Goal: Task Accomplishment & Management: Use online tool/utility

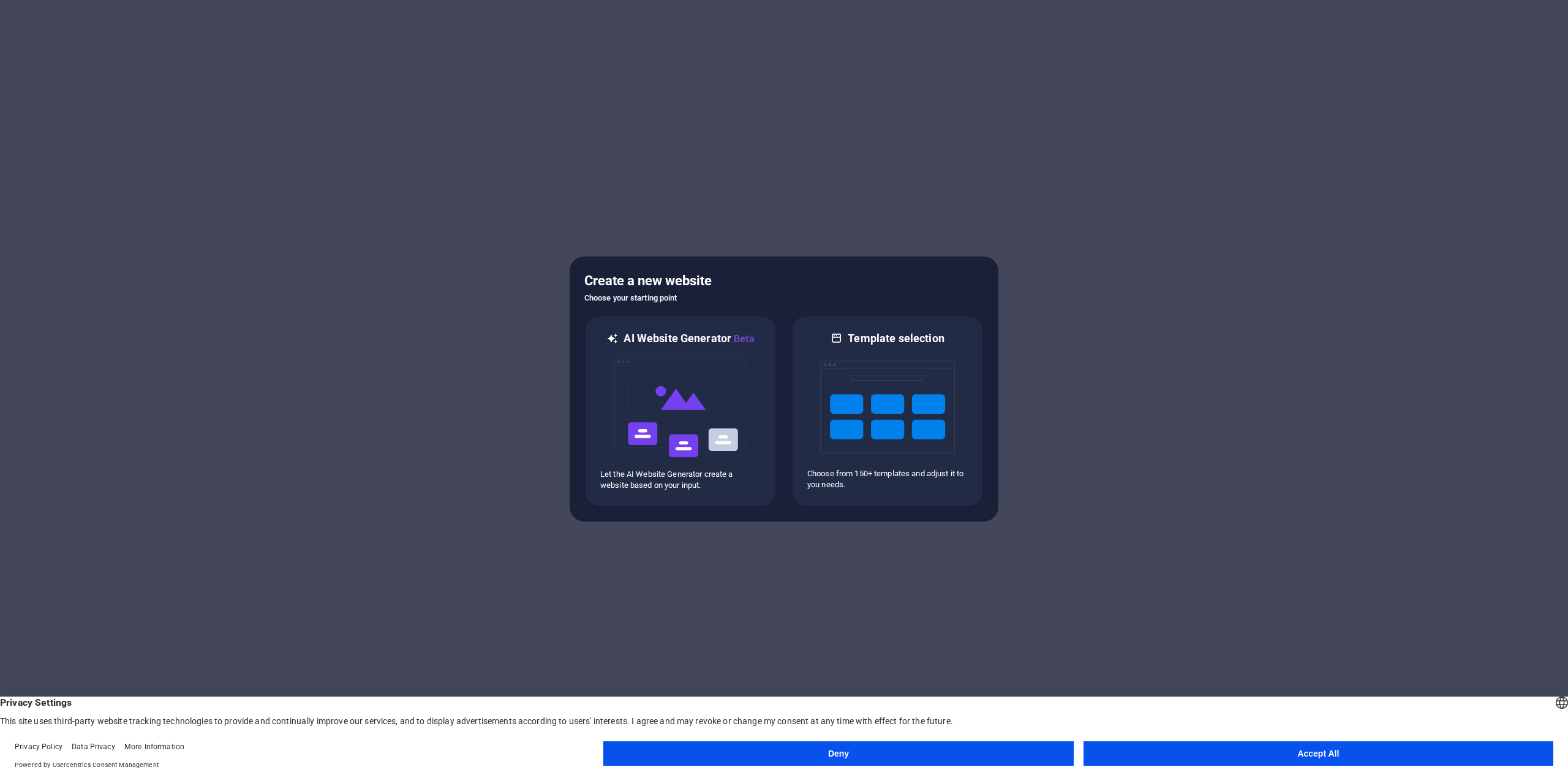
click at [1023, 752] on button "Deny" at bounding box center [838, 754] width 469 height 25
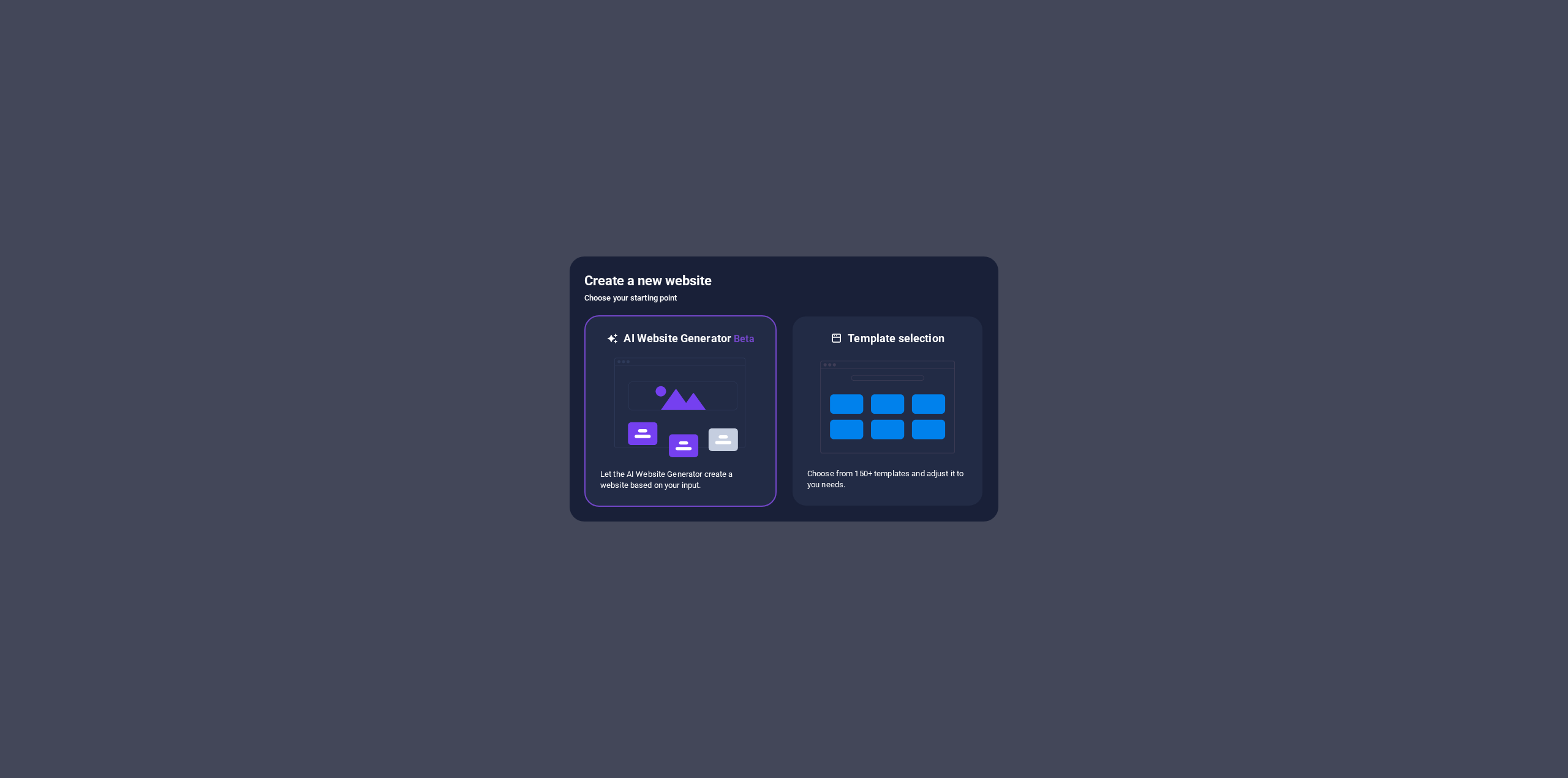
click at [680, 464] on img at bounding box center [680, 408] width 135 height 123
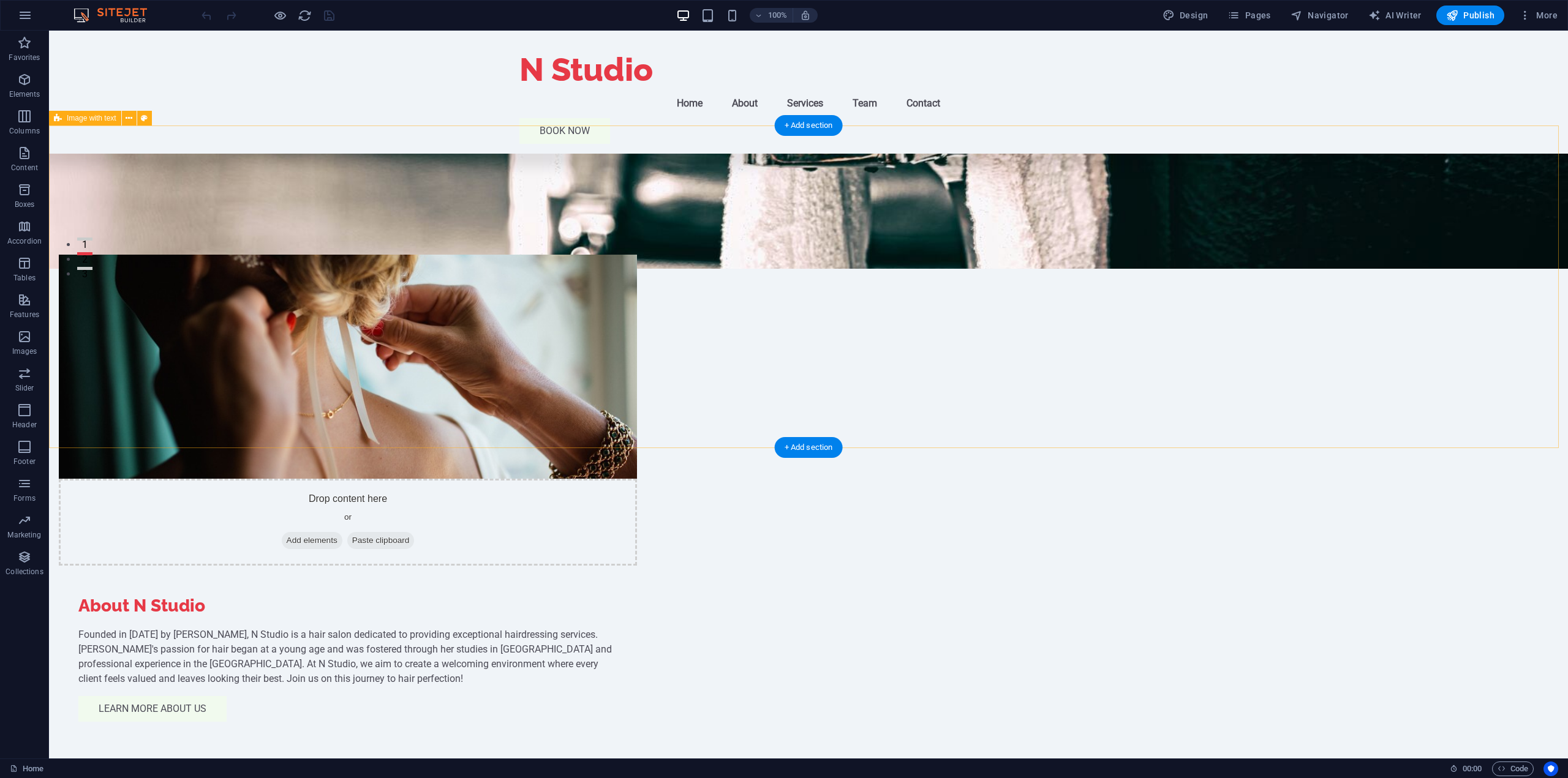
scroll to position [61, 0]
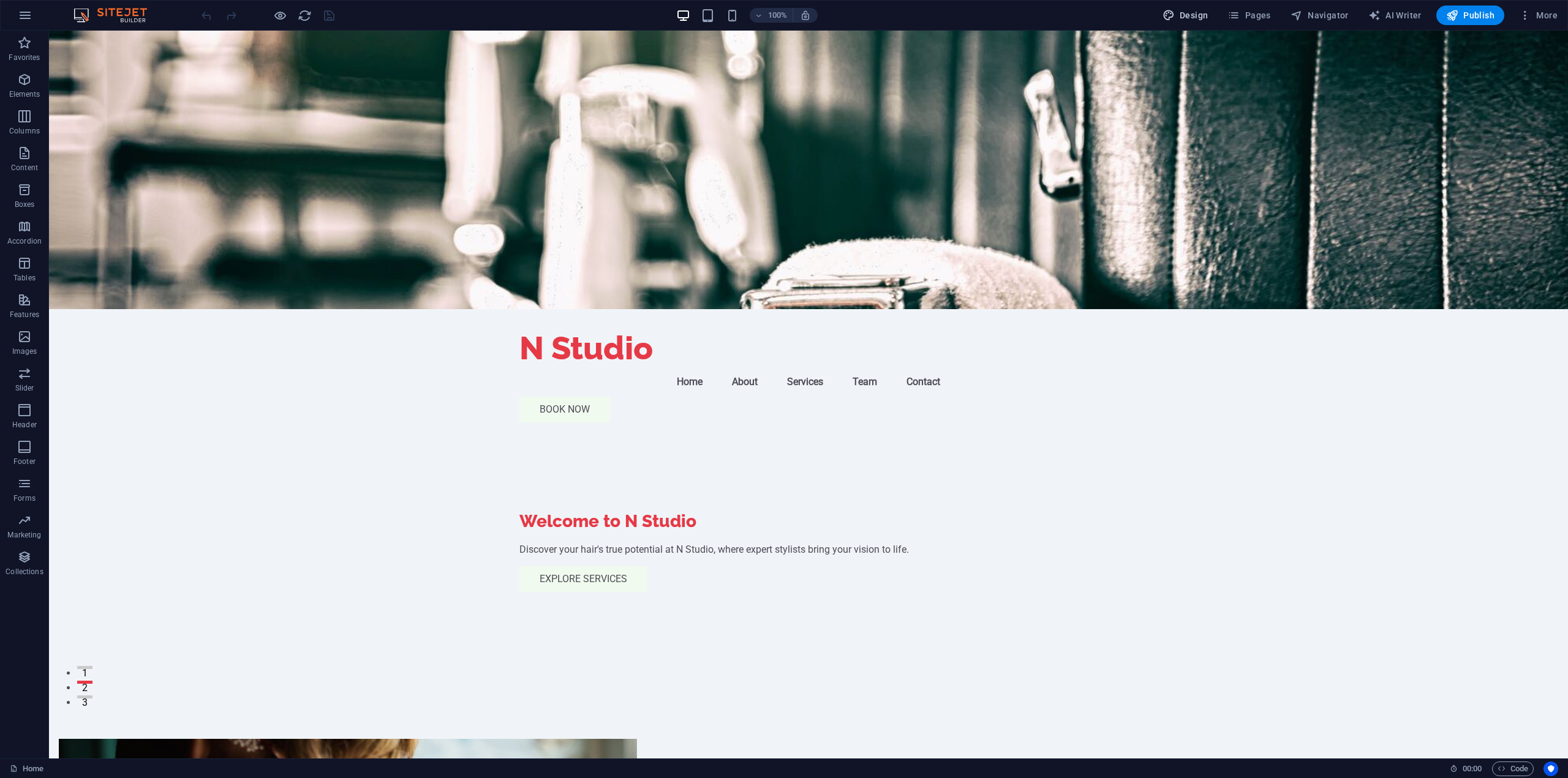
click at [1175, 15] on icon "button" at bounding box center [1169, 15] width 12 height 12
select select "px"
select select "200"
select select "px"
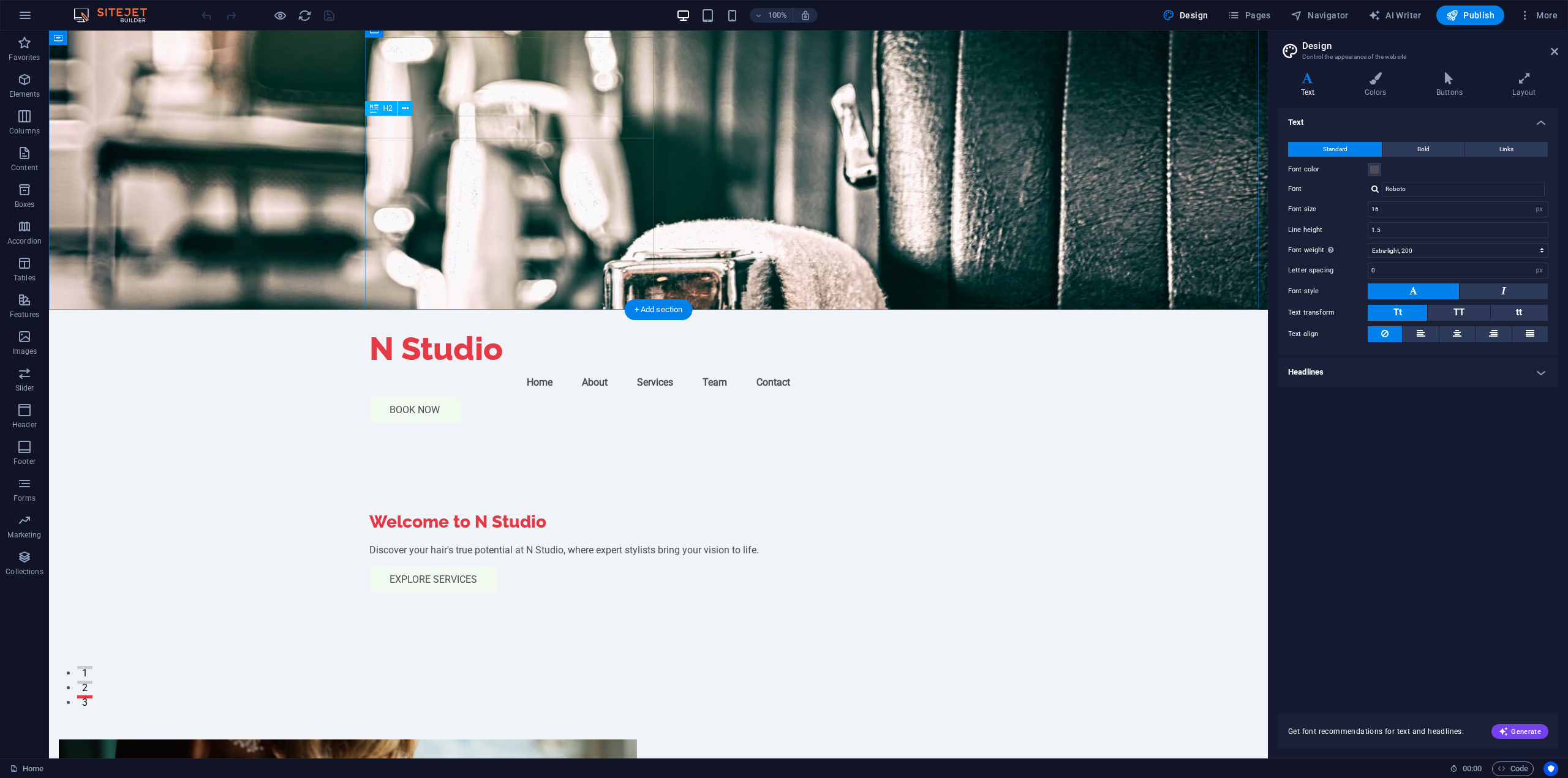
click at [518, 512] on div "Welcome to N Studio" at bounding box center [658, 522] width 578 height 22
click at [1384, 90] on h4 "Colors" at bounding box center [1377, 85] width 71 height 26
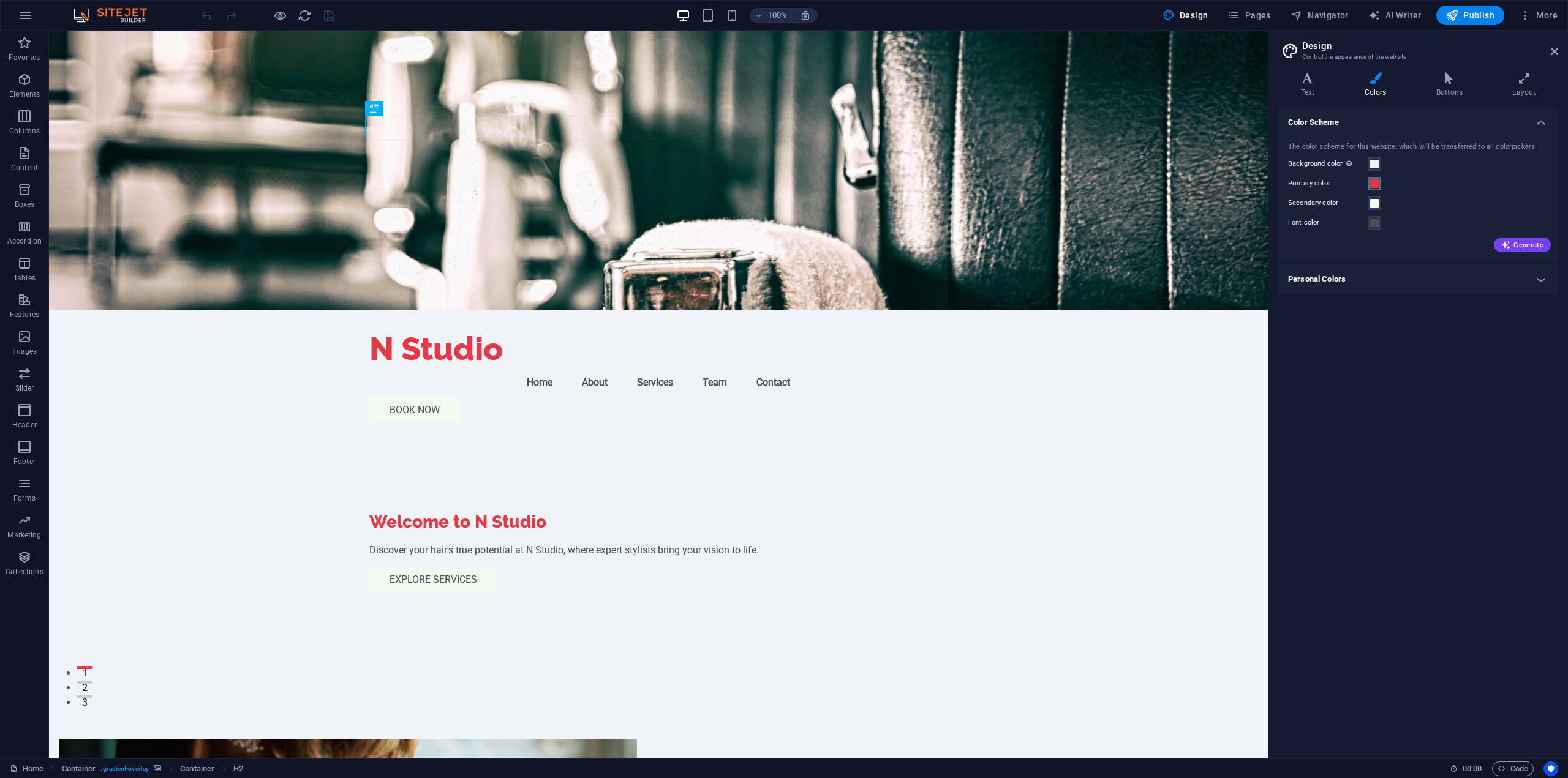
click at [1377, 181] on span at bounding box center [1374, 183] width 10 height 10
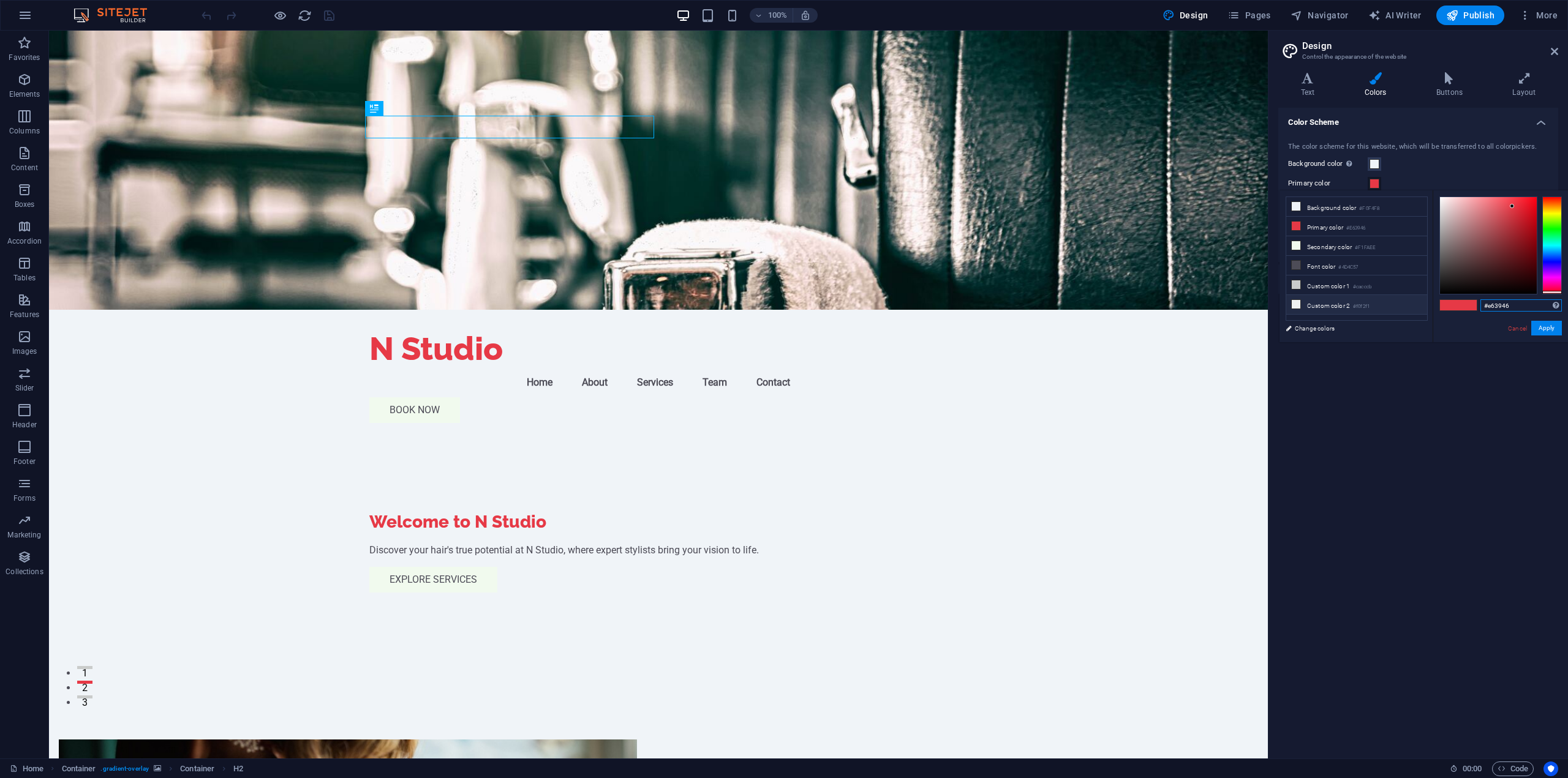
drag, startPoint x: 1526, startPoint y: 310, endPoint x: 1362, endPoint y: 305, distance: 164.1
click at [1401, 305] on div "less Background color #F0F4F8 Primary color #E63946 Secondary color #F1FAEE Fon…" at bounding box center [1423, 266] width 289 height 152
paste input "F4E920"
type input "#f4e920"
click at [1548, 324] on button "Apply" at bounding box center [1547, 328] width 31 height 15
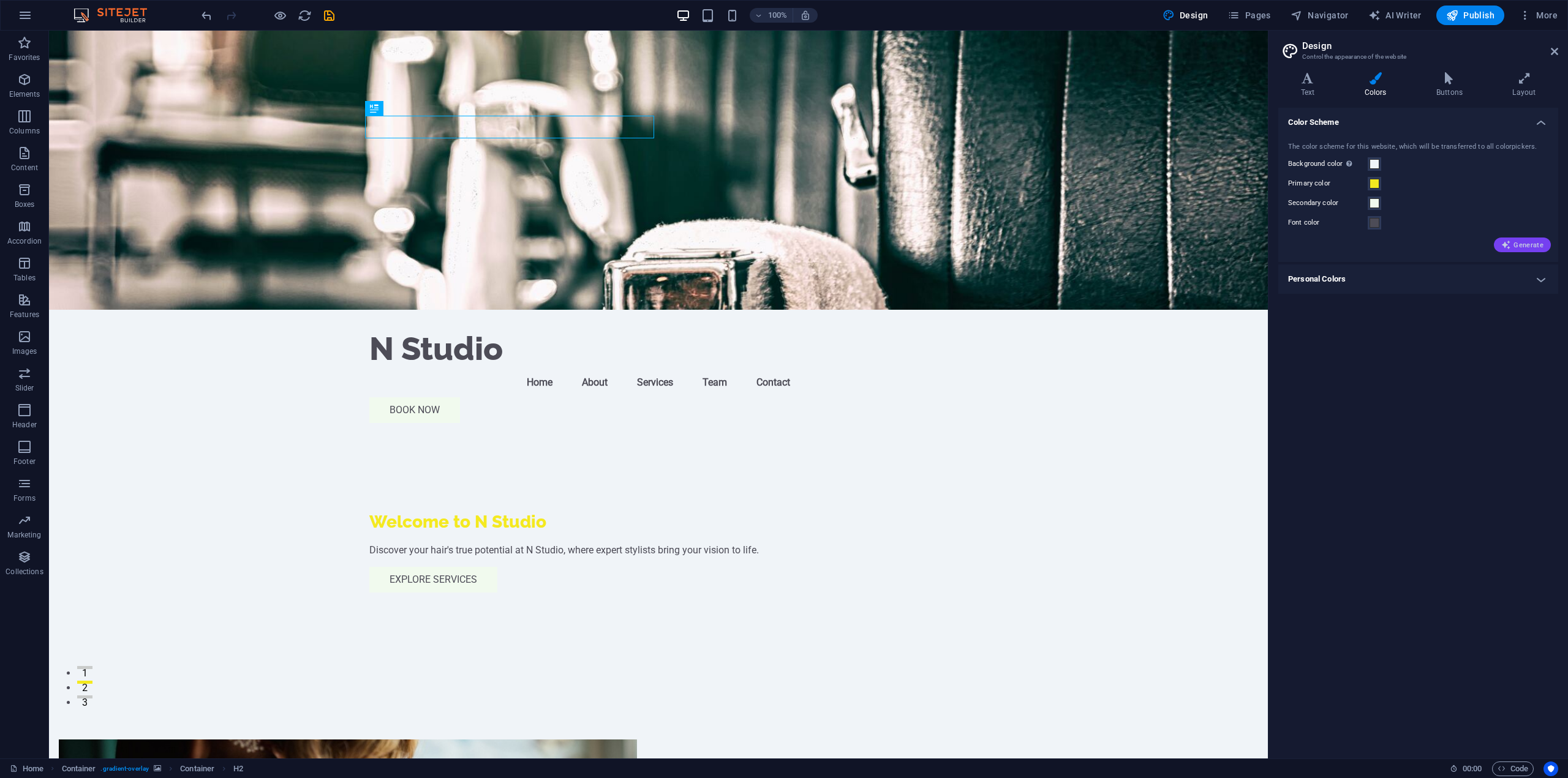
click at [1527, 247] on span "Generate" at bounding box center [1523, 244] width 42 height 10
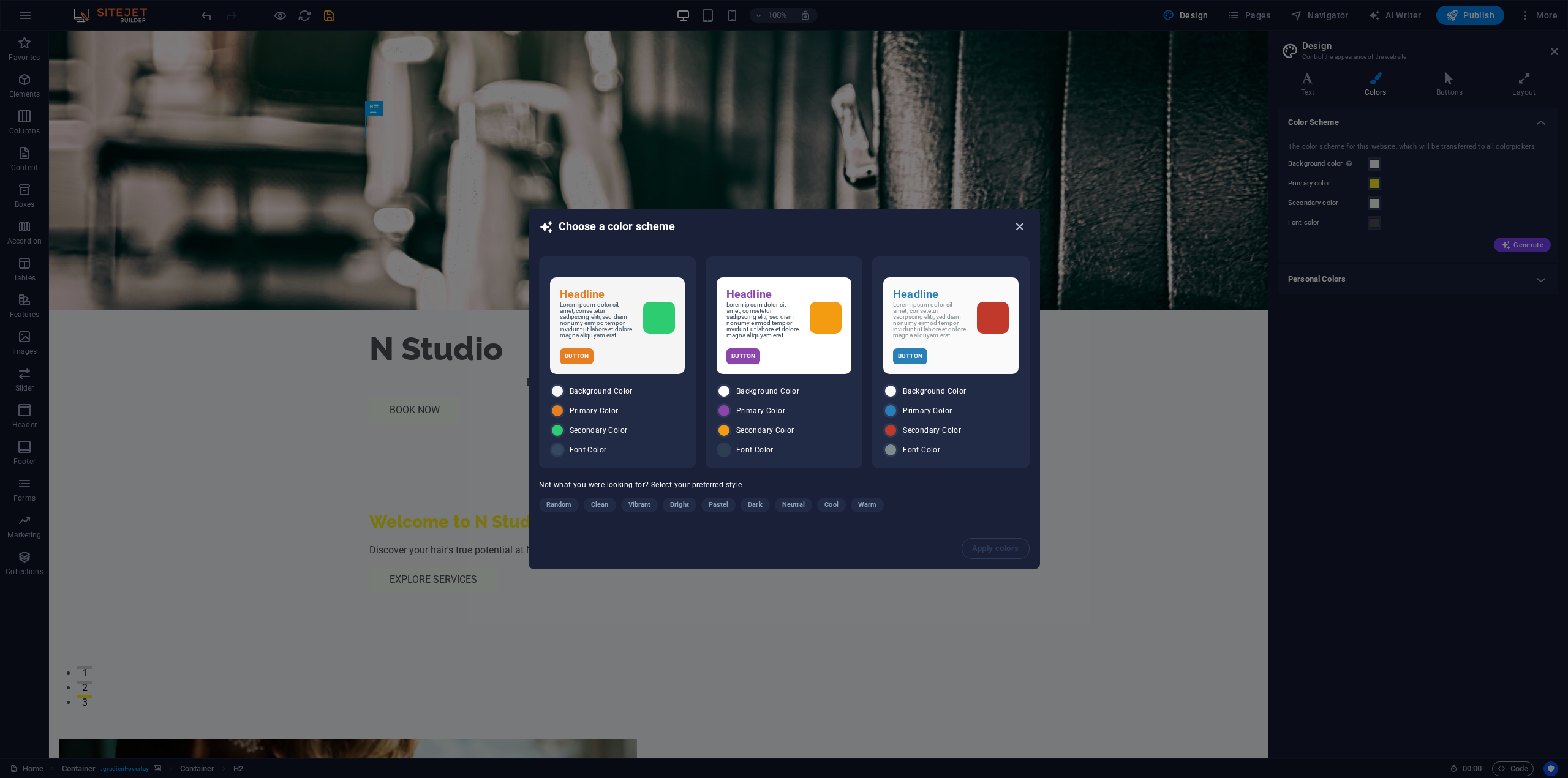
click at [1017, 225] on icon "button" at bounding box center [1020, 227] width 14 height 14
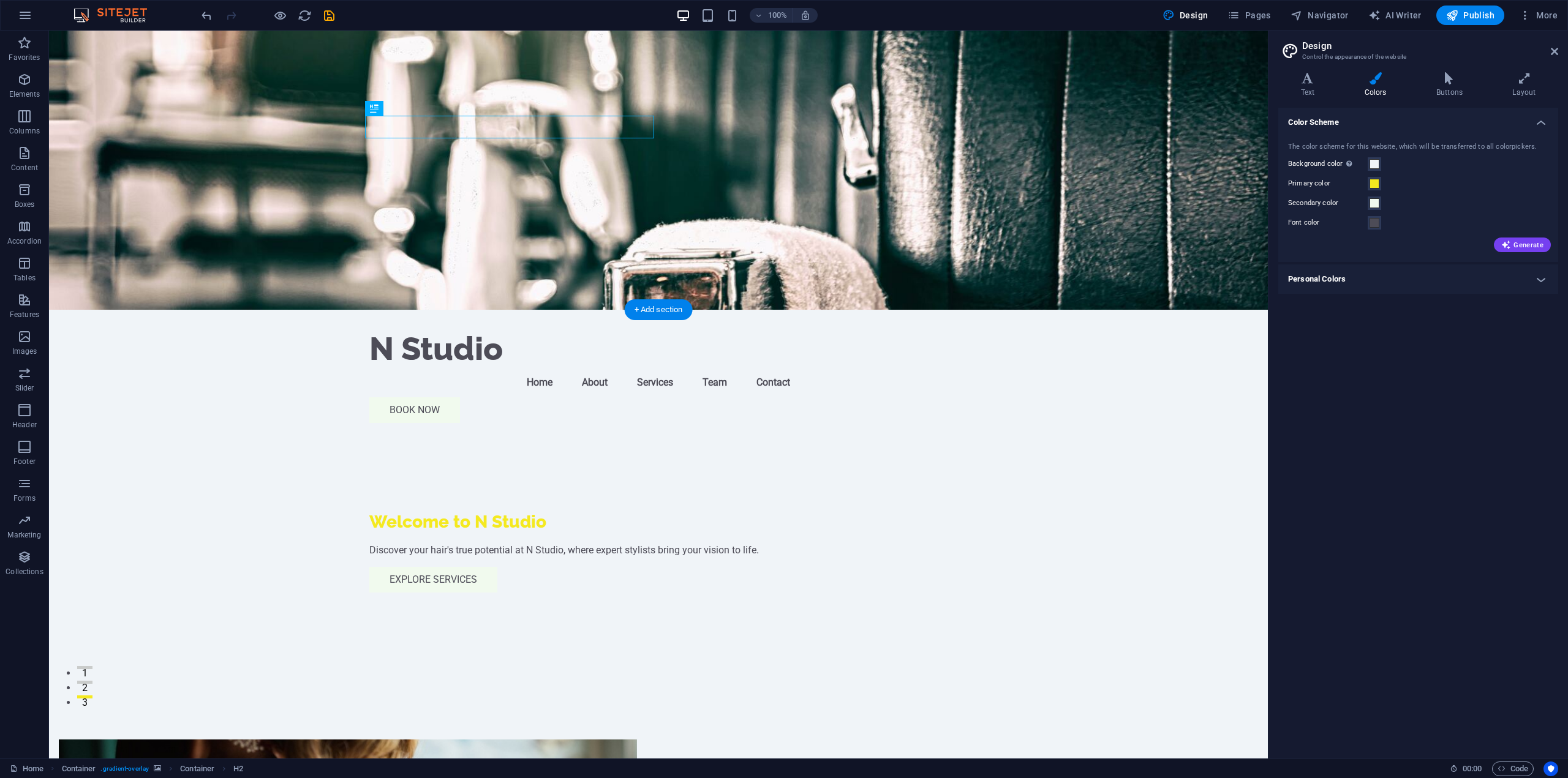
scroll to position [0, 0]
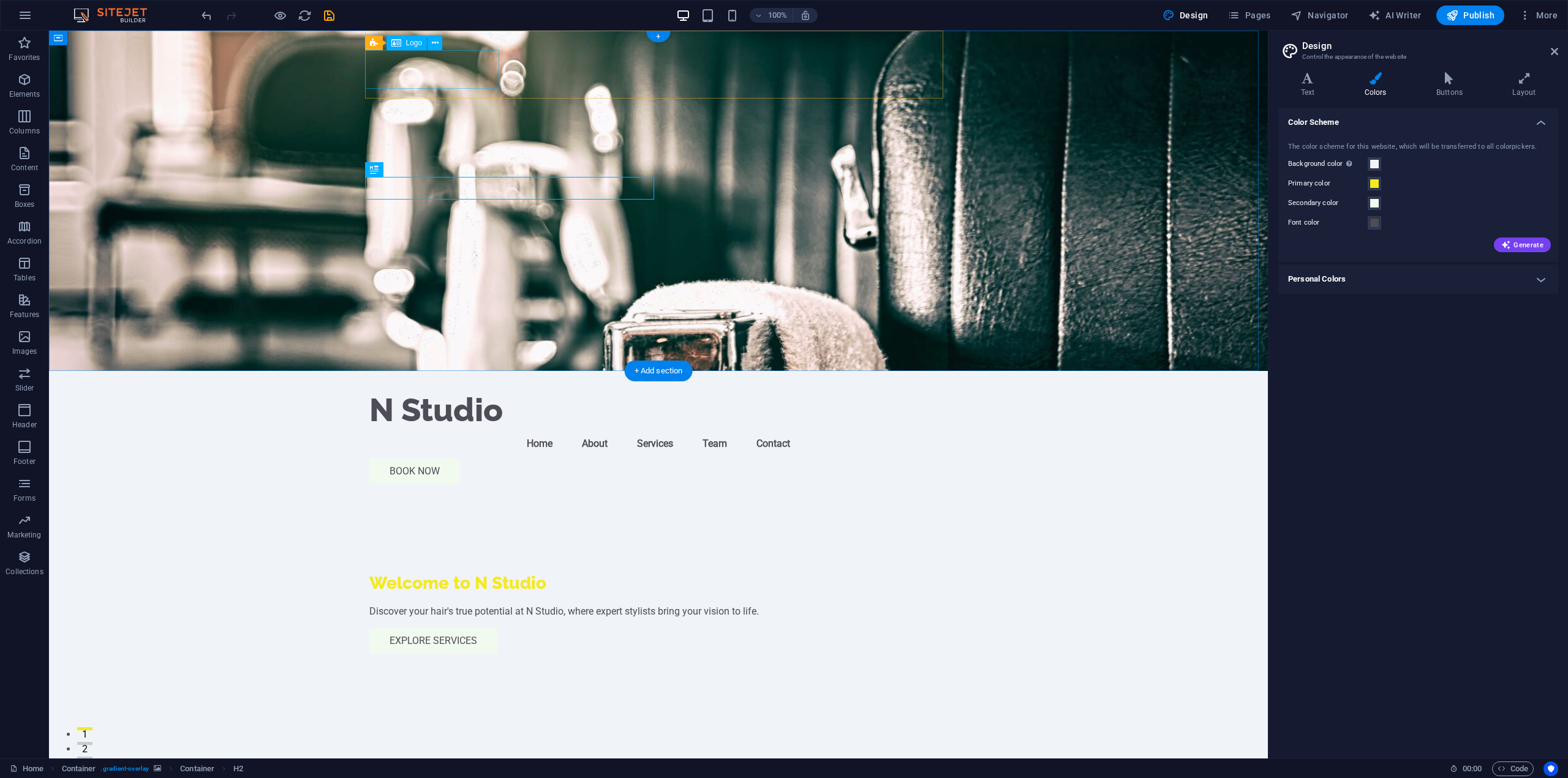
click at [447, 391] on div "N Studio" at bounding box center [658, 410] width 578 height 39
click at [408, 44] on span "Logo" at bounding box center [414, 42] width 17 height 7
click at [442, 45] on button at bounding box center [435, 42] width 15 height 15
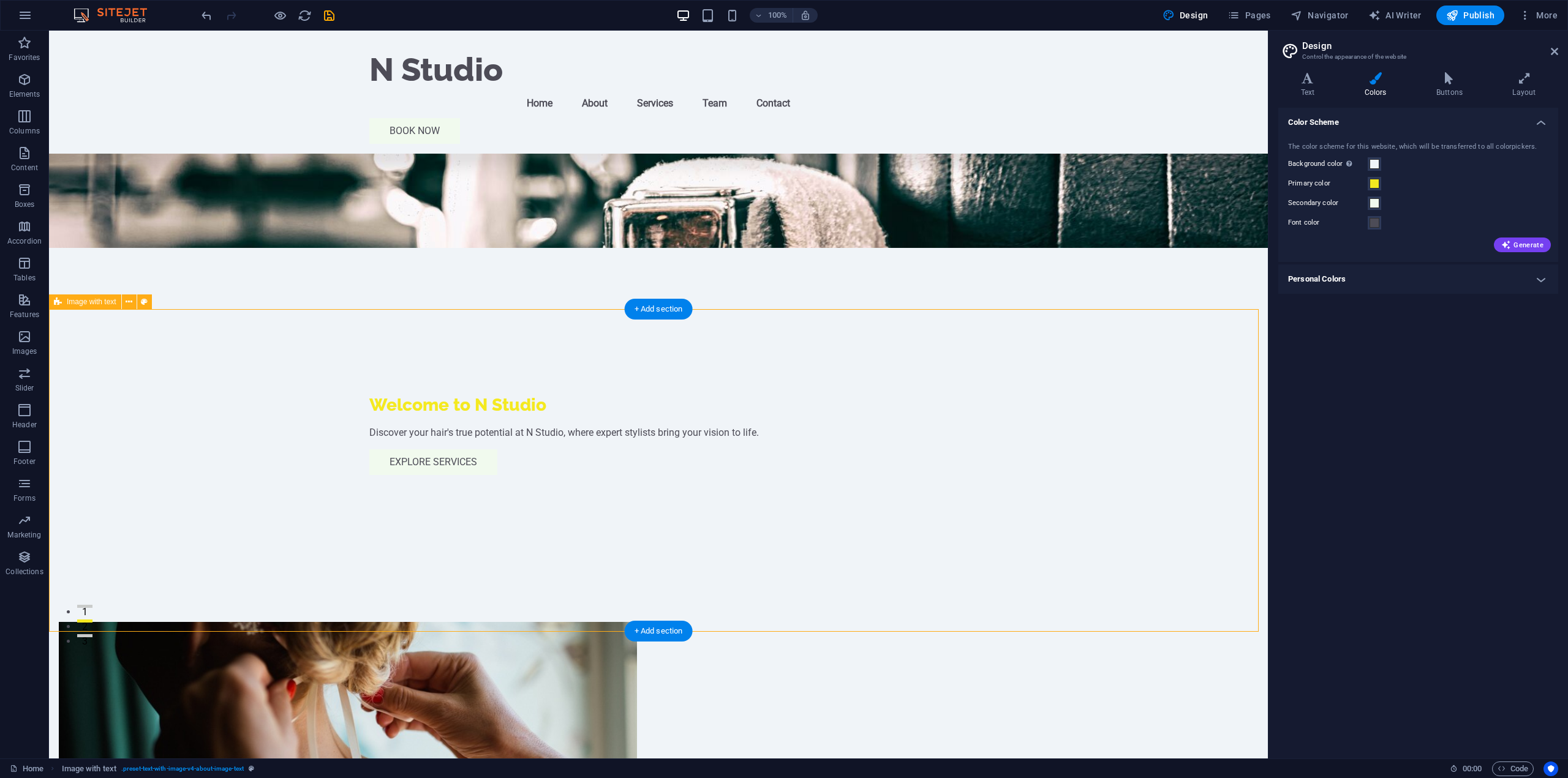
scroll to position [61, 0]
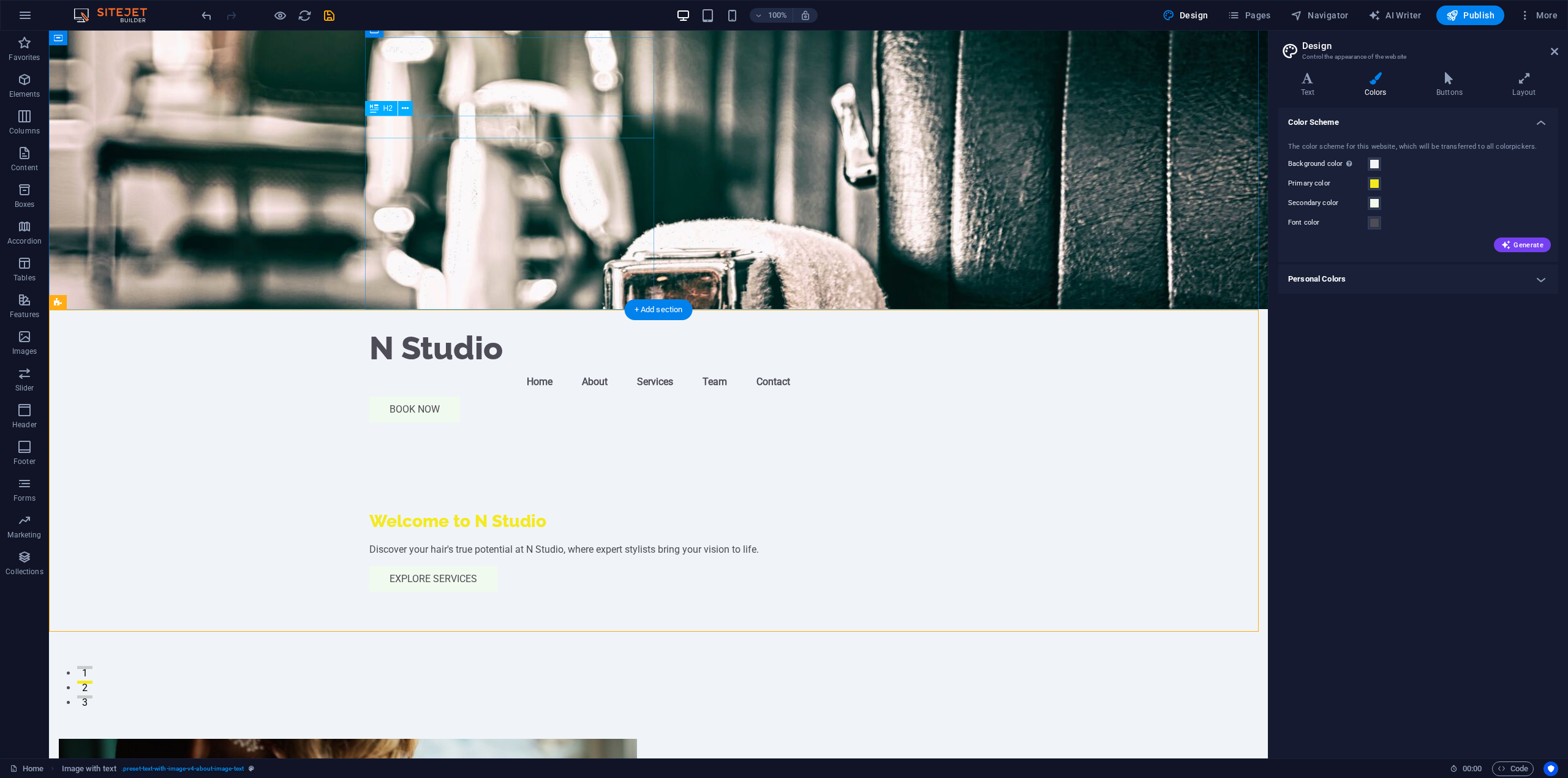
click at [514, 511] on div "Welcome to N Studio" at bounding box center [658, 521] width 578 height 22
click at [1406, 277] on h4 "Personal Colors" at bounding box center [1418, 279] width 280 height 29
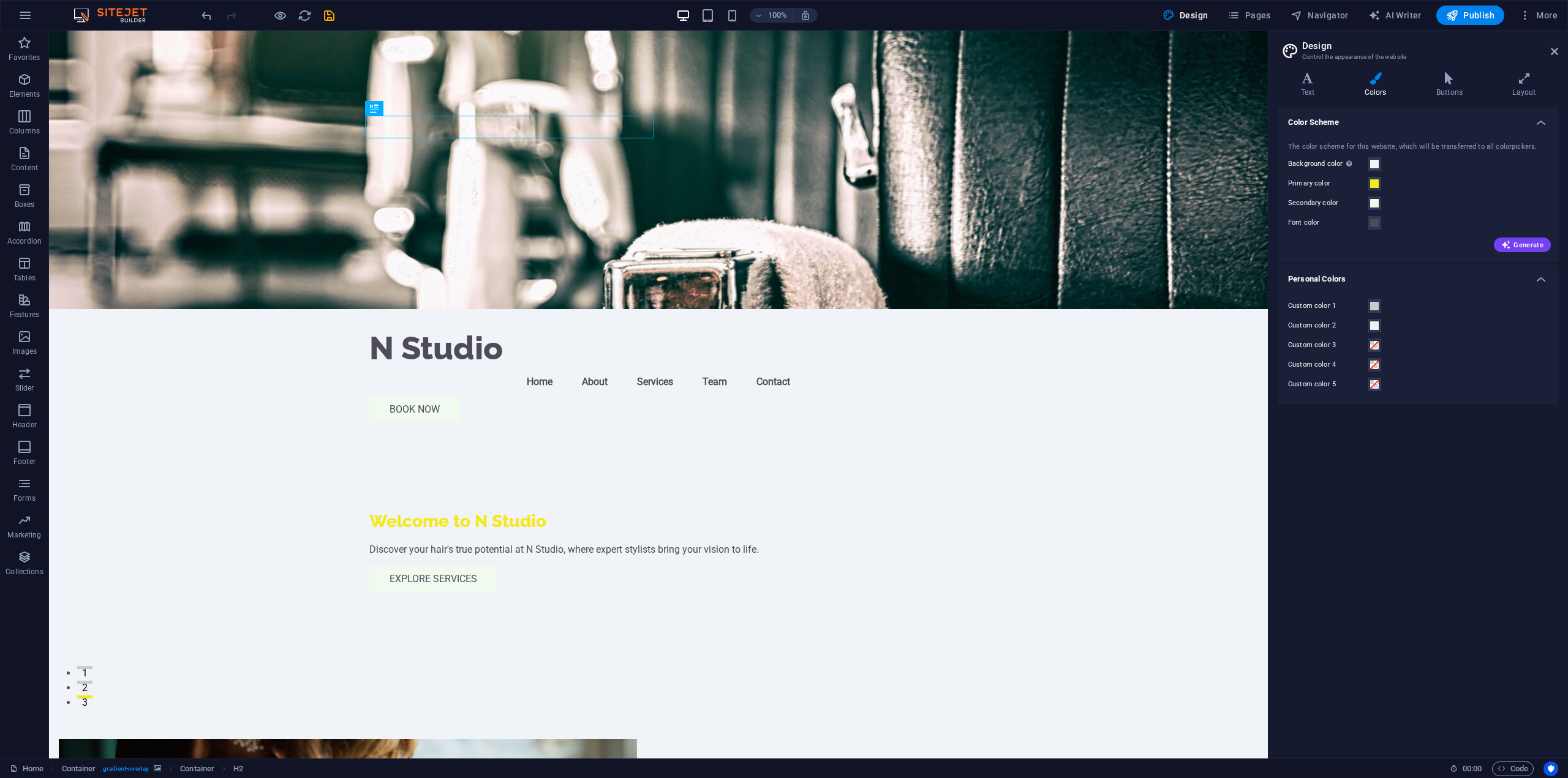
click at [1406, 277] on h4 "Personal Colors" at bounding box center [1418, 275] width 280 height 22
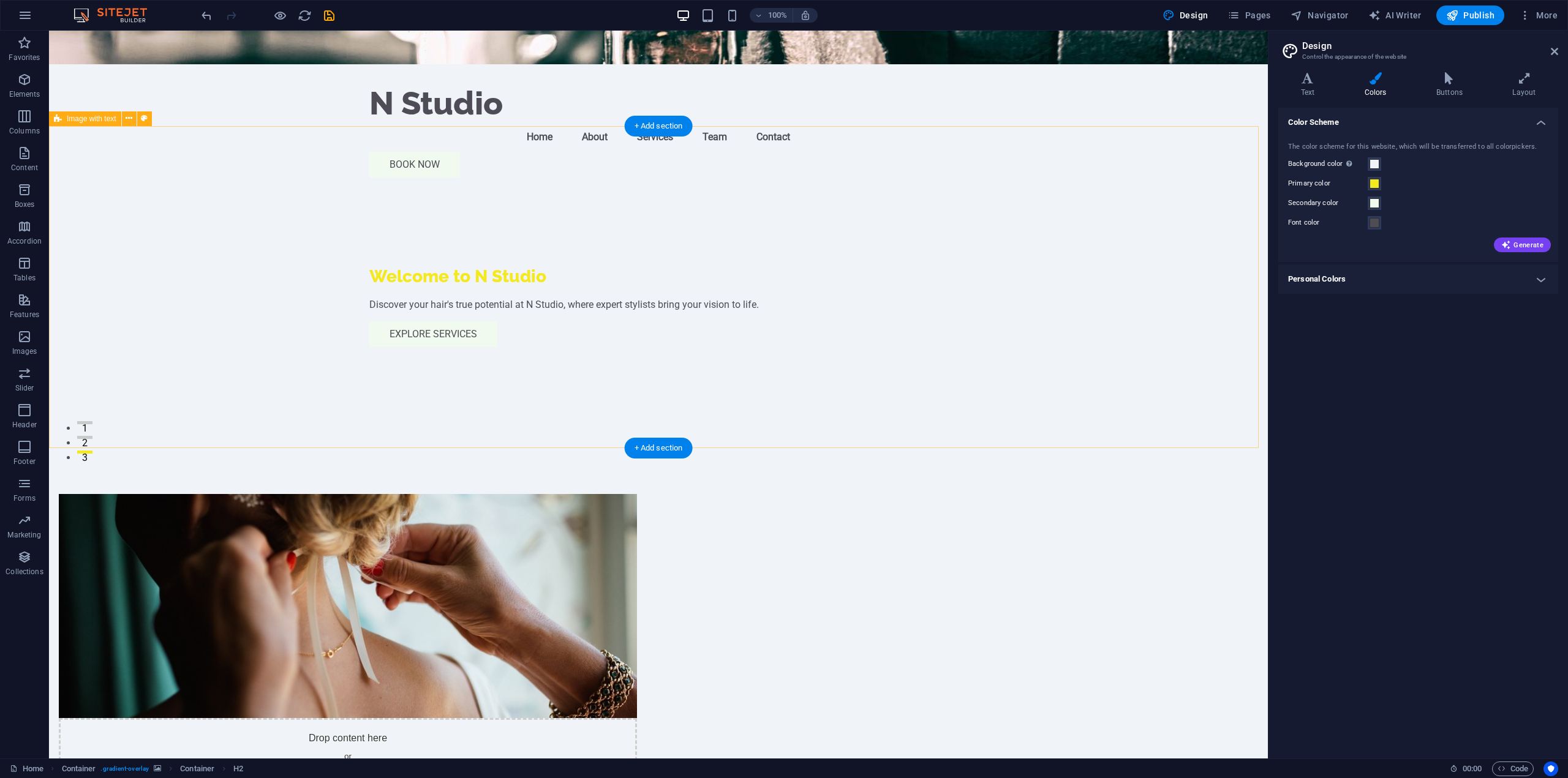
scroll to position [368, 0]
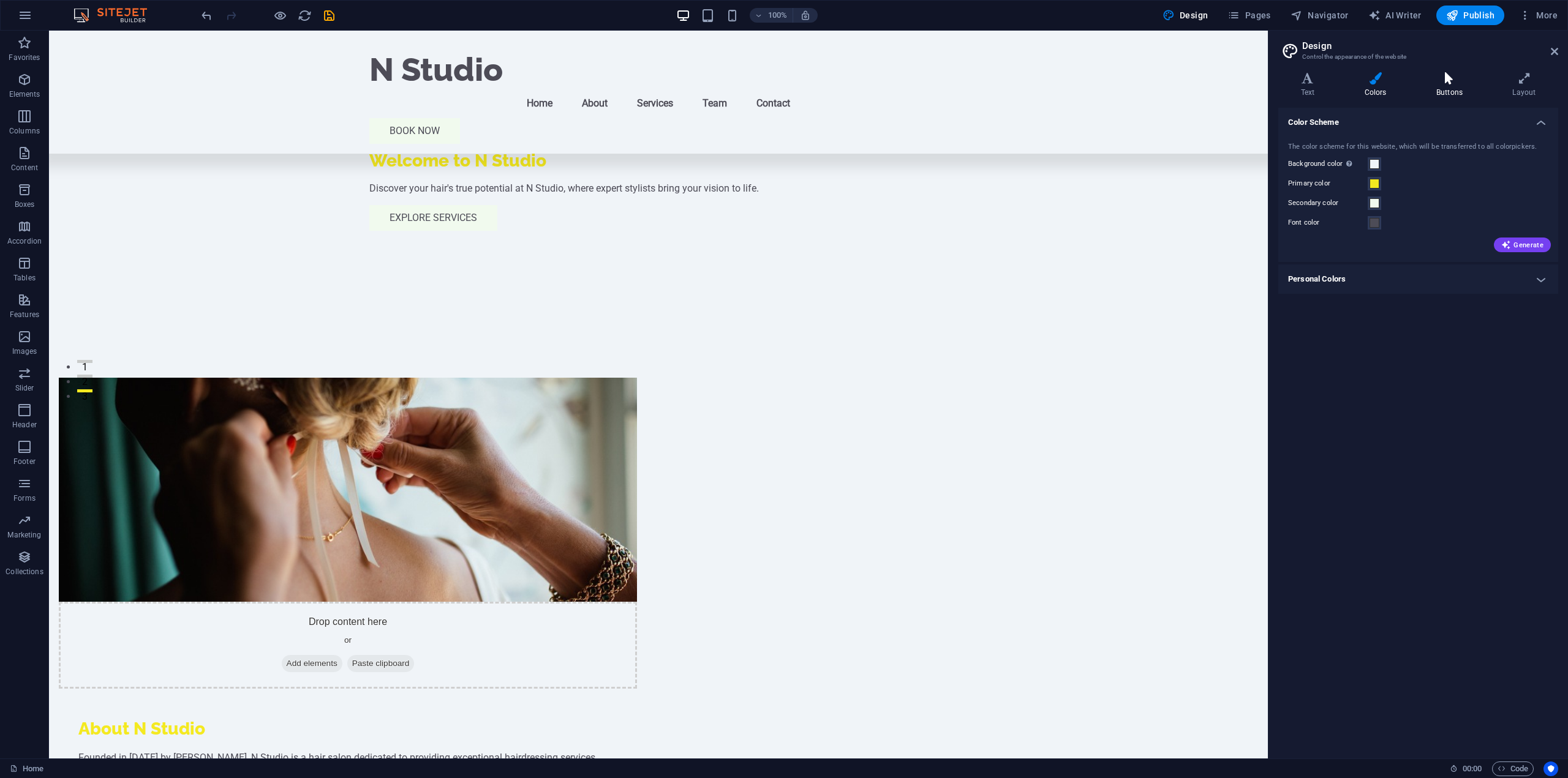
click at [1446, 87] on h4 "Buttons" at bounding box center [1452, 85] width 76 height 26
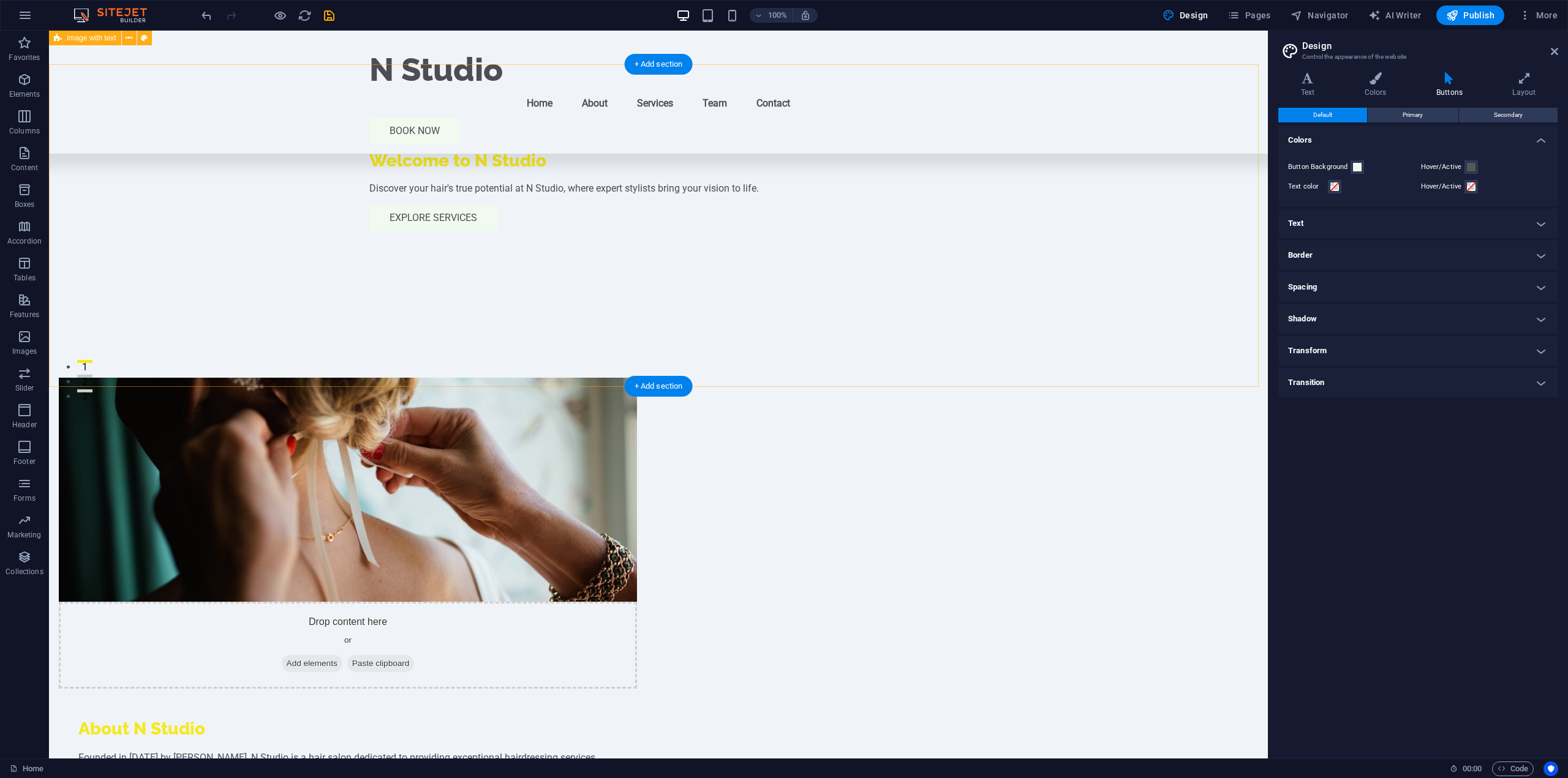
scroll to position [245, 0]
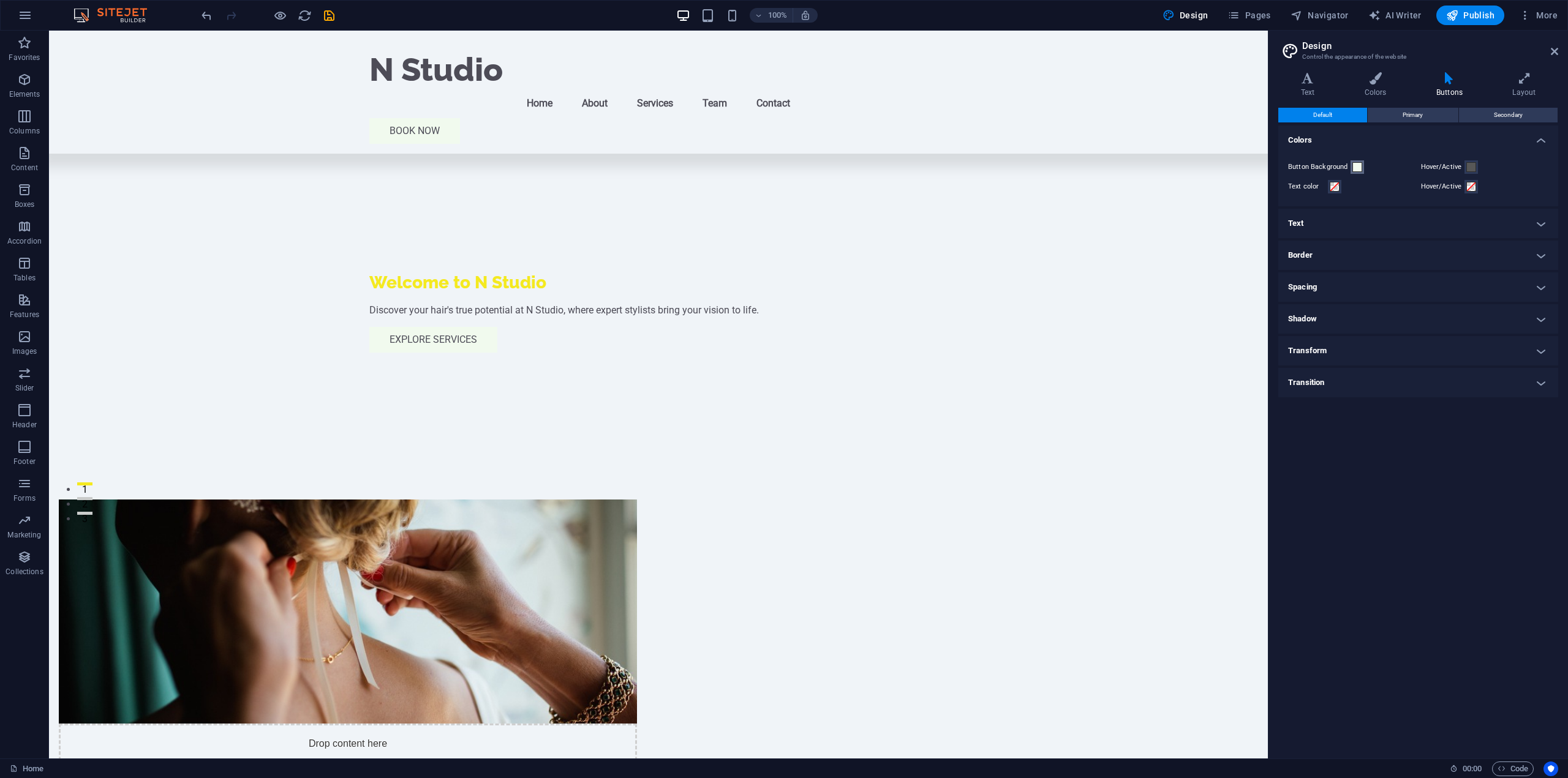
click at [1355, 167] on span at bounding box center [1357, 167] width 10 height 10
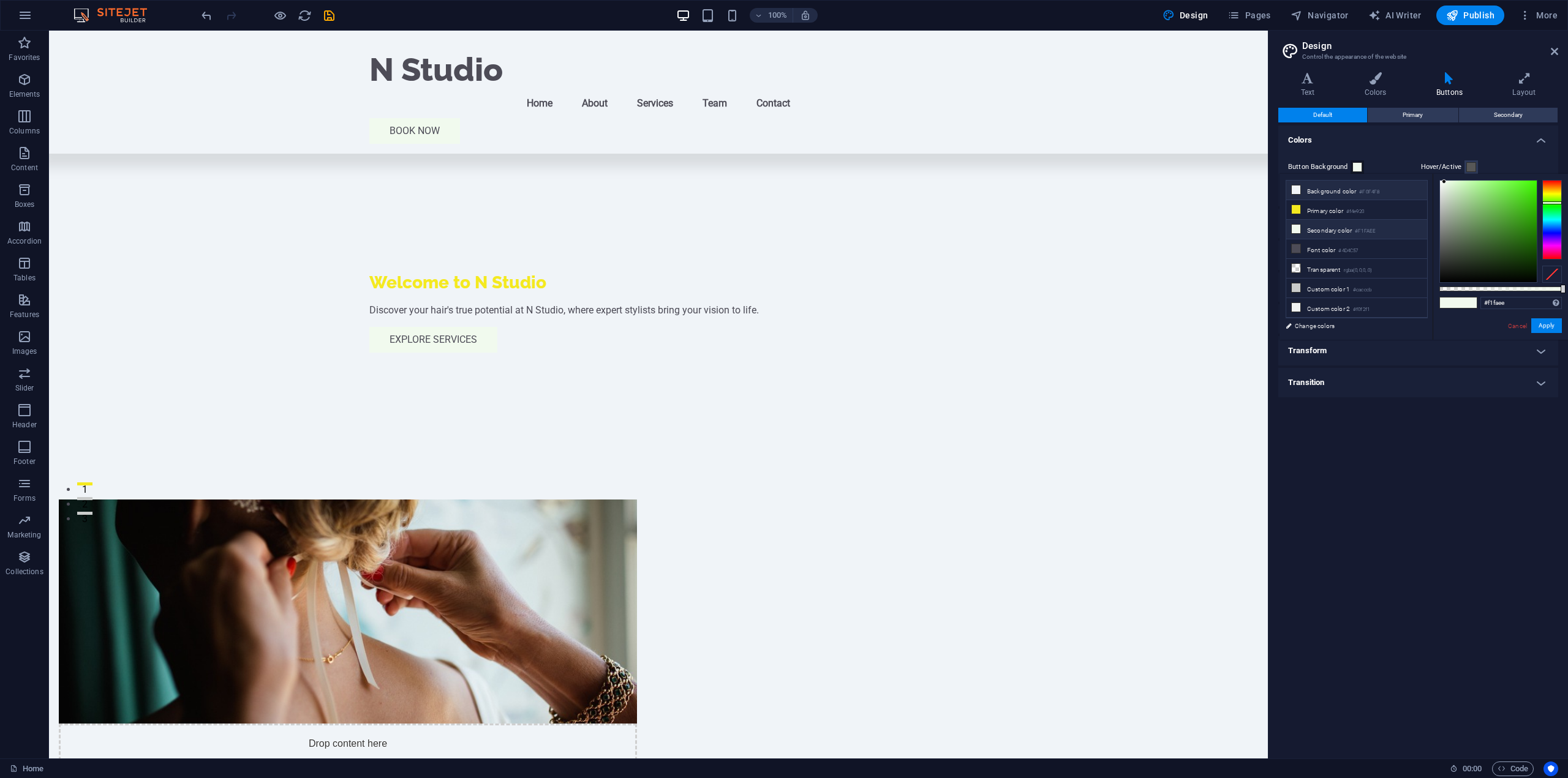
click at [1295, 190] on icon at bounding box center [1296, 190] width 9 height 9
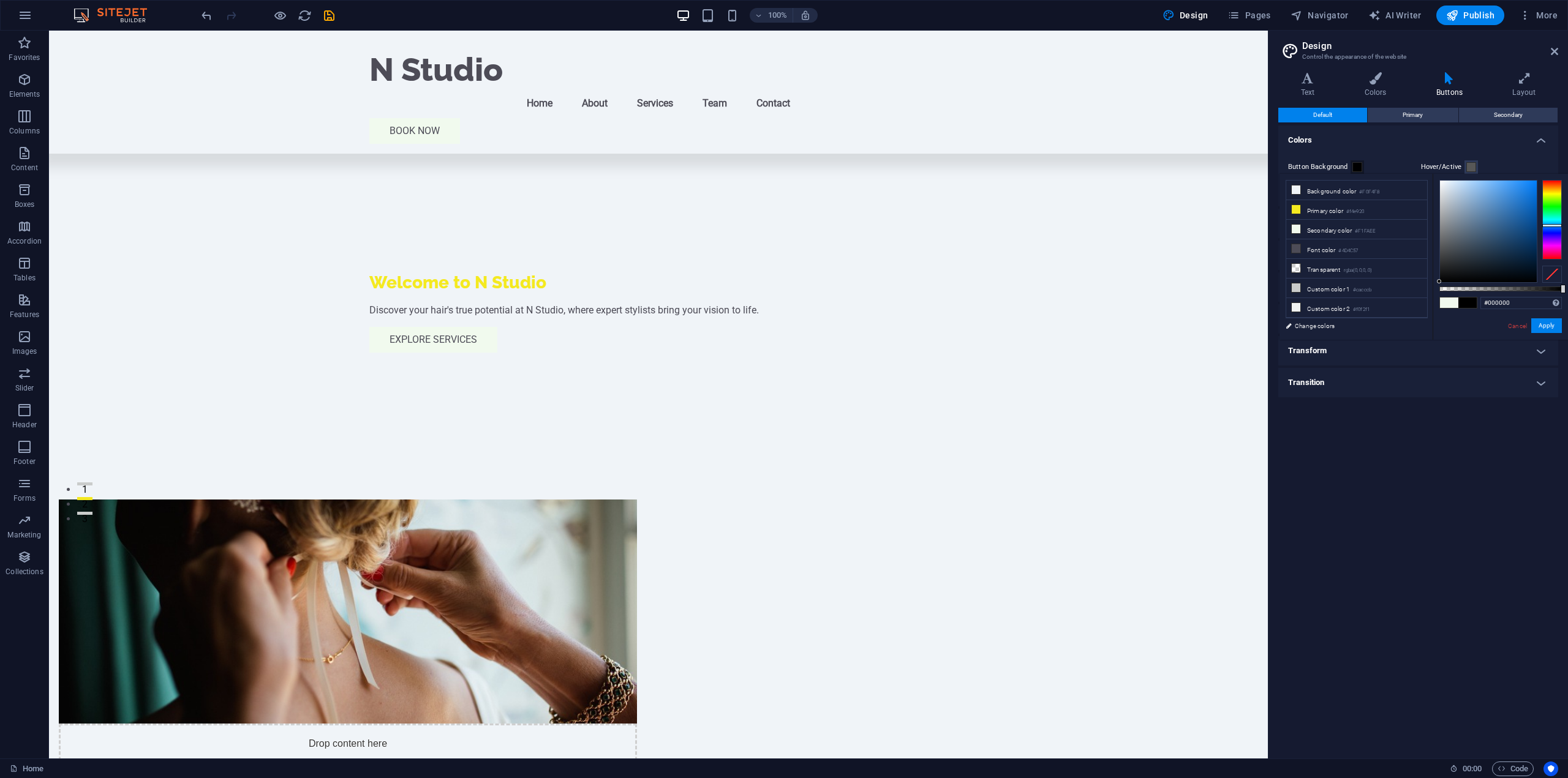
drag, startPoint x: 1488, startPoint y: 245, endPoint x: 1376, endPoint y: 336, distance: 144.3
click at [1376, 336] on div "less Background color #F0F4F8 Primary color #f4e920 Secondary color #F1FAEE Fon…" at bounding box center [1423, 257] width 289 height 166
type input "#000000"
click at [1555, 328] on button "Apply" at bounding box center [1547, 325] width 31 height 15
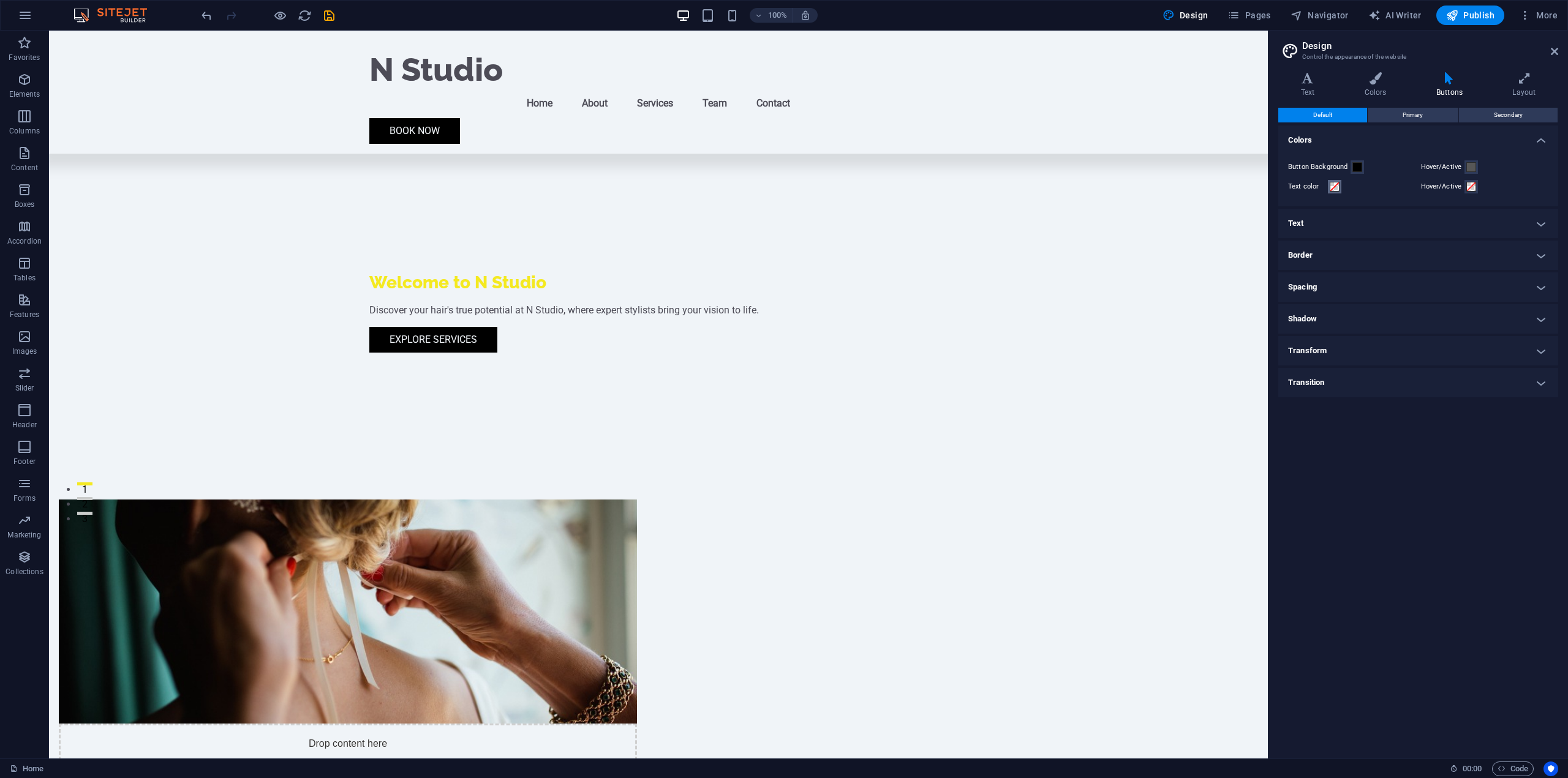
click at [1338, 190] on span at bounding box center [1334, 186] width 10 height 10
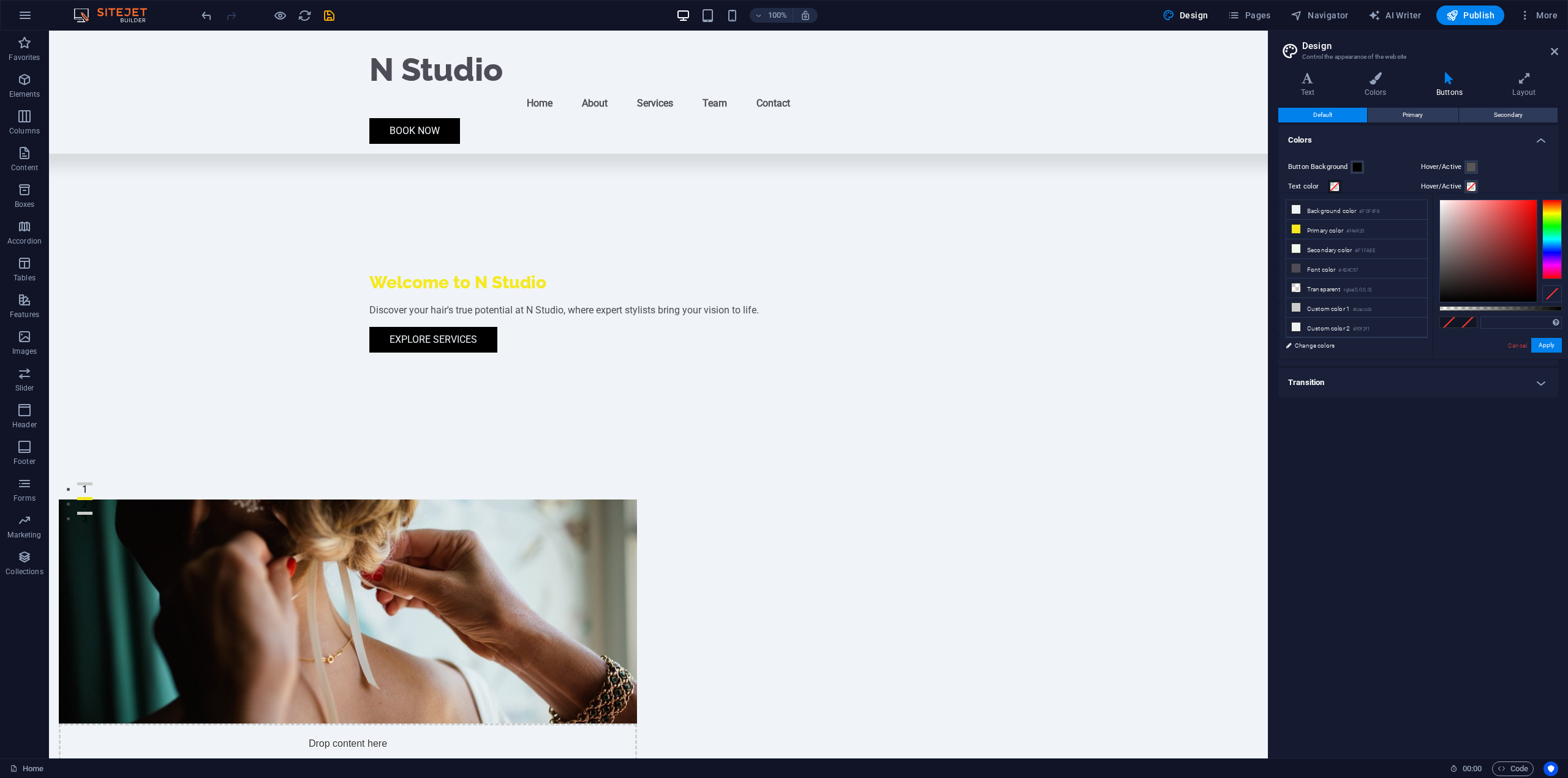
click at [1339, 168] on label "Button Background" at bounding box center [1319, 167] width 63 height 15
click at [1351, 168] on button "Button Background" at bounding box center [1357, 167] width 13 height 13
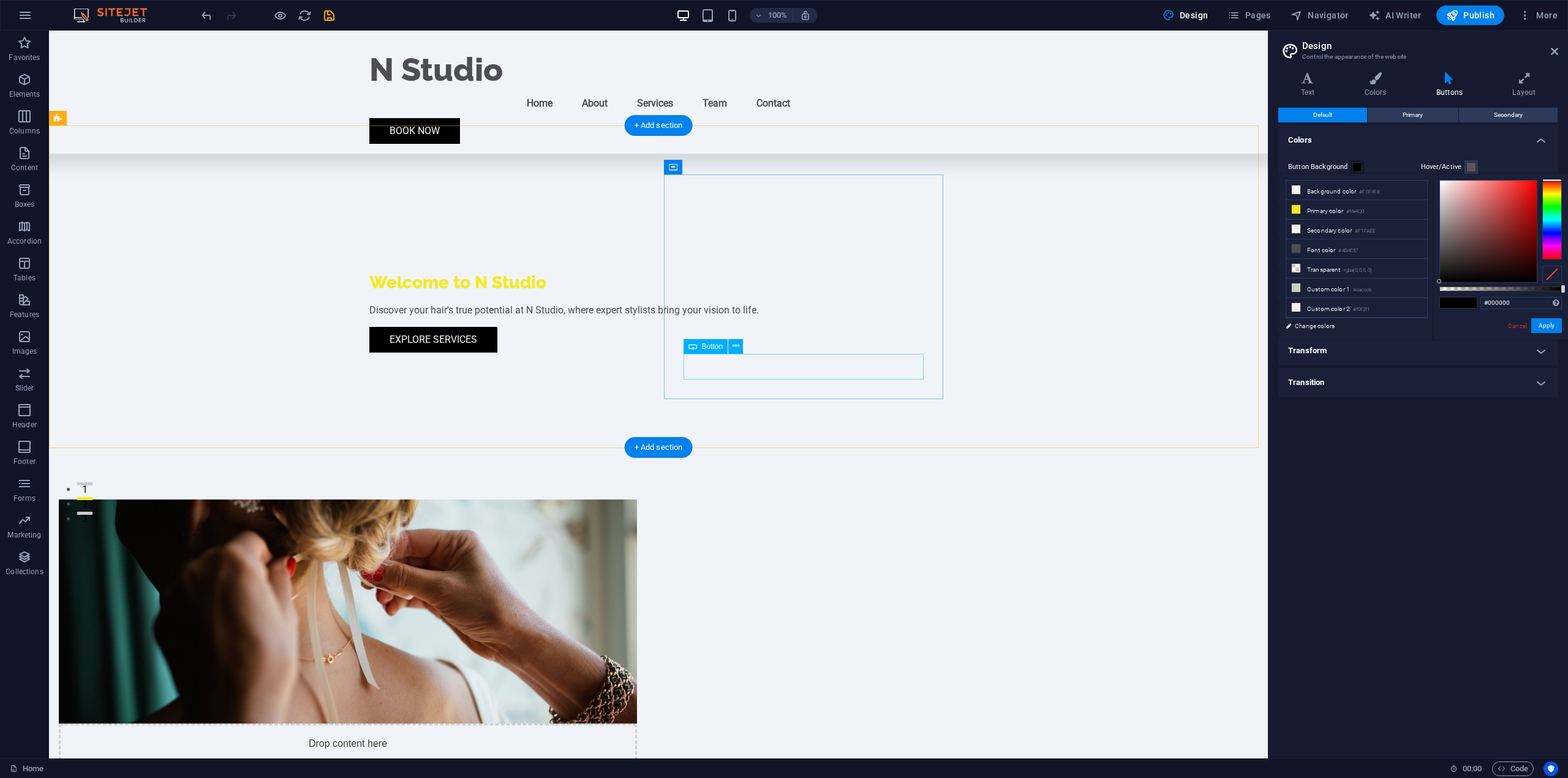
click at [716, 348] on span "Button" at bounding box center [713, 347] width 21 height 7
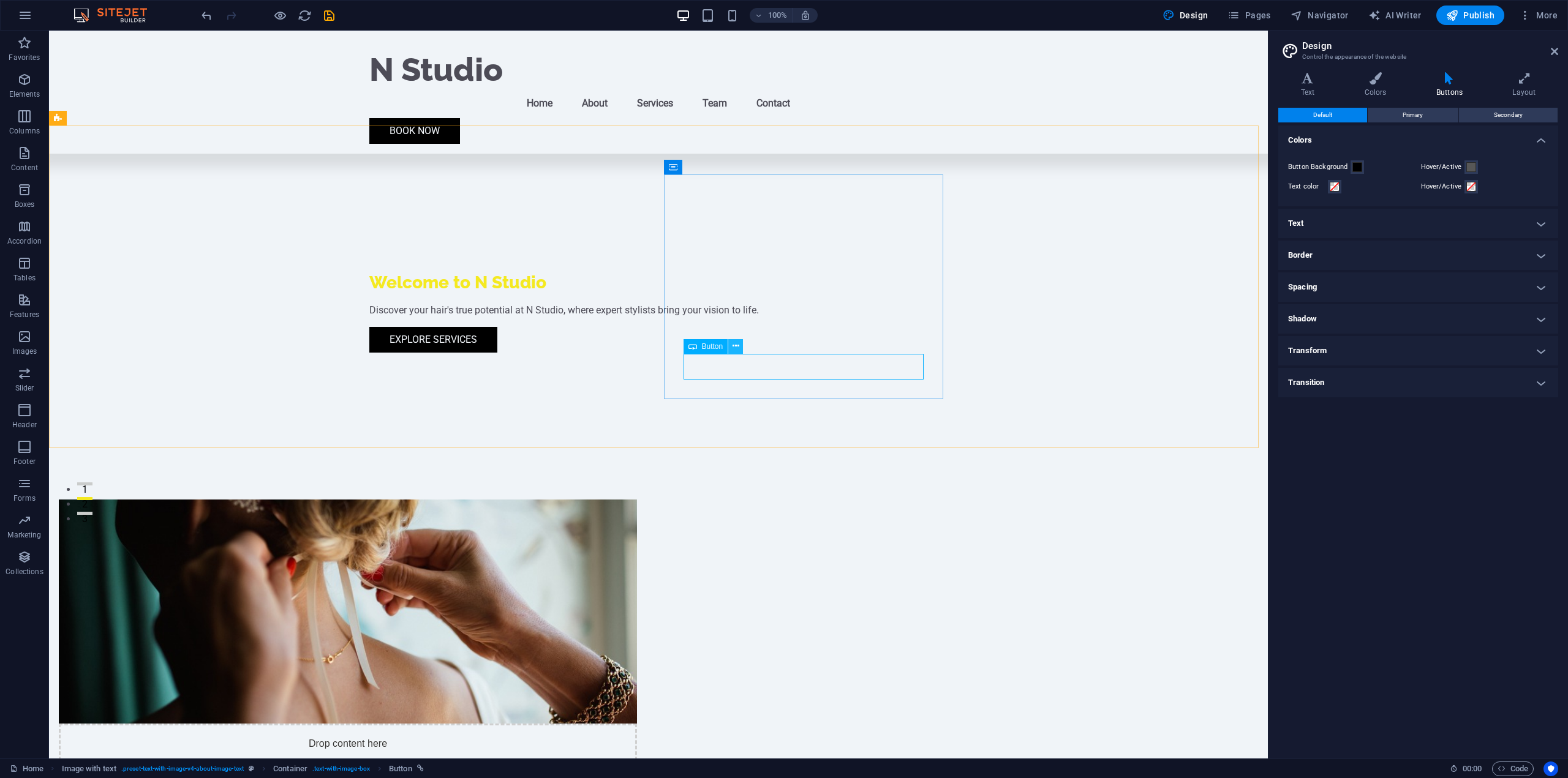
click at [738, 346] on icon at bounding box center [736, 346] width 7 height 13
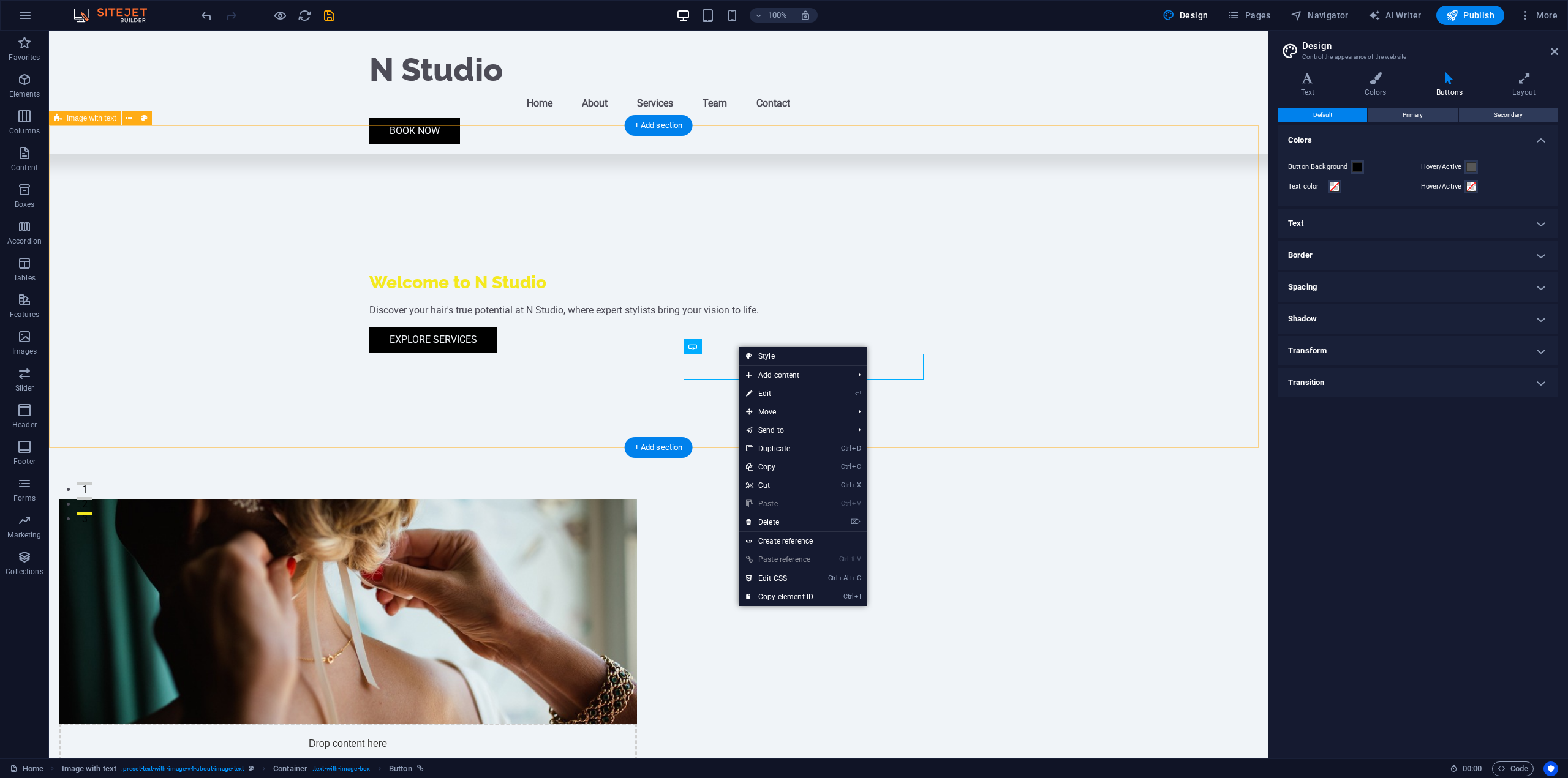
click at [1177, 451] on div "Drop content here or Add elements Paste clipboard About N Studio Founded in [DA…" at bounding box center [659, 743] width 1219 height 584
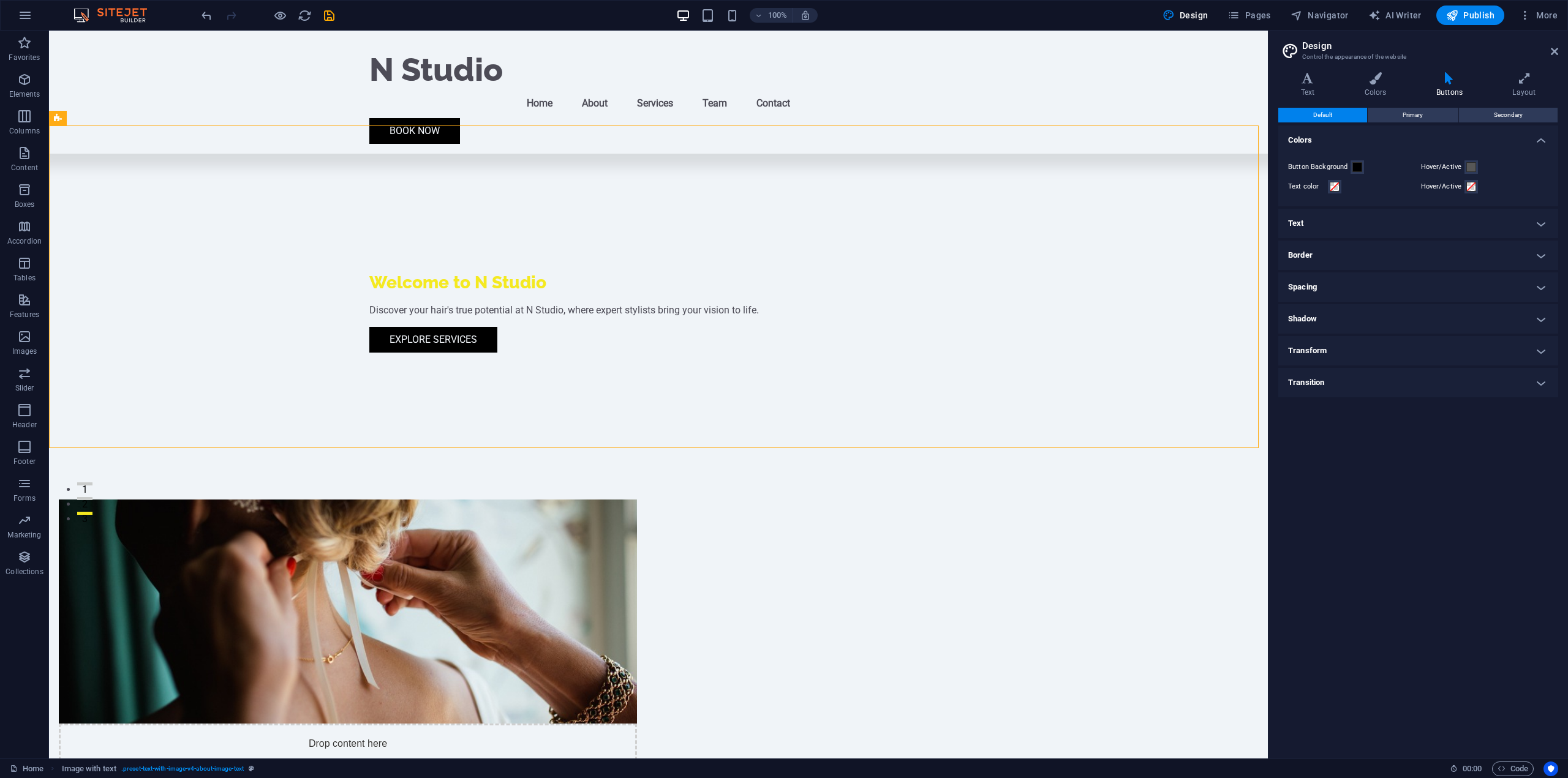
click at [1448, 87] on h4 "Buttons" at bounding box center [1452, 85] width 76 height 26
click at [1437, 113] on button "Primary" at bounding box center [1413, 115] width 90 height 15
click at [1500, 109] on span "Secondary" at bounding box center [1508, 115] width 29 height 15
click at [1423, 112] on span "Primary" at bounding box center [1413, 115] width 20 height 15
click at [1341, 117] on button "Default" at bounding box center [1323, 115] width 89 height 15
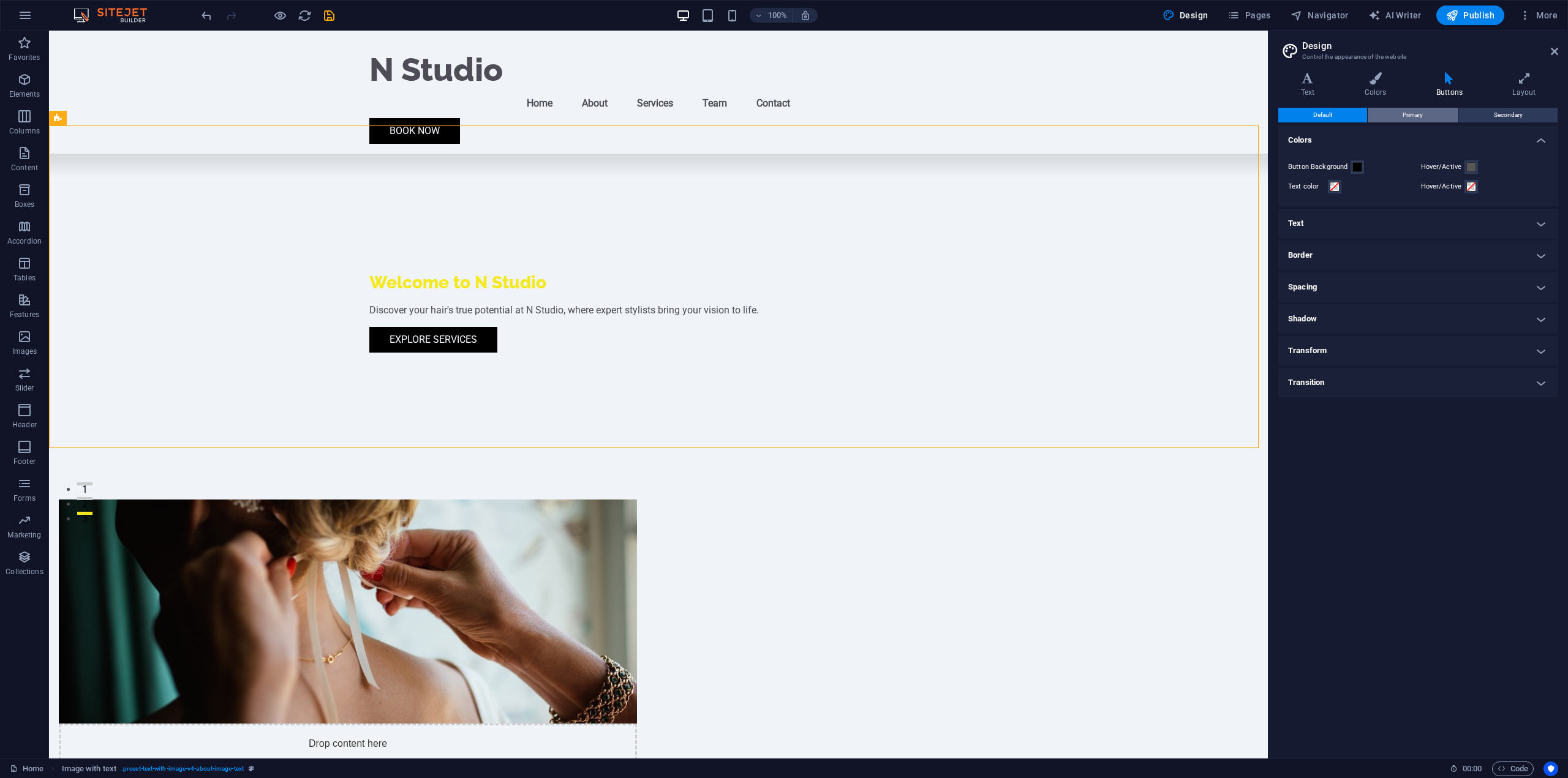
click at [1396, 116] on button "Primary" at bounding box center [1413, 115] width 90 height 15
click at [1489, 118] on button "Secondary" at bounding box center [1509, 115] width 99 height 15
click at [1394, 119] on button "Primary" at bounding box center [1413, 115] width 90 height 15
click at [1338, 185] on span at bounding box center [1334, 186] width 10 height 10
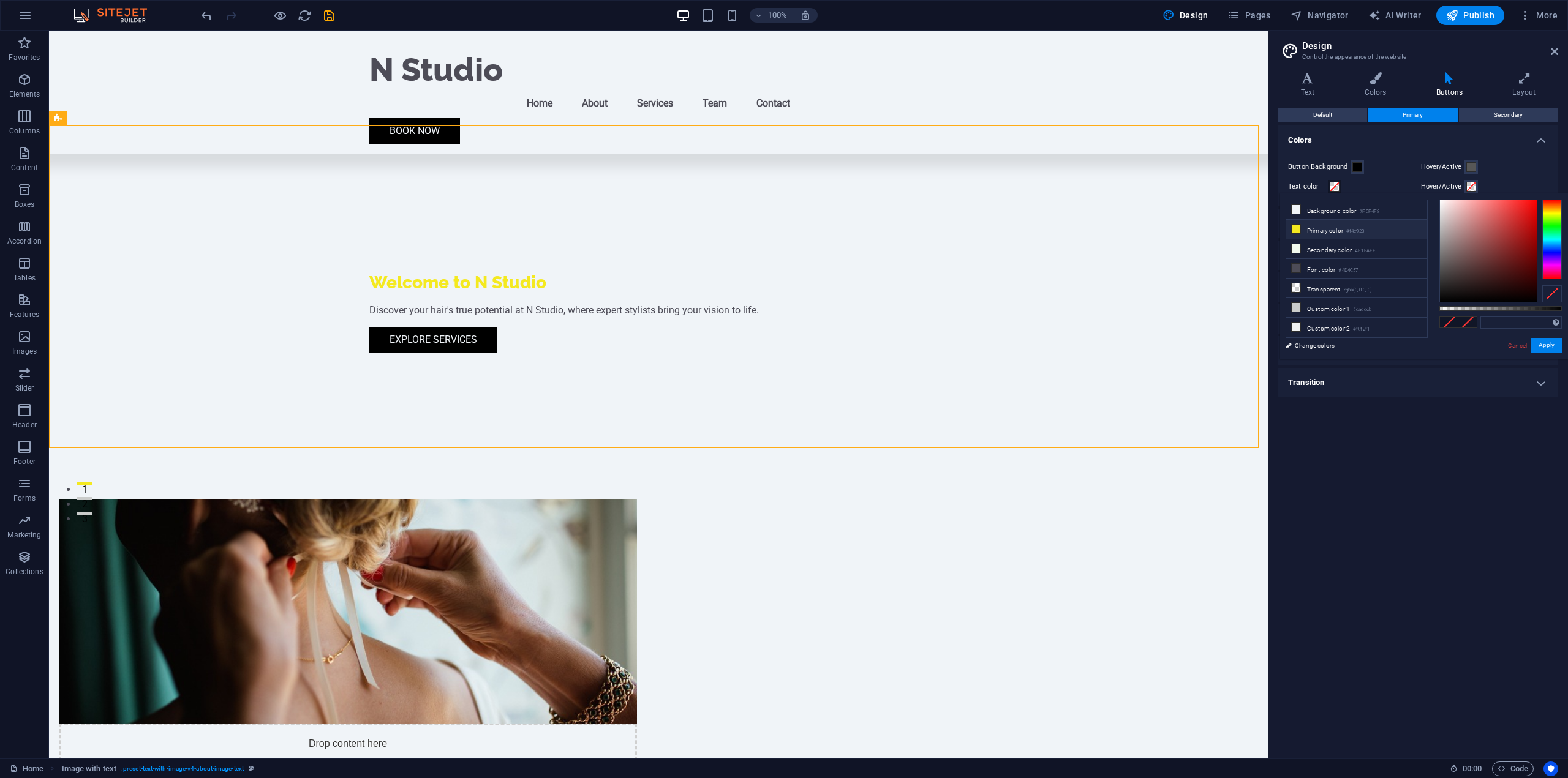
click at [1303, 232] on li "Primary color #f4e920" at bounding box center [1357, 229] width 141 height 19
type input "#f4e920"
click at [1546, 349] on button "Apply" at bounding box center [1547, 345] width 31 height 15
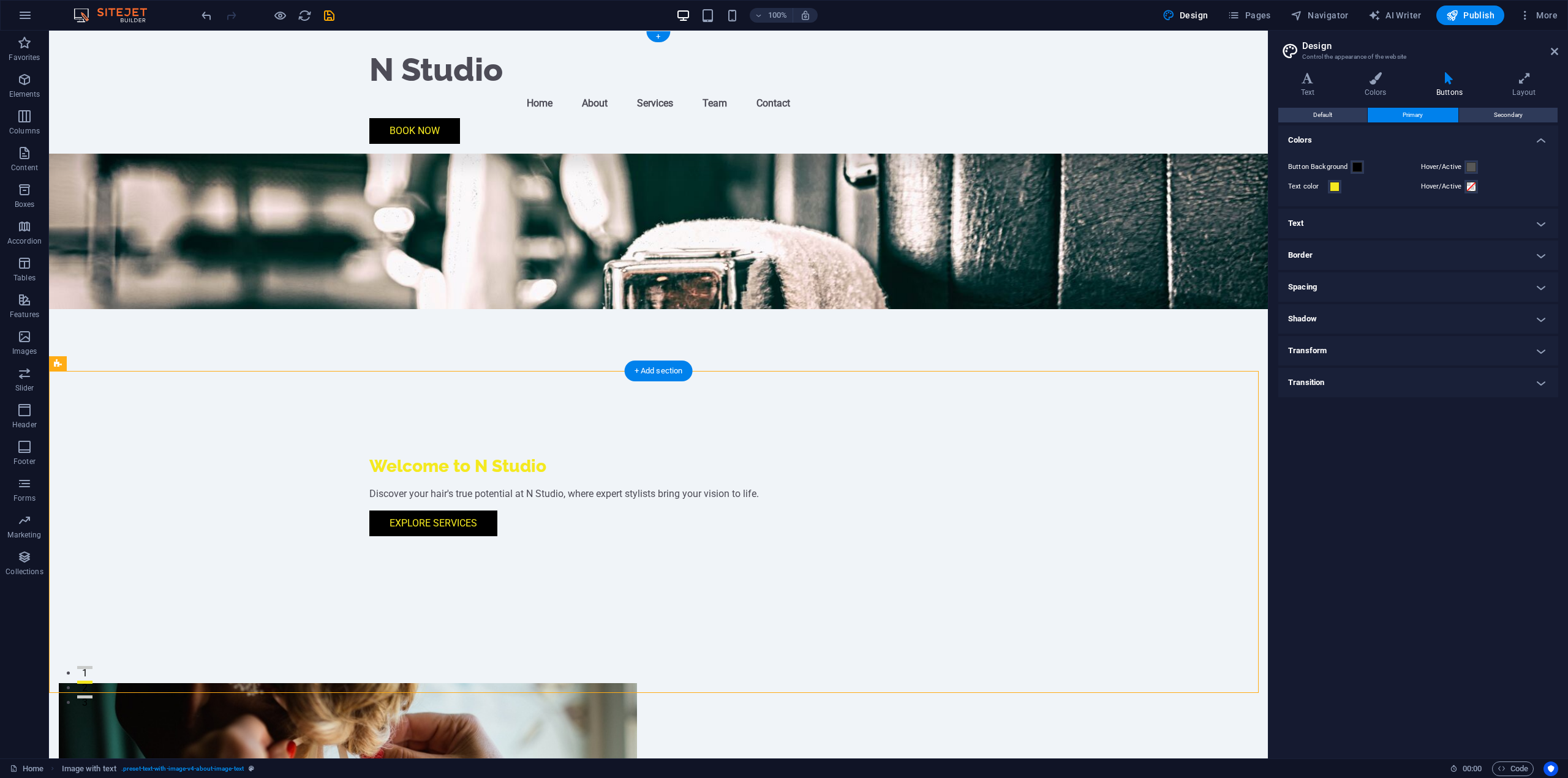
scroll to position [0, 0]
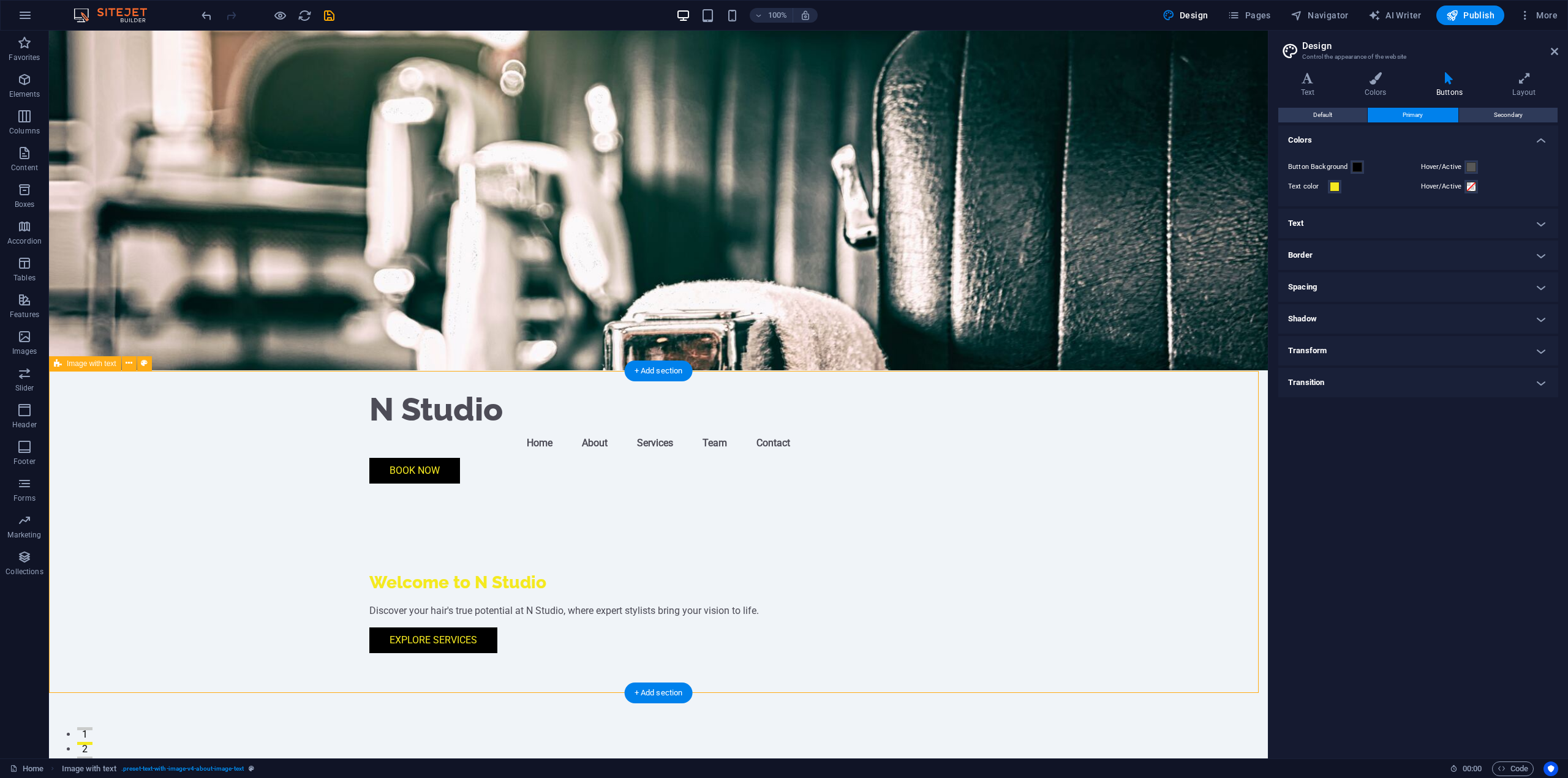
click at [1332, 116] on span "Default" at bounding box center [1323, 115] width 19 height 15
click at [1336, 185] on span at bounding box center [1334, 186] width 10 height 10
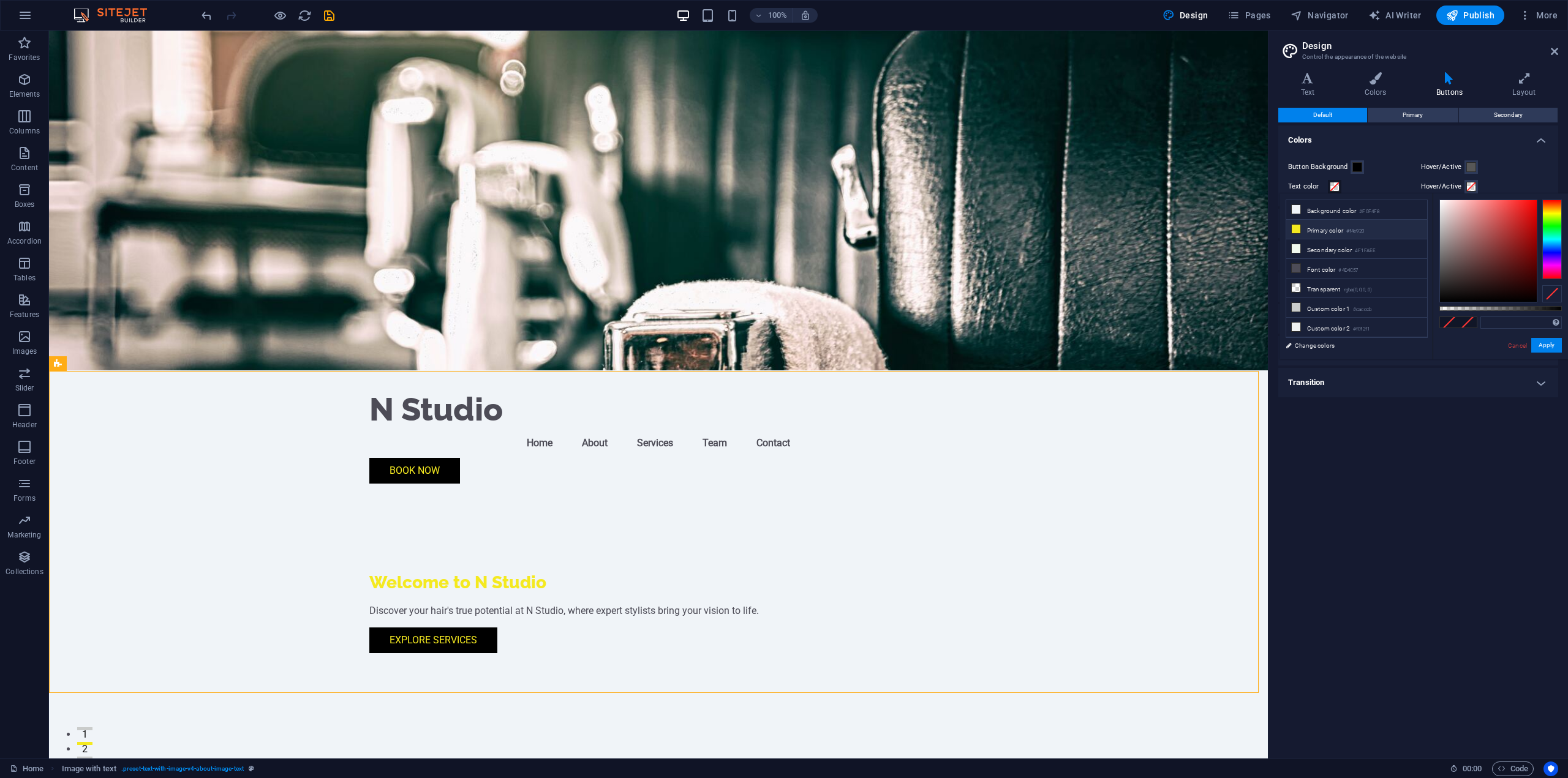
click at [1306, 229] on li "Primary color #f4e920" at bounding box center [1357, 229] width 141 height 19
type input "#f4e920"
click at [1553, 348] on button "Apply" at bounding box center [1547, 345] width 31 height 15
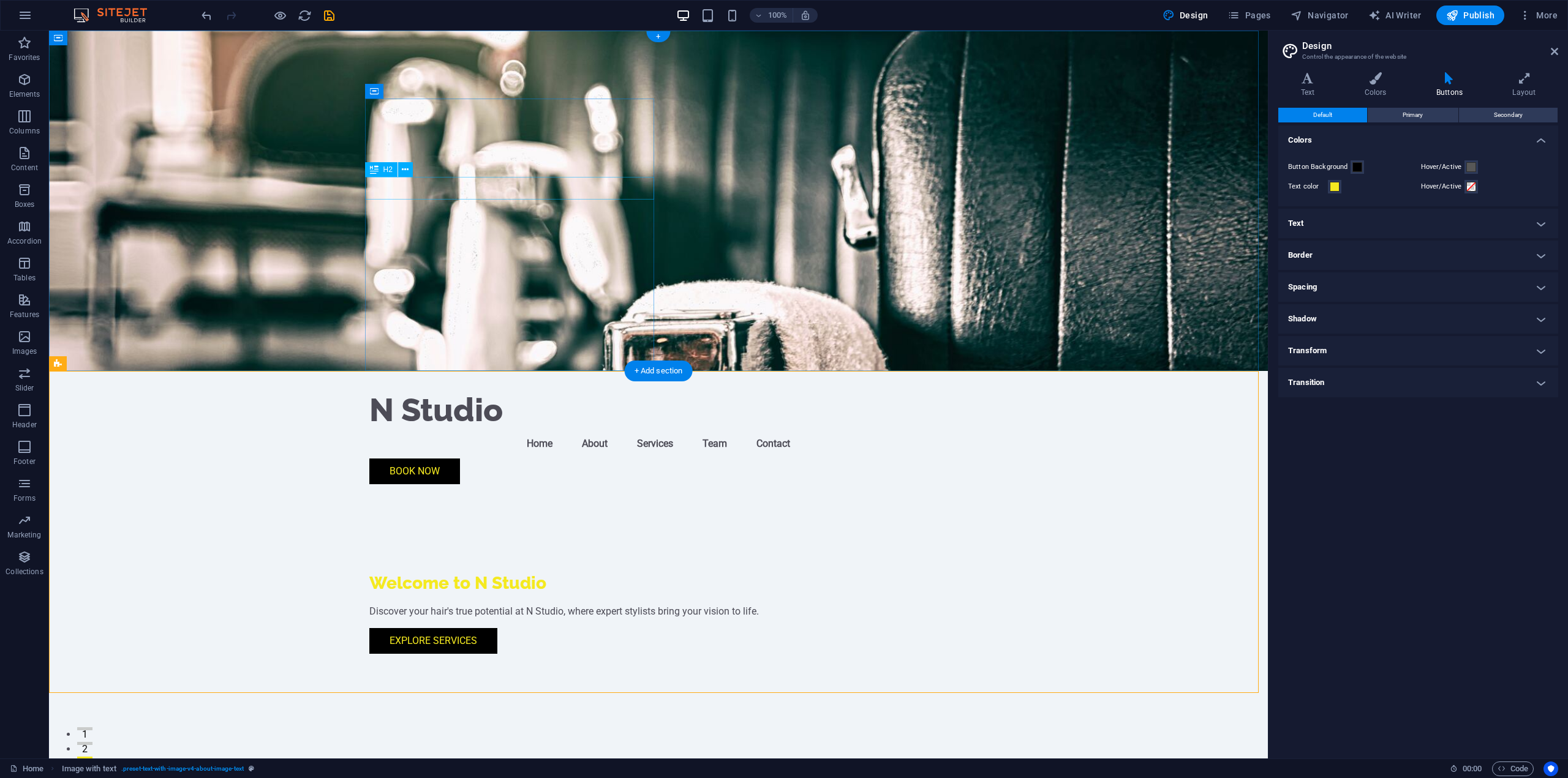
click at [472, 572] on div "Welcome to N Studio" at bounding box center [658, 583] width 578 height 22
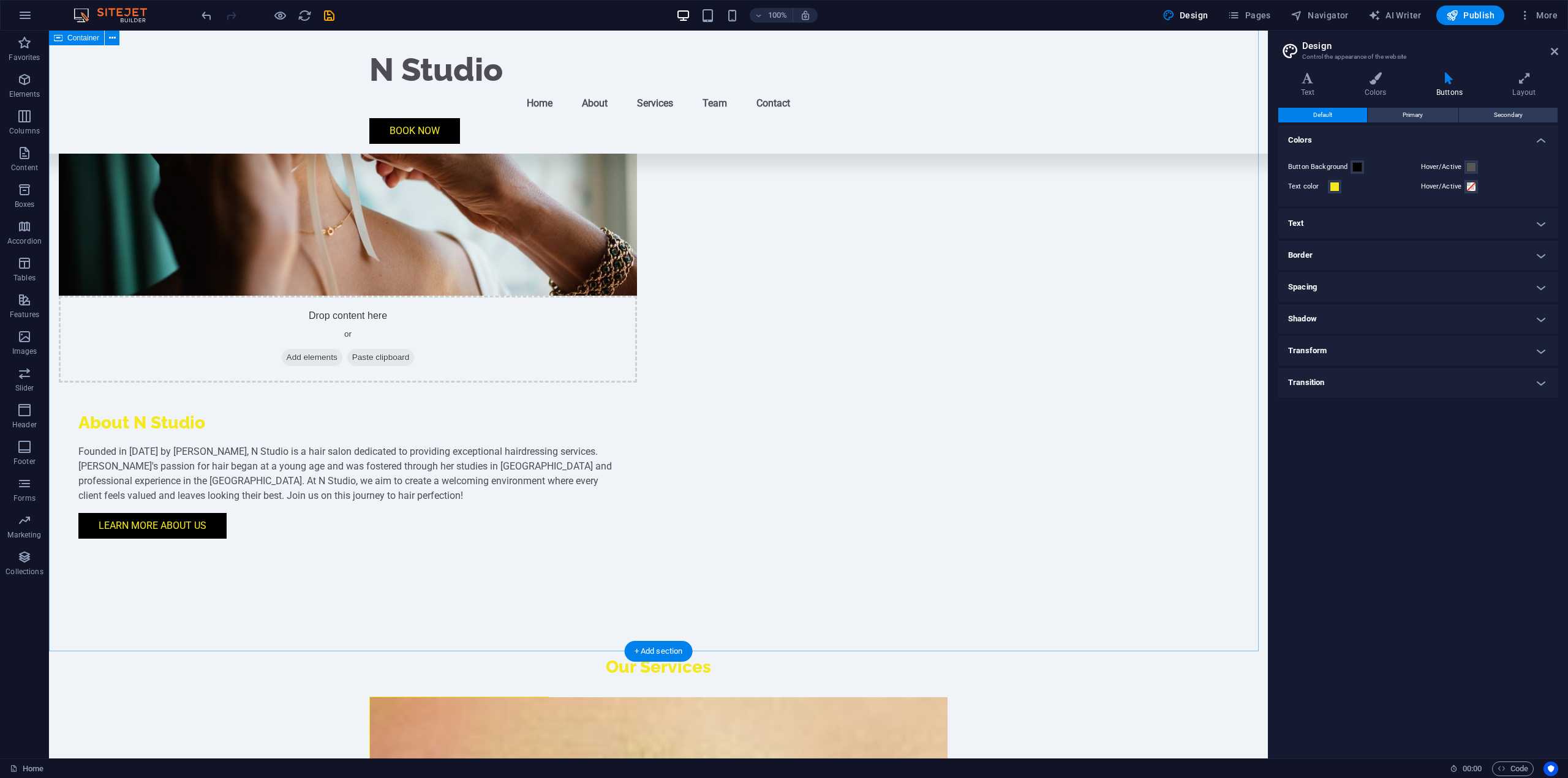
scroll to position [490, 0]
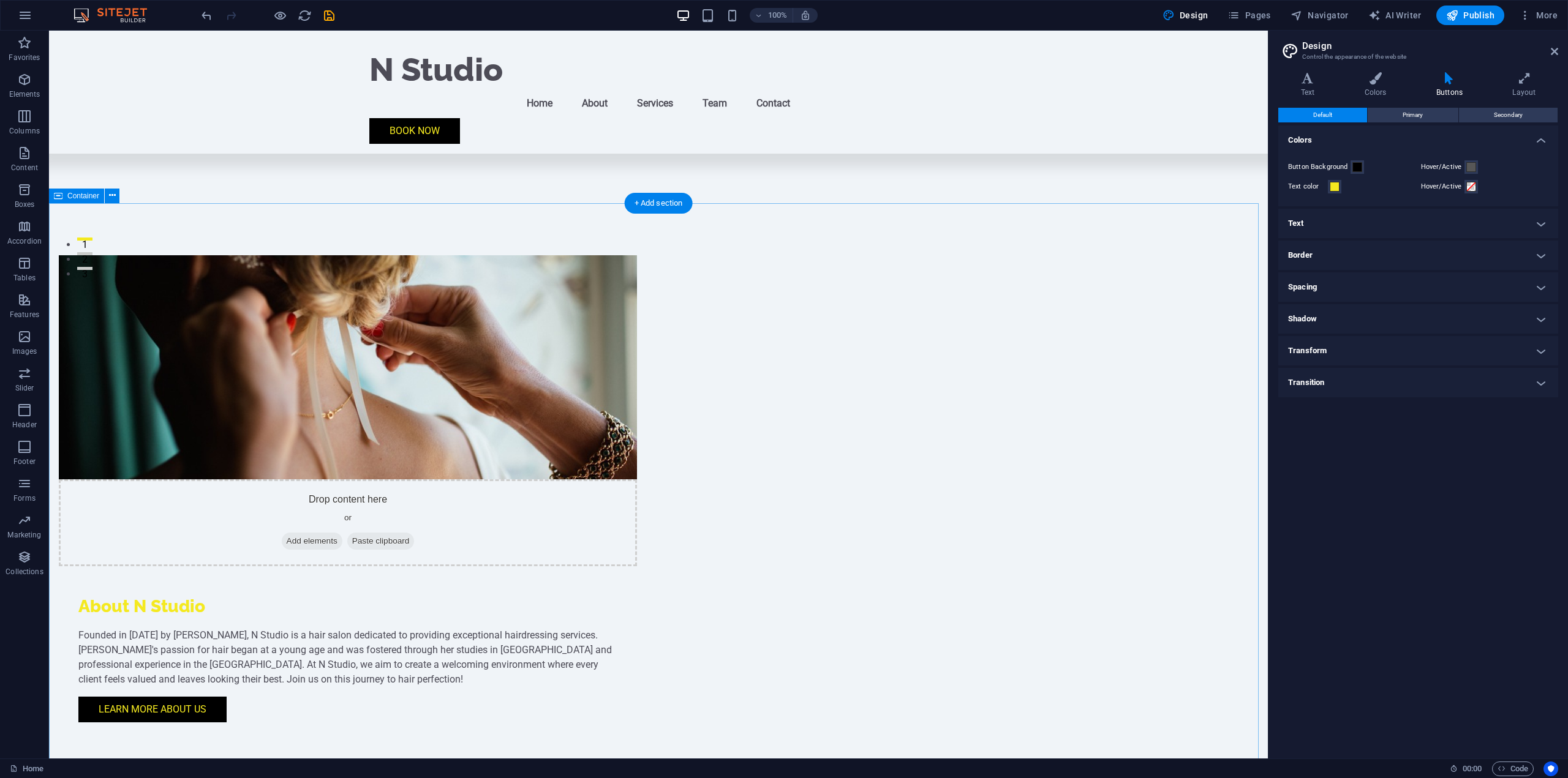
click at [1519, 94] on h4 "Layout" at bounding box center [1524, 85] width 68 height 26
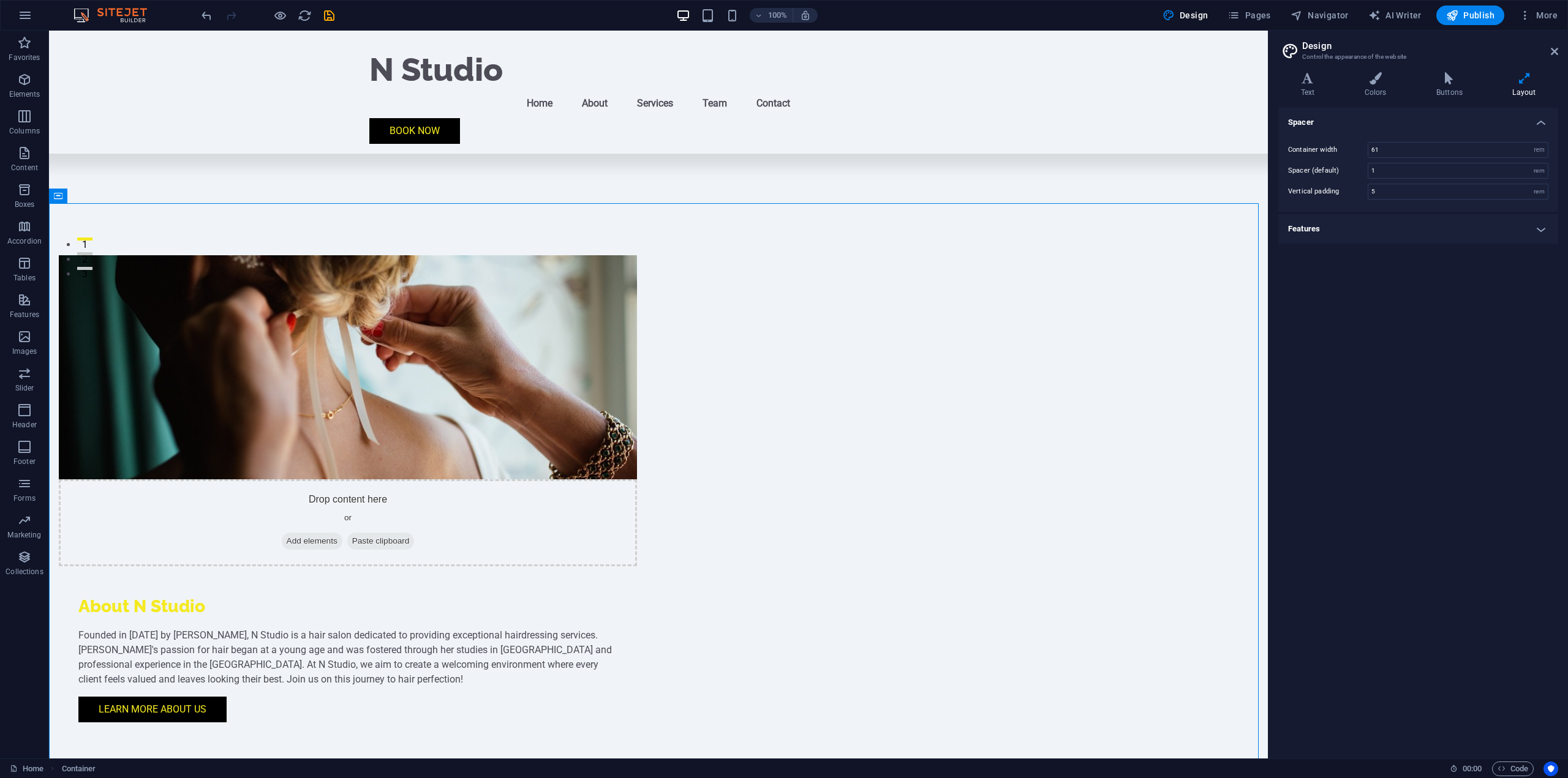
click at [1368, 237] on h4 "Features" at bounding box center [1418, 228] width 280 height 29
click at [1368, 237] on div "Transition duration 0.3 s Transition function Ease Ease In Ease Out Ease In/Eas…" at bounding box center [1418, 266] width 285 height 60
click at [23, 554] on icon "button" at bounding box center [24, 557] width 15 height 15
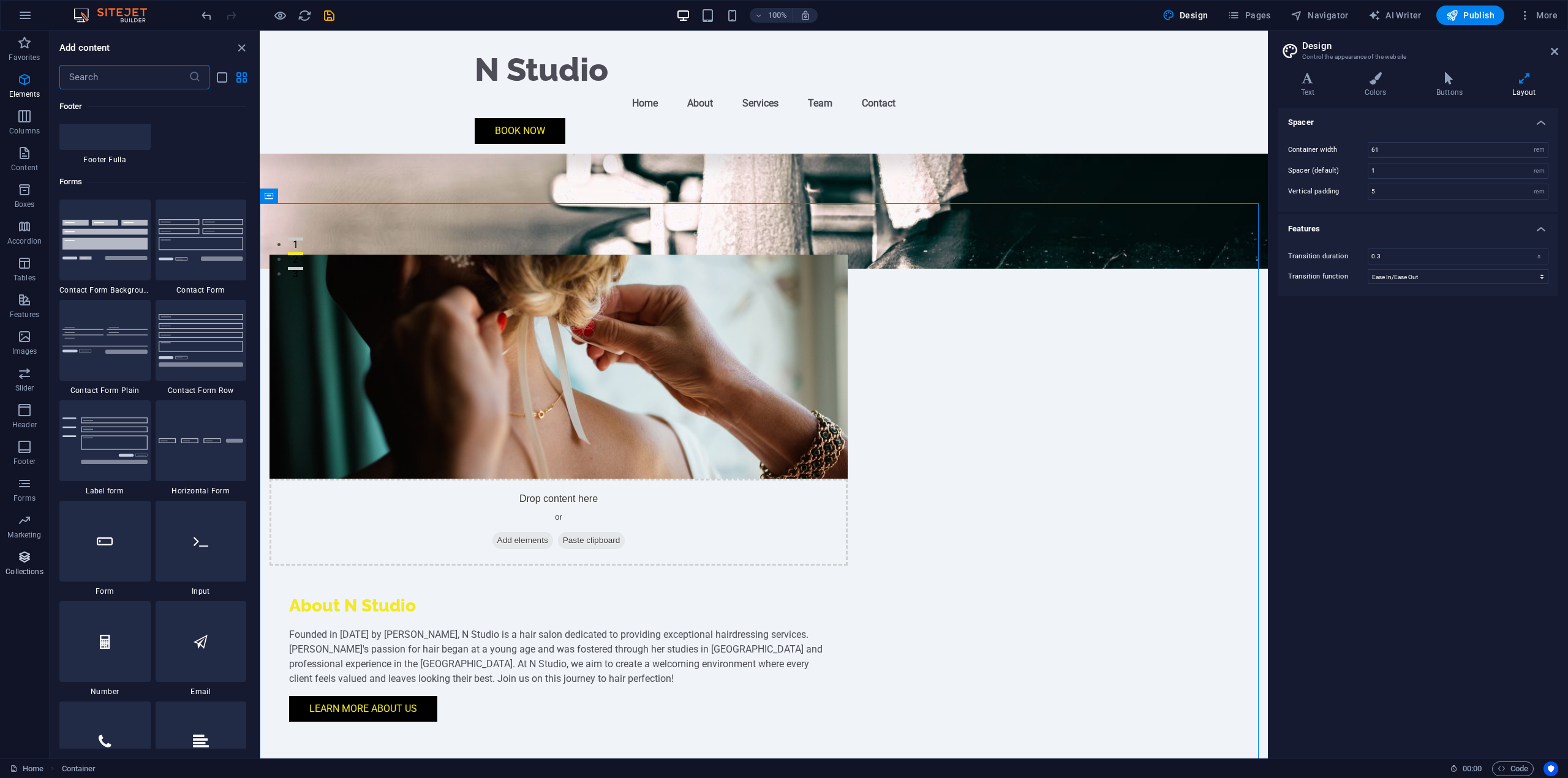
scroll to position [11210, 0]
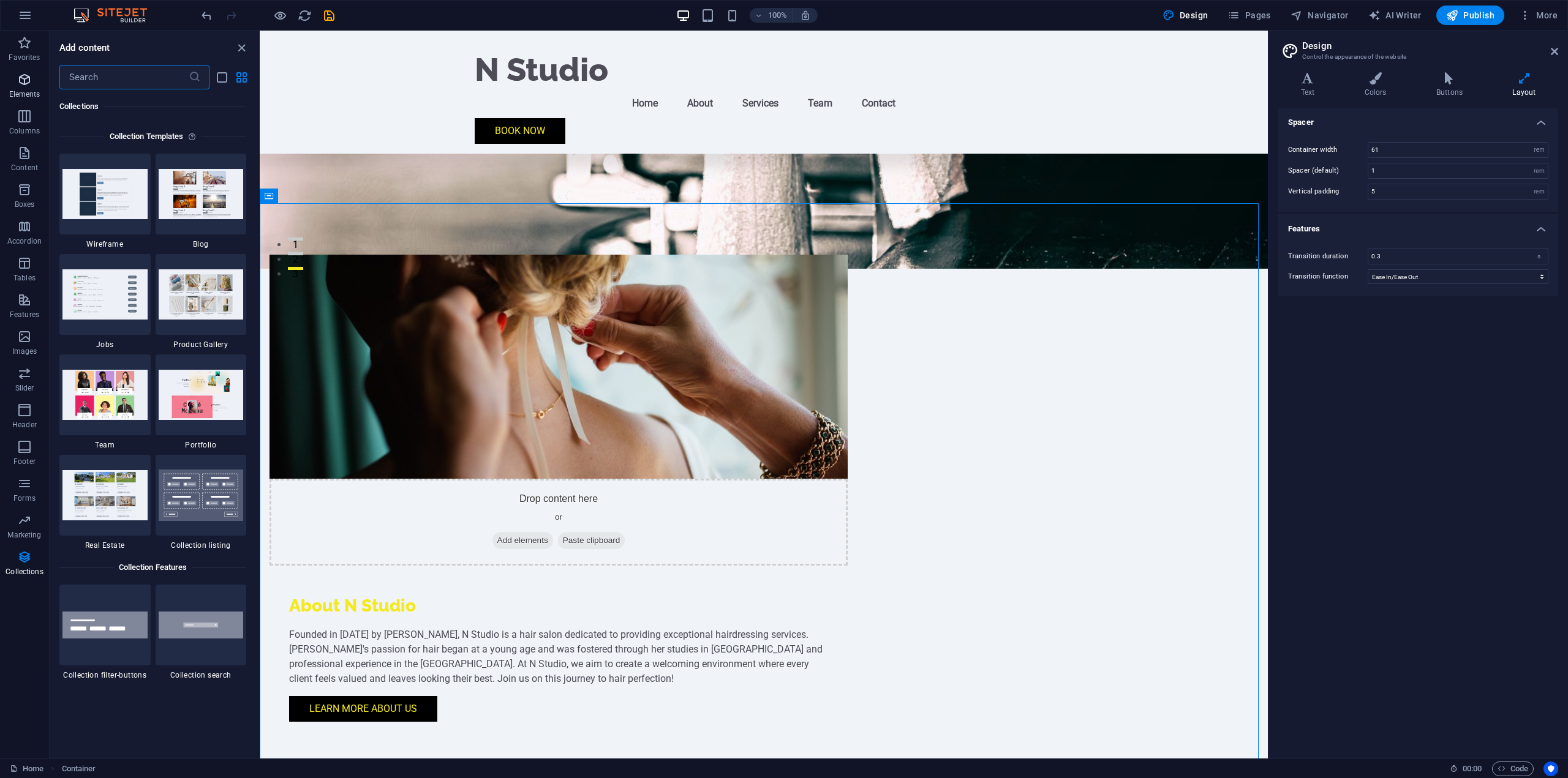
click at [33, 89] on span "Elements" at bounding box center [25, 86] width 49 height 29
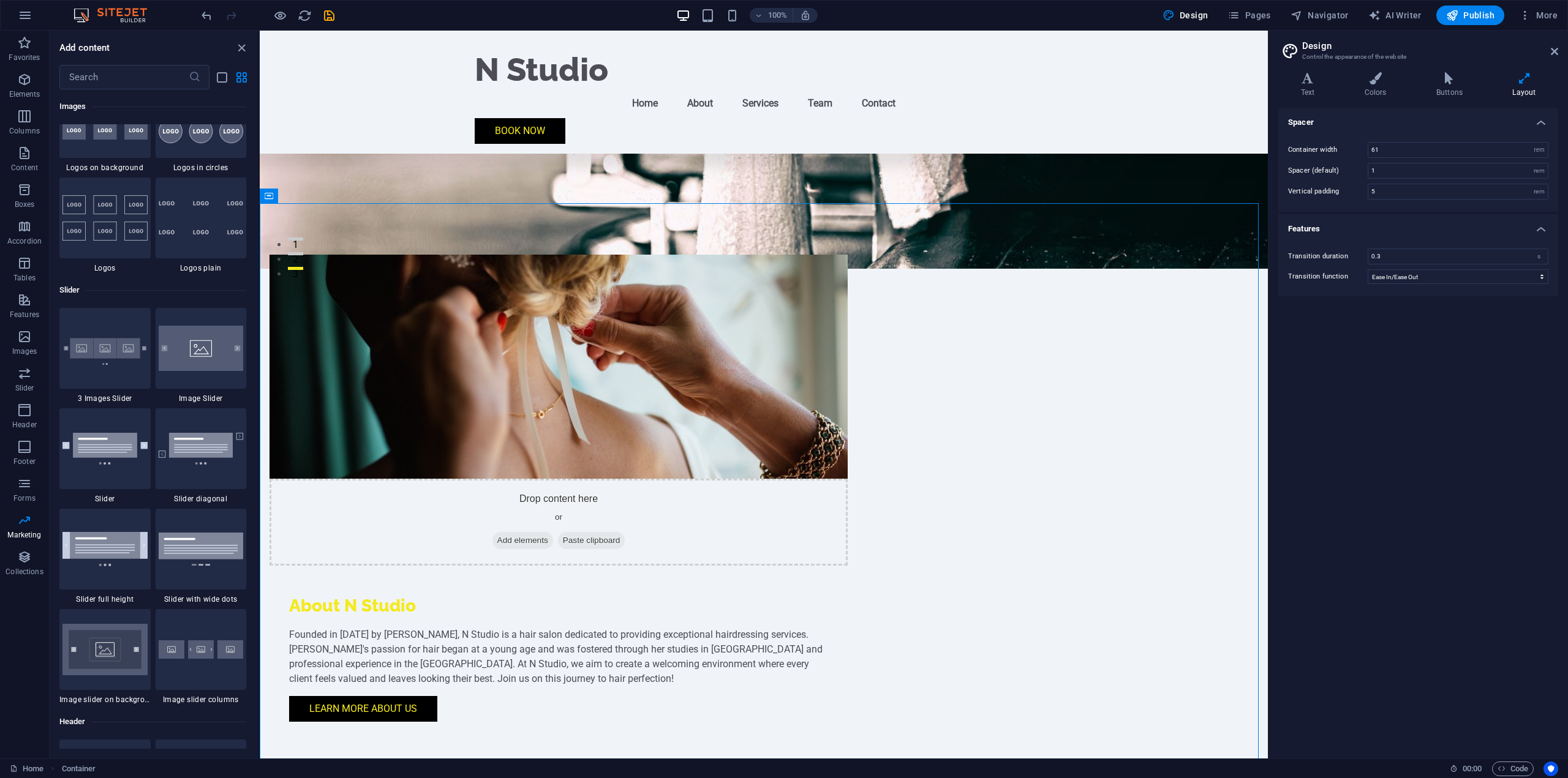
scroll to position [131, 0]
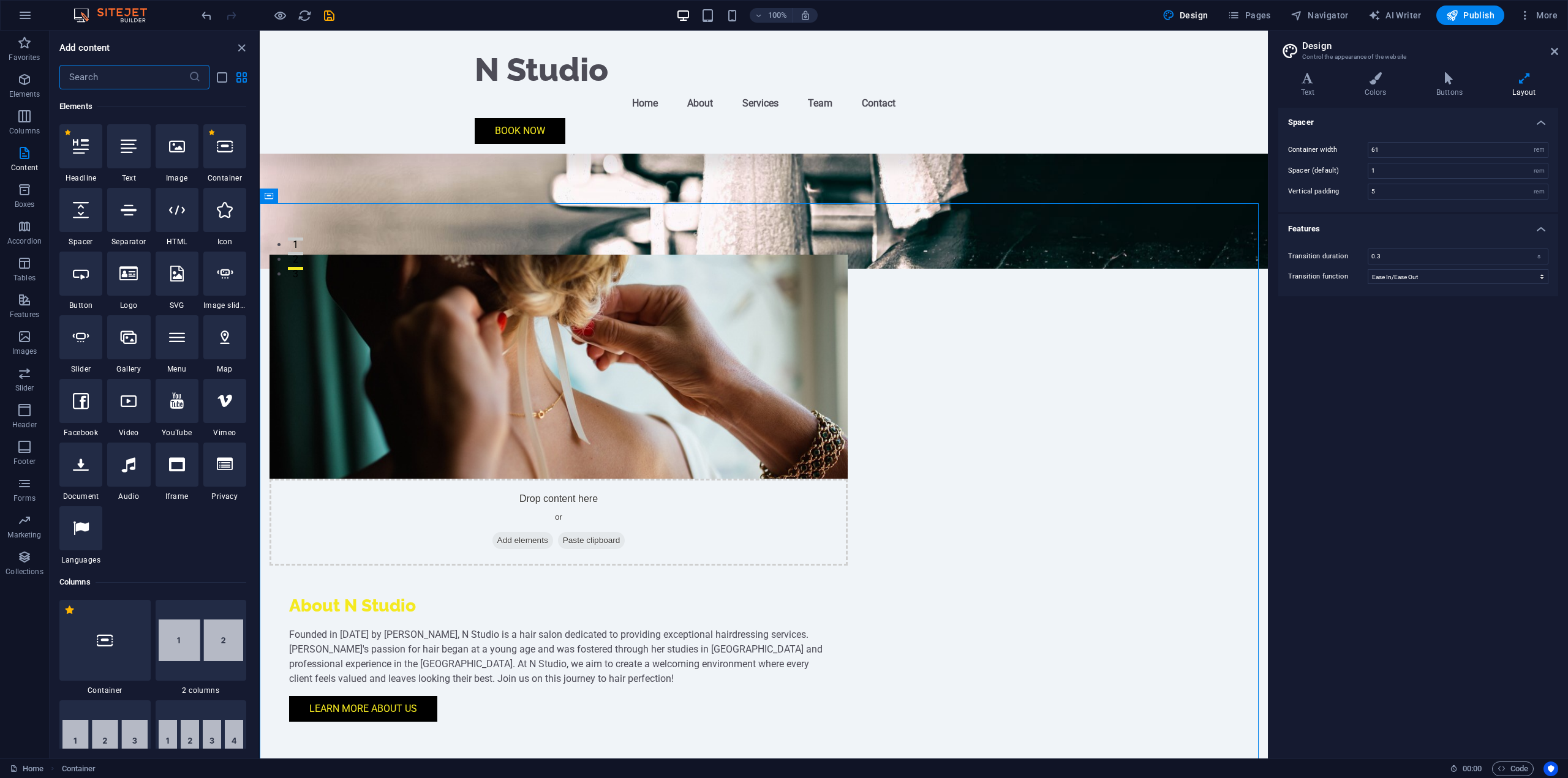
click at [121, 77] on input "text" at bounding box center [124, 78] width 129 height 25
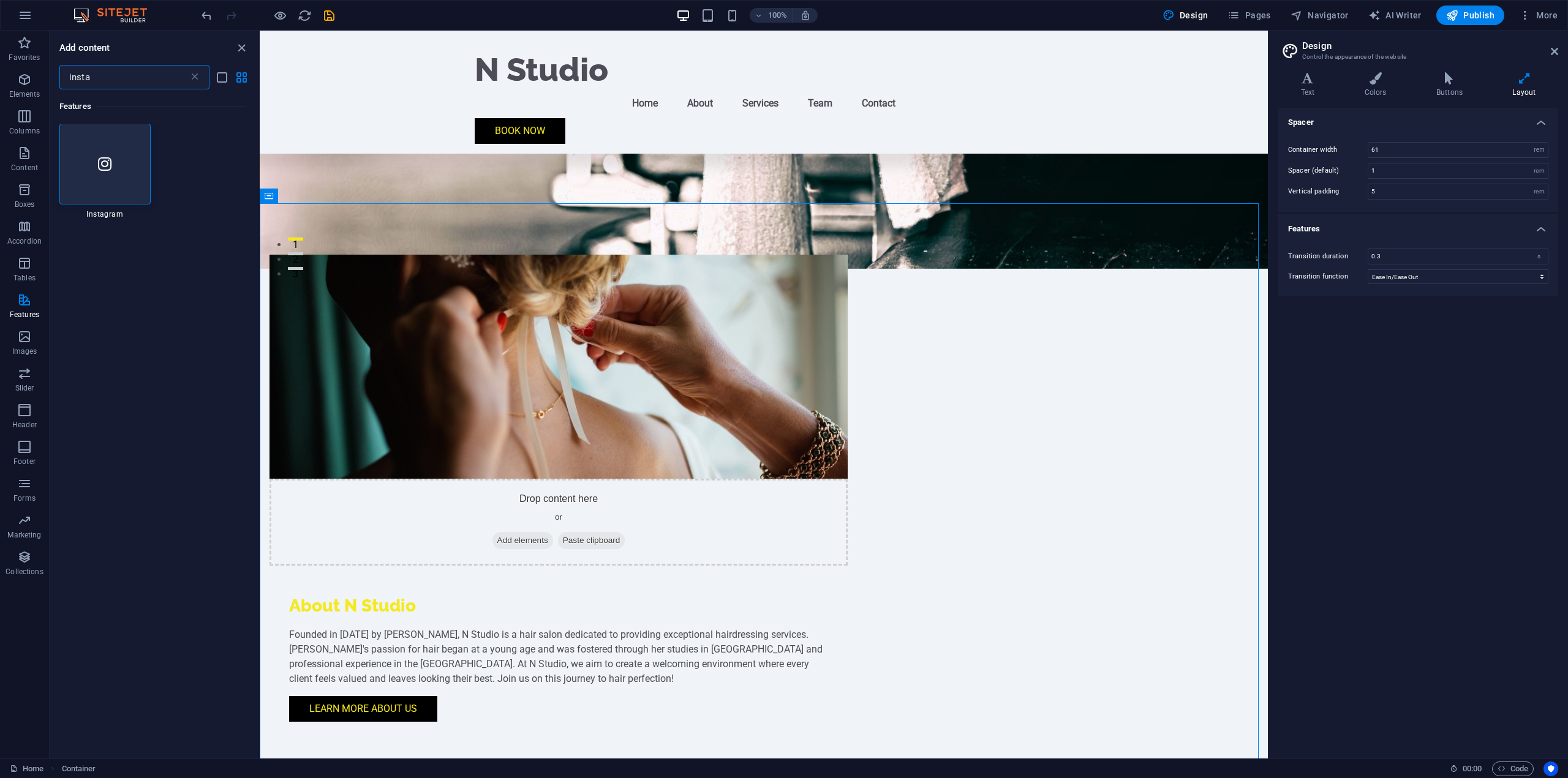
scroll to position [0, 0]
type input "insta"
click at [102, 137] on div at bounding box center [104, 165] width 91 height 81
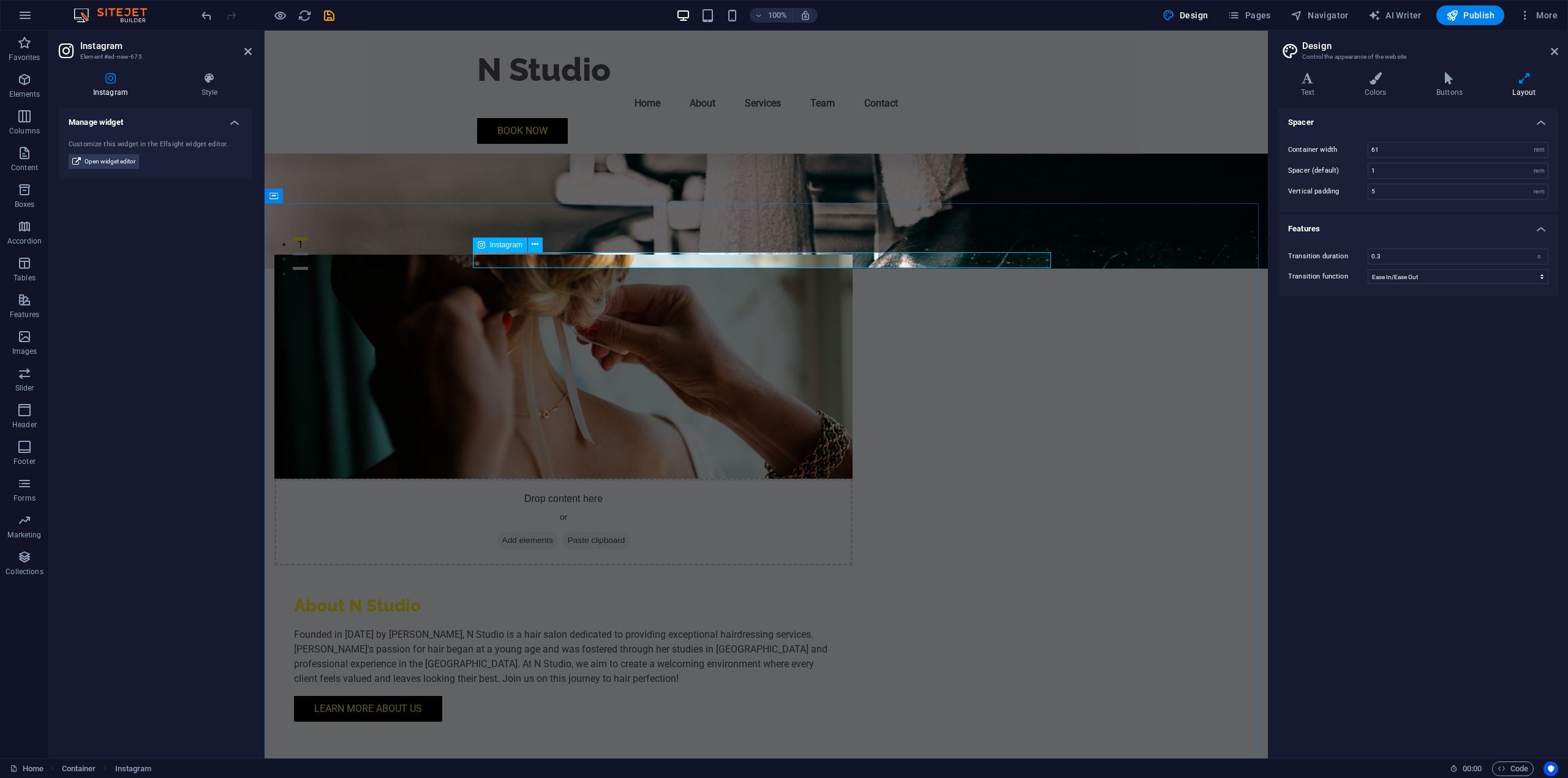
click at [532, 243] on icon at bounding box center [536, 244] width 7 height 13
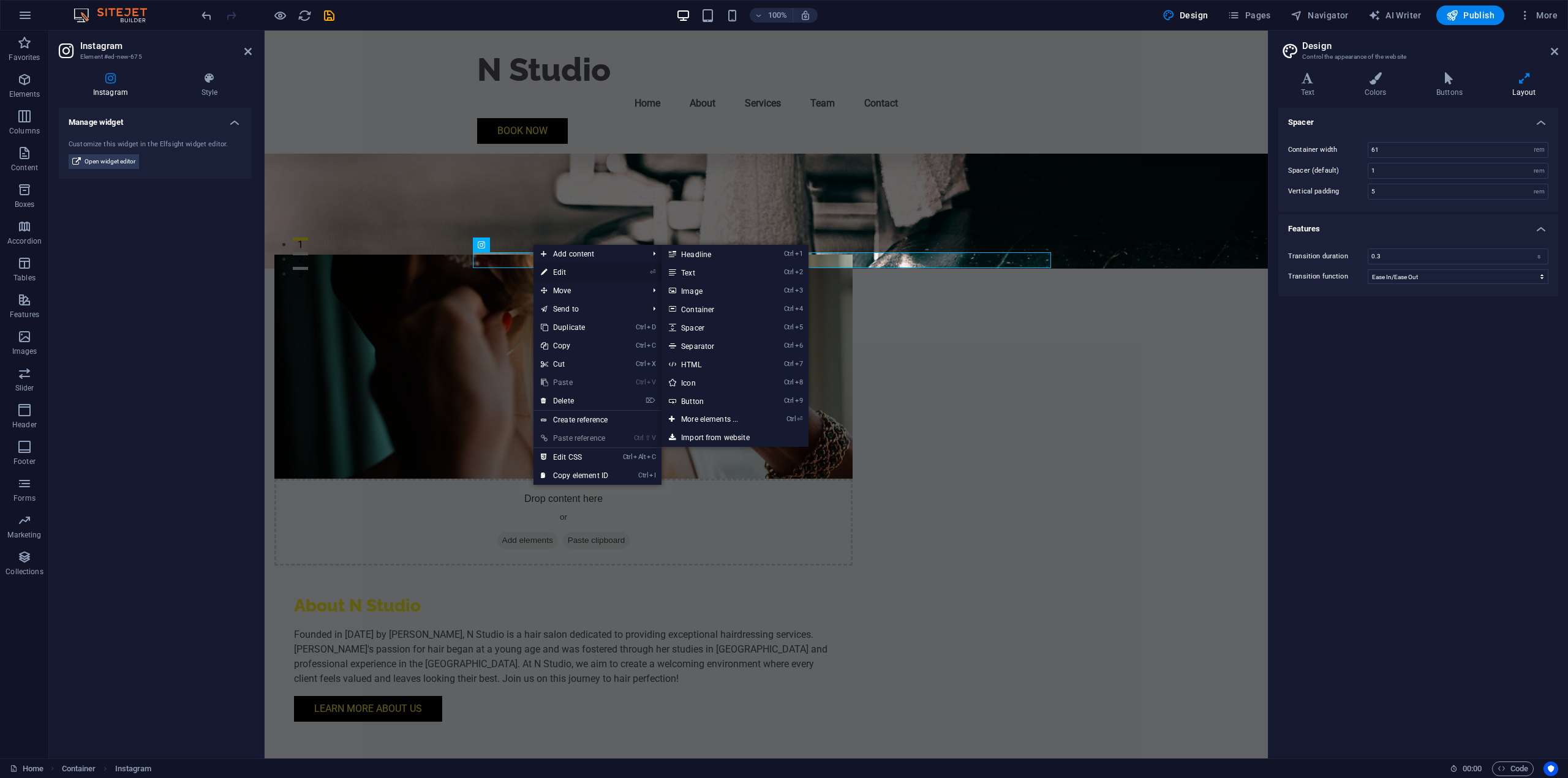
click at [566, 272] on link "⏎ Edit" at bounding box center [574, 273] width 82 height 19
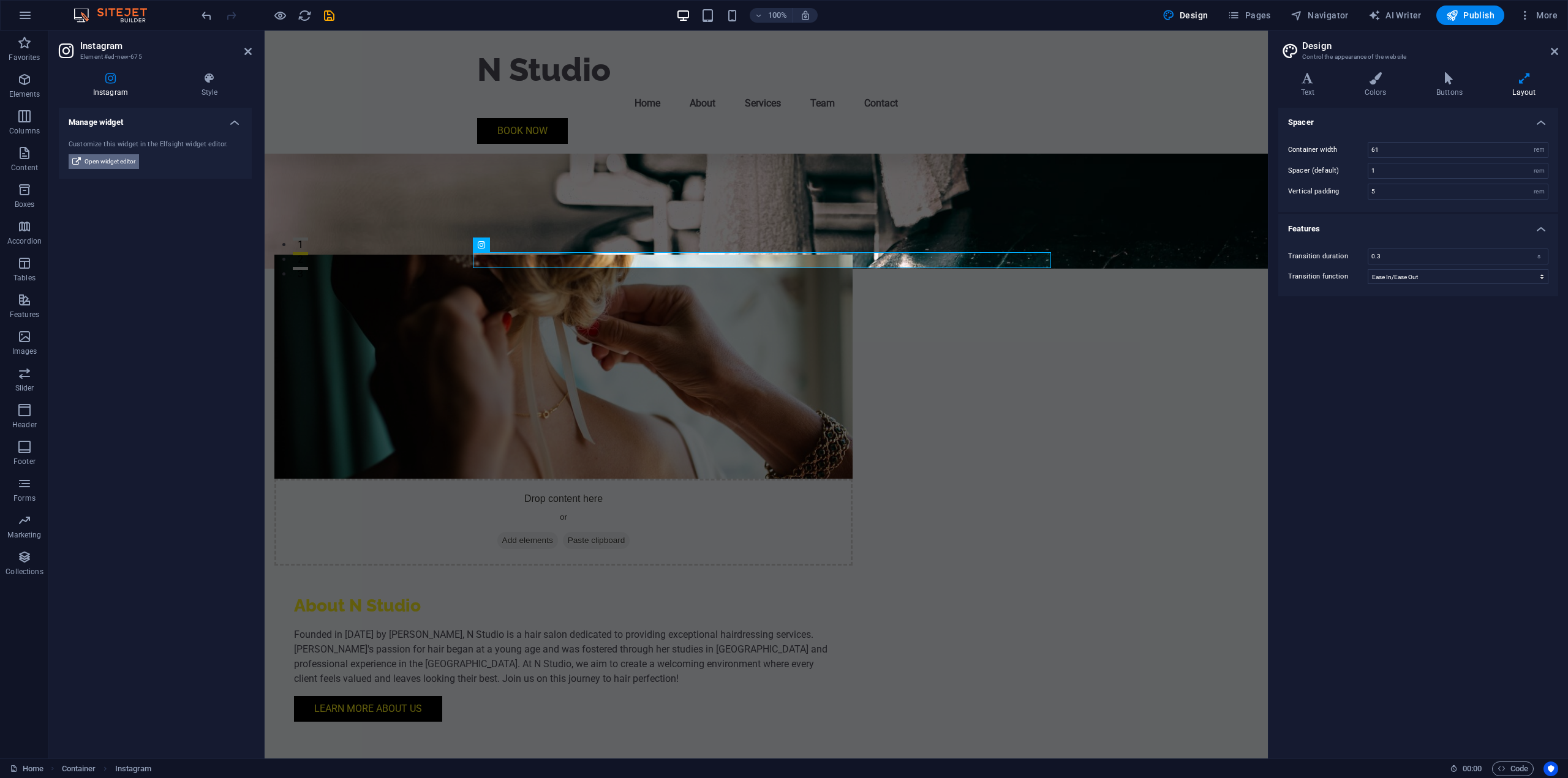
click at [109, 165] on span "Open widget editor" at bounding box center [110, 161] width 51 height 15
click at [1556, 47] on icon at bounding box center [1555, 51] width 7 height 10
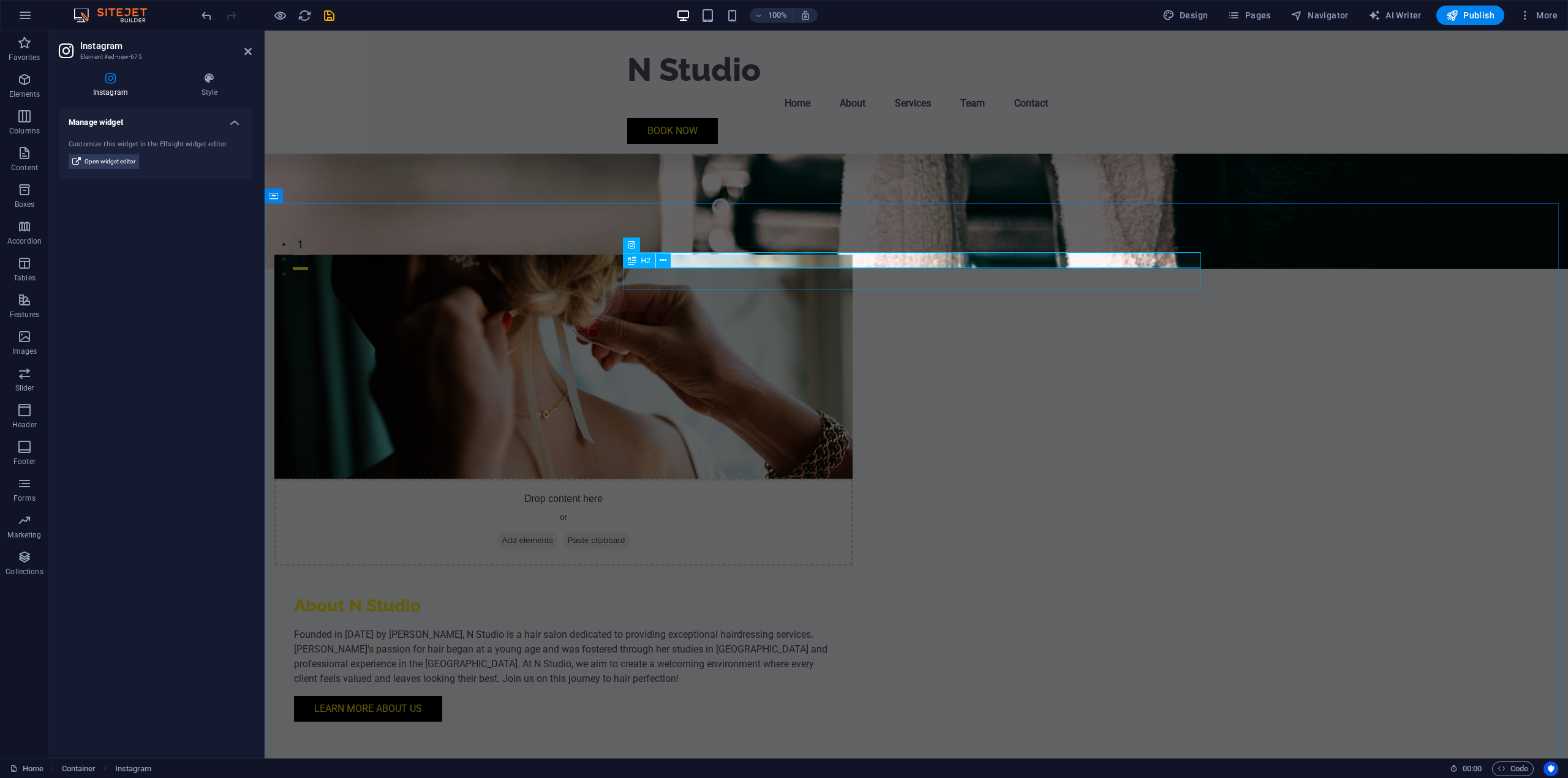
click at [654, 256] on div "H2" at bounding box center [639, 260] width 33 height 15
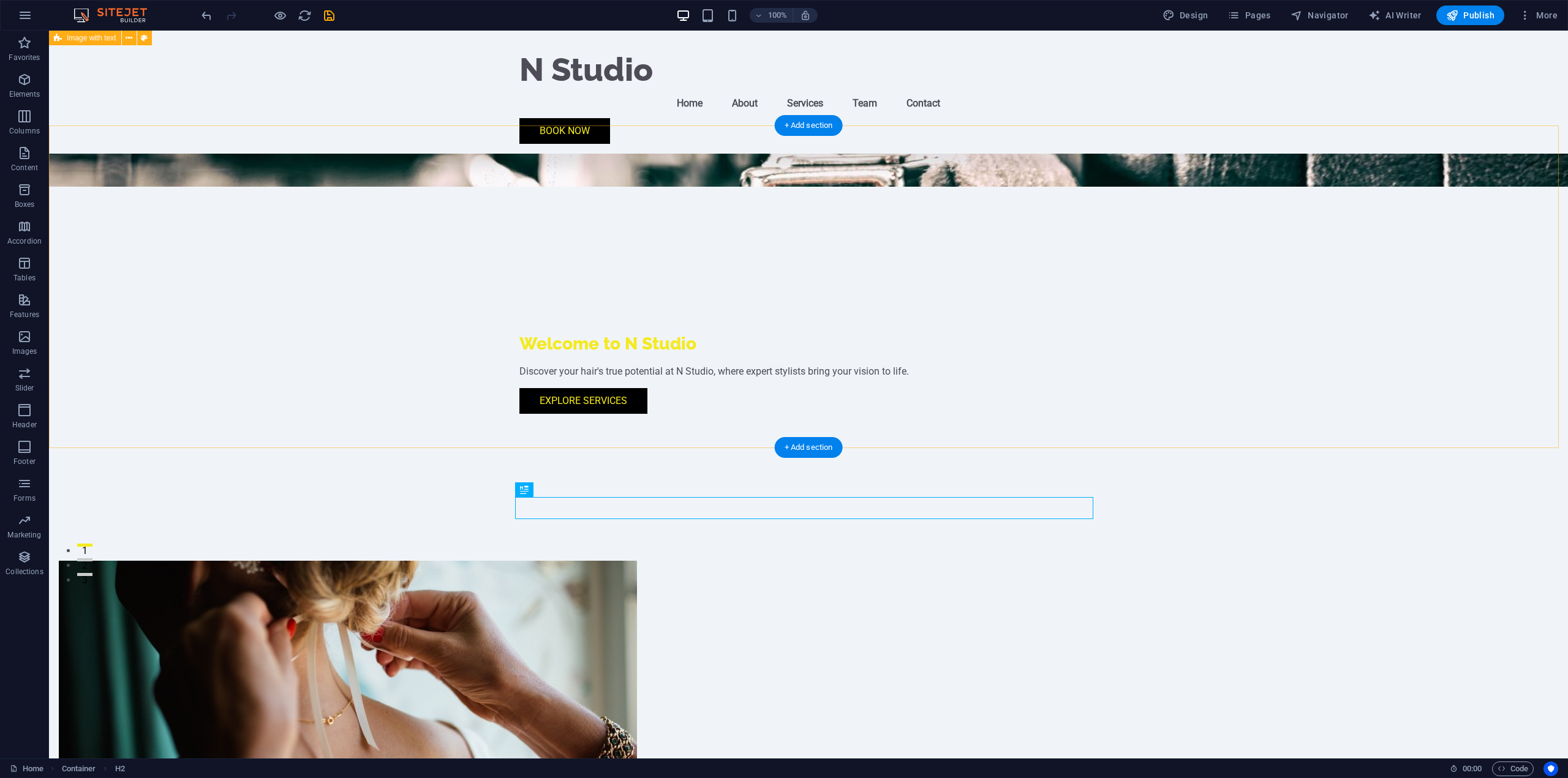
scroll to position [123, 0]
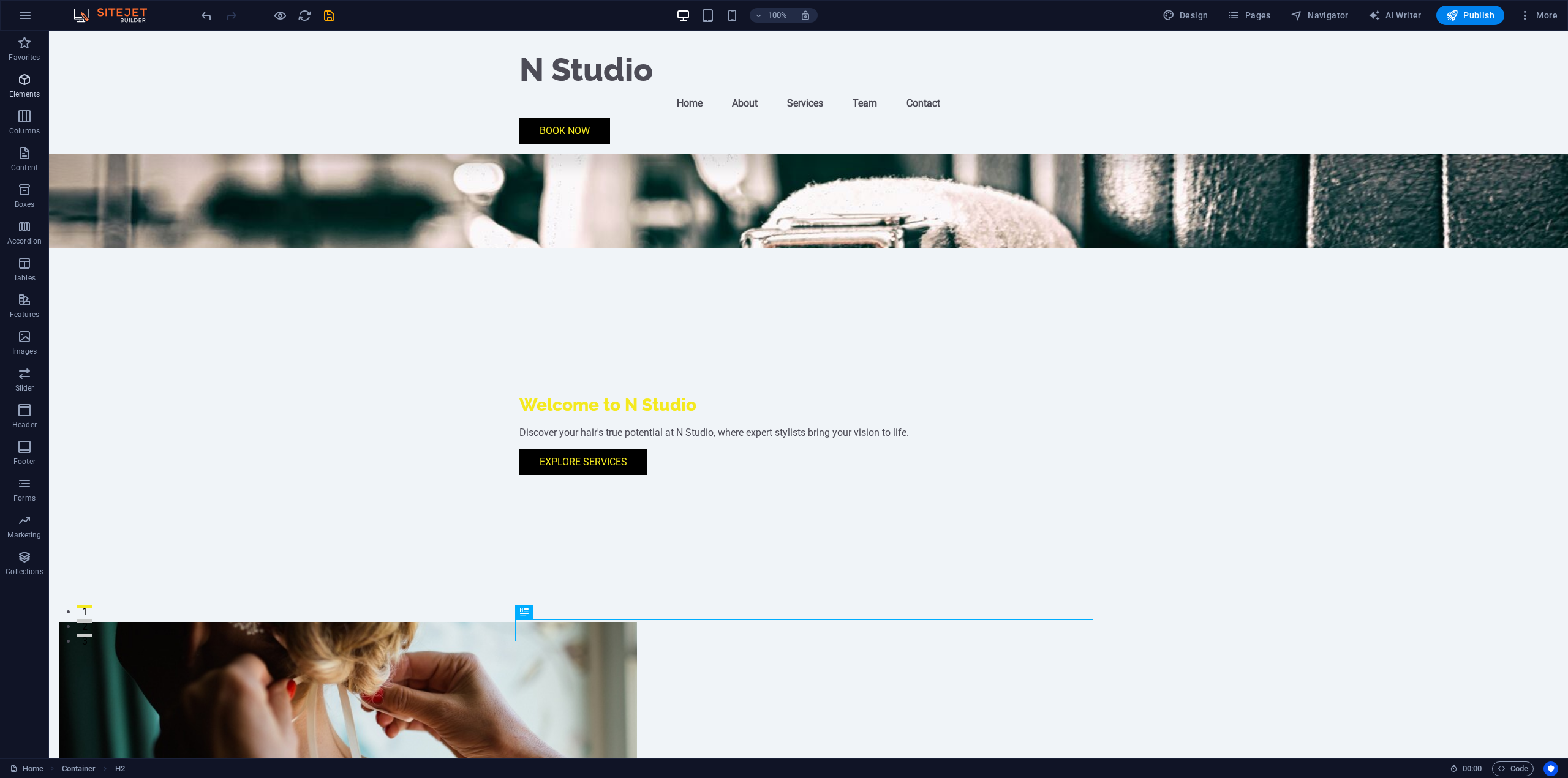
click at [16, 79] on span "Elements" at bounding box center [25, 86] width 49 height 29
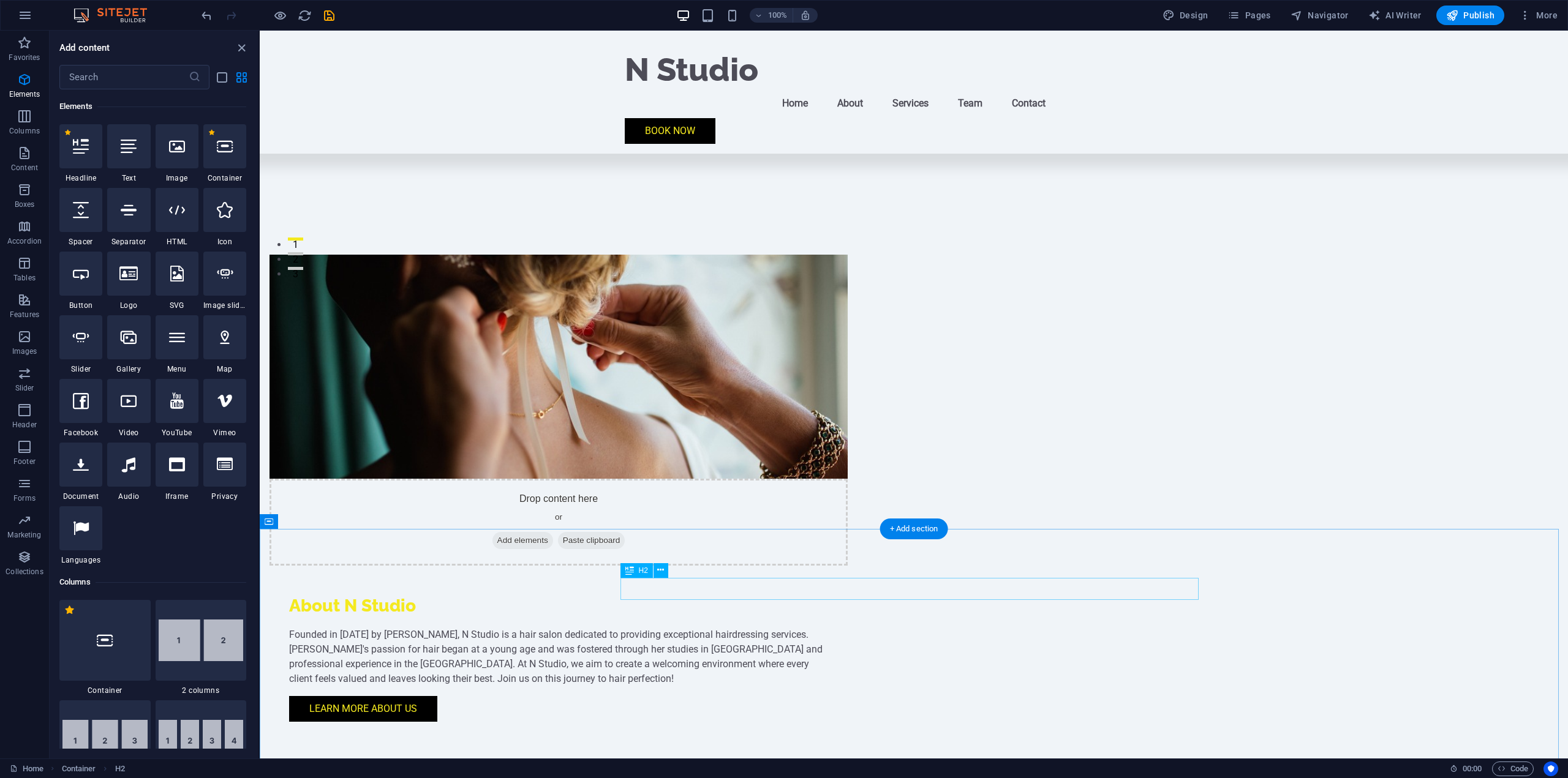
scroll to position [918, 0]
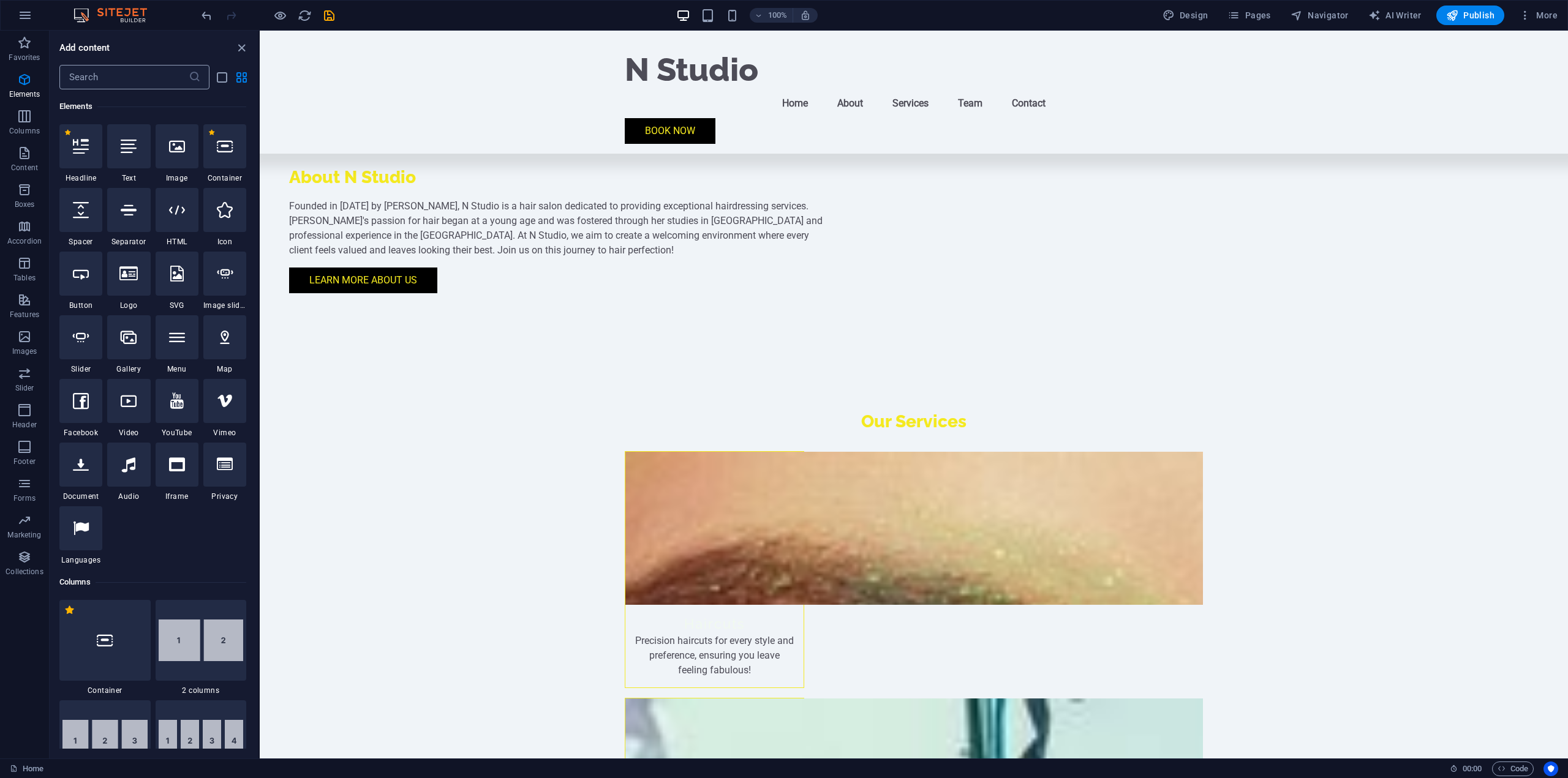
click at [151, 84] on input "text" at bounding box center [124, 78] width 129 height 25
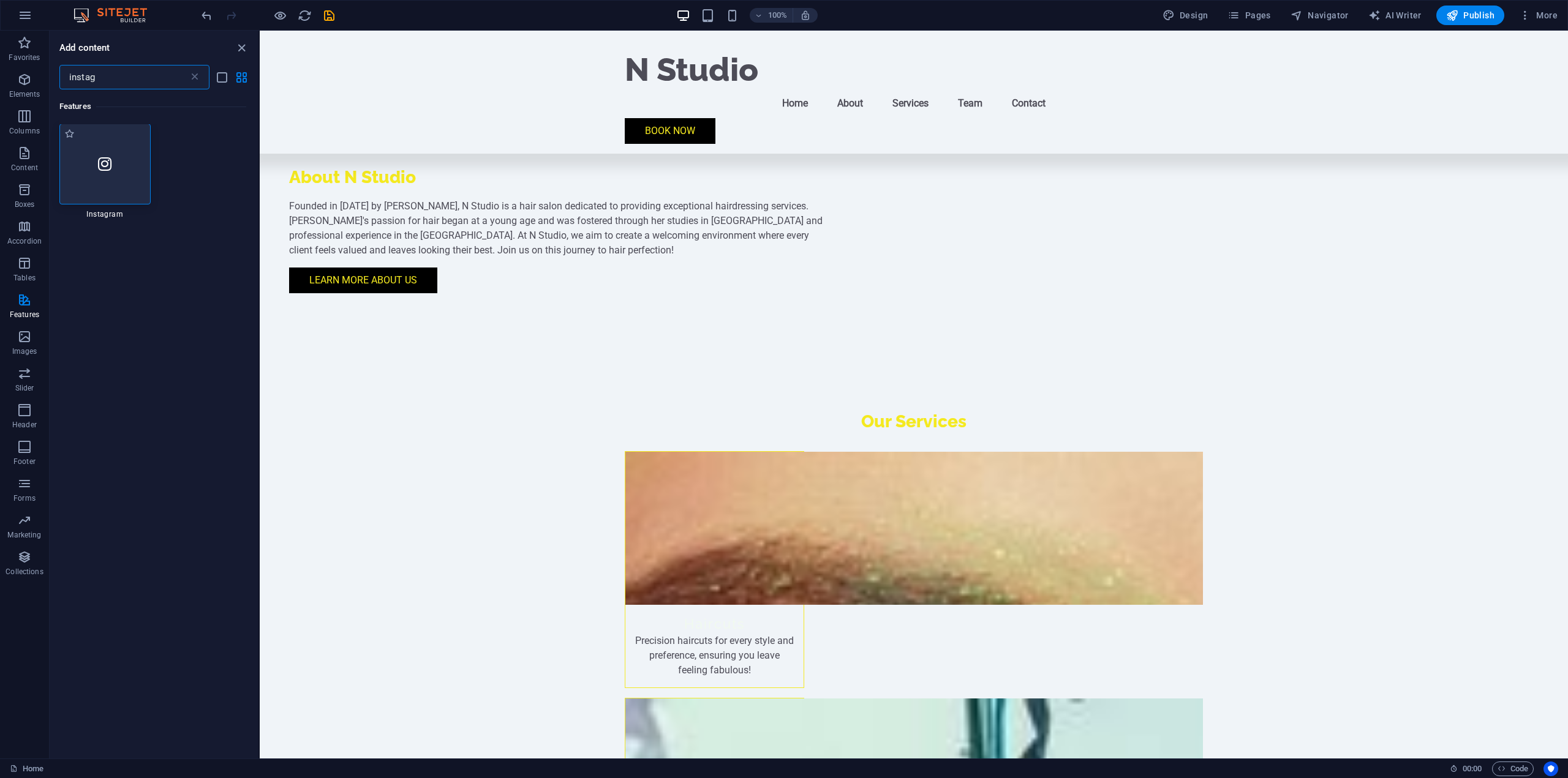
scroll to position [0, 0]
type input "instag"
click at [112, 173] on div at bounding box center [104, 165] width 91 height 81
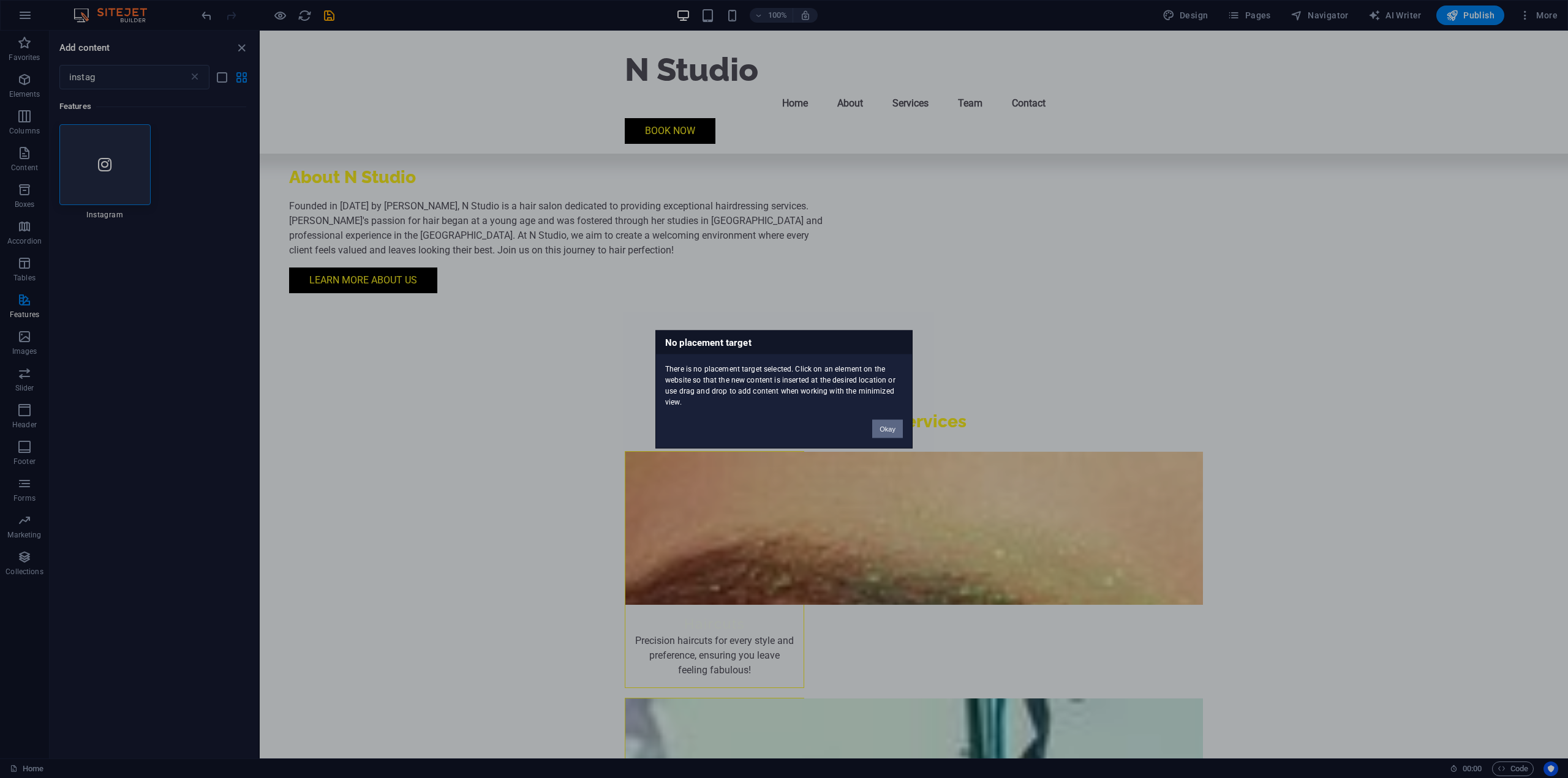
click at [884, 428] on button "Okay" at bounding box center [888, 429] width 31 height 19
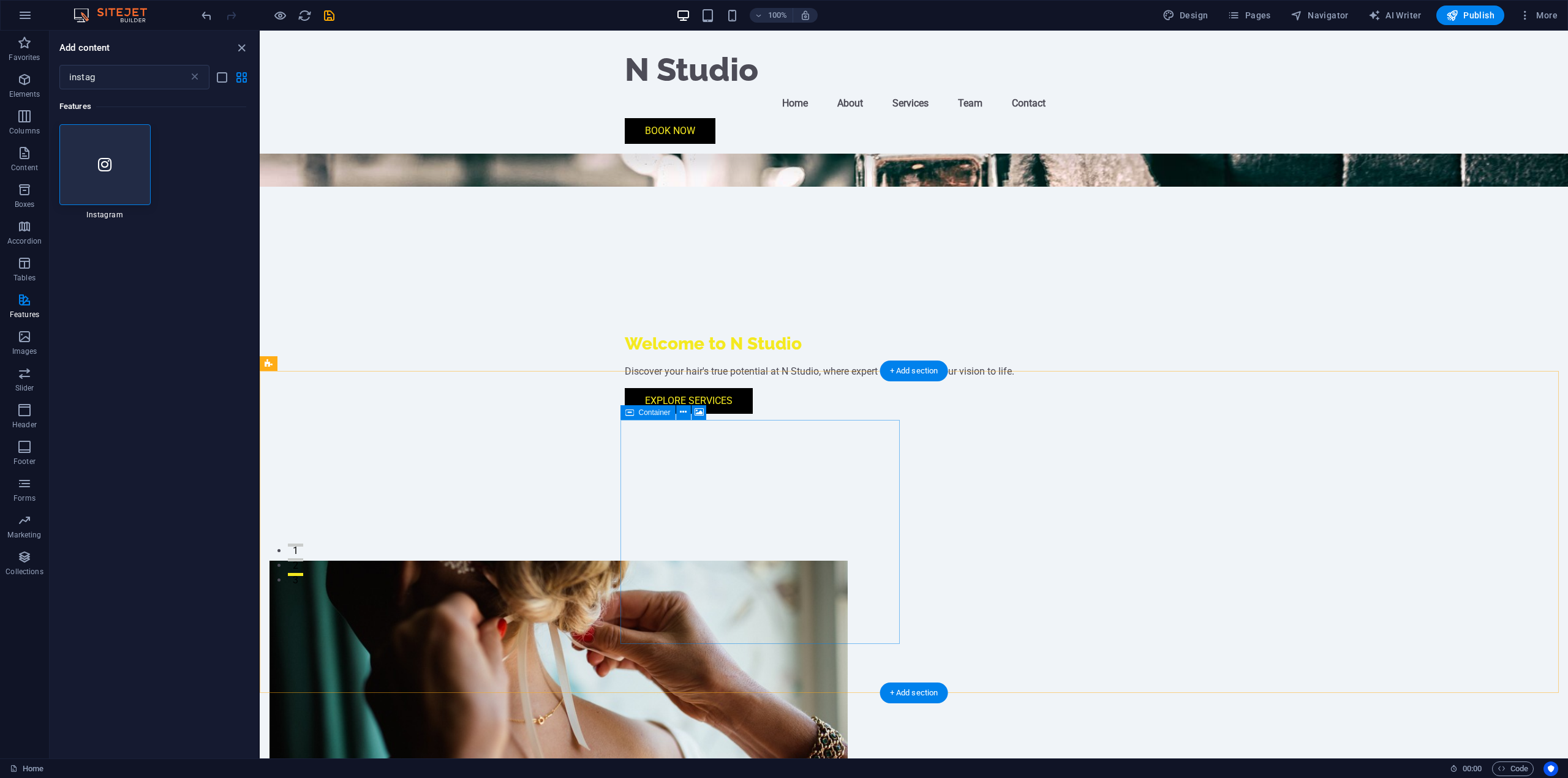
scroll to position [368, 0]
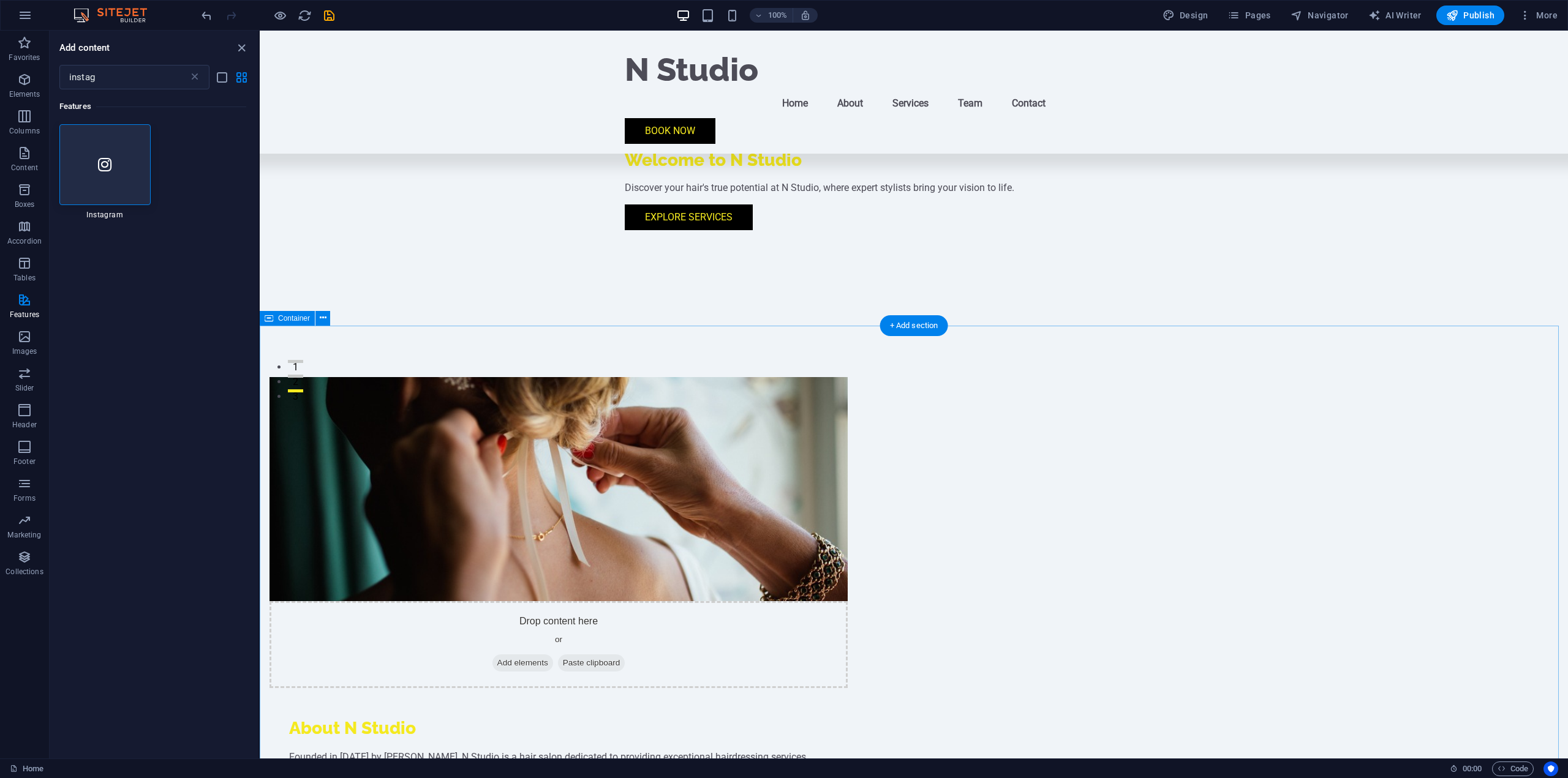
click at [709, 328] on div "Drop content here or Add elements Paste clipboard About N Studio Founded in Jun…" at bounding box center [913, 620] width 1309 height 584
click at [911, 321] on div "+ Add section" at bounding box center [914, 325] width 68 height 21
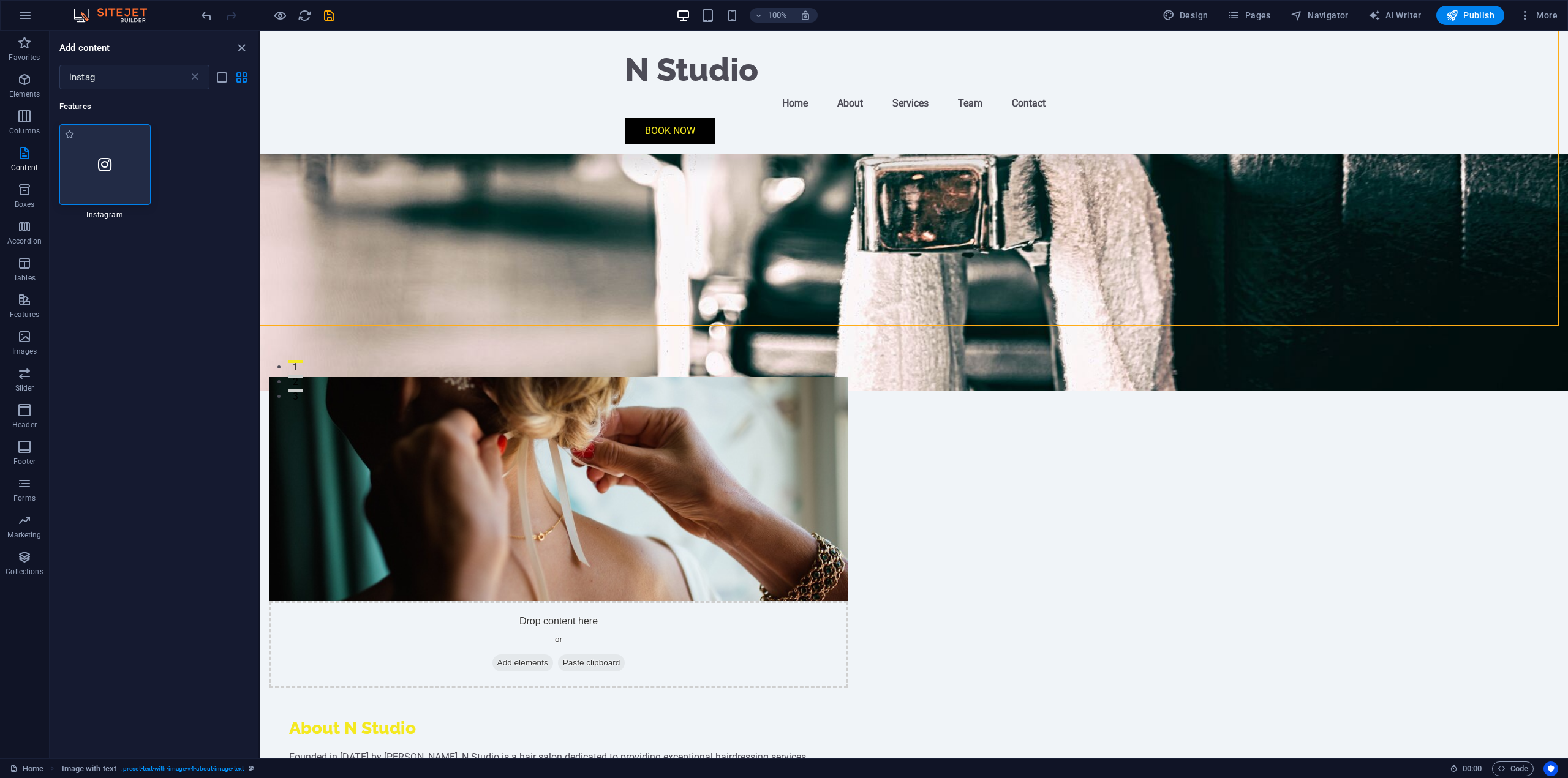
click at [130, 174] on div at bounding box center [104, 165] width 91 height 81
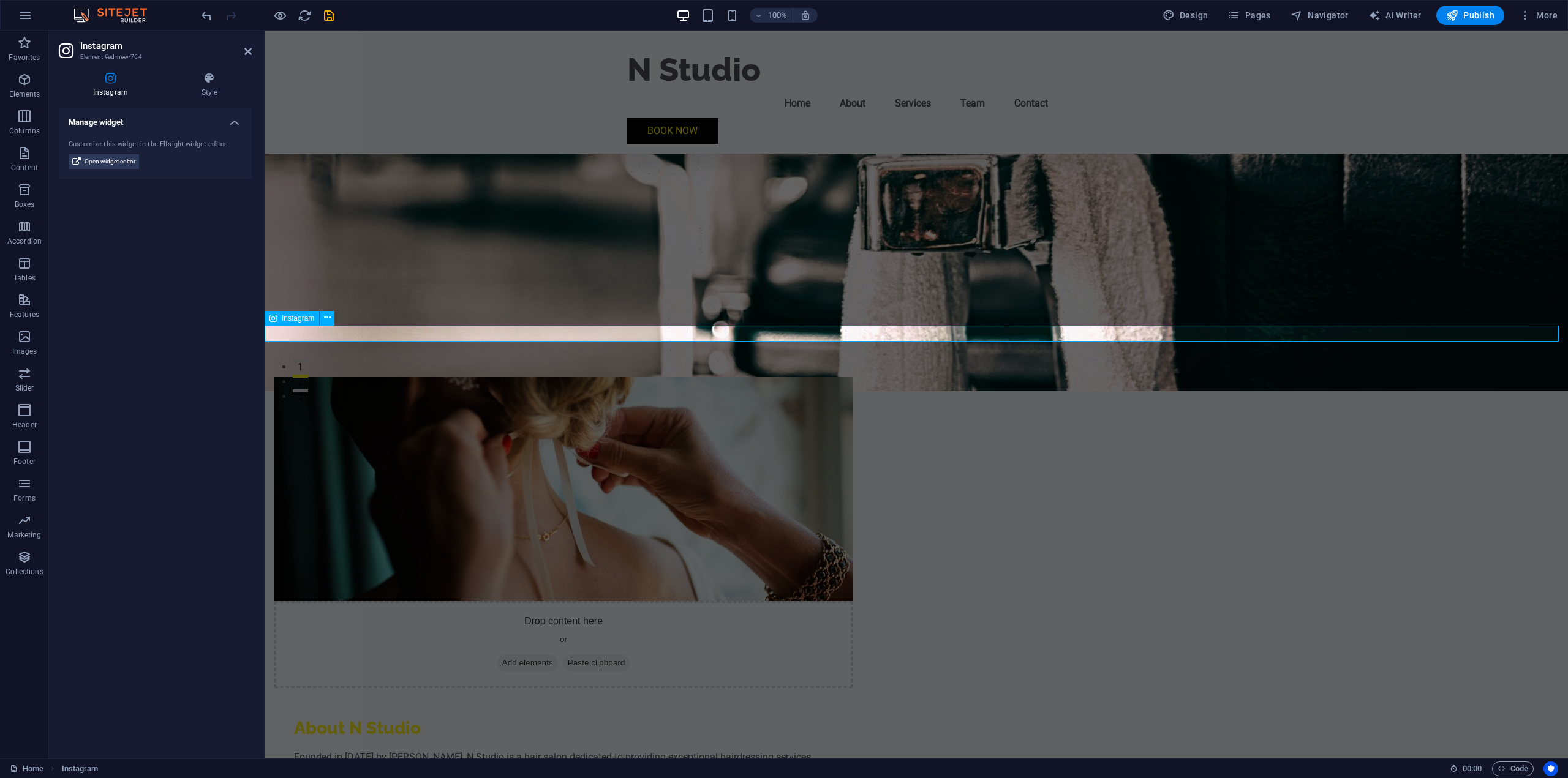
click at [304, 319] on span "Instagram" at bounding box center [297, 318] width 33 height 7
click at [125, 159] on span "Open widget editor" at bounding box center [110, 161] width 51 height 15
click at [327, 319] on icon at bounding box center [327, 318] width 7 height 13
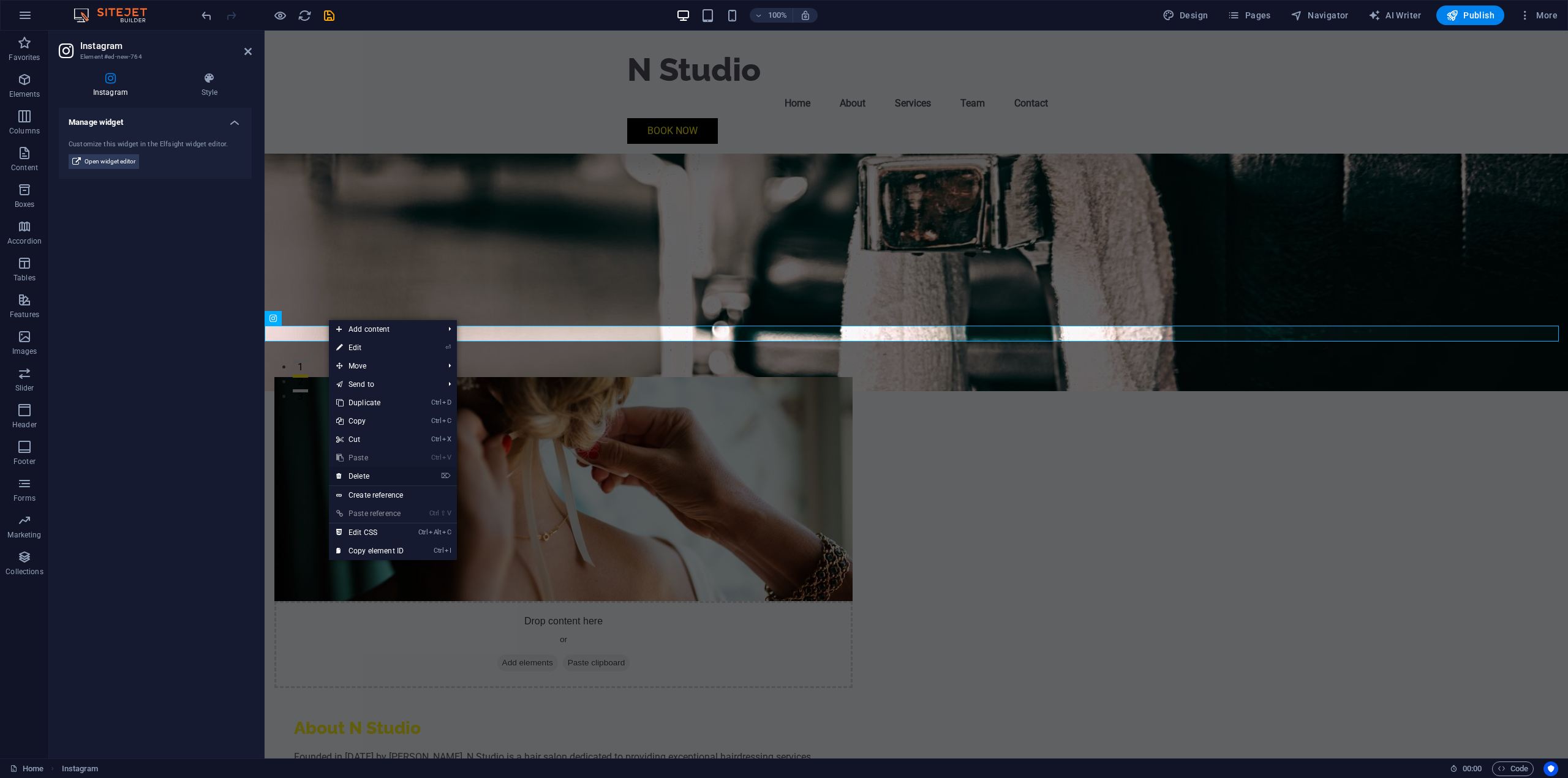
click at [368, 476] on link "⌦ Delete" at bounding box center [370, 476] width 82 height 19
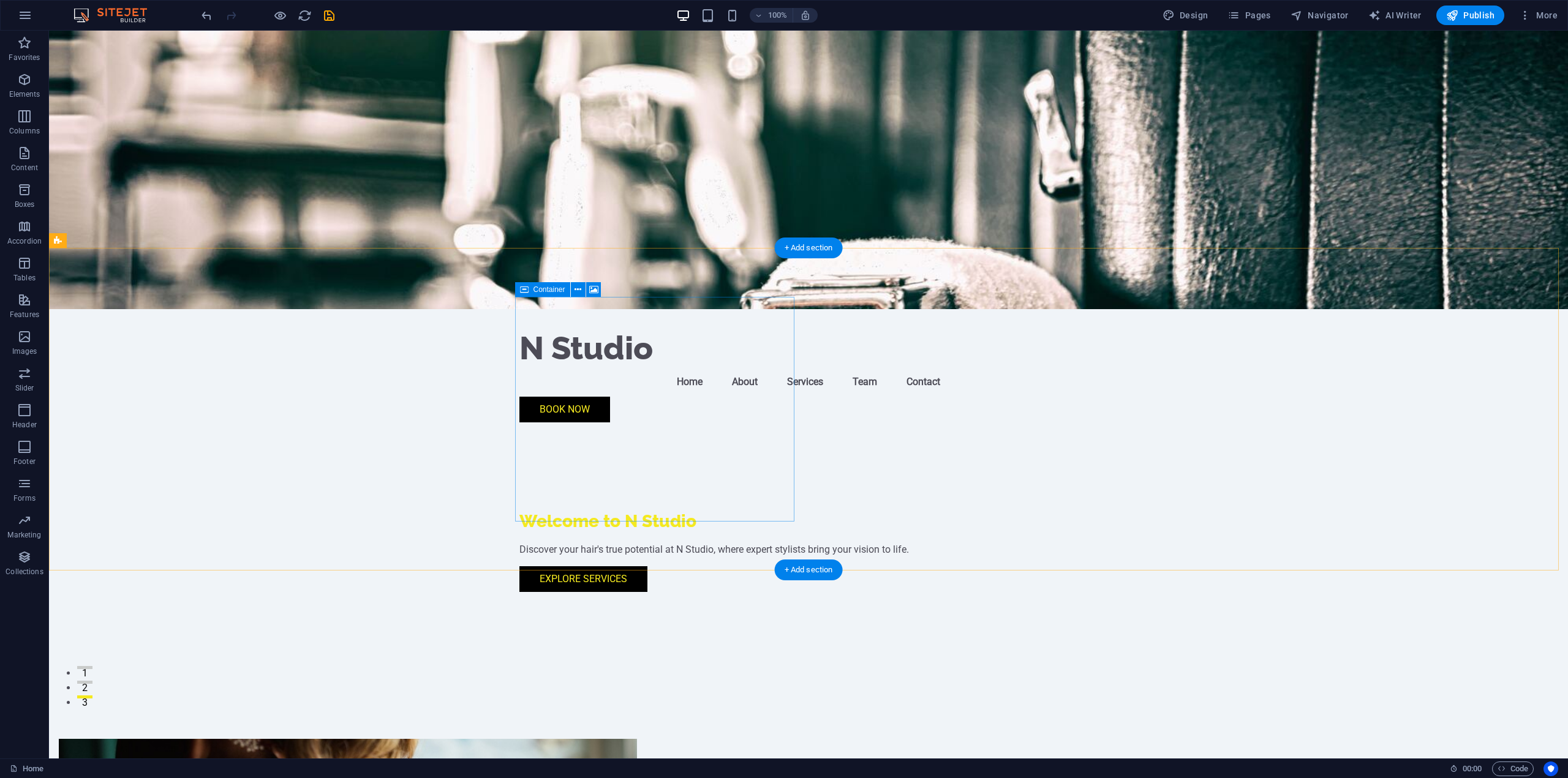
scroll to position [0, 0]
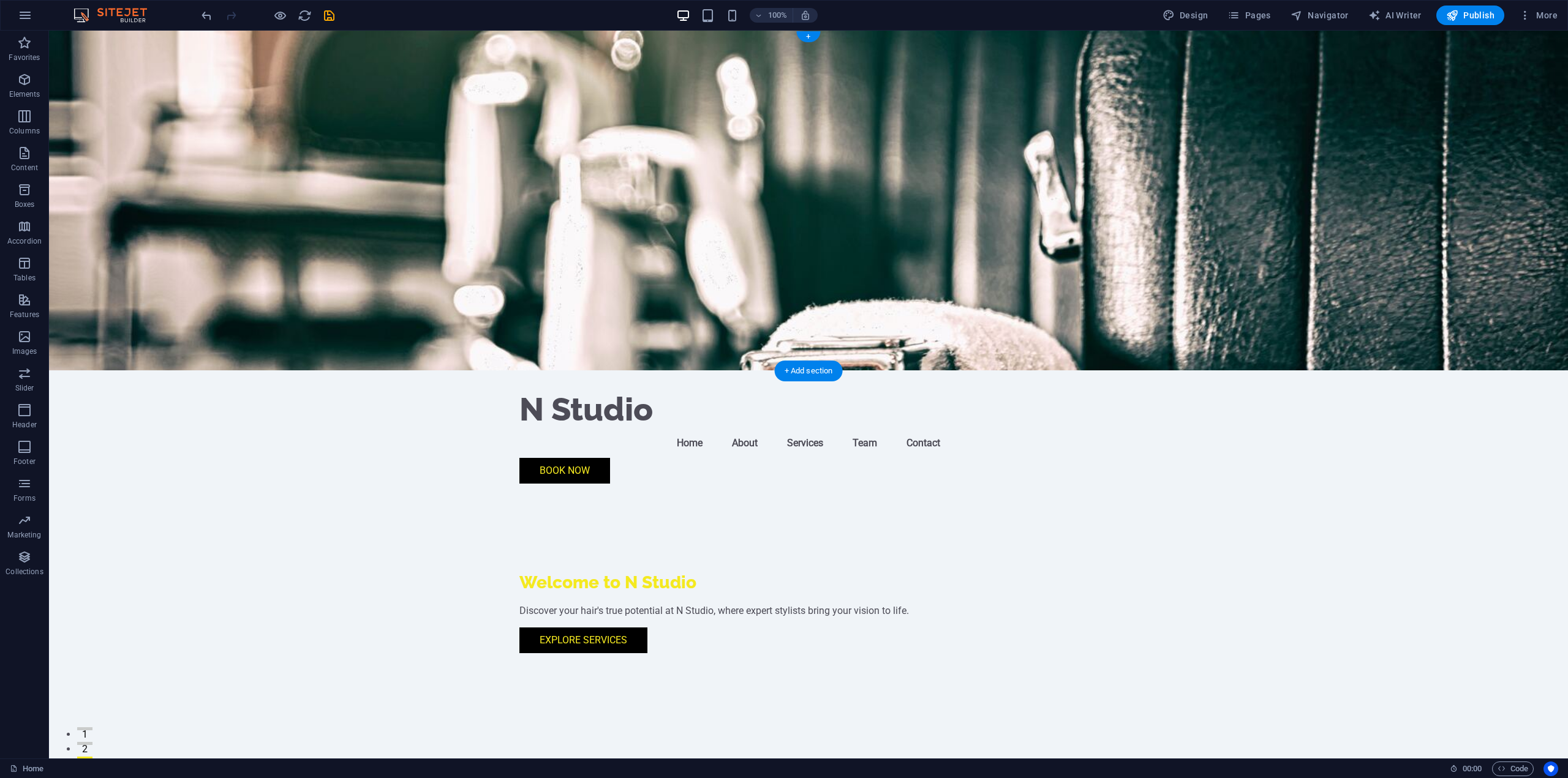
click at [1015, 285] on figure at bounding box center [809, 200] width 1519 height 340
click at [125, 40] on icon at bounding box center [128, 38] width 9 height 13
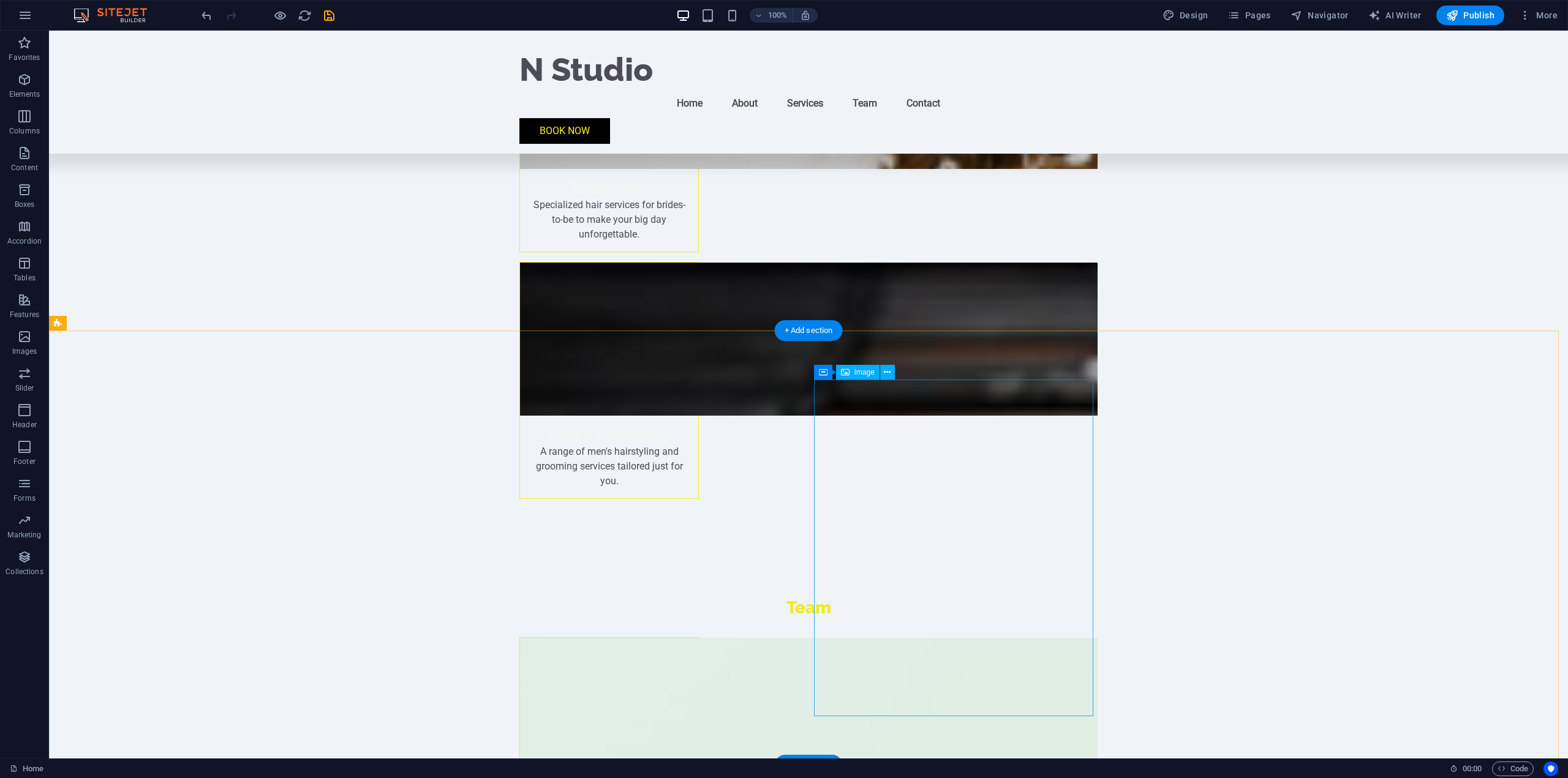
scroll to position [2543, 0]
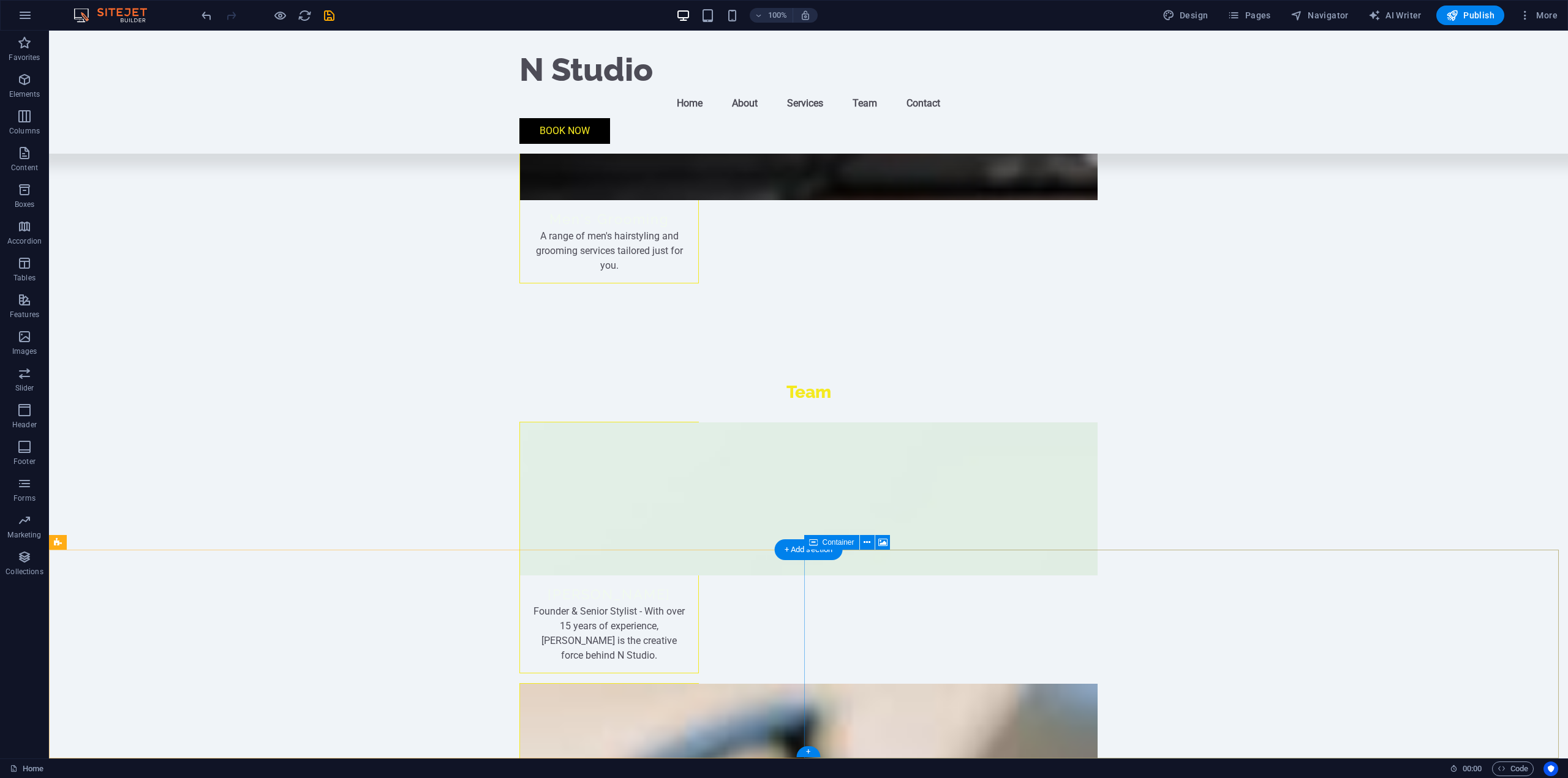
click at [887, 545] on icon at bounding box center [883, 542] width 9 height 13
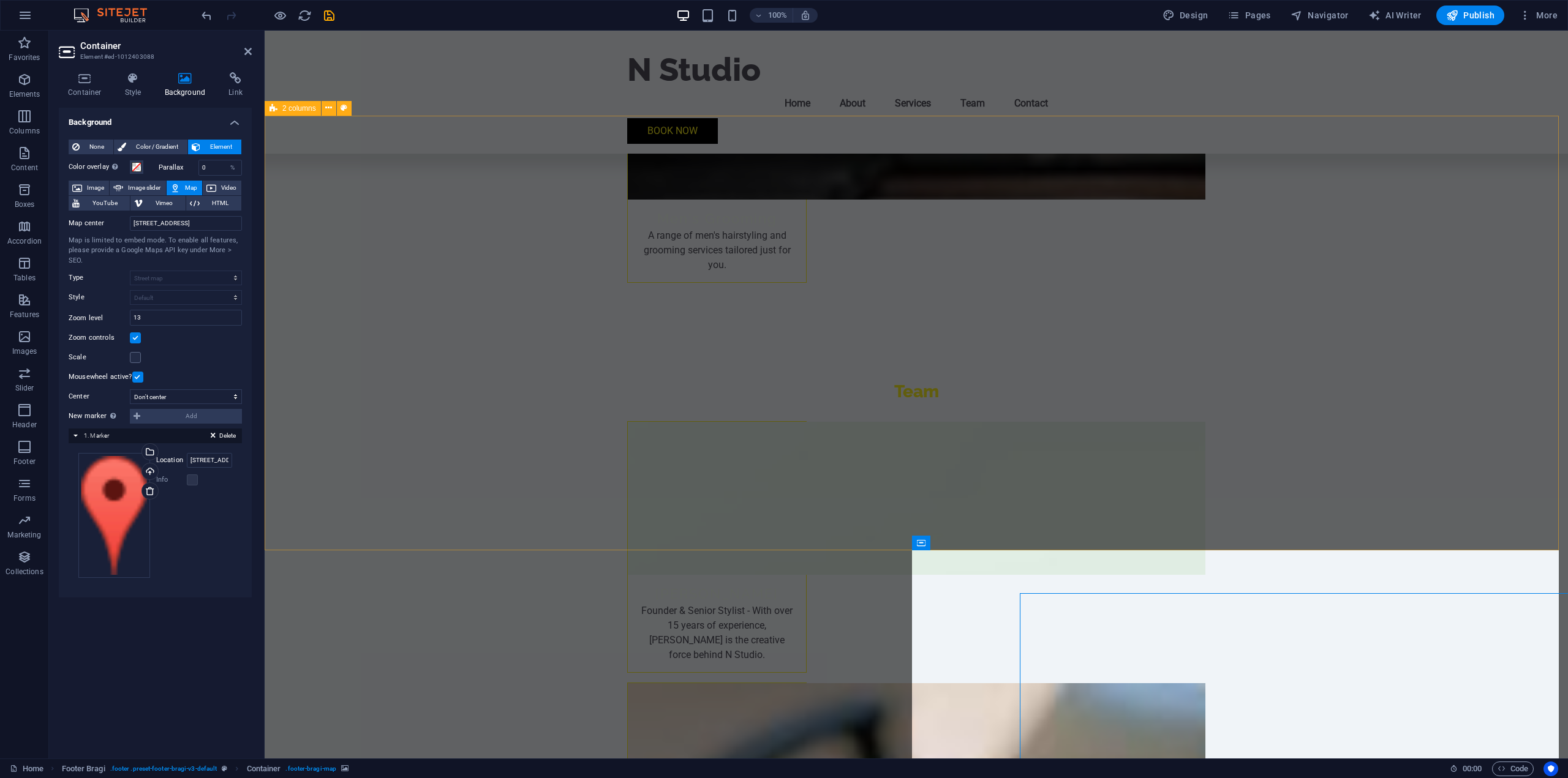
scroll to position [2499, 0]
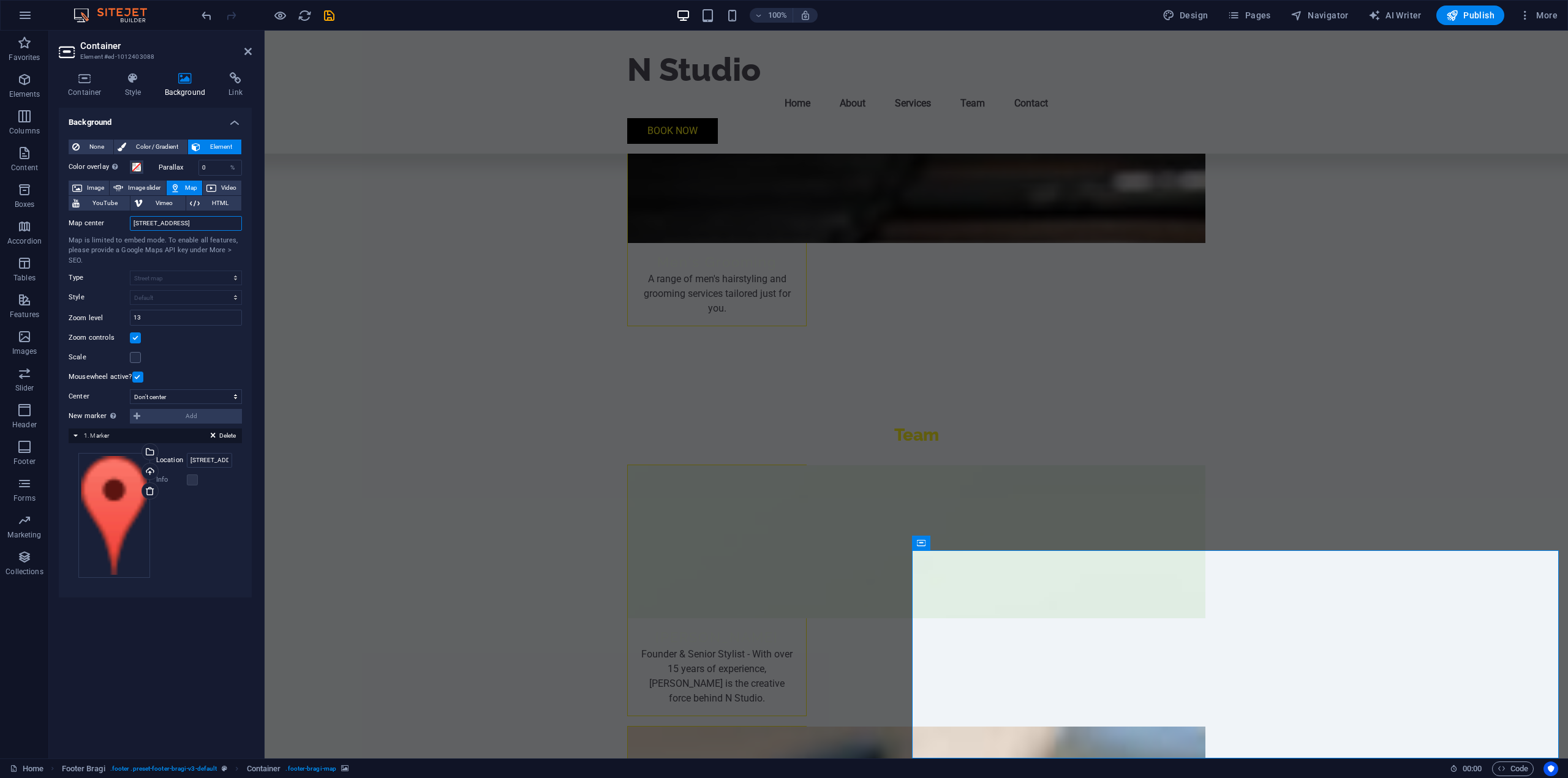
click at [170, 225] on input "123 Hair Lane, BA9 9AB Wincanton" at bounding box center [185, 223] width 112 height 15
drag, startPoint x: 397, startPoint y: 253, endPoint x: 301, endPoint y: 228, distance: 99.2
paste input "30 High St Wincanton, BA9 9JF"
type input "30 High St Wincanton, BA9 9JF"
click at [131, 221] on input "30 High St Wincanton, BA9 9JF" at bounding box center [185, 223] width 112 height 15
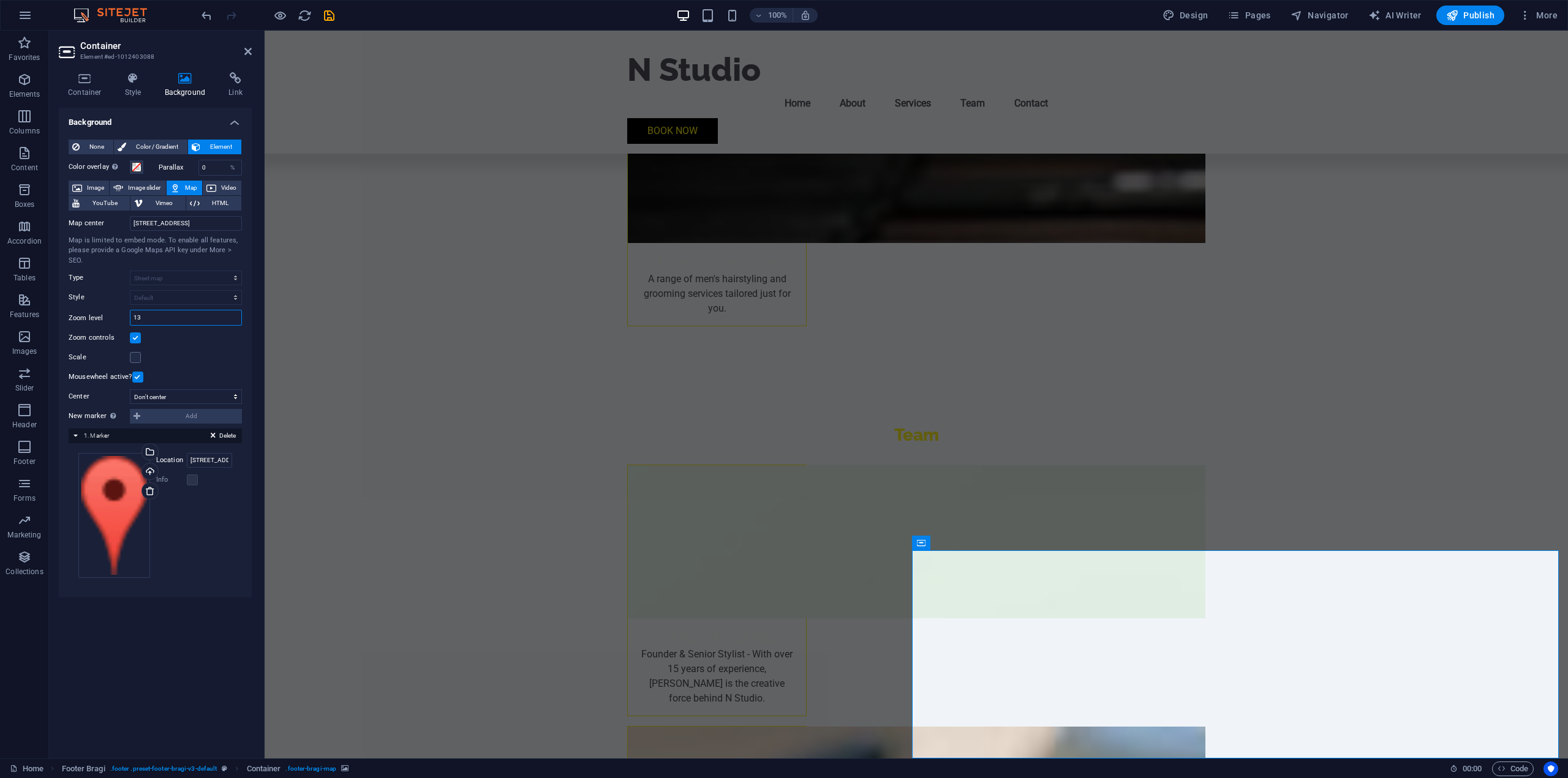
click at [176, 322] on input "13" at bounding box center [186, 318] width 111 height 15
type input "1"
type input "10"
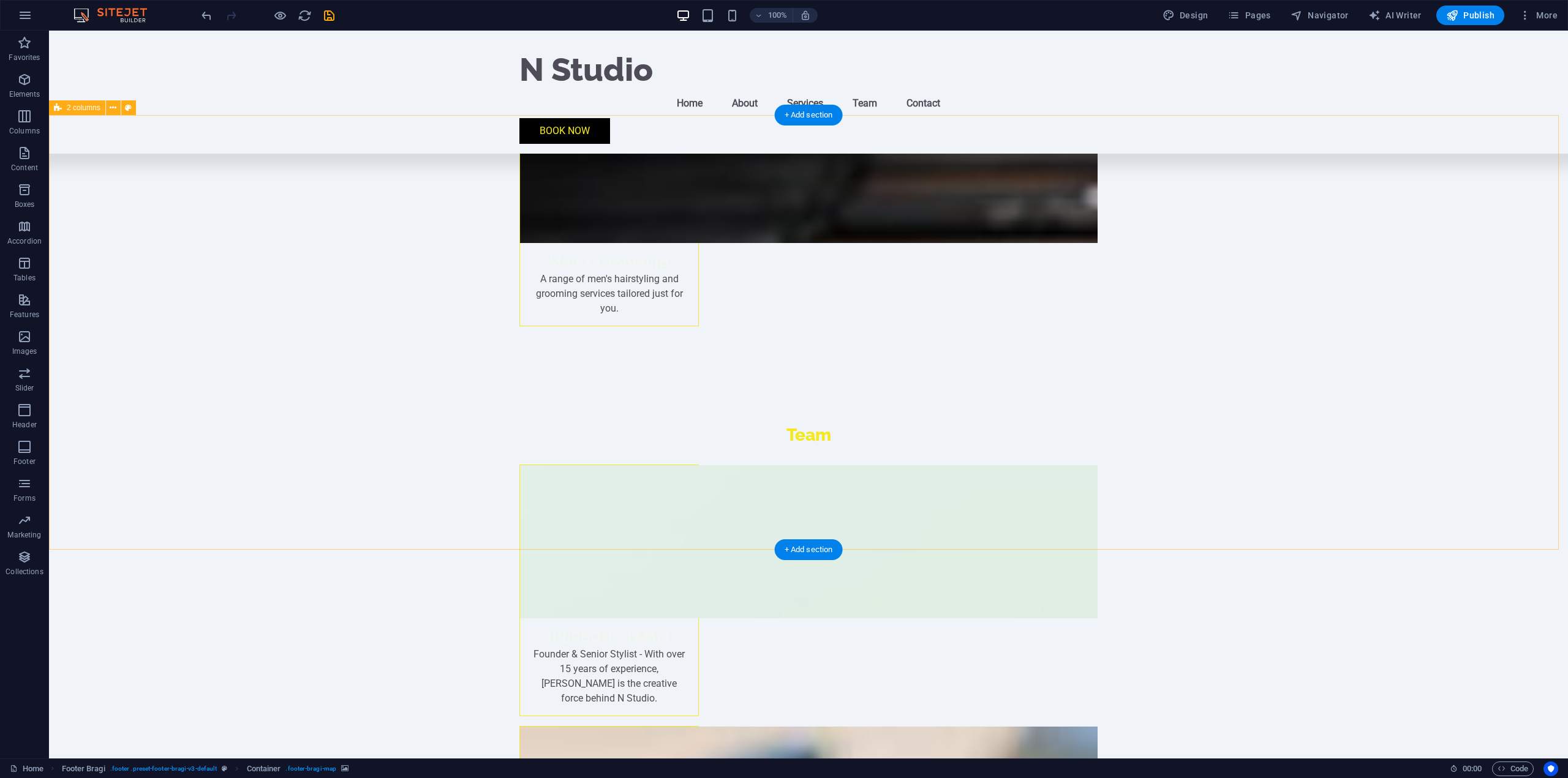
scroll to position [2543, 0]
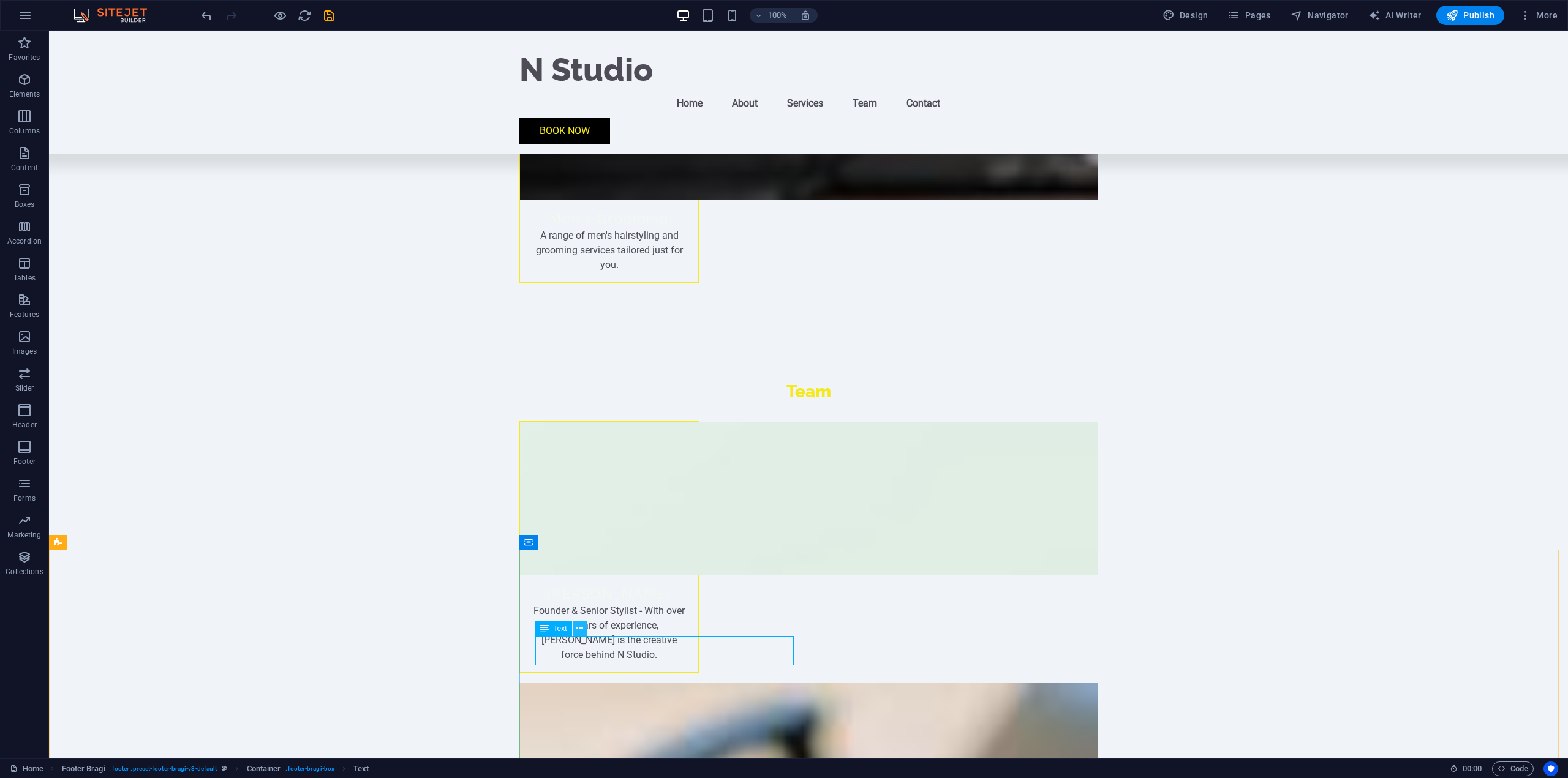
click at [581, 632] on icon at bounding box center [580, 628] width 7 height 13
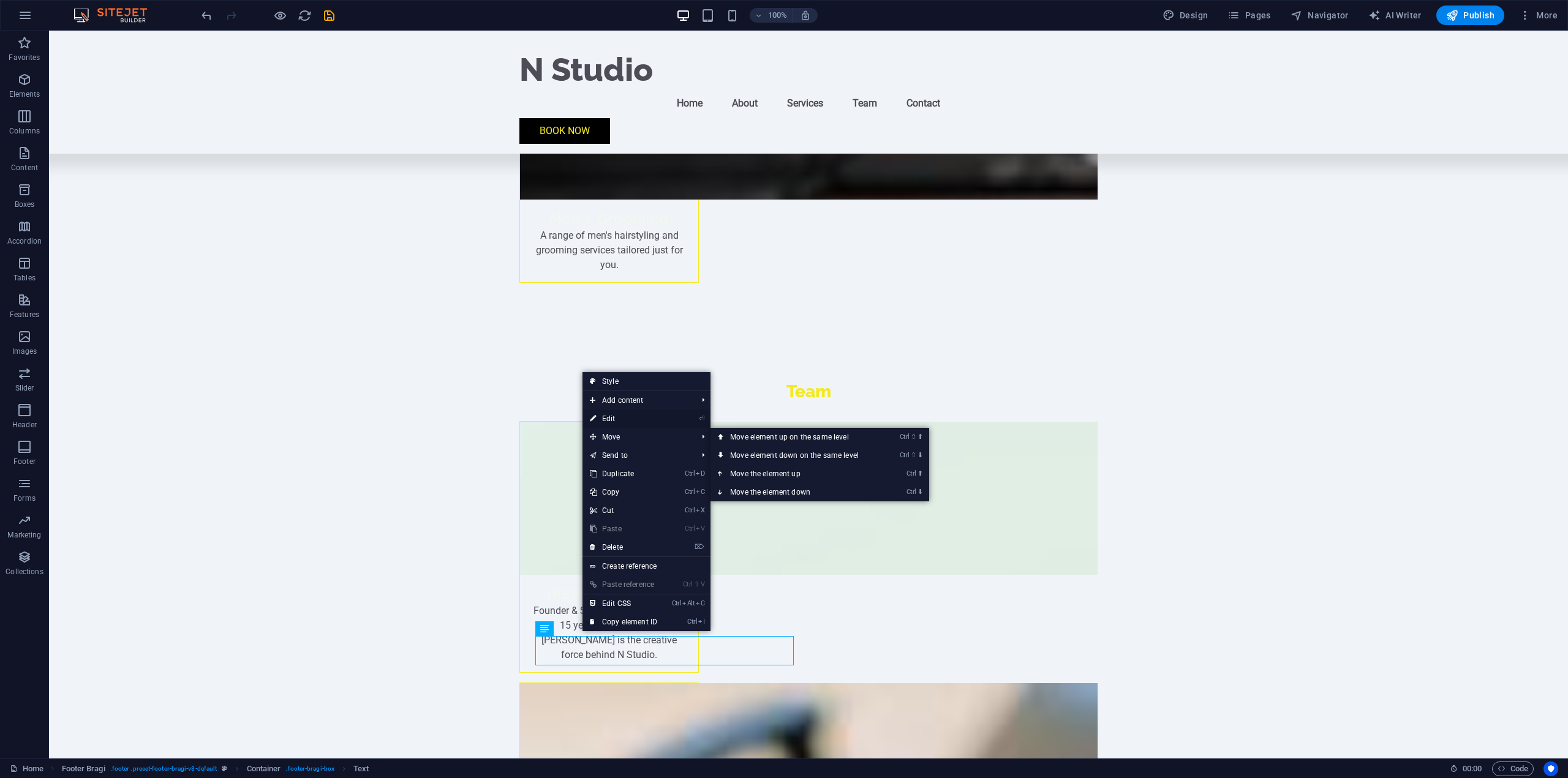
drag, startPoint x: 619, startPoint y: 425, endPoint x: 374, endPoint y: 409, distance: 245.5
click at [619, 425] on link "⏎ Edit" at bounding box center [623, 418] width 82 height 19
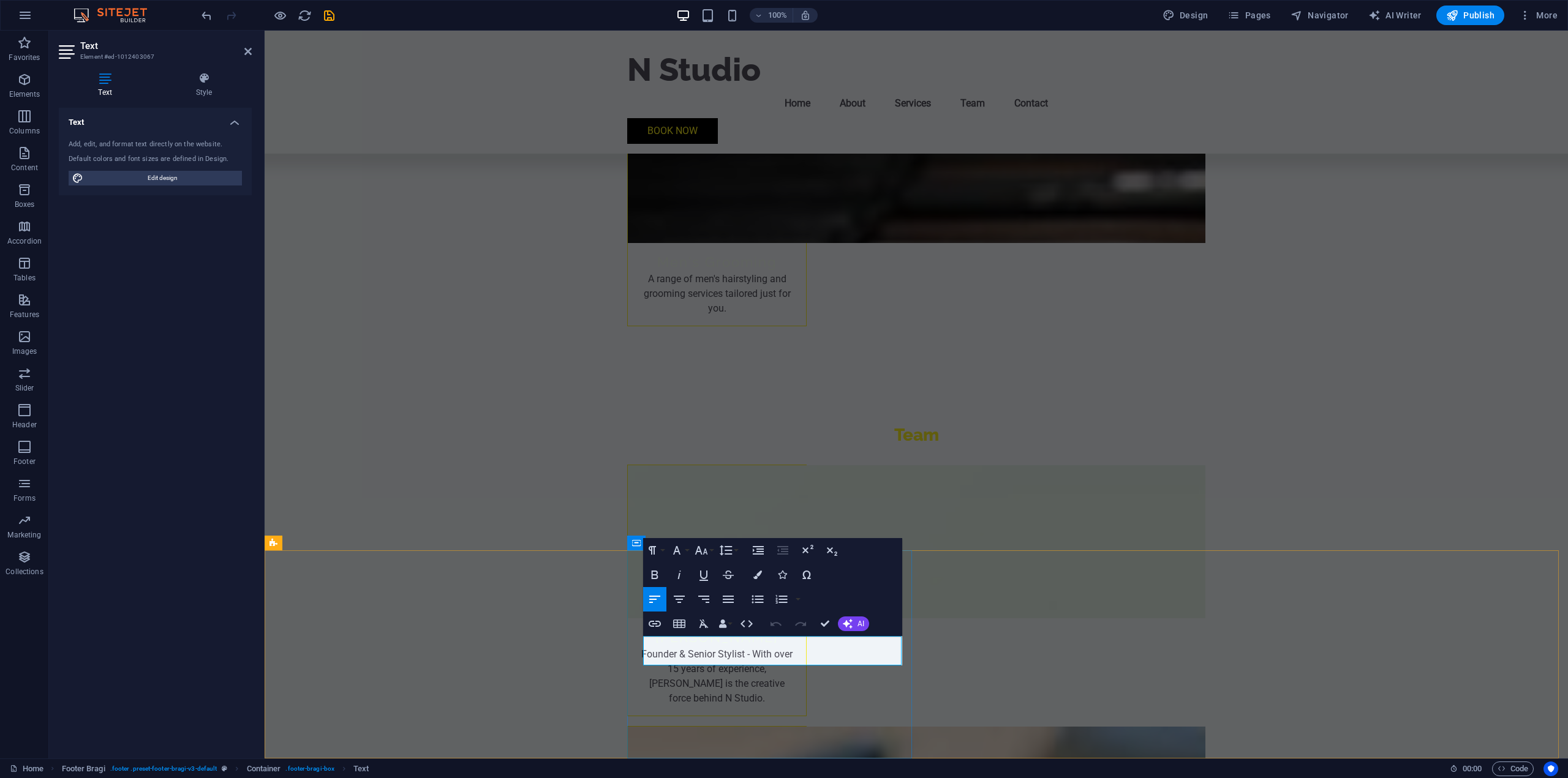
drag, startPoint x: 754, startPoint y: 658, endPoint x: 630, endPoint y: 633, distance: 126.5
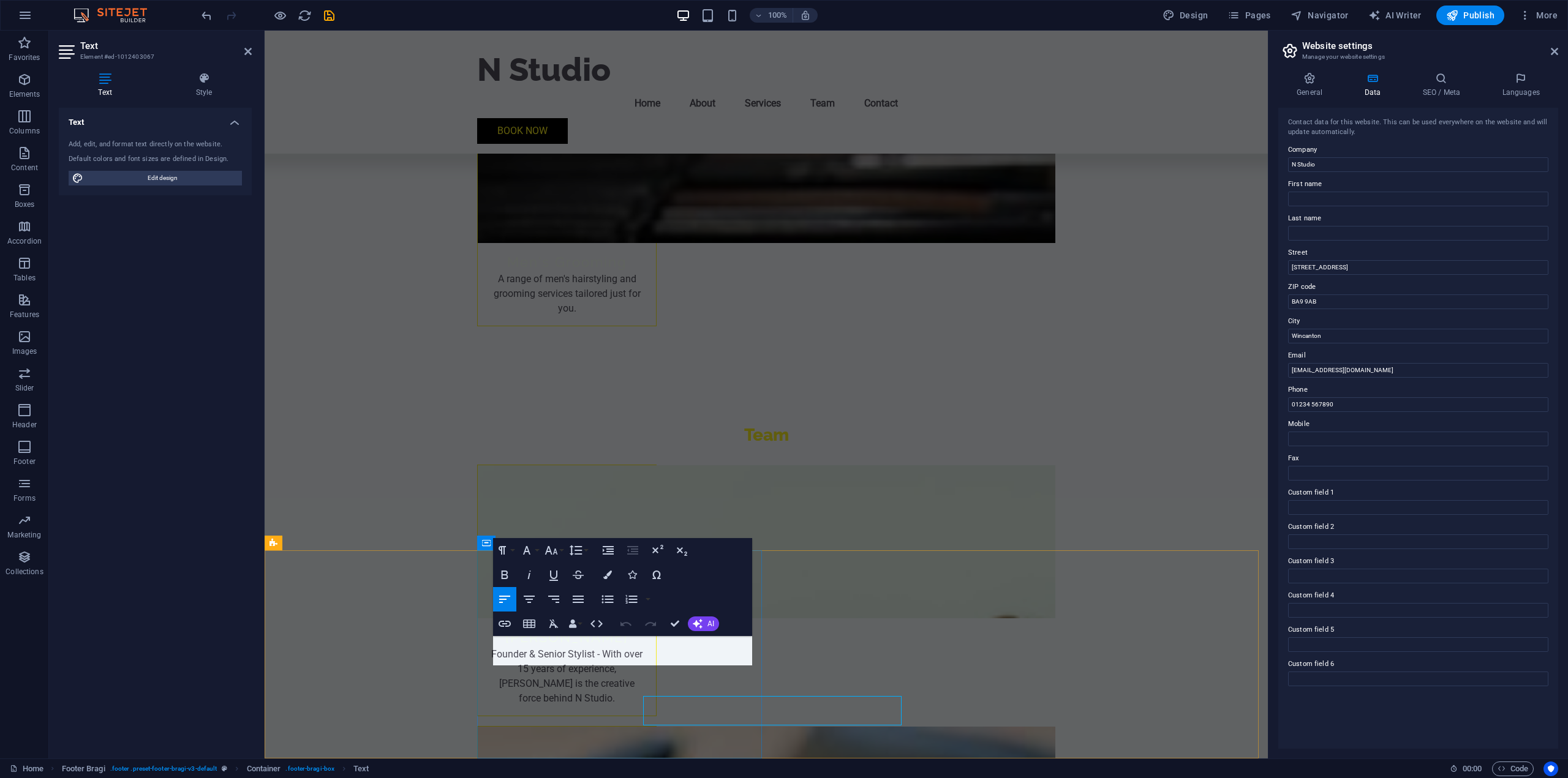
scroll to position [2439, 0]
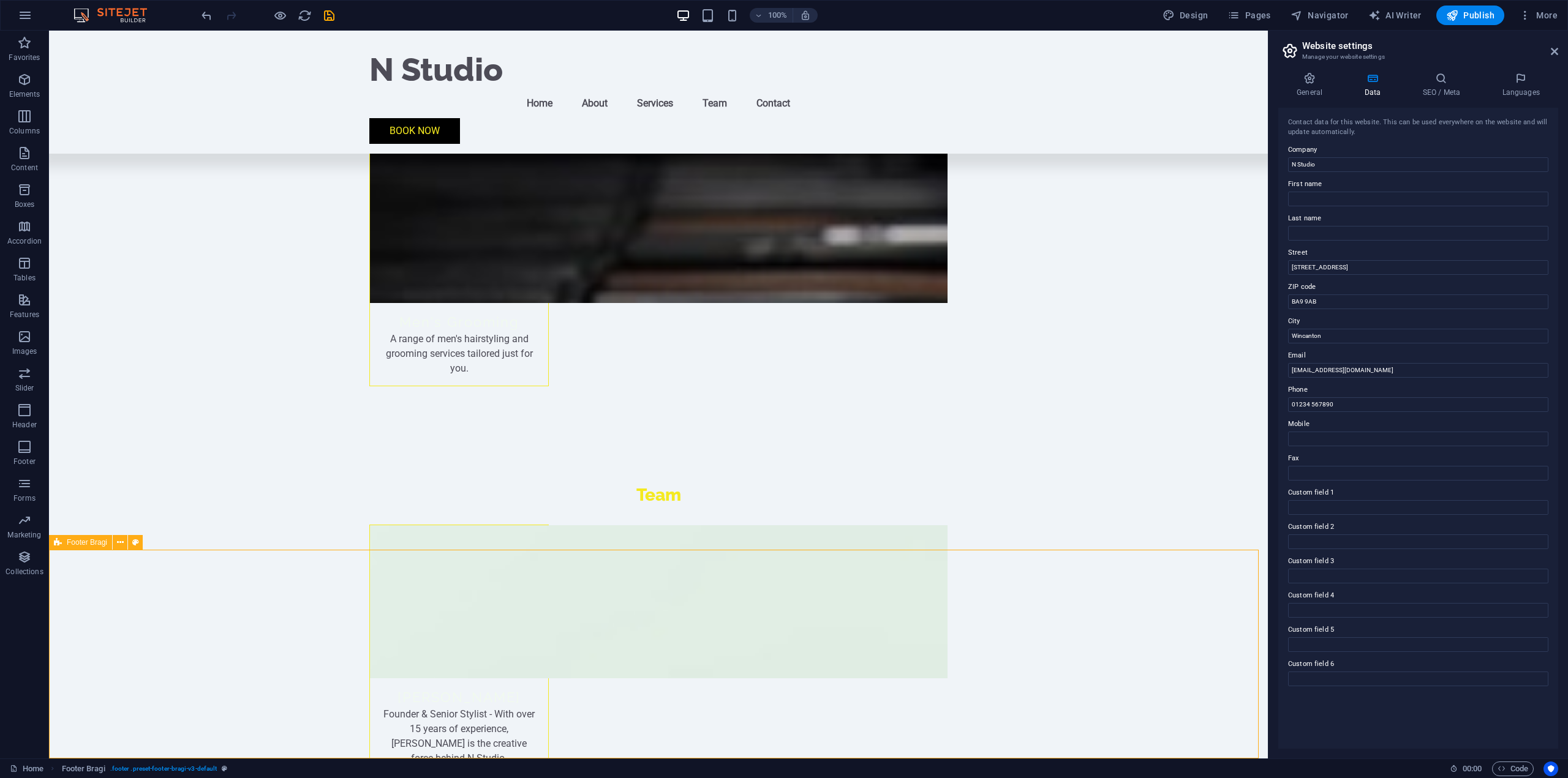
scroll to position [2483, 0]
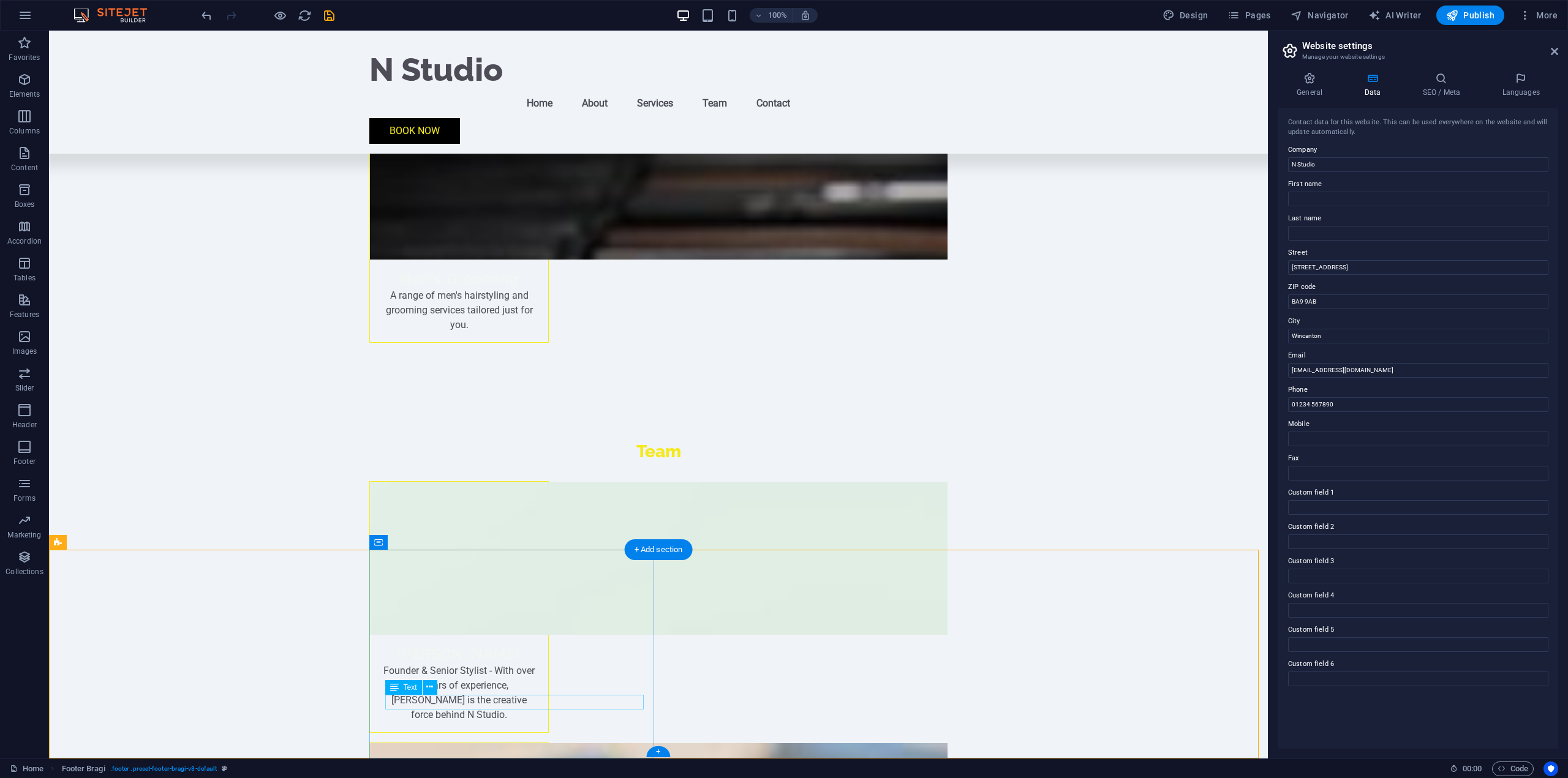
click at [1521, 16] on icon "button" at bounding box center [1526, 15] width 12 height 12
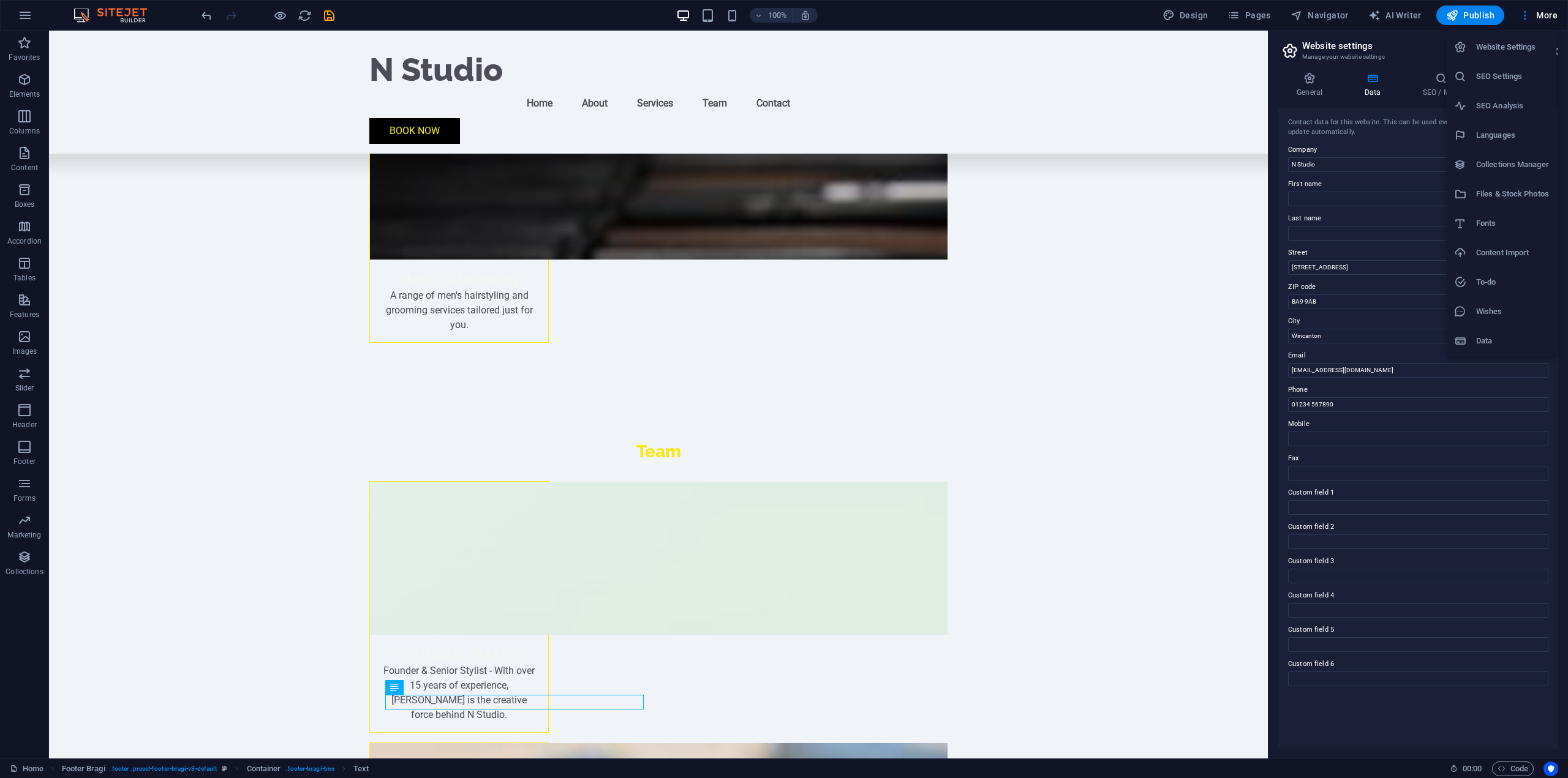
click at [1242, 146] on div at bounding box center [784, 389] width 1568 height 778
drag, startPoint x: 1412, startPoint y: 299, endPoint x: 1219, endPoint y: 267, distance: 195.6
paste input "30 High St Wincanton, BA9 9JF"
type input "30 High St Wincanton, BA9 9JF"
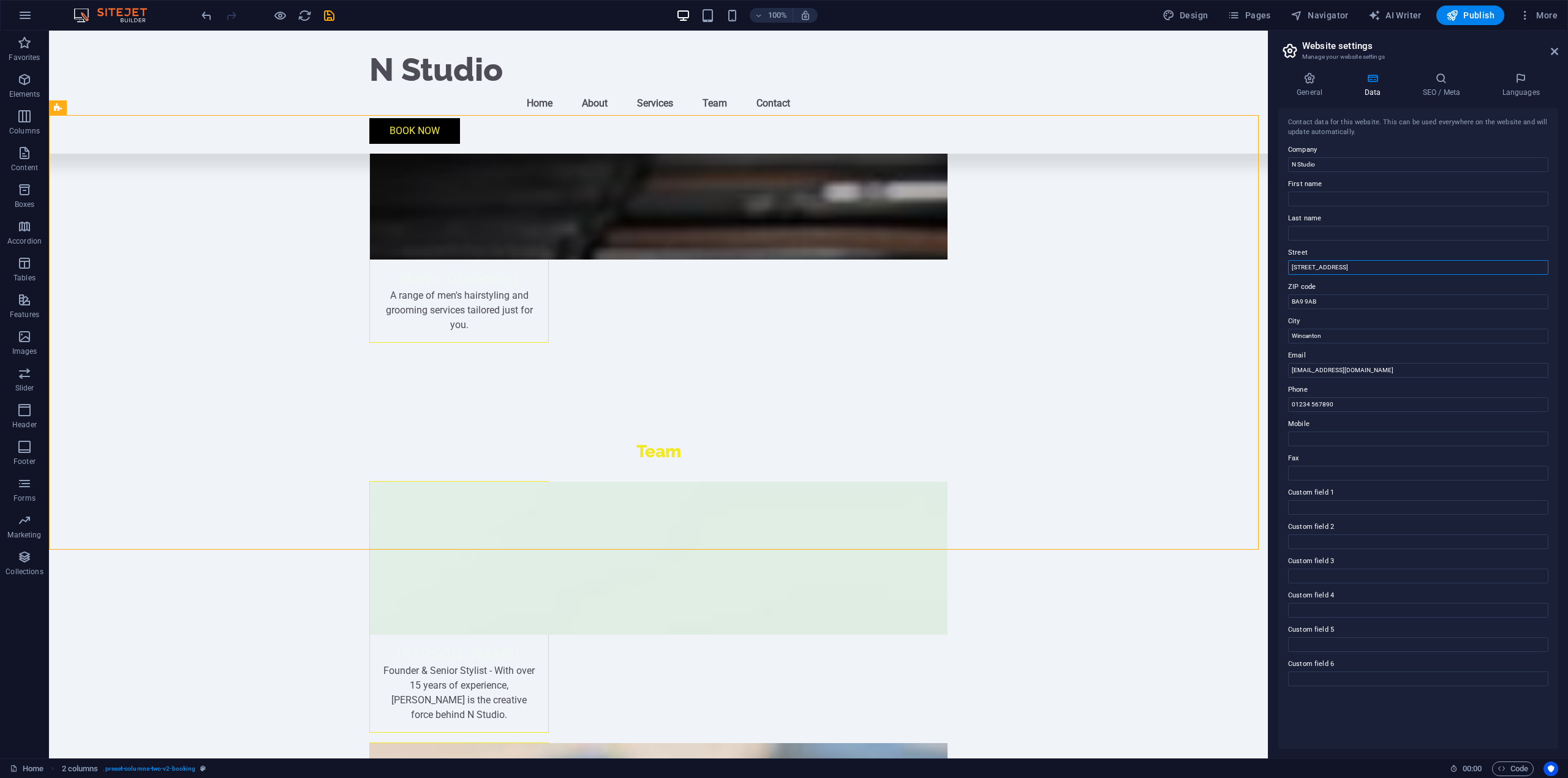
drag, startPoint x: 1385, startPoint y: 269, endPoint x: 1354, endPoint y: 272, distance: 31.1
click at [1354, 272] on input "30 High St Wincanton, BA9 9JF" at bounding box center [1418, 267] width 260 height 15
drag, startPoint x: 1356, startPoint y: 332, endPoint x: 1263, endPoint y: 299, distance: 98.7
paste input "JF"
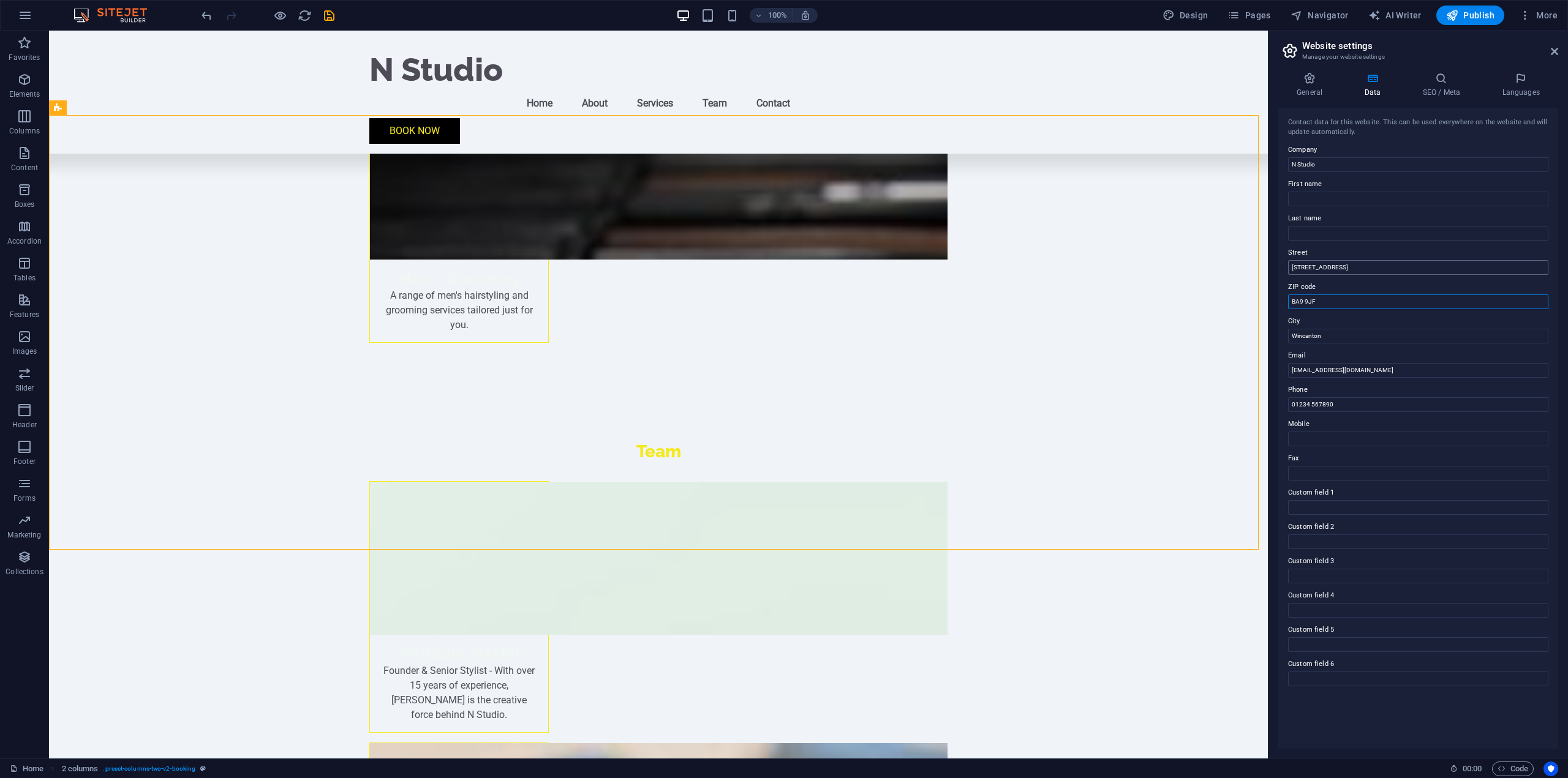
type input "BA9 9JF"
drag, startPoint x: 1349, startPoint y: 269, endPoint x: 1324, endPoint y: 267, distance: 25.1
click at [1324, 267] on input "30 High St Wincanton, BA9 9JF" at bounding box center [1418, 267] width 260 height 15
click at [1319, 329] on input "Wincanton" at bounding box center [1418, 336] width 260 height 15
click at [1335, 333] on input "Wincanton" at bounding box center [1418, 336] width 260 height 15
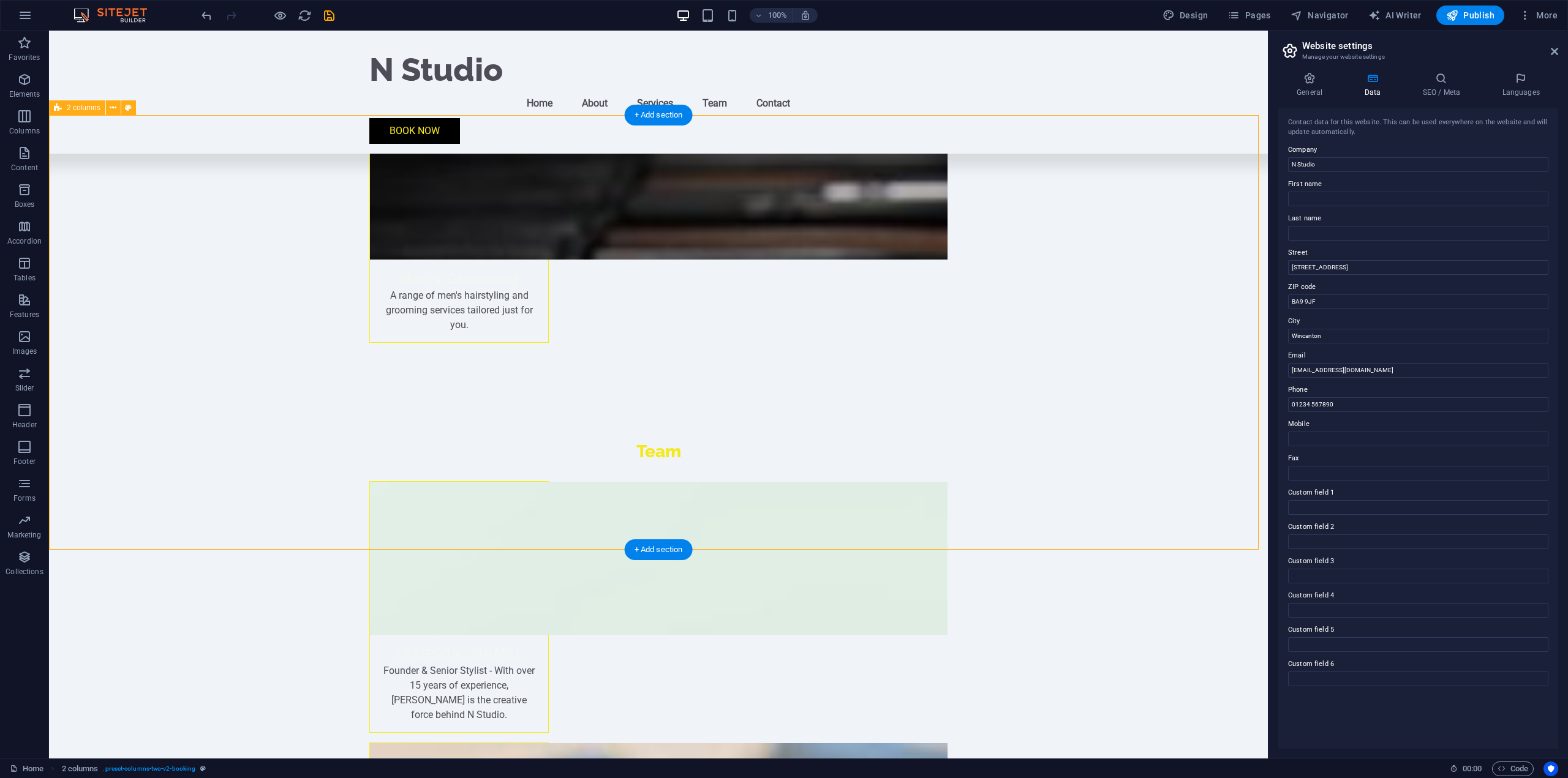
type input "30 High St"
drag, startPoint x: 1413, startPoint y: 404, endPoint x: 1208, endPoint y: 370, distance: 207.8
drag, startPoint x: 1403, startPoint y: 439, endPoint x: 1247, endPoint y: 402, distance: 160.3
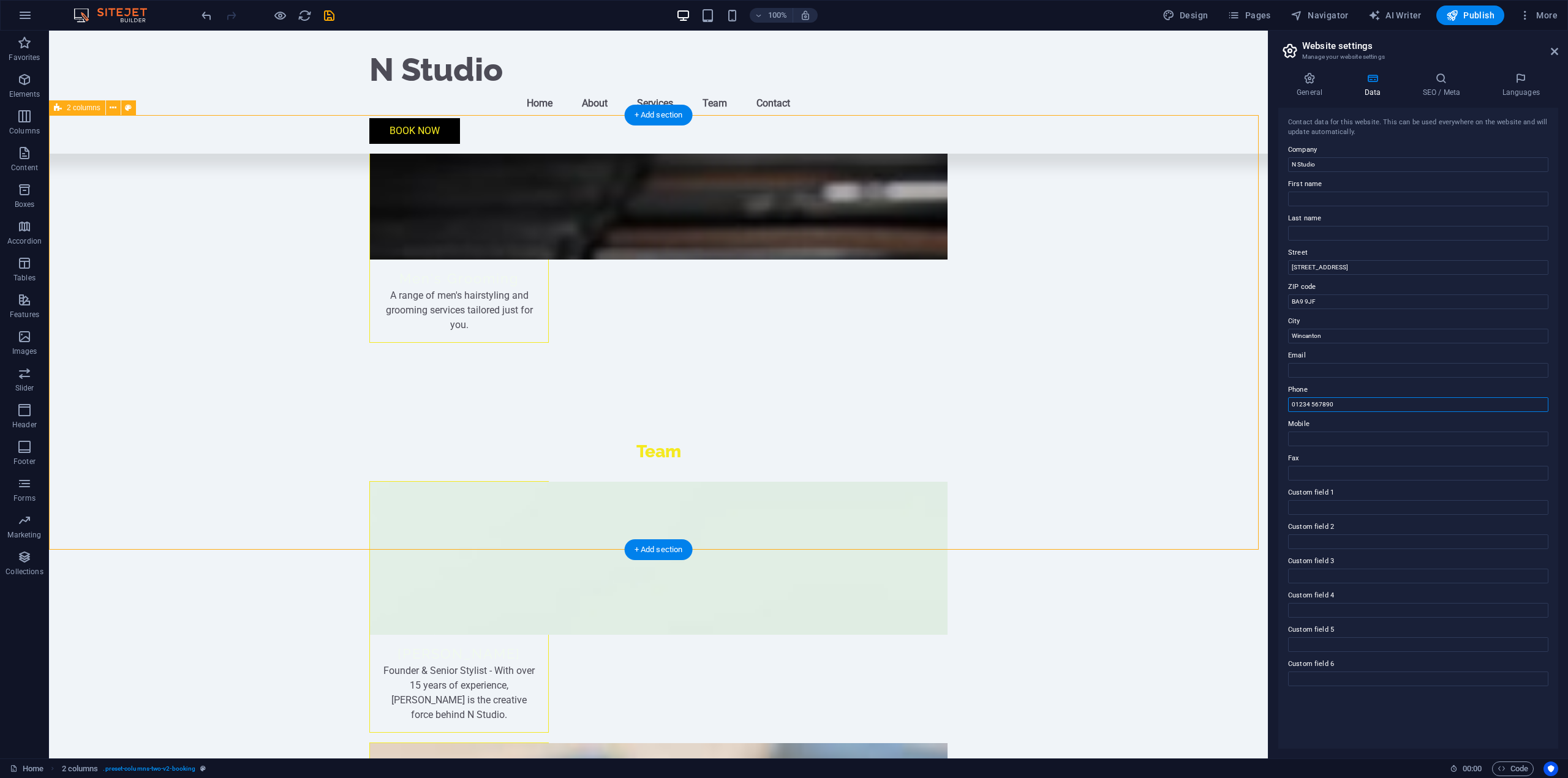
paste input "963 33004"
type input "01963 33004"
click at [1338, 419] on label "Mobile" at bounding box center [1418, 424] width 260 height 15
click at [1338, 431] on input "Mobile" at bounding box center [1418, 438] width 260 height 15
click at [1318, 90] on h4 "General" at bounding box center [1312, 85] width 67 height 26
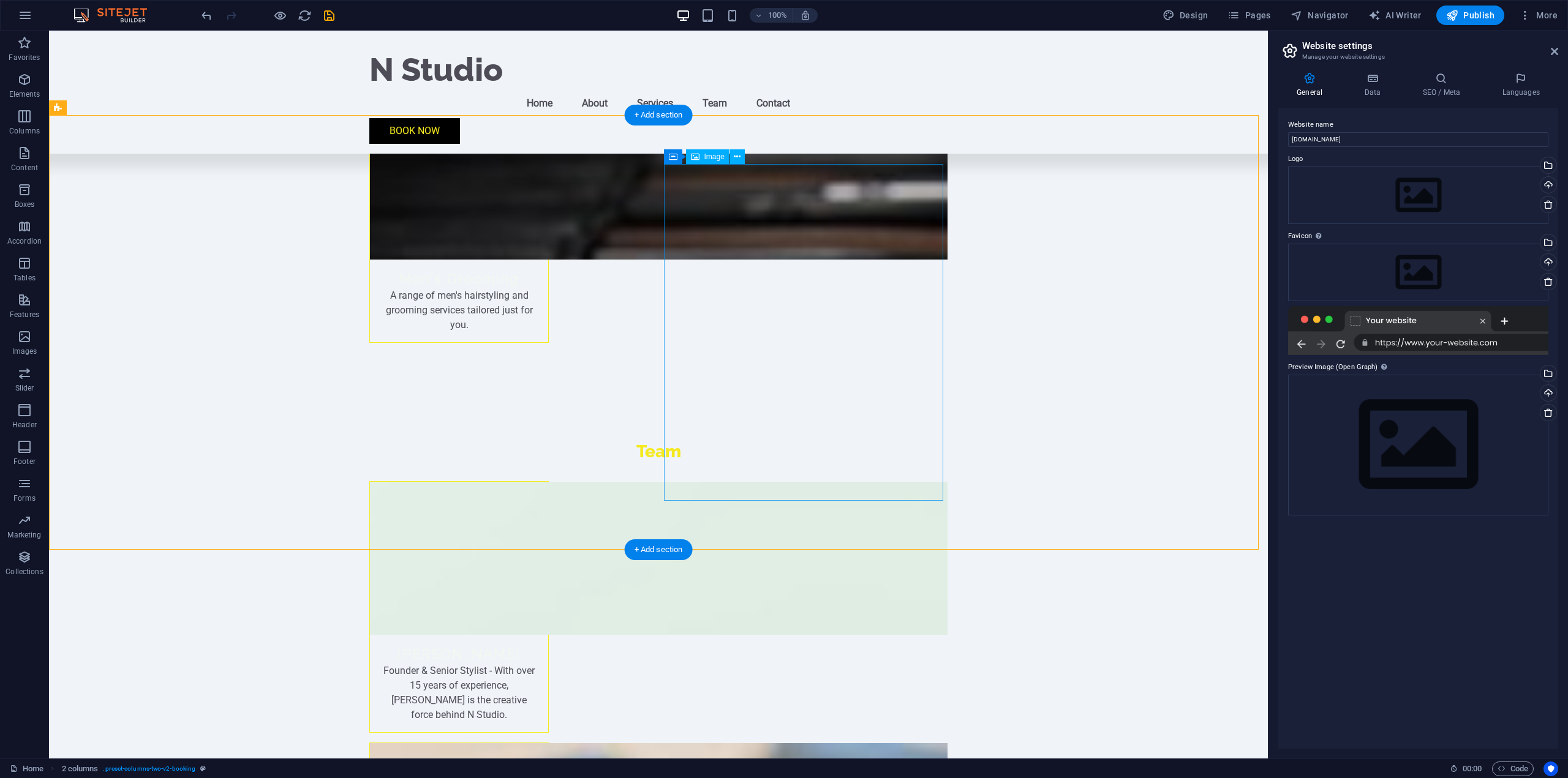
scroll to position [2360, 0]
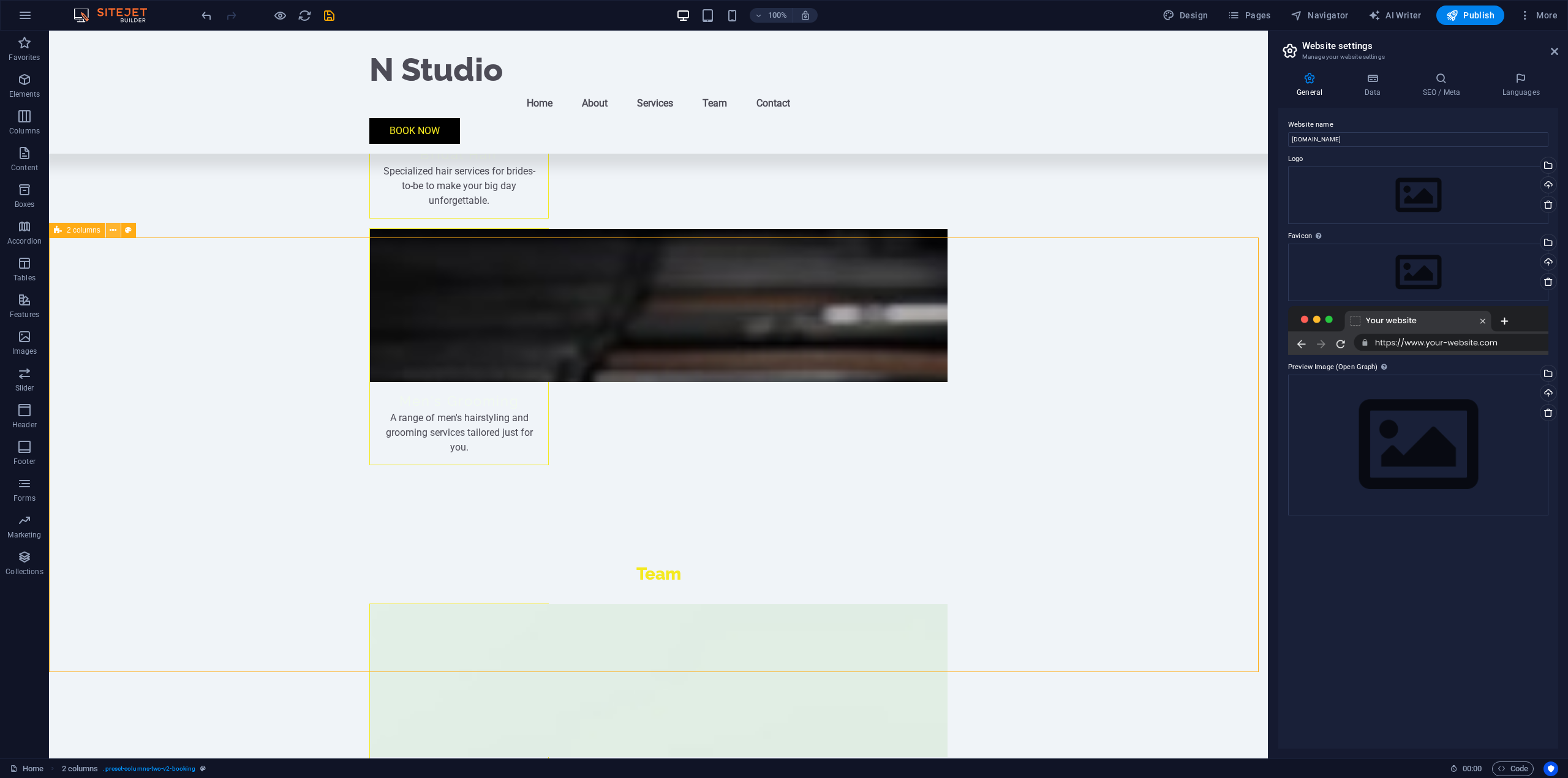
click at [117, 233] on button at bounding box center [113, 230] width 15 height 15
click at [76, 236] on div "2 columns" at bounding box center [78, 230] width 56 height 15
click at [109, 231] on button at bounding box center [113, 230] width 15 height 15
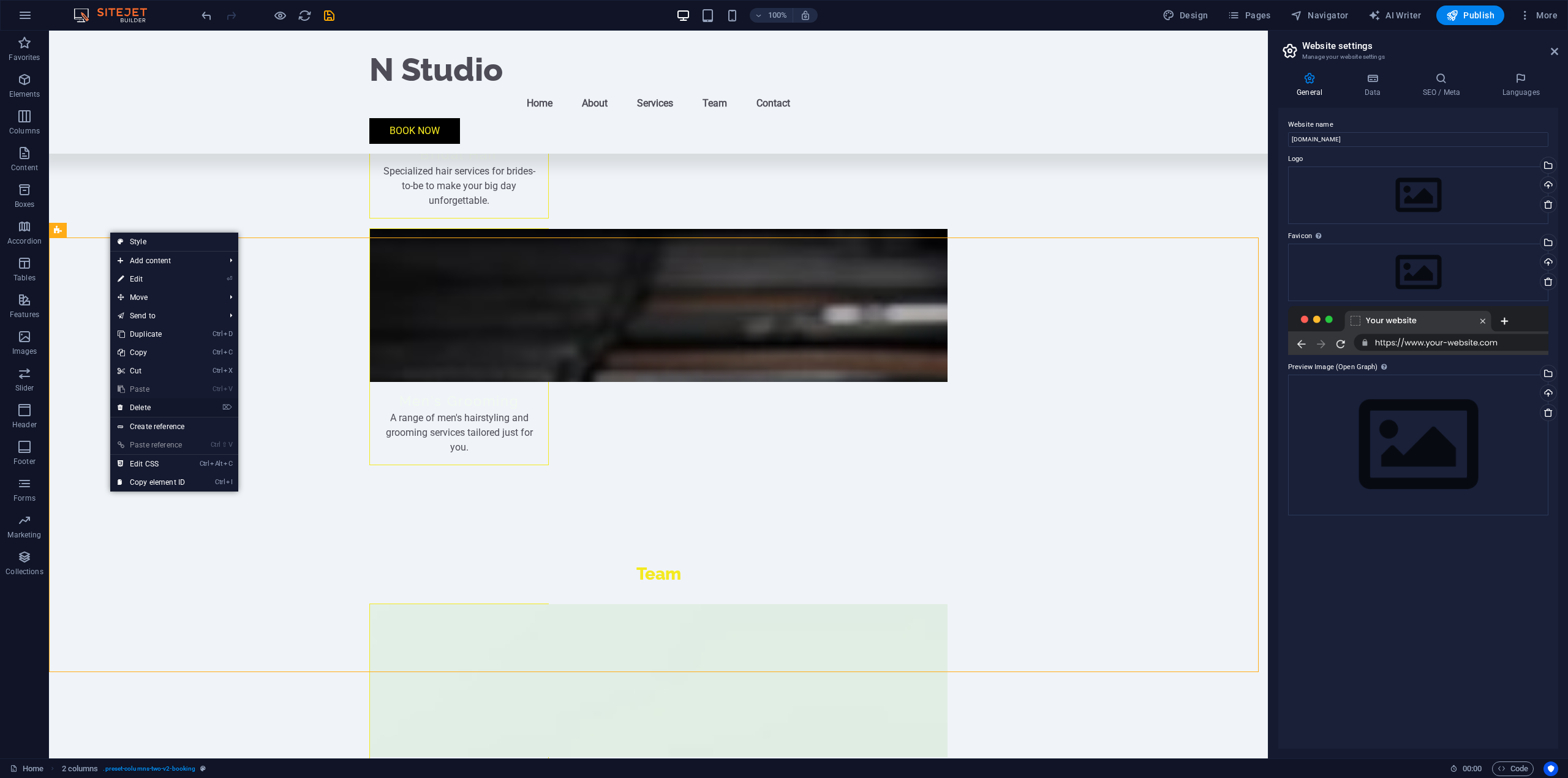
click at [147, 405] on link "⌦ Delete" at bounding box center [151, 408] width 82 height 19
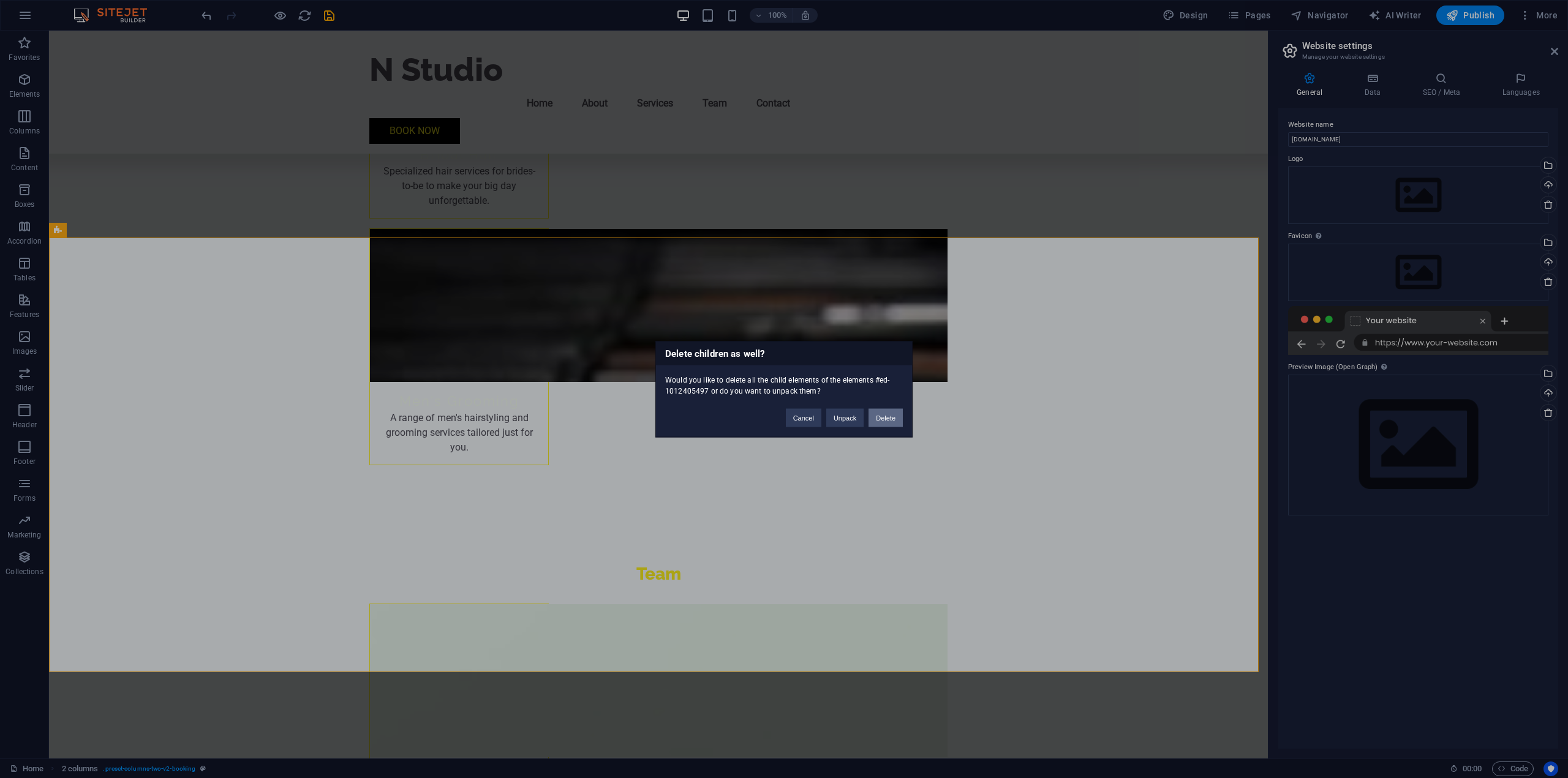
click at [887, 422] on button "Delete" at bounding box center [885, 417] width 34 height 19
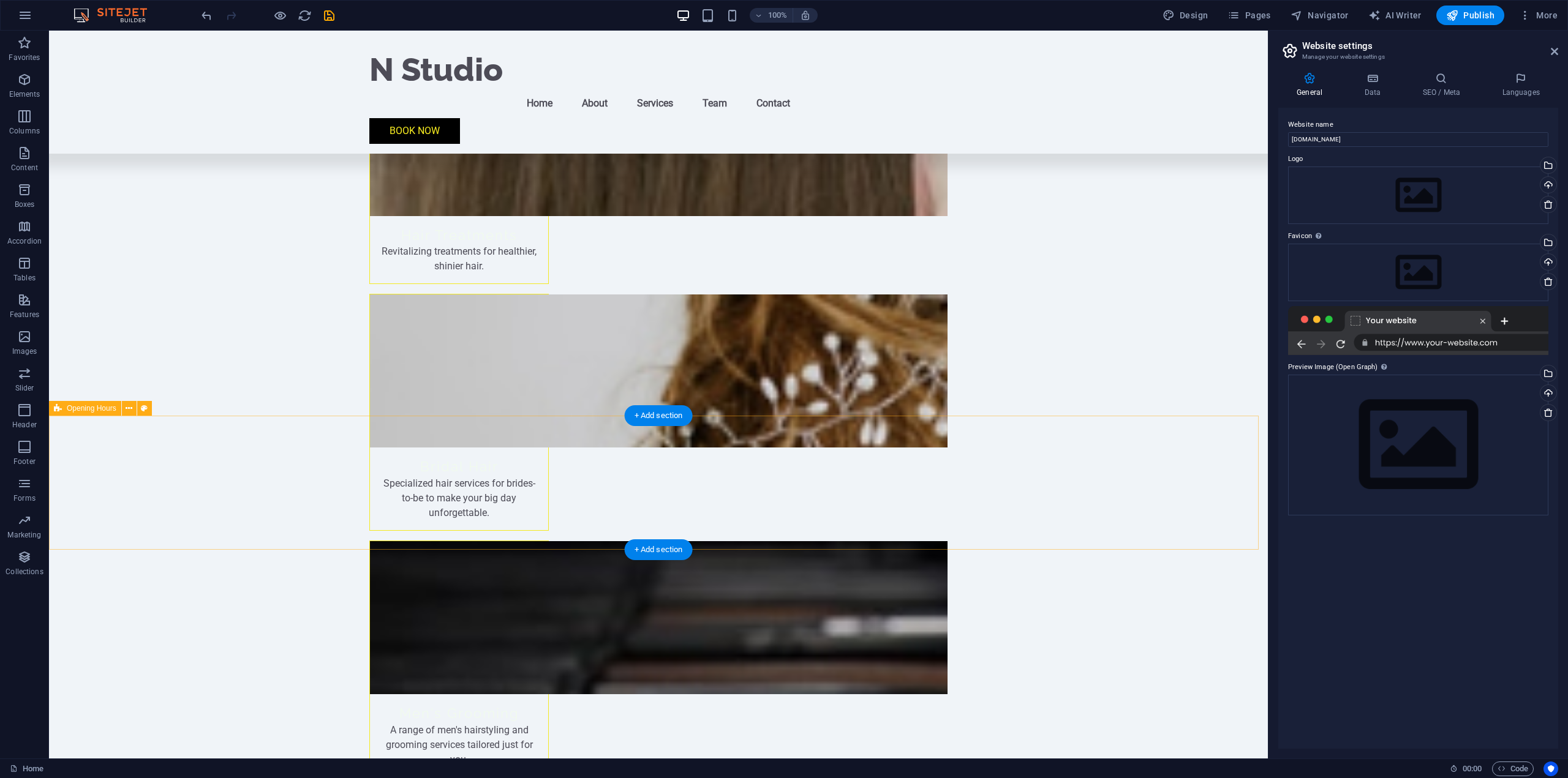
scroll to position [1986, 0]
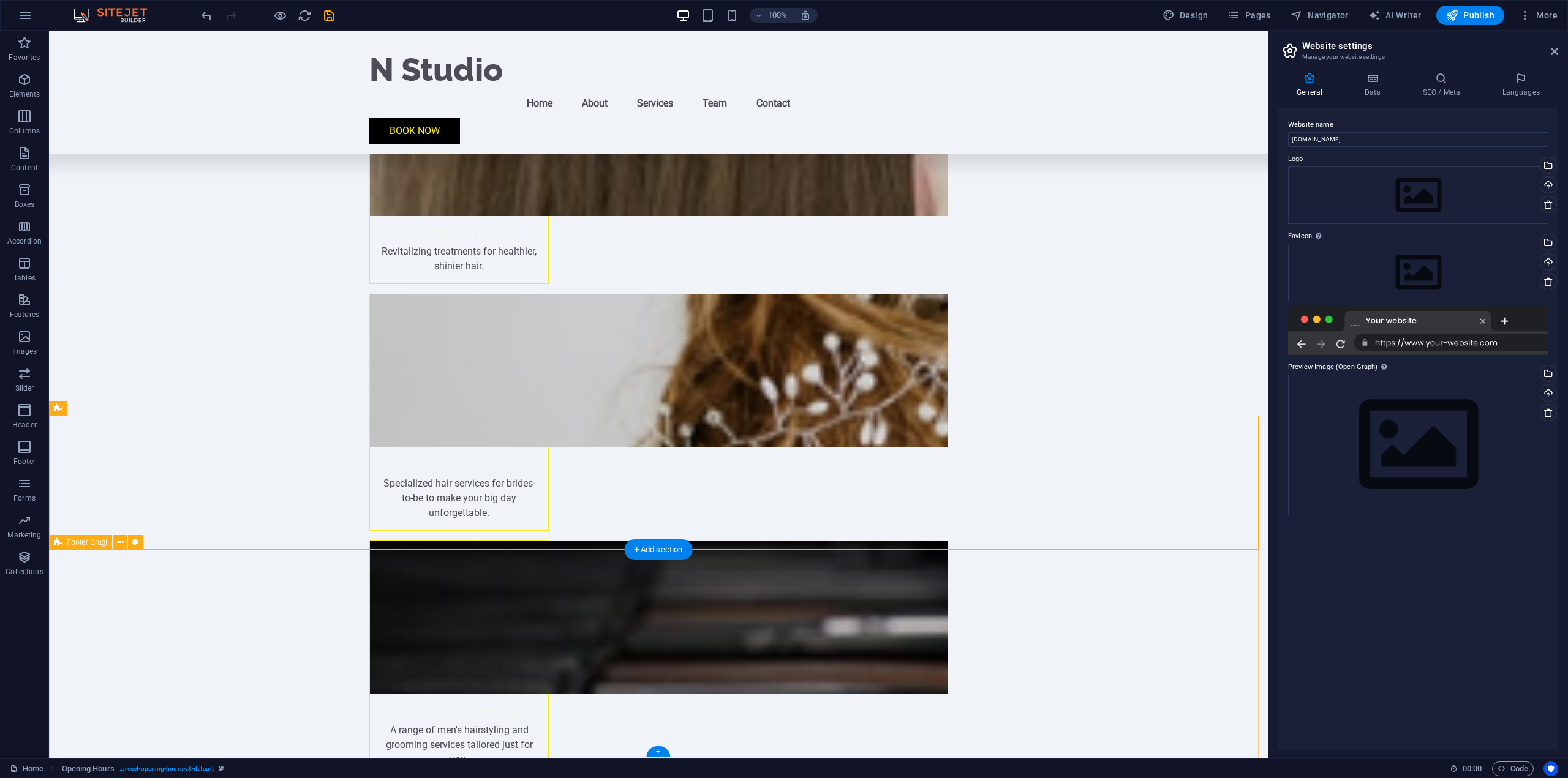
click at [131, 544] on button at bounding box center [135, 542] width 15 height 15
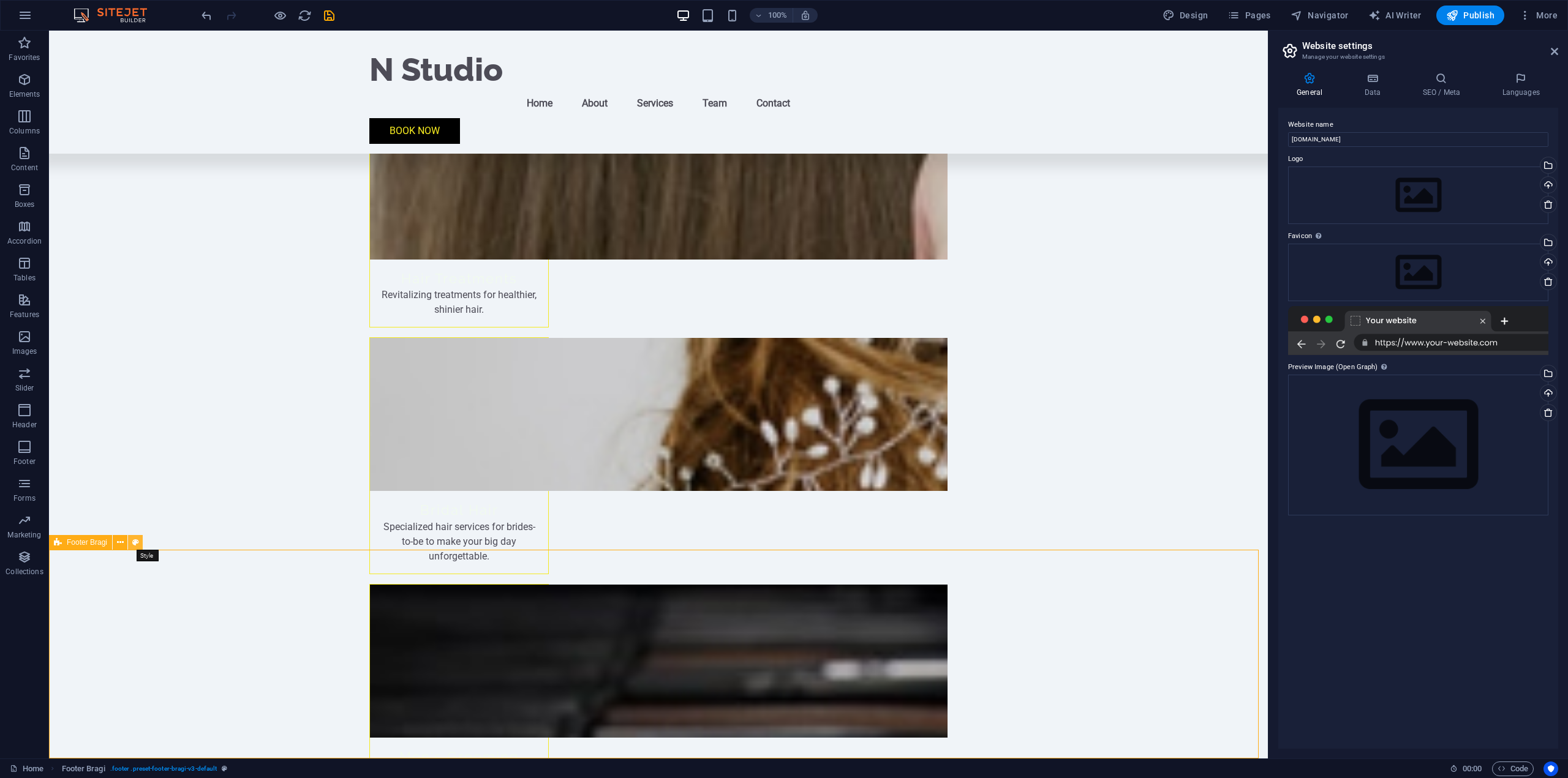
select select "%"
select select "rem"
select select "px"
select select "rem"
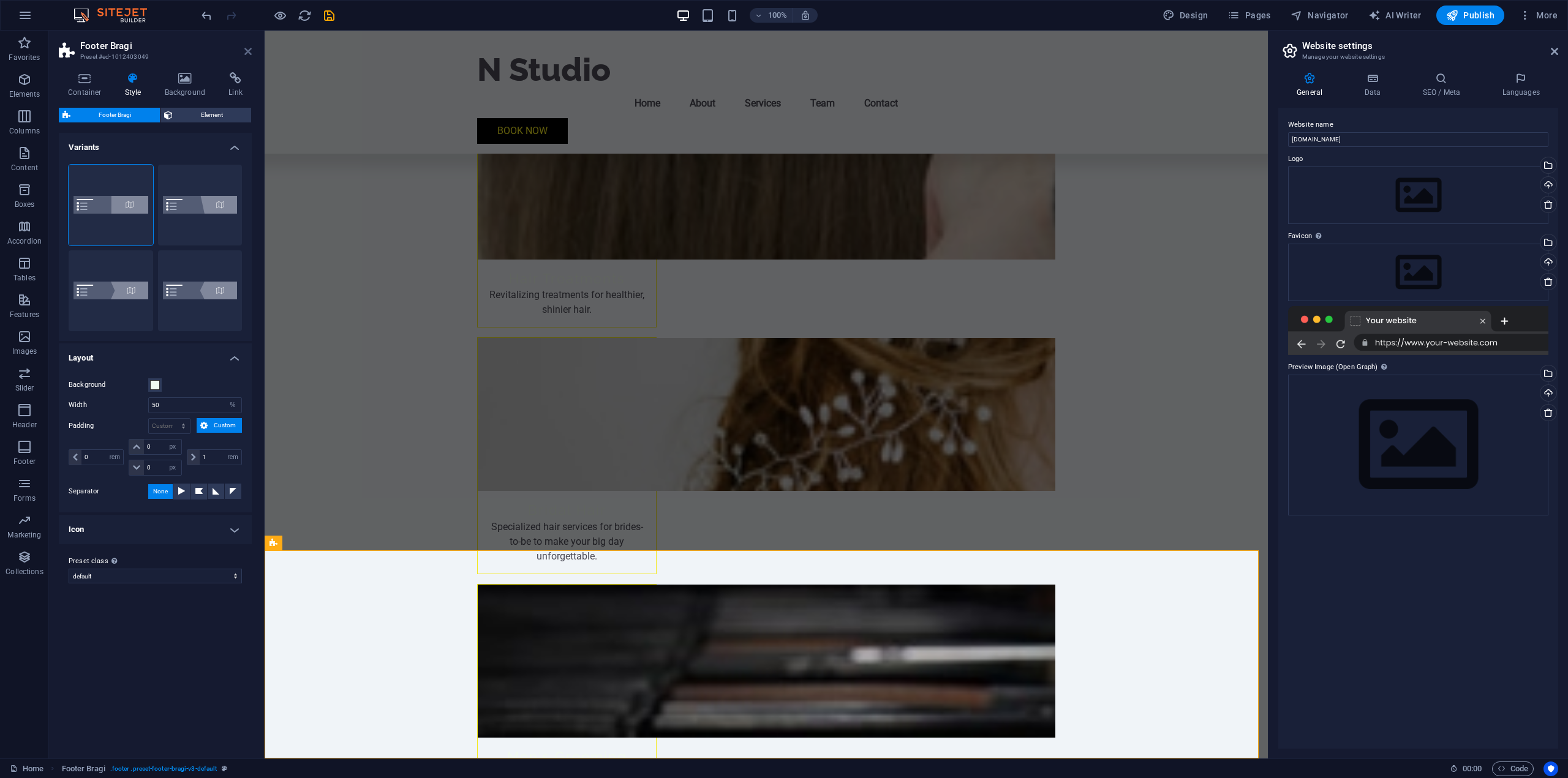
click at [247, 56] on link at bounding box center [248, 52] width 7 height 11
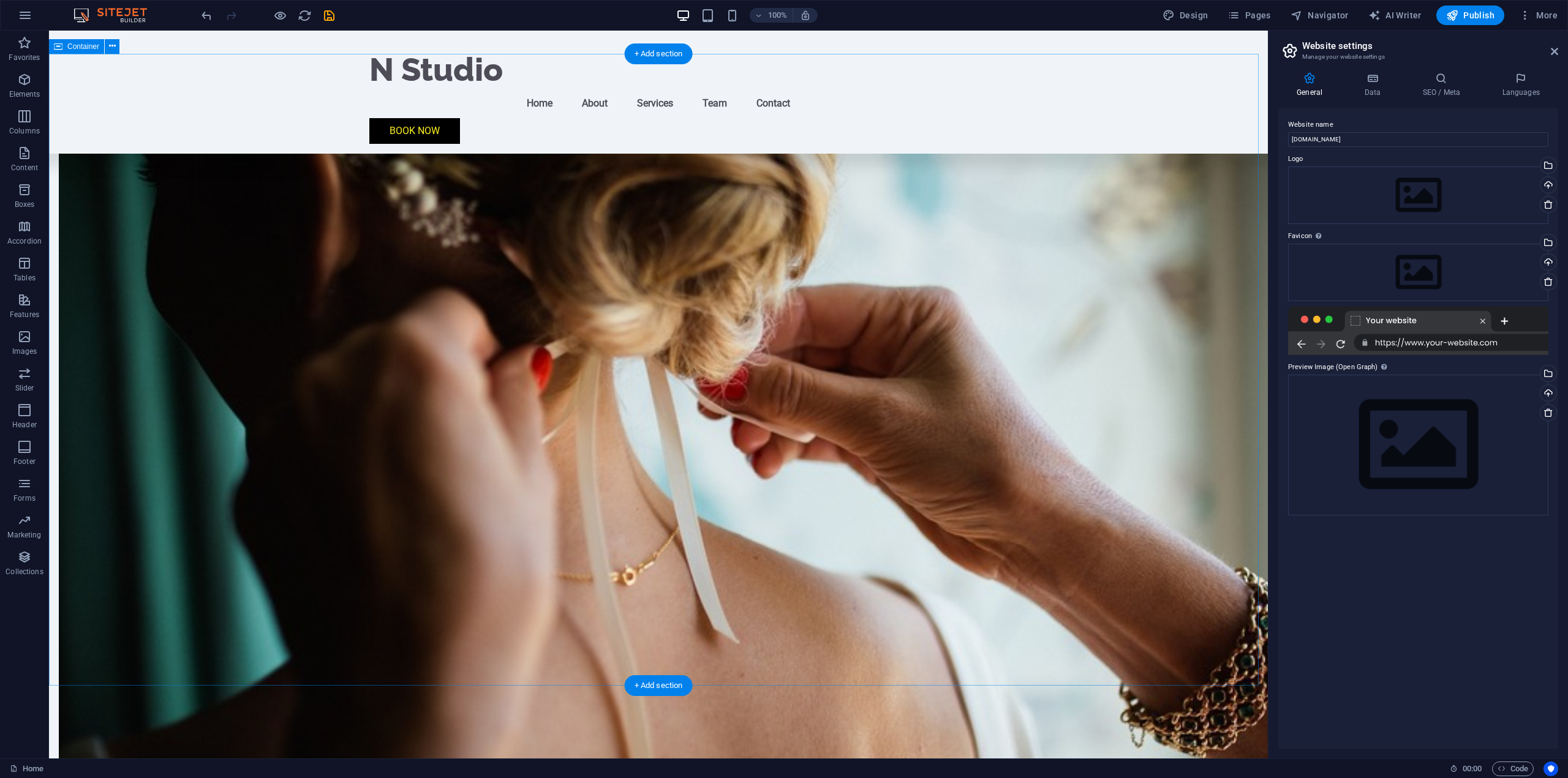
scroll to position [211, 0]
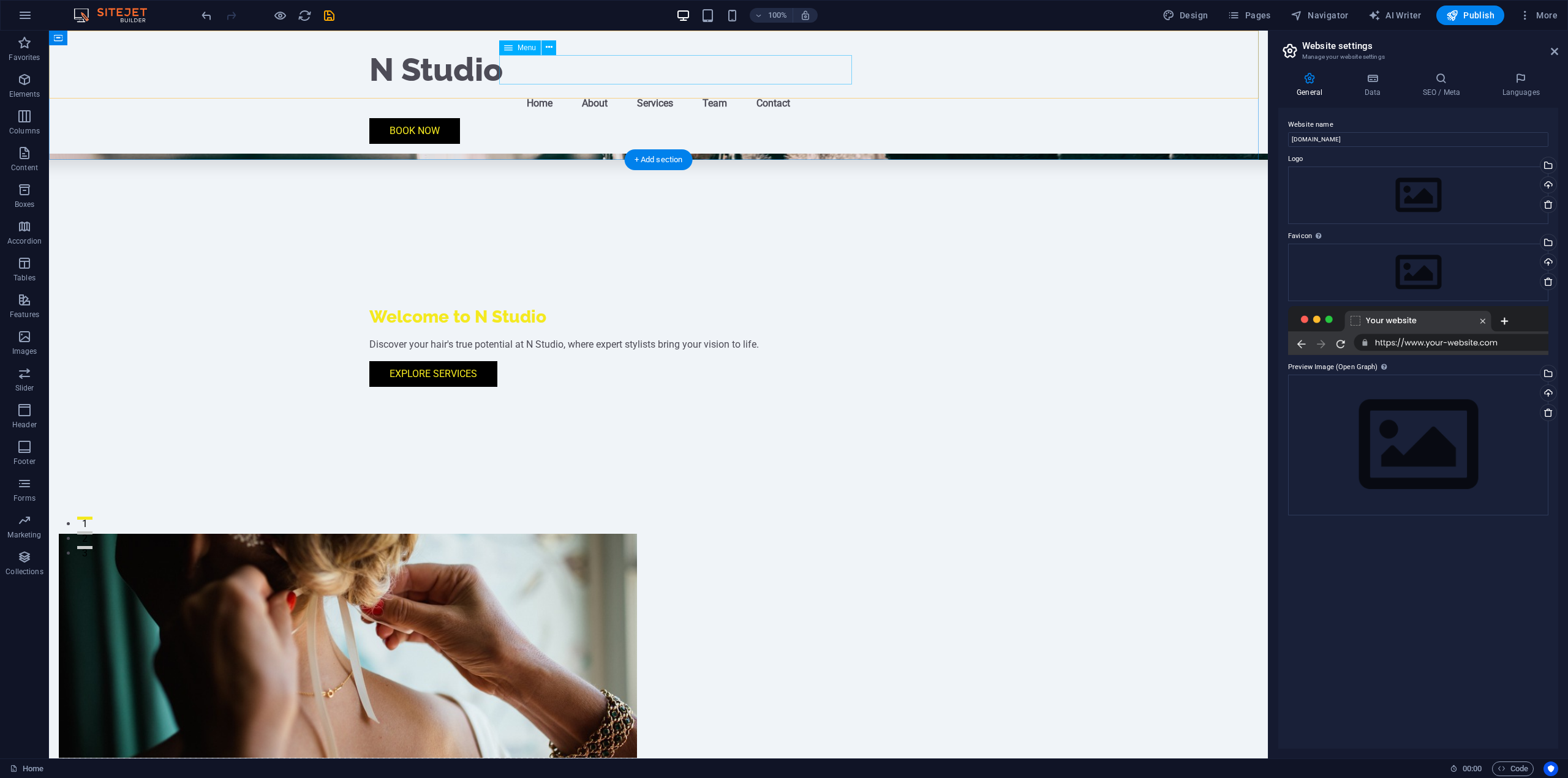
click at [782, 89] on nav "Home About Services Team Contact" at bounding box center [658, 103] width 578 height 29
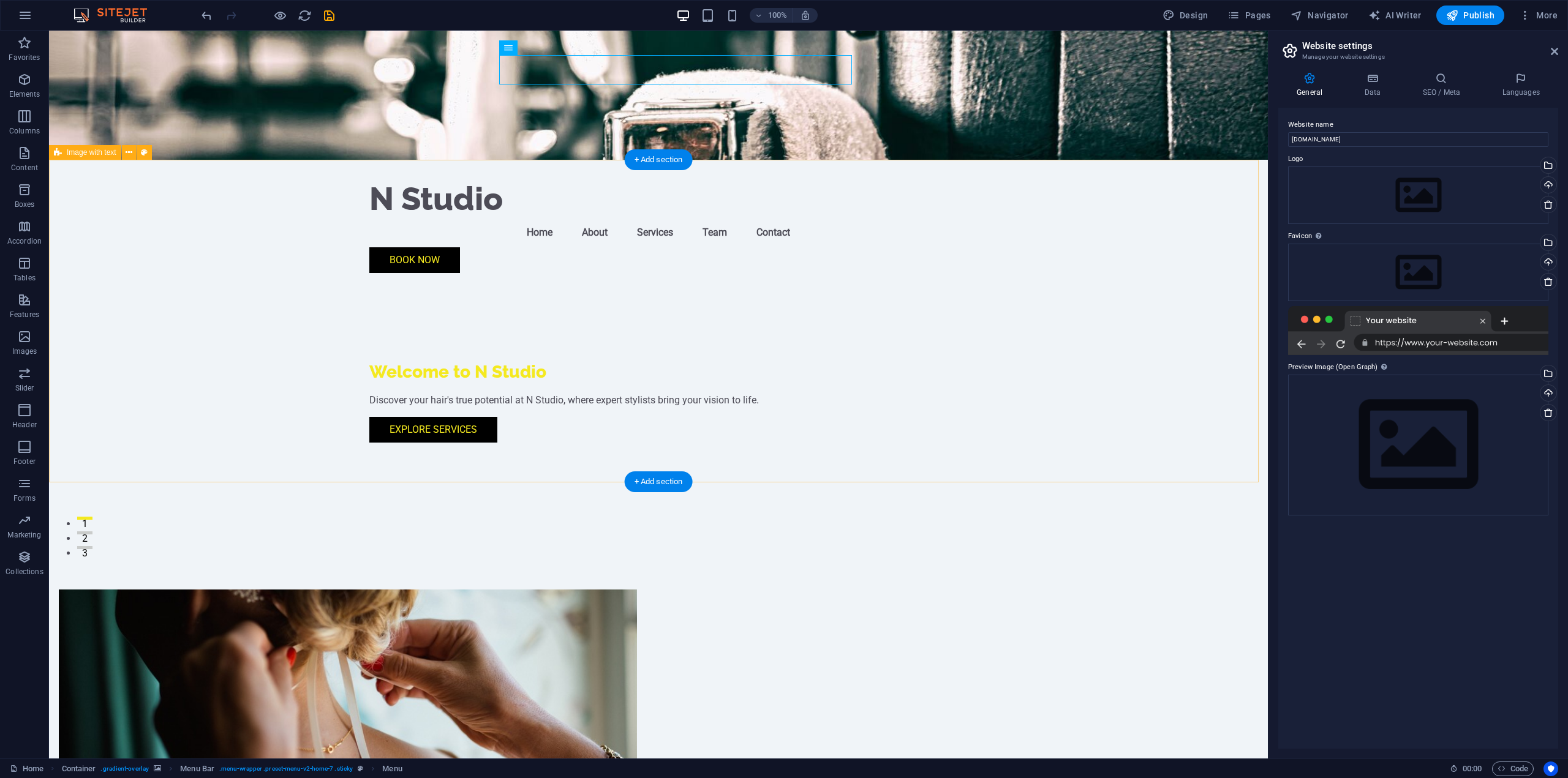
scroll to position [0, 0]
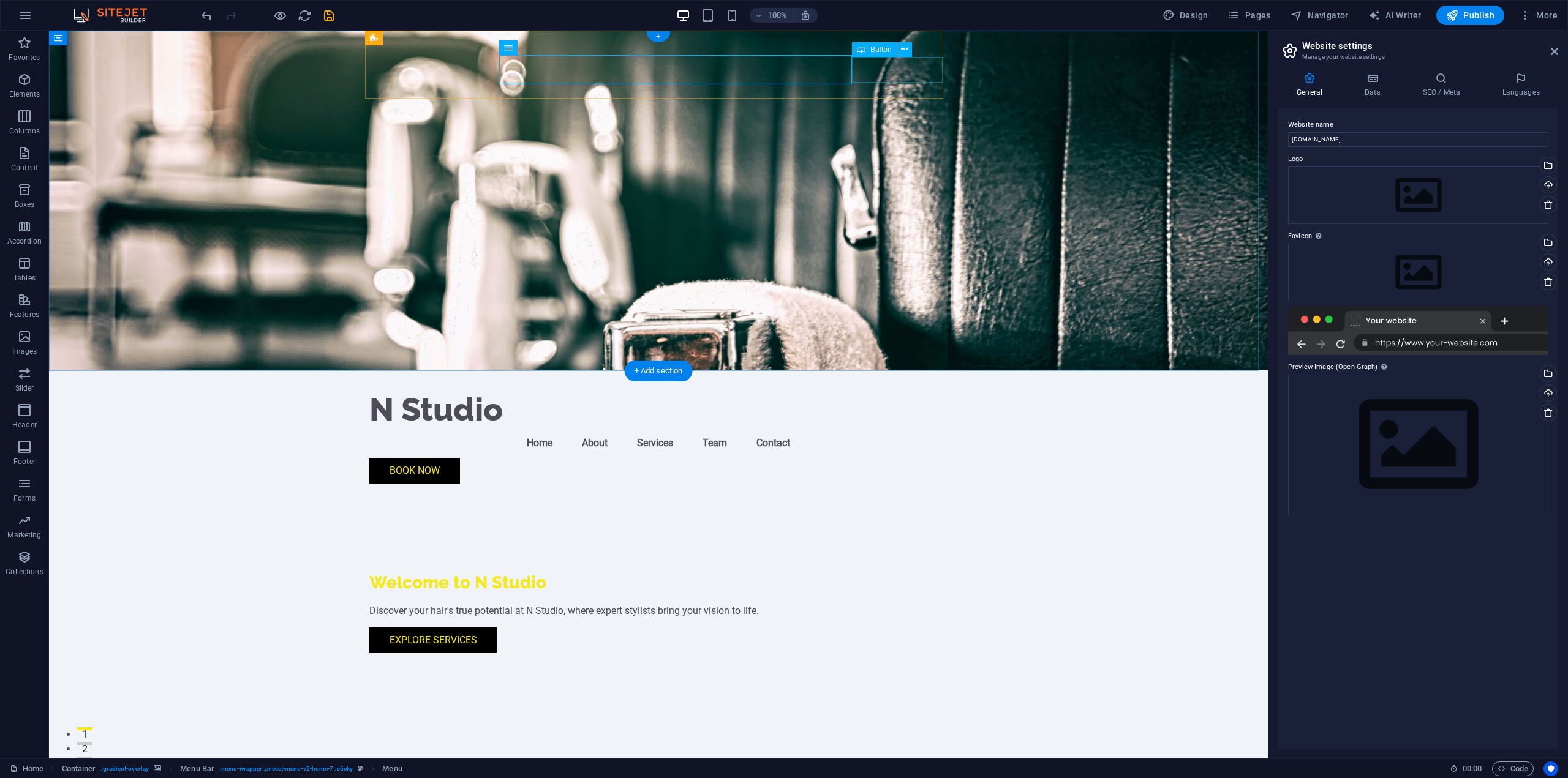
click at [889, 458] on div "Book Now" at bounding box center [658, 470] width 578 height 26
click at [783, 429] on nav "Home About Services Team Contact" at bounding box center [658, 443] width 578 height 29
click at [453, 390] on div "N Studio" at bounding box center [658, 409] width 578 height 39
click at [893, 207] on figure at bounding box center [659, 200] width 1219 height 340
click at [304, 12] on icon "reload" at bounding box center [304, 16] width 14 height 14
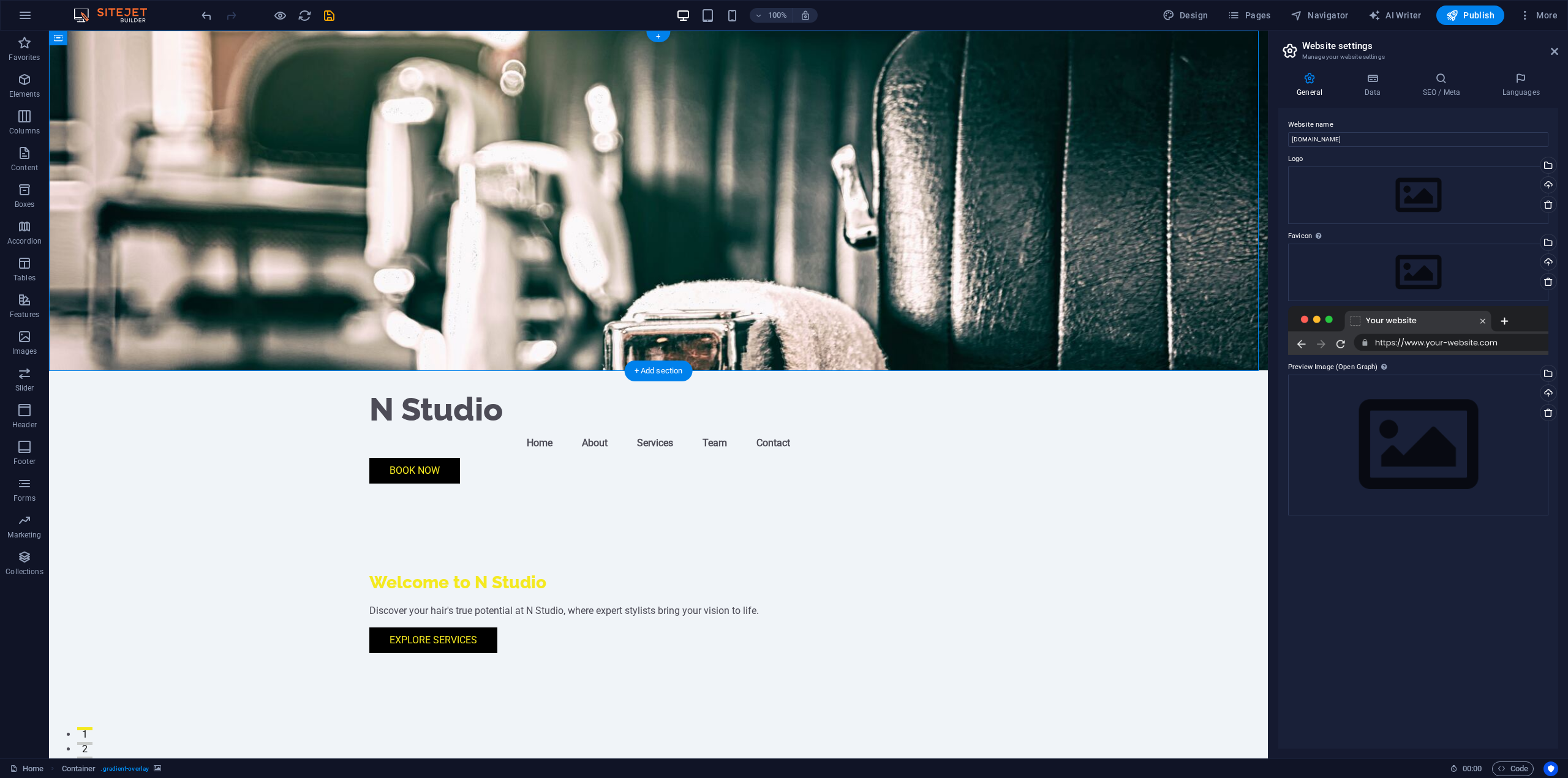
click at [201, 70] on figure at bounding box center [659, 200] width 1219 height 340
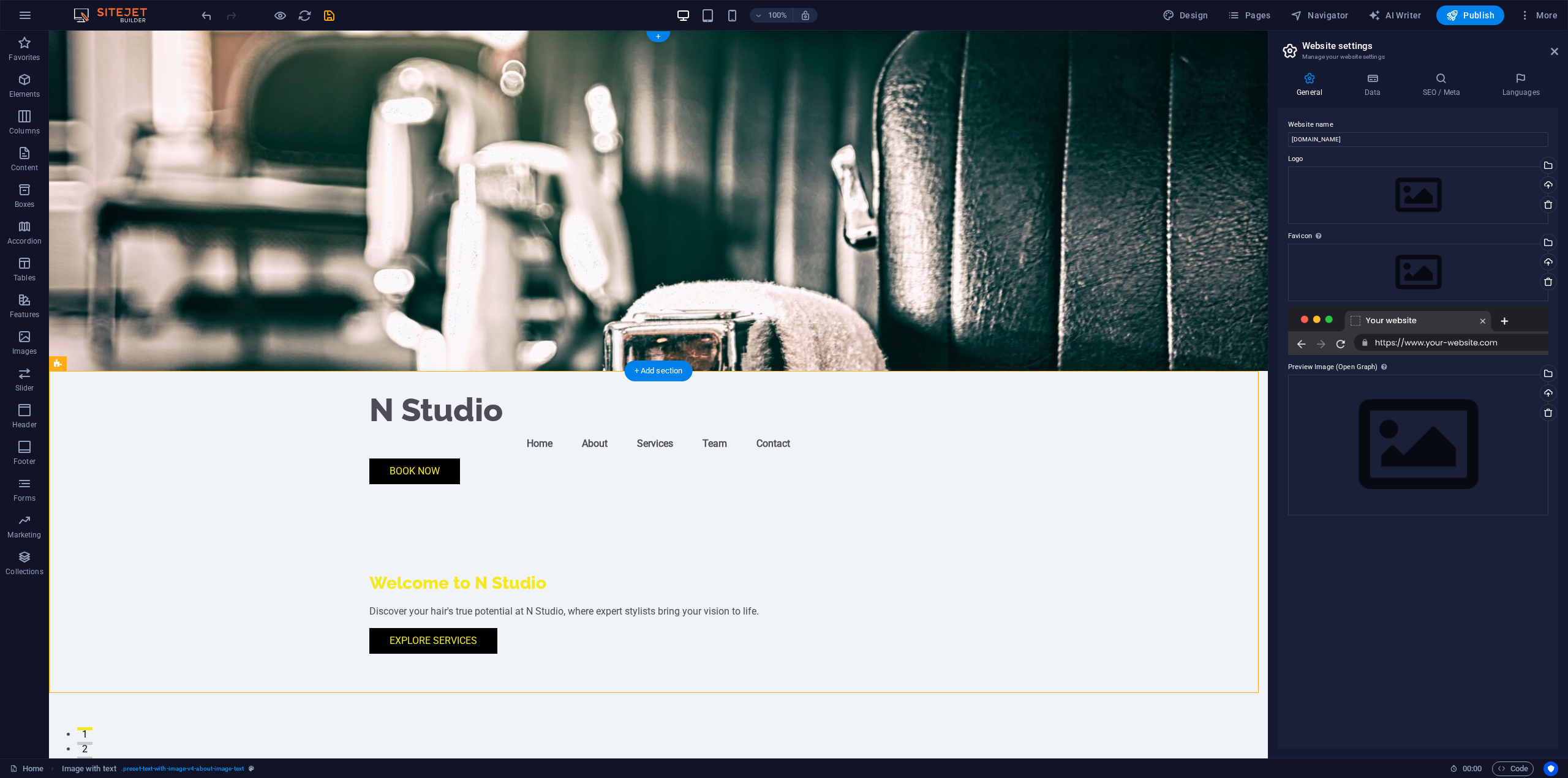
click at [890, 255] on figure at bounding box center [659, 201] width 1219 height 340
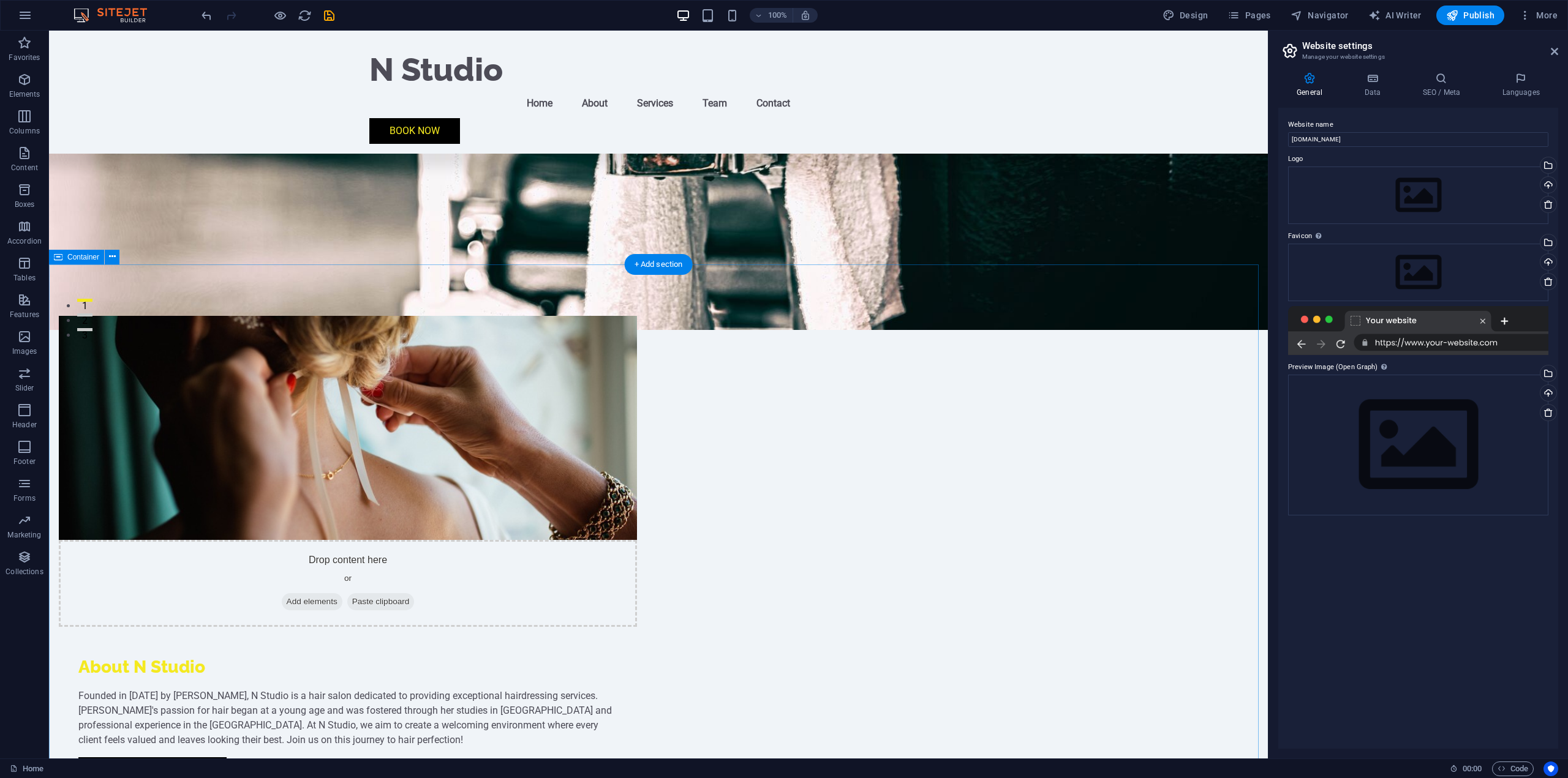
scroll to position [612, 0]
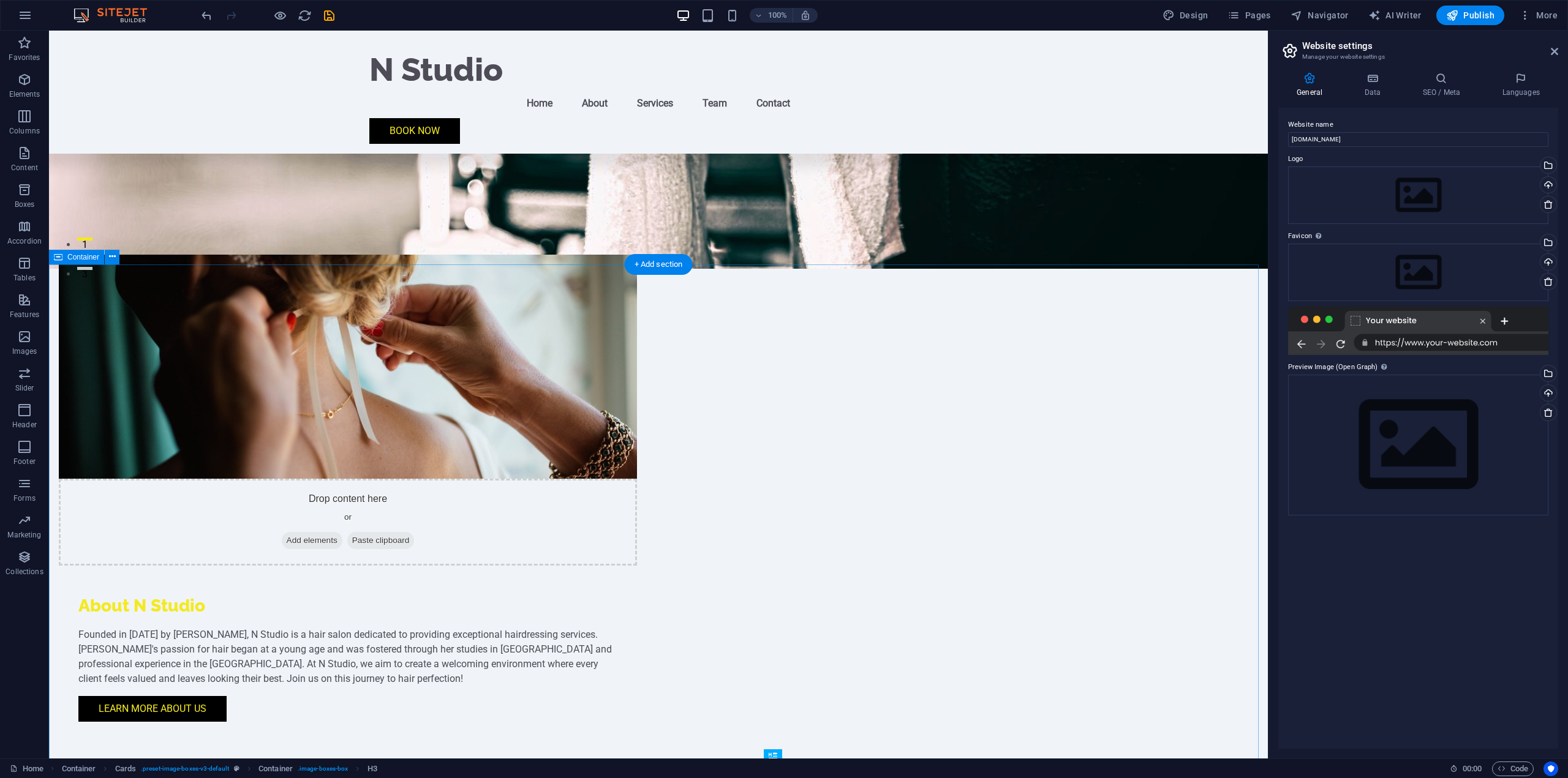
scroll to position [368, 0]
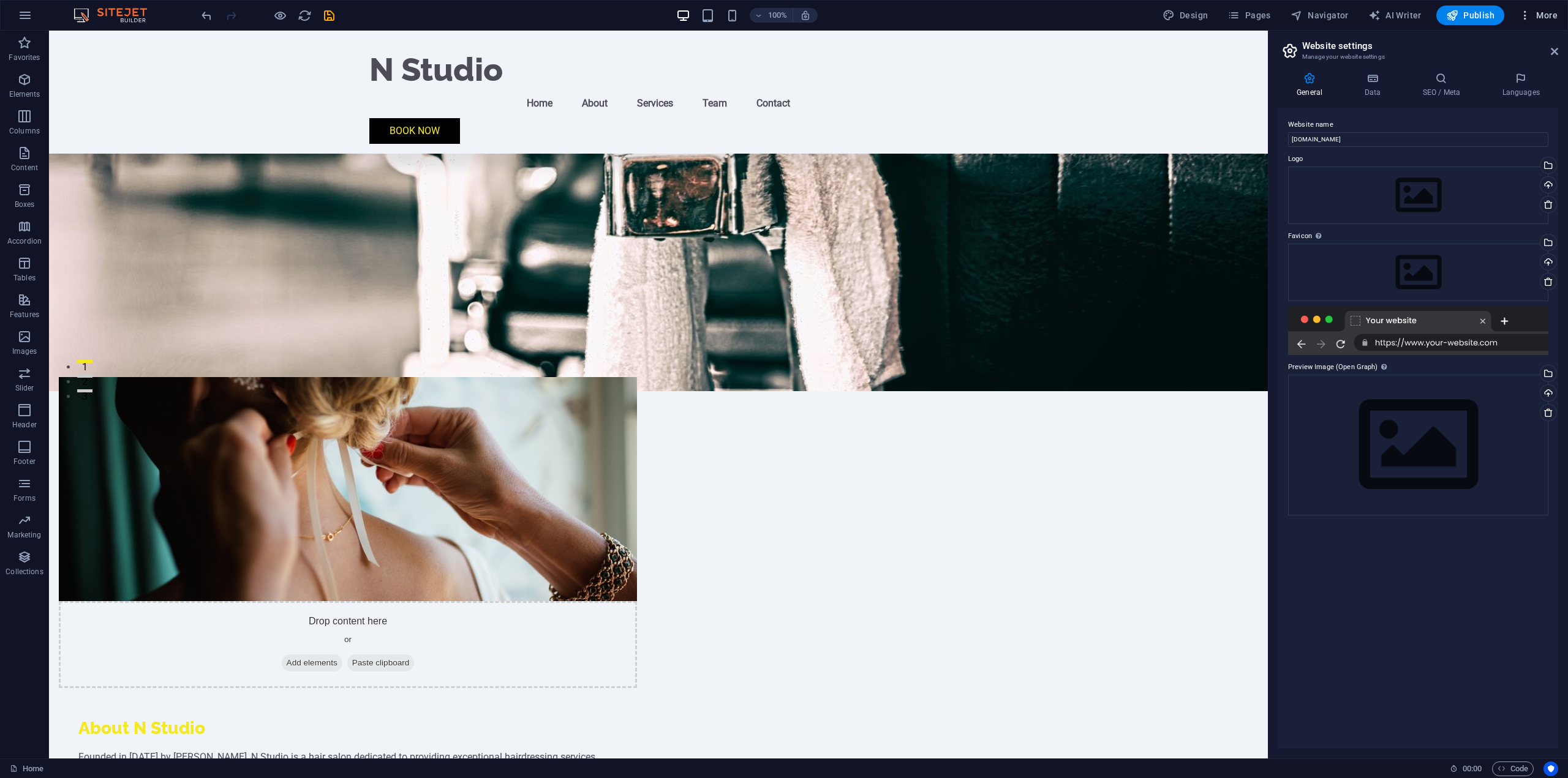
click at [1548, 17] on span "More" at bounding box center [1539, 15] width 39 height 12
click at [1174, 164] on div at bounding box center [784, 389] width 1568 height 778
click at [1192, 7] on button "Design" at bounding box center [1185, 15] width 56 height 19
select select "rem"
select select "ease-in-out"
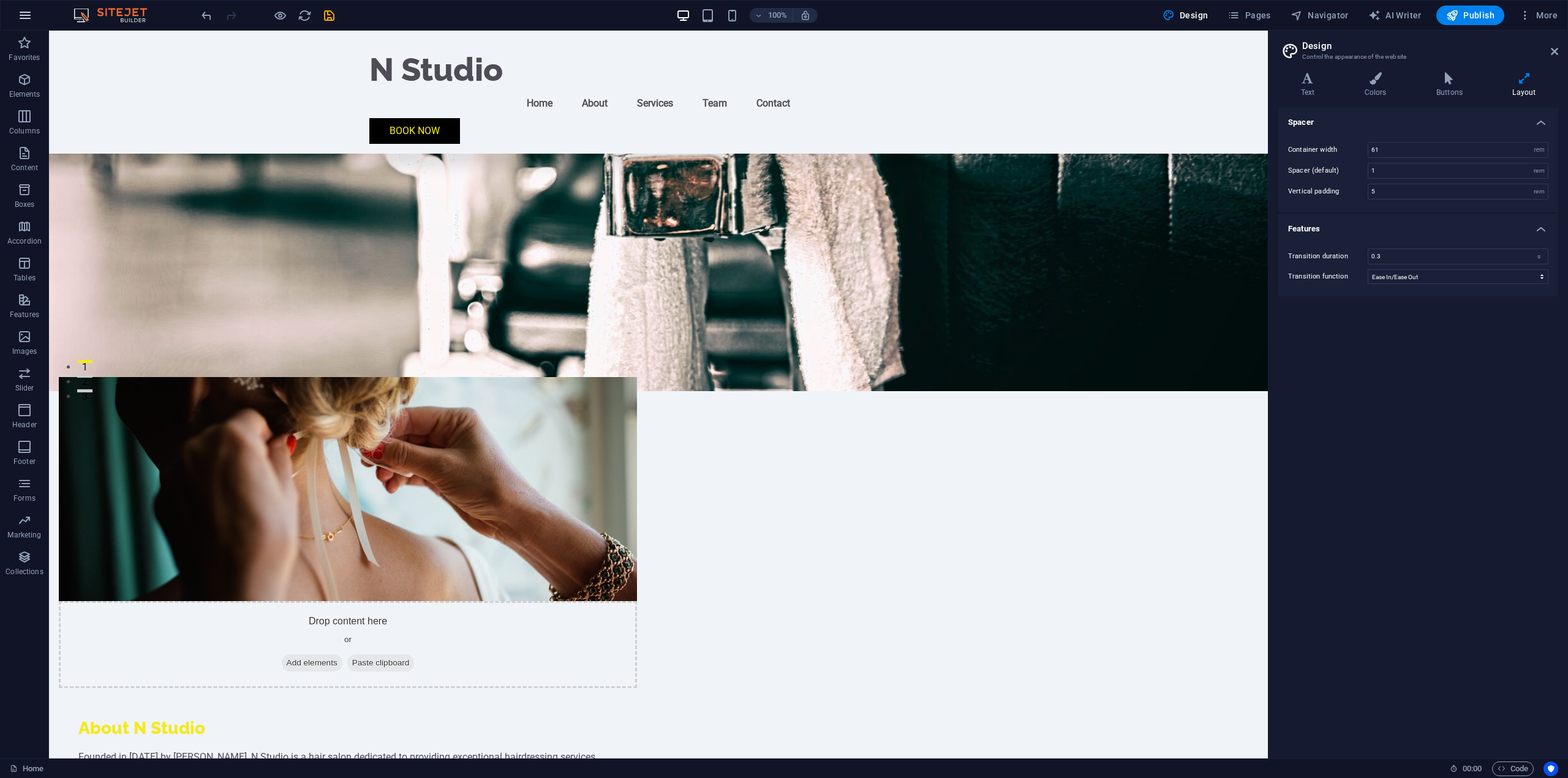
click at [34, 19] on button "button" at bounding box center [25, 15] width 29 height 29
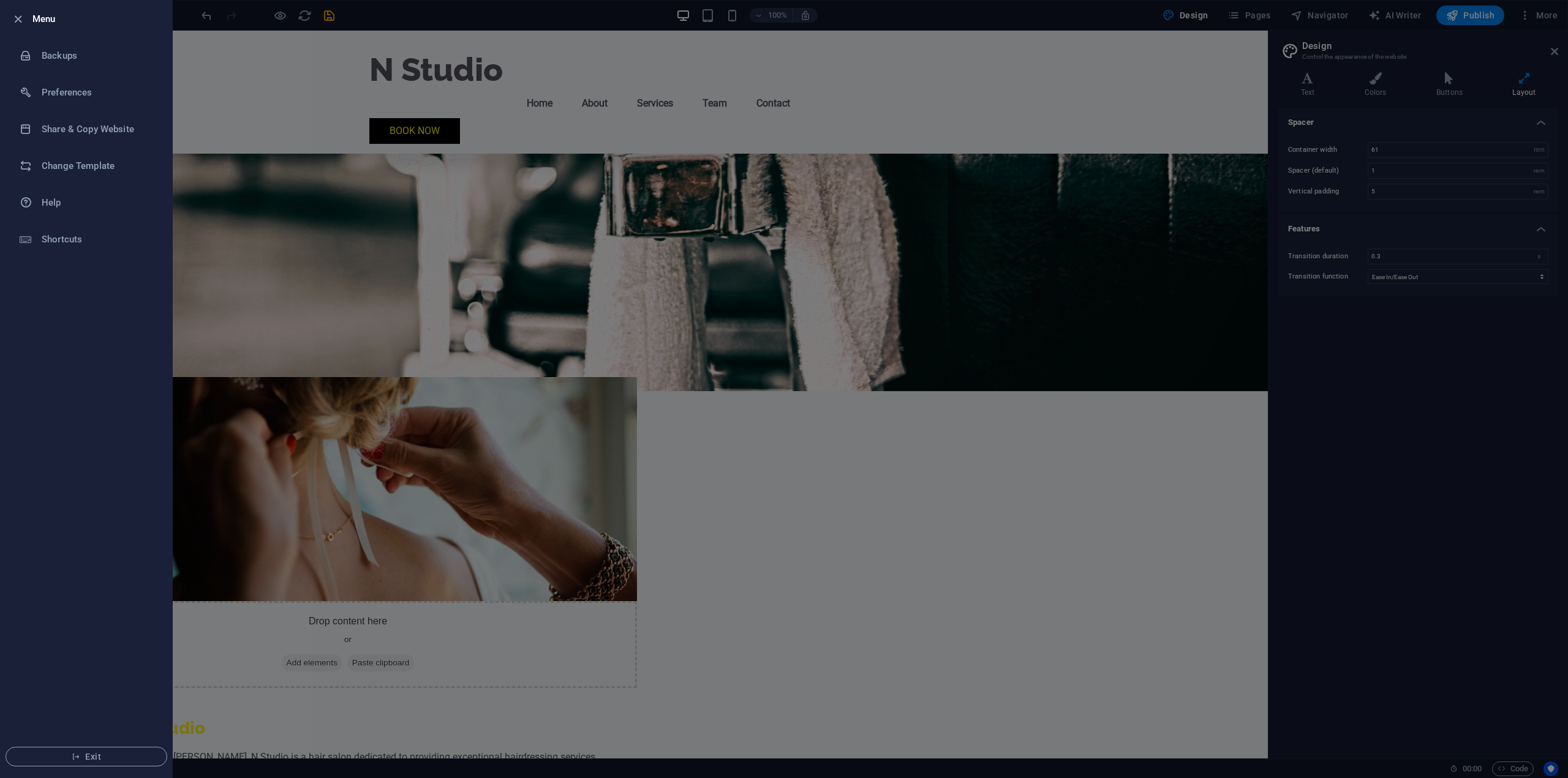
click at [34, 19] on h6 "Menu" at bounding box center [97, 19] width 130 height 15
click at [11, 19] on icon "button" at bounding box center [18, 19] width 14 height 14
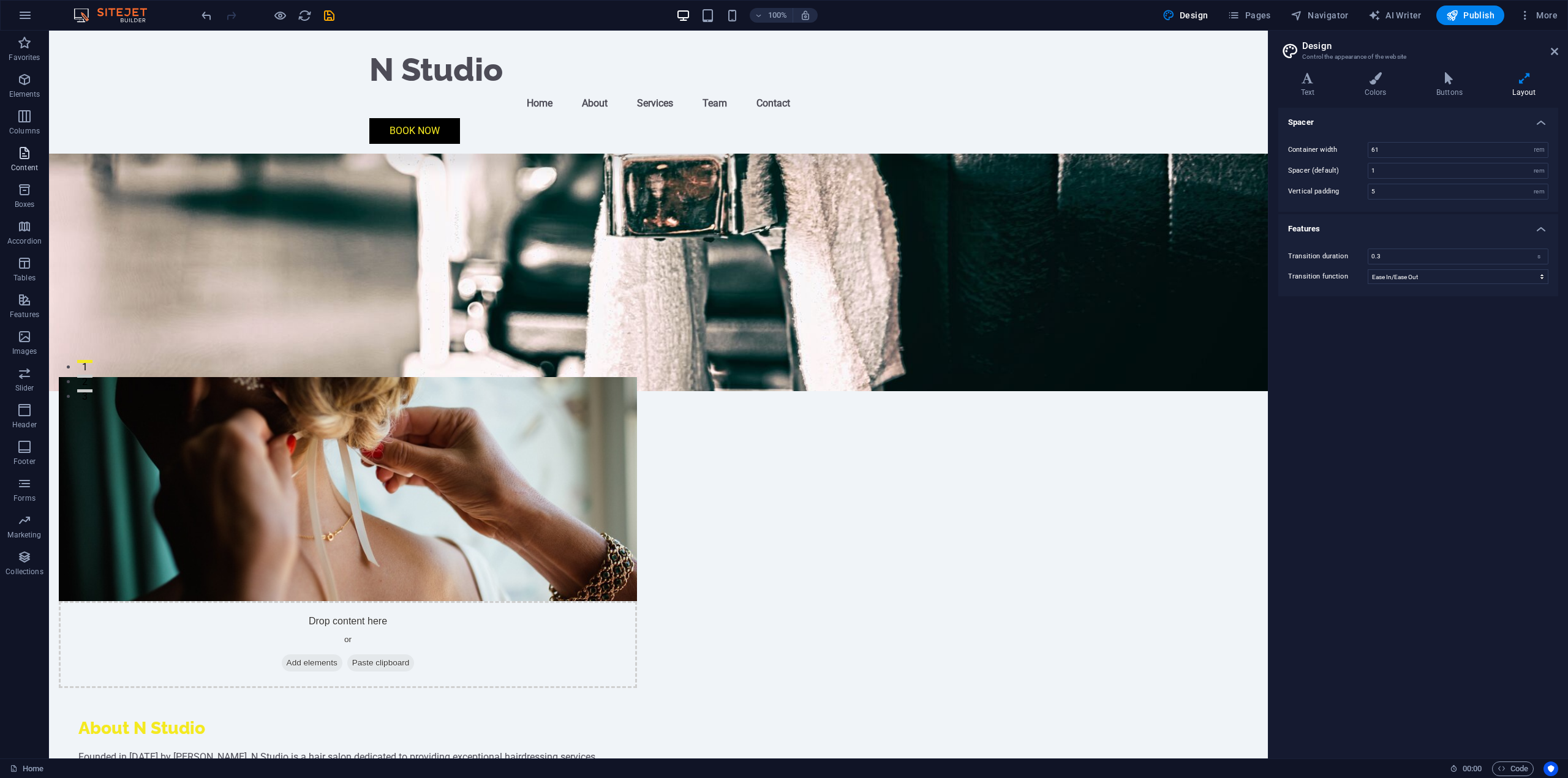
click at [37, 163] on p "Content" at bounding box center [24, 168] width 27 height 10
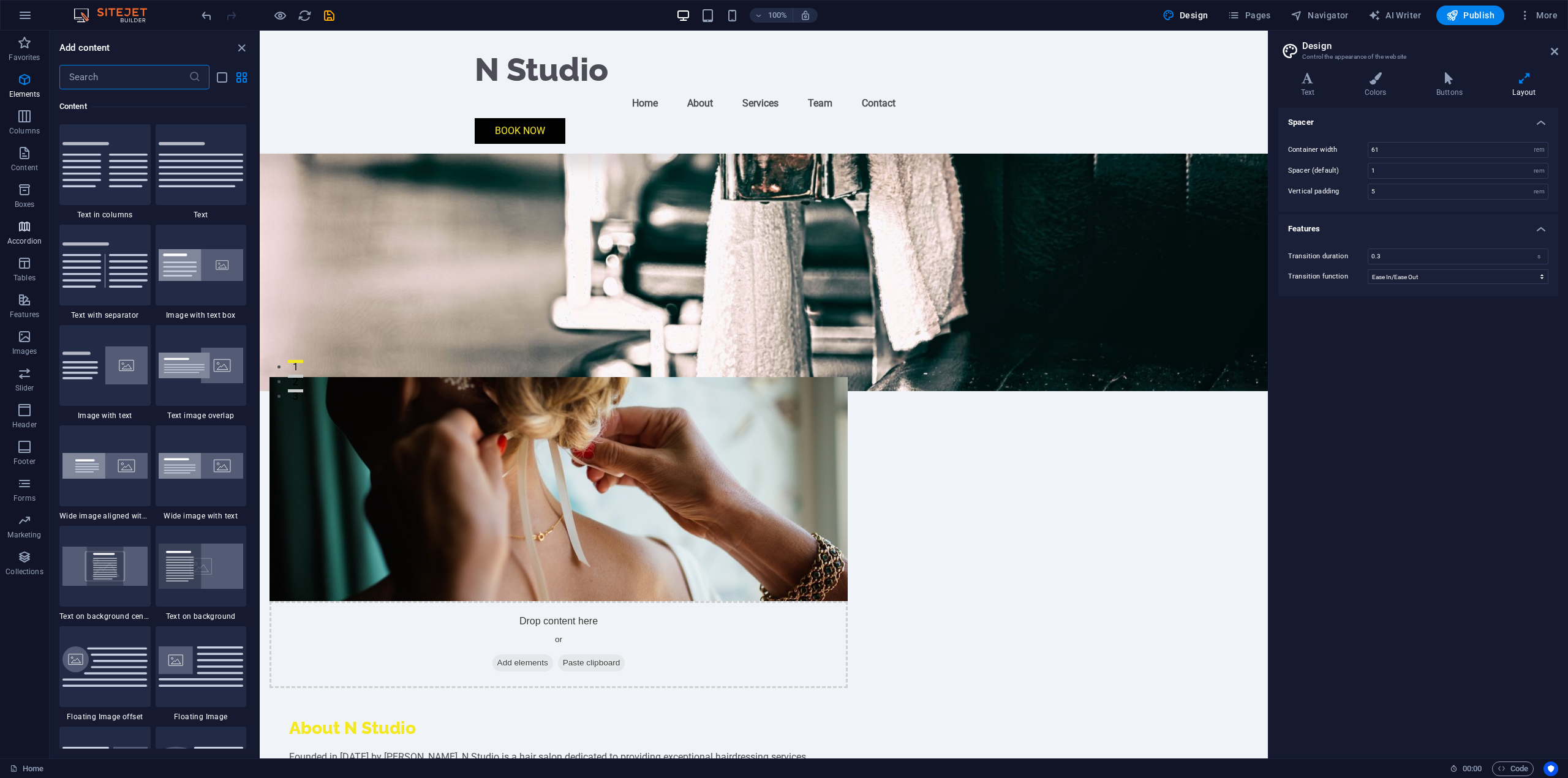
click at [19, 242] on p "Accordion" at bounding box center [24, 241] width 34 height 10
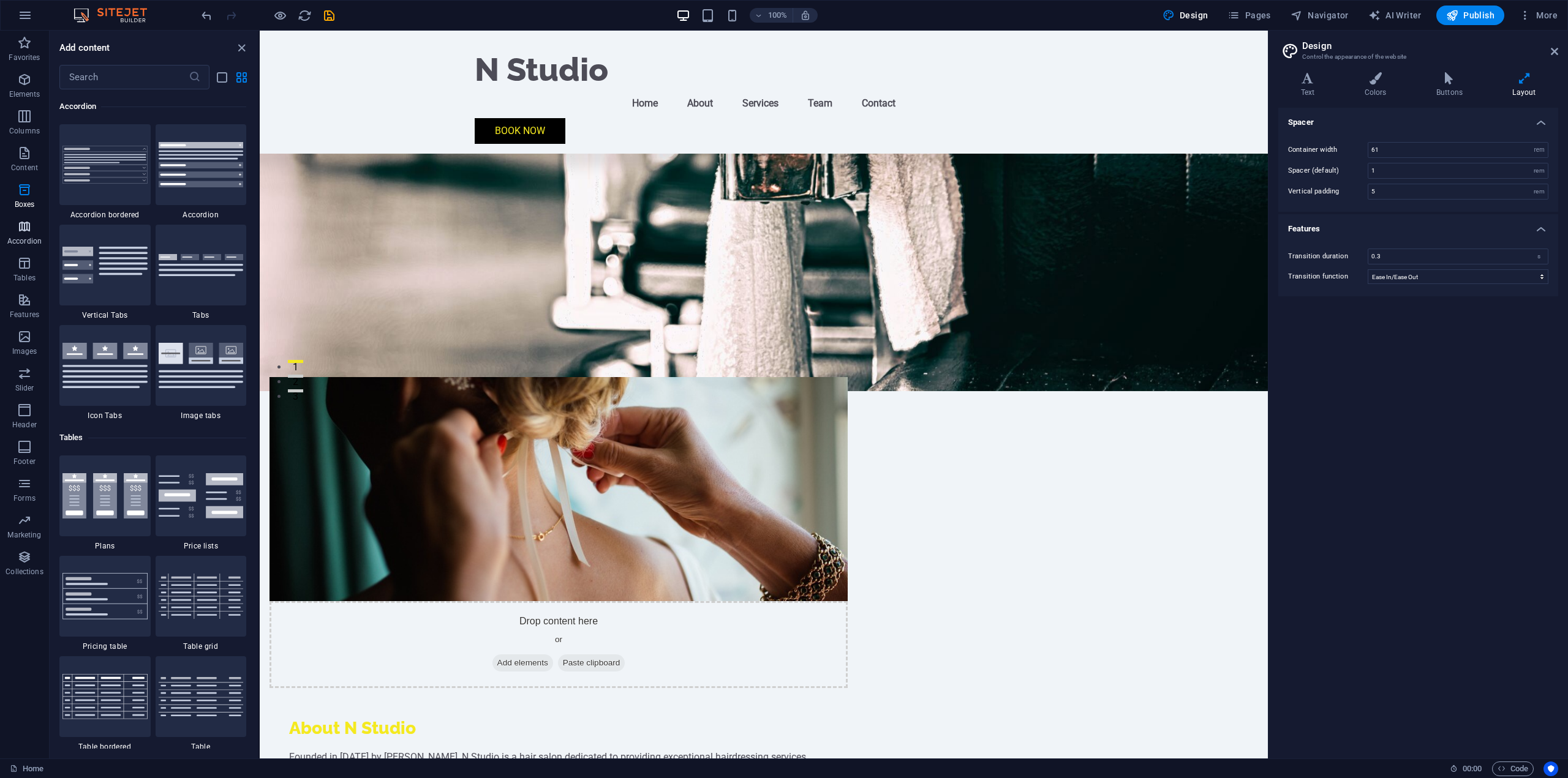
scroll to position [3910, 0]
click at [19, 344] on span "Images" at bounding box center [25, 344] width 49 height 29
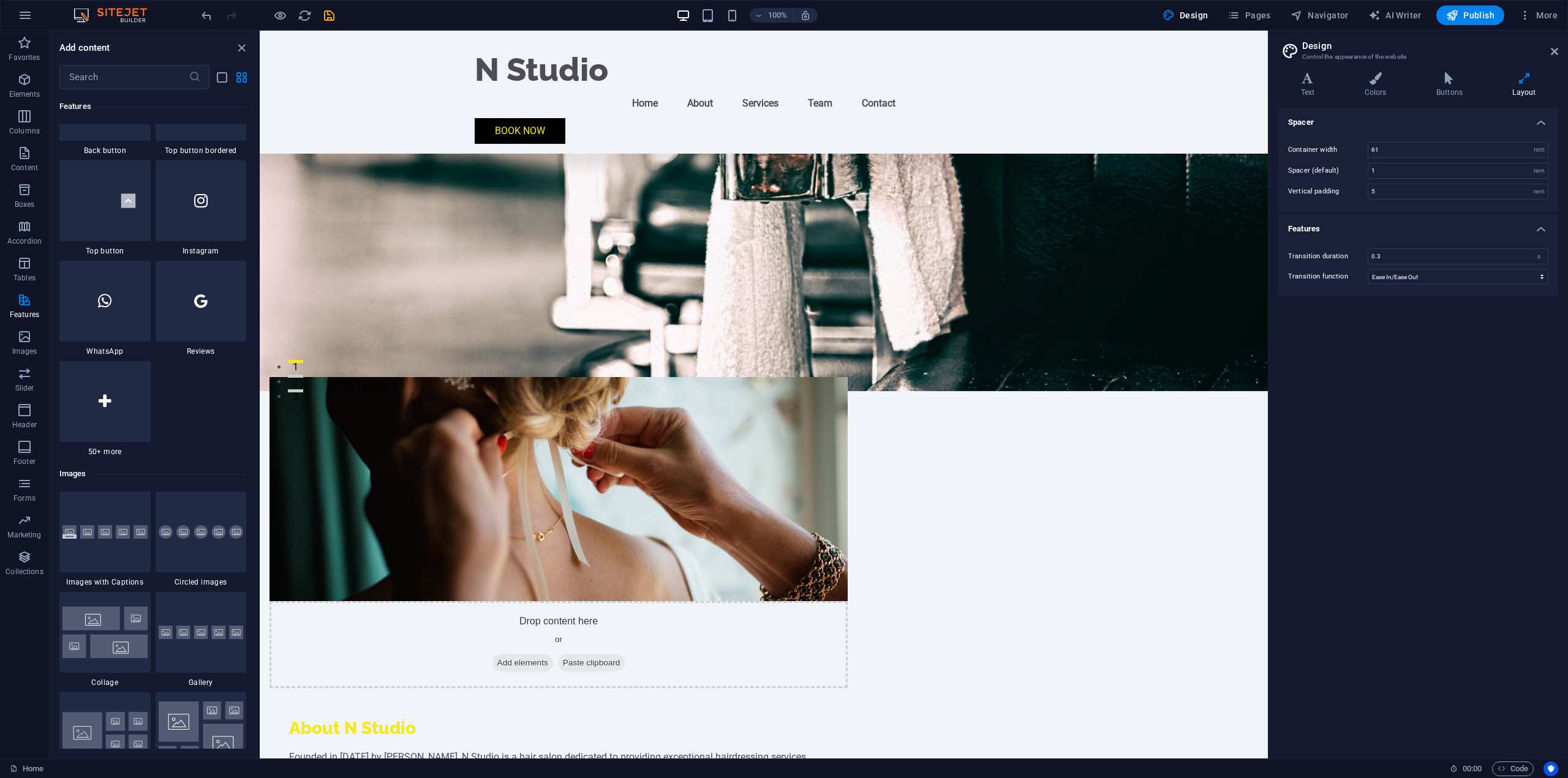
scroll to position [6332, 0]
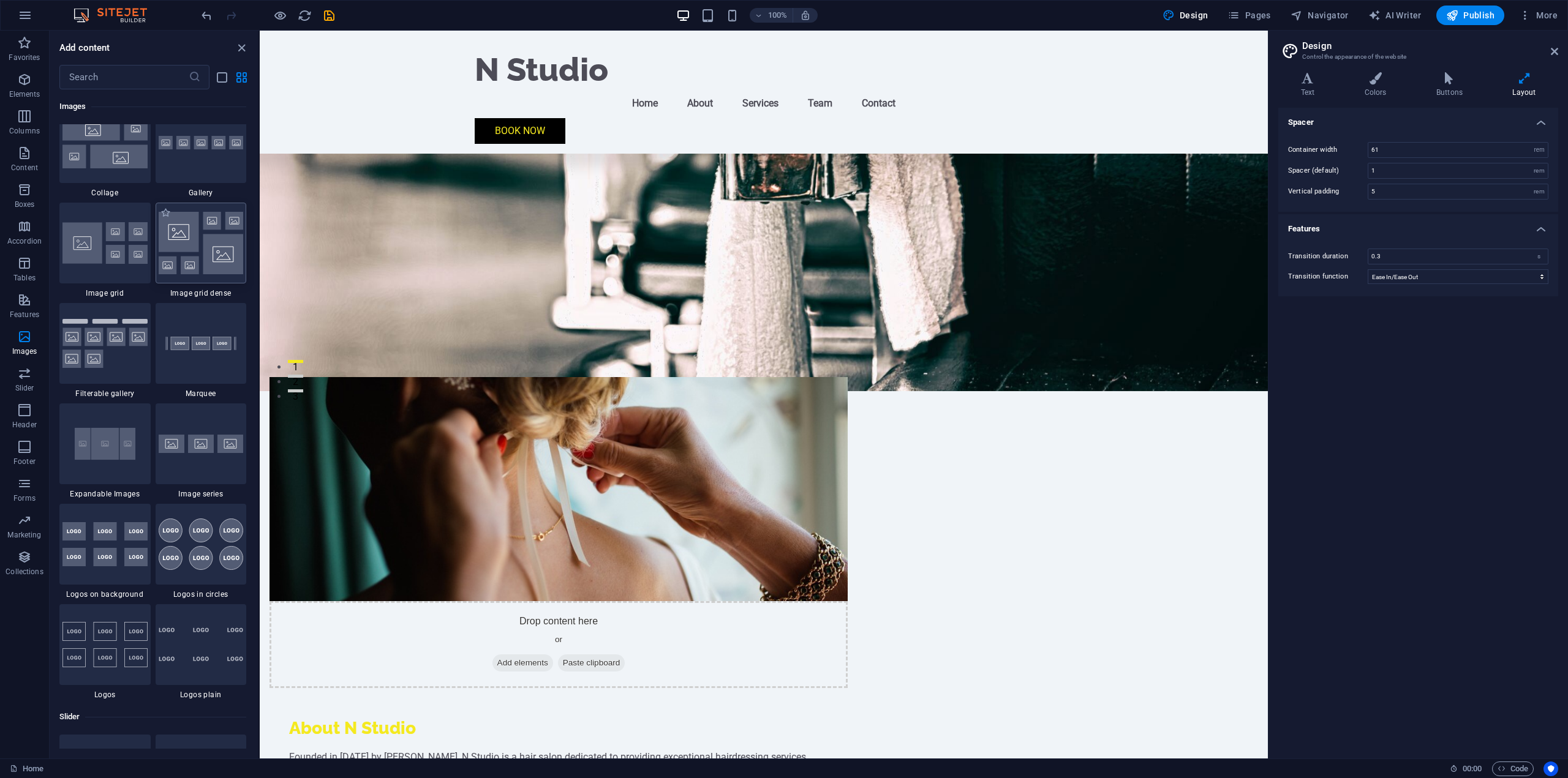
click at [221, 252] on img at bounding box center [201, 243] width 86 height 63
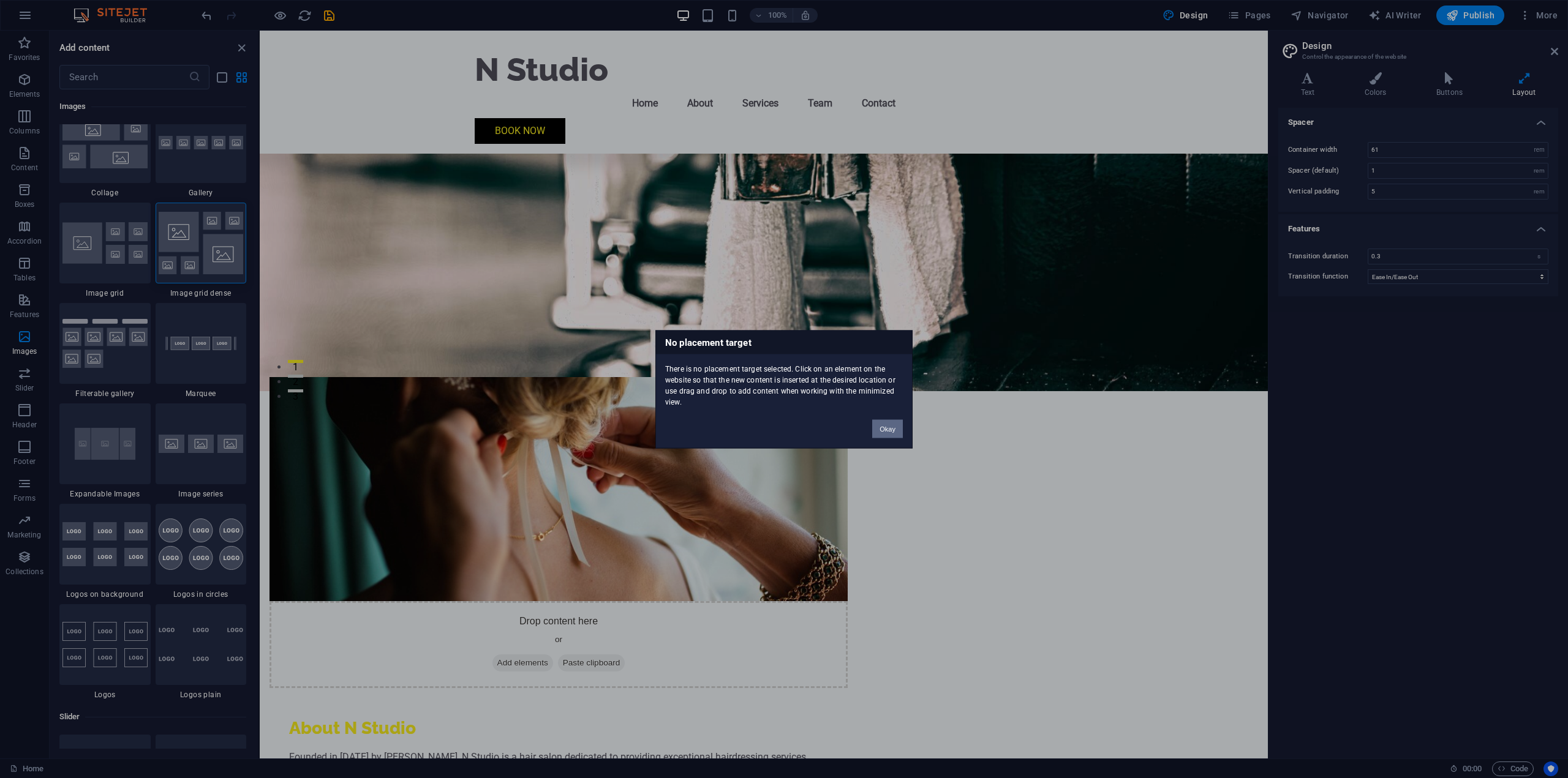
drag, startPoint x: 889, startPoint y: 420, endPoint x: 628, endPoint y: 389, distance: 262.8
click at [889, 420] on button "Okay" at bounding box center [888, 429] width 31 height 19
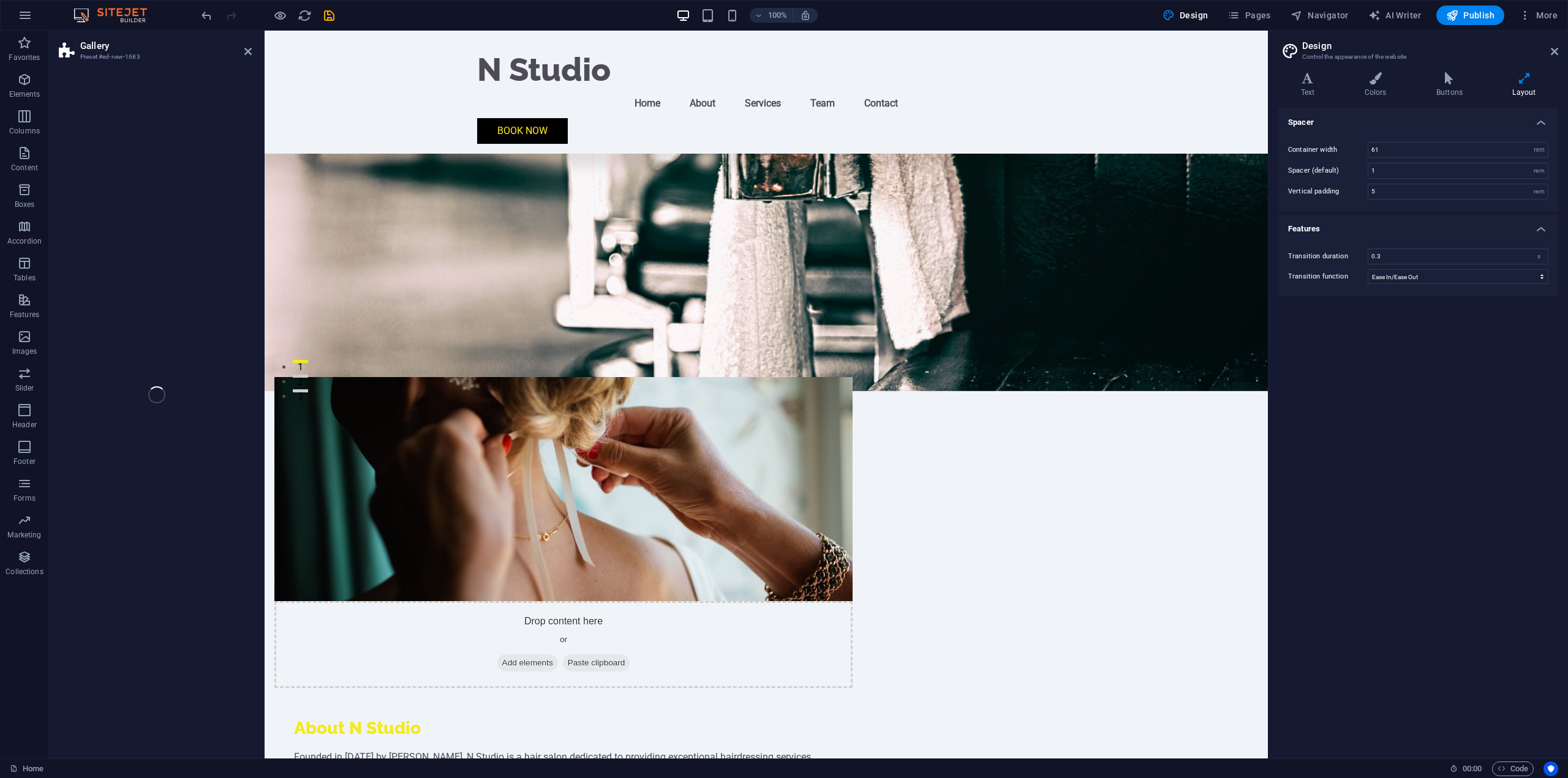
select select "rem"
select select "preset-gallery-v3-grid-dense"
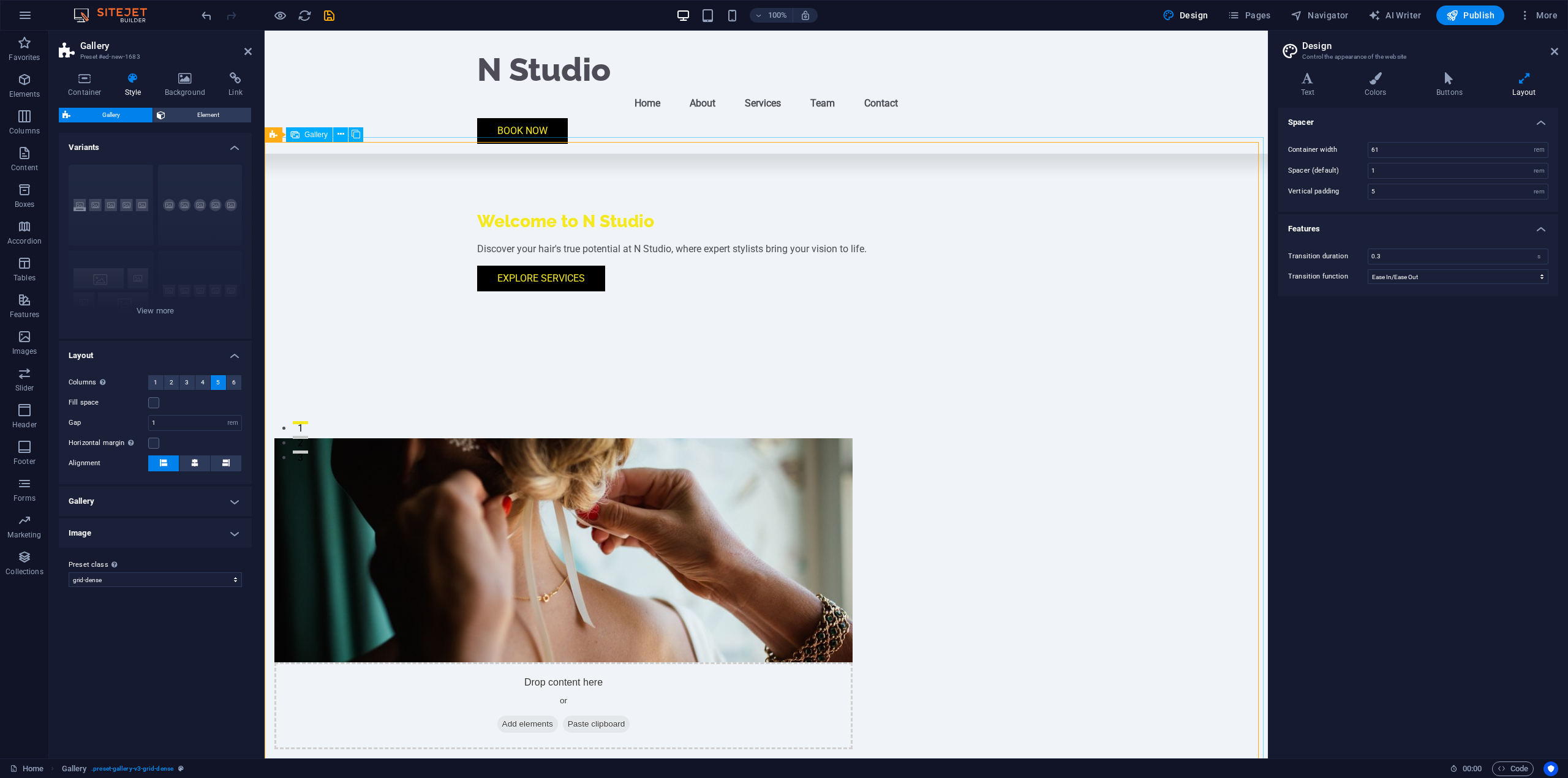
scroll to position [245, 0]
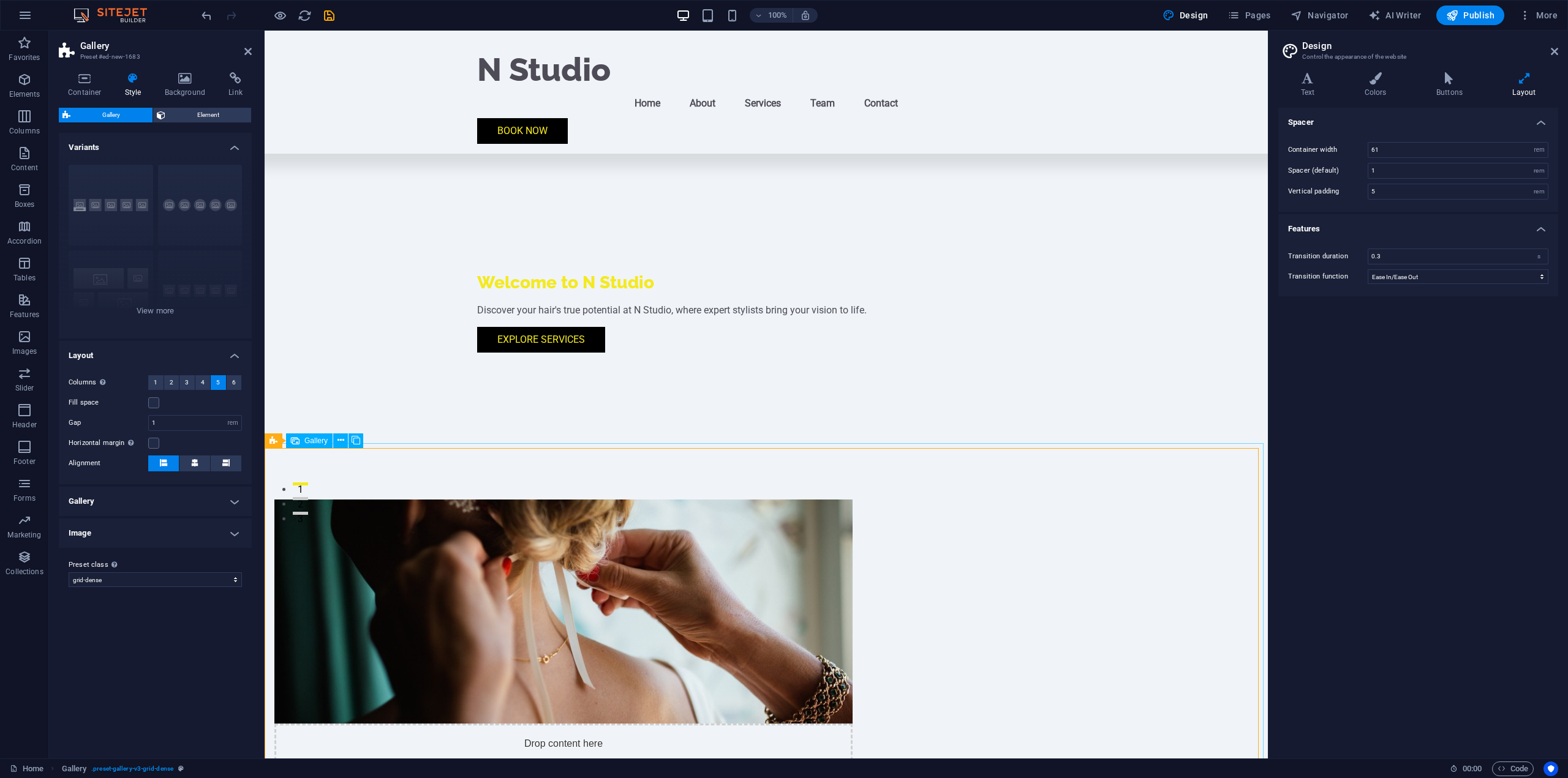
click at [1002, 451] on div "Drop content here or Add elements Paste clipboard About N Studio Founded in Jun…" at bounding box center [766, 743] width 1003 height 584
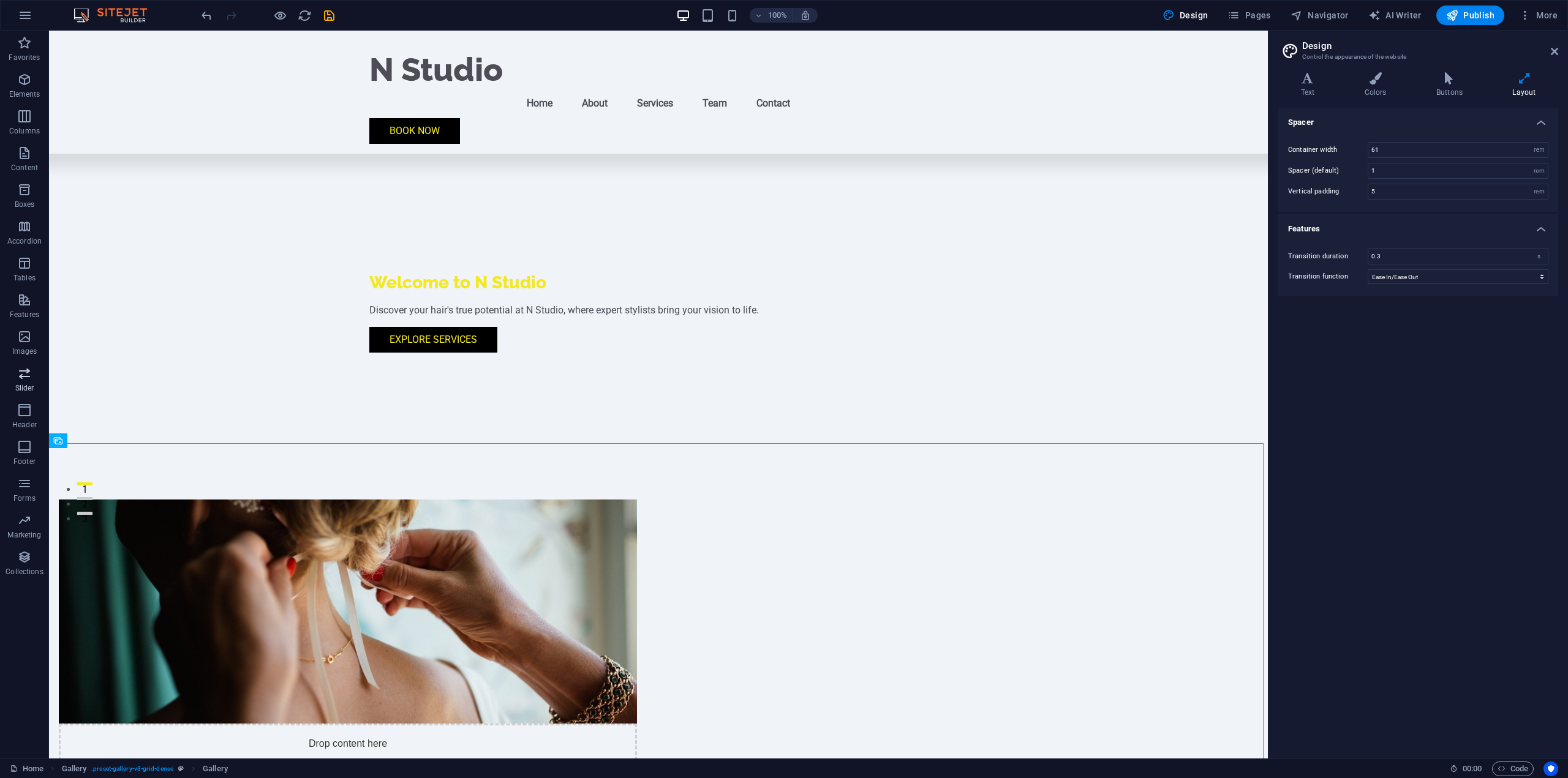
click at [29, 385] on p "Slider" at bounding box center [25, 388] width 19 height 10
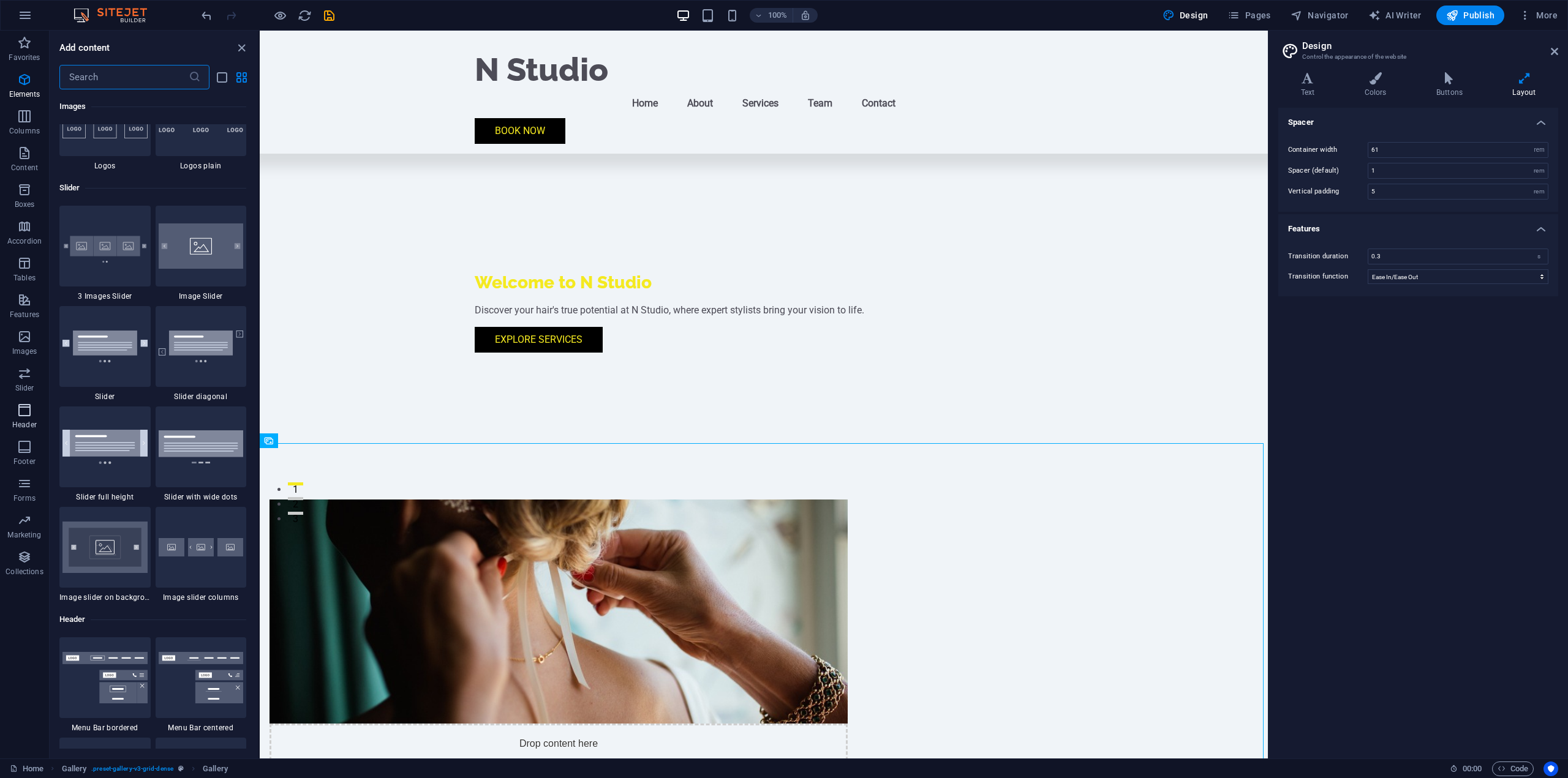
scroll to position [6943, 0]
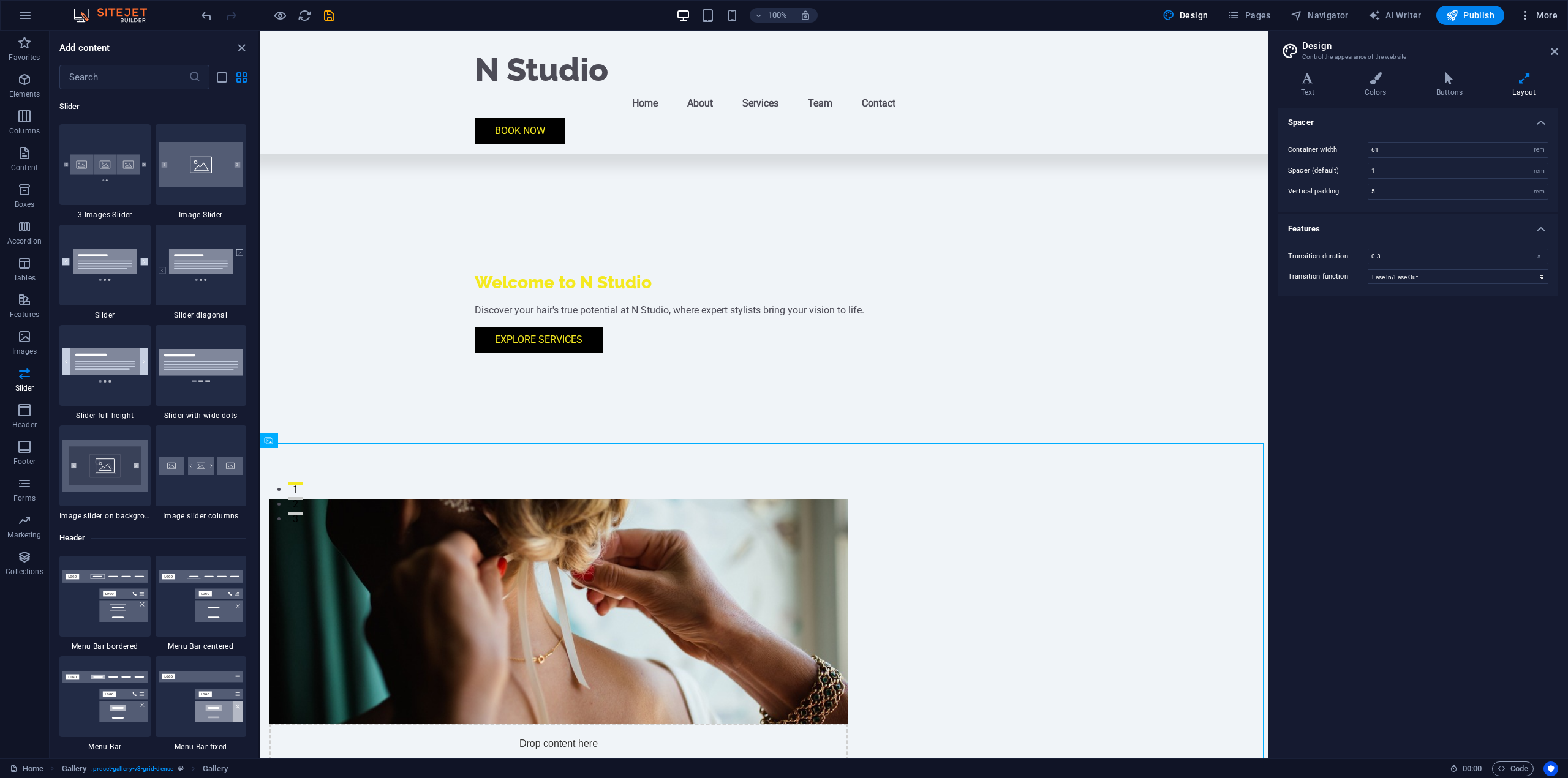
click at [1549, 11] on span "More" at bounding box center [1539, 15] width 39 height 12
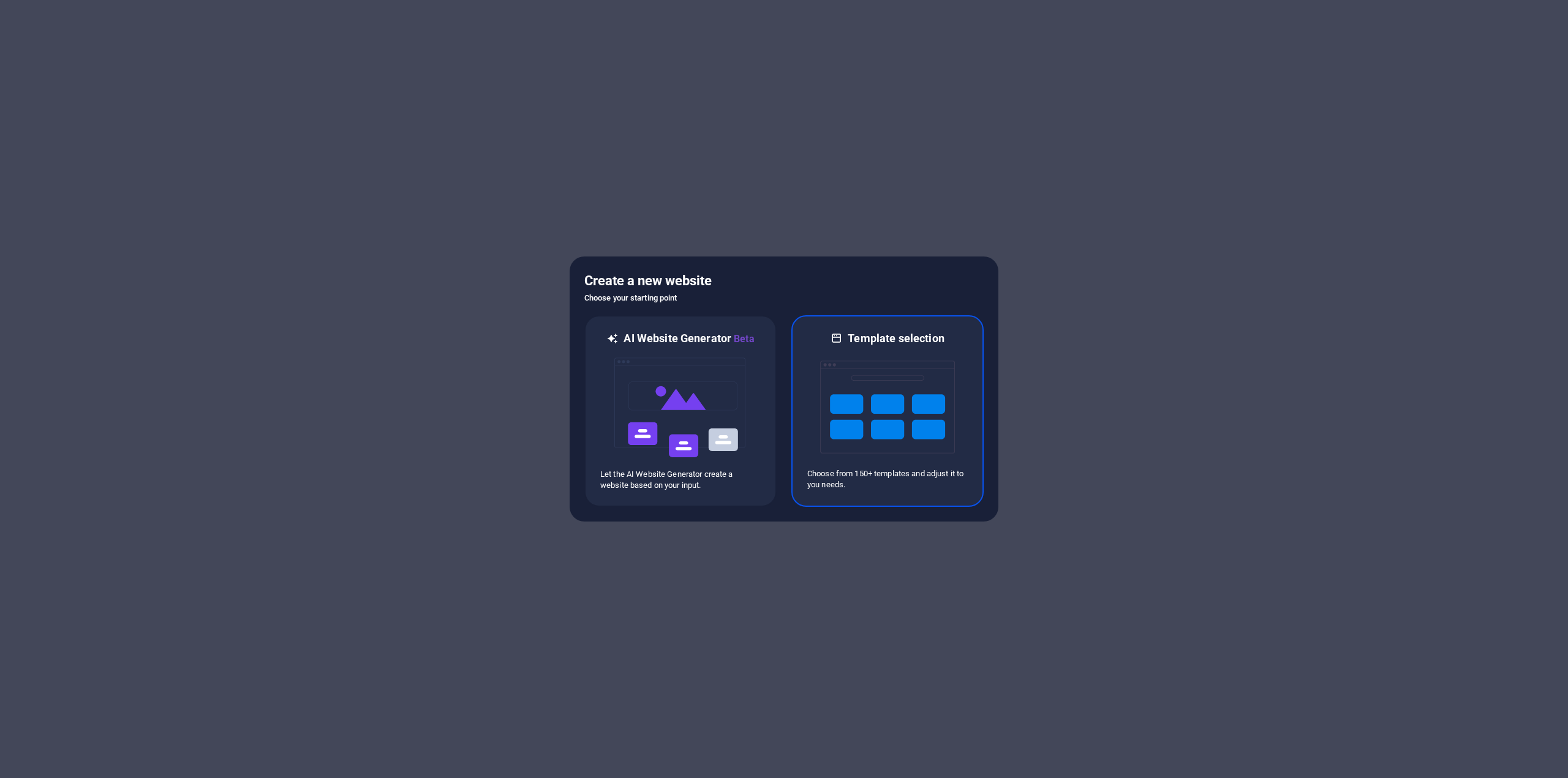
click at [907, 414] on img at bounding box center [888, 407] width 135 height 123
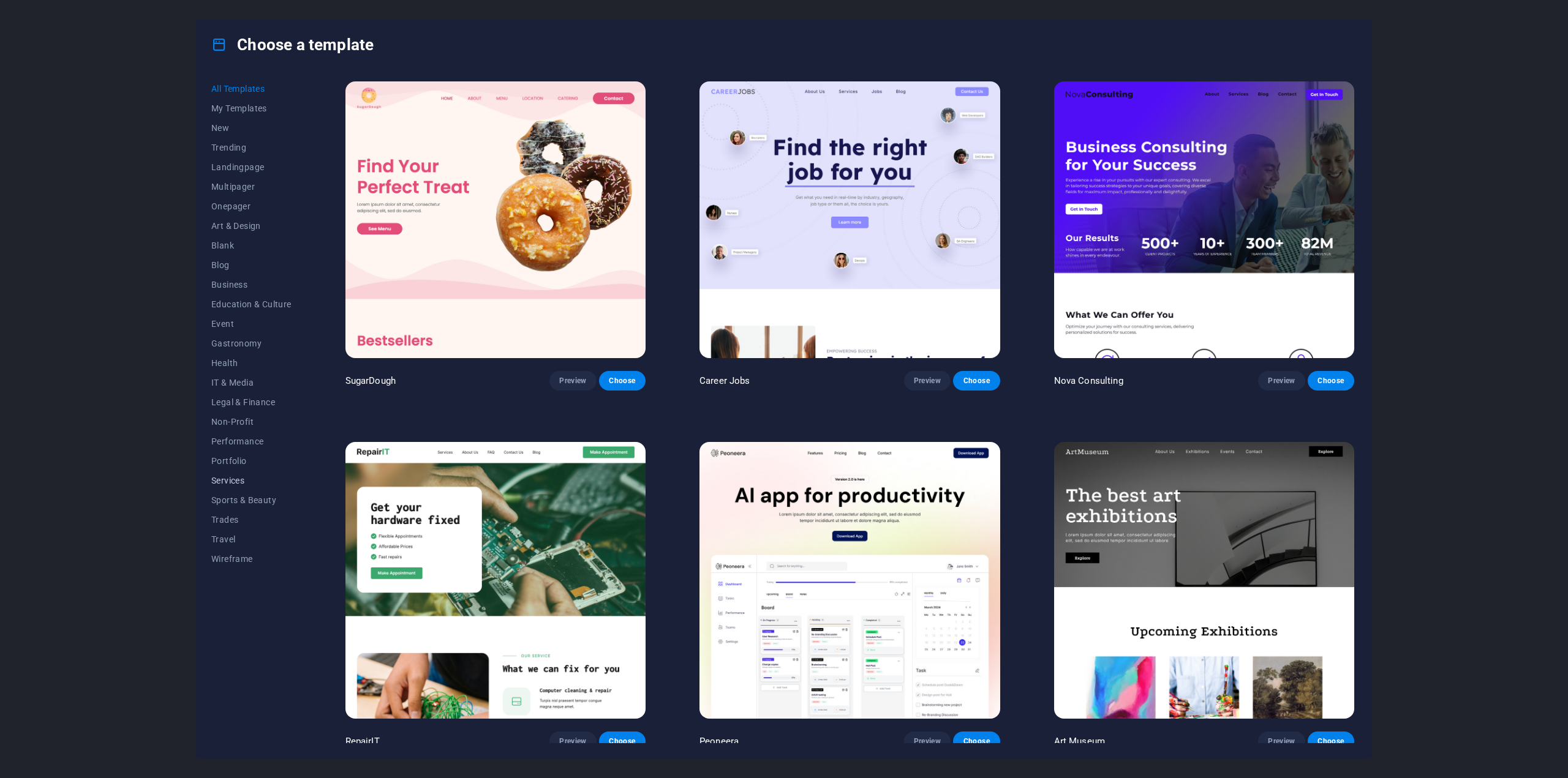
click at [241, 481] on span "Services" at bounding box center [251, 480] width 80 height 10
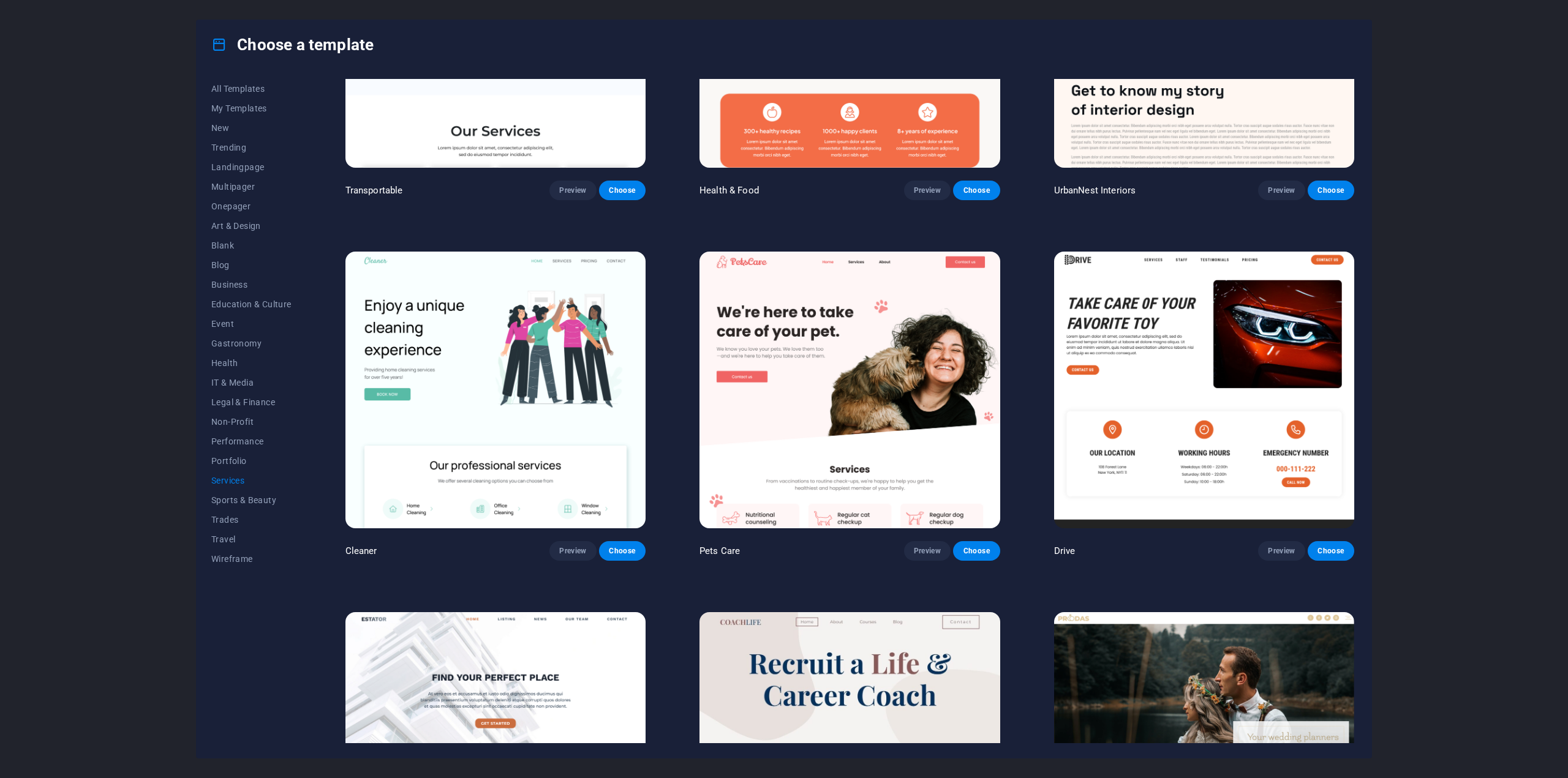
scroll to position [674, 0]
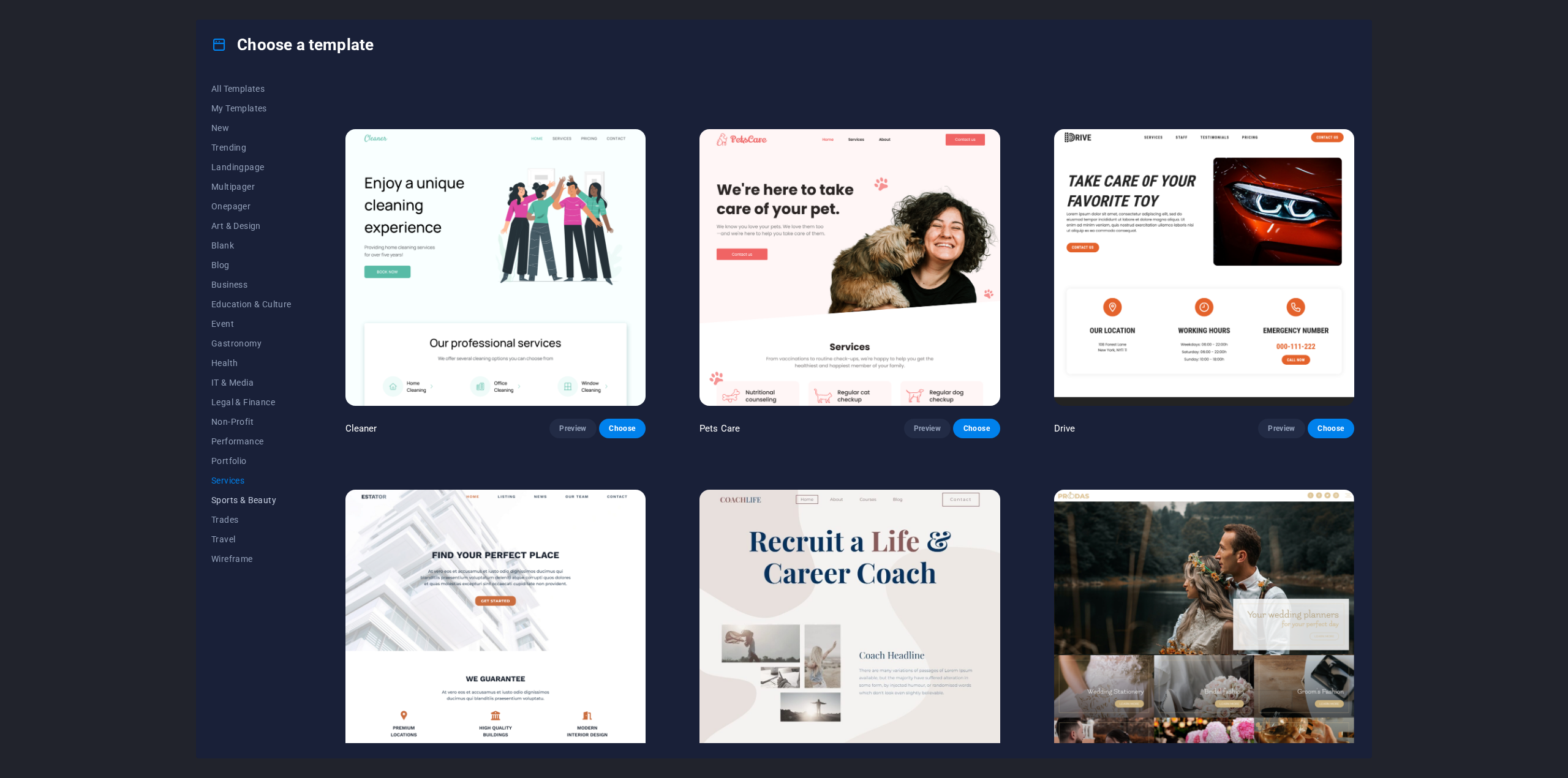
click at [230, 502] on span "Sports & Beauty" at bounding box center [251, 500] width 80 height 10
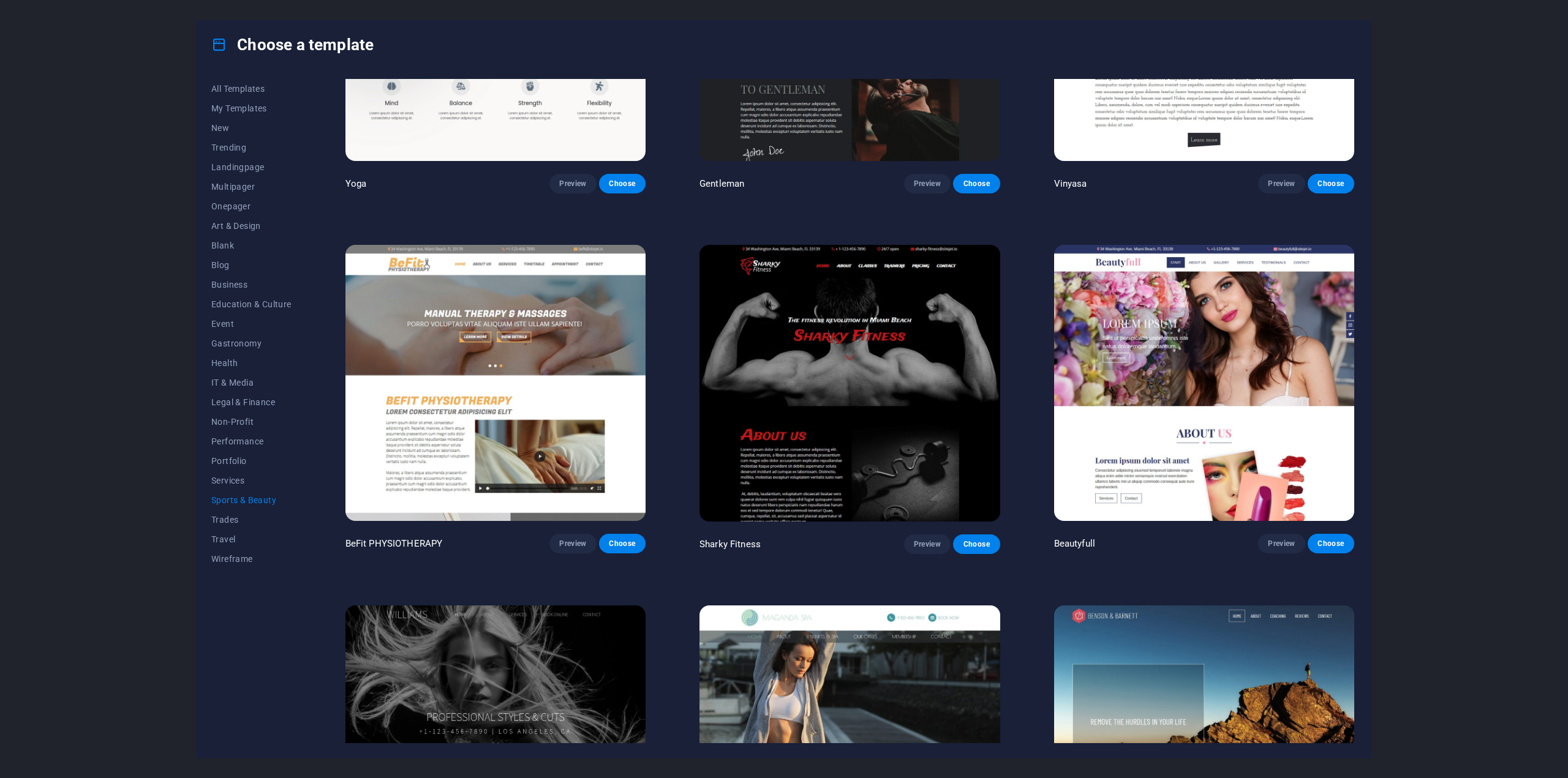
scroll to position [1082, 0]
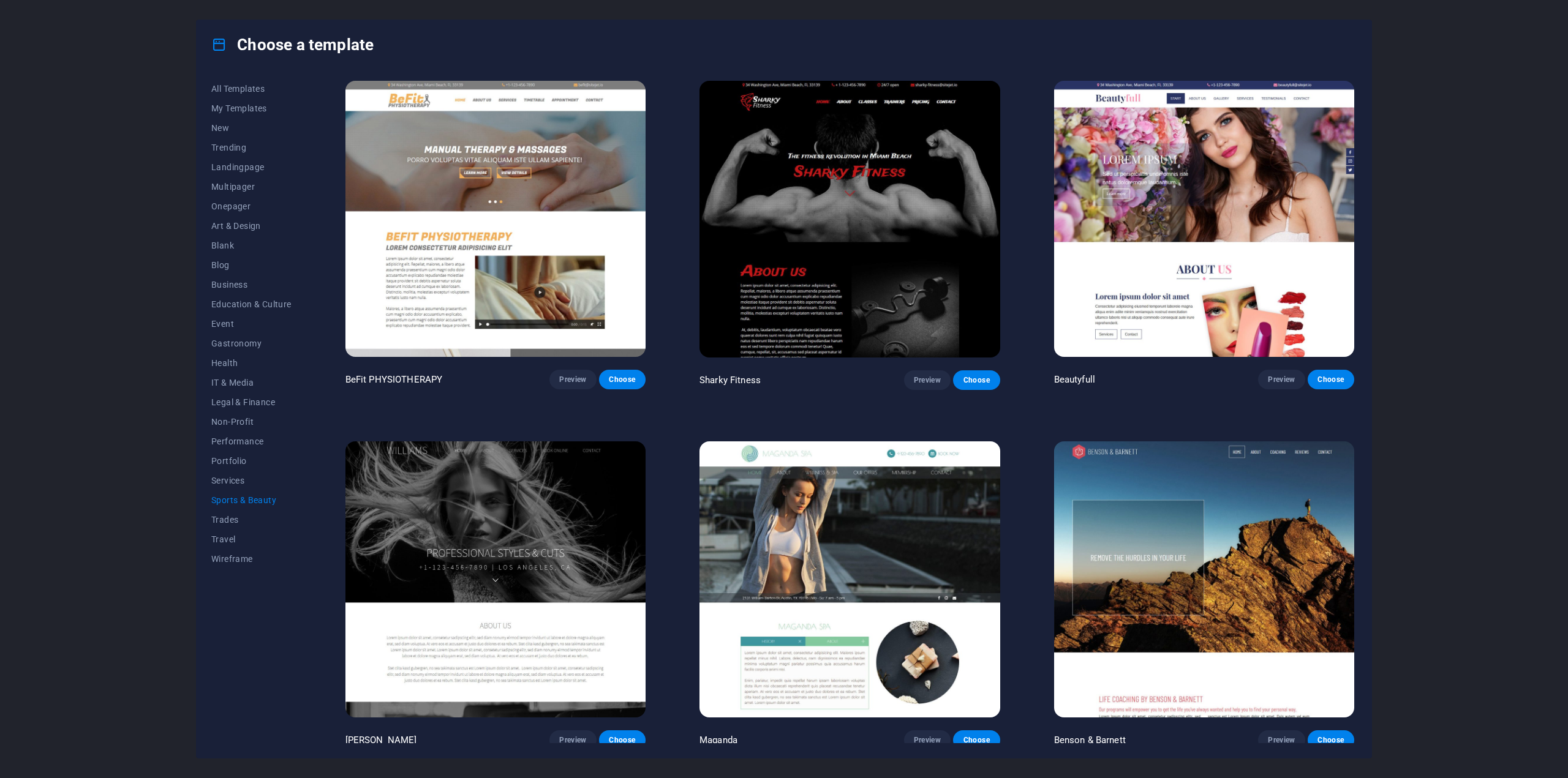
click at [207, 64] on div "Choose a template" at bounding box center [784, 45] width 1175 height 49
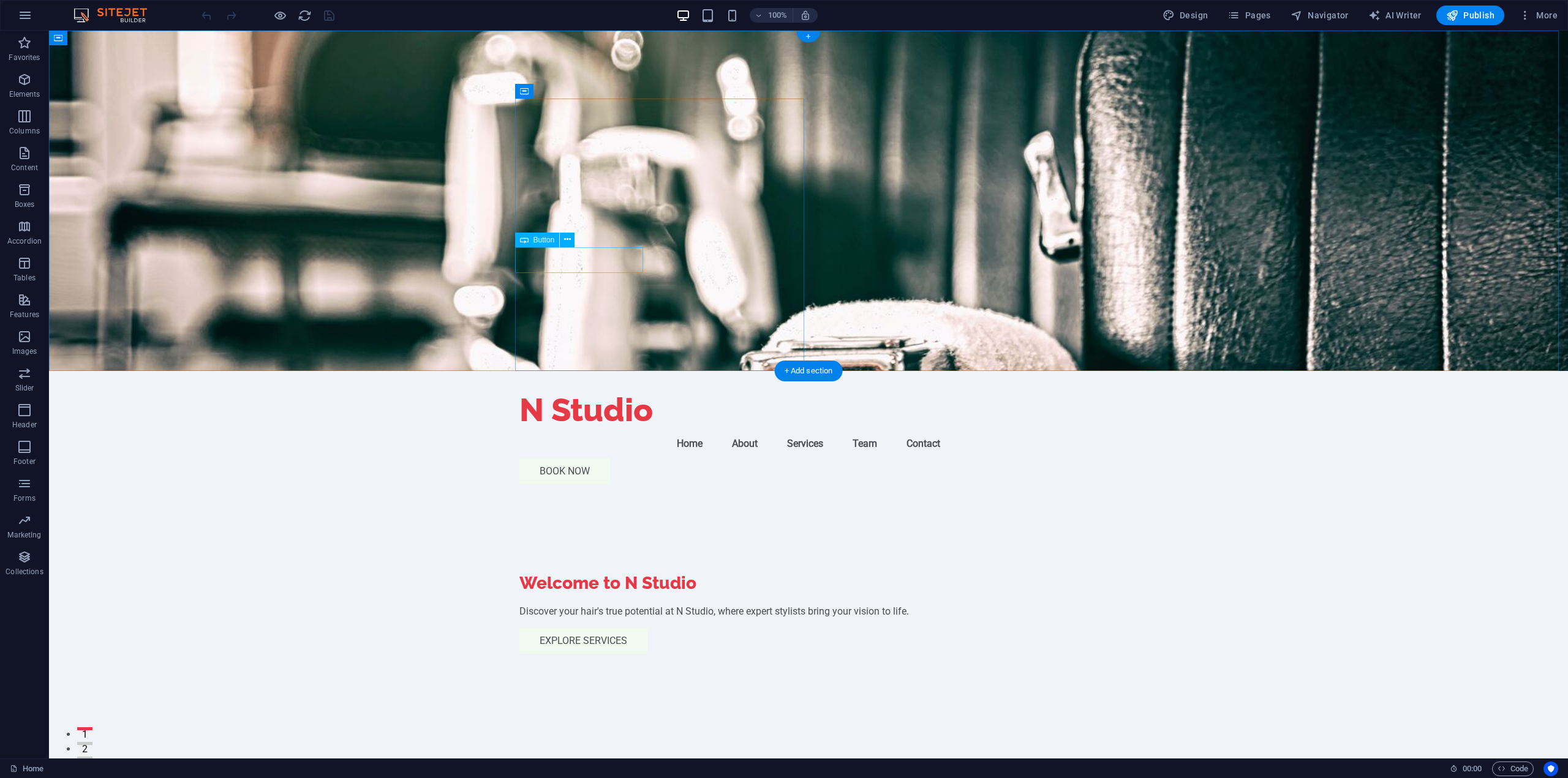
click at [614, 628] on div "Explore Services" at bounding box center [808, 640] width 578 height 26
drag, startPoint x: 1565, startPoint y: 210, endPoint x: 568, endPoint y: 69, distance: 1006.9
click at [568, 391] on div "N Studio" at bounding box center [808, 410] width 578 height 39
click at [1546, 19] on span "More" at bounding box center [1539, 15] width 39 height 12
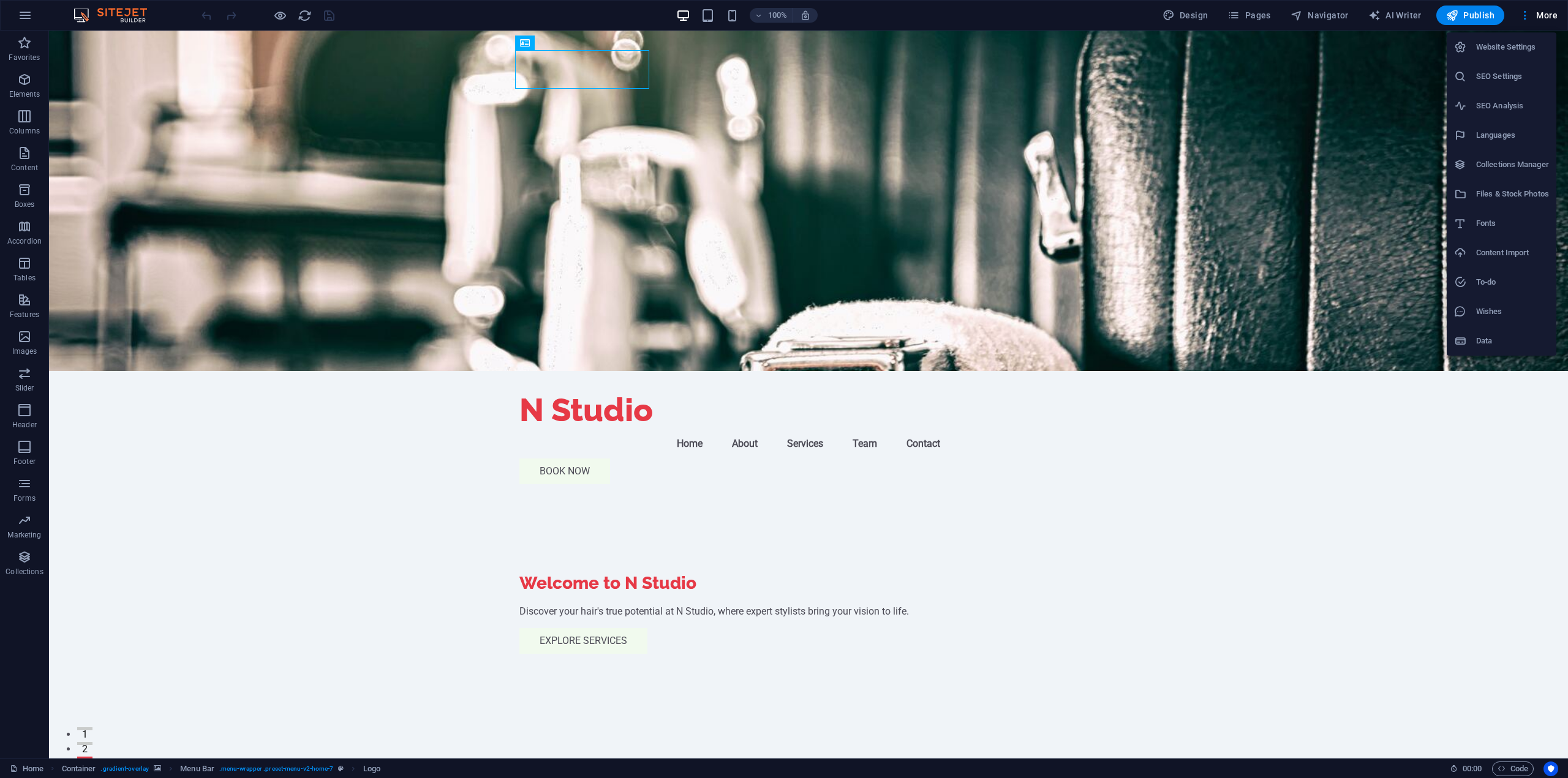
click at [1513, 44] on h6 "Website Settings" at bounding box center [1512, 47] width 73 height 15
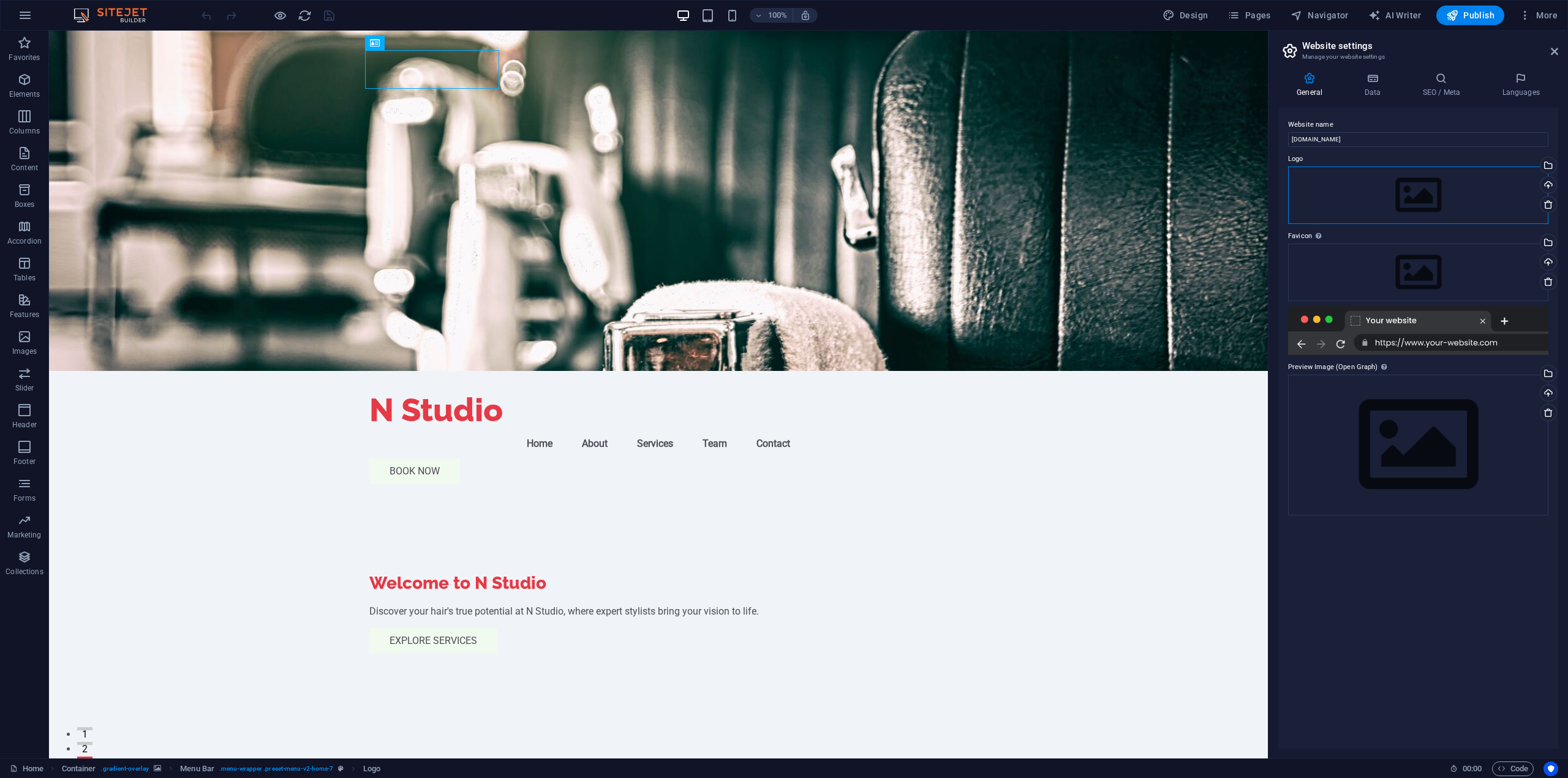
click at [1423, 199] on div "Drag files here, click to choose files or select files from Files or our free s…" at bounding box center [1418, 195] width 260 height 57
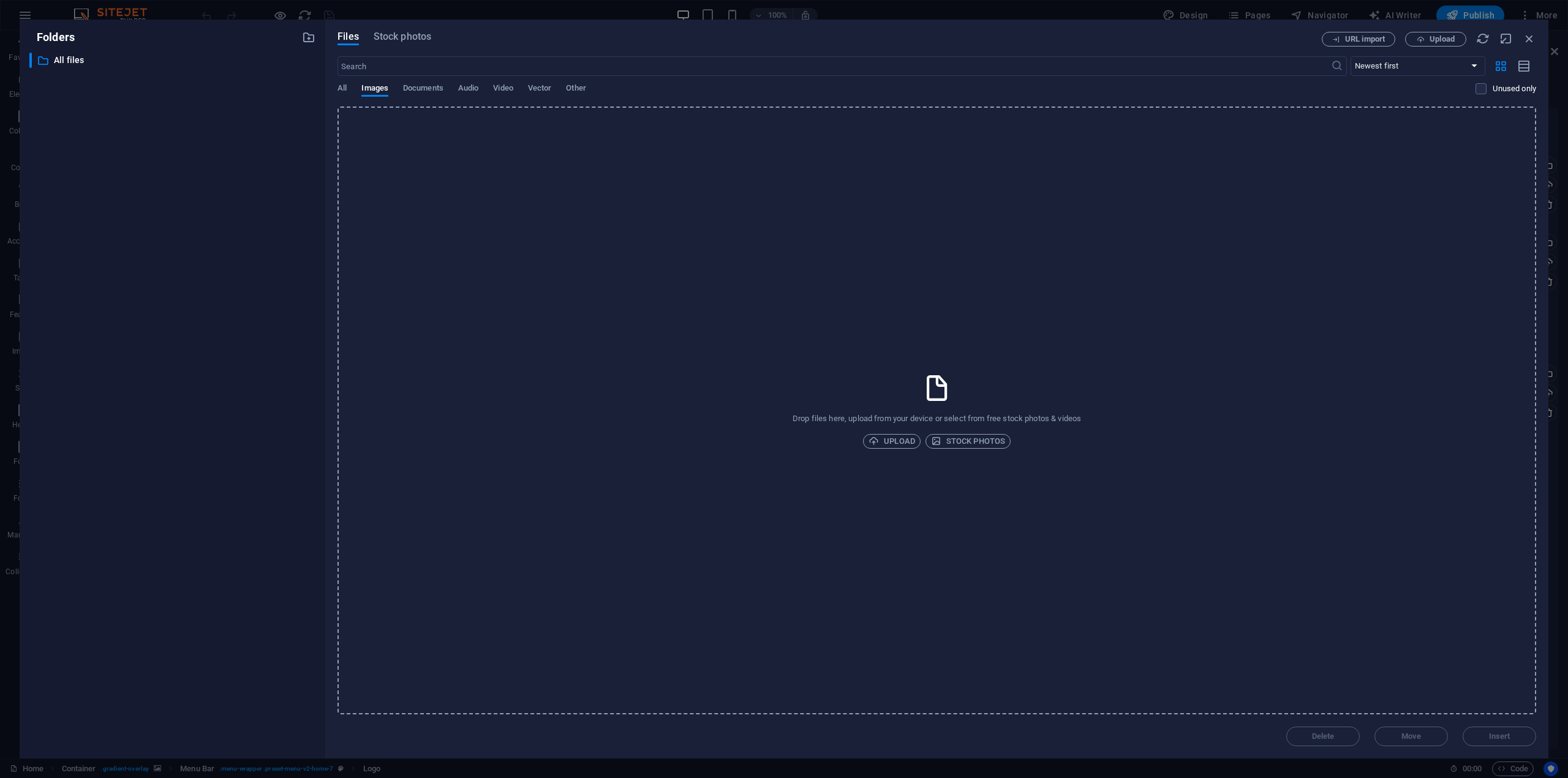
click at [939, 397] on icon at bounding box center [937, 388] width 31 height 31
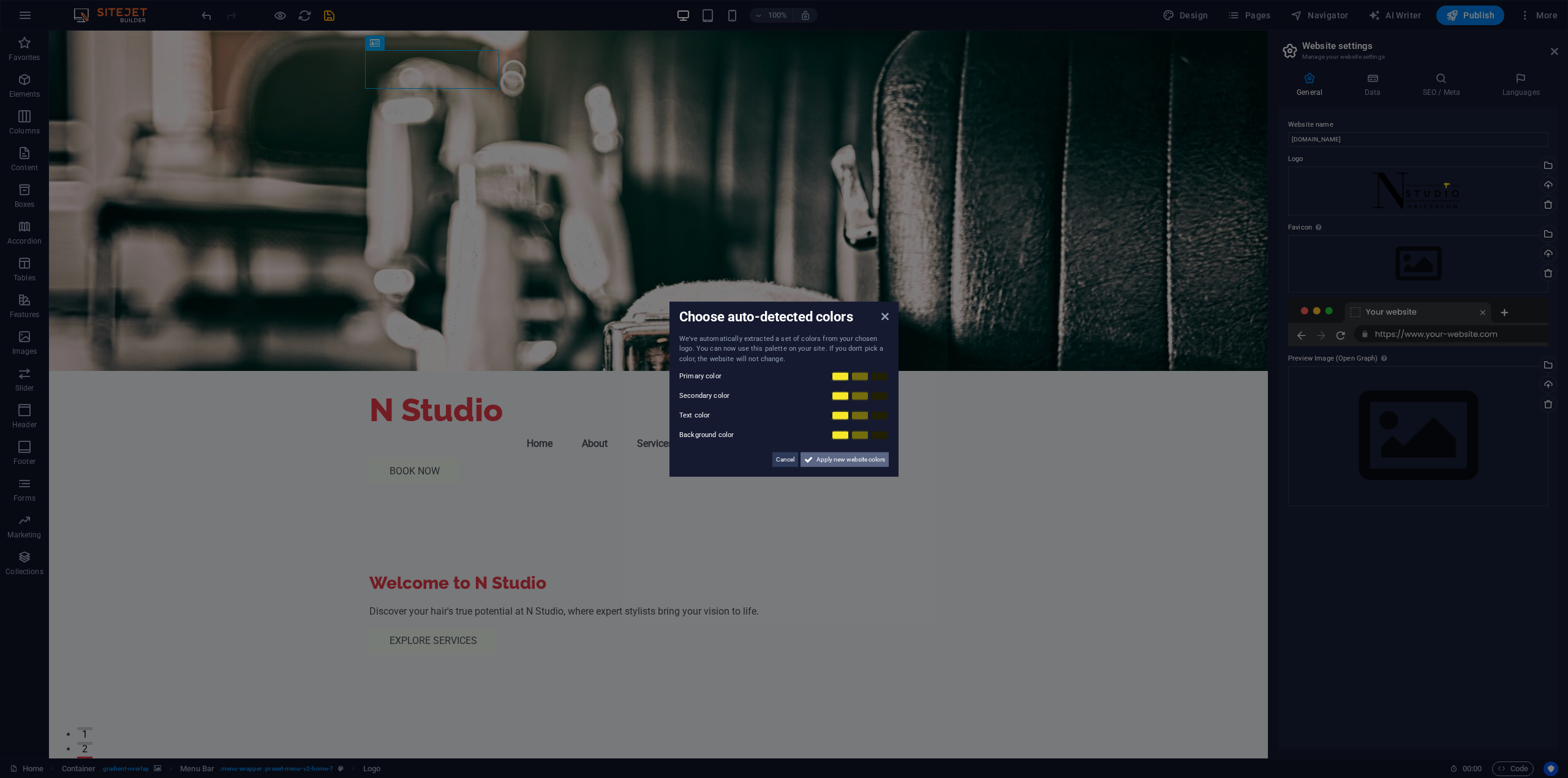
click at [842, 463] on span "Apply new website colors" at bounding box center [851, 460] width 69 height 15
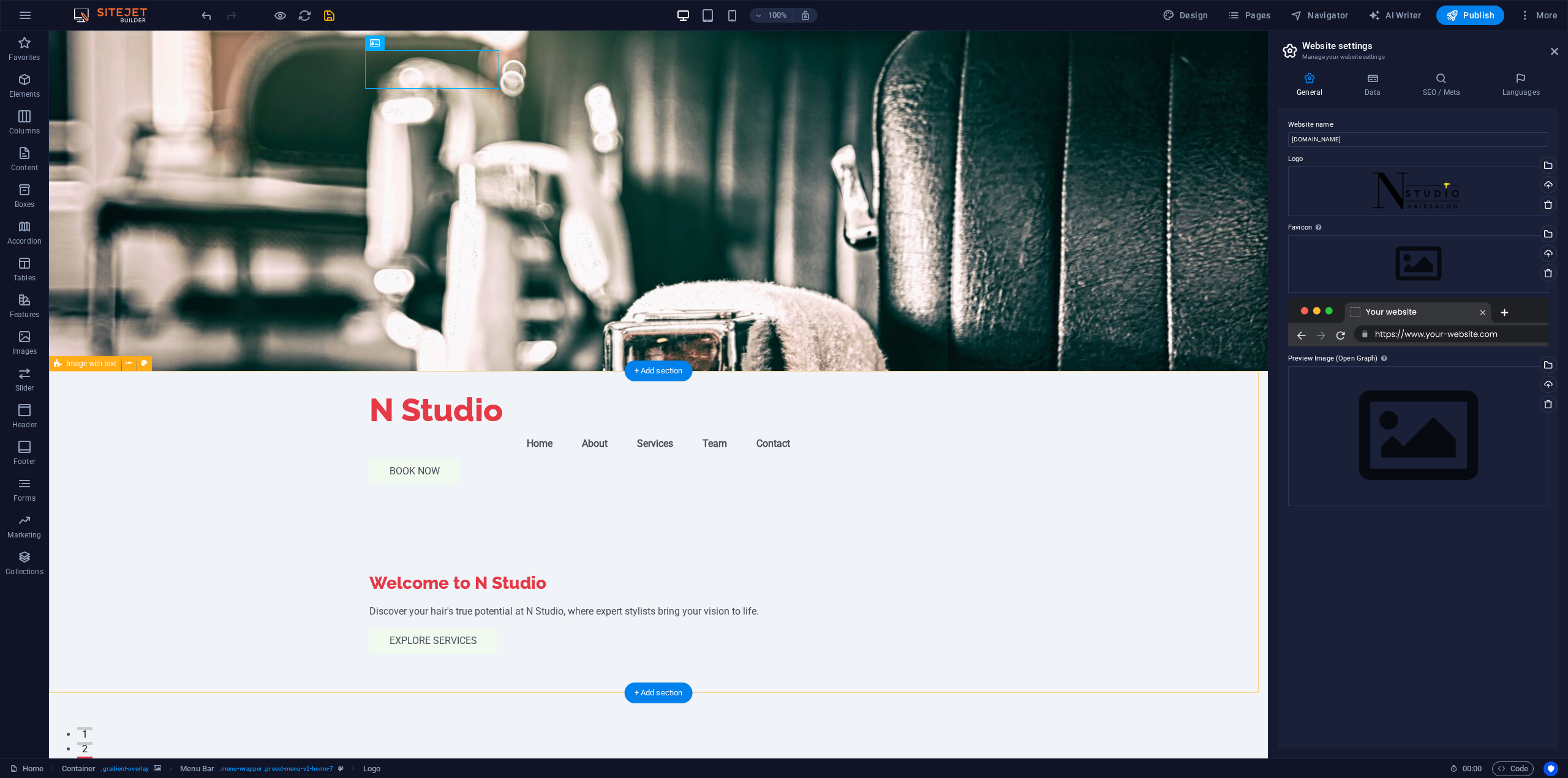
drag, startPoint x: 1430, startPoint y: 175, endPoint x: 1243, endPoint y: 131, distance: 192.1
click at [1343, 134] on input "djhardie.com" at bounding box center [1418, 139] width 260 height 15
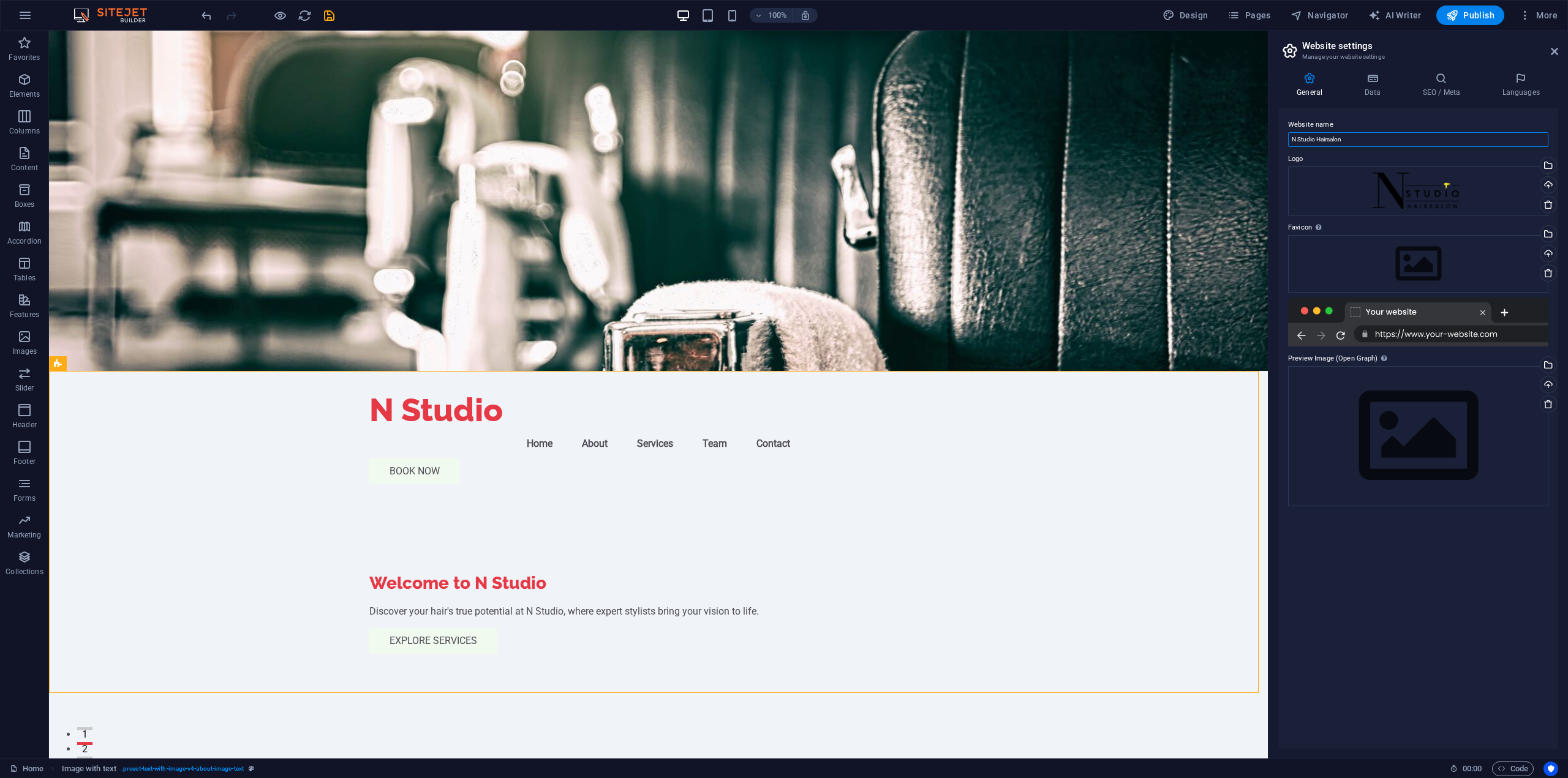
drag, startPoint x: 1362, startPoint y: 139, endPoint x: 1316, endPoint y: 151, distance: 47.5
click at [1316, 151] on div "Website name N Studio Hairsalon Logo Drag files here, click to choose files or …" at bounding box center [1418, 428] width 280 height 641
type input "N Studio"
drag, startPoint x: 1551, startPoint y: 53, endPoint x: 1487, endPoint y: 41, distance: 65.1
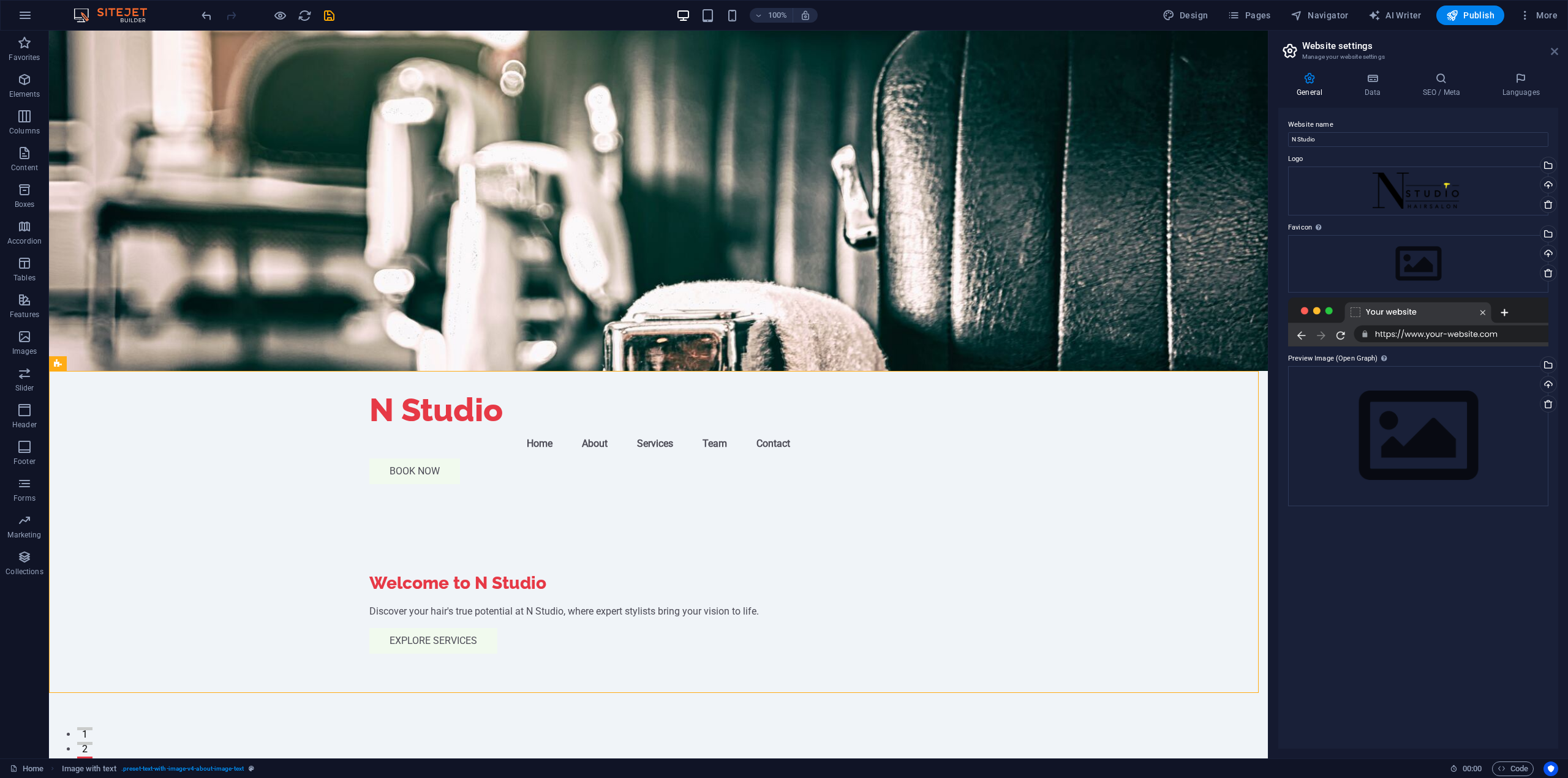
click at [1551, 53] on icon at bounding box center [1555, 51] width 7 height 10
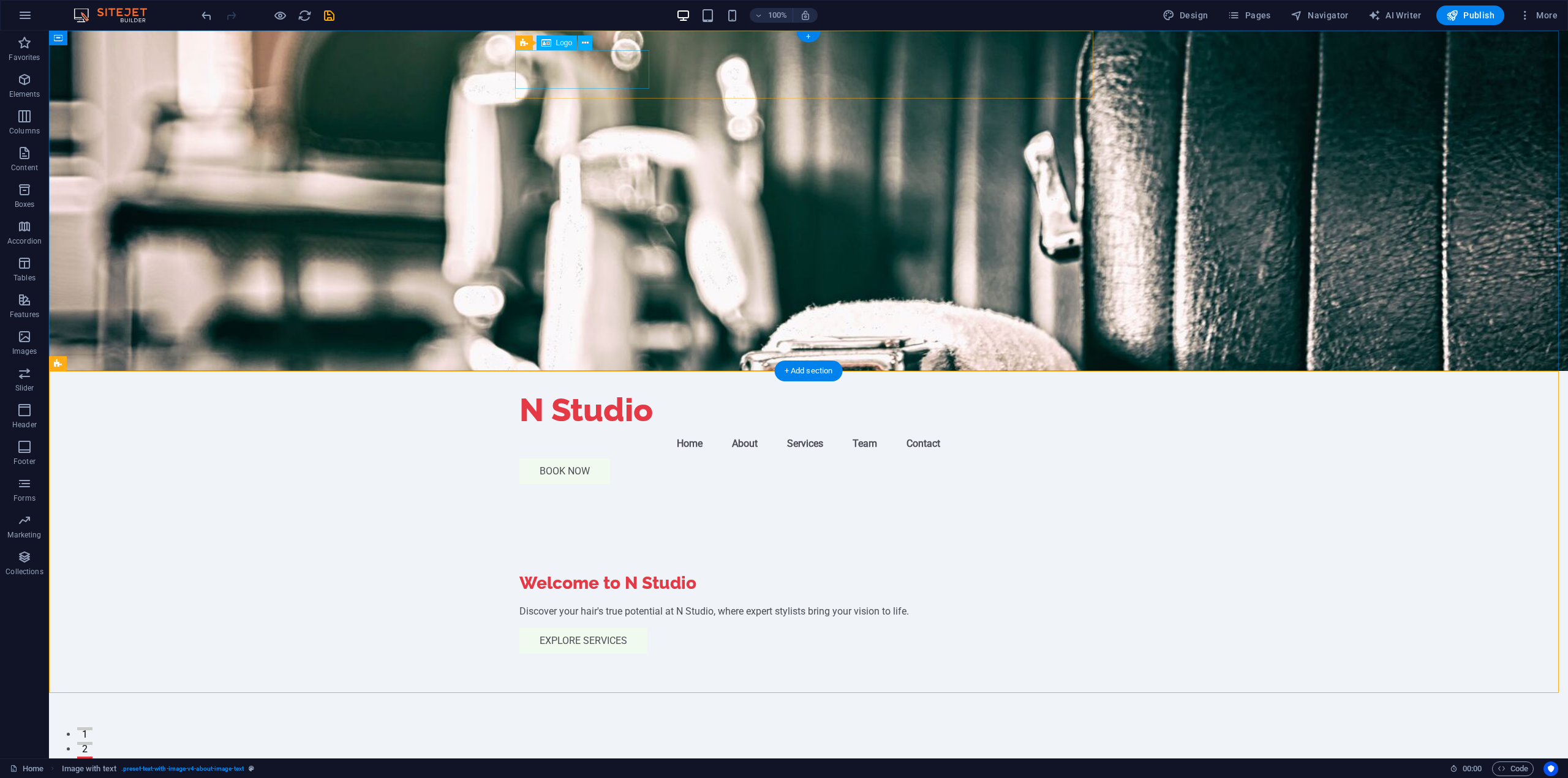
click at [620, 391] on div "N Studio" at bounding box center [808, 410] width 578 height 39
click at [303, 19] on icon "reload" at bounding box center [304, 16] width 14 height 14
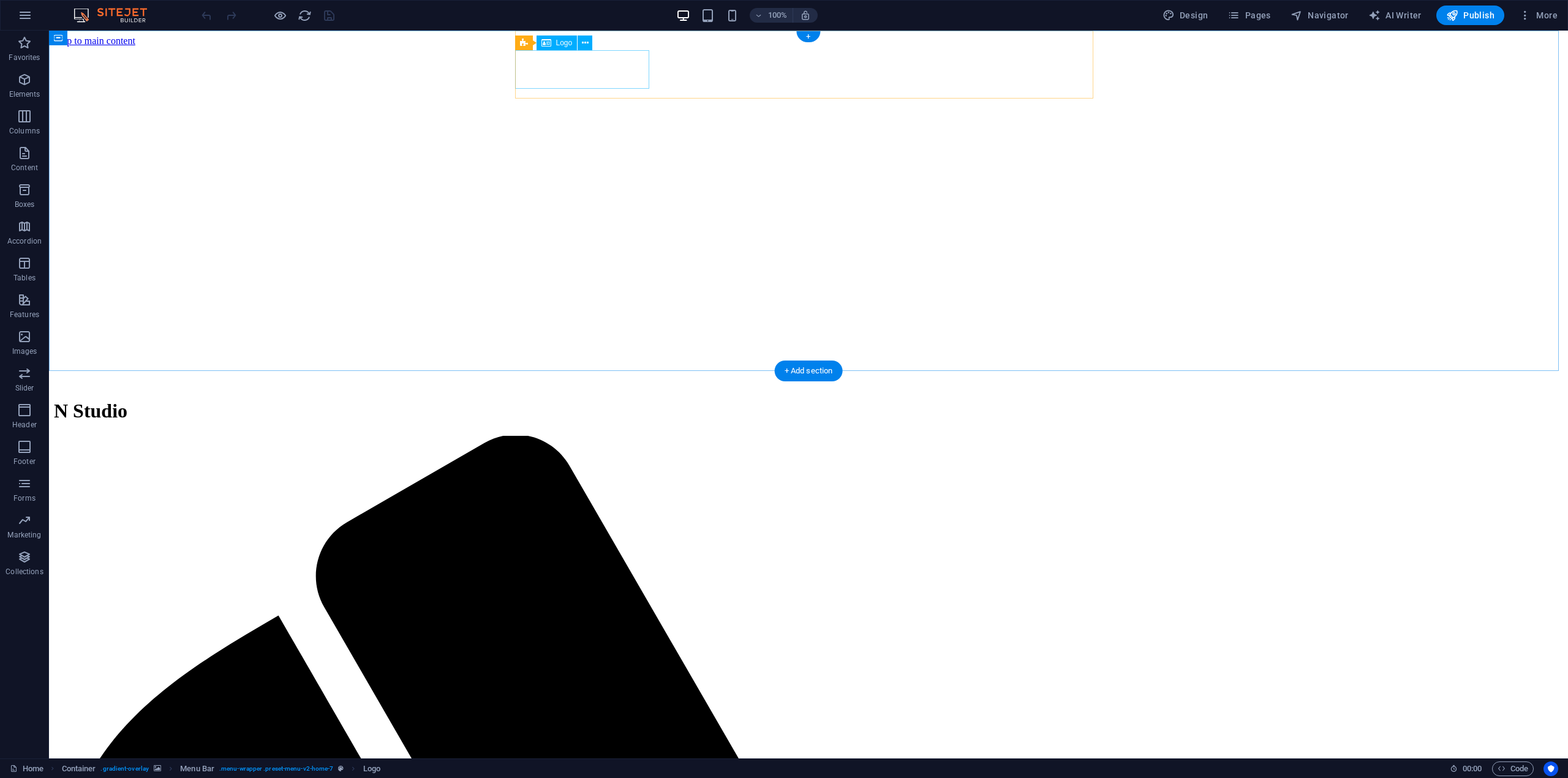
click at [626, 400] on div "N Studio" at bounding box center [808, 411] width 1510 height 23
click at [1552, 11] on span "More" at bounding box center [1539, 15] width 39 height 12
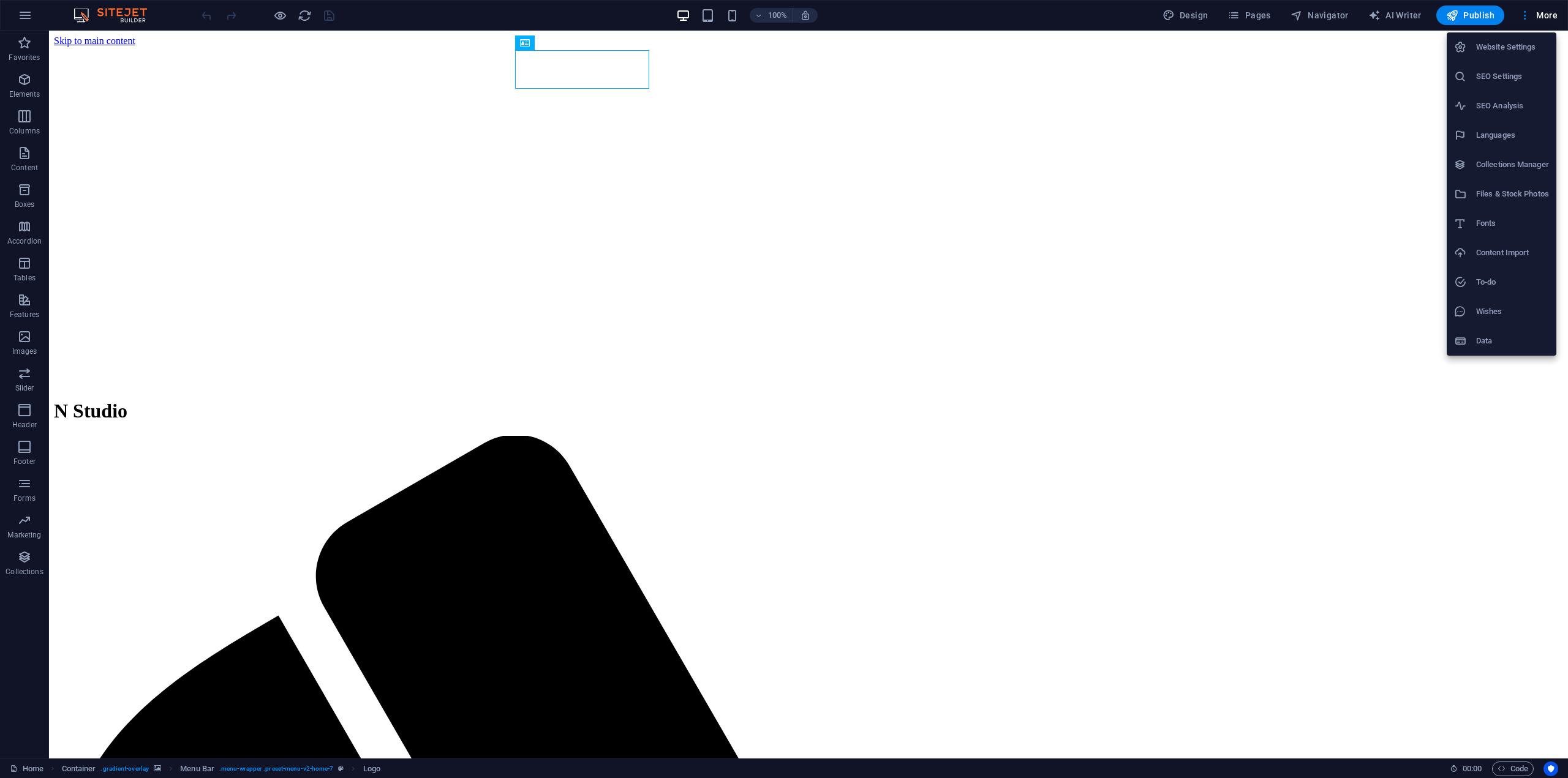
click at [1500, 52] on h6 "Website Settings" at bounding box center [1512, 47] width 73 height 15
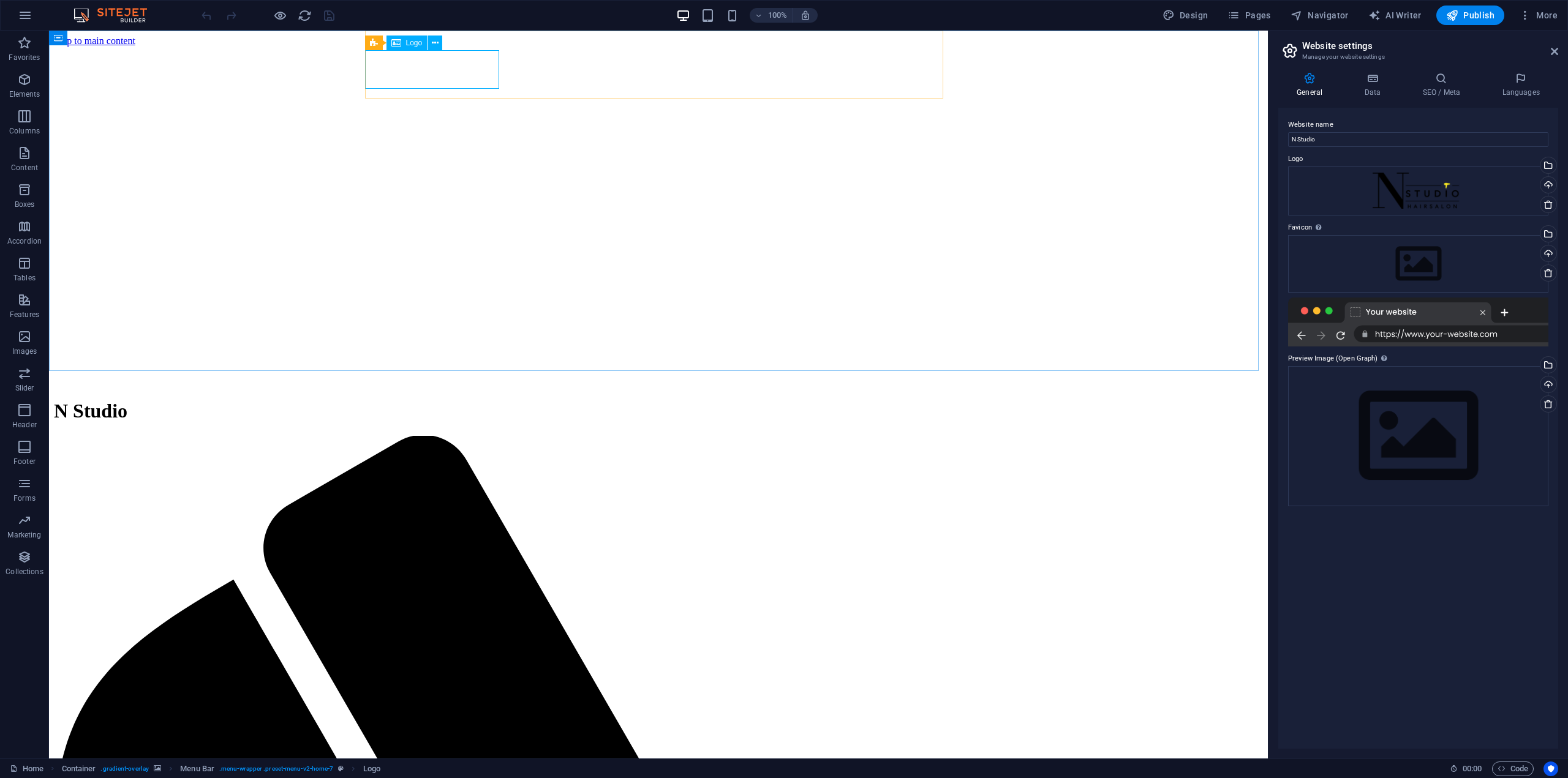
click at [412, 41] on span "Logo" at bounding box center [414, 42] width 17 height 7
click at [438, 41] on icon at bounding box center [435, 43] width 7 height 13
click at [1474, 18] on span "Publish" at bounding box center [1470, 15] width 49 height 12
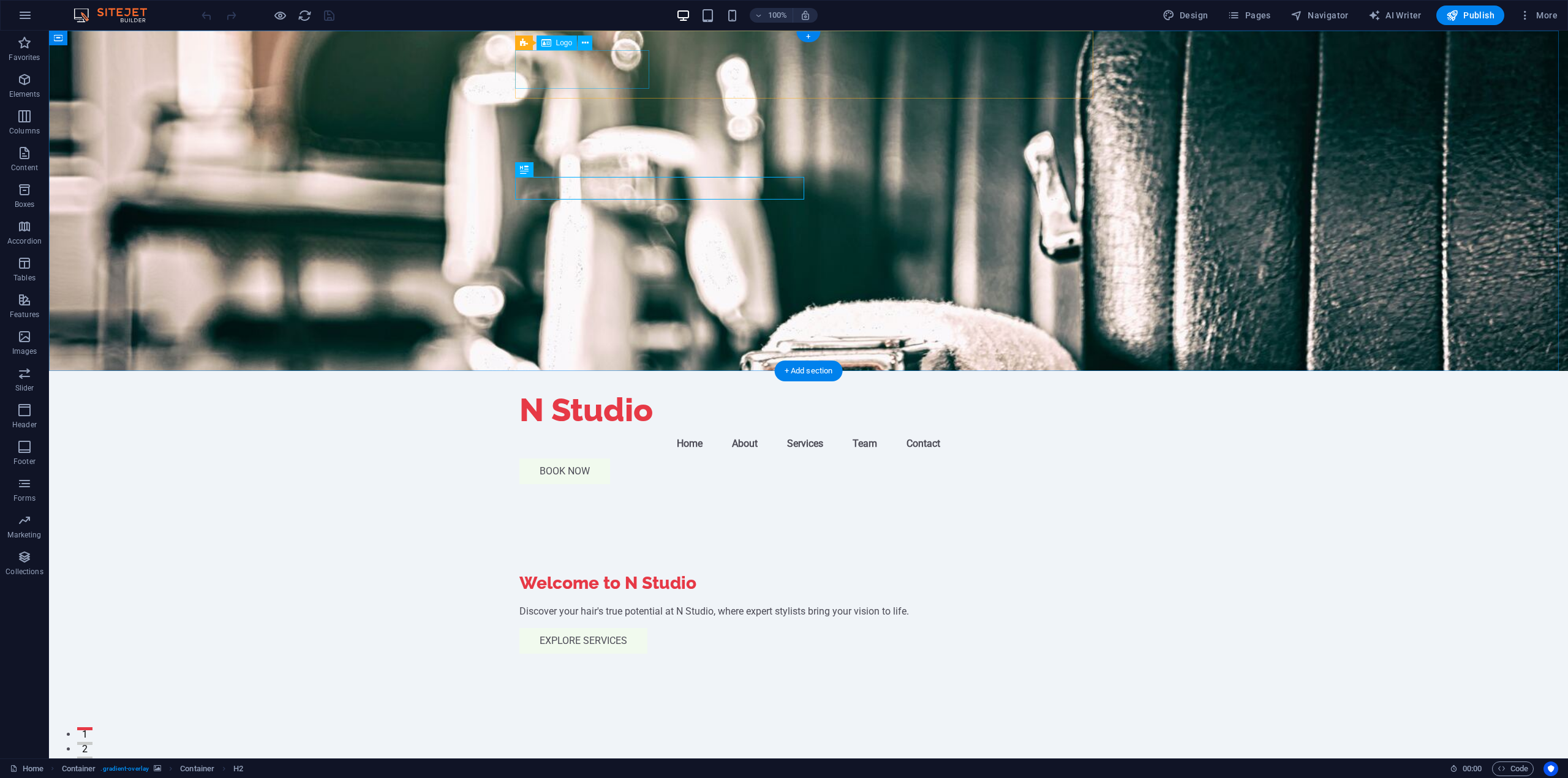
click at [605, 391] on div "N Studio" at bounding box center [808, 410] width 578 height 39
click at [1557, 5] on button "More" at bounding box center [1538, 15] width 49 height 19
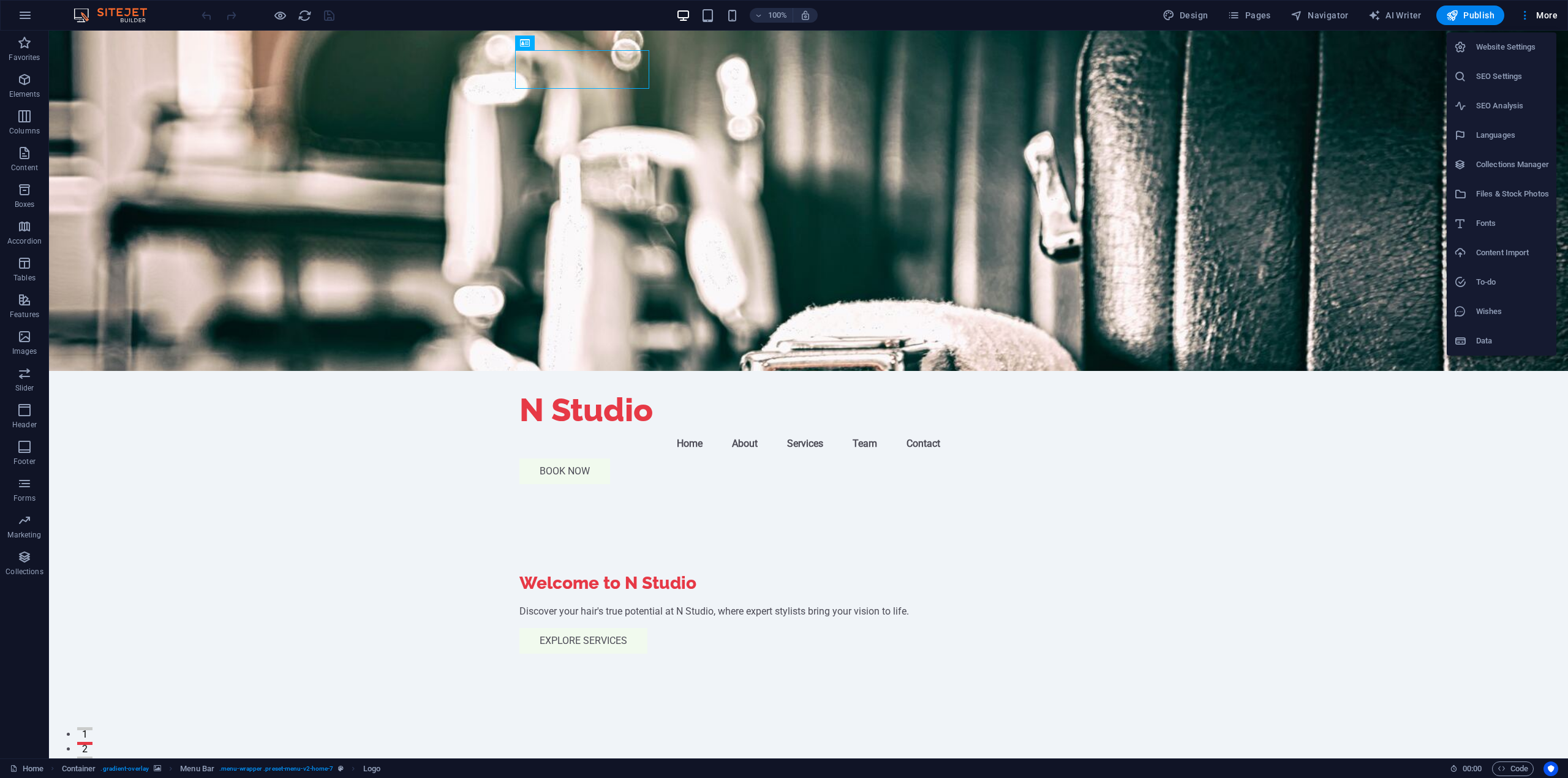
click at [1502, 46] on h6 "Website Settings" at bounding box center [1512, 47] width 73 height 15
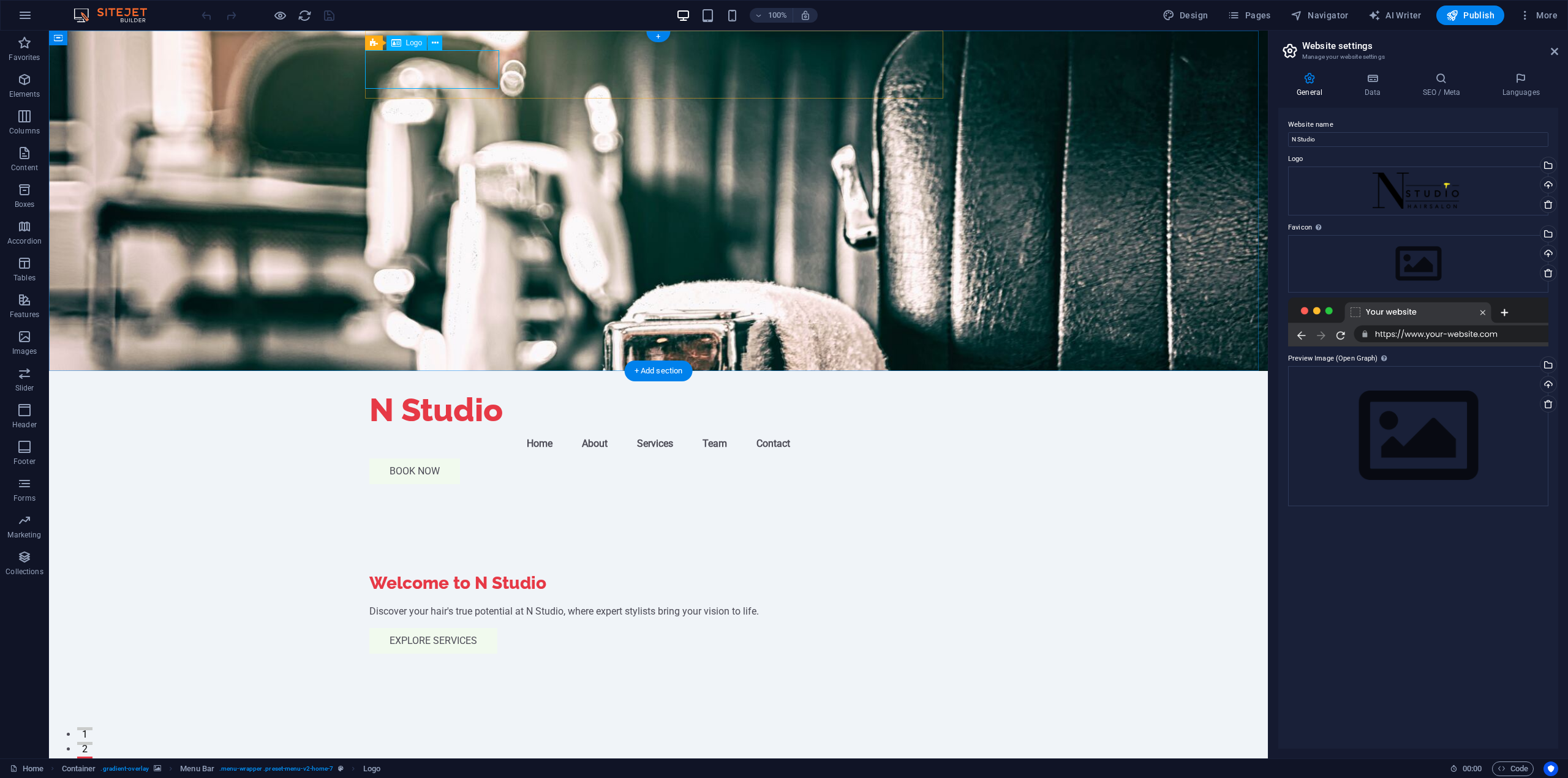
click at [410, 391] on div "N Studio" at bounding box center [658, 410] width 578 height 39
click at [373, 42] on icon at bounding box center [373, 38] width 8 height 15
click at [422, 391] on div "N Studio" at bounding box center [658, 410] width 578 height 39
click at [442, 38] on icon at bounding box center [443, 38] width 7 height 13
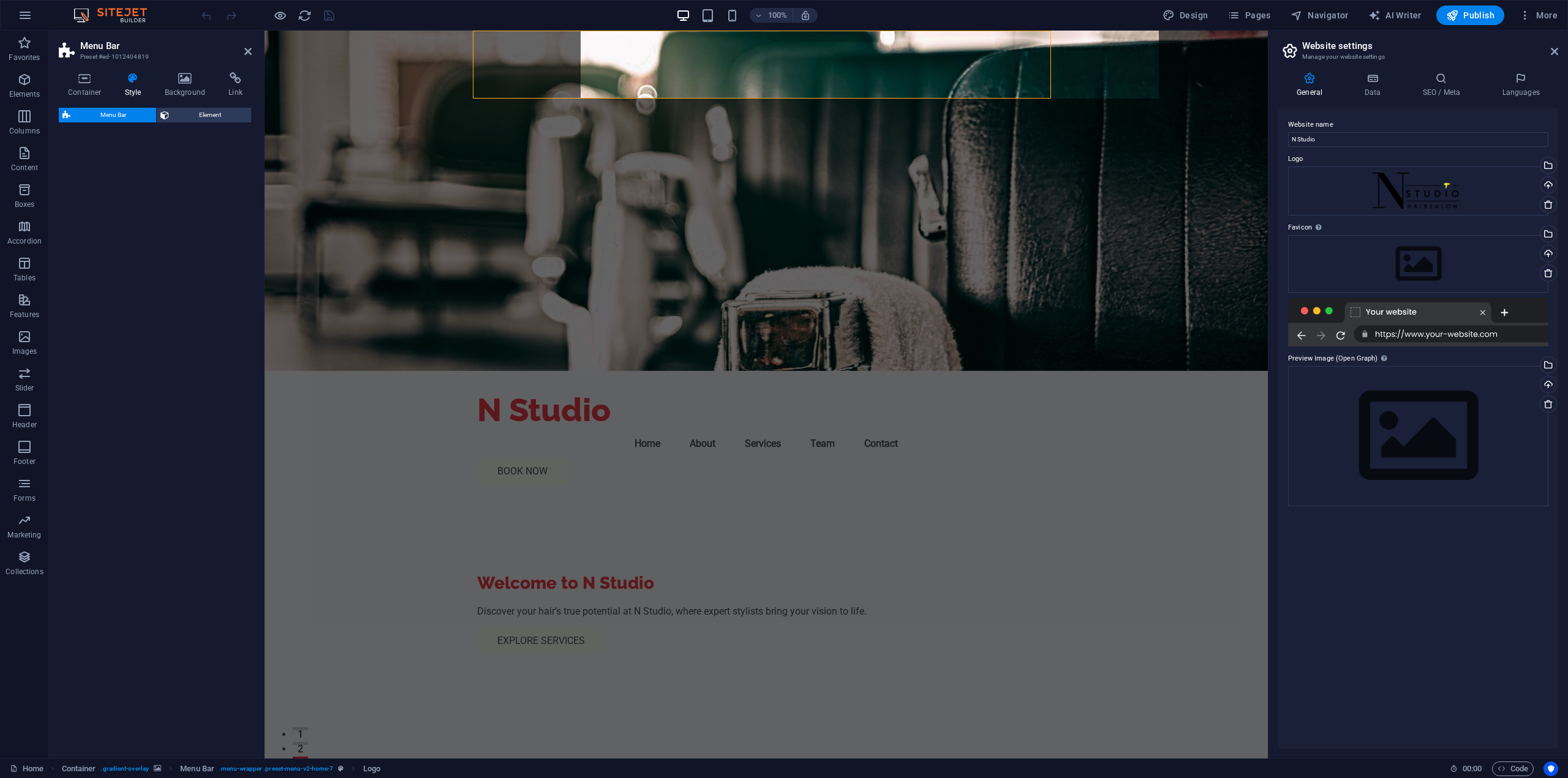
select select "rem"
select select "preset-menu-v2-home-7"
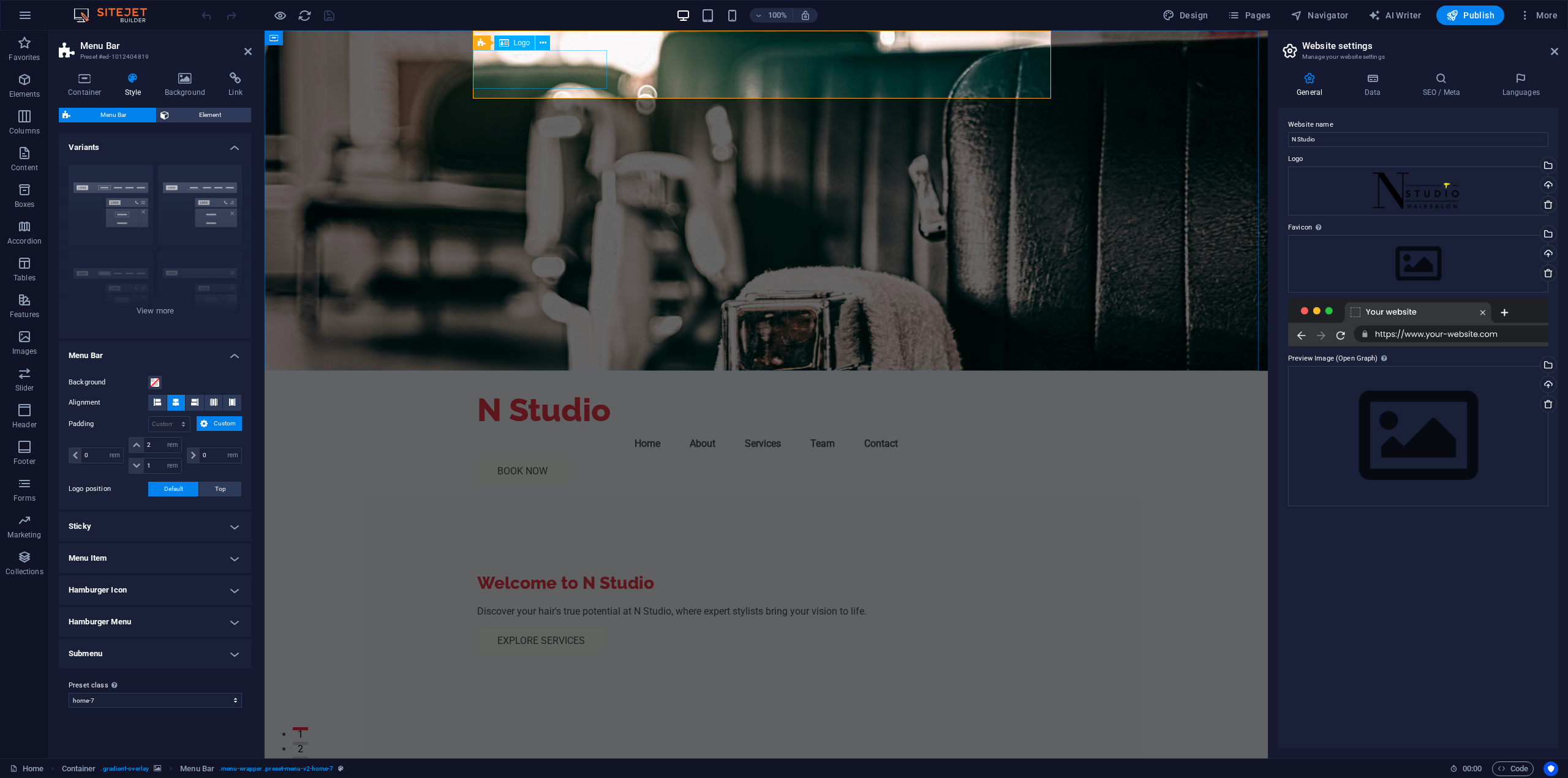
click at [566, 391] on div "N Studio" at bounding box center [766, 410] width 578 height 39
click at [538, 43] on button at bounding box center [543, 42] width 15 height 15
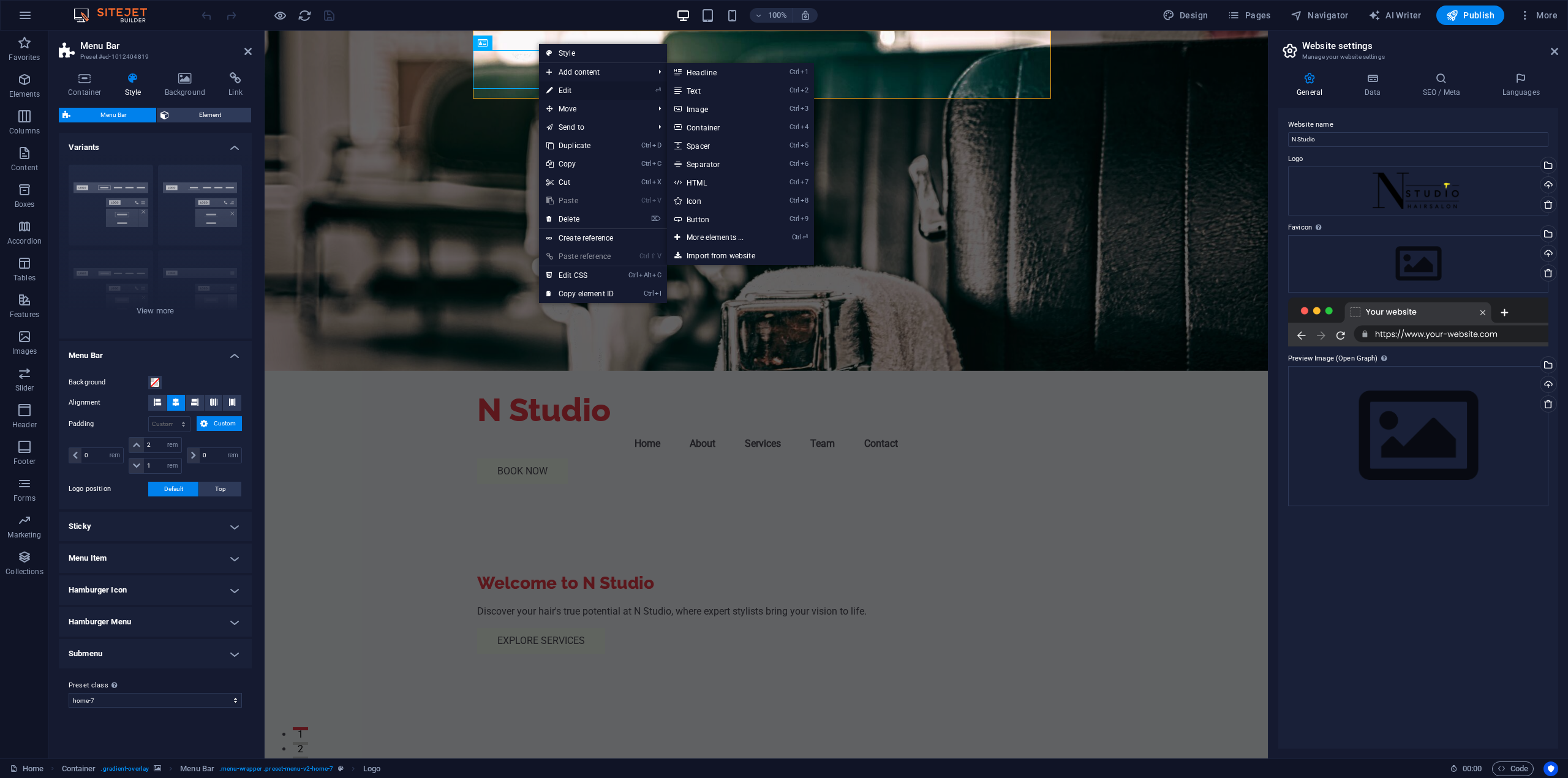
click at [574, 86] on link "⏎ Edit" at bounding box center [580, 90] width 82 height 19
select select "px"
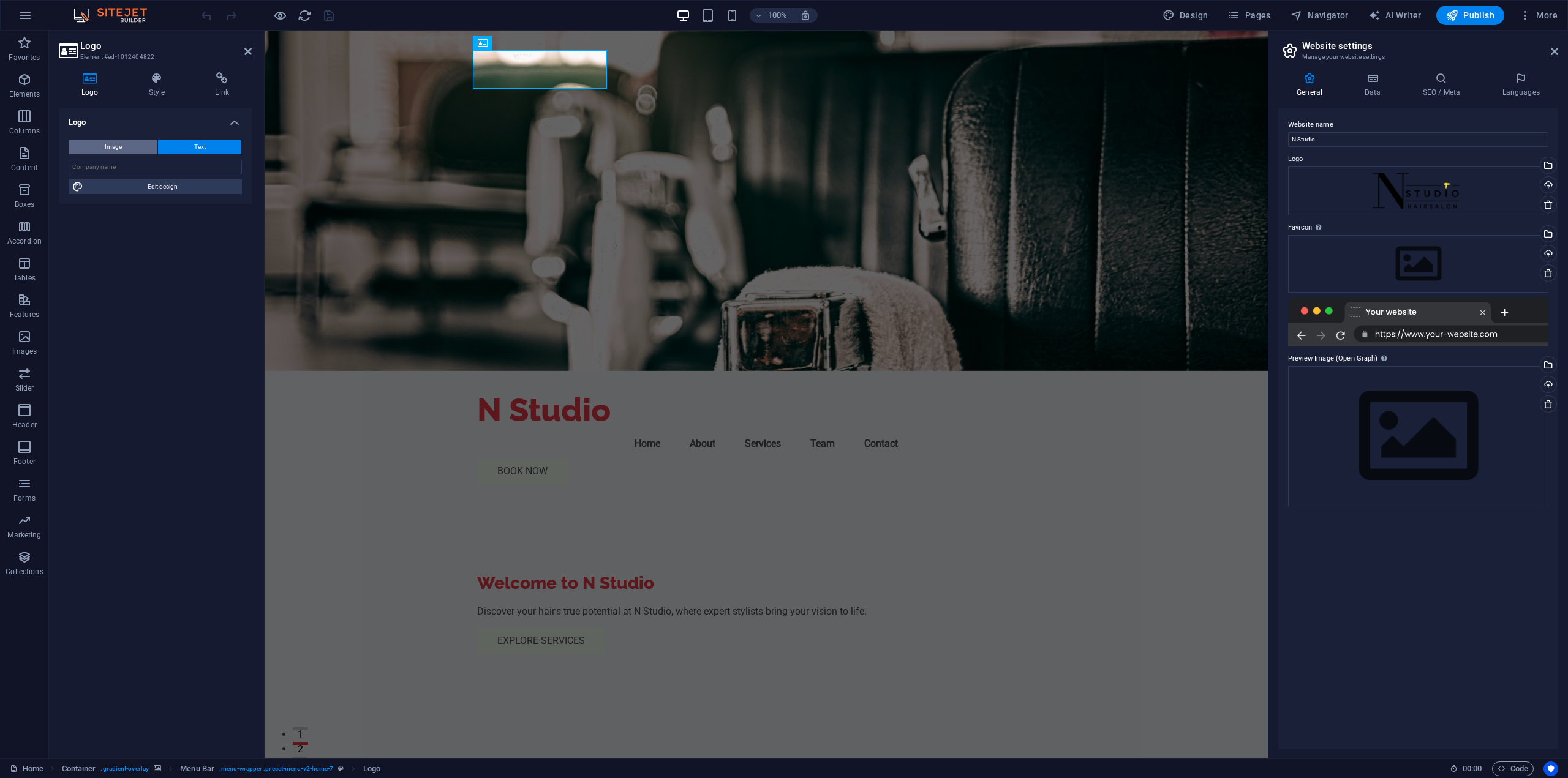
click at [124, 143] on button "Image" at bounding box center [113, 146] width 89 height 15
select select "DISABLED_OPTION_VALUE"
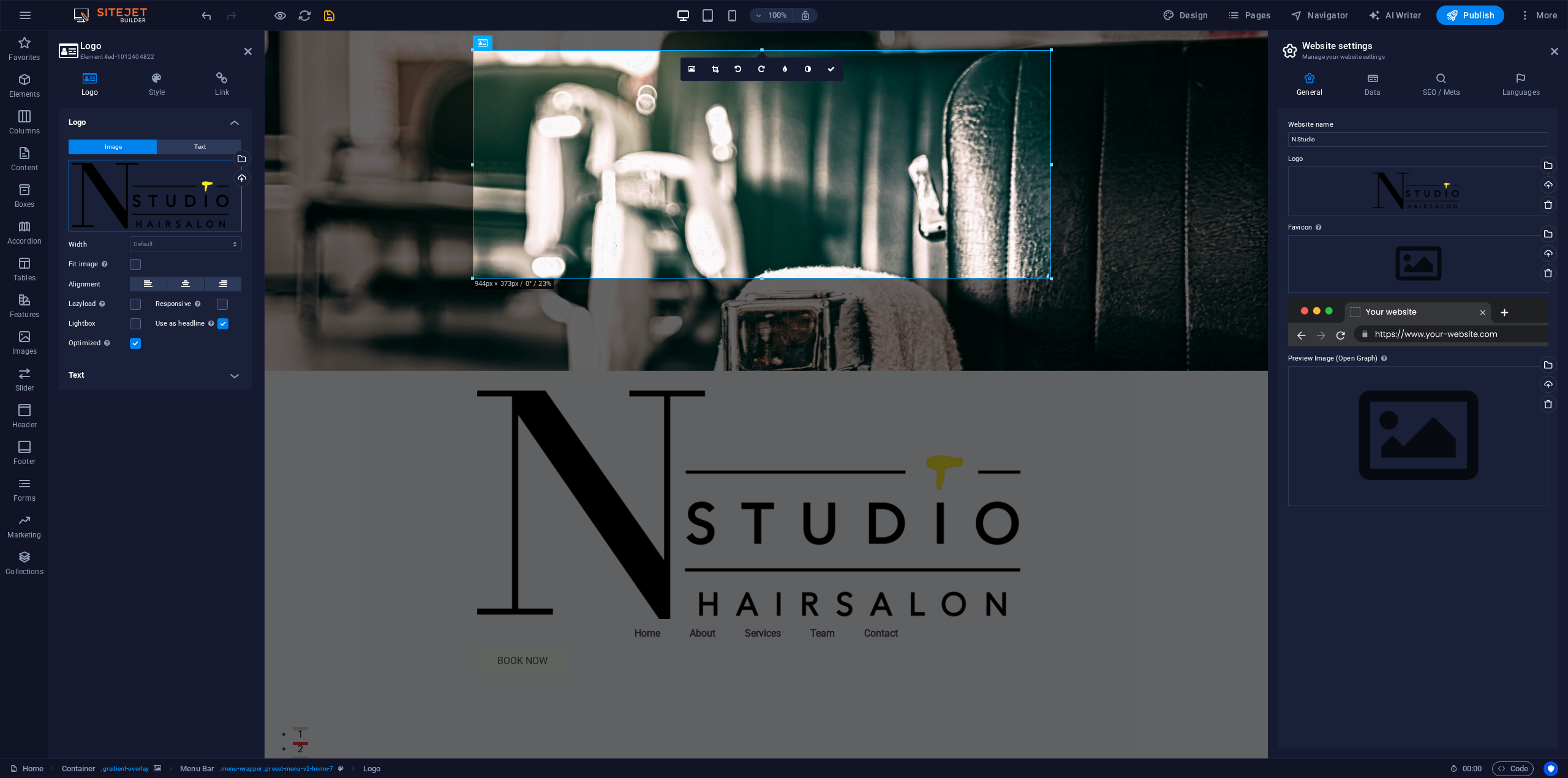
click at [207, 182] on div "Drag files here, click to choose files or select files from Files or our free s…" at bounding box center [155, 196] width 173 height 72
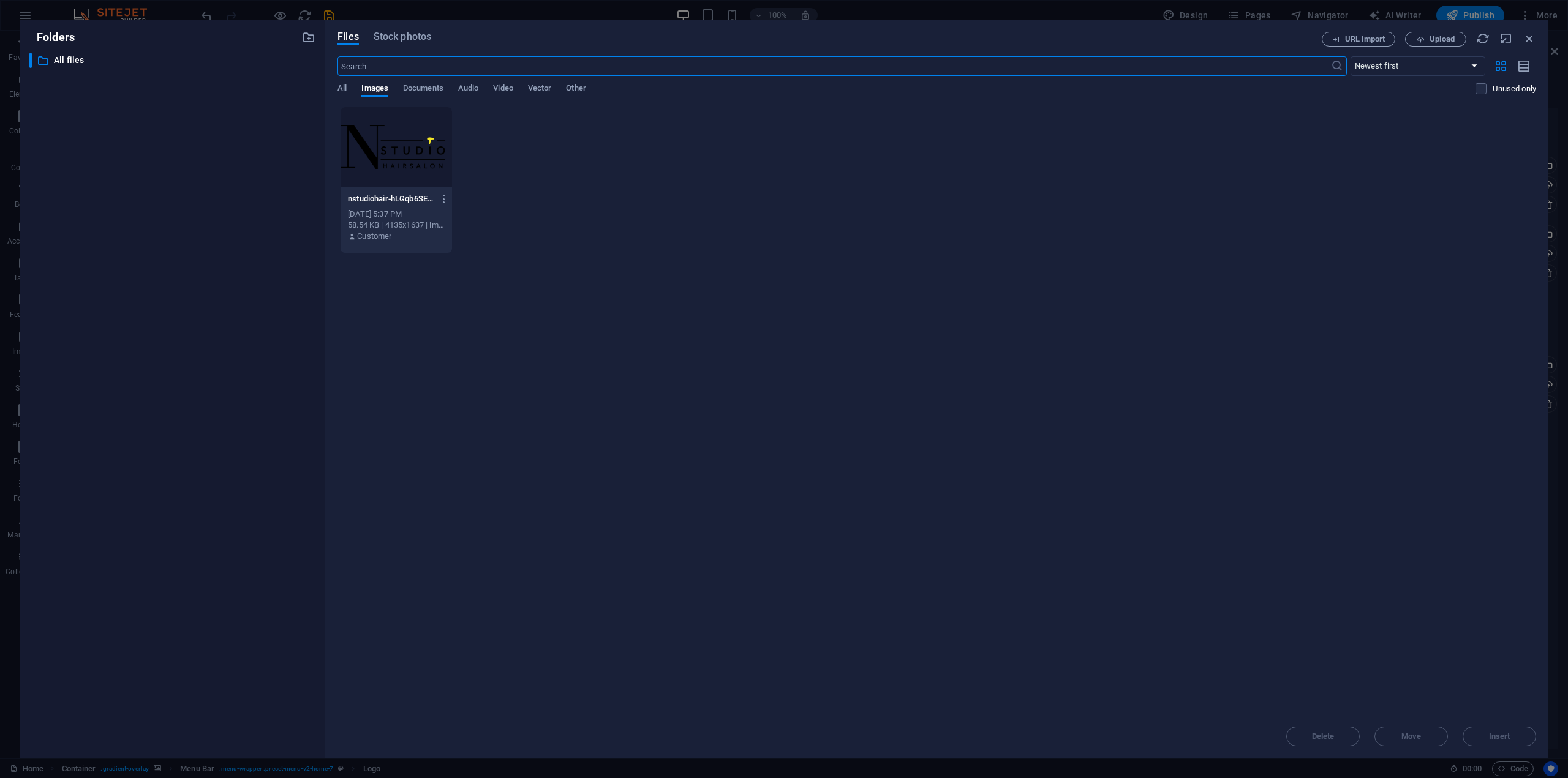
click at [1527, 46] on div "URL import Upload" at bounding box center [1429, 39] width 214 height 15
click at [1527, 41] on icon "button" at bounding box center [1529, 38] width 13 height 13
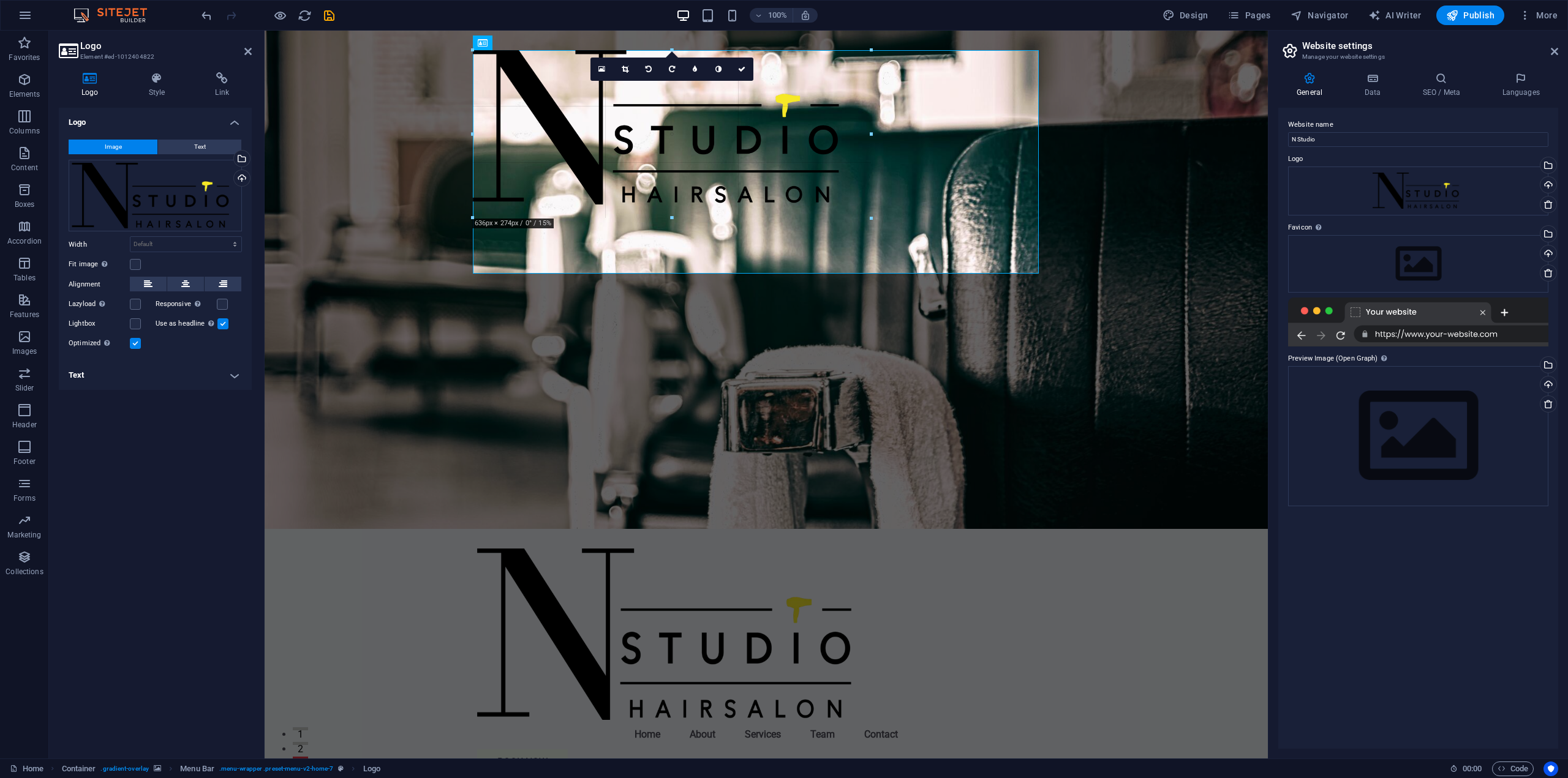
drag, startPoint x: 1049, startPoint y: 276, endPoint x: 775, endPoint y: 220, distance: 279.7
type input "645"
select select "px"
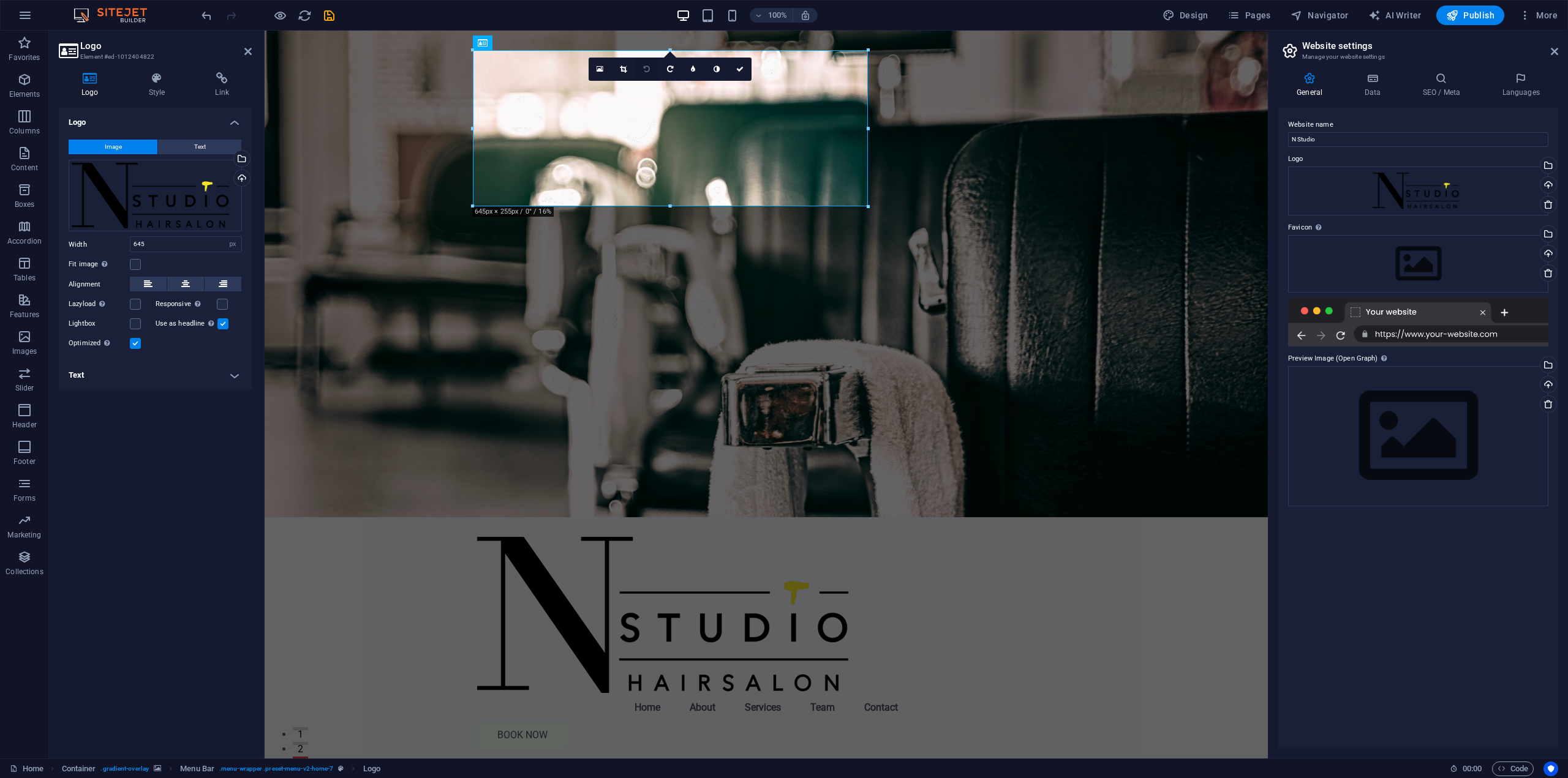
click at [648, 64] on link at bounding box center [647, 69] width 23 height 23
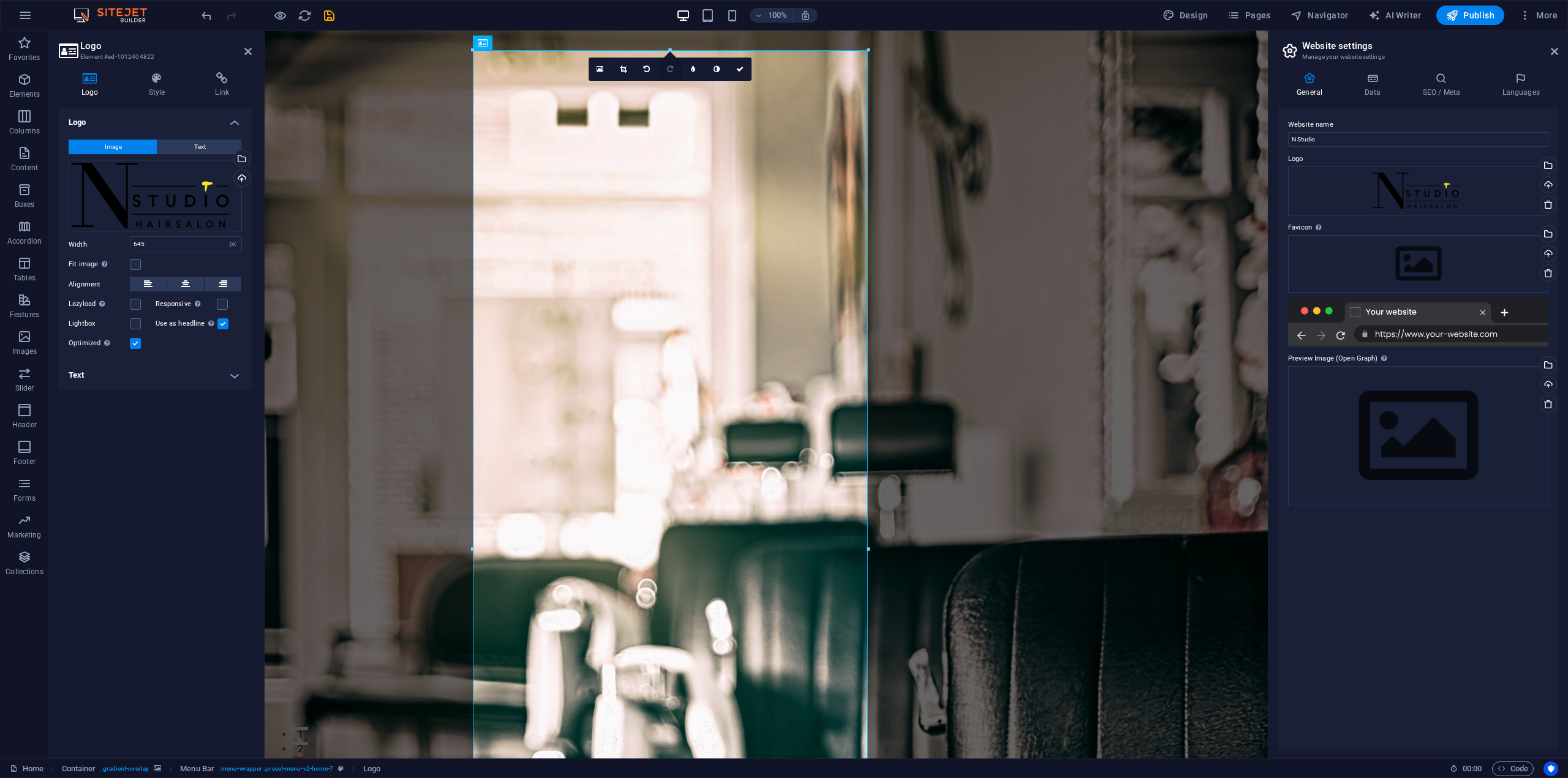
click at [667, 71] on icon at bounding box center [670, 69] width 6 height 7
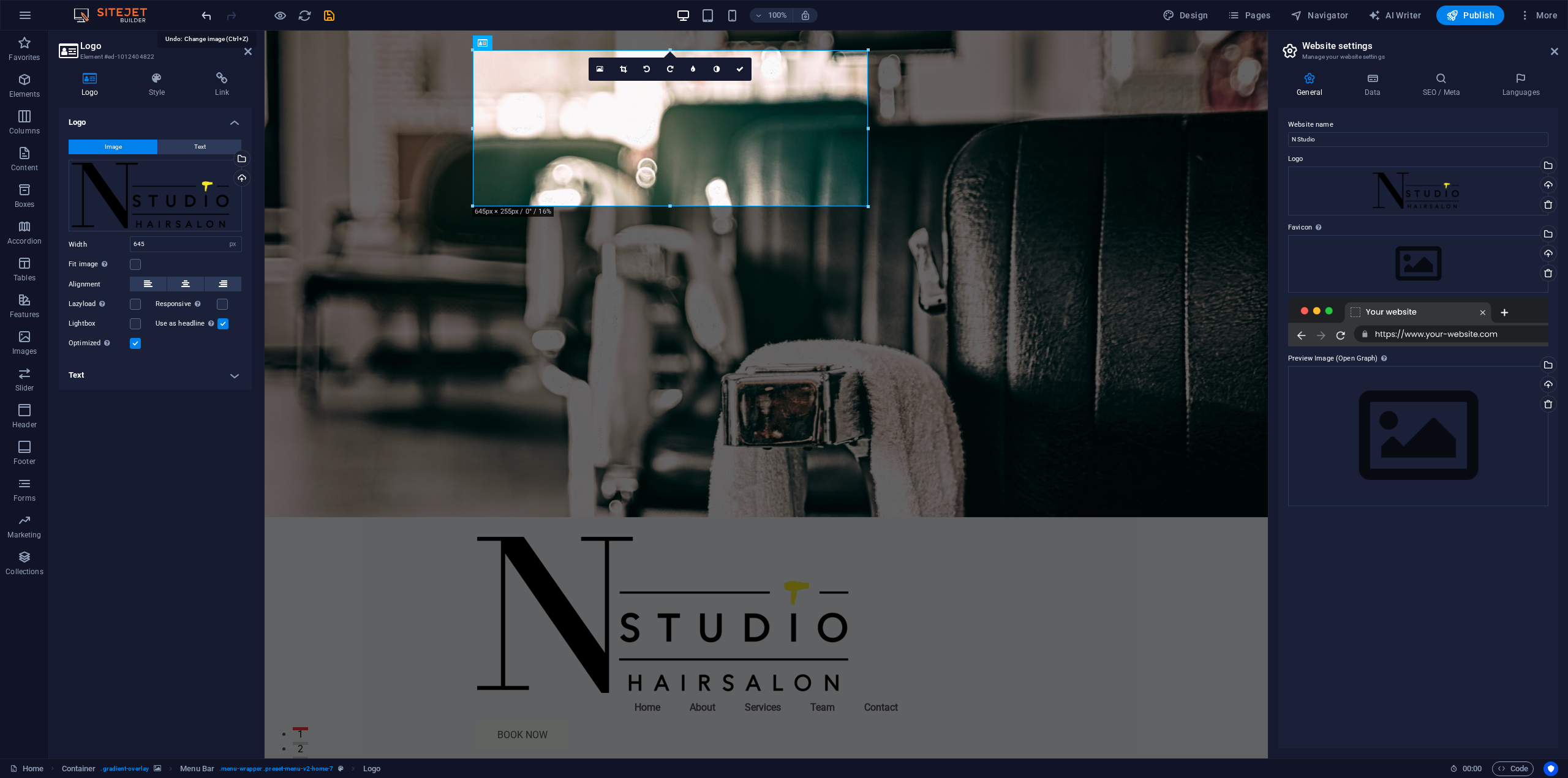
click at [201, 17] on icon "undo" at bounding box center [206, 16] width 14 height 14
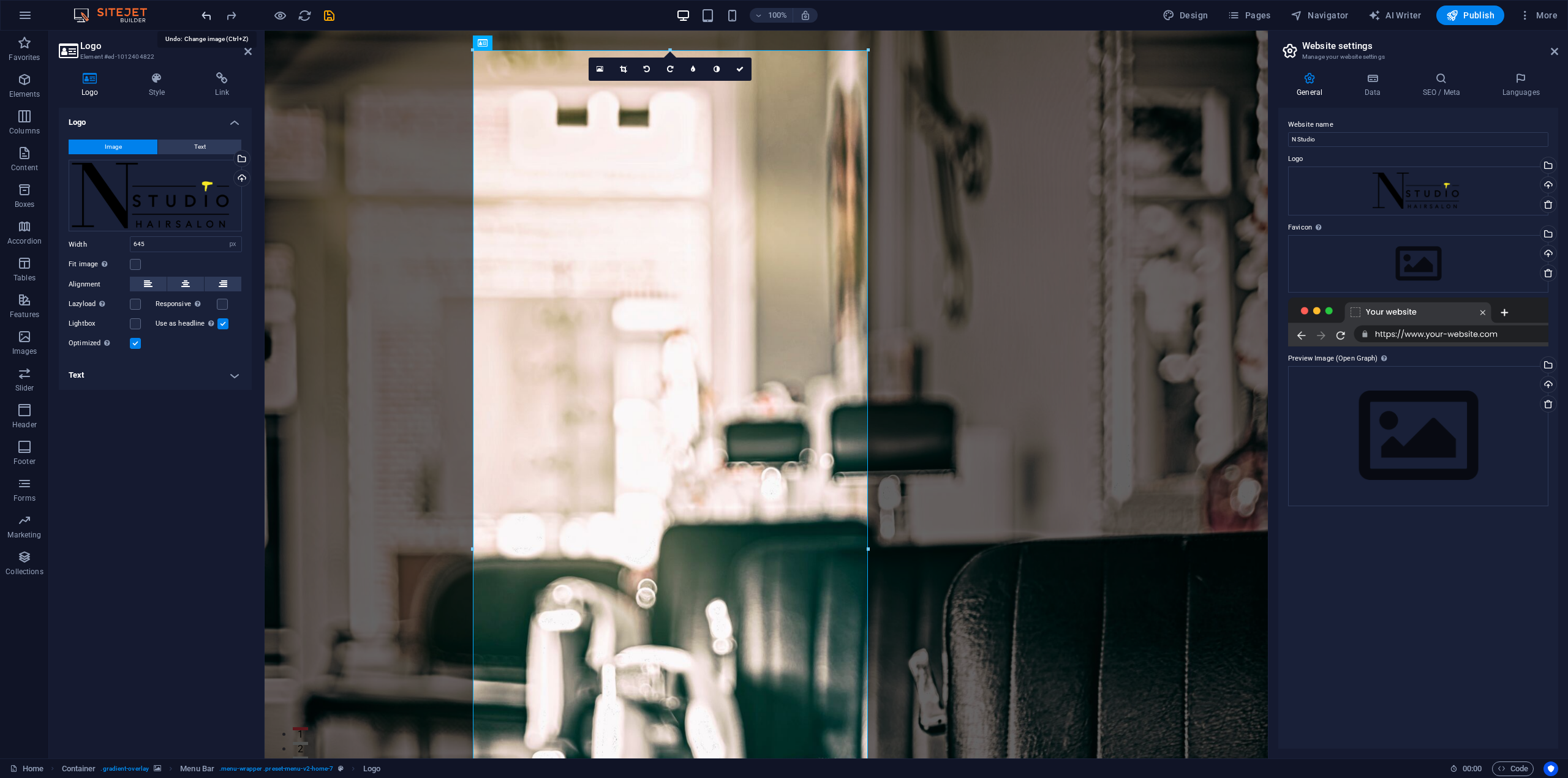
click at [201, 17] on icon "undo" at bounding box center [206, 16] width 14 height 14
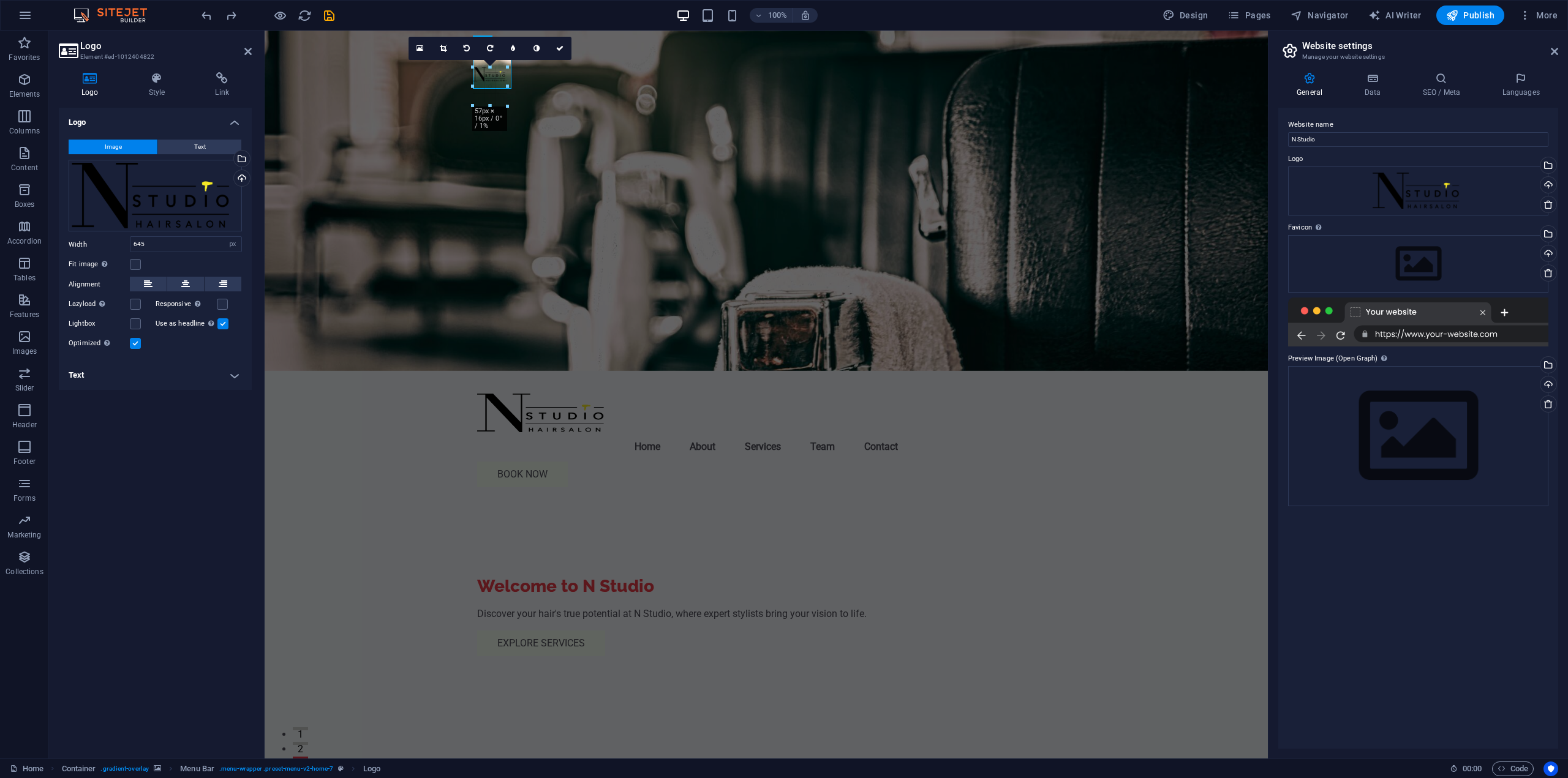
drag, startPoint x: 870, startPoint y: 206, endPoint x: 345, endPoint y: 56, distance: 546.0
type input "182"
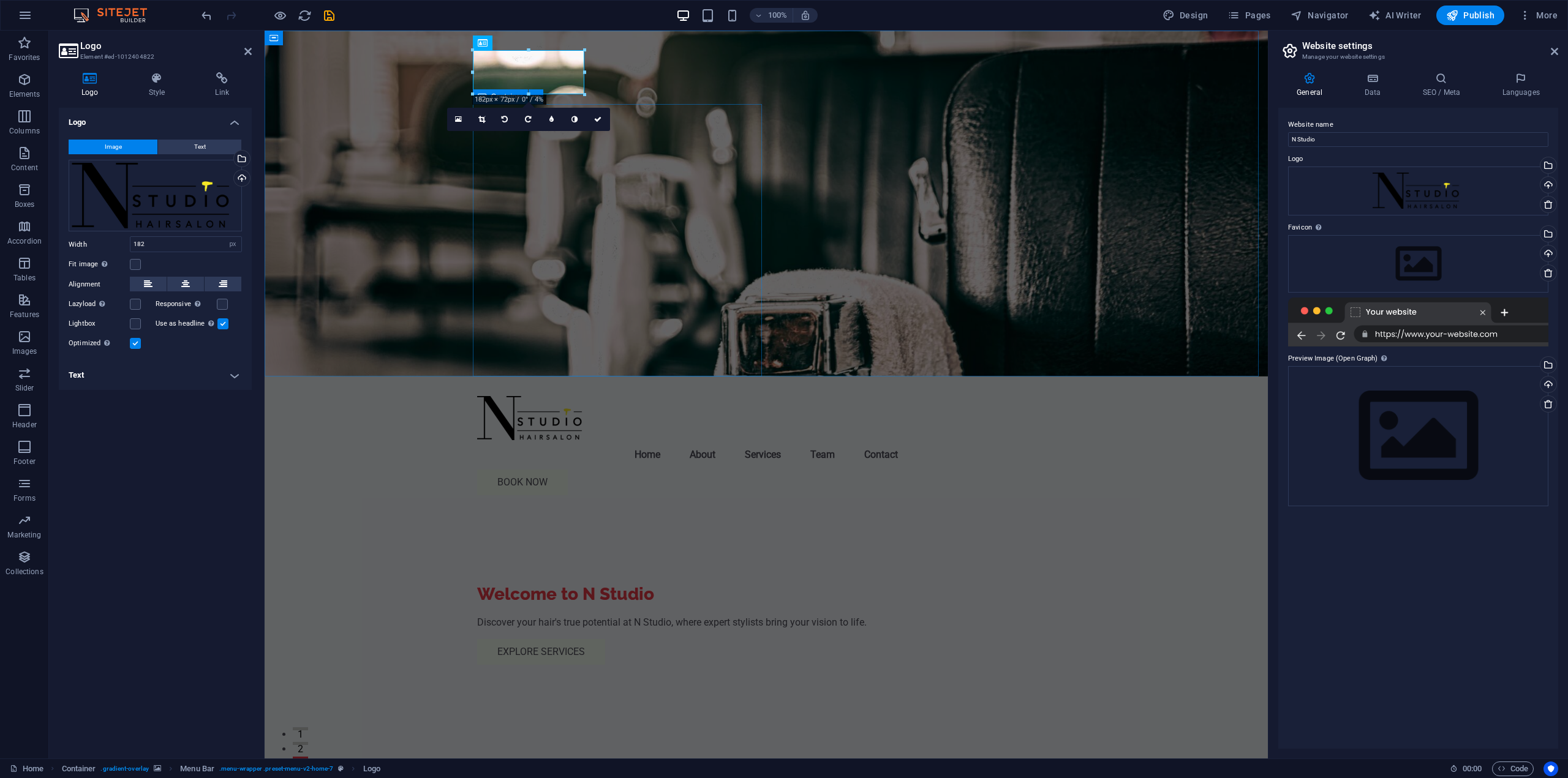
click at [931, 161] on figure at bounding box center [766, 204] width 1003 height 346
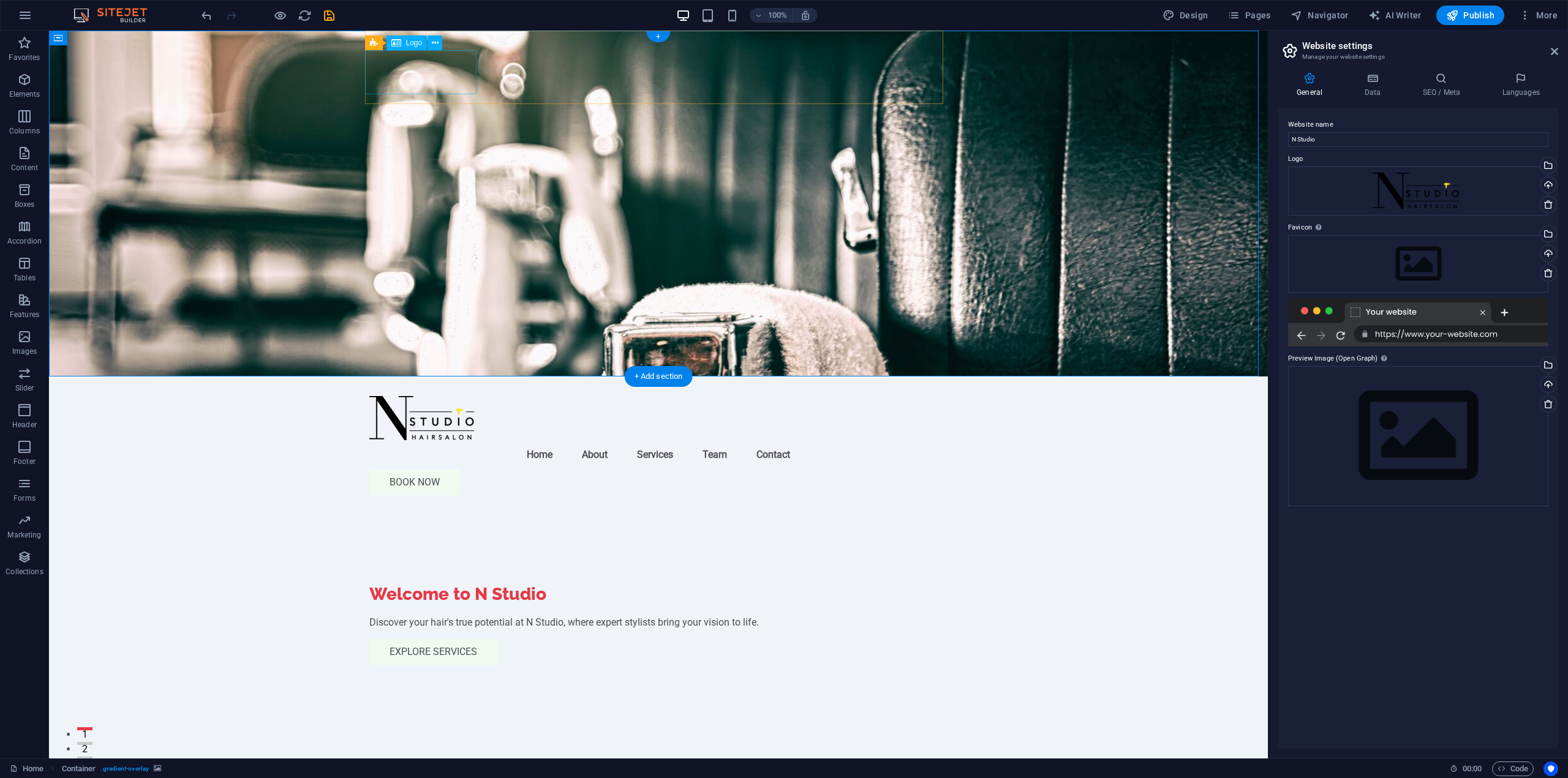
click at [452, 396] on div at bounding box center [658, 418] width 578 height 44
click at [263, 155] on figure at bounding box center [659, 204] width 1219 height 346
click at [412, 396] on div at bounding box center [658, 418] width 578 height 44
click at [1459, 193] on div "Drag files here, click to choose files or select files from Files or our free s…" at bounding box center [1418, 191] width 260 height 49
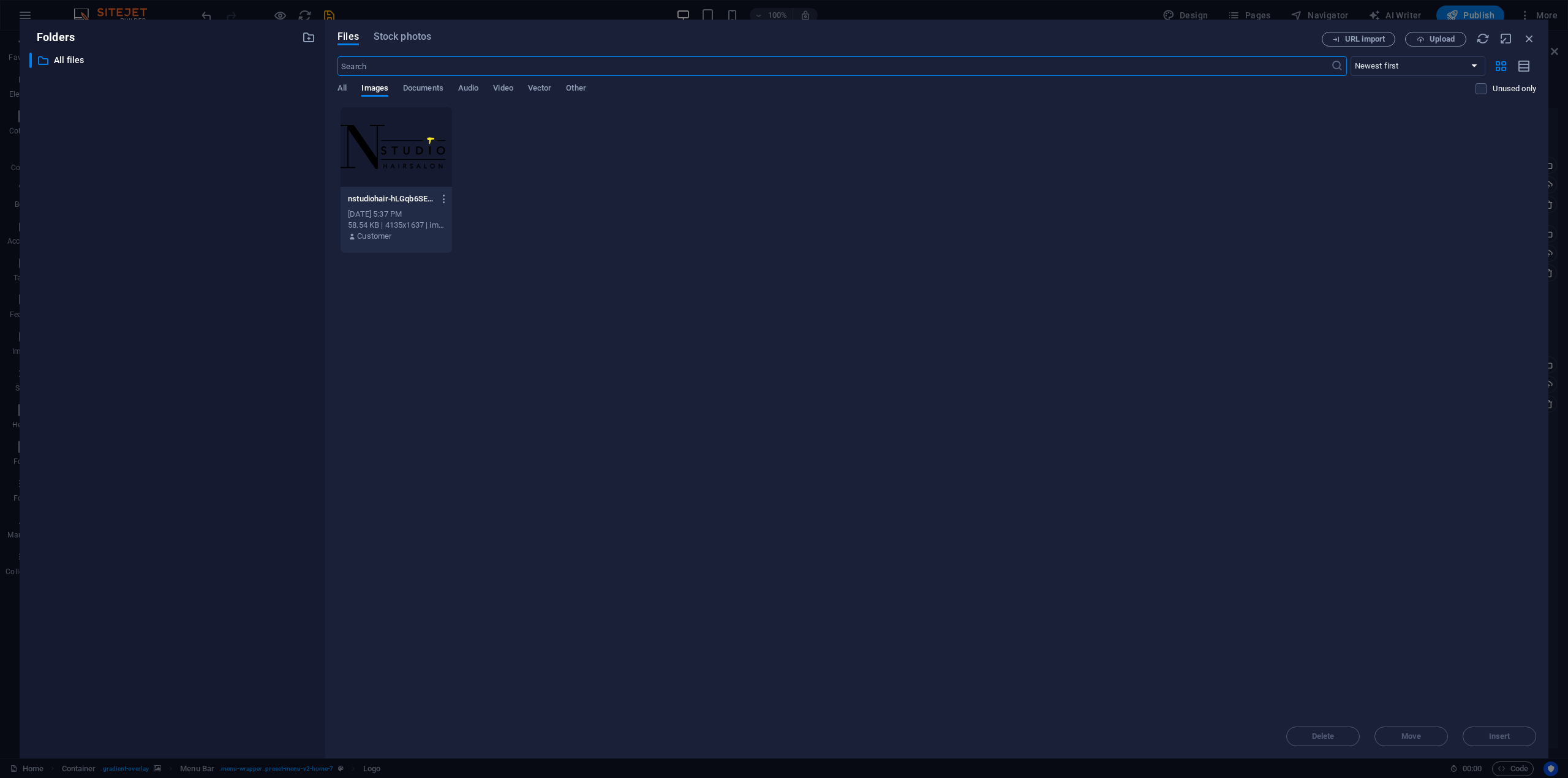
click at [379, 138] on div at bounding box center [396, 146] width 111 height 79
click at [1522, 737] on span "Insert" at bounding box center [1499, 737] width 64 height 7
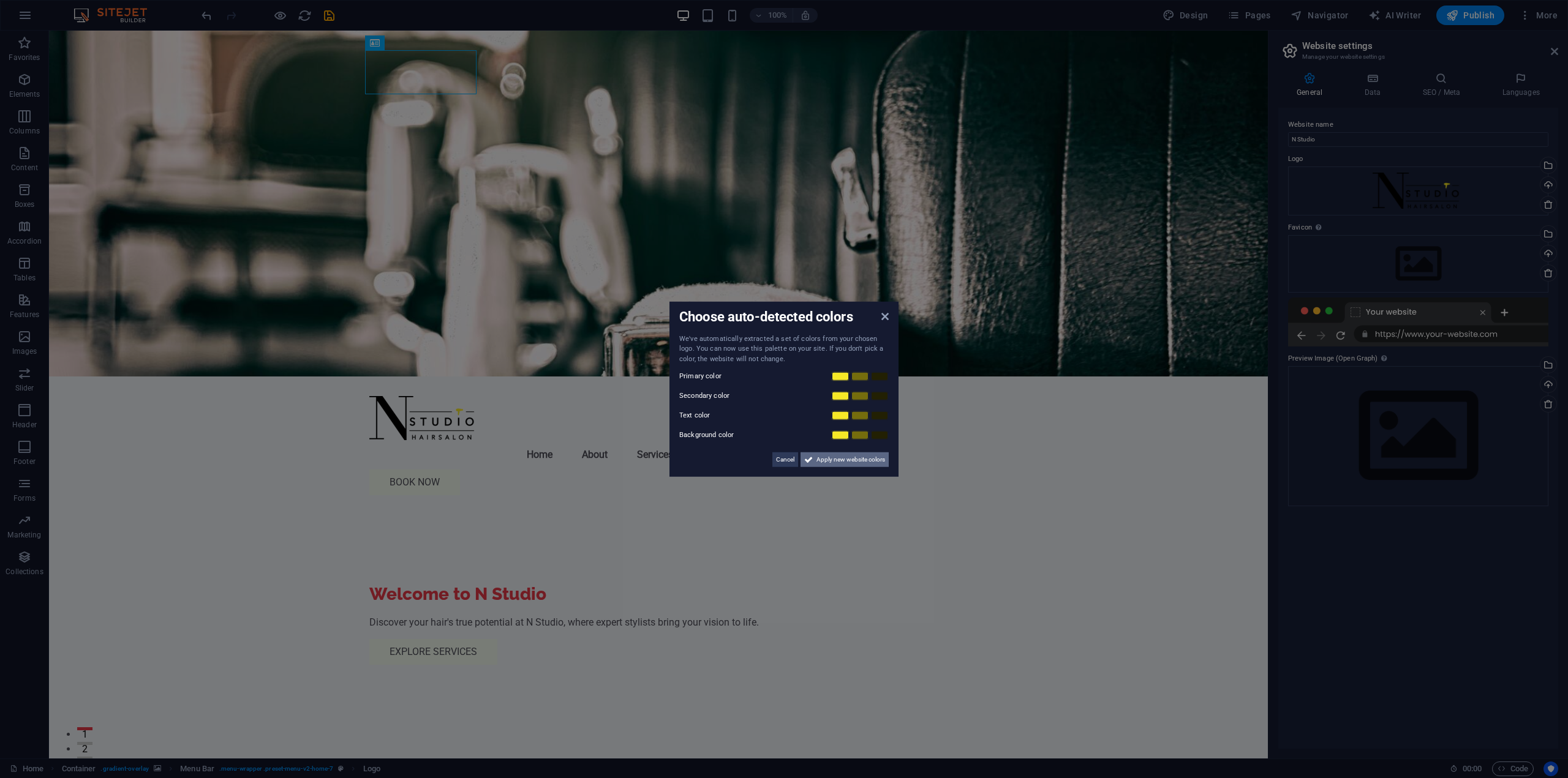
click at [845, 462] on span "Apply new website colors" at bounding box center [851, 460] width 69 height 15
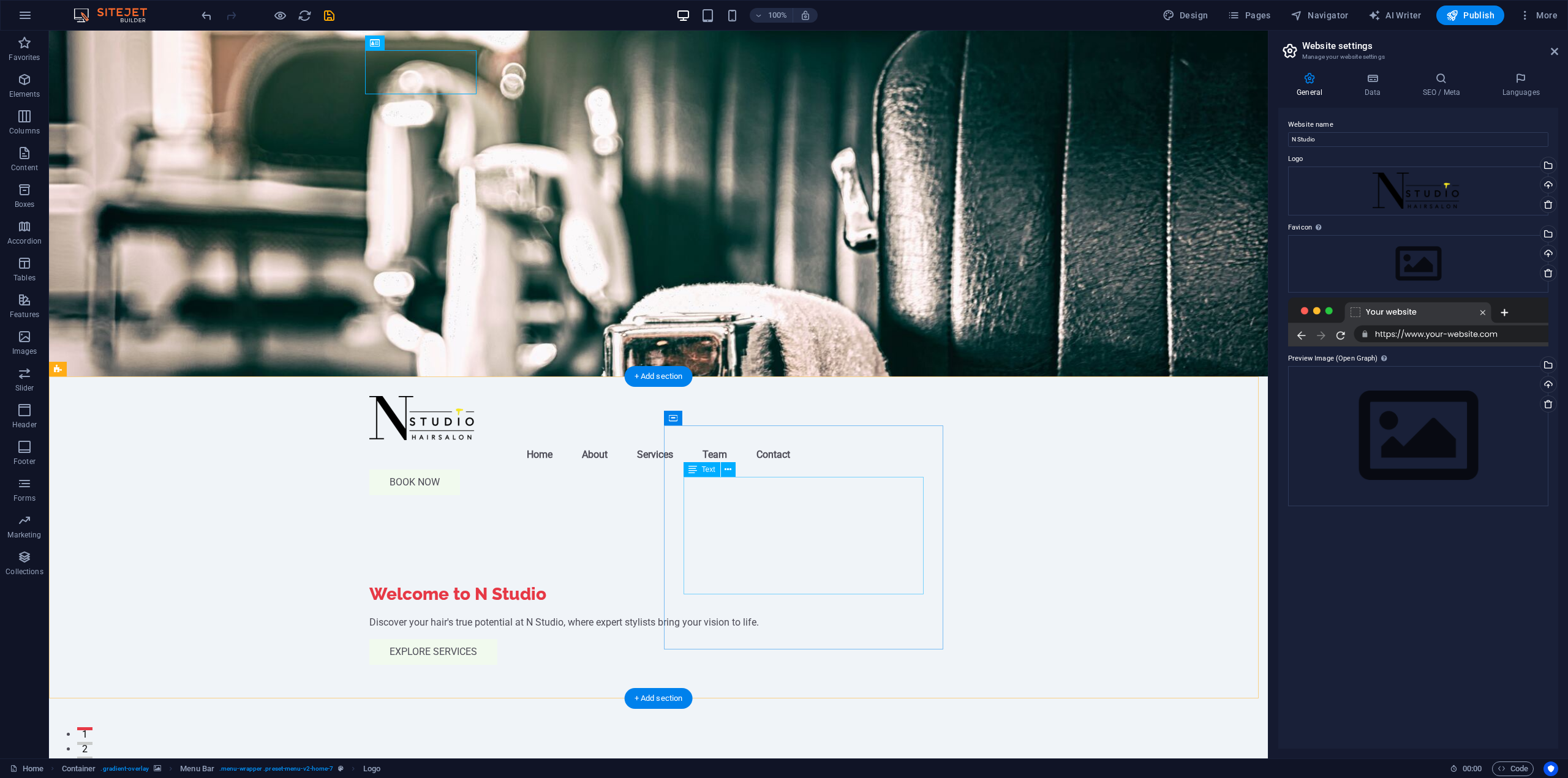
click at [274, 121] on figure at bounding box center [659, 204] width 1219 height 346
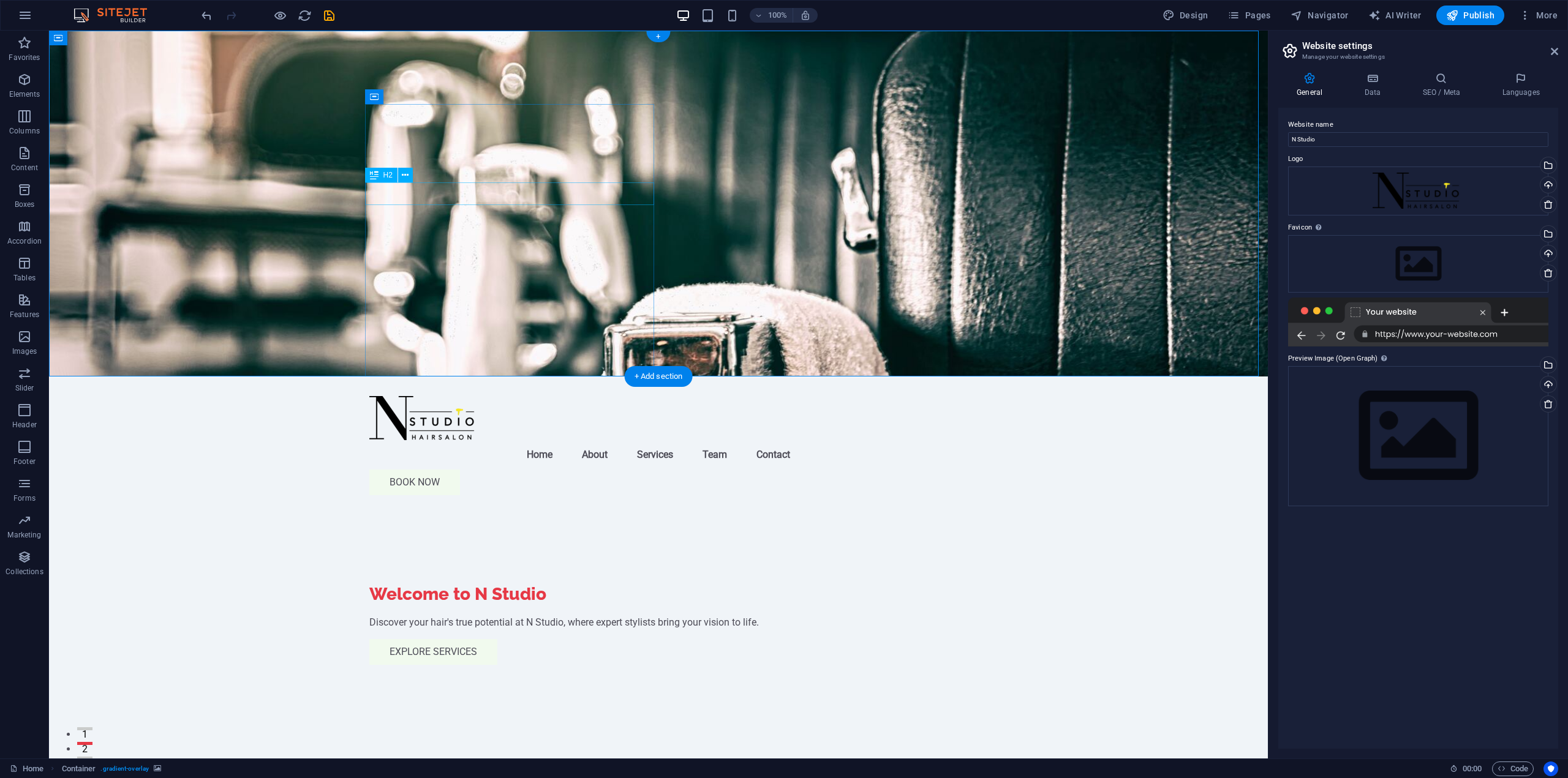
click at [450, 584] on div "Welcome to N Studio" at bounding box center [658, 595] width 578 height 22
click at [1558, 57] on aside "Website settings Manage your website settings General Data SEO / Meta Languages…" at bounding box center [1418, 394] width 300 height 728
click at [1556, 52] on icon at bounding box center [1555, 51] width 7 height 10
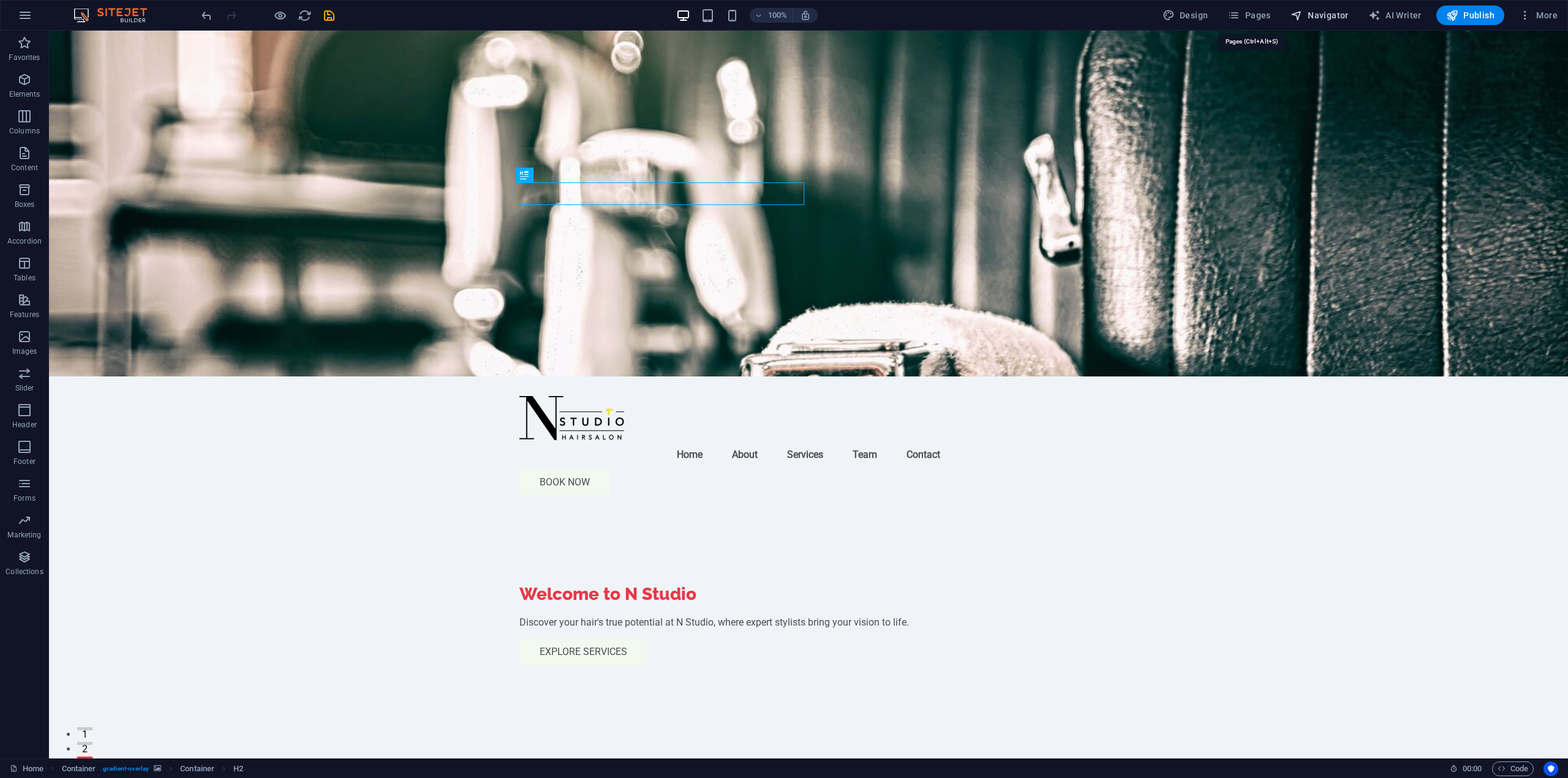
click at [1331, 17] on span "Navigator" at bounding box center [1320, 15] width 58 height 12
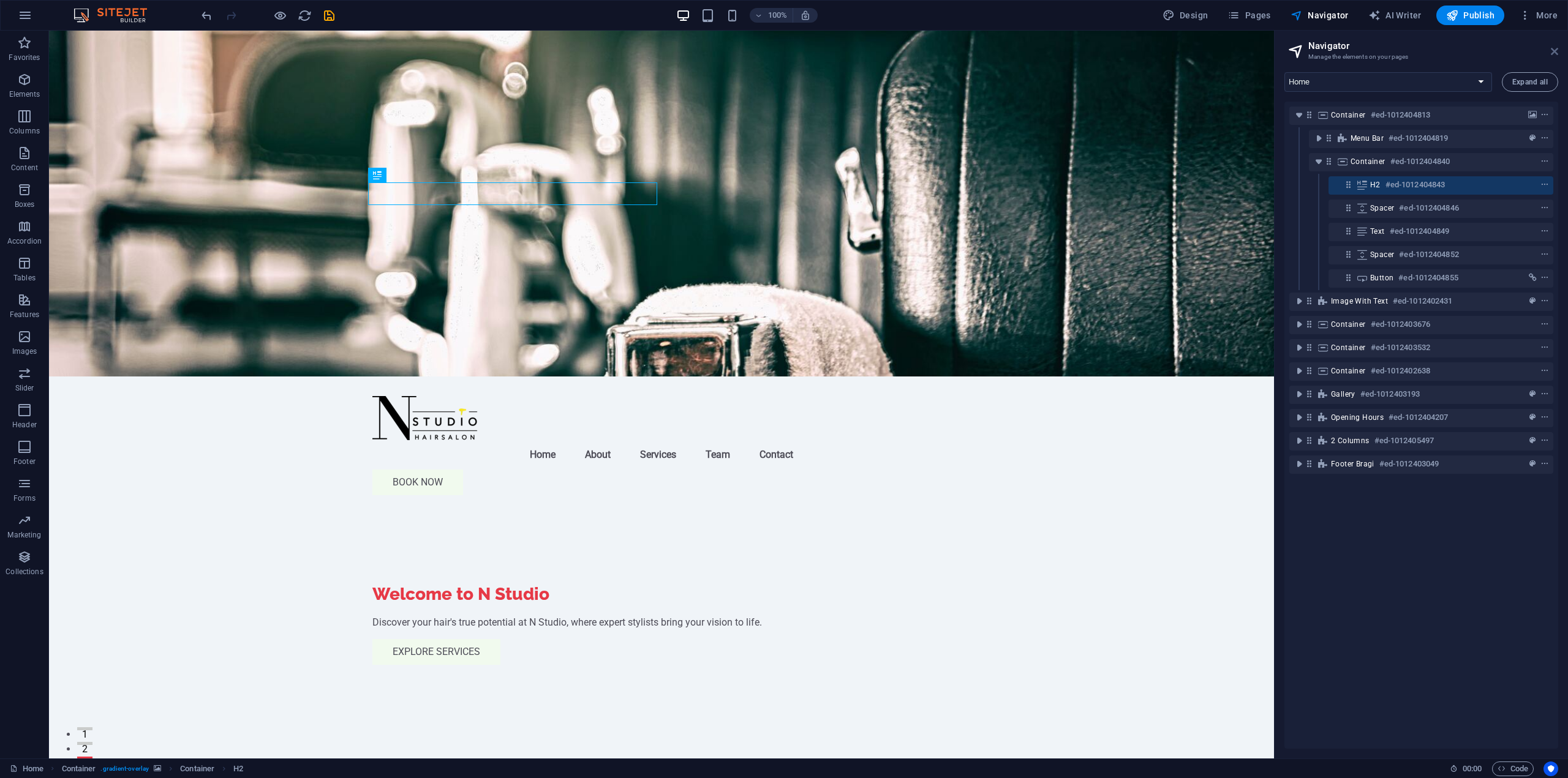
click at [1556, 50] on icon at bounding box center [1555, 51] width 7 height 10
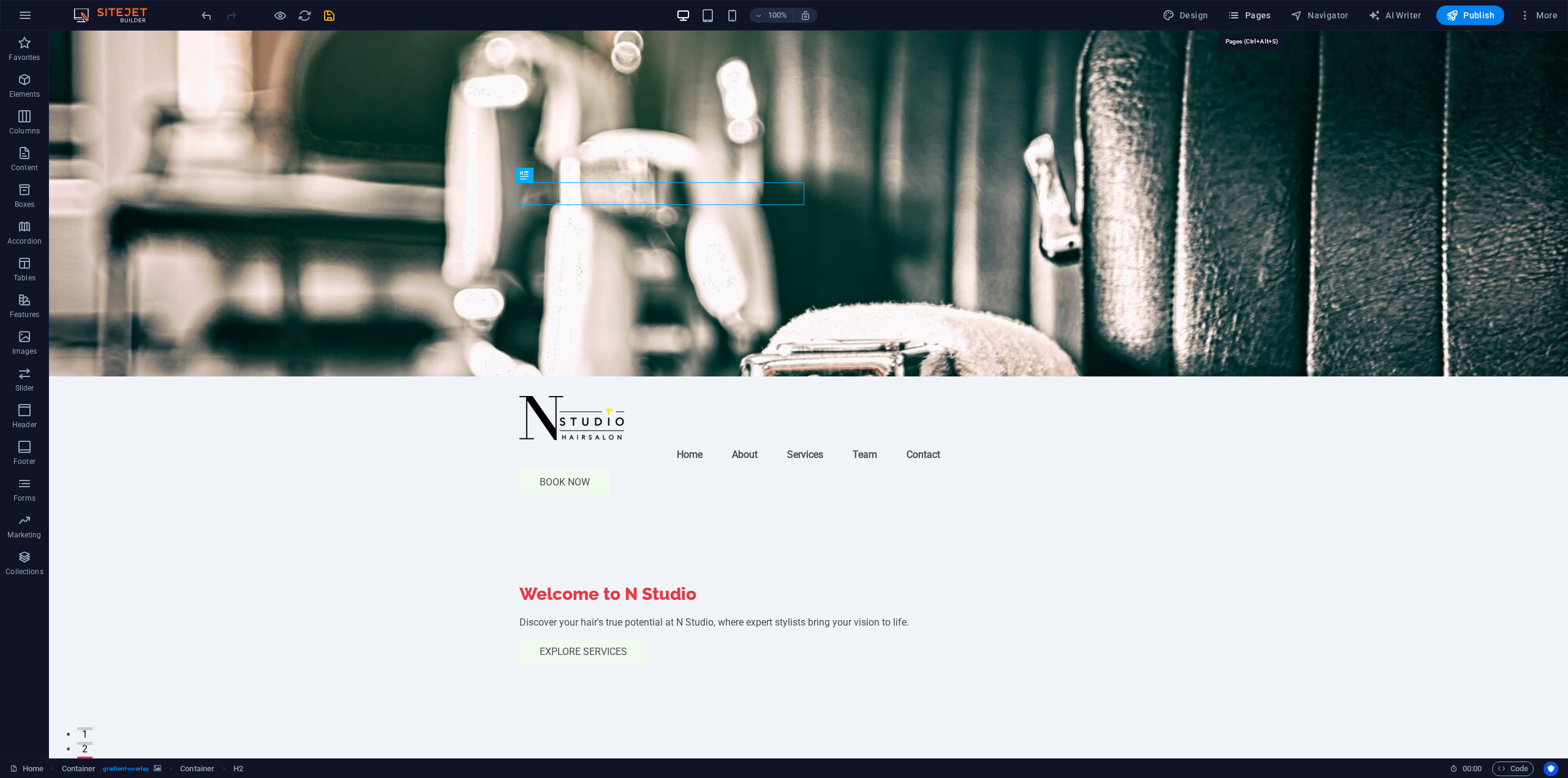
click at [1258, 21] on span "Pages" at bounding box center [1249, 15] width 43 height 12
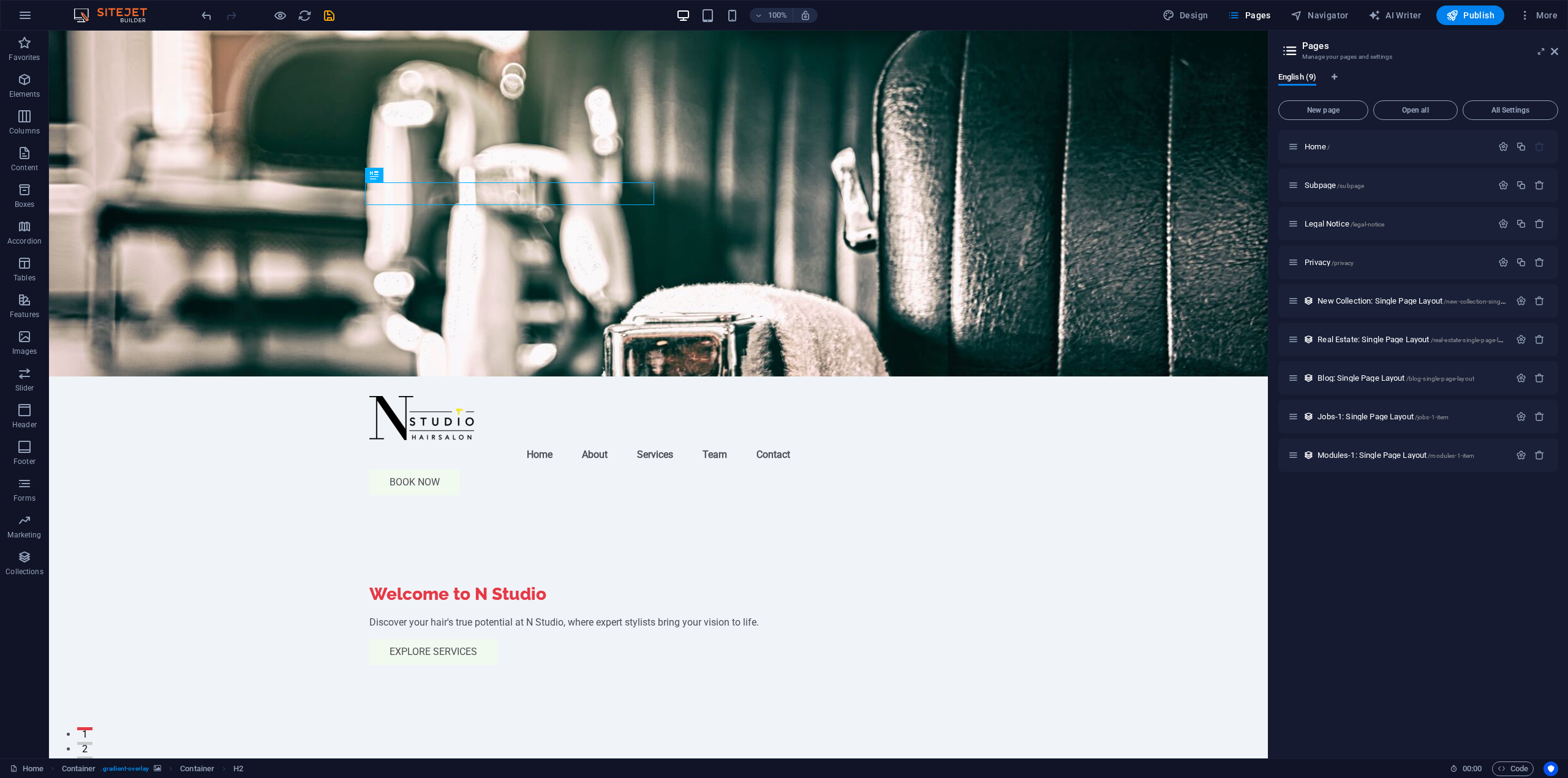
click at [1548, 46] on h2 "Pages" at bounding box center [1430, 46] width 256 height 11
click at [1554, 52] on icon at bounding box center [1555, 51] width 7 height 10
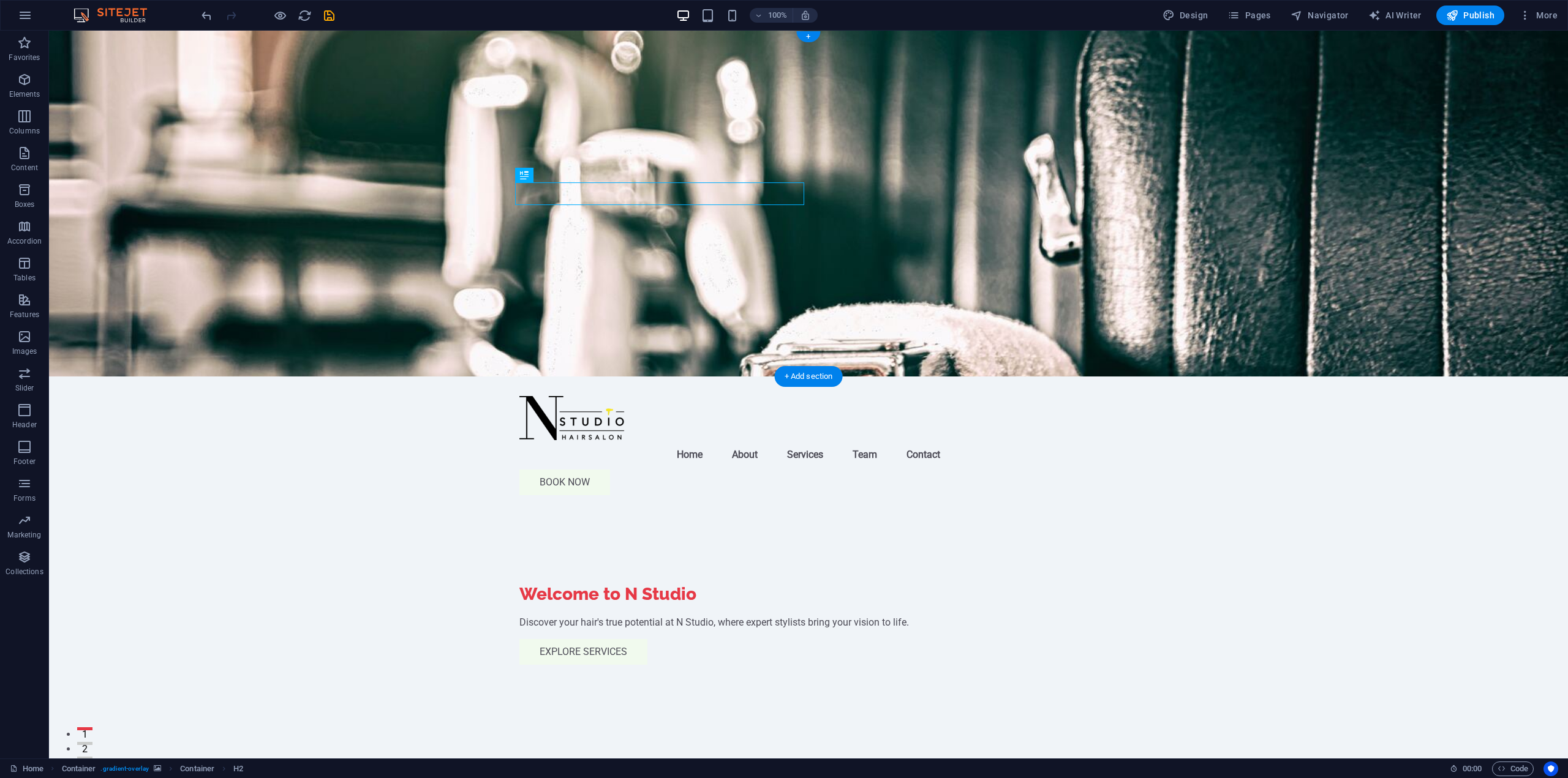
click at [438, 201] on figure at bounding box center [809, 204] width 1519 height 346
click at [659, 440] on nav "Home About Services Team Contact" at bounding box center [808, 454] width 578 height 29
click at [696, 440] on nav "Home About Services Team Contact" at bounding box center [808, 454] width 578 height 29
click at [734, 12] on icon "button" at bounding box center [732, 16] width 14 height 14
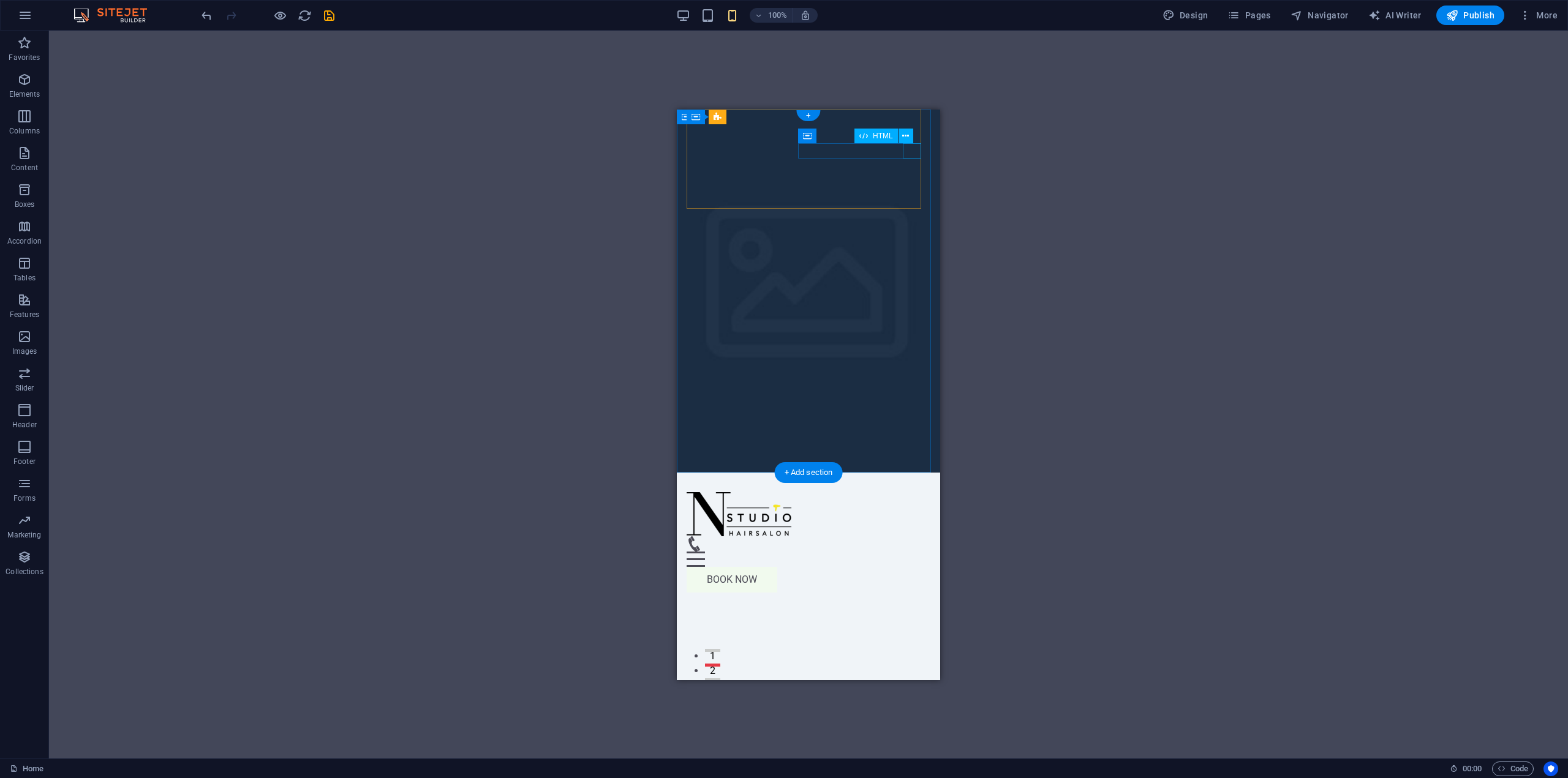
click at [913, 551] on div "Menu" at bounding box center [808, 558] width 244 height 15
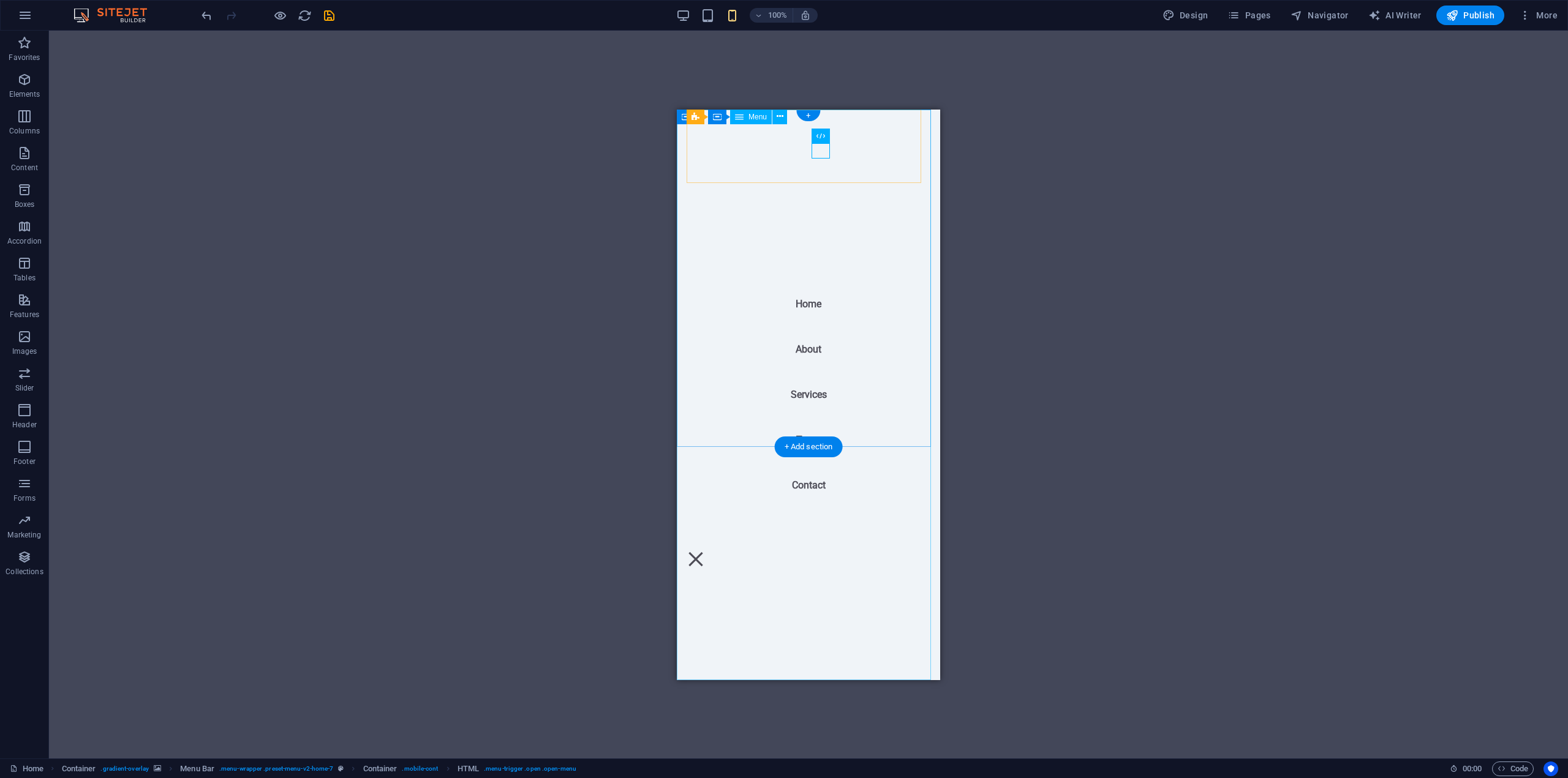
click at [705, 551] on div "Menu" at bounding box center [695, 558] width 19 height 15
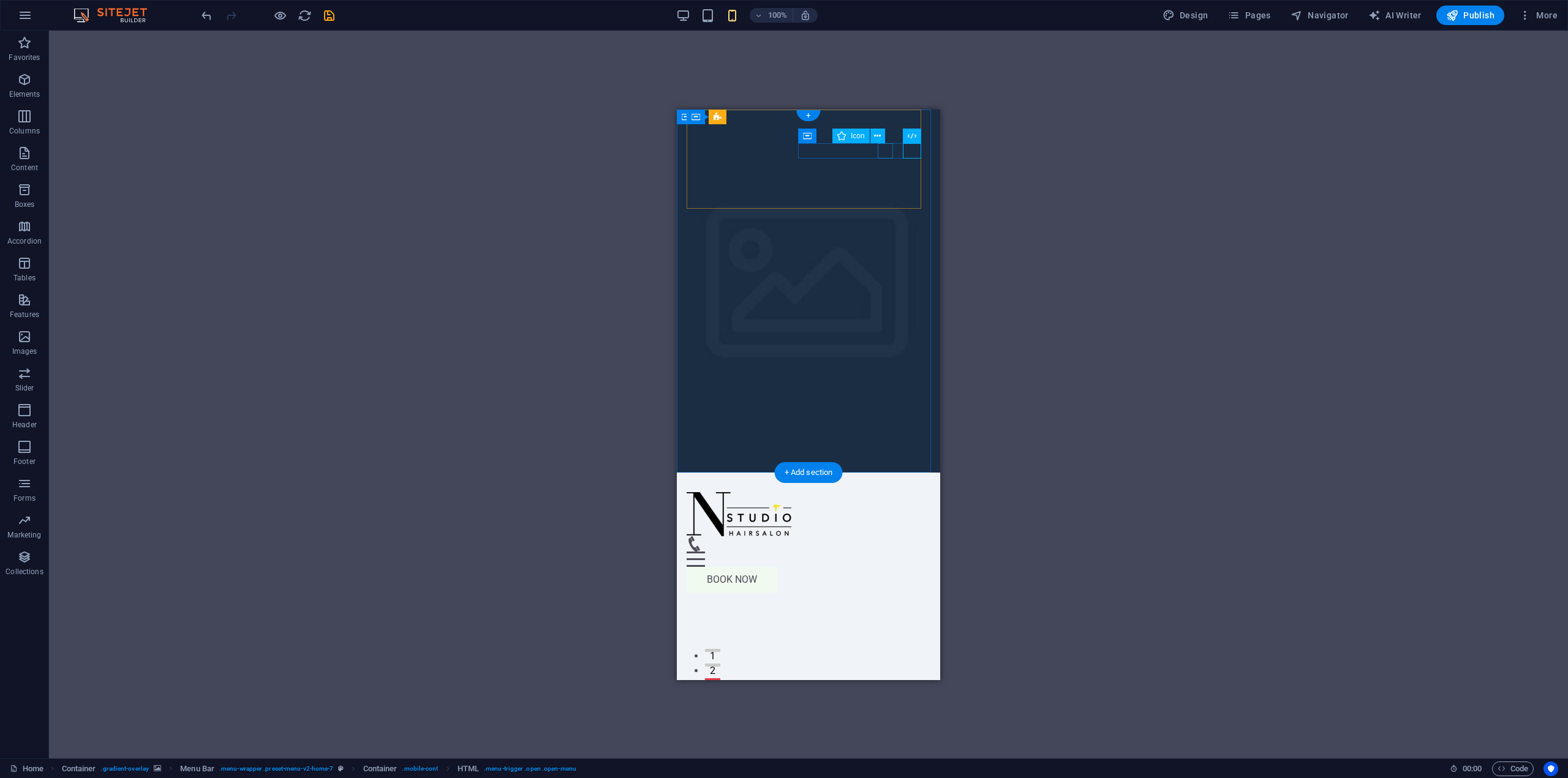
click at [881, 535] on figure at bounding box center [803, 542] width 234 height 15
select select "xMidYMid"
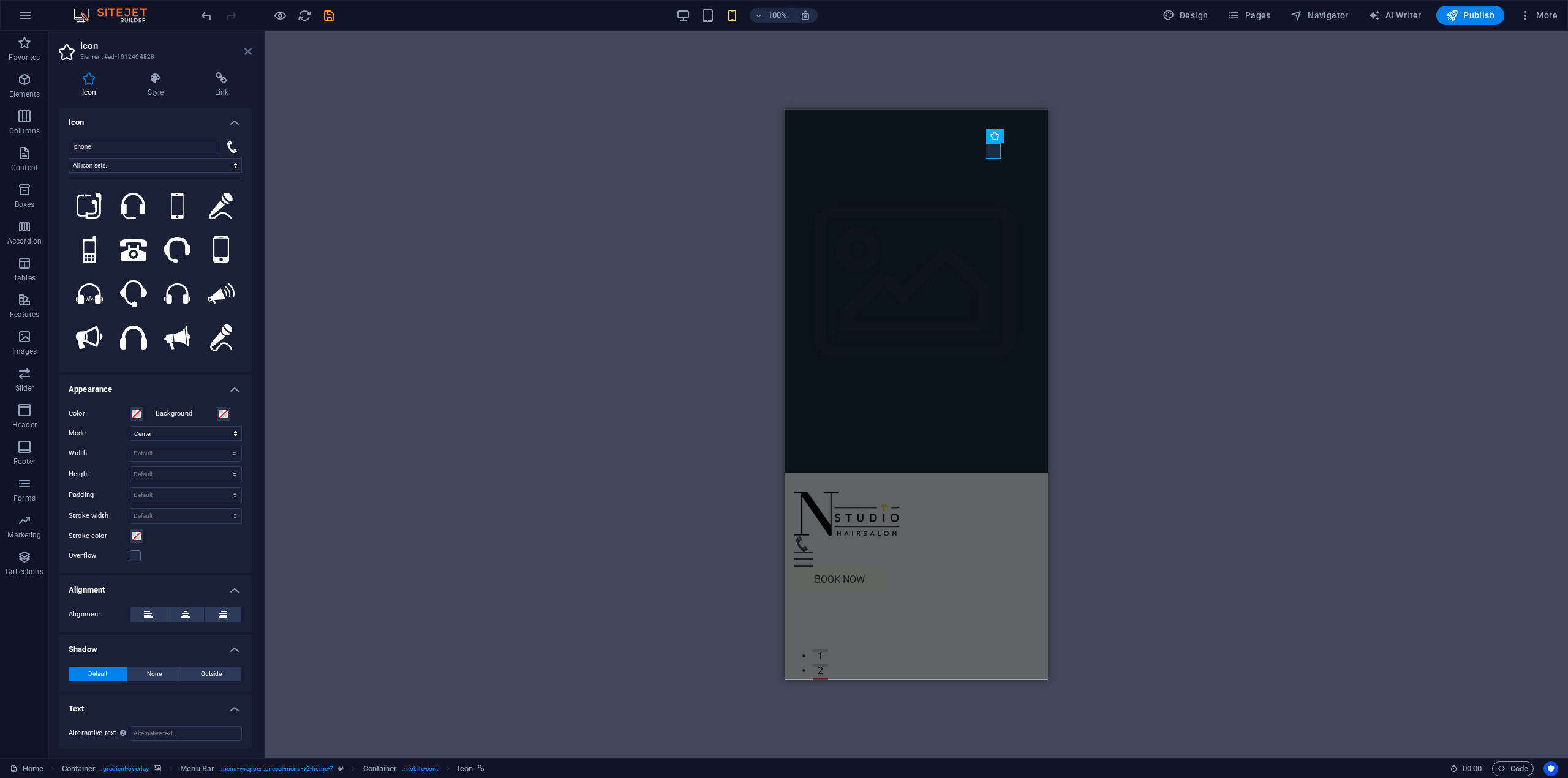
click at [247, 55] on icon at bounding box center [248, 51] width 7 height 10
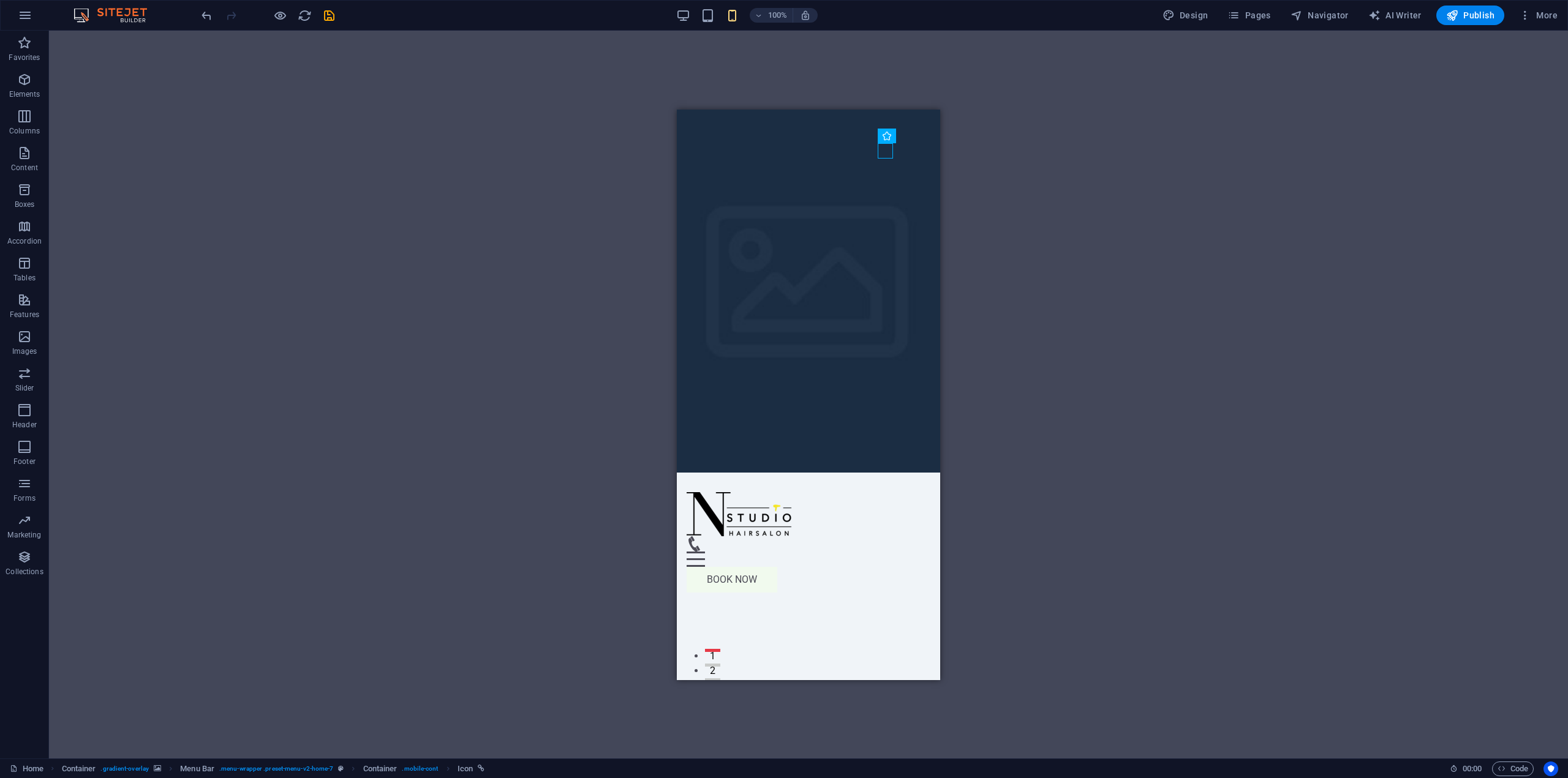
click at [718, 11] on div "100%" at bounding box center [746, 15] width 141 height 19
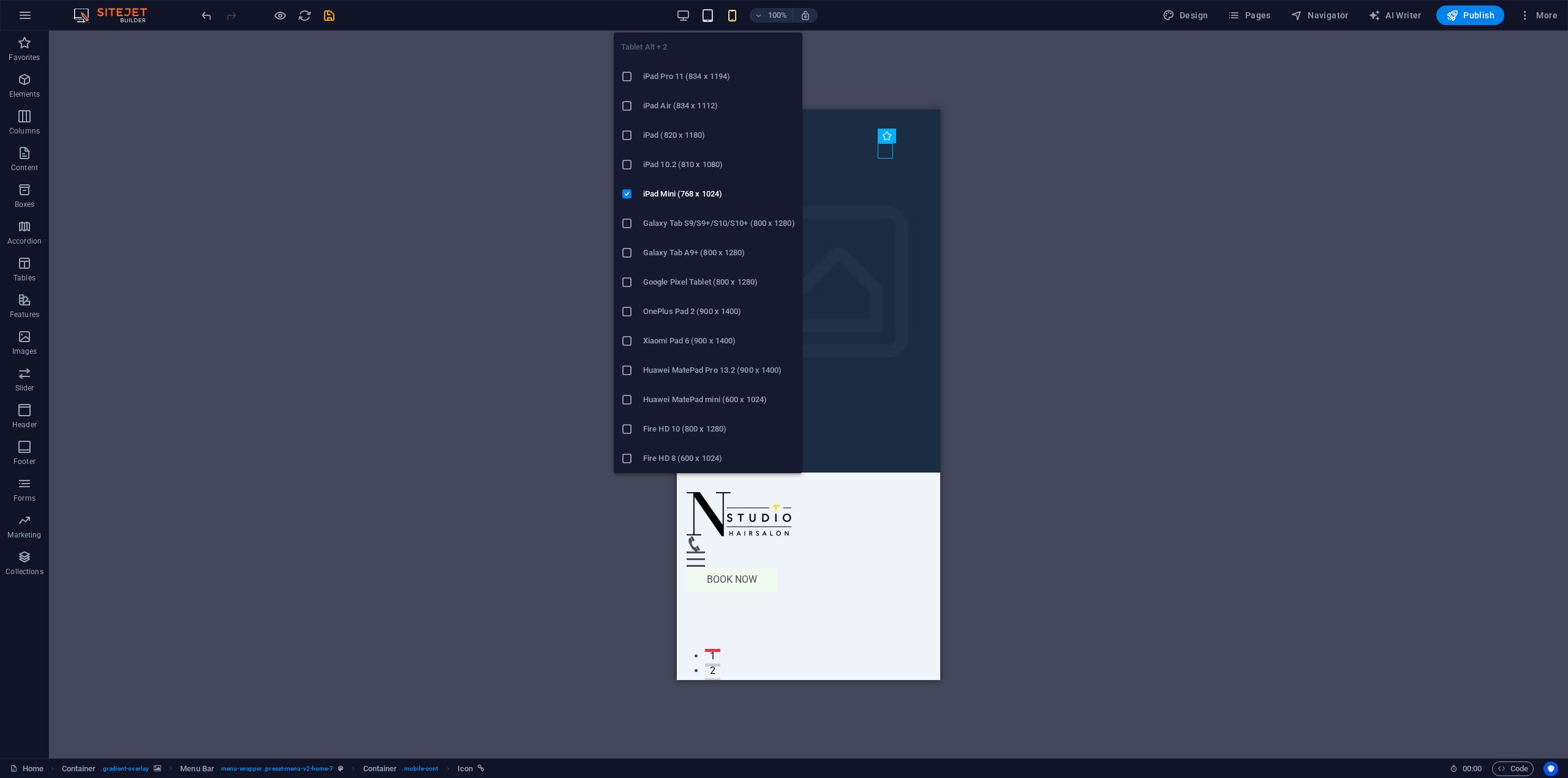
click at [710, 11] on icon "button" at bounding box center [708, 16] width 14 height 14
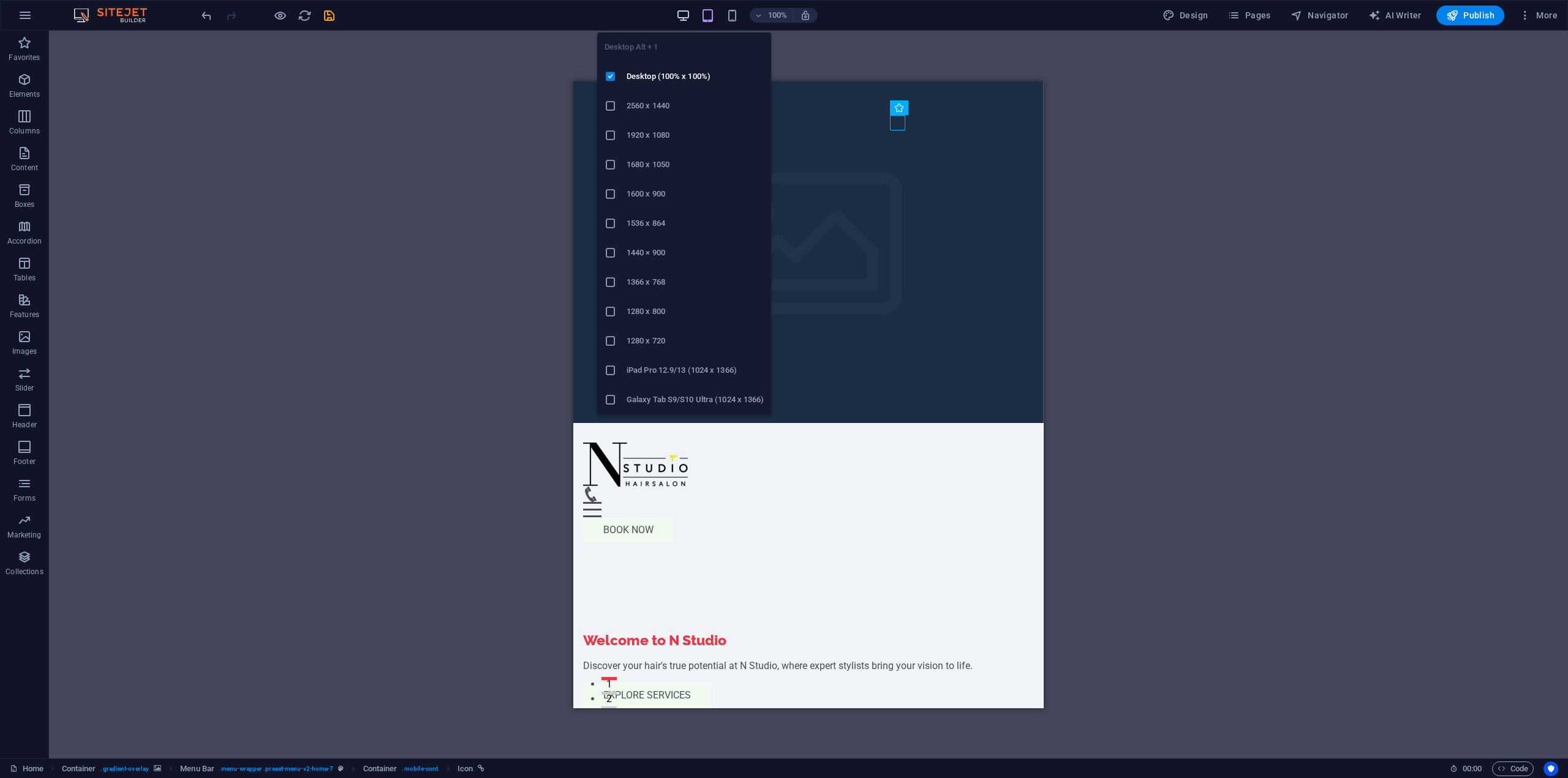
click at [684, 15] on icon "button" at bounding box center [683, 16] width 14 height 14
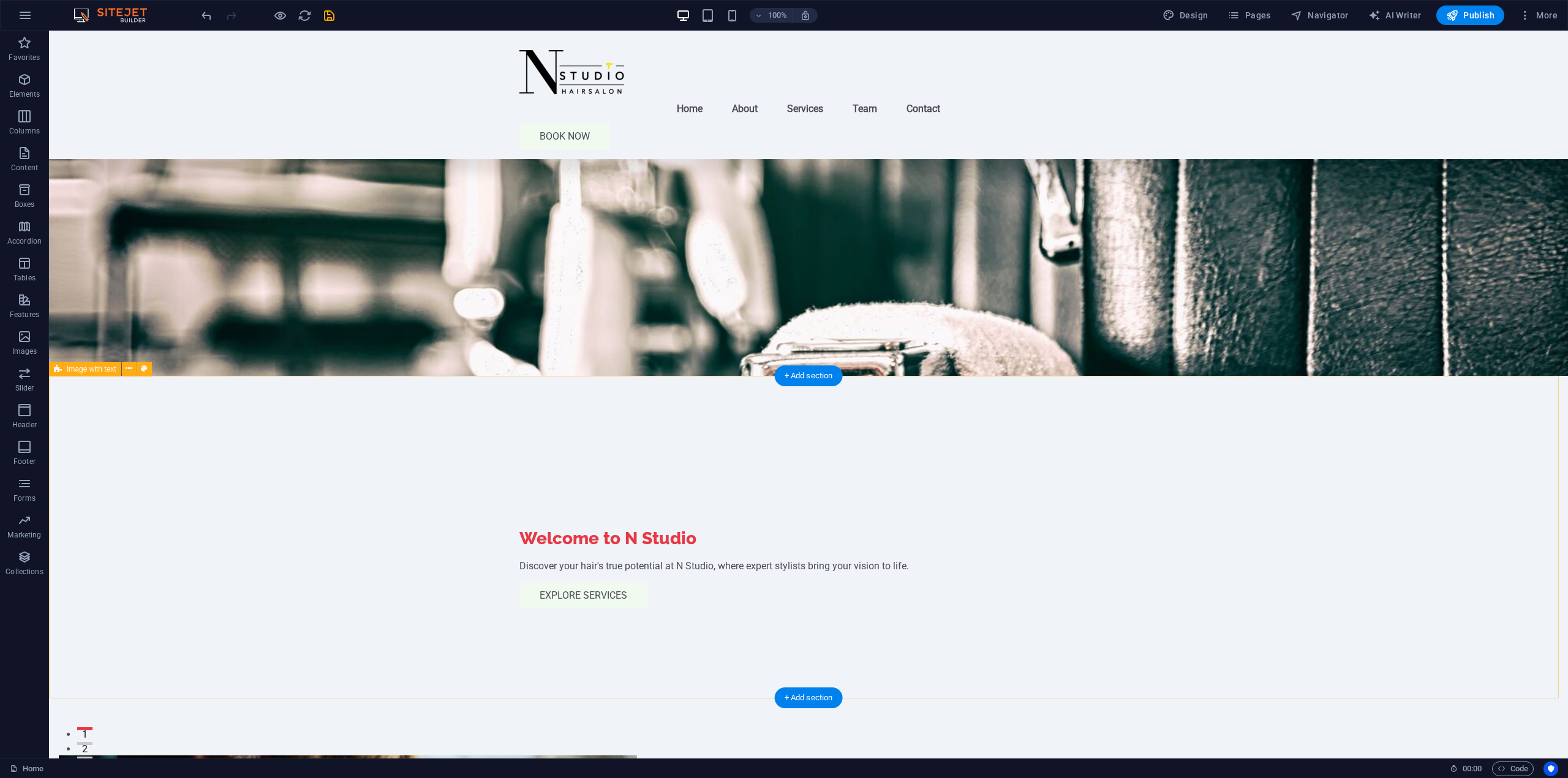
drag, startPoint x: 1262, startPoint y: 546, endPoint x: 1235, endPoint y: 378, distance: 170.2
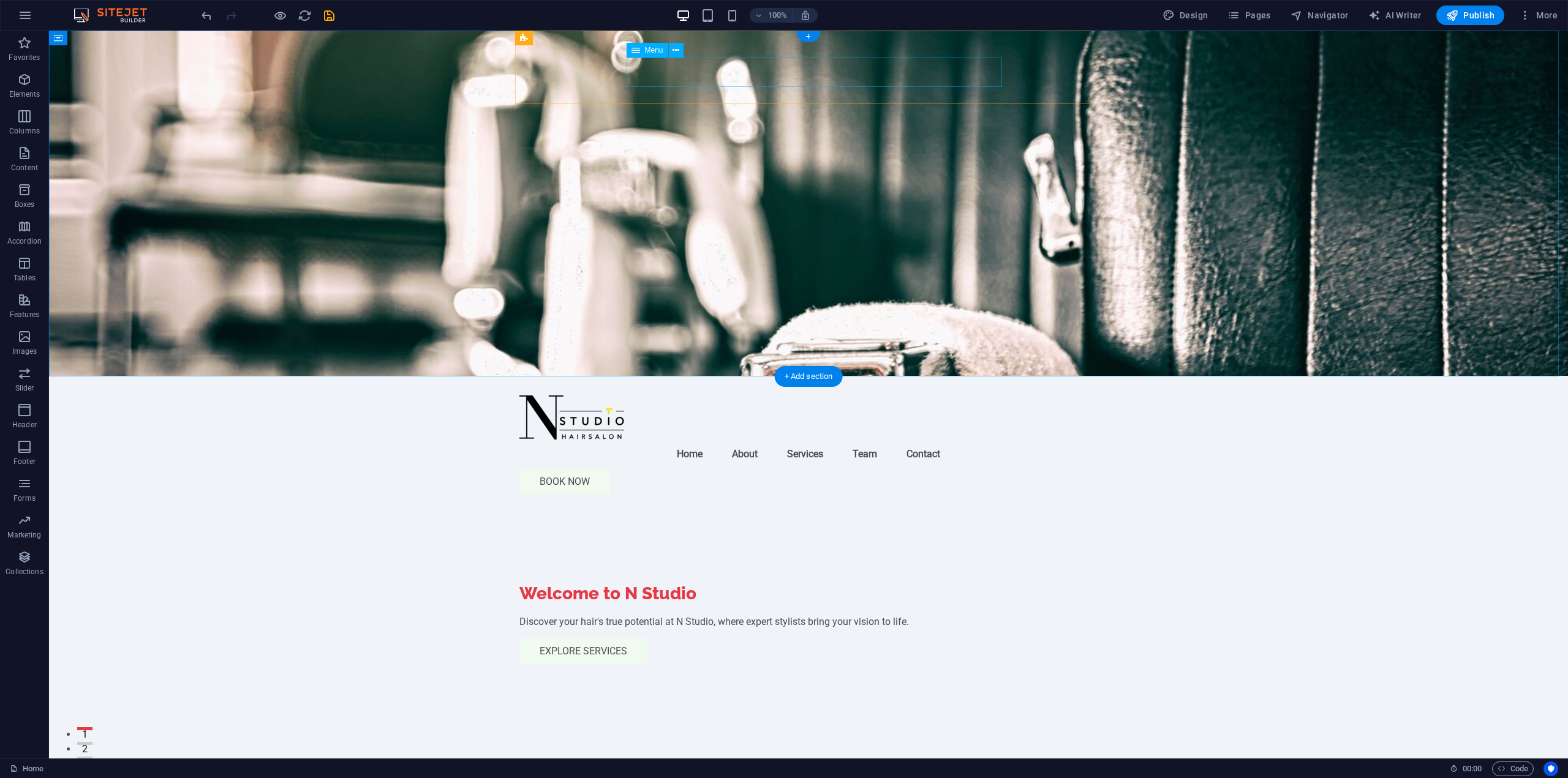
click at [701, 439] on nav "Home About Services Team Contact" at bounding box center [808, 453] width 578 height 29
click at [671, 49] on button at bounding box center [676, 50] width 15 height 15
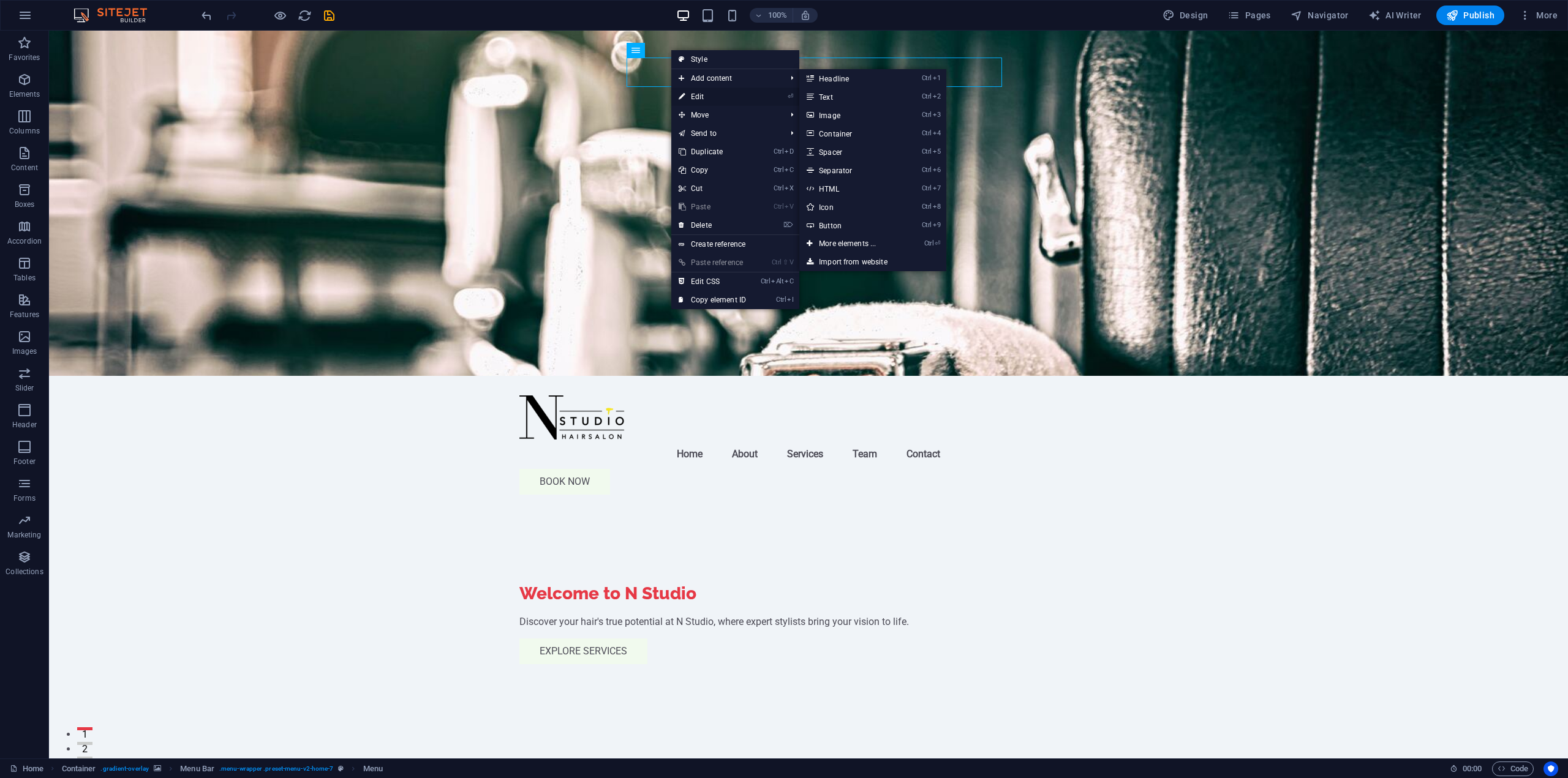
click at [723, 99] on link "⏎ Edit" at bounding box center [712, 96] width 82 height 19
select select
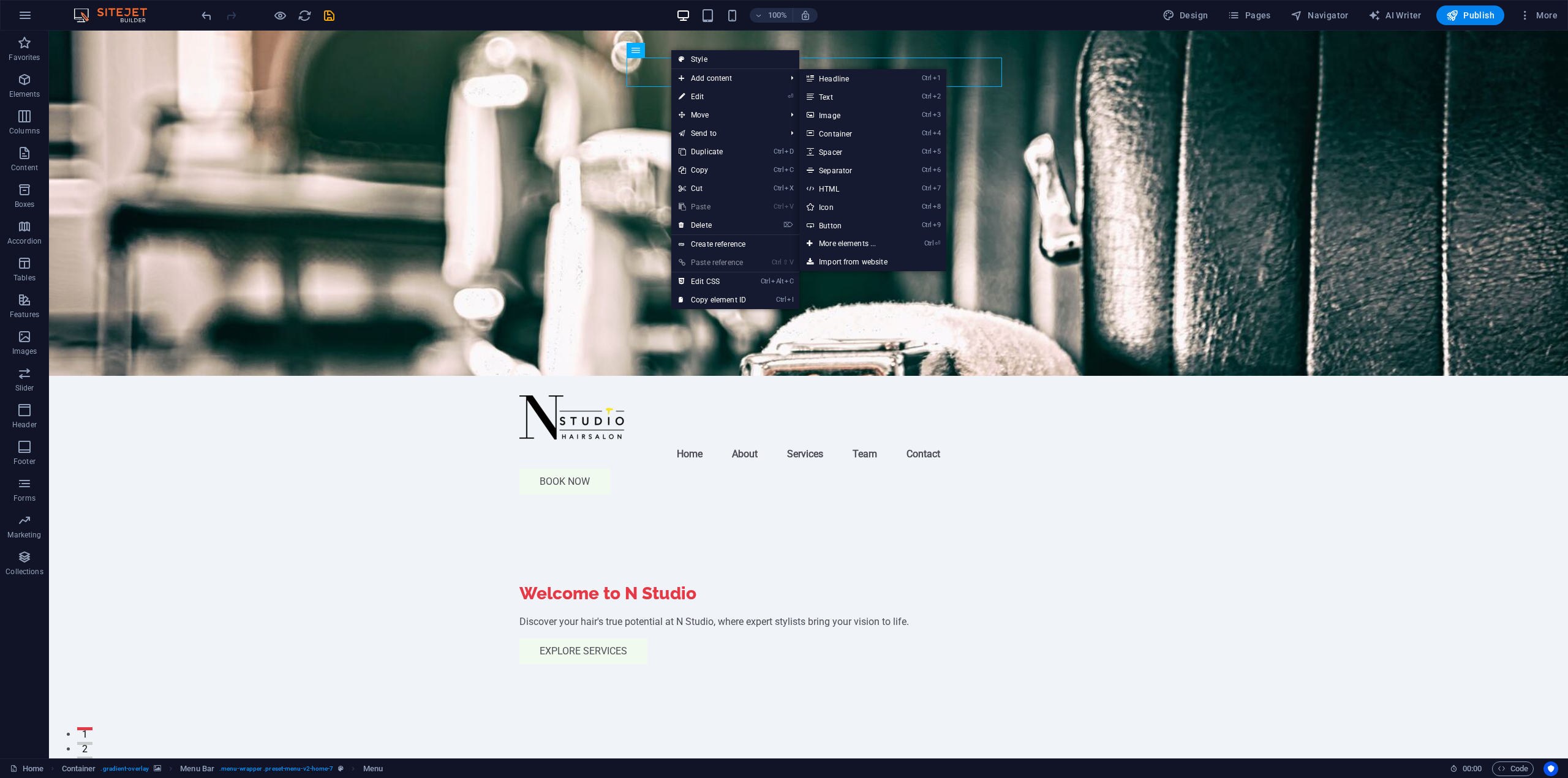
select select
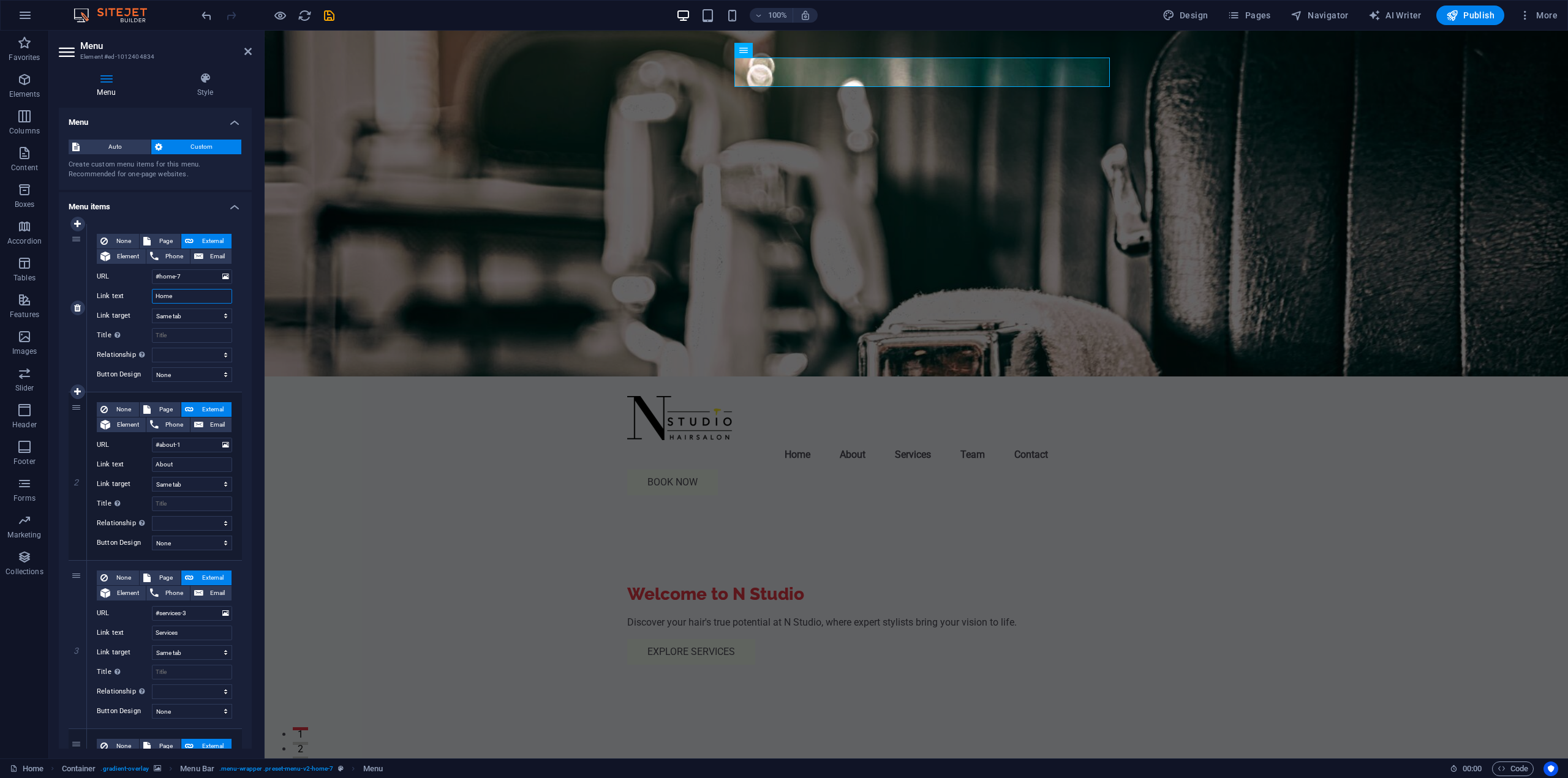
drag, startPoint x: 190, startPoint y: 297, endPoint x: 127, endPoint y: 299, distance: 63.0
click at [127, 299] on div "Link text Home" at bounding box center [164, 296] width 135 height 15
type input "Welcome"
select select
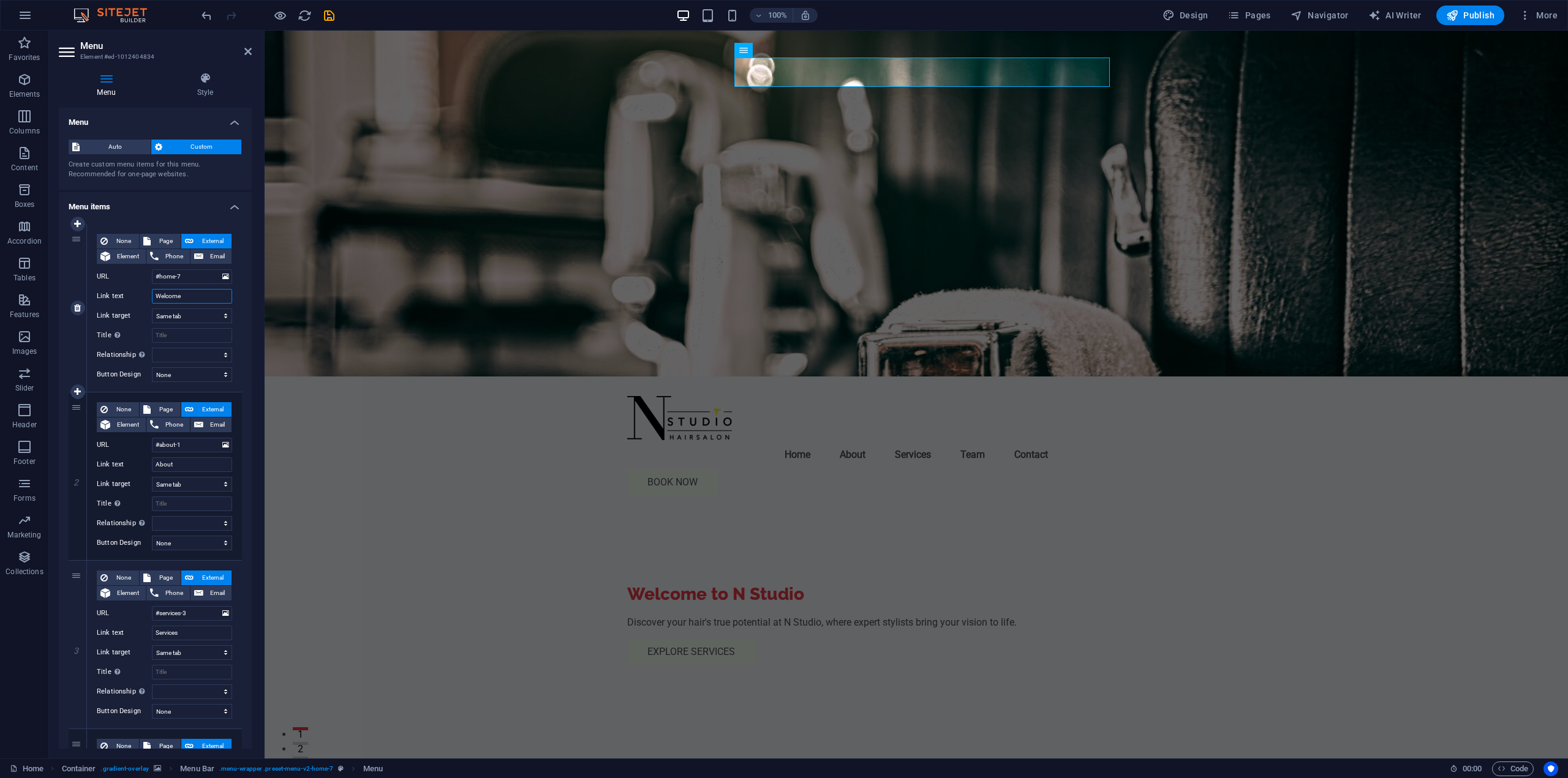
select select
type input "Welcome"
click at [277, 302] on figure at bounding box center [916, 204] width 1303 height 346
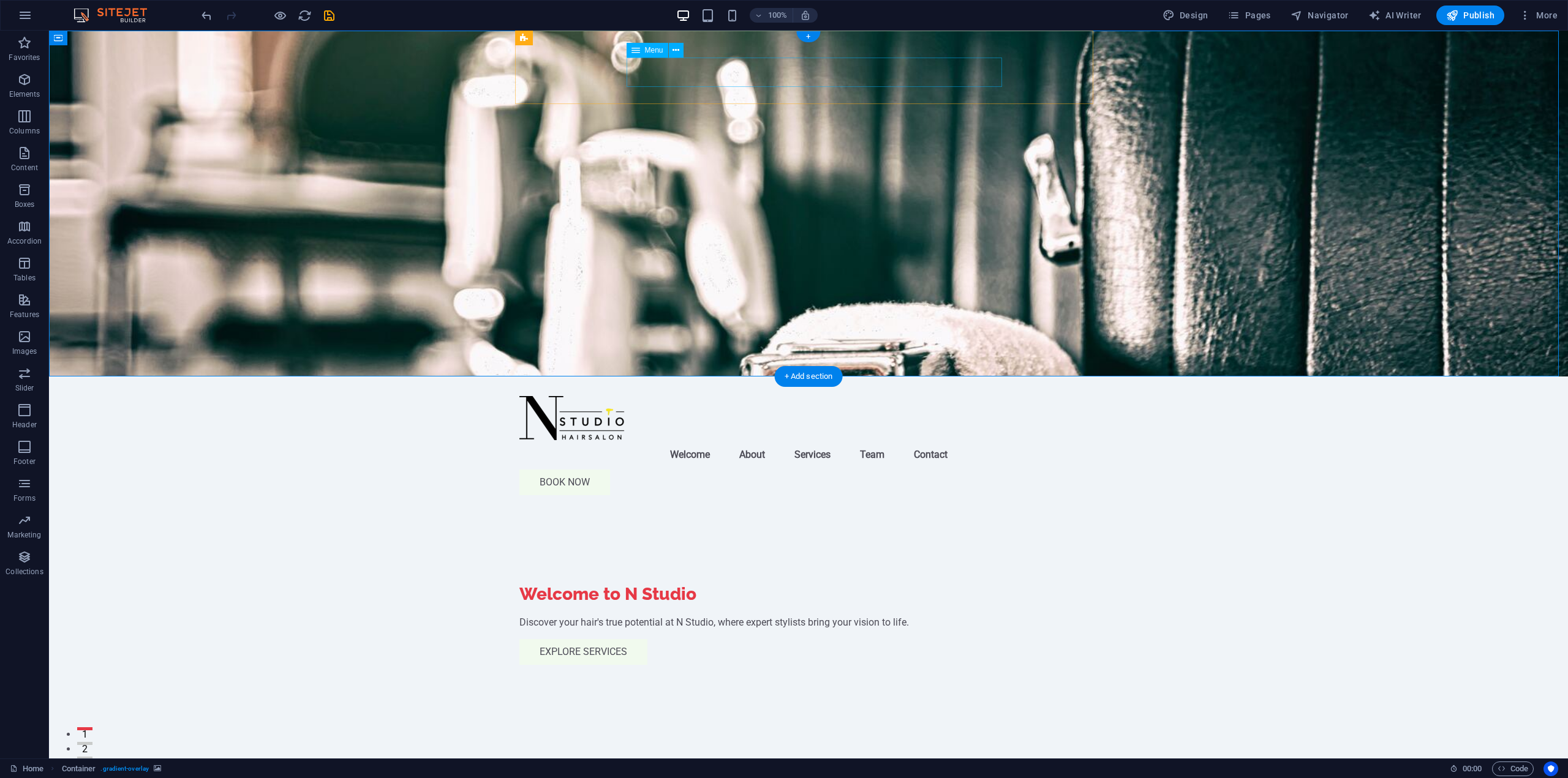
click at [694, 440] on nav "Welcome About Services Team Contact" at bounding box center [808, 454] width 578 height 29
click at [761, 440] on nav "Welcome About Services Team Contact" at bounding box center [808, 454] width 578 height 29
click at [684, 49] on div "Menu" at bounding box center [659, 50] width 65 height 15
click at [679, 51] on icon at bounding box center [676, 50] width 7 height 13
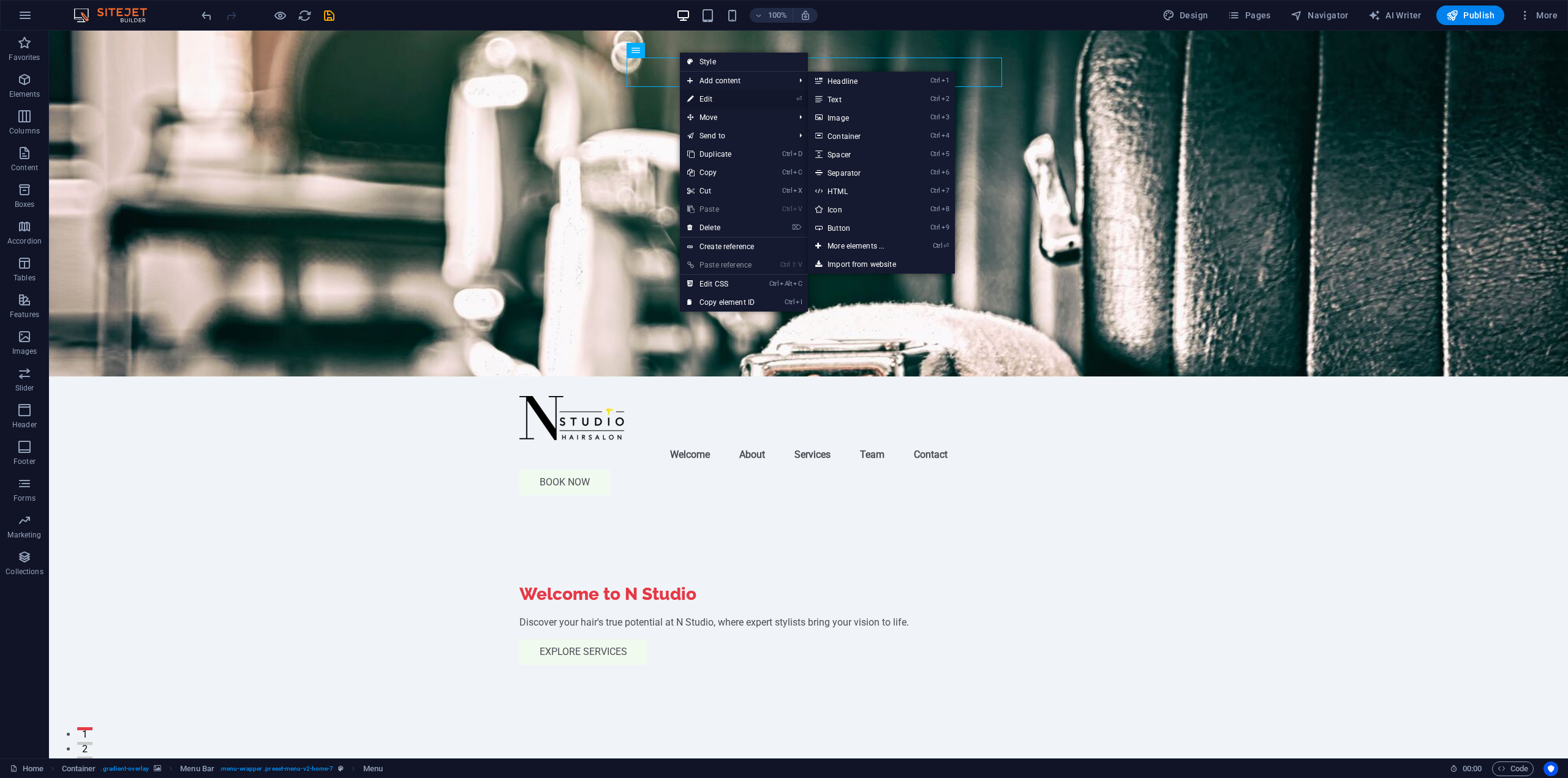
click at [728, 103] on link "⏎ Edit" at bounding box center [721, 99] width 82 height 19
select select
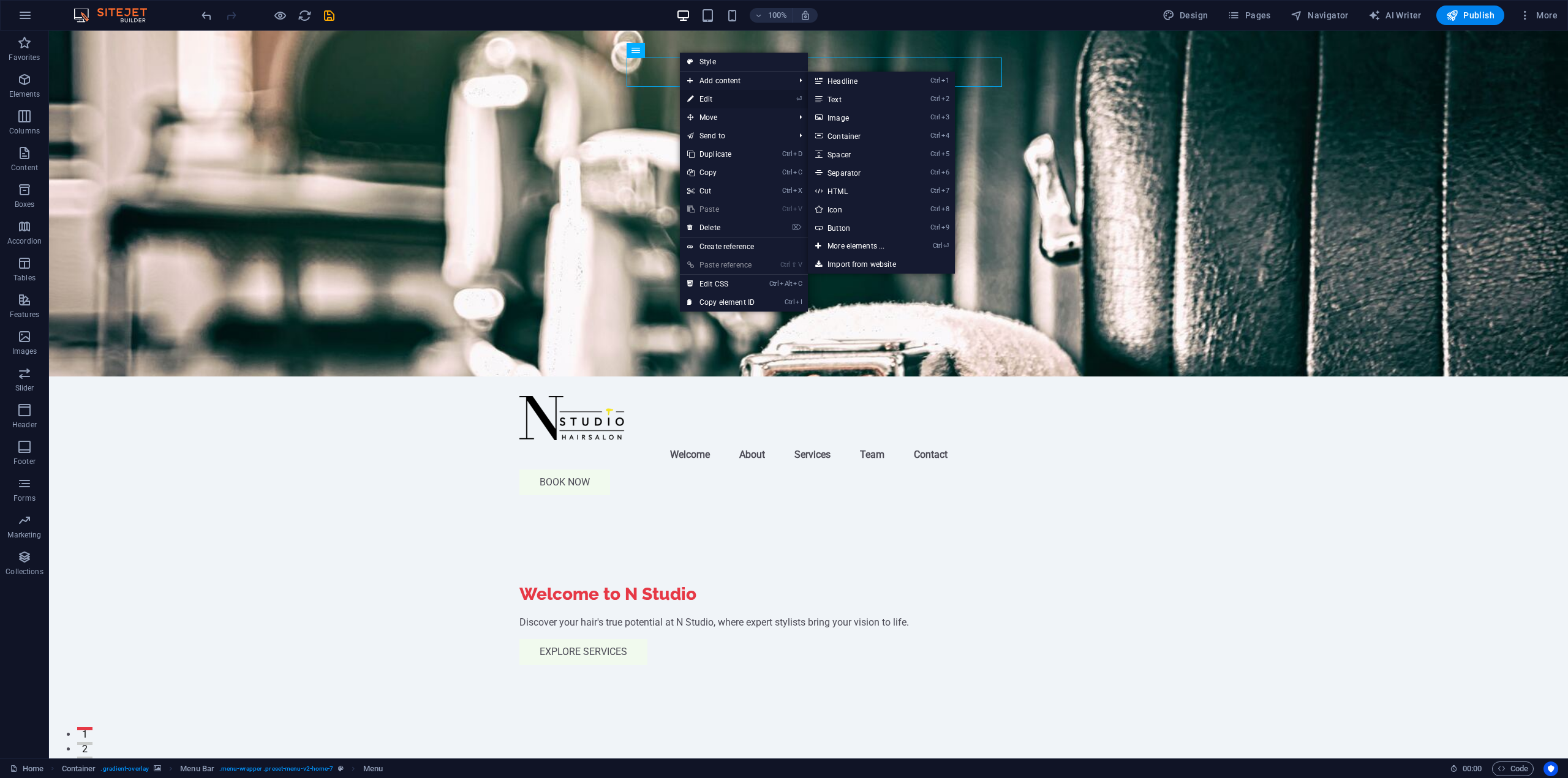
select select
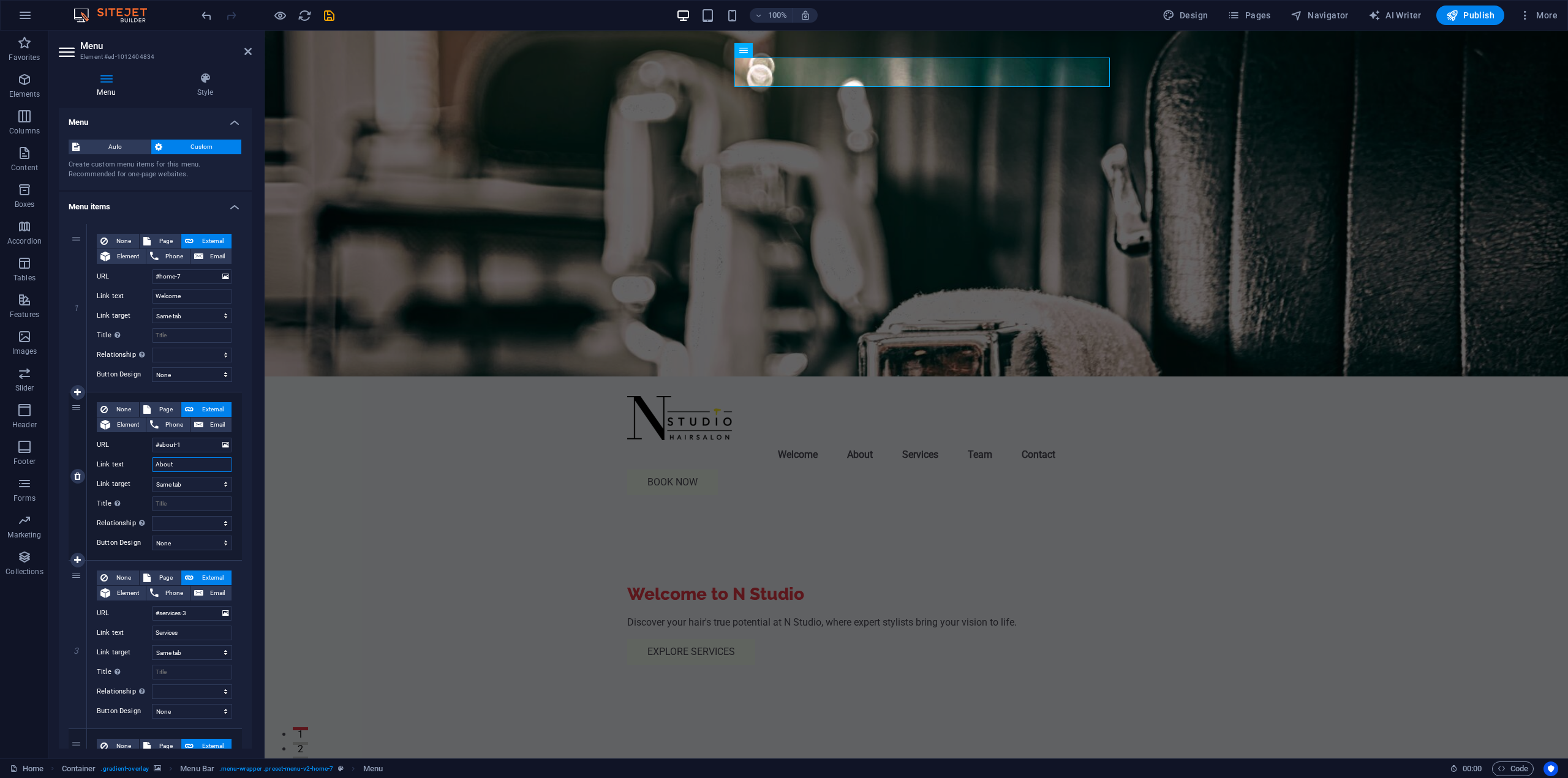
drag, startPoint x: 188, startPoint y: 468, endPoint x: 154, endPoint y: 466, distance: 34.1
click at [154, 466] on input "About" at bounding box center [191, 465] width 80 height 15
click at [562, 297] on figure at bounding box center [916, 204] width 1303 height 346
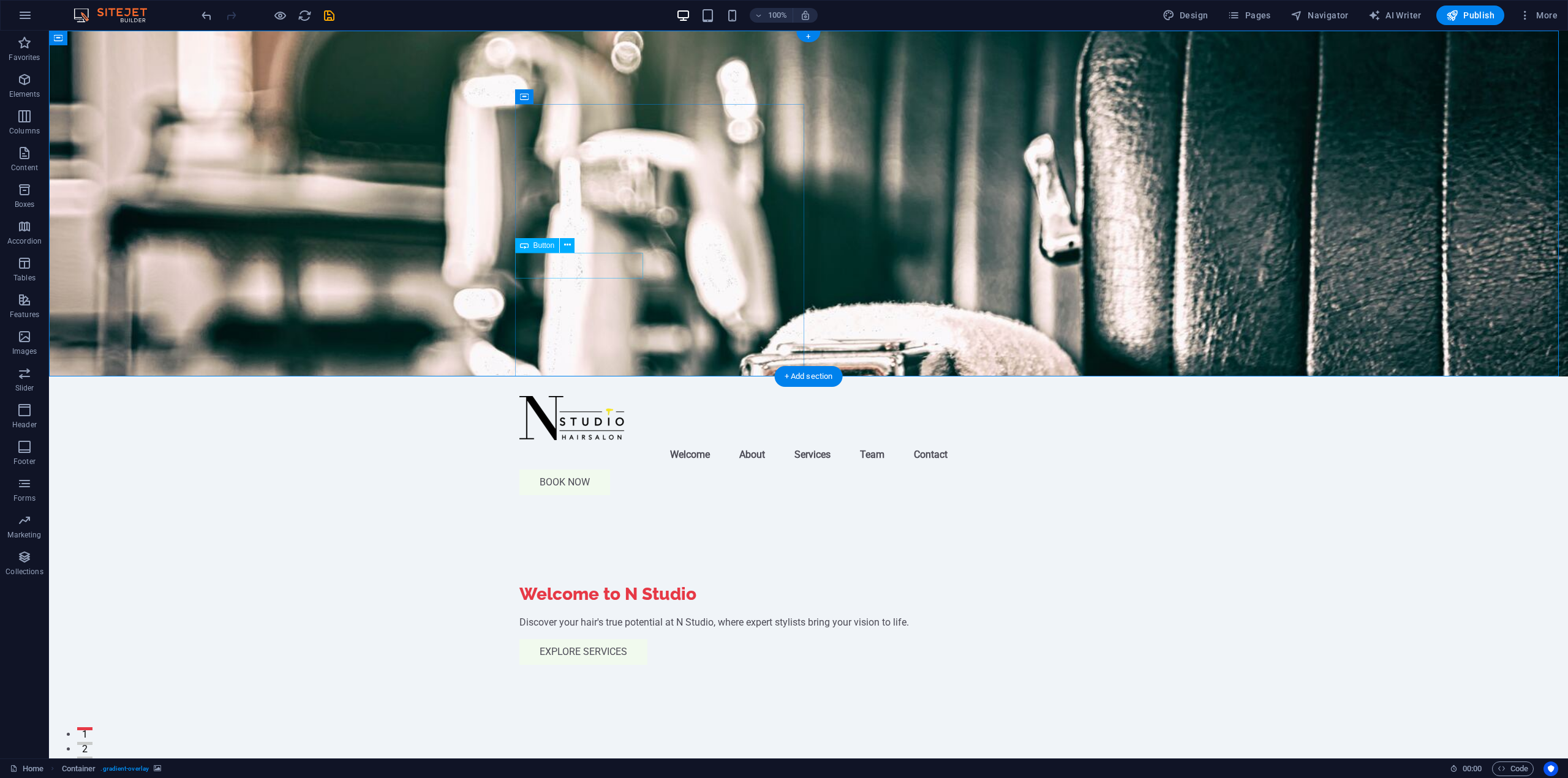
click at [630, 640] on div "Explore Services" at bounding box center [808, 652] width 578 height 26
click at [1542, 17] on span "More" at bounding box center [1539, 15] width 39 height 12
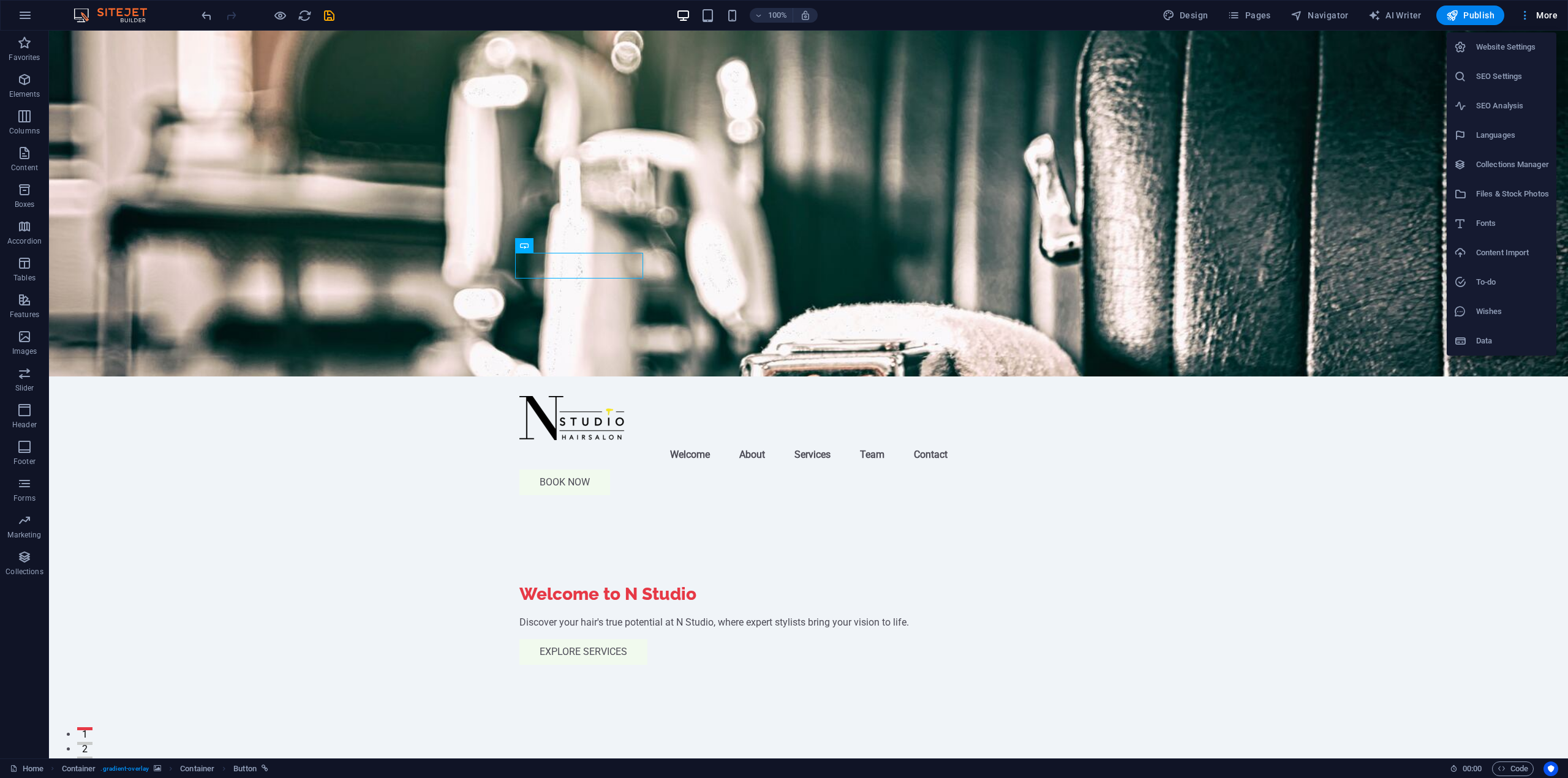
click at [1542, 17] on div at bounding box center [784, 389] width 1568 height 778
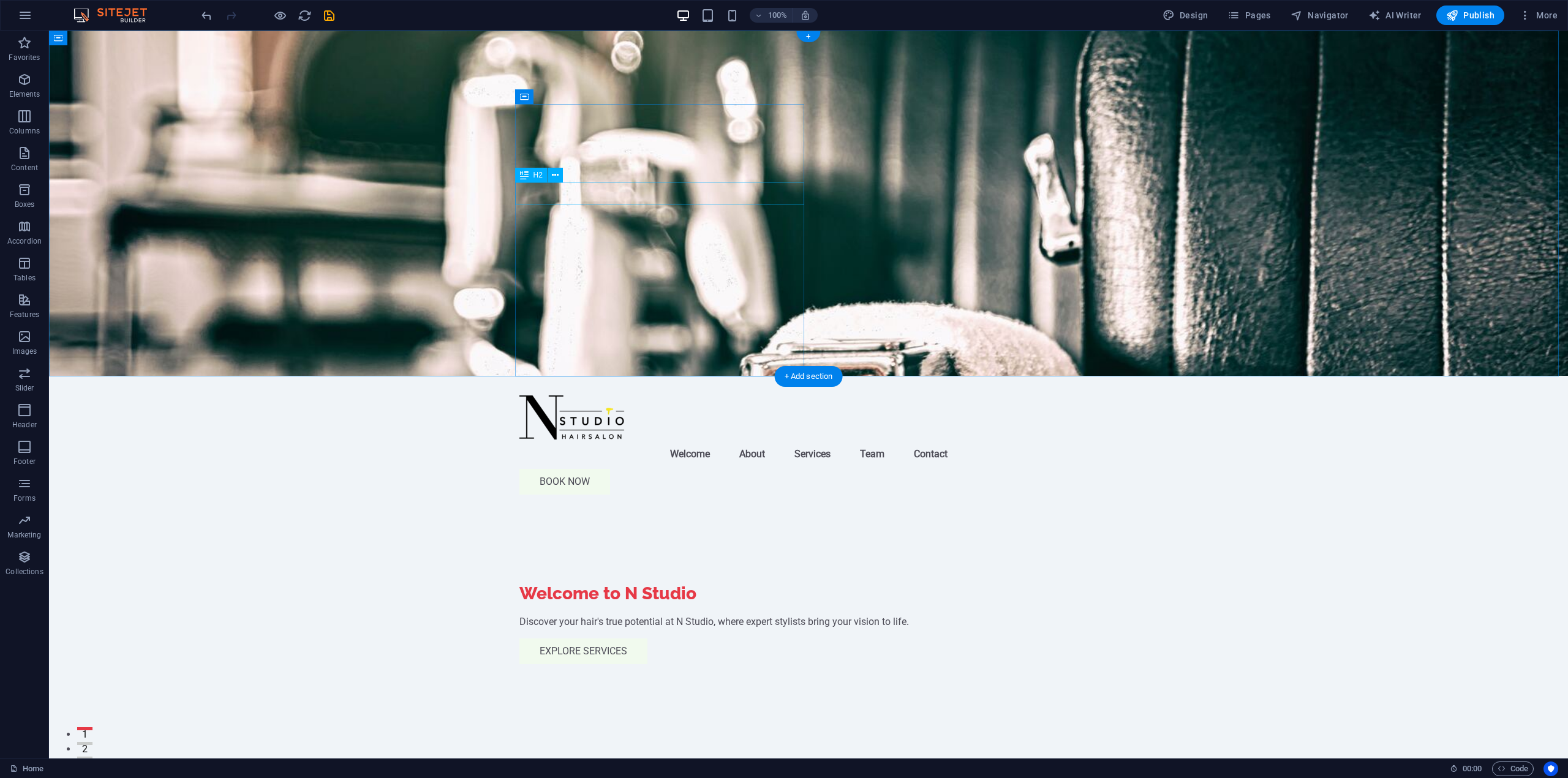
click at [670, 583] on div "Welcome to N Studio" at bounding box center [808, 594] width 578 height 22
click at [1051, 55] on icon at bounding box center [1054, 52] width 7 height 13
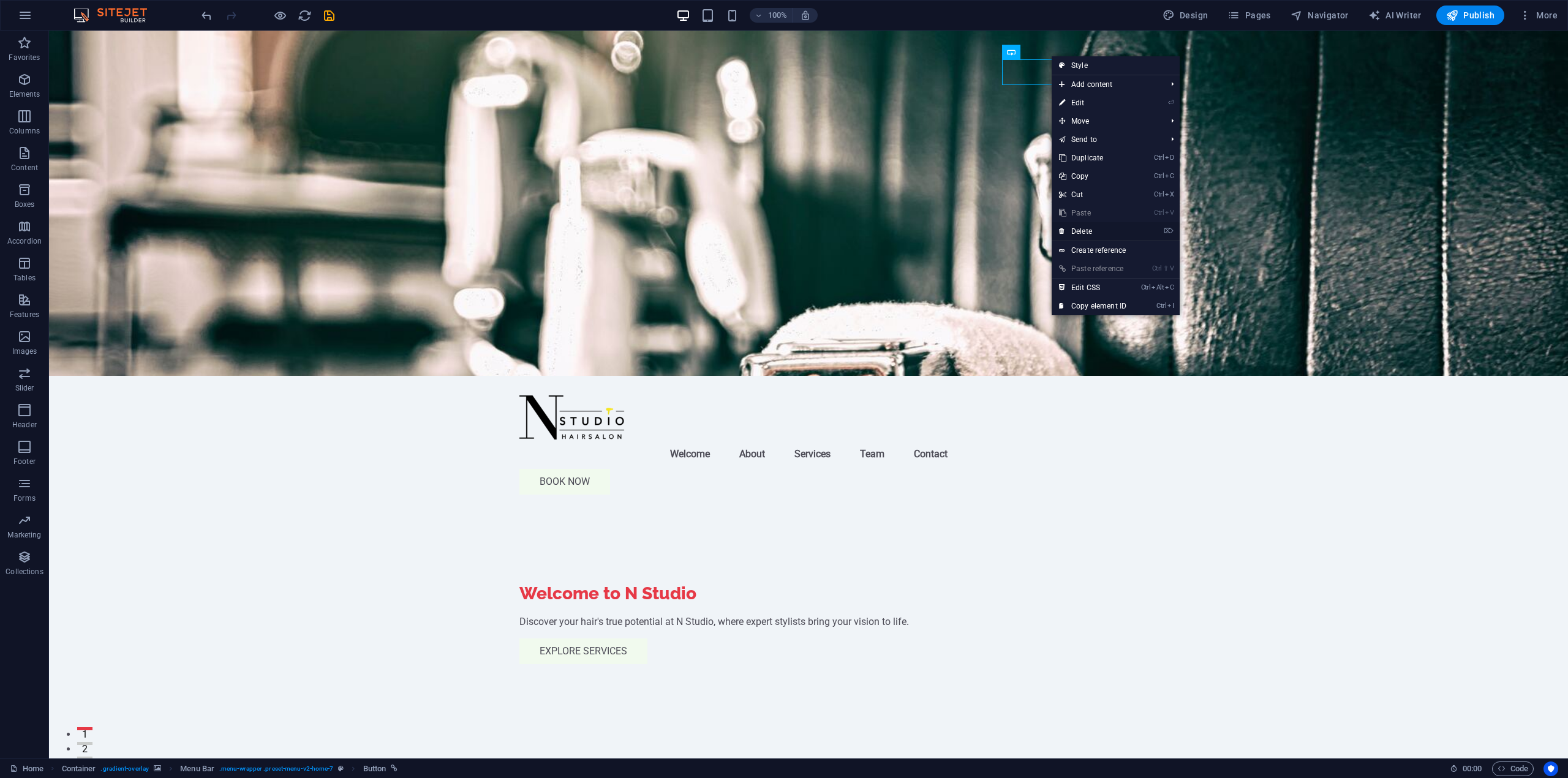
click at [1099, 228] on link "⌦ Delete" at bounding box center [1092, 231] width 82 height 19
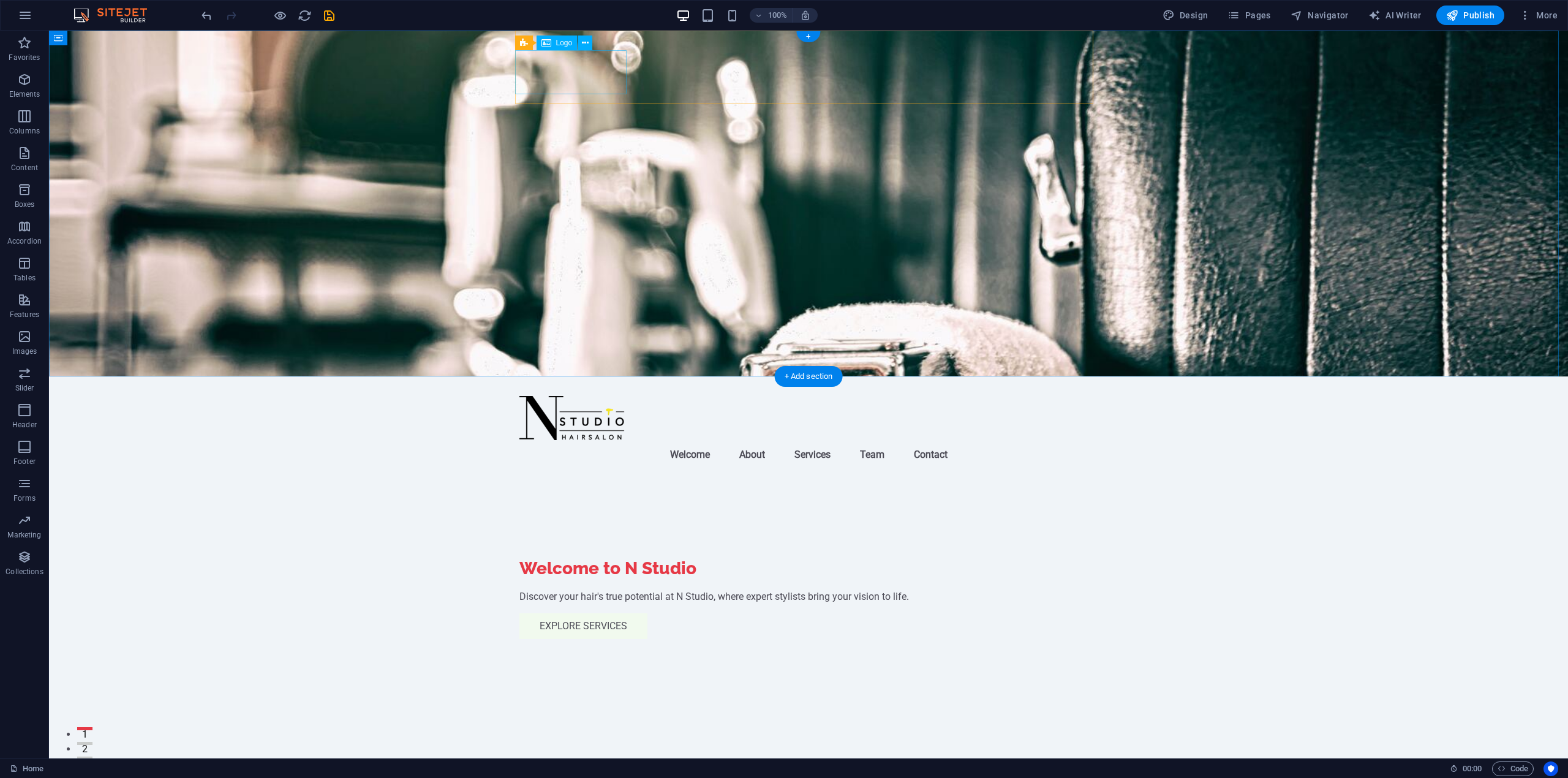
click at [593, 396] on div at bounding box center [808, 418] width 578 height 44
click at [584, 41] on icon at bounding box center [586, 43] width 7 height 13
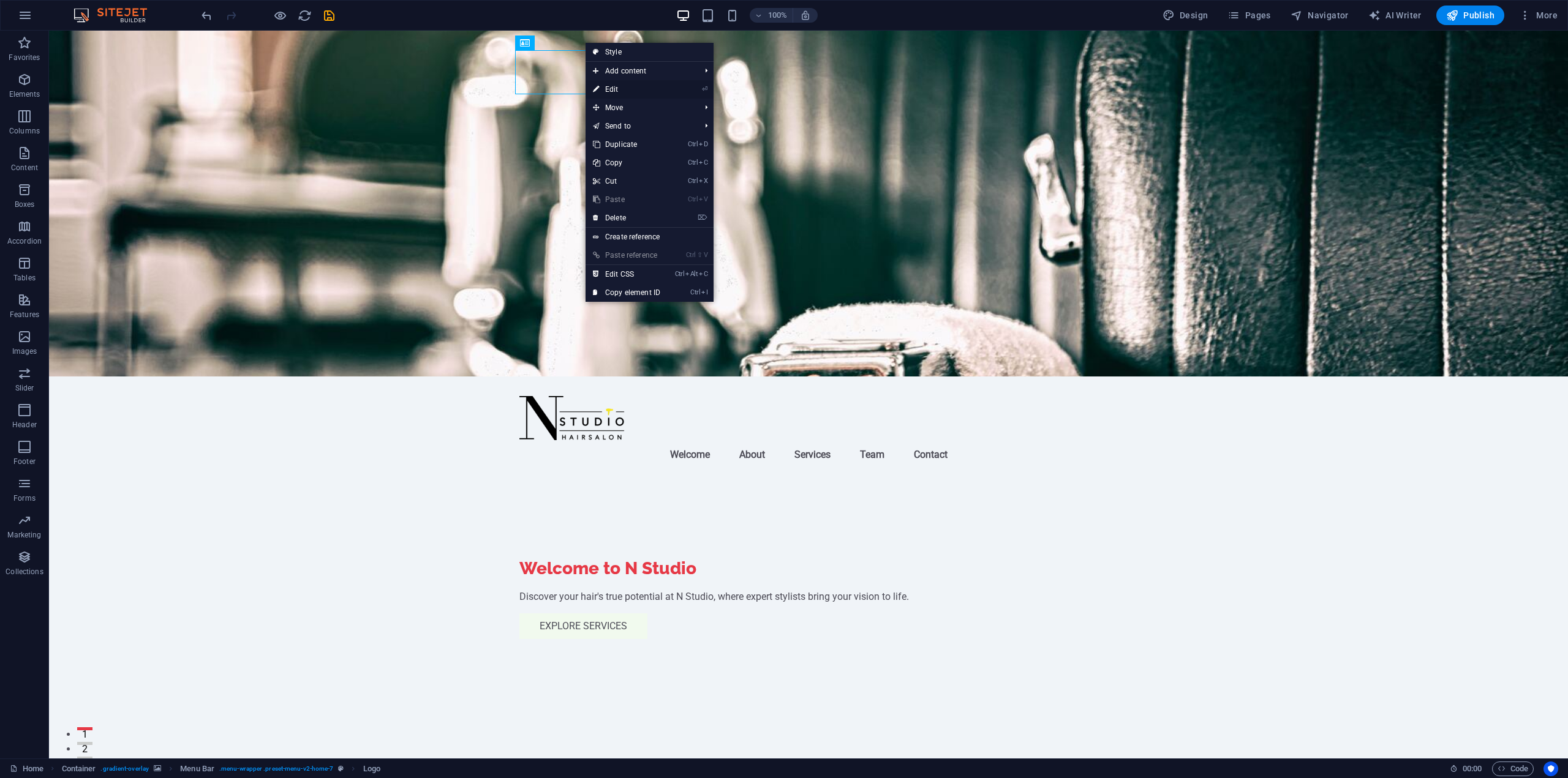
click at [642, 89] on link "⏎ Edit" at bounding box center [626, 89] width 82 height 19
select select "px"
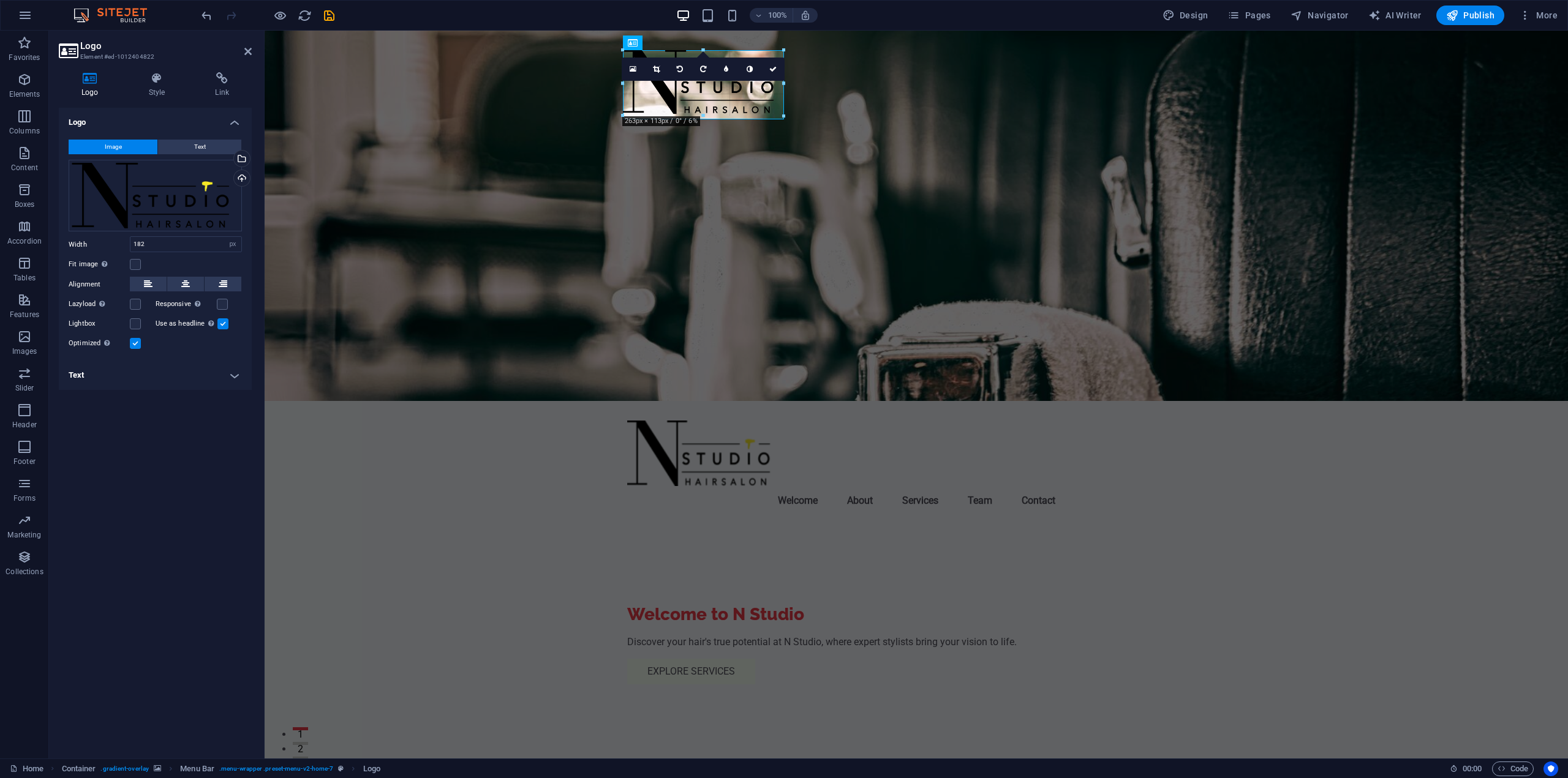
drag, startPoint x: 732, startPoint y: 94, endPoint x: 772, endPoint y: 102, distance: 40.8
type input "255"
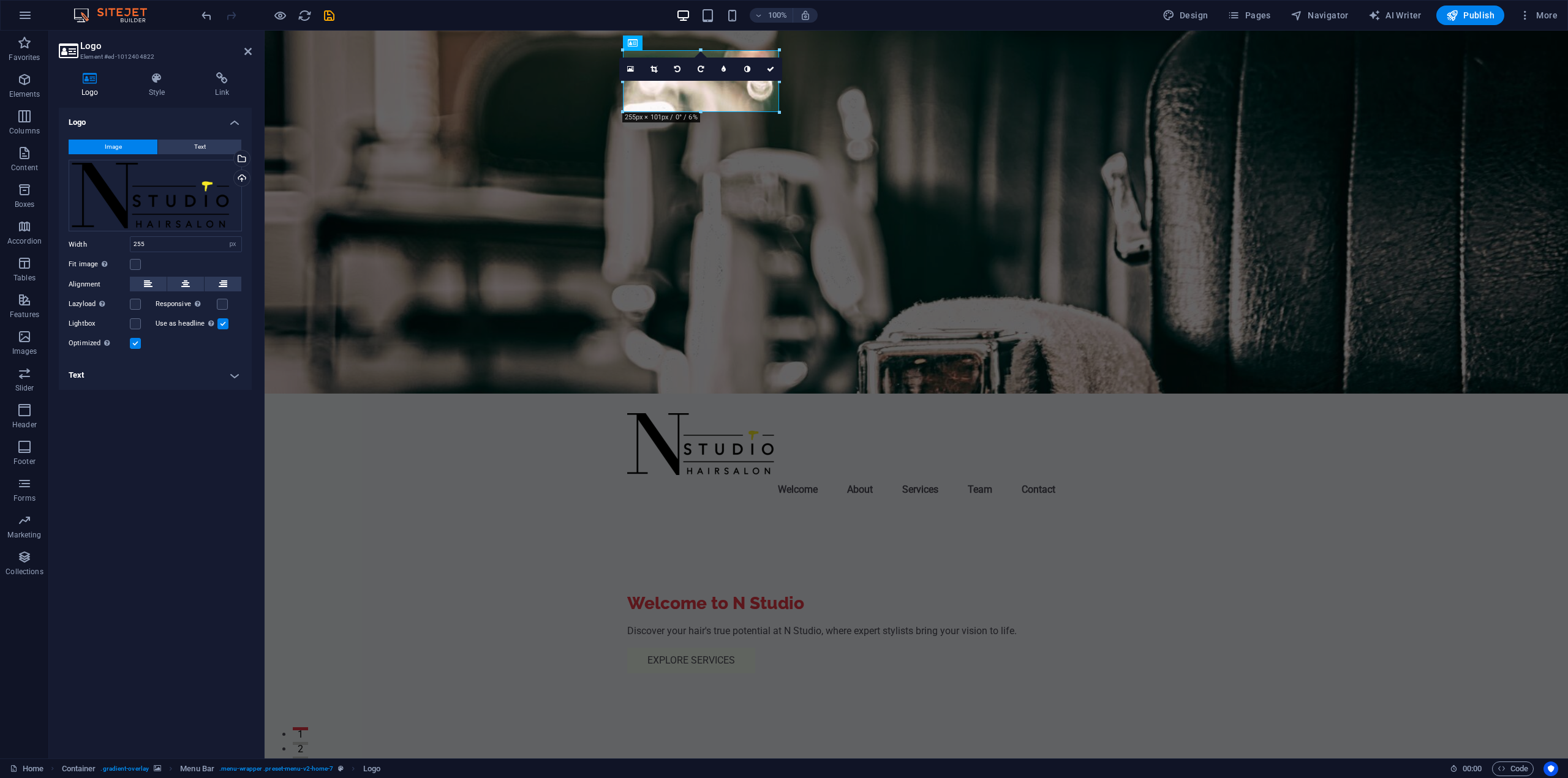
click at [967, 195] on figure at bounding box center [916, 213] width 1303 height 363
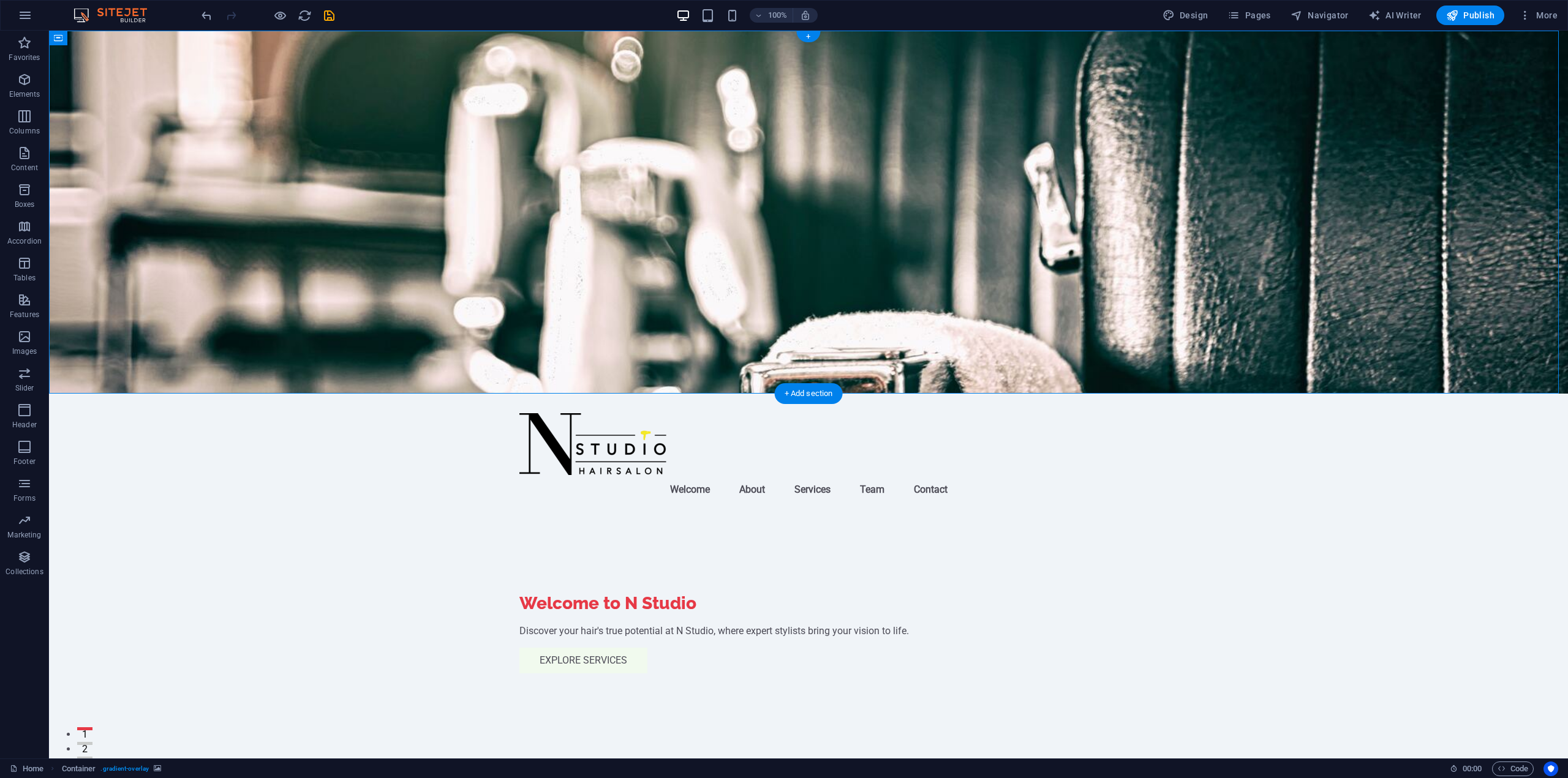
click at [1021, 244] on figure at bounding box center [809, 213] width 1519 height 363
click at [1347, 195] on figure at bounding box center [809, 213] width 1519 height 363
click at [125, 41] on icon at bounding box center [128, 38] width 9 height 13
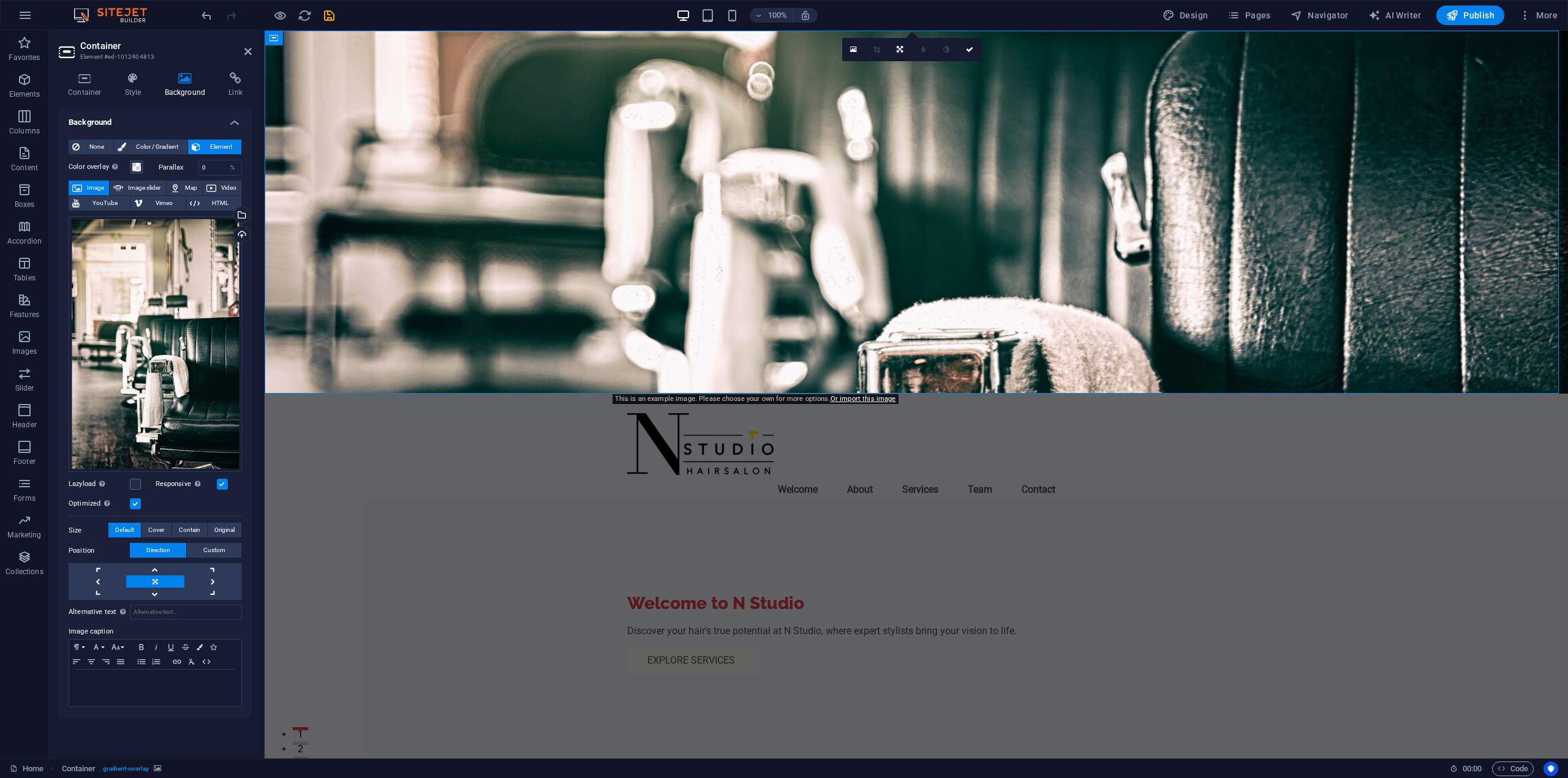
click at [87, 187] on span "Image" at bounding box center [95, 188] width 19 height 15
click at [241, 236] on div "Upload" at bounding box center [240, 236] width 19 height 19
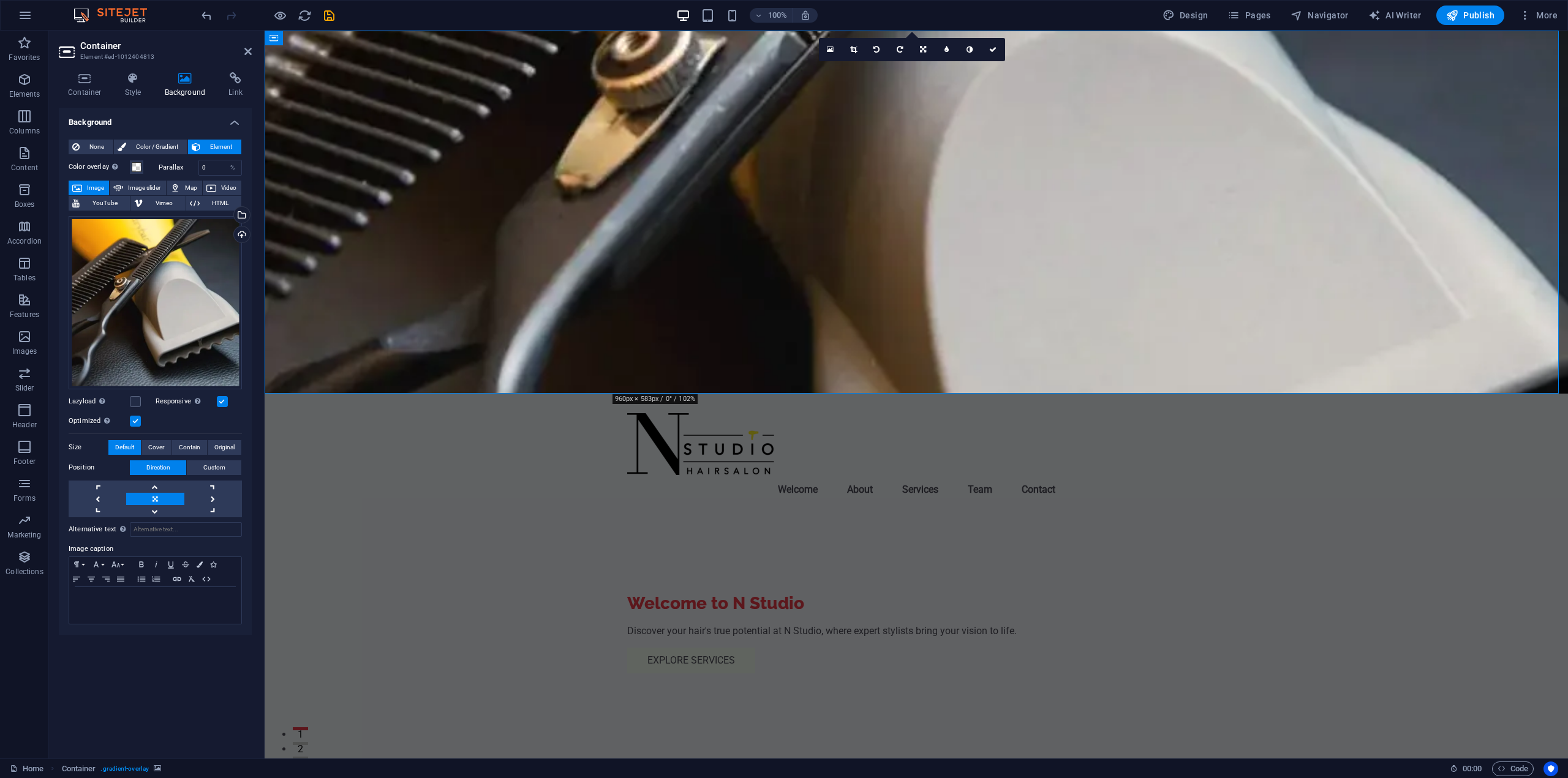
click at [220, 400] on label at bounding box center [222, 401] width 11 height 11
click at [0, 0] on input "Responsive Automatically load retina image and smartphone optimized sizes." at bounding box center [0, 0] width 0 height 0
click at [221, 401] on label at bounding box center [222, 401] width 11 height 11
click at [0, 0] on input "Responsive Automatically load retina image and smartphone optimized sizes." at bounding box center [0, 0] width 0 height 0
click at [135, 426] on label at bounding box center [135, 421] width 11 height 11
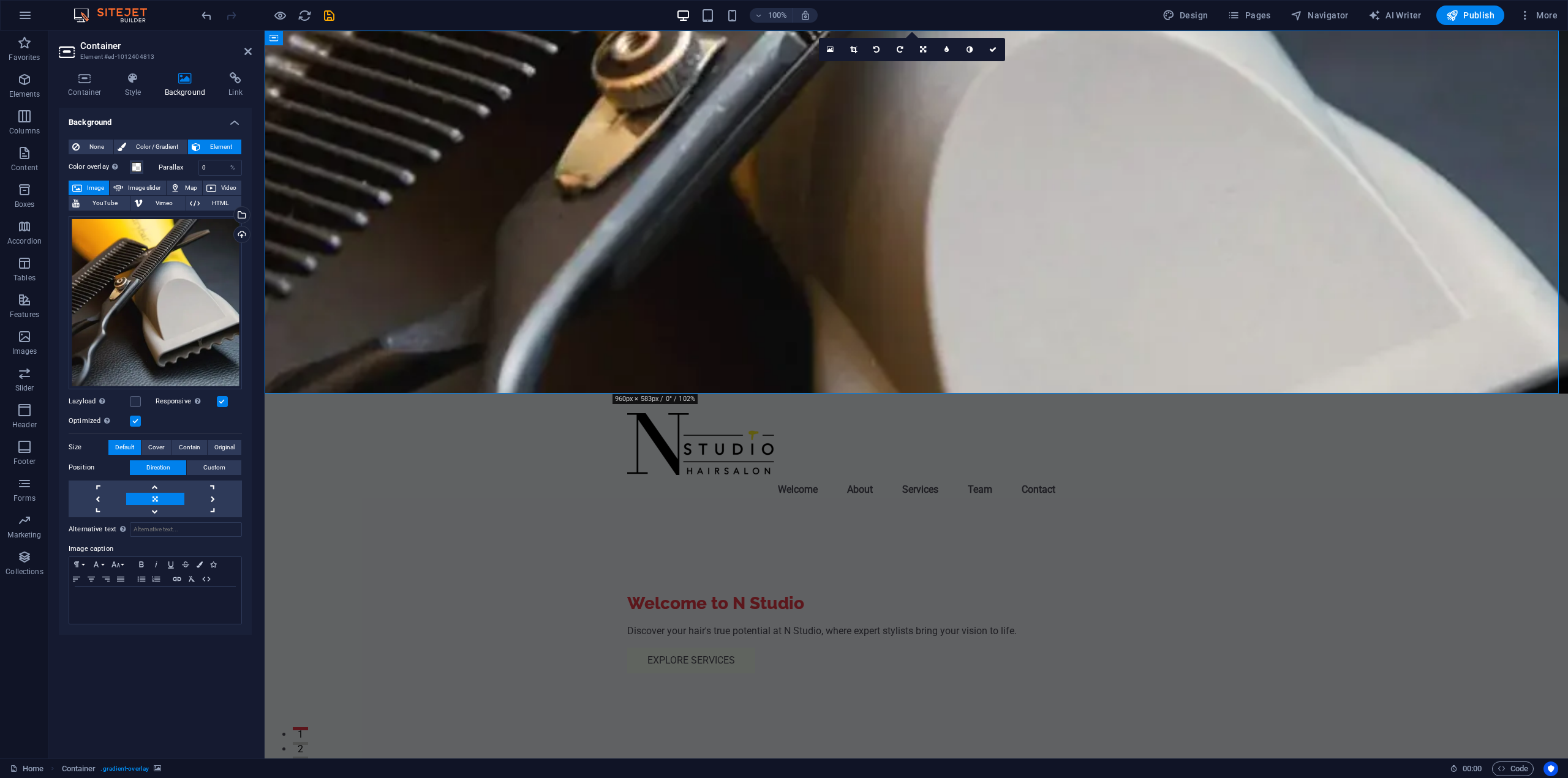
click at [0, 0] on input "Optimized Images are compressed to improve page speed." at bounding box center [0, 0] width 0 height 0
click at [134, 426] on label at bounding box center [135, 421] width 11 height 11
click at [0, 0] on input "Optimized Images are compressed to improve page speed." at bounding box center [0, 0] width 0 height 0
click at [134, 426] on label at bounding box center [135, 421] width 11 height 11
click at [0, 0] on input "Optimized Images are compressed to improve page speed." at bounding box center [0, 0] width 0 height 0
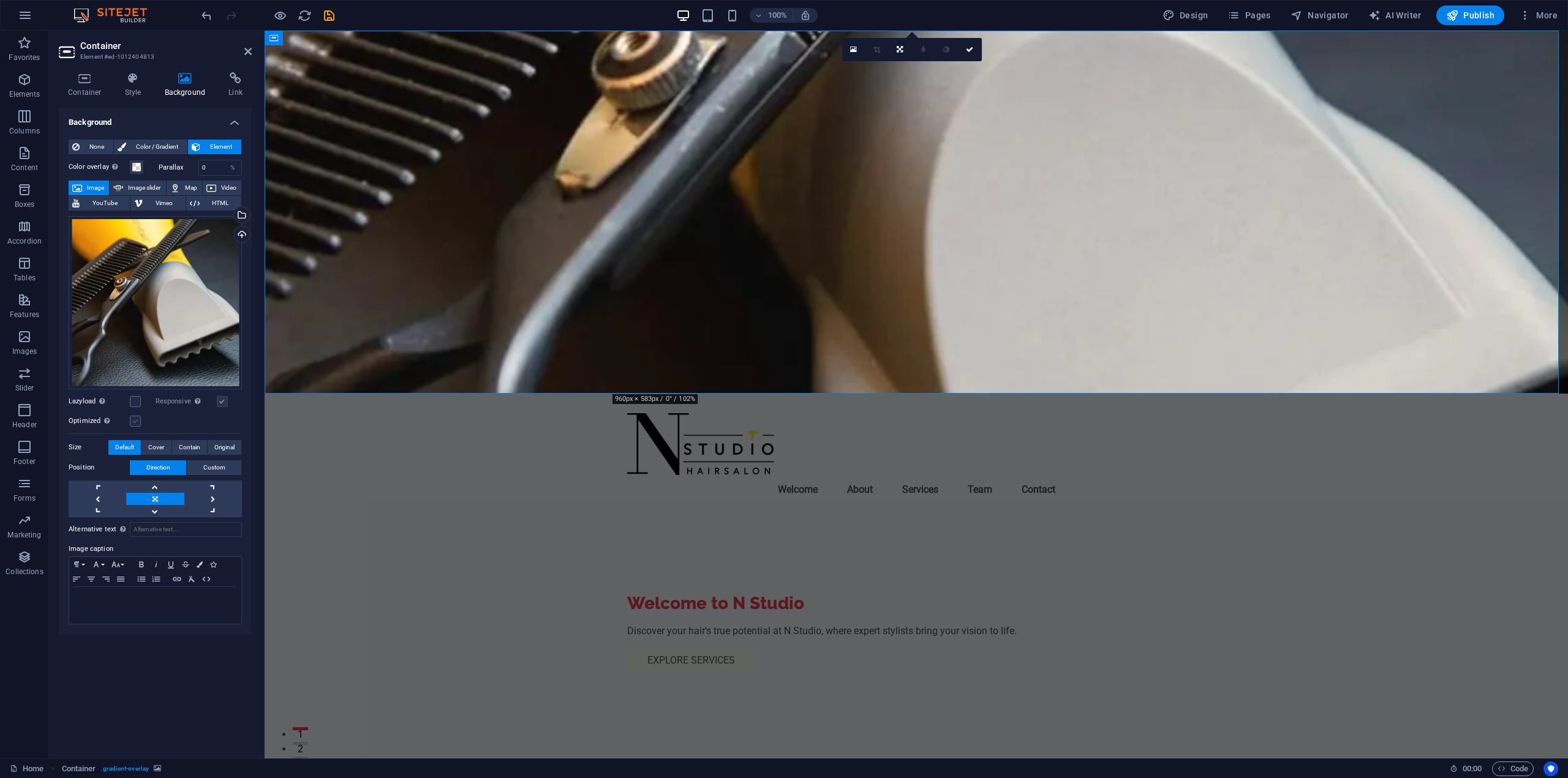
click at [134, 426] on label at bounding box center [135, 421] width 11 height 11
click at [0, 0] on input "Optimized Images are compressed to improve page speed." at bounding box center [0, 0] width 0 height 0
click at [100, 500] on link at bounding box center [97, 499] width 57 height 12
click at [155, 495] on link at bounding box center [154, 499] width 57 height 12
click at [160, 514] on link at bounding box center [154, 512] width 57 height 12
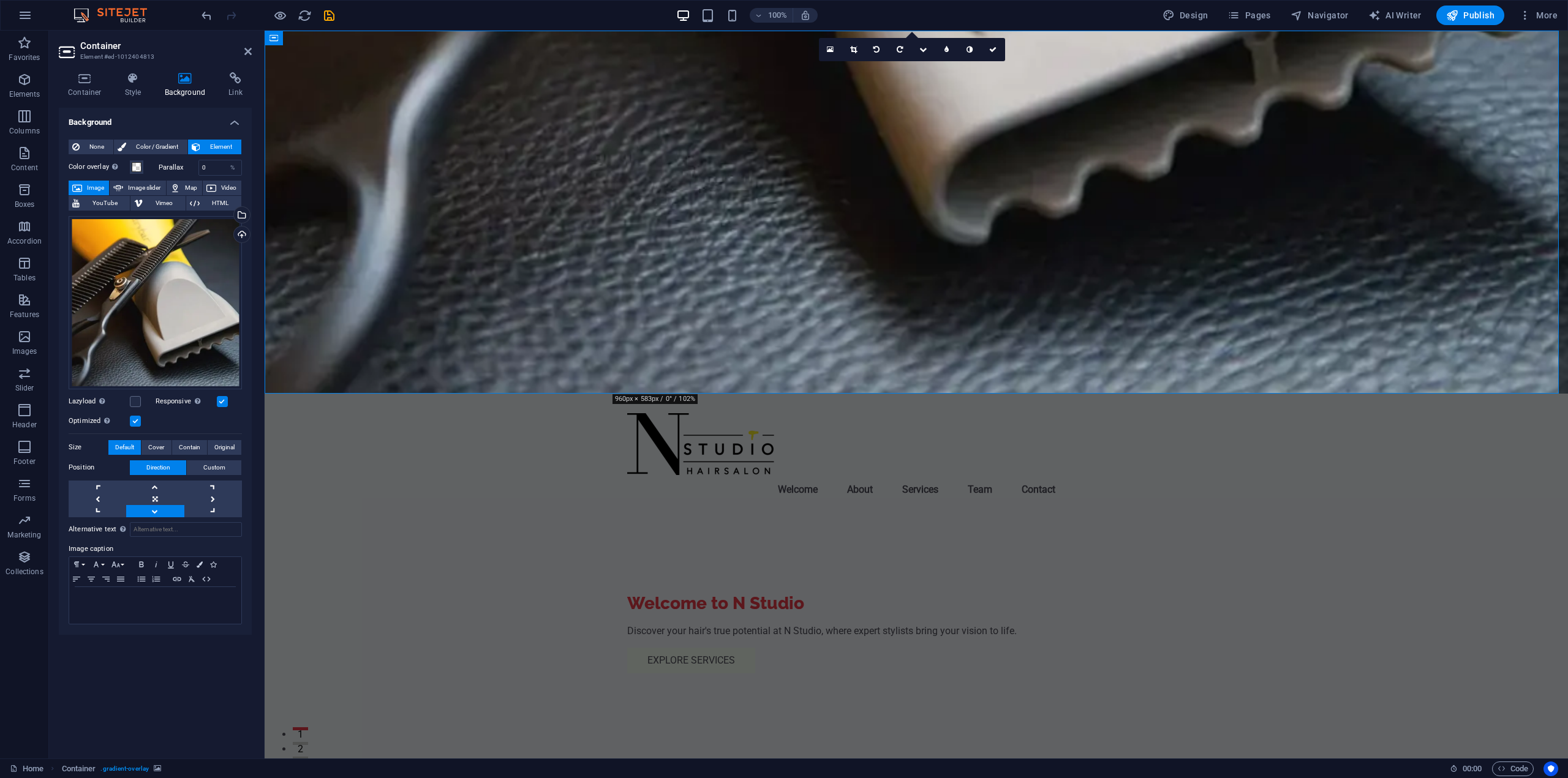
click at [159, 514] on link at bounding box center [154, 512] width 57 height 12
click at [156, 491] on link at bounding box center [154, 487] width 57 height 12
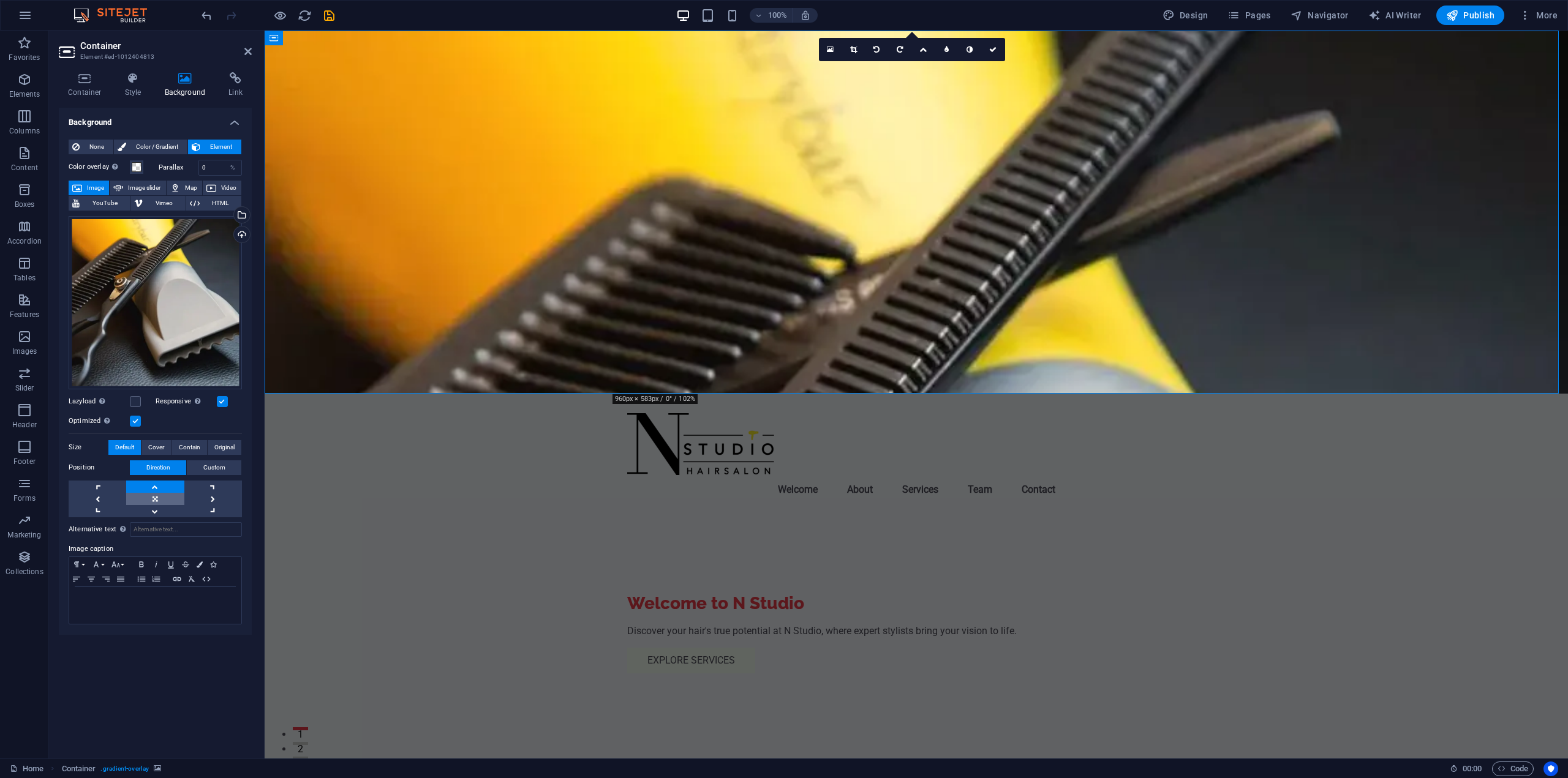
click at [149, 502] on link at bounding box center [154, 499] width 57 height 12
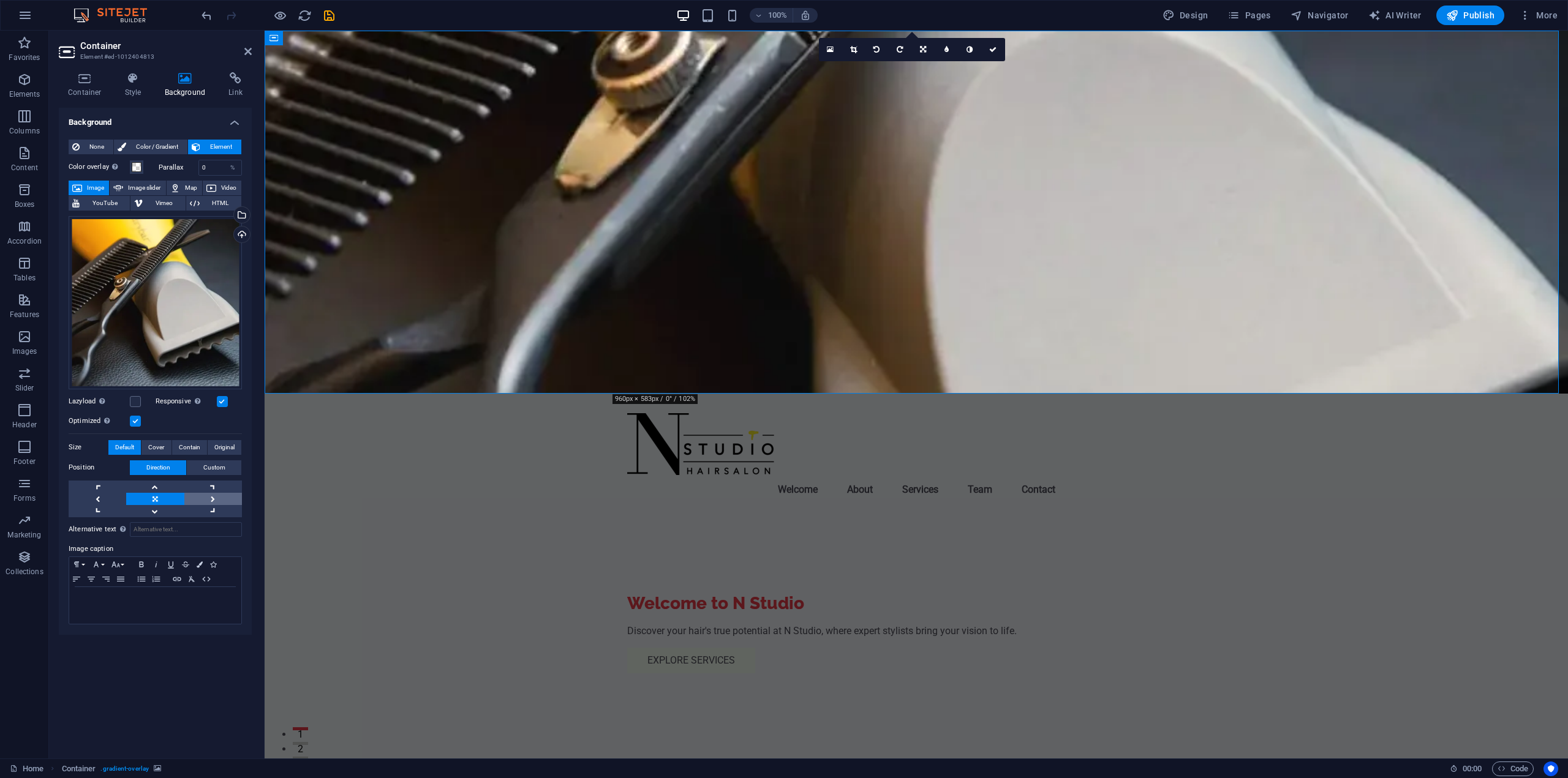
click at [199, 503] on link at bounding box center [213, 499] width 57 height 12
click at [218, 490] on link at bounding box center [213, 487] width 57 height 12
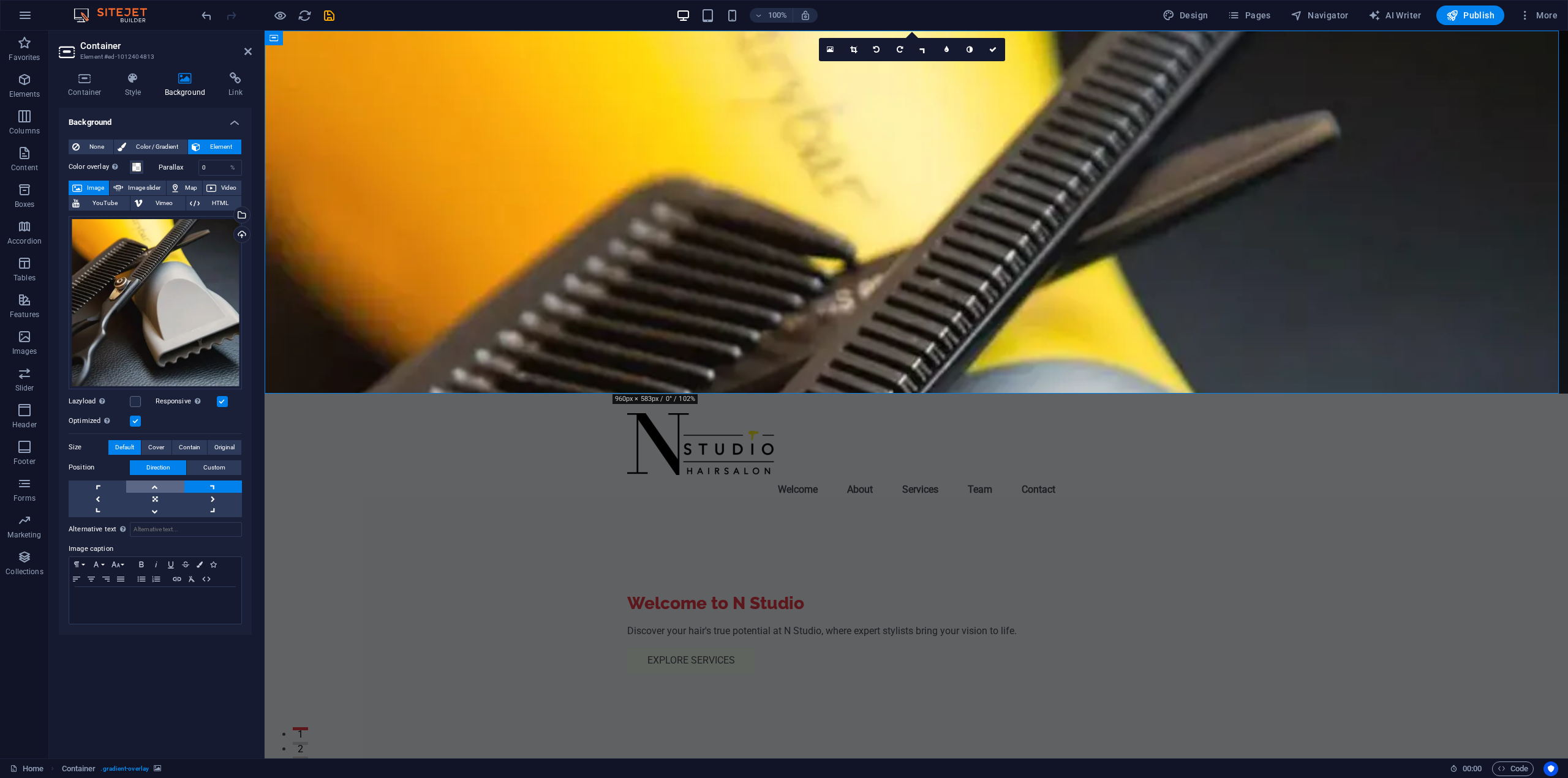
click at [157, 486] on link at bounding box center [154, 487] width 57 height 12
click at [154, 505] on link at bounding box center [154, 512] width 57 height 12
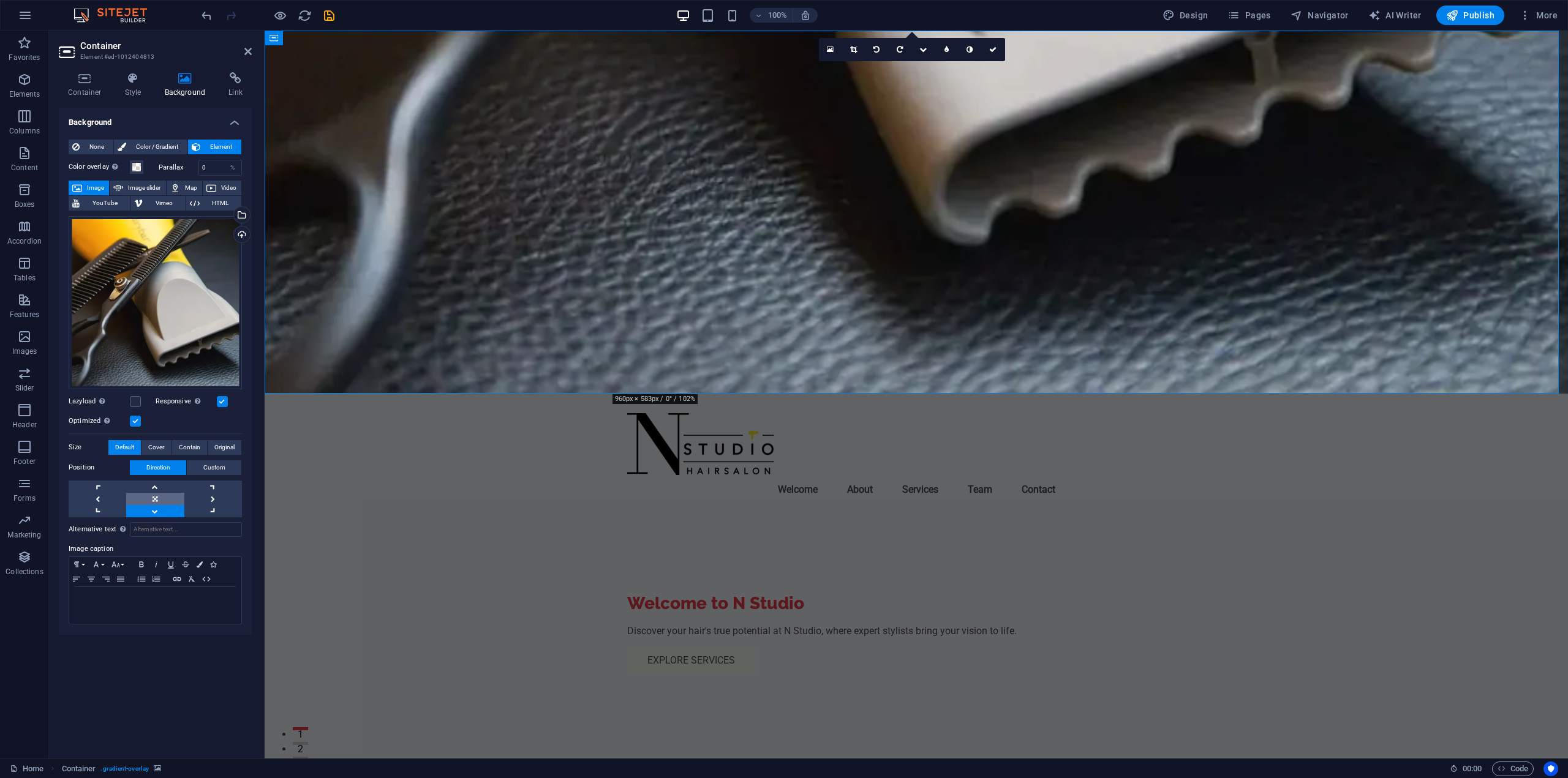
click at [152, 496] on link at bounding box center [154, 499] width 57 height 12
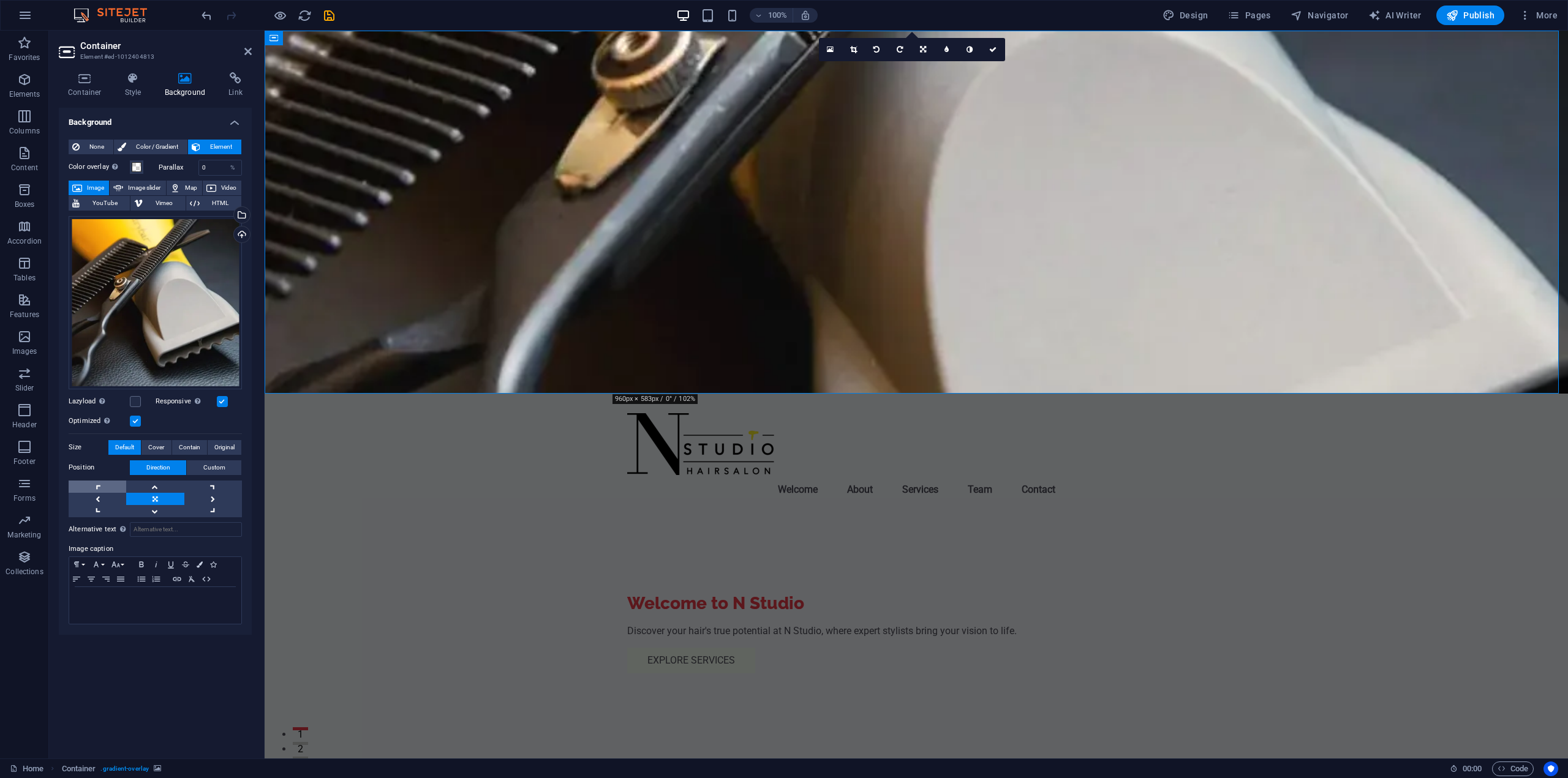
click at [121, 488] on link at bounding box center [97, 487] width 57 height 12
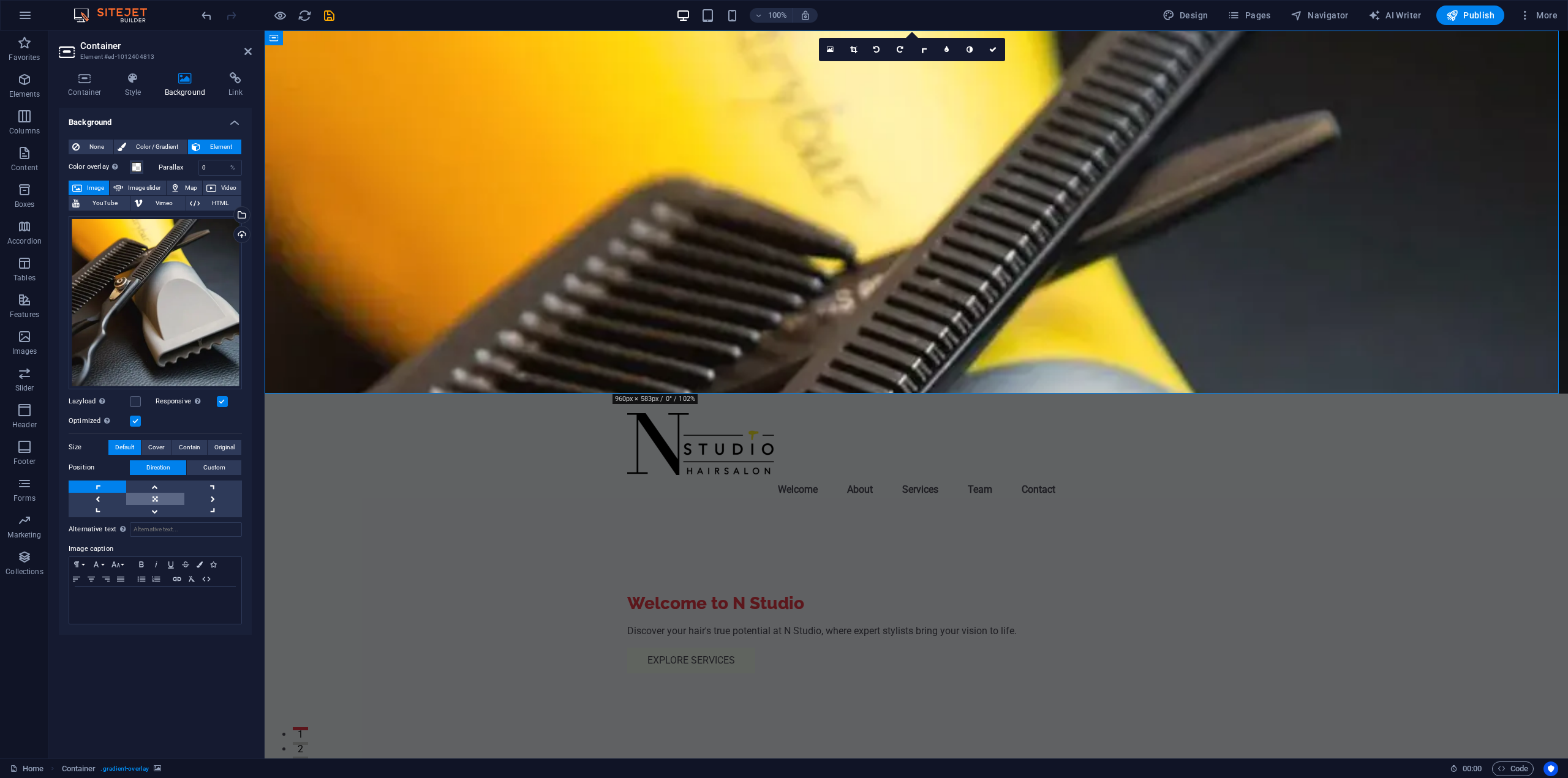
click at [156, 499] on link at bounding box center [154, 499] width 57 height 12
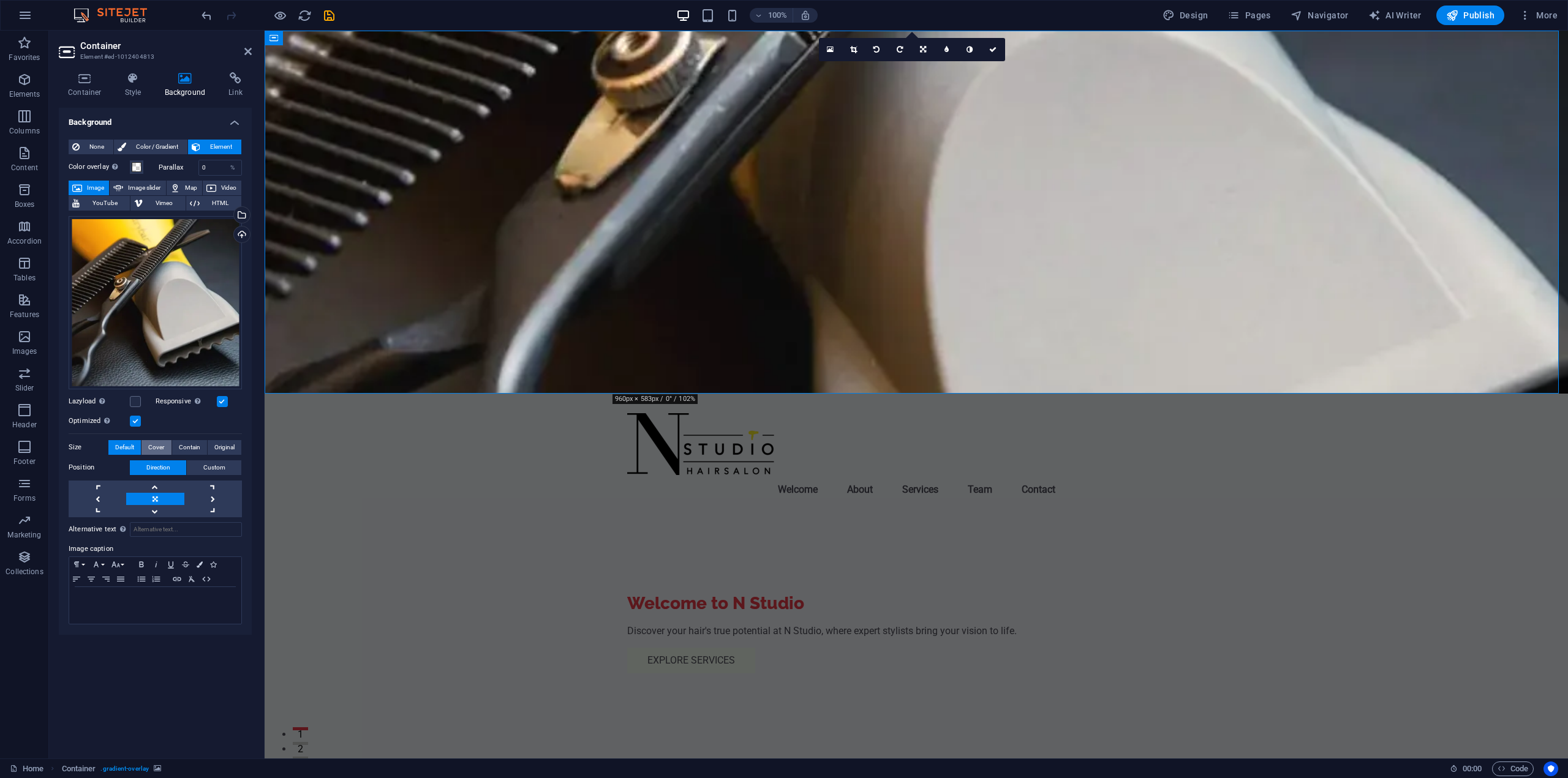
click at [157, 450] on span "Cover" at bounding box center [156, 447] width 16 height 15
click at [184, 450] on span "Contain" at bounding box center [190, 447] width 21 height 15
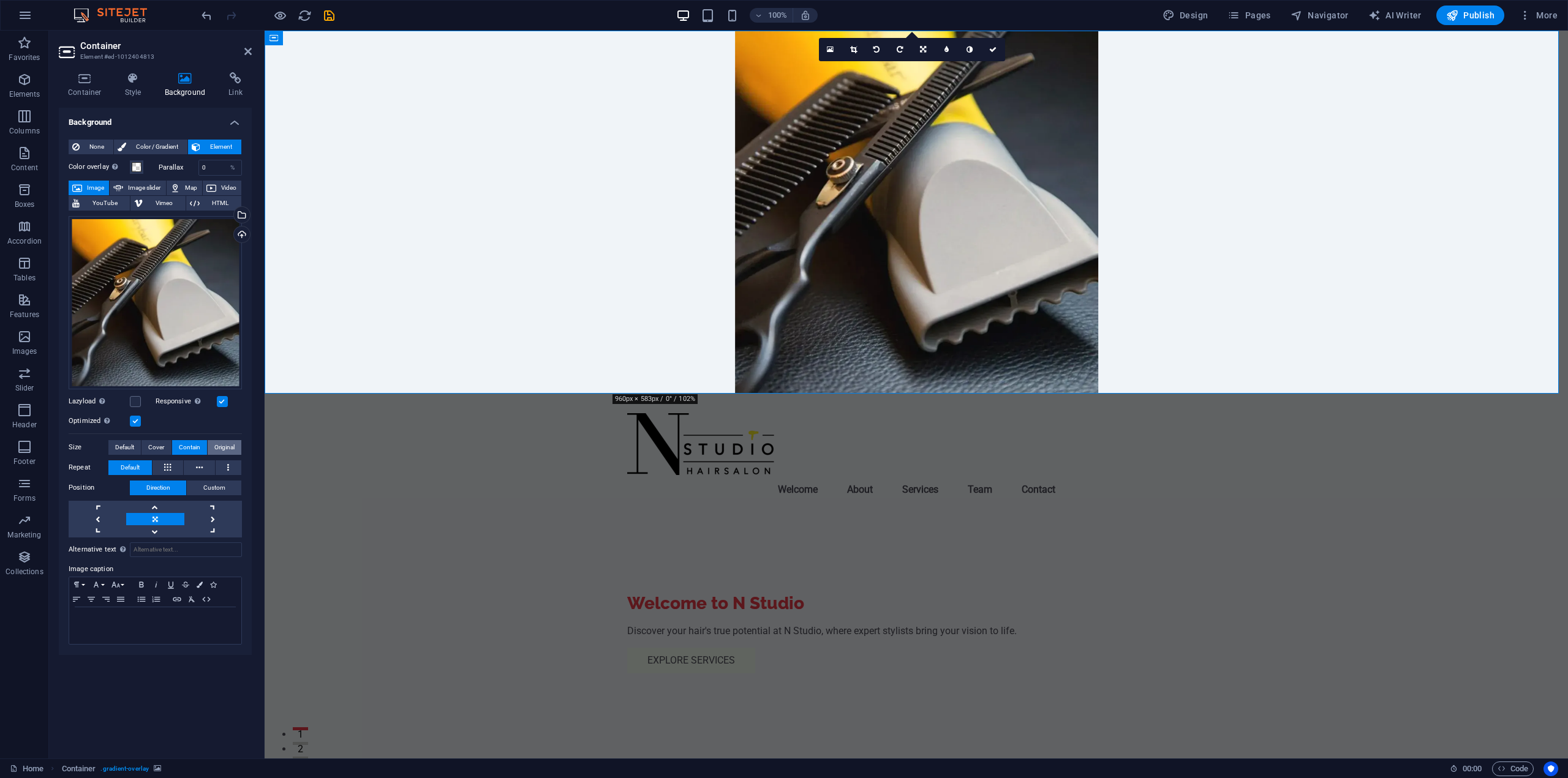
click at [214, 450] on span "Original" at bounding box center [224, 447] width 20 height 15
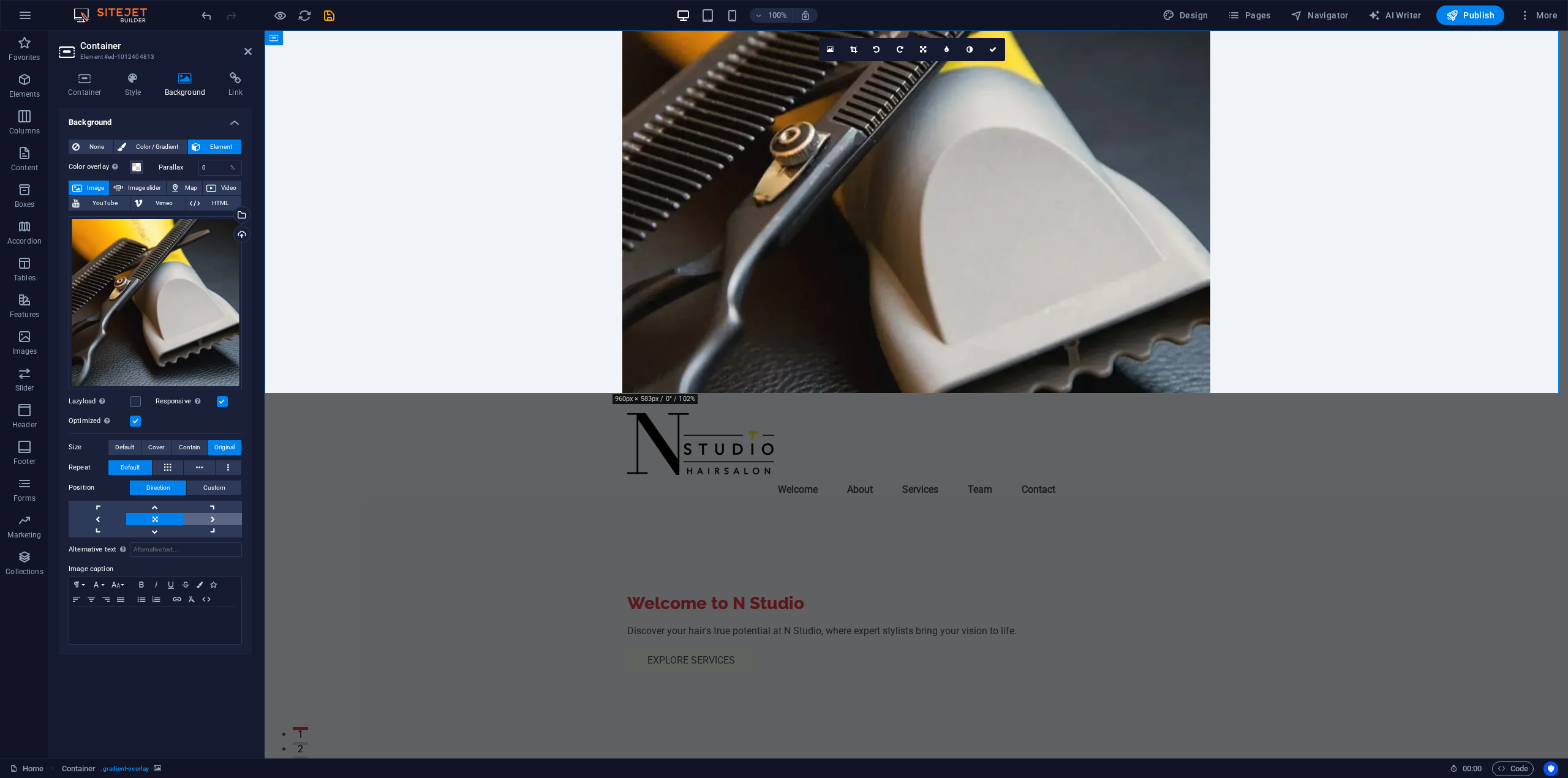
click at [206, 513] on link at bounding box center [213, 520] width 57 height 12
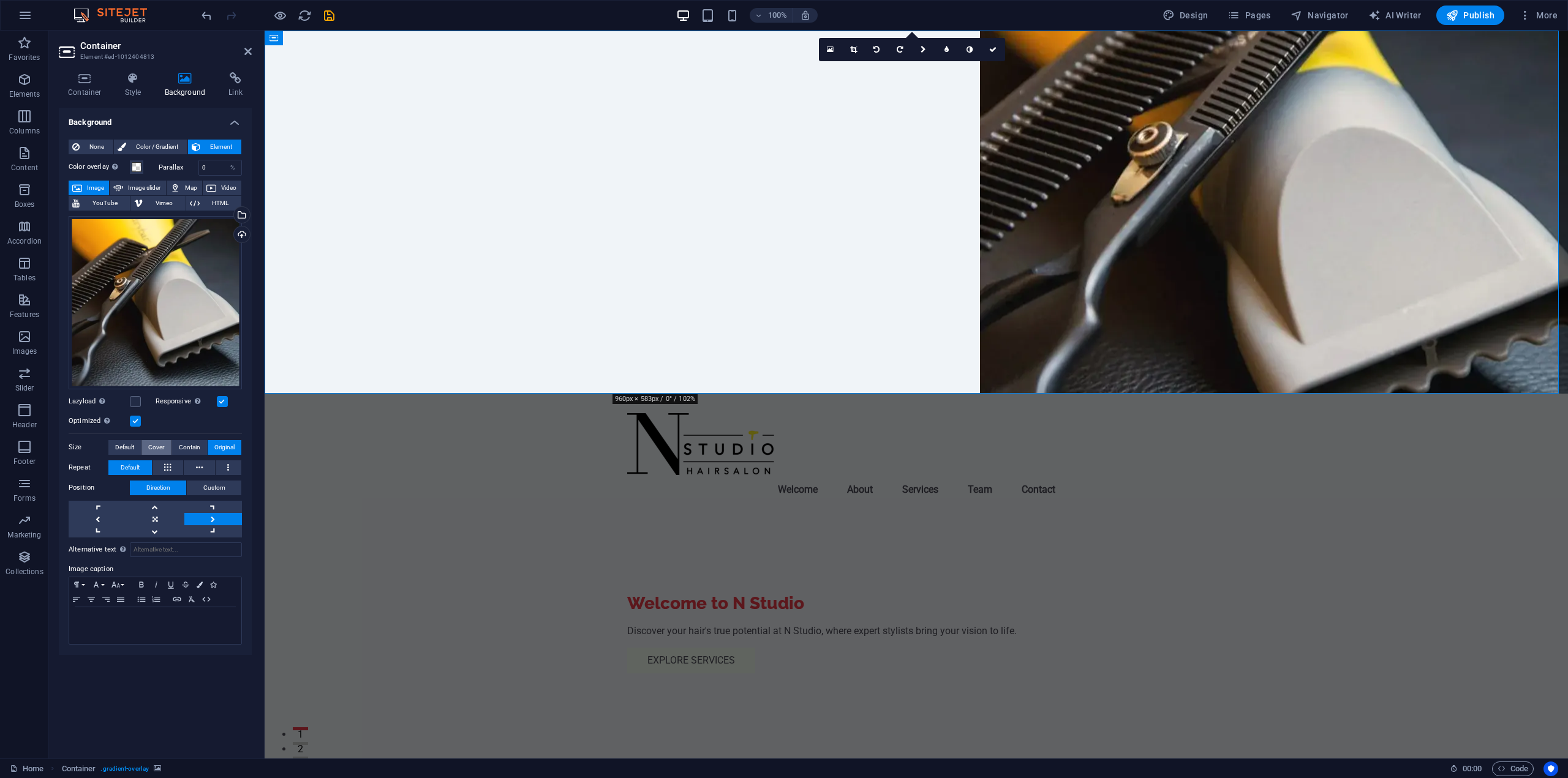
click at [163, 450] on span "Cover" at bounding box center [156, 447] width 16 height 15
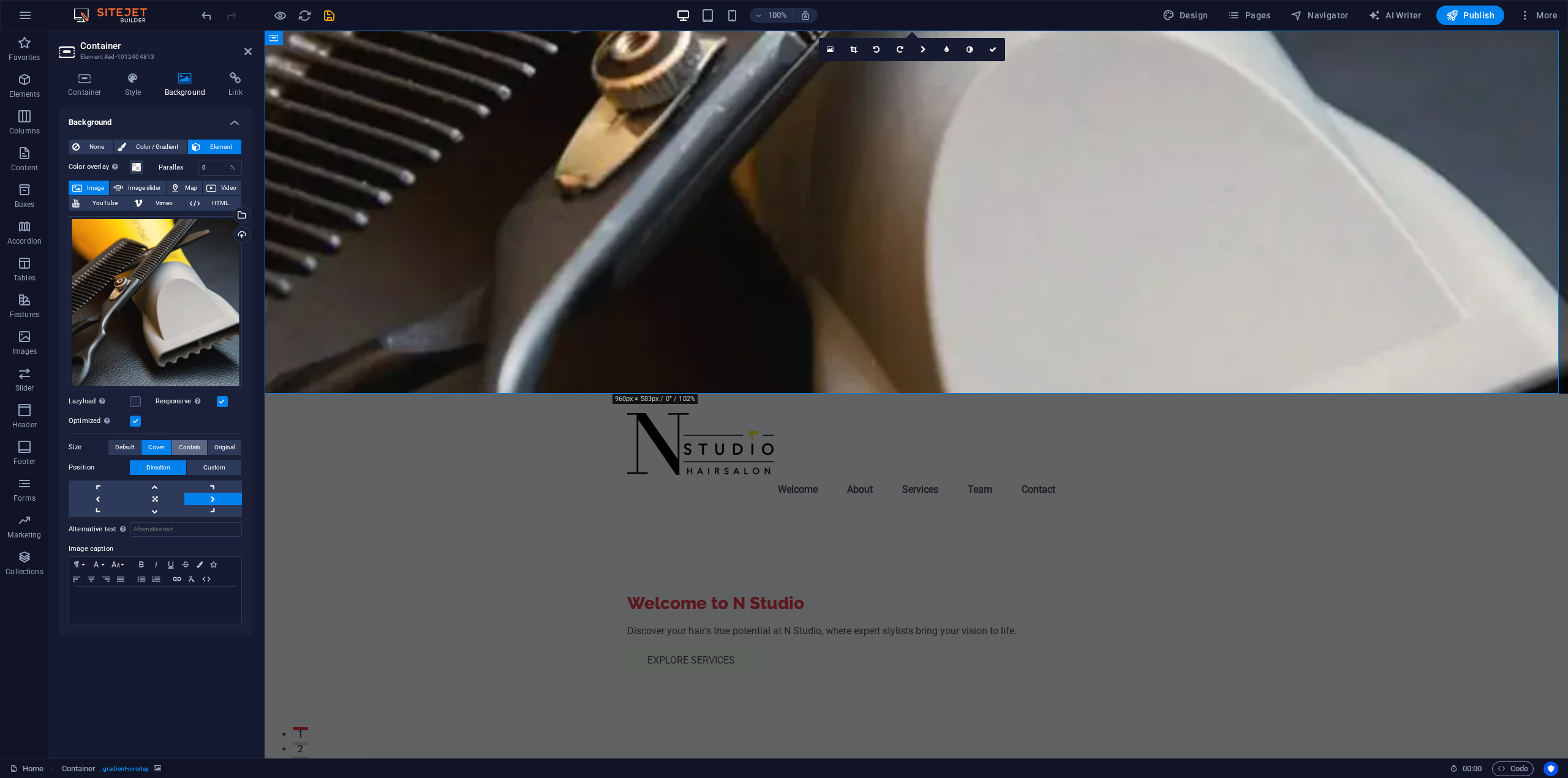
click at [199, 449] on span "Contain" at bounding box center [190, 447] width 21 height 15
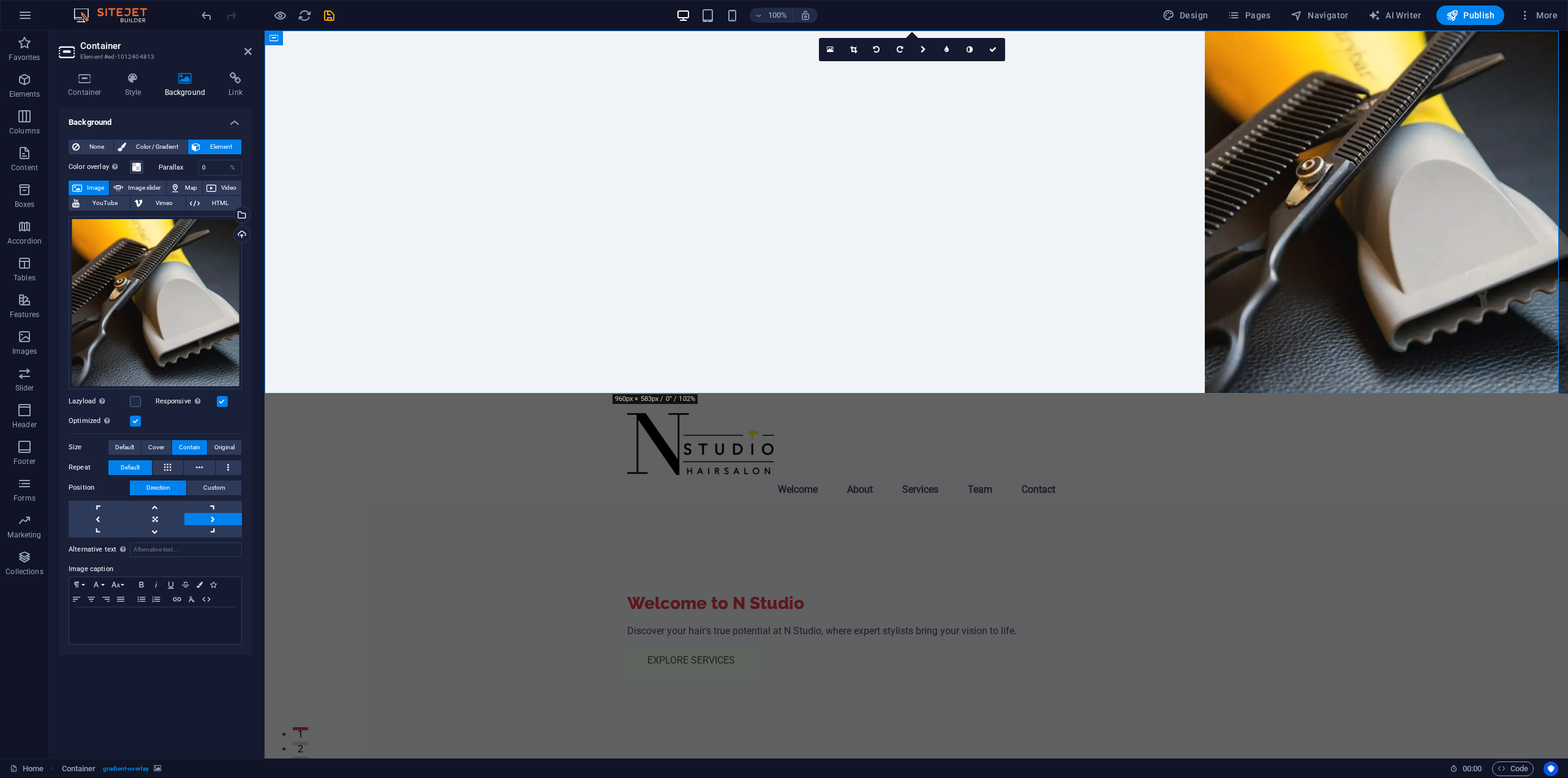
click at [177, 445] on button "Contain" at bounding box center [190, 447] width 35 height 15
click at [155, 445] on span "Cover" at bounding box center [156, 447] width 16 height 15
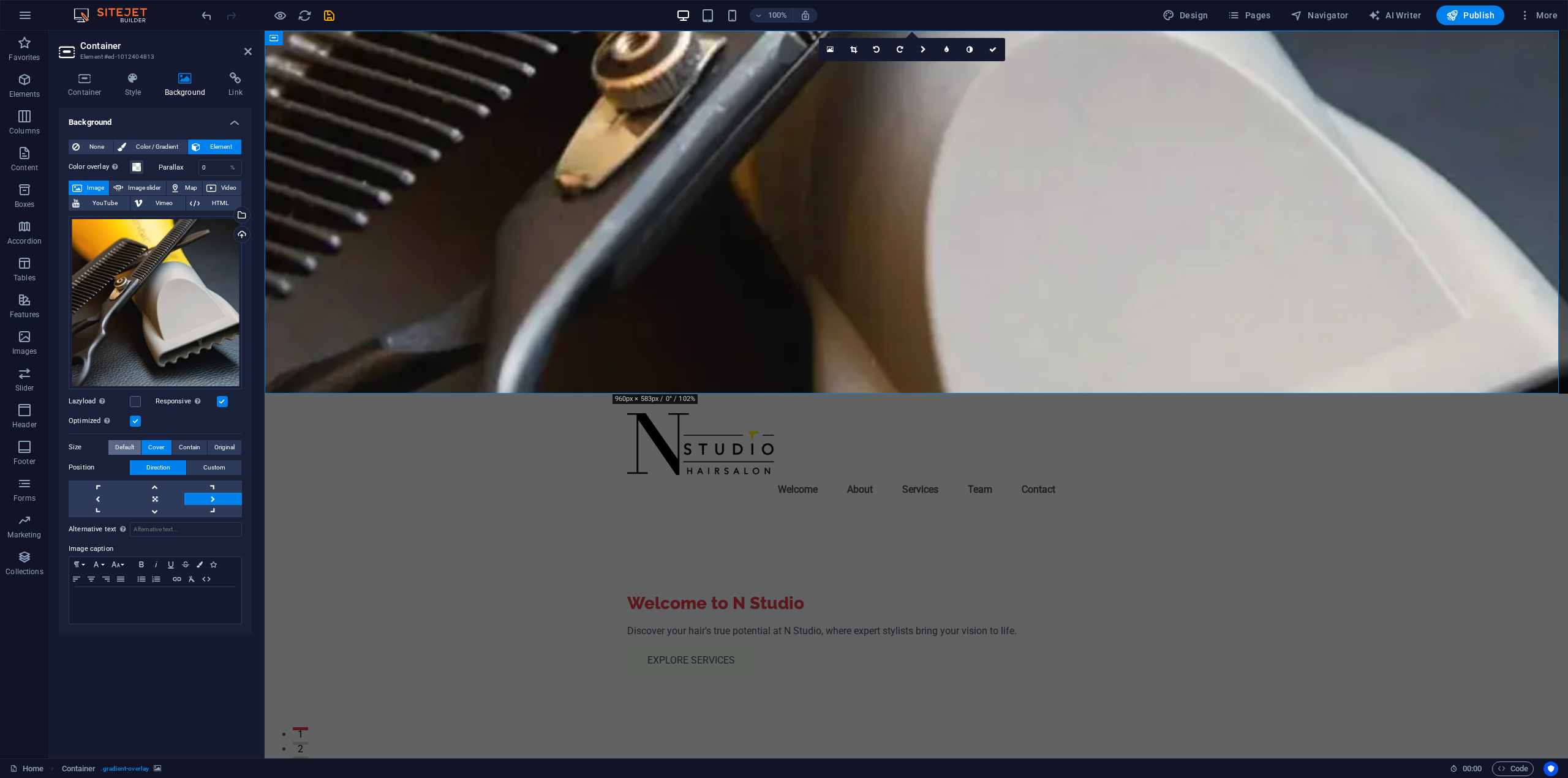
click at [124, 445] on span "Default" at bounding box center [125, 447] width 19 height 15
click at [168, 530] on input "Alternative text The alternative text is used by devices that cannot display im…" at bounding box center [185, 529] width 112 height 15
click at [243, 548] on div "None Color / Gradient Element Stretch background to full-width Color overlay Pl…" at bounding box center [155, 382] width 193 height 505
click at [217, 530] on input "rrr" at bounding box center [185, 529] width 112 height 15
type input "r"
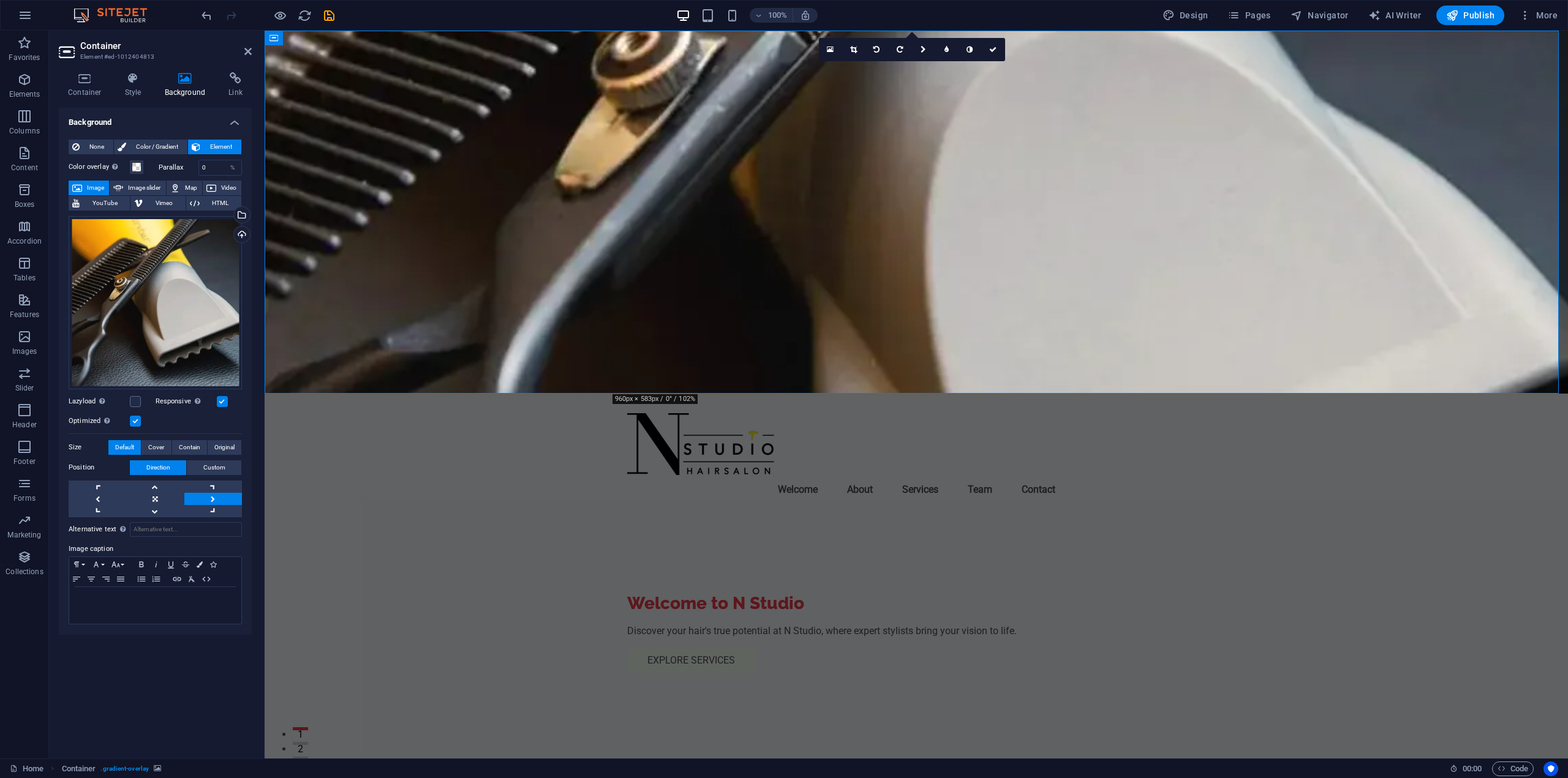
click at [254, 185] on div "Container Style Background Link Size Height Default px rem % vh vw Min. height …" at bounding box center [155, 410] width 213 height 696
click at [224, 470] on span "Custom" at bounding box center [214, 468] width 22 height 15
click at [127, 493] on input "50" at bounding box center [133, 491] width 37 height 15
type input "5"
type input "60"
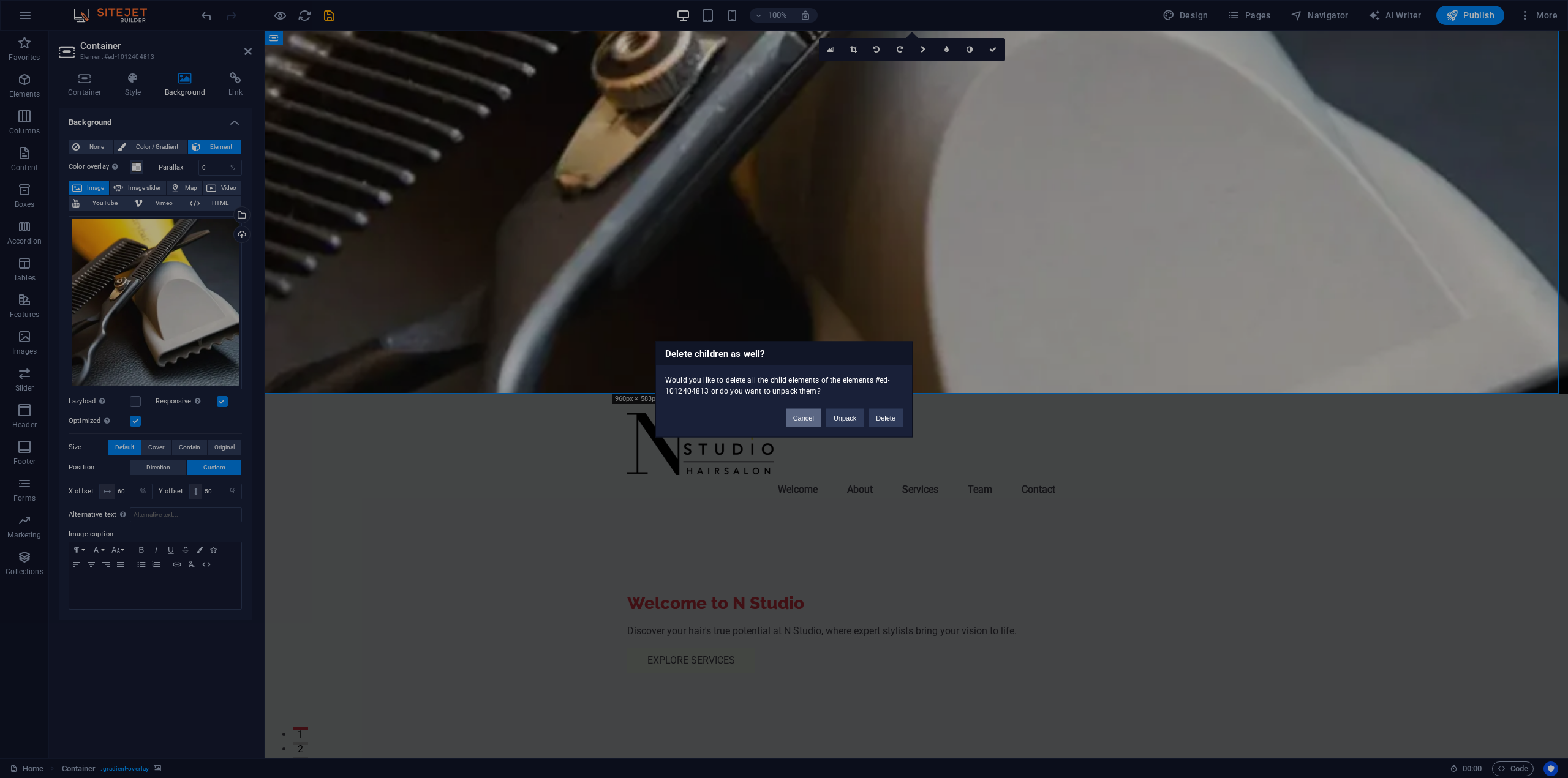
click at [814, 420] on button "Cancel" at bounding box center [804, 417] width 35 height 19
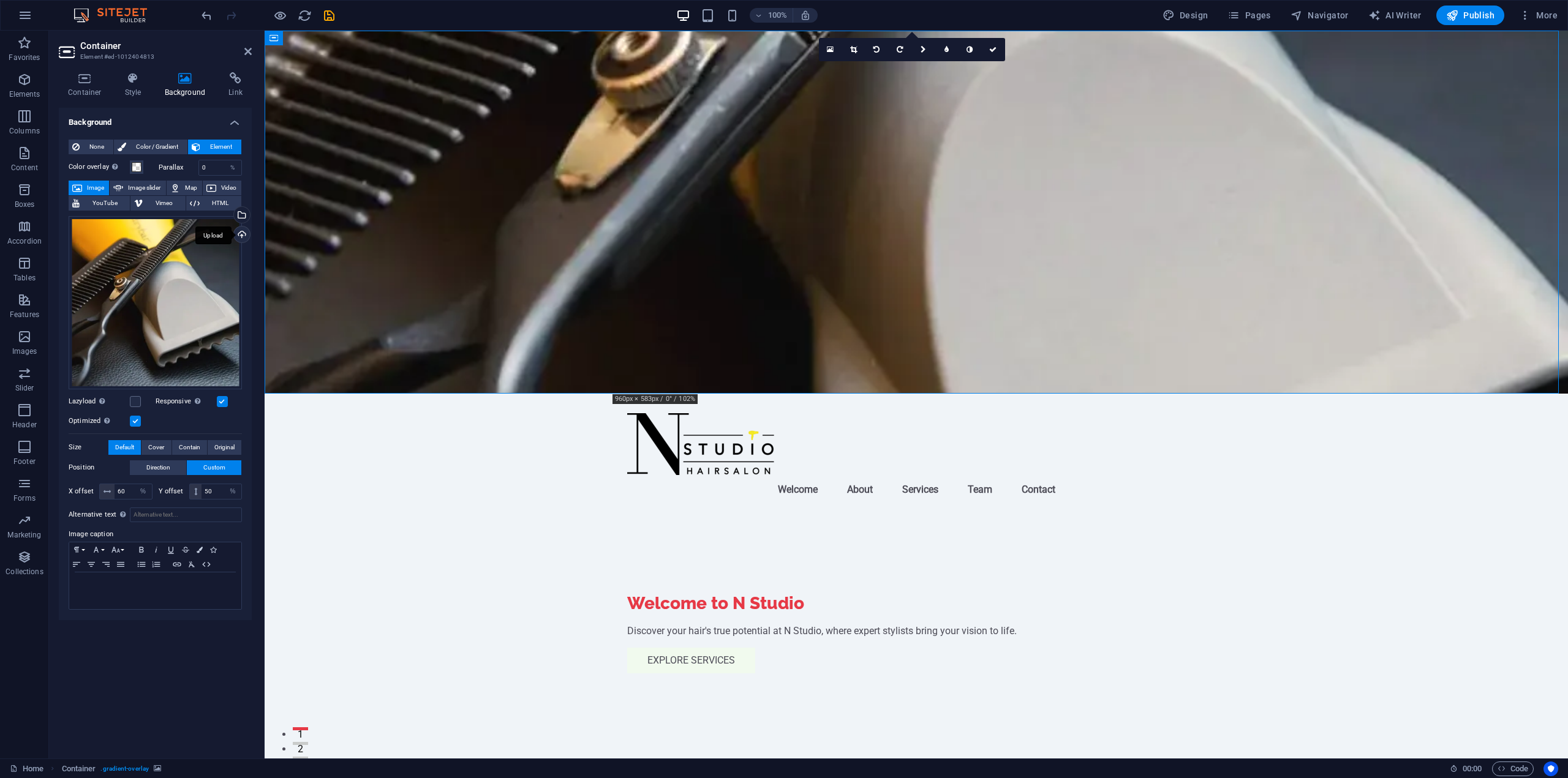
click at [235, 234] on div "Upload" at bounding box center [240, 236] width 19 height 19
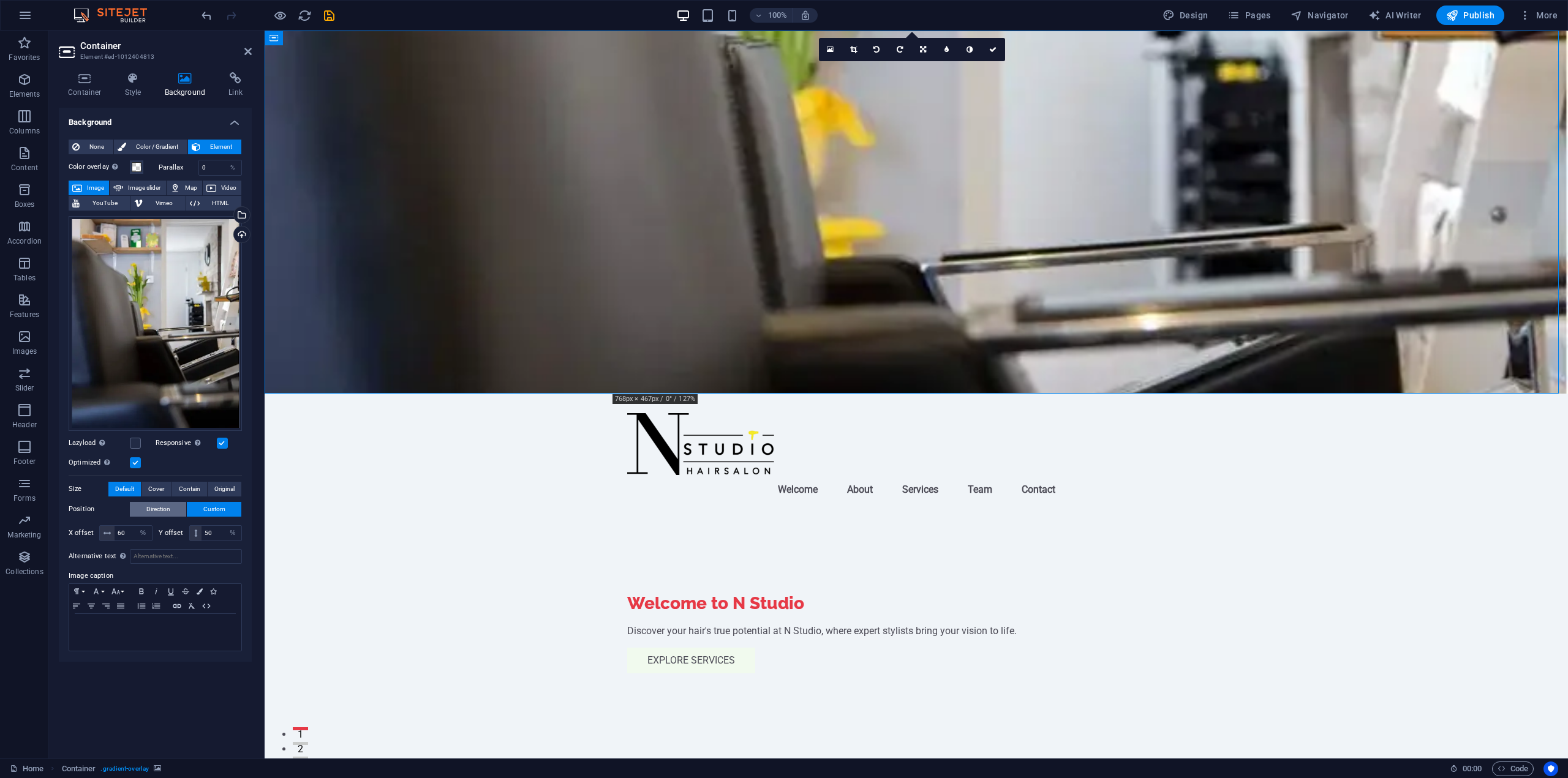
click at [170, 512] on span "Direction" at bounding box center [158, 509] width 24 height 15
click at [175, 522] on link at bounding box center [154, 528] width 57 height 12
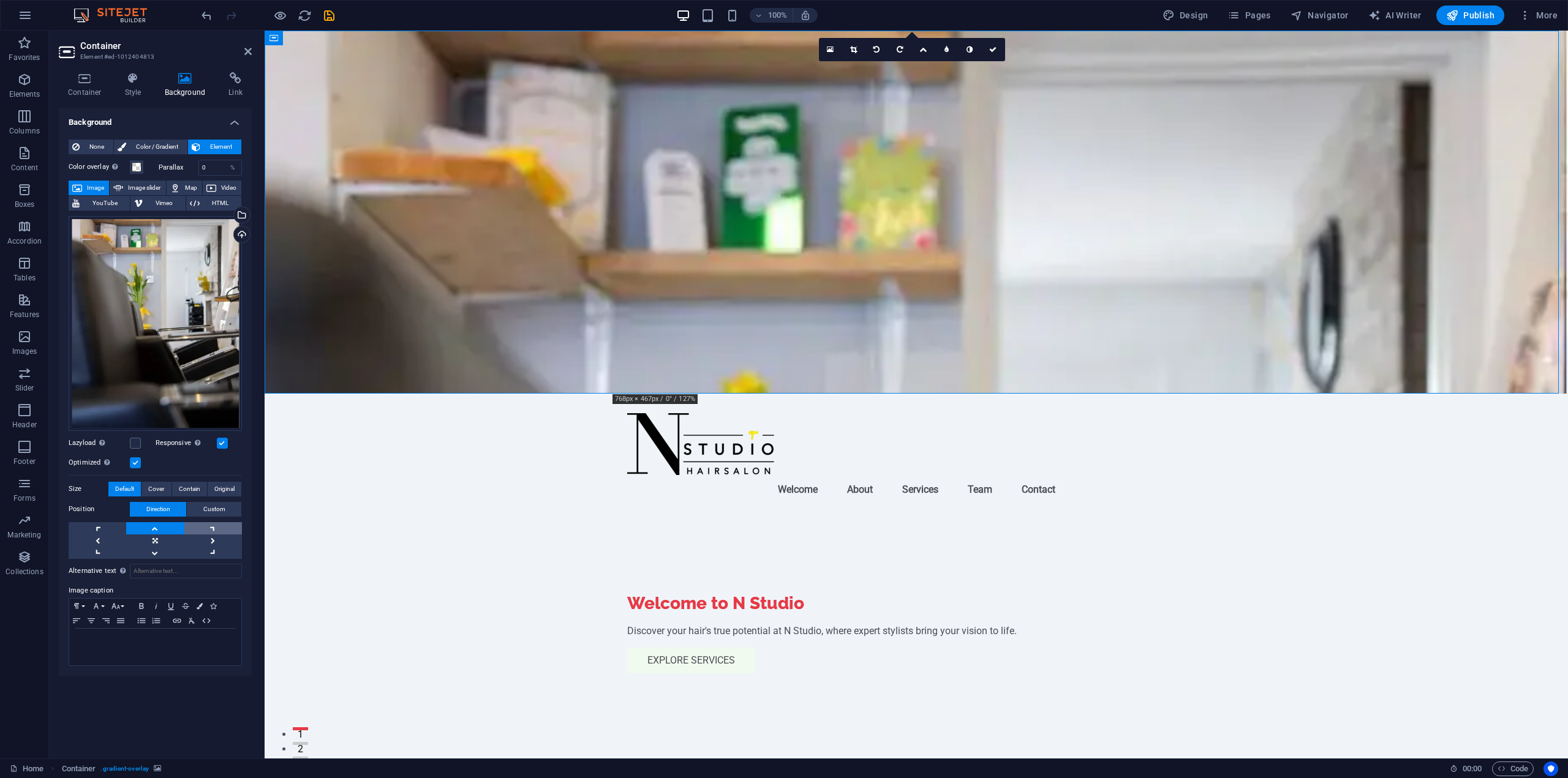
click at [215, 532] on link at bounding box center [213, 528] width 57 height 12
click at [183, 539] on link at bounding box center [154, 541] width 57 height 12
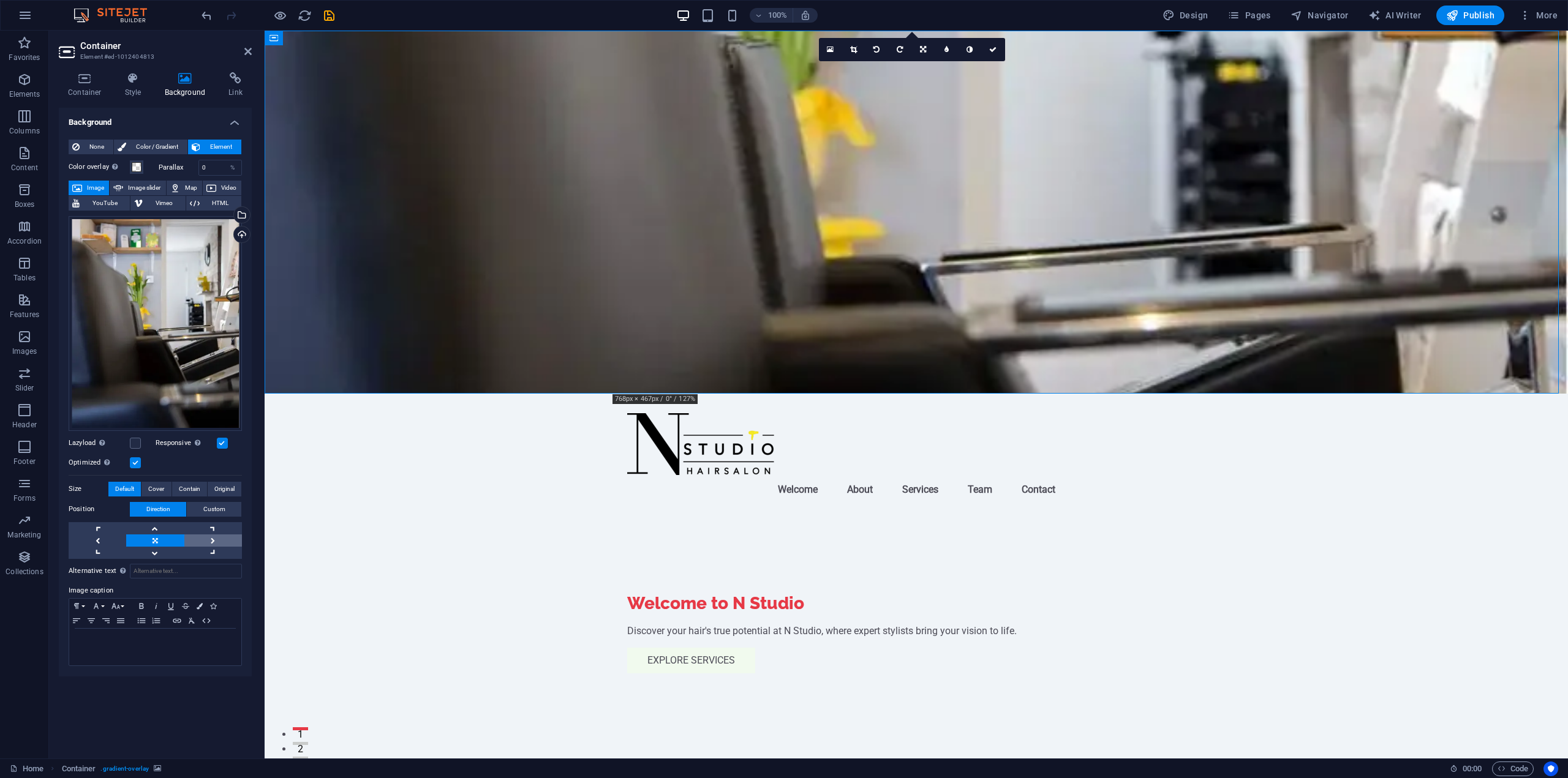
click at [201, 541] on link at bounding box center [213, 541] width 57 height 12
click at [116, 538] on link at bounding box center [97, 541] width 57 height 12
click at [155, 556] on link at bounding box center [154, 553] width 57 height 12
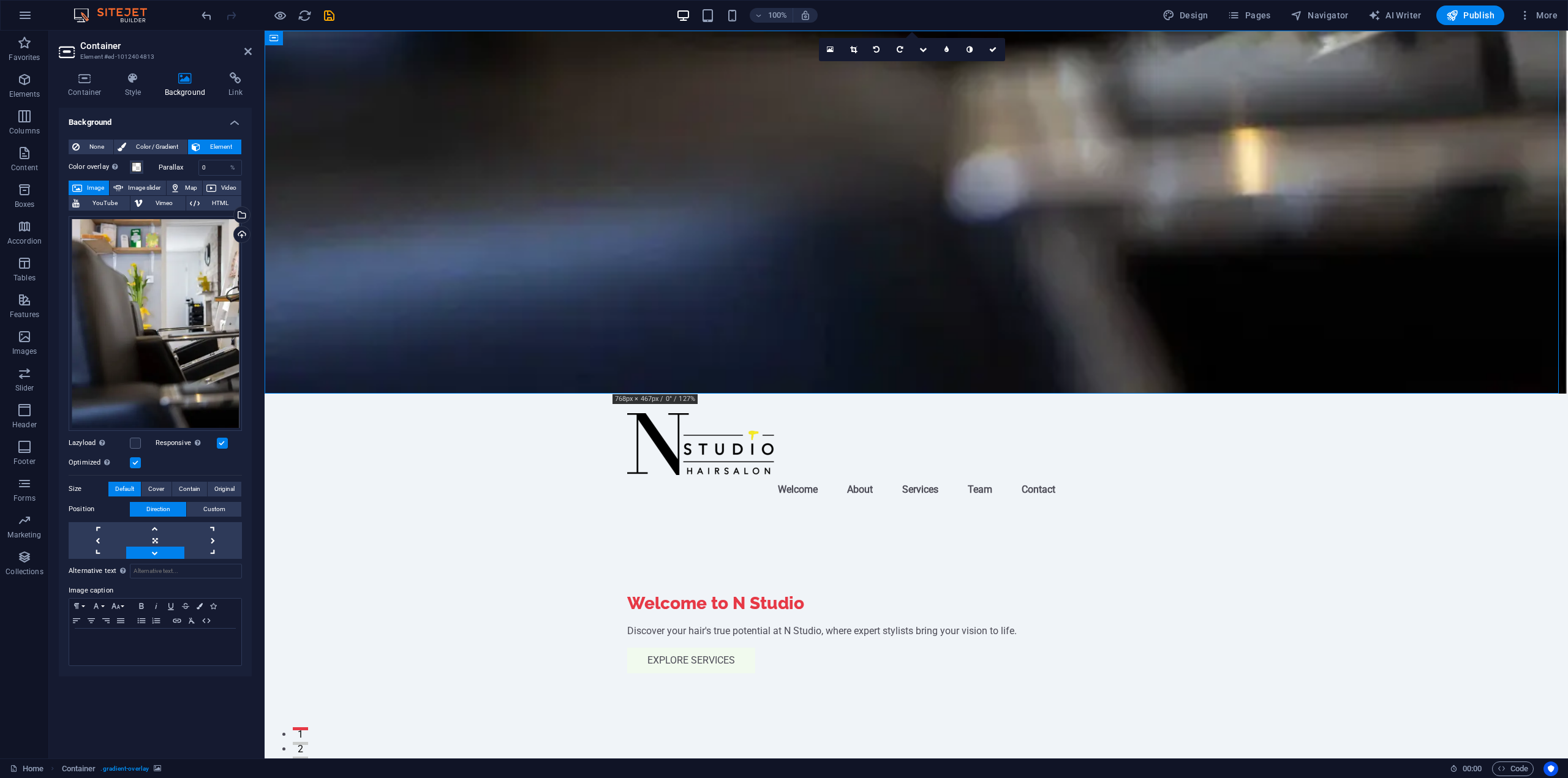
click at [155, 556] on link at bounding box center [154, 553] width 57 height 12
click at [156, 554] on link at bounding box center [154, 553] width 57 height 12
click at [163, 532] on link at bounding box center [154, 528] width 57 height 12
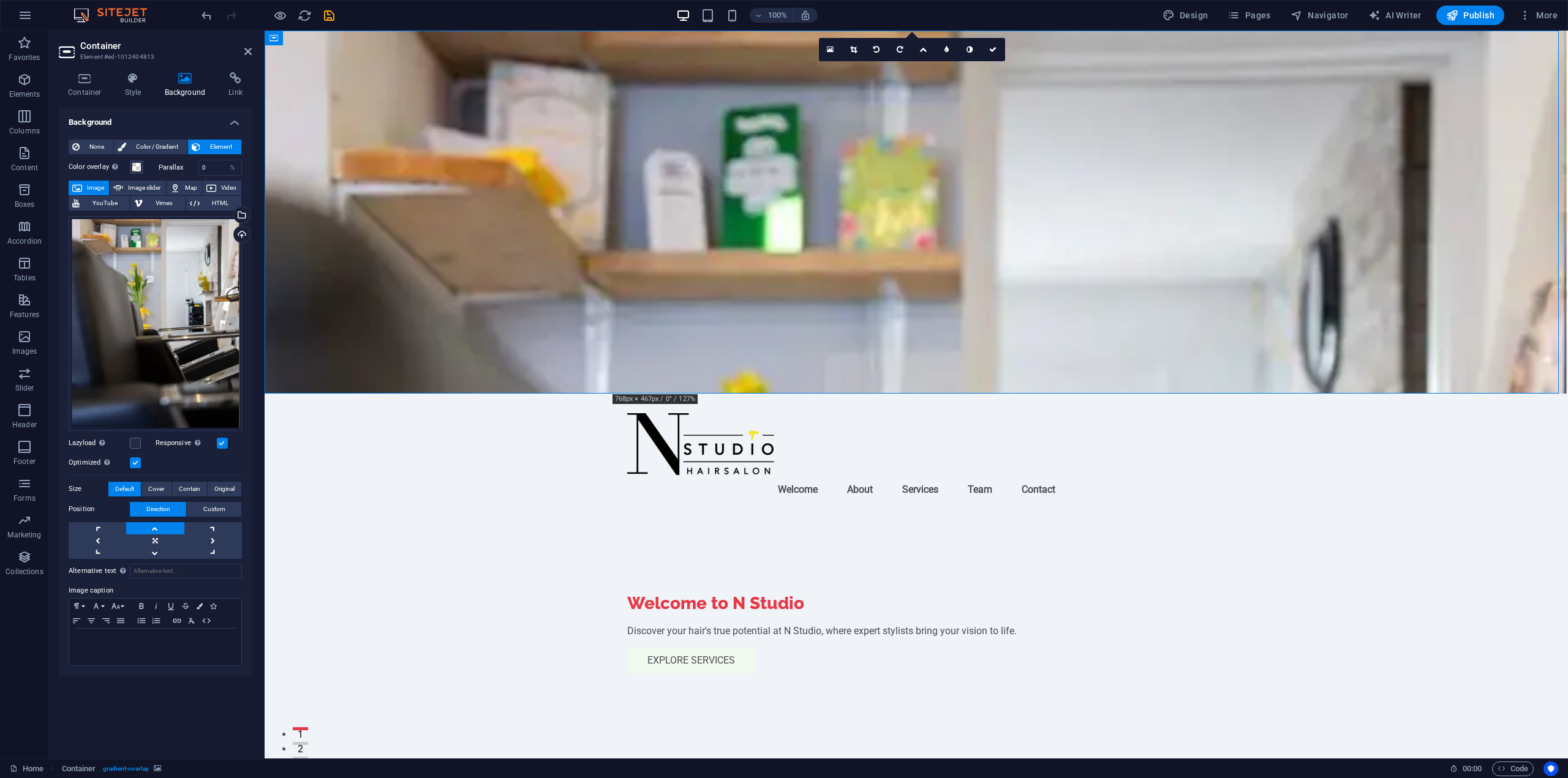
click at [163, 532] on link at bounding box center [154, 528] width 57 height 12
click at [169, 540] on link at bounding box center [154, 541] width 57 height 12
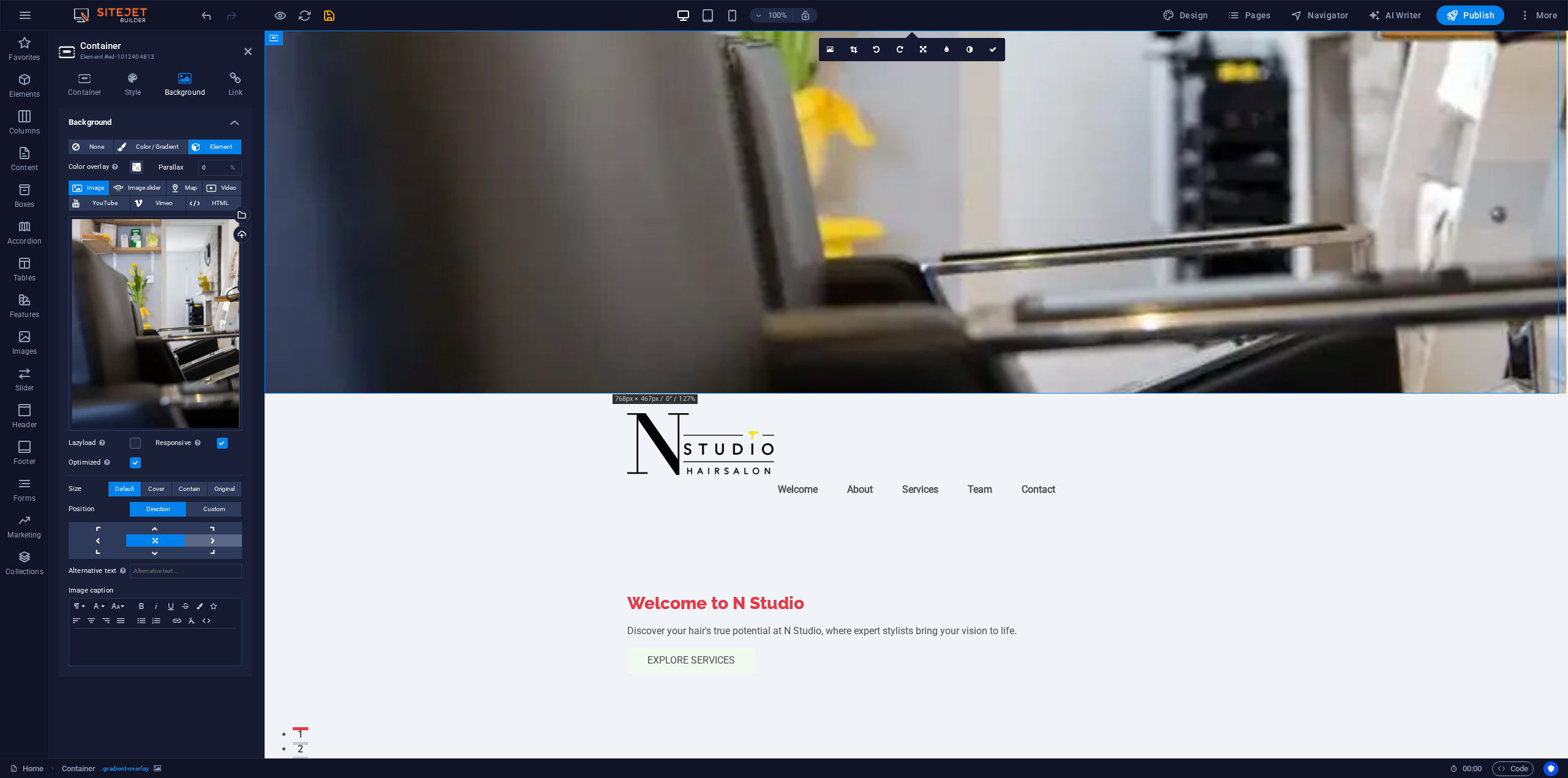
click at [218, 544] on link at bounding box center [213, 541] width 57 height 12
click at [220, 527] on link at bounding box center [213, 528] width 57 height 12
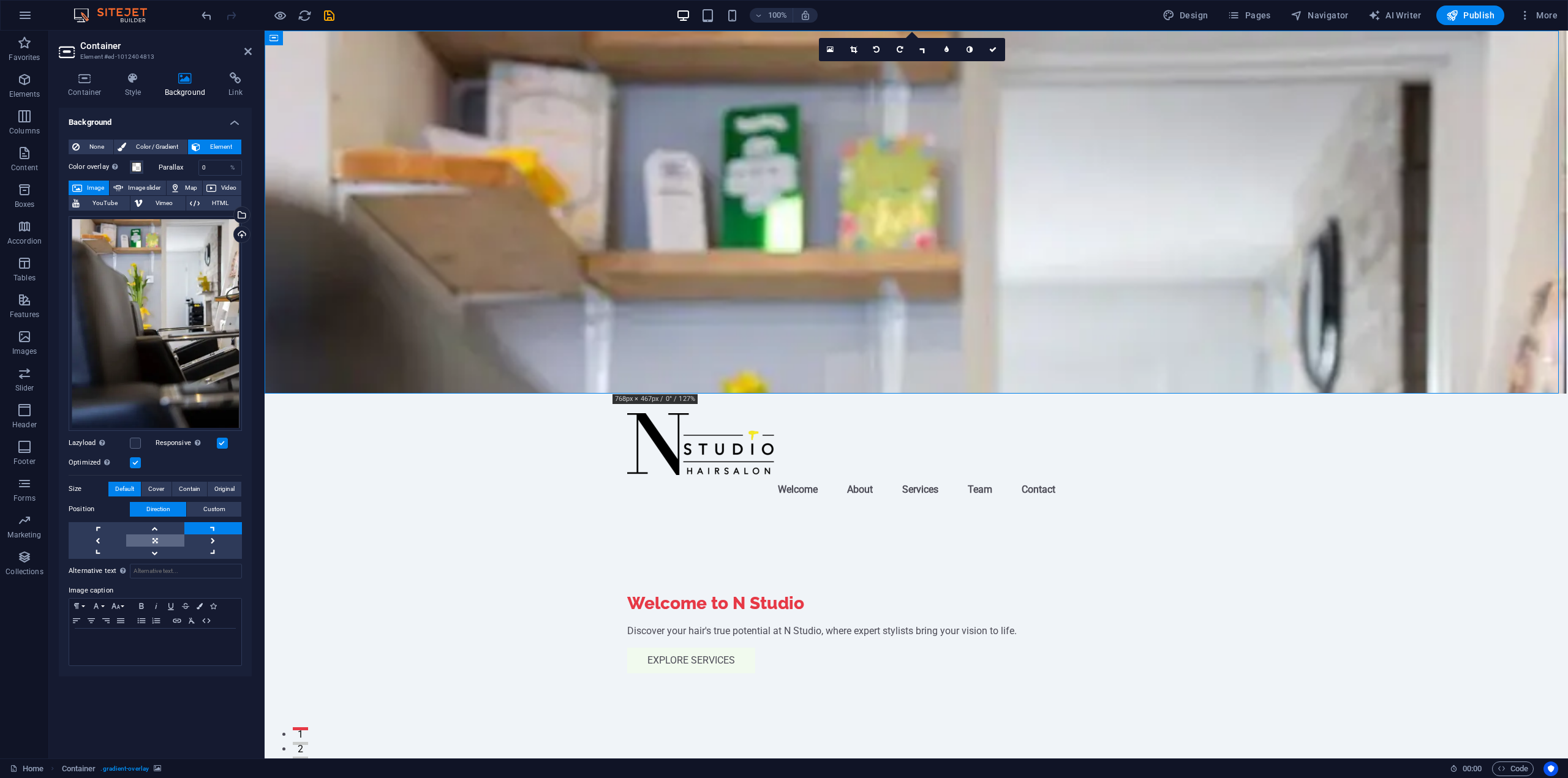
click at [169, 541] on link at bounding box center [154, 541] width 57 height 12
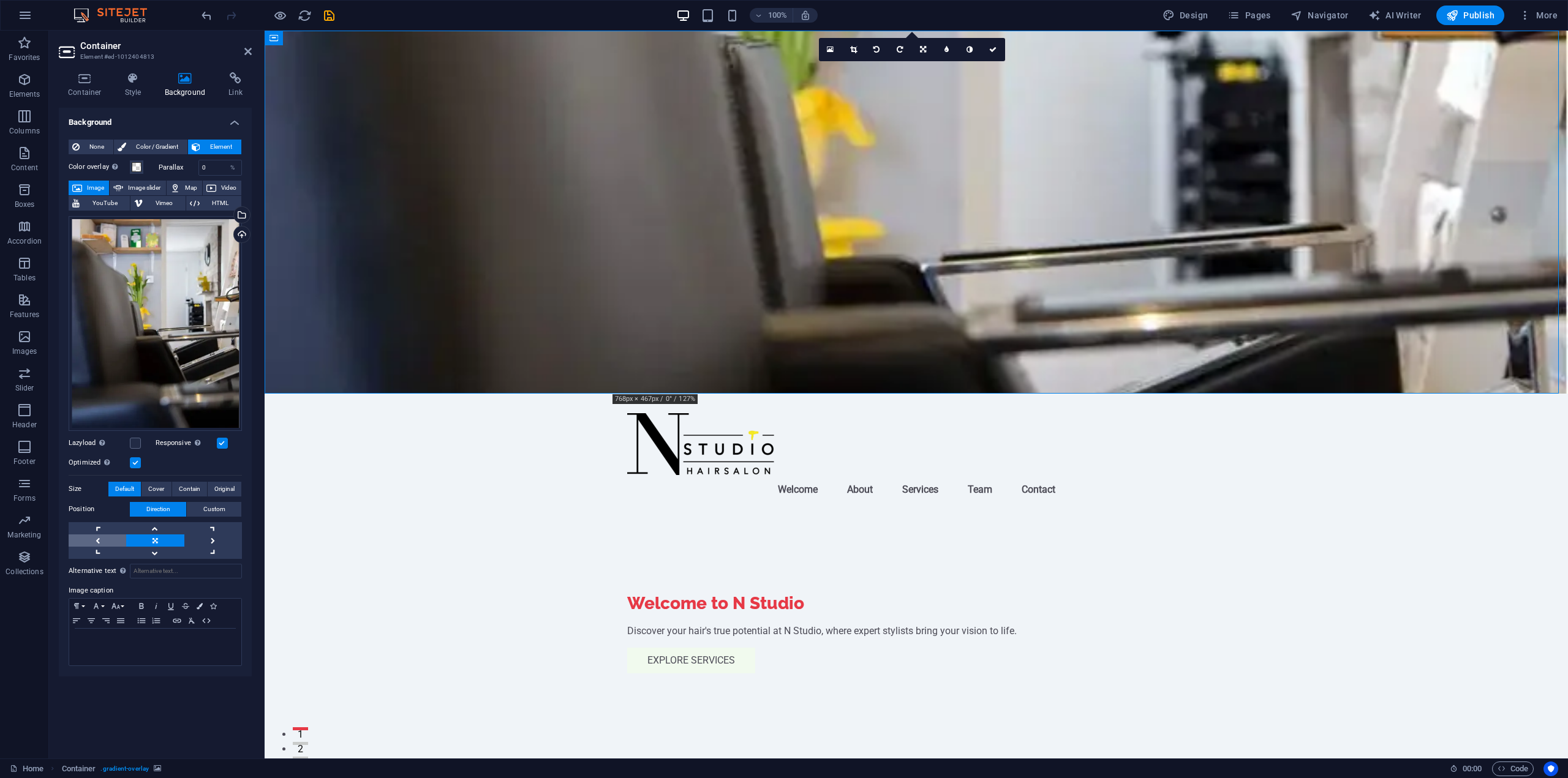
click at [119, 538] on link at bounding box center [97, 541] width 57 height 12
click at [161, 486] on span "Cover" at bounding box center [156, 489] width 16 height 15
click at [186, 488] on span "Contain" at bounding box center [190, 489] width 21 height 15
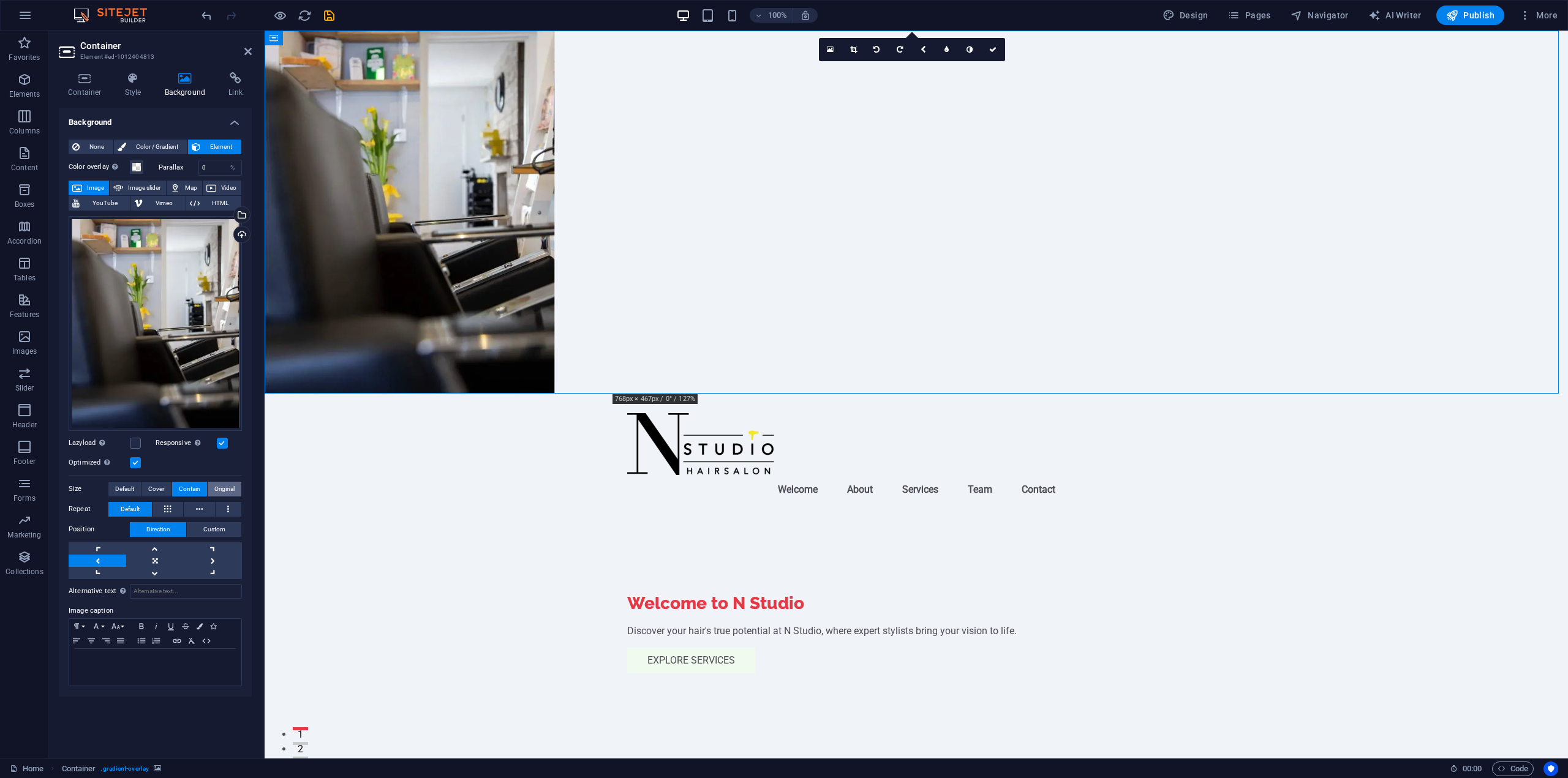
click at [227, 496] on span "Original" at bounding box center [224, 489] width 20 height 15
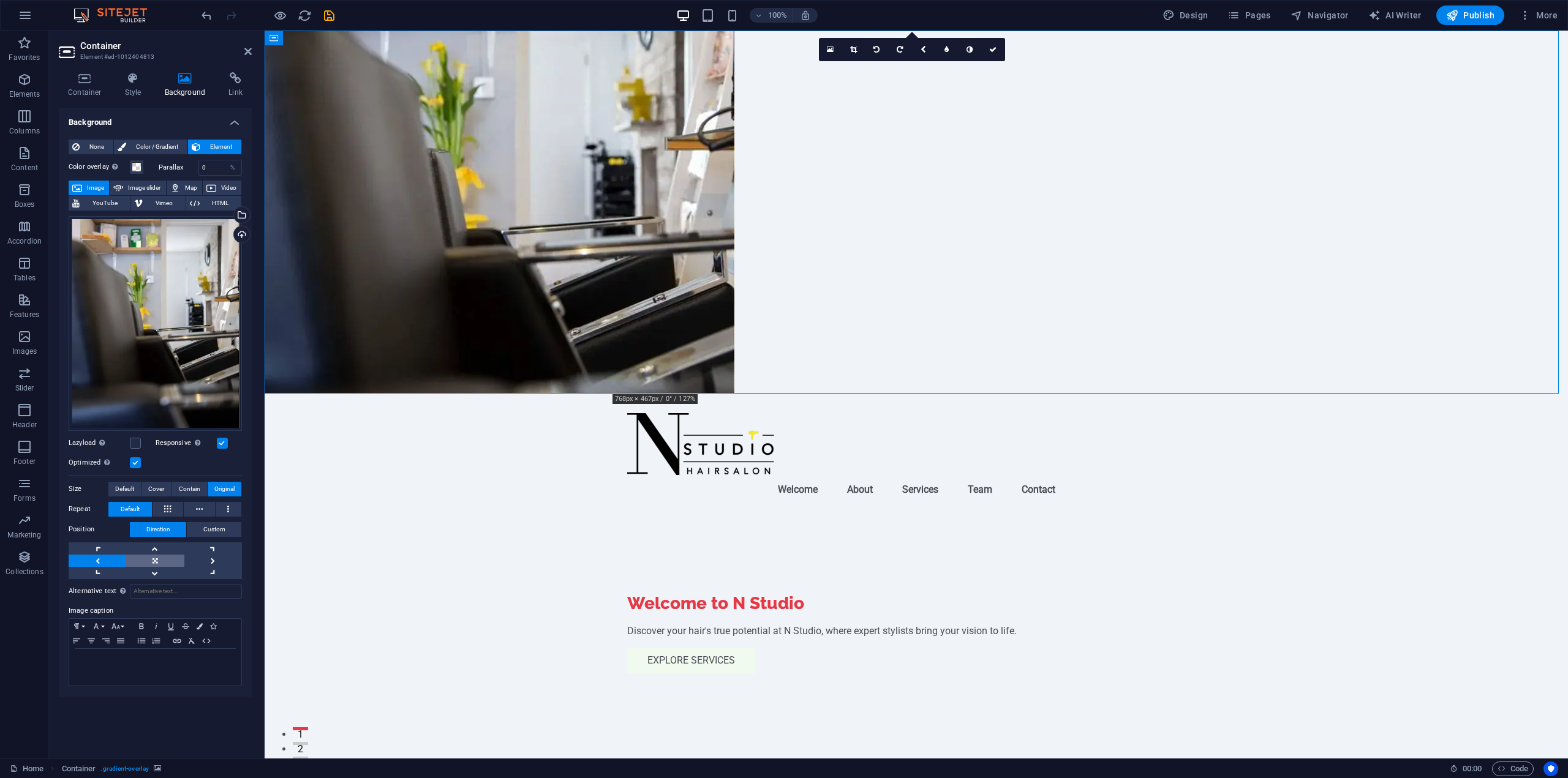
click at [165, 564] on link at bounding box center [154, 561] width 57 height 12
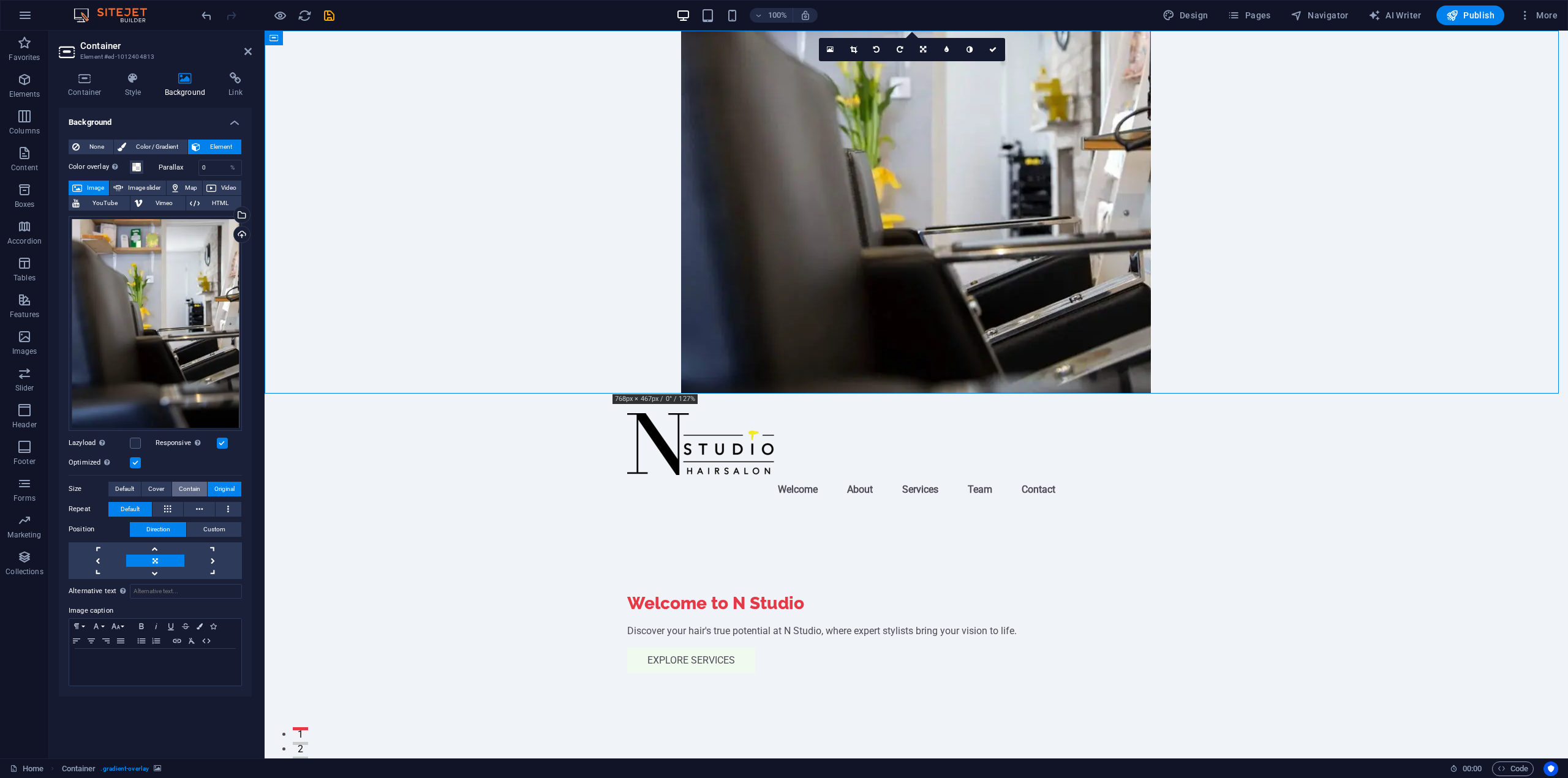
click at [191, 489] on span "Contain" at bounding box center [190, 489] width 21 height 15
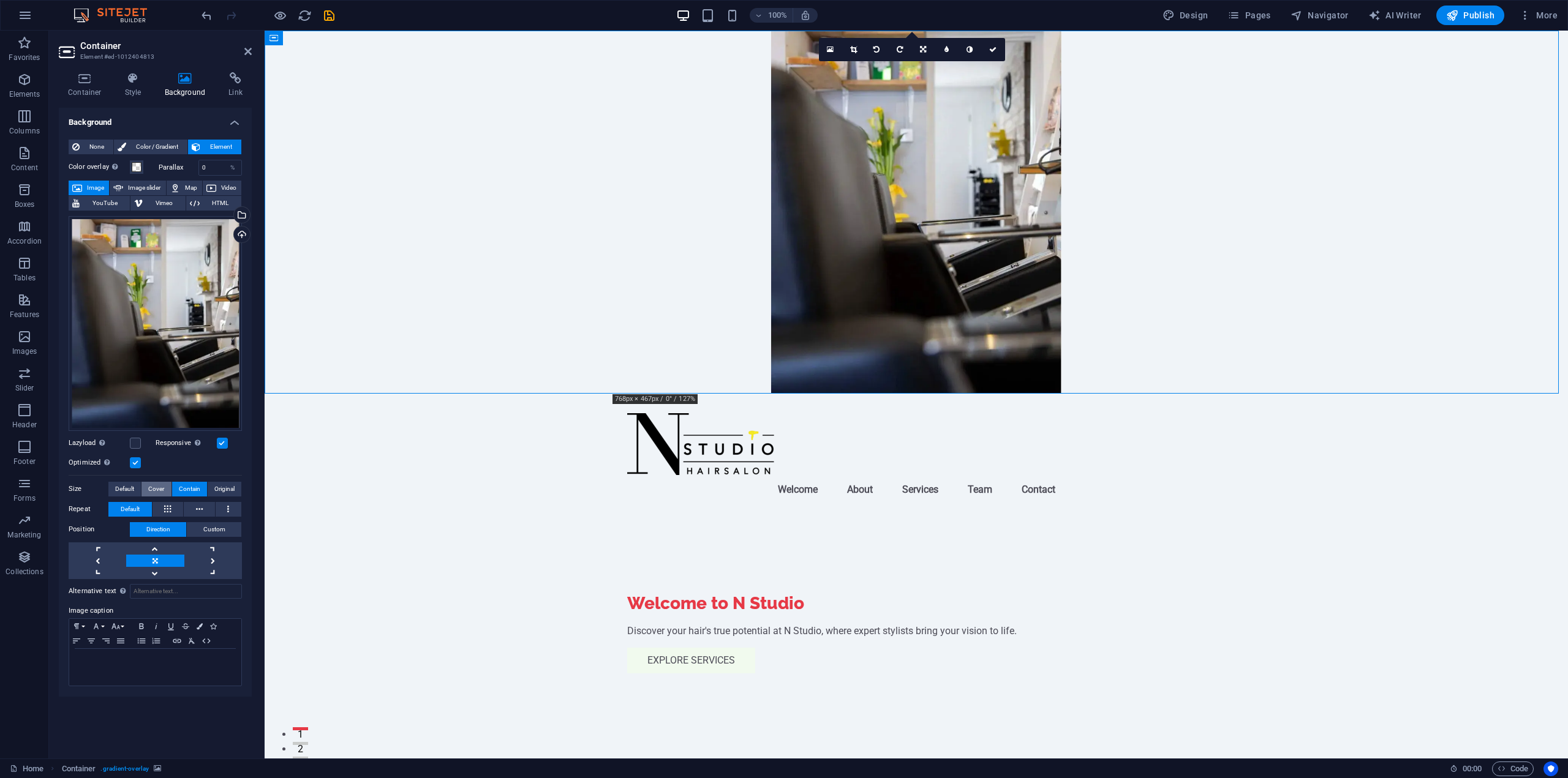
click at [156, 490] on span "Cover" at bounding box center [156, 489] width 16 height 15
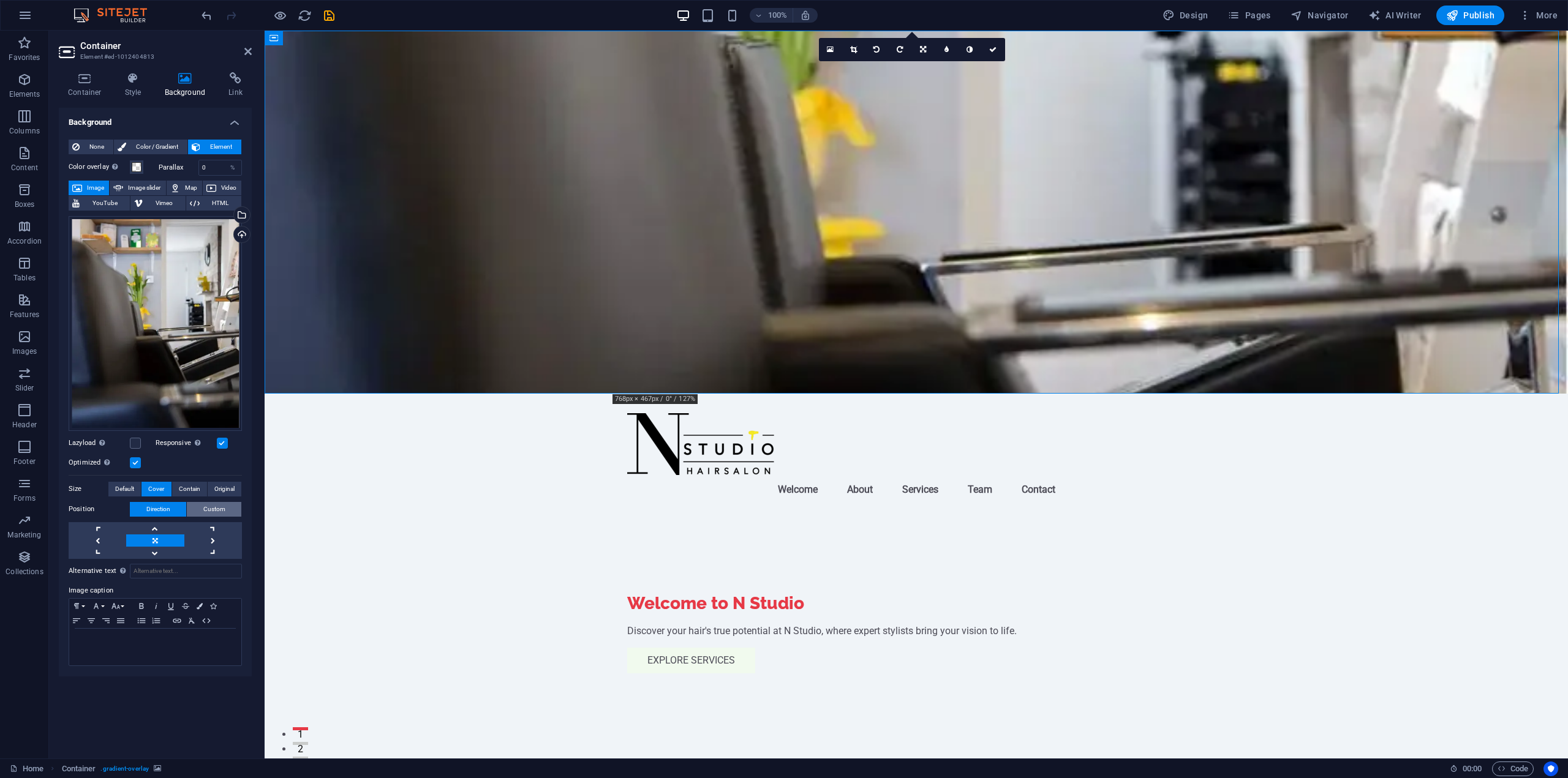
click at [228, 512] on button "Custom" at bounding box center [214, 509] width 55 height 15
click at [146, 510] on span "Direction" at bounding box center [158, 509] width 24 height 15
click at [1204, 271] on figure at bounding box center [916, 213] width 1303 height 363
click at [130, 464] on label at bounding box center [135, 463] width 11 height 11
click at [0, 0] on input "Optimized Images are compressed to improve page speed." at bounding box center [0, 0] width 0 height 0
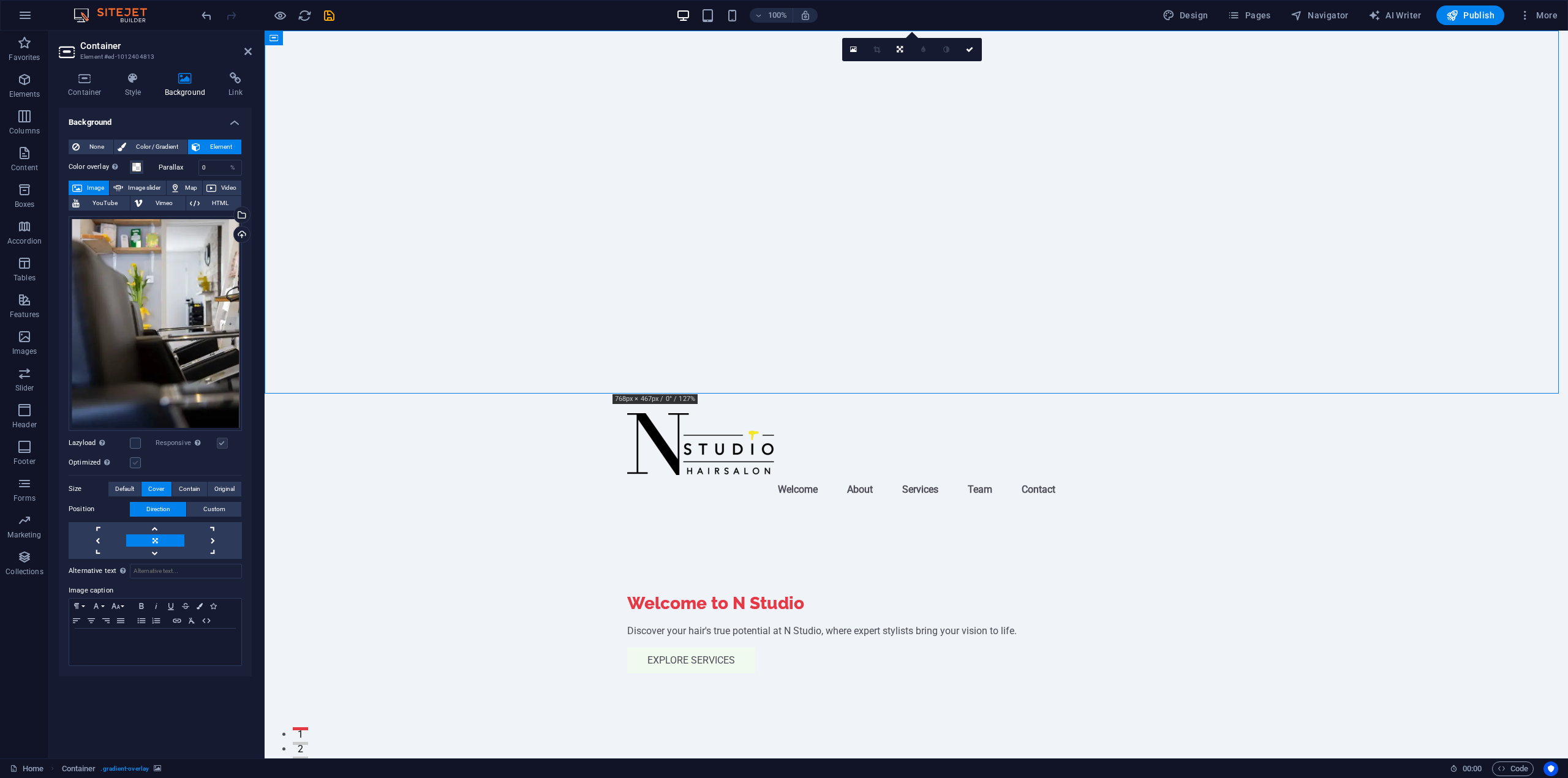
click at [139, 460] on label at bounding box center [135, 463] width 11 height 11
click at [0, 0] on input "Optimized Images are compressed to improve page speed." at bounding box center [0, 0] width 0 height 0
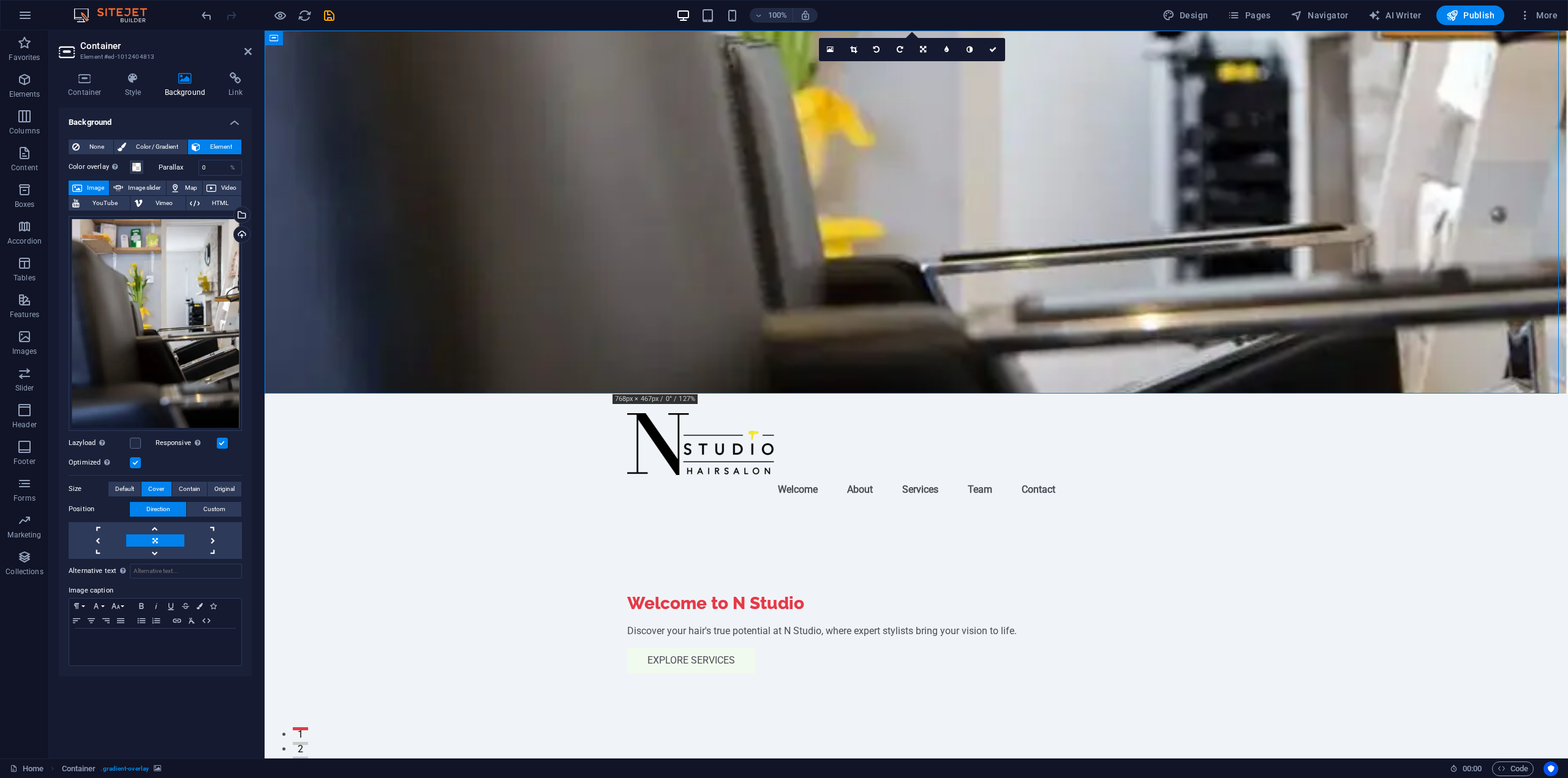
click at [139, 460] on label at bounding box center [135, 463] width 11 height 11
click at [0, 0] on input "Optimized Images are compressed to improve page speed." at bounding box center [0, 0] width 0 height 0
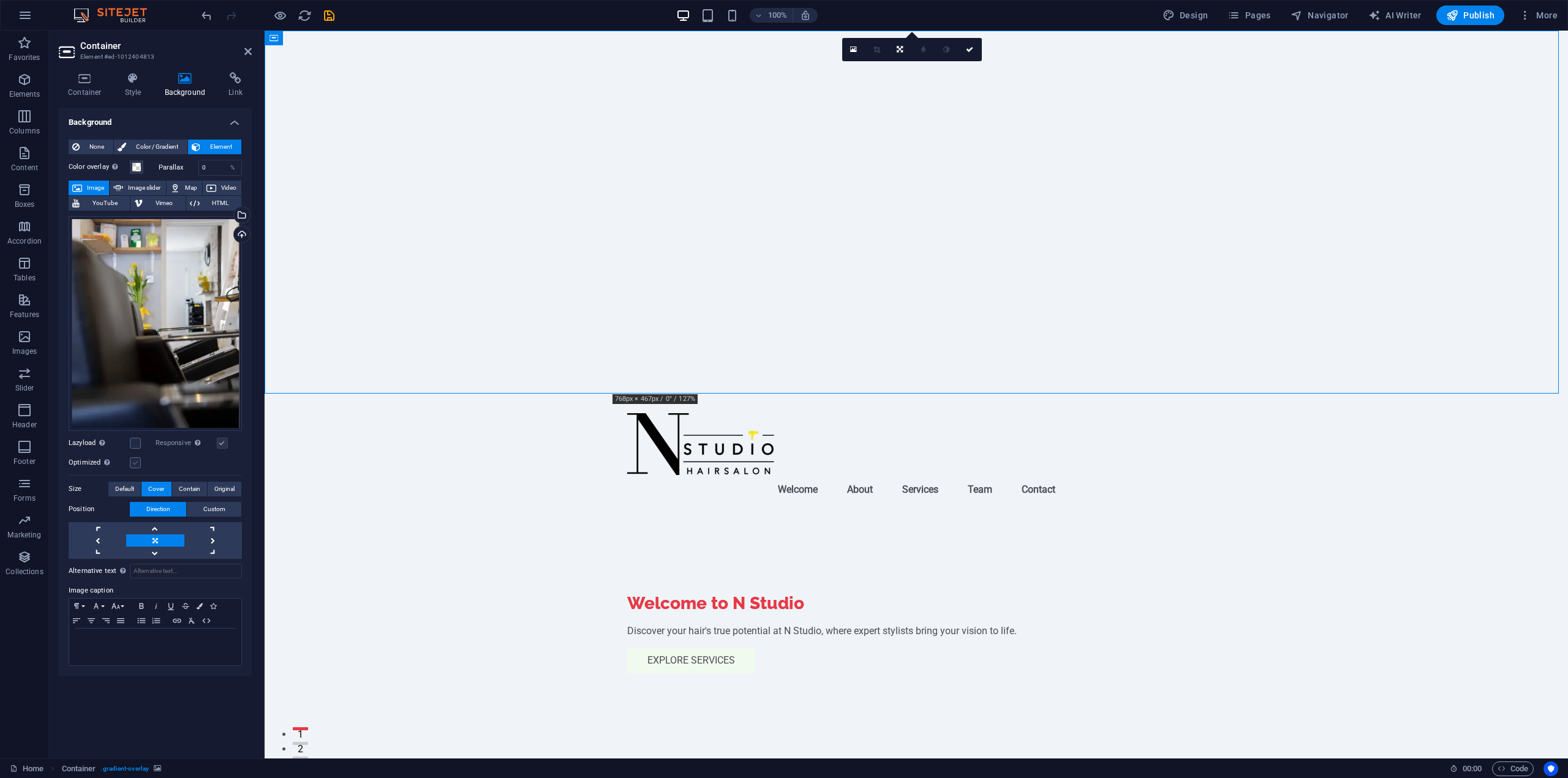
click at [139, 460] on label at bounding box center [135, 463] width 11 height 11
click at [0, 0] on input "Optimized Images are compressed to improve page speed." at bounding box center [0, 0] width 0 height 0
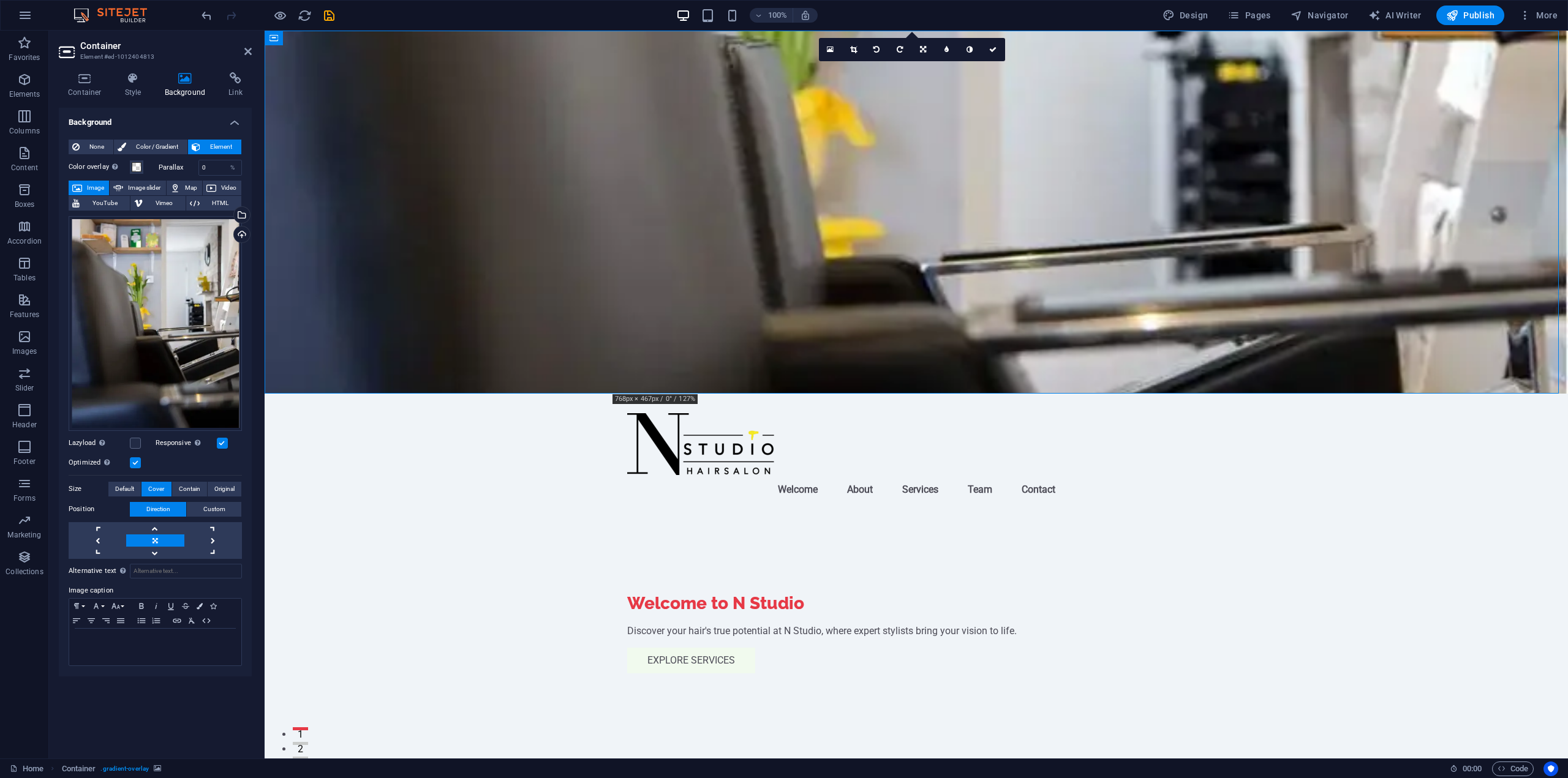
click at [139, 460] on label at bounding box center [135, 463] width 11 height 11
click at [0, 0] on input "Optimized Images are compressed to improve page speed." at bounding box center [0, 0] width 0 height 0
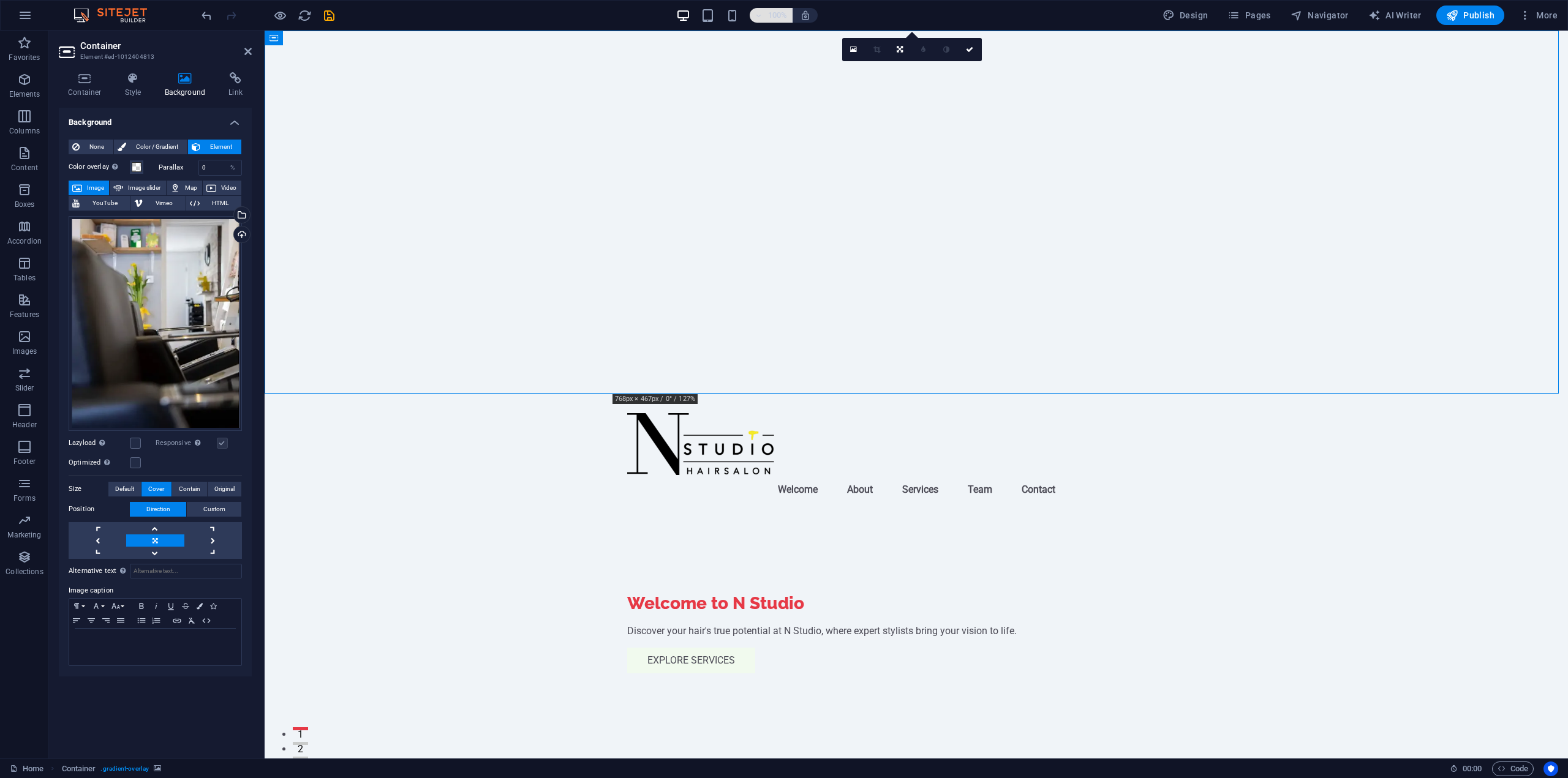
click at [773, 14] on h6 "100%" at bounding box center [778, 15] width 19 height 15
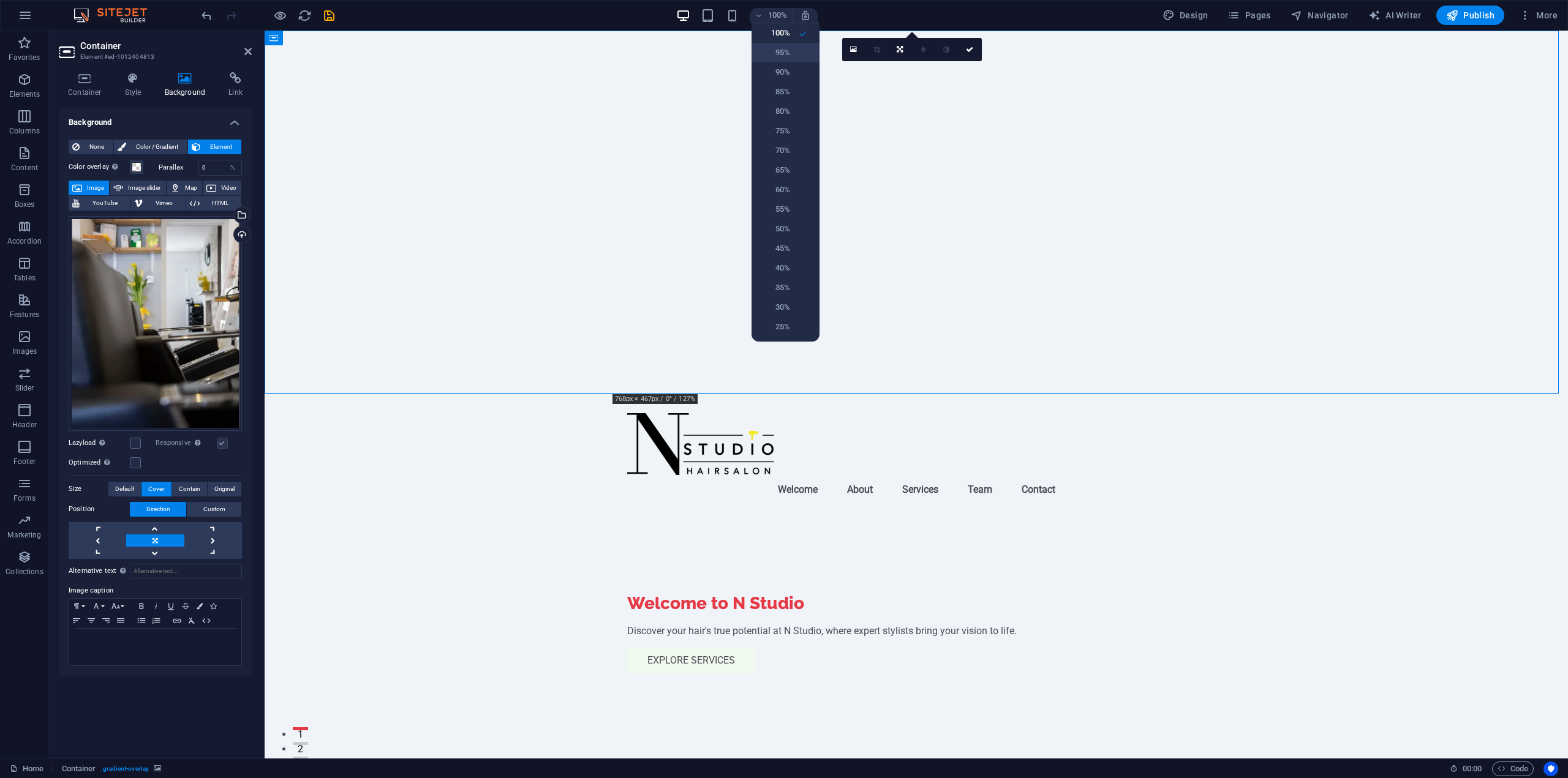
click at [784, 56] on h6 "95%" at bounding box center [774, 52] width 31 height 15
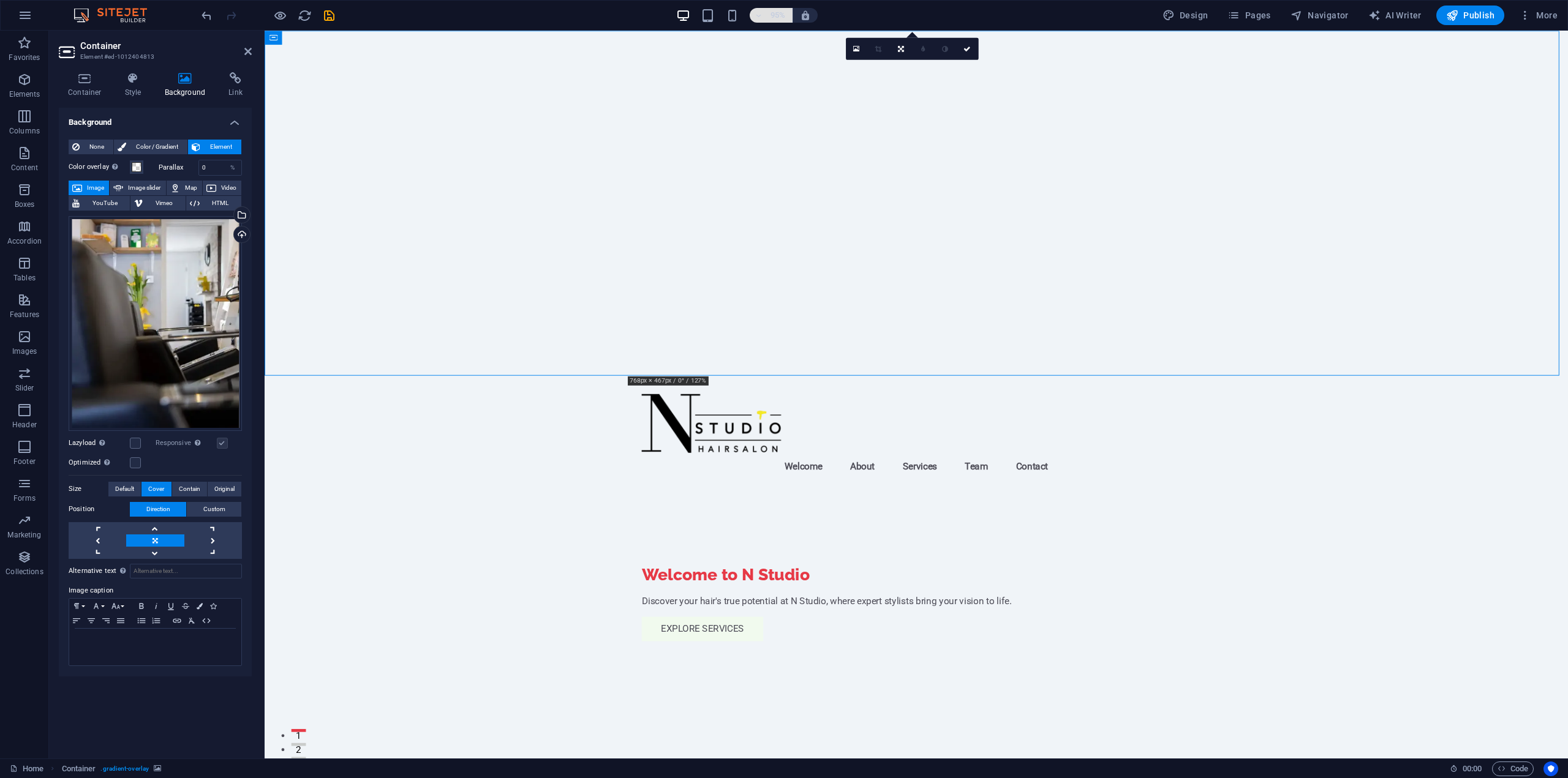
click at [778, 17] on h6 "95%" at bounding box center [778, 15] width 19 height 15
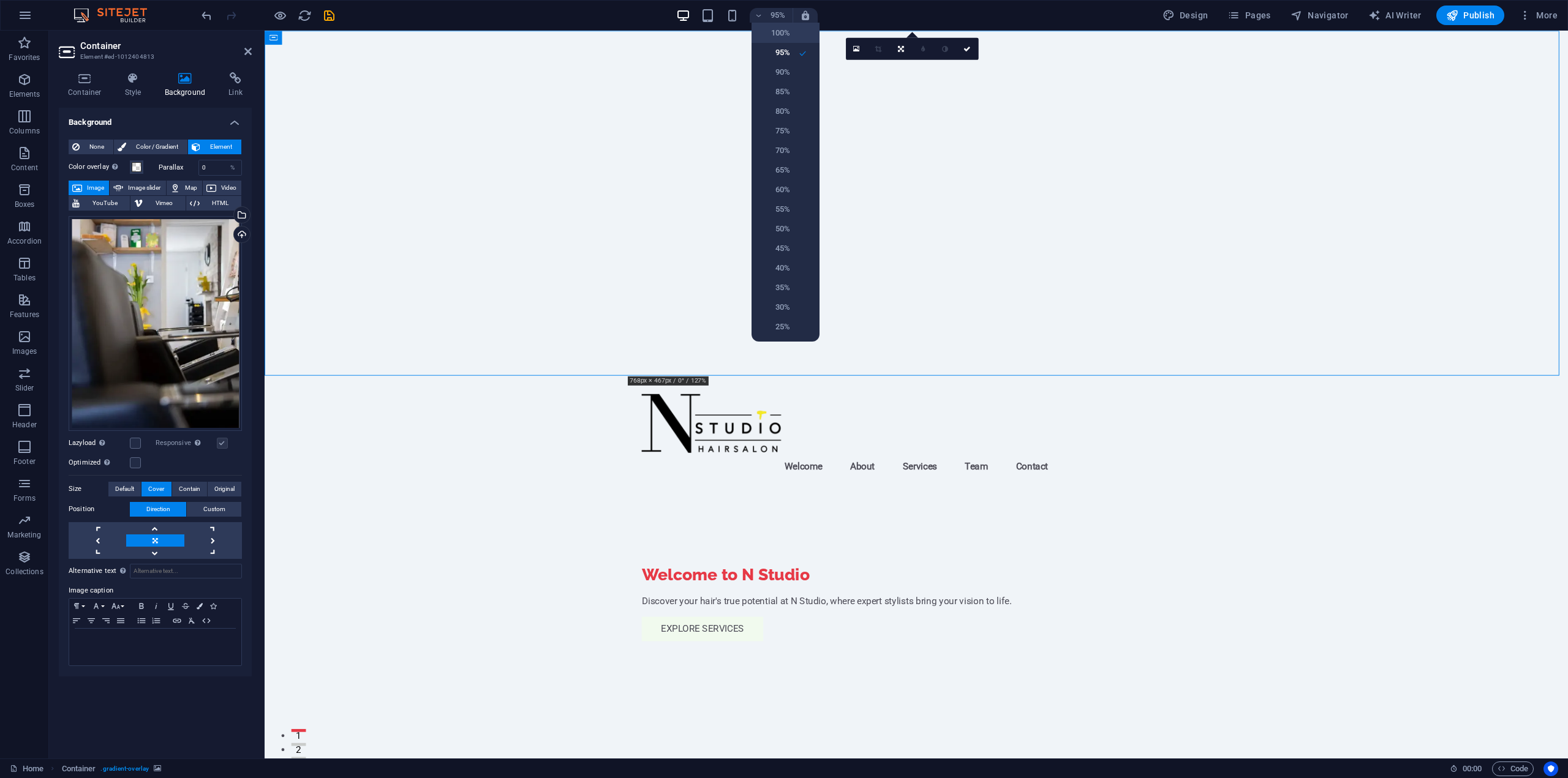
drag, startPoint x: 784, startPoint y: 38, endPoint x: 498, endPoint y: 21, distance: 286.5
click at [784, 38] on h6 "100%" at bounding box center [774, 33] width 31 height 15
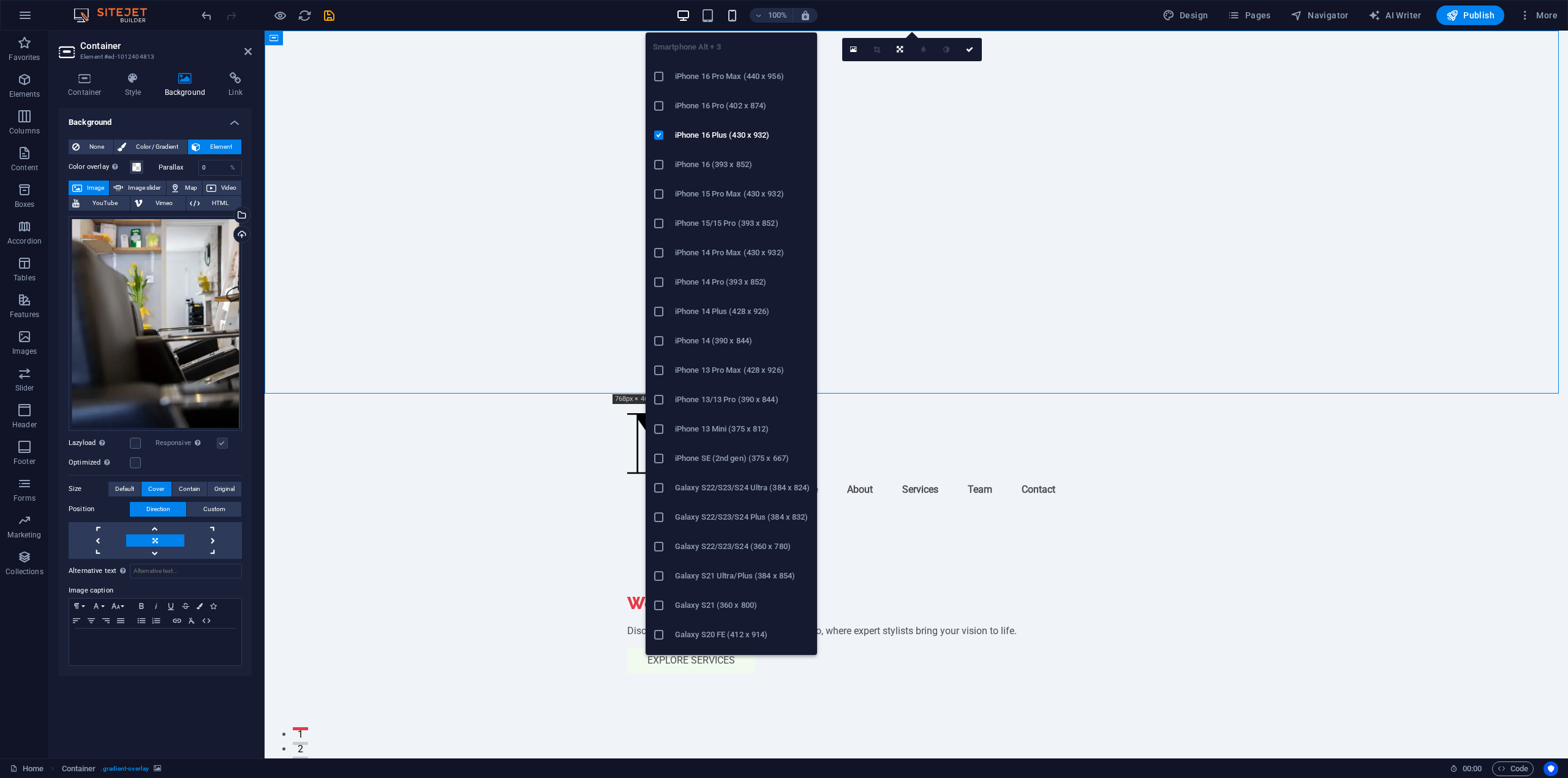
click at [734, 17] on icon "button" at bounding box center [732, 16] width 14 height 14
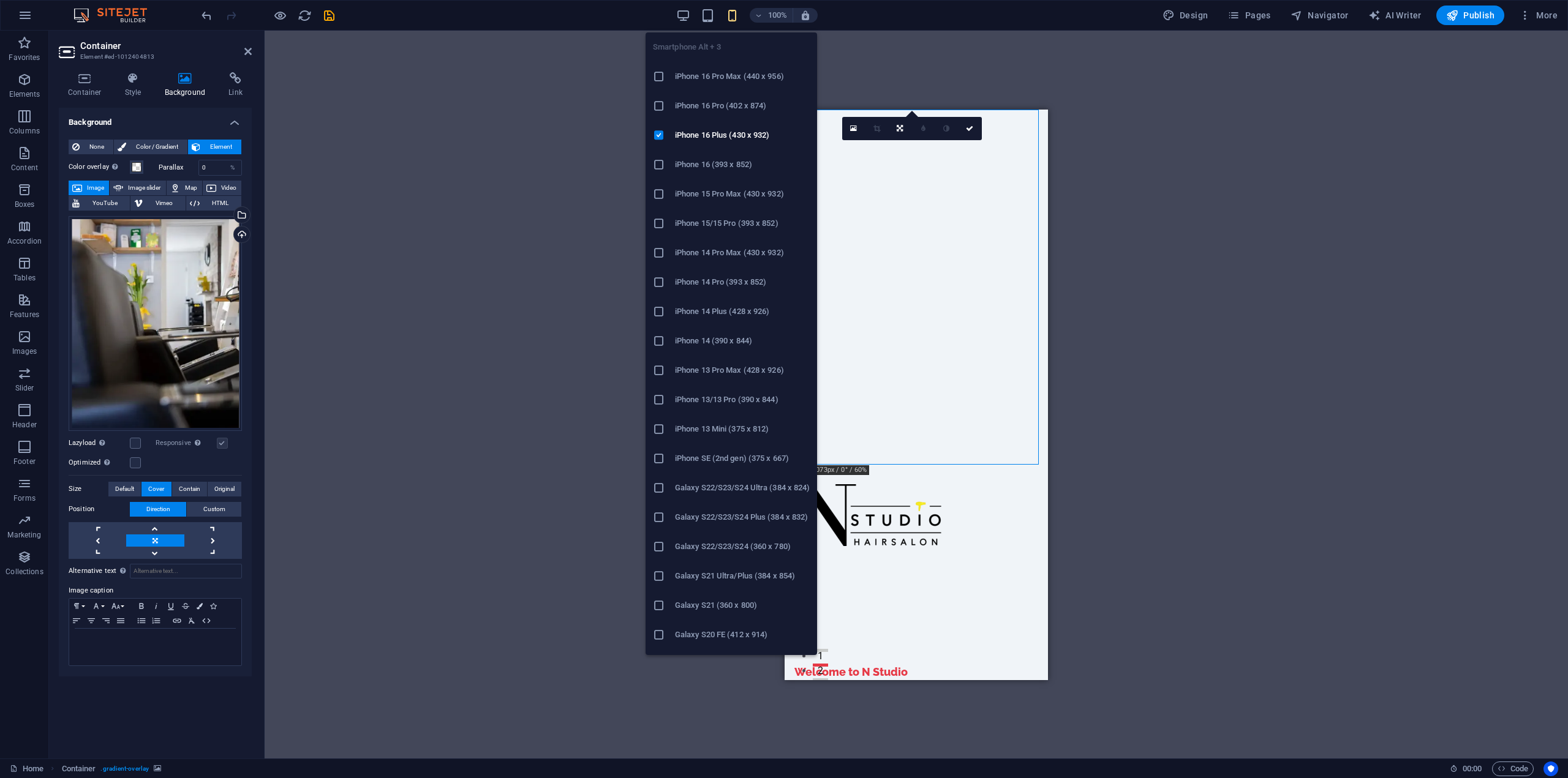
click at [734, 18] on icon "button" at bounding box center [732, 16] width 14 height 14
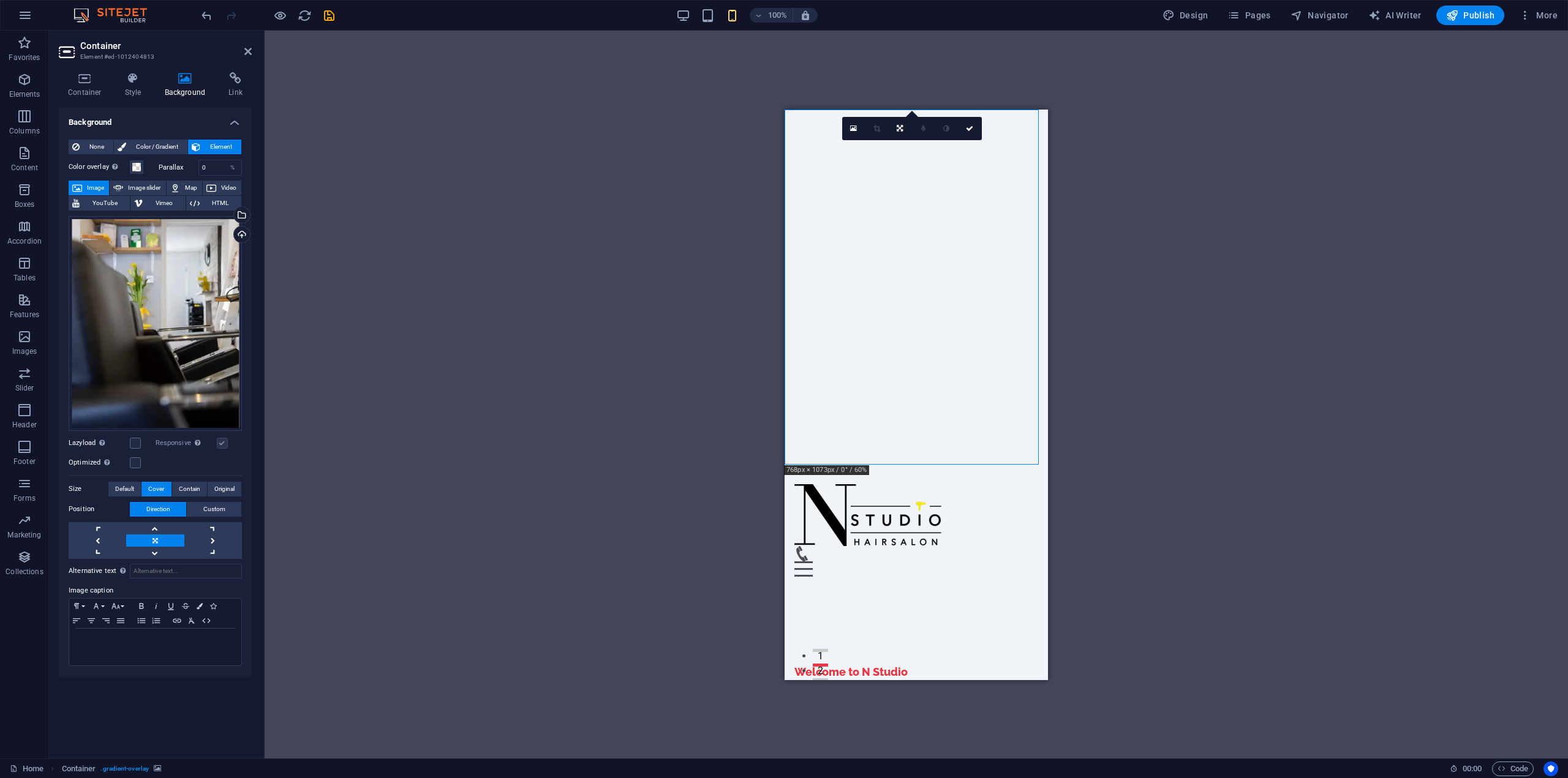
click at [721, 16] on div "100%" at bounding box center [746, 15] width 141 height 19
click at [248, 234] on div "Upload" at bounding box center [240, 236] width 19 height 19
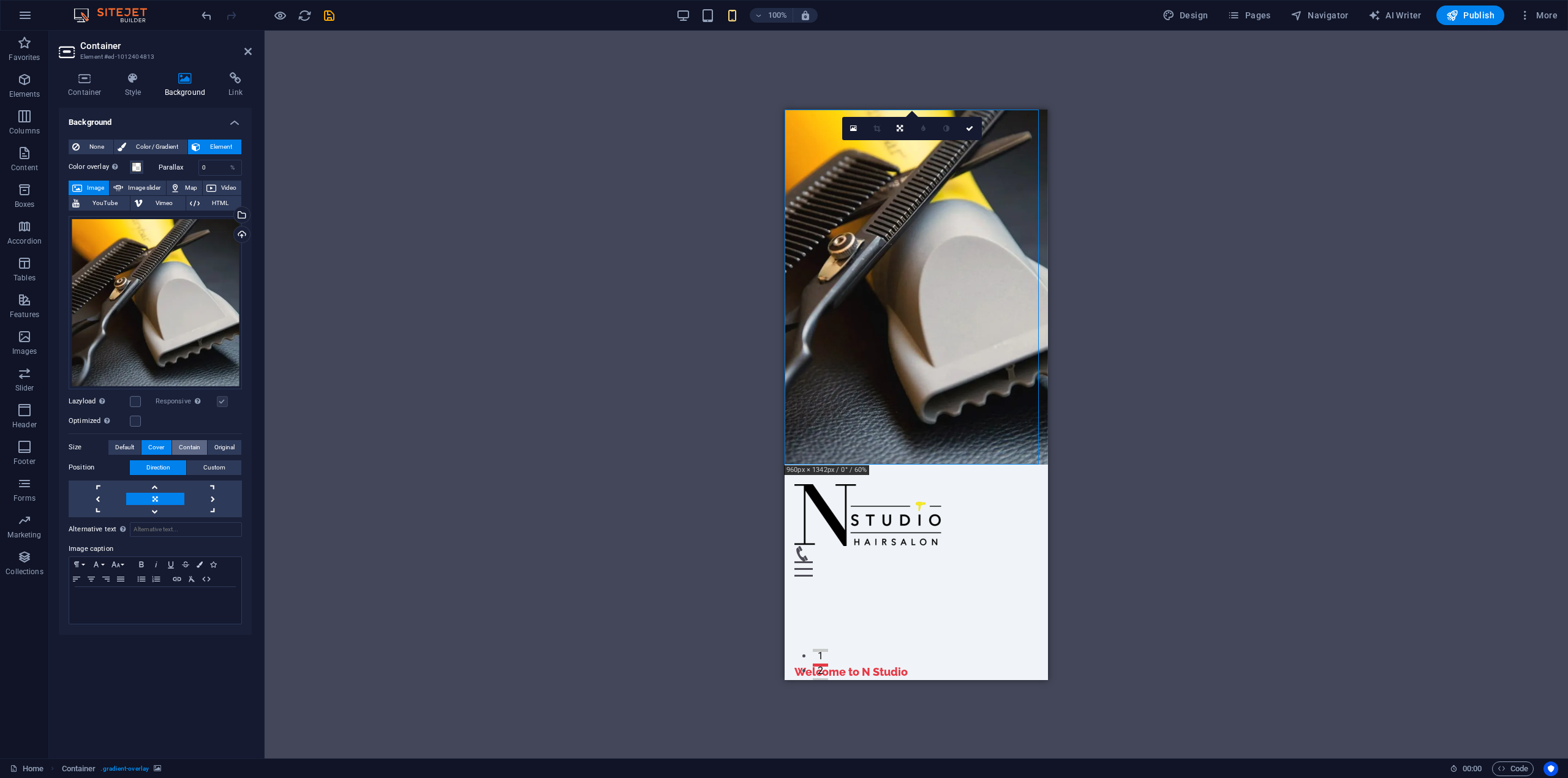
click at [190, 450] on span "Contain" at bounding box center [190, 447] width 21 height 15
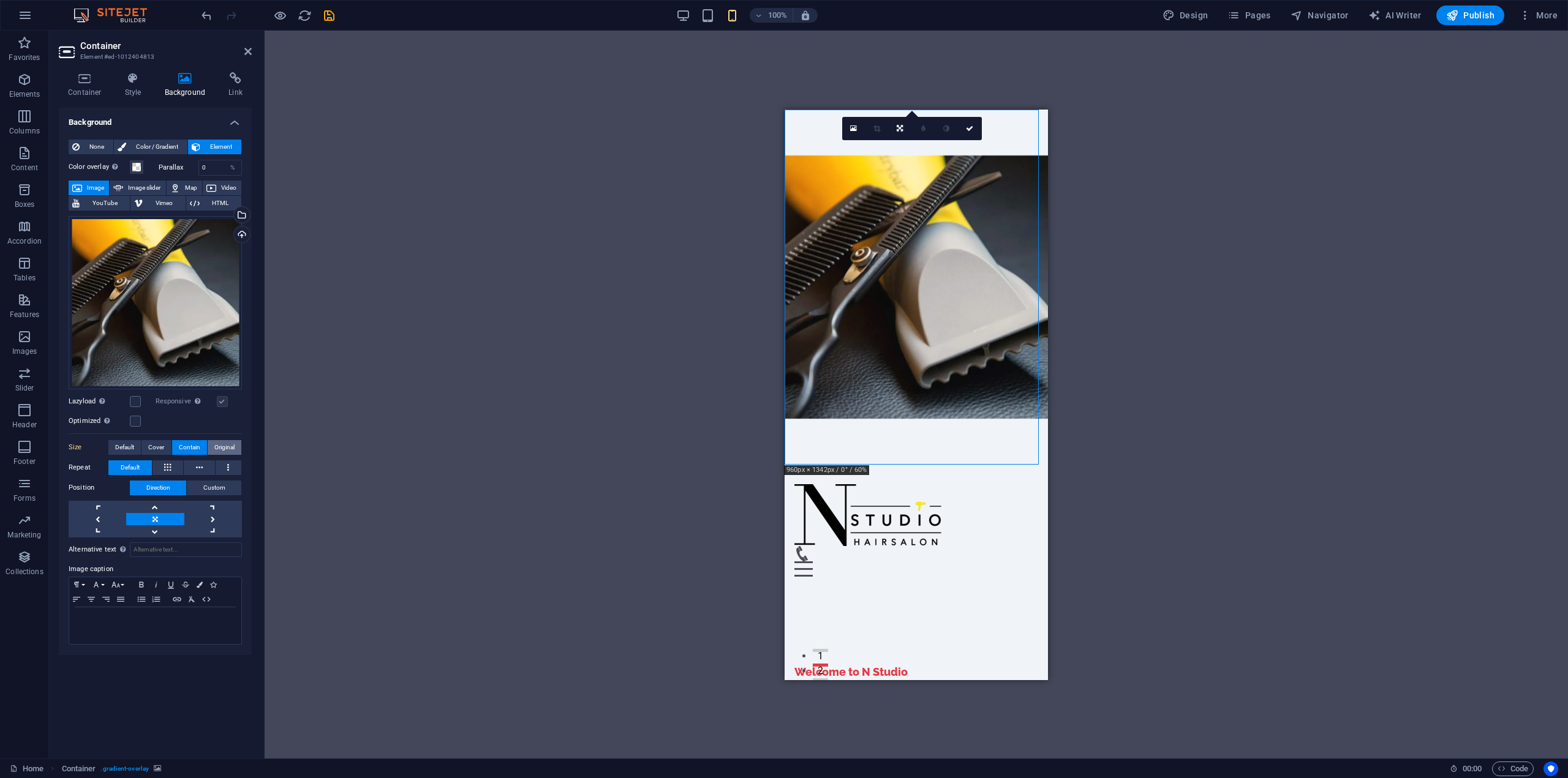
click at [222, 445] on span "Original" at bounding box center [224, 447] width 20 height 15
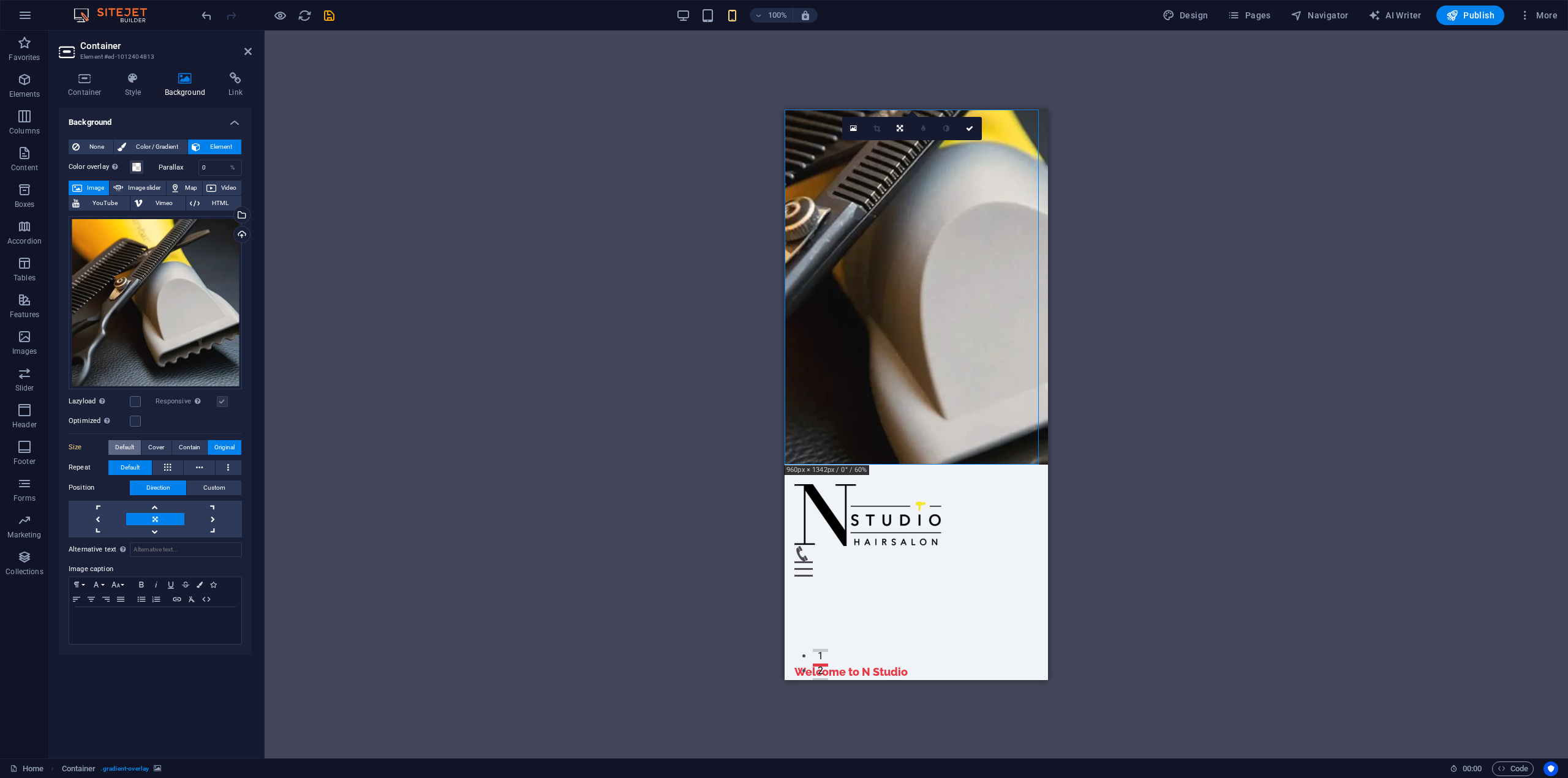
click at [127, 442] on span "Default" at bounding box center [125, 447] width 19 height 15
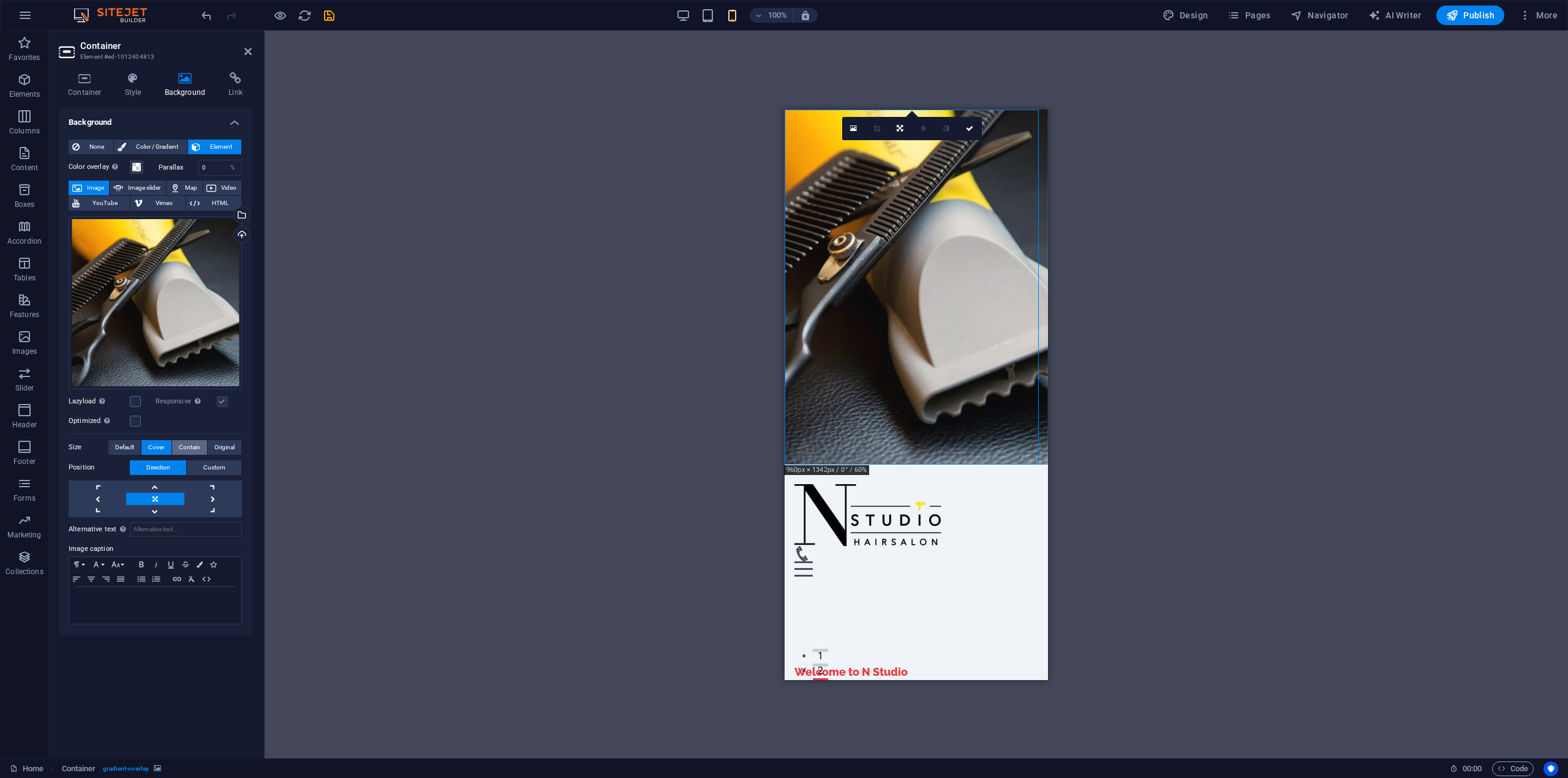
click at [173, 445] on button "Contain" at bounding box center [190, 447] width 35 height 15
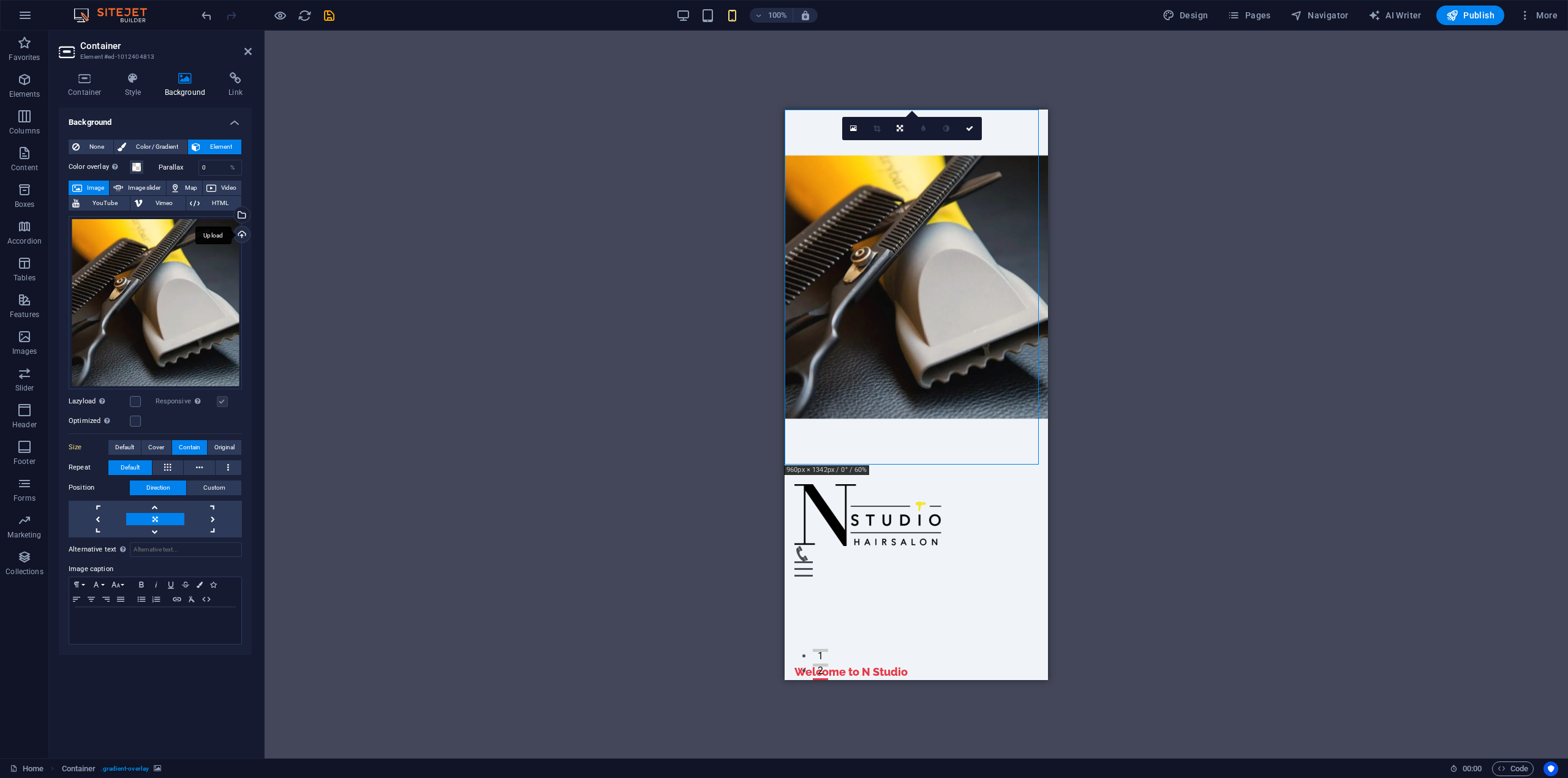
click at [244, 235] on div "Upload" at bounding box center [240, 236] width 19 height 19
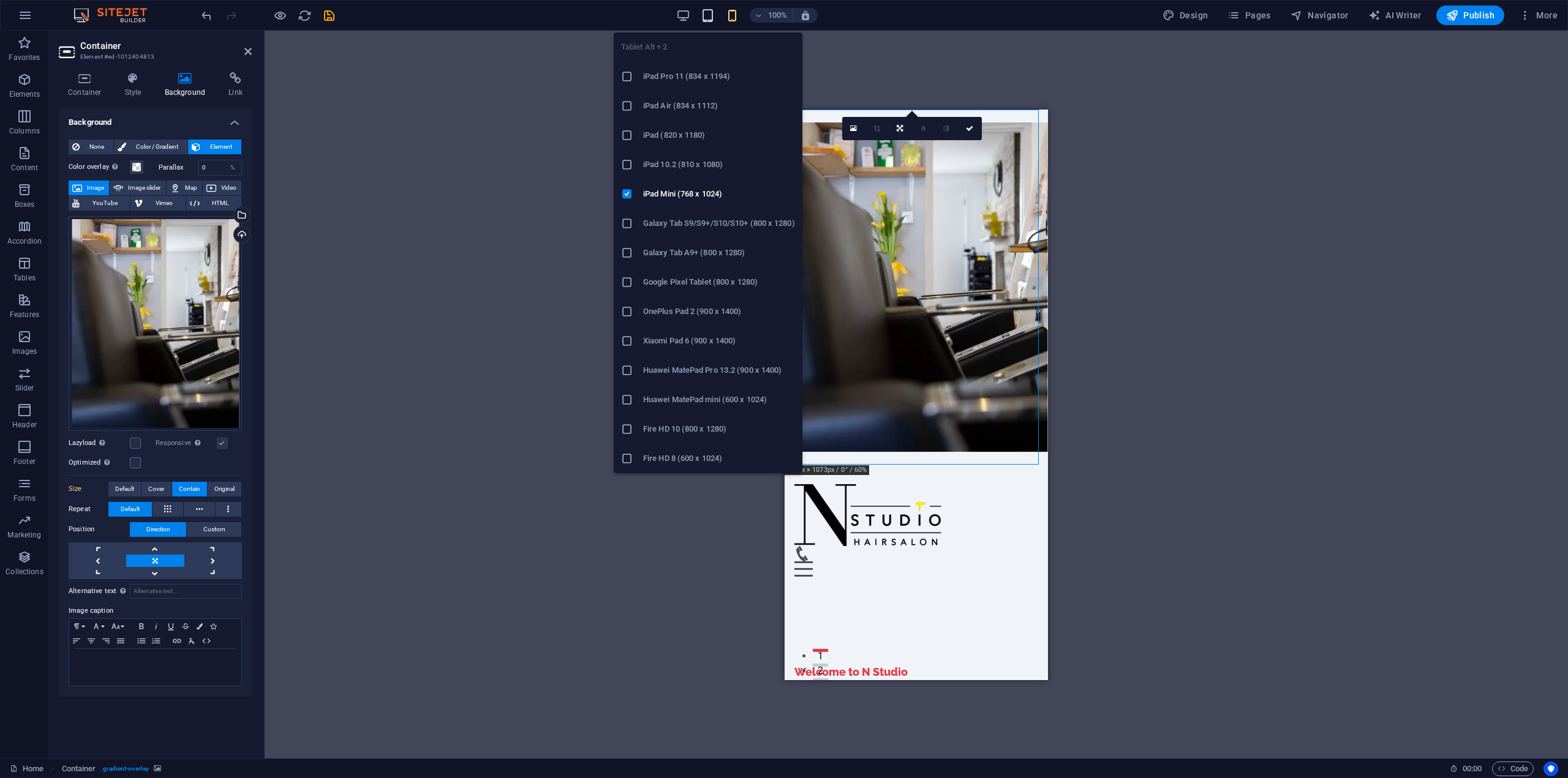
click at [712, 19] on icon "button" at bounding box center [708, 16] width 14 height 14
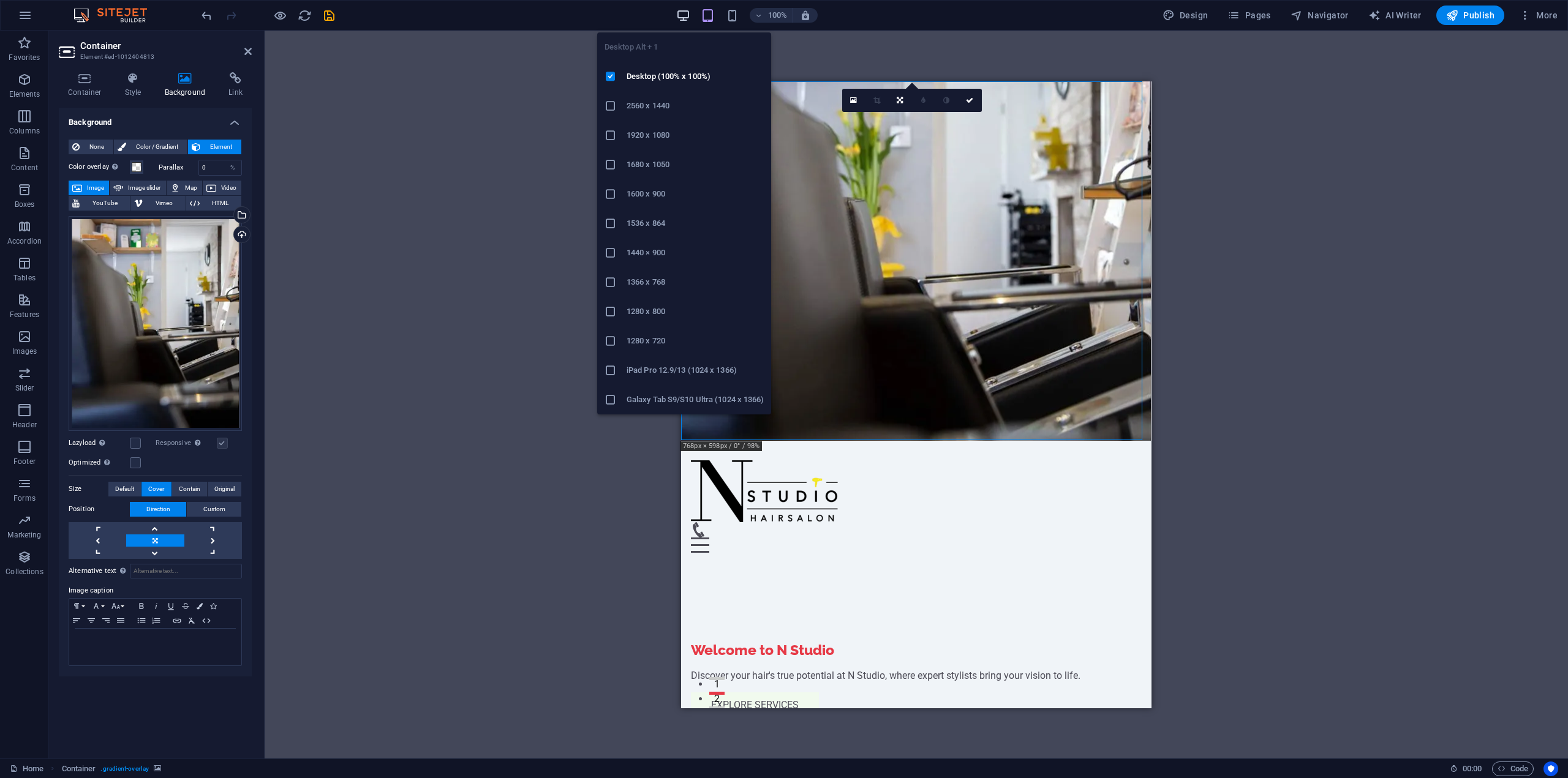
click at [681, 17] on icon "button" at bounding box center [683, 16] width 14 height 14
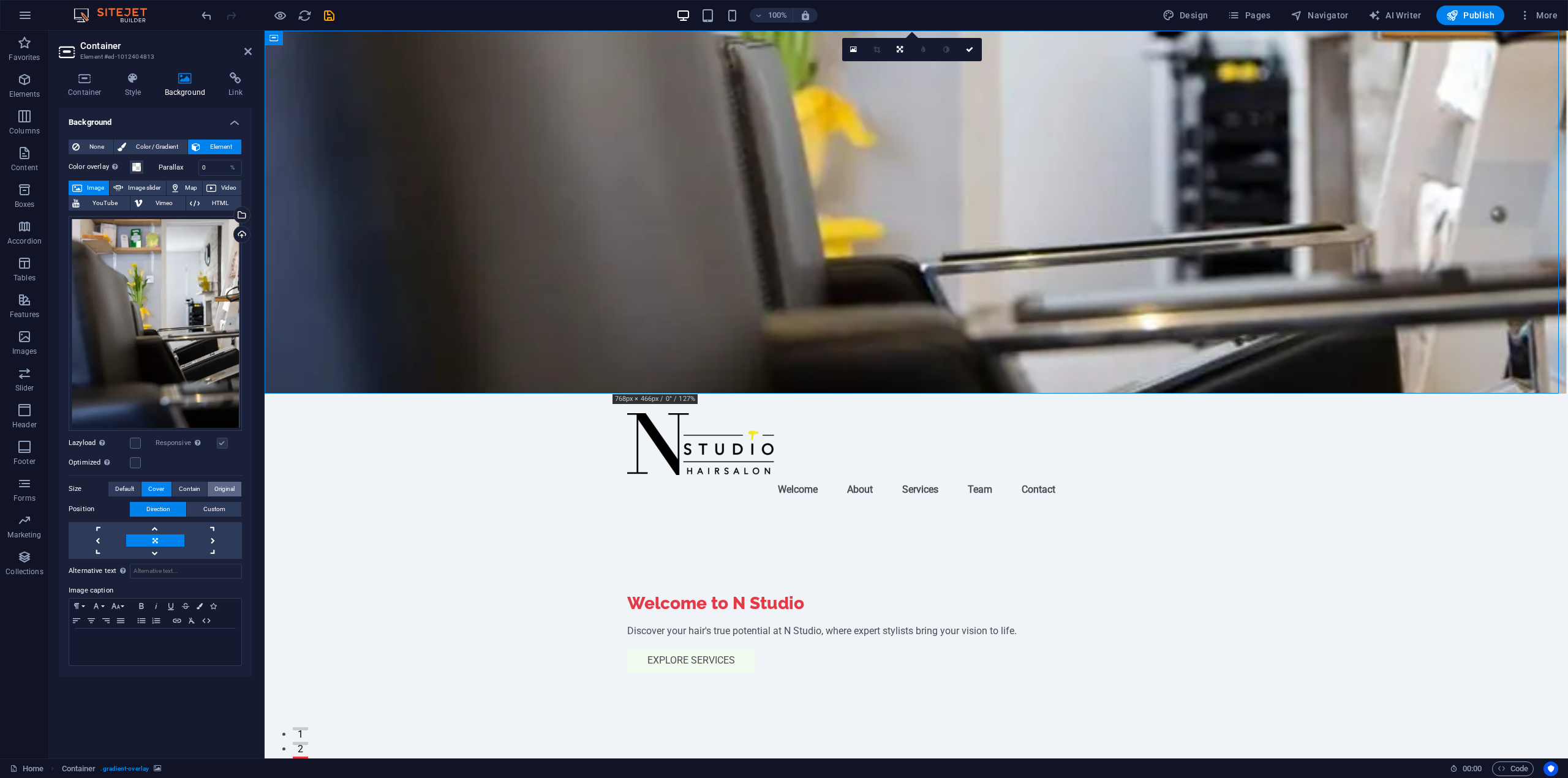
click at [221, 488] on span "Original" at bounding box center [224, 489] width 20 height 15
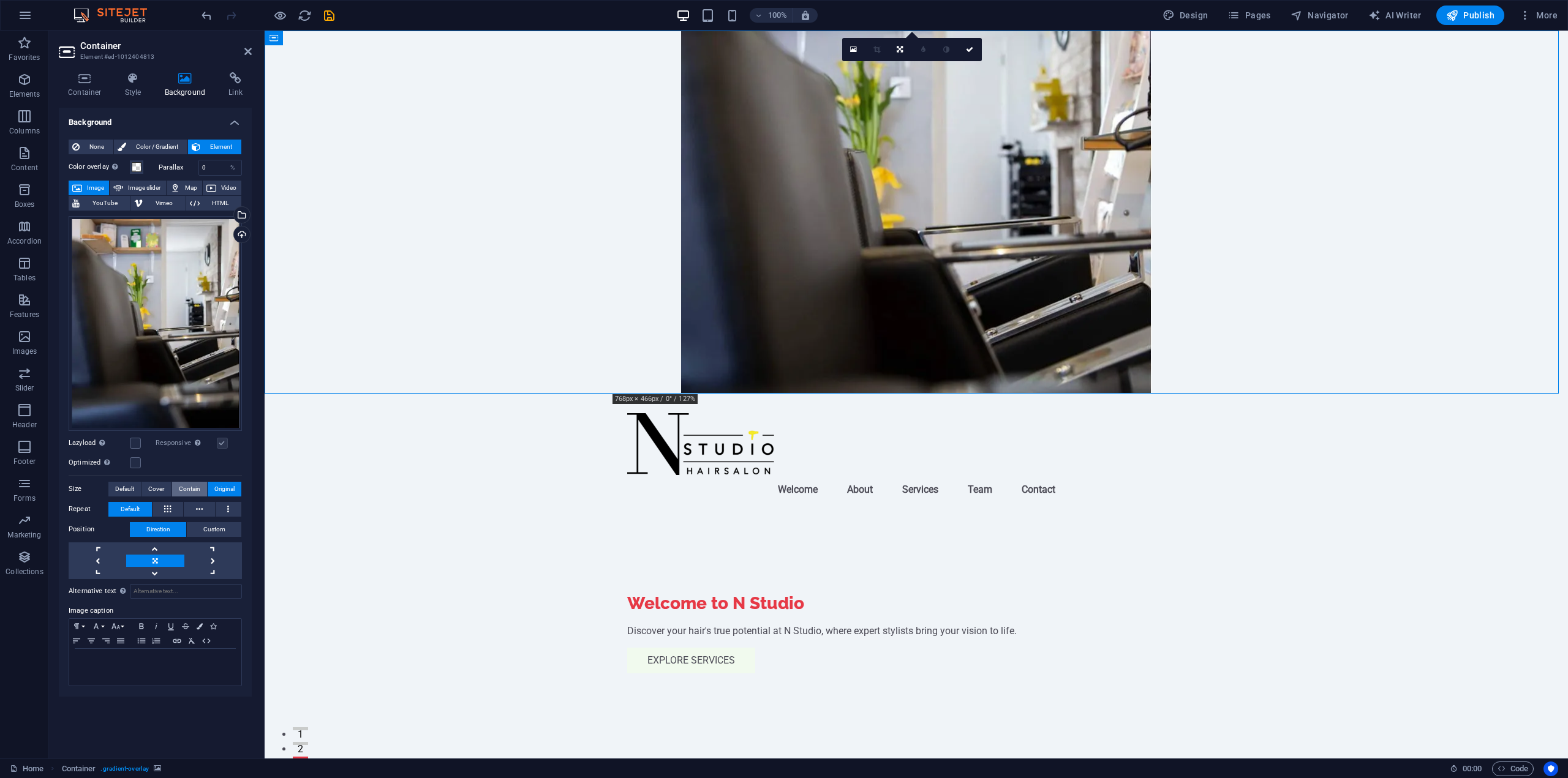
click at [195, 491] on span "Contain" at bounding box center [190, 489] width 21 height 15
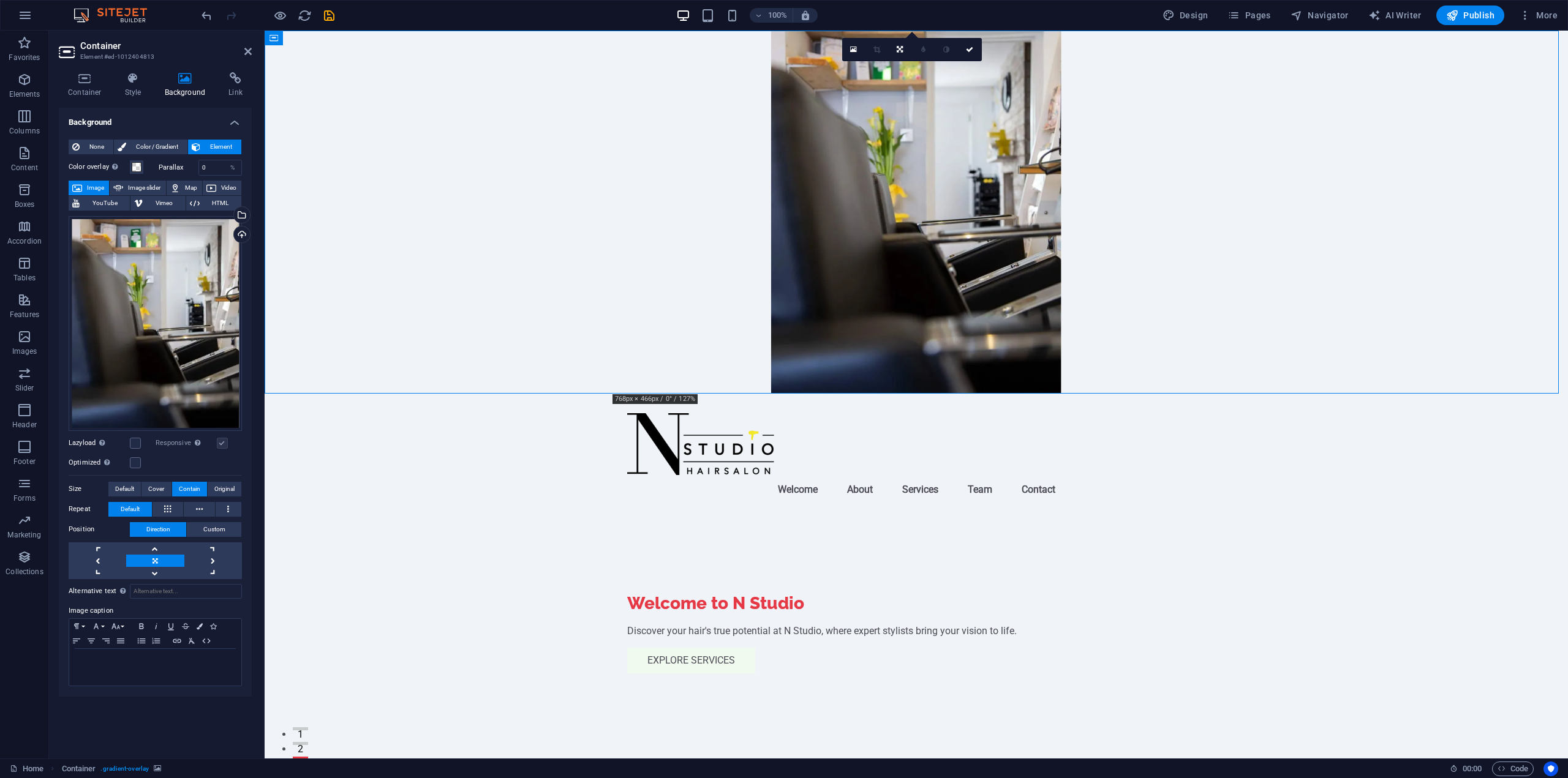
click at [146, 481] on div "Drag files here, click to choose files or select files from Files or our free s…" at bounding box center [155, 395] width 173 height 368
click at [139, 483] on button "Default" at bounding box center [124, 489] width 33 height 15
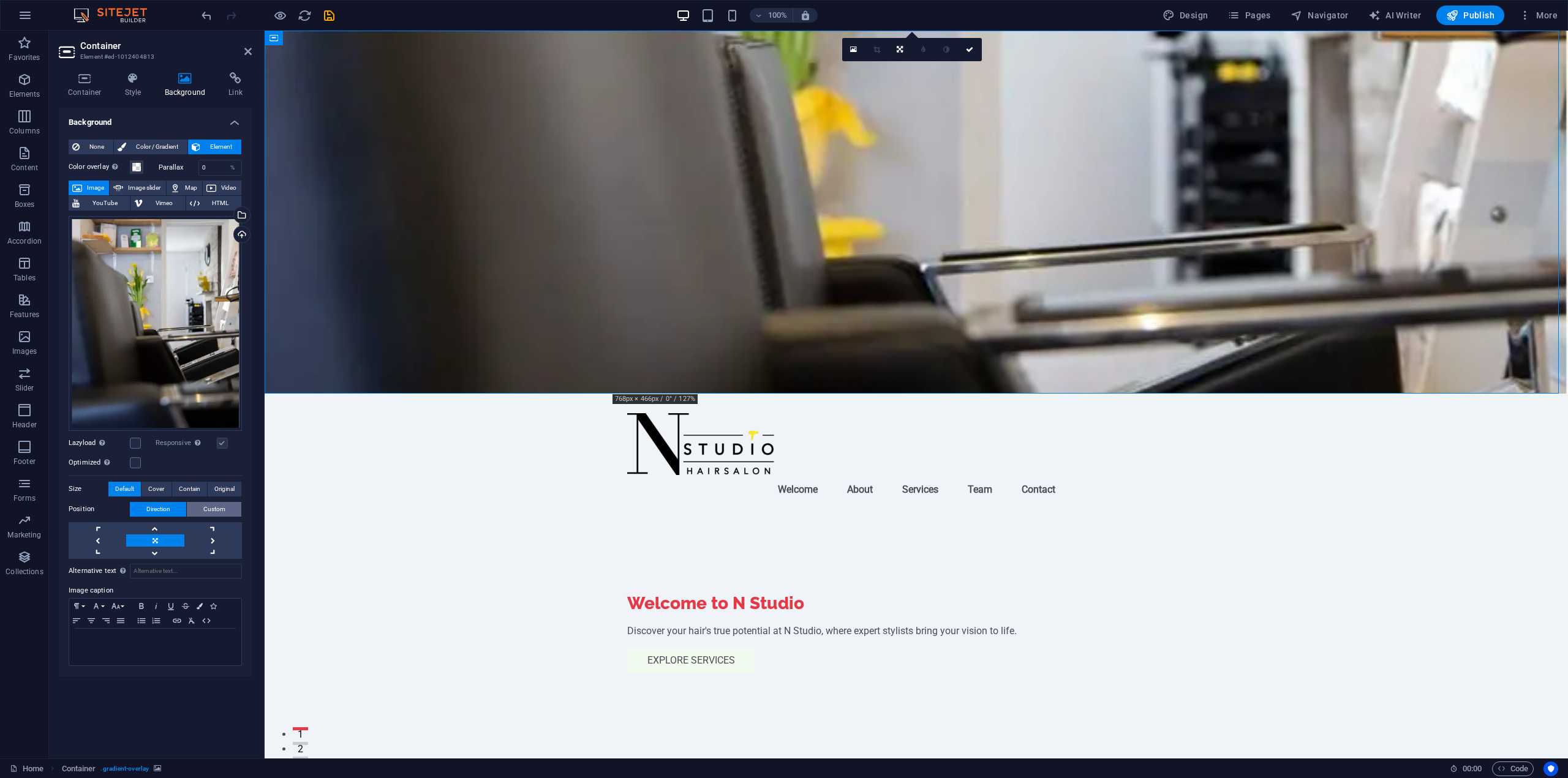
click at [221, 516] on span "Custom" at bounding box center [214, 509] width 22 height 15
click at [171, 505] on button "Direction" at bounding box center [158, 509] width 56 height 15
click at [157, 555] on link at bounding box center [154, 553] width 57 height 12
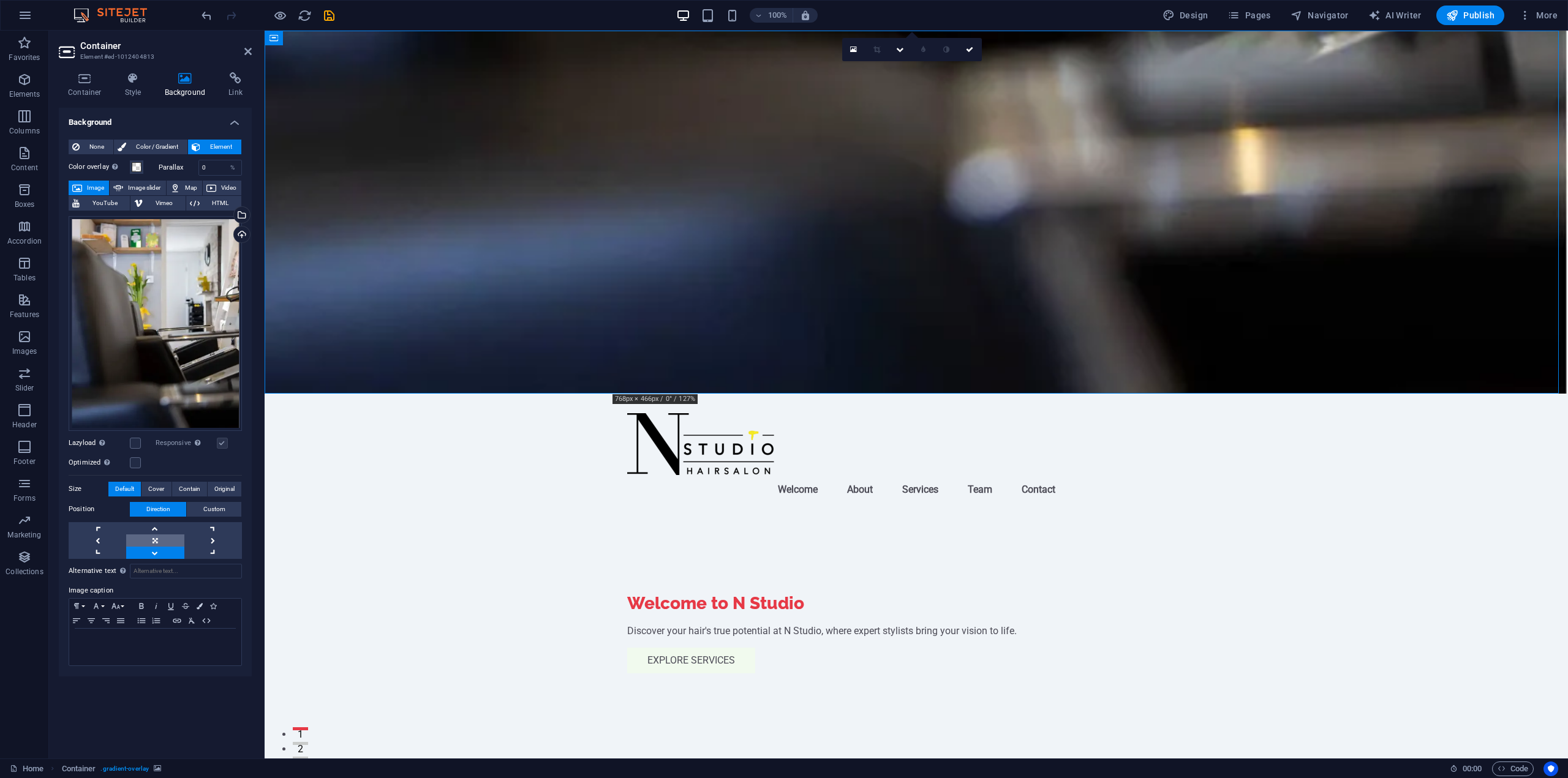
click at [154, 538] on link at bounding box center [154, 541] width 57 height 12
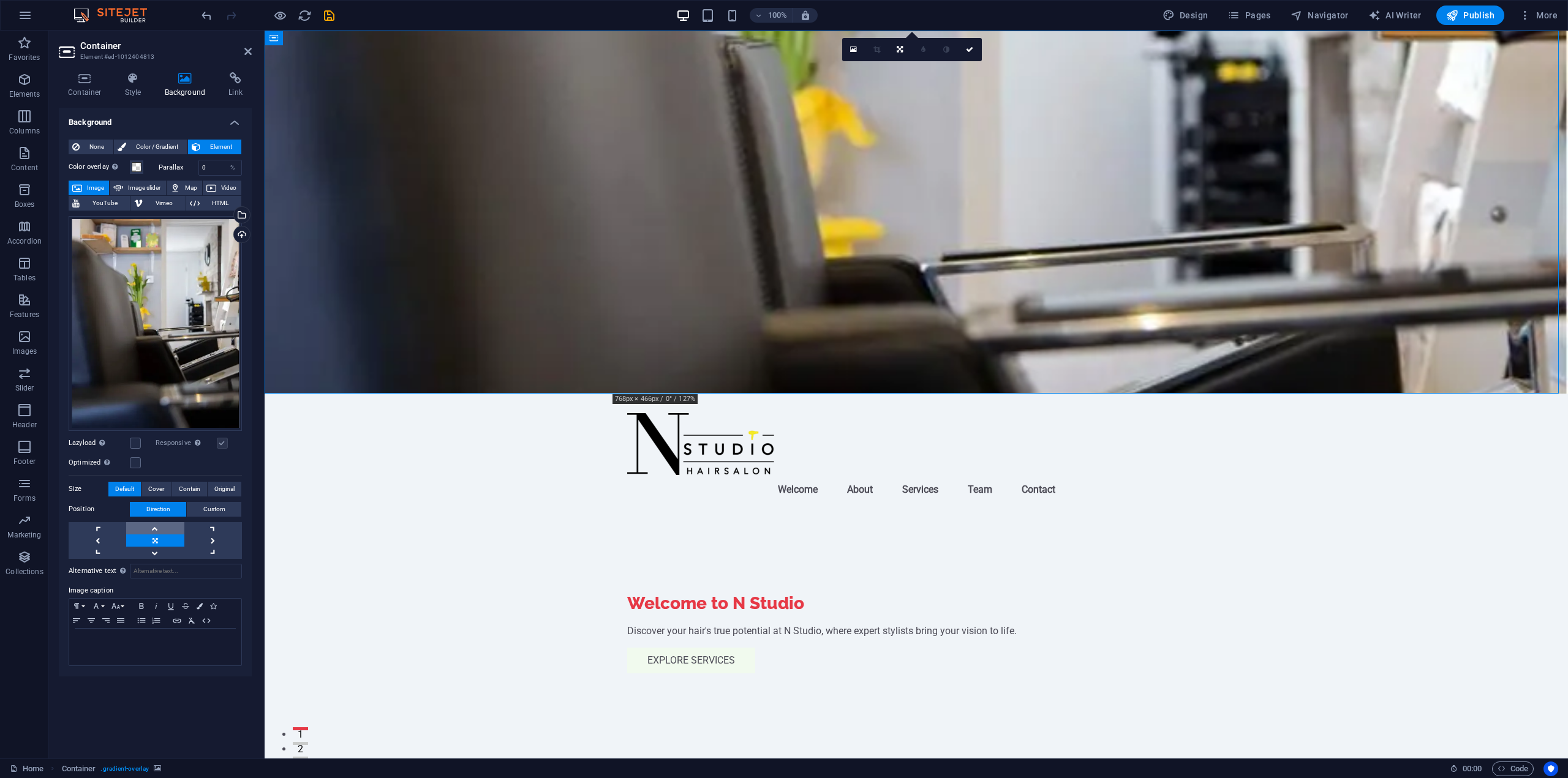
click at [167, 523] on link at bounding box center [154, 528] width 57 height 12
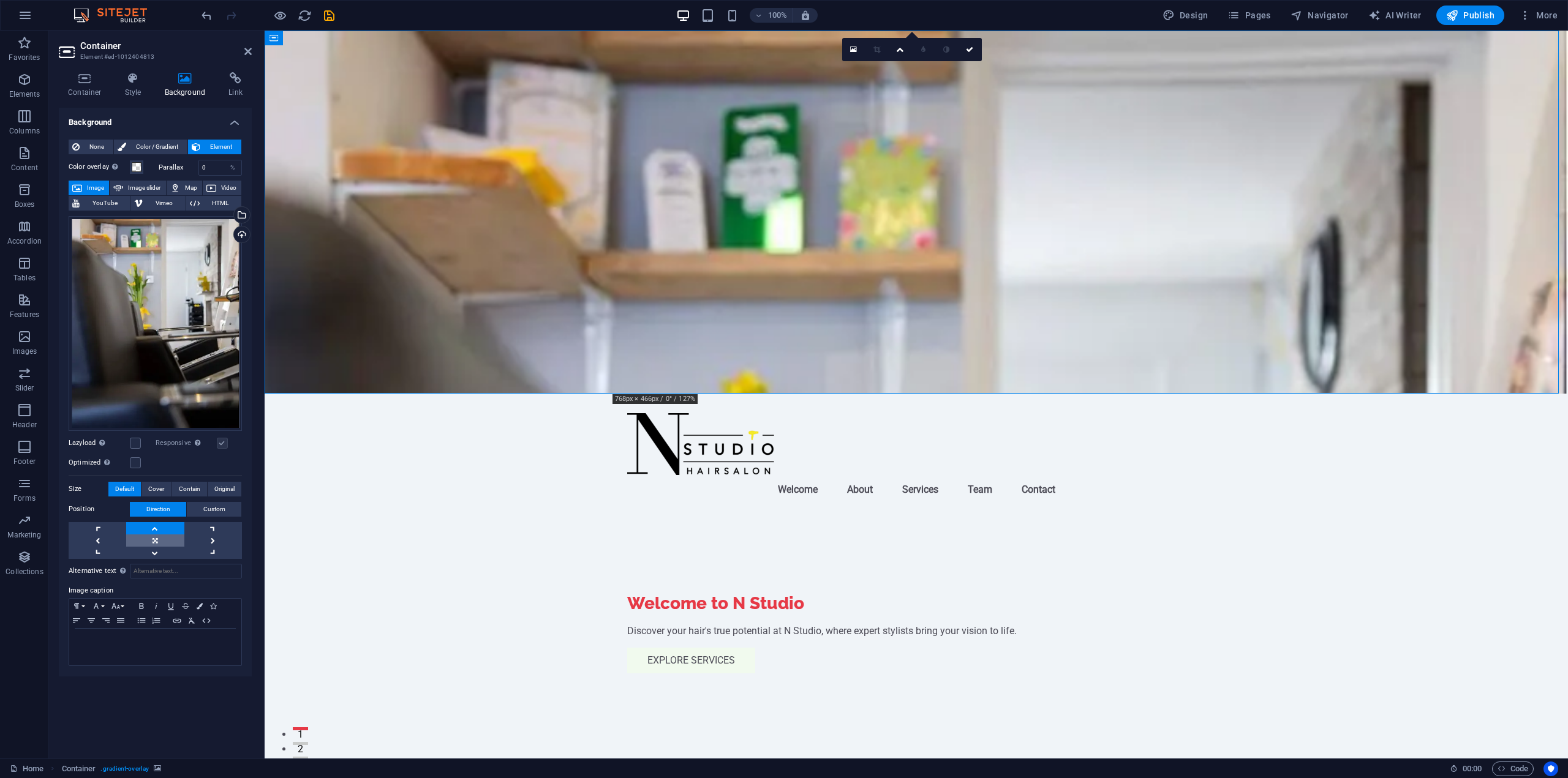
click at [164, 540] on link at bounding box center [154, 541] width 57 height 12
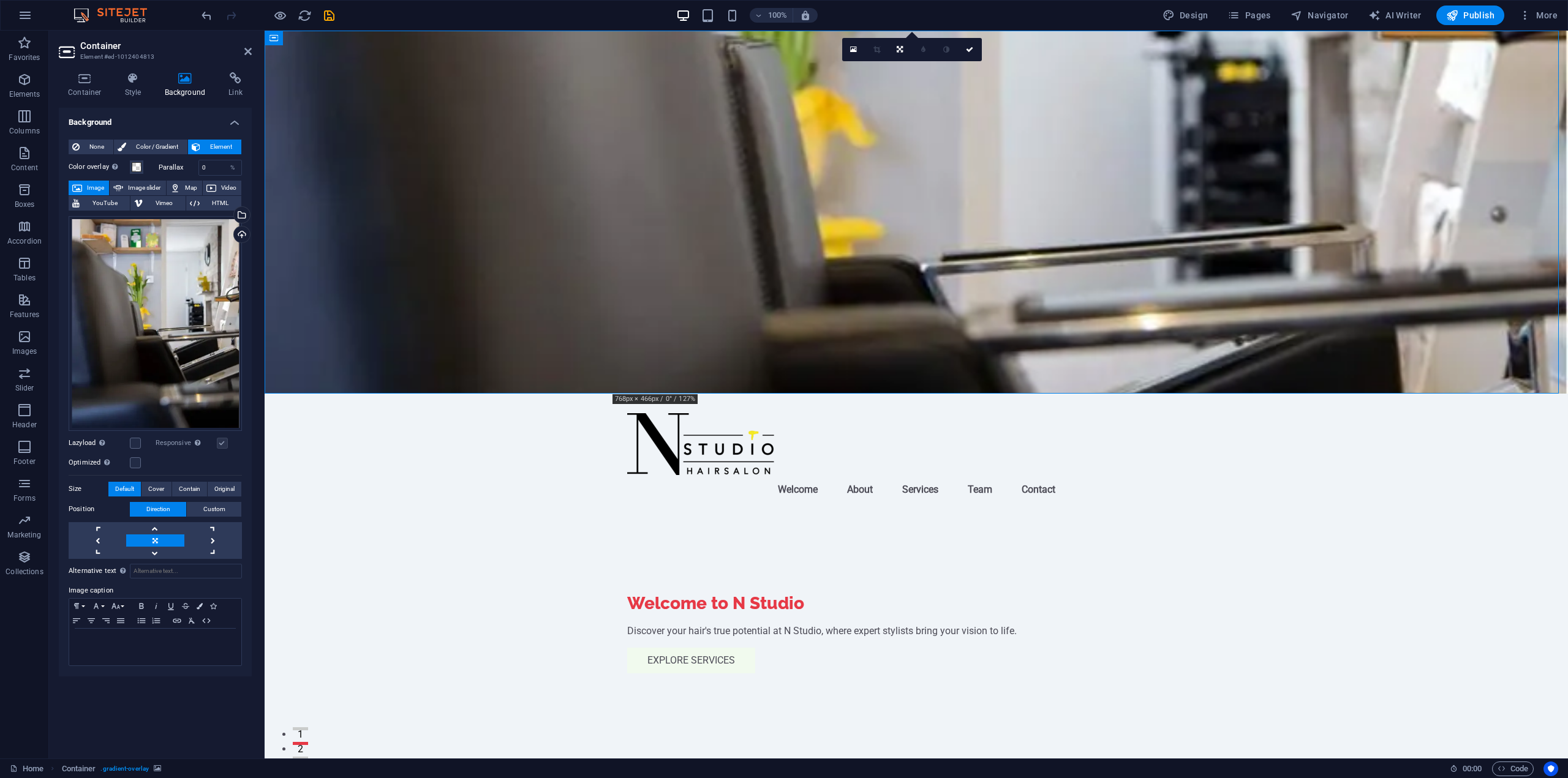
click at [236, 520] on div "Position Direction Custom X offset 60 px rem % vh vw Y offset 50 px rem % vh vw" at bounding box center [155, 530] width 173 height 57
click at [222, 530] on link at bounding box center [213, 528] width 57 height 12
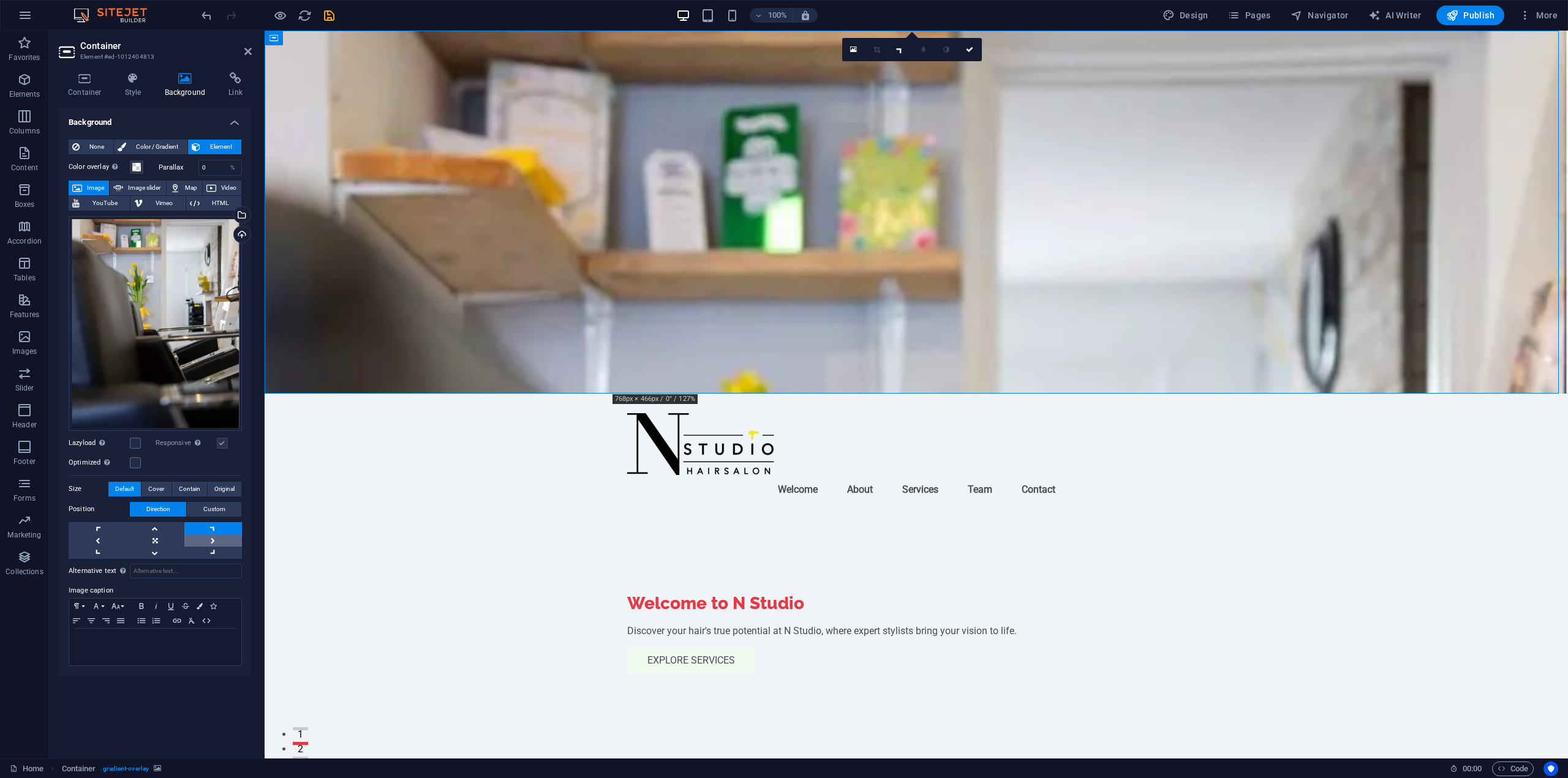
click at [217, 543] on link at bounding box center [213, 541] width 57 height 12
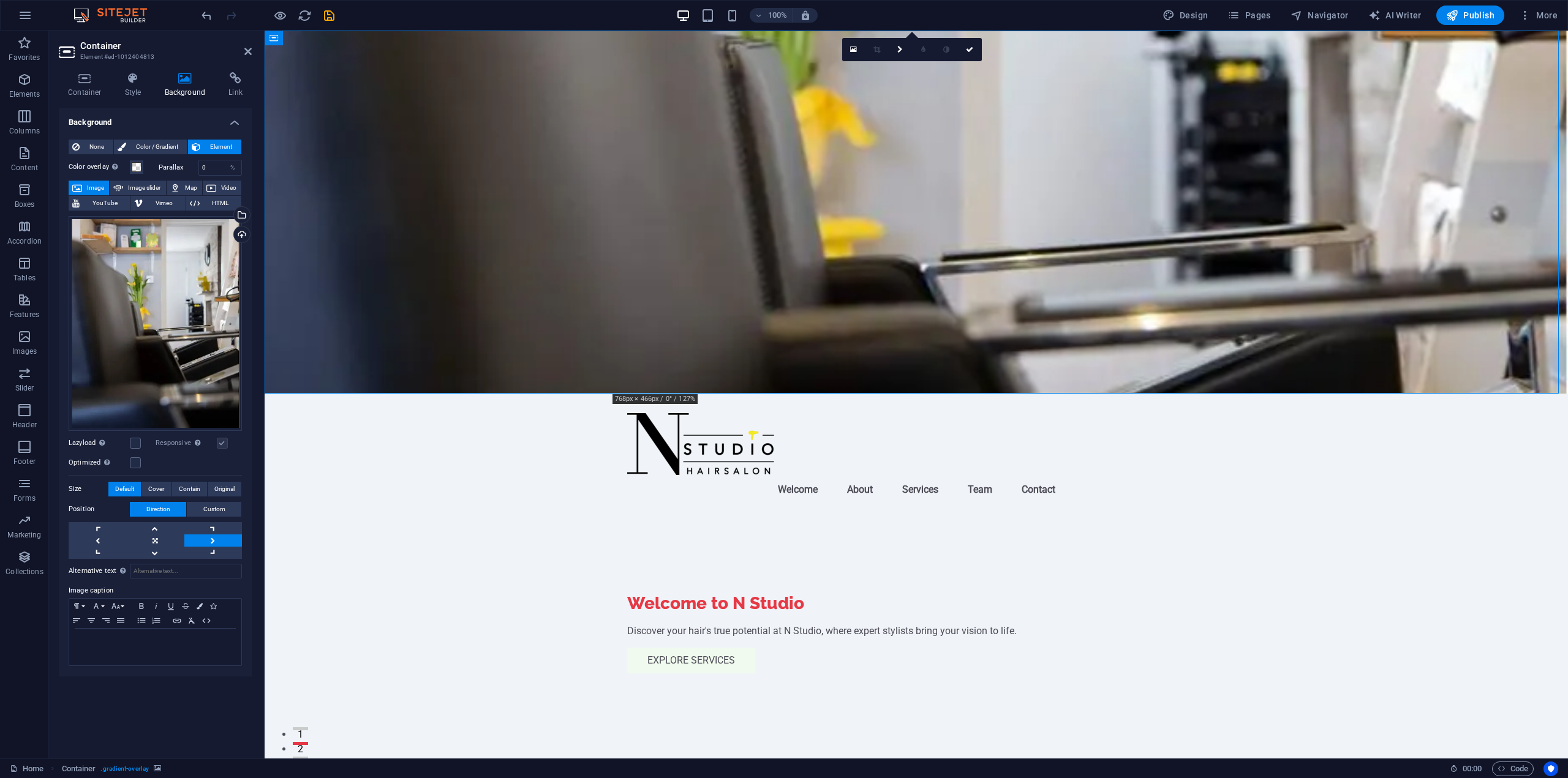
click at [211, 559] on div "Alternative text The alternative text is used by devices that cannot display im…" at bounding box center [155, 613] width 173 height 108
click at [105, 545] on link at bounding box center [97, 541] width 57 height 12
click at [103, 556] on link at bounding box center [97, 553] width 57 height 12
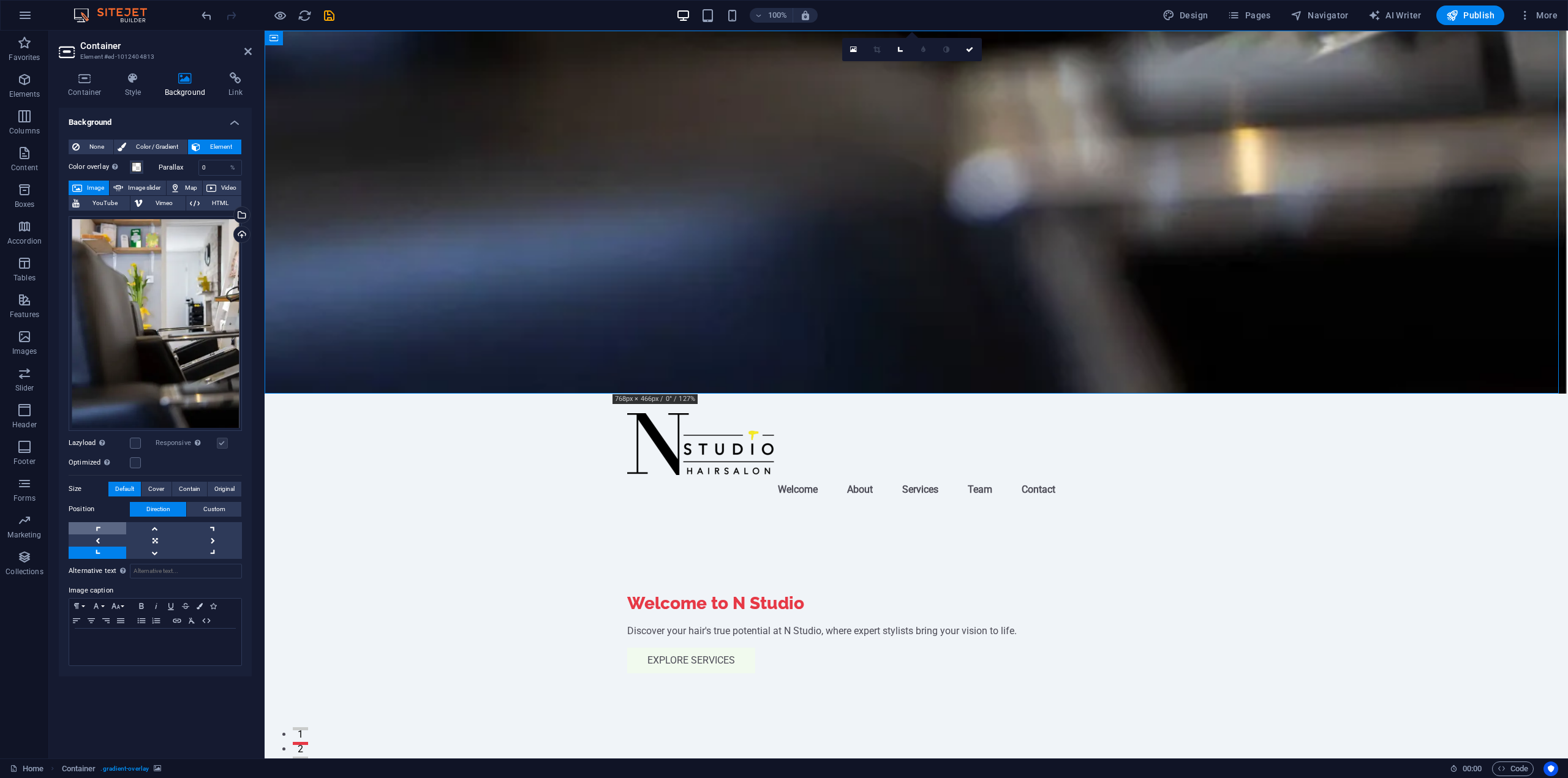
click at [113, 527] on link at bounding box center [97, 528] width 57 height 12
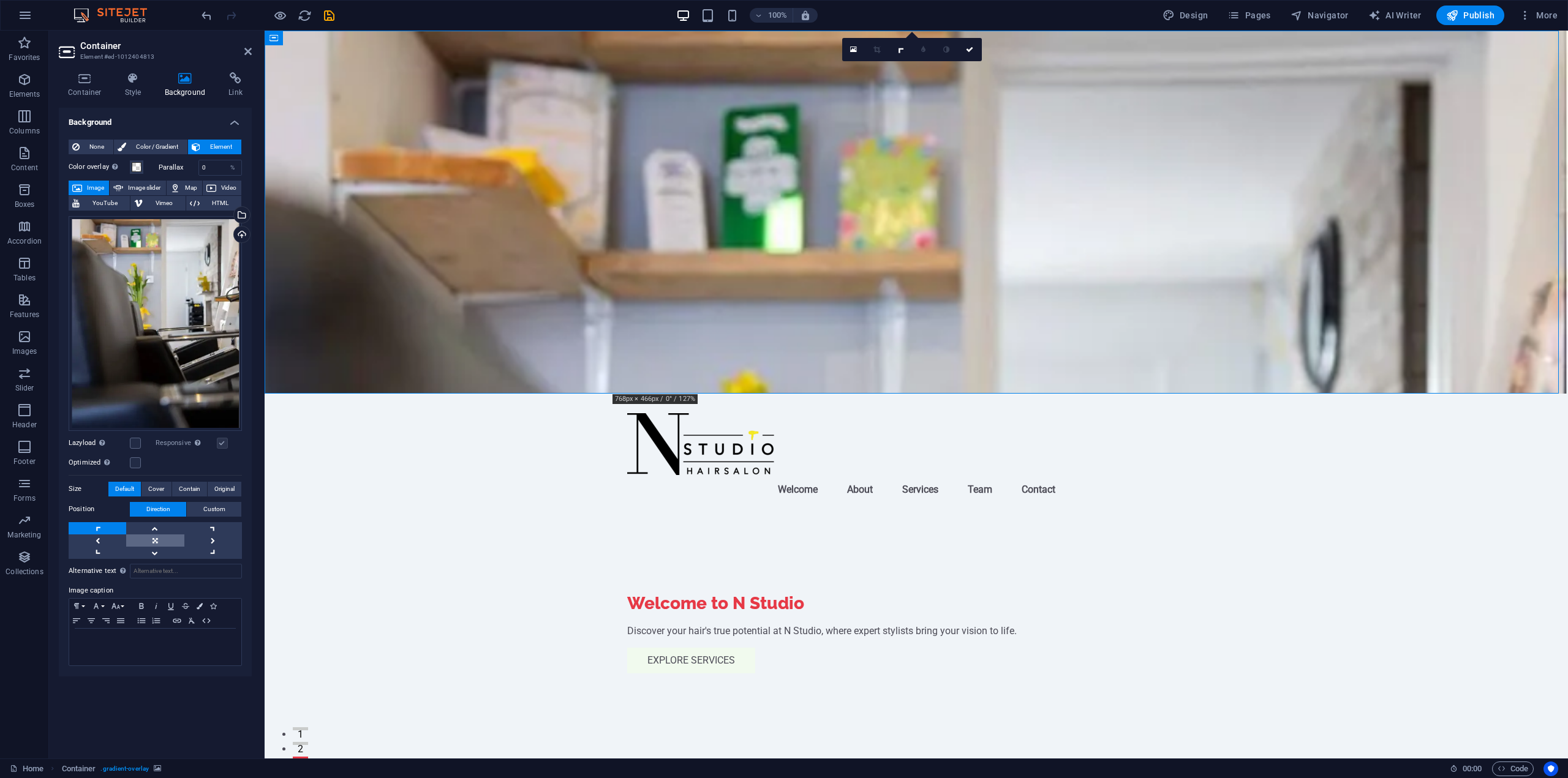
click at [160, 543] on link at bounding box center [154, 541] width 57 height 12
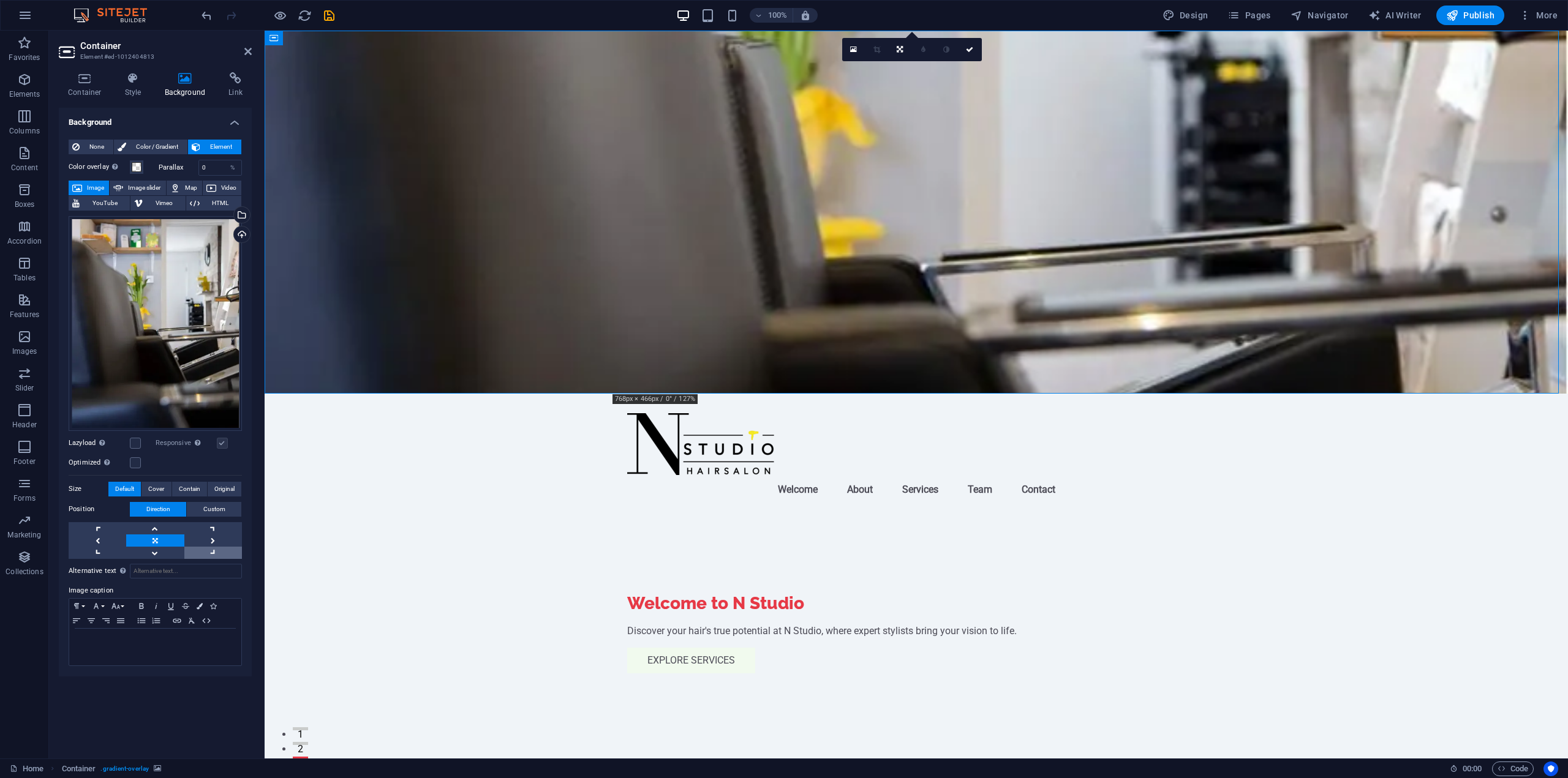
click at [215, 550] on link at bounding box center [213, 553] width 57 height 12
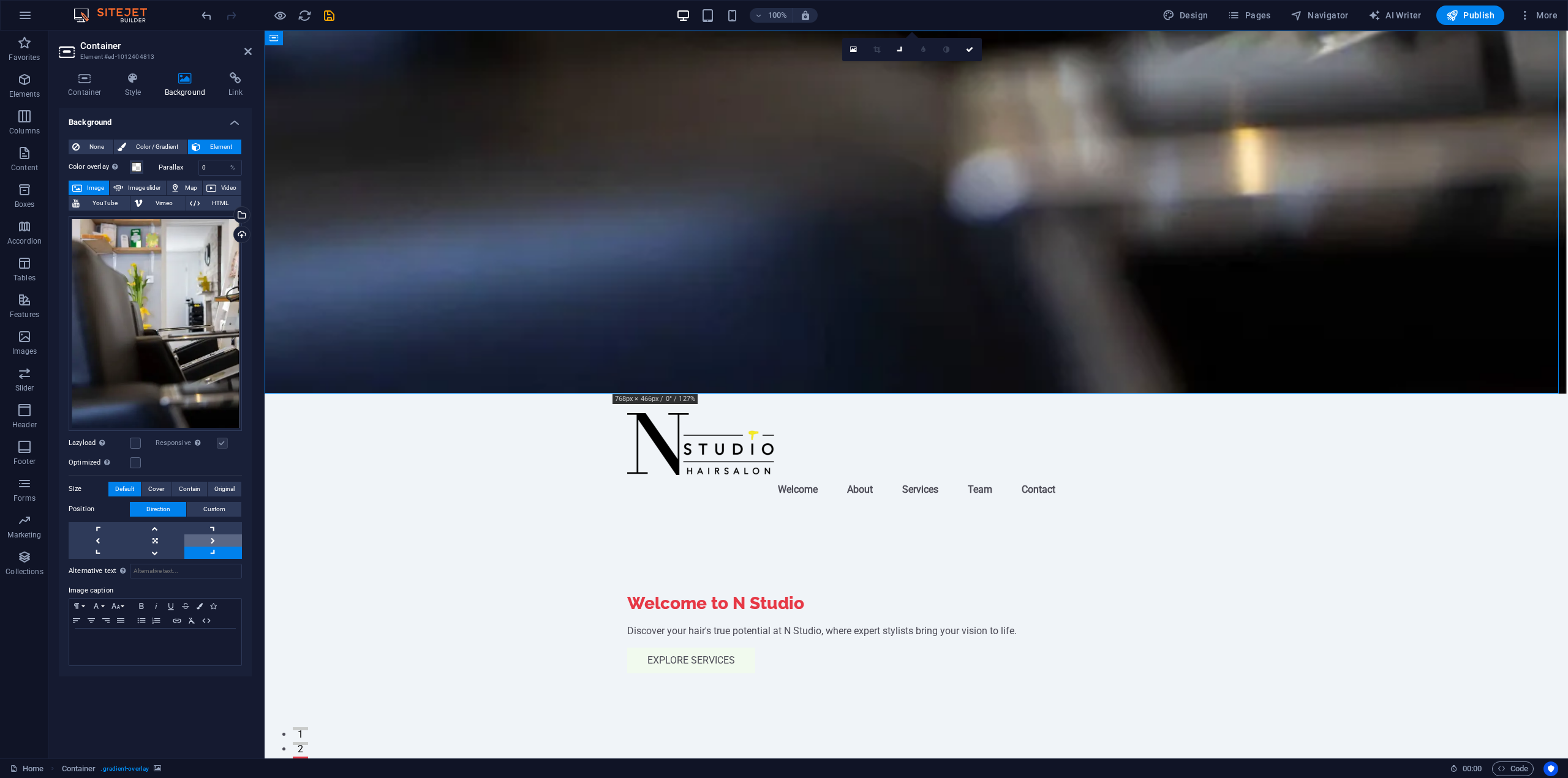
click at [216, 542] on link at bounding box center [213, 541] width 57 height 12
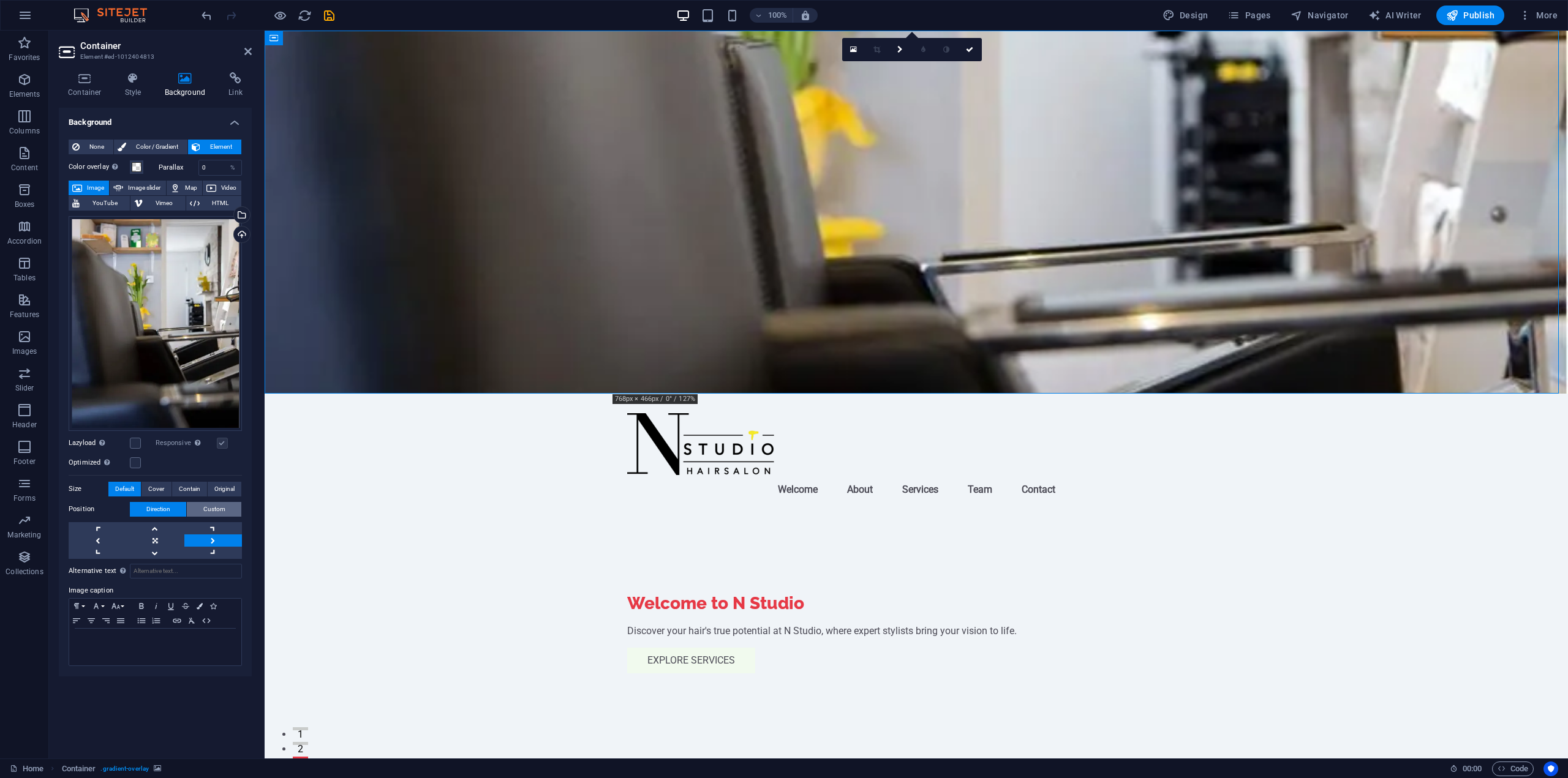
click at [210, 516] on span "Custom" at bounding box center [214, 509] width 22 height 15
click at [191, 545] on div "Alternative text The alternative text is used by devices that cannot display im…" at bounding box center [155, 598] width 173 height 108
click at [151, 512] on span "Direction" at bounding box center [158, 509] width 24 height 15
click at [215, 554] on link at bounding box center [213, 553] width 57 height 12
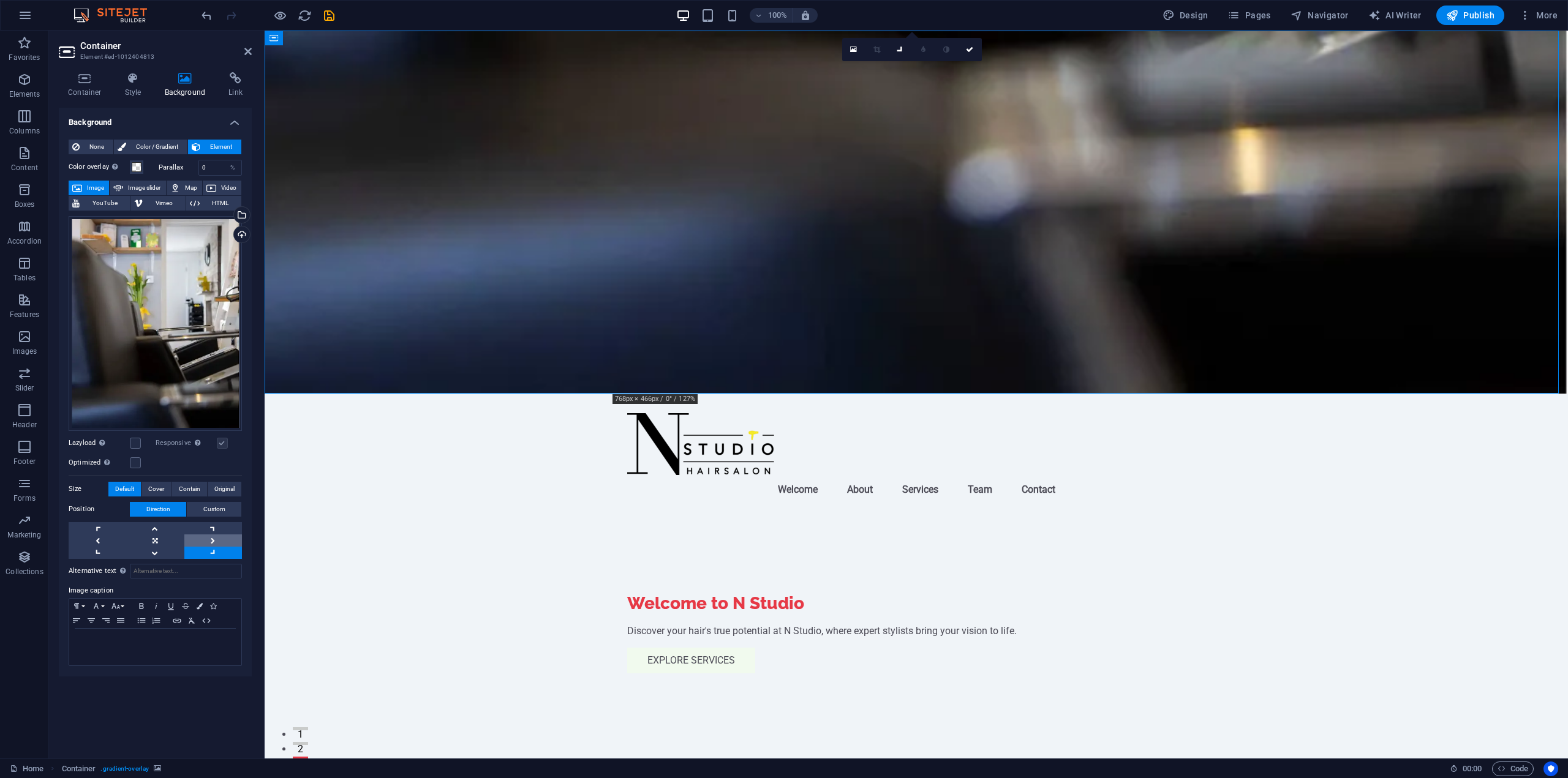
click at [212, 535] on link at bounding box center [213, 541] width 57 height 12
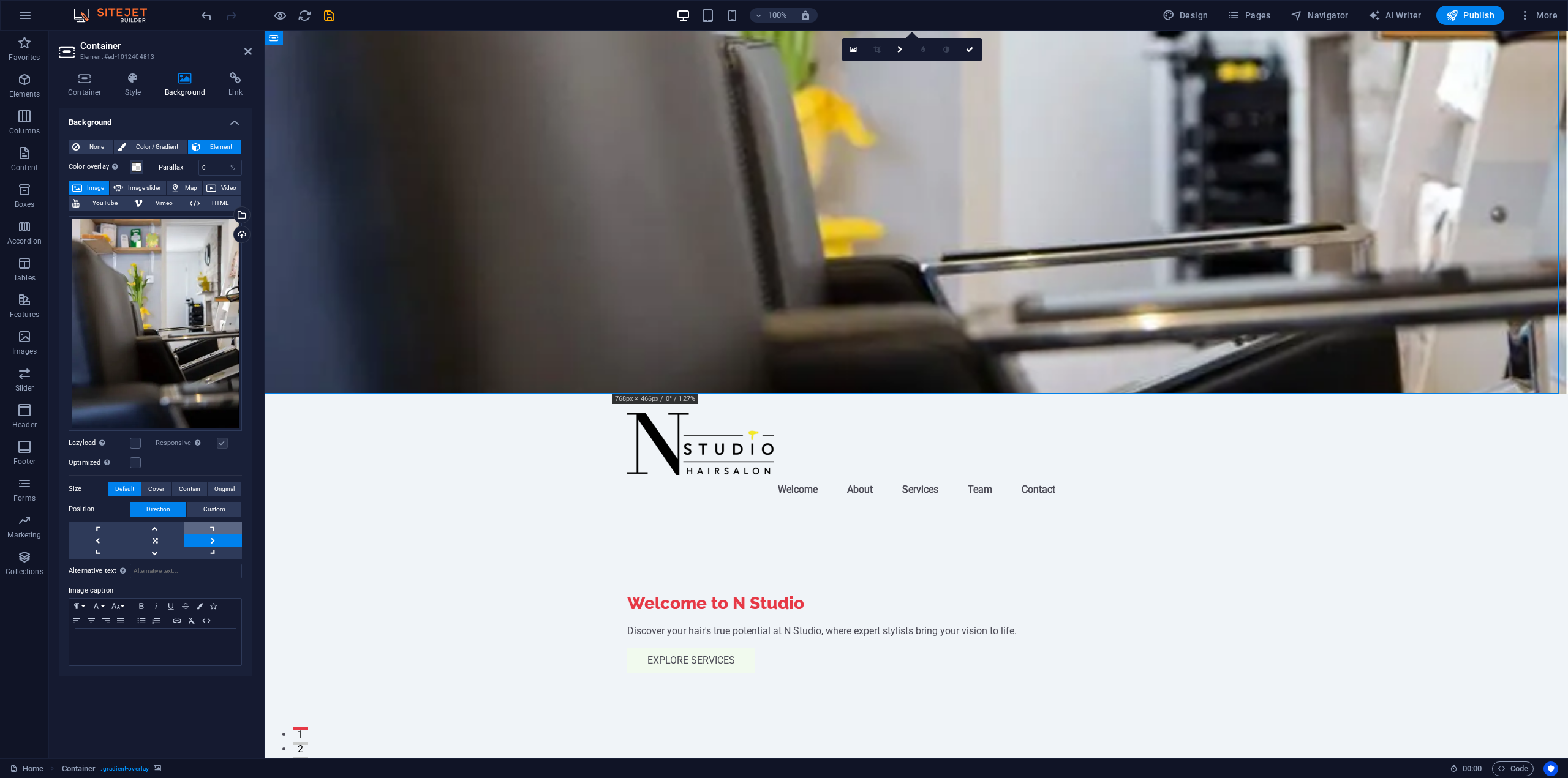
click at [216, 522] on link at bounding box center [213, 528] width 57 height 12
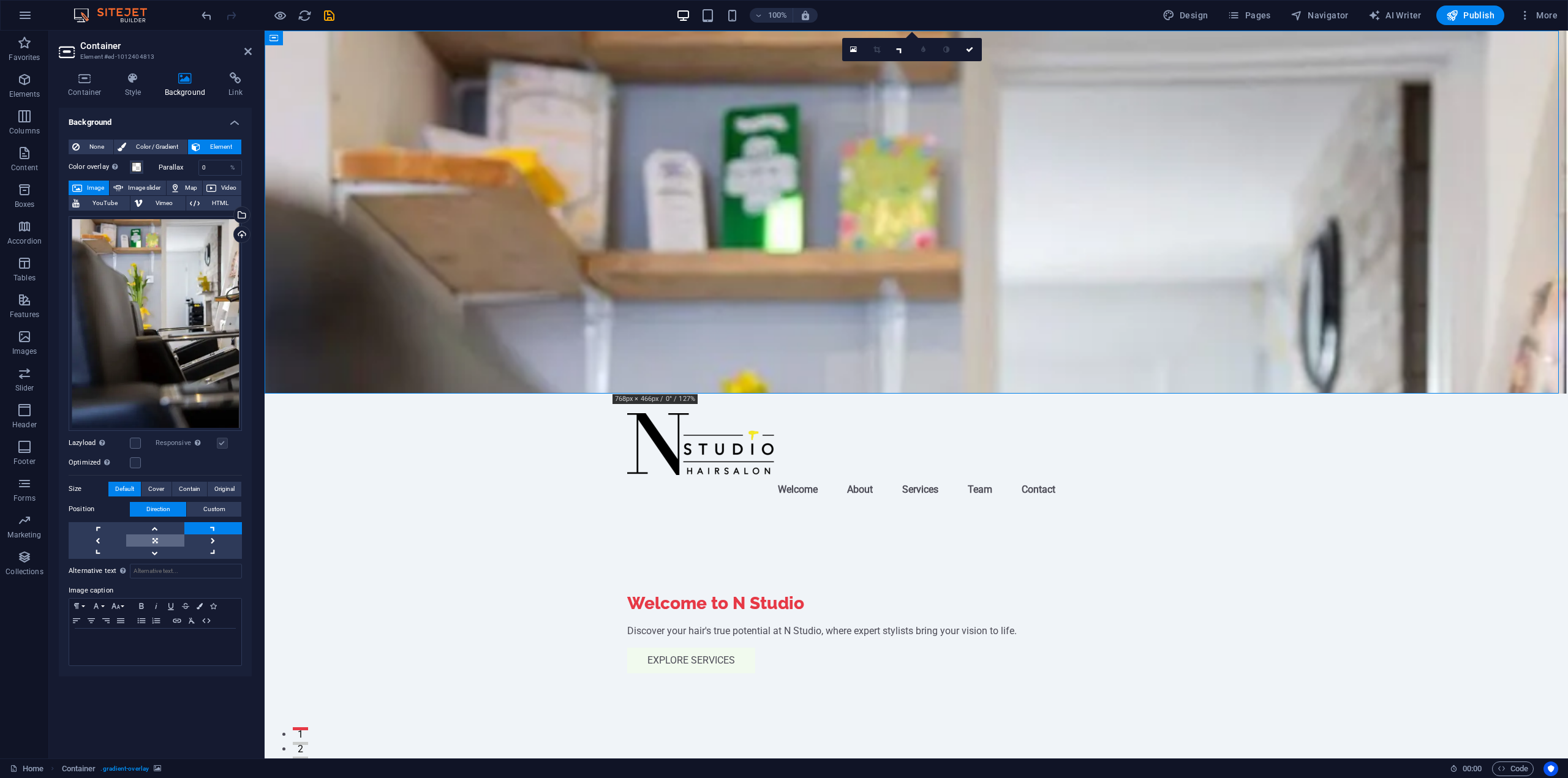
click at [175, 535] on link at bounding box center [154, 541] width 57 height 12
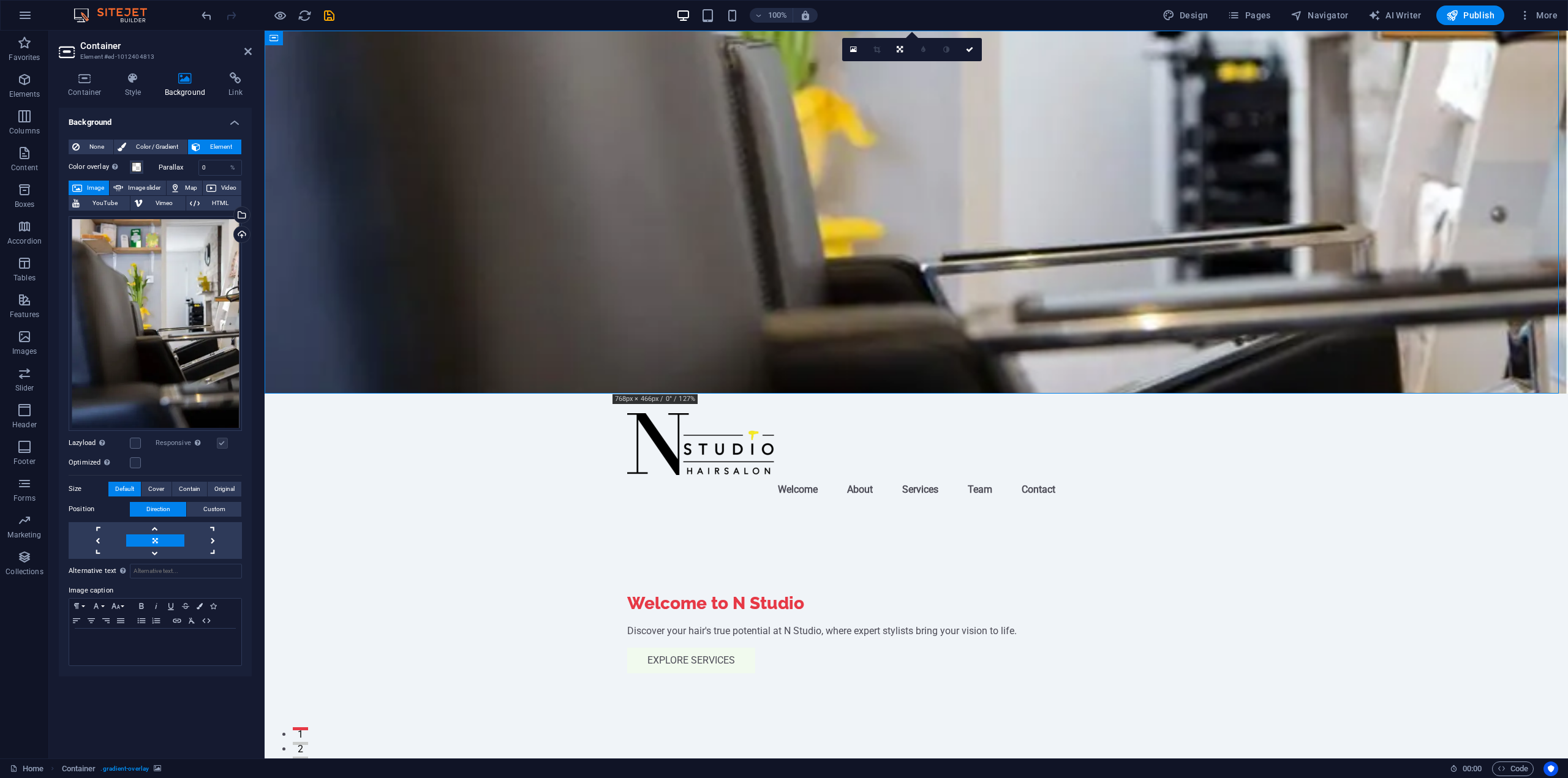
click at [175, 535] on link at bounding box center [154, 541] width 57 height 12
click at [138, 167] on span at bounding box center [136, 167] width 10 height 10
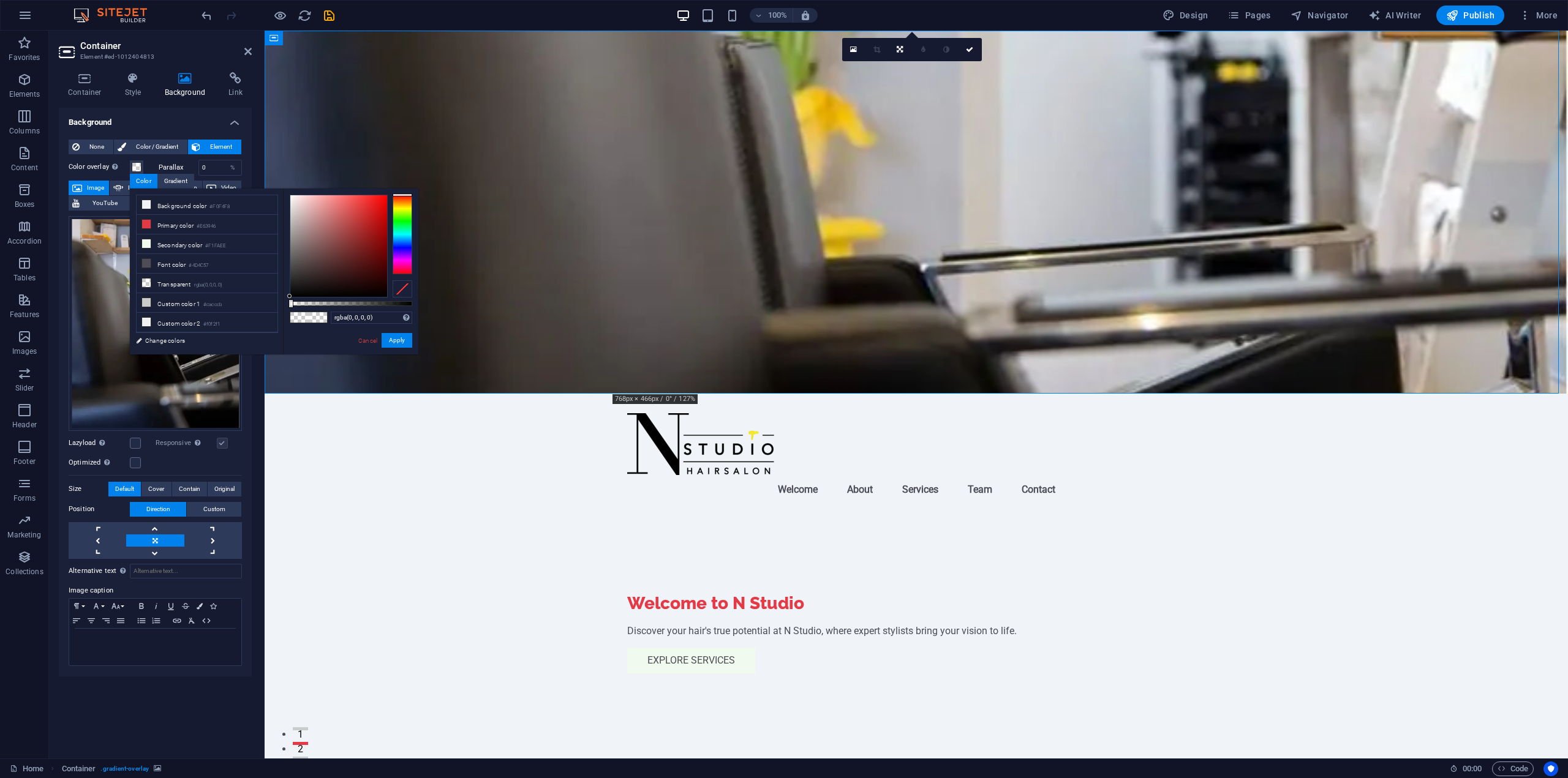
click at [564, 323] on figure at bounding box center [916, 213] width 1303 height 363
drag, startPoint x: 363, startPoint y: 341, endPoint x: 289, endPoint y: 286, distance: 92.2
click at [363, 341] on link "Cancel" at bounding box center [368, 340] width 21 height 9
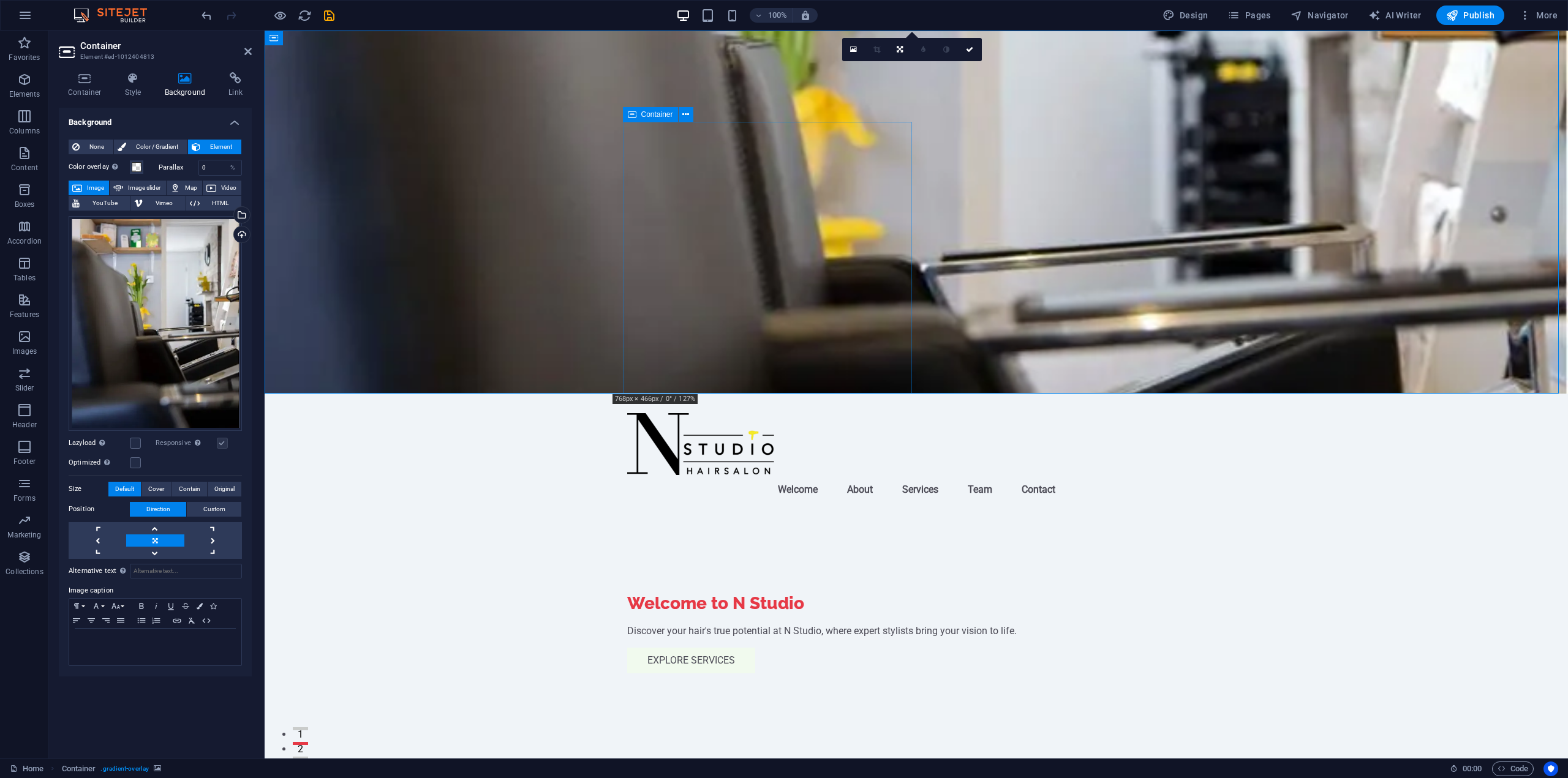
click at [680, 593] on div "Welcome to N Studio" at bounding box center [916, 603] width 578 height 22
click at [659, 191] on button at bounding box center [664, 192] width 15 height 15
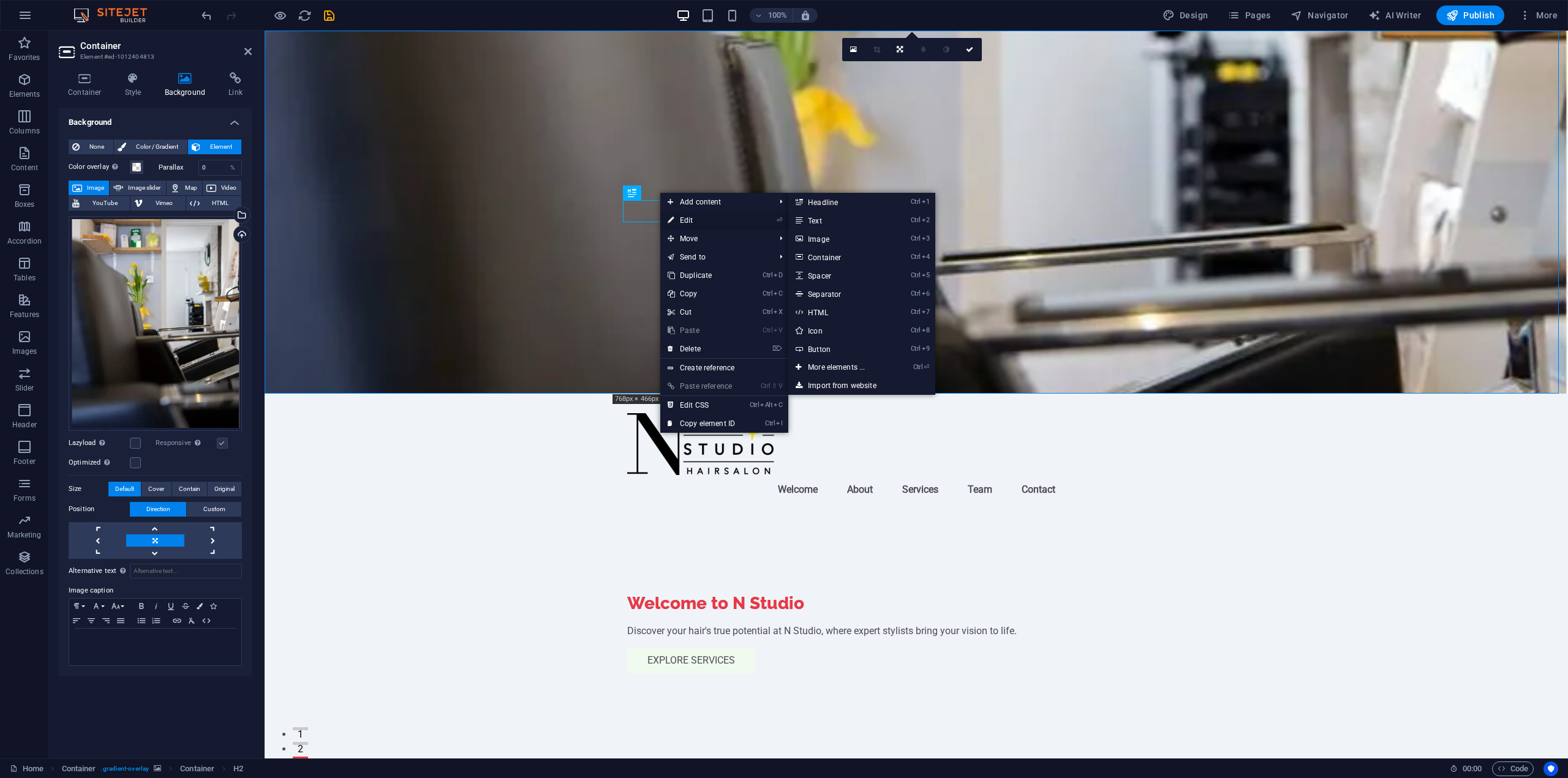
click at [690, 220] on link "⏎ Edit" at bounding box center [701, 221] width 82 height 19
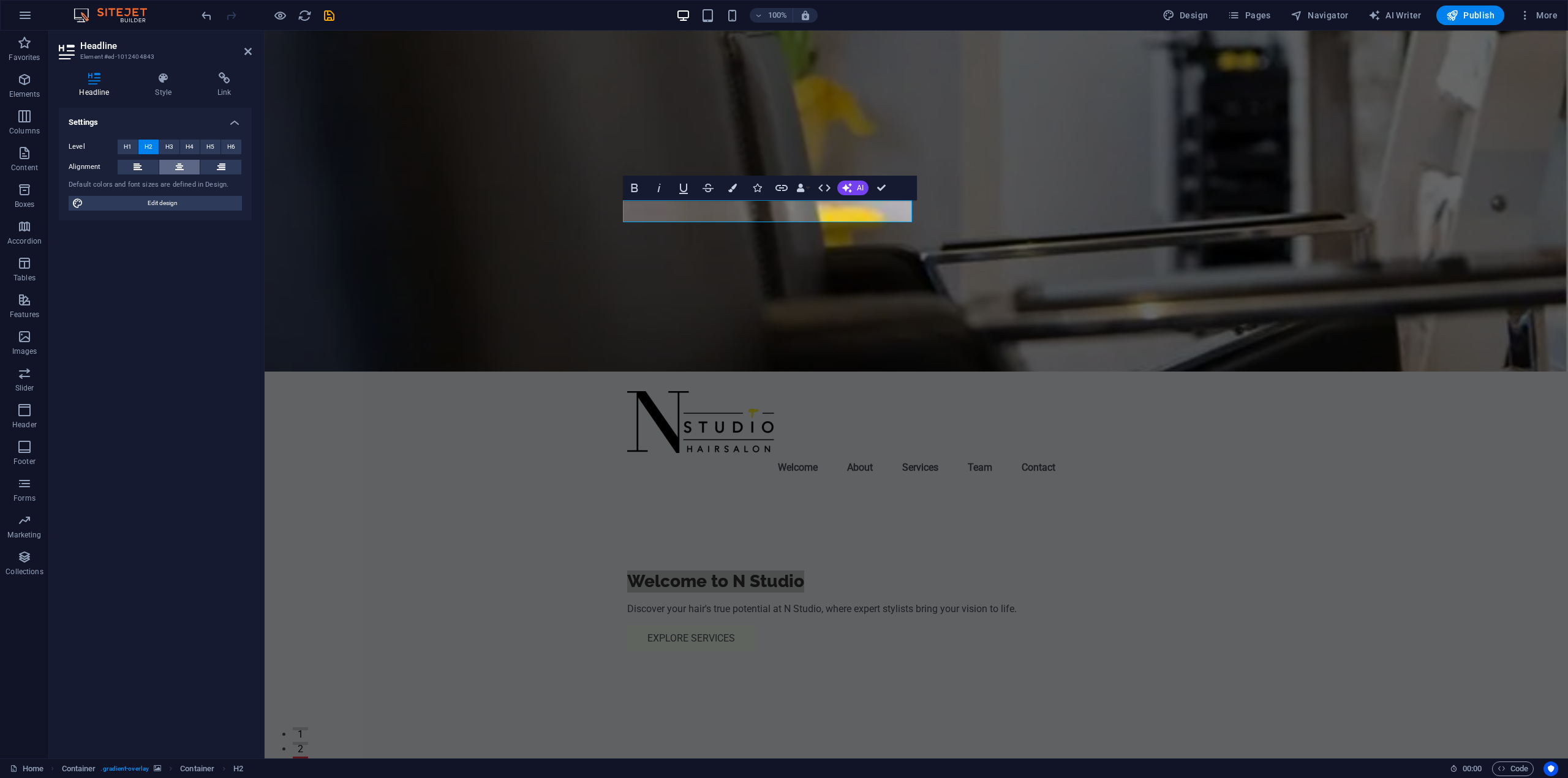
click at [174, 166] on button at bounding box center [180, 167] width 41 height 15
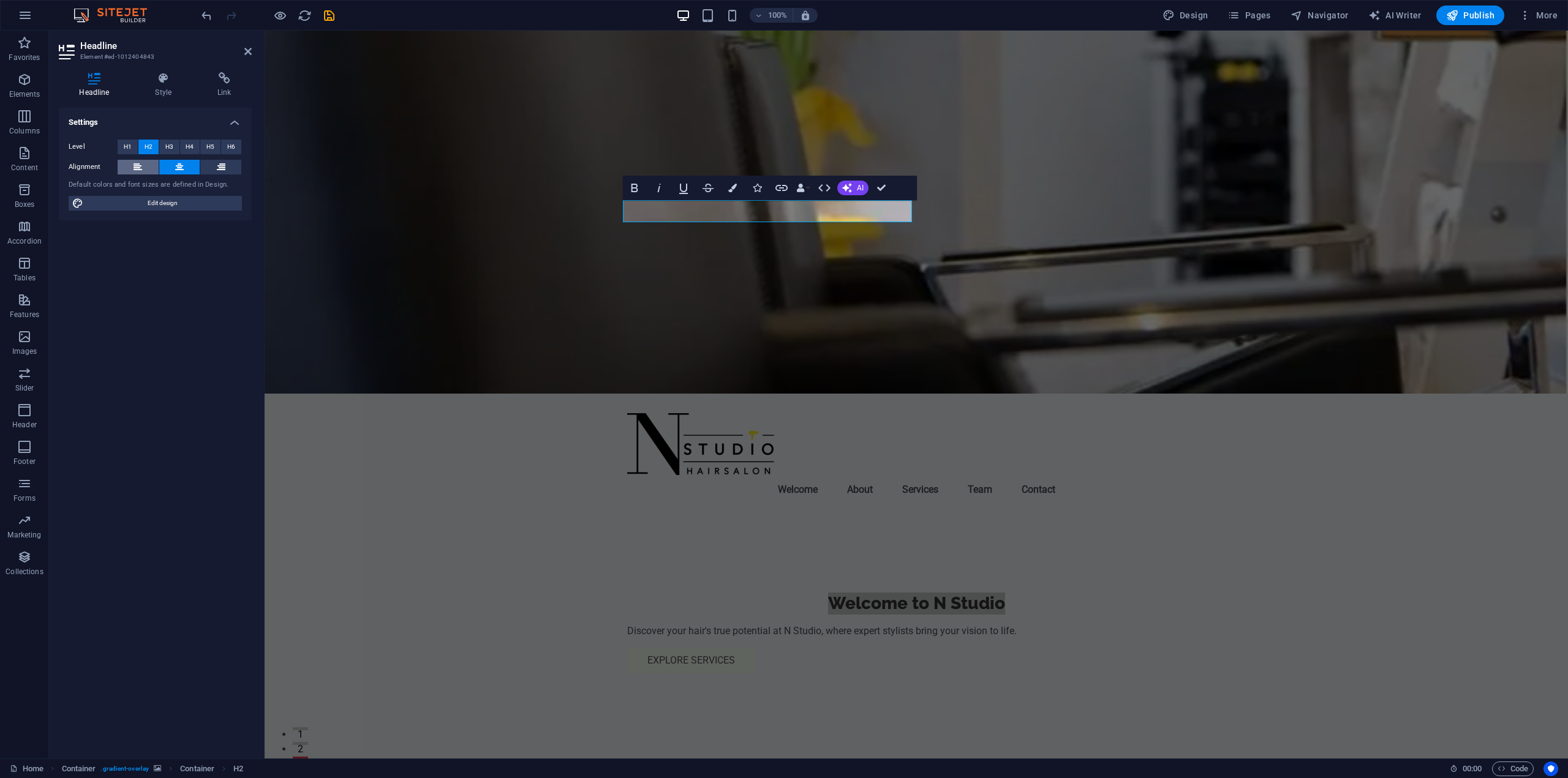
click at [154, 169] on button at bounding box center [138, 167] width 41 height 15
click at [852, 191] on button "AI" at bounding box center [852, 188] width 31 height 15
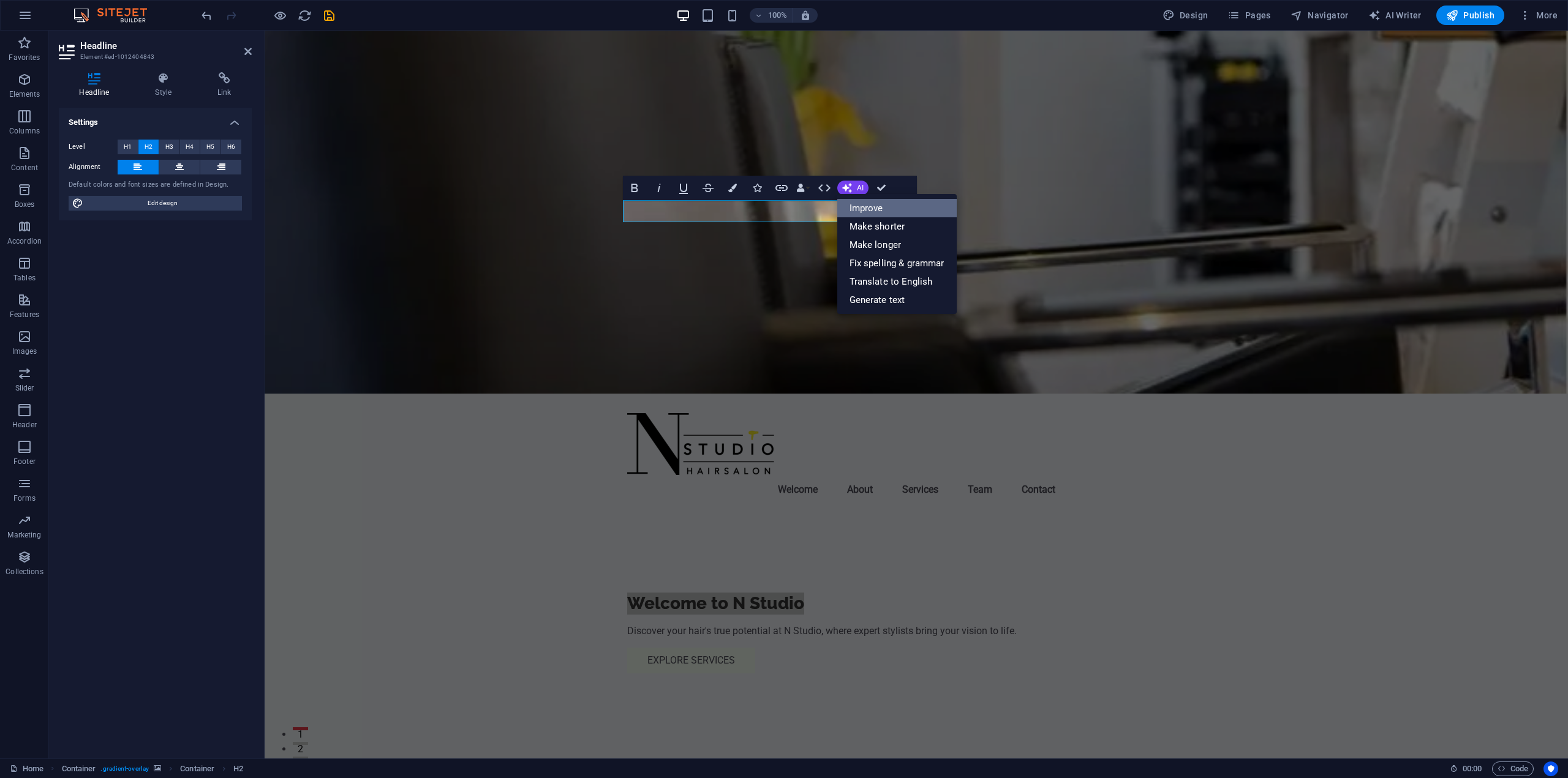
click at [879, 206] on link "Improve" at bounding box center [897, 208] width 119 height 19
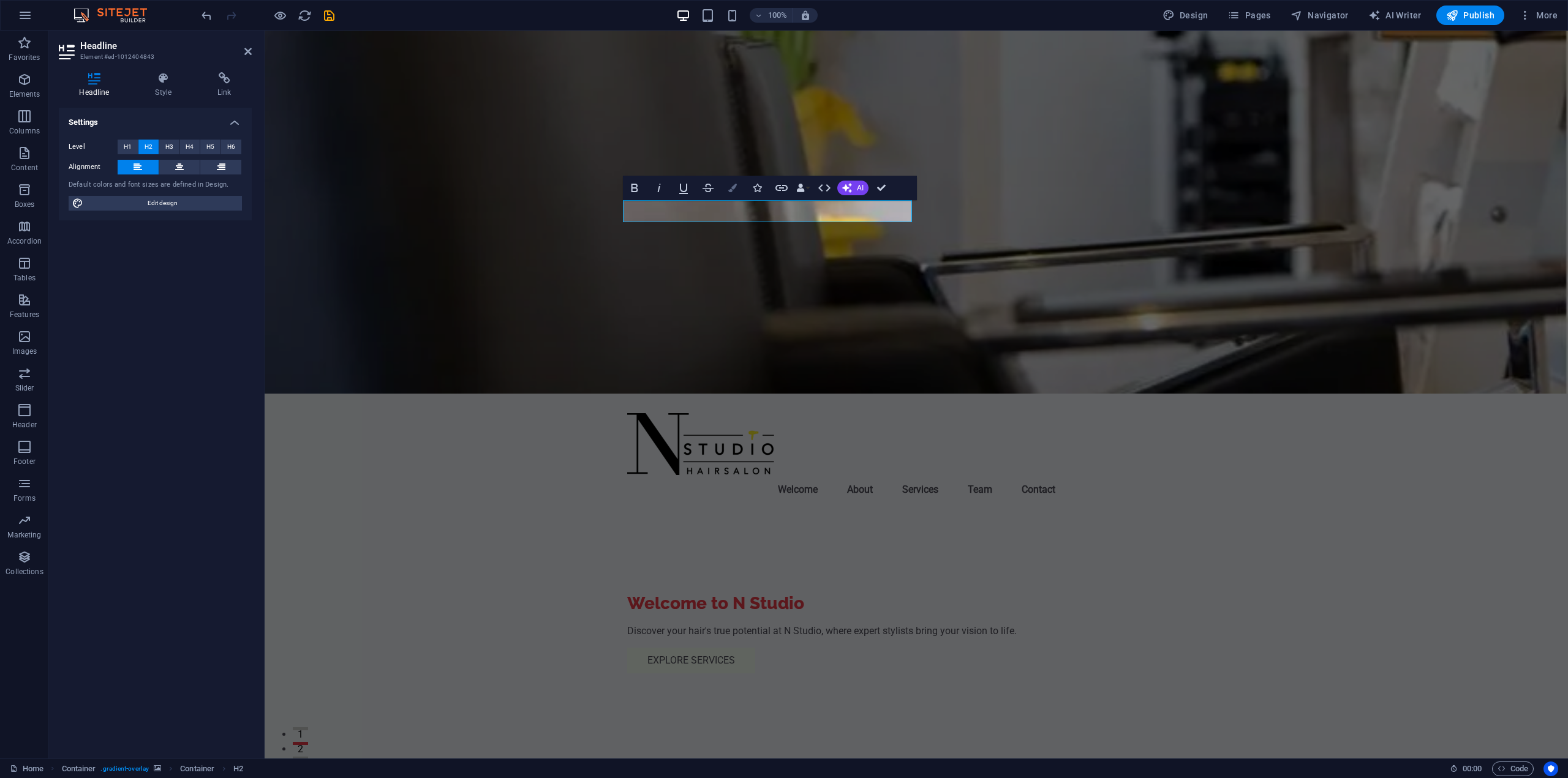
click at [730, 192] on button "Colors" at bounding box center [732, 188] width 23 height 25
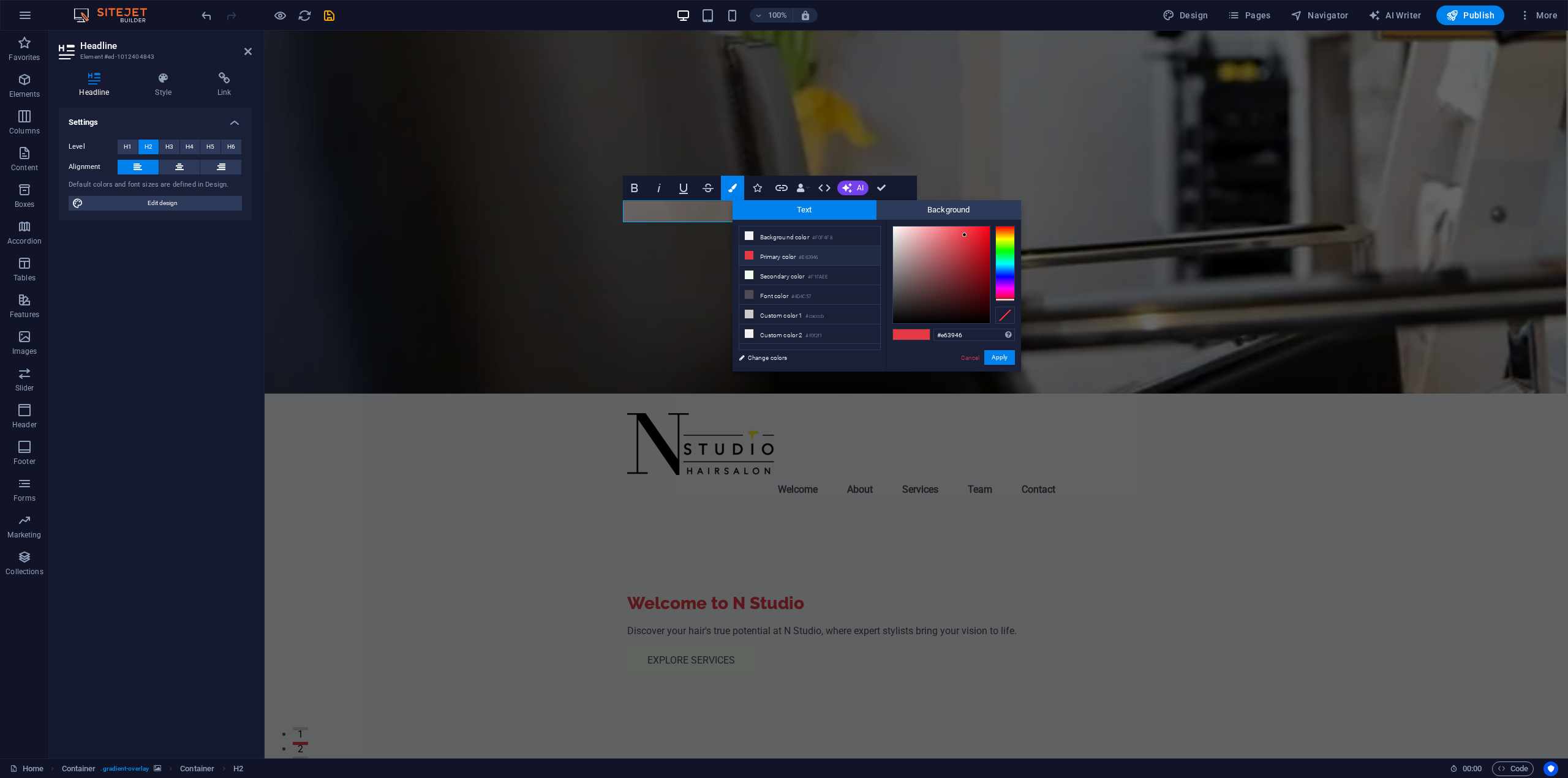
click at [749, 252] on icon at bounding box center [749, 256] width 9 height 9
click at [771, 360] on link "Change colors" at bounding box center [803, 357] width 142 height 15
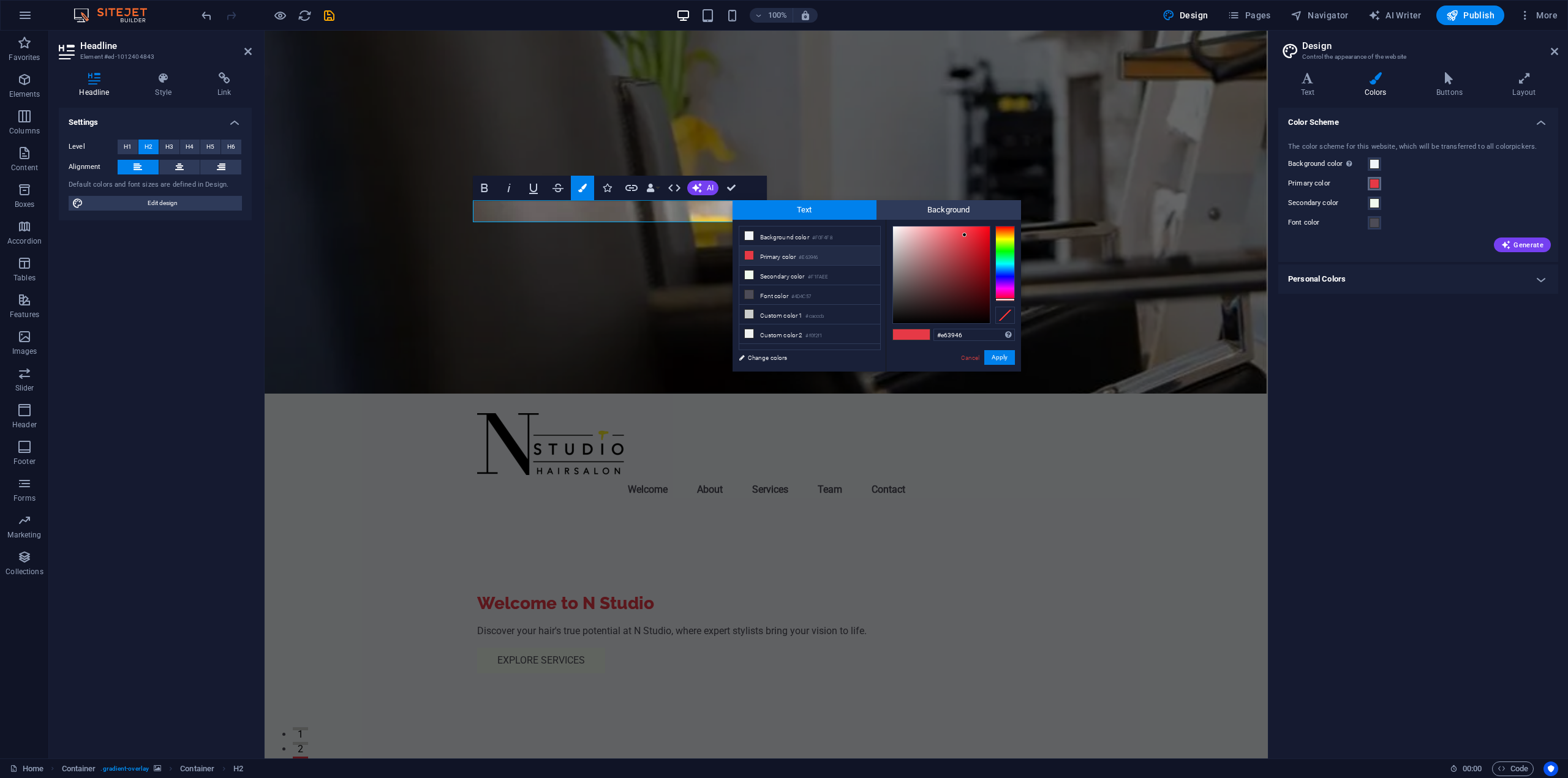
click at [1376, 183] on span at bounding box center [1374, 183] width 10 height 10
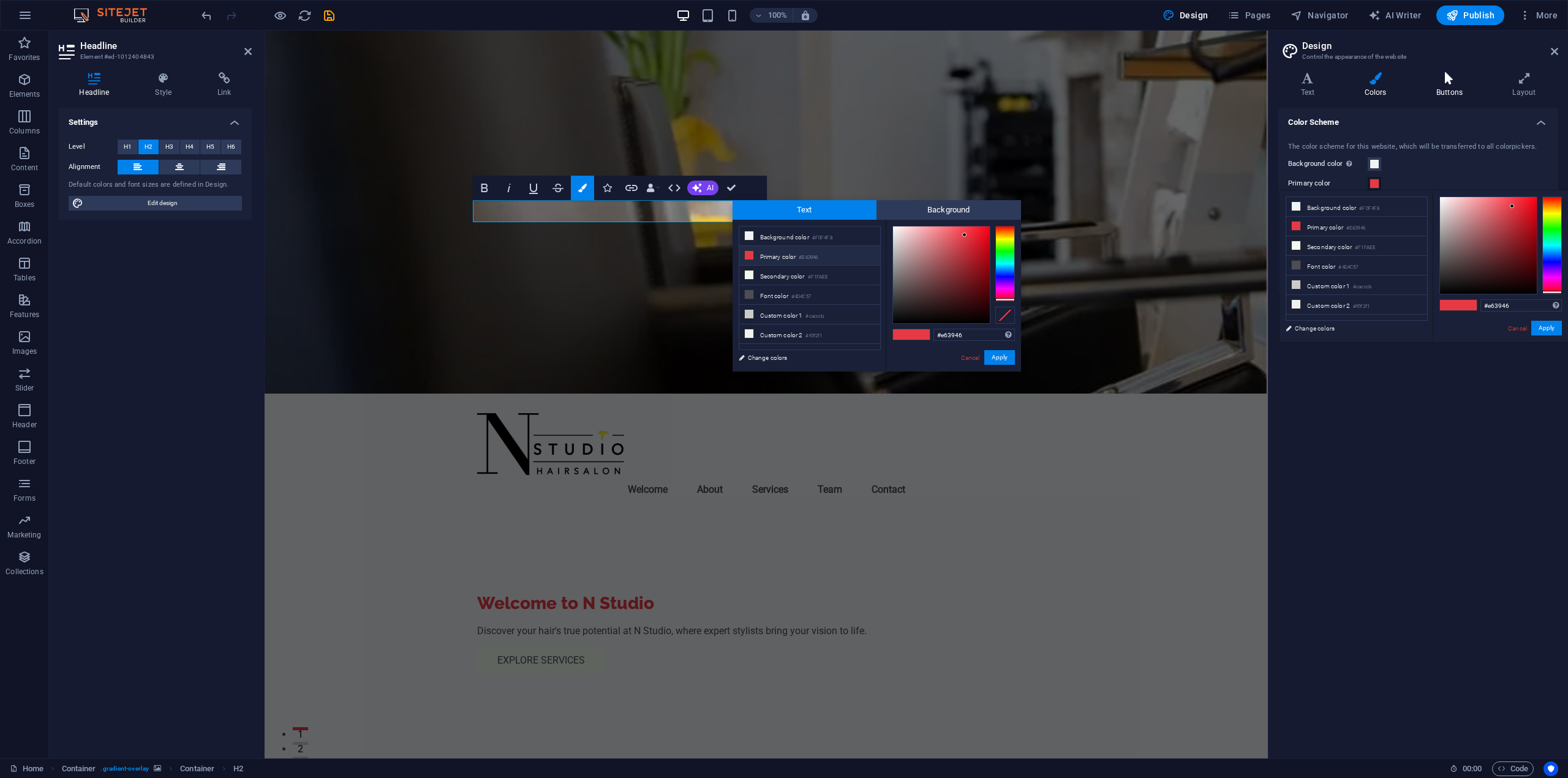
click at [1452, 91] on h4 "Buttons" at bounding box center [1452, 85] width 76 height 26
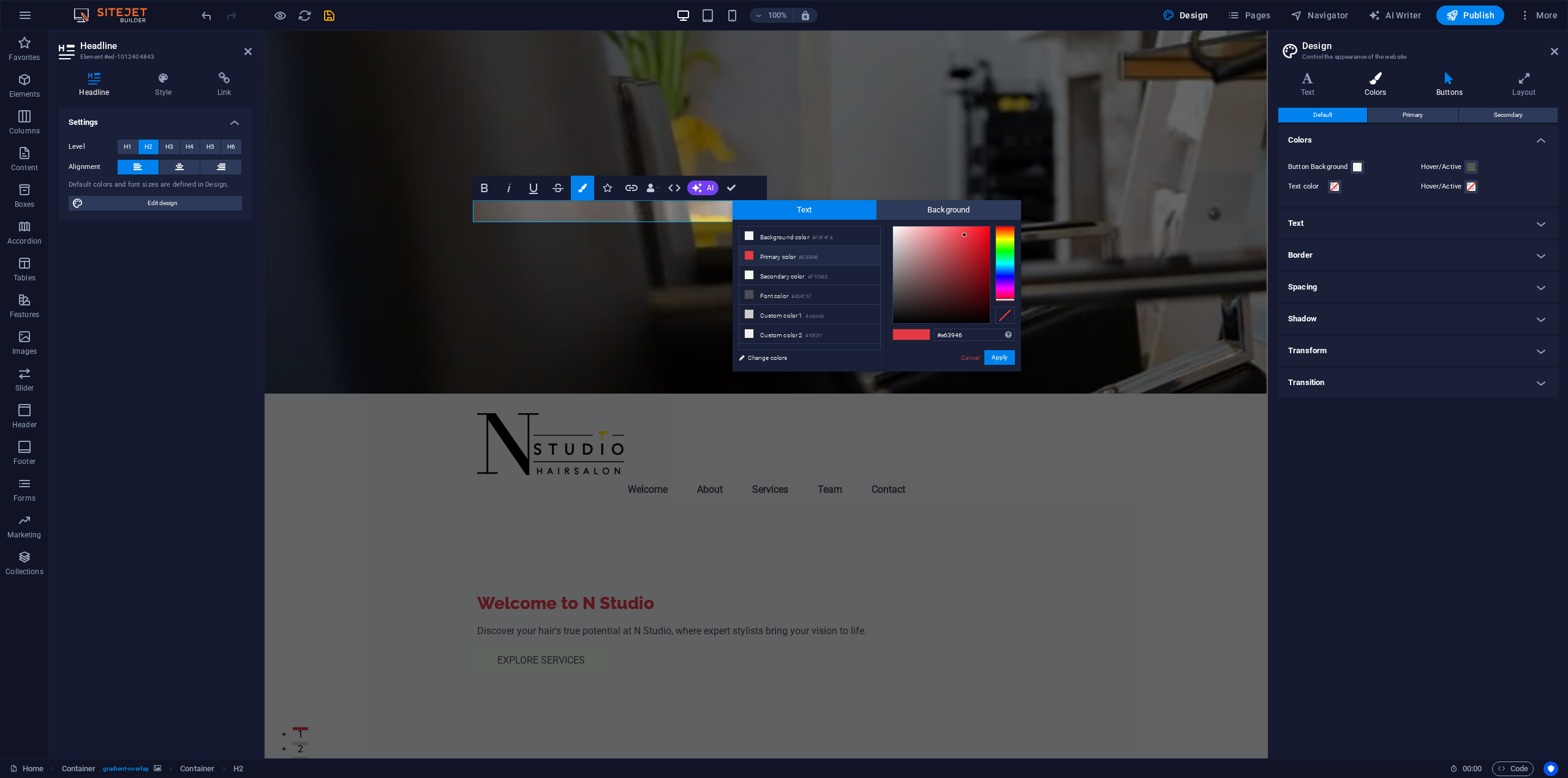
click at [1390, 79] on icon at bounding box center [1376, 79] width 67 height 12
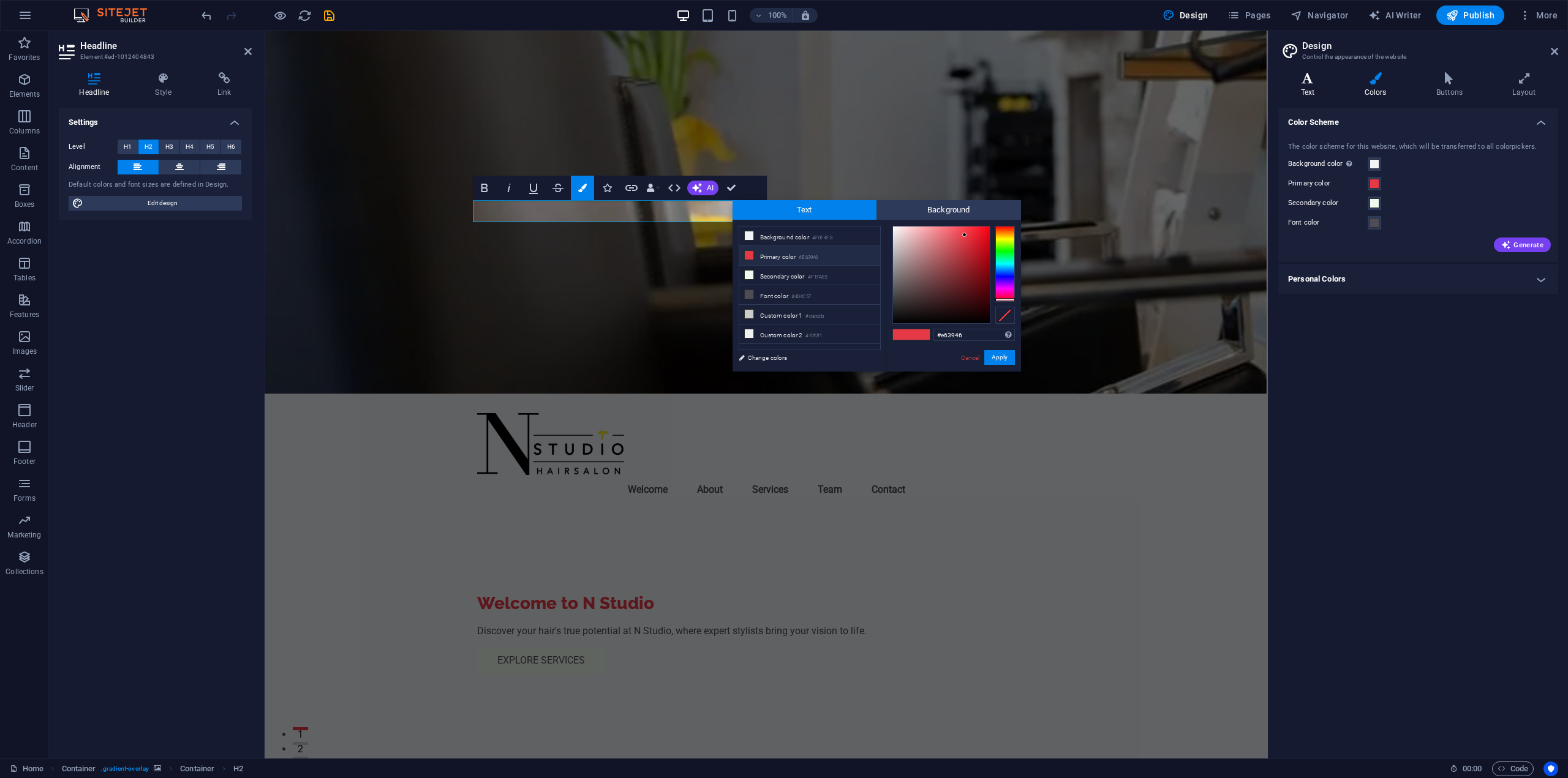
click at [1339, 80] on h4 "Text" at bounding box center [1310, 85] width 64 height 26
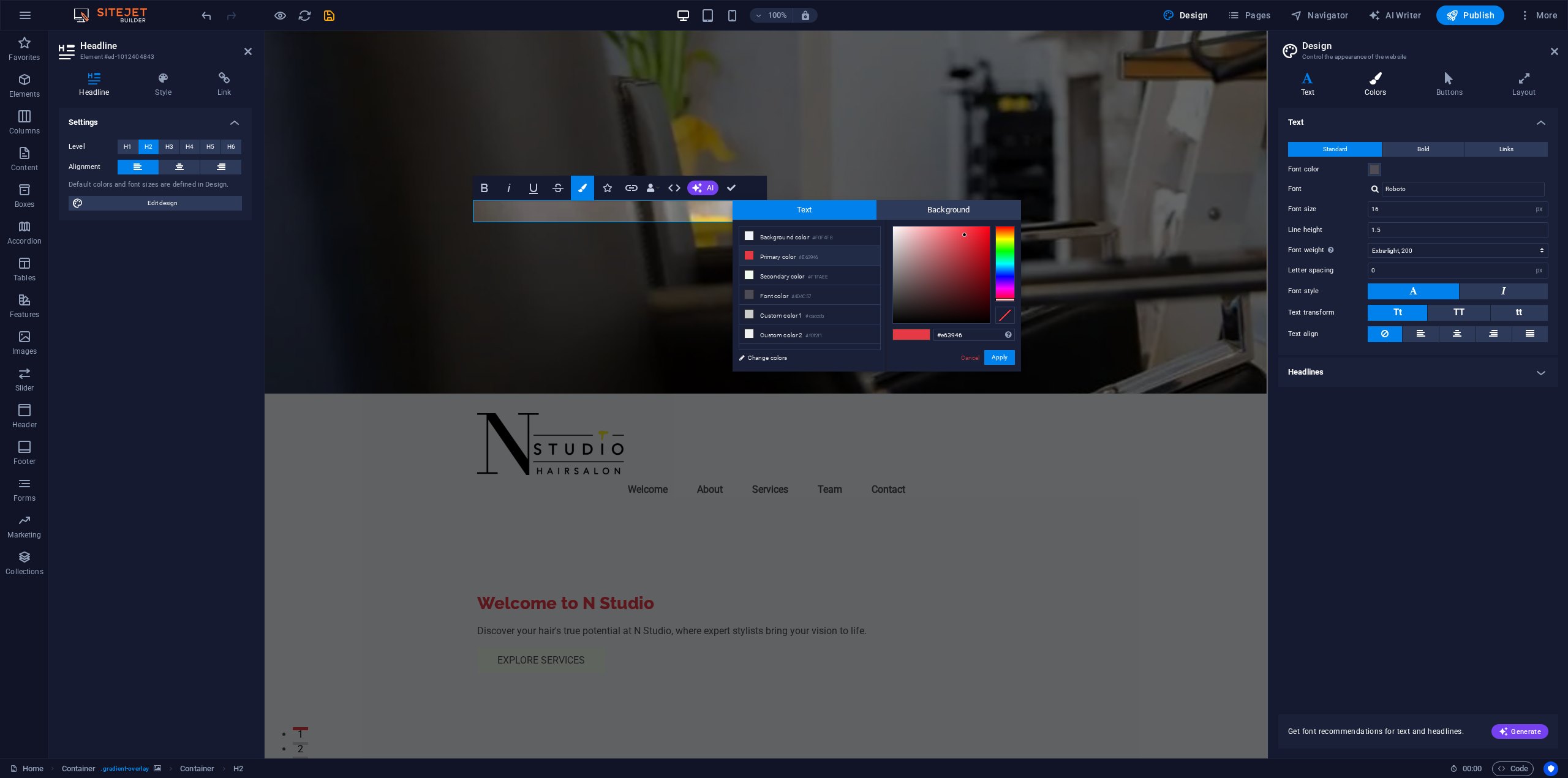
click at [1375, 94] on h4 "Colors" at bounding box center [1377, 85] width 71 height 26
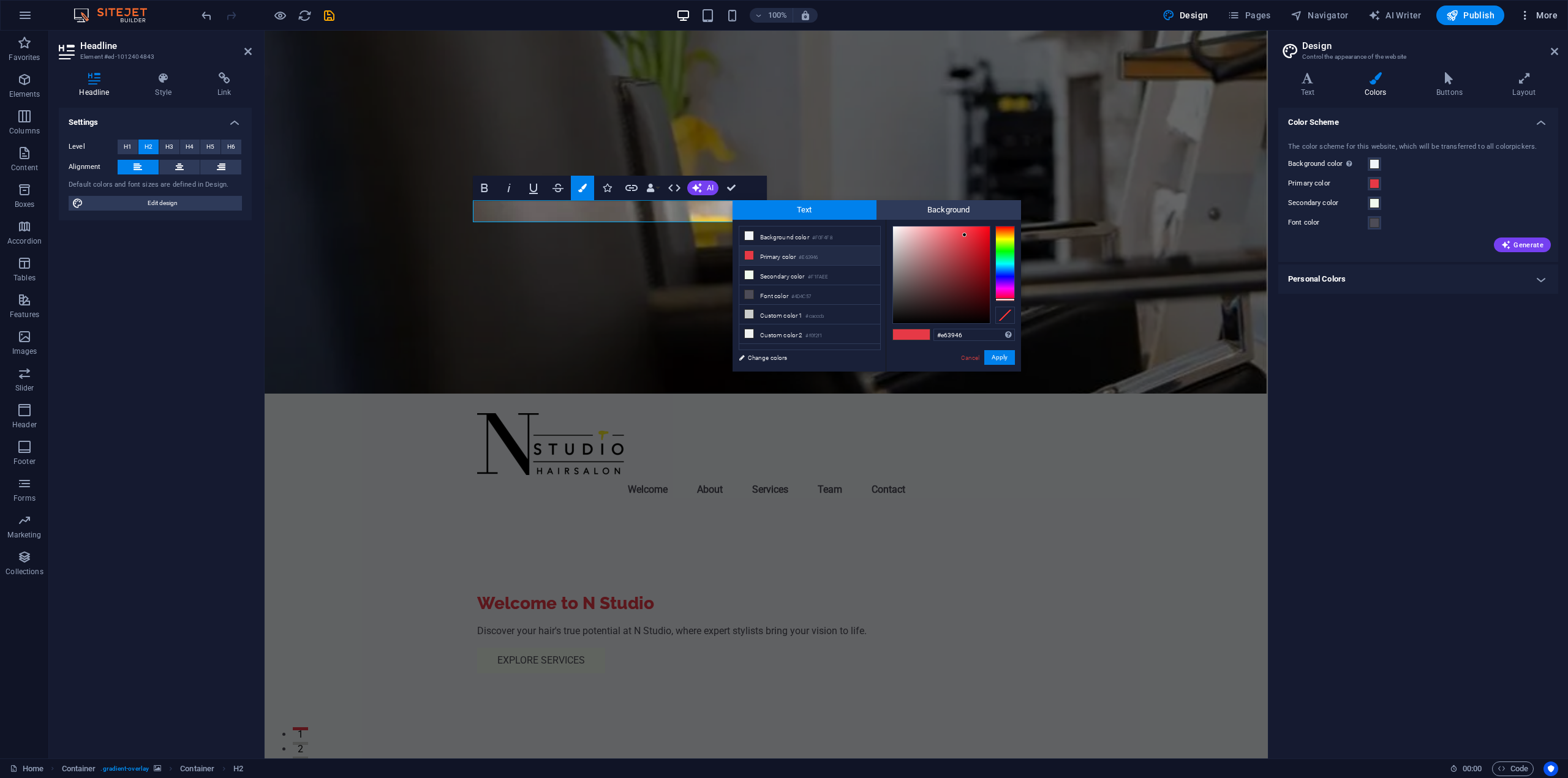
click at [1540, 21] on span "More" at bounding box center [1539, 15] width 39 height 12
click at [1516, 41] on h6 "Website Settings" at bounding box center [1512, 47] width 73 height 15
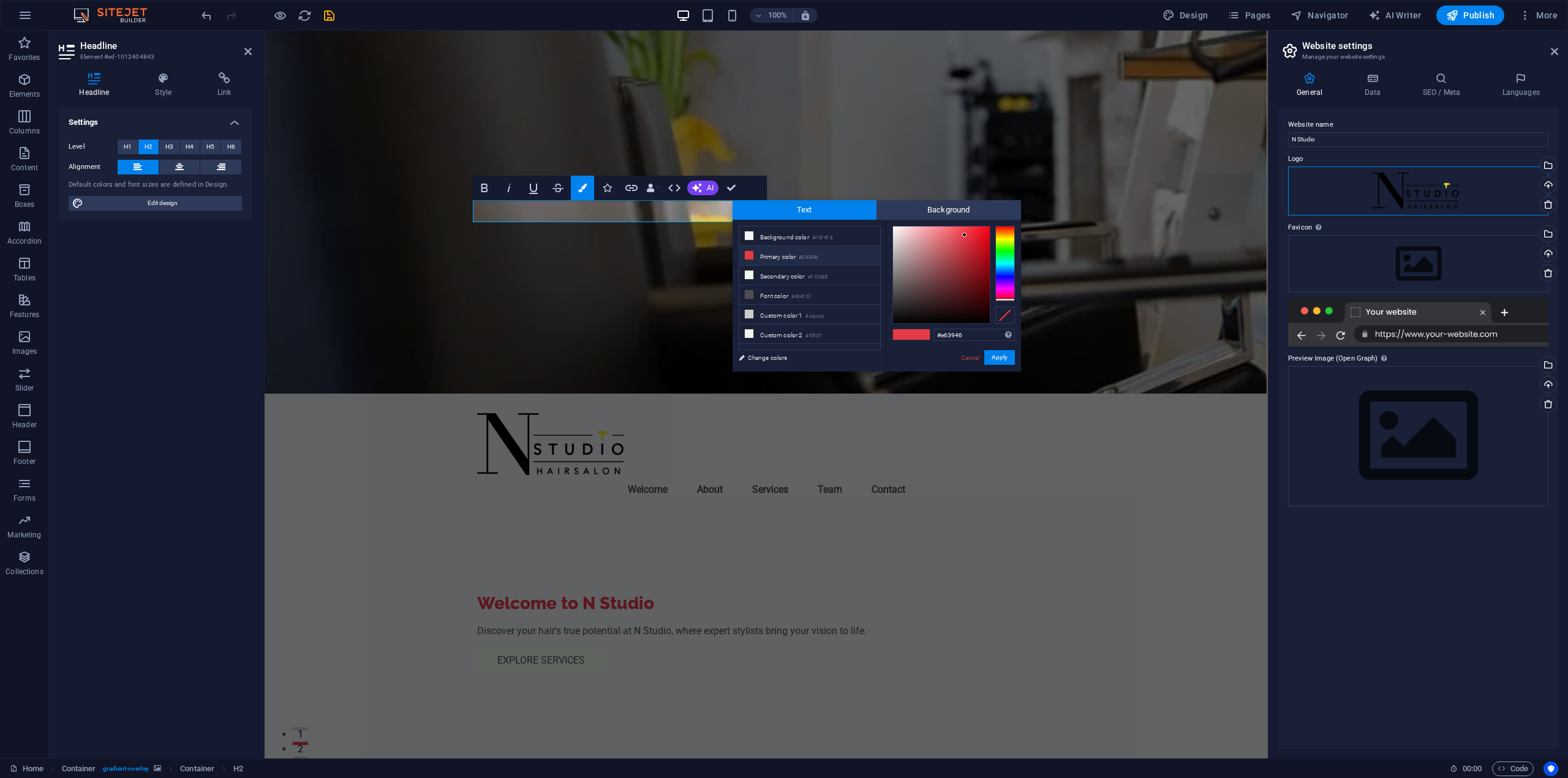
click at [1435, 195] on div "Drag files here, click to choose files or select files from Files or our free s…" at bounding box center [1418, 191] width 260 height 49
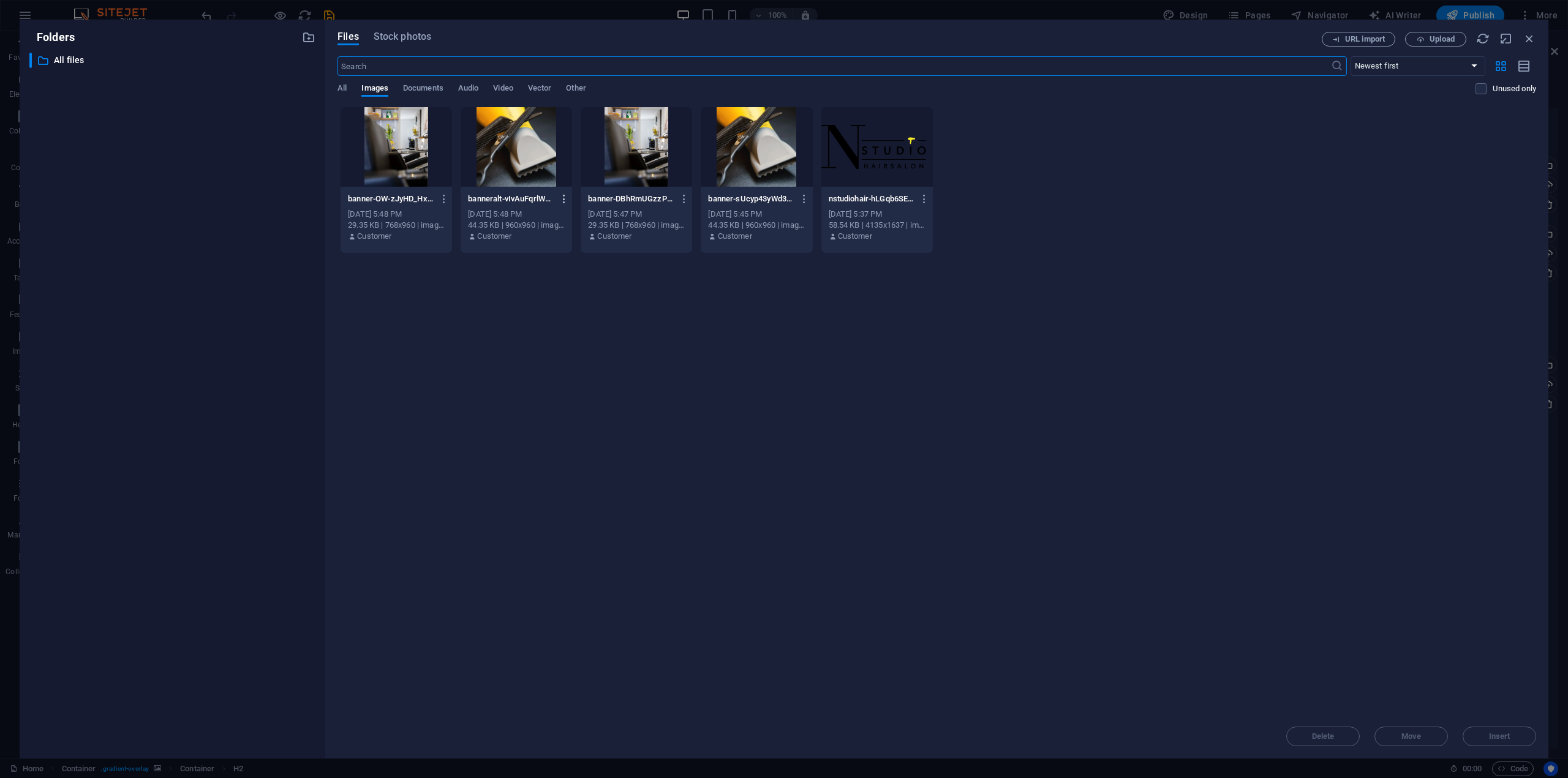
click at [562, 194] on icon "button" at bounding box center [564, 198] width 11 height 11
click at [565, 408] on h6 "Delete" at bounding box center [573, 407] width 51 height 15
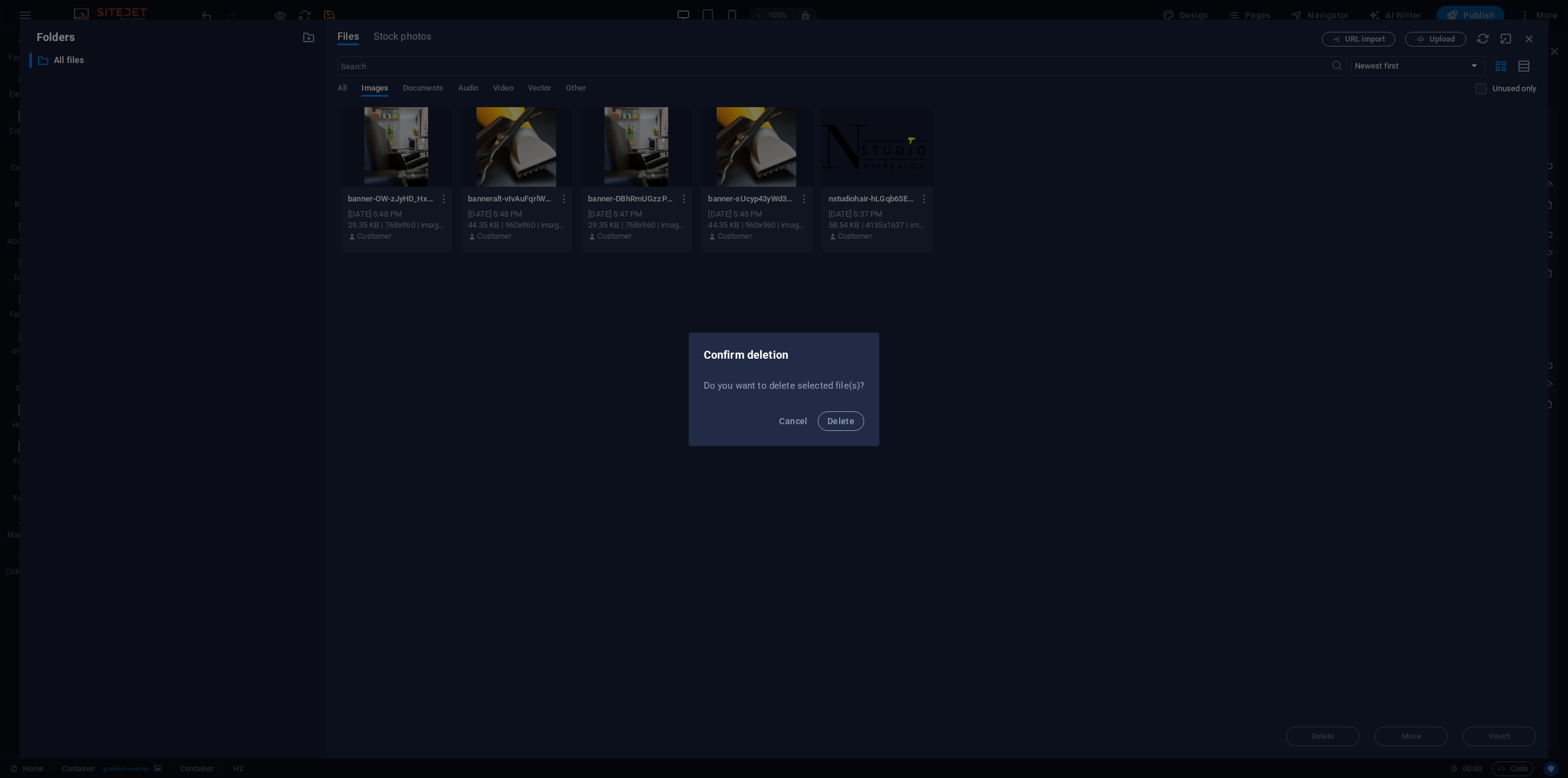
click at [862, 430] on div "Cancel Delete" at bounding box center [784, 424] width 191 height 41
click at [851, 419] on span "Delete" at bounding box center [841, 421] width 27 height 10
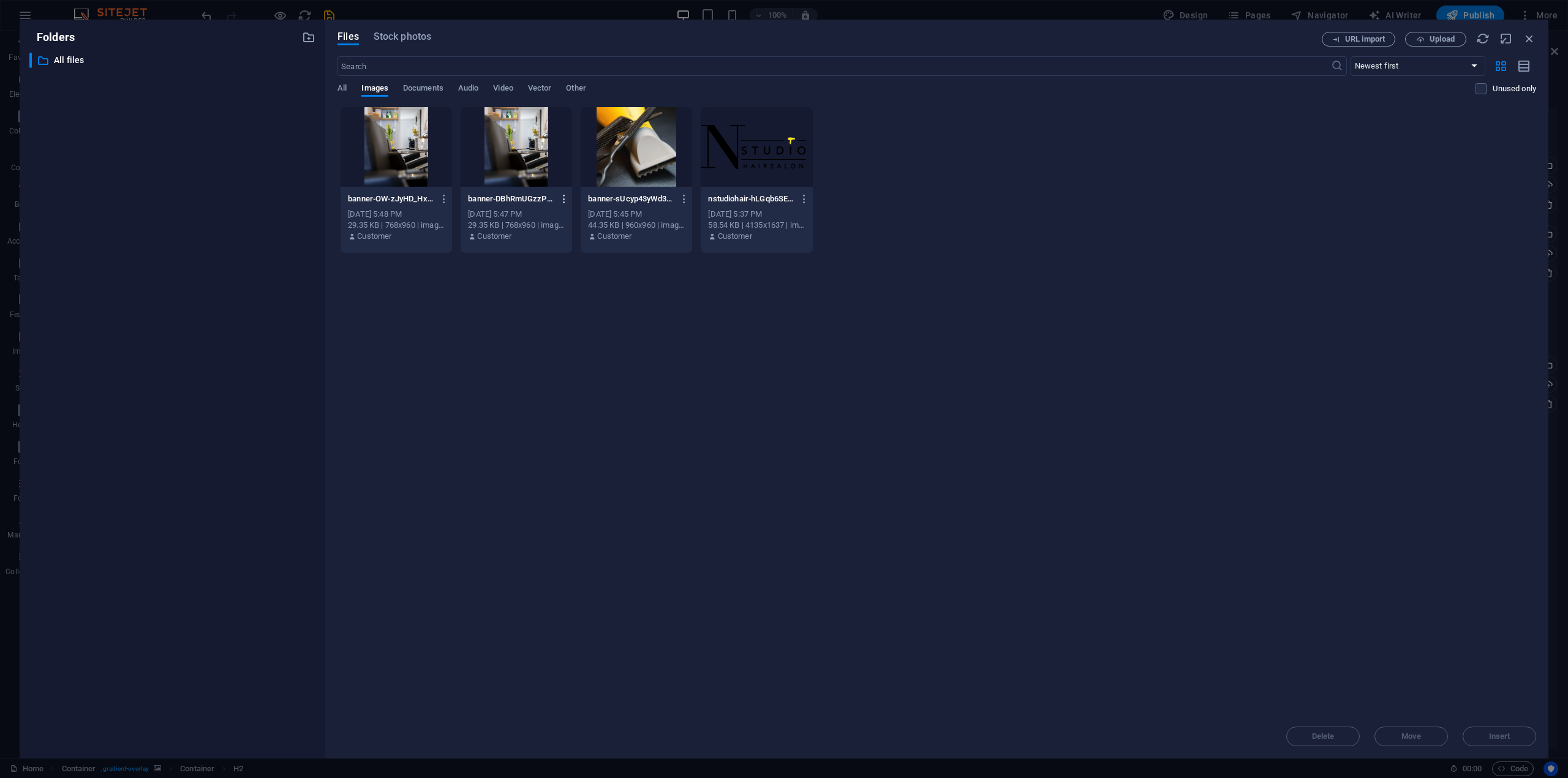
click at [565, 198] on icon "button" at bounding box center [564, 198] width 11 height 11
click at [574, 398] on li "Delete" at bounding box center [561, 407] width 87 height 29
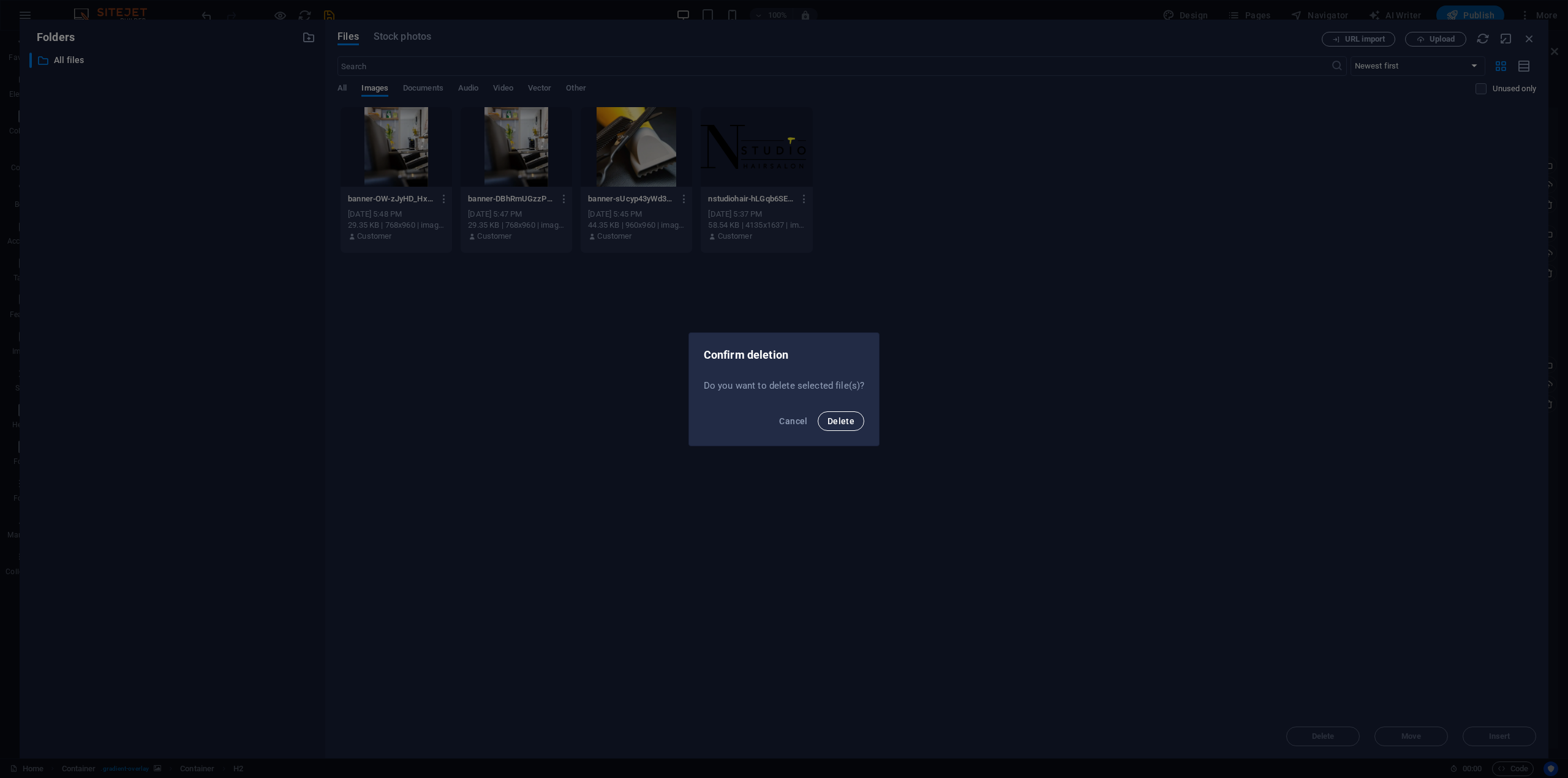
click at [844, 424] on span "Delete" at bounding box center [841, 421] width 27 height 10
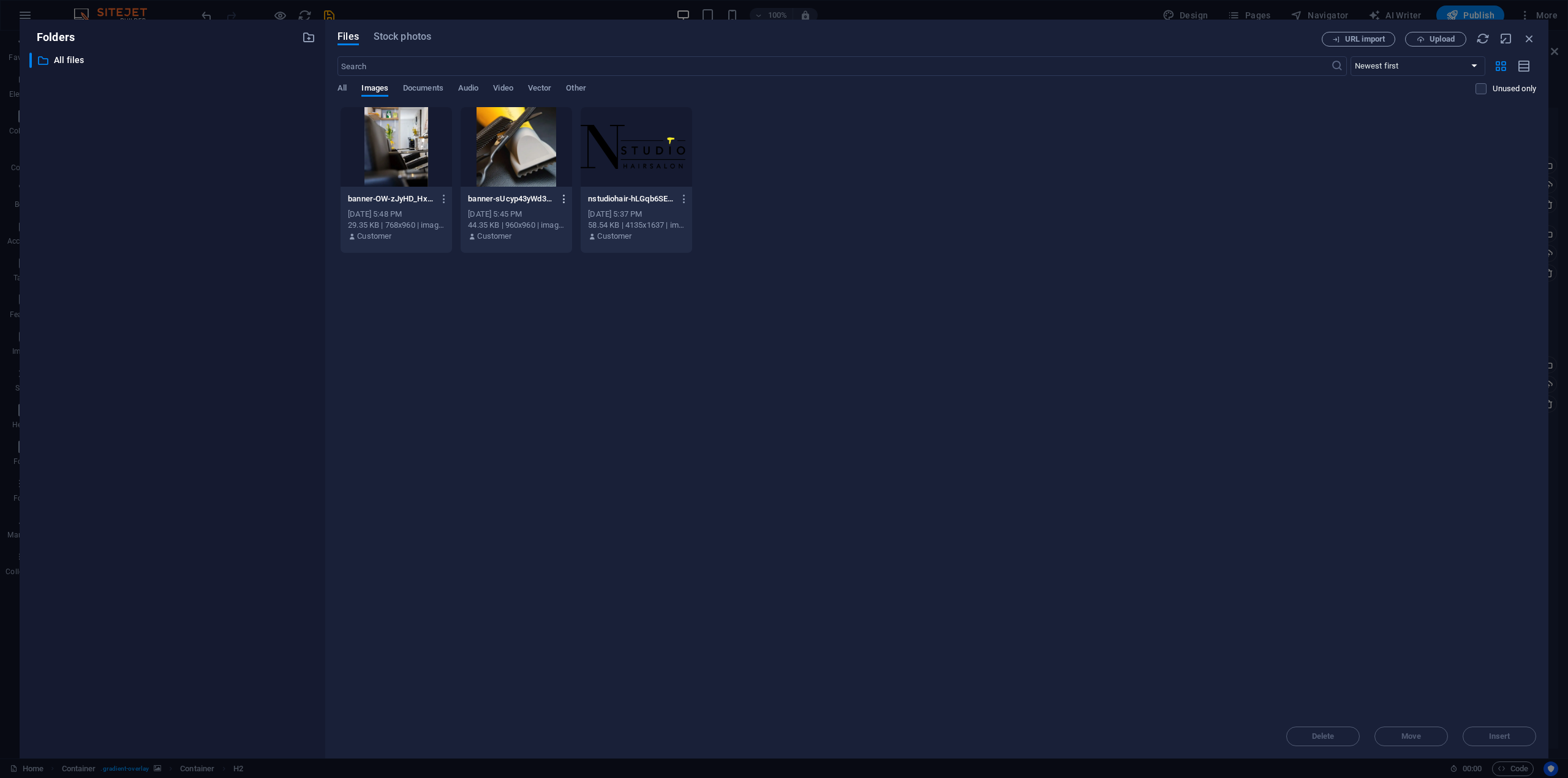
click at [565, 200] on icon "button" at bounding box center [564, 198] width 11 height 11
click at [588, 408] on h6 "Delete" at bounding box center [573, 407] width 51 height 15
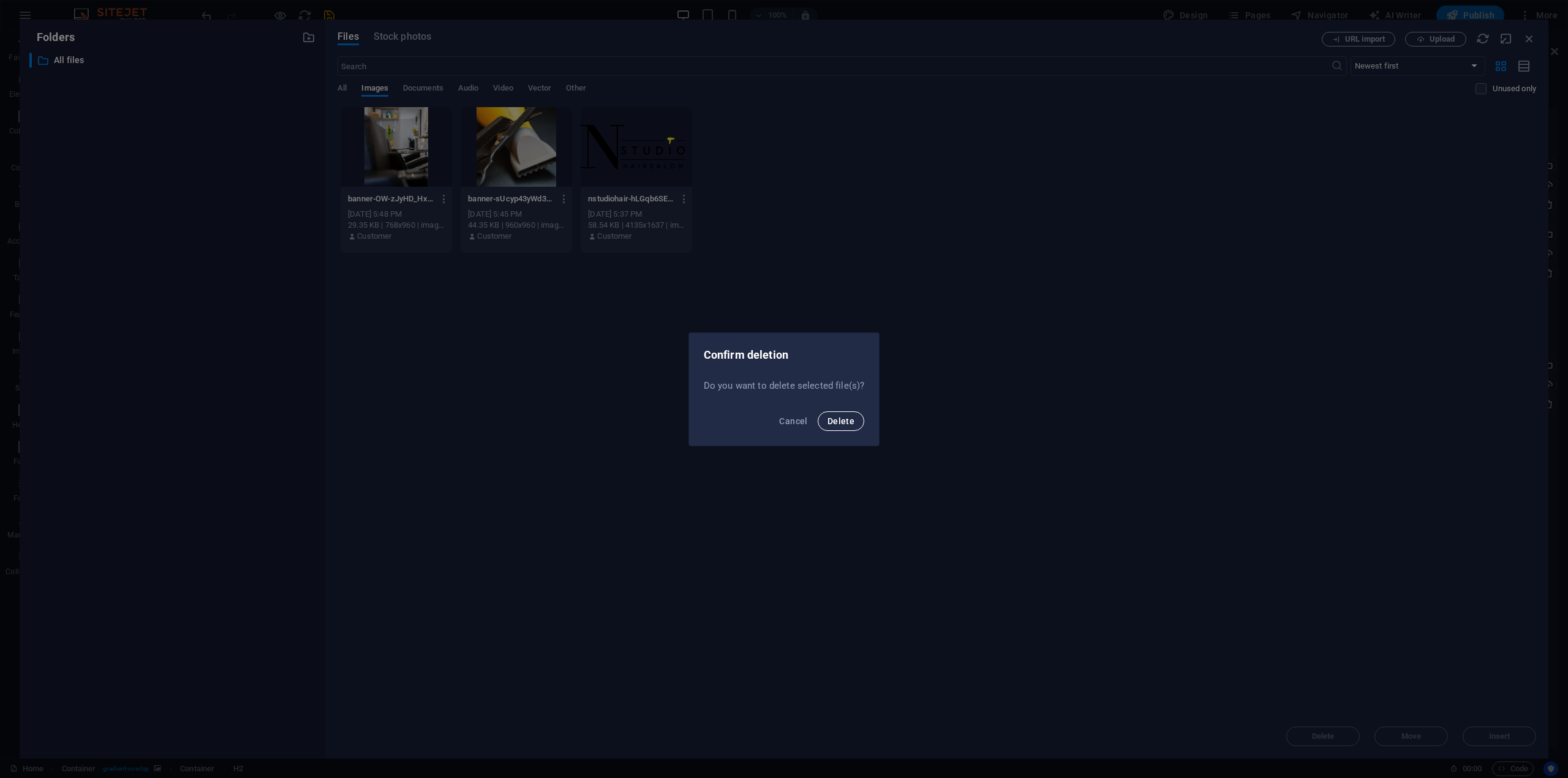
drag, startPoint x: 846, startPoint y: 420, endPoint x: 863, endPoint y: 422, distance: 17.1
click at [847, 420] on span "Delete" at bounding box center [841, 421] width 27 height 10
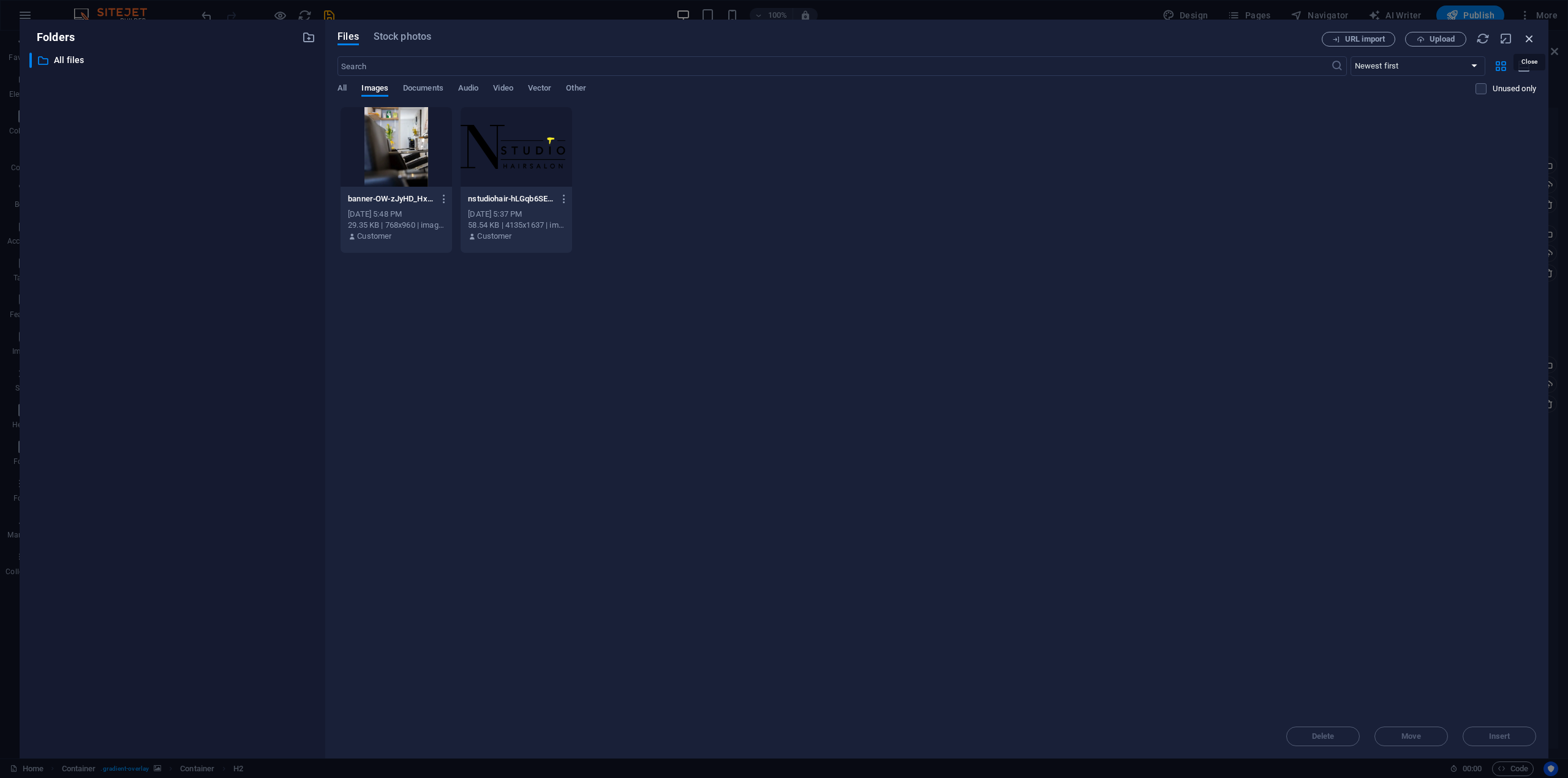
click at [1525, 43] on icon "button" at bounding box center [1529, 38] width 13 height 13
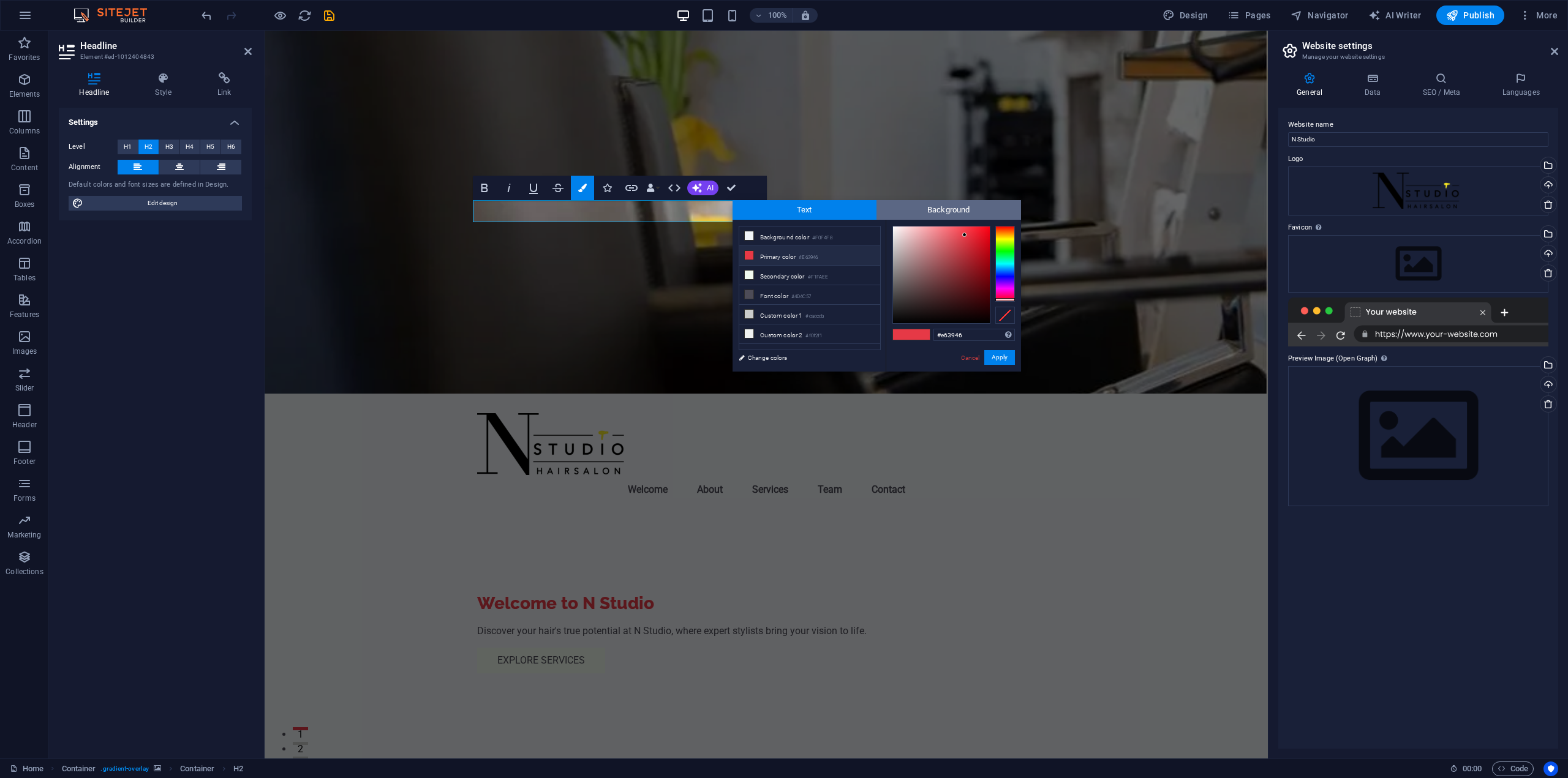
click at [936, 209] on span "Background" at bounding box center [949, 210] width 145 height 19
click at [846, 207] on span "Text" at bounding box center [805, 210] width 145 height 19
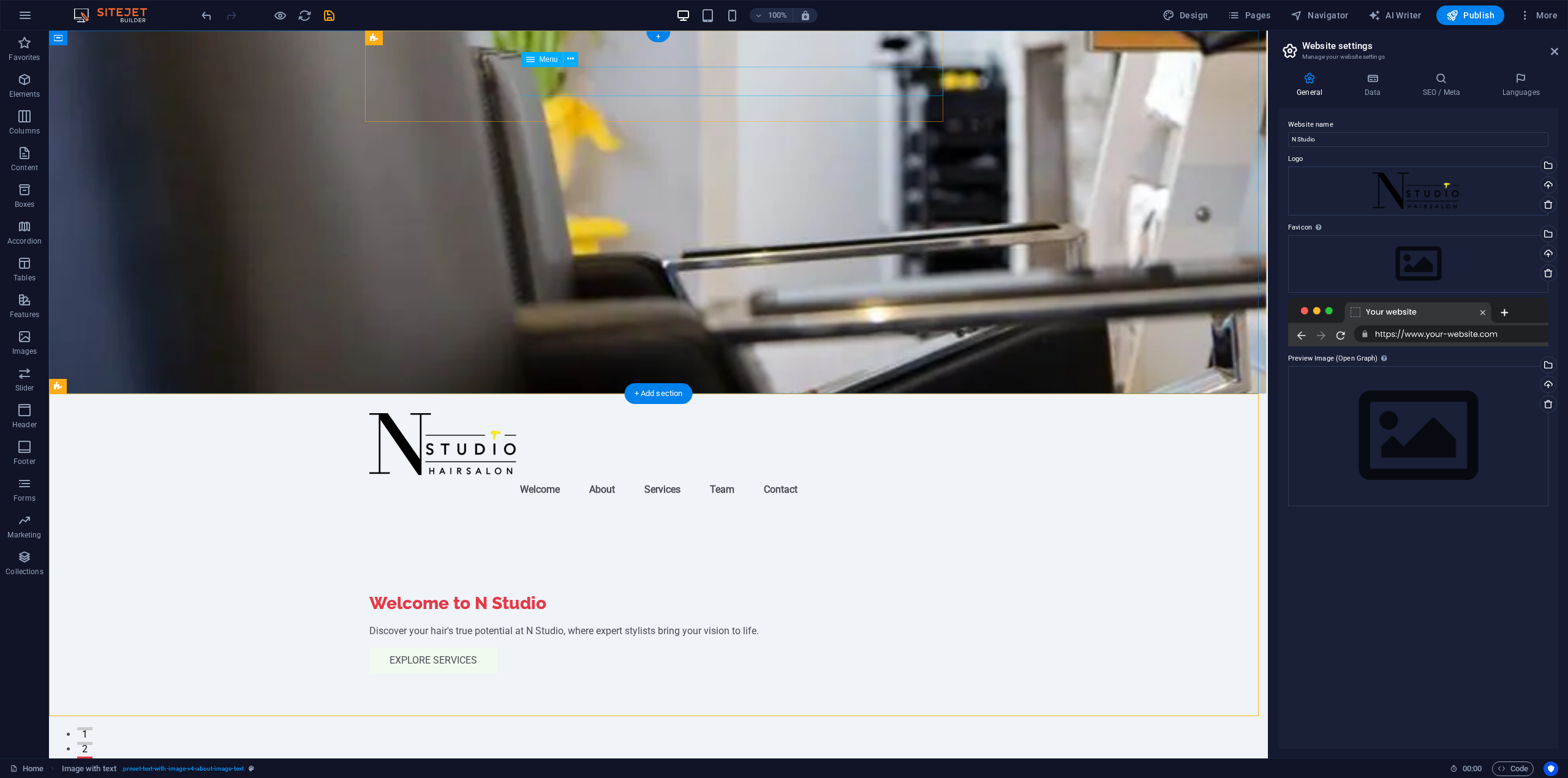
click at [619, 475] on nav "Welcome About Services Team Contact" at bounding box center [658, 490] width 578 height 29
click at [570, 61] on icon at bounding box center [571, 59] width 7 height 13
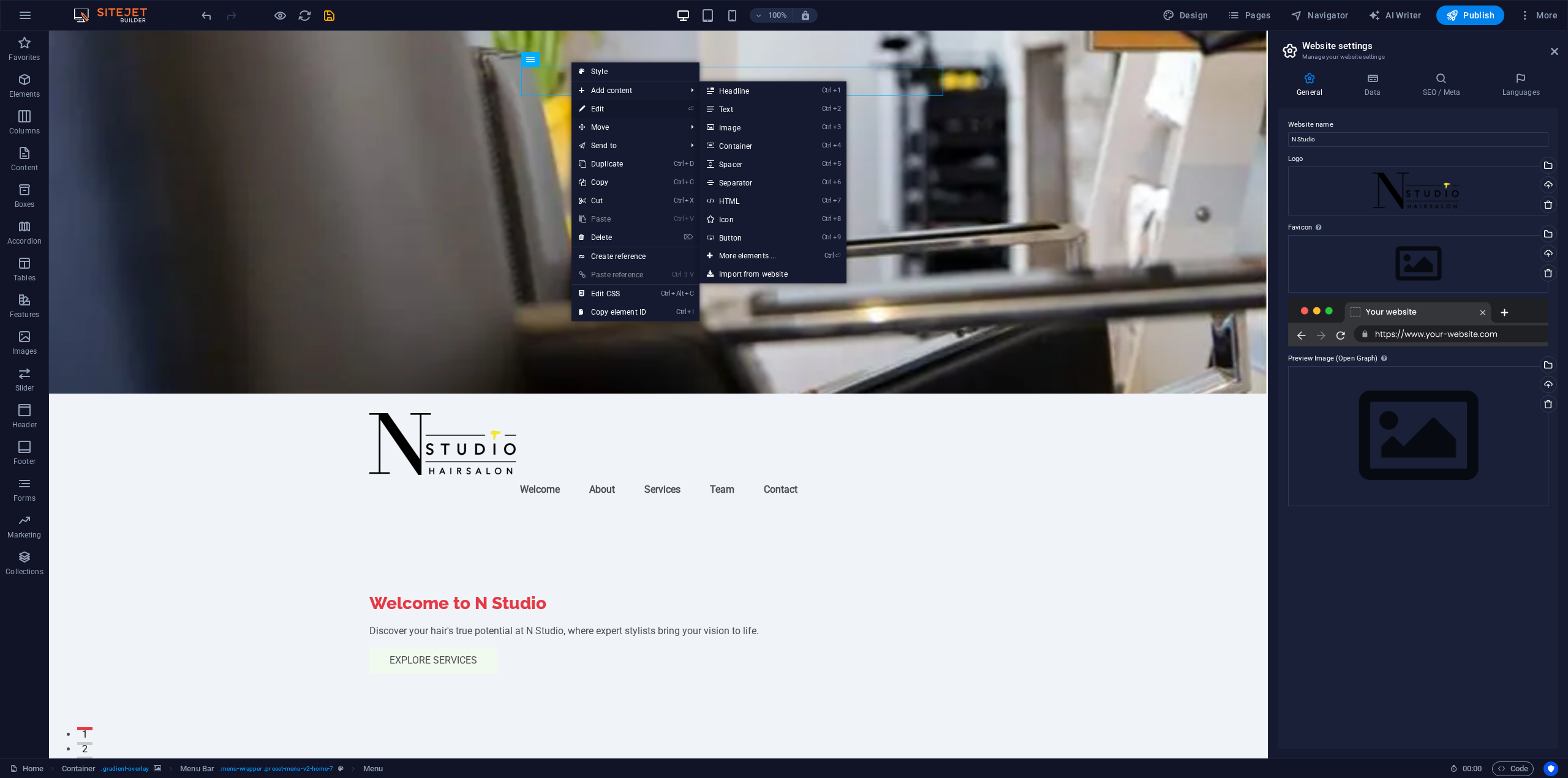
click at [604, 105] on link "⏎ Edit" at bounding box center [612, 108] width 82 height 19
select select
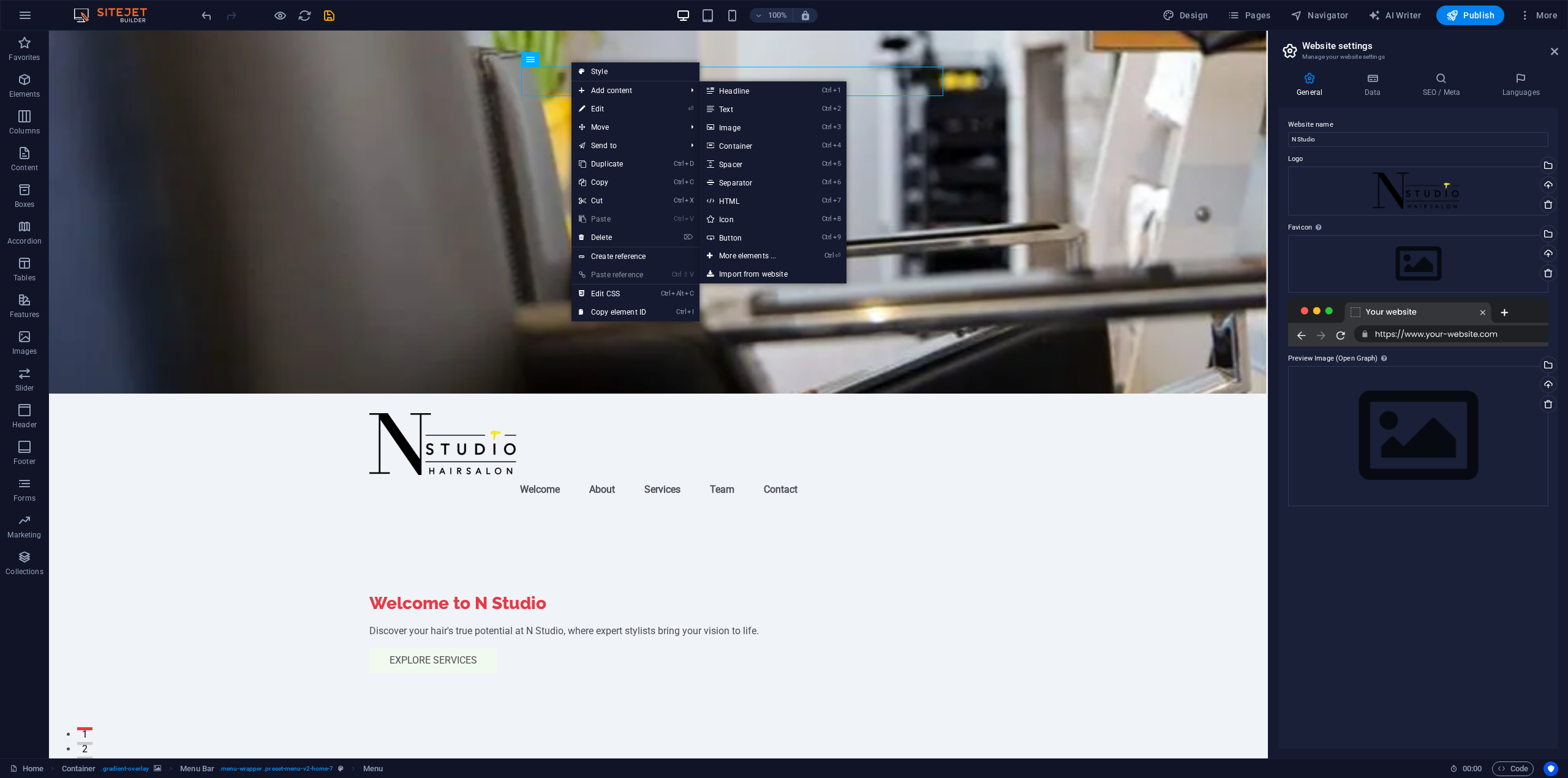
select select
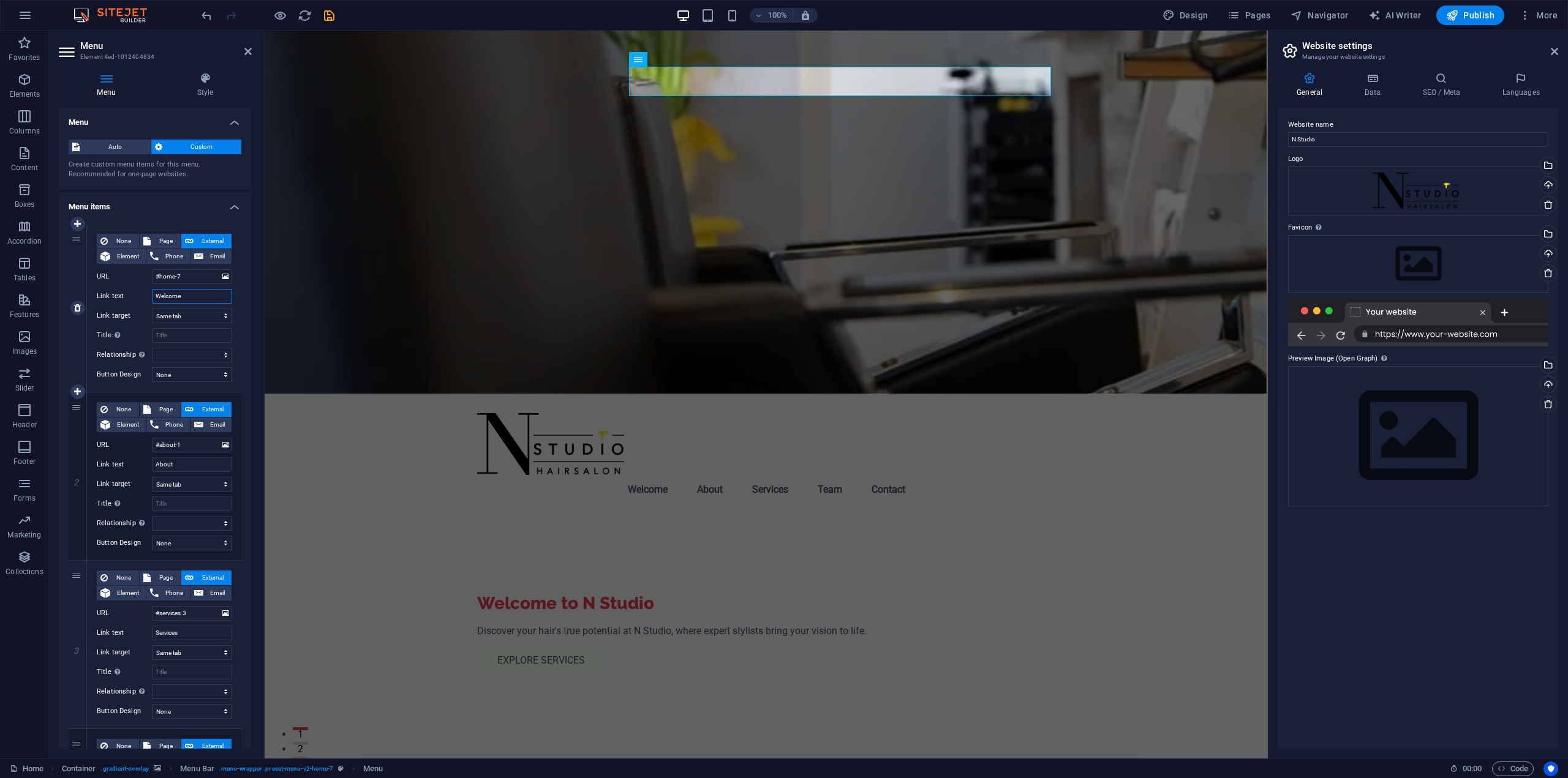
click at [156, 297] on input "Welcome" at bounding box center [191, 296] width 80 height 15
drag, startPoint x: 199, startPoint y: 299, endPoint x: 127, endPoint y: 297, distance: 72.0
click at [127, 297] on div "Link text Welcome" at bounding box center [164, 296] width 135 height 15
paste input "👋"
type input "👋 Welcome"
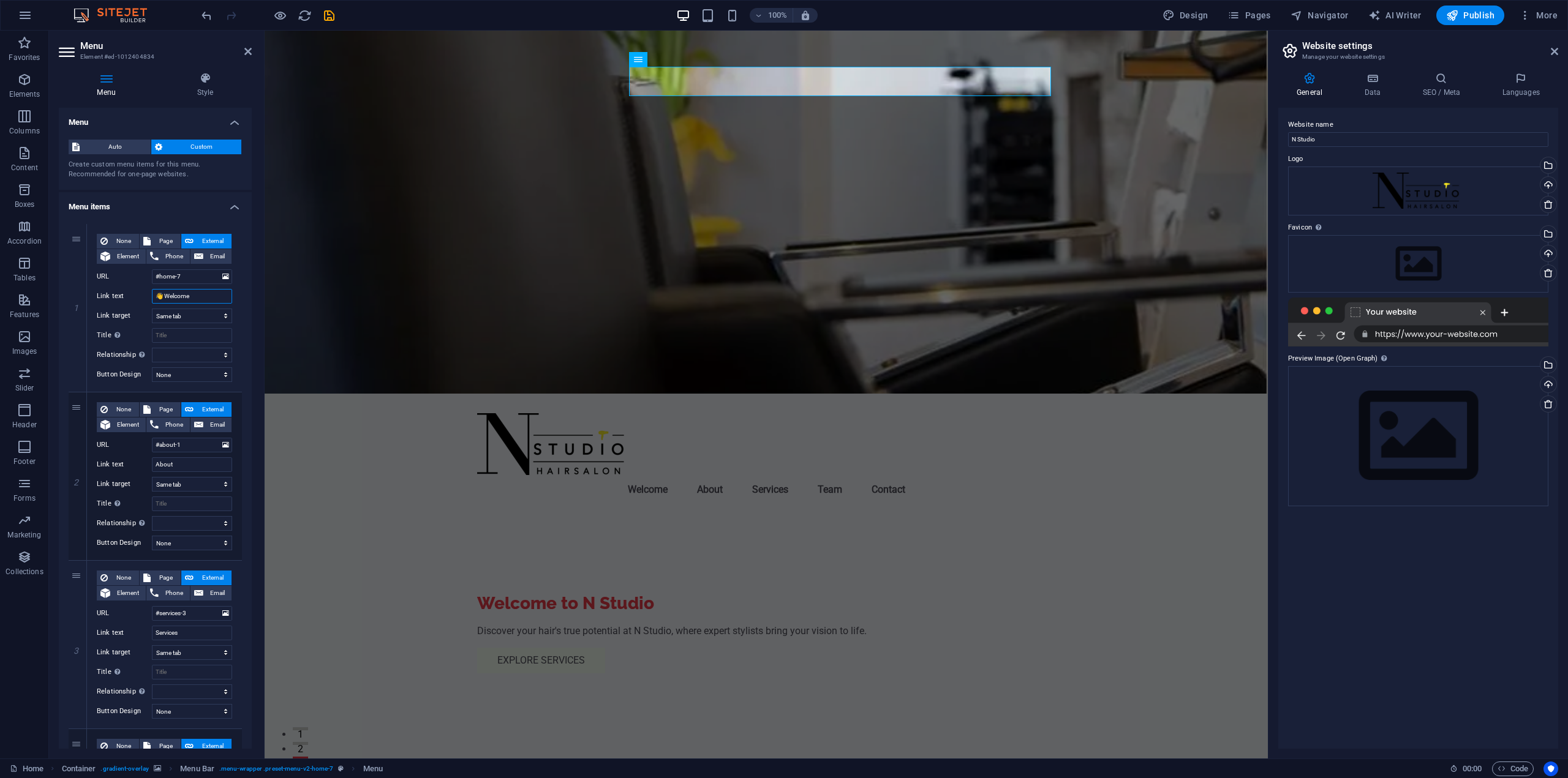
select select
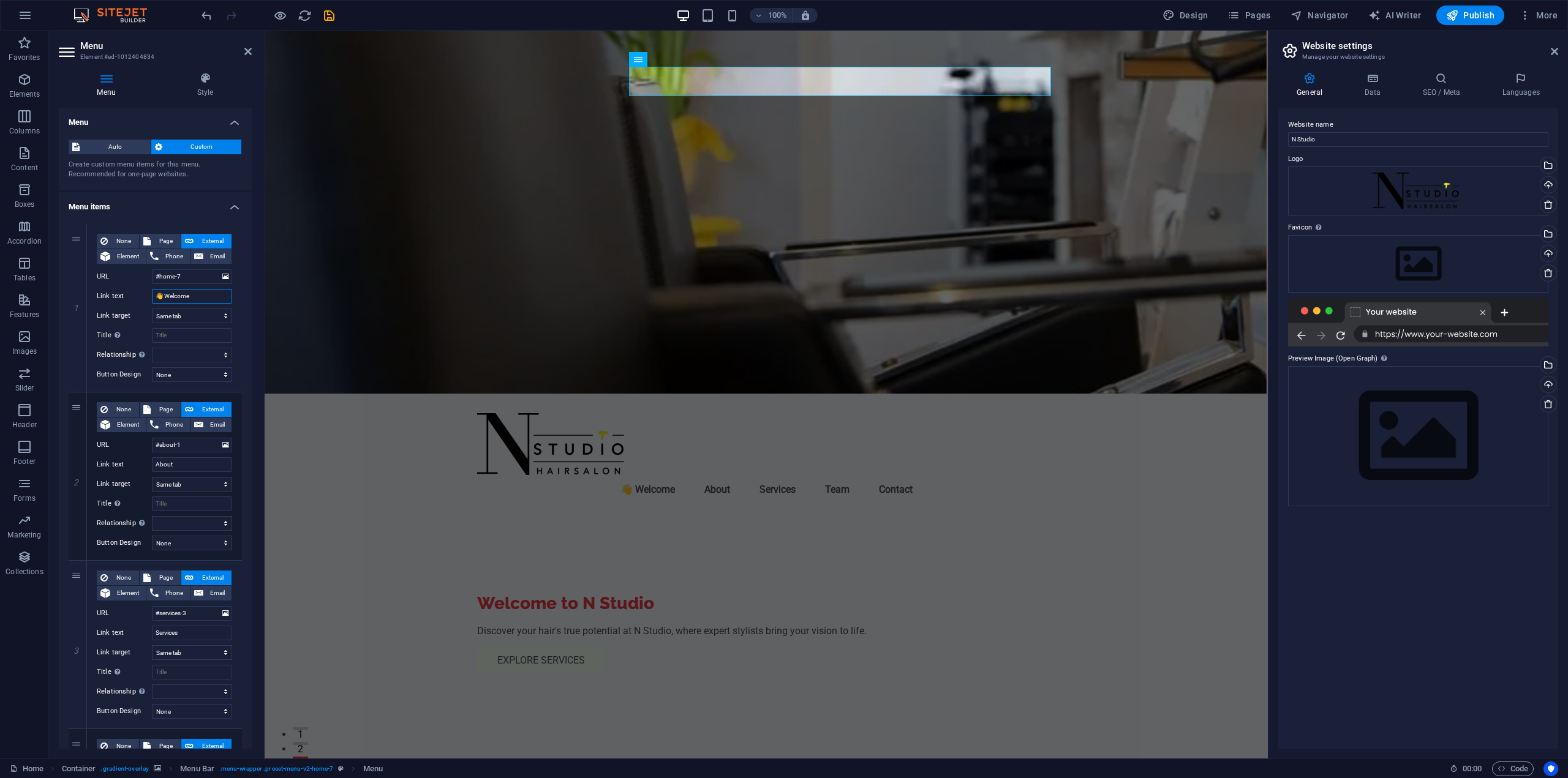
type input "👋 Welcome"
click at [241, 312] on div "1 None Page External Element Phone Email Page Home Subpage Legal Notice Privacy…" at bounding box center [155, 645] width 193 height 861
click at [854, 355] on figure at bounding box center [766, 213] width 1003 height 363
click at [979, 161] on figure at bounding box center [766, 213] width 1003 height 363
click at [979, 161] on figure at bounding box center [766, 213] width 1003 height 363
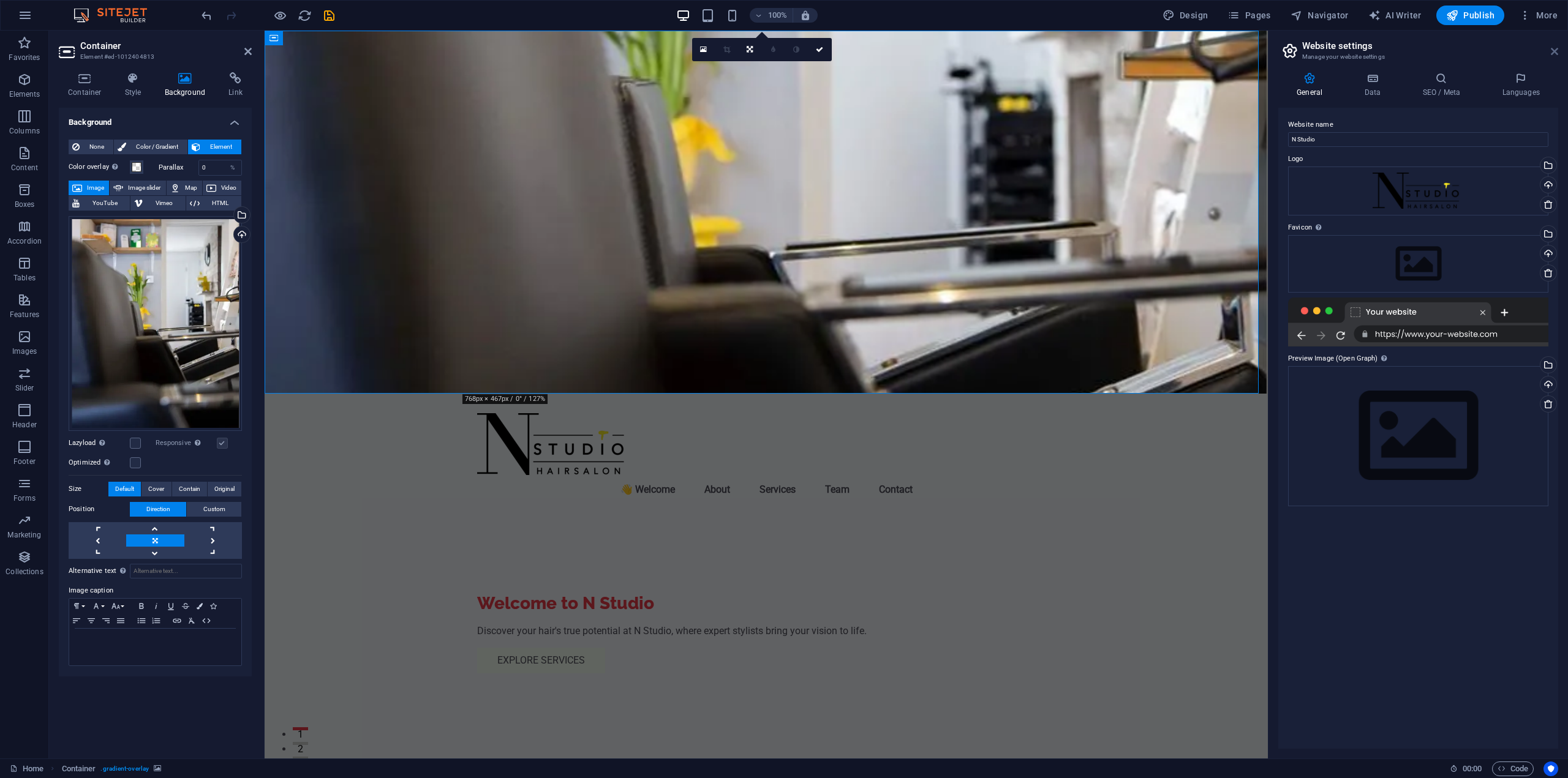
click at [1555, 55] on icon at bounding box center [1555, 51] width 7 height 10
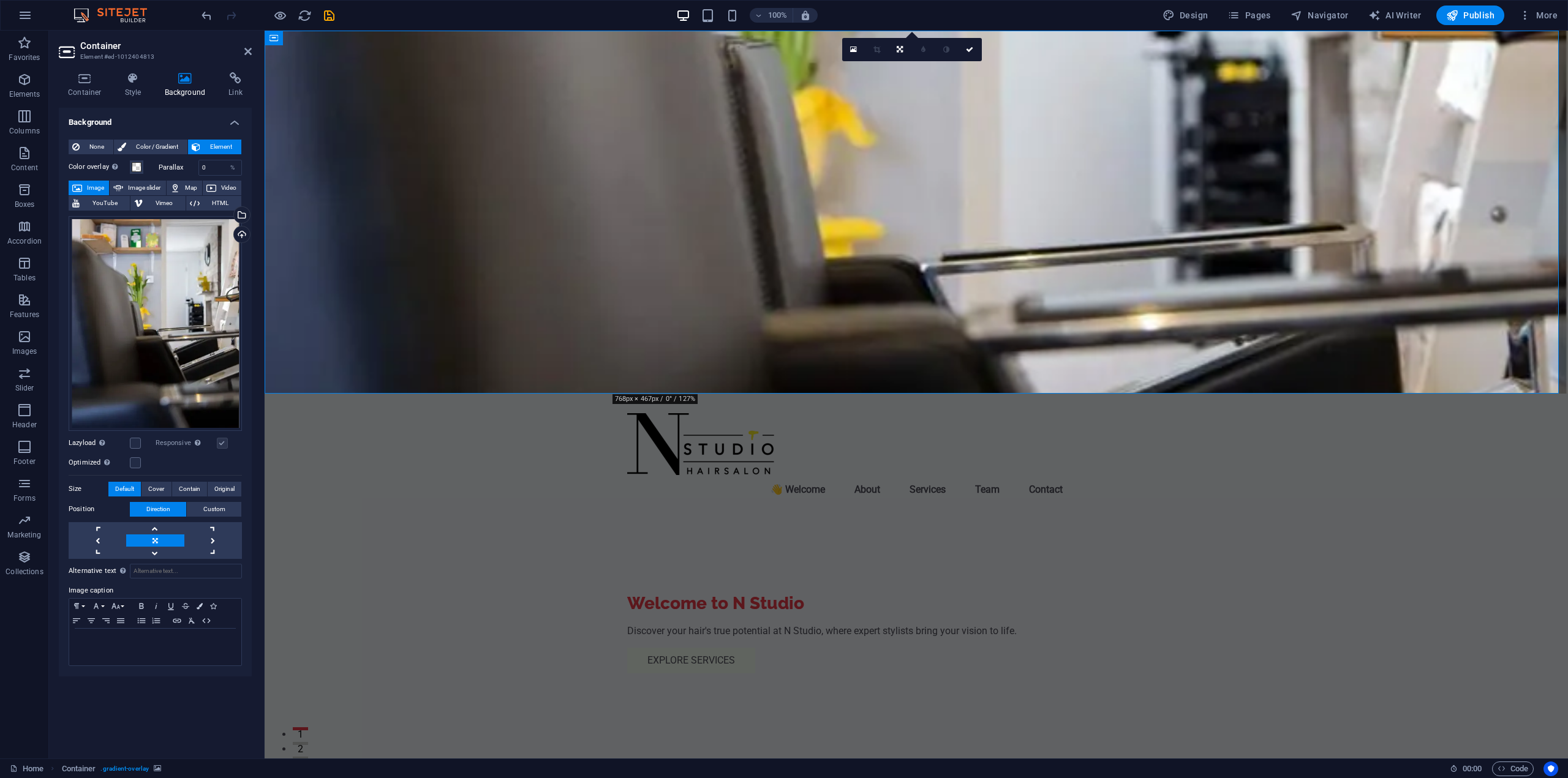
click at [253, 48] on aside "Container Element #ed-1012404813 Container Style Background Link Size Height De…" at bounding box center [157, 394] width 215 height 728
click at [252, 54] on aside "Container Element #ed-1012404813 Container Style Background Link Size Height De…" at bounding box center [157, 394] width 215 height 728
click at [247, 52] on icon at bounding box center [248, 51] width 7 height 10
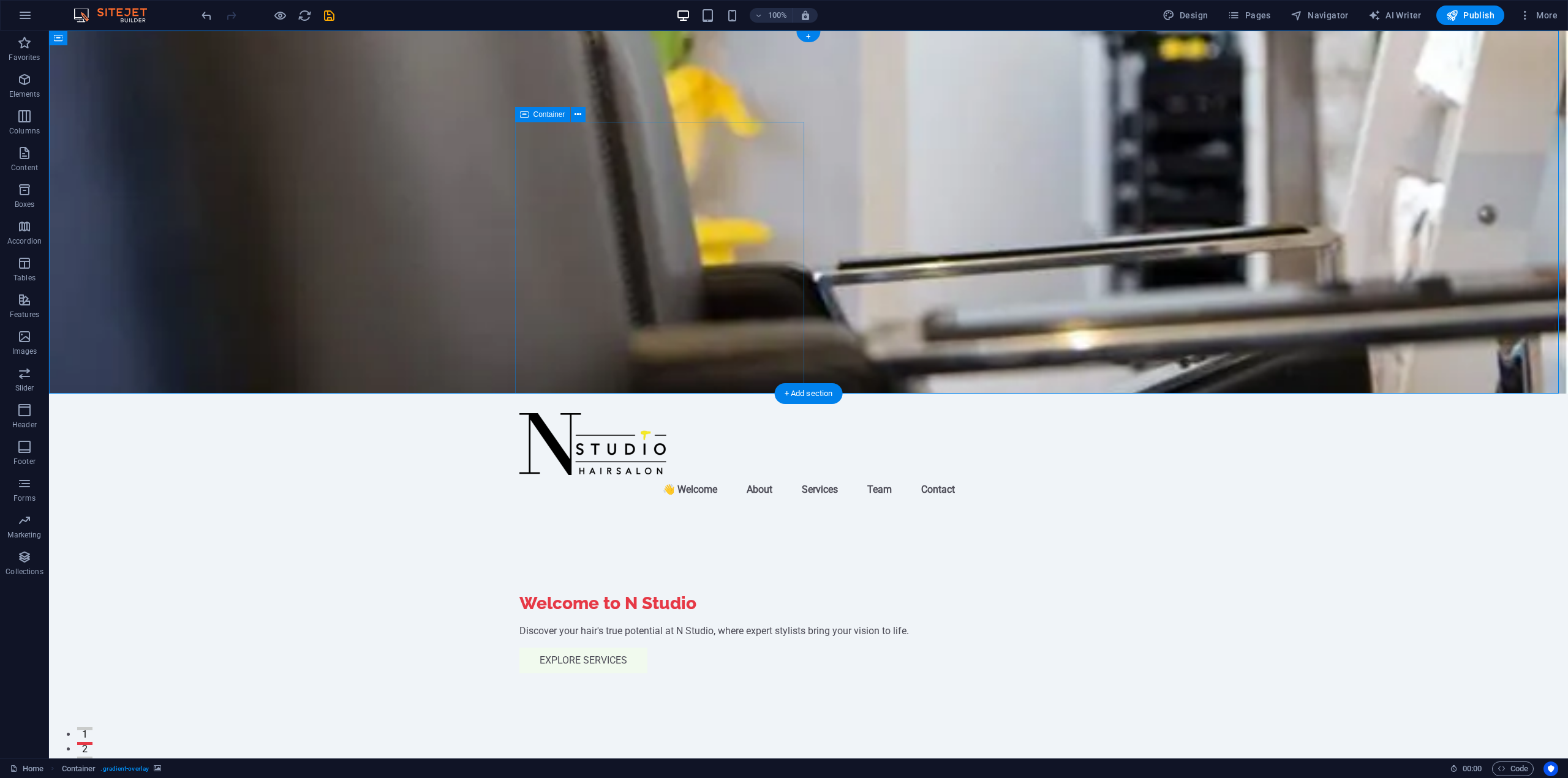
click at [807, 174] on figure at bounding box center [809, 213] width 1519 height 363
click at [769, 475] on nav "👋 Welcome About Services Team Contact" at bounding box center [808, 490] width 578 height 29
click at [763, 475] on nav "👋 Welcome About Services Team Contact" at bounding box center [808, 490] width 578 height 29
click at [1347, 13] on span "Navigator" at bounding box center [1320, 15] width 58 height 12
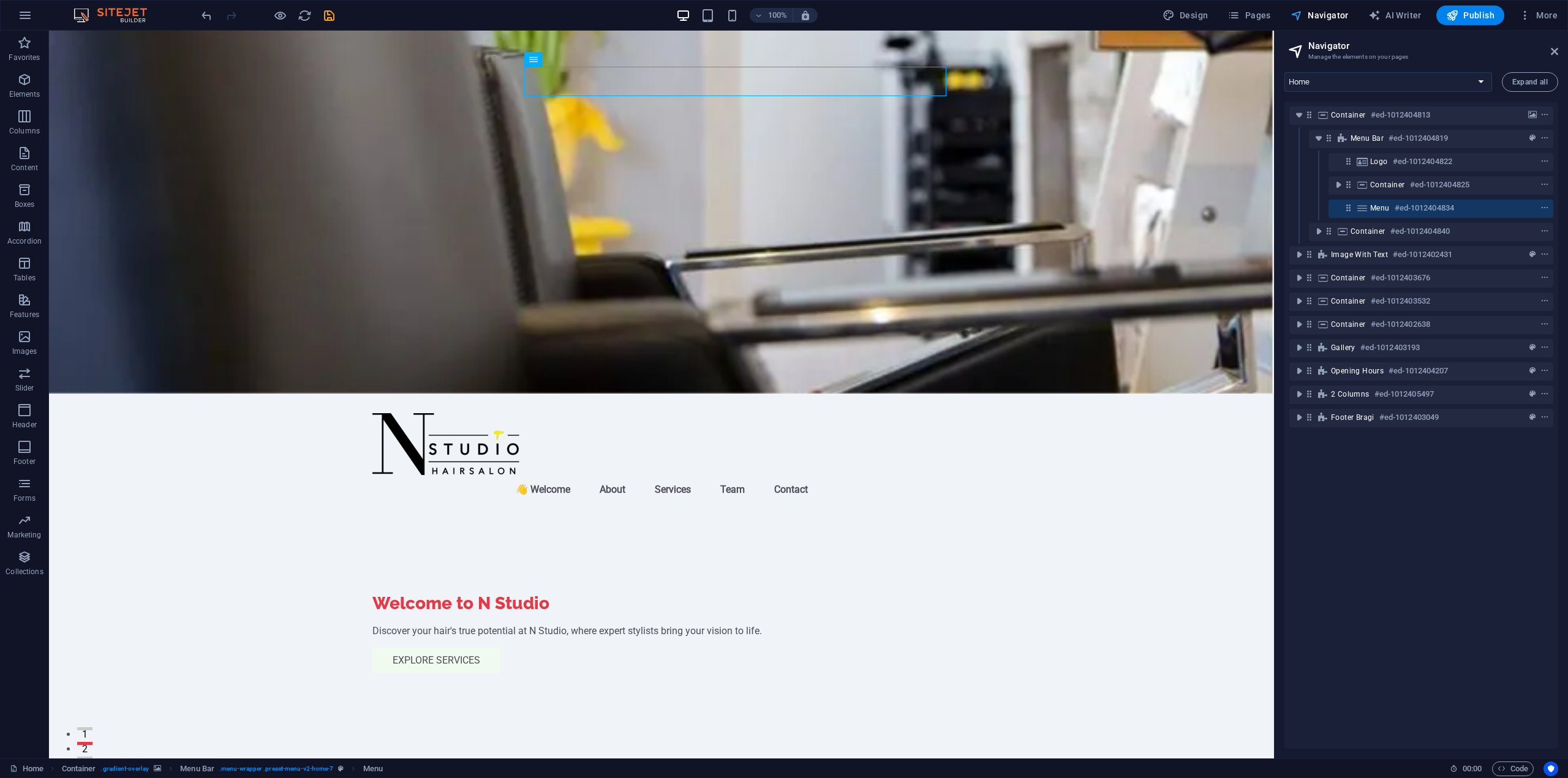
click at [1346, 13] on span "Navigator" at bounding box center [1320, 15] width 58 height 12
click at [1414, 21] on button "AI Writer" at bounding box center [1395, 15] width 64 height 19
select select "English"
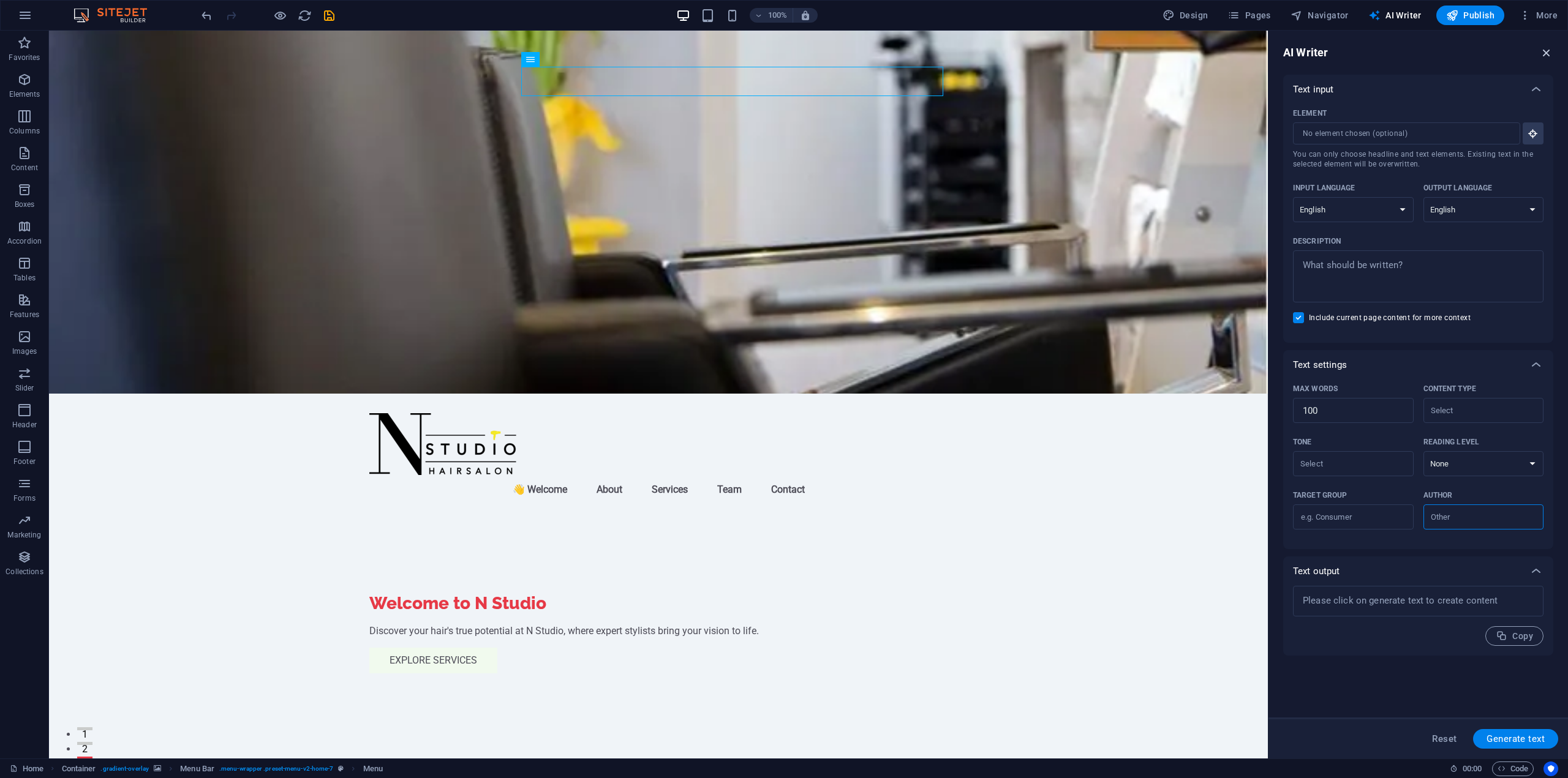
click at [1543, 56] on icon "button" at bounding box center [1546, 52] width 13 height 13
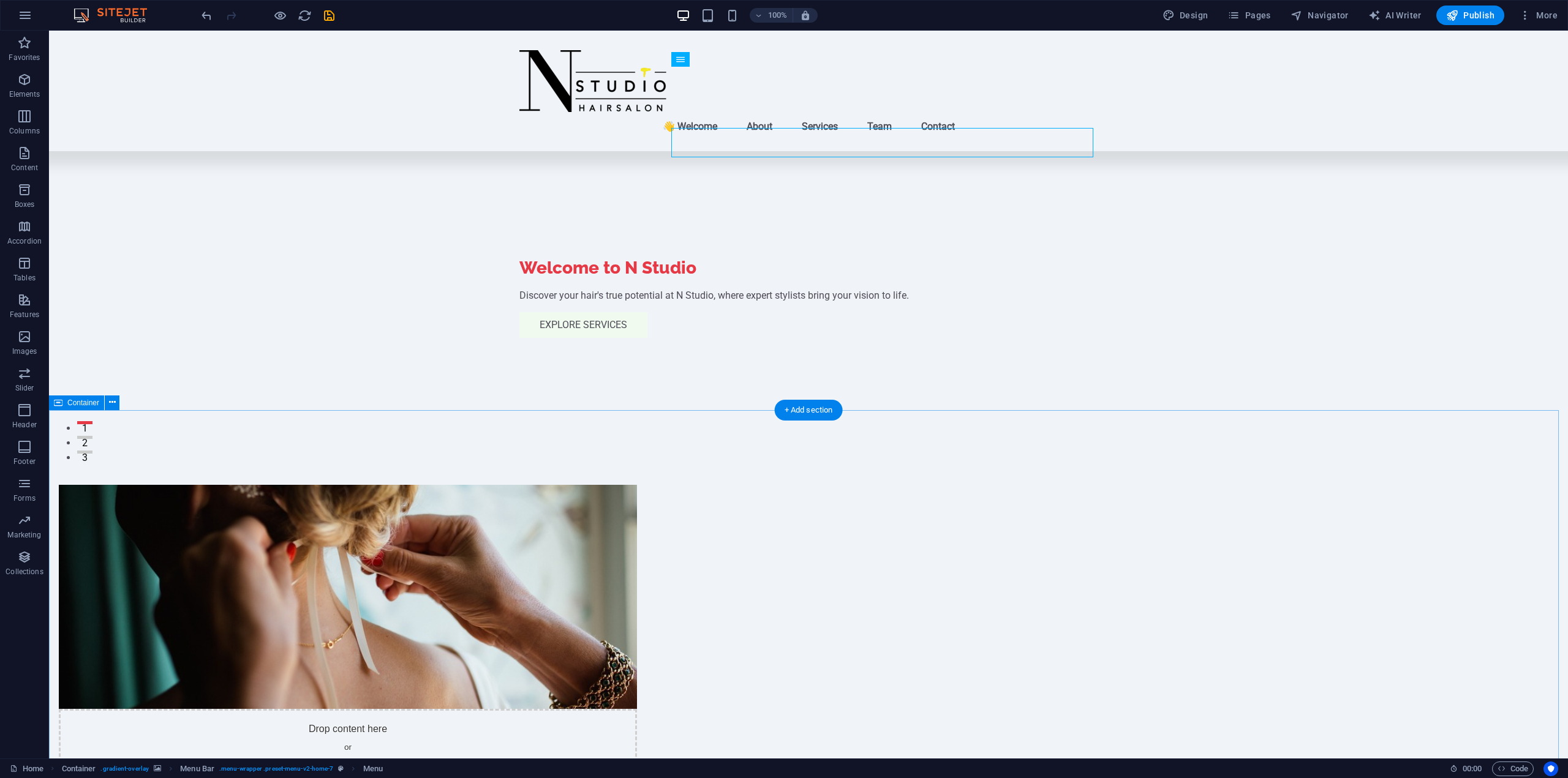
scroll to position [183, 0]
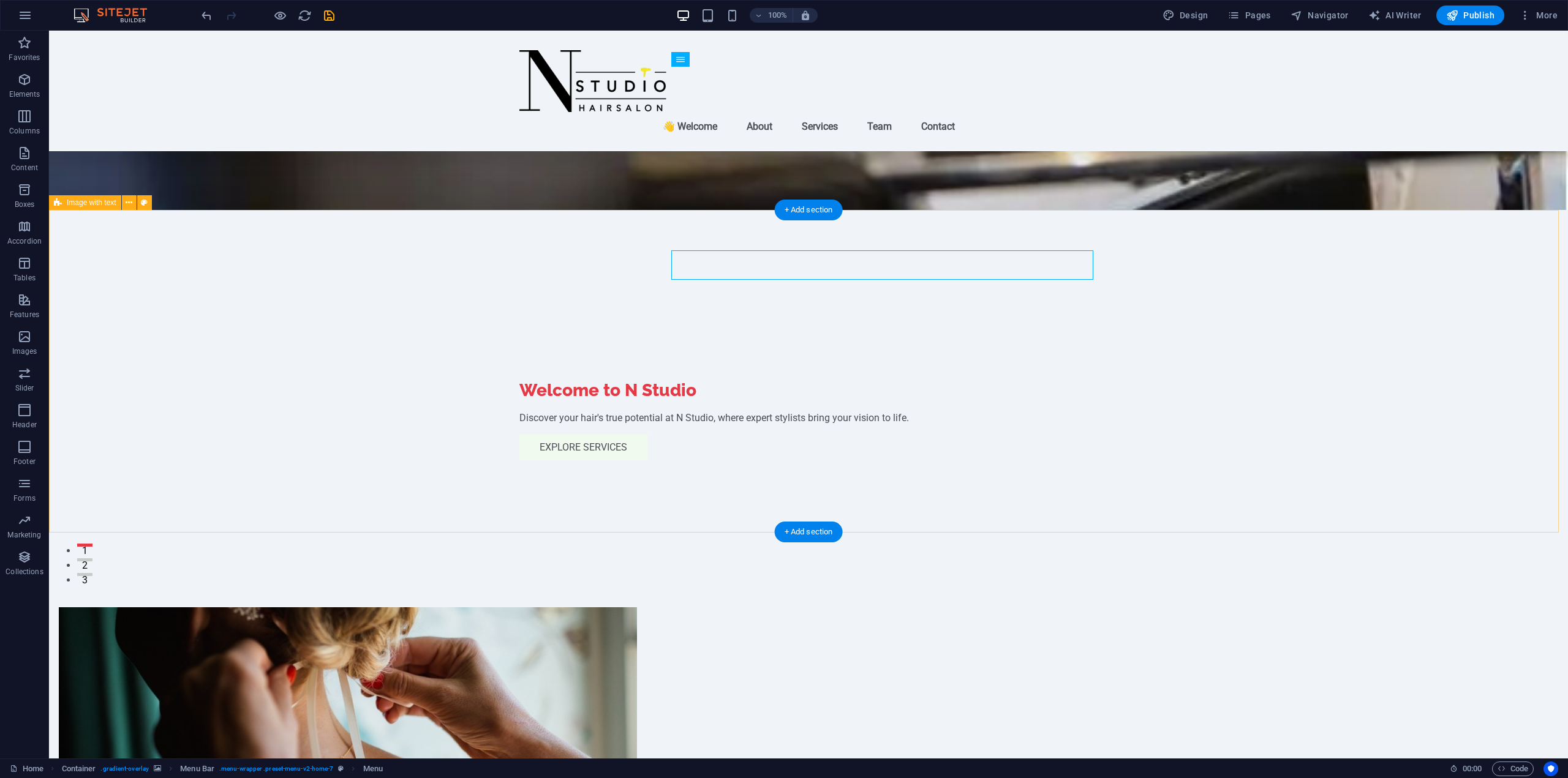
click at [637, 608] on figure at bounding box center [348, 720] width 578 height 224
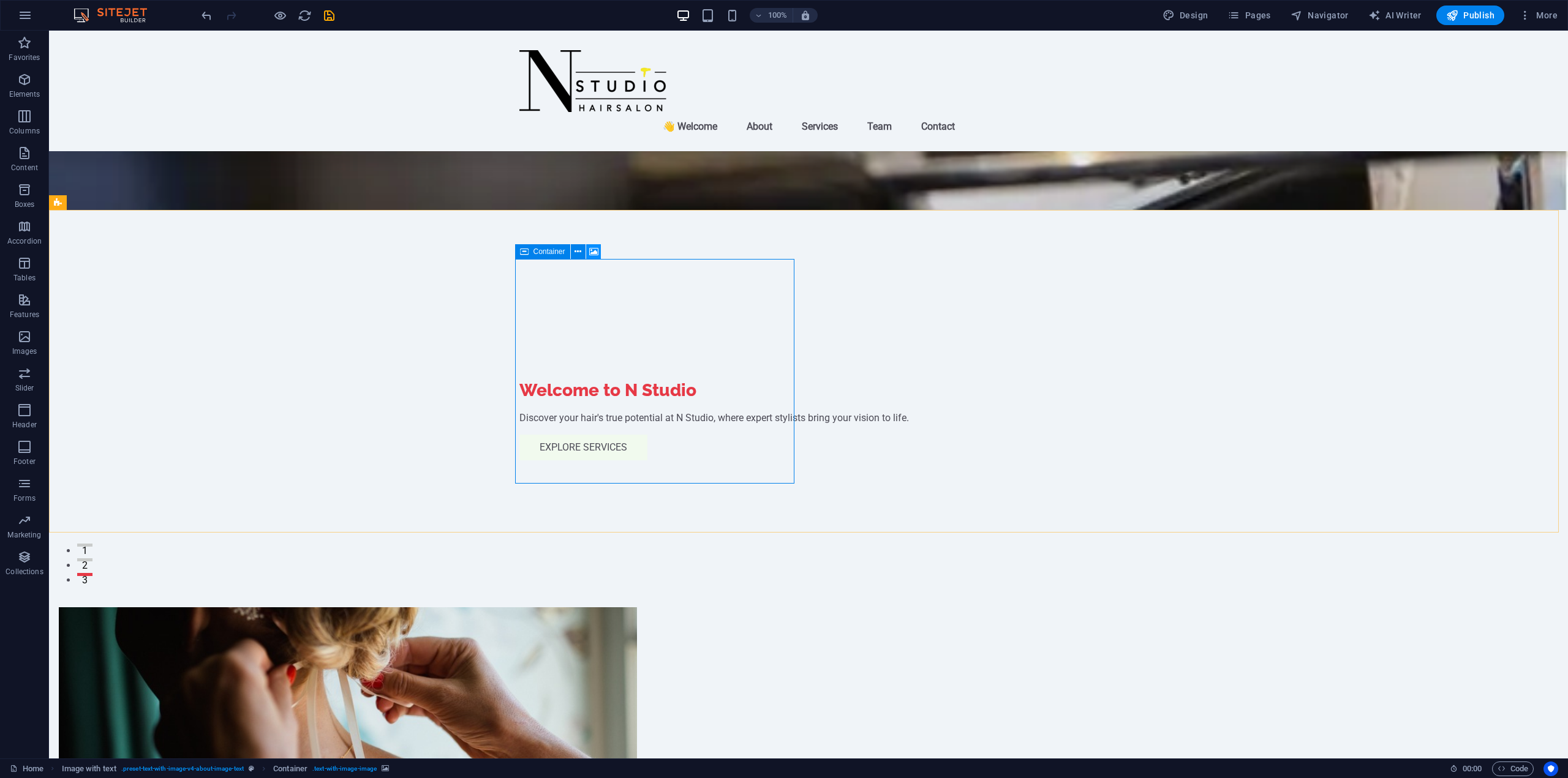
click at [600, 253] on button at bounding box center [593, 251] width 15 height 15
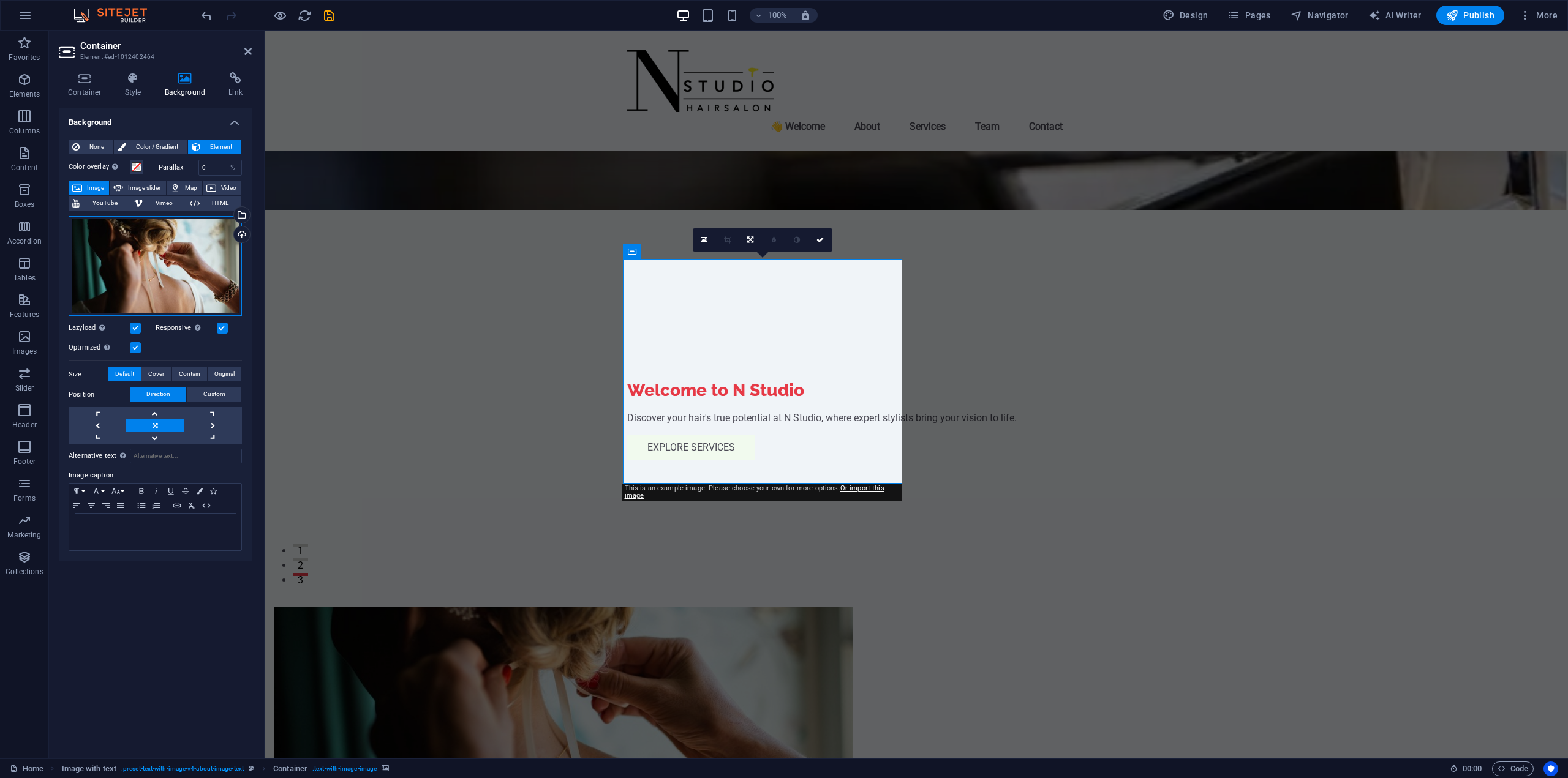
click at [182, 279] on div "Drag files here, click to choose files or select files from Files or our free s…" at bounding box center [155, 266] width 173 height 101
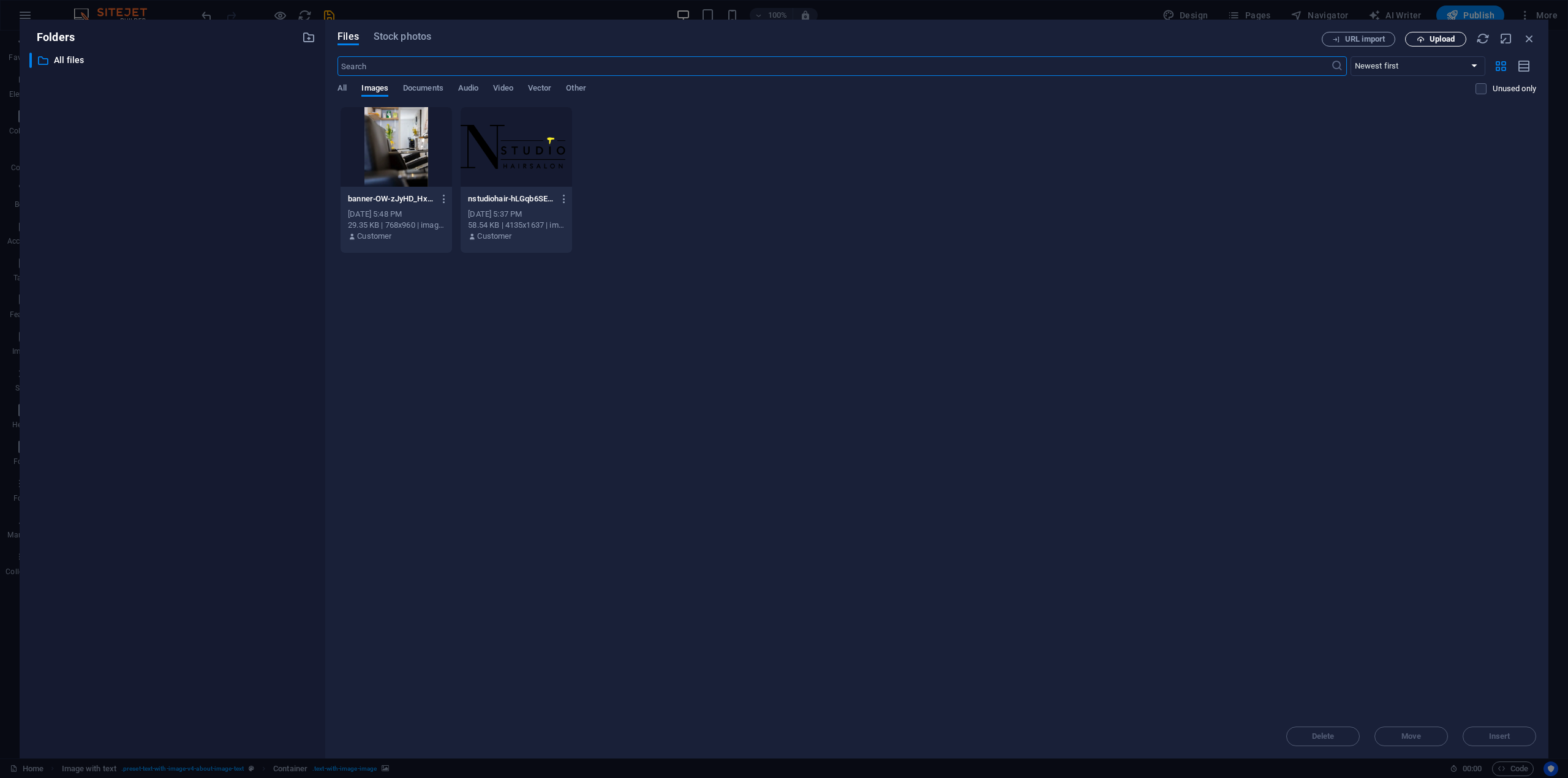
click at [1433, 36] on span "Upload" at bounding box center [1442, 39] width 25 height 7
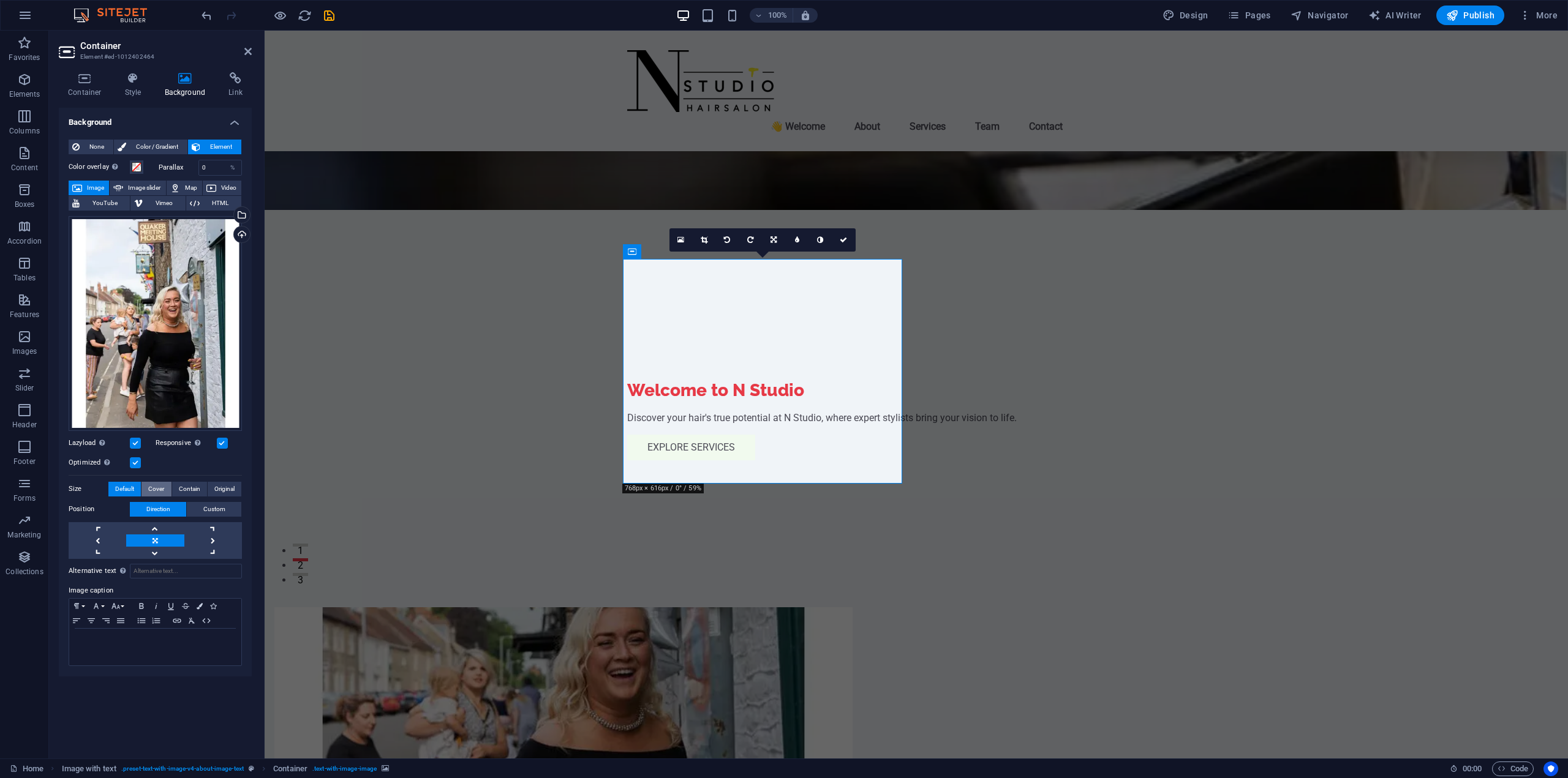
click at [161, 488] on span "Cover" at bounding box center [156, 489] width 16 height 15
click at [186, 491] on span "Contain" at bounding box center [190, 489] width 21 height 15
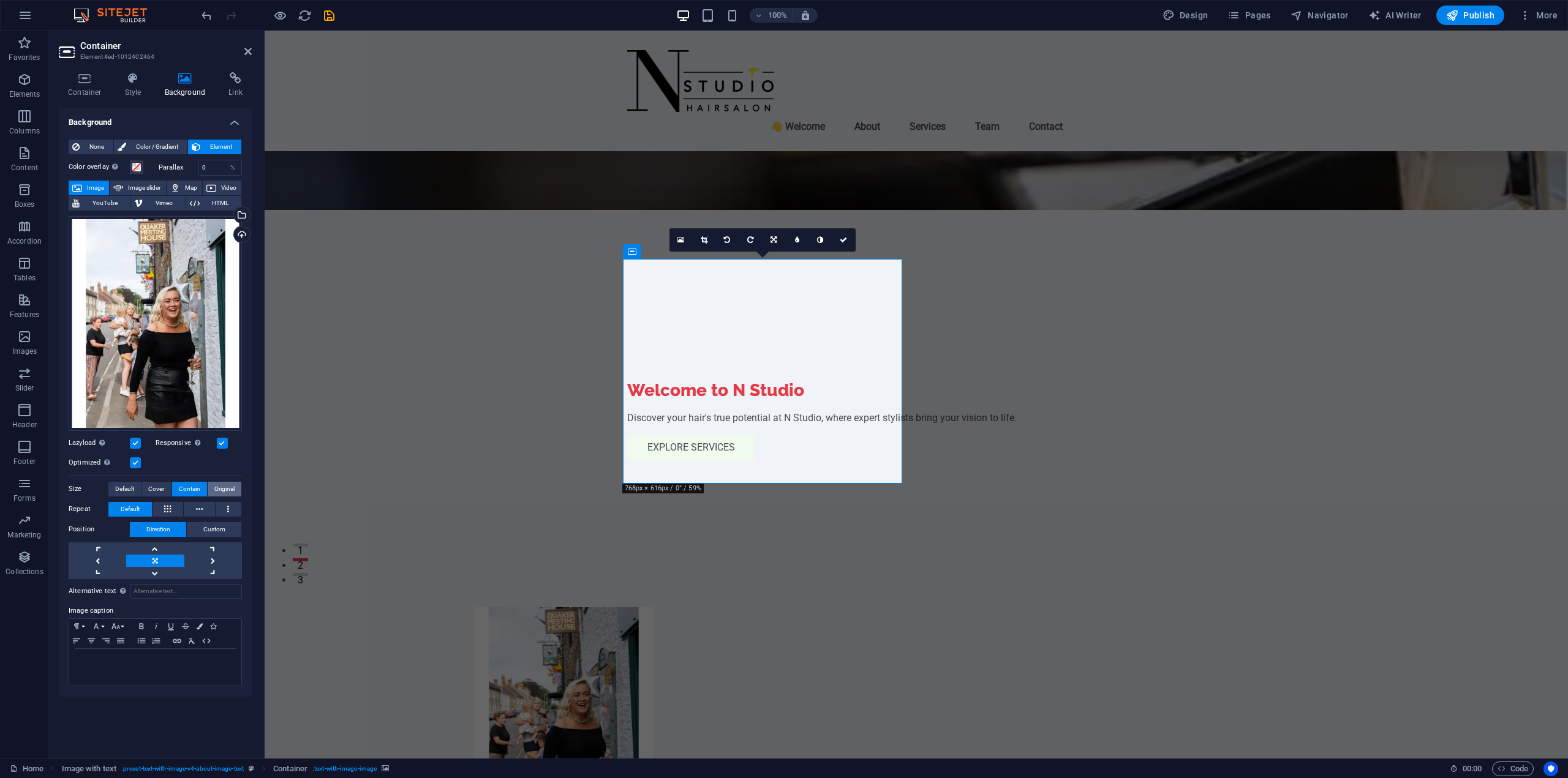
click at [223, 491] on span "Original" at bounding box center [224, 489] width 20 height 15
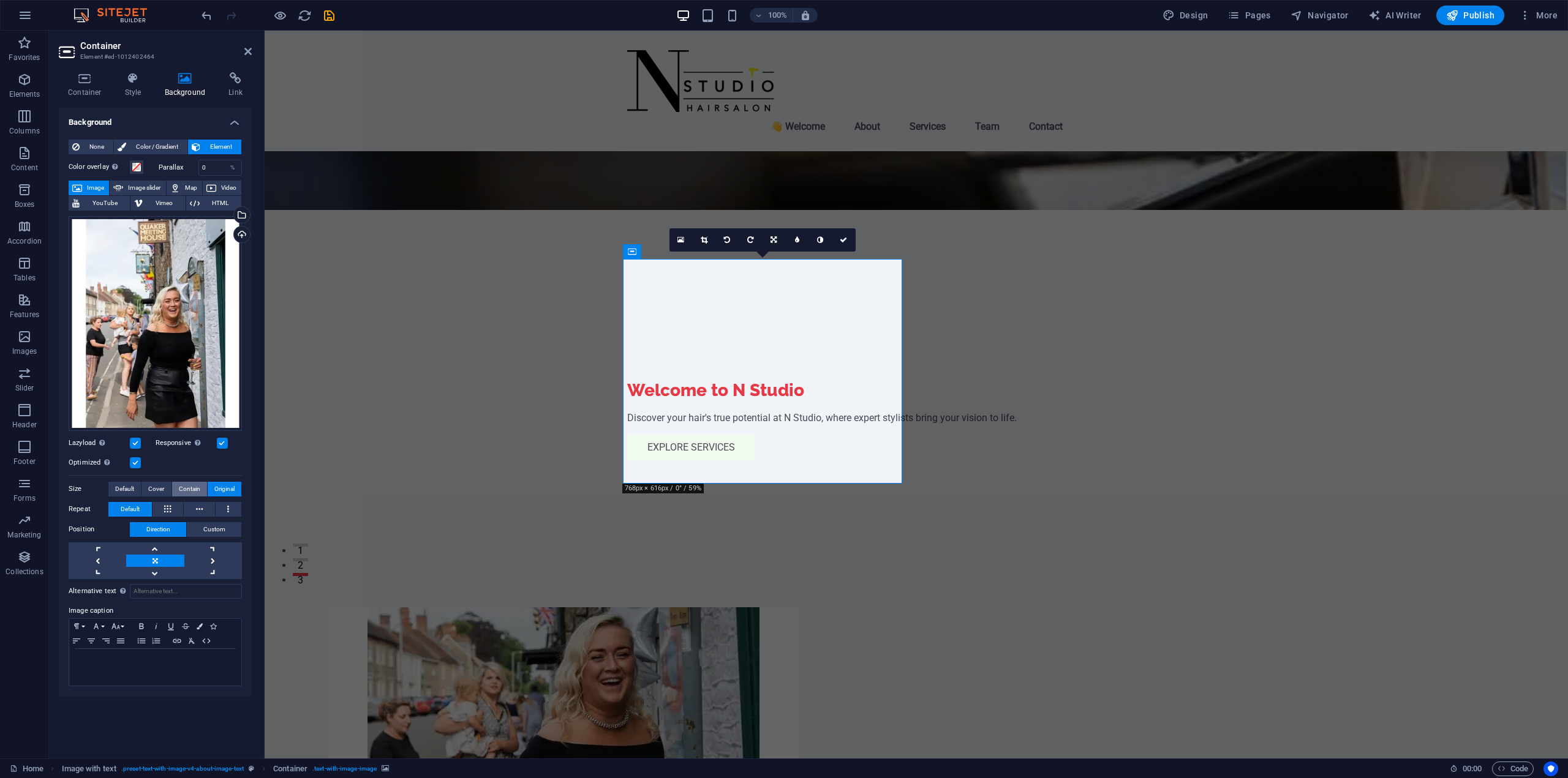
click at [191, 491] on span "Contain" at bounding box center [190, 489] width 21 height 15
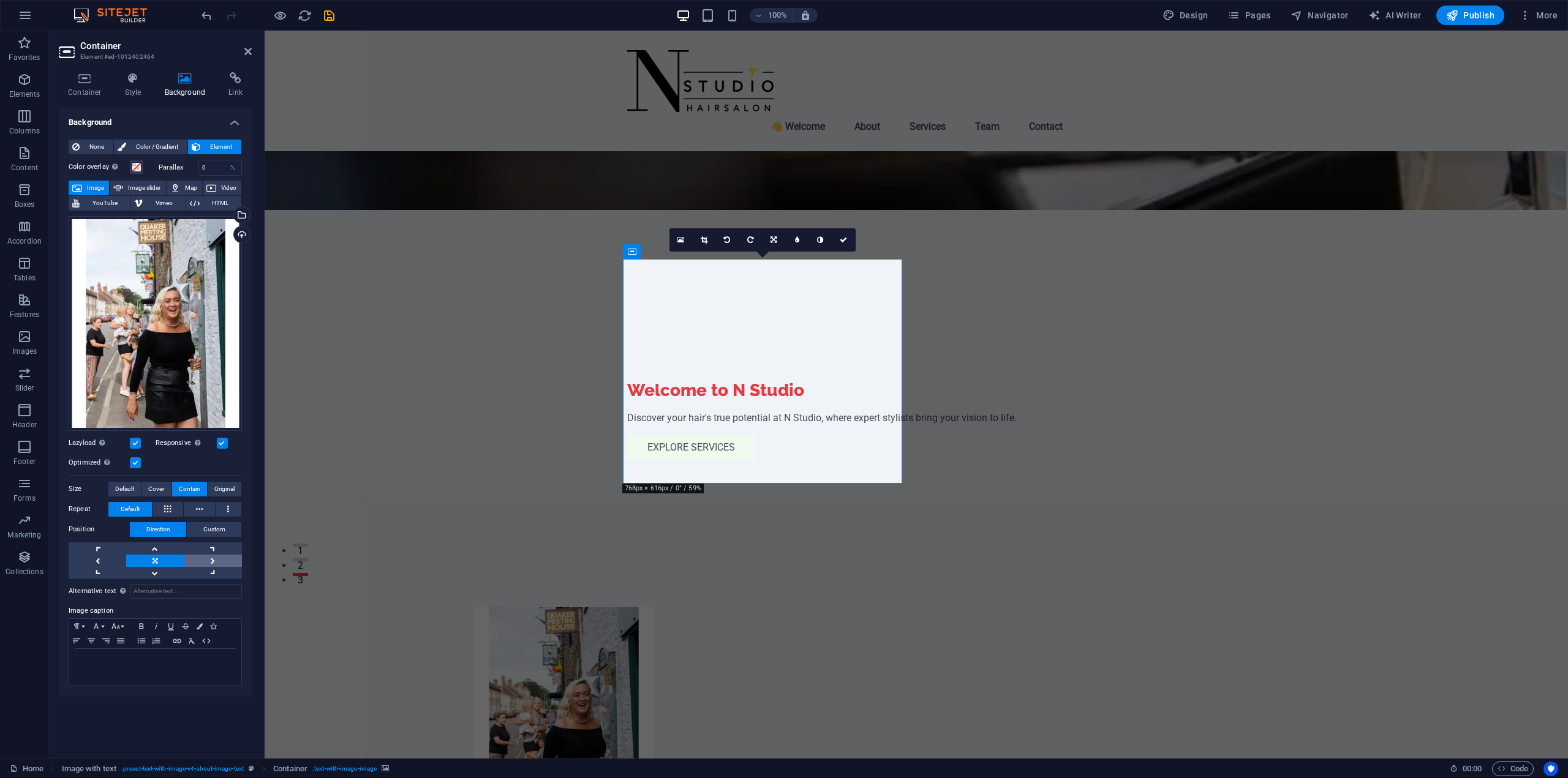
click at [220, 560] on link at bounding box center [213, 561] width 57 height 12
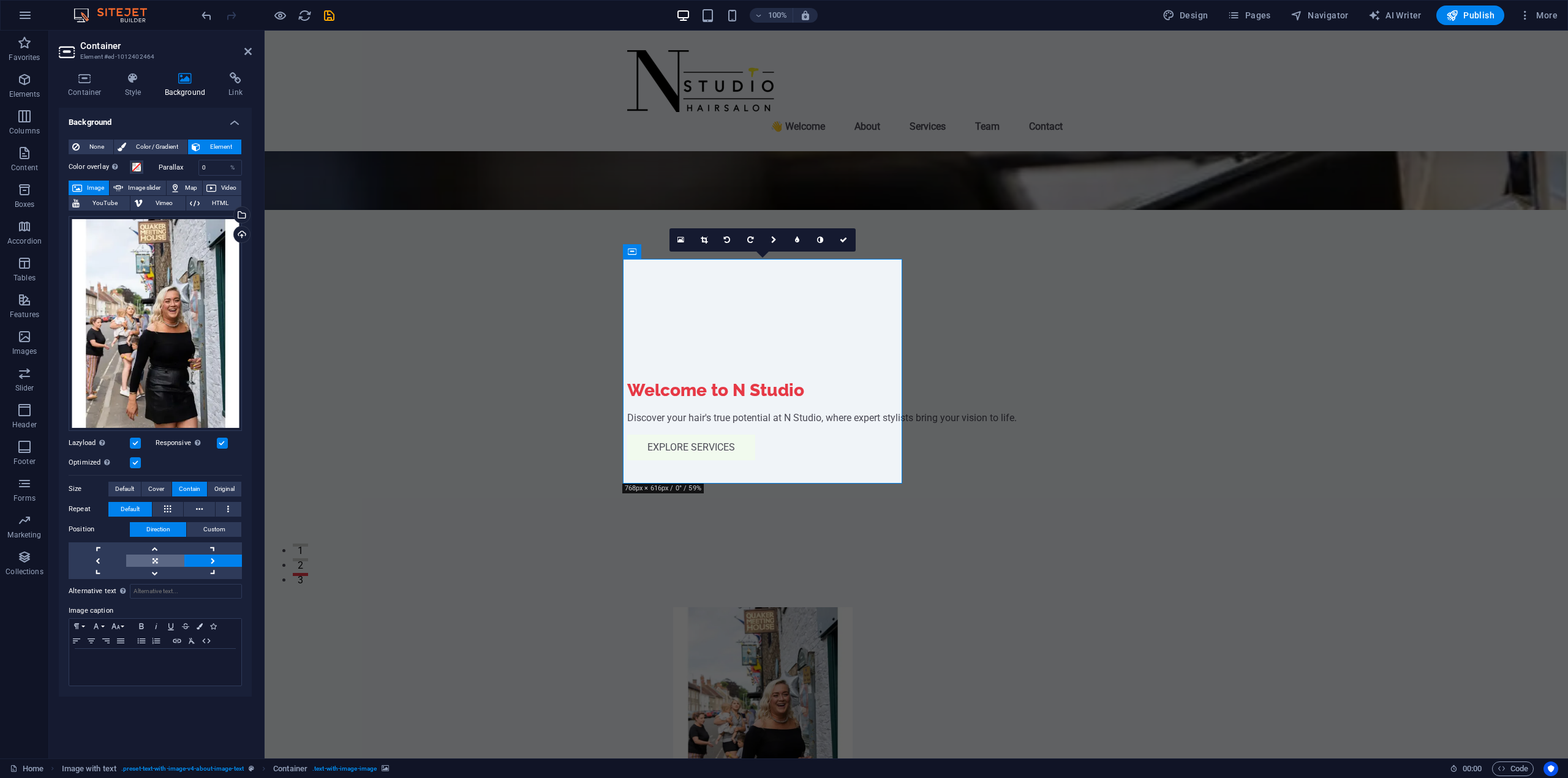
click at [162, 557] on link at bounding box center [154, 561] width 57 height 12
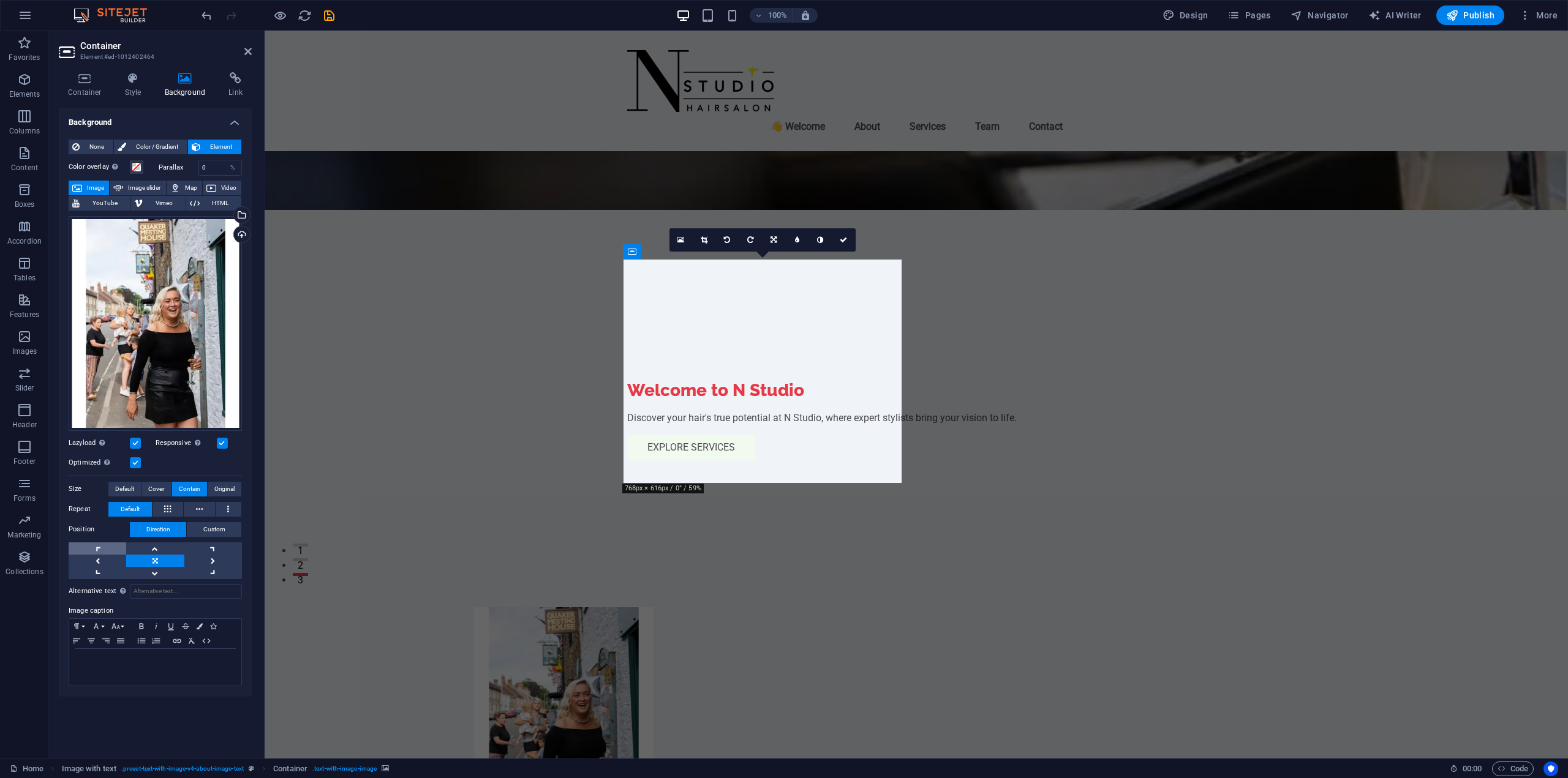
click at [107, 552] on link at bounding box center [97, 549] width 57 height 12
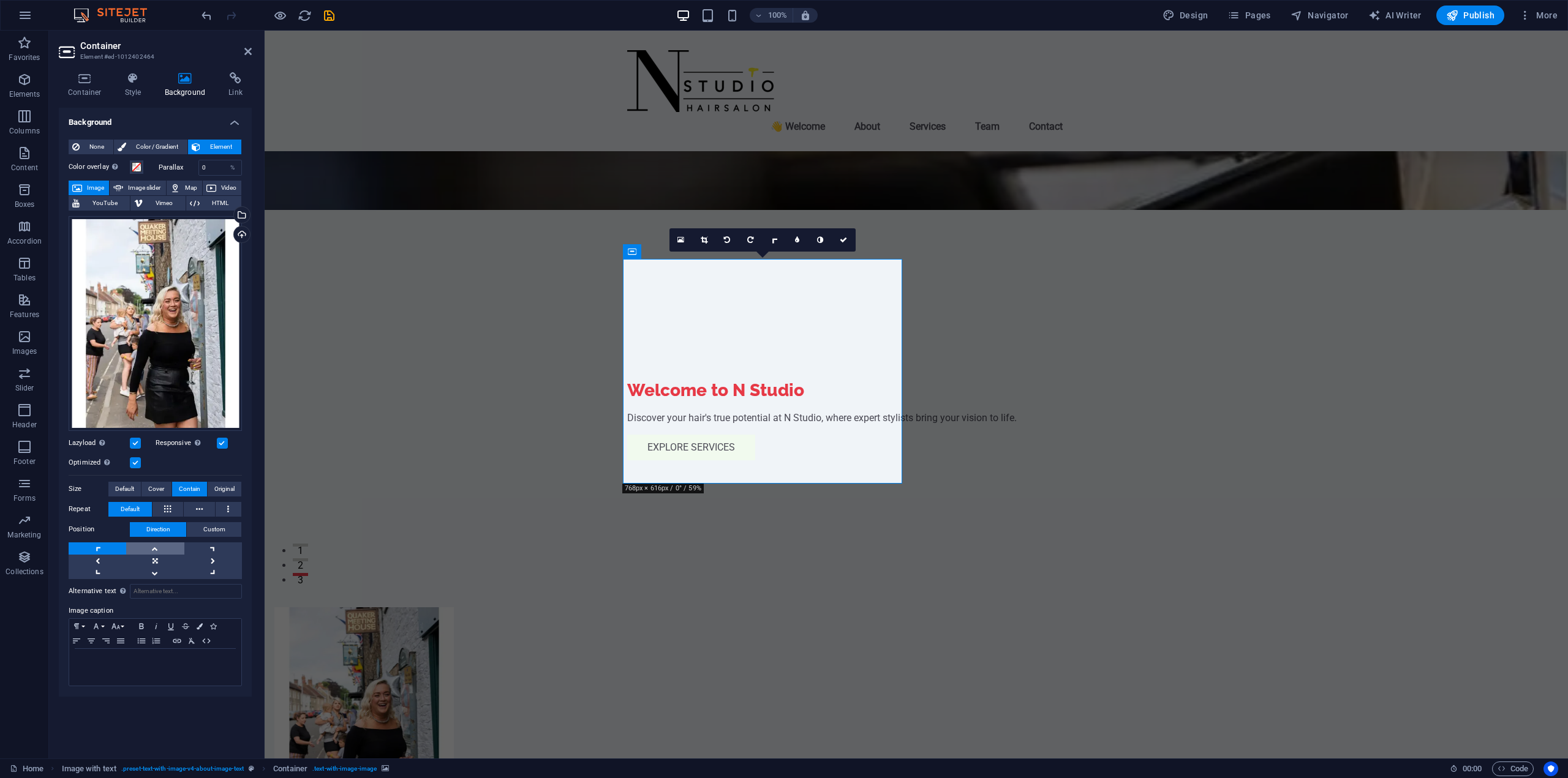
click at [133, 551] on link at bounding box center [154, 549] width 57 height 12
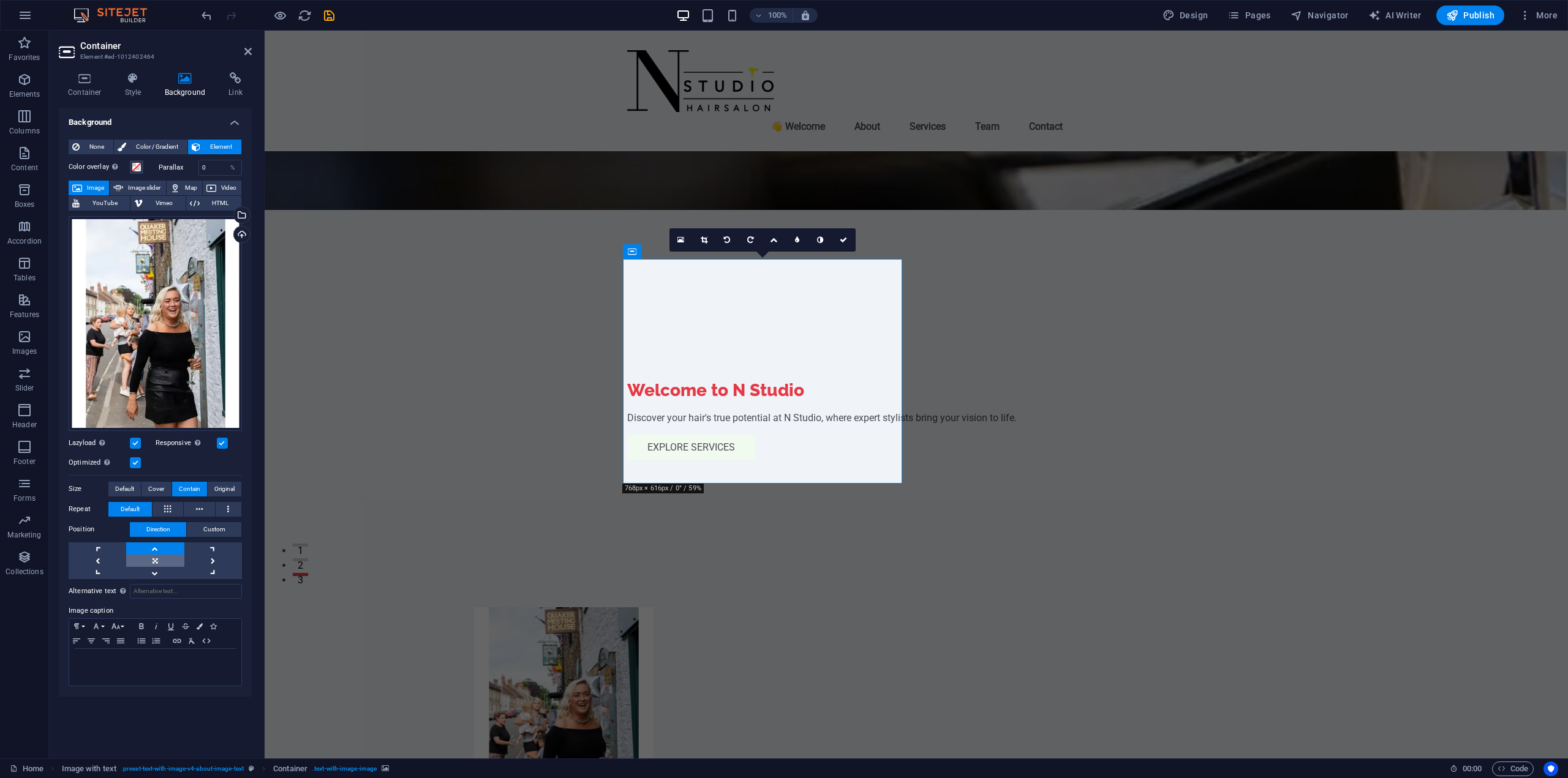
click at [158, 560] on link at bounding box center [154, 561] width 57 height 12
click at [217, 490] on span "Original" at bounding box center [224, 489] width 20 height 15
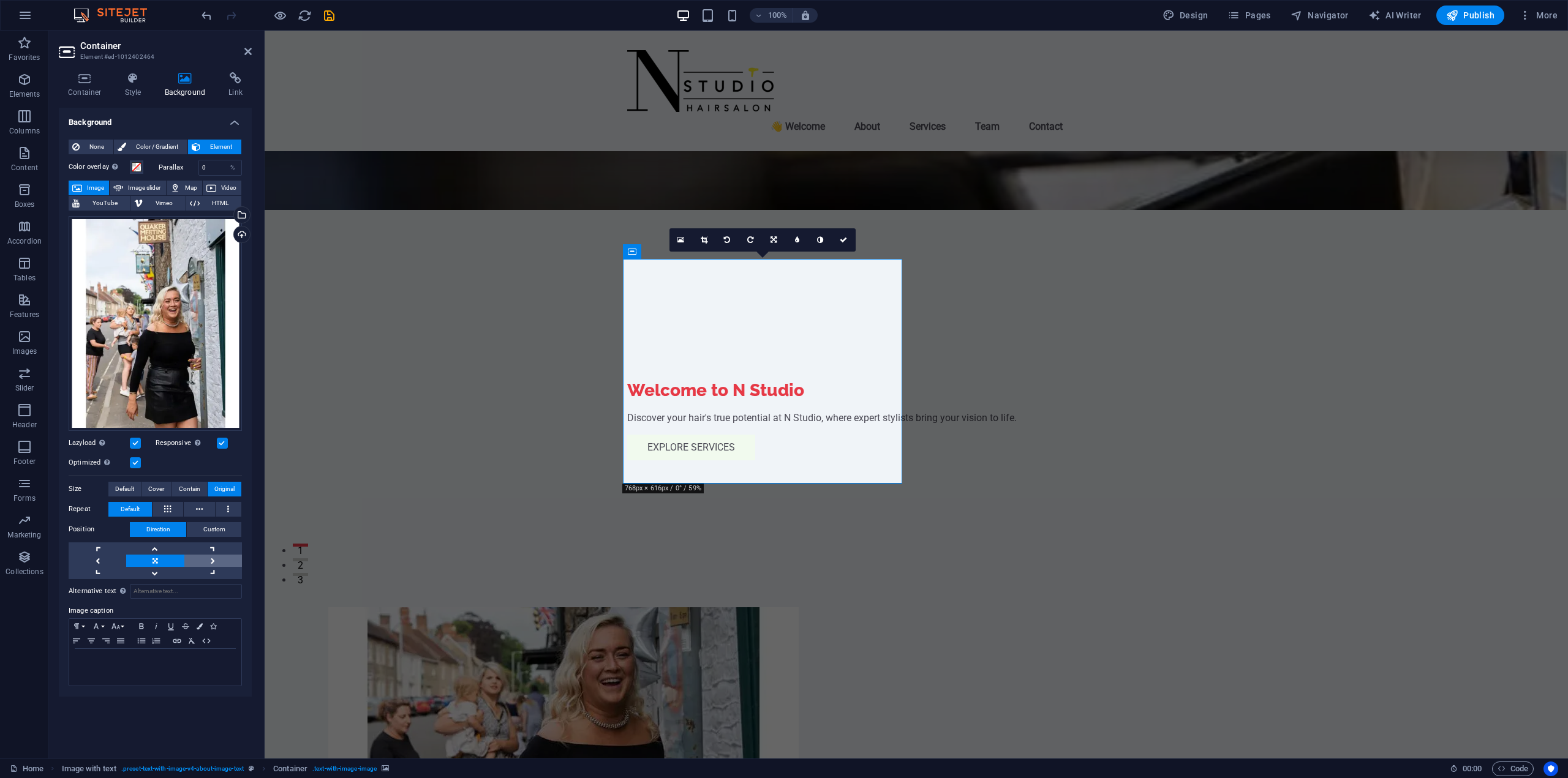
click at [218, 563] on link at bounding box center [213, 561] width 57 height 12
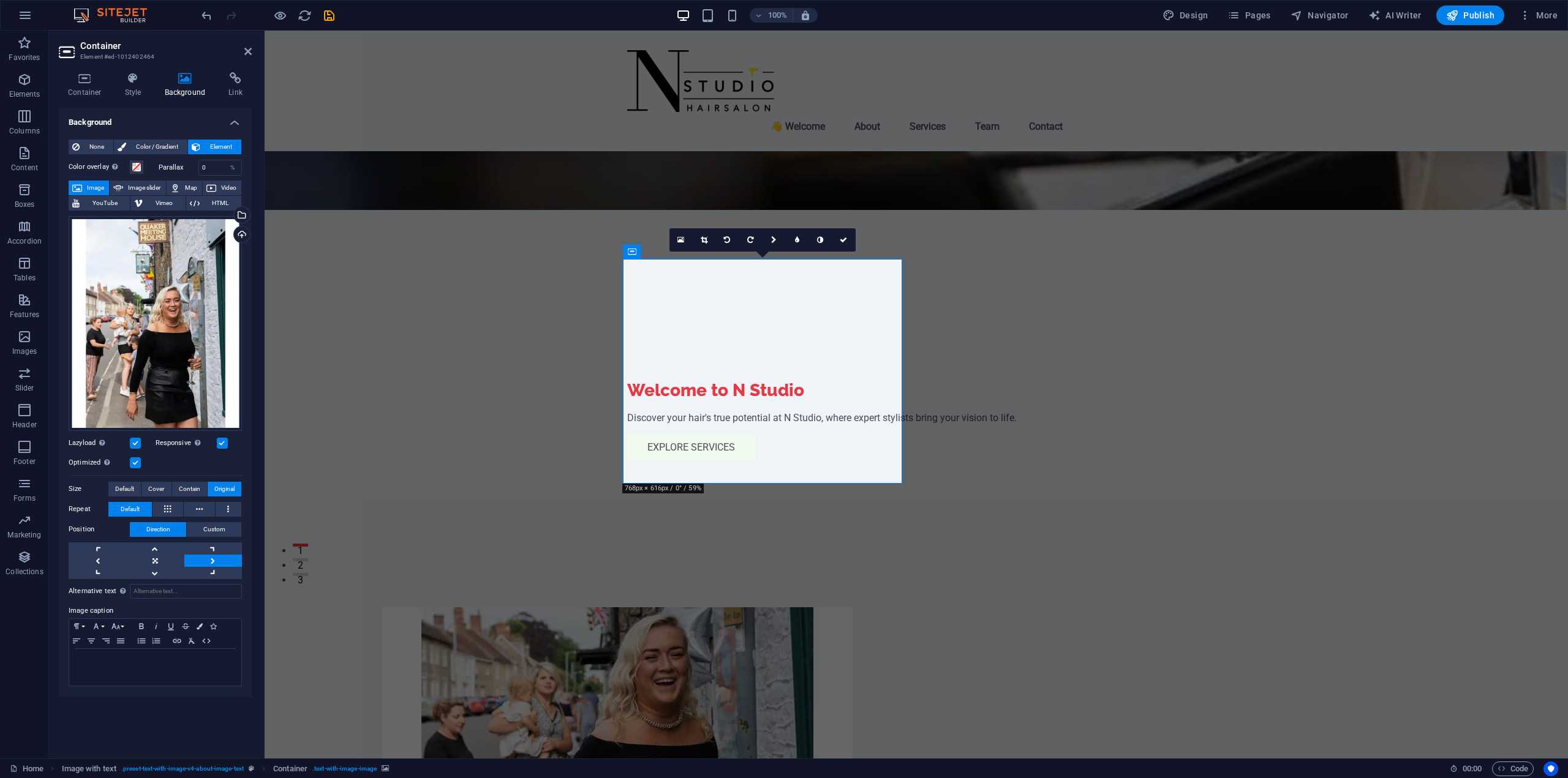
click at [188, 556] on link at bounding box center [213, 561] width 57 height 12
click at [176, 556] on link at bounding box center [154, 561] width 57 height 12
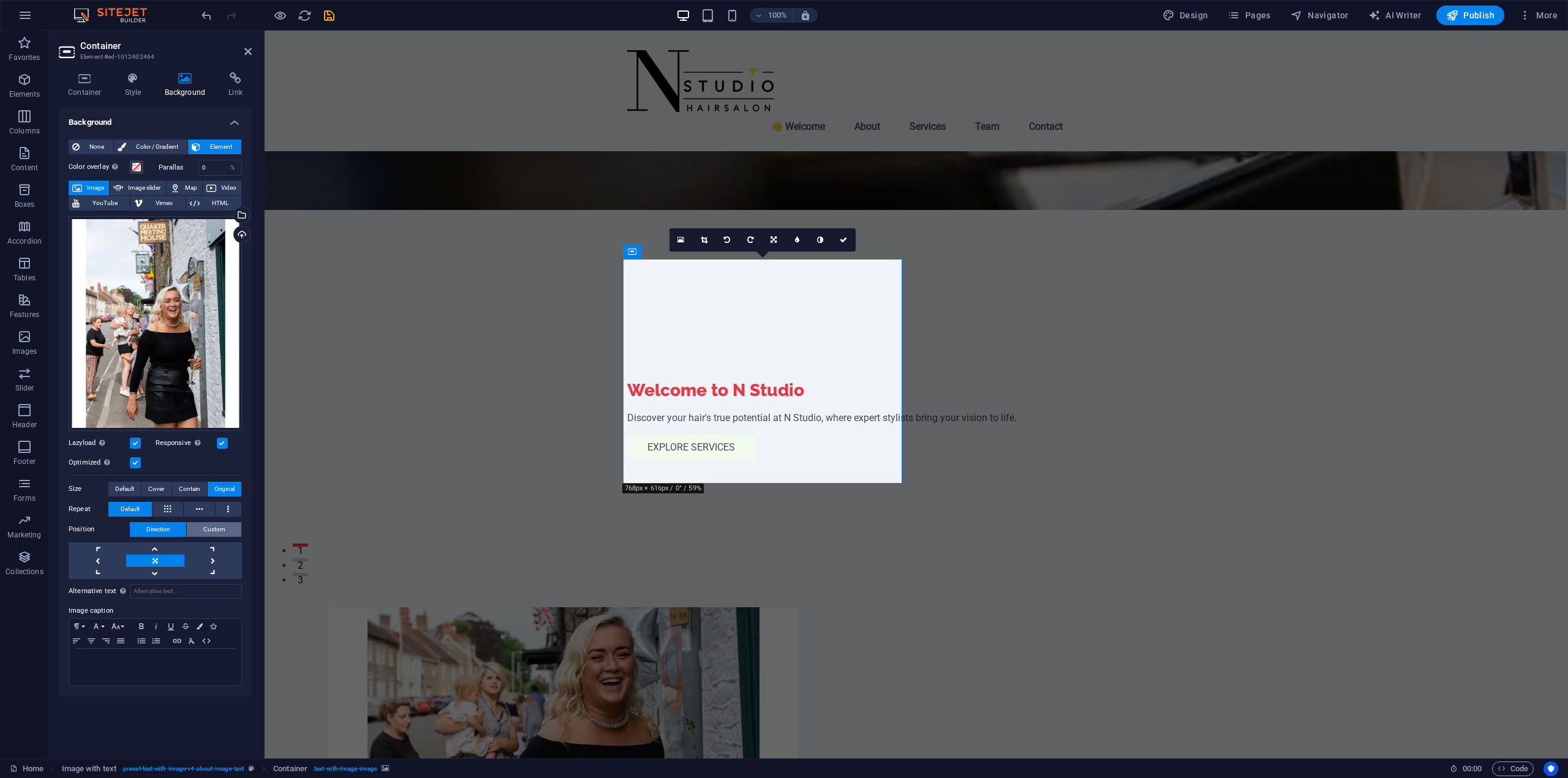
click at [209, 536] on span "Custom" at bounding box center [214, 529] width 22 height 15
click at [161, 530] on span "Direction" at bounding box center [158, 529] width 24 height 15
click at [223, 445] on label at bounding box center [222, 443] width 11 height 11
click at [0, 0] on input "Responsive Automatically load retina image and smartphone optimized sizes." at bounding box center [0, 0] width 0 height 0
click at [223, 445] on label at bounding box center [222, 443] width 11 height 11
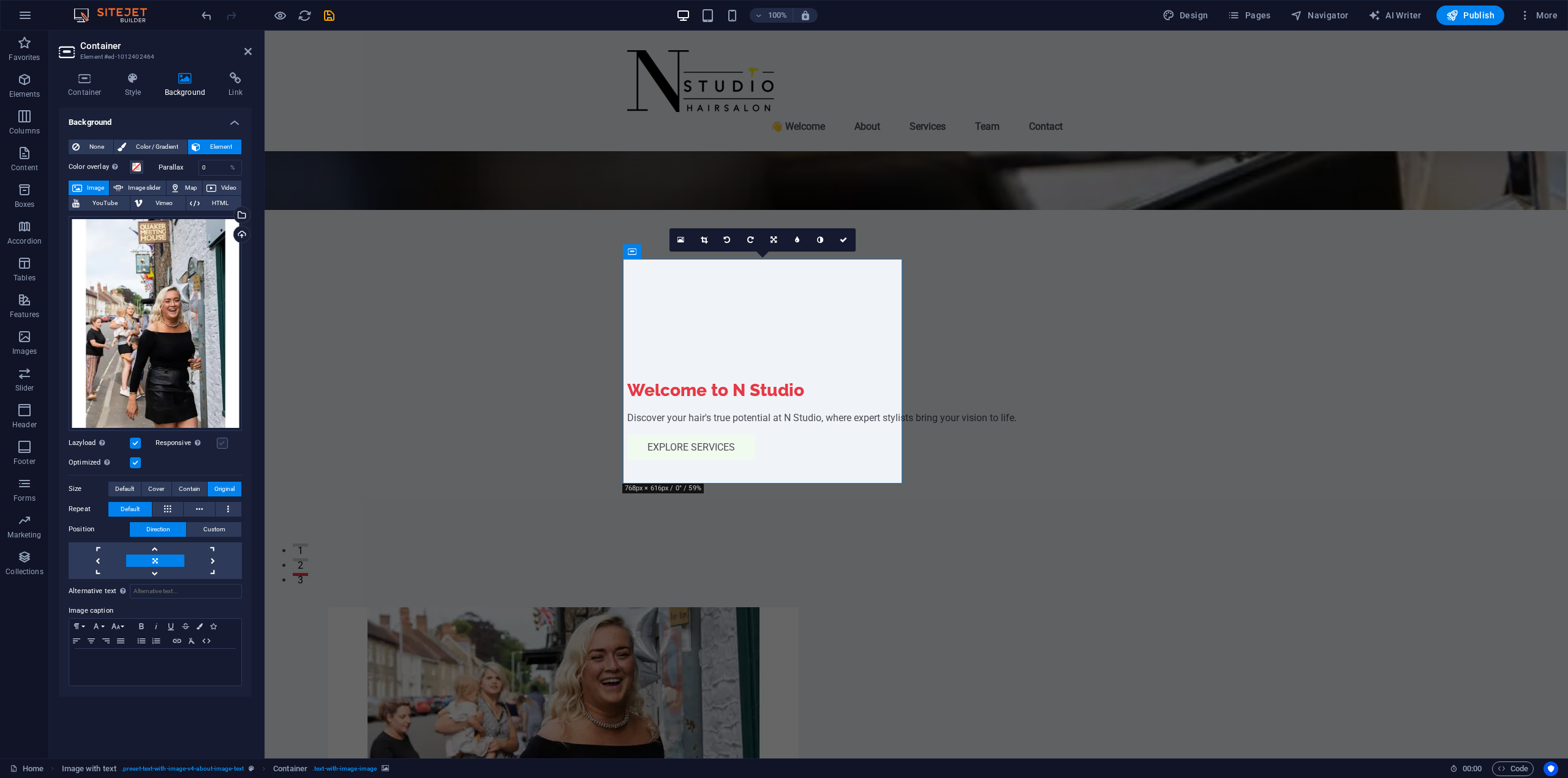
click at [0, 0] on input "Responsive Automatically load retina image and smartphone optimized sizes." at bounding box center [0, 0] width 0 height 0
click at [135, 445] on label at bounding box center [135, 443] width 11 height 11
click at [0, 0] on input "Lazyload Loading images after the page loads improves page speed." at bounding box center [0, 0] width 0 height 0
click at [134, 445] on label at bounding box center [135, 443] width 11 height 11
click at [0, 0] on input "Lazyload Loading images after the page loads improves page speed." at bounding box center [0, 0] width 0 height 0
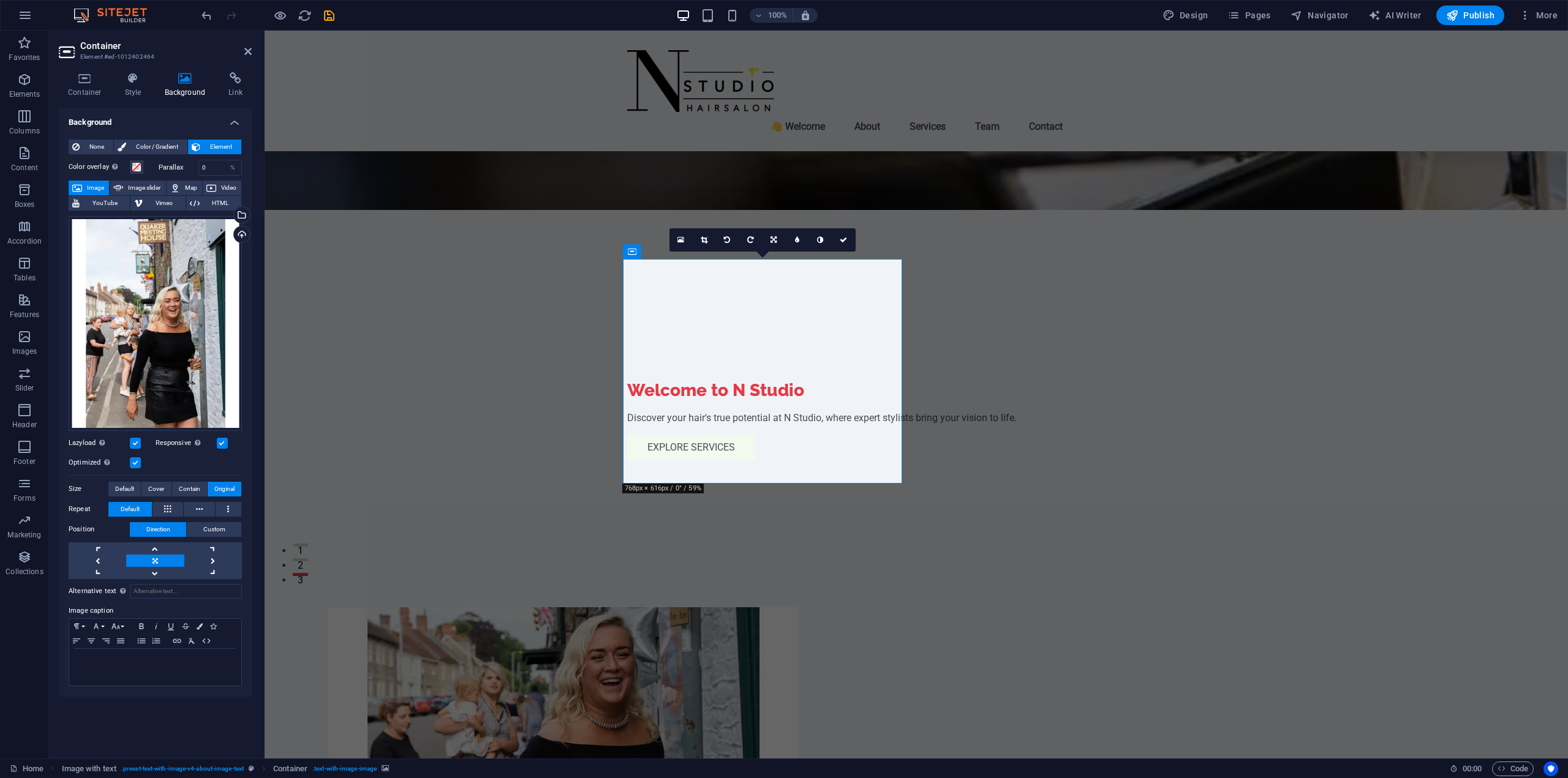
click at [143, 465] on div "Optimized Images are compressed to improve page speed." at bounding box center [155, 463] width 173 height 15
click at [137, 468] on label at bounding box center [135, 463] width 11 height 11
click at [0, 0] on input "Optimized Images are compressed to improve page speed." at bounding box center [0, 0] width 0 height 0
click at [137, 468] on label at bounding box center [135, 463] width 11 height 11
click at [0, 0] on input "Optimized Images are compressed to improve page speed." at bounding box center [0, 0] width 0 height 0
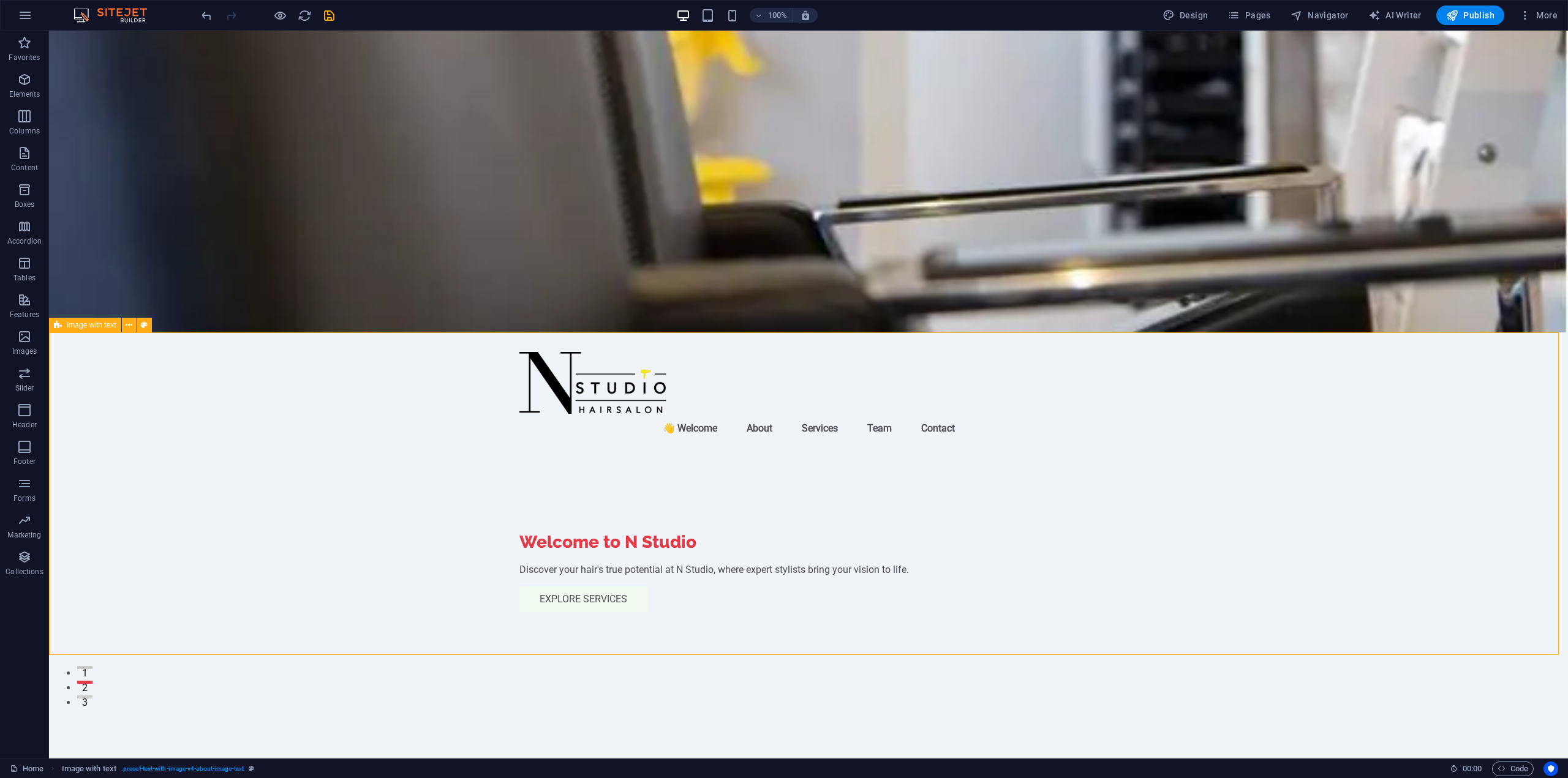
scroll to position [0, 0]
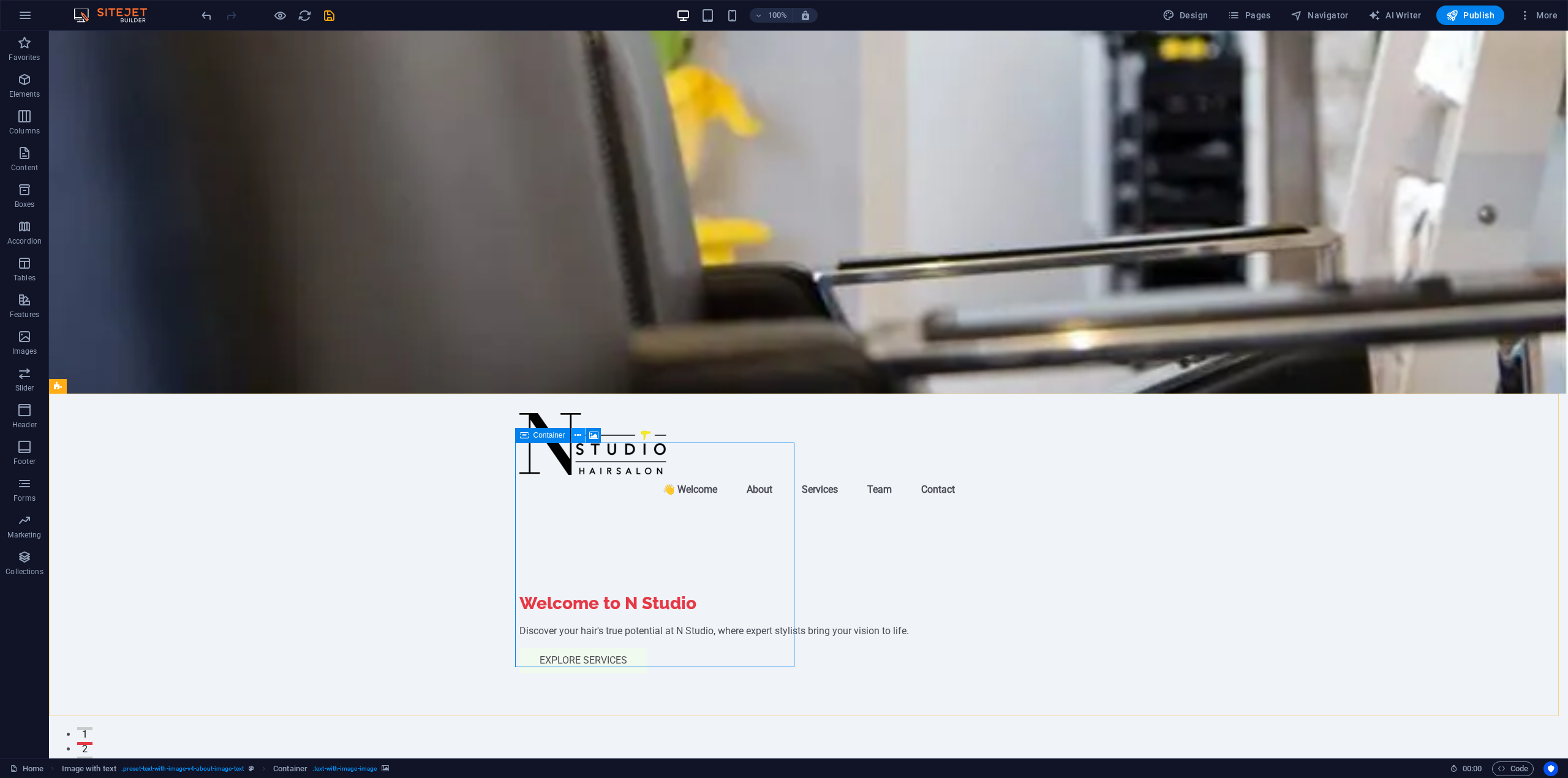
click at [580, 436] on icon at bounding box center [578, 436] width 7 height 13
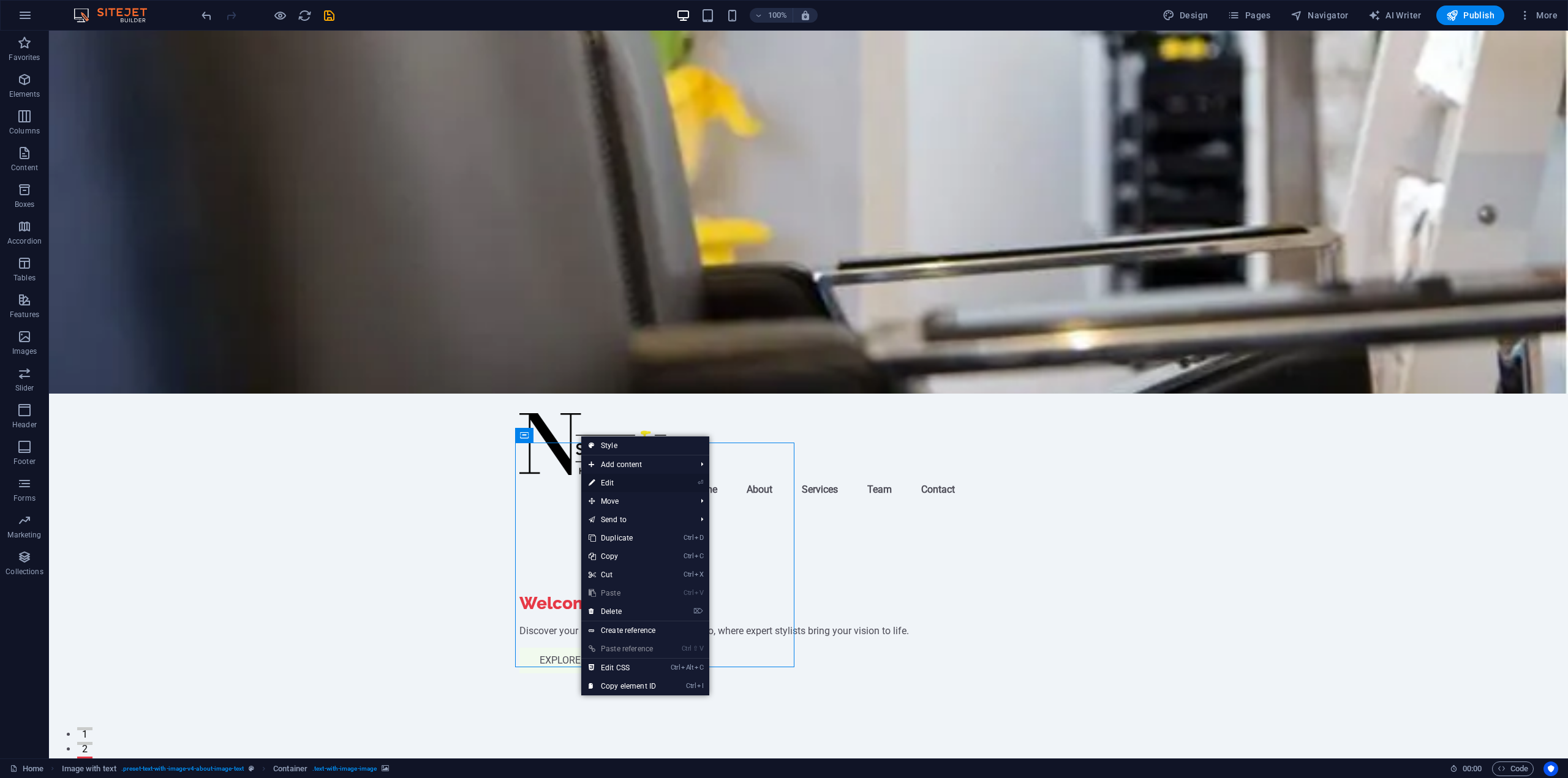
click at [654, 487] on link "⏎ Edit" at bounding box center [622, 483] width 82 height 19
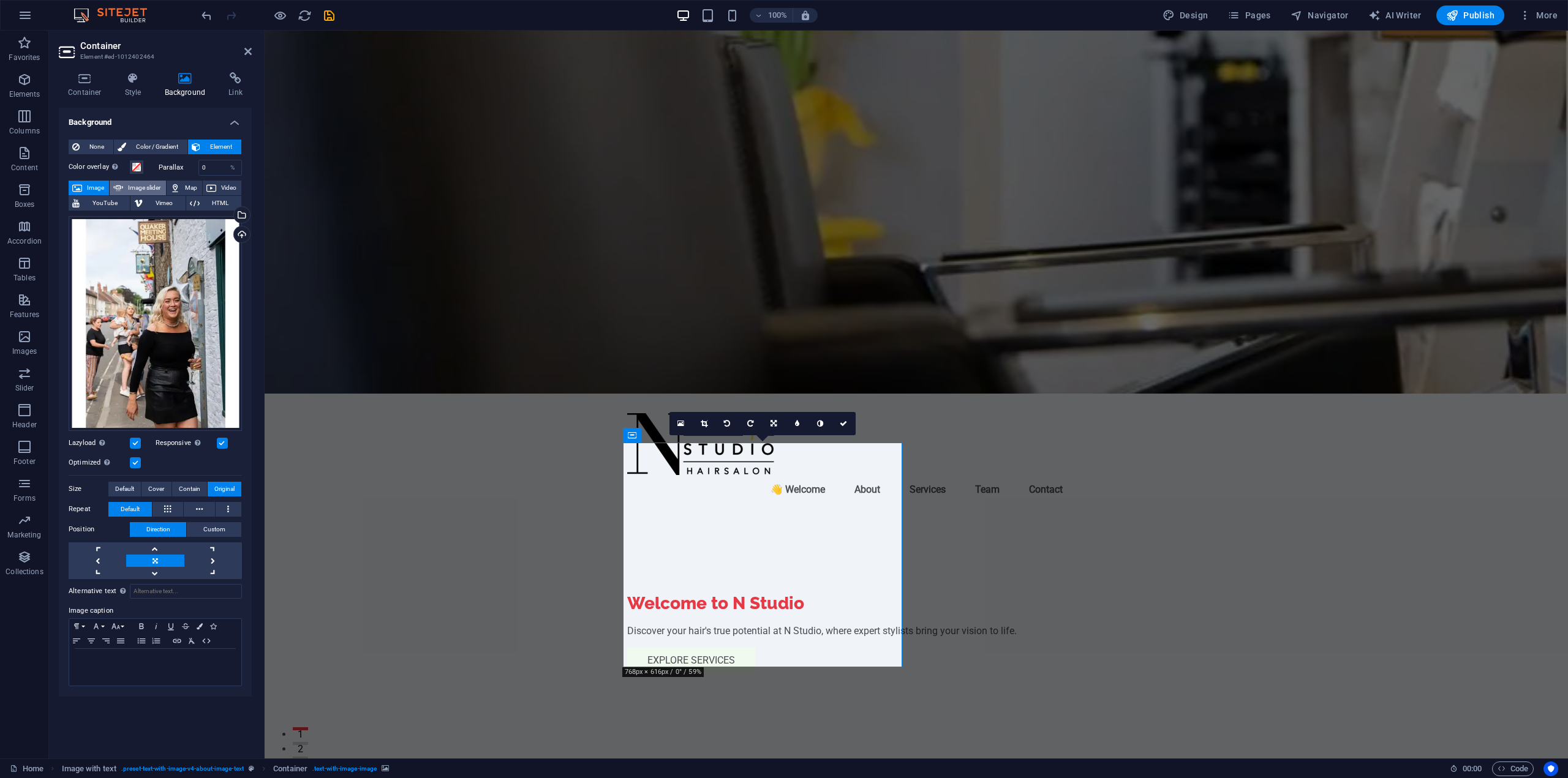
click at [145, 187] on span "Image slider" at bounding box center [145, 188] width 35 height 15
select select "ms"
select select "s"
select select "progressive"
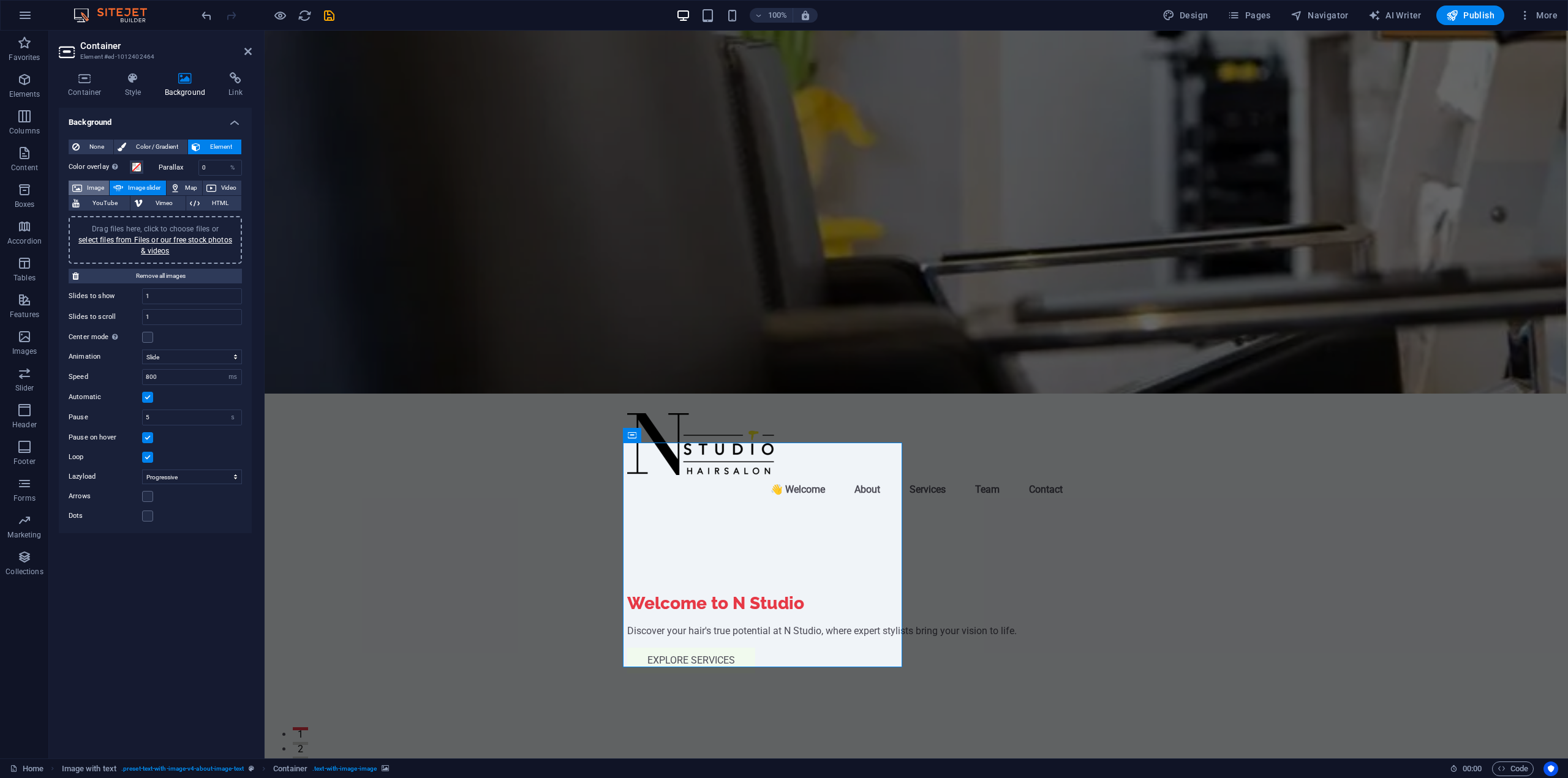
click at [94, 185] on span "Image" at bounding box center [95, 188] width 19 height 15
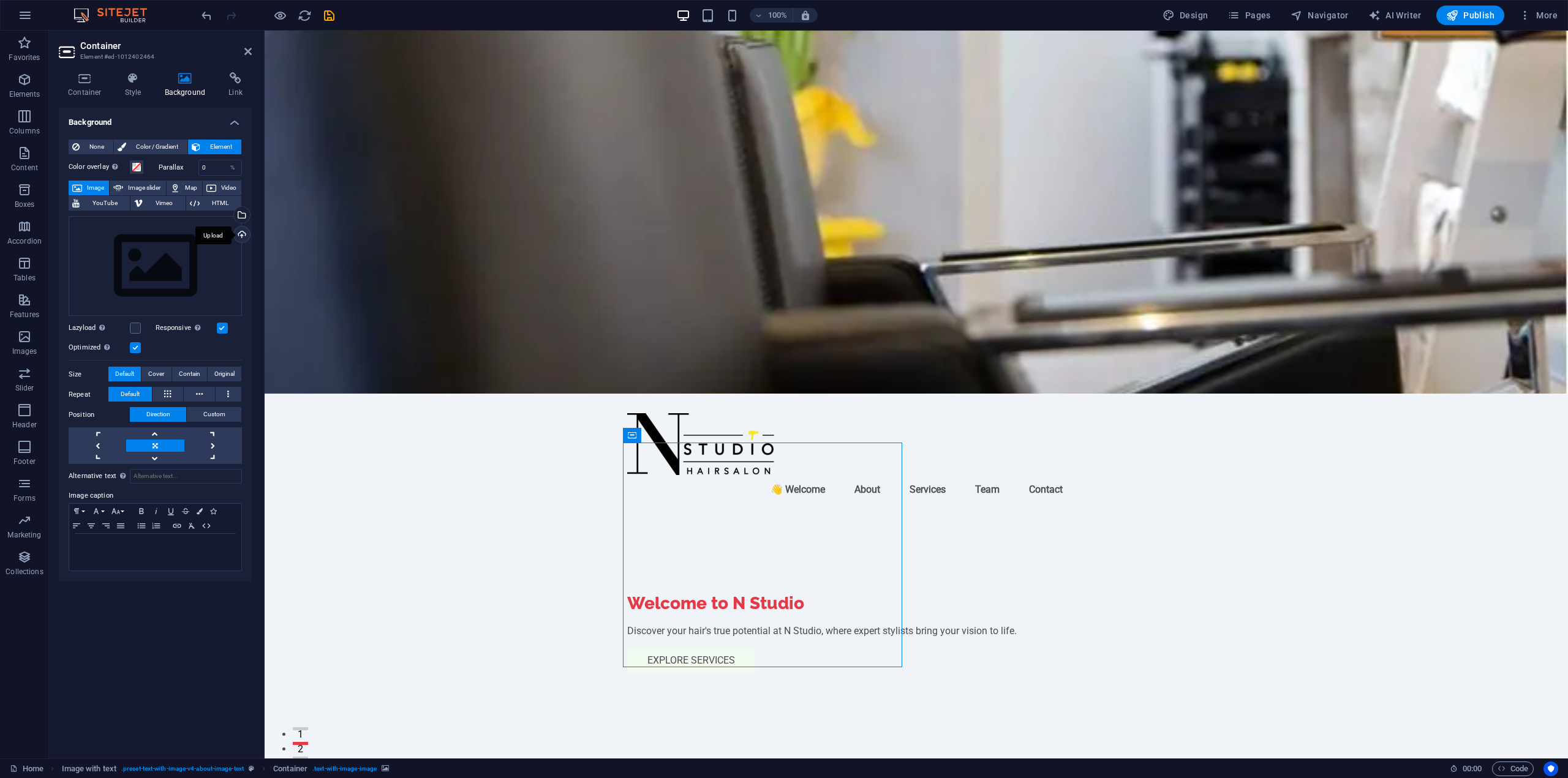
click at [236, 234] on div "Upload" at bounding box center [240, 236] width 19 height 19
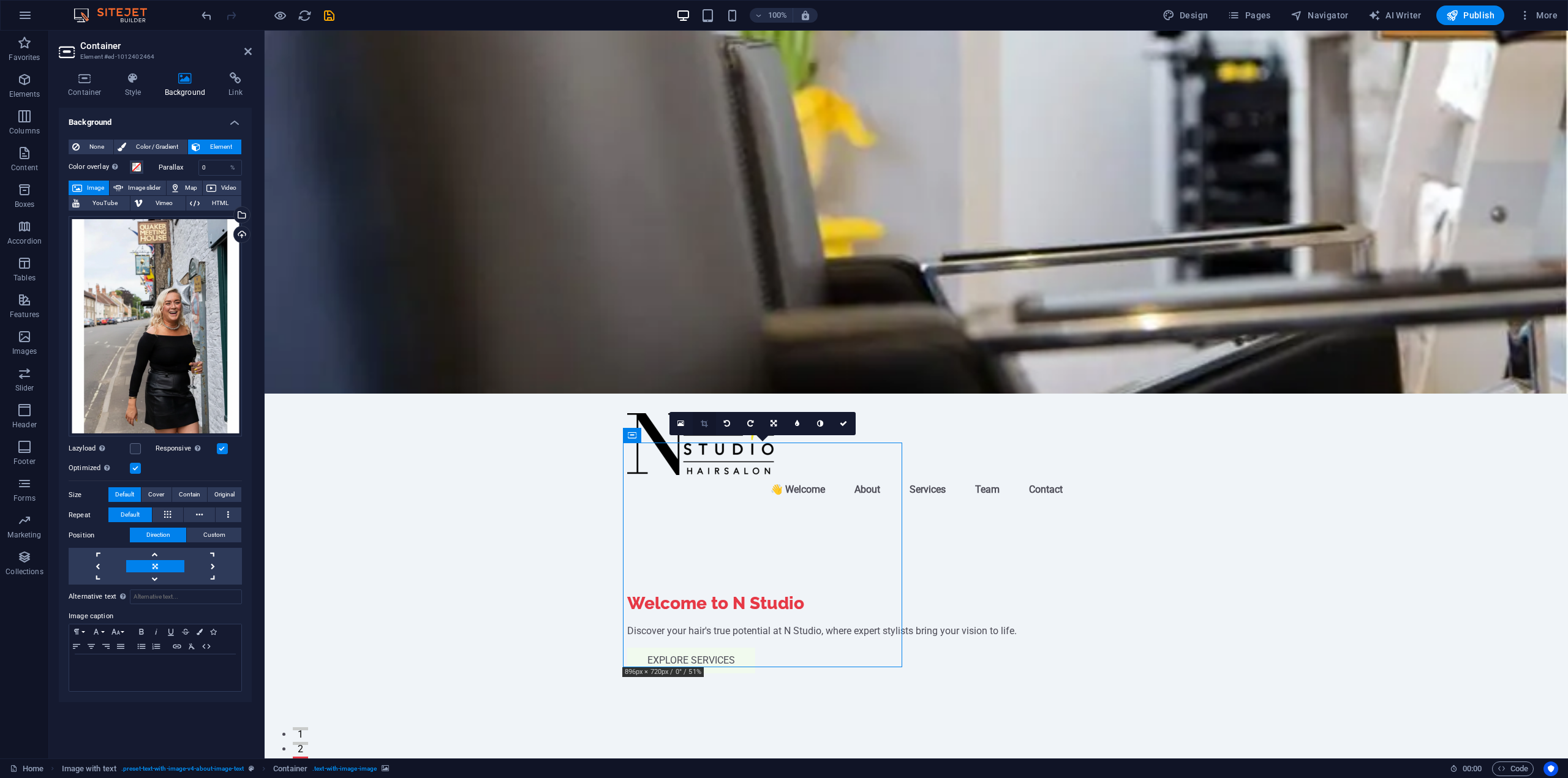
click at [708, 422] on icon at bounding box center [704, 423] width 7 height 7
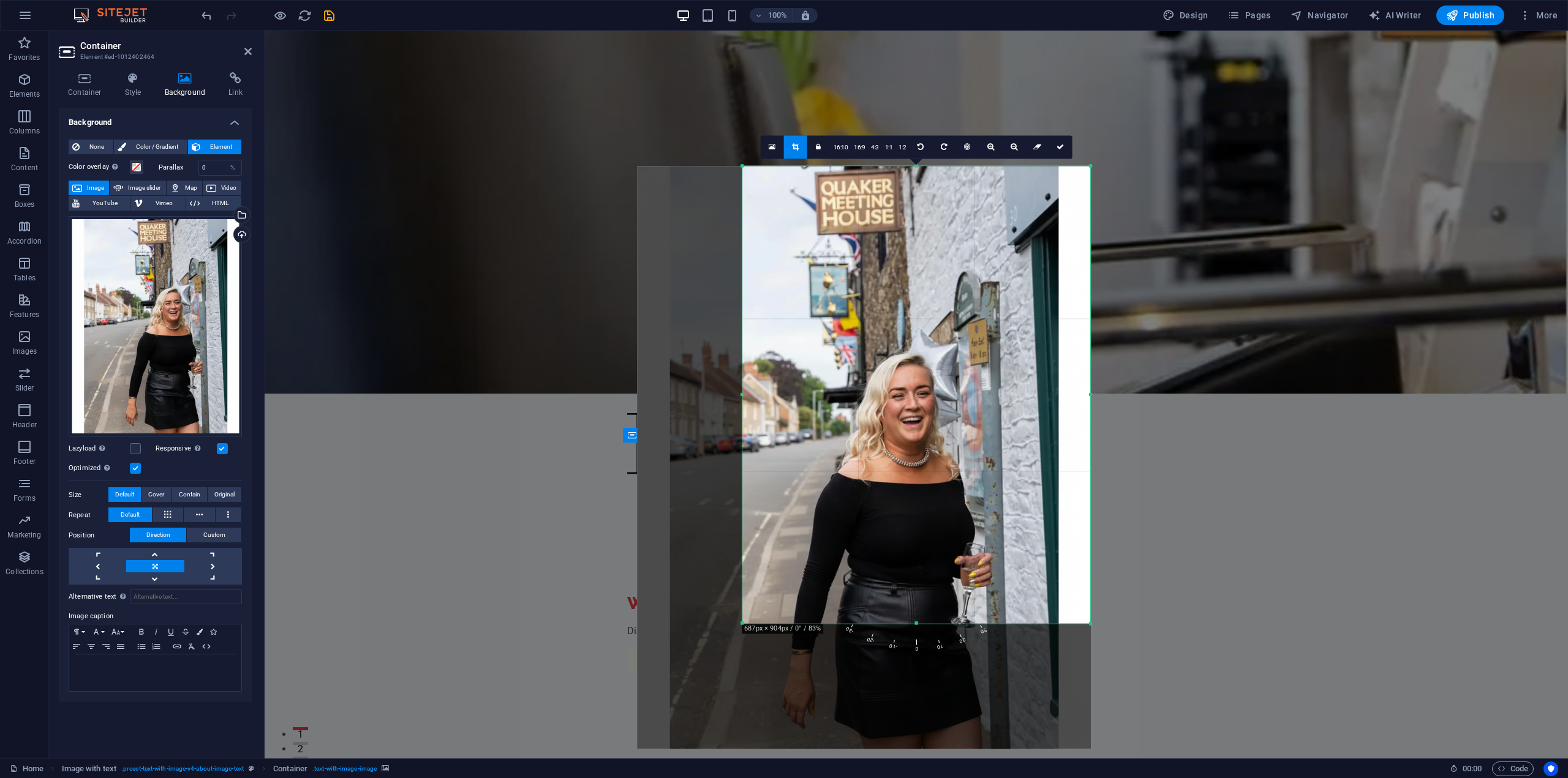
drag, startPoint x: 688, startPoint y: 685, endPoint x: 793, endPoint y: 560, distance: 163.2
click at [793, 560] on div "180 170 160 150 140 130 120 110 100 90 80 70 60 50 40 30 20 10 0 -10 -20 -30 -4…" at bounding box center [916, 394] width 348 height 458
click at [837, 146] on link "16:10" at bounding box center [841, 147] width 21 height 23
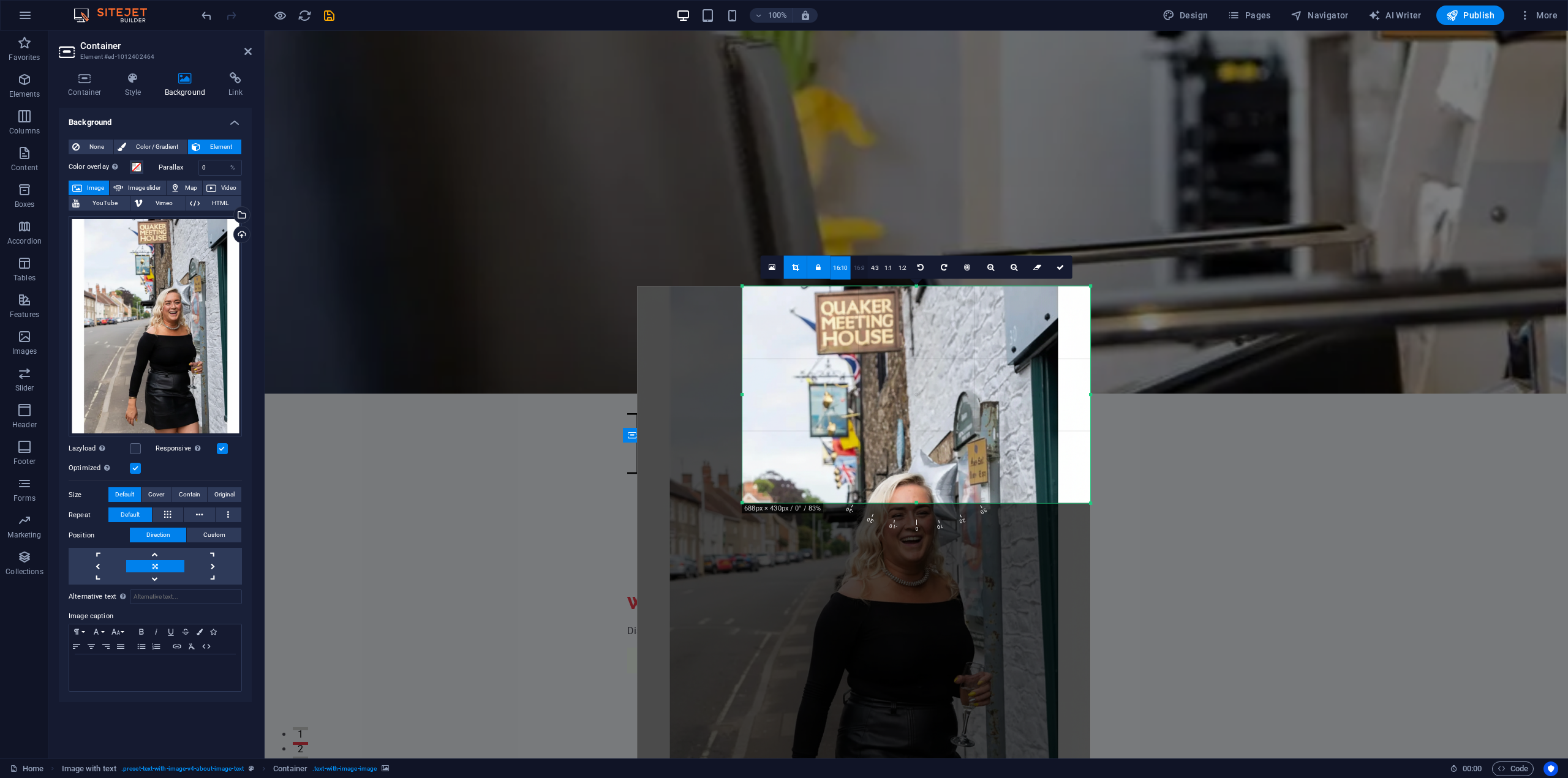
click at [865, 269] on link "16:9" at bounding box center [859, 267] width 17 height 23
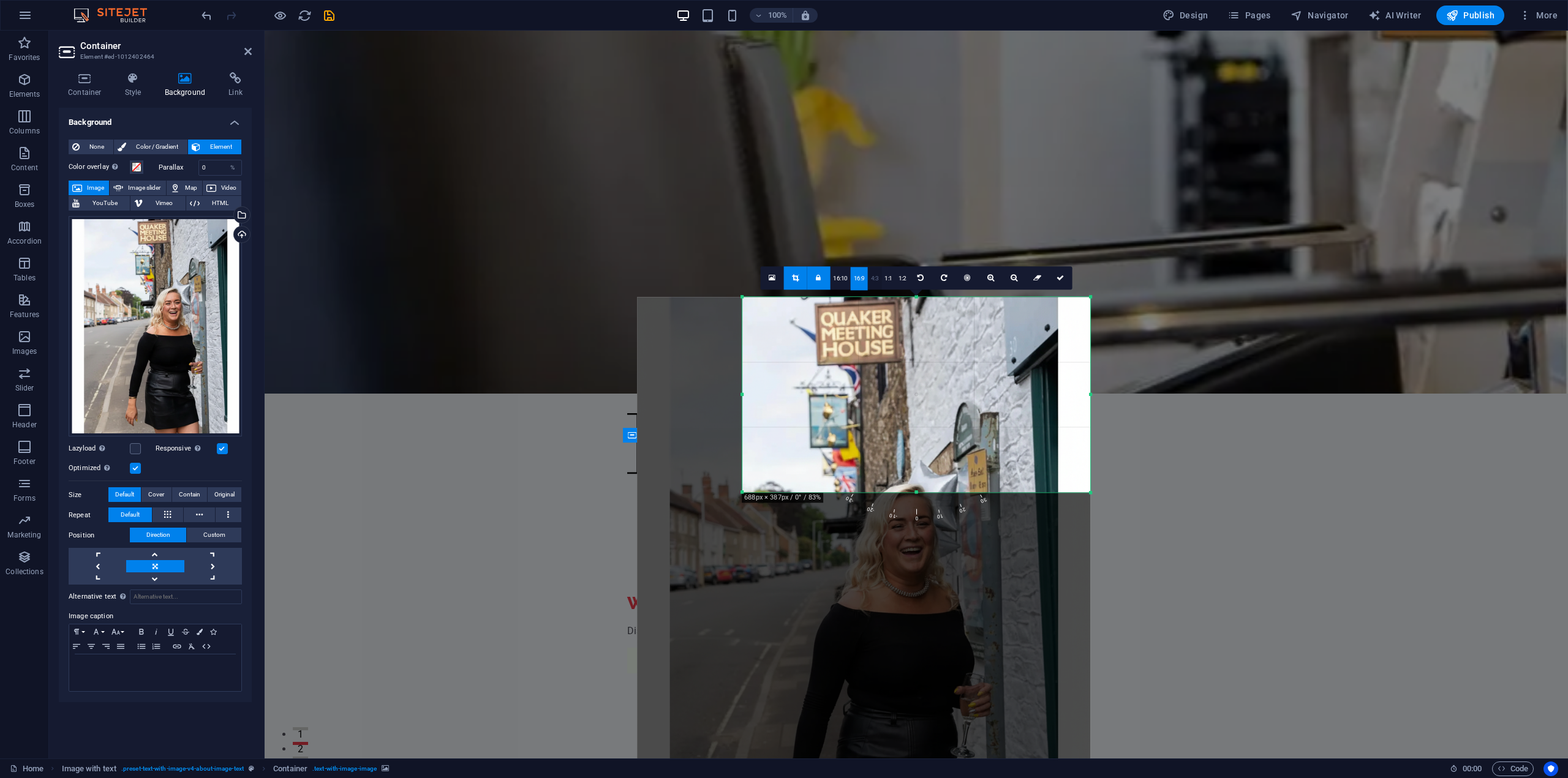
click at [876, 280] on link "4:3" at bounding box center [875, 279] width 14 height 23
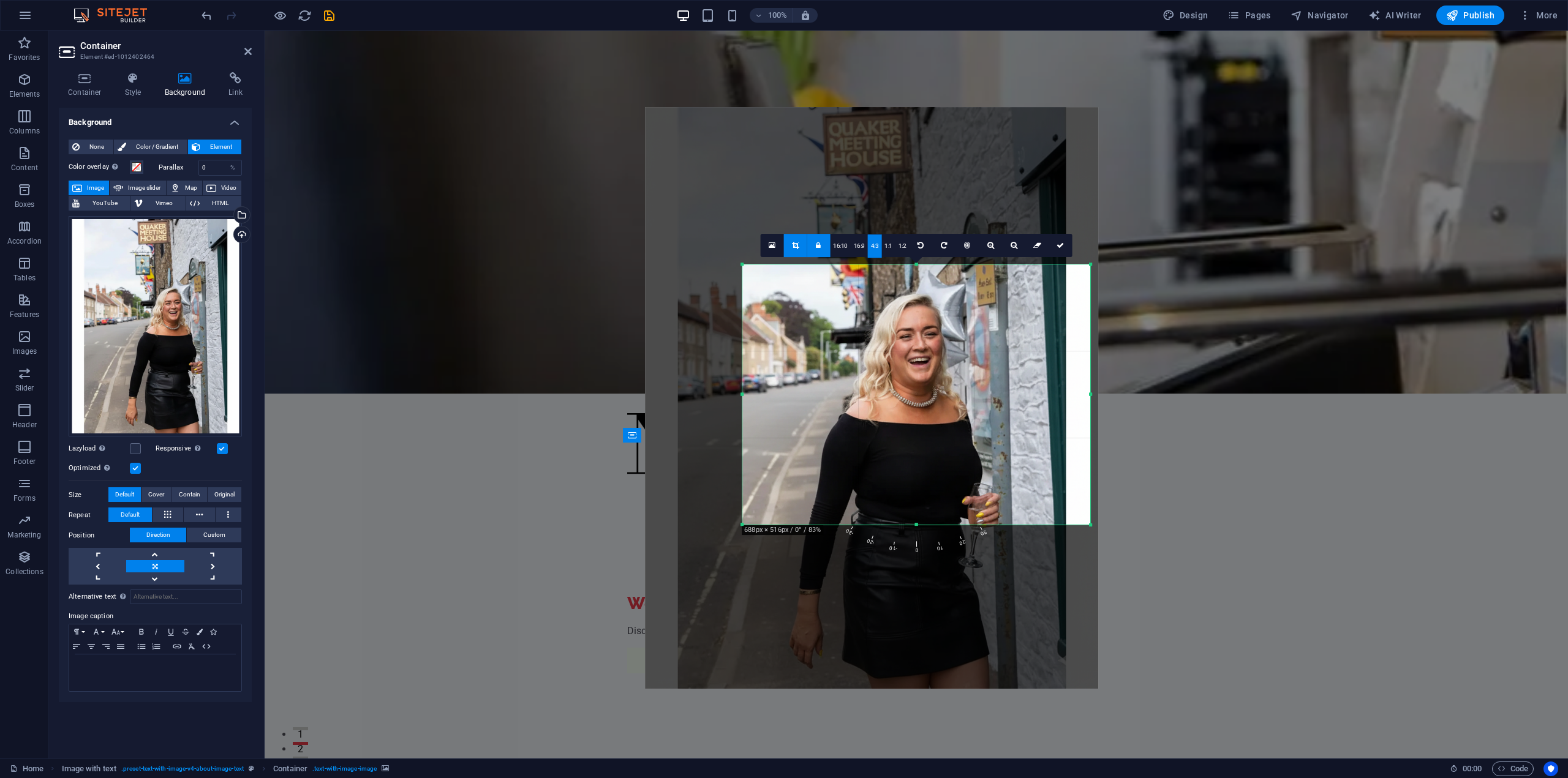
drag, startPoint x: 994, startPoint y: 428, endPoint x: 1003, endPoint y: 258, distance: 170.2
click at [1003, 258] on div at bounding box center [871, 398] width 453 height 582
click at [892, 251] on link "1:1" at bounding box center [889, 246] width 14 height 23
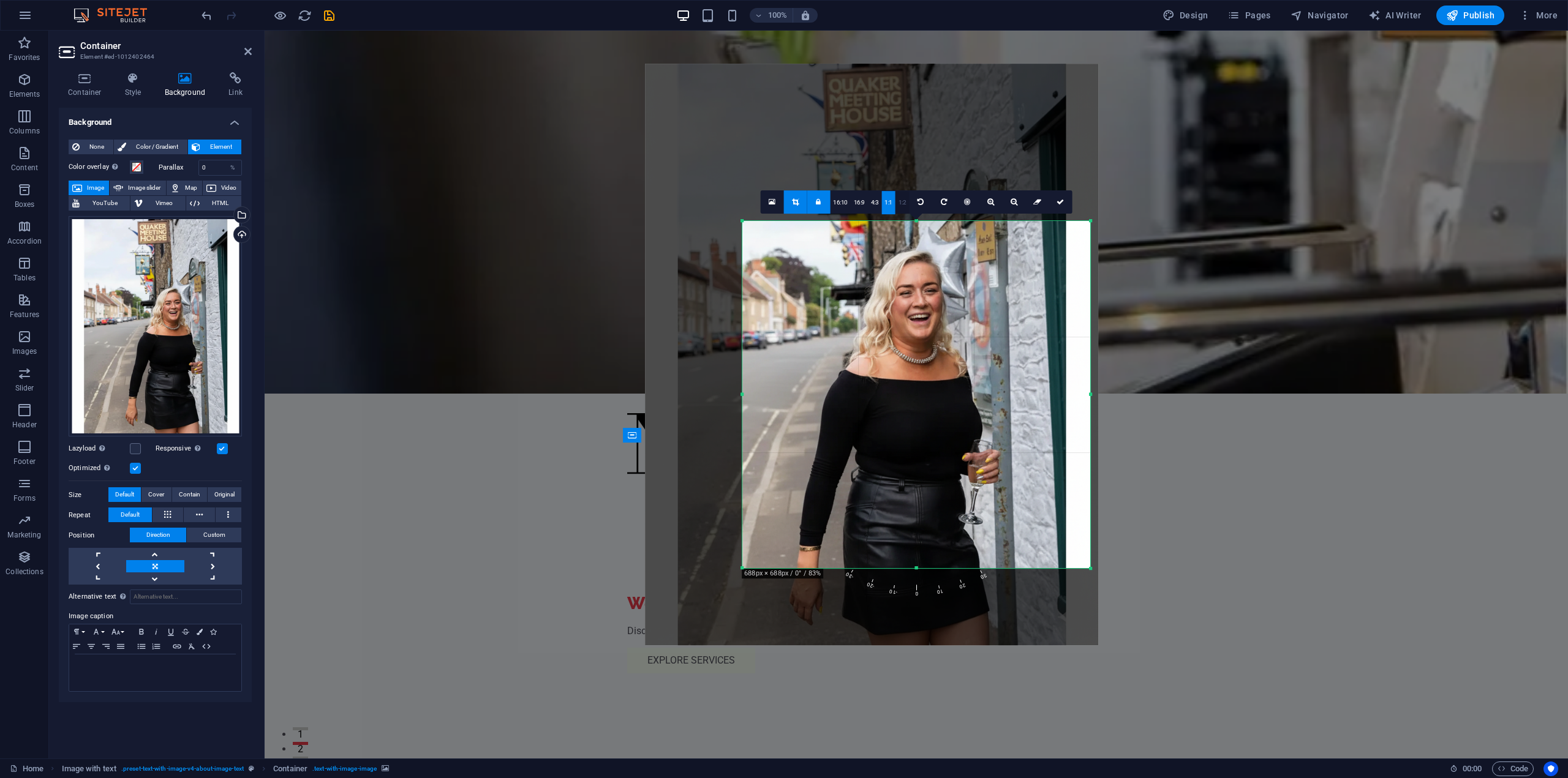
click at [904, 207] on link "1:2" at bounding box center [903, 203] width 14 height 23
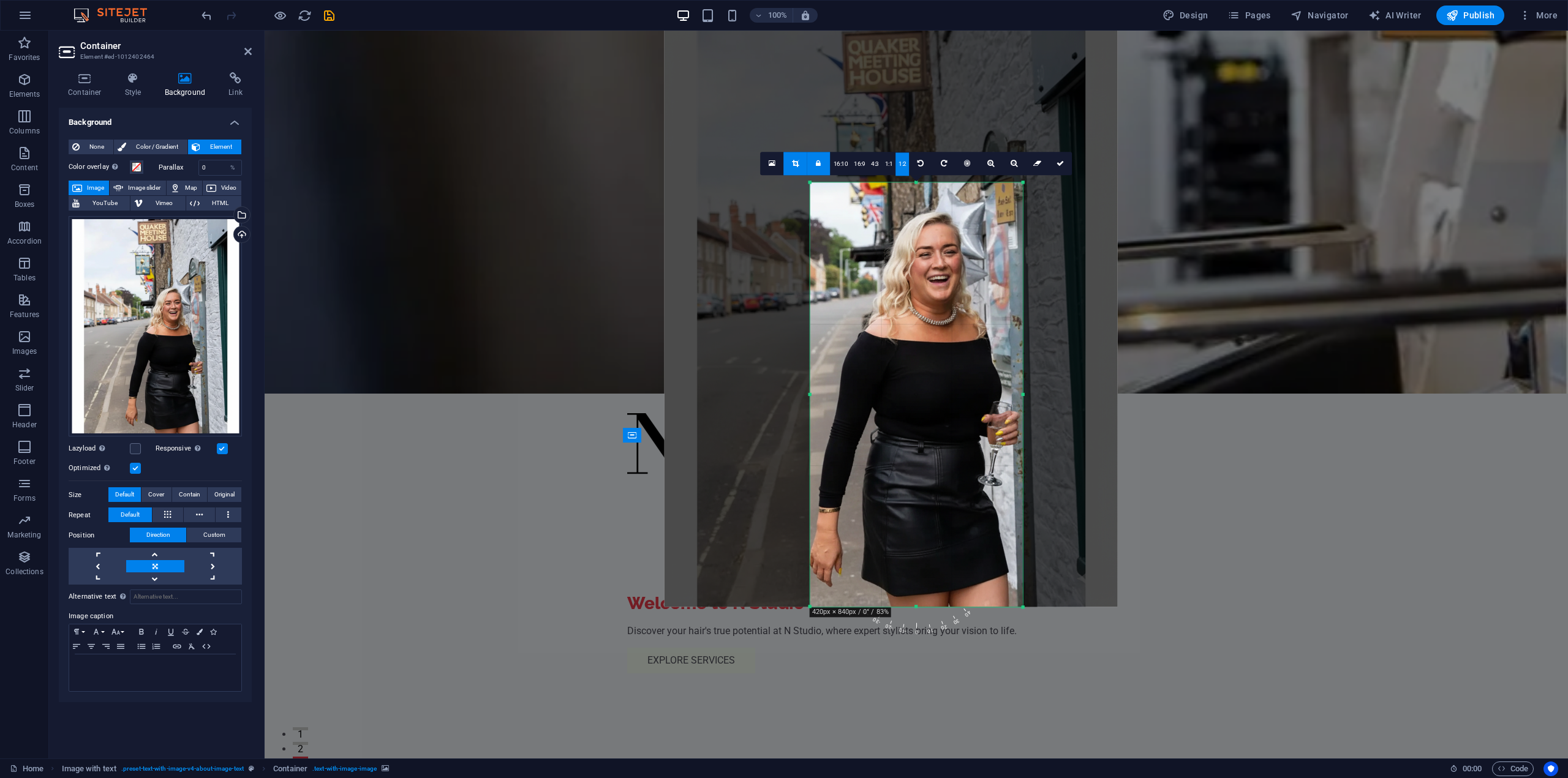
click at [914, 273] on div at bounding box center [890, 316] width 453 height 582
click at [1057, 160] on icon at bounding box center [1061, 163] width 7 height 7
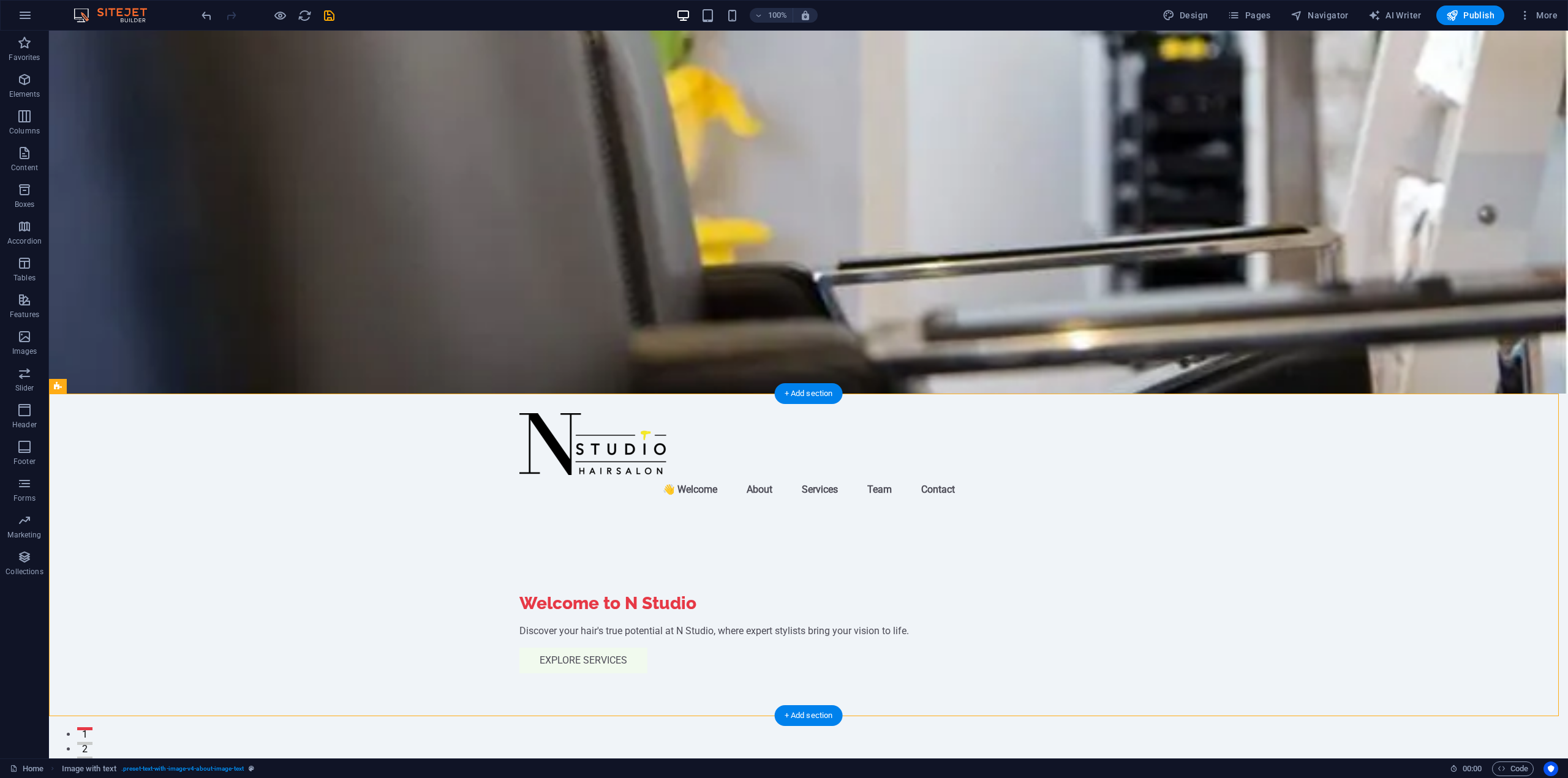
click at [575, 435] on icon at bounding box center [578, 436] width 7 height 13
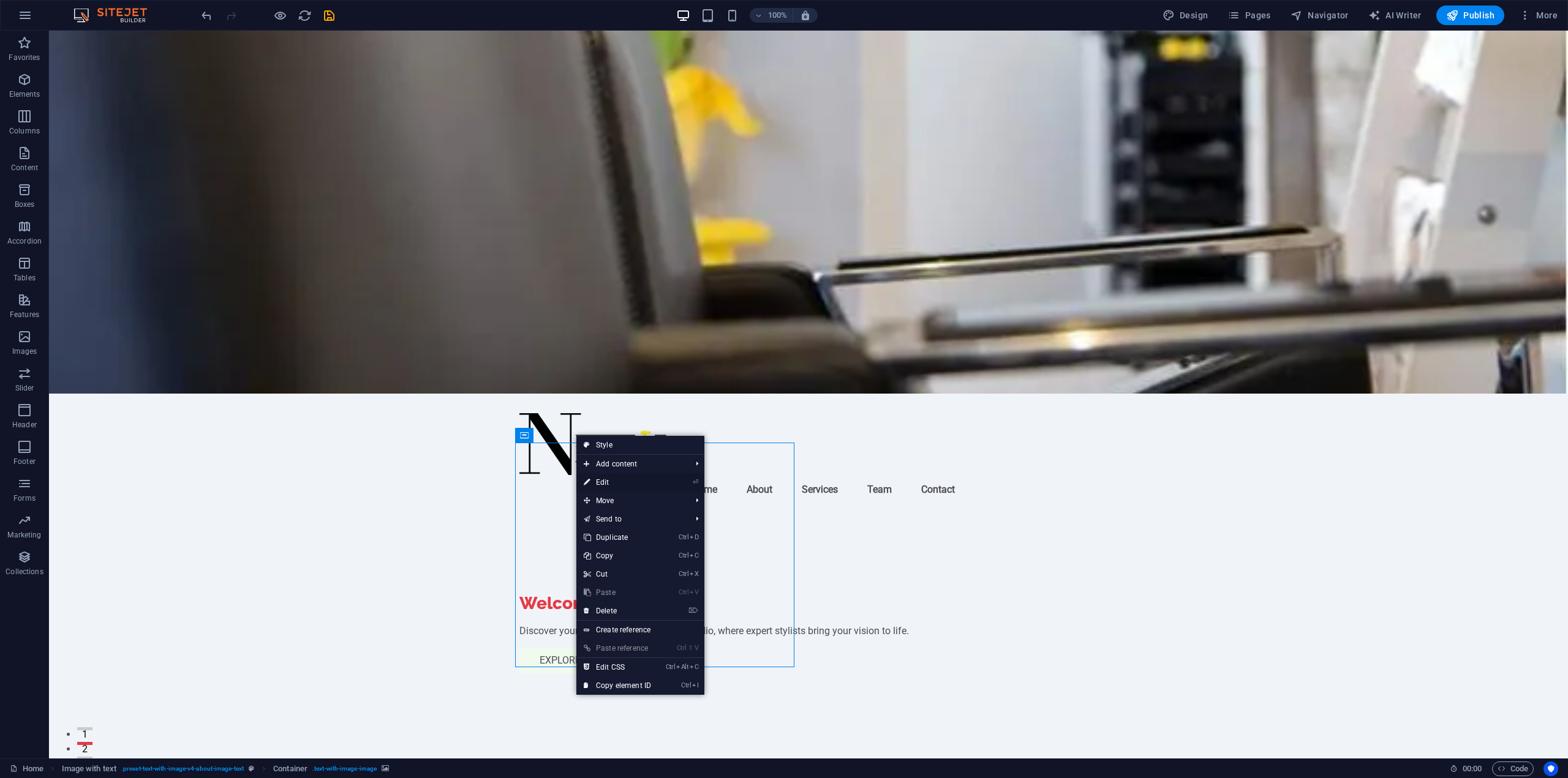
drag, startPoint x: 628, startPoint y: 482, endPoint x: 343, endPoint y: 445, distance: 287.4
click at [628, 482] on link "⏎ Edit" at bounding box center [617, 483] width 82 height 19
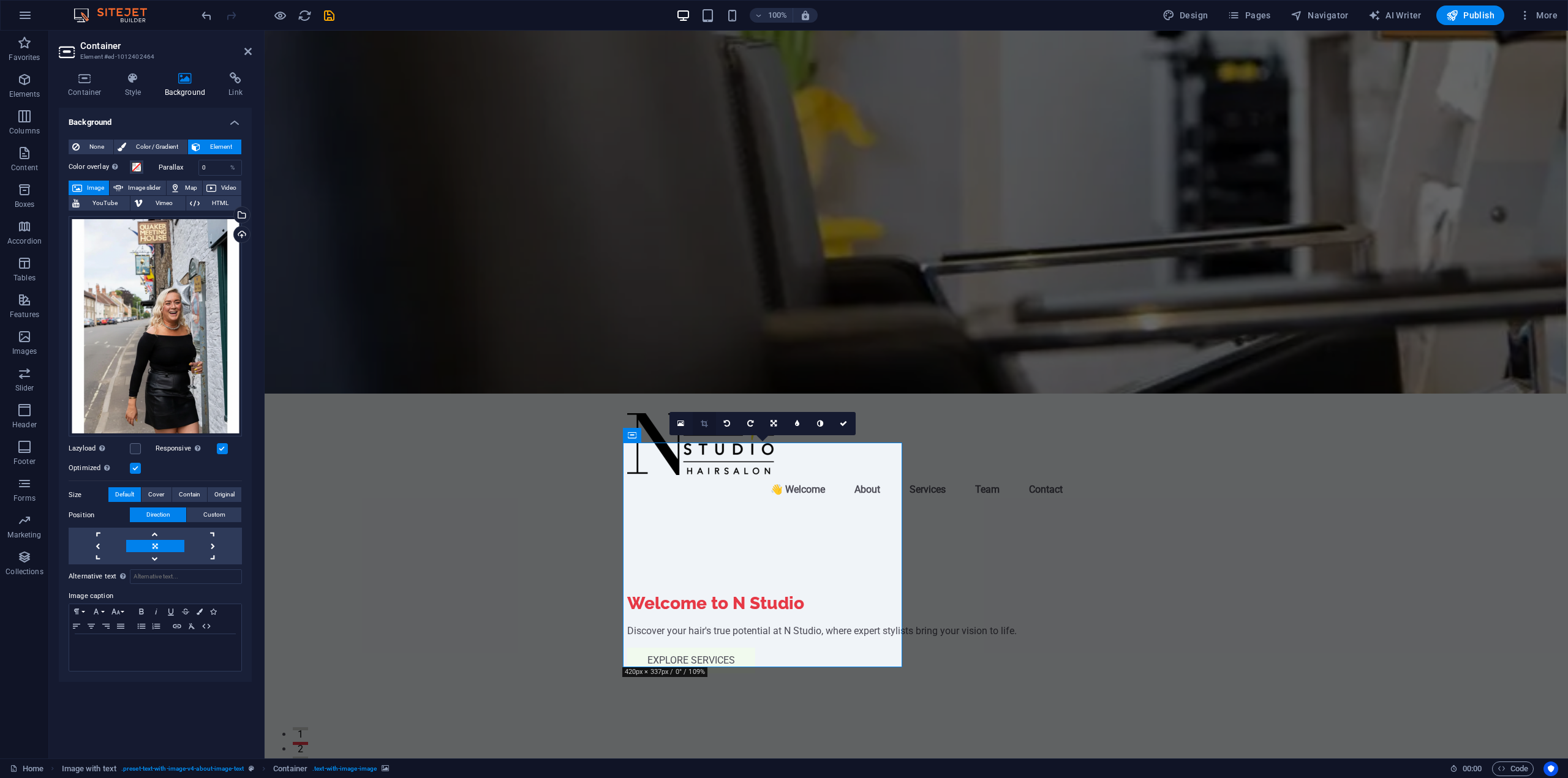
click at [701, 422] on icon at bounding box center [704, 423] width 7 height 7
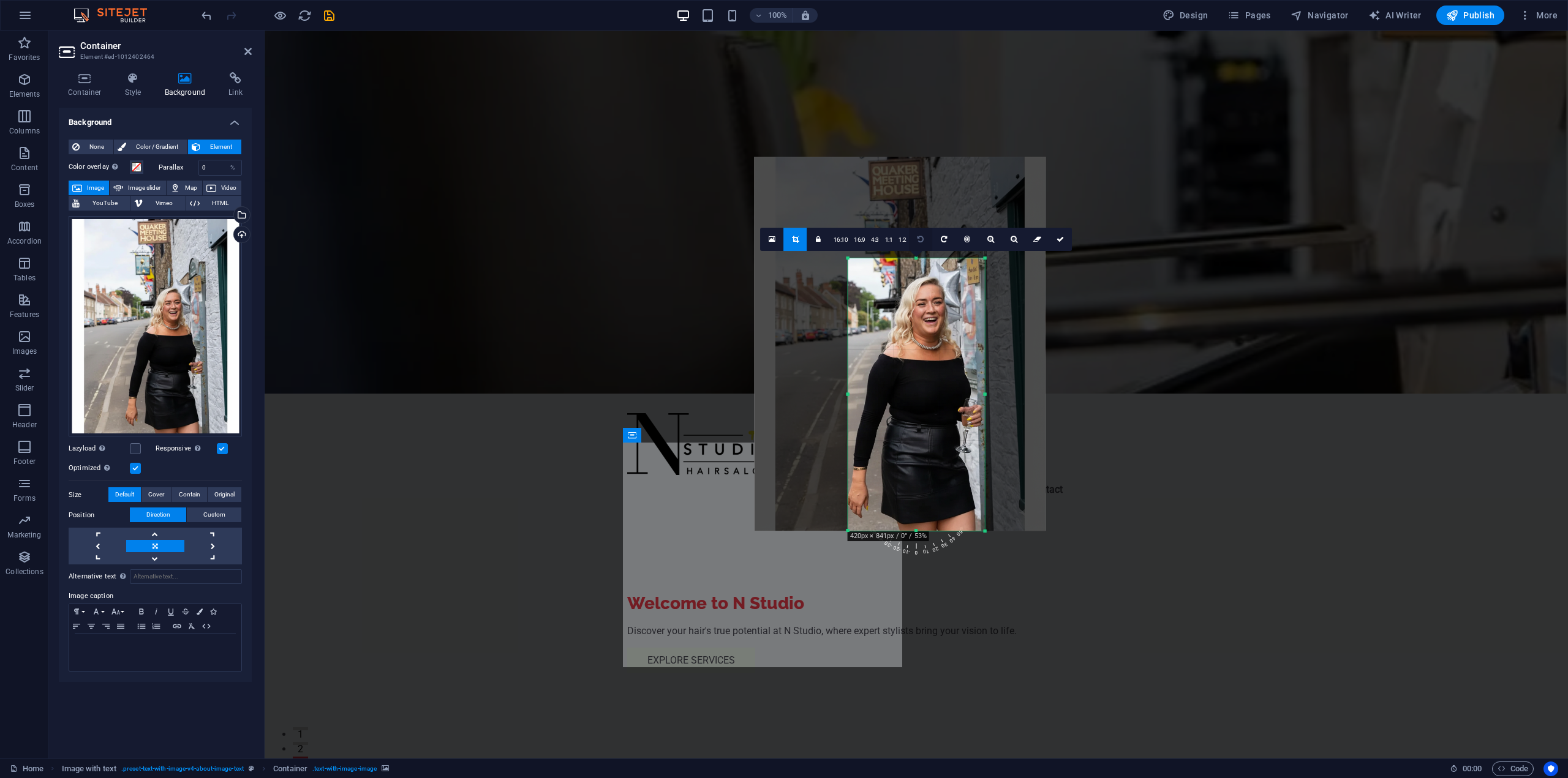
click at [921, 245] on link at bounding box center [921, 239] width 23 height 23
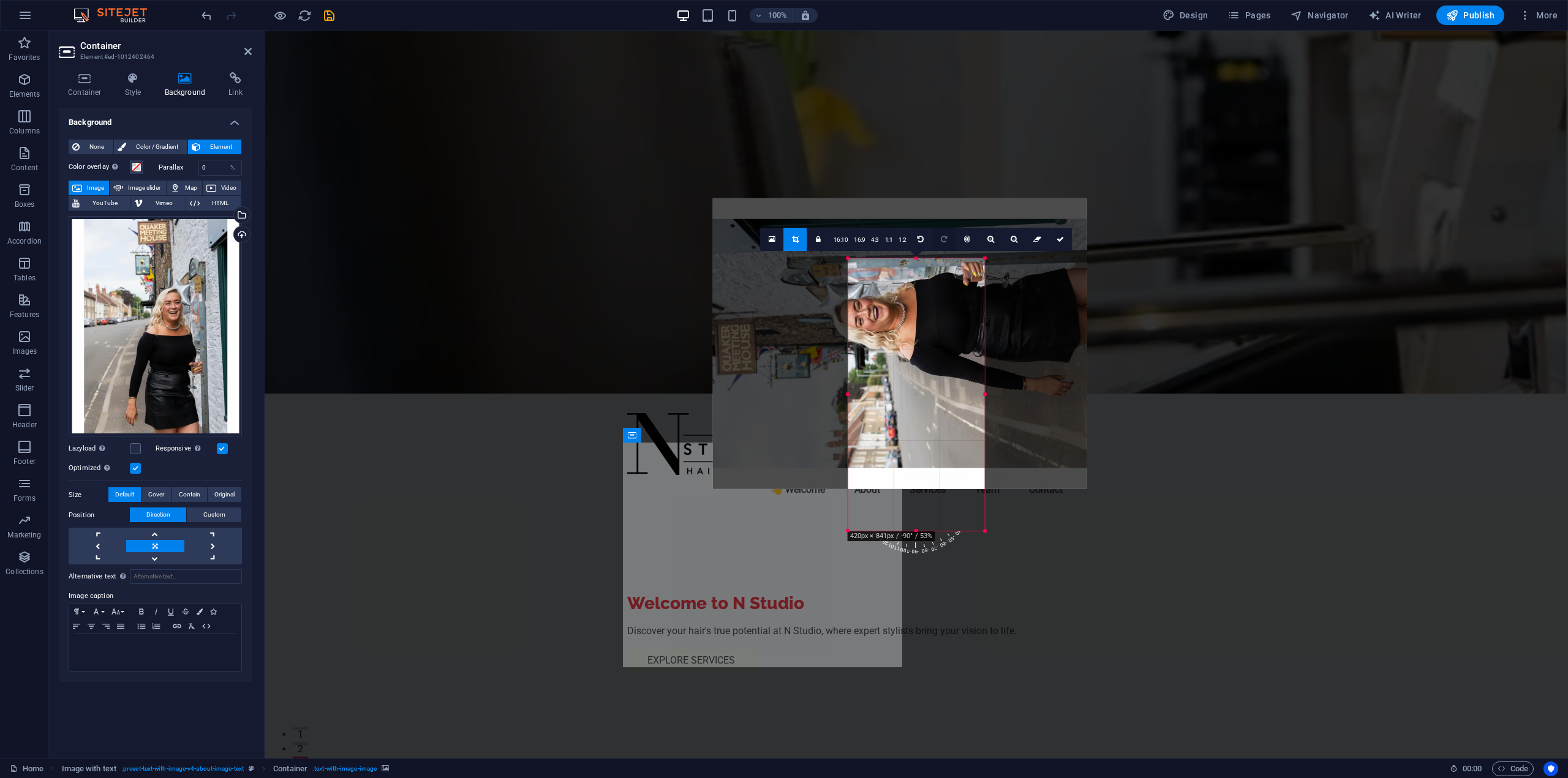
click at [937, 244] on link at bounding box center [944, 239] width 23 height 23
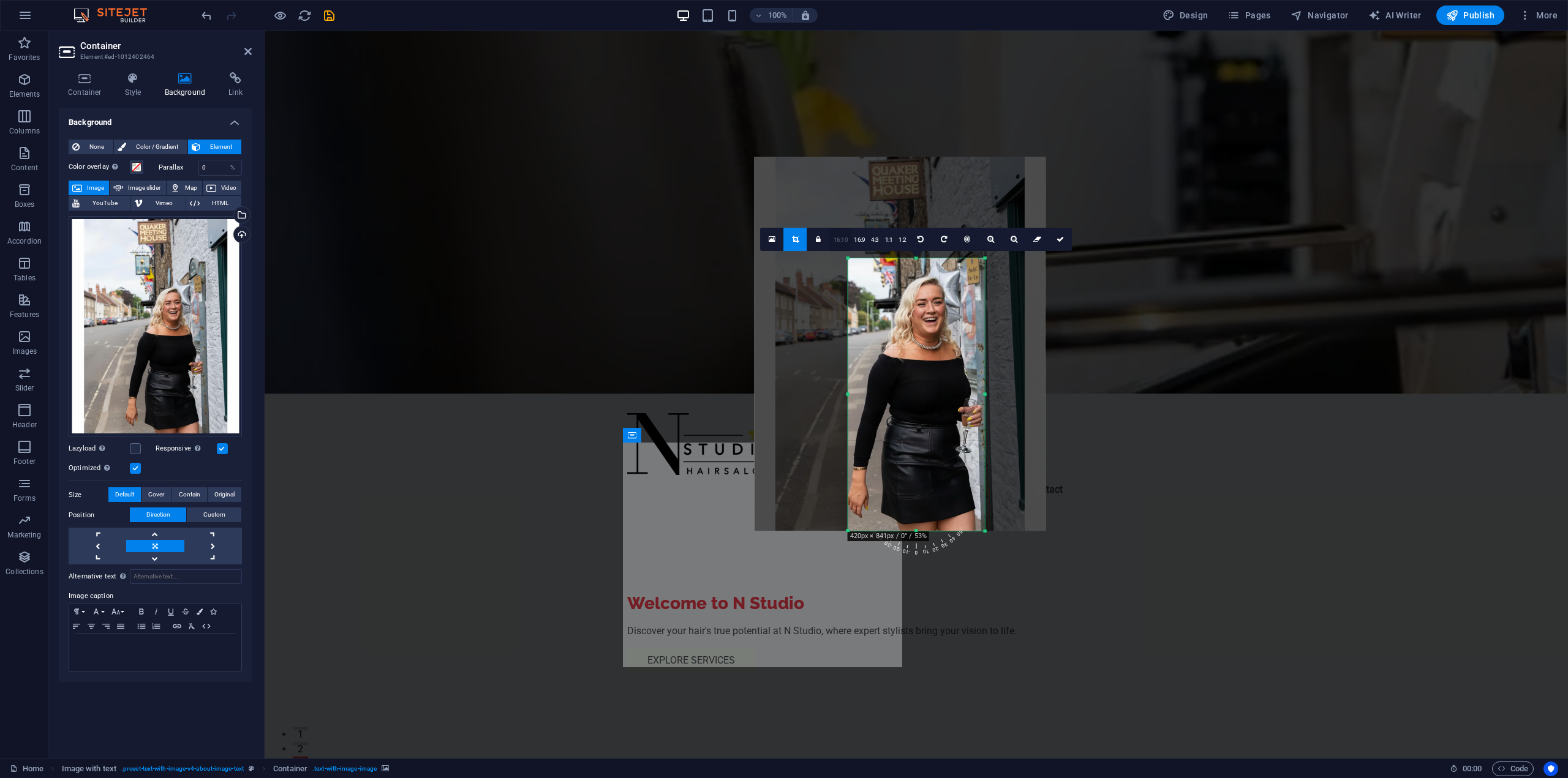
click at [846, 242] on link "16:10" at bounding box center [841, 240] width 21 height 23
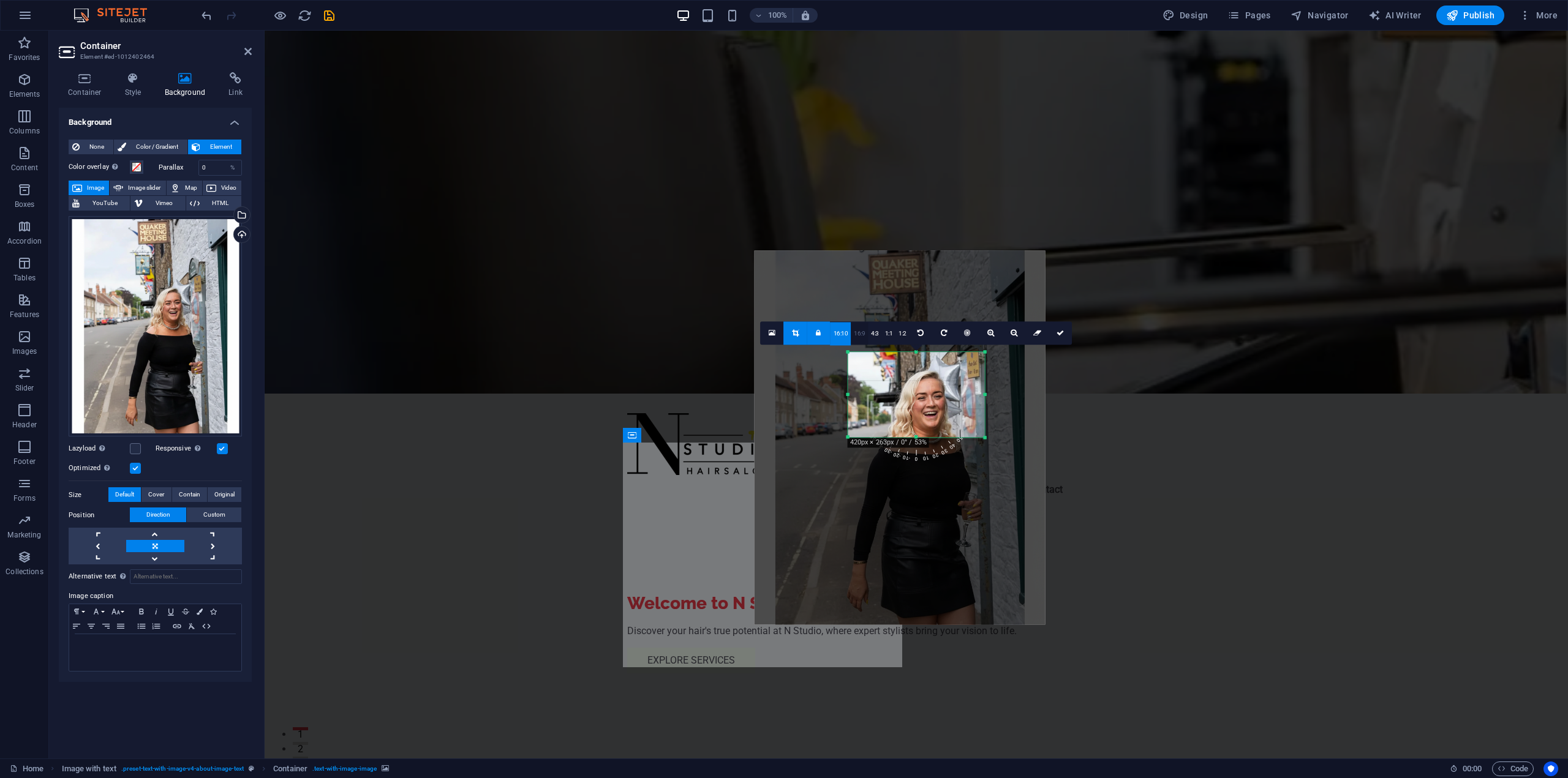
click at [863, 337] on link "16:9" at bounding box center [859, 333] width 17 height 23
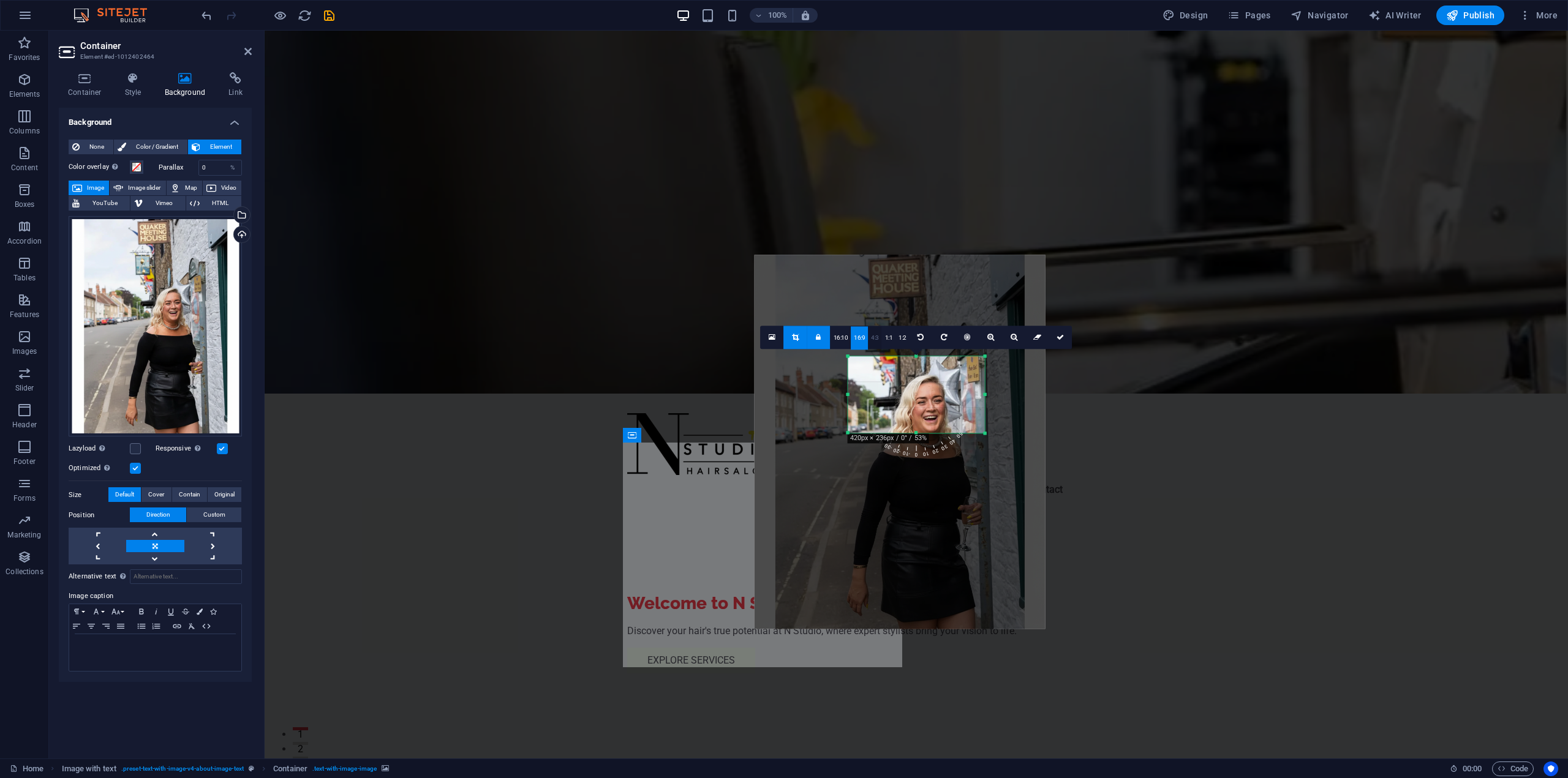
click at [876, 338] on link "4:3" at bounding box center [875, 338] width 14 height 23
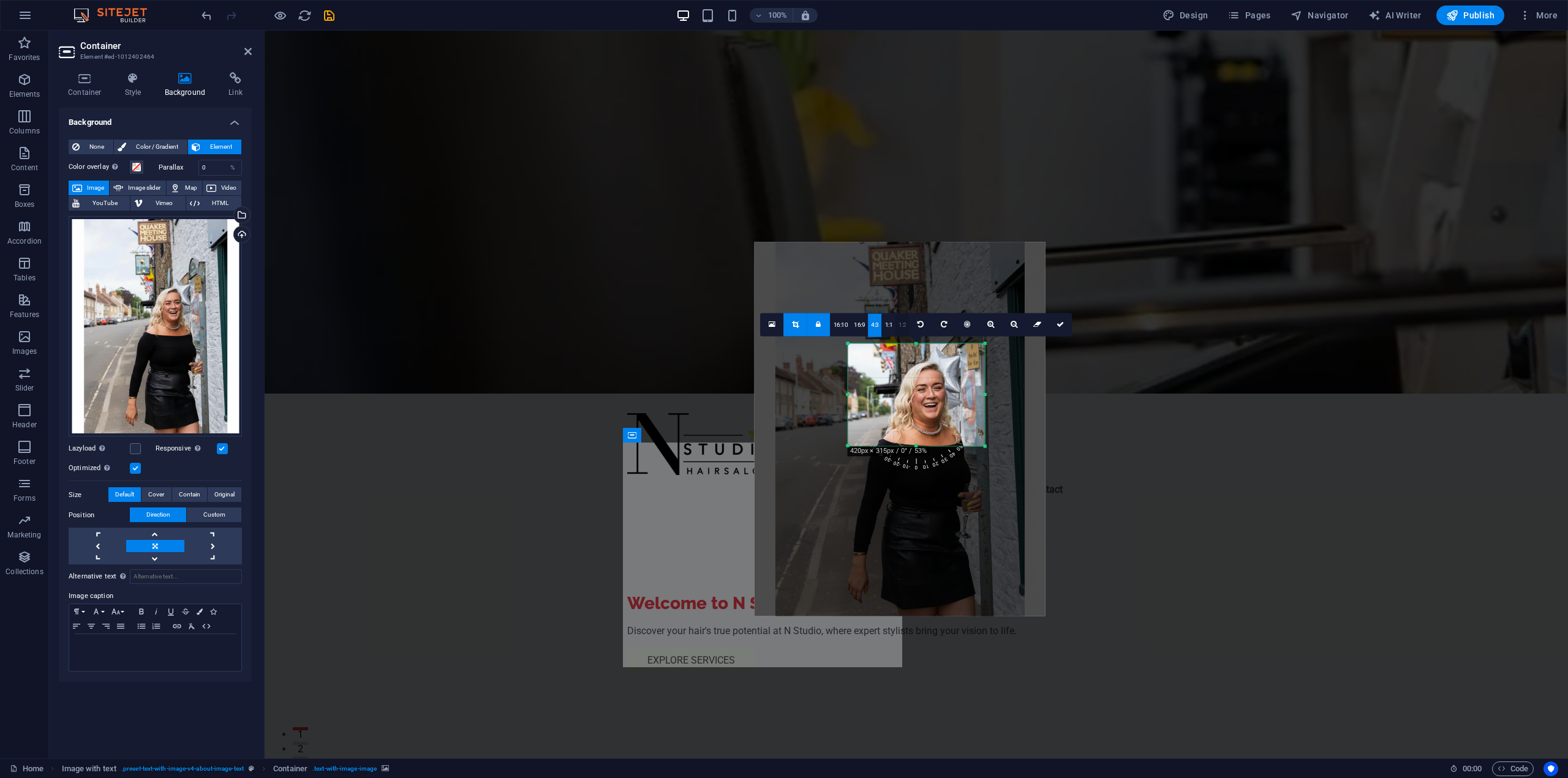
click at [896, 327] on link "1:2" at bounding box center [903, 325] width 14 height 23
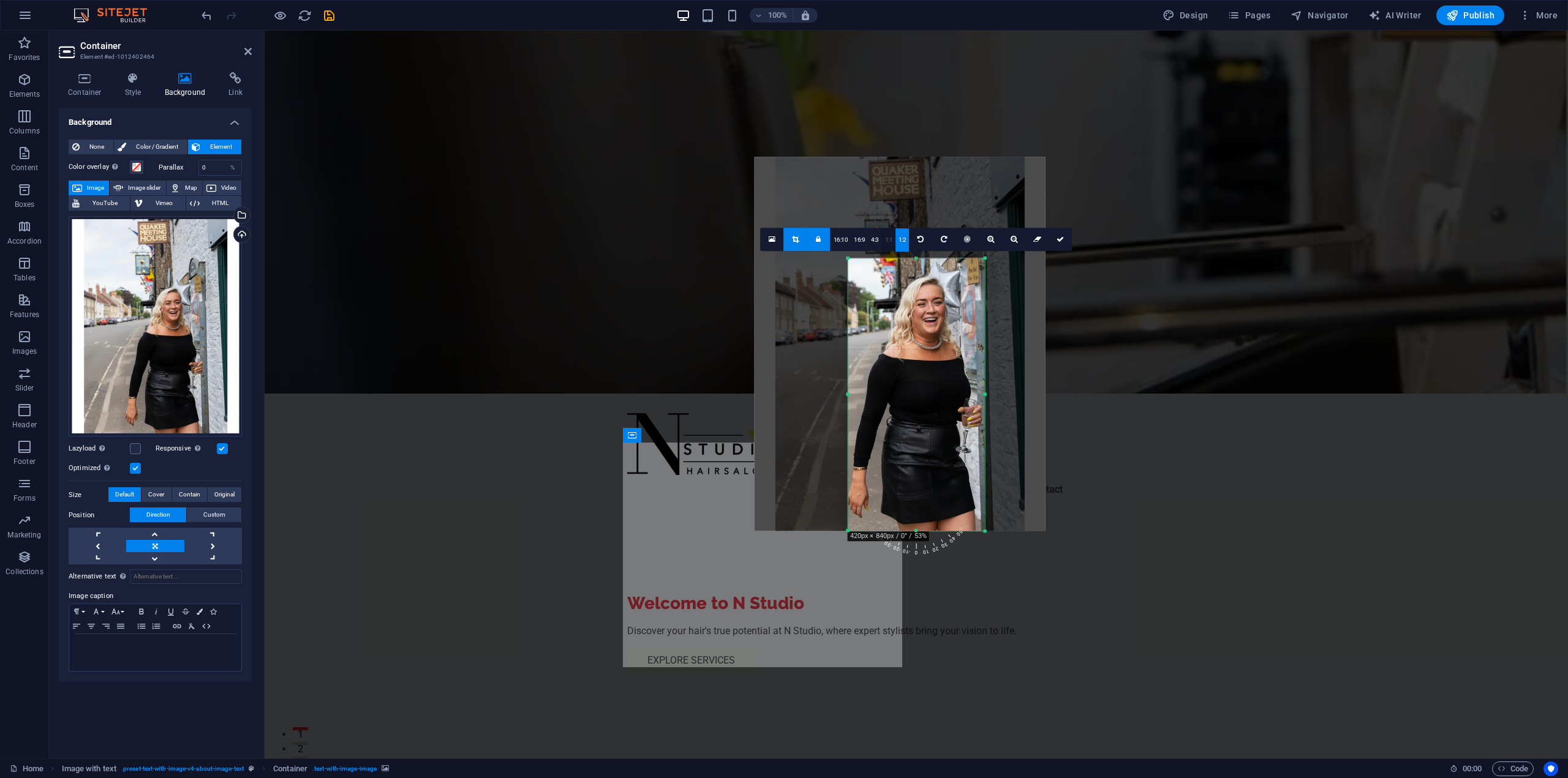
click at [884, 239] on link "1:1" at bounding box center [889, 240] width 14 height 23
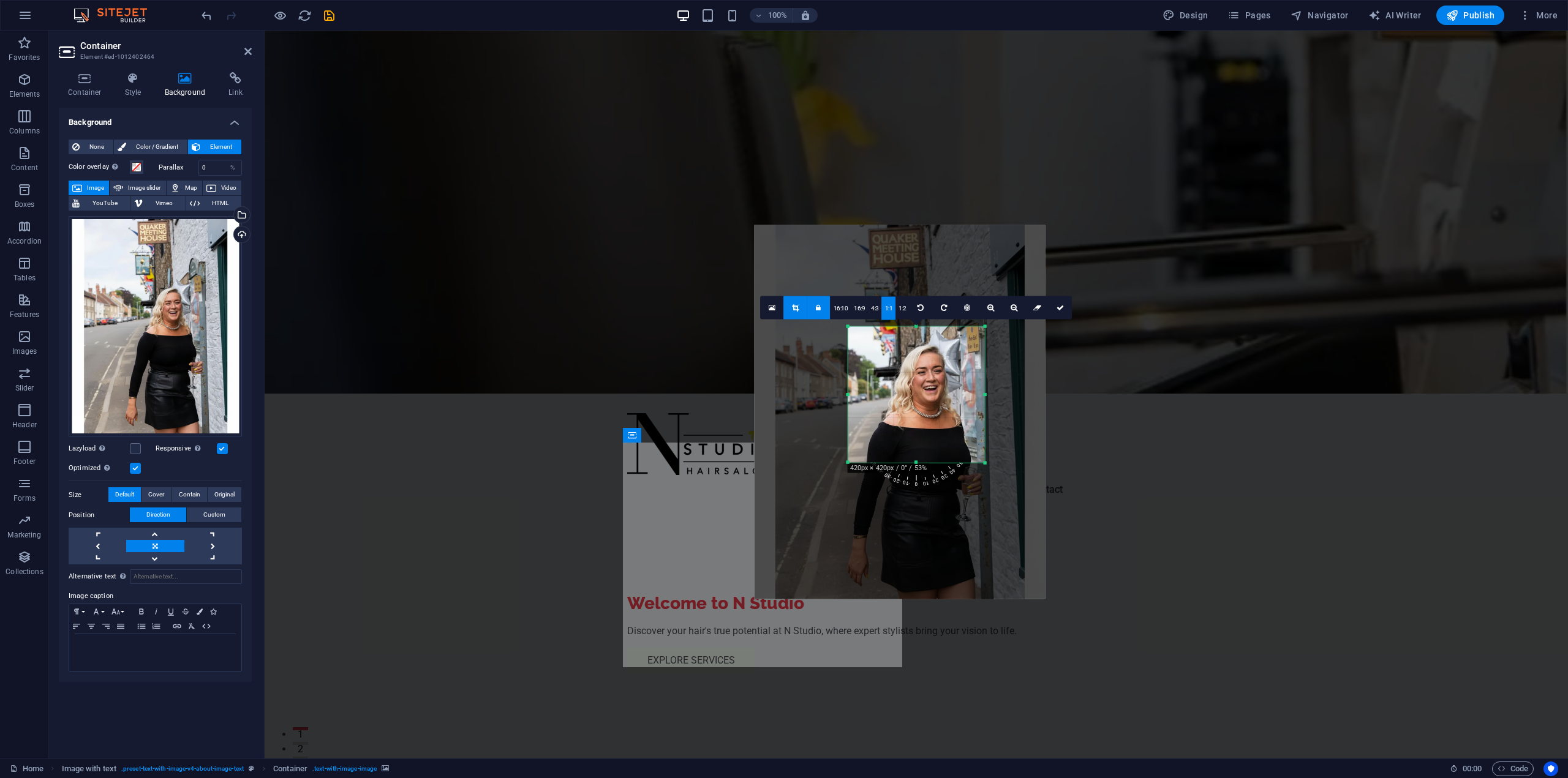
click at [875, 239] on div at bounding box center [900, 412] width 291 height 374
click at [1035, 310] on icon at bounding box center [1037, 307] width 8 height 7
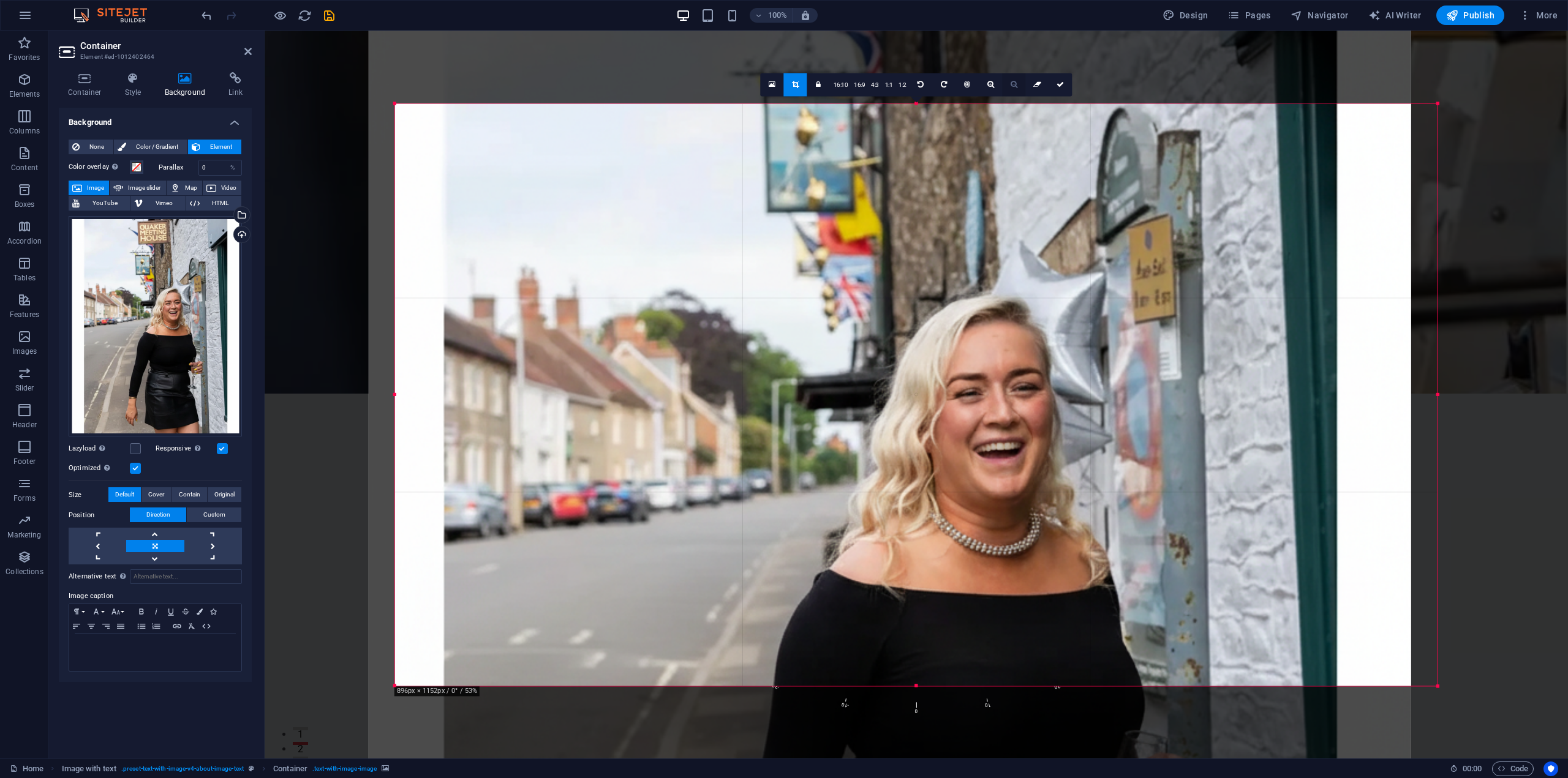
drag, startPoint x: 1037, startPoint y: 348, endPoint x: 1011, endPoint y: 86, distance: 263.3
click at [1011, 103] on div "180 170 160 150 140 130 120 110 100 90 80 70 60 50 40 30 20 10 0 -10 -20 -30 -4…" at bounding box center [917, 394] width 1043 height 582
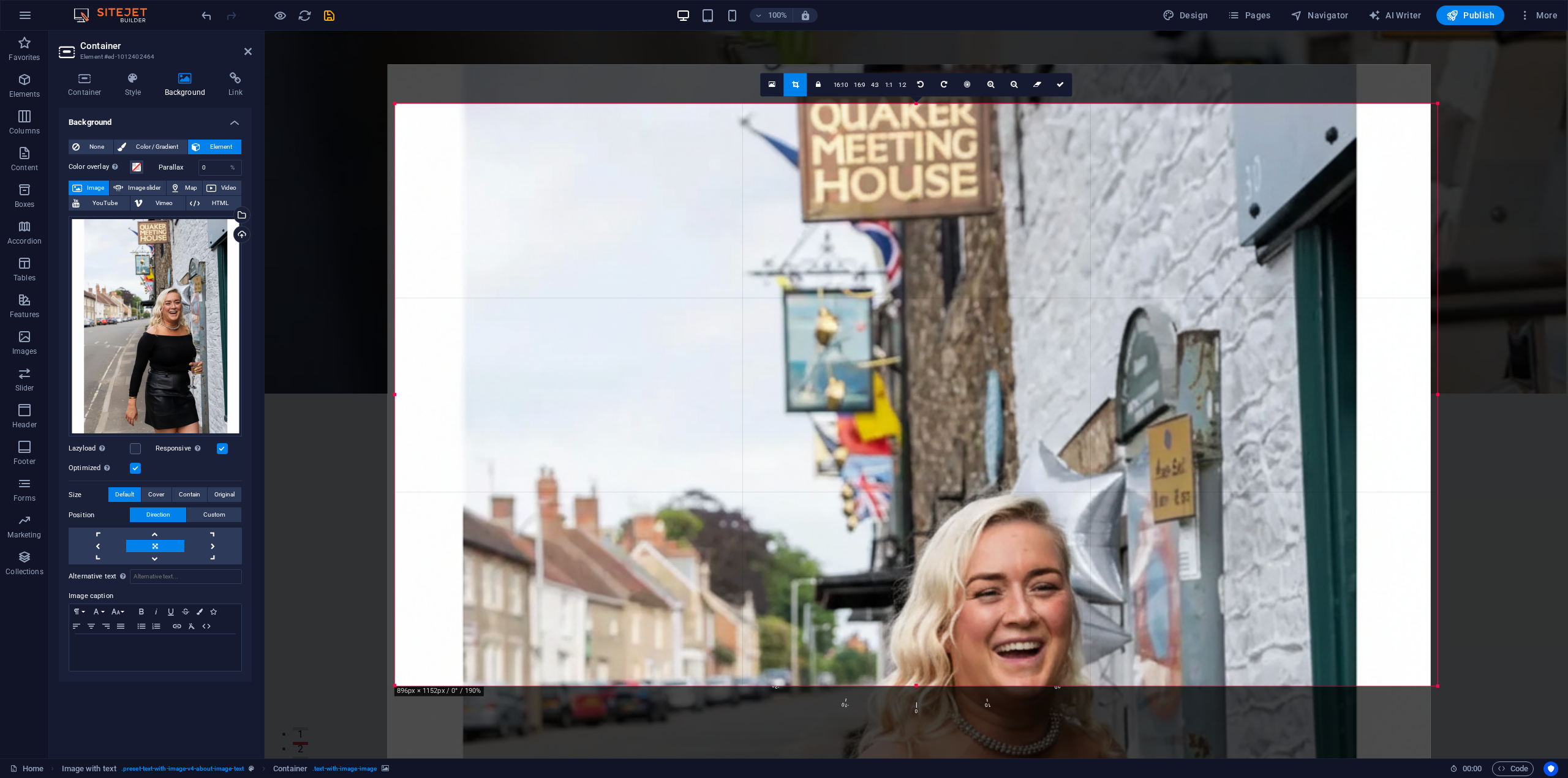
drag, startPoint x: 987, startPoint y: 365, endPoint x: 972, endPoint y: 278, distance: 88.3
click at [975, 290] on div at bounding box center [909, 735] width 1043 height 1341
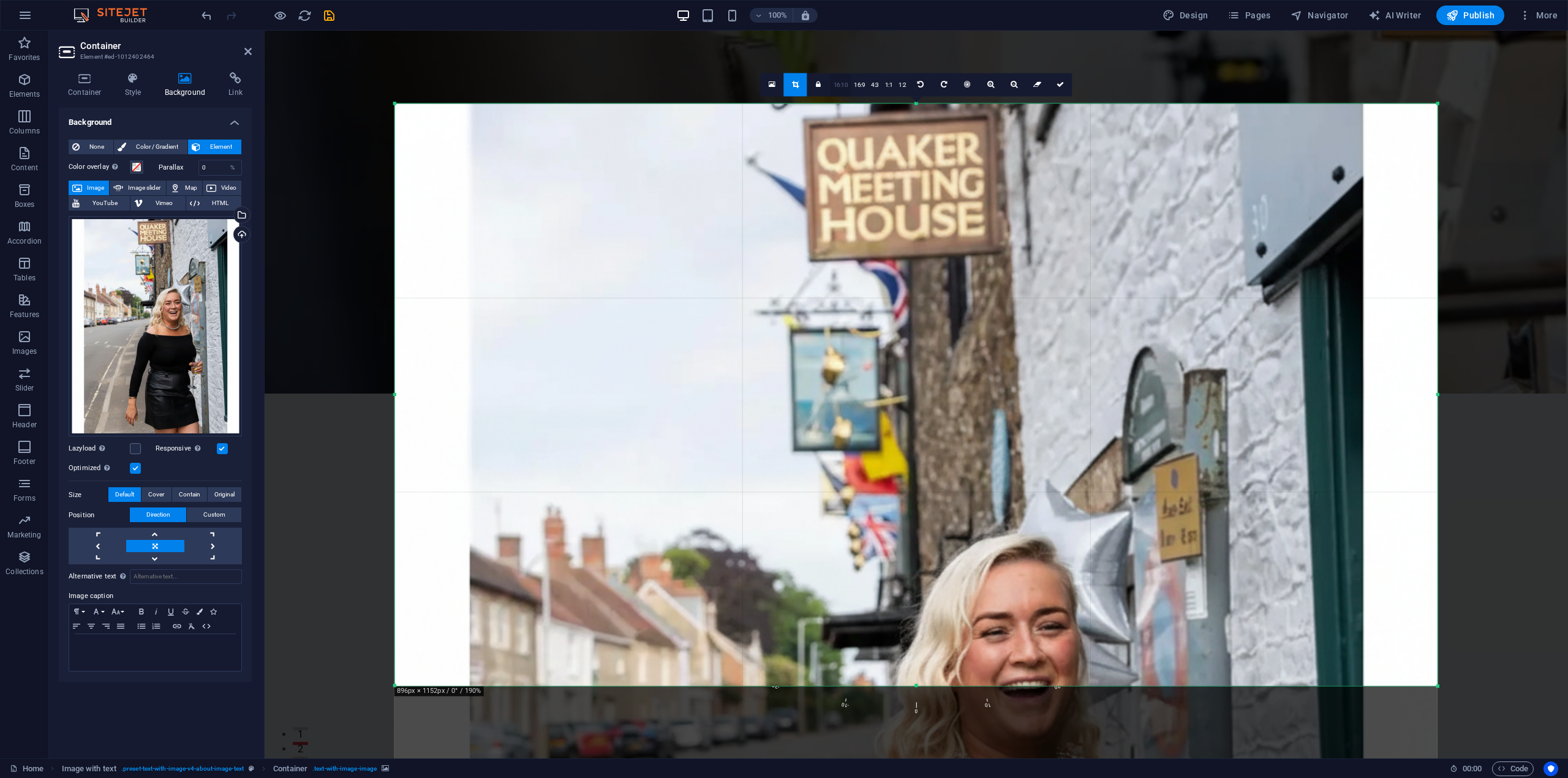
click at [840, 90] on link "16:10" at bounding box center [841, 85] width 21 height 23
click at [865, 89] on link "16:9" at bounding box center [859, 85] width 17 height 23
click at [879, 88] on link "4:3" at bounding box center [875, 85] width 14 height 23
click at [891, 87] on link "1:1" at bounding box center [889, 85] width 14 height 23
click at [912, 84] on link at bounding box center [921, 85] width 23 height 23
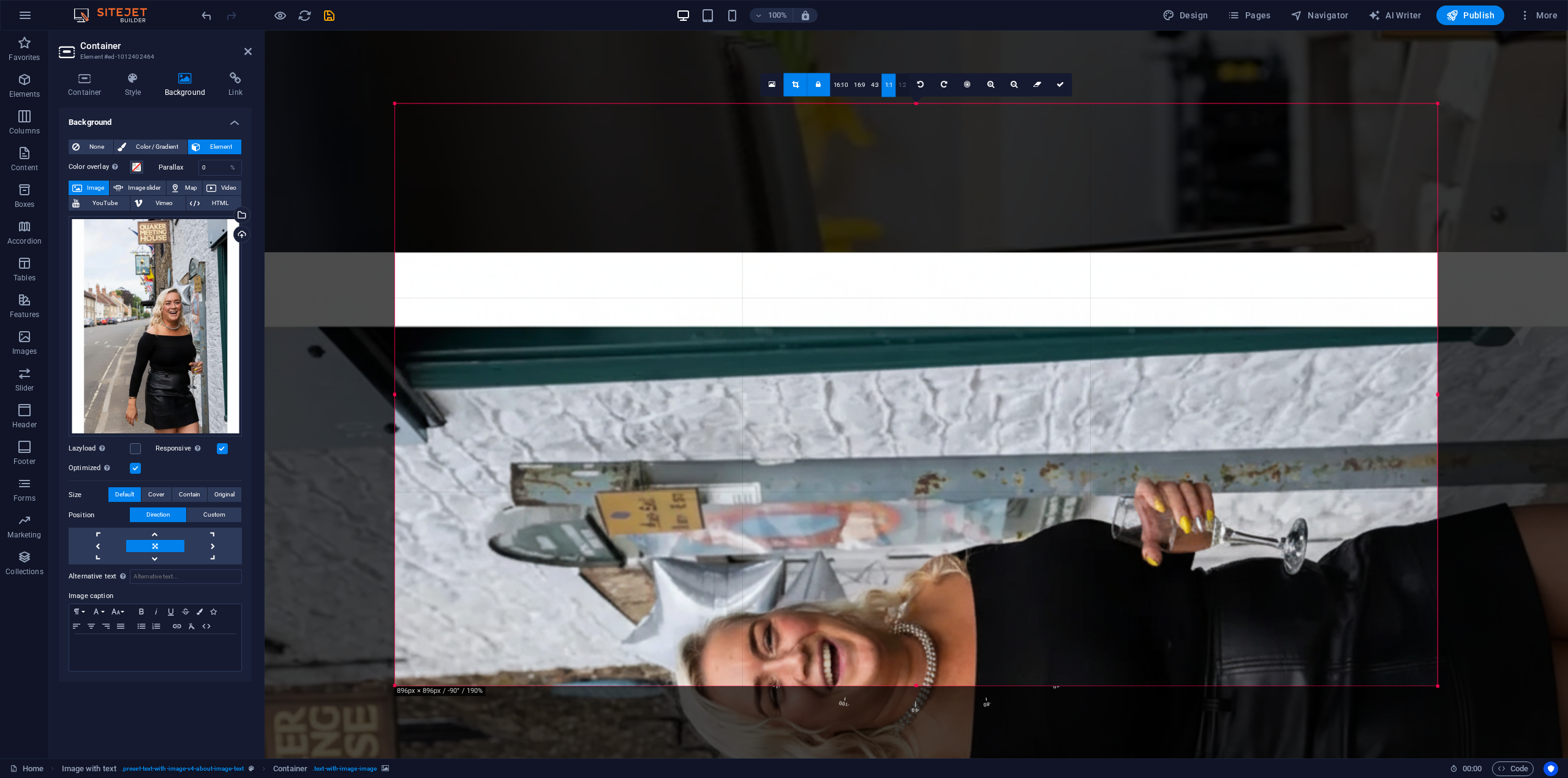
click at [903, 87] on link "1:2" at bounding box center [903, 85] width 14 height 23
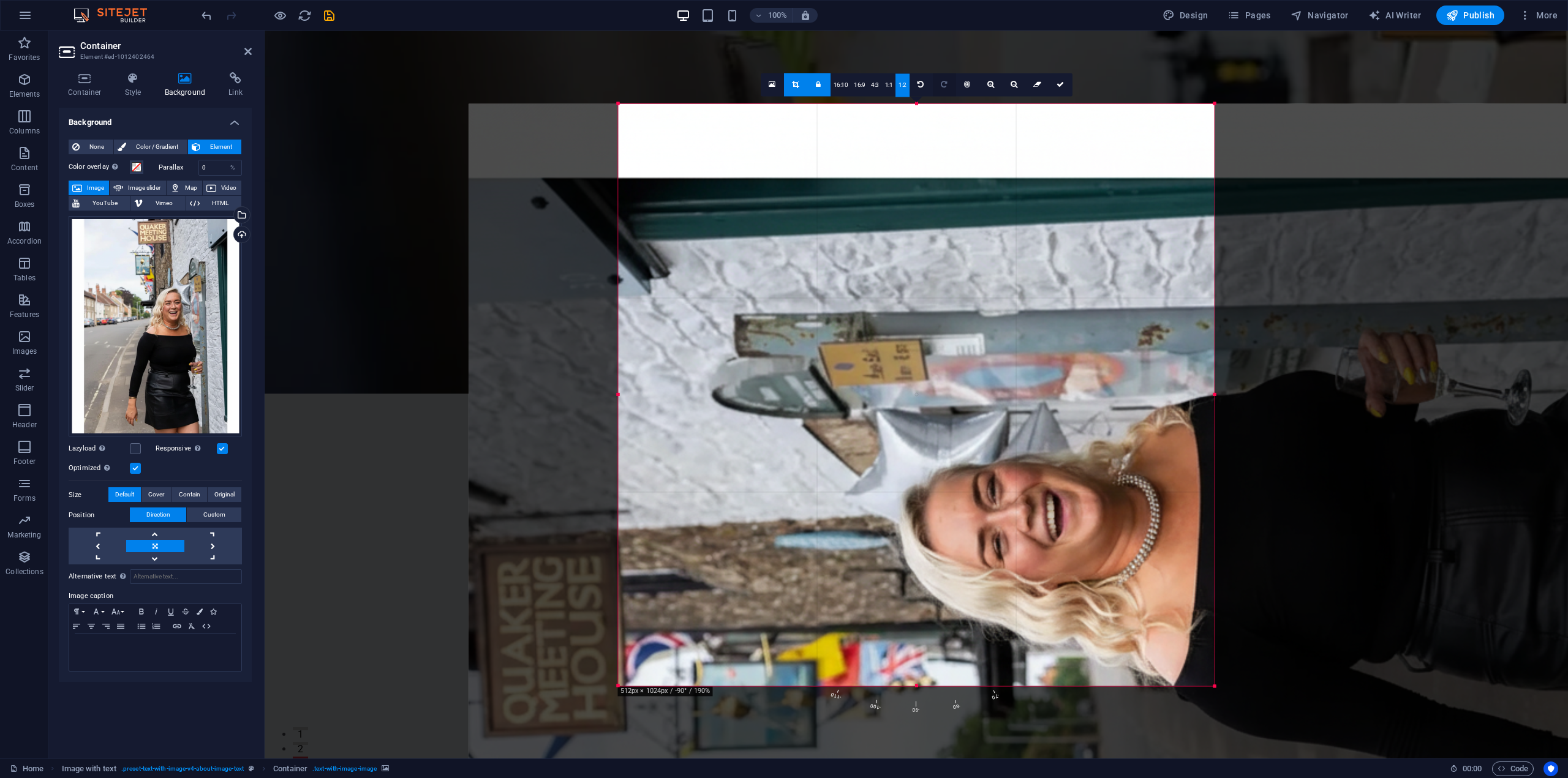
click at [939, 86] on link at bounding box center [944, 85] width 23 height 23
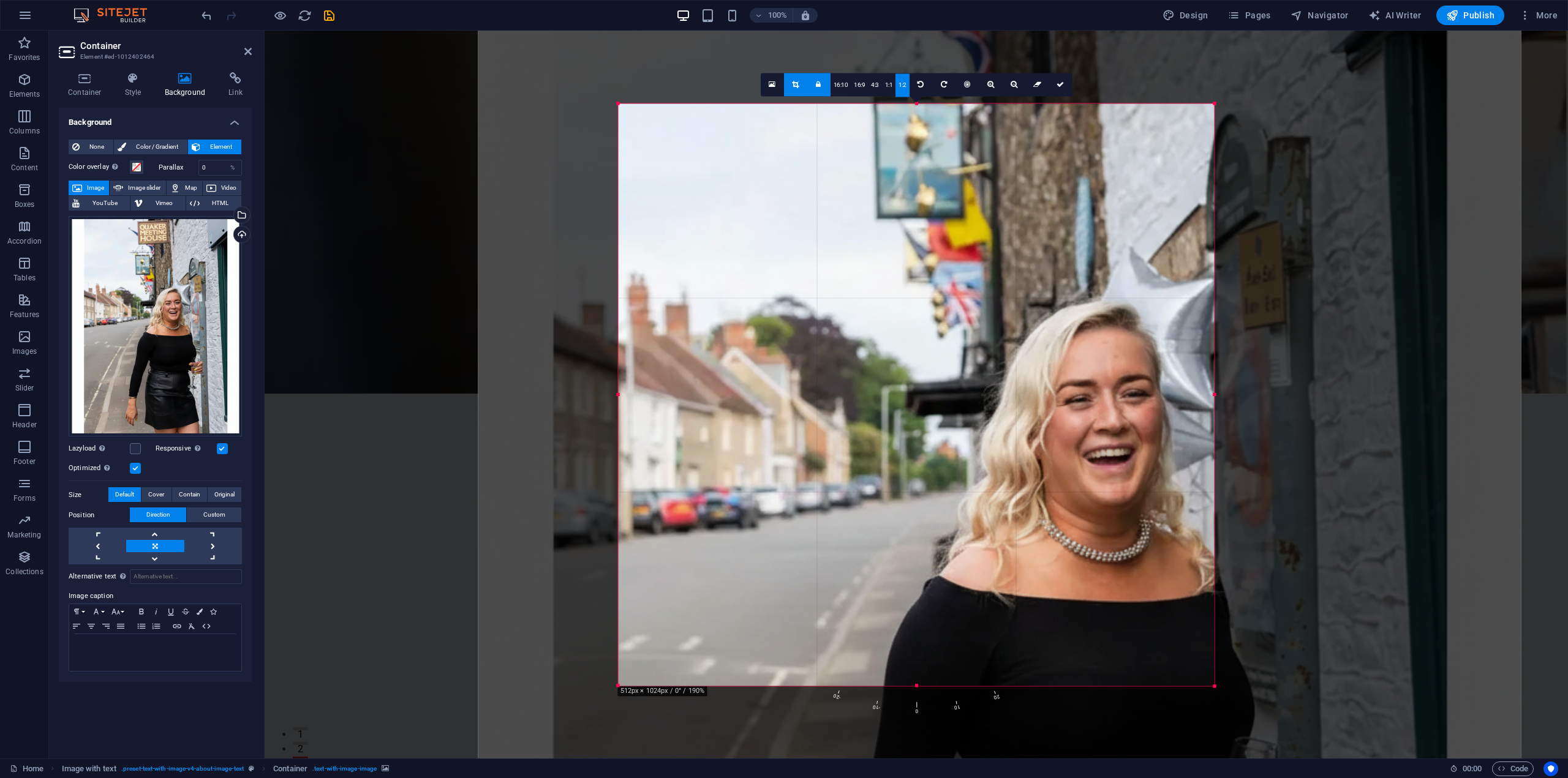
drag, startPoint x: 945, startPoint y: 217, endPoint x: 814, endPoint y: 94, distance: 179.7
click at [815, 103] on div "180 170 160 150 140 130 120 110 100 90 80 70 60 50 40 30 20 10 0 -10 -20 -30 -4…" at bounding box center [917, 394] width 596 height 582
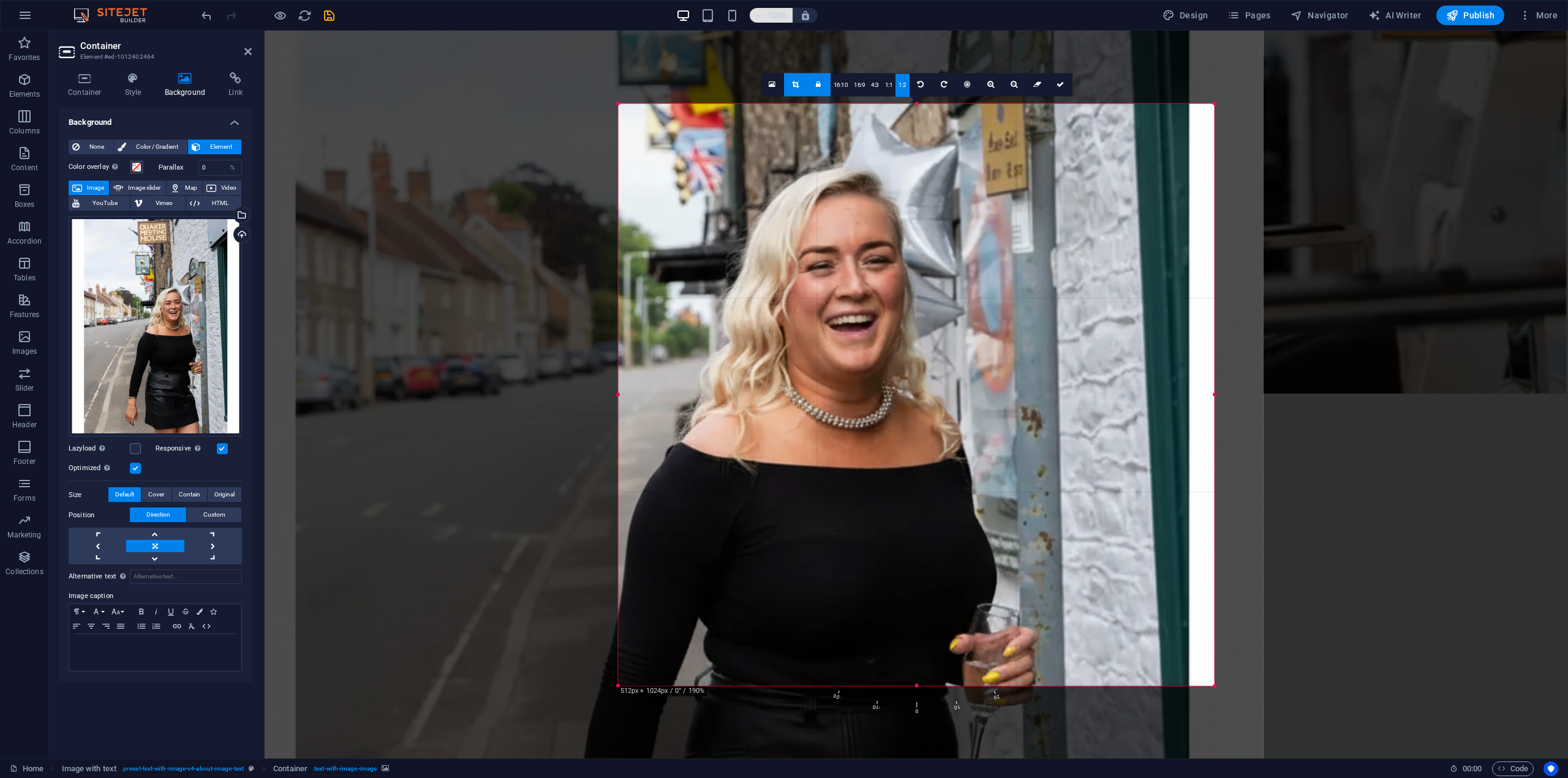
drag, startPoint x: 973, startPoint y: 232, endPoint x: 778, endPoint y: 14, distance: 292.5
click at [778, 31] on section "Favorites Elements Columns Content Boxes Accordion Tables Features Images Slide…" at bounding box center [784, 394] width 1568 height 728
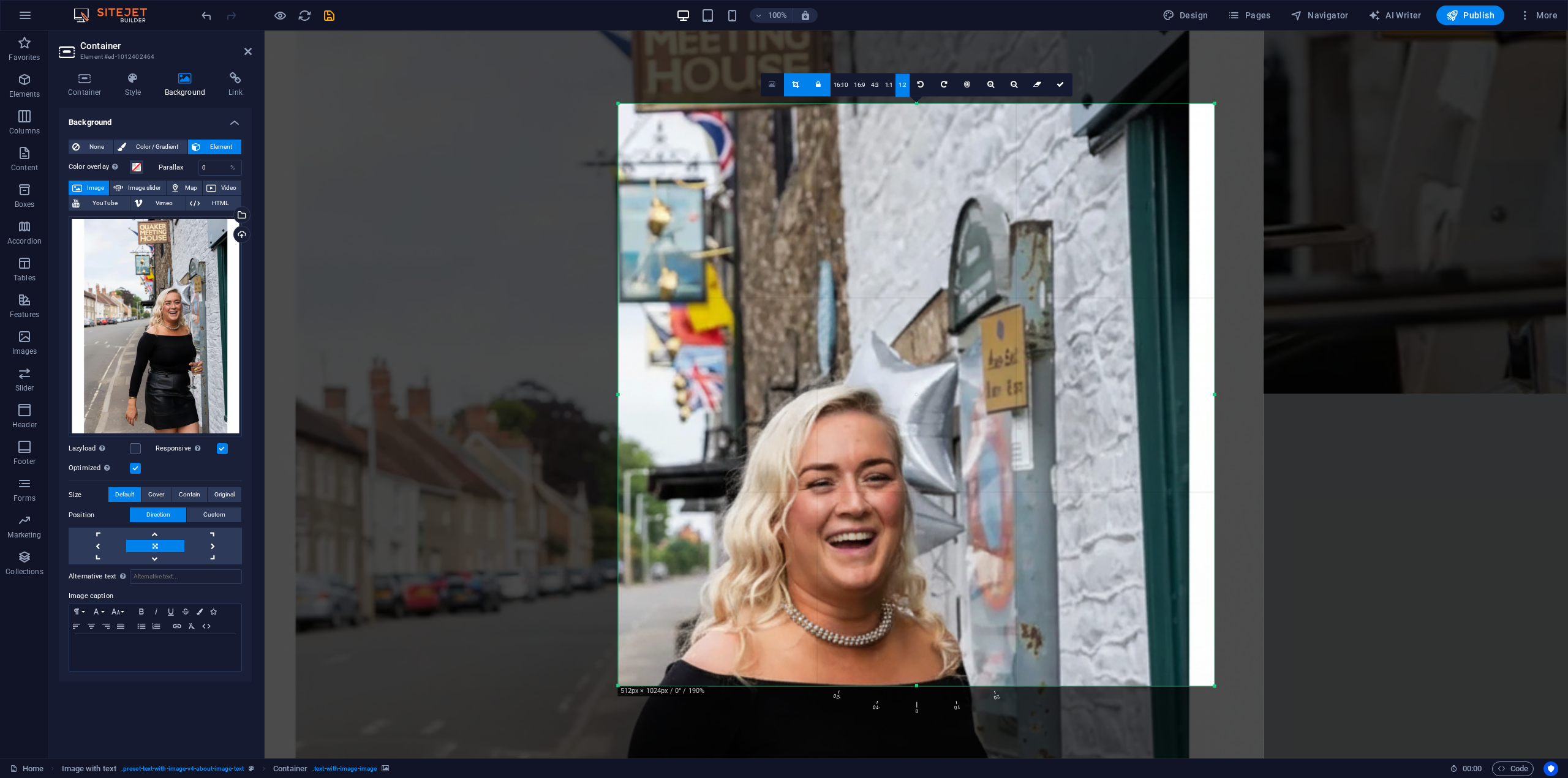
click at [773, 89] on link at bounding box center [772, 85] width 23 height 23
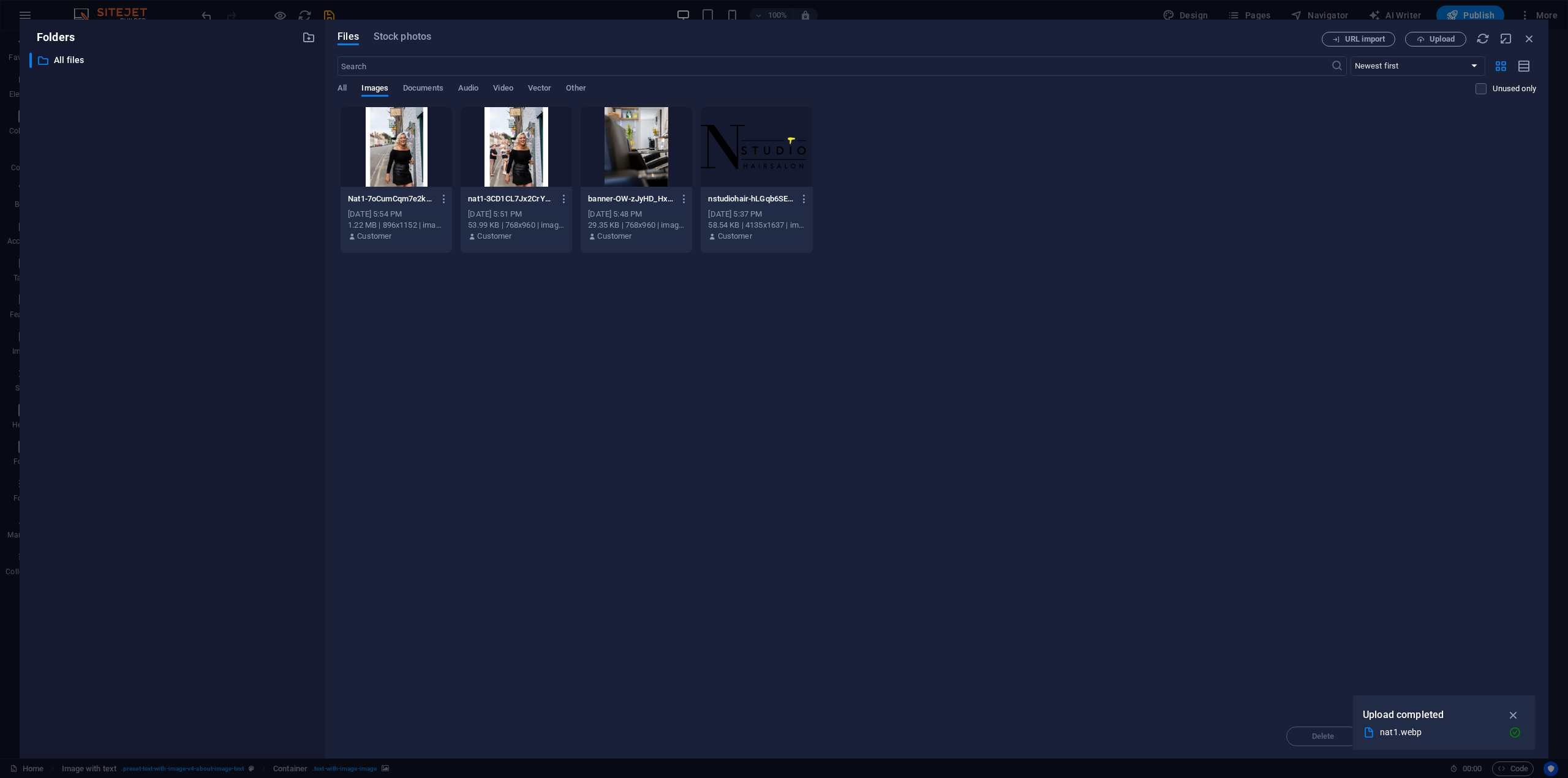
click at [507, 161] on div at bounding box center [516, 146] width 111 height 79
click at [424, 162] on div at bounding box center [396, 146] width 111 height 79
click at [446, 194] on icon "button" at bounding box center [444, 198] width 11 height 11
click at [536, 160] on div at bounding box center [784, 389] width 1568 height 778
click at [566, 199] on icon "button" at bounding box center [564, 198] width 11 height 11
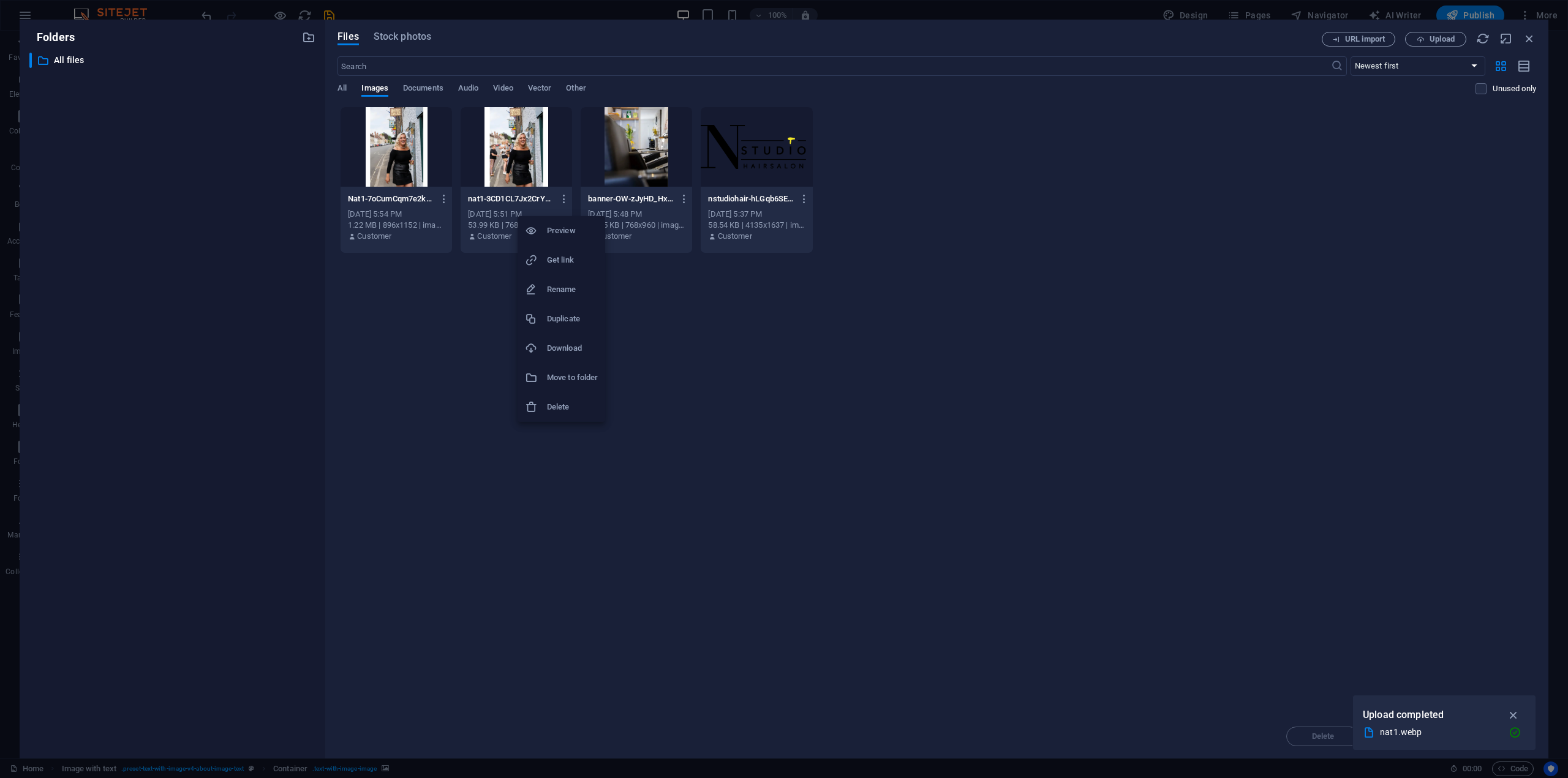
click at [557, 415] on li "Delete" at bounding box center [561, 407] width 87 height 29
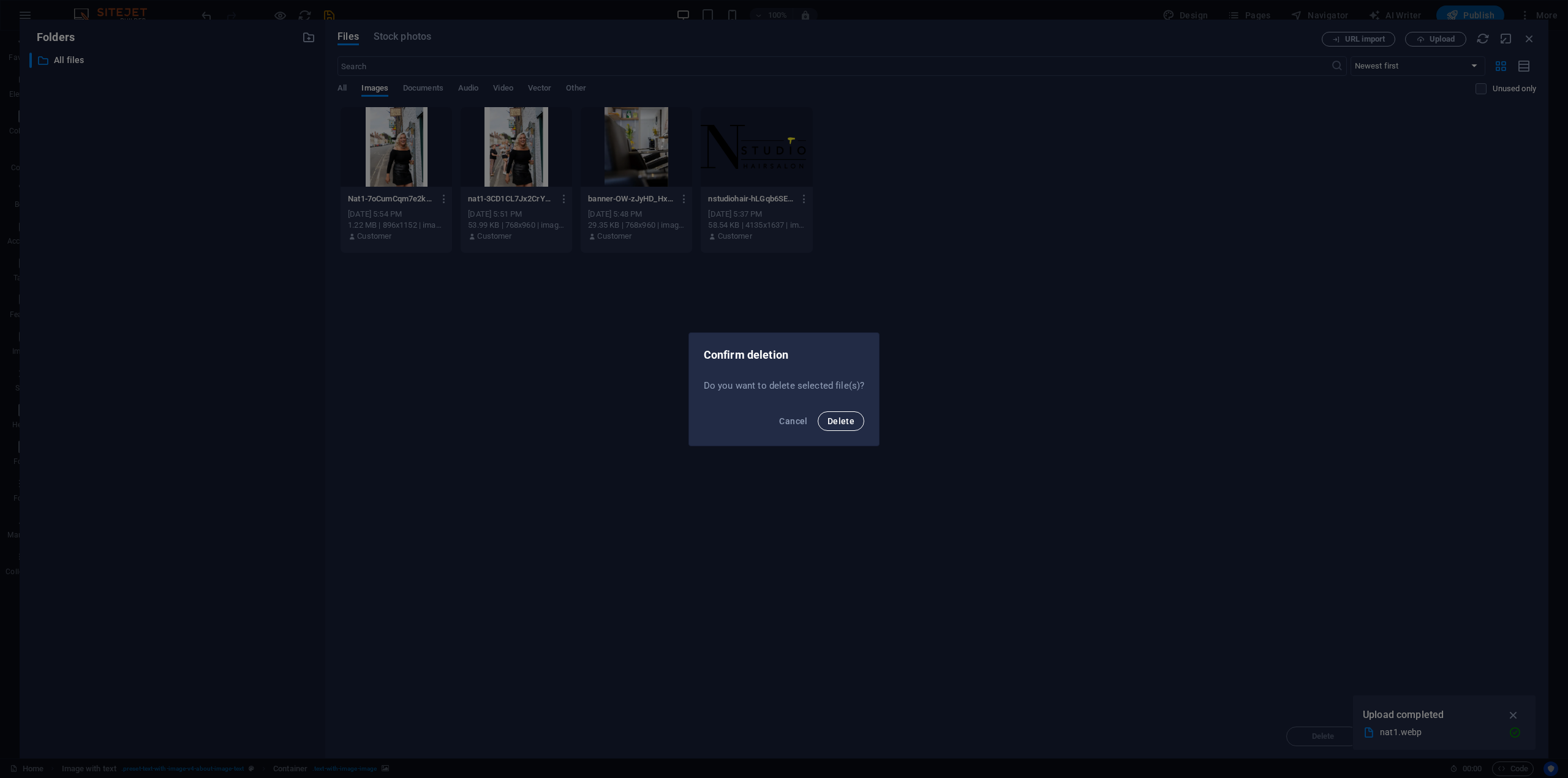
click at [838, 415] on button "Delete" at bounding box center [841, 422] width 47 height 19
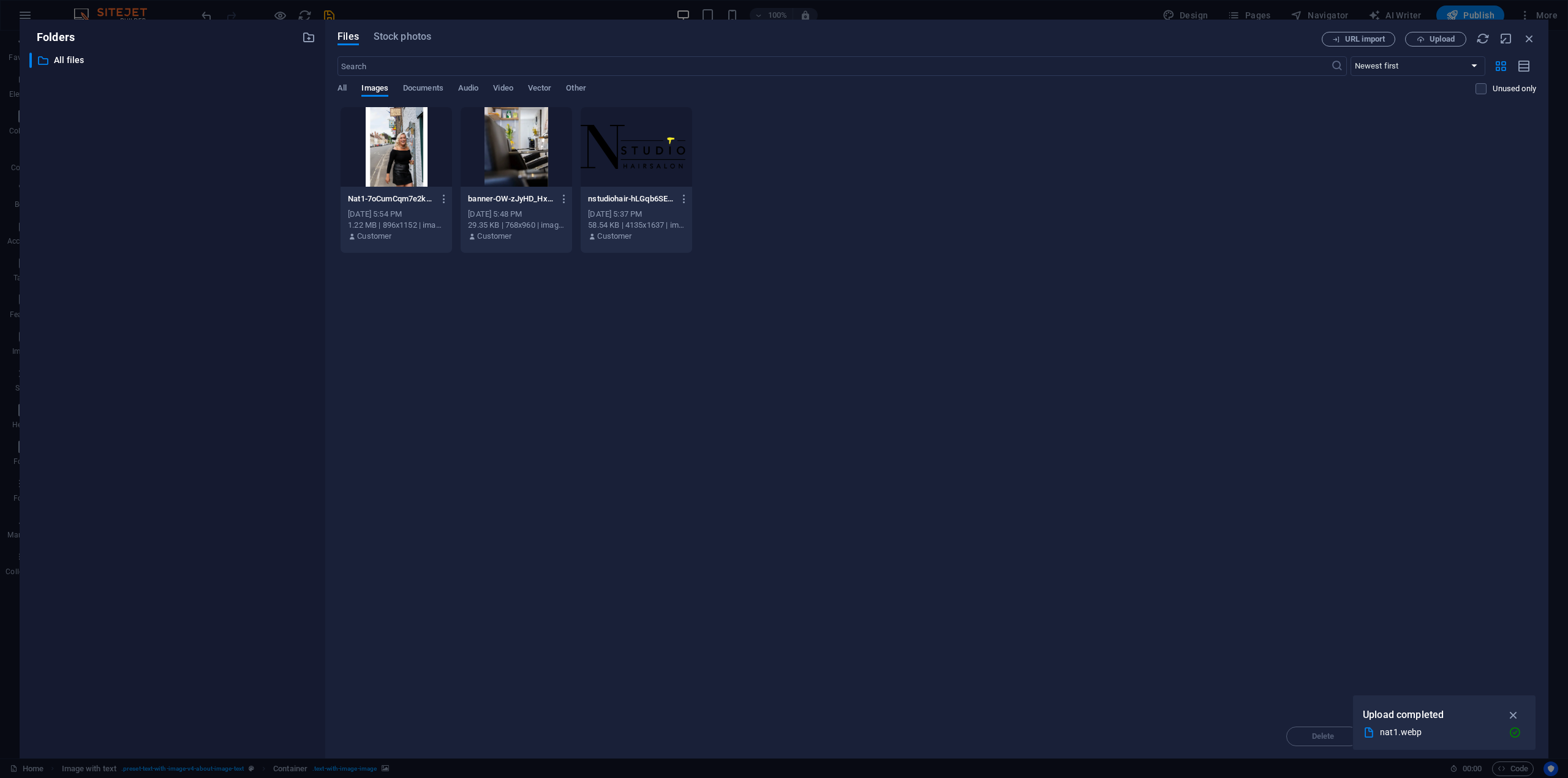
click at [416, 138] on div at bounding box center [396, 146] width 111 height 79
click at [416, 138] on div "1" at bounding box center [396, 146] width 111 height 79
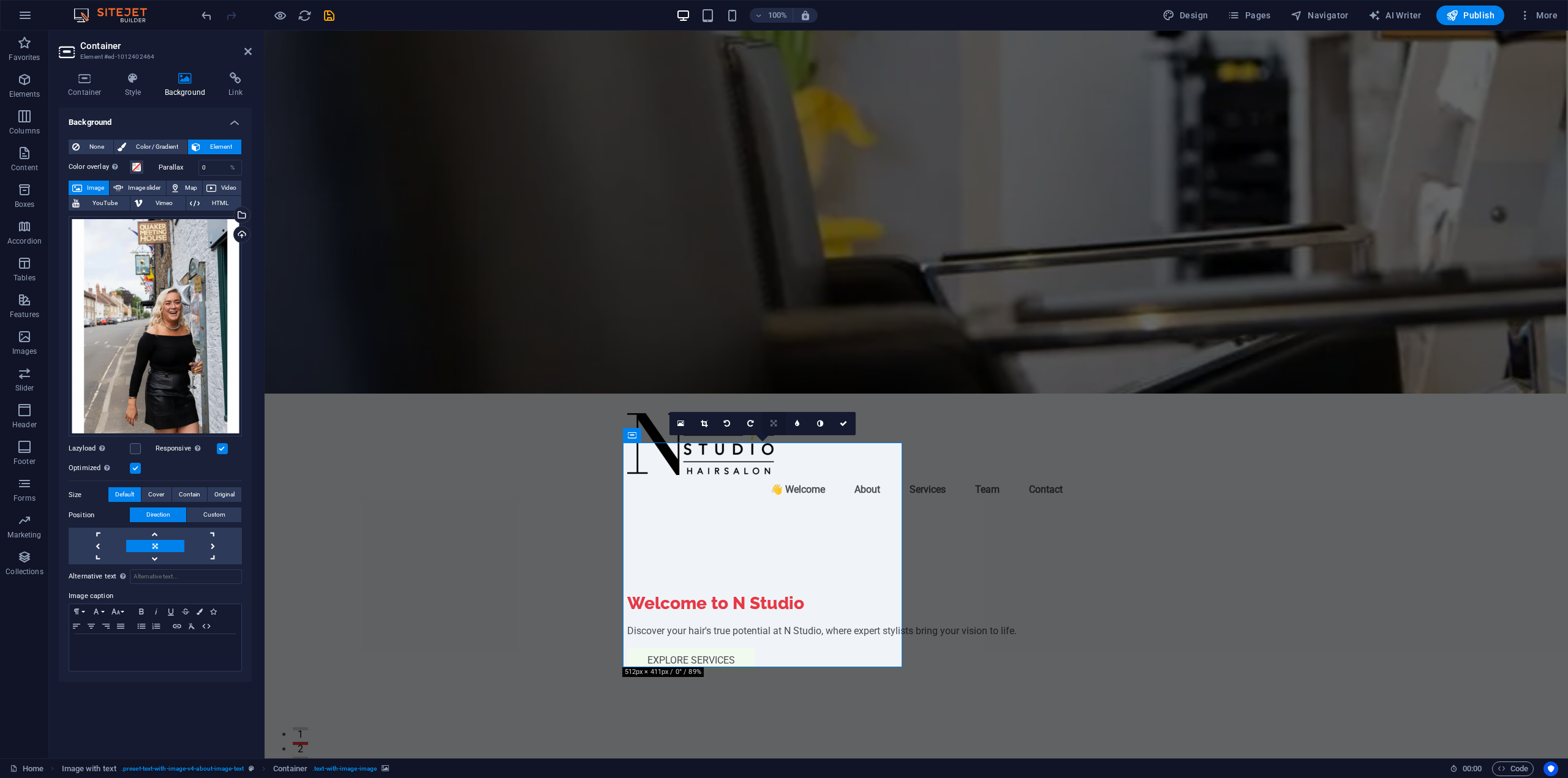
click at [775, 423] on icon at bounding box center [773, 423] width 6 height 7
click at [778, 444] on link at bounding box center [774, 447] width 23 height 23
click at [774, 424] on icon at bounding box center [774, 423] width 7 height 7
click at [804, 428] on link at bounding box center [798, 423] width 23 height 23
click at [776, 422] on link at bounding box center [774, 423] width 23 height 23
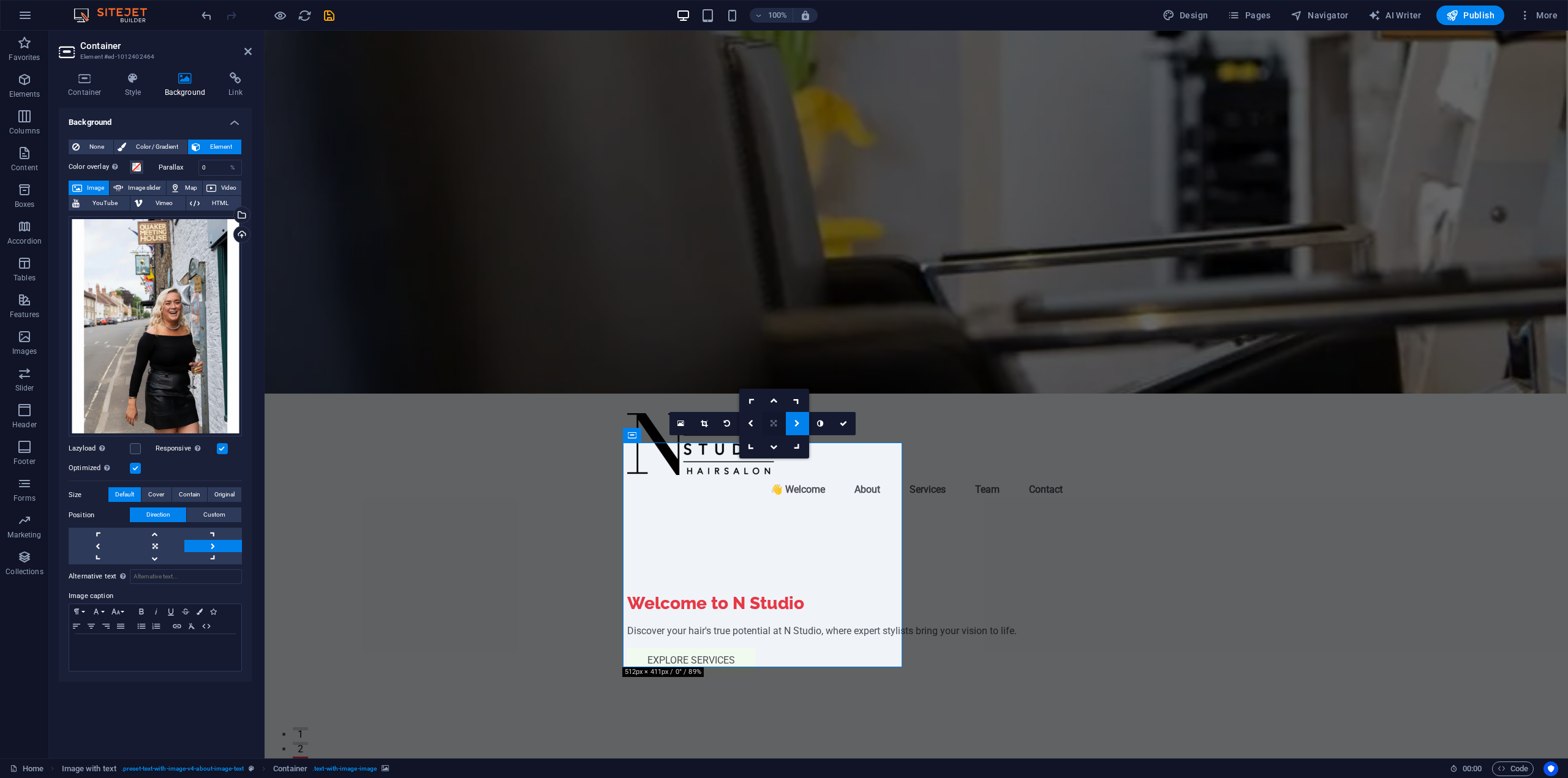
click at [772, 429] on link at bounding box center [774, 423] width 23 height 23
click at [824, 420] on link at bounding box center [821, 423] width 23 height 23
click at [821, 426] on icon at bounding box center [820, 423] width 6 height 7
click at [158, 496] on span "Cover" at bounding box center [156, 495] width 16 height 15
click at [187, 497] on span "Contain" at bounding box center [190, 495] width 21 height 15
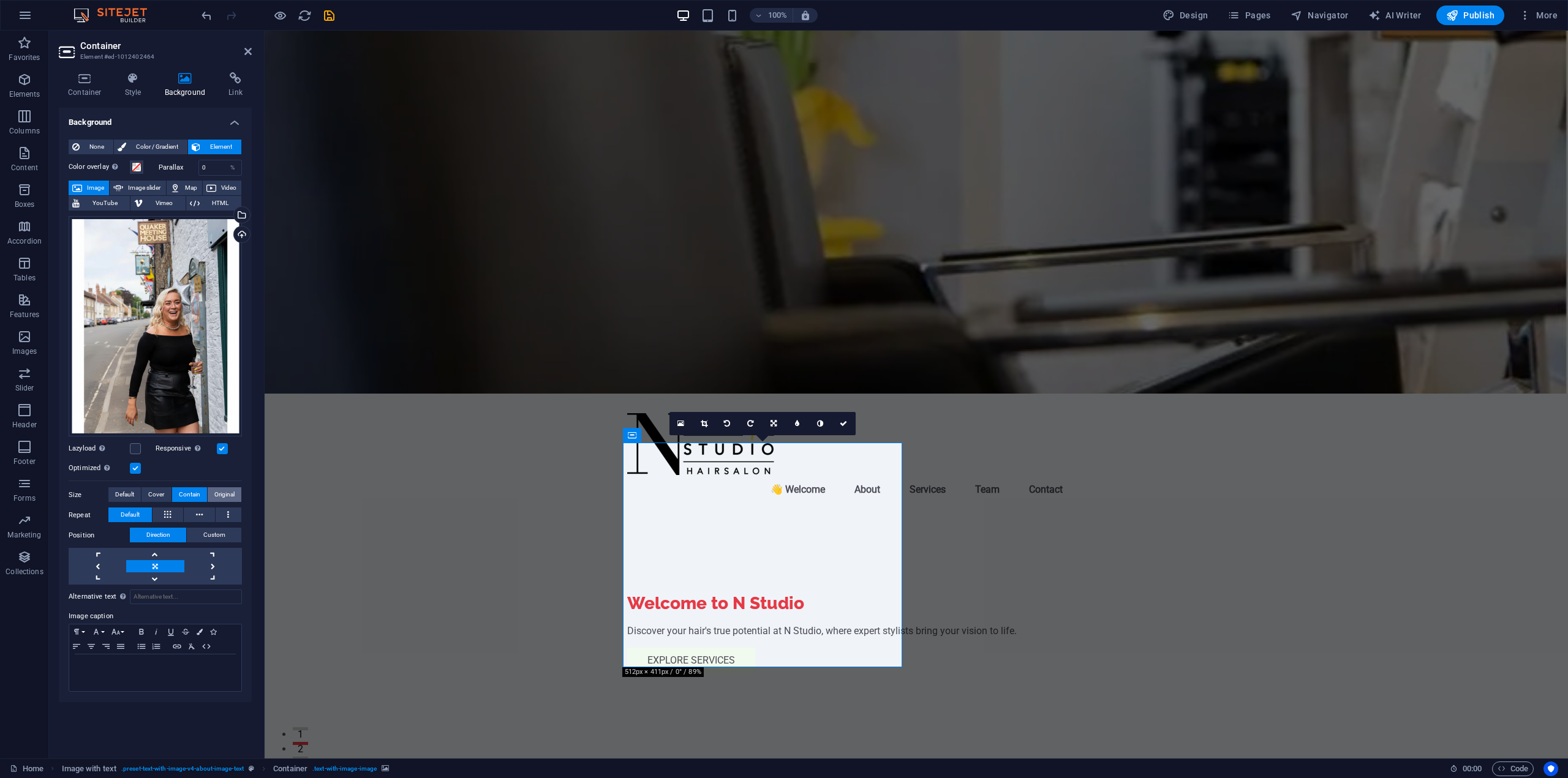
click at [221, 496] on span "Original" at bounding box center [224, 495] width 20 height 15
click at [154, 497] on span "Cover" at bounding box center [156, 495] width 16 height 15
click at [124, 496] on span "Default" at bounding box center [125, 495] width 19 height 15
click at [214, 517] on span "Custom" at bounding box center [214, 515] width 22 height 15
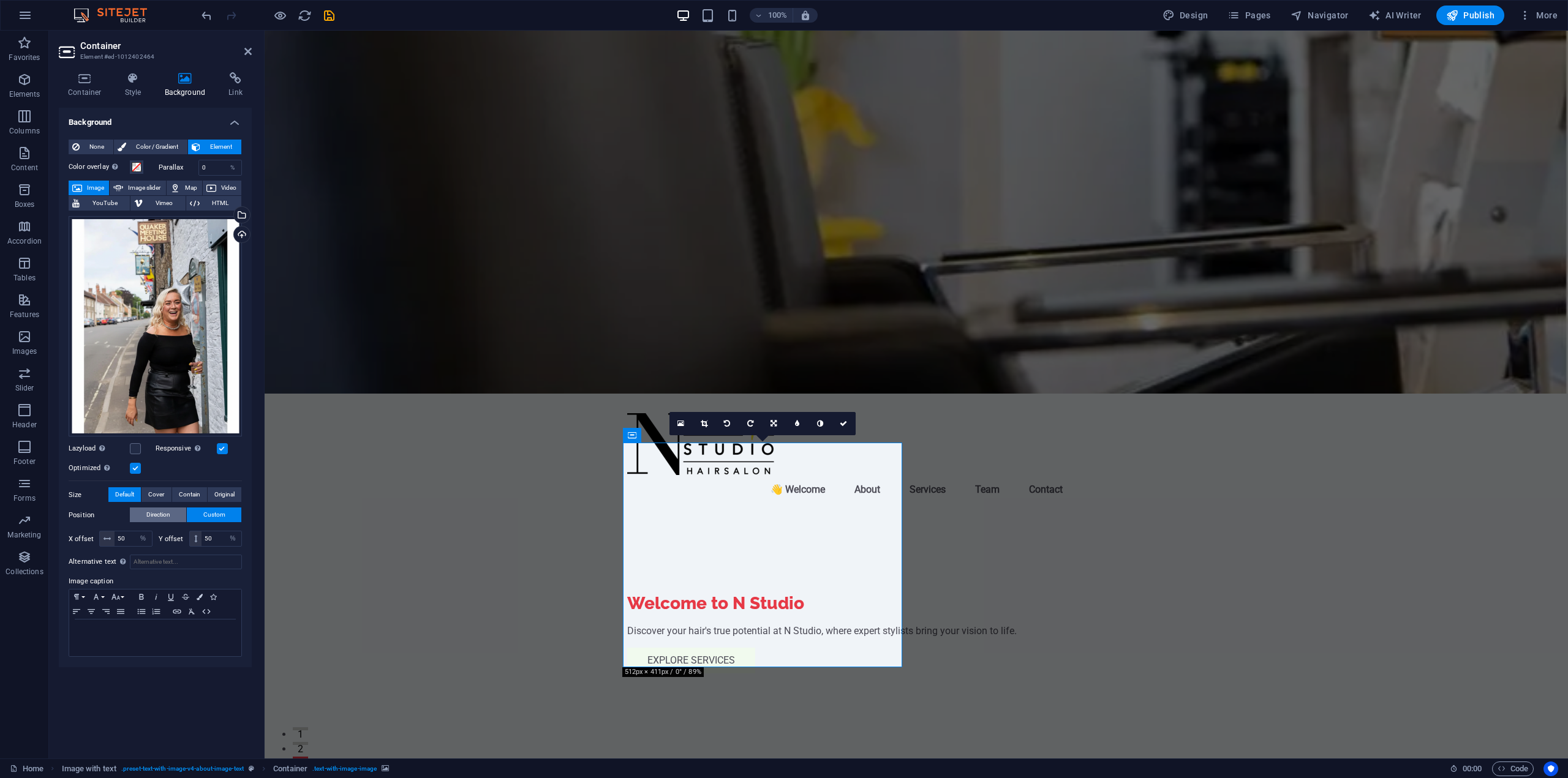
click at [171, 518] on button "Direction" at bounding box center [158, 515] width 56 height 15
click at [173, 558] on link at bounding box center [154, 558] width 57 height 12
click at [161, 543] on link at bounding box center [154, 546] width 57 height 12
click at [212, 496] on button "Original" at bounding box center [224, 495] width 34 height 15
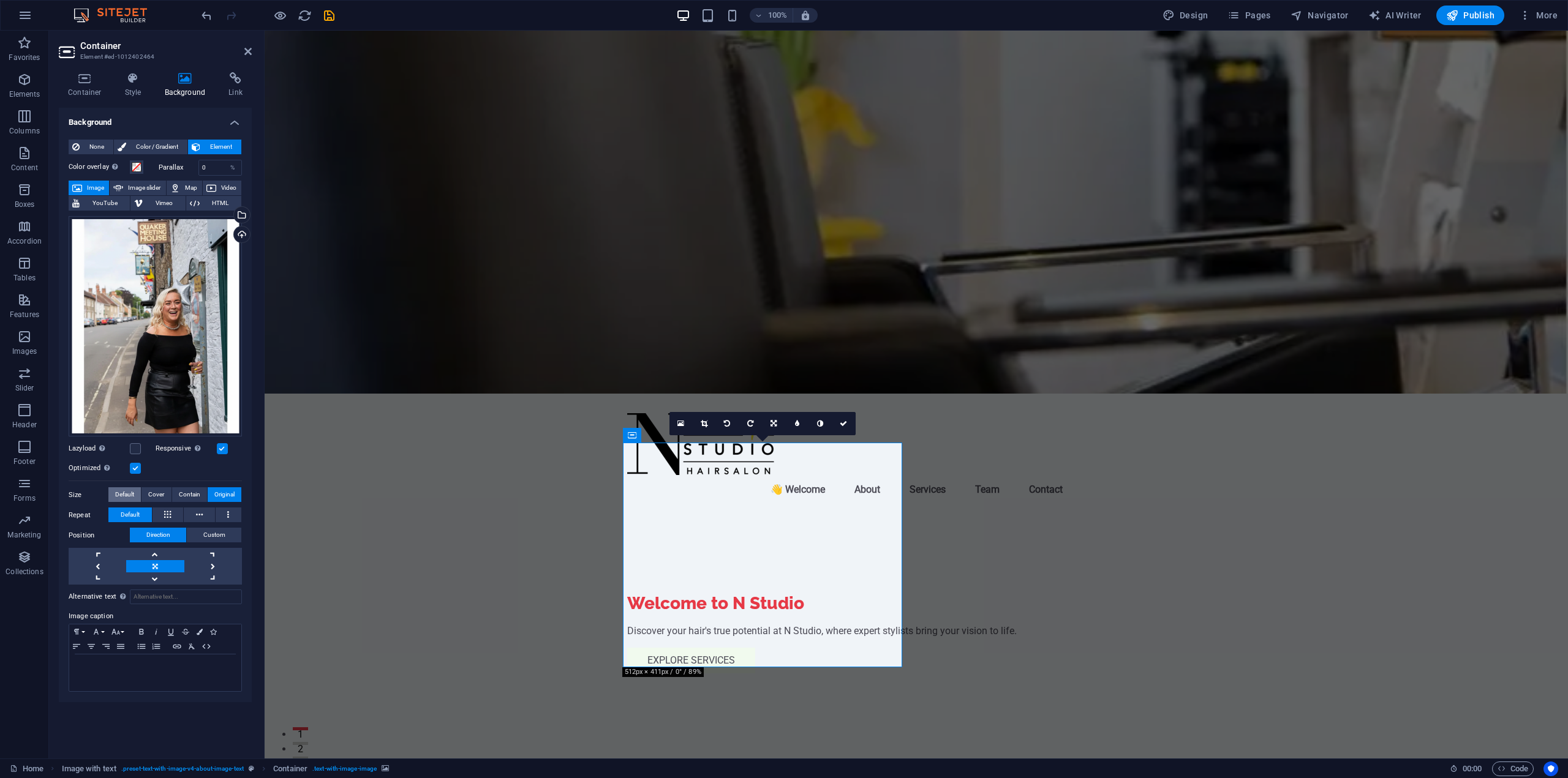
click at [134, 490] on span "Default" at bounding box center [125, 495] width 19 height 15
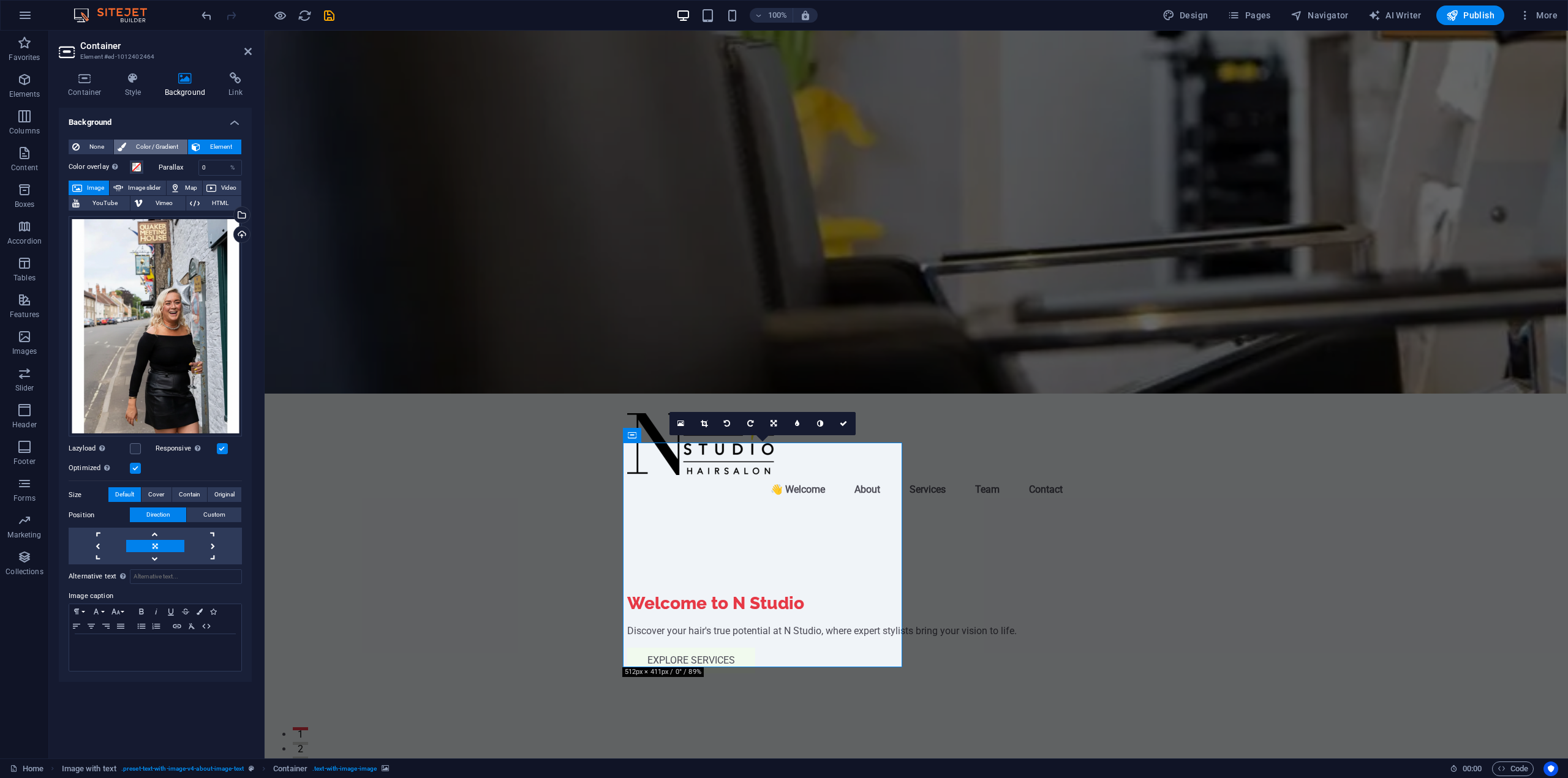
click at [168, 150] on span "Color / Gradient" at bounding box center [156, 146] width 54 height 15
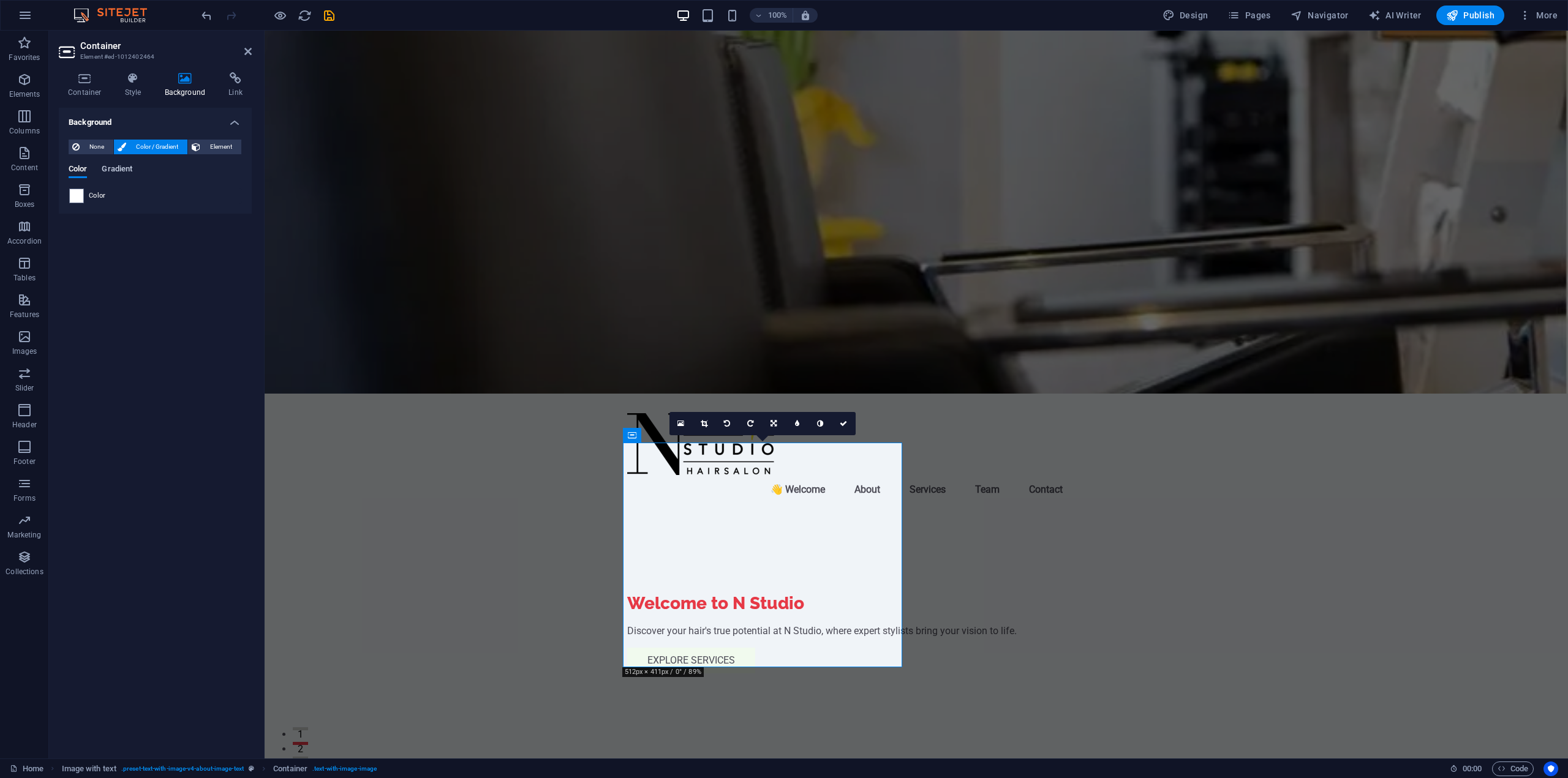
click at [119, 173] on span "Gradient" at bounding box center [116, 169] width 31 height 17
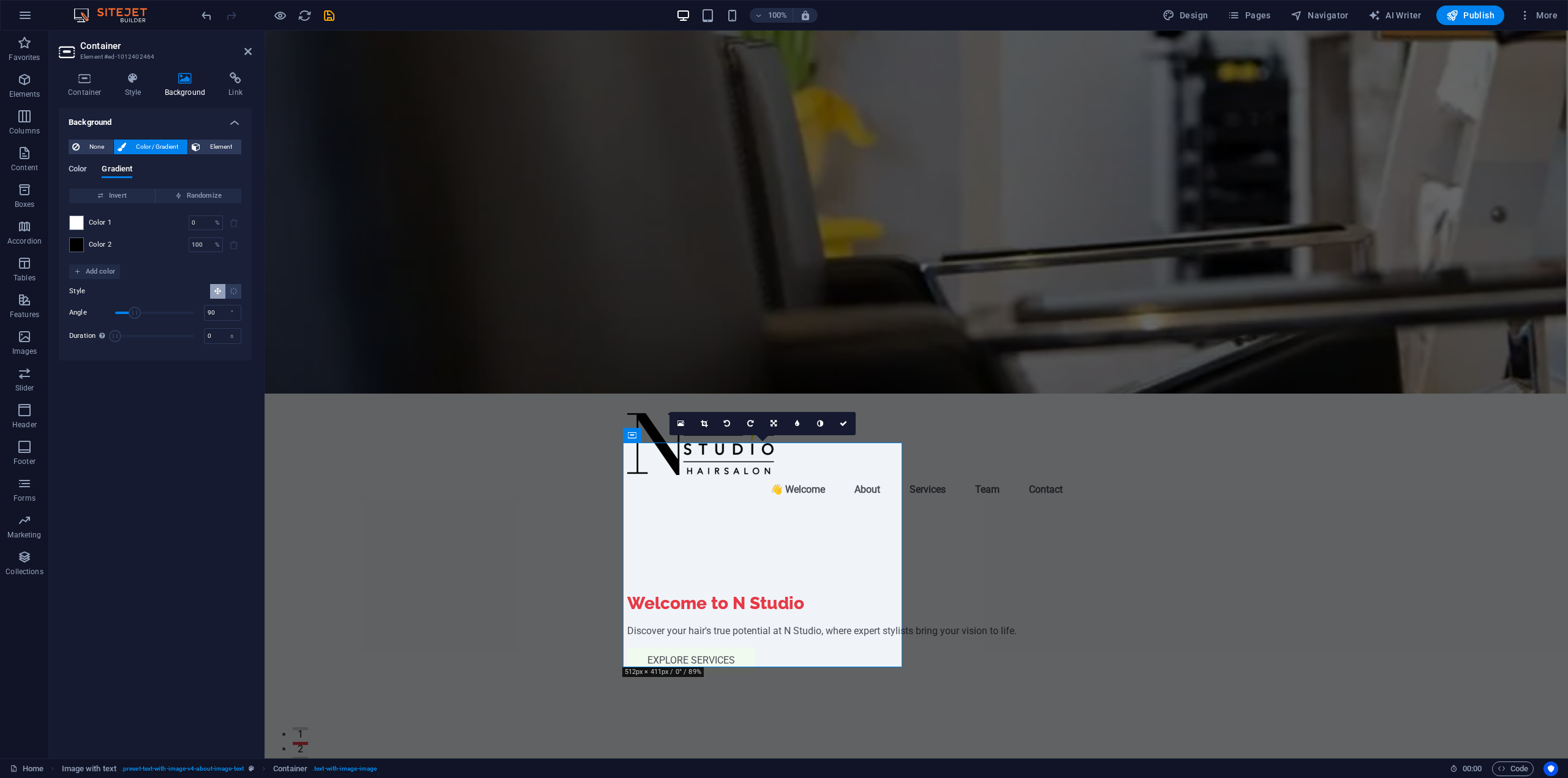
click at [82, 172] on span "Color" at bounding box center [78, 169] width 19 height 17
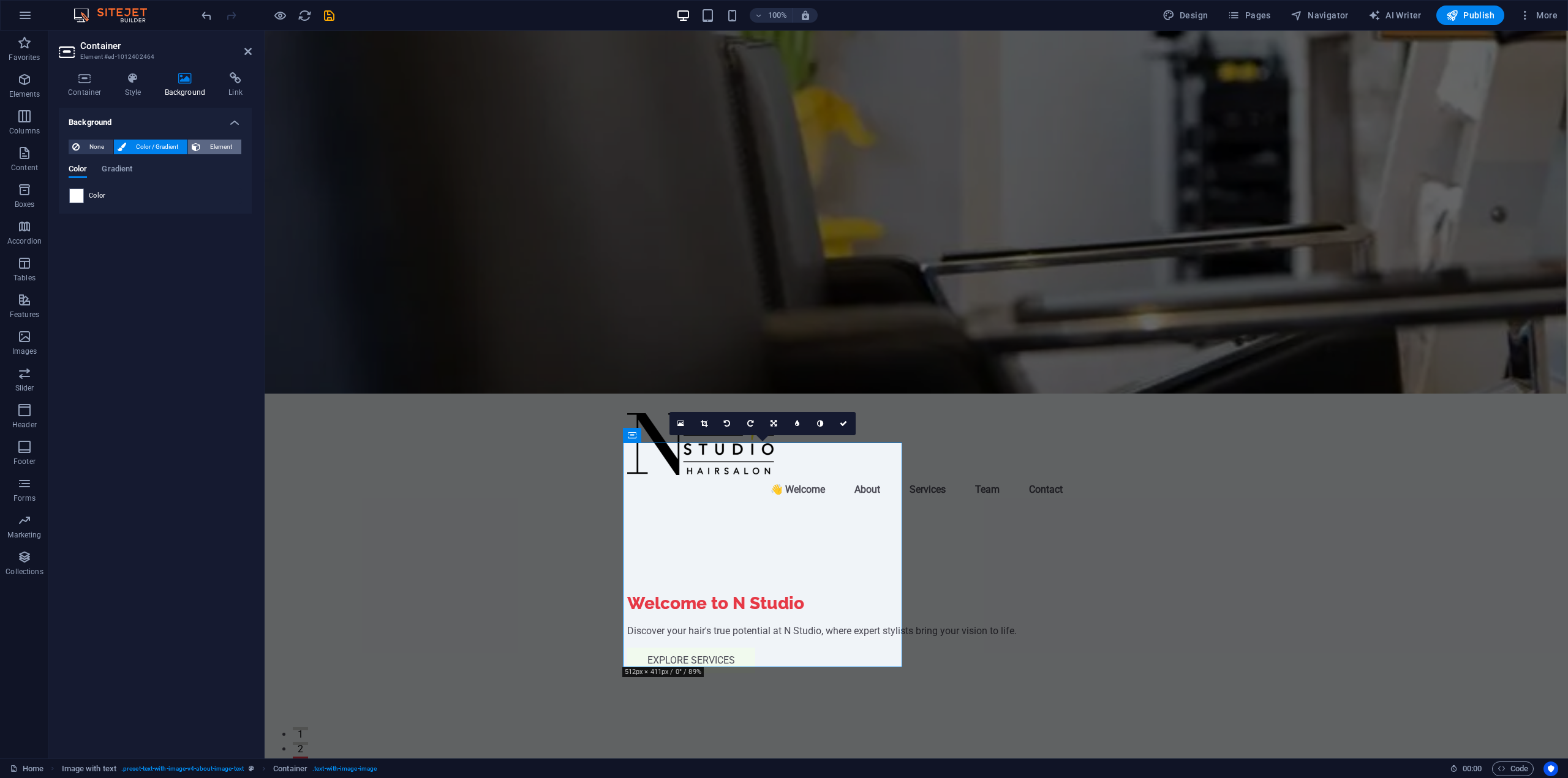
click at [206, 152] on span "Element" at bounding box center [221, 146] width 34 height 15
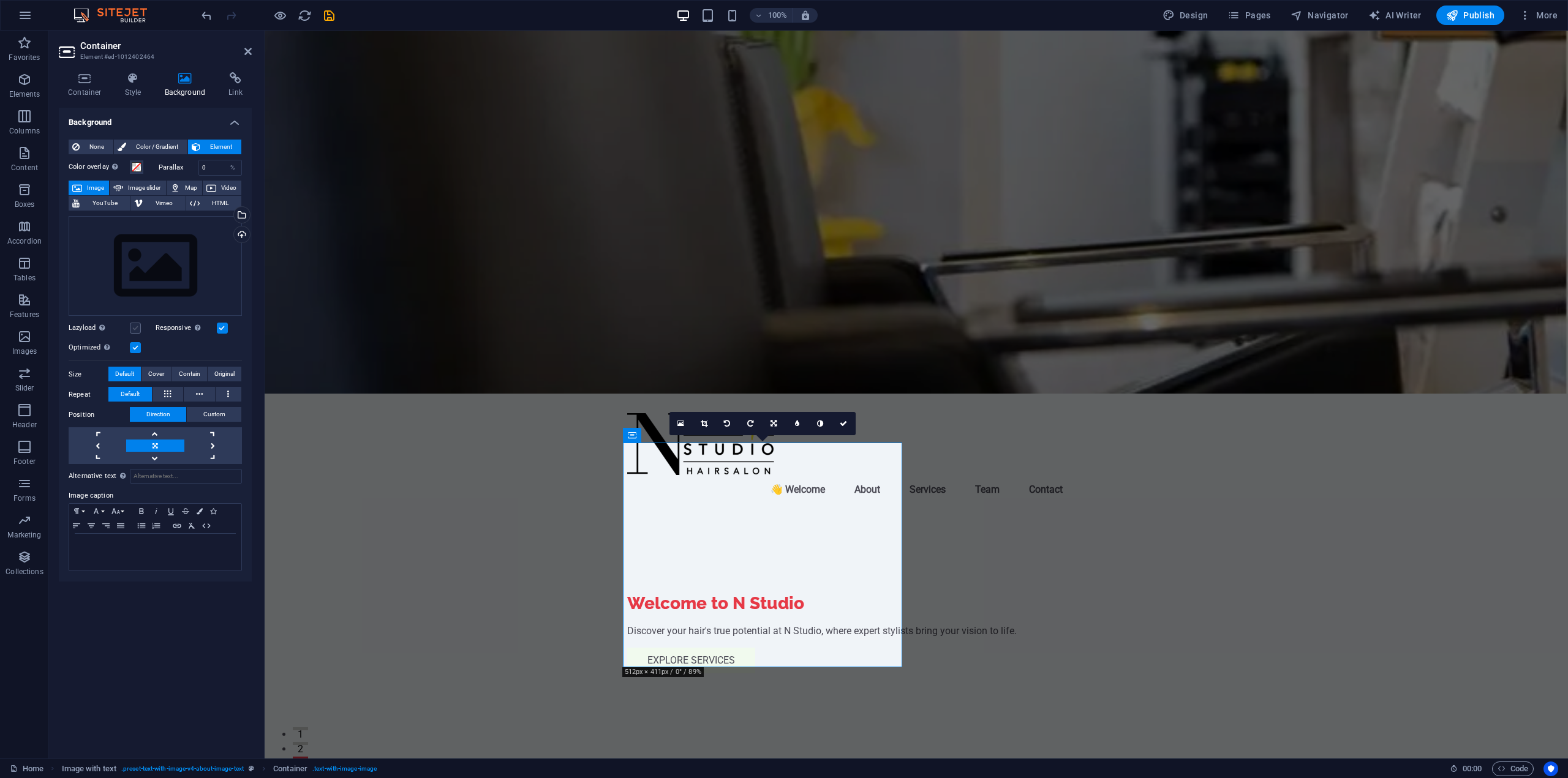
click at [134, 333] on label at bounding box center [135, 328] width 11 height 11
click at [0, 0] on input "Lazyload Loading images after the page loads improves page speed." at bounding box center [0, 0] width 0 height 0
click at [134, 330] on label at bounding box center [135, 328] width 11 height 11
click at [0, 0] on input "Lazyload Loading images after the page loads improves page speed." at bounding box center [0, 0] width 0 height 0
click at [239, 229] on div "Upload" at bounding box center [240, 236] width 19 height 19
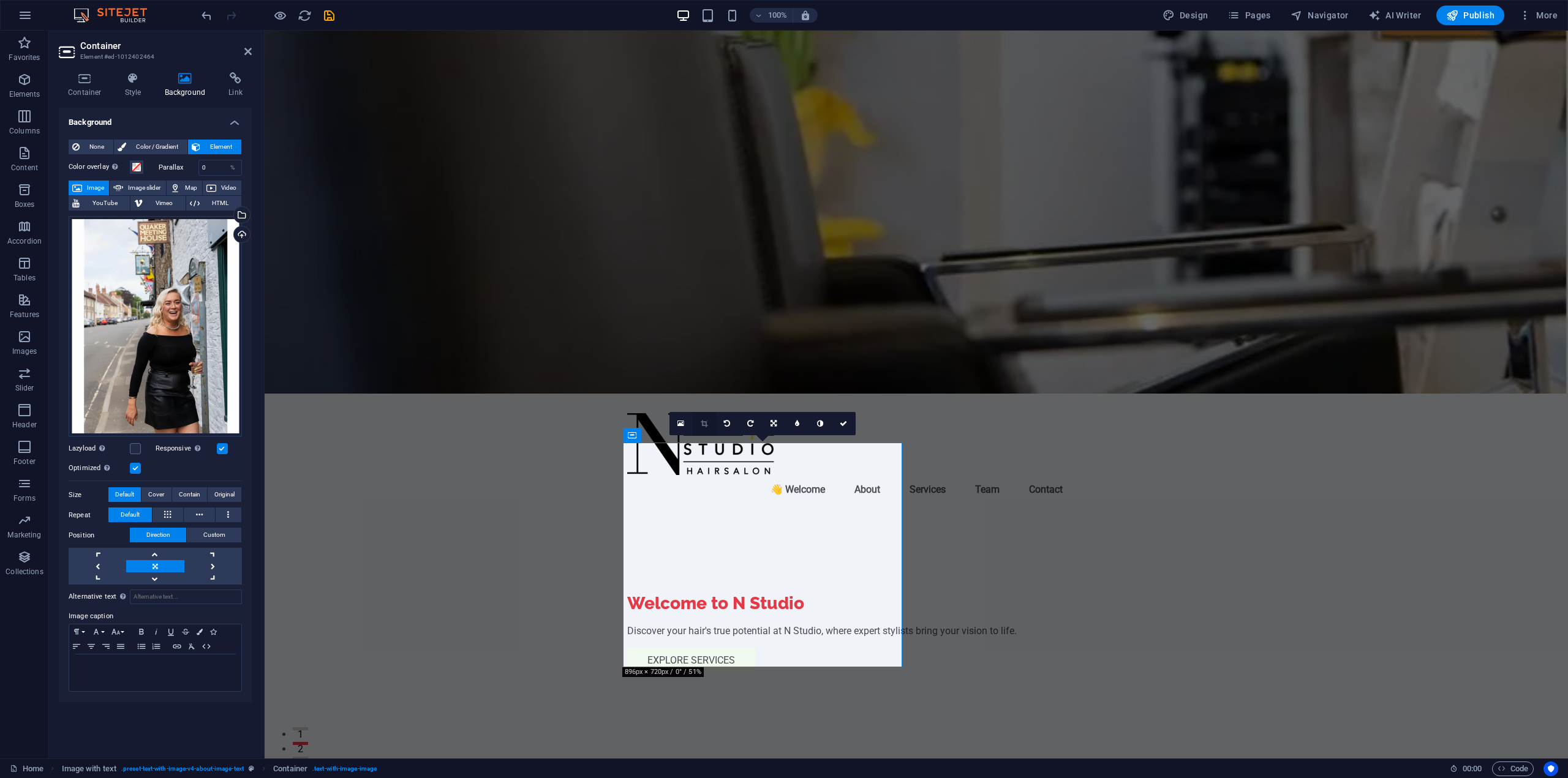
click at [701, 426] on icon at bounding box center [704, 423] width 7 height 7
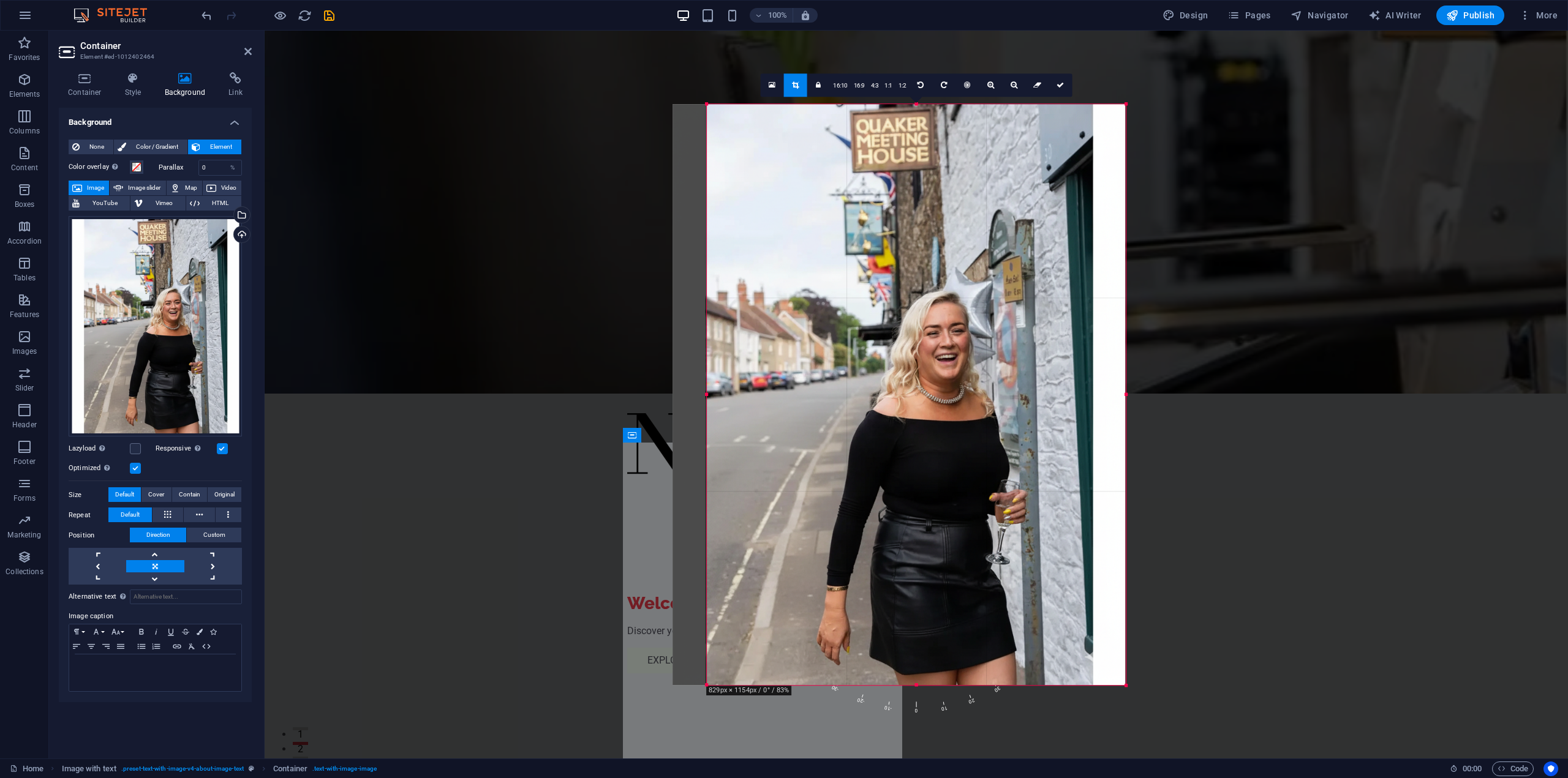
drag, startPoint x: 690, startPoint y: 687, endPoint x: 724, endPoint y: 687, distance: 34.0
click at [724, 685] on div "180 170 160 150 140 130 120 110 100 90 80 70 60 50 40 30 20 10 0 -10 -20 -30 -4…" at bounding box center [916, 394] width 419 height 581
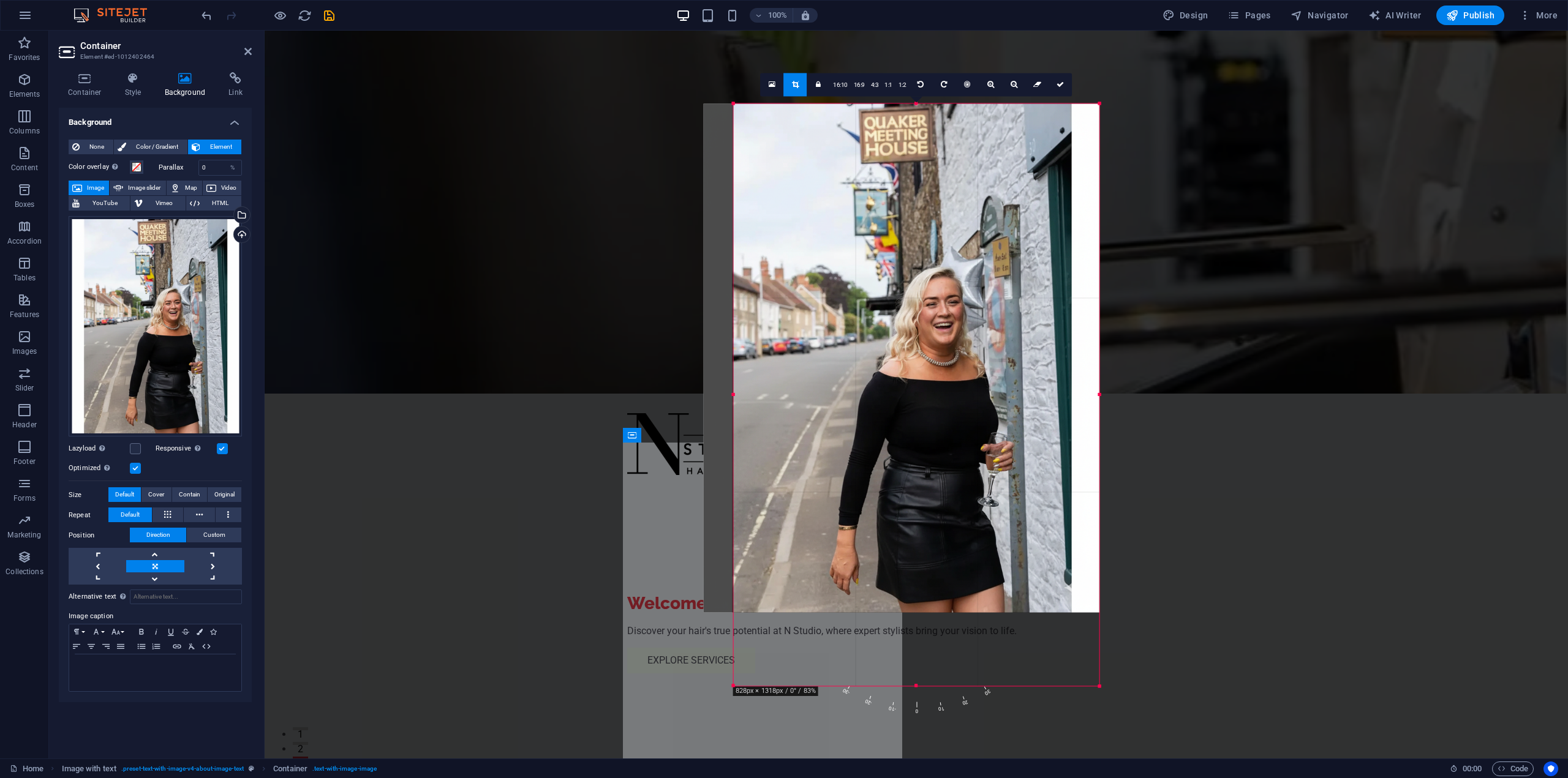
drag, startPoint x: 1124, startPoint y: 684, endPoint x: 1071, endPoint y: 700, distance: 55.4
click at [1071, 686] on div "180 170 160 150 140 130 120 110 100 90 80 70 60 50 40 30 20 10 0 -10 -20 -30 -4…" at bounding box center [917, 394] width 365 height 582
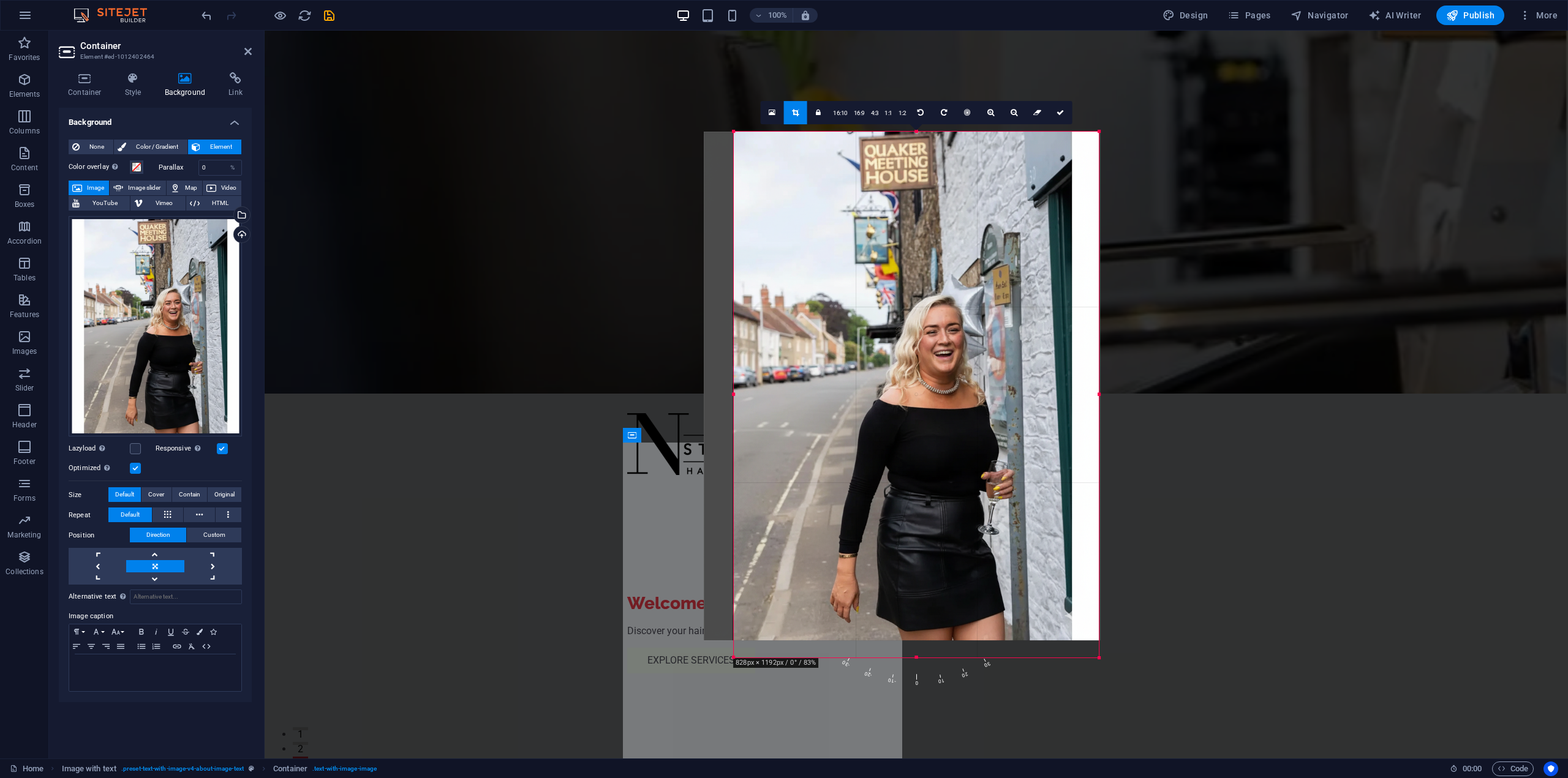
drag, startPoint x: 1099, startPoint y: 647, endPoint x: 1111, endPoint y: 674, distance: 29.5
click at [1107, 674] on div "Drag here to replace the existing content. Press “Ctrl” if you want to create a…" at bounding box center [916, 394] width 1303 height 728
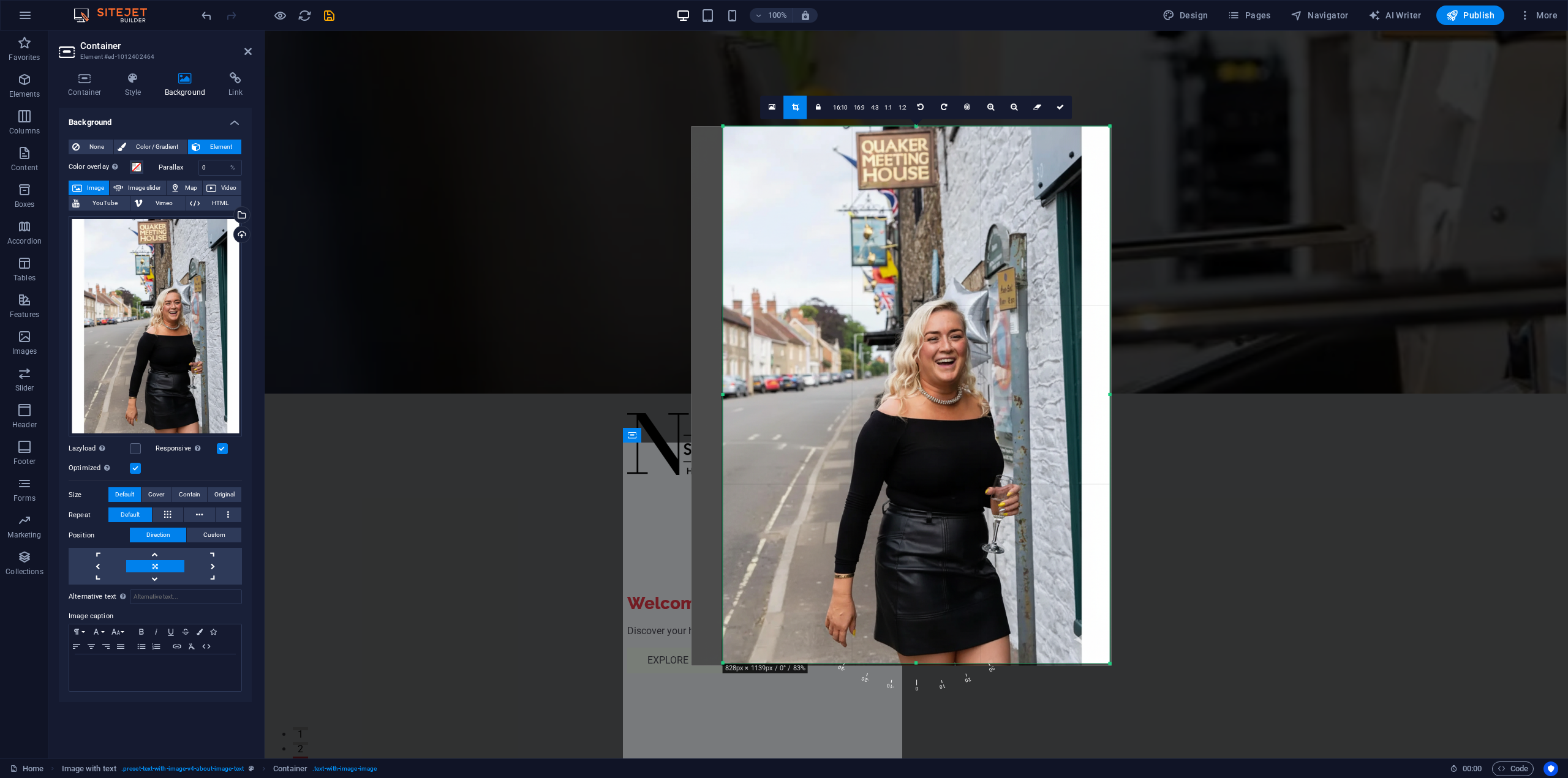
drag, startPoint x: 1104, startPoint y: 395, endPoint x: 1129, endPoint y: 406, distance: 27.3
click at [1129, 406] on div "Drag here to replace the existing content. Press “Ctrl” if you want to create a…" at bounding box center [916, 394] width 1303 height 728
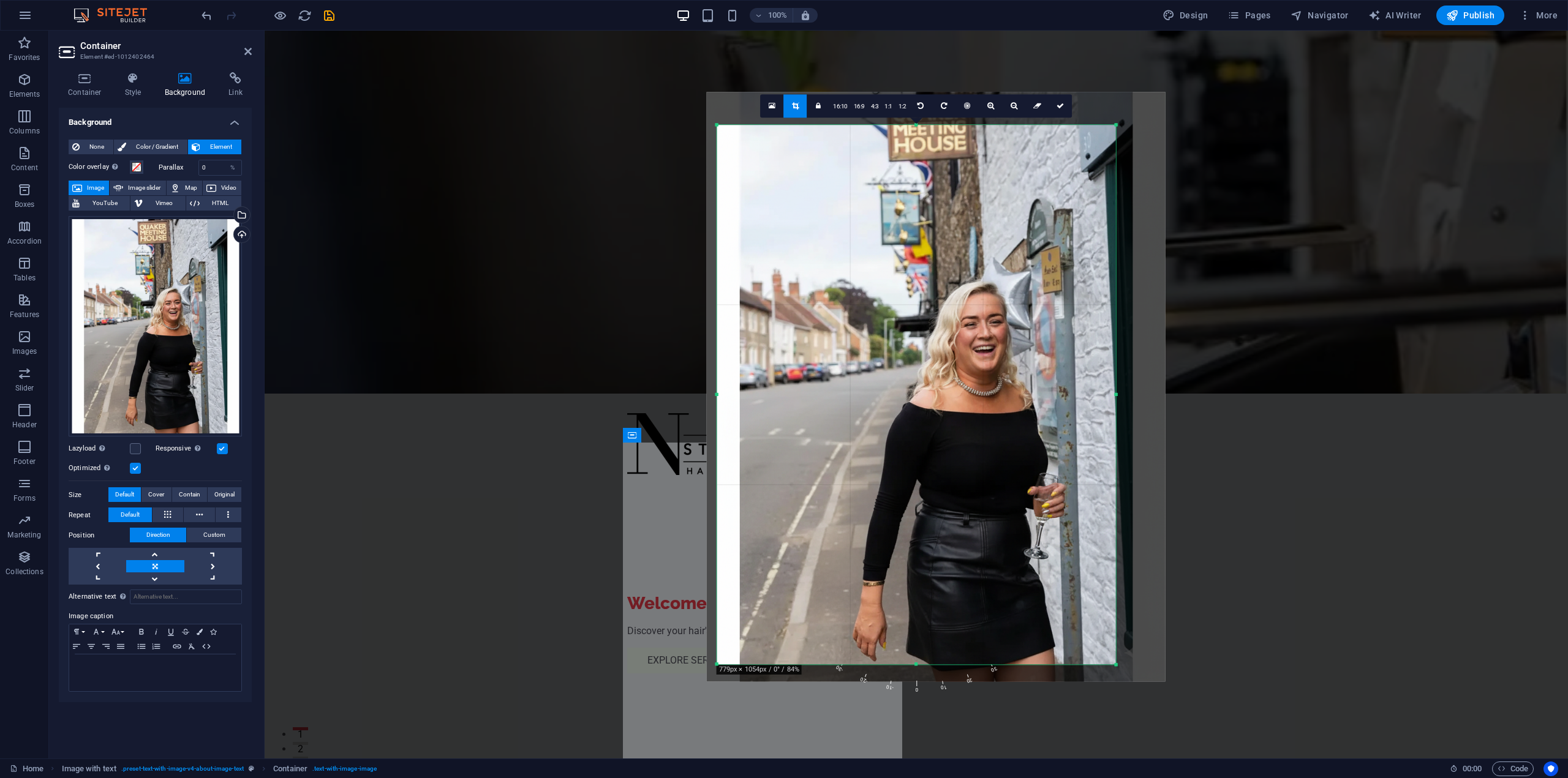
drag, startPoint x: 894, startPoint y: 537, endPoint x: 927, endPoint y: 532, distance: 33.4
click at [927, 532] on div at bounding box center [935, 387] width 459 height 590
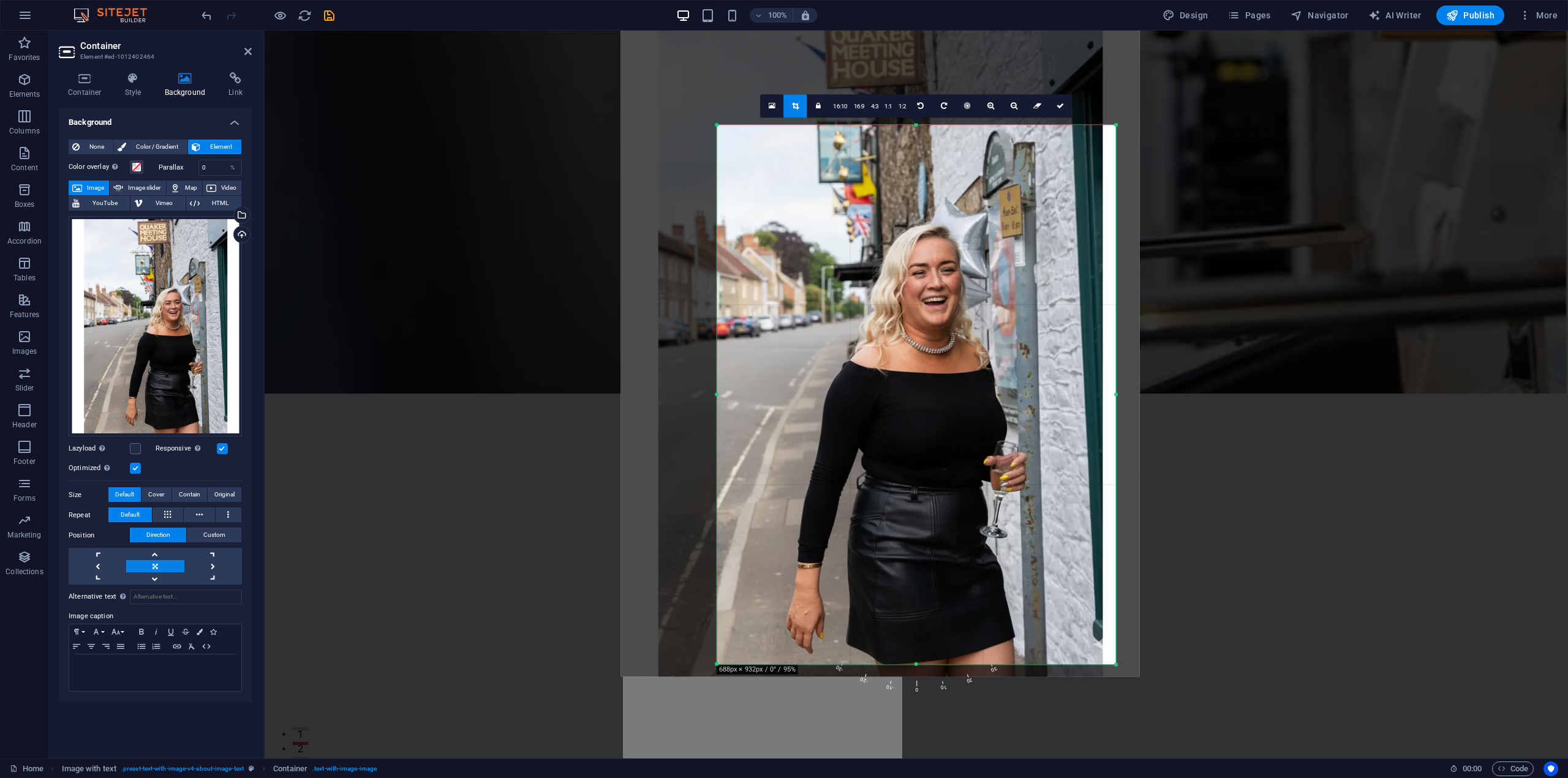
drag, startPoint x: 915, startPoint y: 527, endPoint x: 865, endPoint y: 497, distance: 58.3
click at [865, 497] on div at bounding box center [880, 343] width 519 height 667
click at [1062, 108] on icon at bounding box center [1061, 106] width 7 height 7
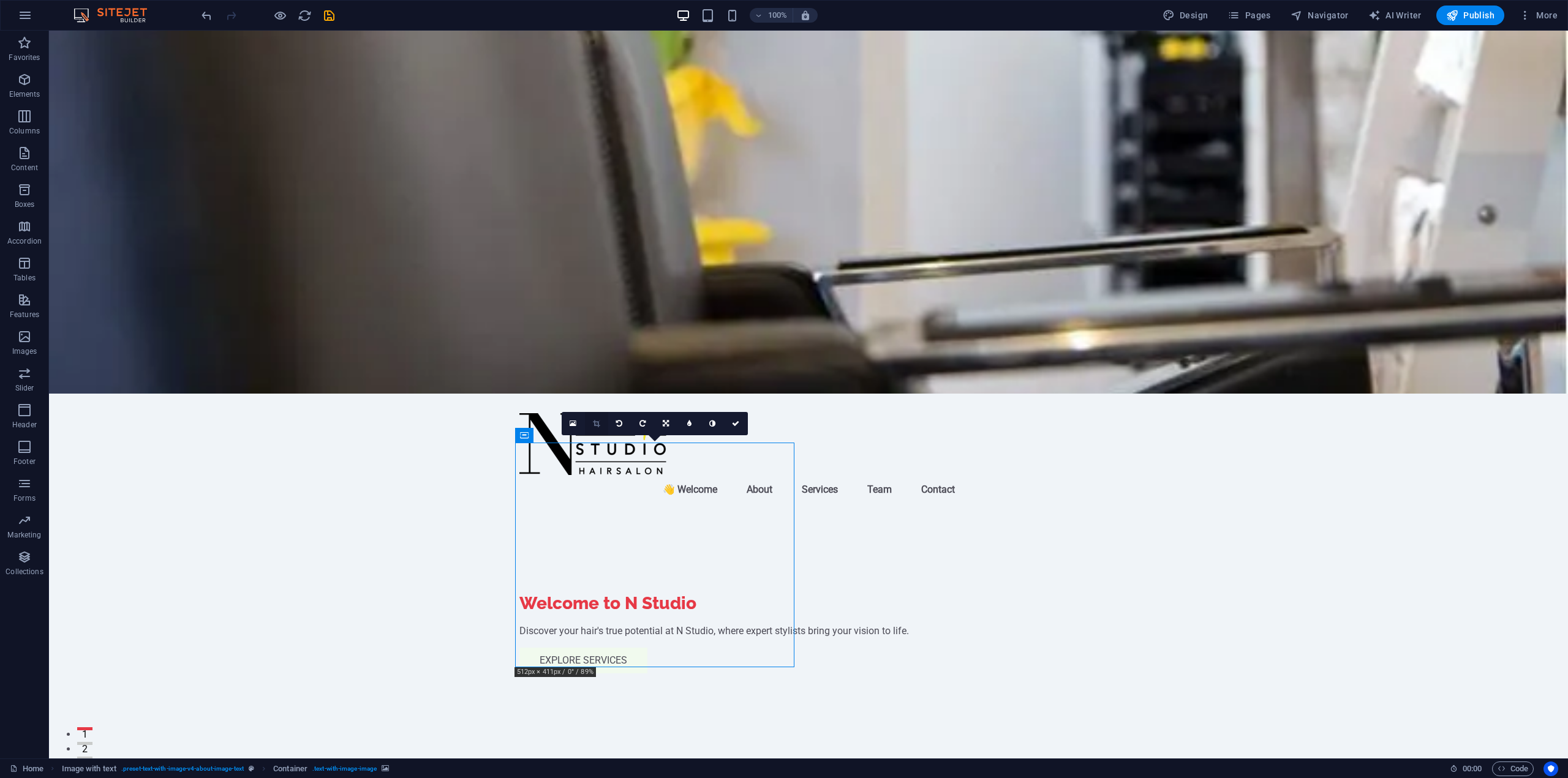
click at [596, 422] on icon at bounding box center [596, 423] width 7 height 7
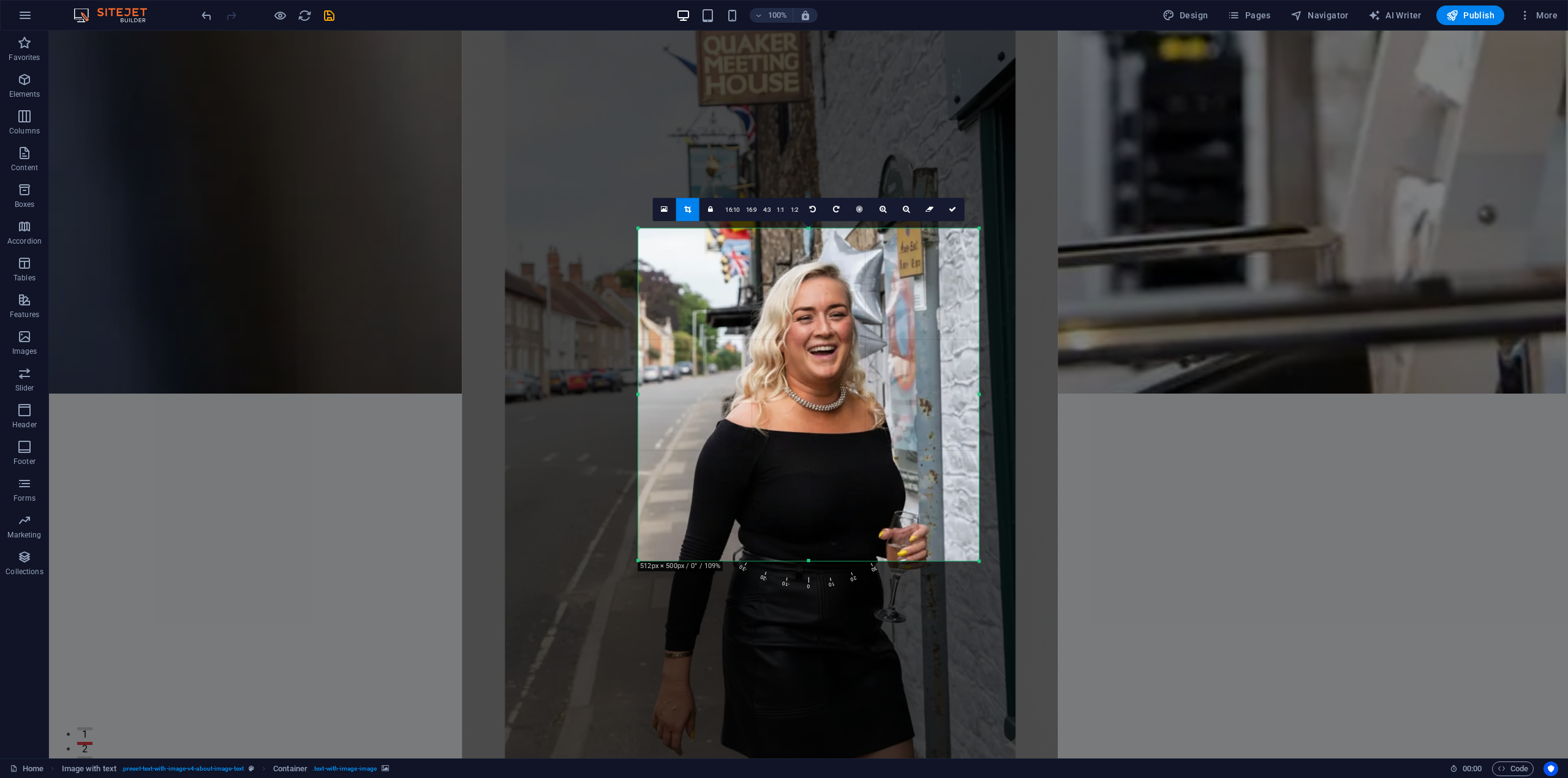
drag, startPoint x: 847, startPoint y: 407, endPoint x: 898, endPoint y: 280, distance: 136.9
click at [898, 280] on div at bounding box center [760, 399] width 596 height 767
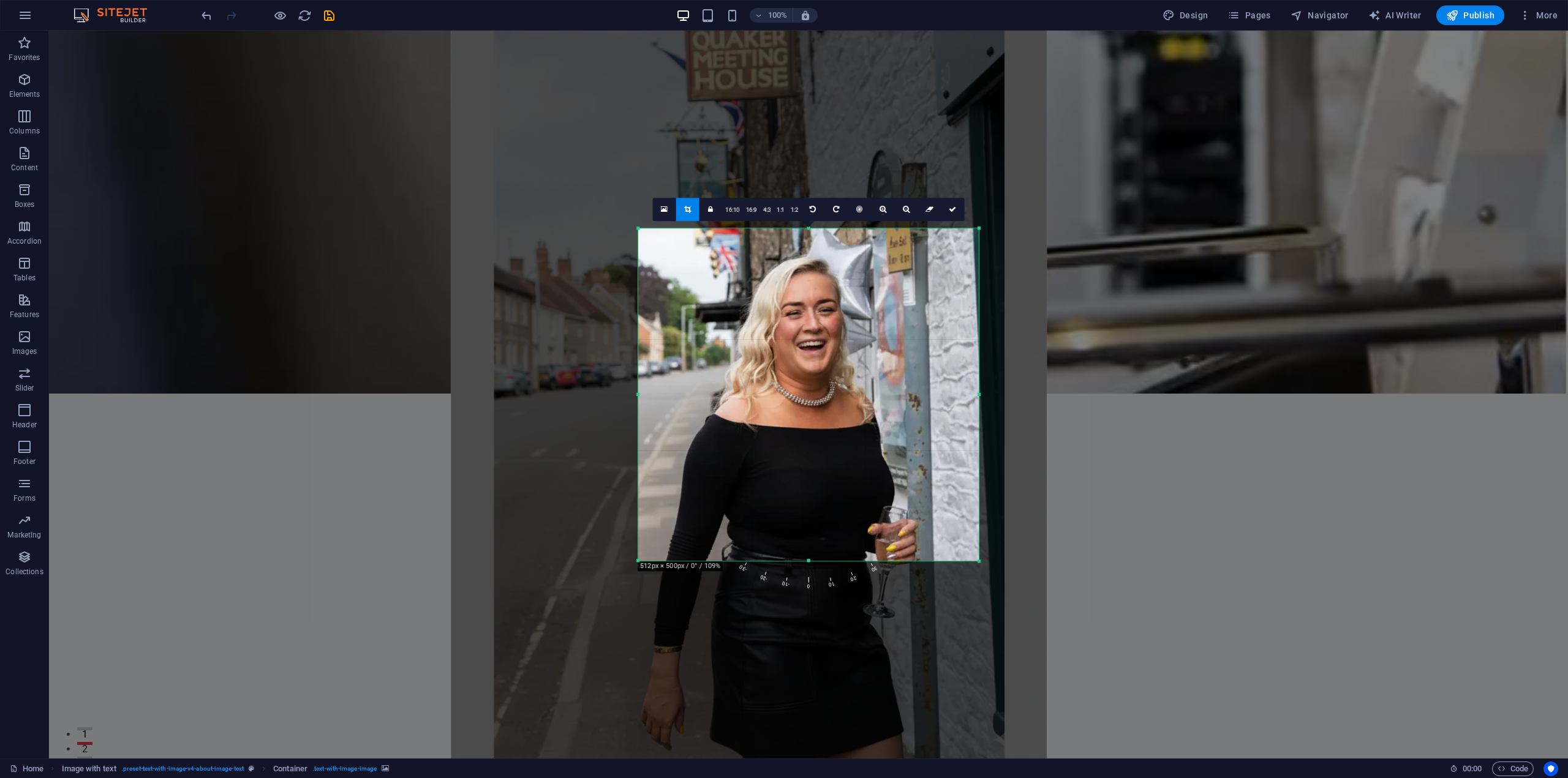
drag, startPoint x: 885, startPoint y: 284, endPoint x: 874, endPoint y: 280, distance: 11.7
click at [874, 280] on div at bounding box center [749, 393] width 596 height 767
click at [955, 213] on icon at bounding box center [952, 209] width 7 height 7
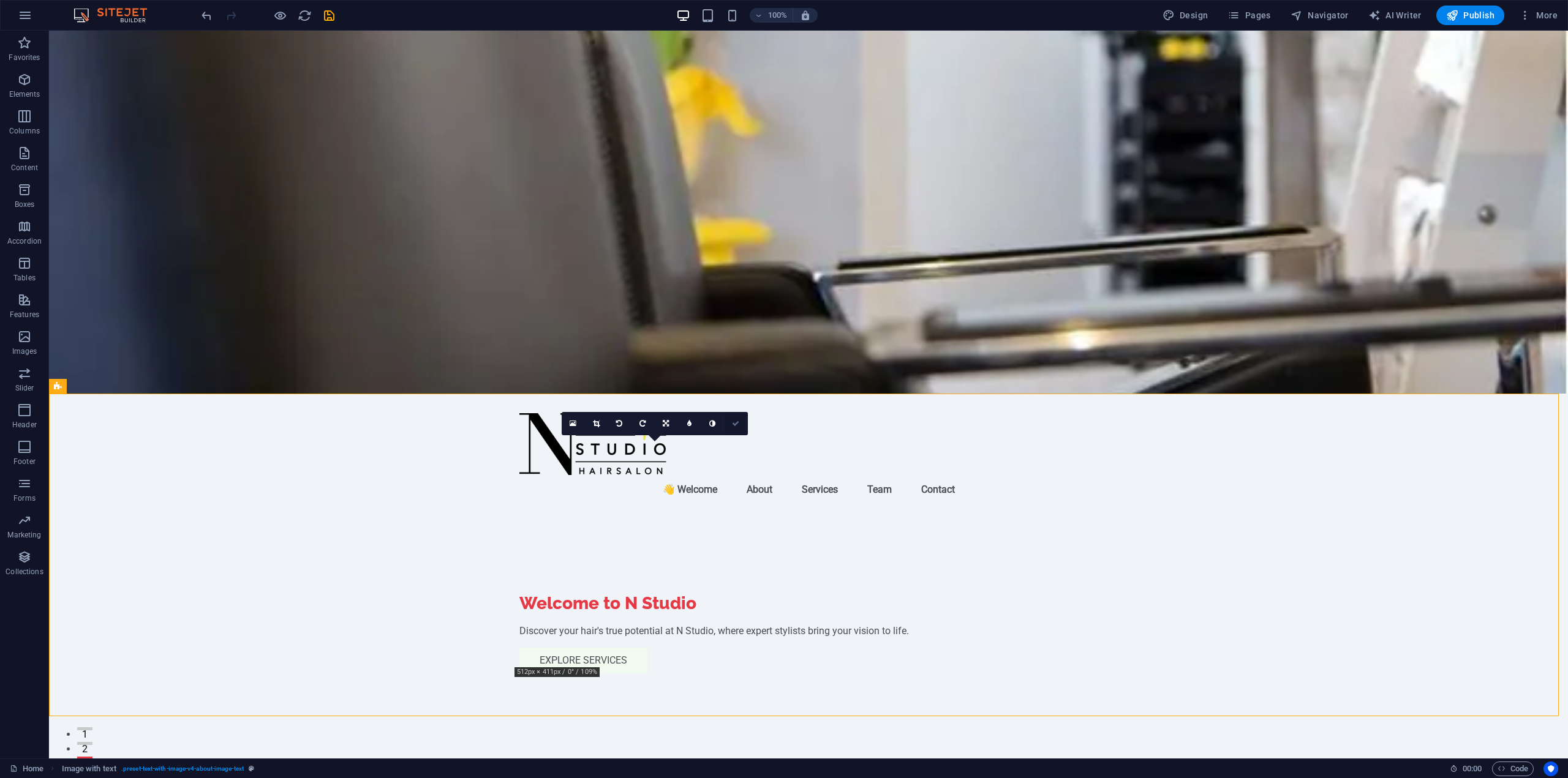
click at [734, 427] on icon at bounding box center [736, 423] width 7 height 7
drag, startPoint x: 617, startPoint y: 594, endPoint x: 632, endPoint y: 594, distance: 15.0
drag, startPoint x: 1368, startPoint y: 600, endPoint x: 1332, endPoint y: 595, distance: 36.3
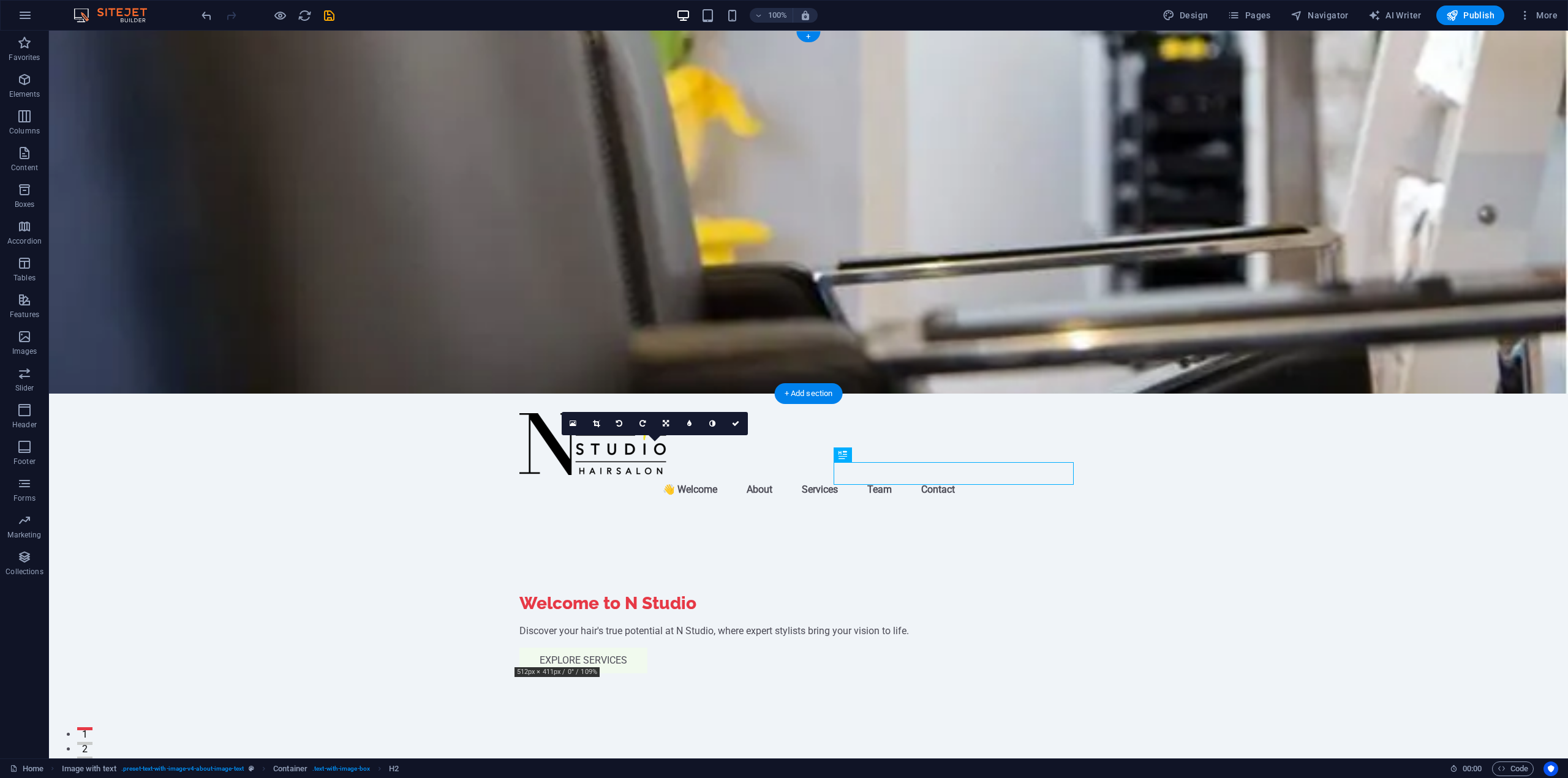
click at [1544, 29] on div "100% Design Pages Navigator AI Writer Publish More" at bounding box center [784, 15] width 1567 height 29
click at [1538, 21] on button "More" at bounding box center [1538, 15] width 49 height 19
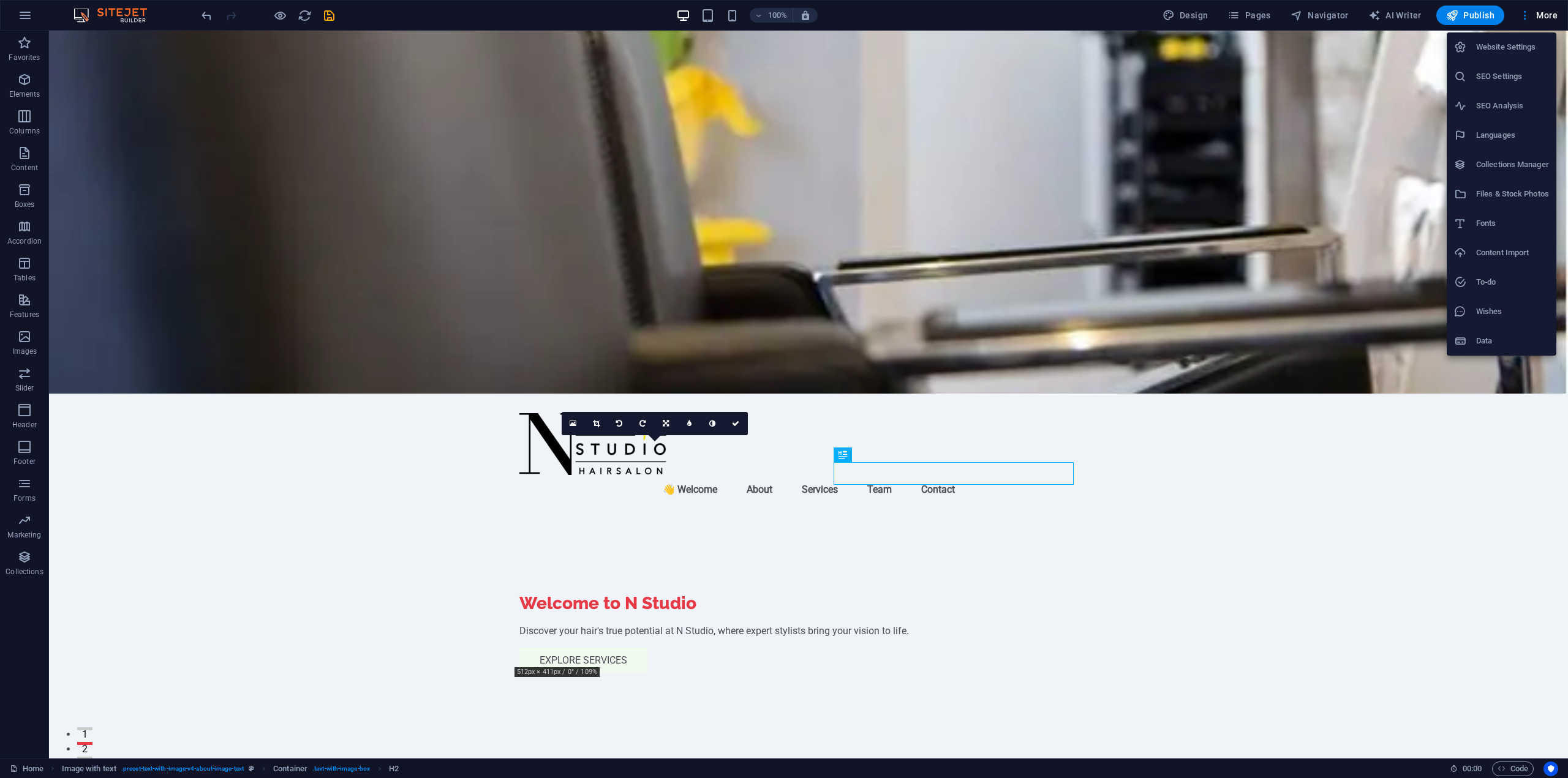
click at [1536, 59] on li "Website Settings" at bounding box center [1502, 47] width 109 height 29
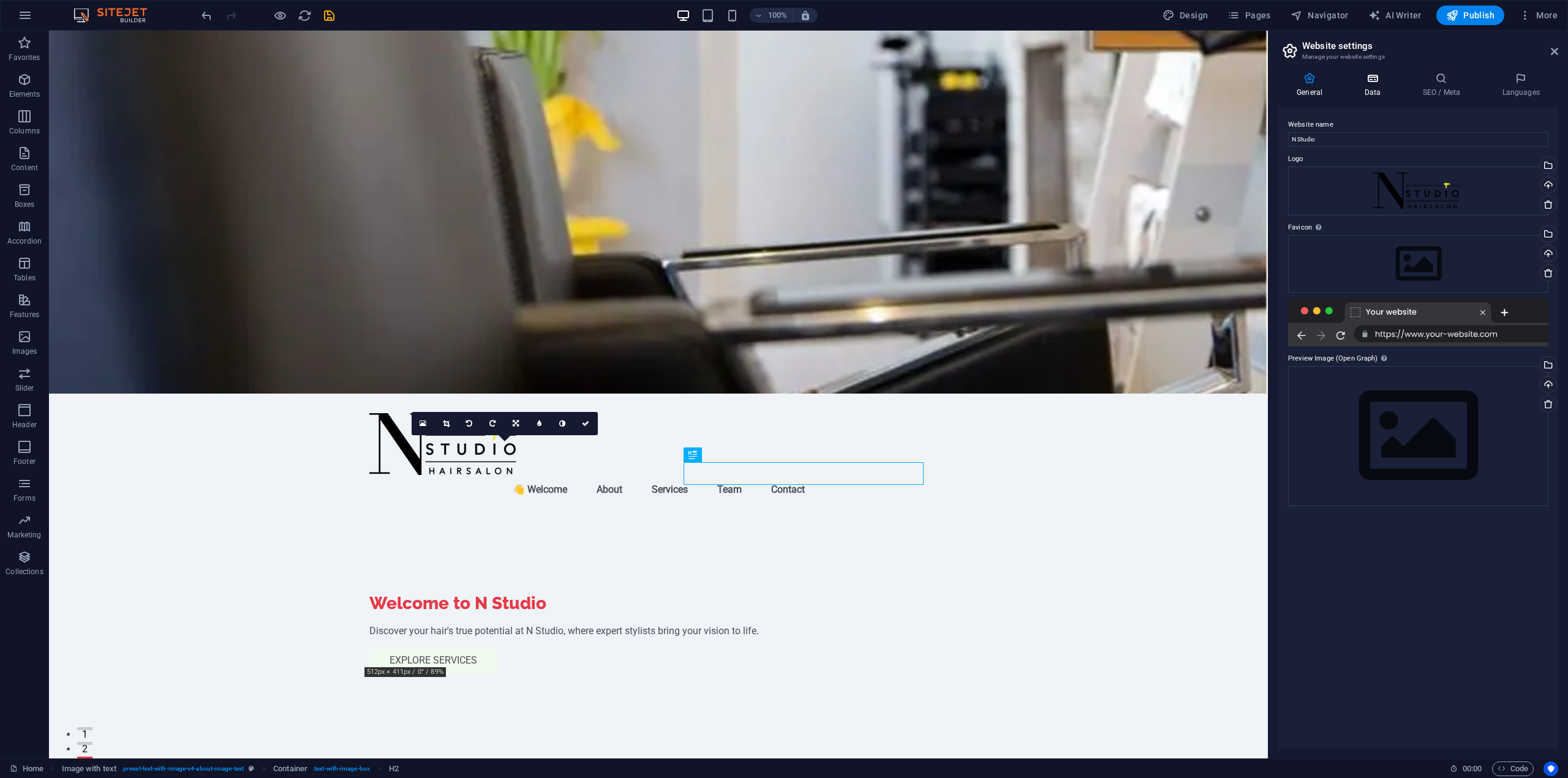
click at [1385, 91] on h4 "Data" at bounding box center [1375, 85] width 58 height 26
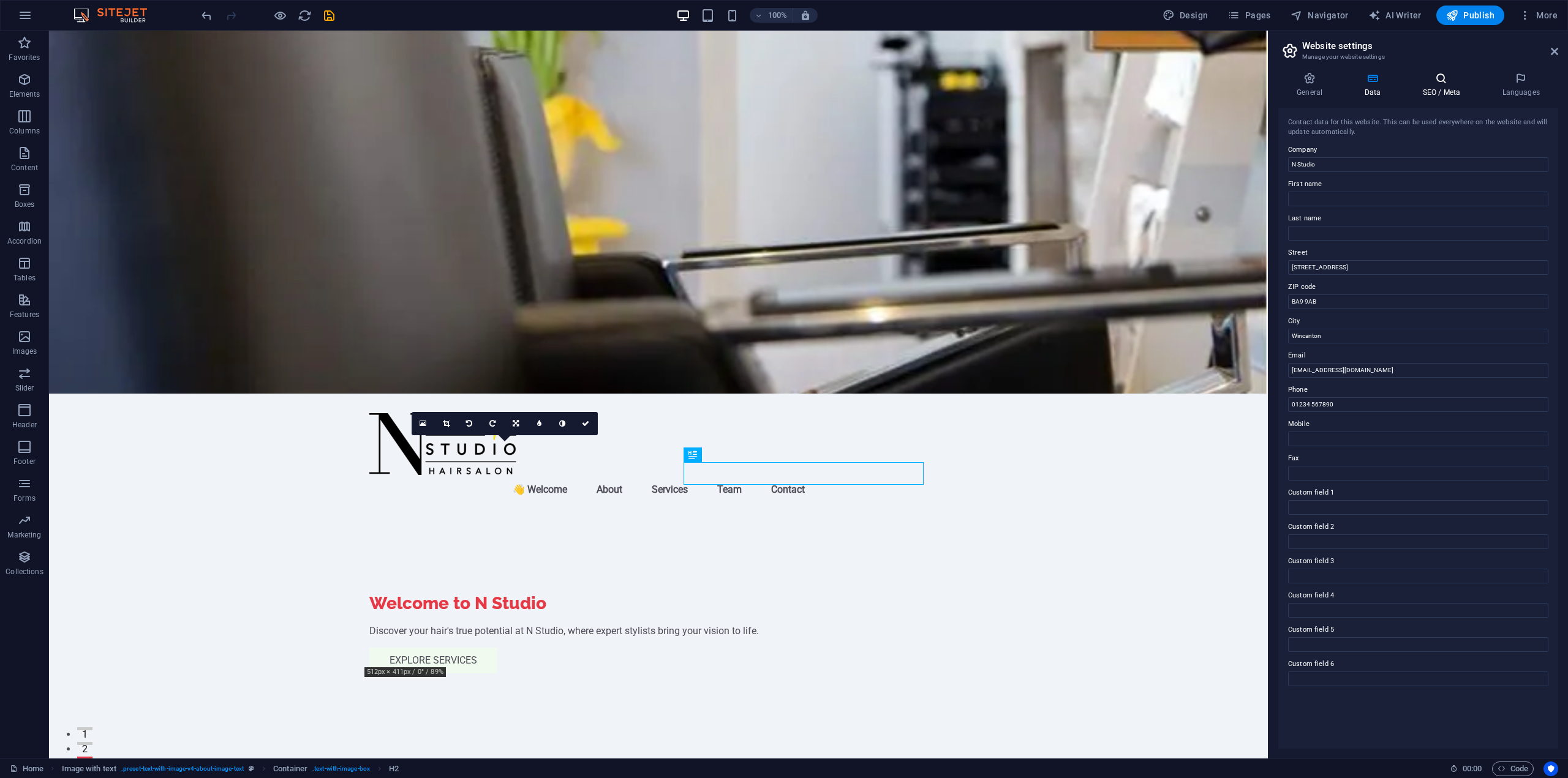
click at [1440, 91] on h4 "SEO / Meta" at bounding box center [1444, 85] width 79 height 26
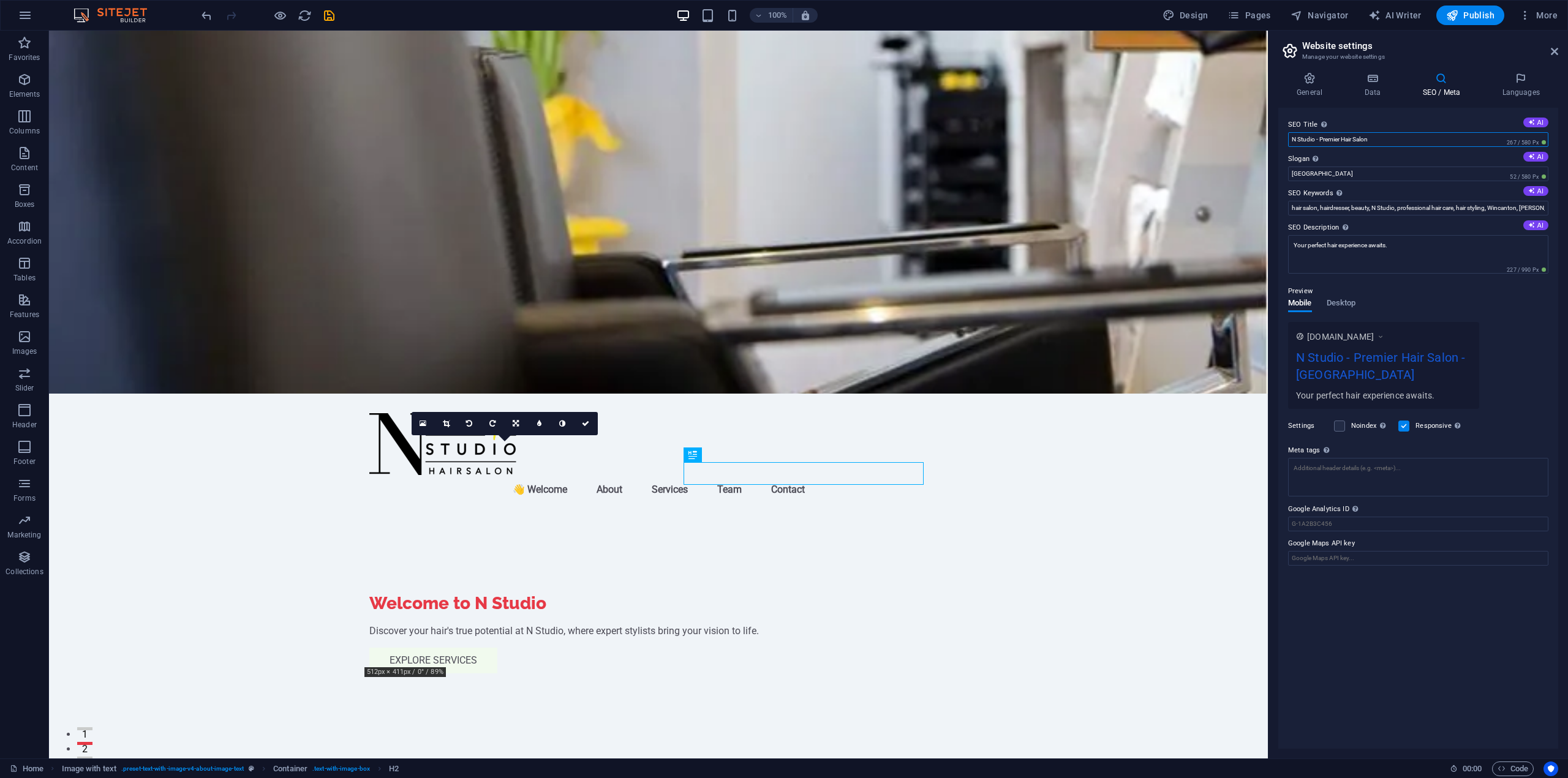
drag, startPoint x: 1343, startPoint y: 140, endPoint x: 1321, endPoint y: 139, distance: 22.0
click at [1321, 139] on input "N Studio - Premier Hair Salon" at bounding box center [1418, 139] width 260 height 15
type input "N Studio - Hair Salon"
click at [1377, 181] on input "Berlin" at bounding box center [1418, 174] width 260 height 15
drag, startPoint x: 1392, startPoint y: 208, endPoint x: 1265, endPoint y: 174, distance: 131.5
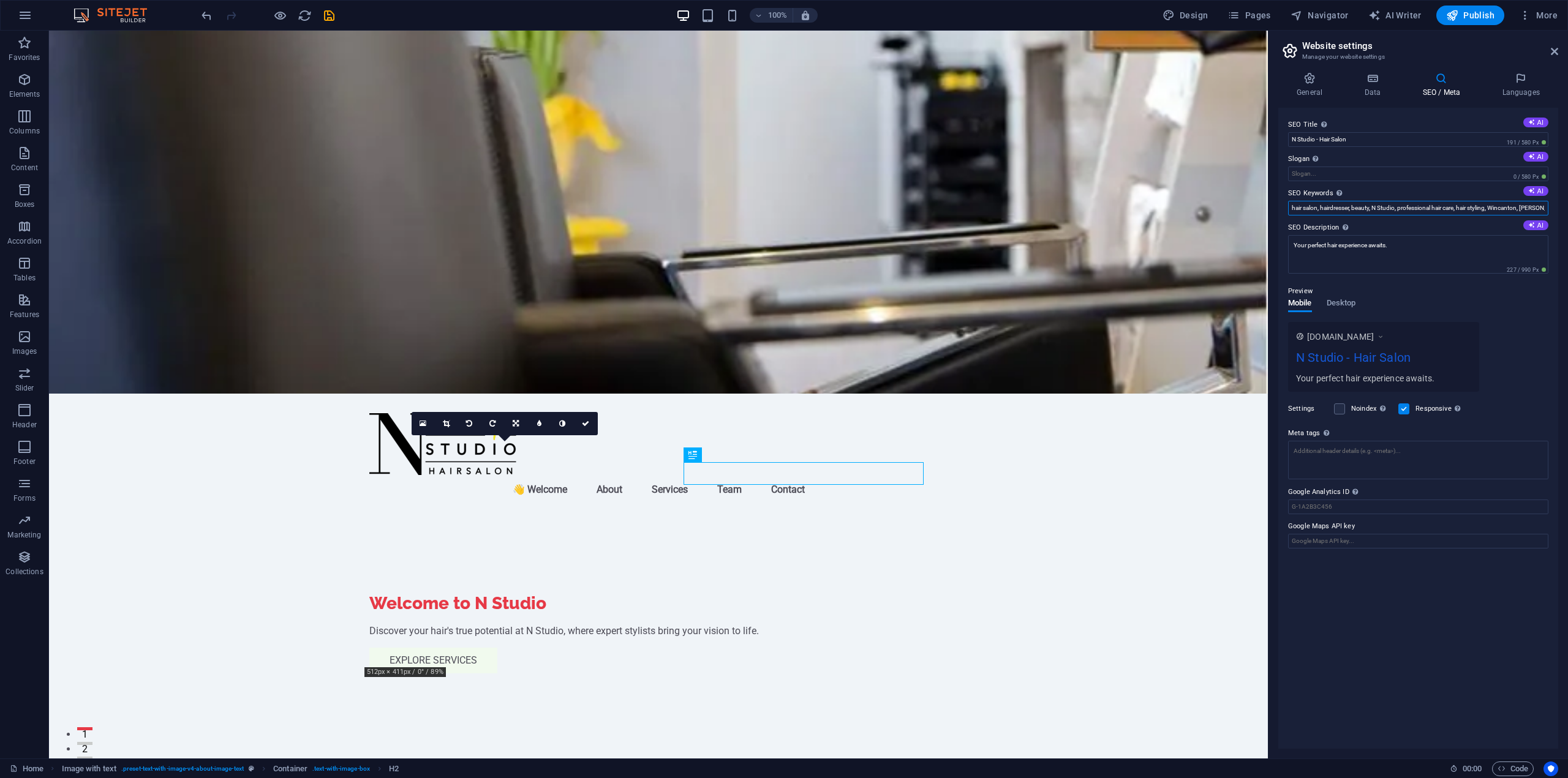
scroll to position [0, 17]
drag, startPoint x: 1456, startPoint y: 209, endPoint x: 1564, endPoint y: 209, distance: 108.0
click at [1564, 209] on div "General Data SEO / Meta Languages Website name N Studio Logo Drag files here, c…" at bounding box center [1418, 410] width 299 height 696
click at [1519, 348] on div "www.example.com N Studio - Hair Salon Your perfect hair experience awaits." at bounding box center [1418, 356] width 260 height 70
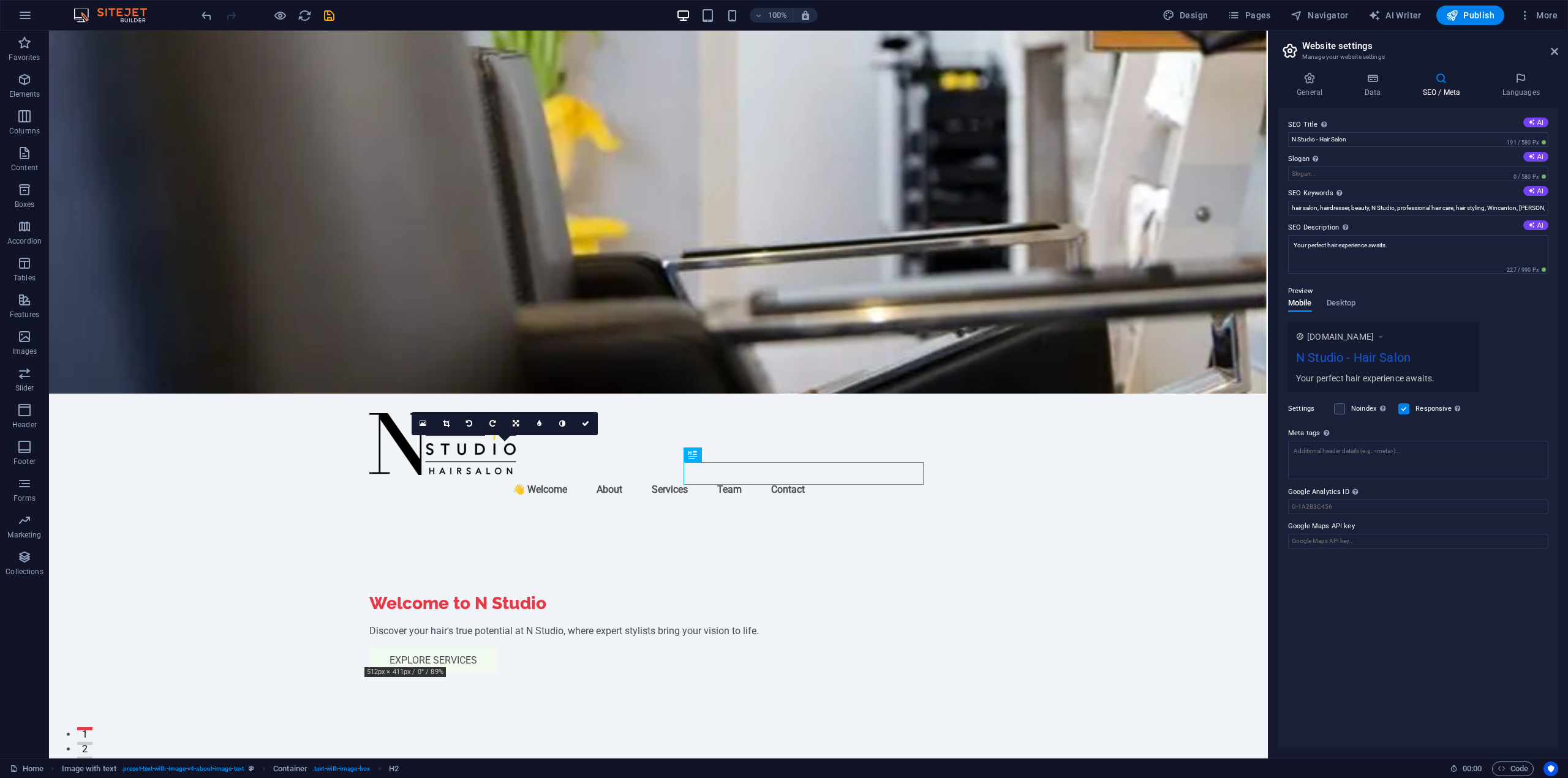
click at [1363, 303] on div "Preview Mobile Desktop www.example.com N Studio - Hair Salon Your perfect hair …" at bounding box center [1418, 333] width 260 height 117
click at [1349, 303] on span "Desktop" at bounding box center [1341, 303] width 29 height 17
click at [1300, 301] on span "Mobile" at bounding box center [1300, 303] width 24 height 17
click at [1339, 301] on span "Desktop" at bounding box center [1341, 303] width 29 height 17
click at [1302, 303] on span "Mobile" at bounding box center [1300, 303] width 24 height 17
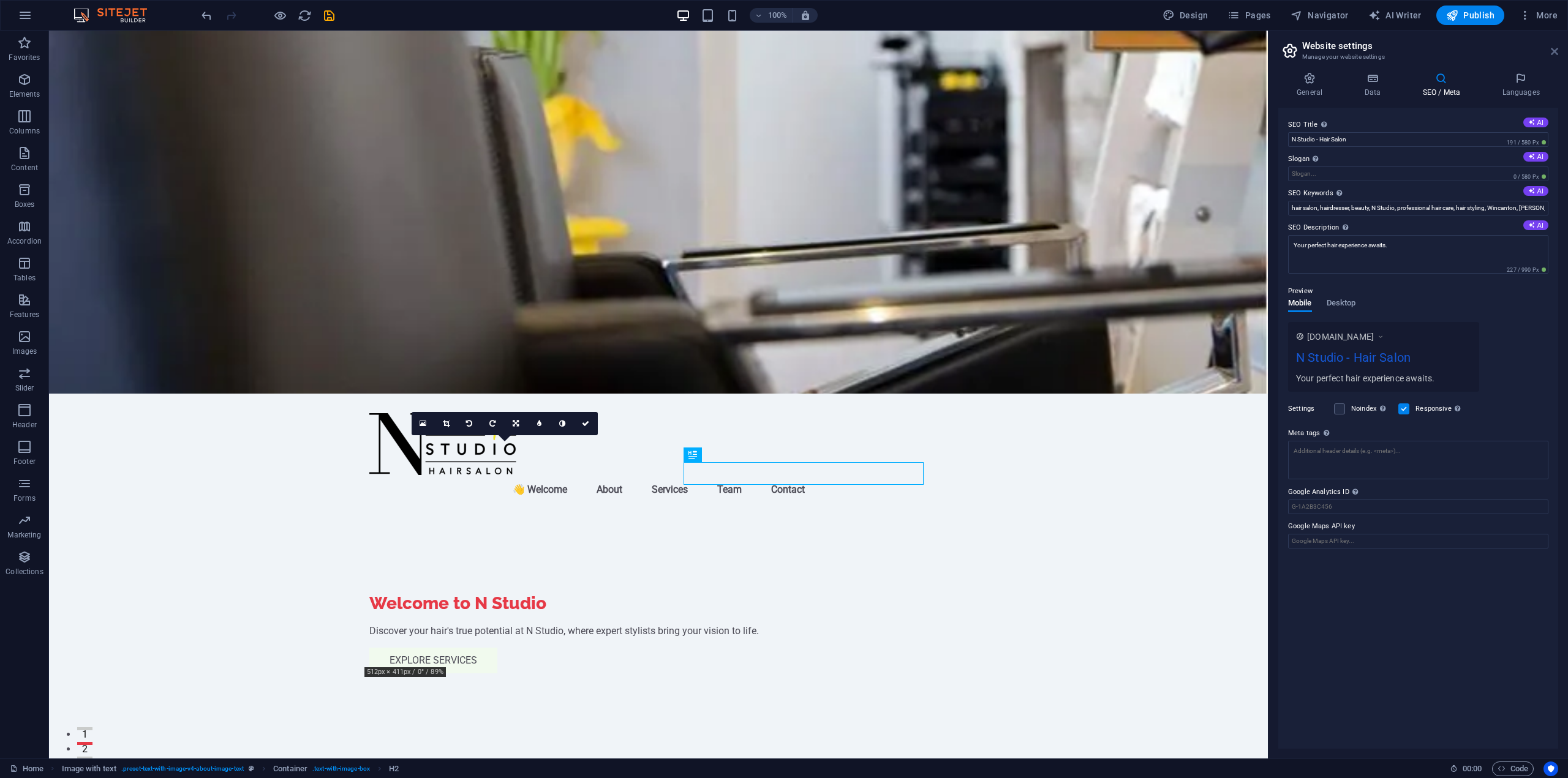
click at [1556, 47] on icon at bounding box center [1555, 51] width 7 height 10
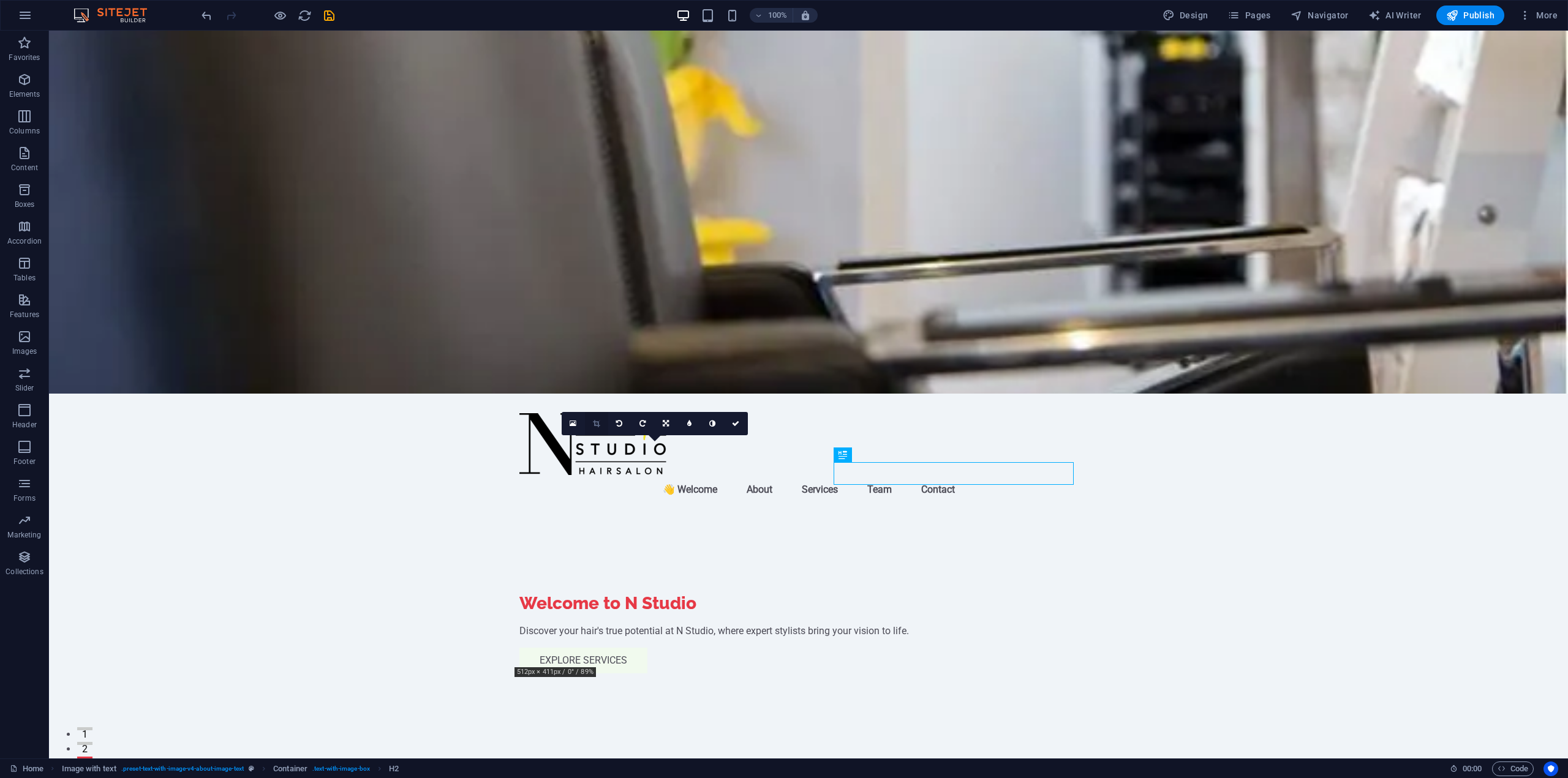
click at [602, 424] on link at bounding box center [596, 423] width 23 height 23
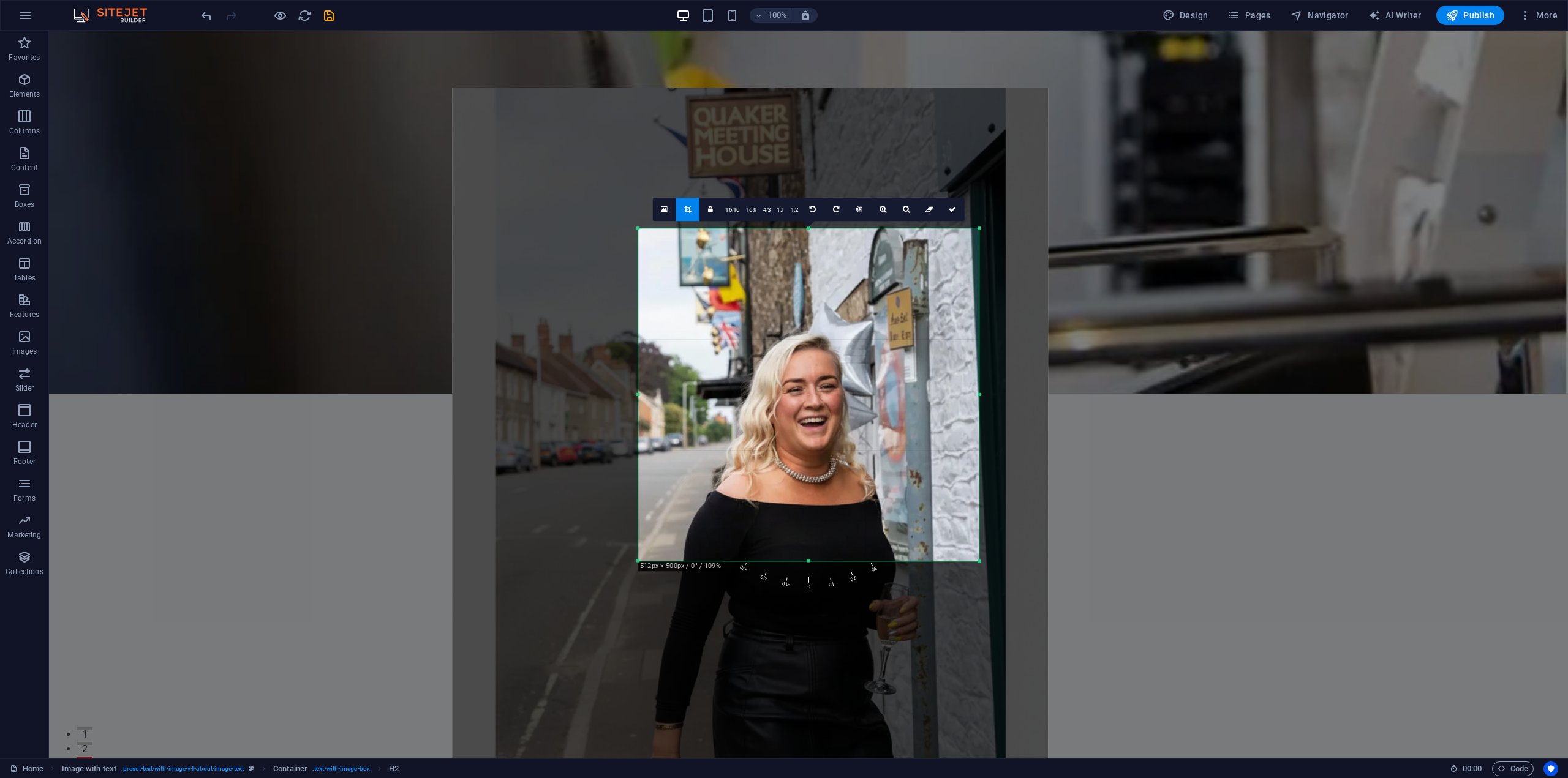
drag, startPoint x: 778, startPoint y: 478, endPoint x: 780, endPoint y: 555, distance: 77.0
click at [780, 555] on div at bounding box center [750, 470] width 596 height 767
click at [957, 216] on link at bounding box center [952, 209] width 23 height 23
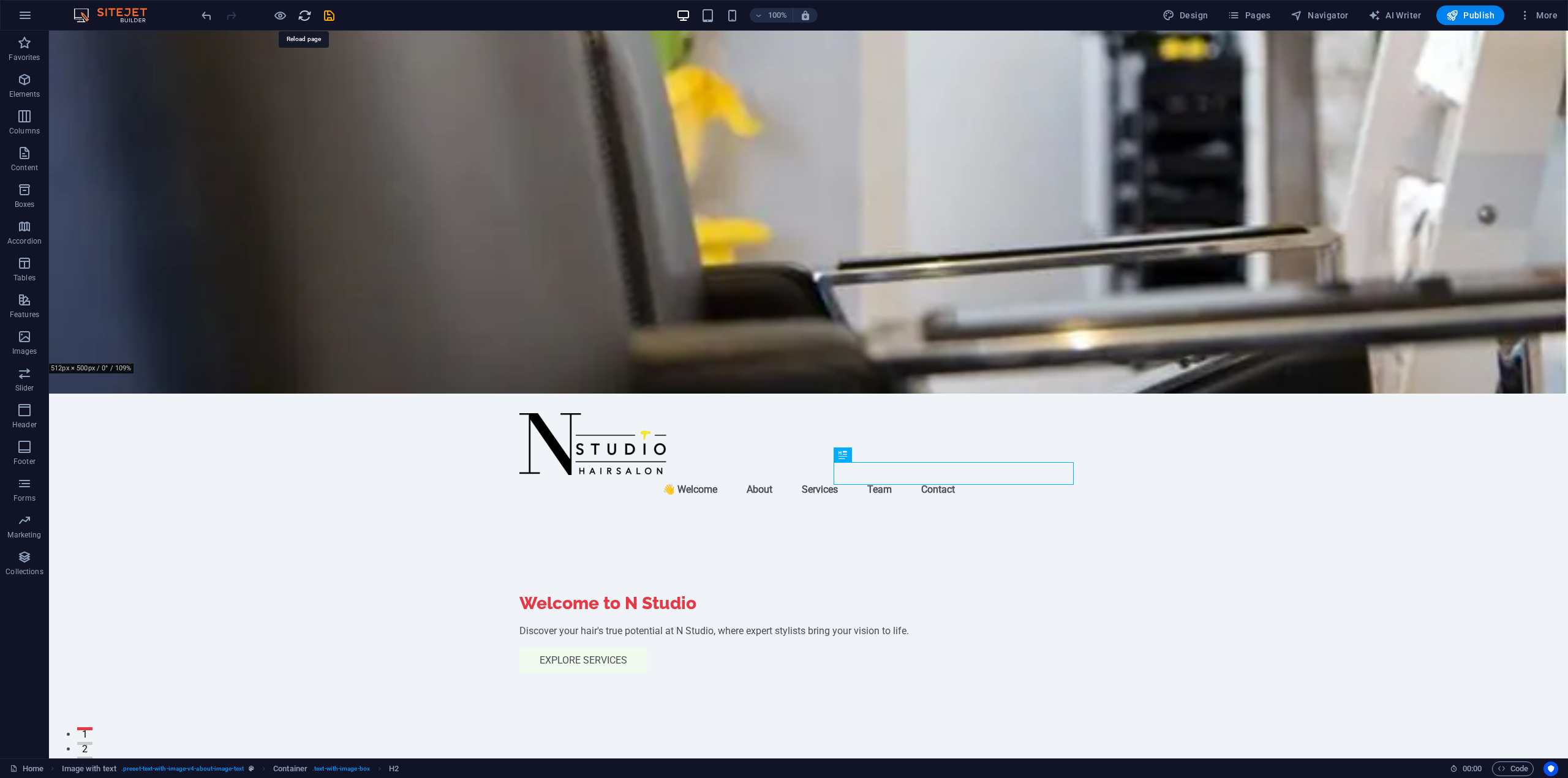
click at [308, 17] on icon "reload" at bounding box center [304, 16] width 14 height 14
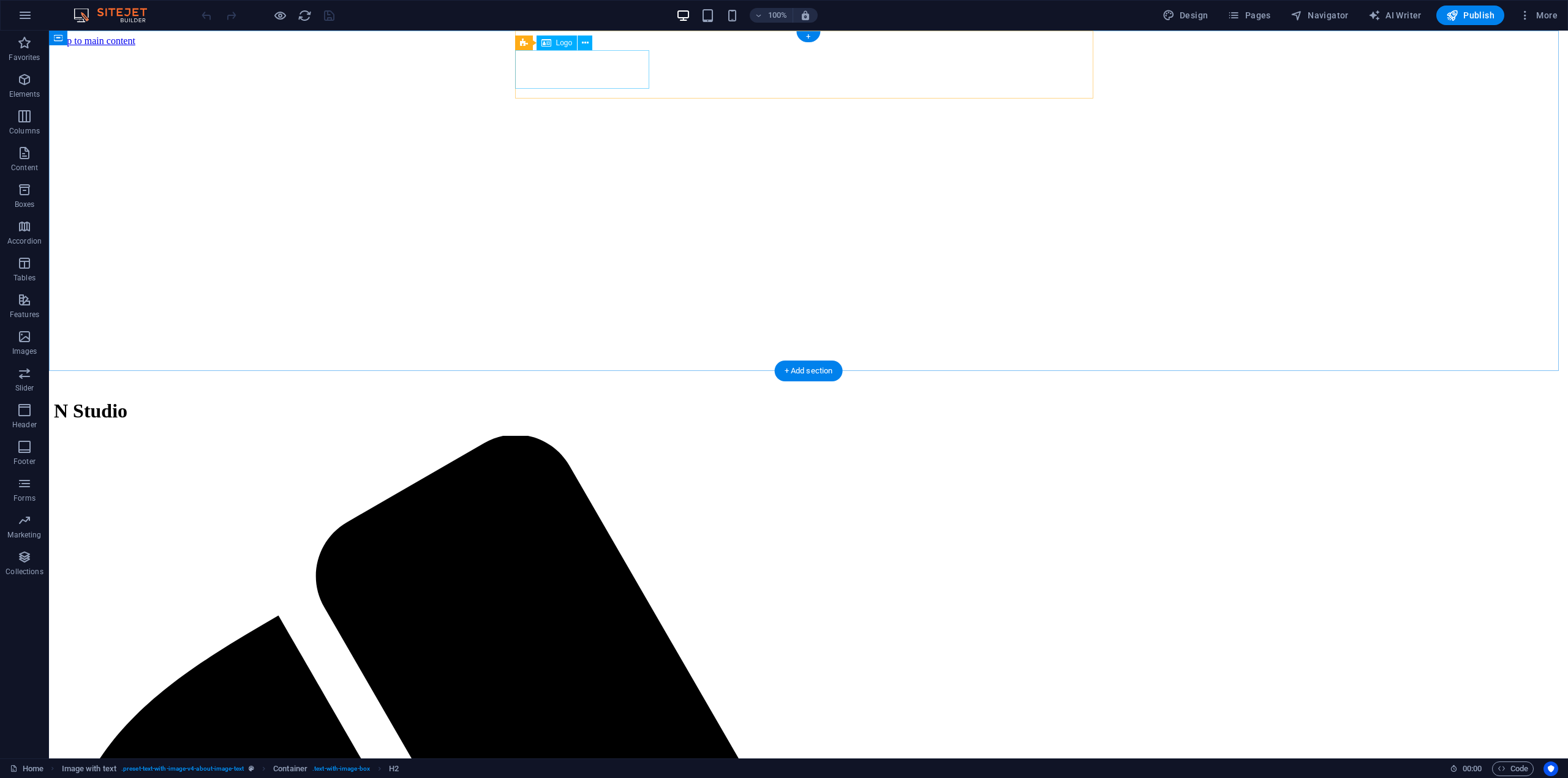
click at [589, 400] on div "N Studio" at bounding box center [808, 411] width 1510 height 23
click at [588, 31] on button at bounding box center [593, 38] width 15 height 15
select select "rem"
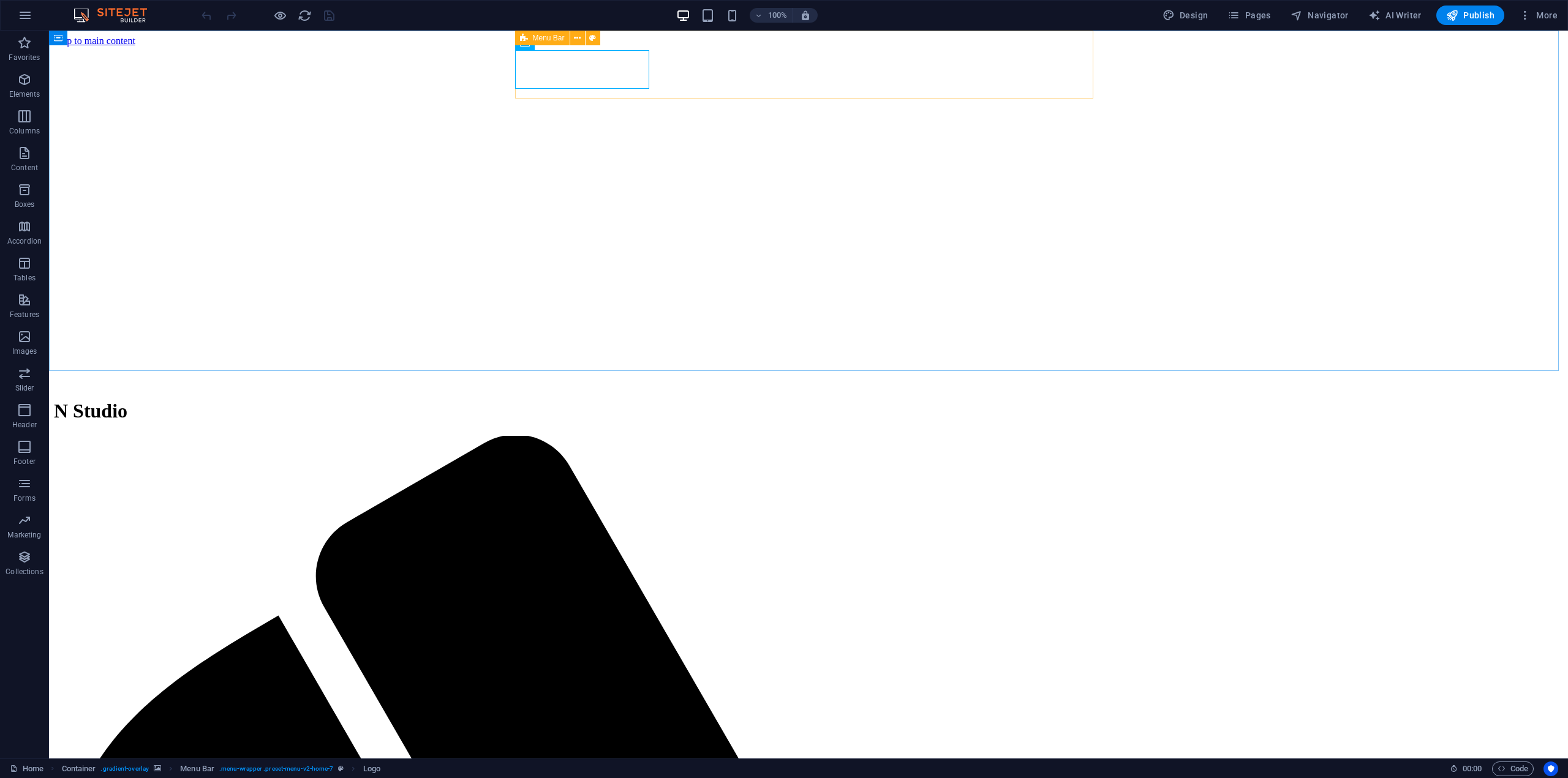
select select "rem"
select select "preset-menu-v2-home-7"
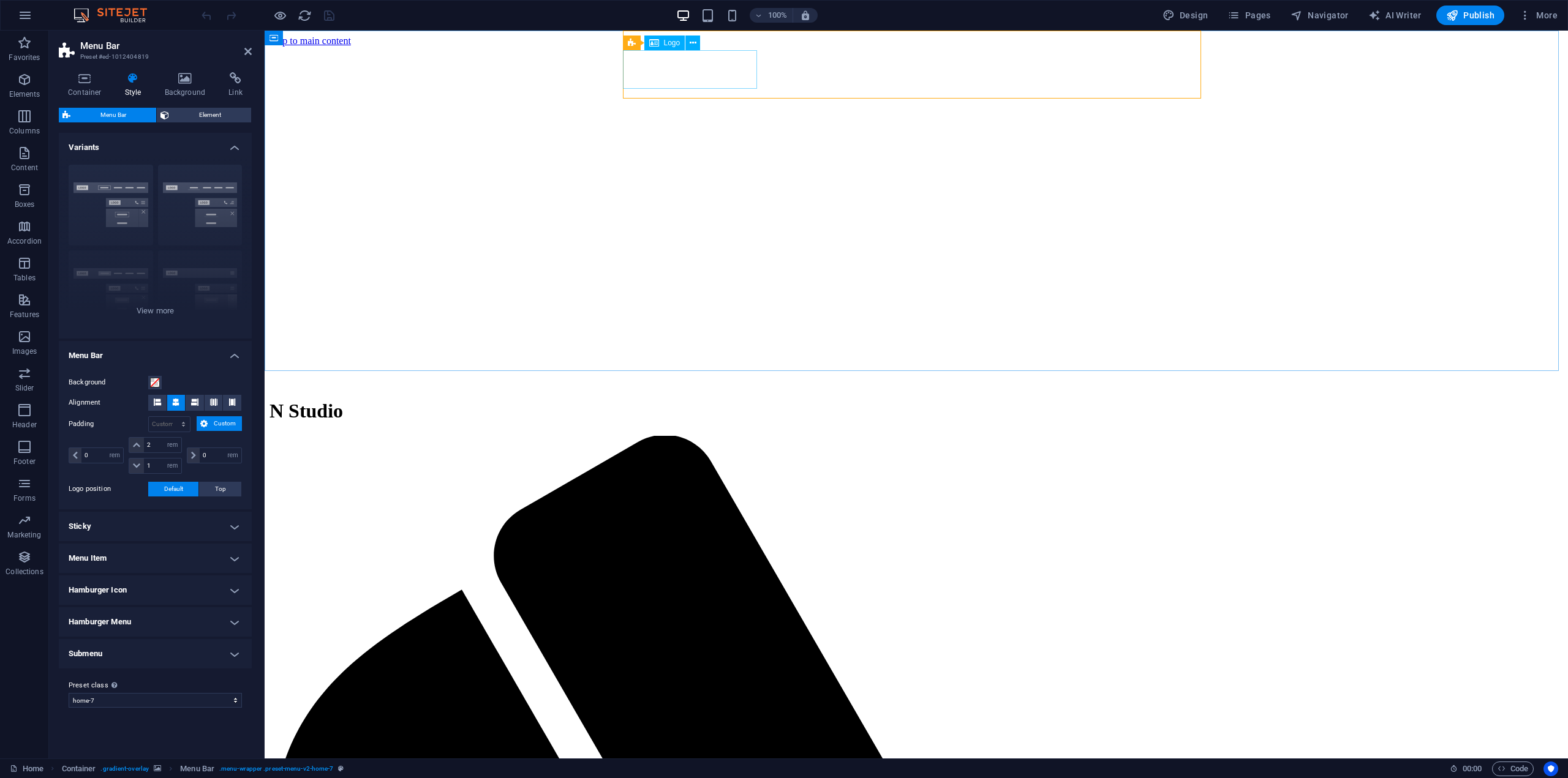
click at [690, 400] on div "N Studio" at bounding box center [916, 411] width 1294 height 23
click at [693, 42] on icon at bounding box center [694, 43] width 7 height 13
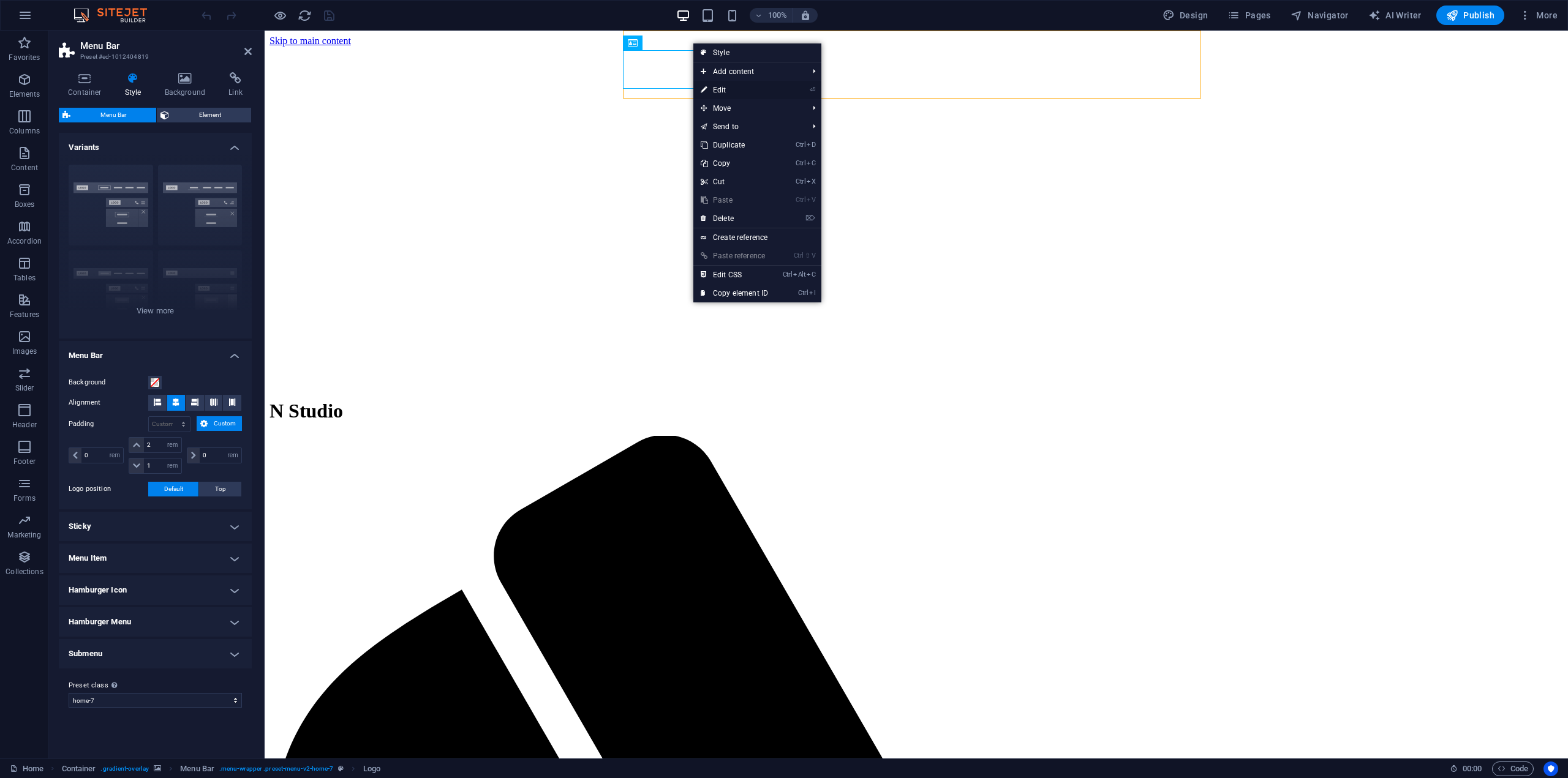
click at [754, 91] on link "⏎ Edit" at bounding box center [734, 90] width 82 height 19
select select "px"
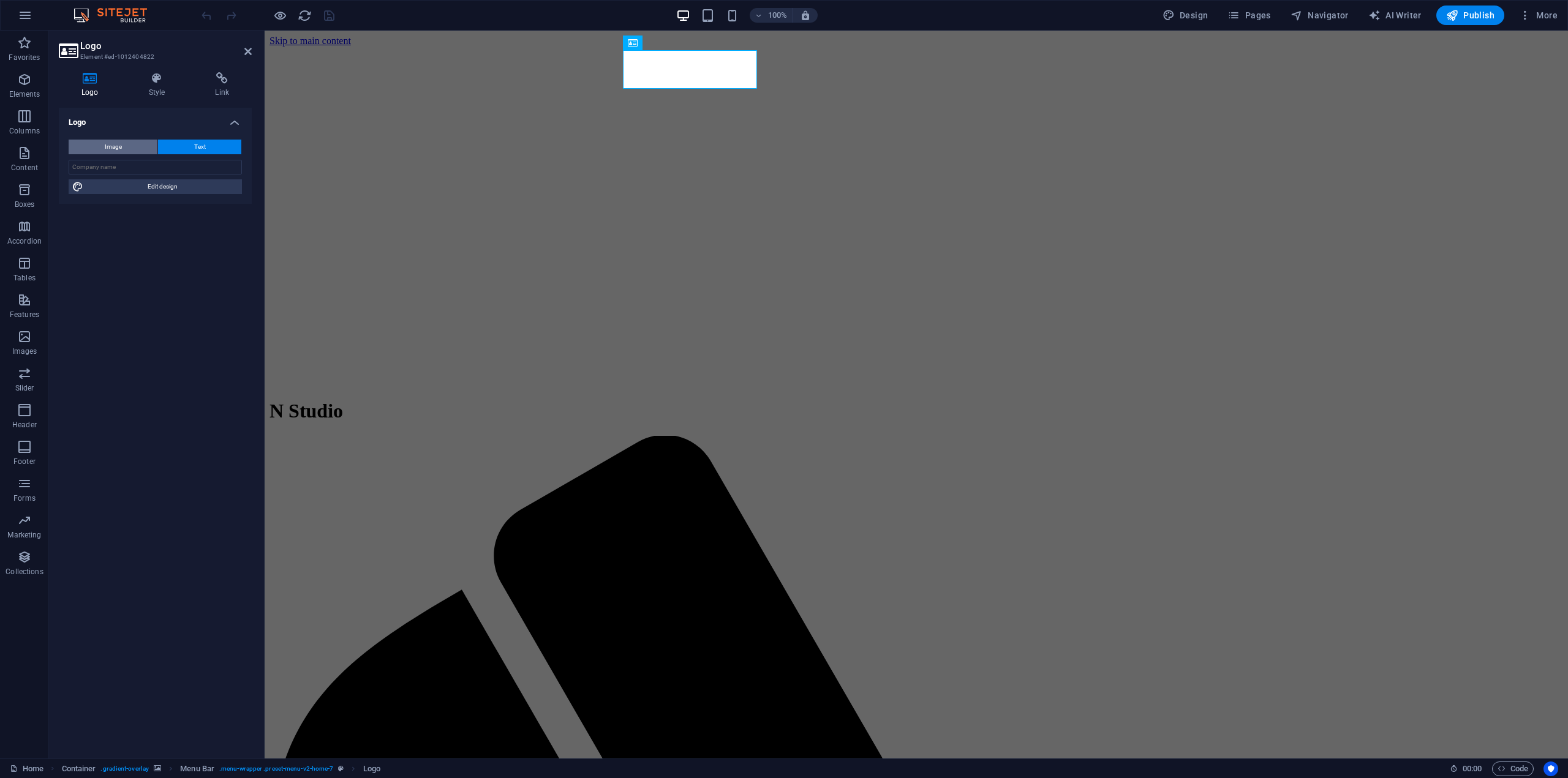
click at [124, 153] on button "Image" at bounding box center [113, 146] width 89 height 15
select select "DISABLED_OPTION_VALUE"
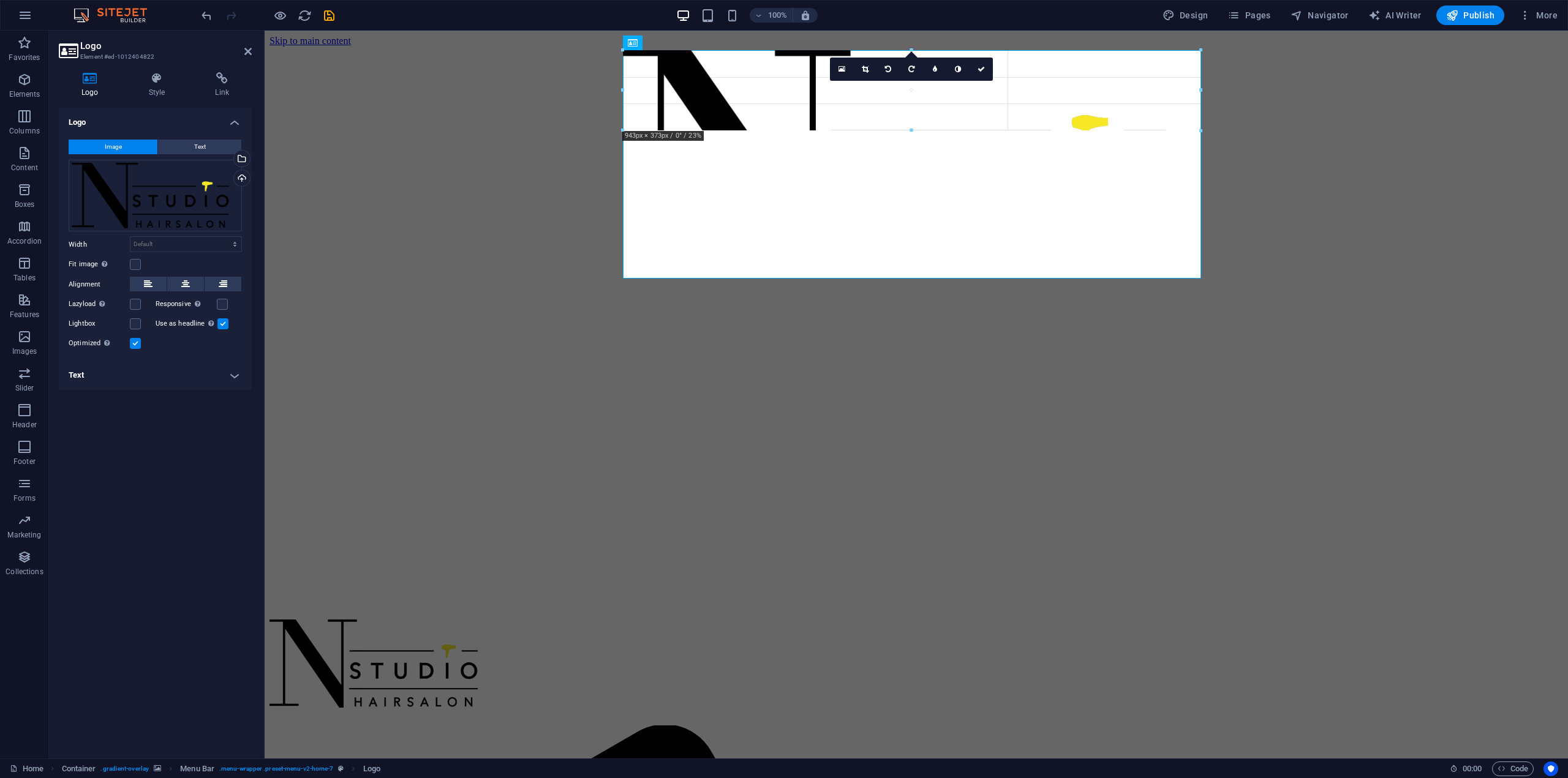
drag, startPoint x: 1201, startPoint y: 277, endPoint x: 825, endPoint y: 64, distance: 432.1
type input "825"
select select "px"
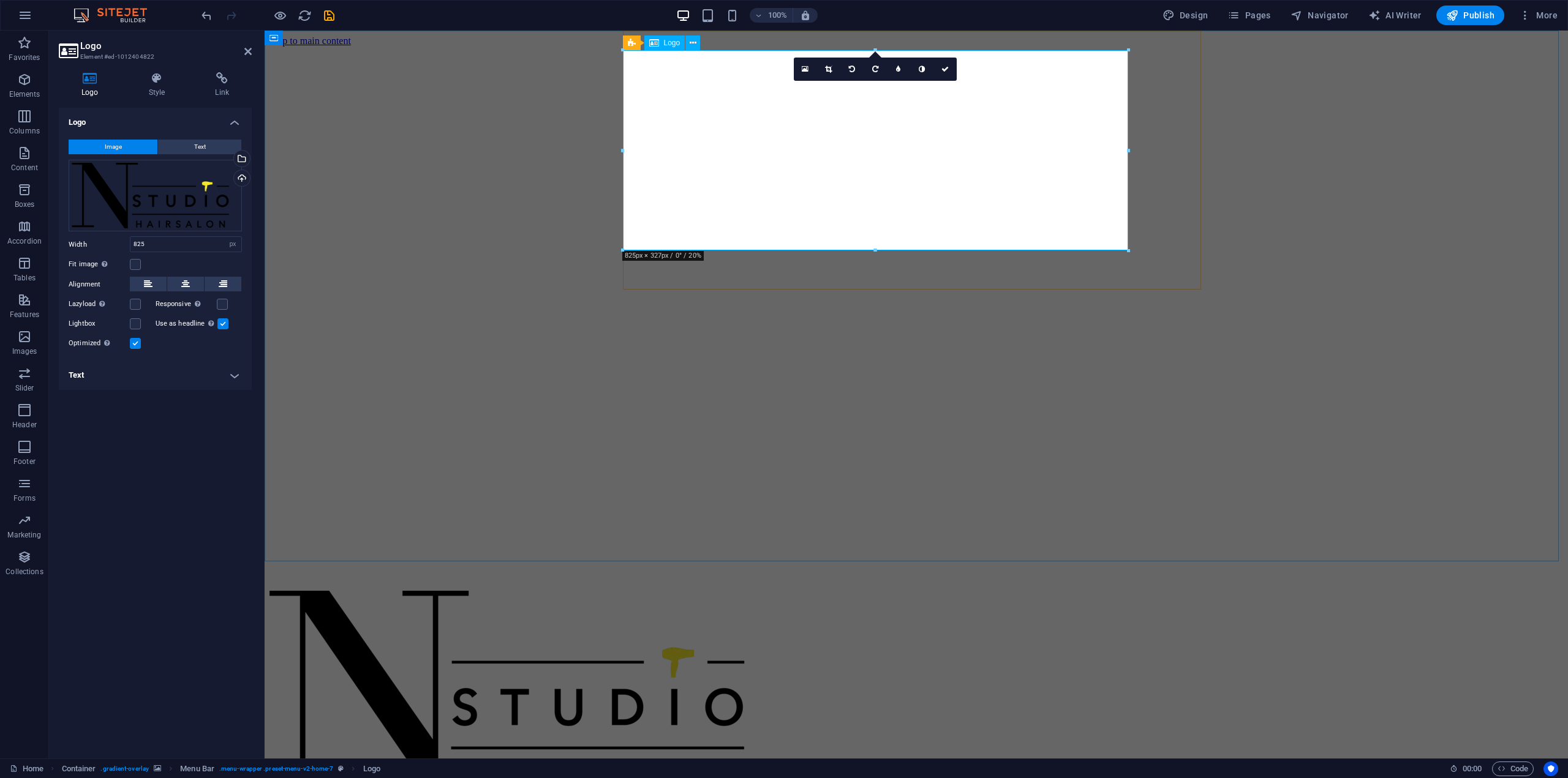
drag, startPoint x: 969, startPoint y: 146, endPoint x: 826, endPoint y: 127, distance: 144.3
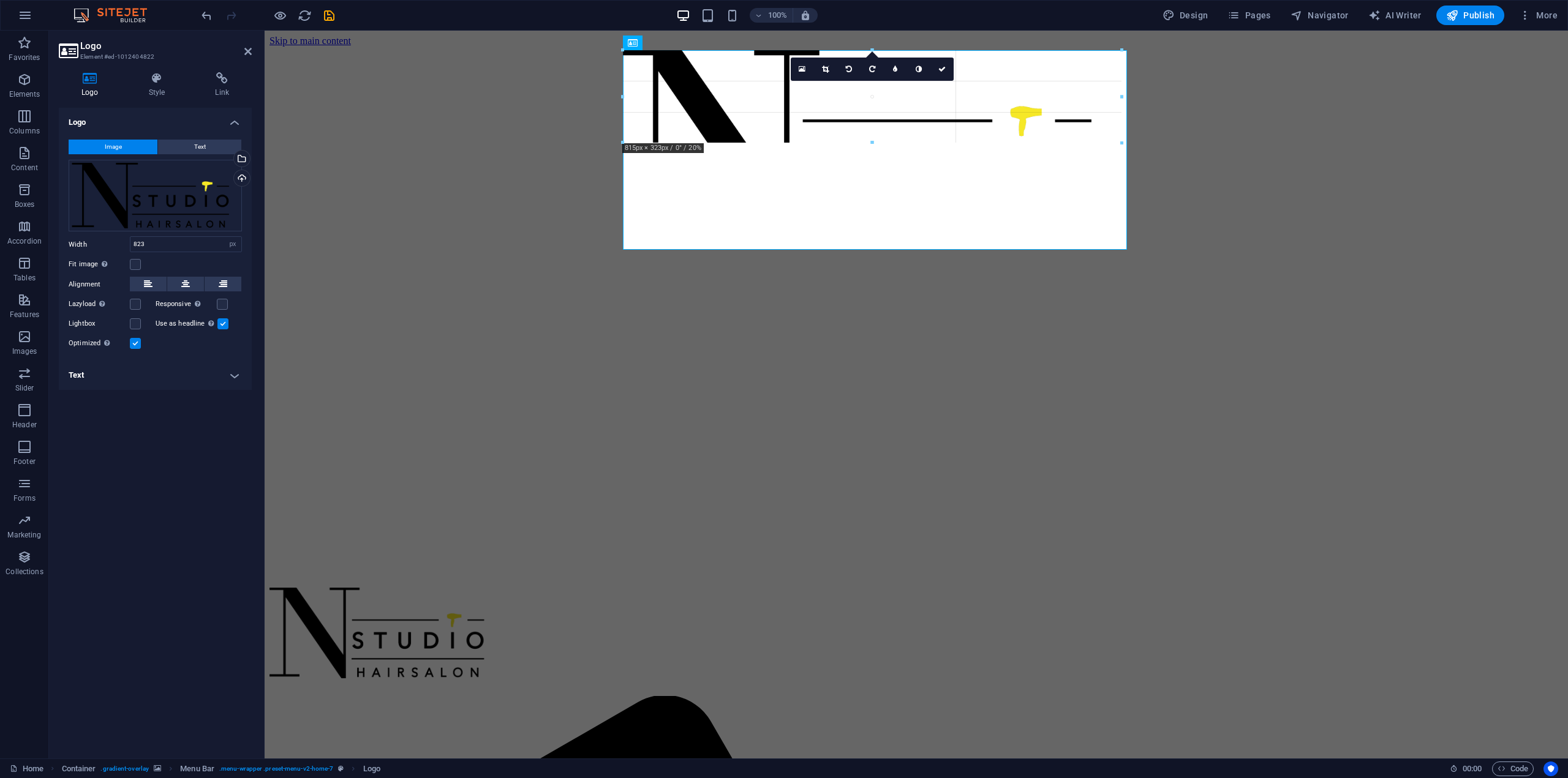
drag, startPoint x: 865, startPoint y: 118, endPoint x: 852, endPoint y: 87, distance: 33.6
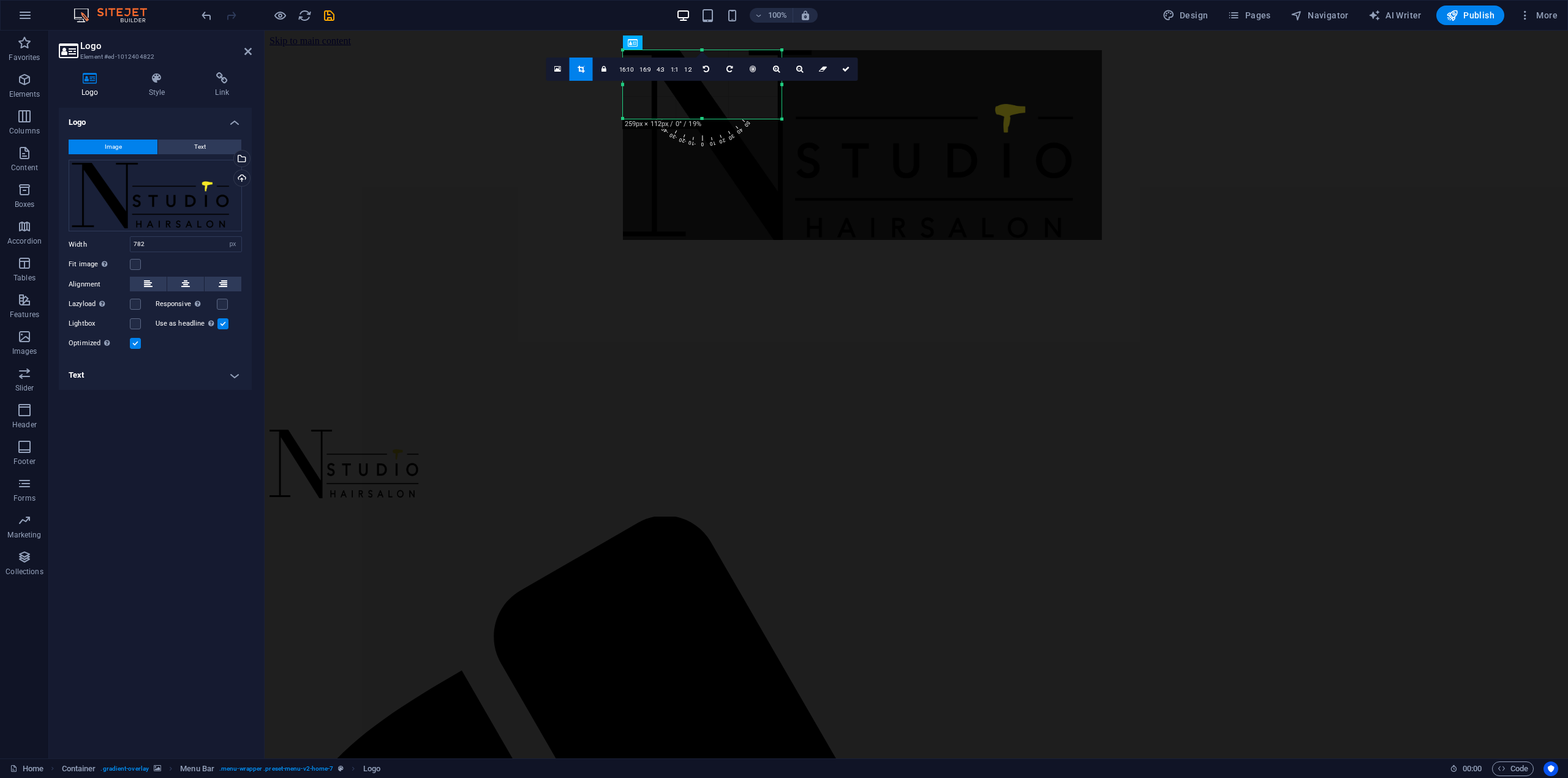
drag, startPoint x: 1100, startPoint y: 241, endPoint x: 780, endPoint y: 119, distance: 342.5
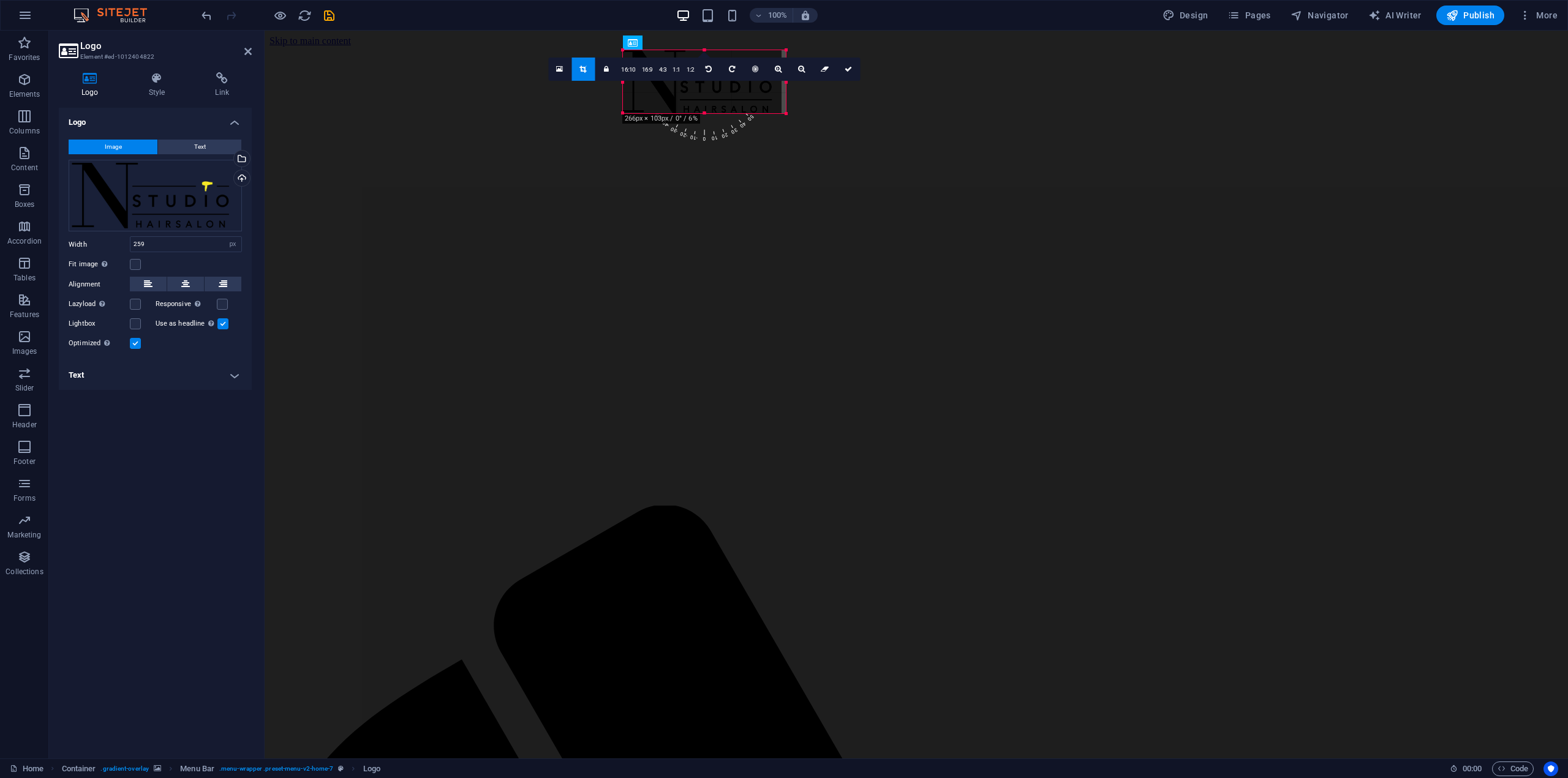
click at [784, 109] on div "180 170 160 150 140 130 120 110 100 90 80 70 60 50 40 30 20 10 0 -10 -20 -30 -4…" at bounding box center [704, 82] width 163 height 64
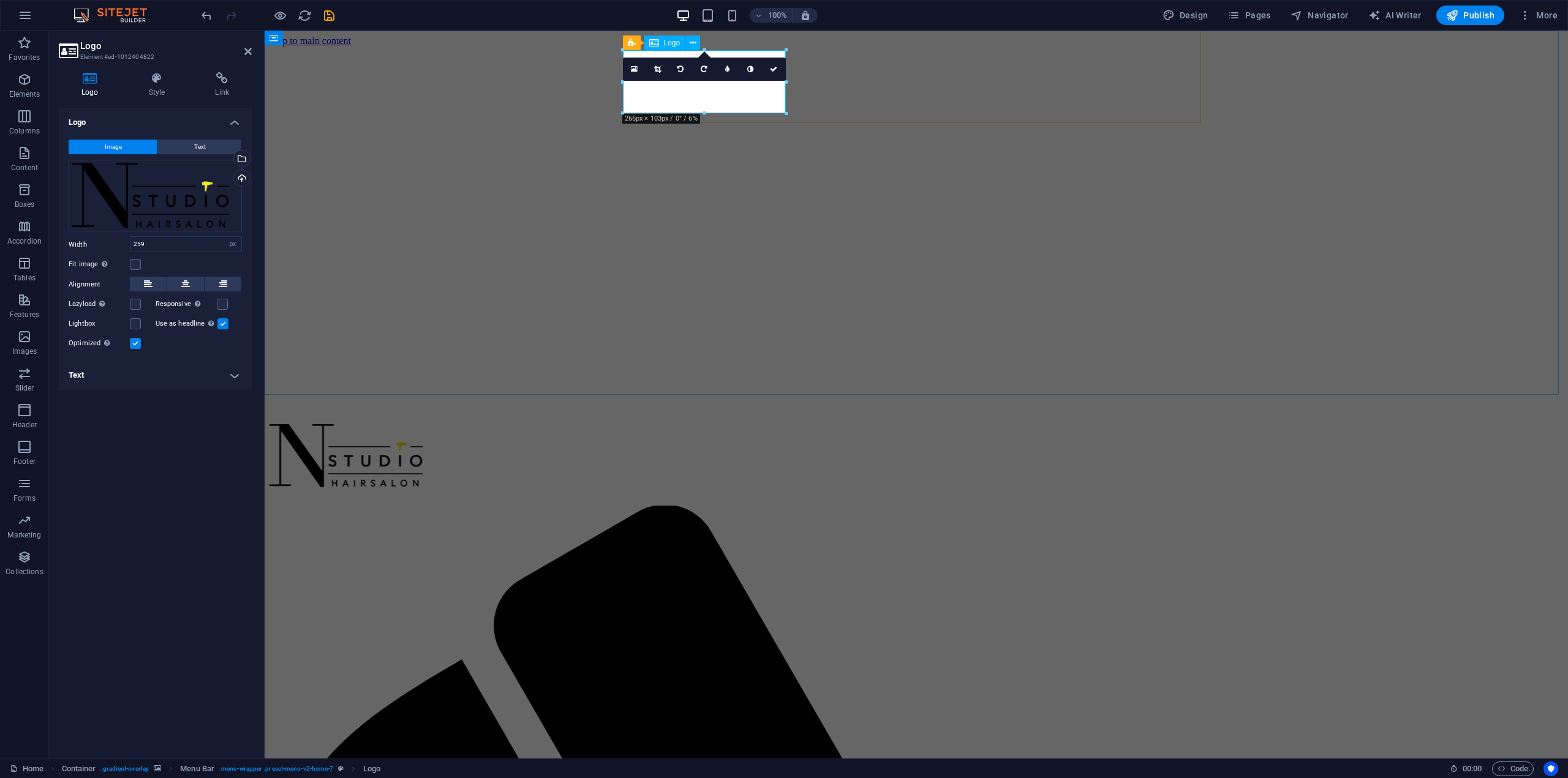
click at [732, 424] on div at bounding box center [916, 458] width 1294 height 68
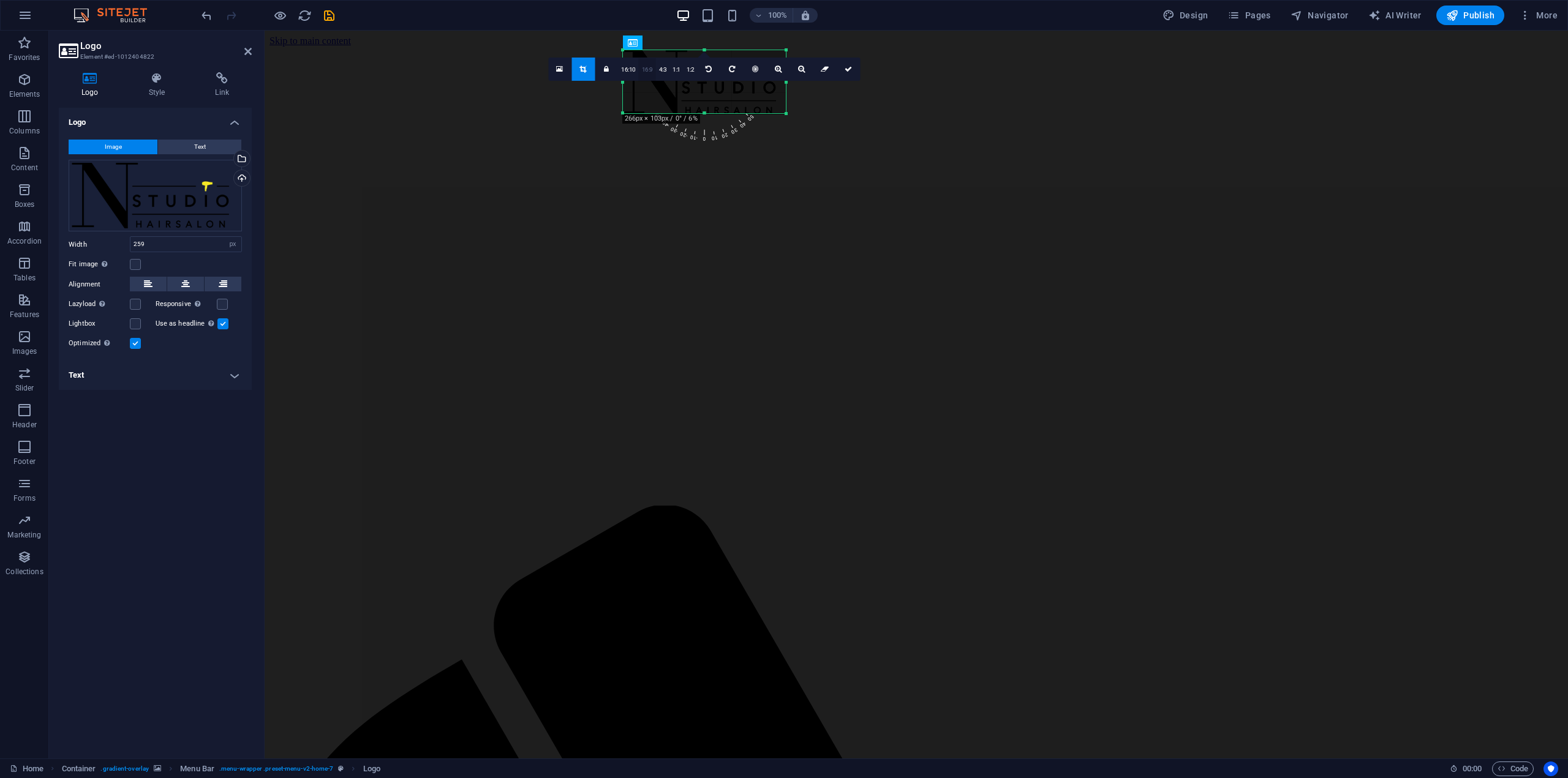
click at [654, 73] on link "16:9" at bounding box center [647, 70] width 17 height 23
type input "186"
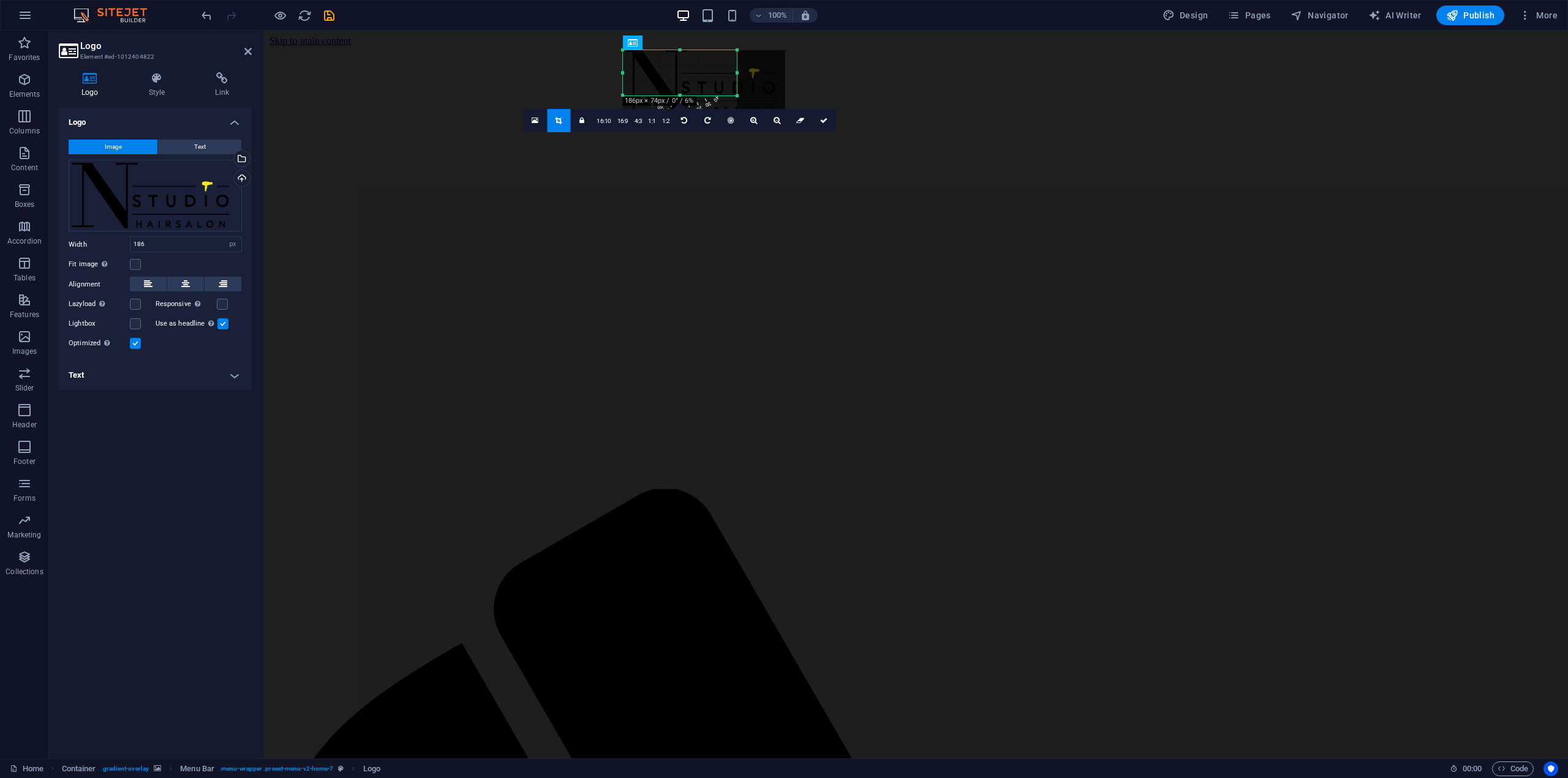
click at [691, 86] on div at bounding box center [704, 82] width 162 height 64
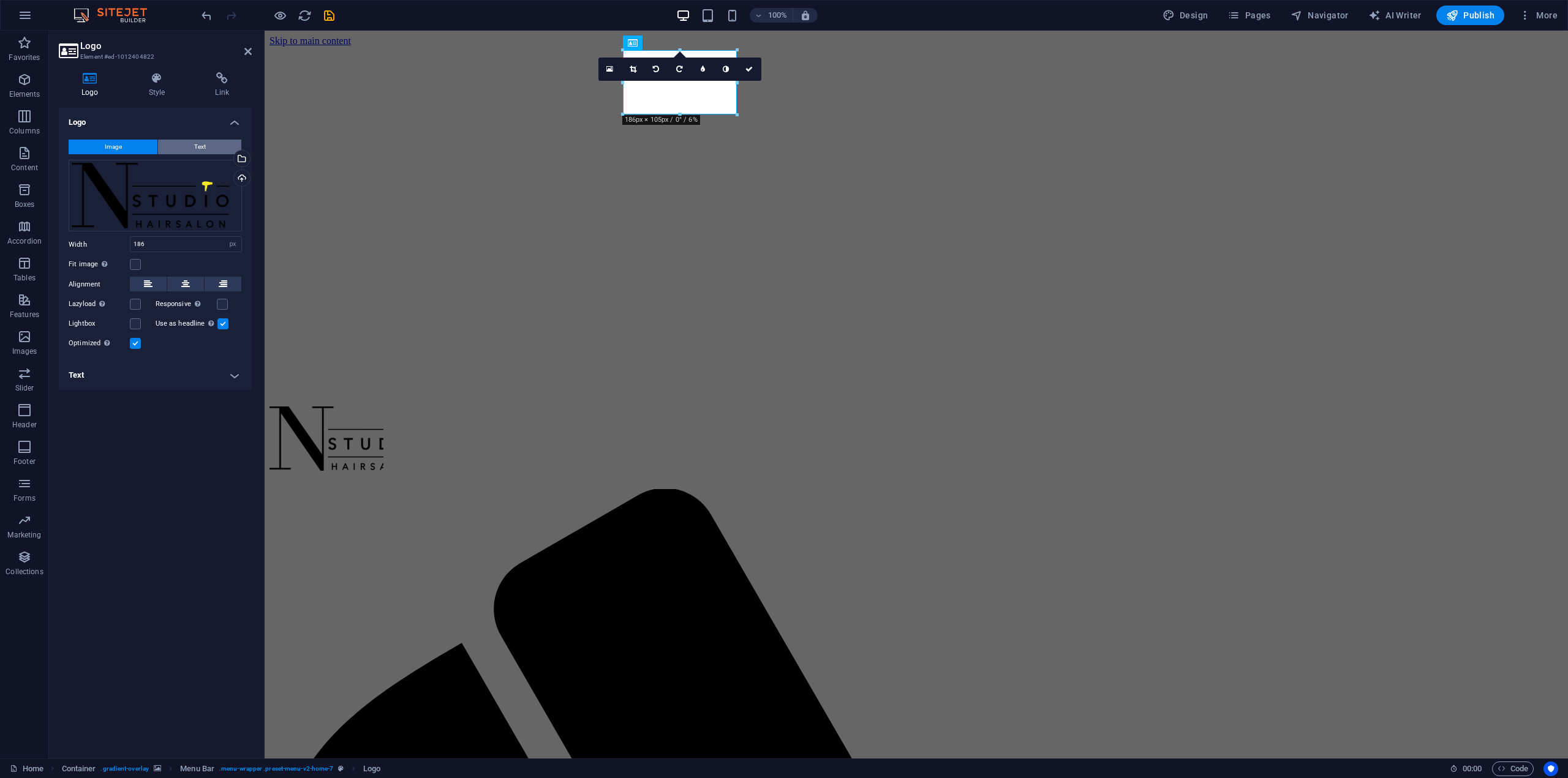
click at [184, 150] on button "Text" at bounding box center [199, 146] width 83 height 15
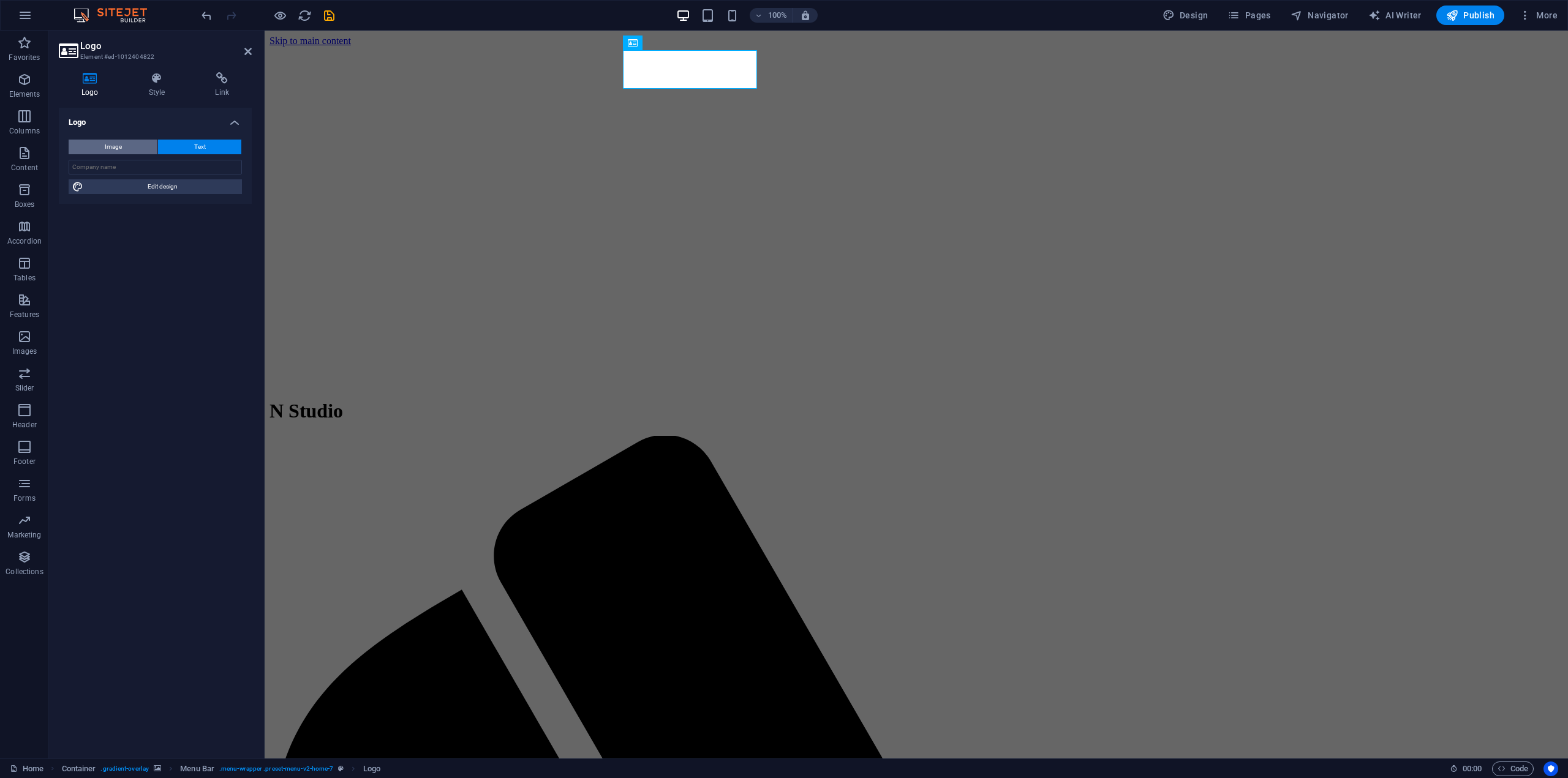
click at [138, 148] on button "Image" at bounding box center [113, 146] width 89 height 15
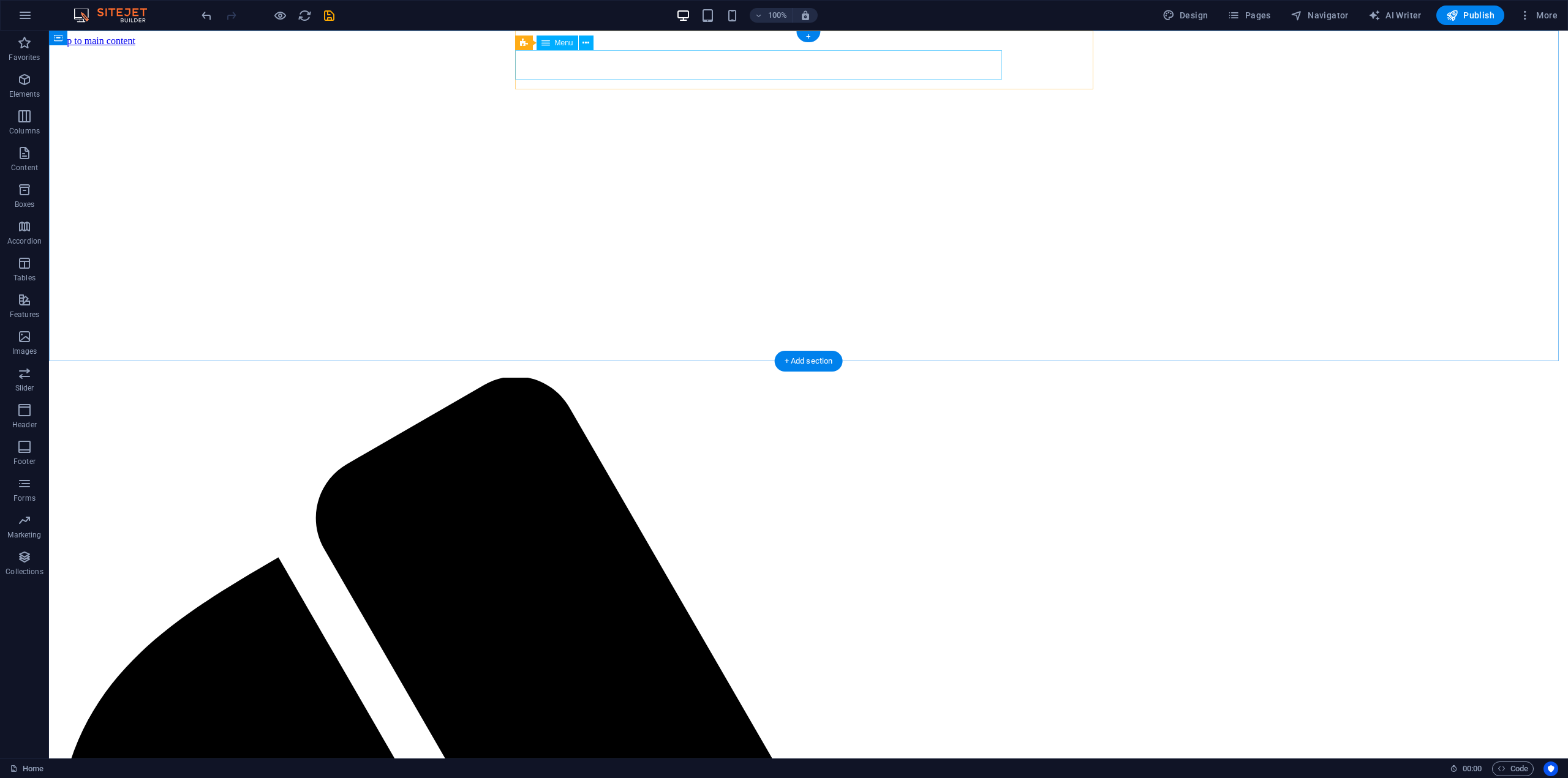
click at [586, 41] on button at bounding box center [593, 38] width 15 height 15
select select "rem"
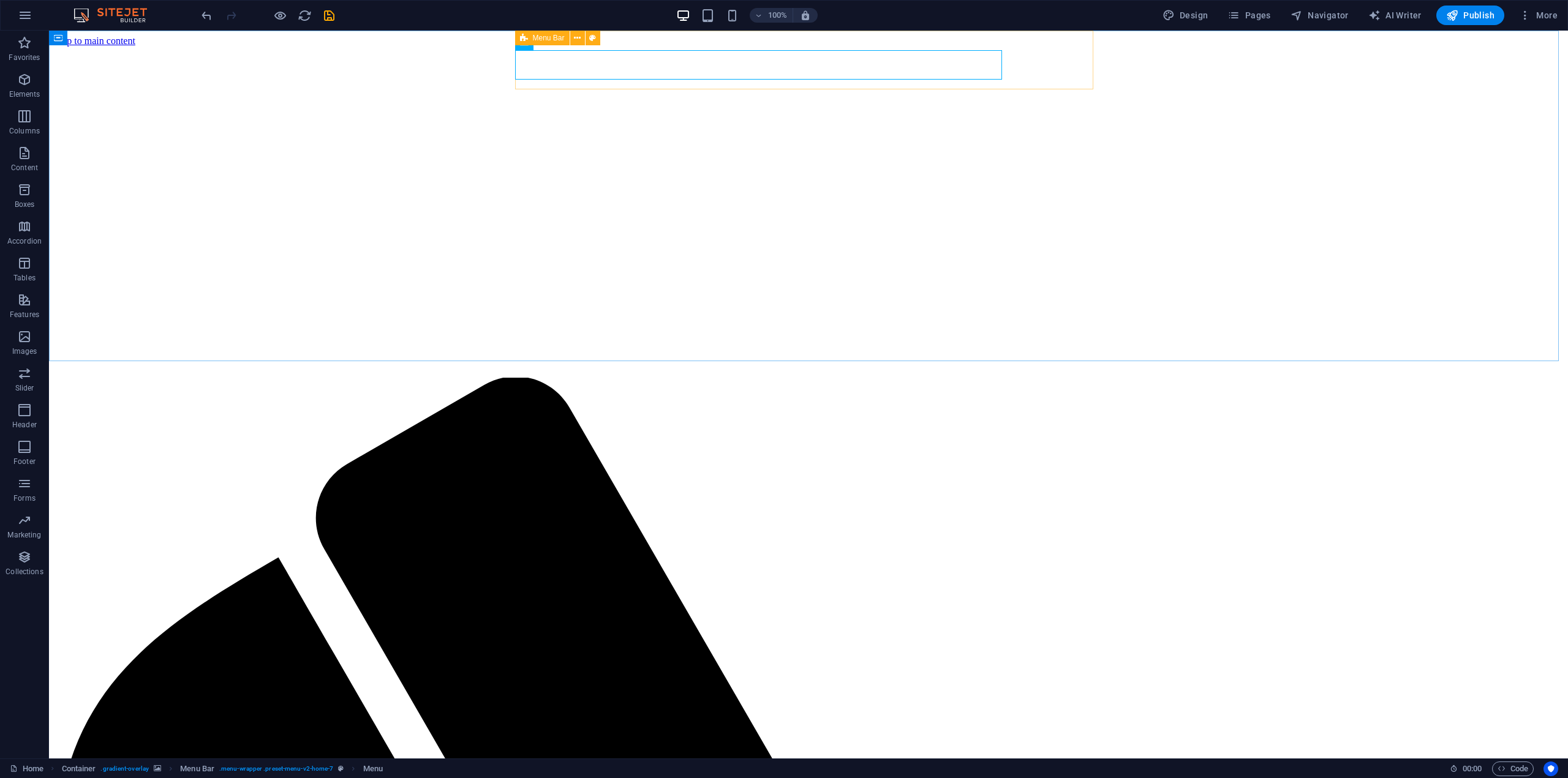
select select "rem"
select select "preset-menu-v2-home-7"
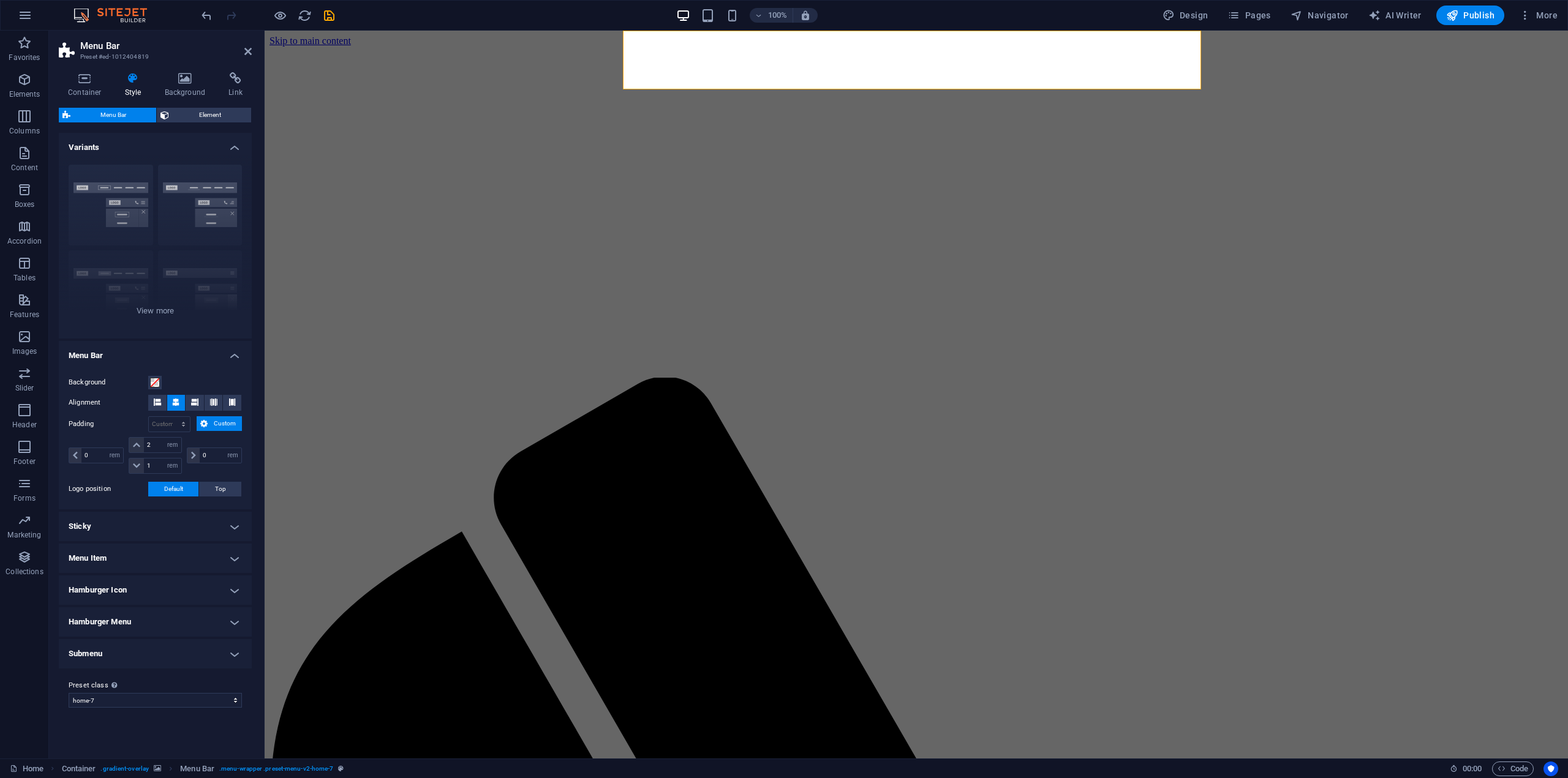
click at [487, 47] on figure at bounding box center [916, 47] width 1294 height 0
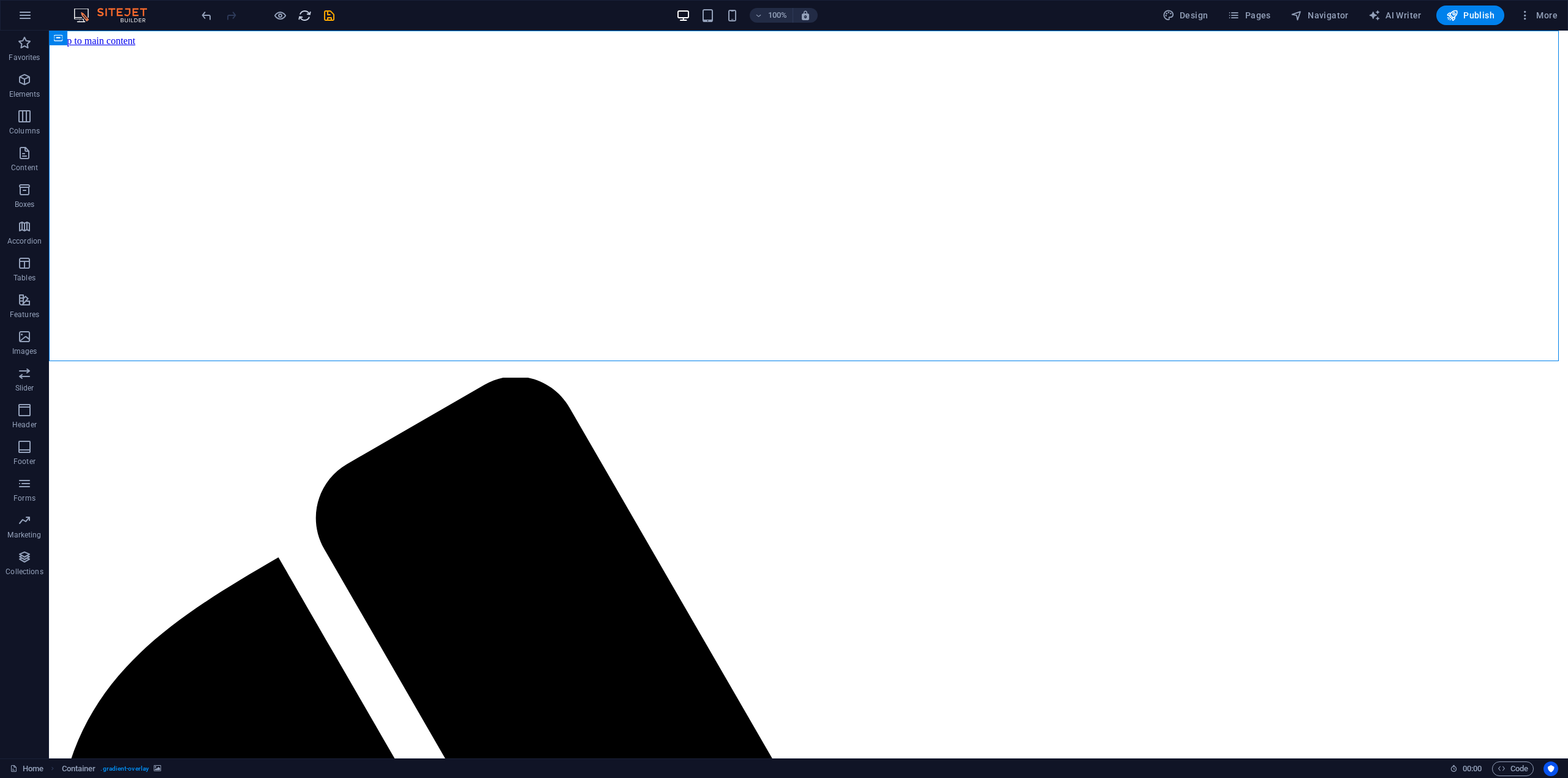
click at [307, 16] on icon "reload" at bounding box center [304, 16] width 14 height 14
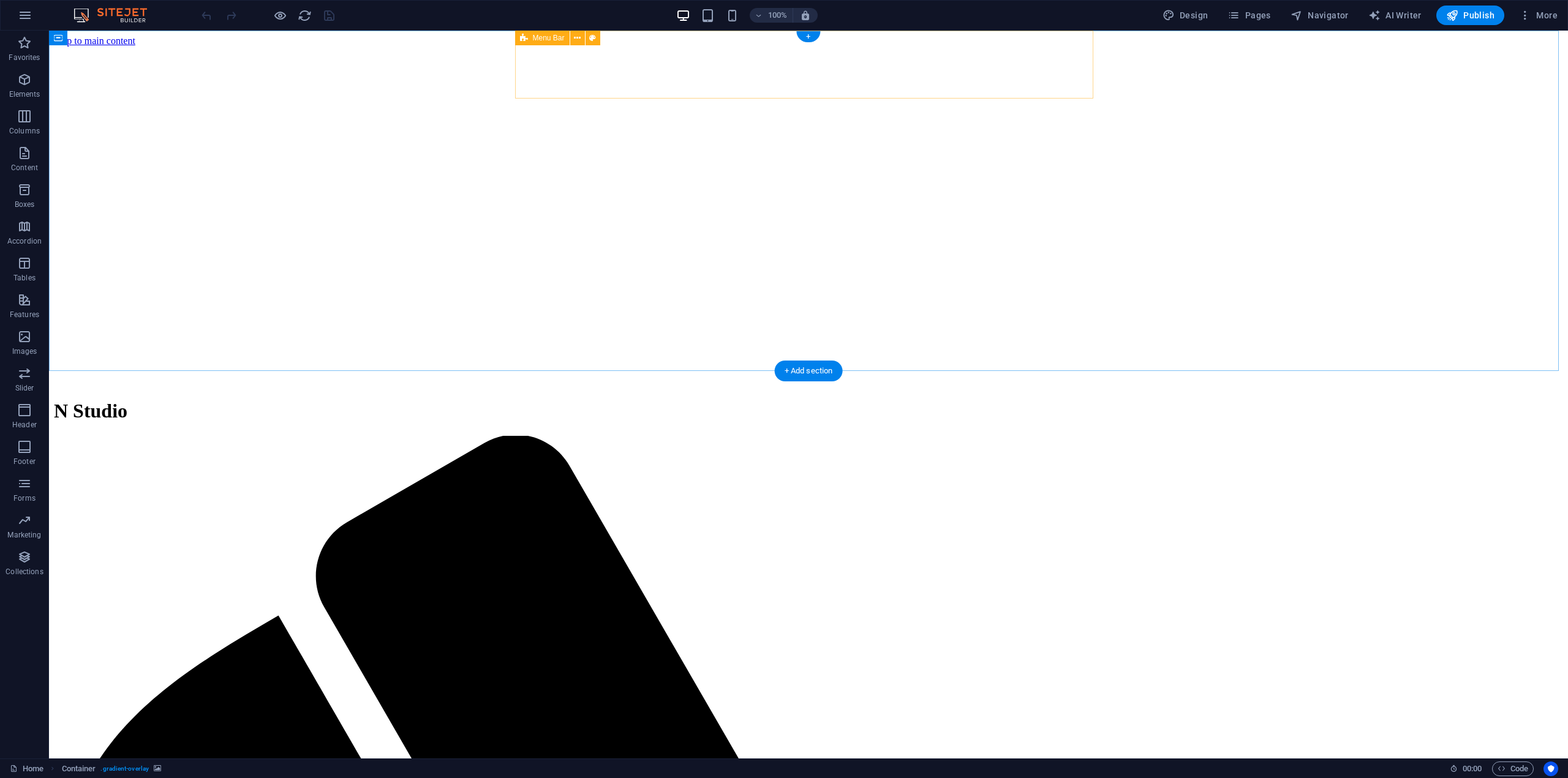
click at [615, 400] on div "N Studio" at bounding box center [808, 411] width 1510 height 23
click at [588, 46] on icon at bounding box center [586, 43] width 7 height 13
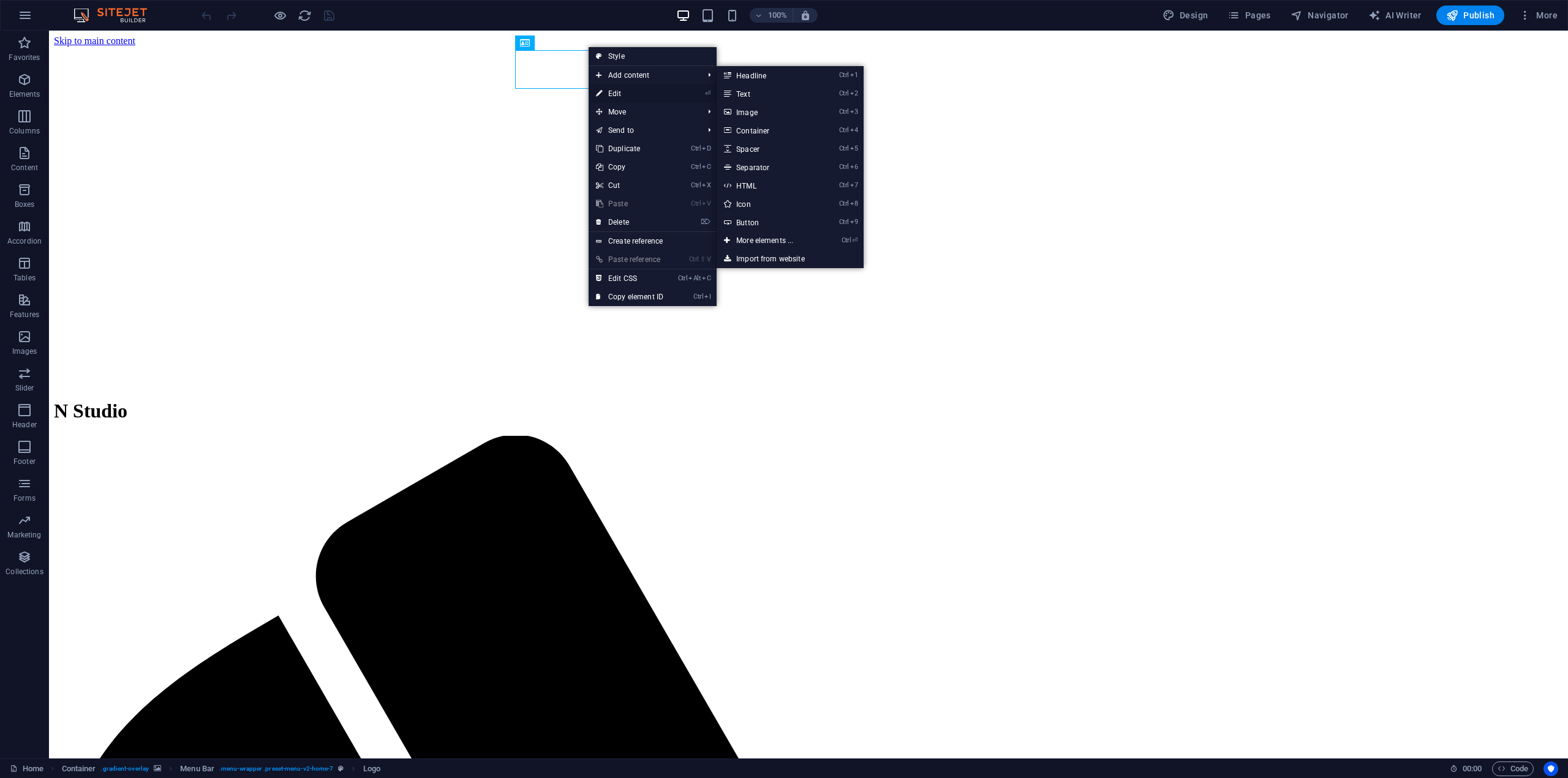
drag, startPoint x: 635, startPoint y: 88, endPoint x: 357, endPoint y: 60, distance: 279.4
click at [635, 88] on link "⏎ Edit" at bounding box center [629, 94] width 82 height 19
select select "px"
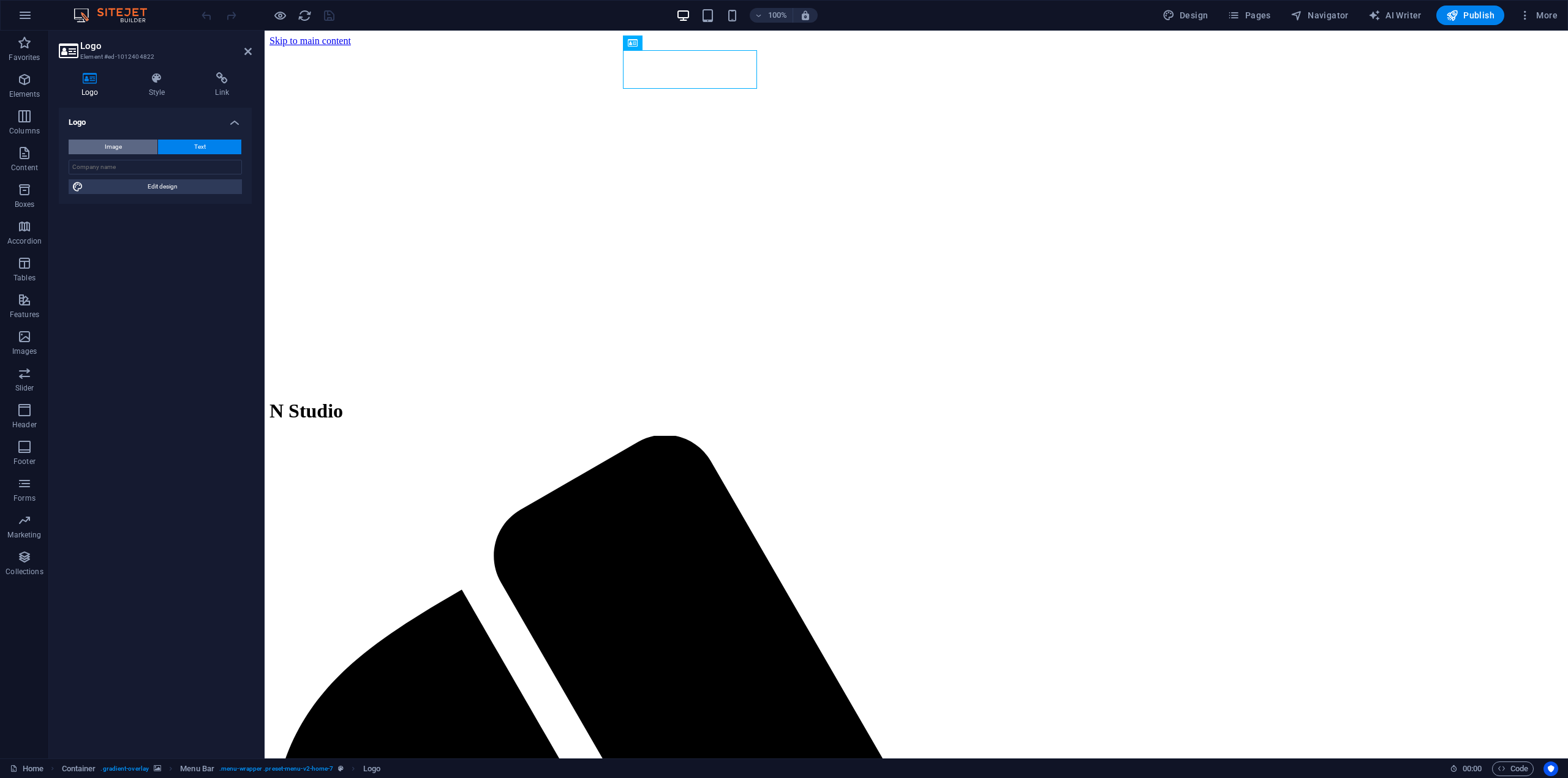
click at [139, 146] on button "Image" at bounding box center [113, 146] width 89 height 15
select select "DISABLED_OPTION_VALUE"
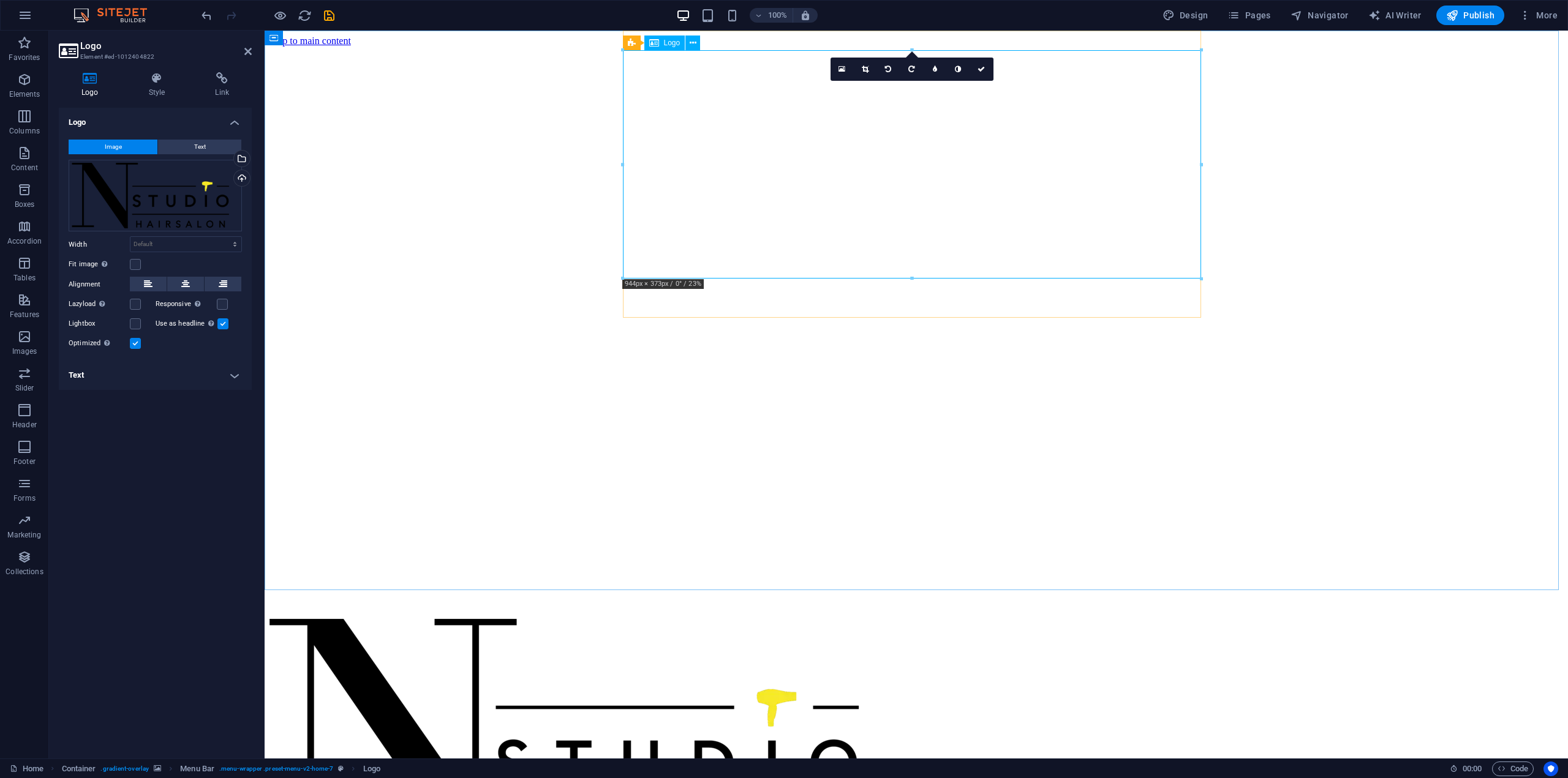
click at [844, 619] on div at bounding box center [916, 745] width 1294 height 253
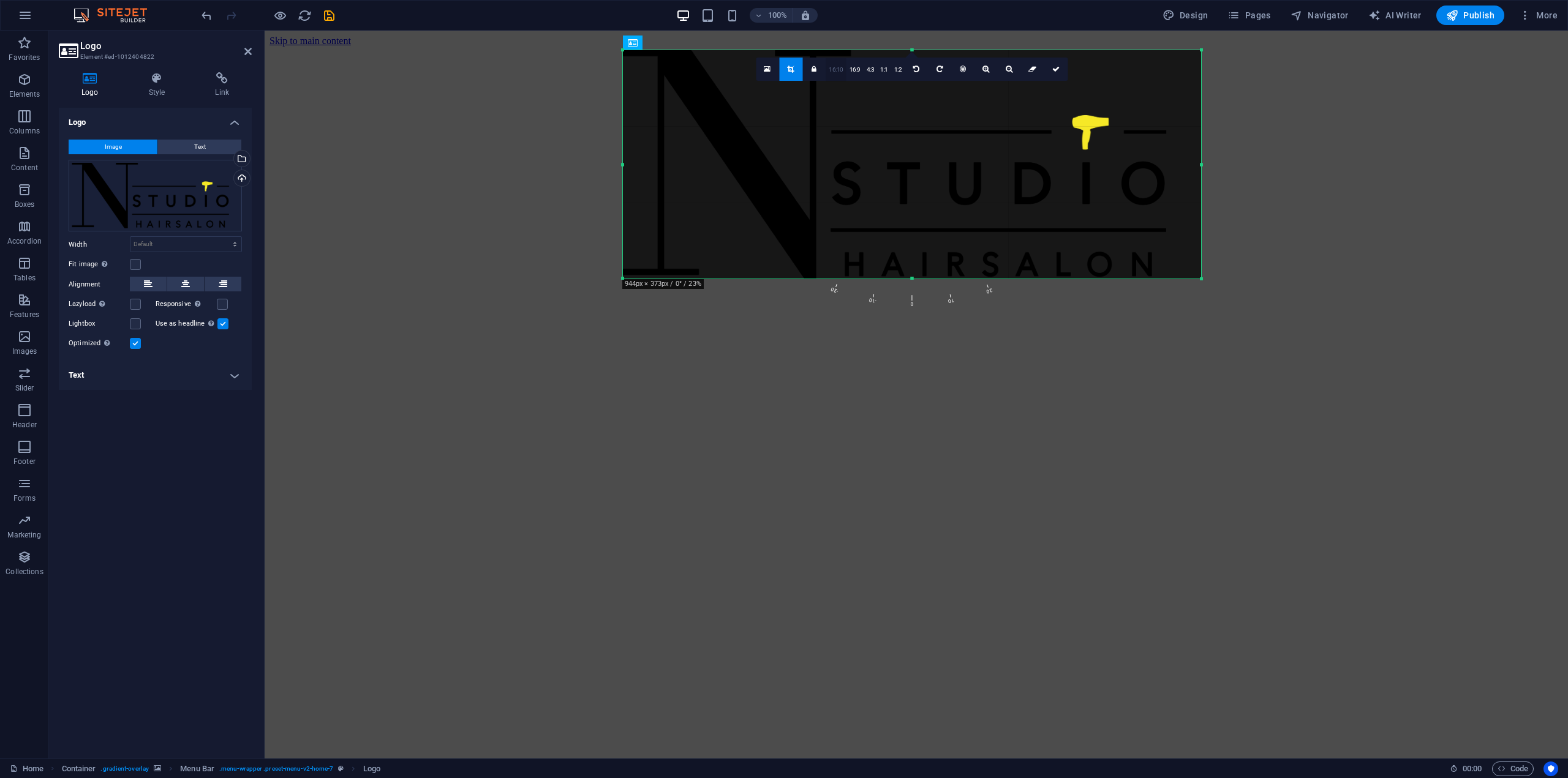
click at [845, 80] on link "16:10" at bounding box center [837, 70] width 21 height 23
click at [783, 73] on link "1:1" at bounding box center [778, 70] width 14 height 23
click at [724, 73] on link "1:2" at bounding box center [724, 70] width 14 height 23
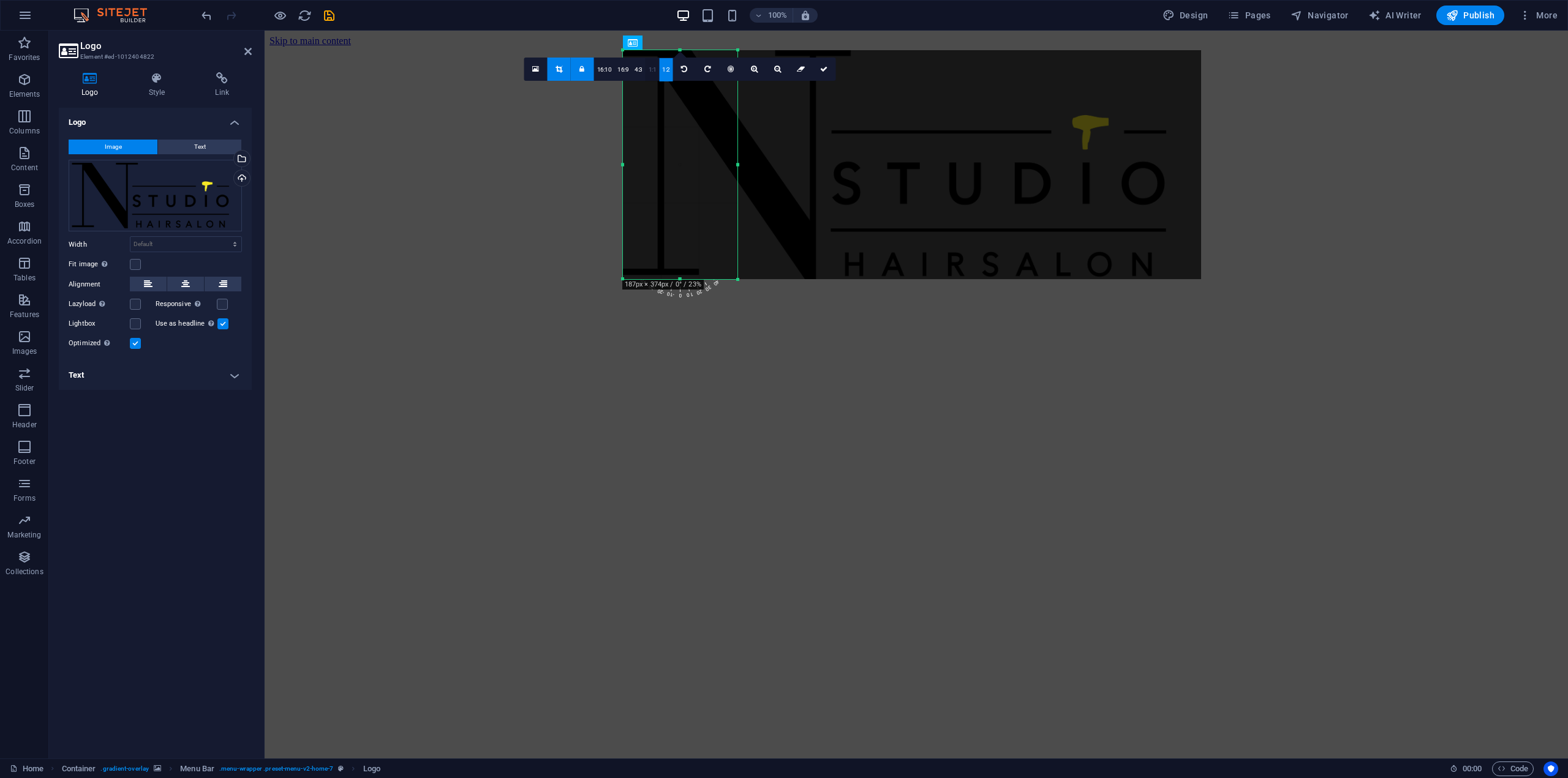
click at [646, 70] on link "1:1" at bounding box center [653, 70] width 14 height 23
click at [629, 69] on link "16:9" at bounding box center [622, 70] width 17 height 23
type input "187"
select select "px"
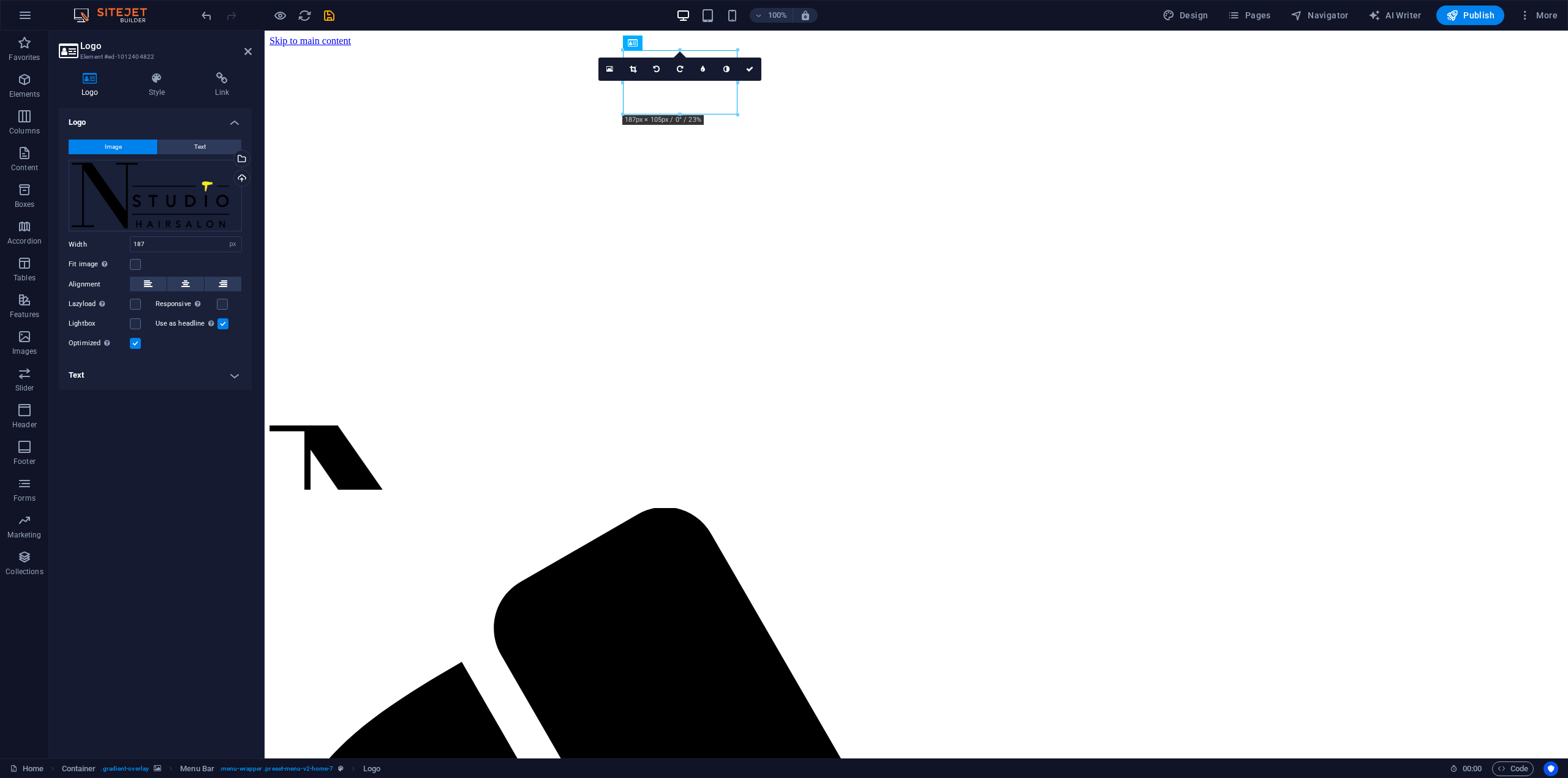
click at [1253, 47] on figure at bounding box center [916, 47] width 1294 height 0
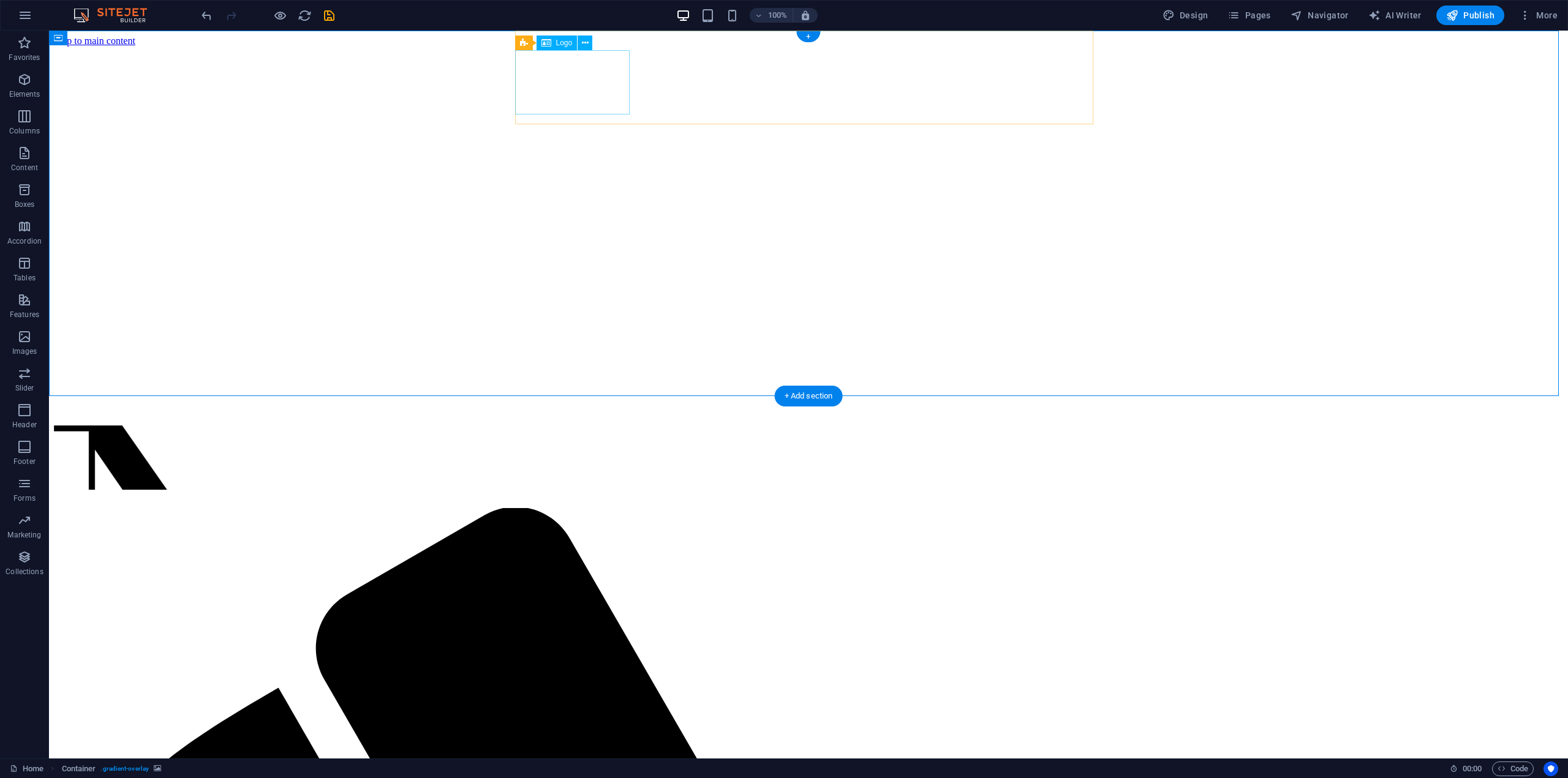
click at [581, 426] on div at bounding box center [808, 460] width 1510 height 69
click at [365, 47] on figure at bounding box center [808, 47] width 1510 height 0
select select "px"
click at [598, 426] on div at bounding box center [808, 460] width 1510 height 69
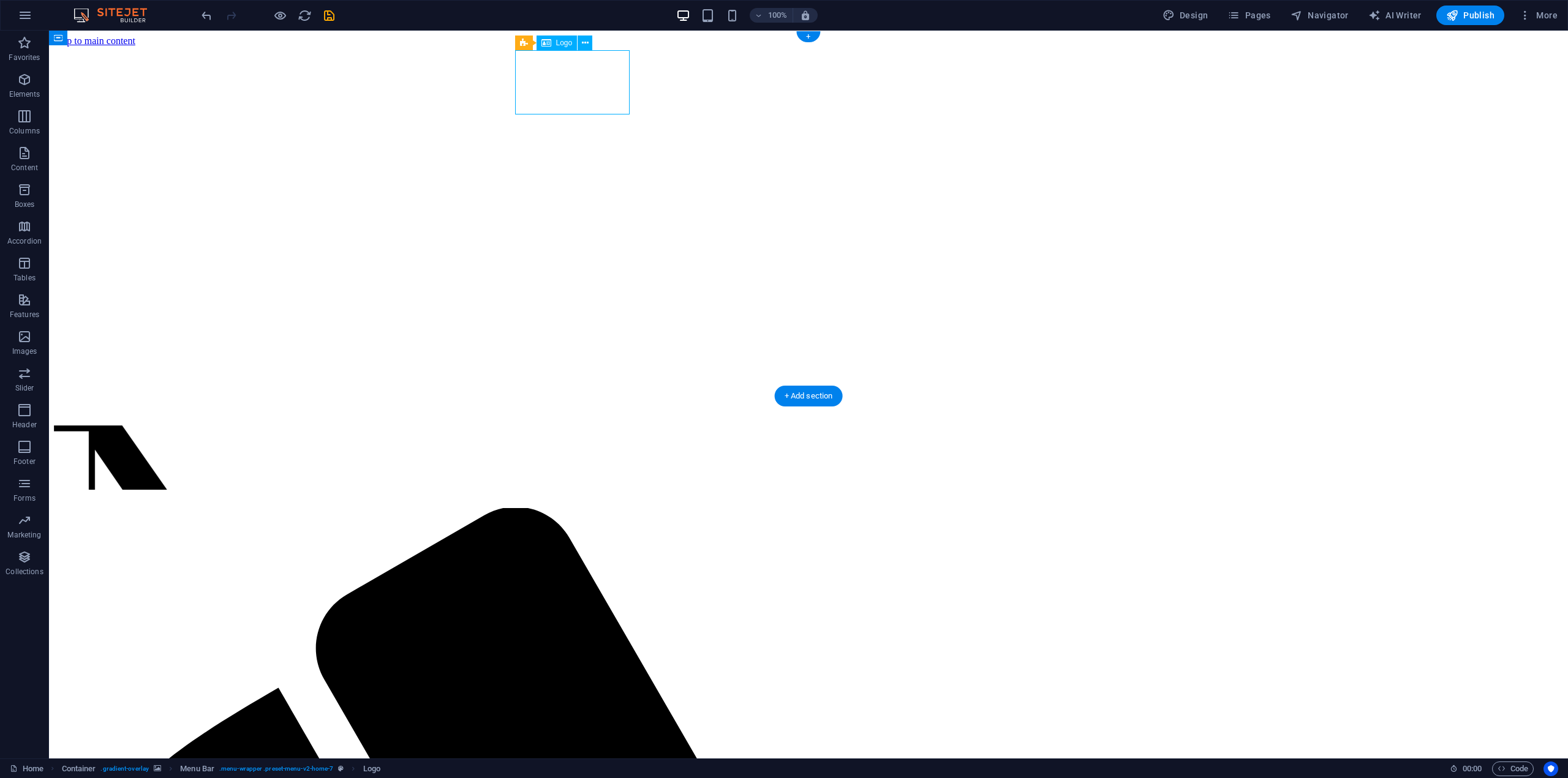
click at [598, 426] on div at bounding box center [808, 460] width 1510 height 69
select select "px"
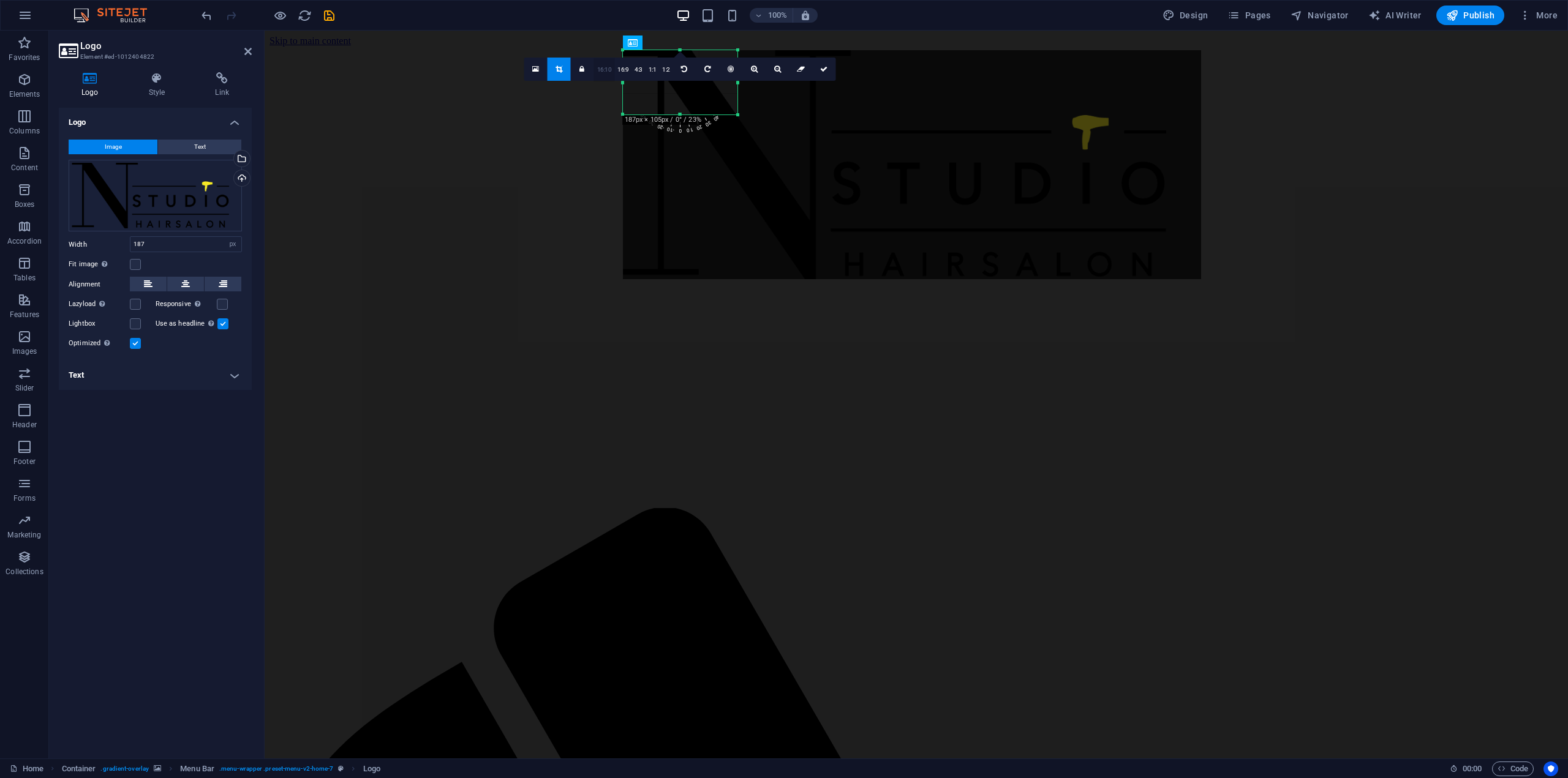
click at [596, 75] on link "16:10" at bounding box center [604, 70] width 21 height 23
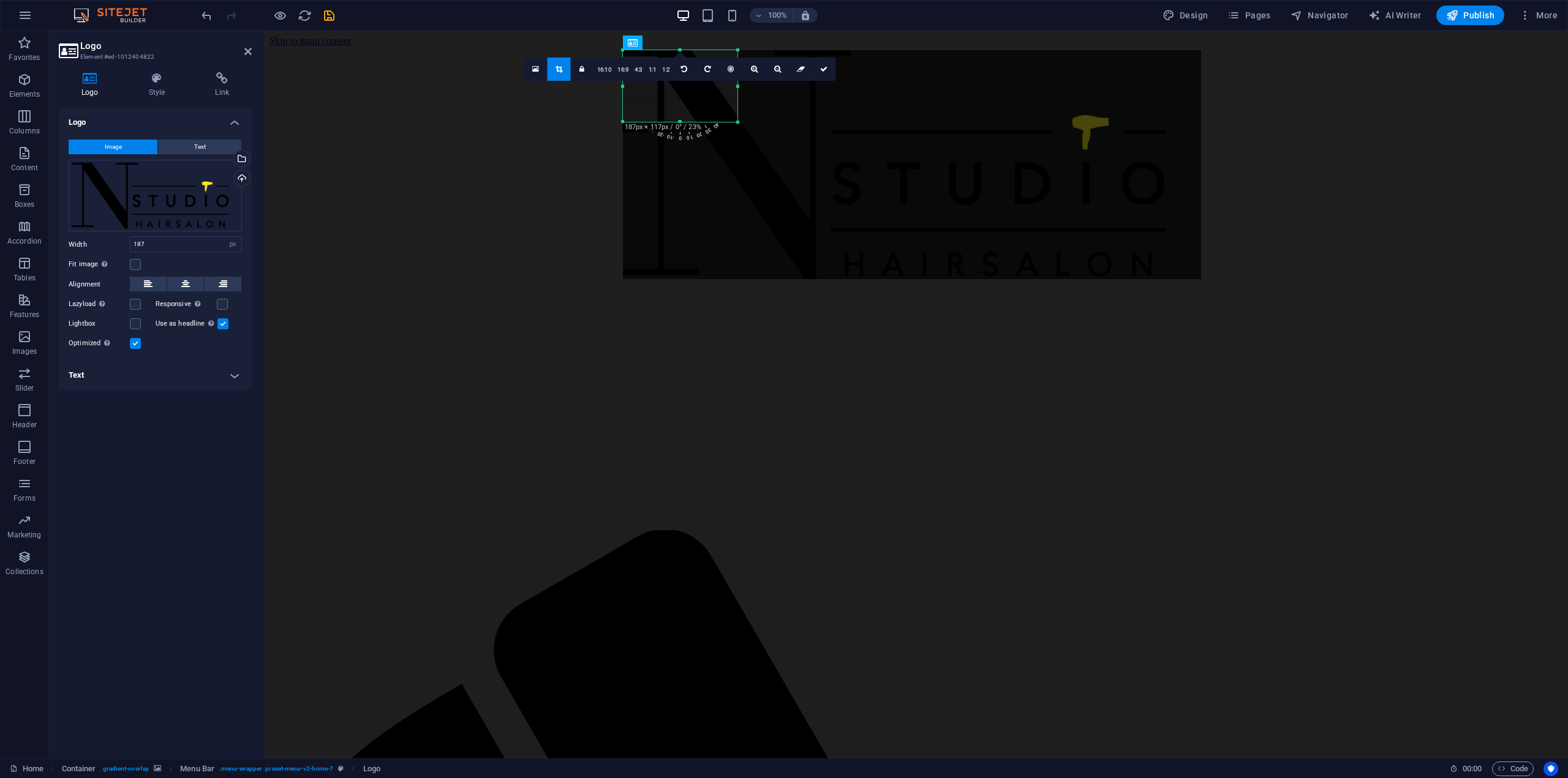
drag, startPoint x: 736, startPoint y: 121, endPoint x: 742, endPoint y: 127, distance: 8.5
click at [742, 126] on div at bounding box center [738, 123] width 7 height 7
type input "196"
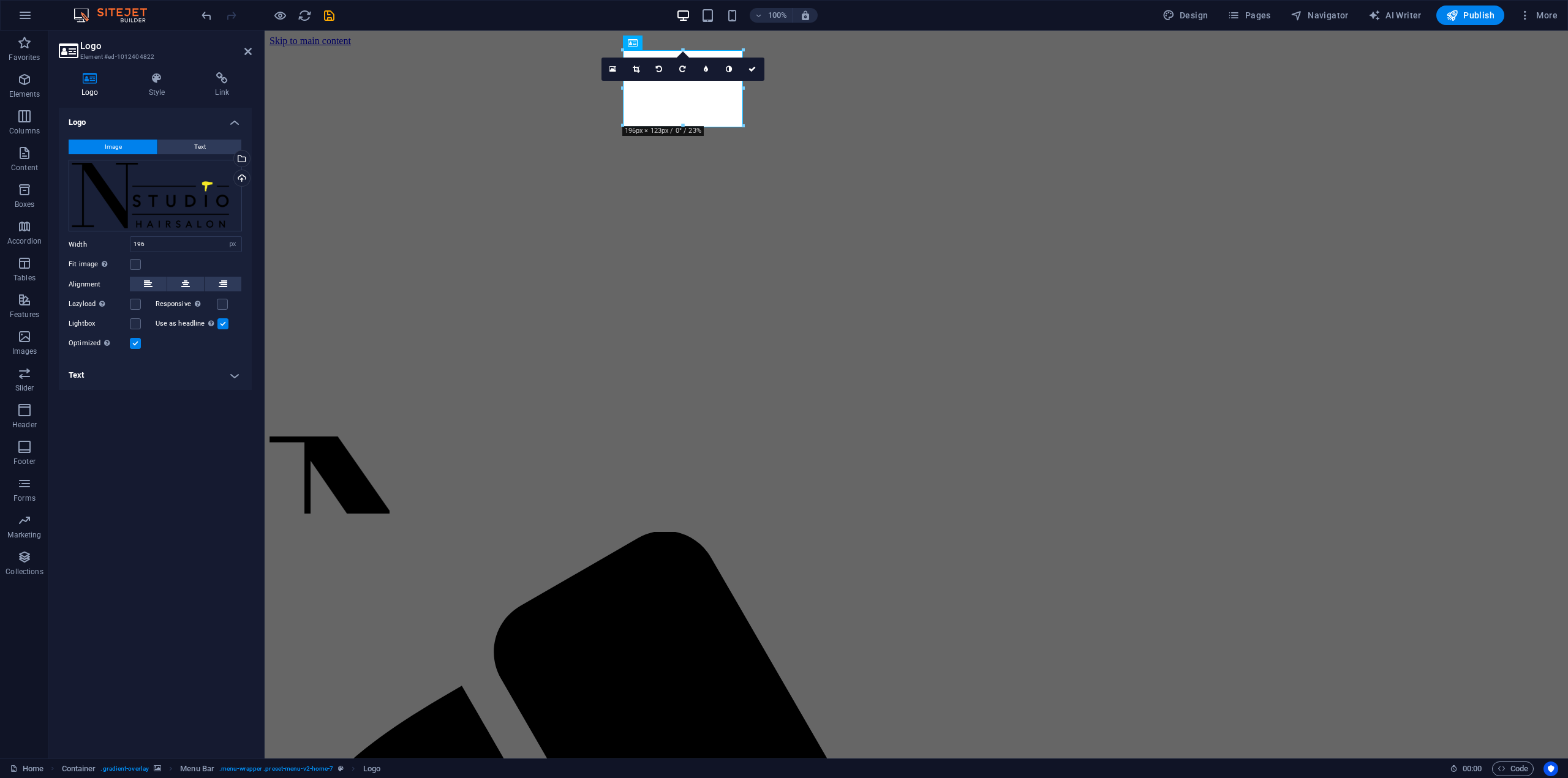
click at [290, 19] on div at bounding box center [268, 15] width 138 height 19
click at [308, 19] on icon "reload" at bounding box center [304, 16] width 14 height 14
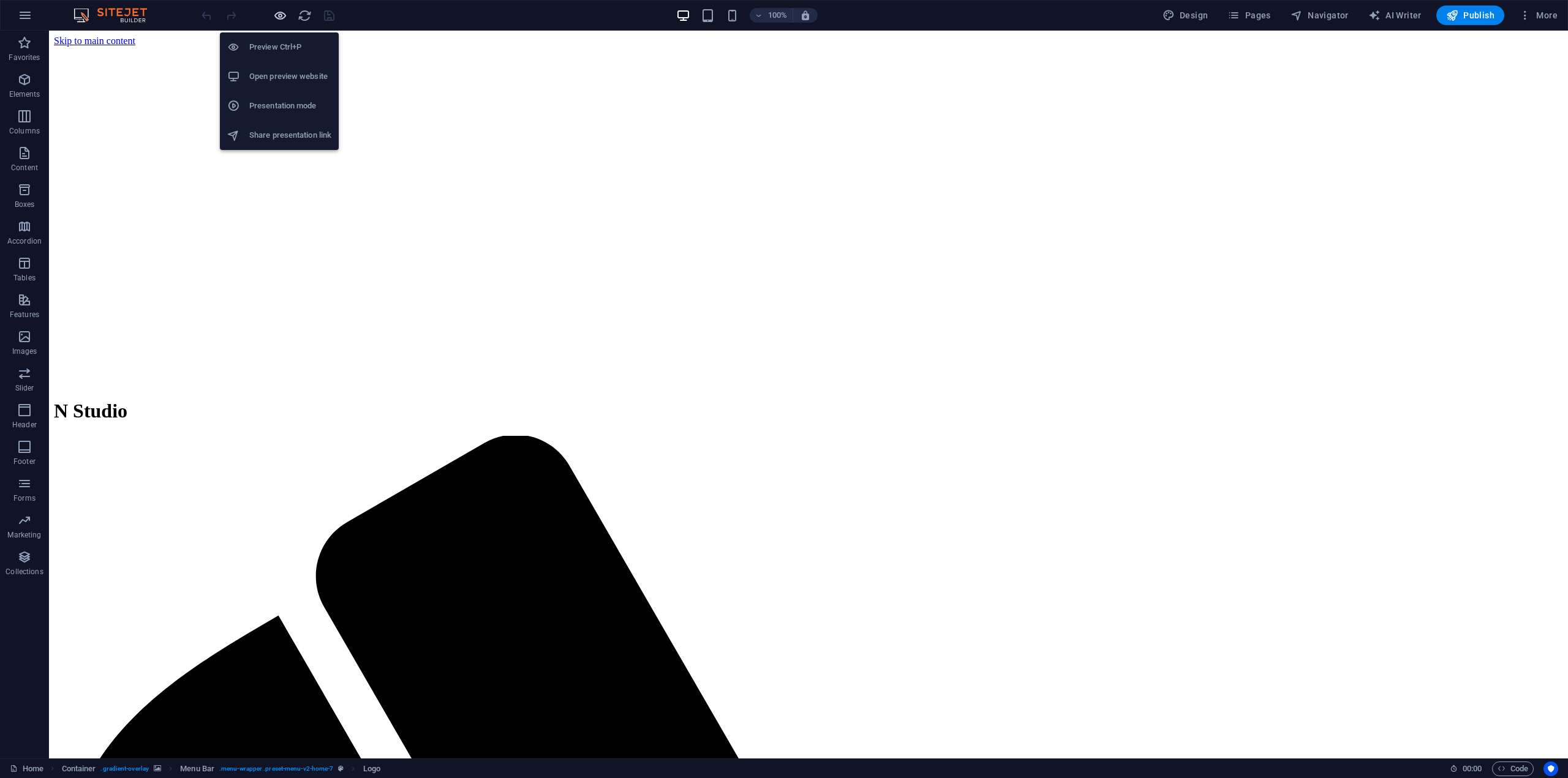
click at [280, 15] on icon "button" at bounding box center [281, 16] width 14 height 14
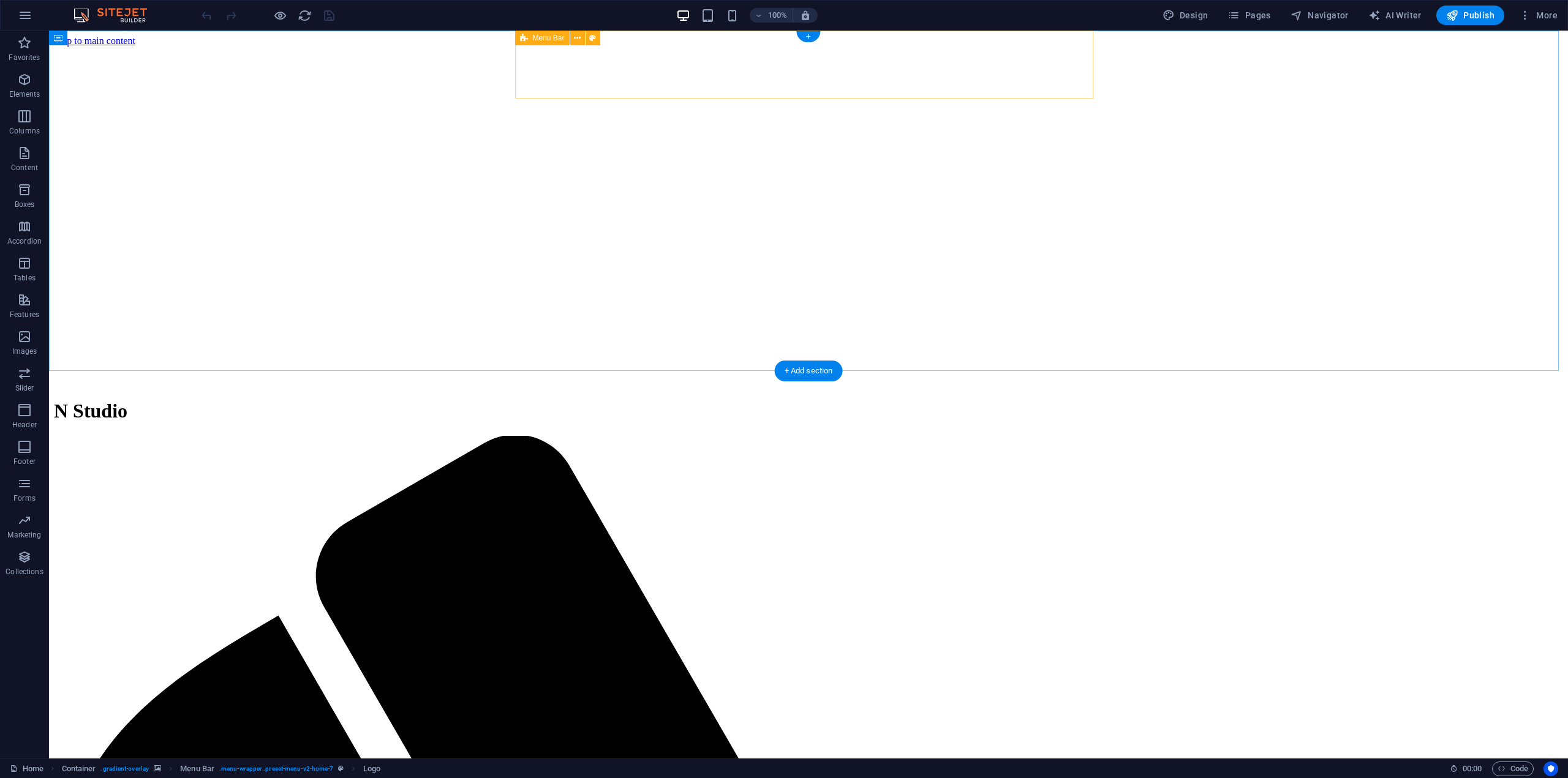
click at [640, 400] on div "N Studio" at bounding box center [808, 411] width 1510 height 23
click at [1549, 23] on button "More" at bounding box center [1538, 15] width 49 height 19
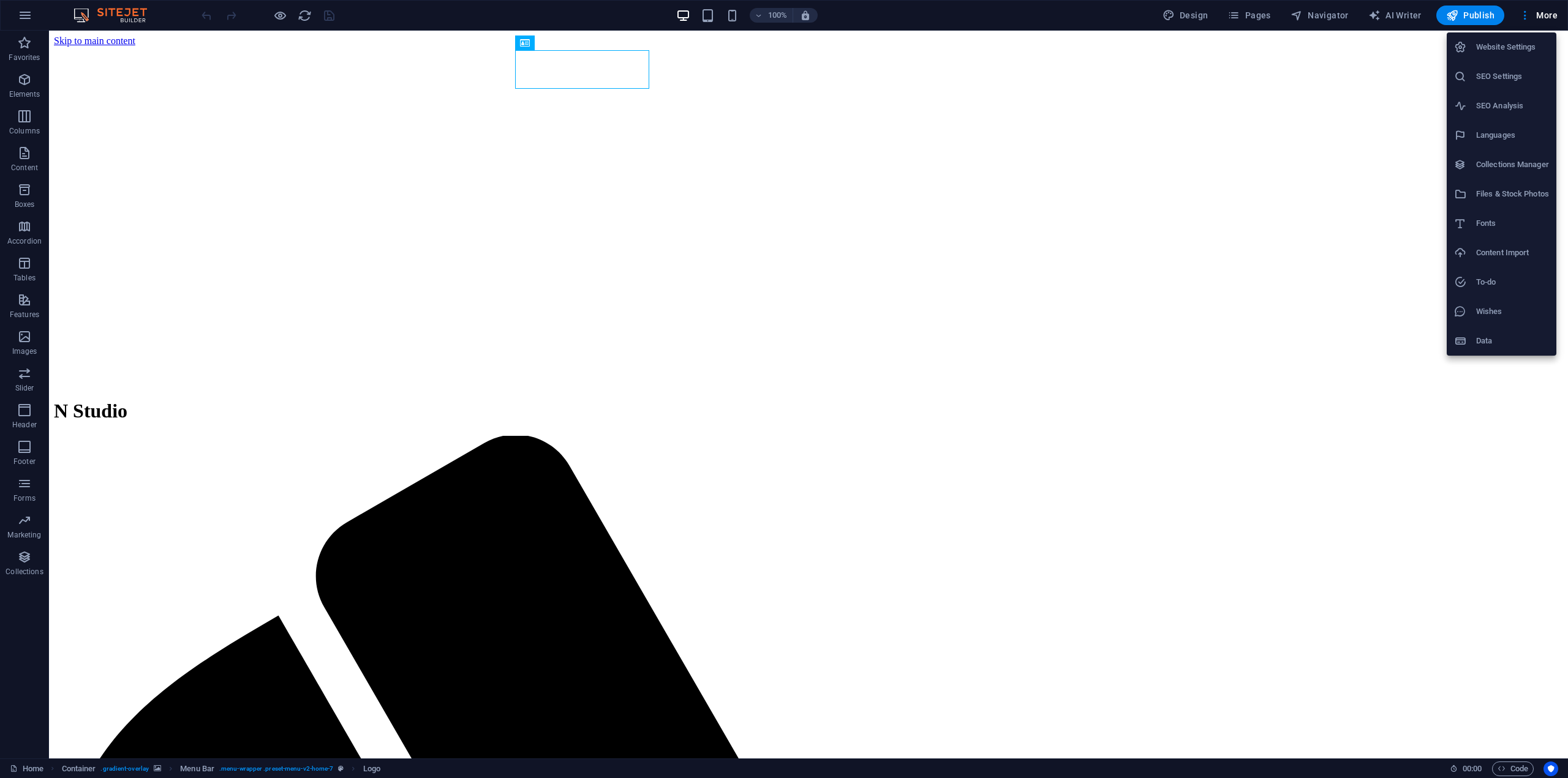
click at [1530, 49] on h6 "Website Settings" at bounding box center [1512, 47] width 73 height 15
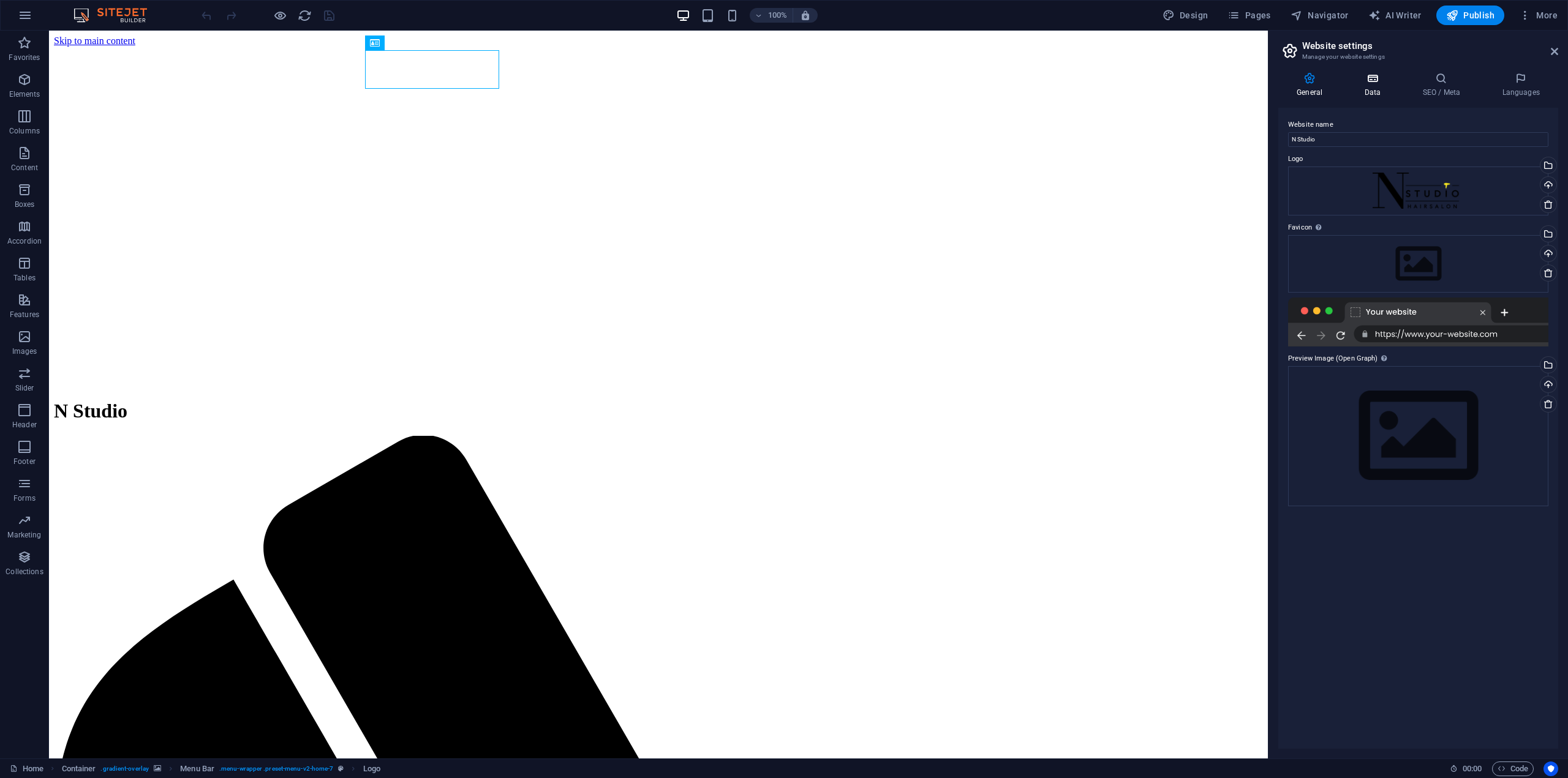
click at [1377, 90] on h4 "Data" at bounding box center [1375, 85] width 58 height 26
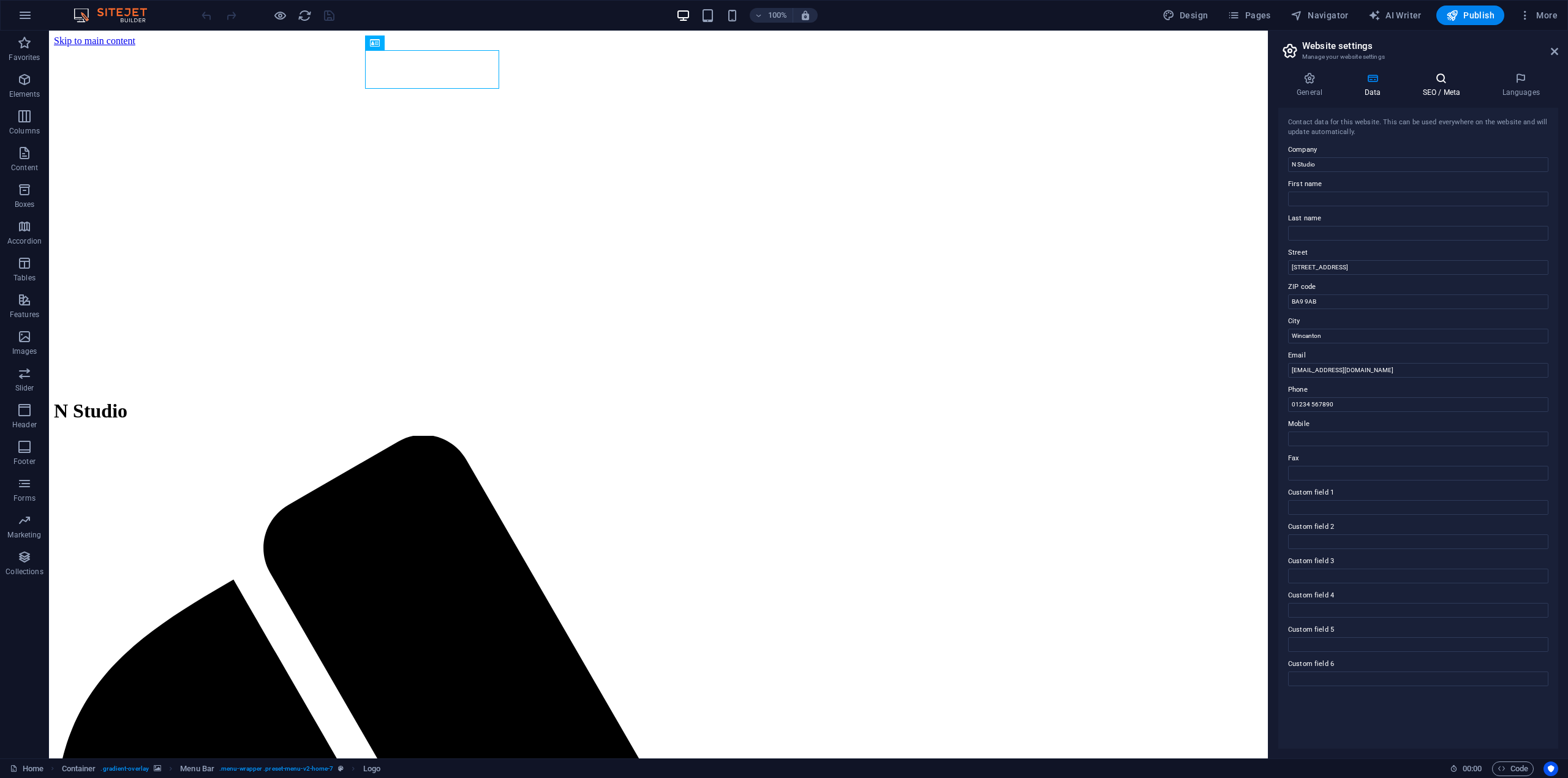
click at [1434, 86] on h4 "SEO / Meta" at bounding box center [1444, 85] width 79 height 26
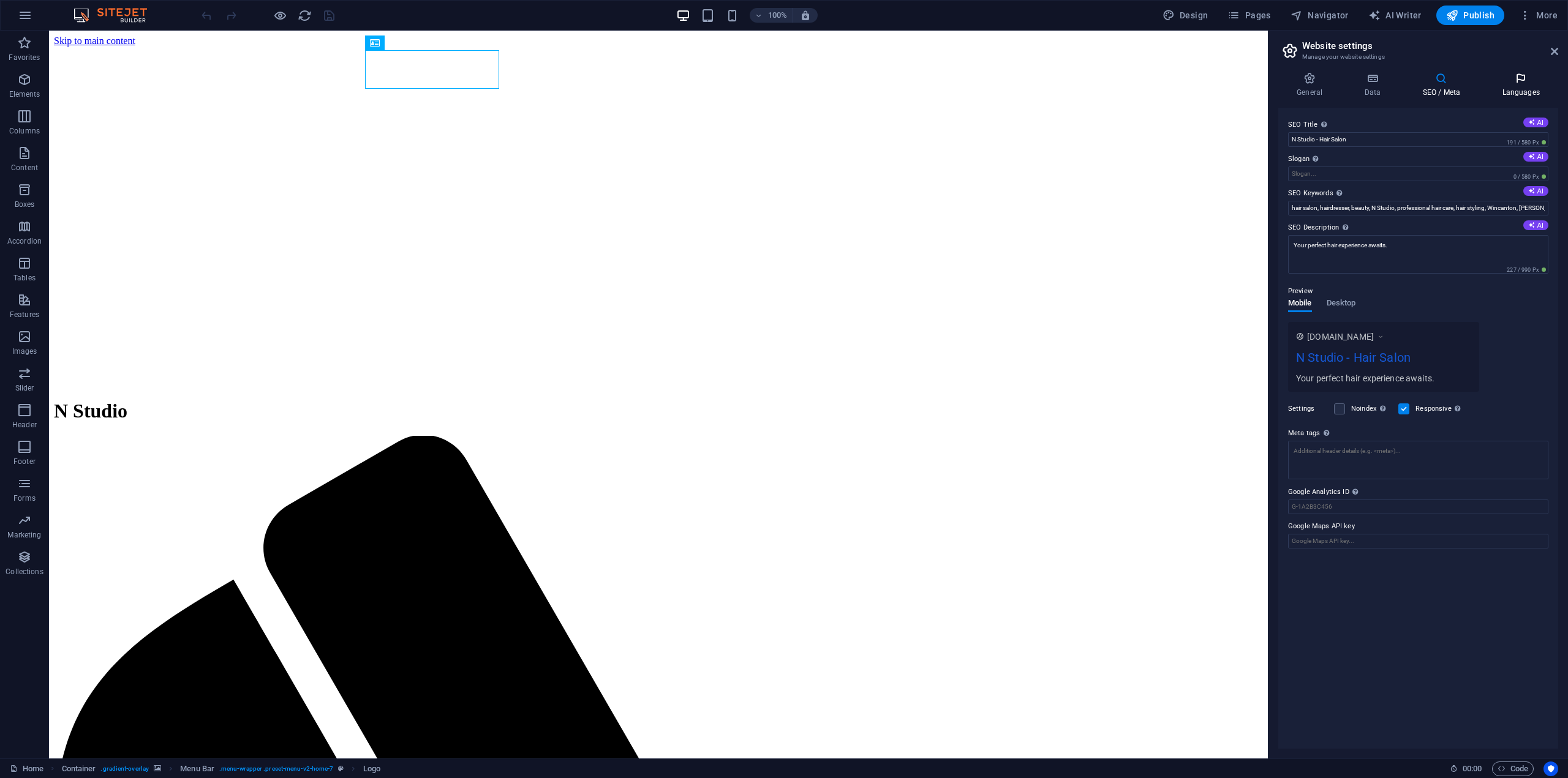
click at [1521, 92] on h4 "Languages" at bounding box center [1520, 85] width 75 height 26
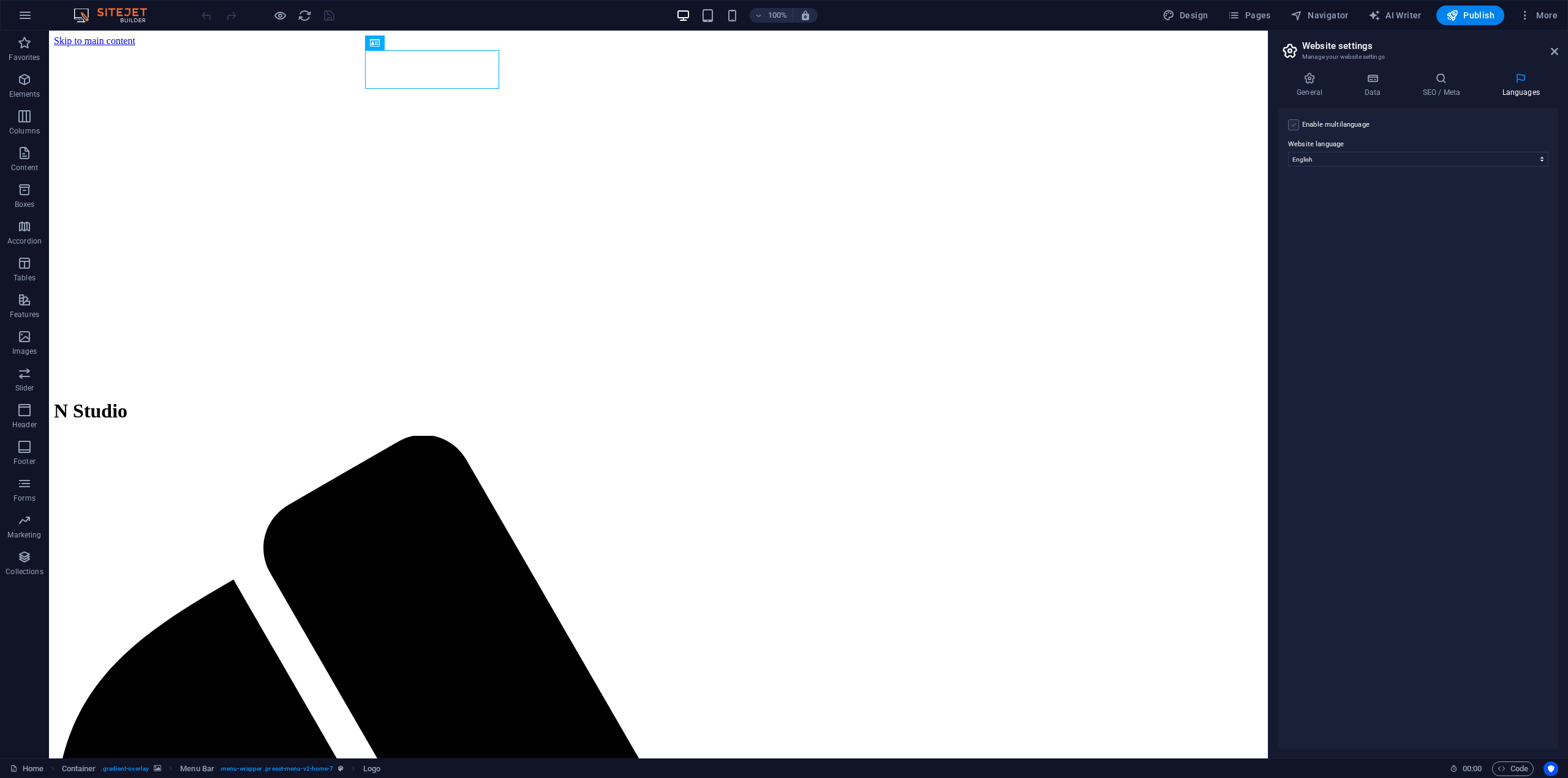
click at [1297, 129] on div "Enable multilanguage To disable multilanguage delete all languages until only o…" at bounding box center [1418, 124] width 260 height 15
click at [1294, 123] on label at bounding box center [1294, 124] width 11 height 11
click at [0, 0] on input "Enable multilanguage To disable multilanguage delete all languages until only o…" at bounding box center [0, 0] width 0 height 0
select select
click at [1561, 53] on aside "Website settings Manage your website settings General Data SEO / Meta Languages…" at bounding box center [1418, 394] width 300 height 728
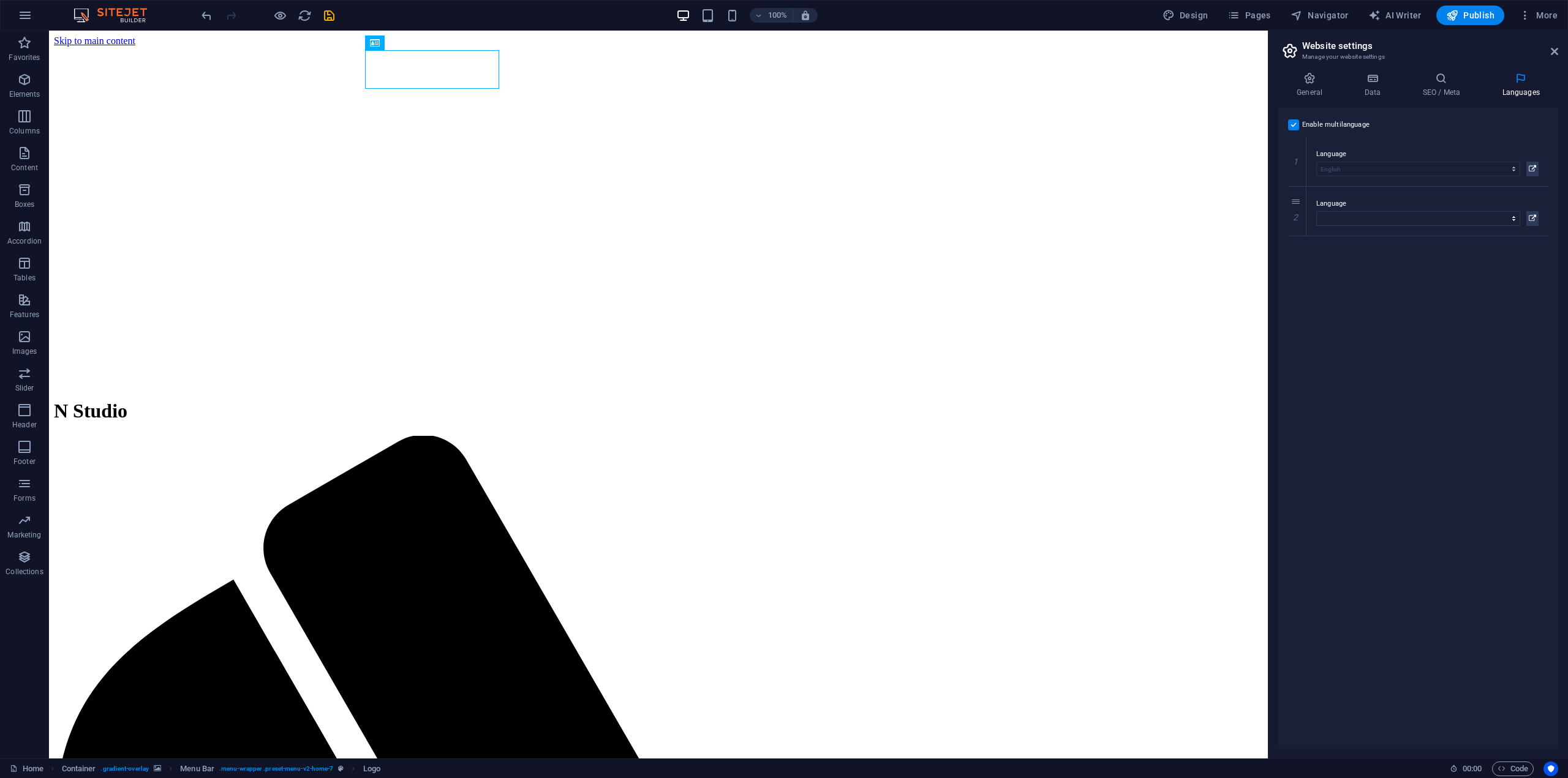
click at [1560, 51] on aside "Website settings Manage your website settings General Data SEO / Meta Languages…" at bounding box center [1418, 394] width 300 height 728
click at [1545, 51] on h2 "Website settings" at bounding box center [1430, 46] width 256 height 11
drag, startPoint x: 1551, startPoint y: 48, endPoint x: 1502, endPoint y: 17, distance: 58.0
click at [1551, 48] on icon at bounding box center [1555, 51] width 7 height 10
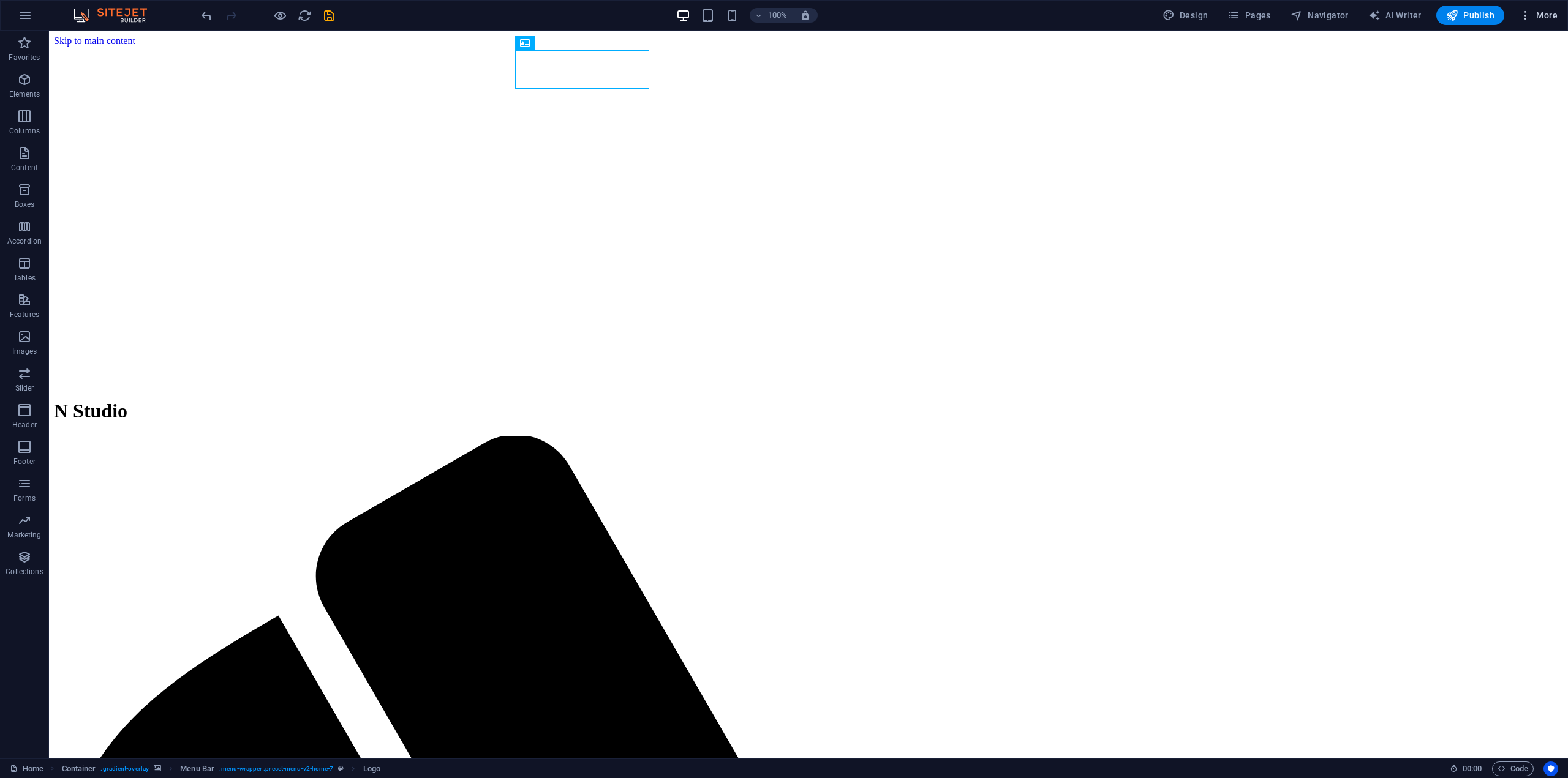
click at [1538, 17] on span "More" at bounding box center [1539, 15] width 39 height 12
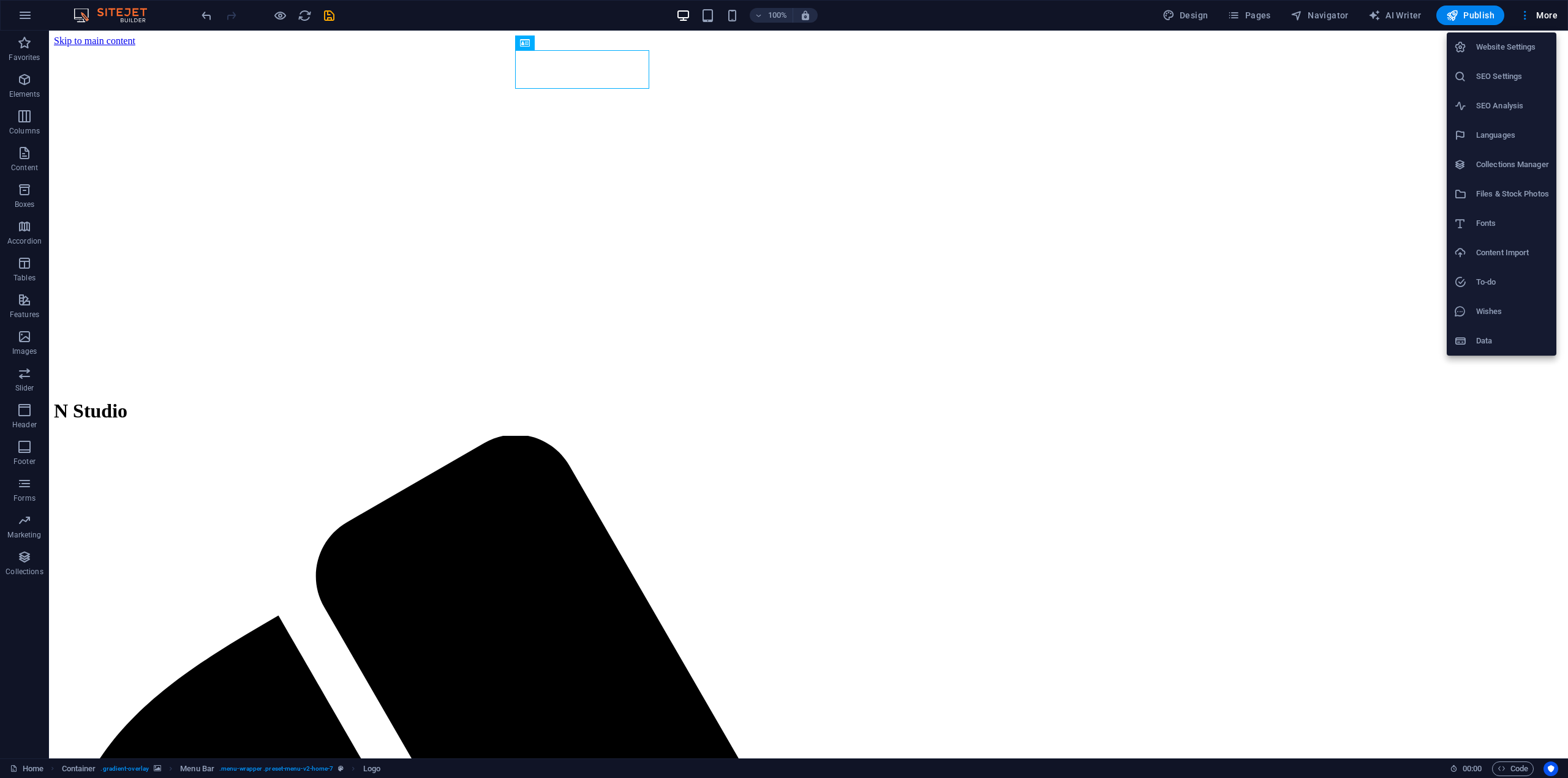
click at [1295, 143] on div at bounding box center [784, 389] width 1568 height 778
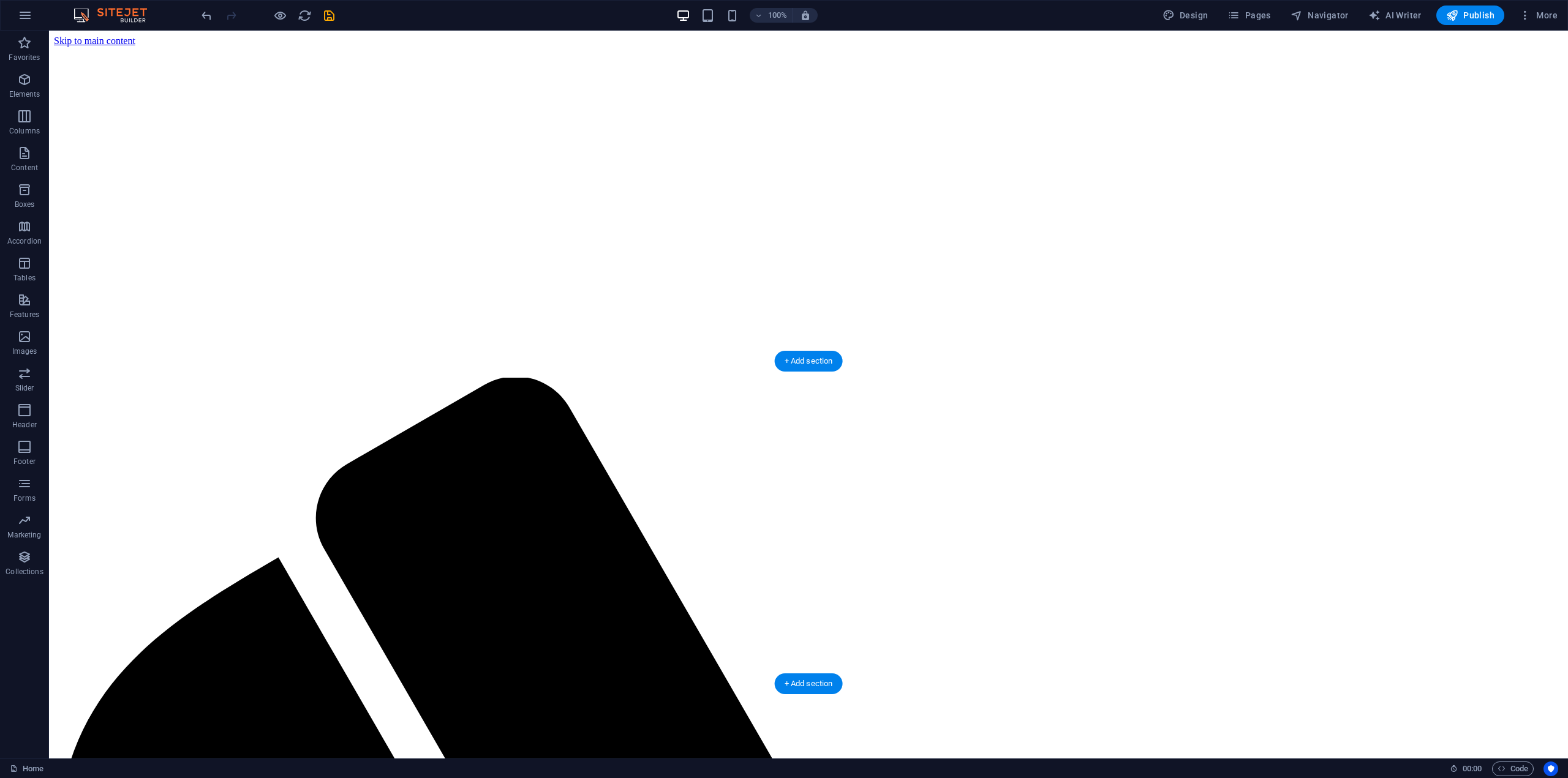
click at [27, 339] on icon "button" at bounding box center [24, 337] width 15 height 15
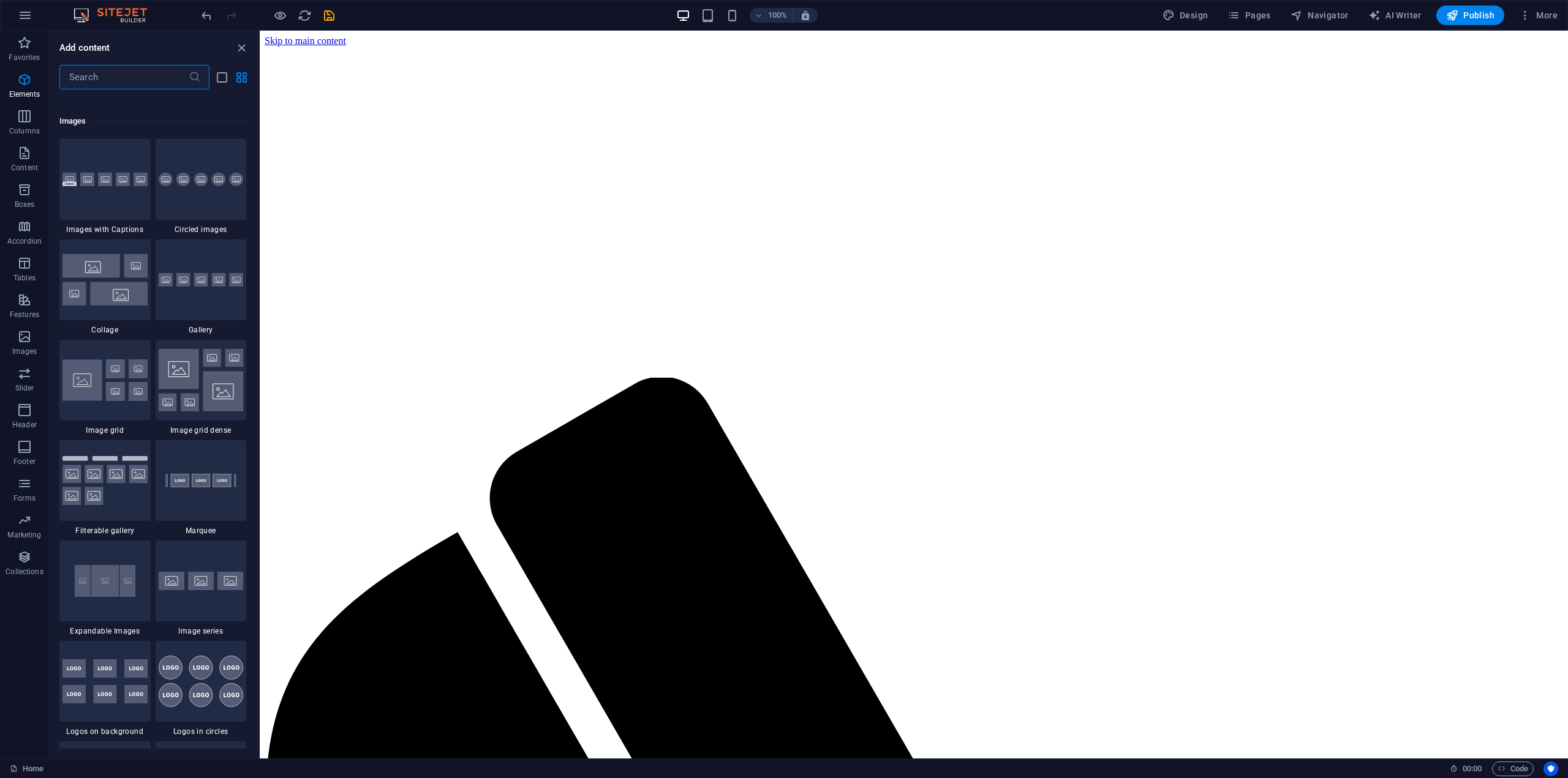
scroll to position [6210, 0]
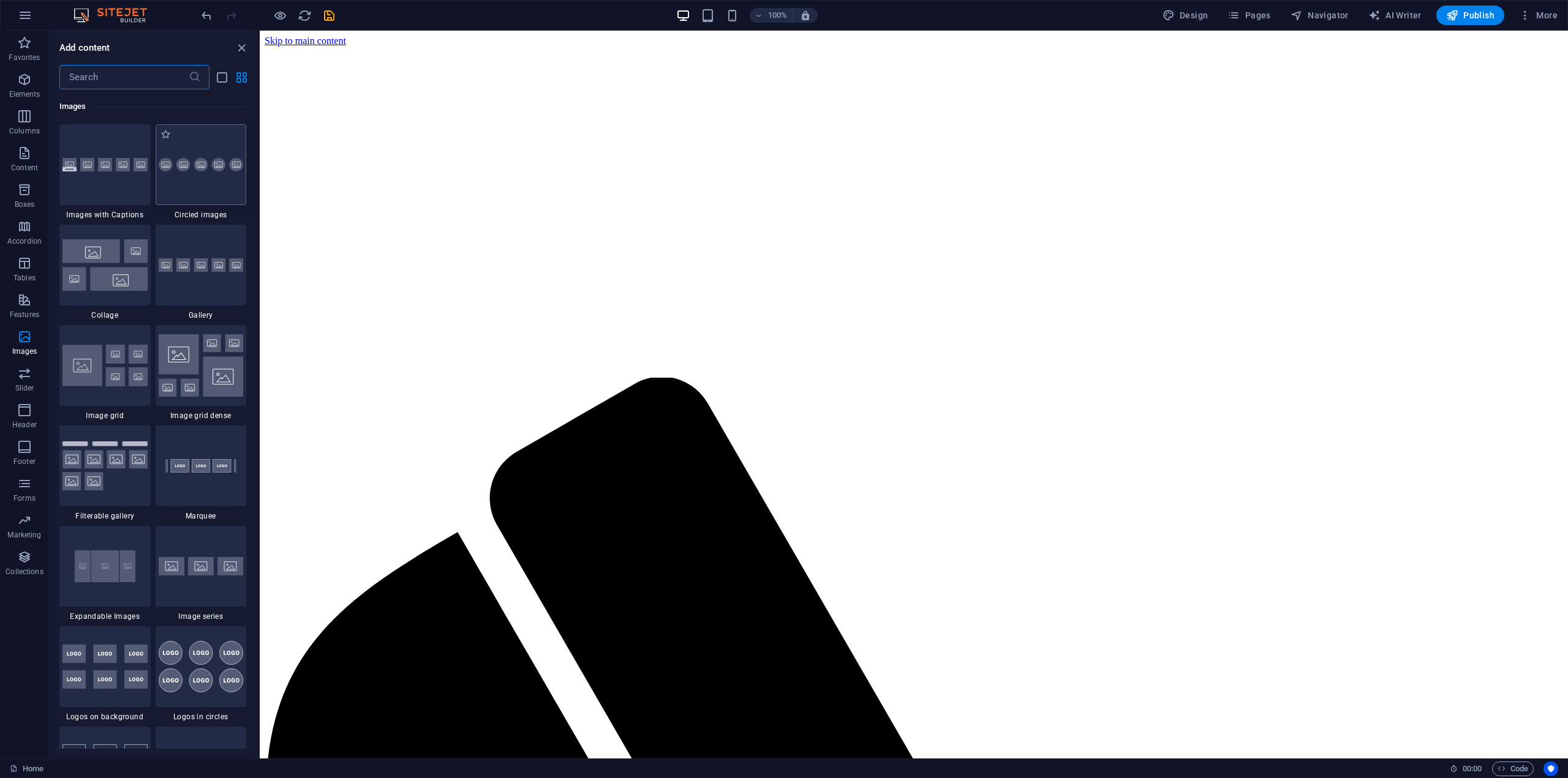
click at [224, 190] on div at bounding box center [200, 165] width 91 height 81
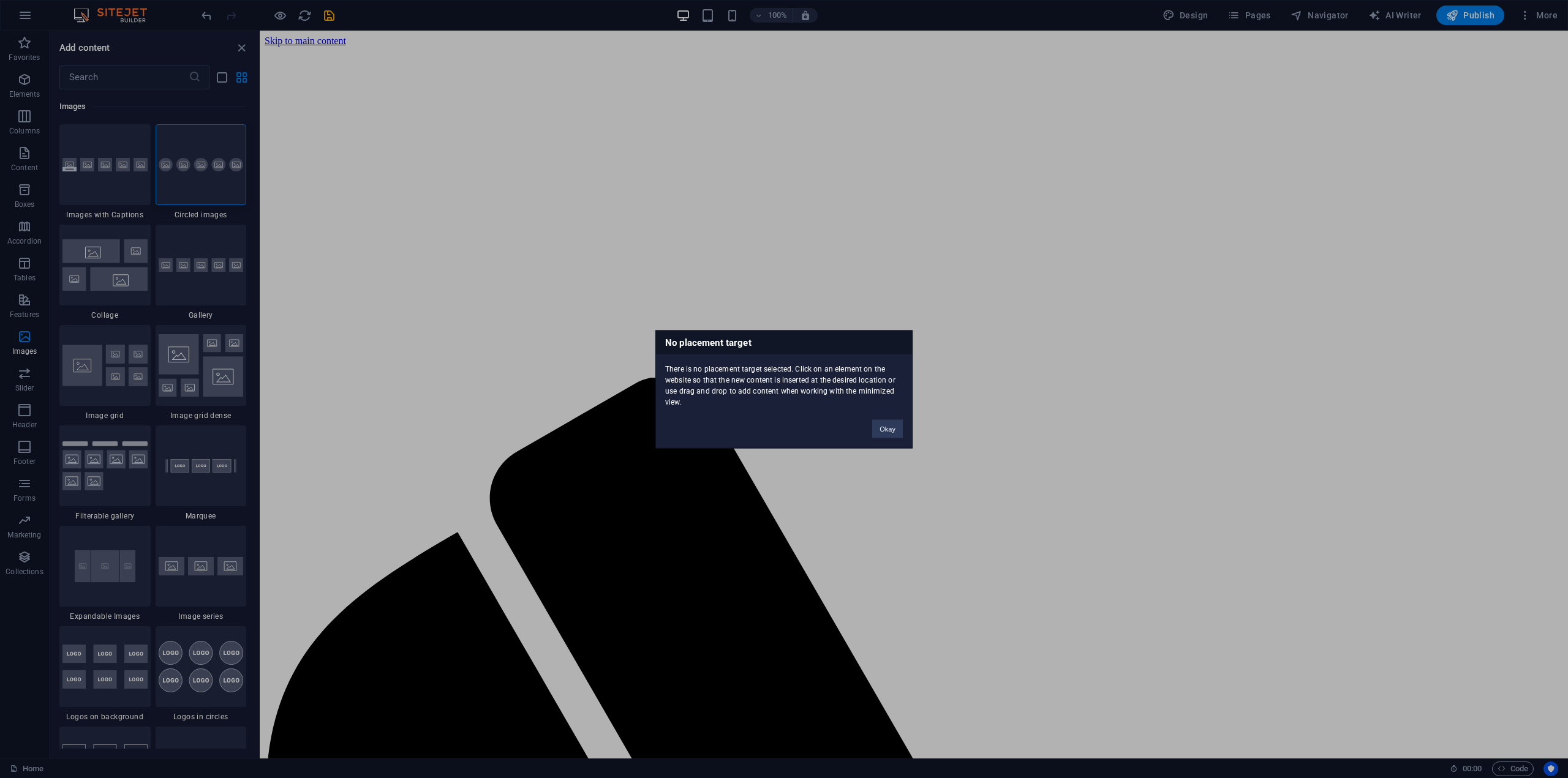
drag, startPoint x: 242, startPoint y: 198, endPoint x: 473, endPoint y: 362, distance: 283.3
click at [473, 362] on div "No placement target There is no placement target selected. Click on an element …" at bounding box center [784, 389] width 1568 height 778
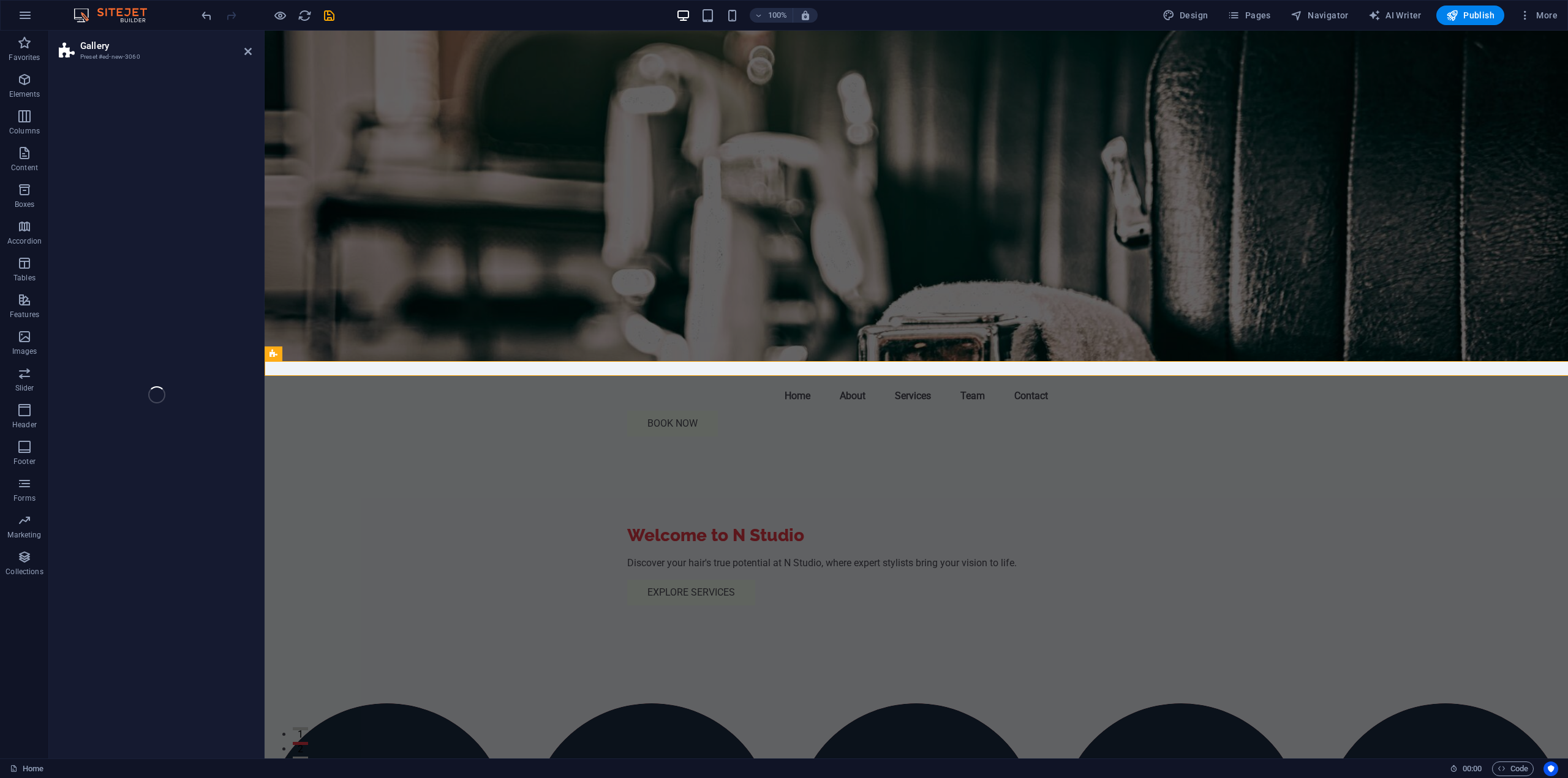
select select "rem"
select select "preset-gallery-v3-circle"
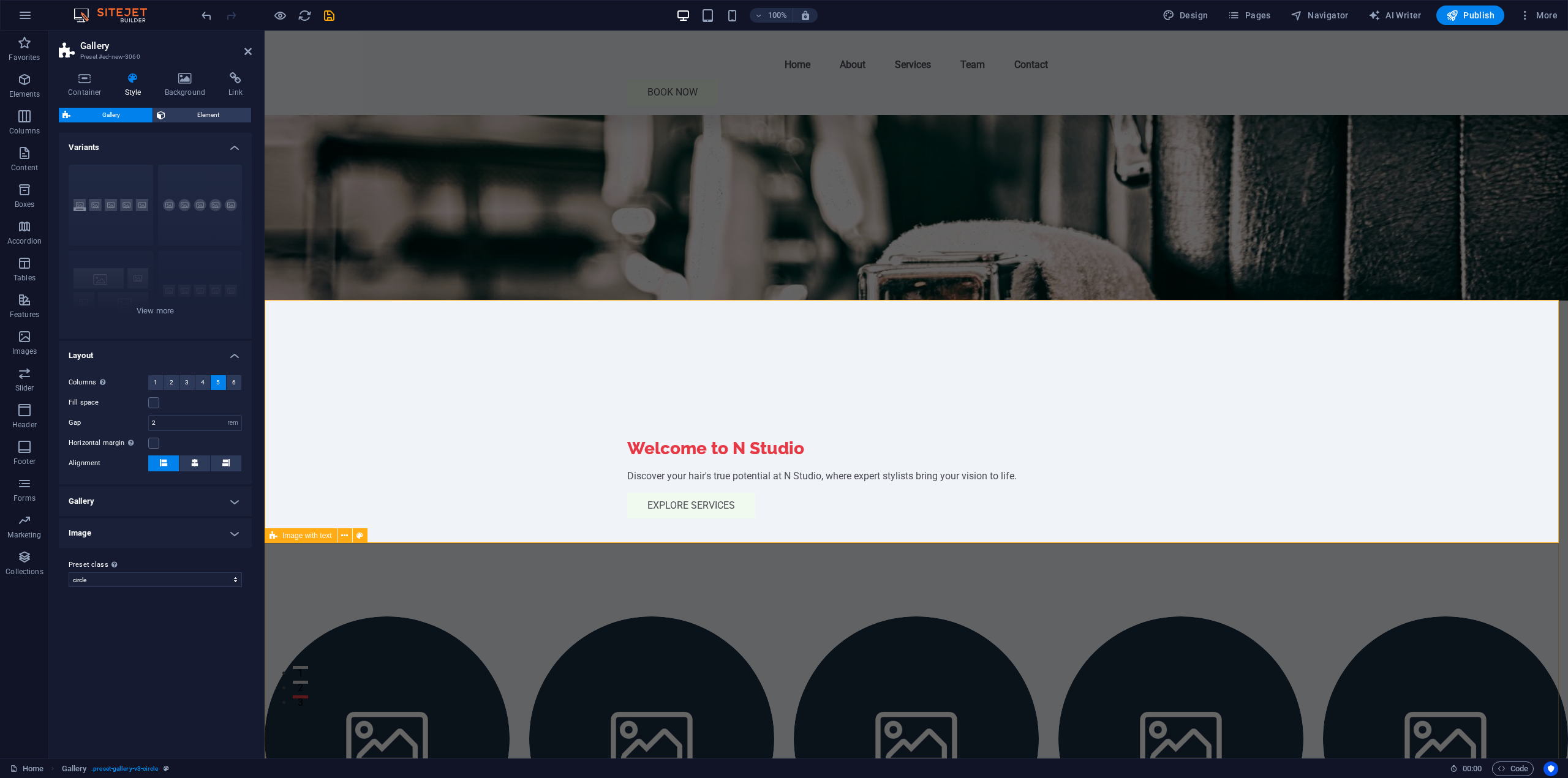
scroll to position [0, 0]
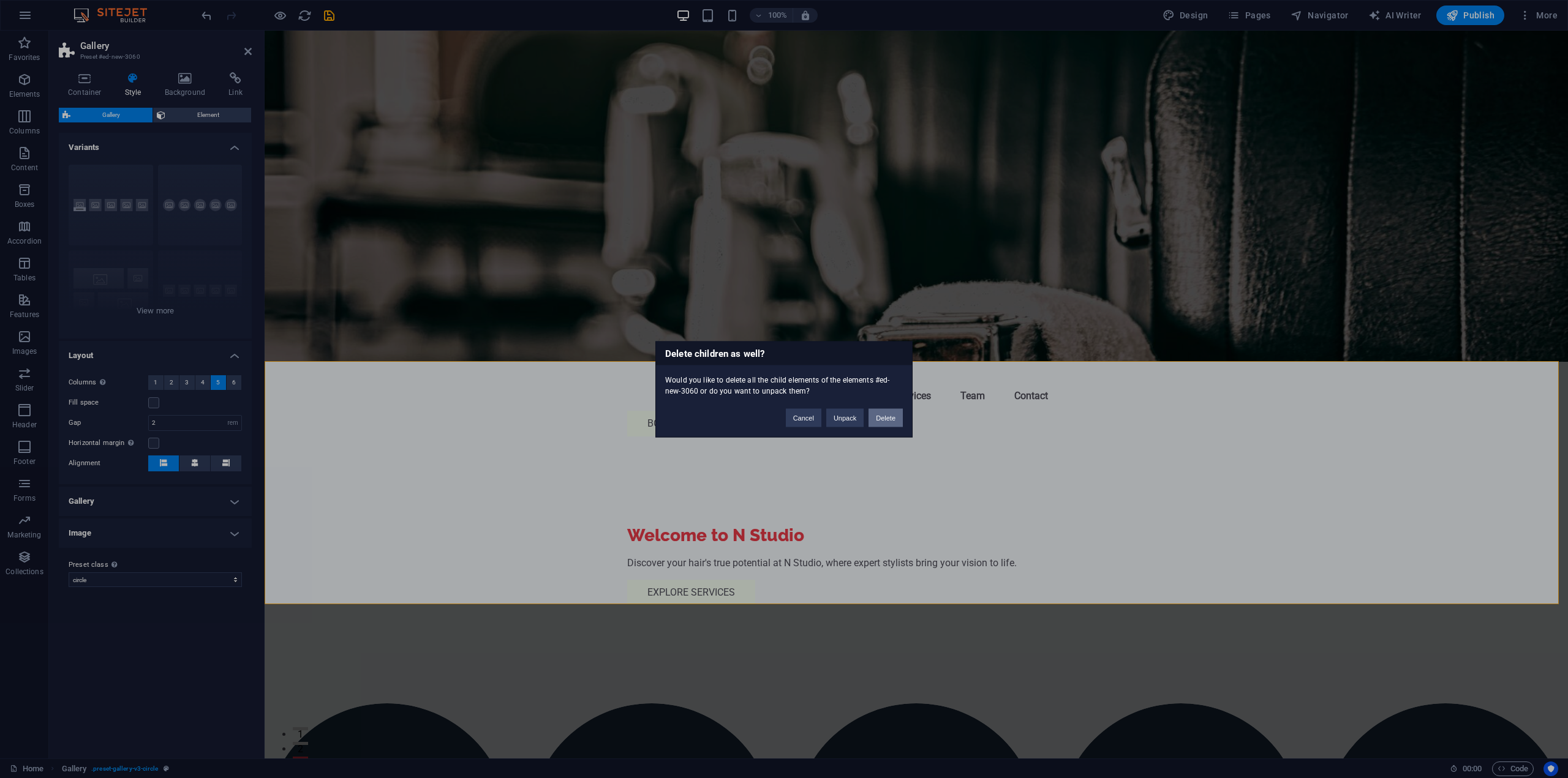
click at [894, 424] on button "Delete" at bounding box center [885, 417] width 34 height 19
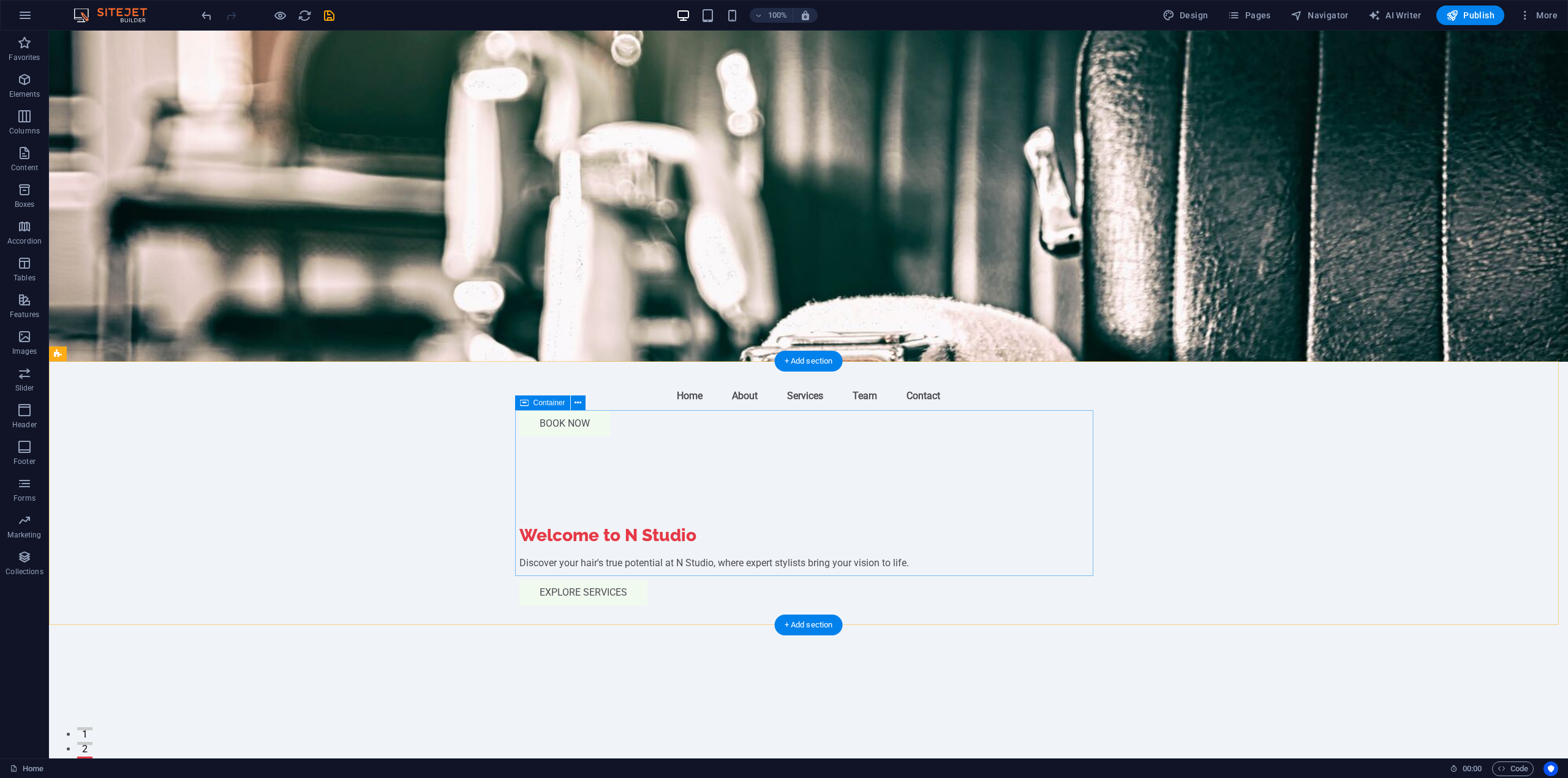
click at [578, 408] on icon at bounding box center [578, 403] width 7 height 13
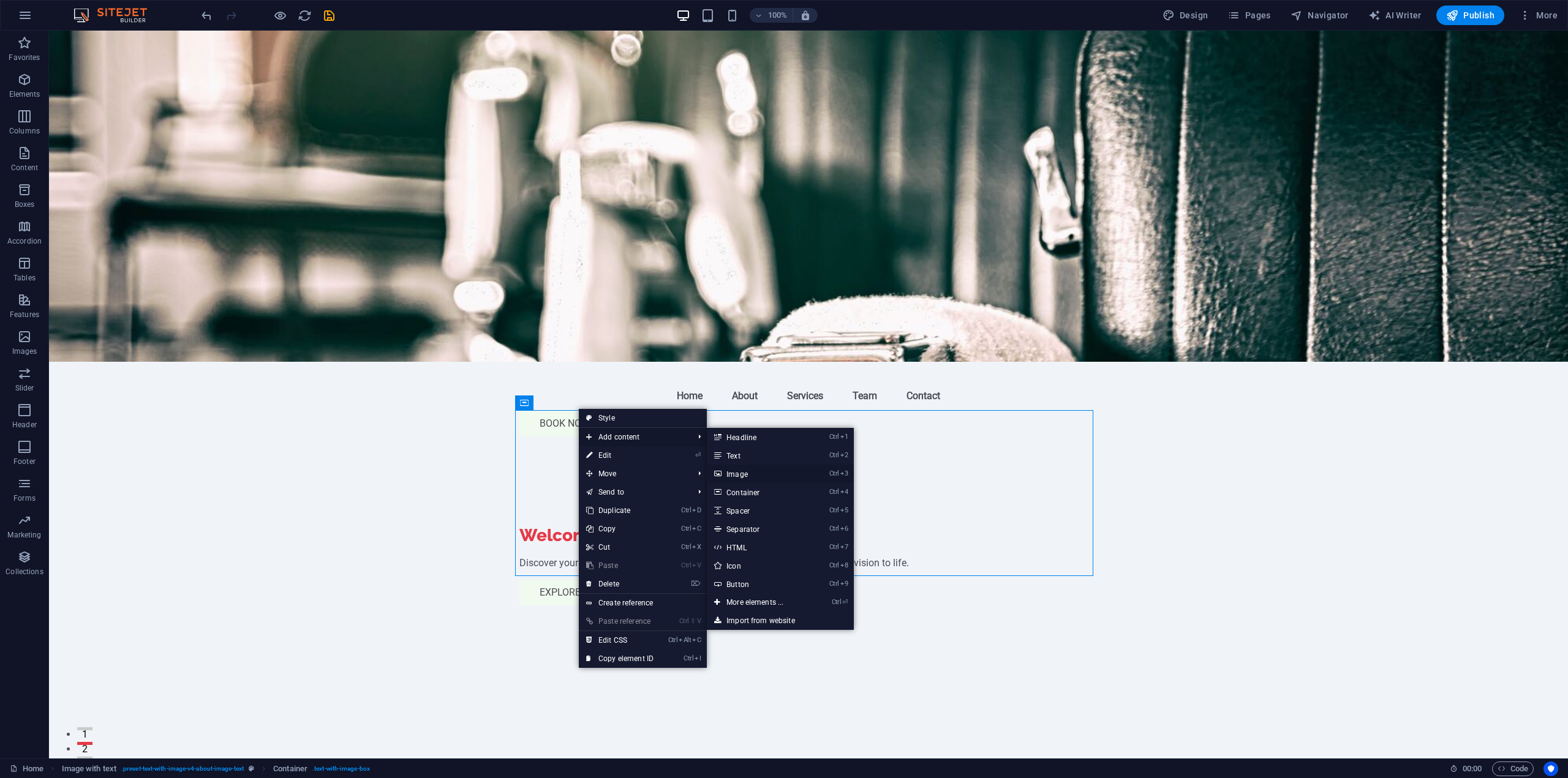
click at [770, 471] on link "Ctrl 3 Image" at bounding box center [757, 474] width 101 height 19
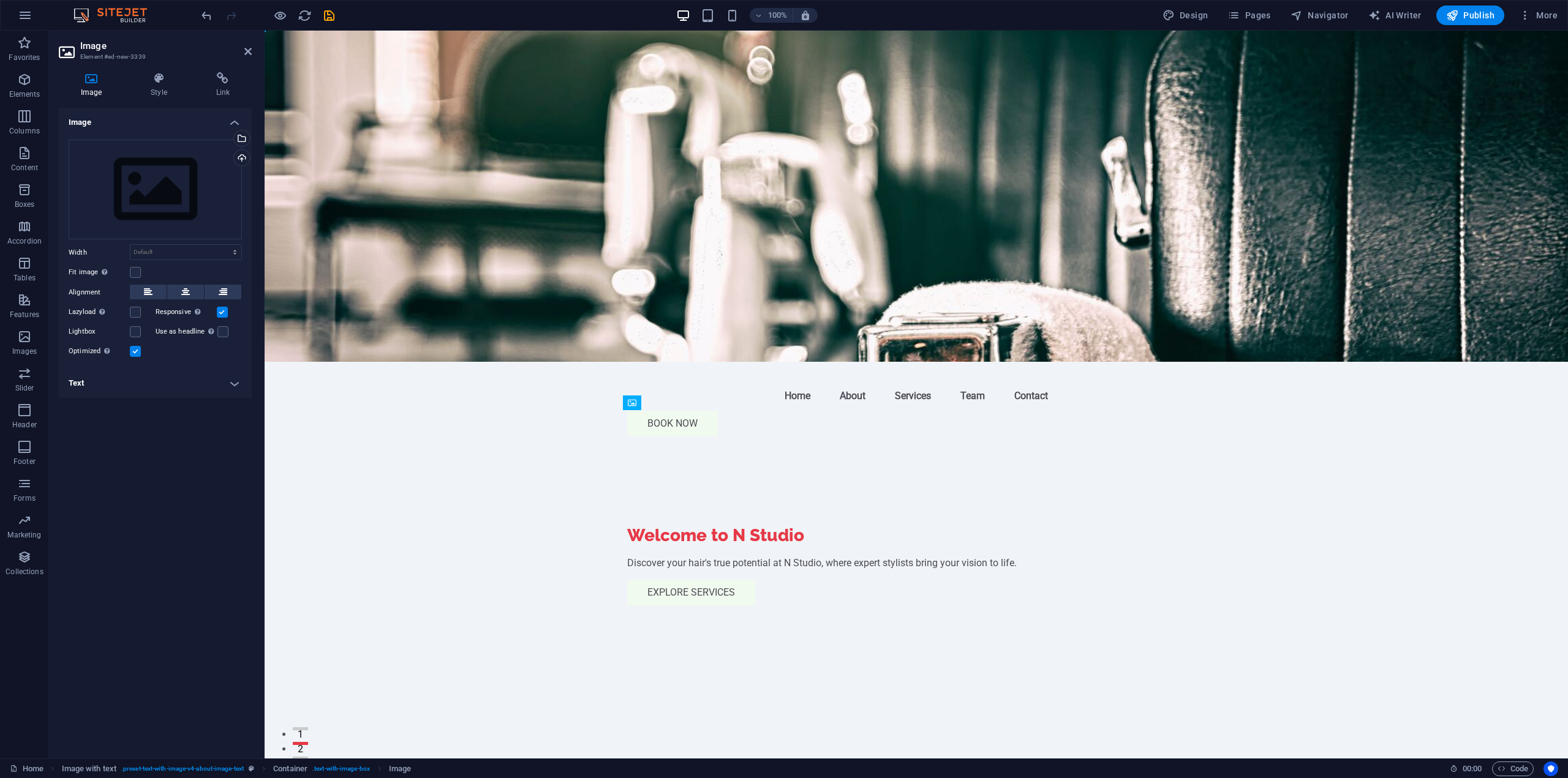
drag, startPoint x: 735, startPoint y: 572, endPoint x: 649, endPoint y: 486, distance: 121.6
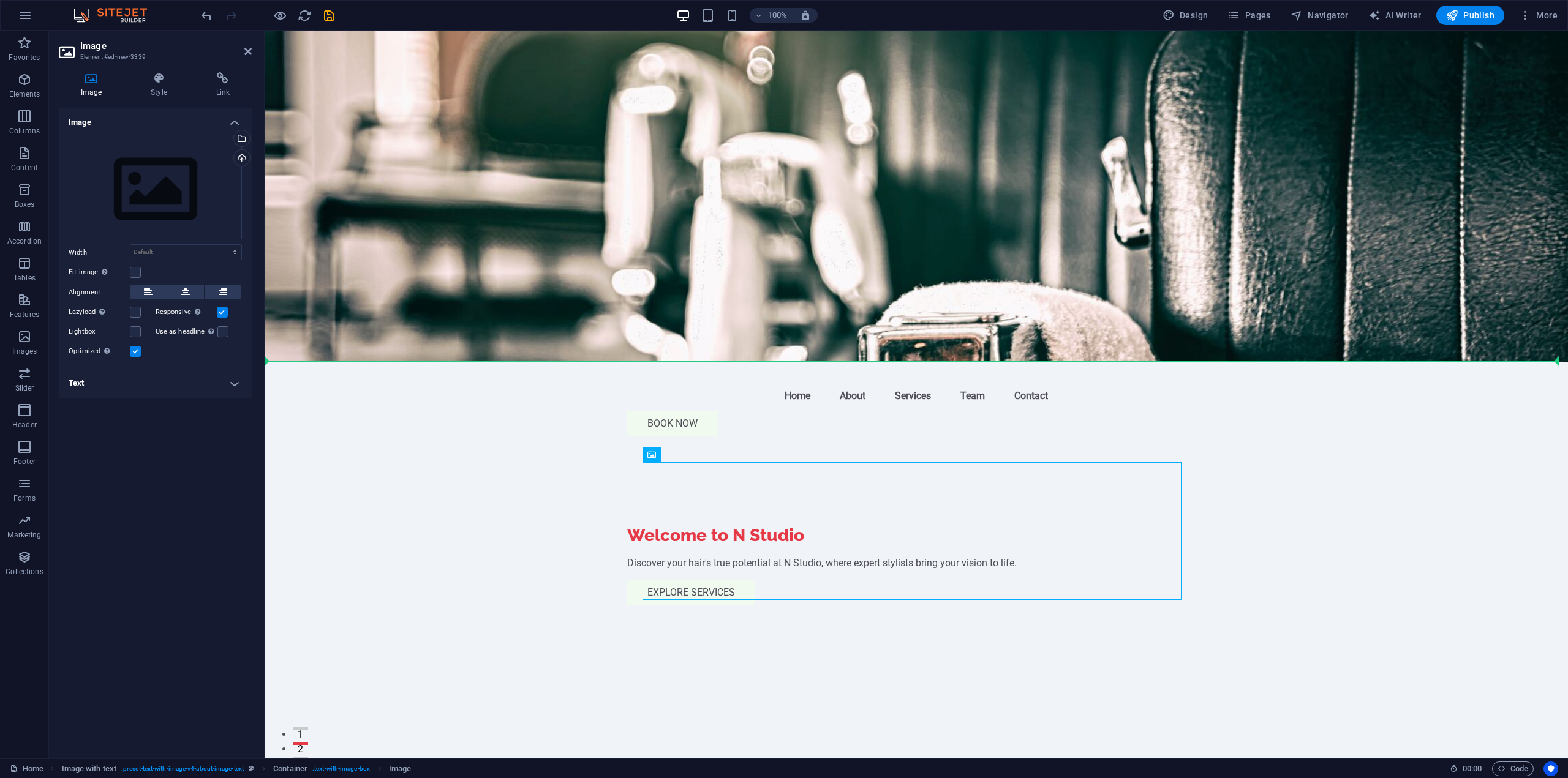
drag, startPoint x: 734, startPoint y: 511, endPoint x: 544, endPoint y: 477, distance: 193.0
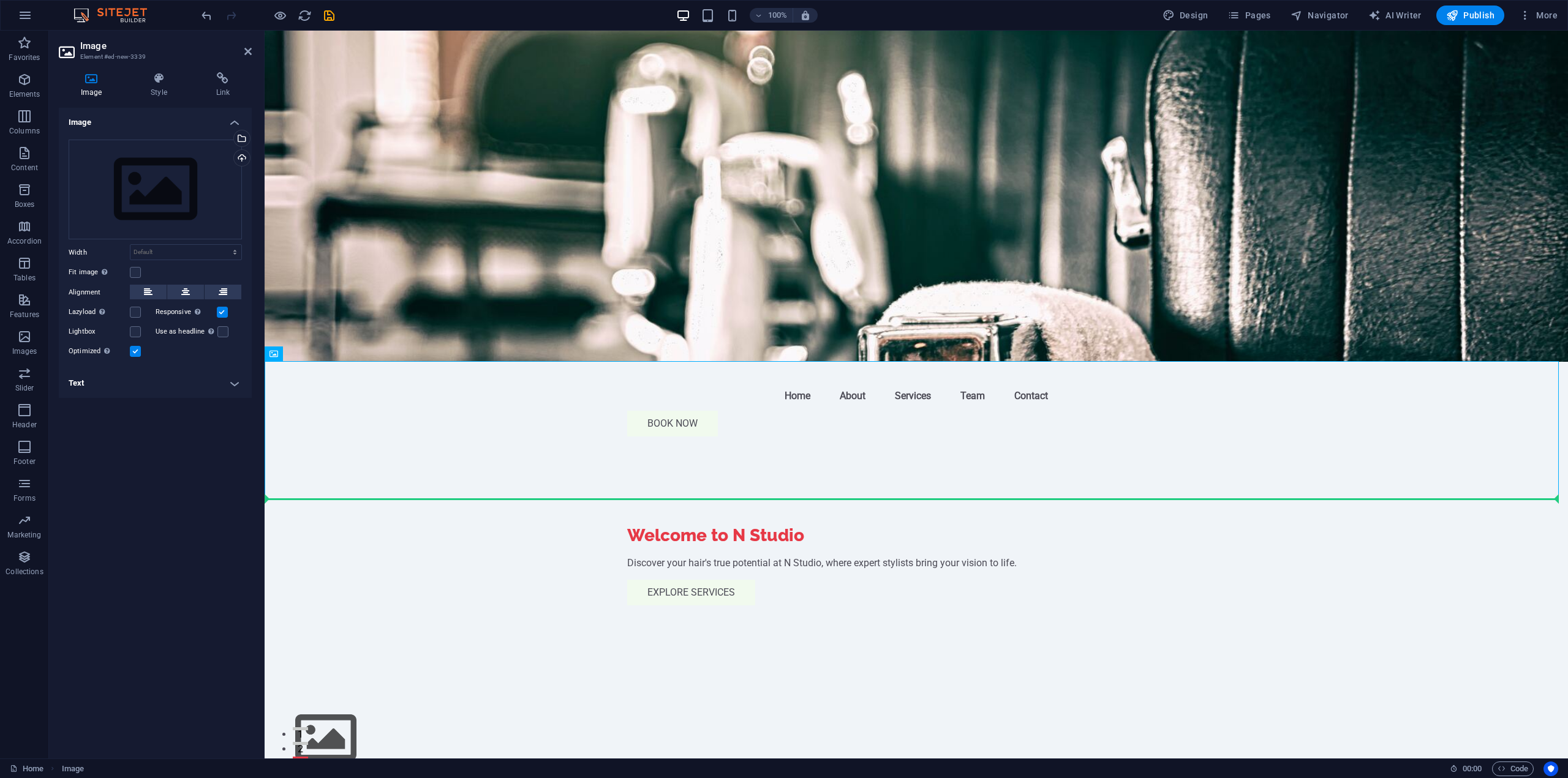
drag, startPoint x: 417, startPoint y: 430, endPoint x: 551, endPoint y: 580, distance: 201.1
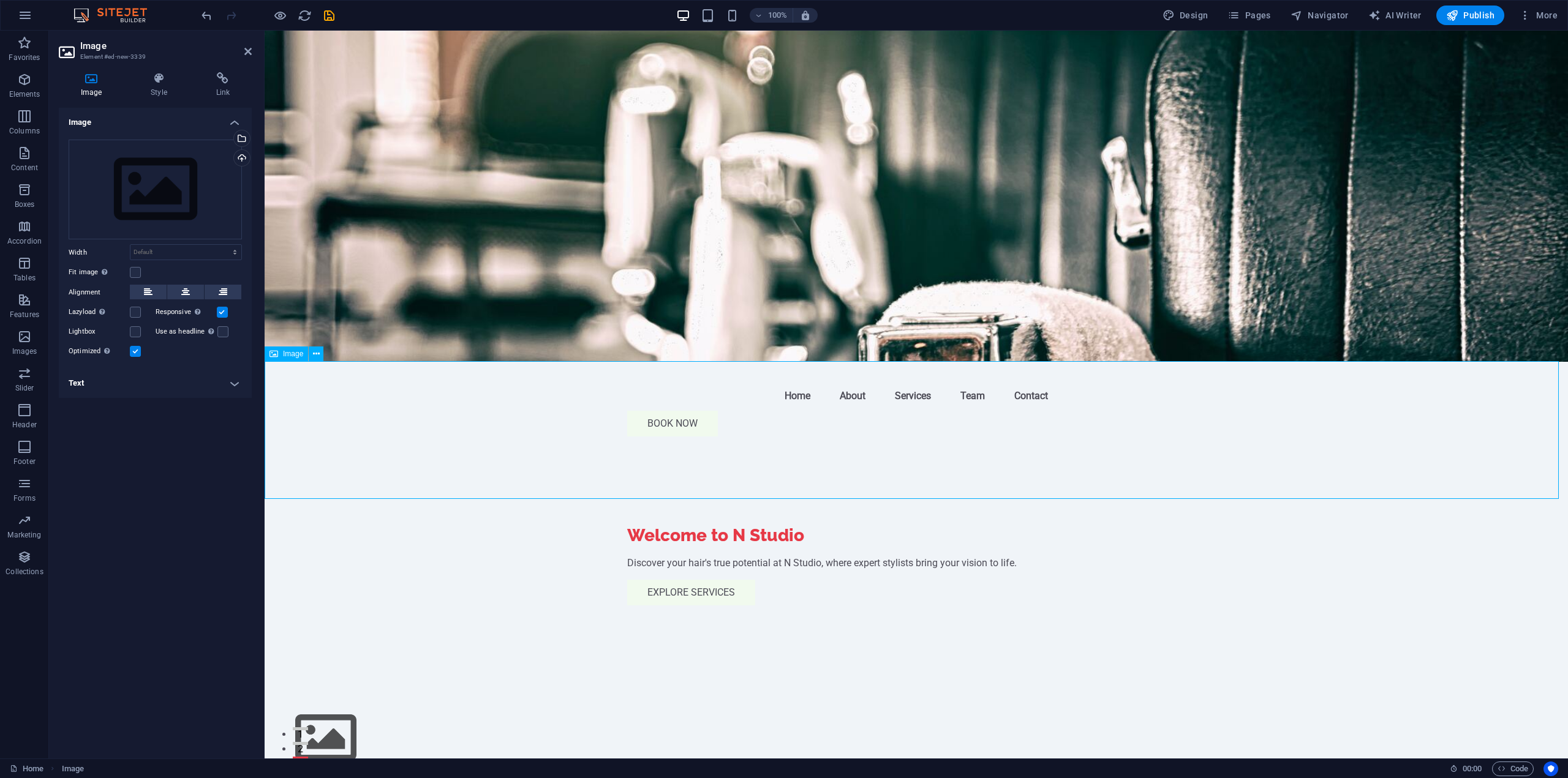
click at [414, 704] on figure at bounding box center [916, 738] width 1303 height 69
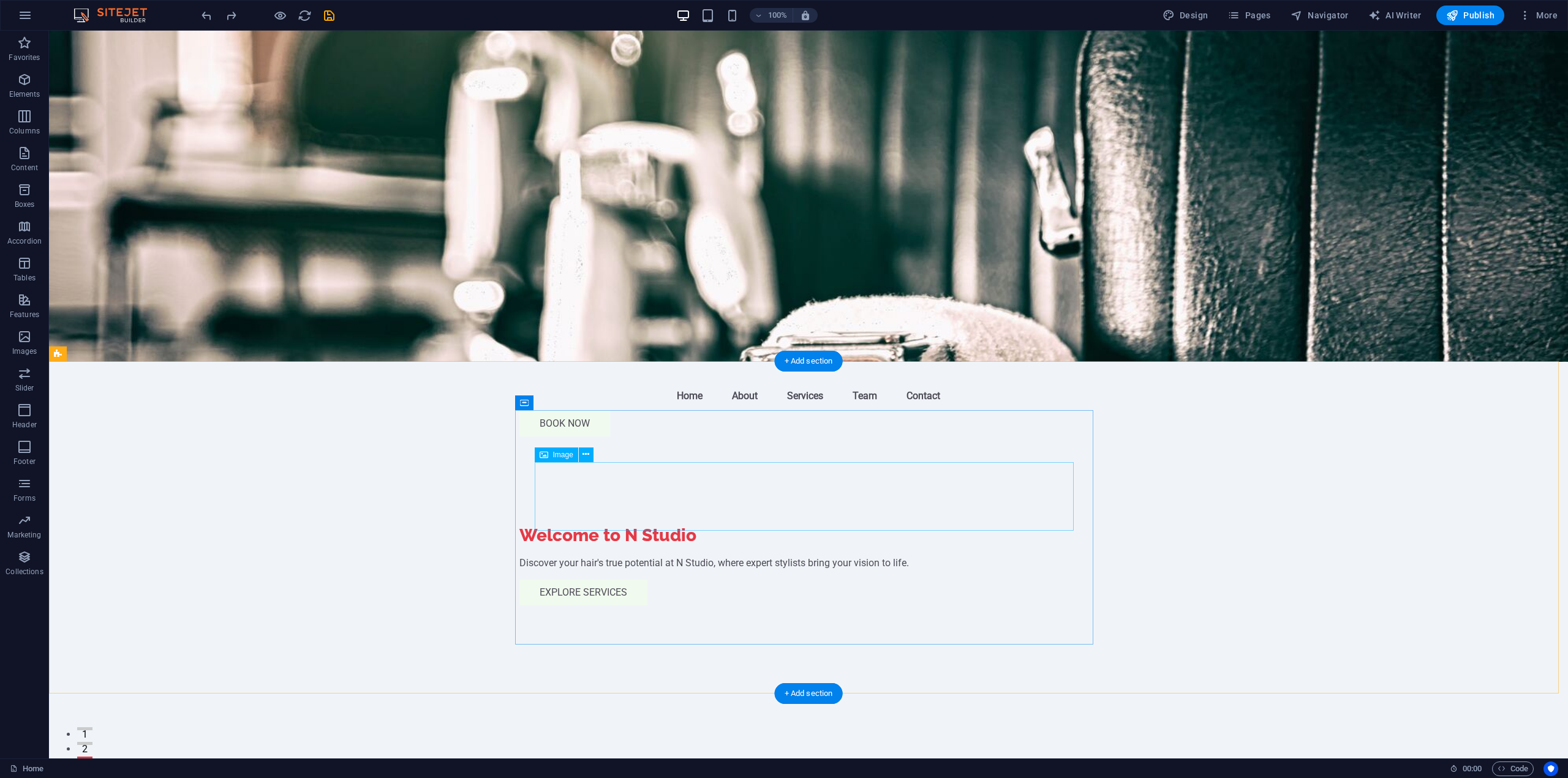
drag, startPoint x: 590, startPoint y: 495, endPoint x: 623, endPoint y: 574, distance: 85.6
click at [203, 17] on icon "undo" at bounding box center [206, 16] width 14 height 14
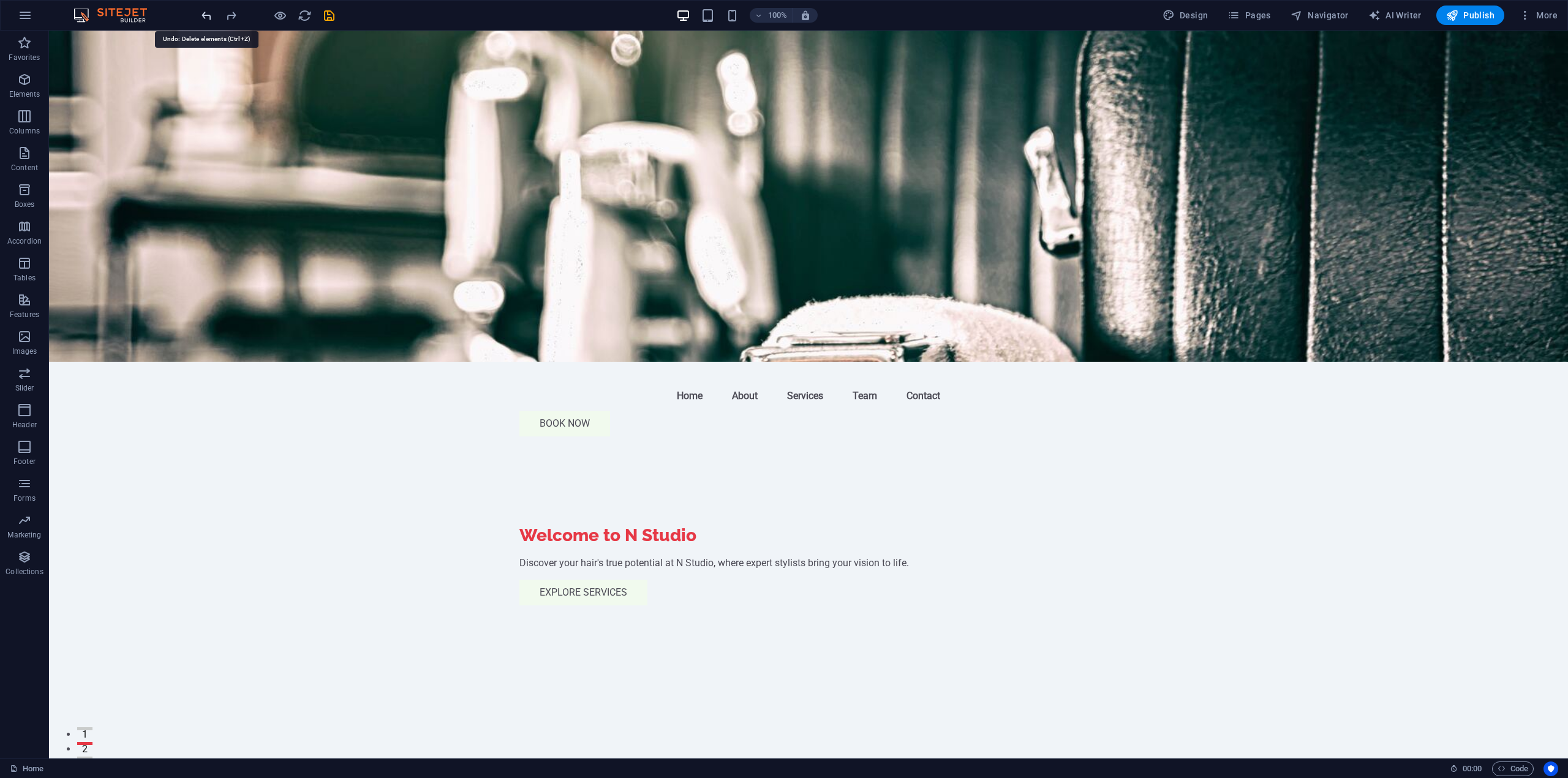
click at [203, 17] on icon "undo" at bounding box center [206, 16] width 14 height 14
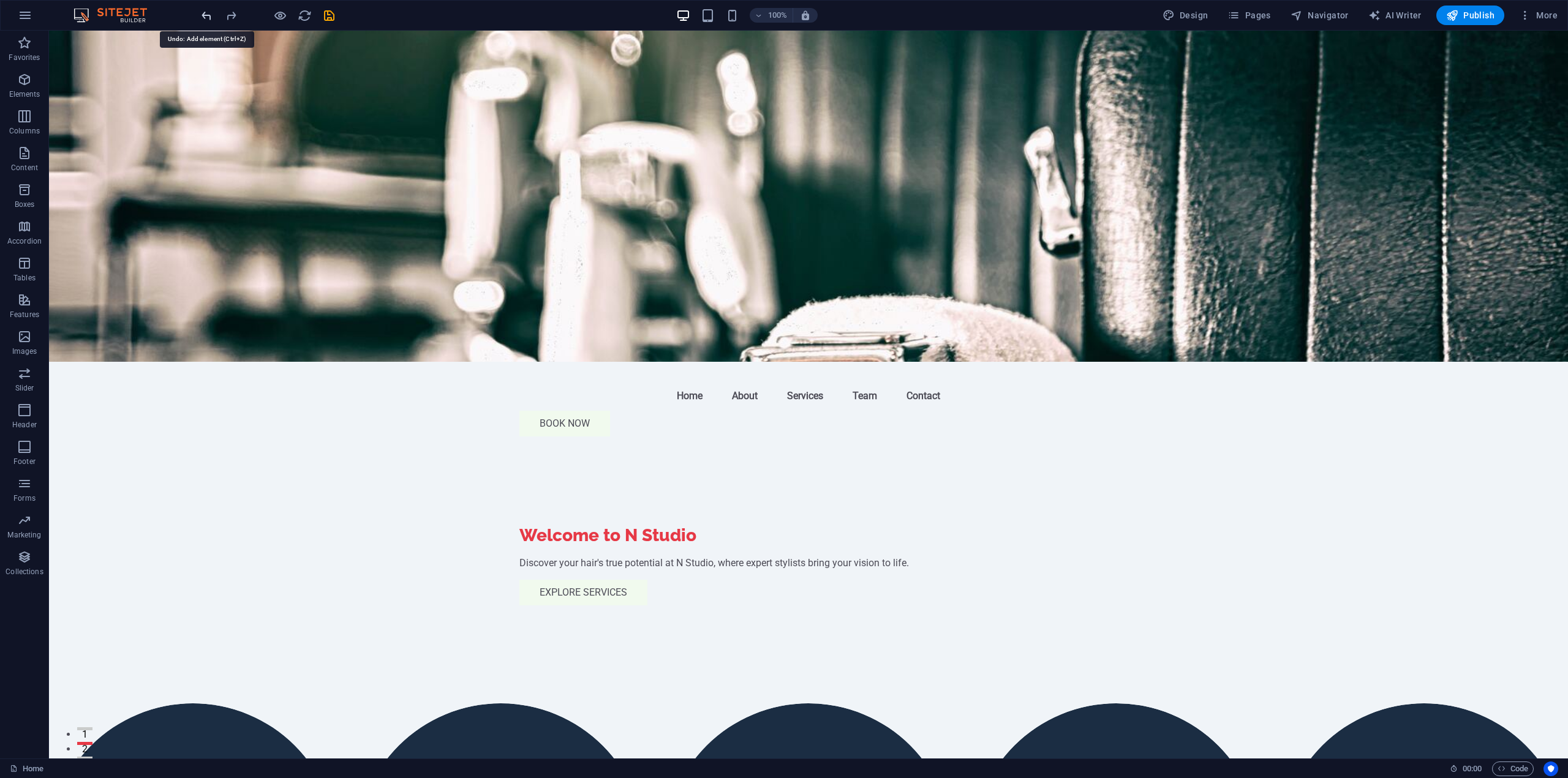
click at [203, 17] on icon "undo" at bounding box center [206, 16] width 14 height 14
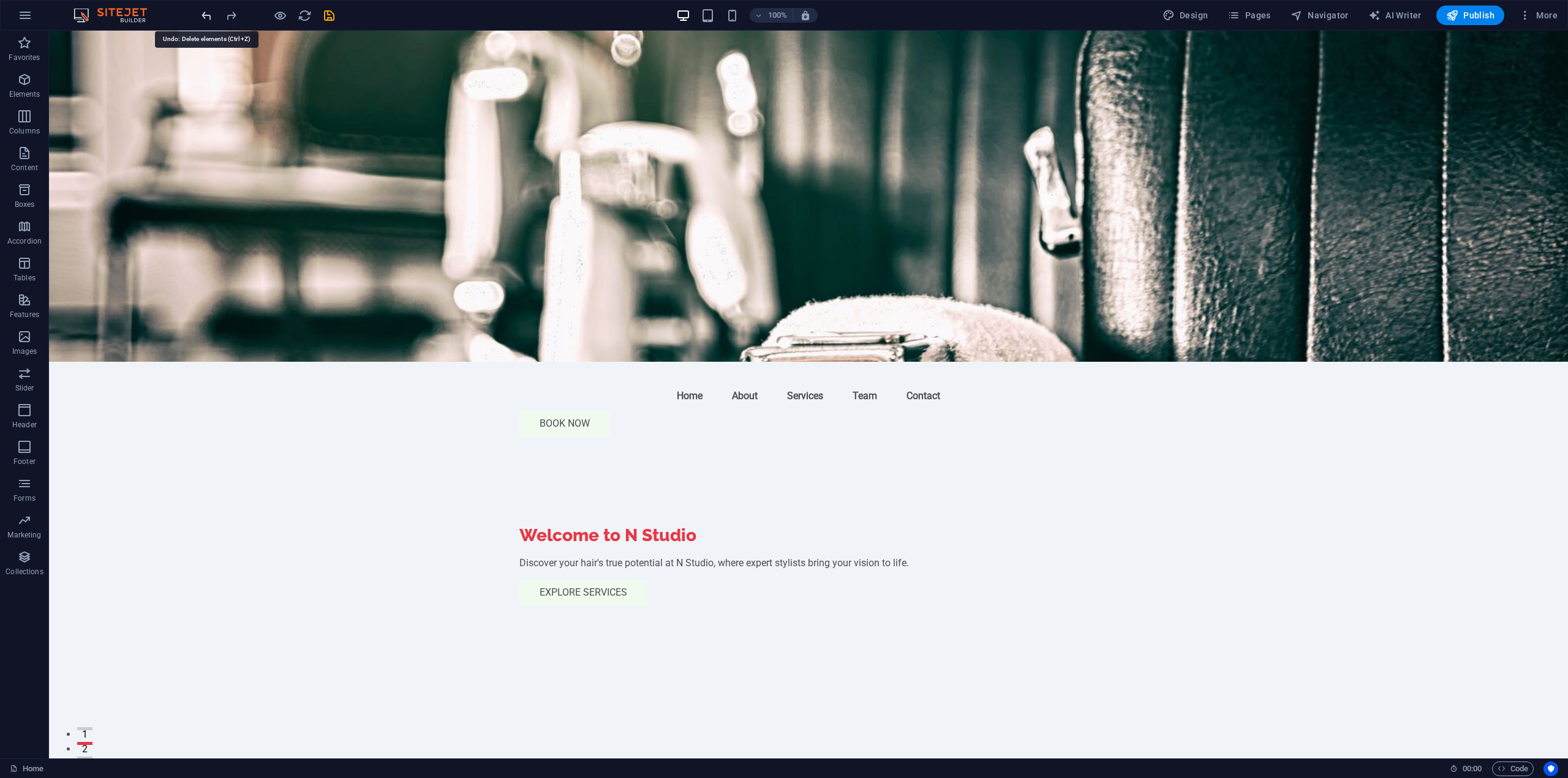
click at [203, 17] on icon "undo" at bounding box center [206, 16] width 14 height 14
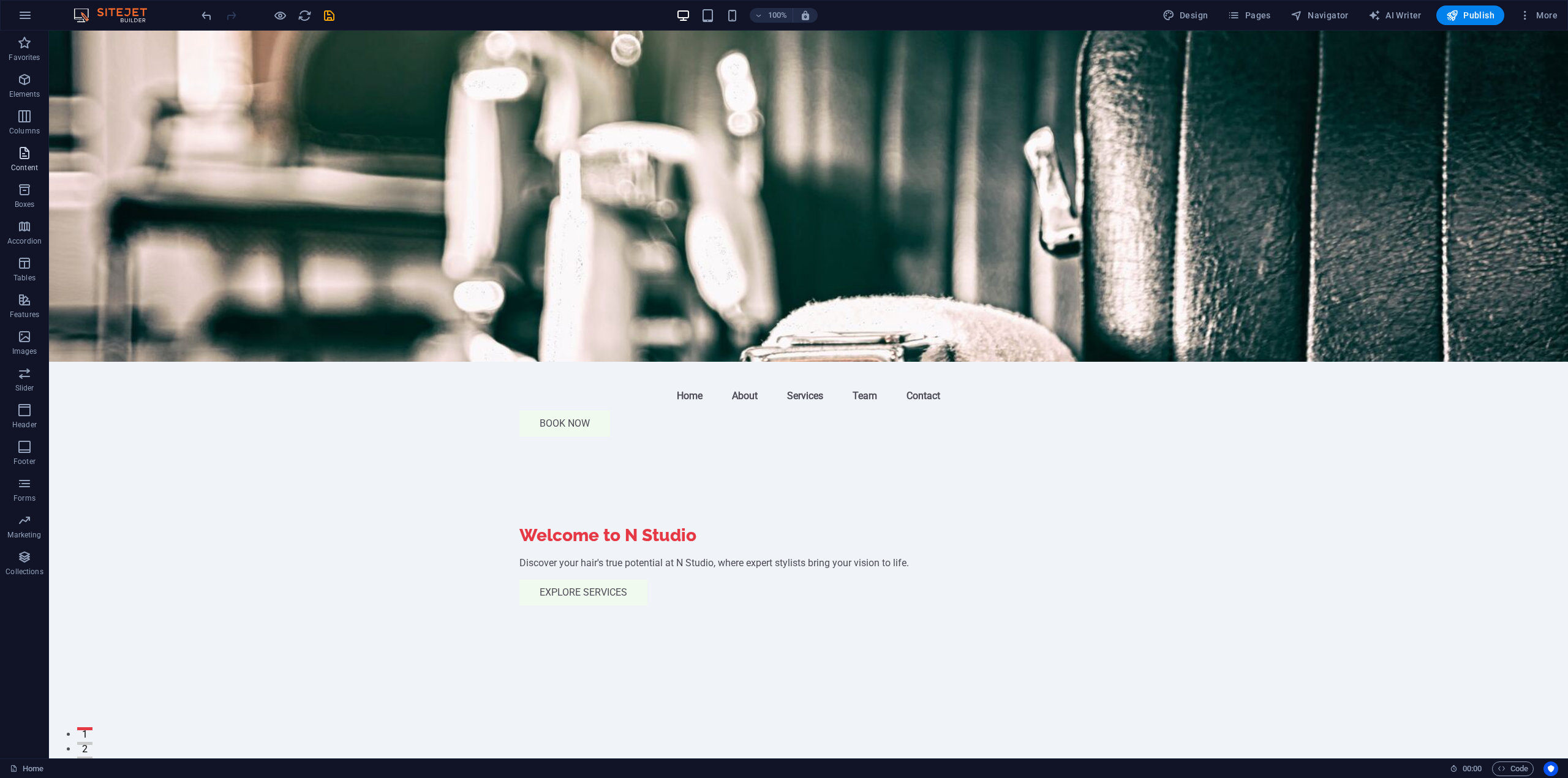
click at [35, 163] on span "Content" at bounding box center [25, 160] width 49 height 29
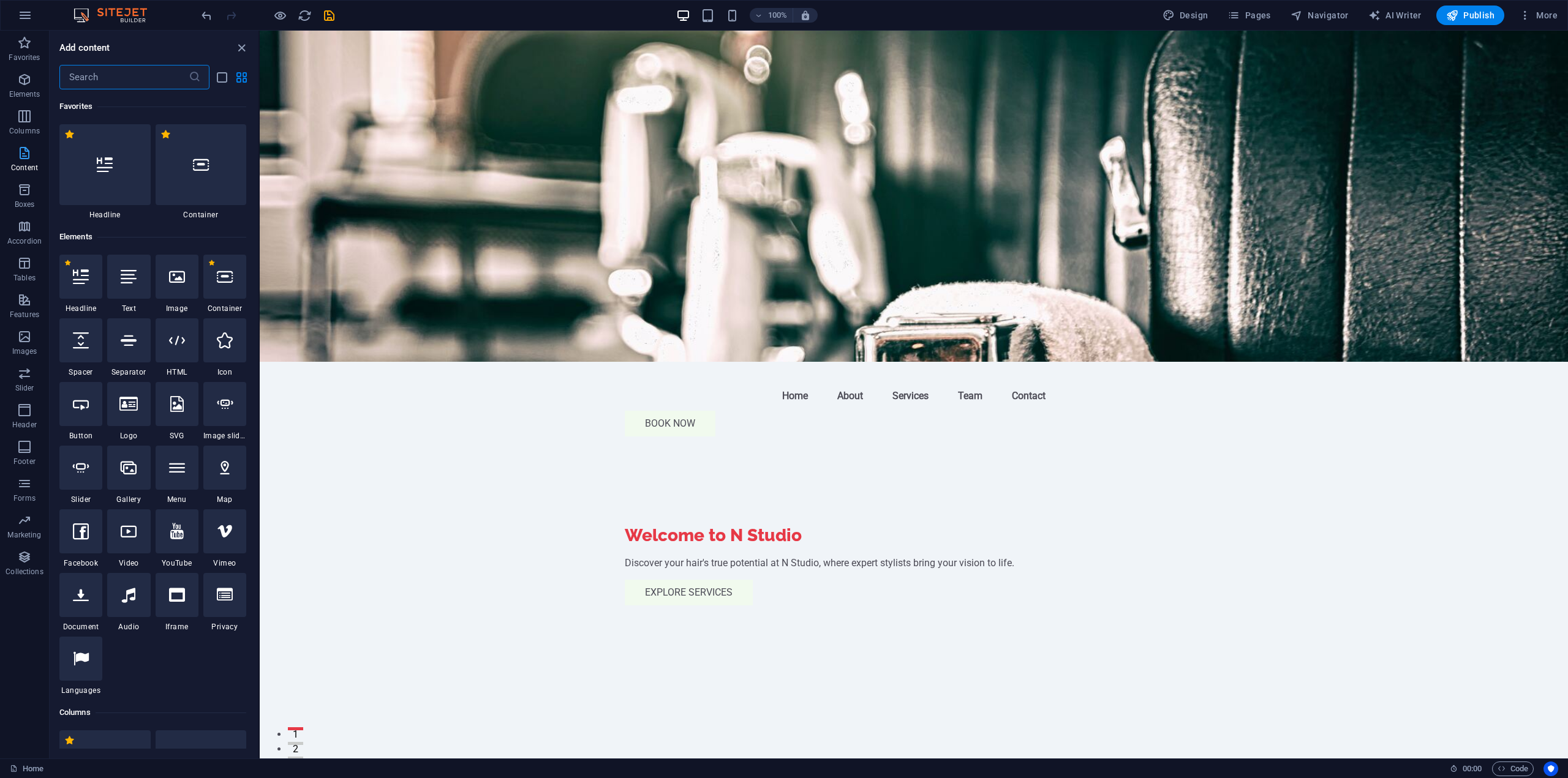
scroll to position [29, 0]
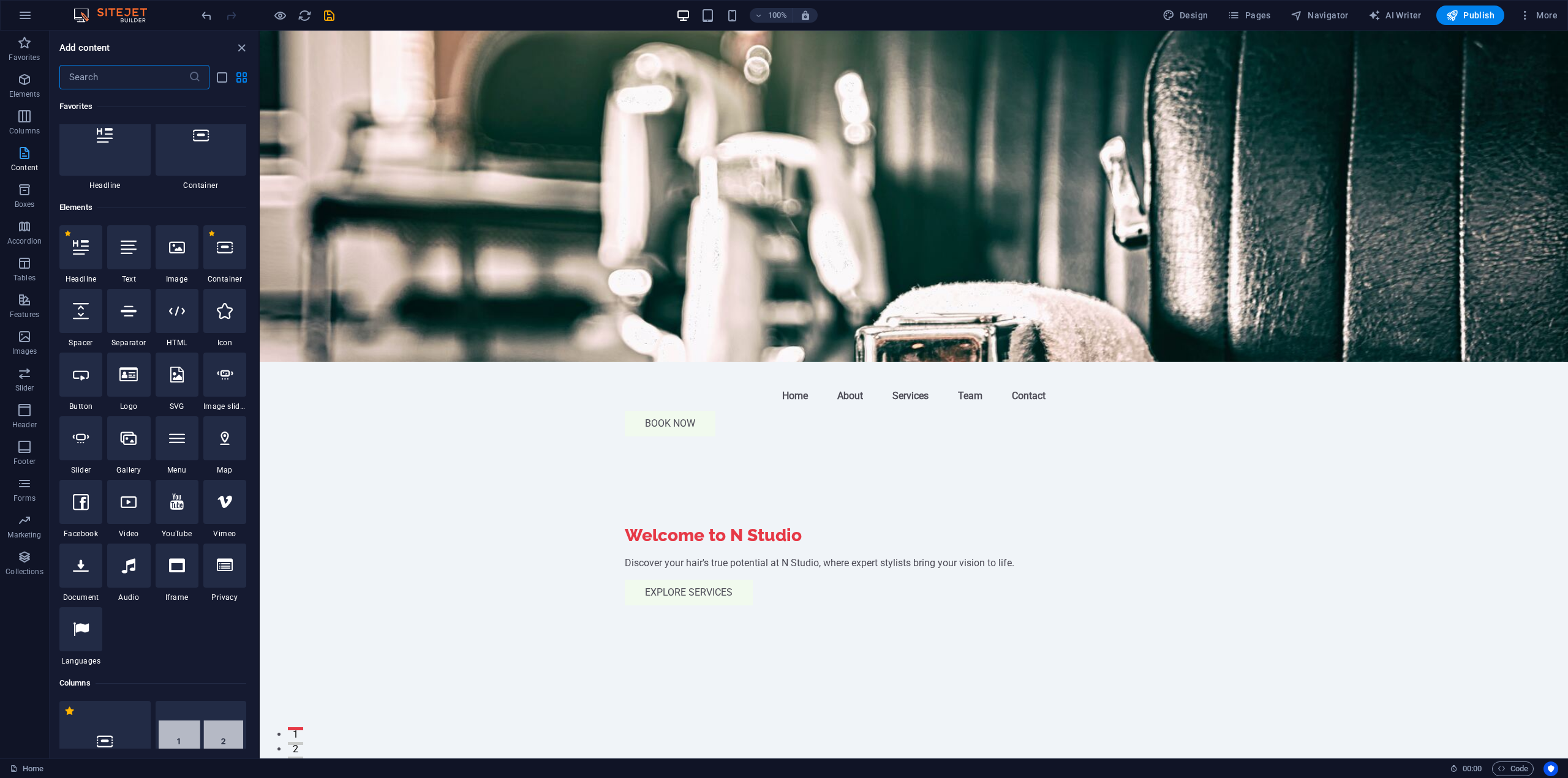
click at [35, 163] on p "Content" at bounding box center [24, 168] width 27 height 10
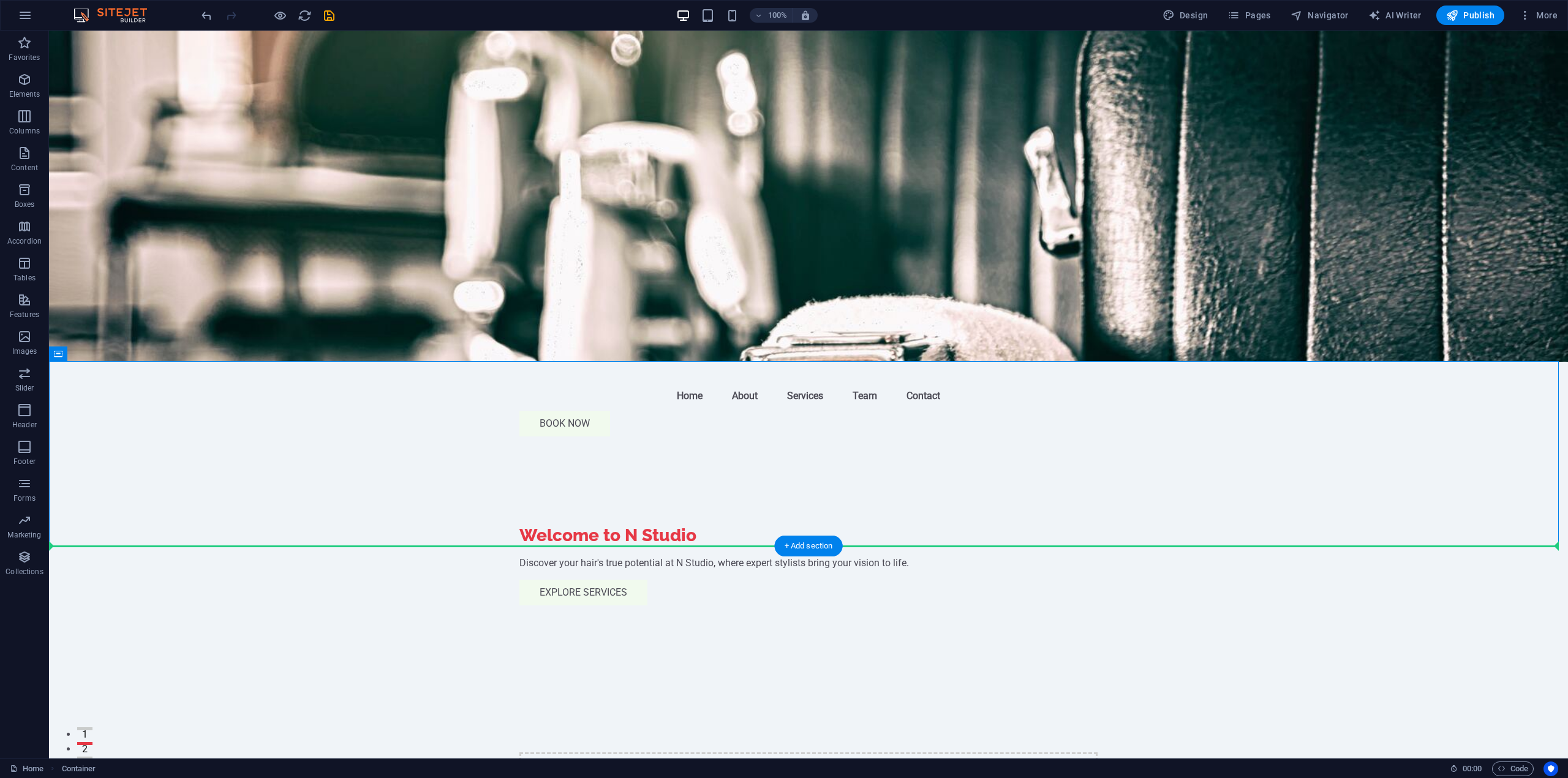
drag, startPoint x: 464, startPoint y: 412, endPoint x: 436, endPoint y: 630, distance: 219.8
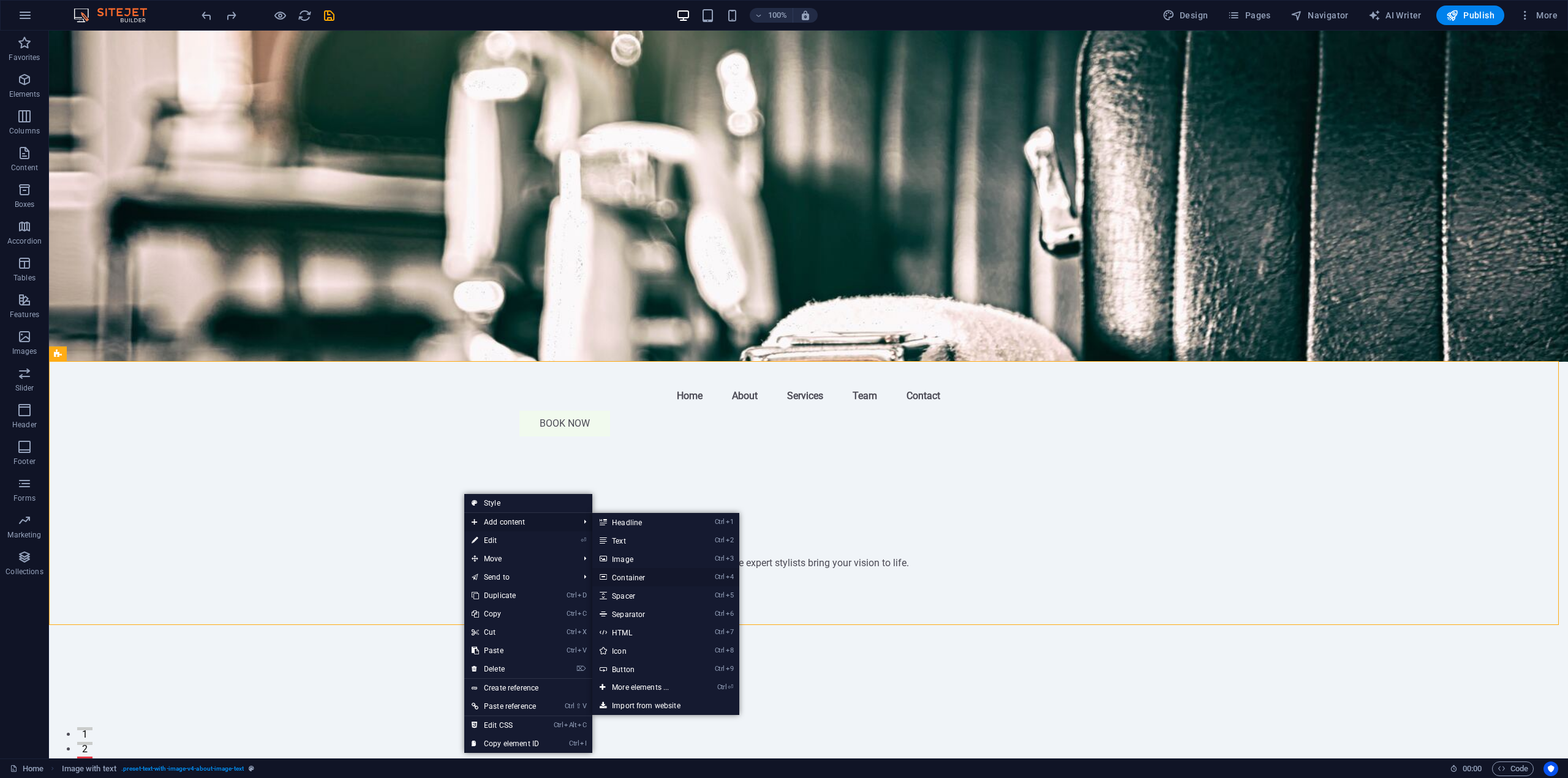
click at [657, 576] on link "Ctrl 4 Container" at bounding box center [642, 577] width 101 height 19
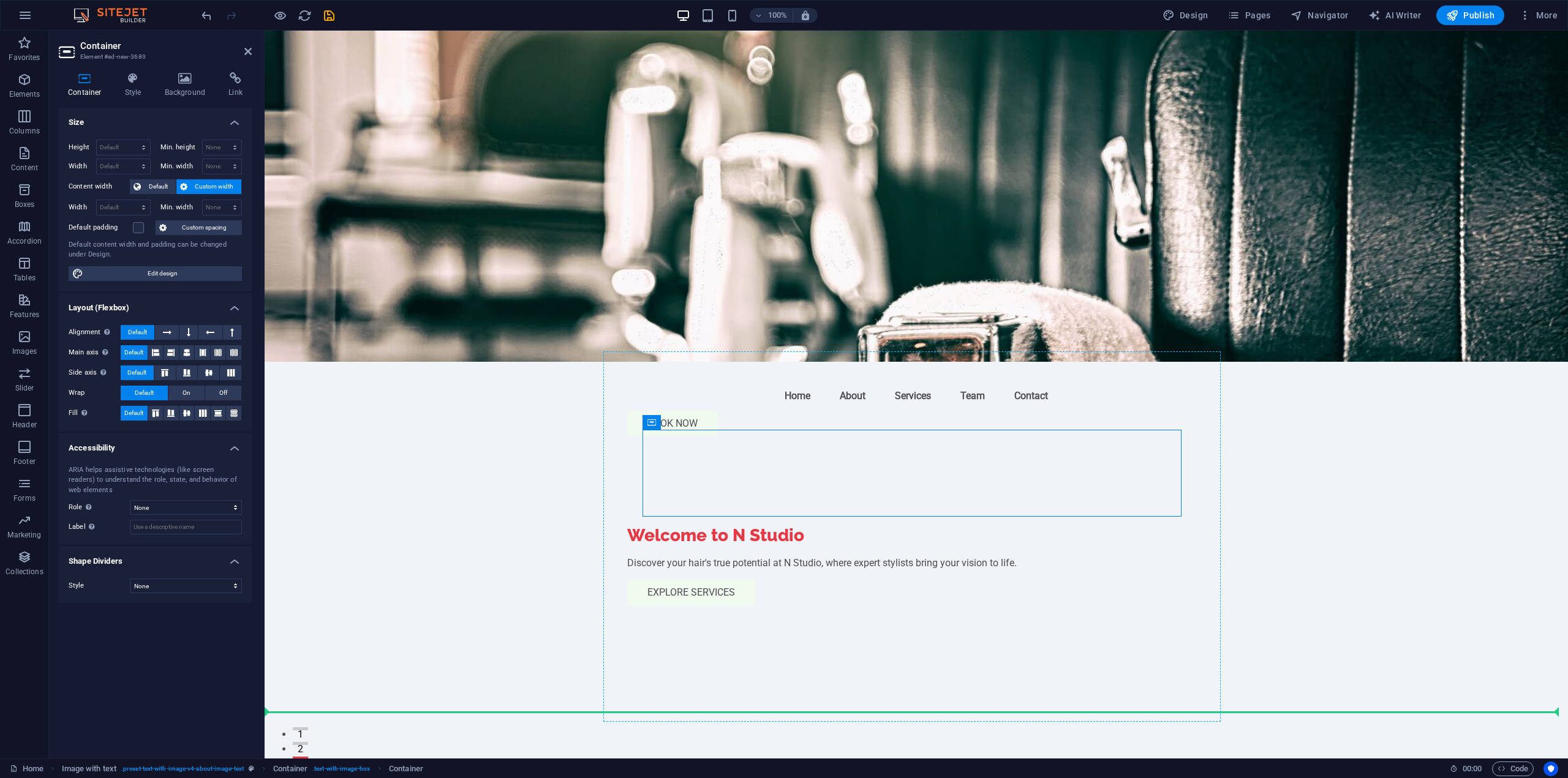
drag, startPoint x: 946, startPoint y: 452, endPoint x: 634, endPoint y: 554, distance: 328.2
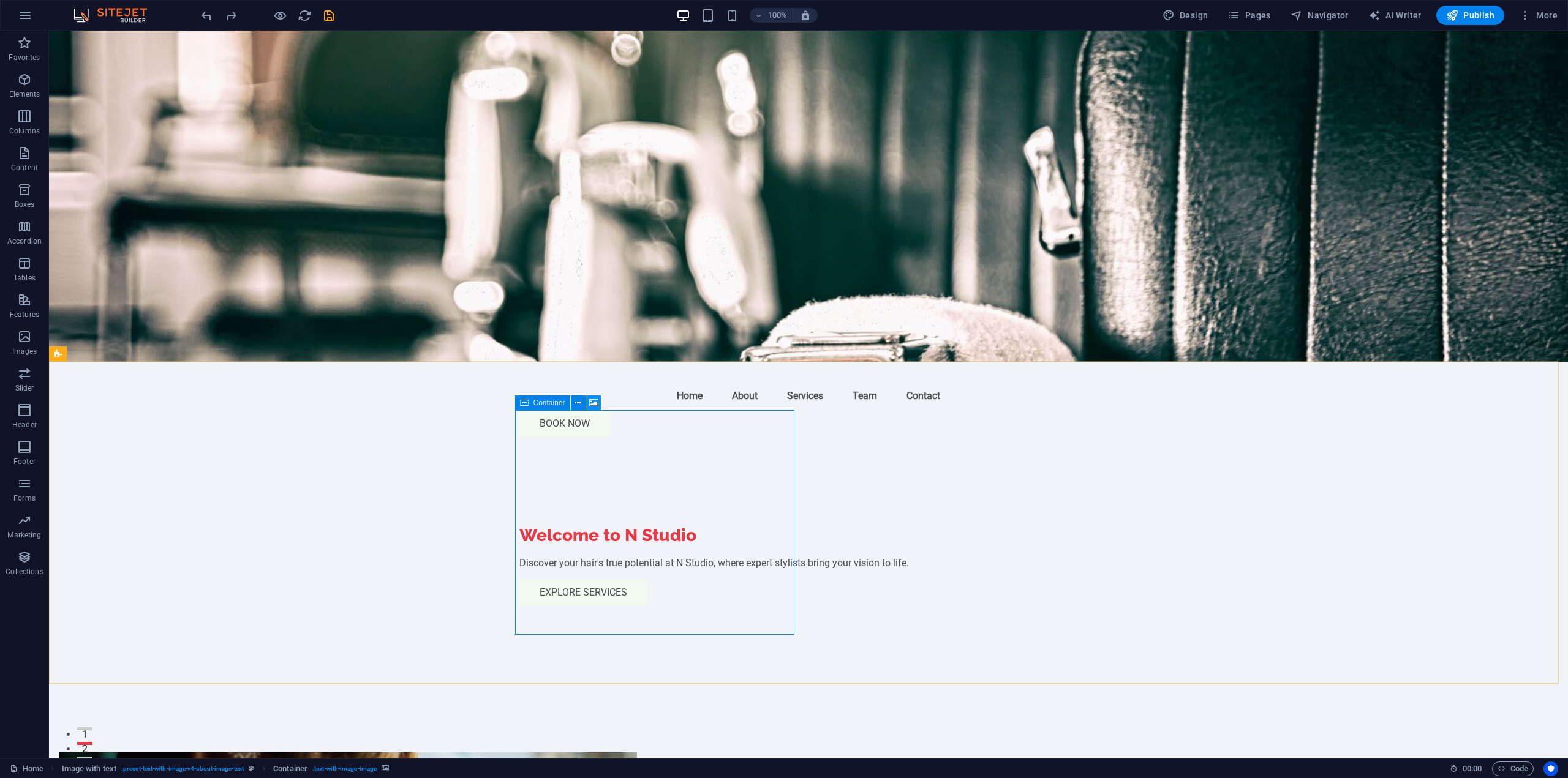
click at [590, 403] on icon at bounding box center [594, 403] width 9 height 13
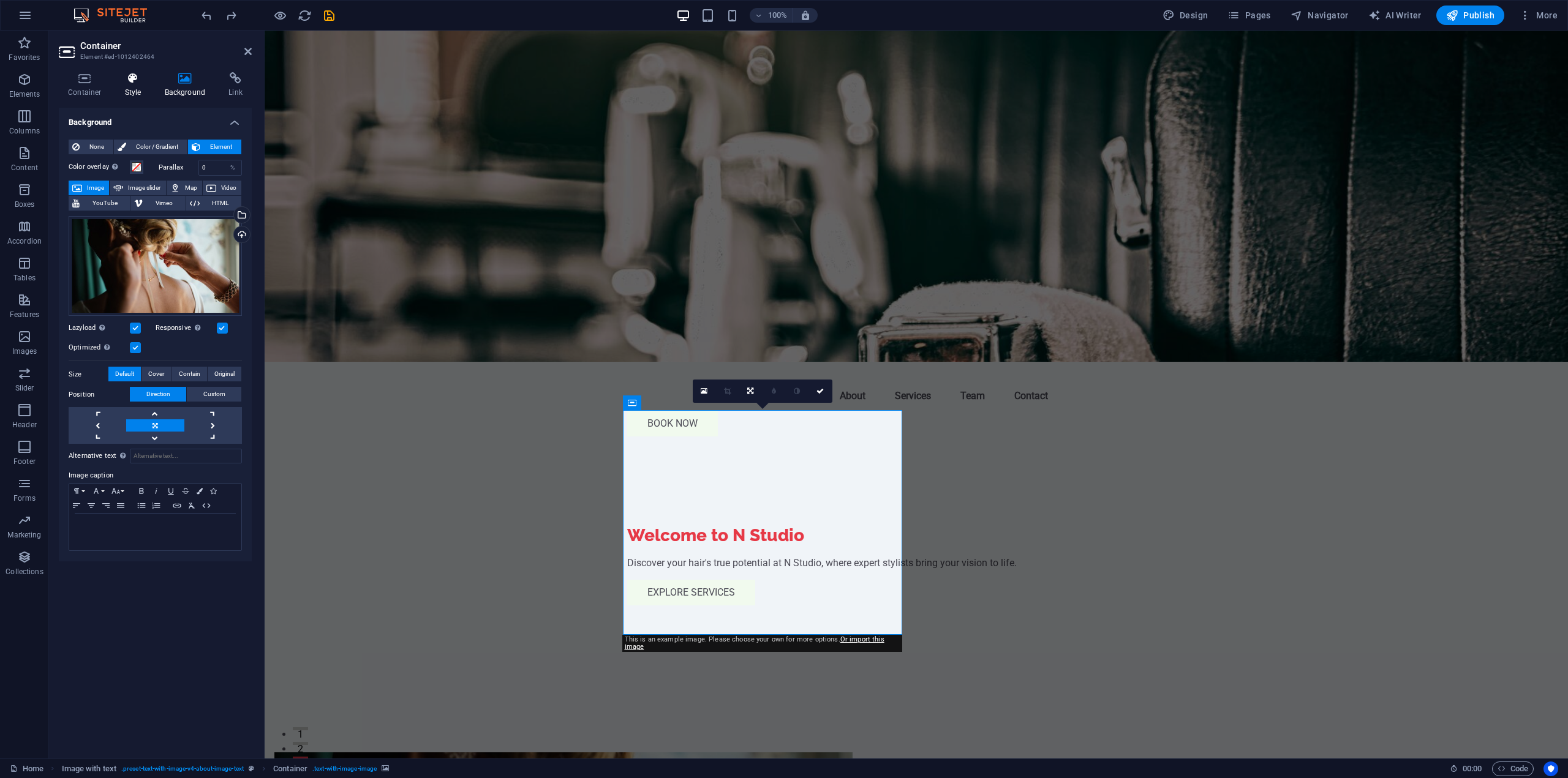
click at [139, 81] on icon at bounding box center [133, 79] width 35 height 12
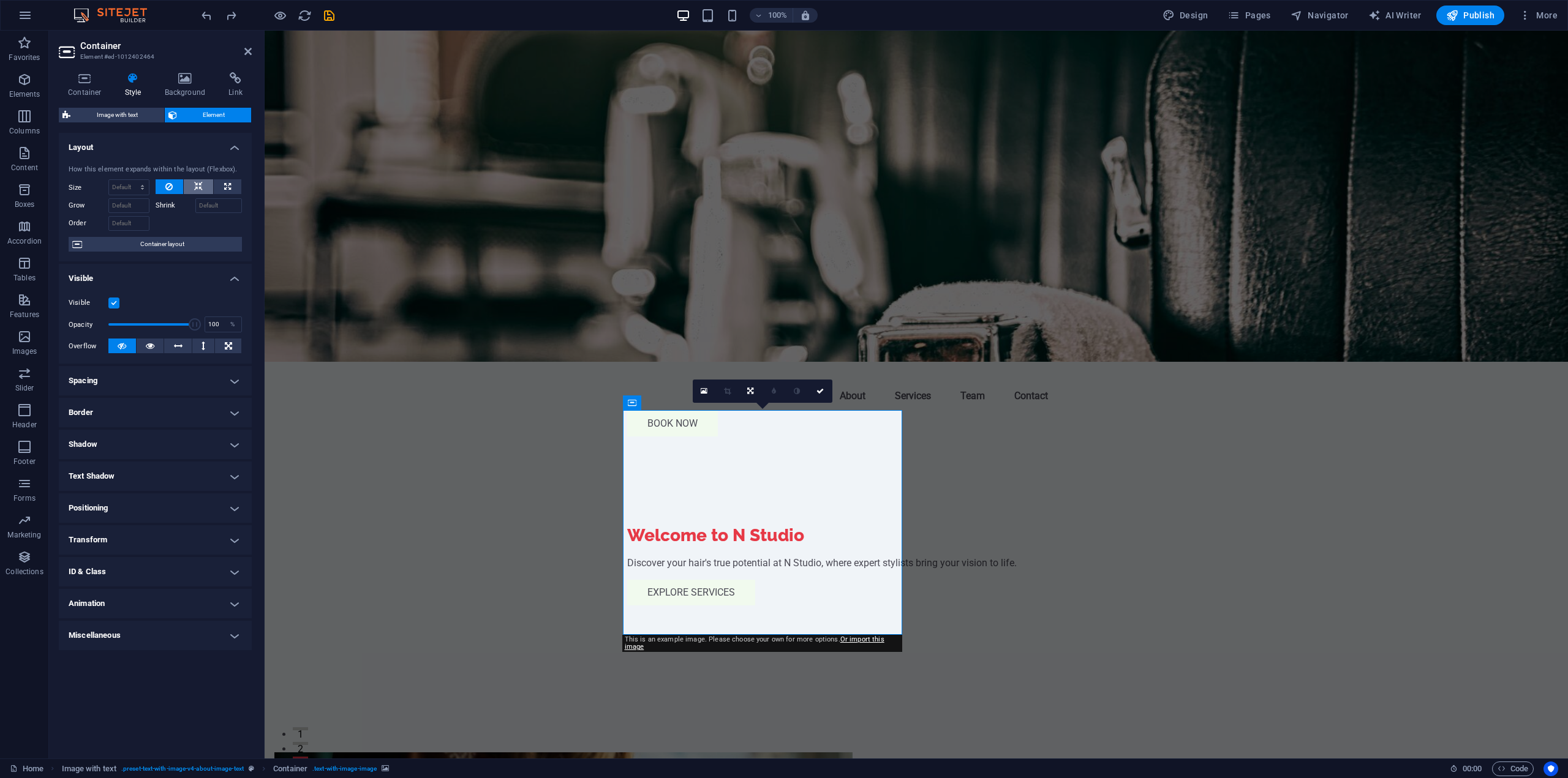
click at [197, 190] on icon at bounding box center [199, 186] width 9 height 15
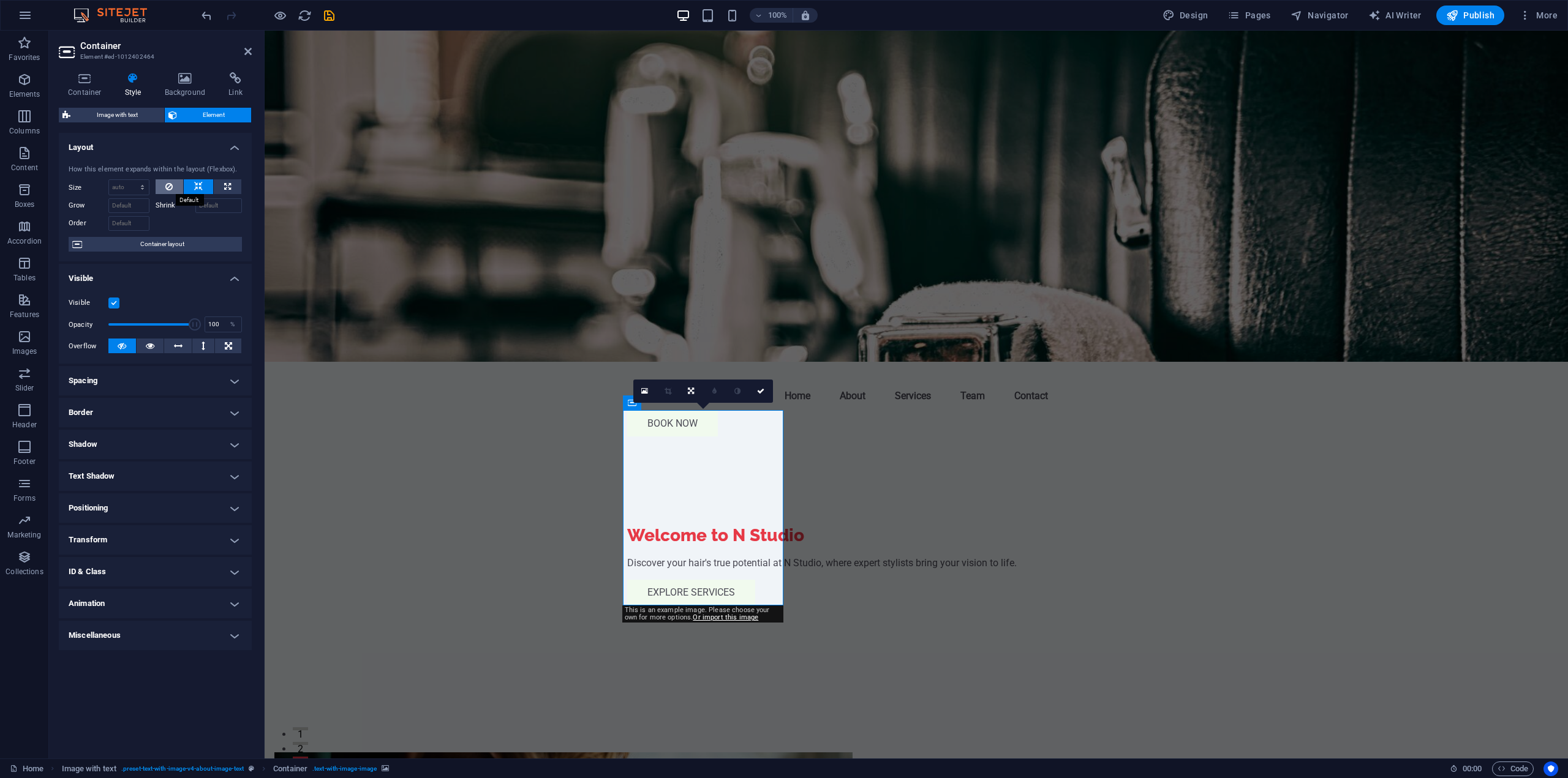
click at [169, 183] on icon at bounding box center [169, 186] width 7 height 15
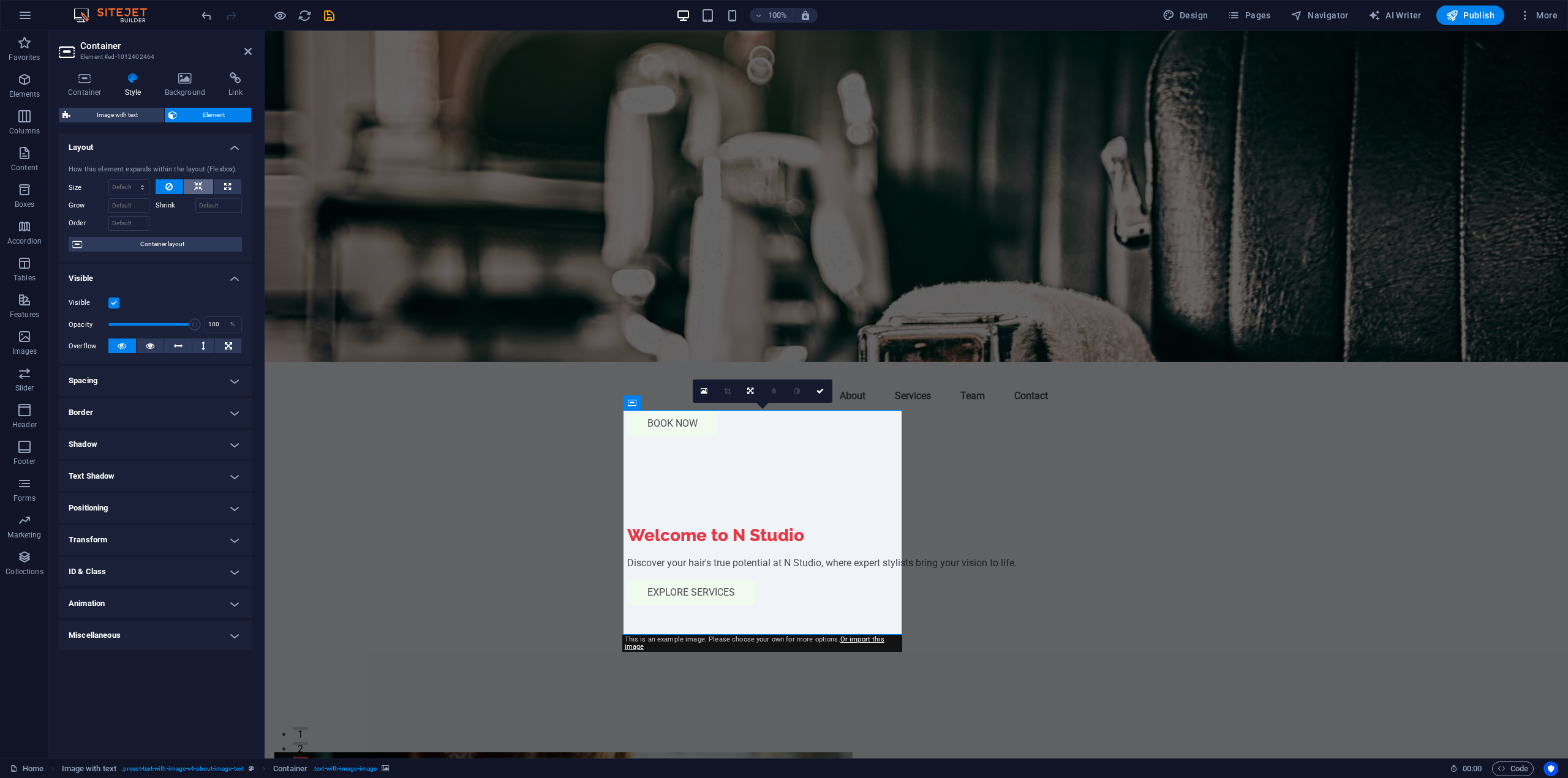
click at [203, 184] on button at bounding box center [198, 186] width 29 height 15
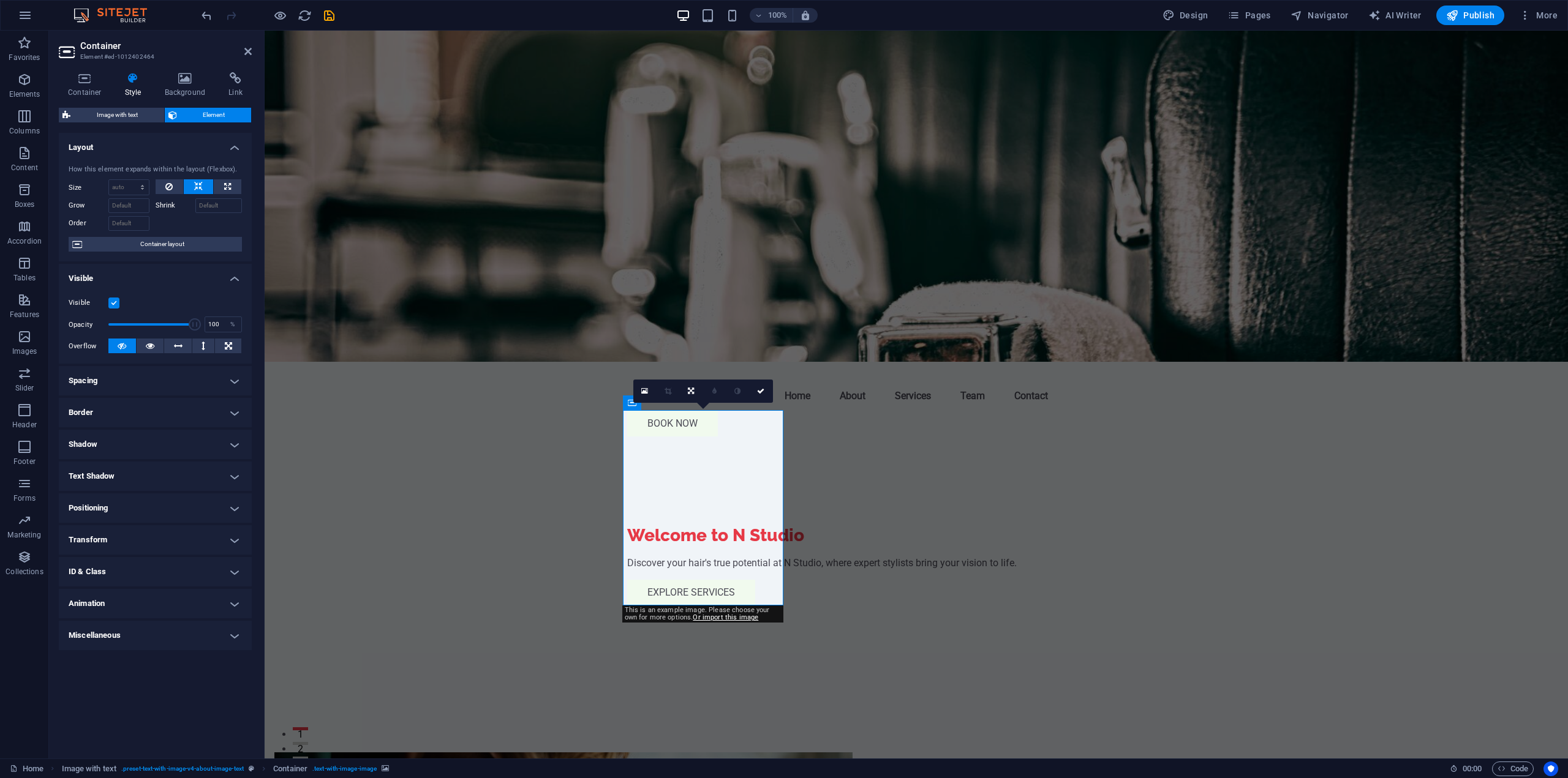
click at [238, 415] on h4 "Border" at bounding box center [155, 412] width 193 height 29
click at [187, 439] on span at bounding box center [184, 438] width 9 height 9
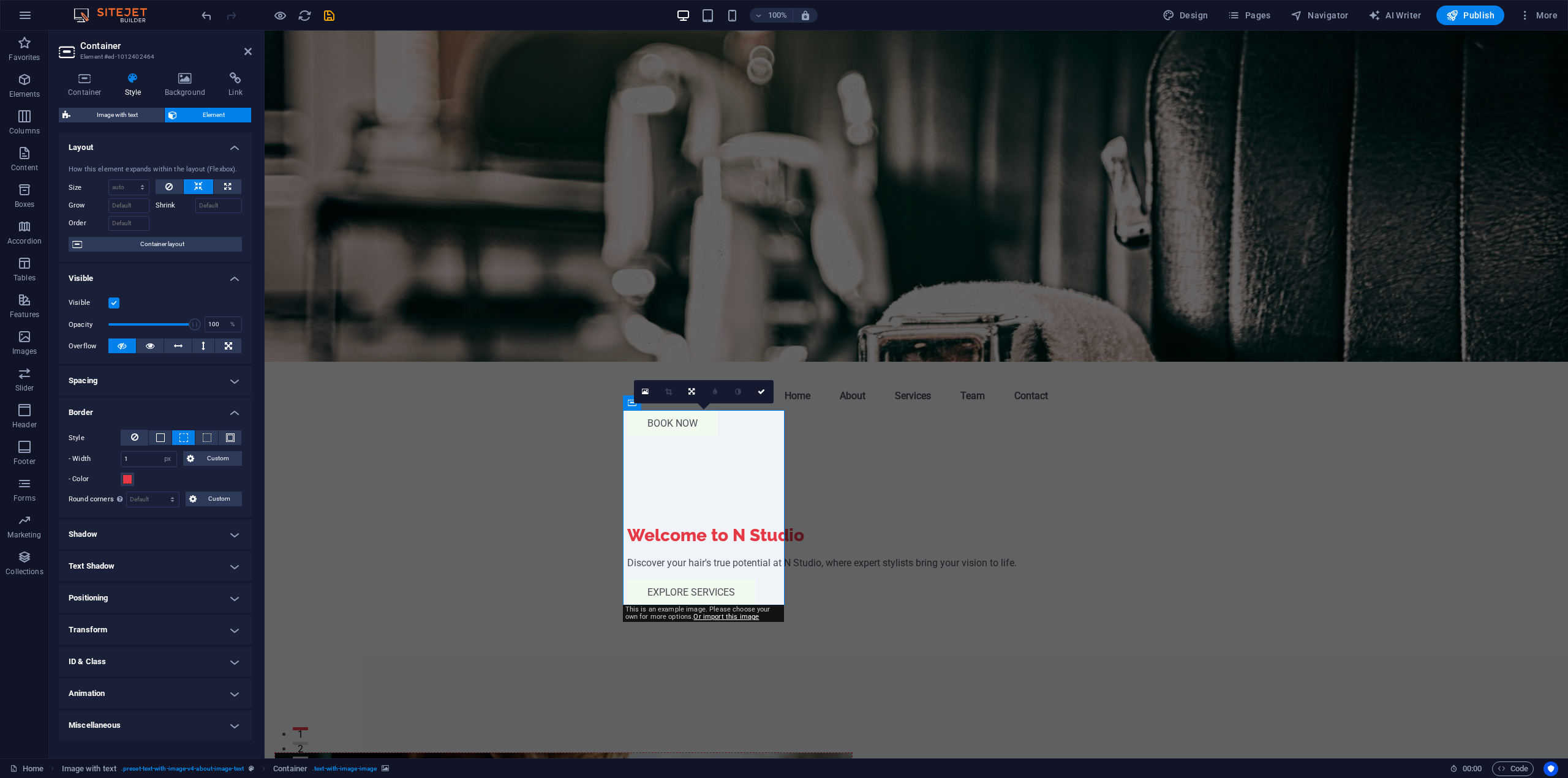
click at [187, 439] on span at bounding box center [184, 438] width 9 height 9
click at [234, 440] on span at bounding box center [230, 438] width 9 height 9
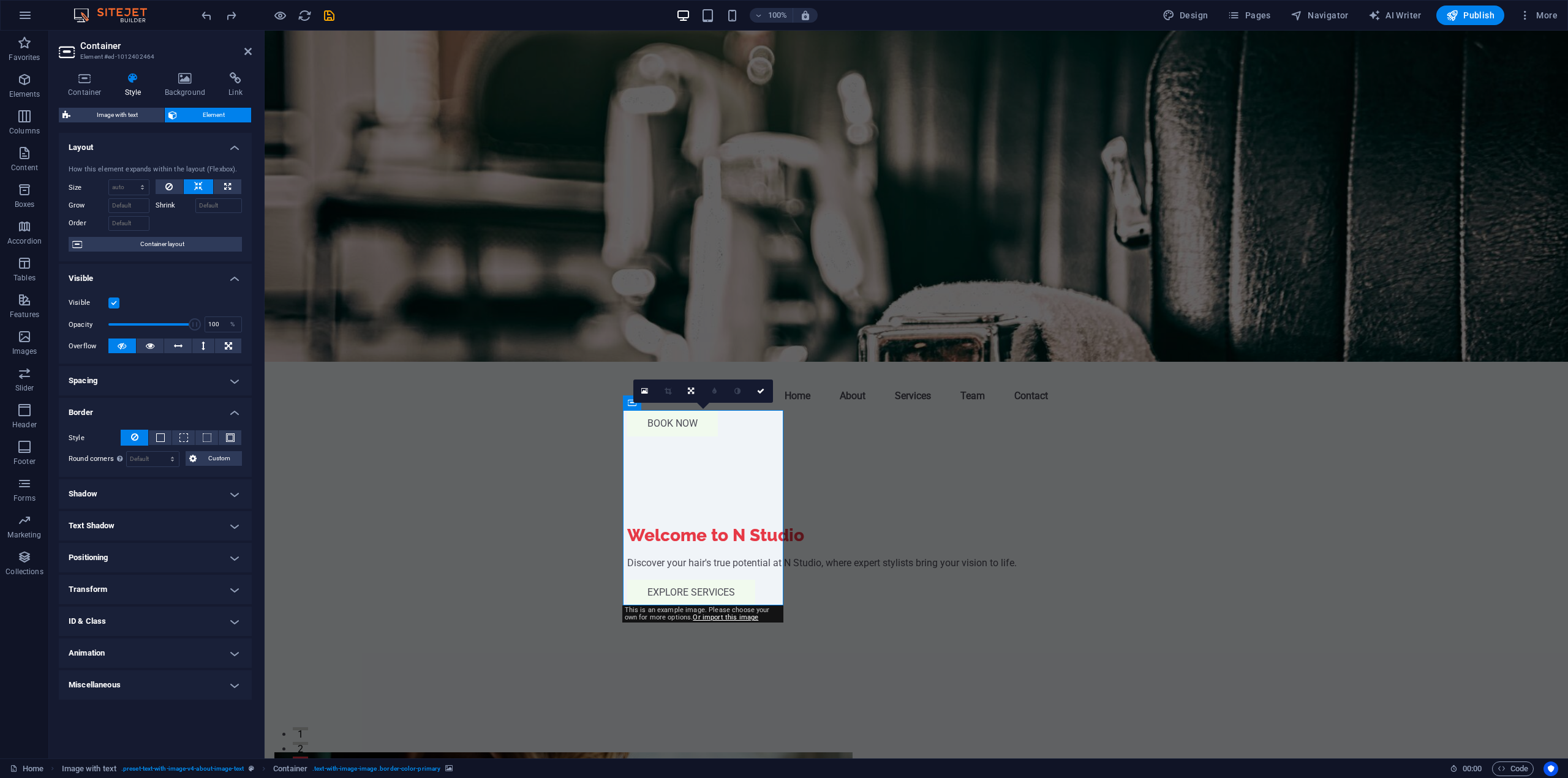
click at [222, 620] on h4 "ID & Class" at bounding box center [155, 621] width 193 height 29
click at [222, 620] on h4 "ID & Class" at bounding box center [155, 617] width 193 height 22
click at [185, 91] on h4 "Background" at bounding box center [187, 85] width 64 height 26
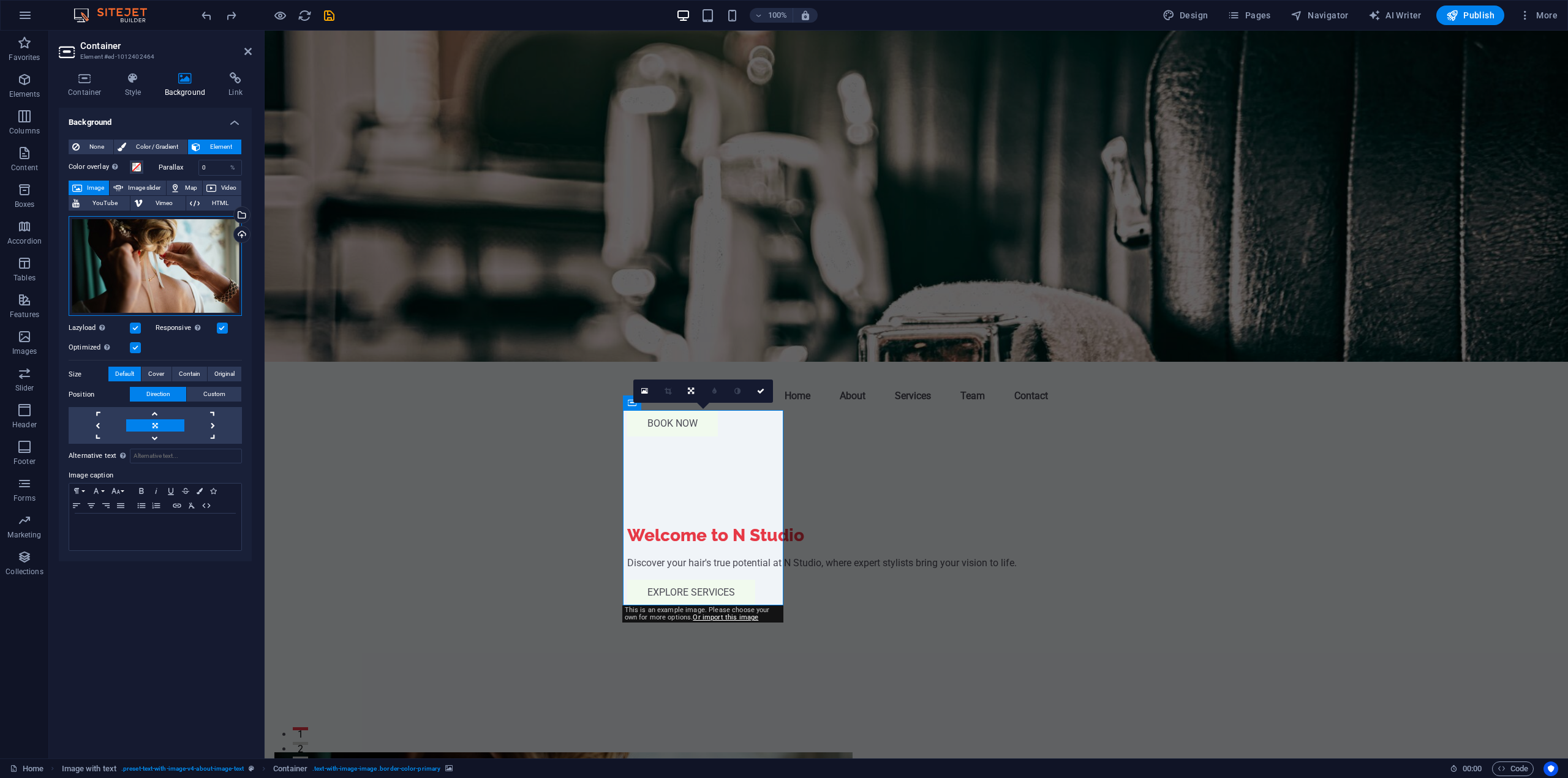
click at [184, 287] on div "Drag files here, click to choose files or select files from Files or our free s…" at bounding box center [155, 266] width 173 height 101
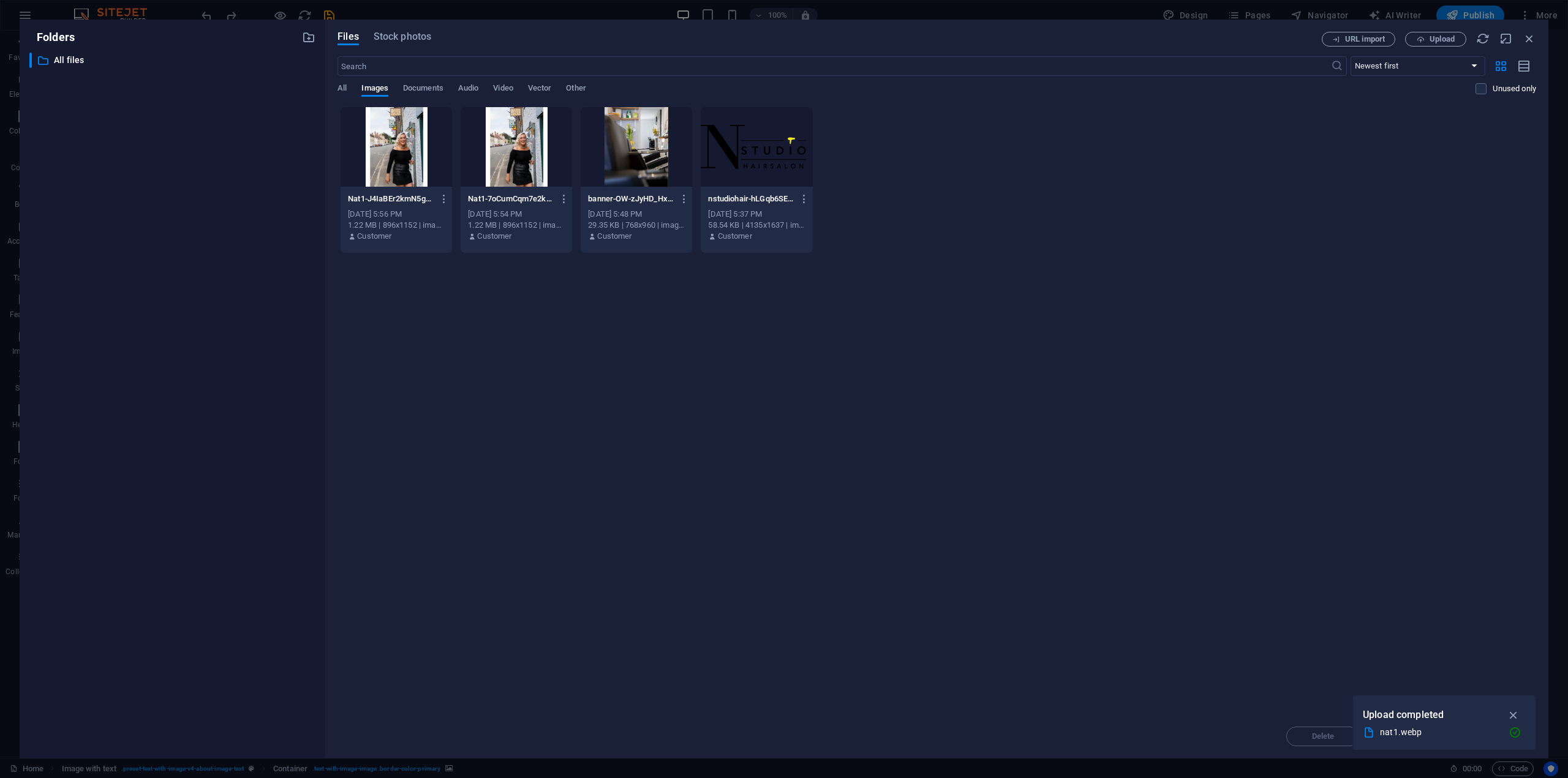
click at [516, 127] on div at bounding box center [516, 146] width 111 height 79
drag, startPoint x: 516, startPoint y: 127, endPoint x: 251, endPoint y: 101, distance: 266.3
click at [516, 127] on div "1" at bounding box center [516, 146] width 111 height 79
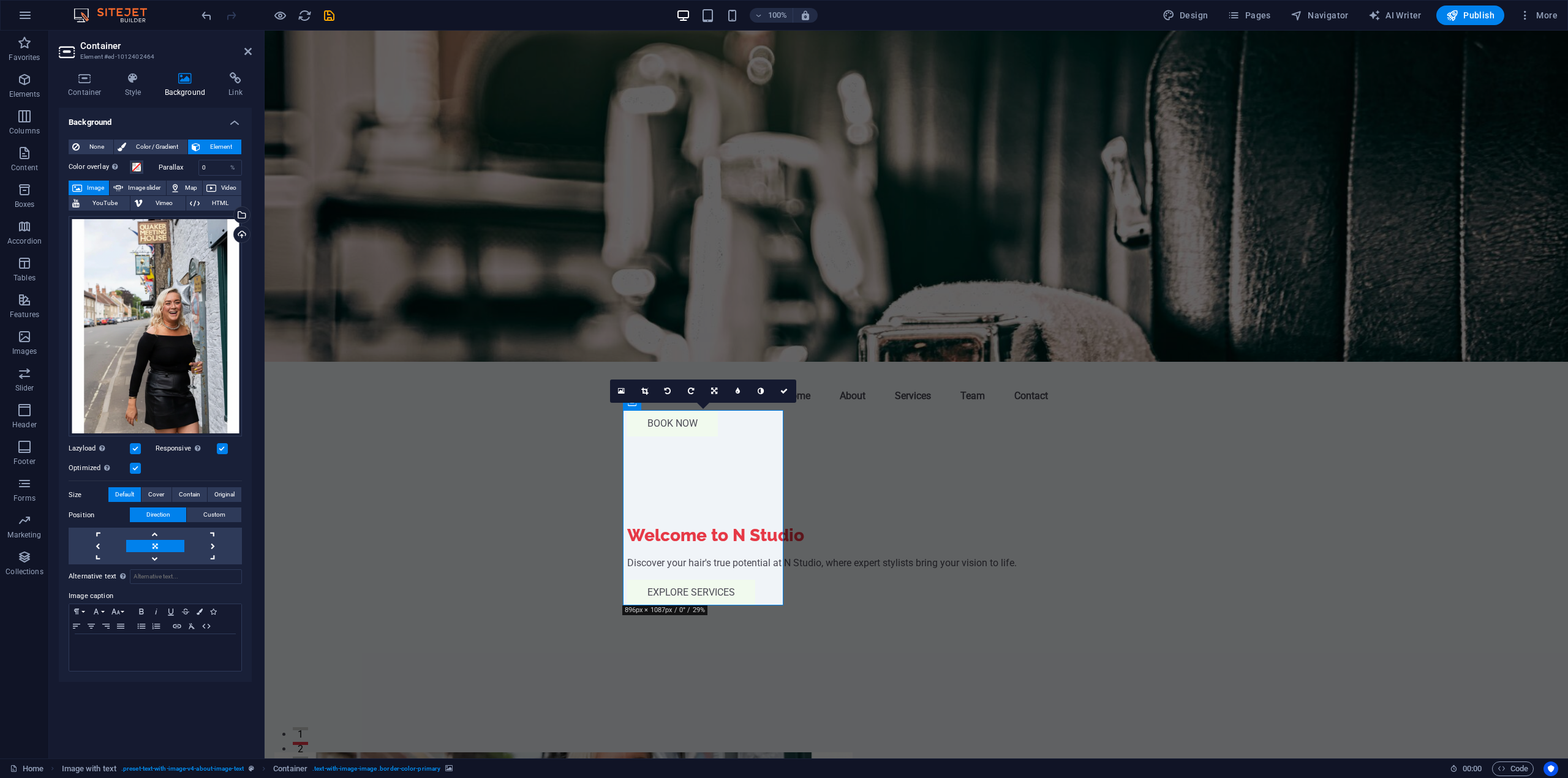
click at [649, 392] on link at bounding box center [645, 391] width 23 height 23
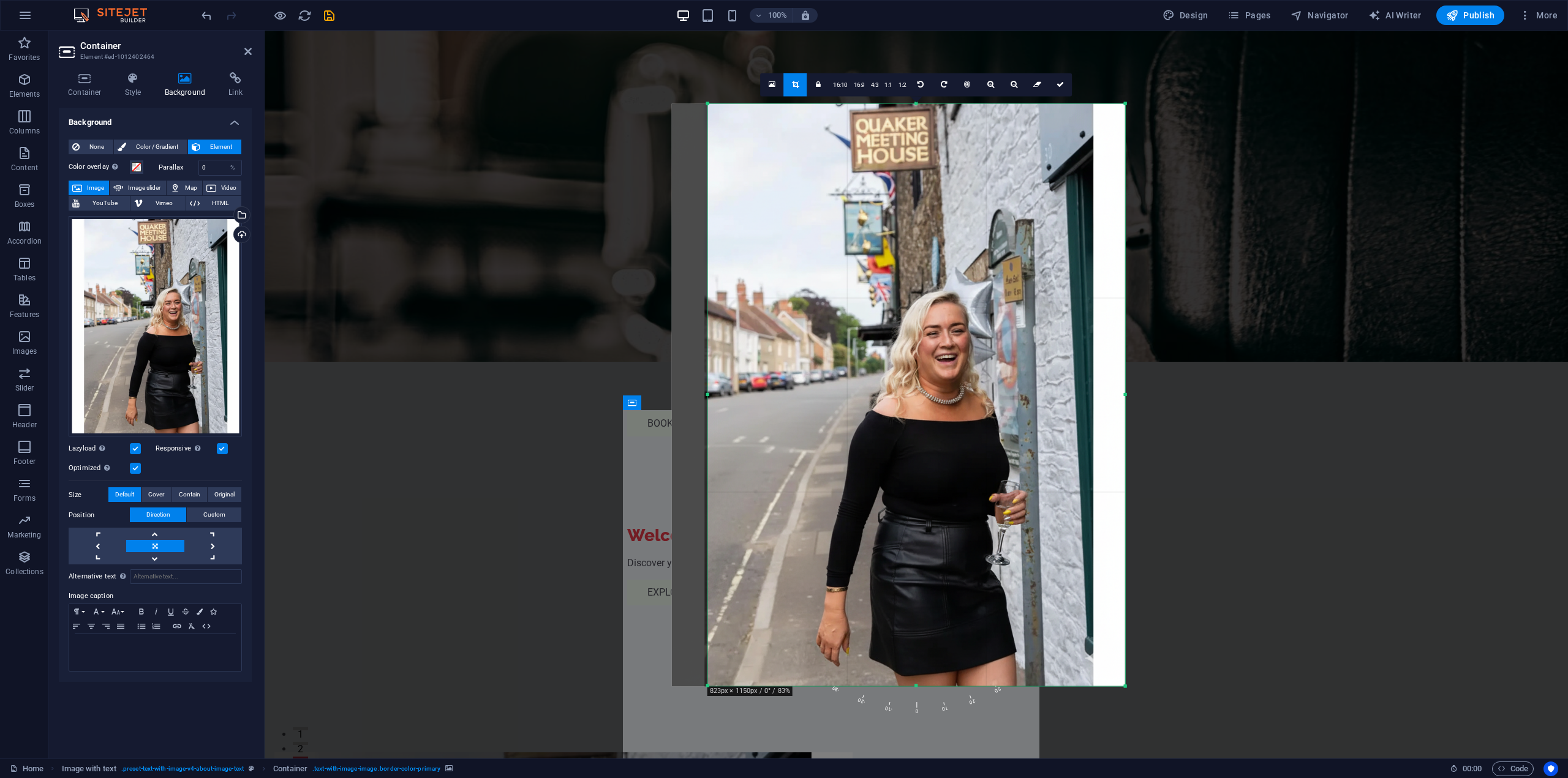
drag, startPoint x: 691, startPoint y: 395, endPoint x: 727, endPoint y: 399, distance: 36.2
click at [727, 399] on div "180 170 160 150 140 130 120 110 100 90 80 70 60 50 40 30 20 10 0 -10 -20 -30 -4…" at bounding box center [917, 394] width 417 height 582
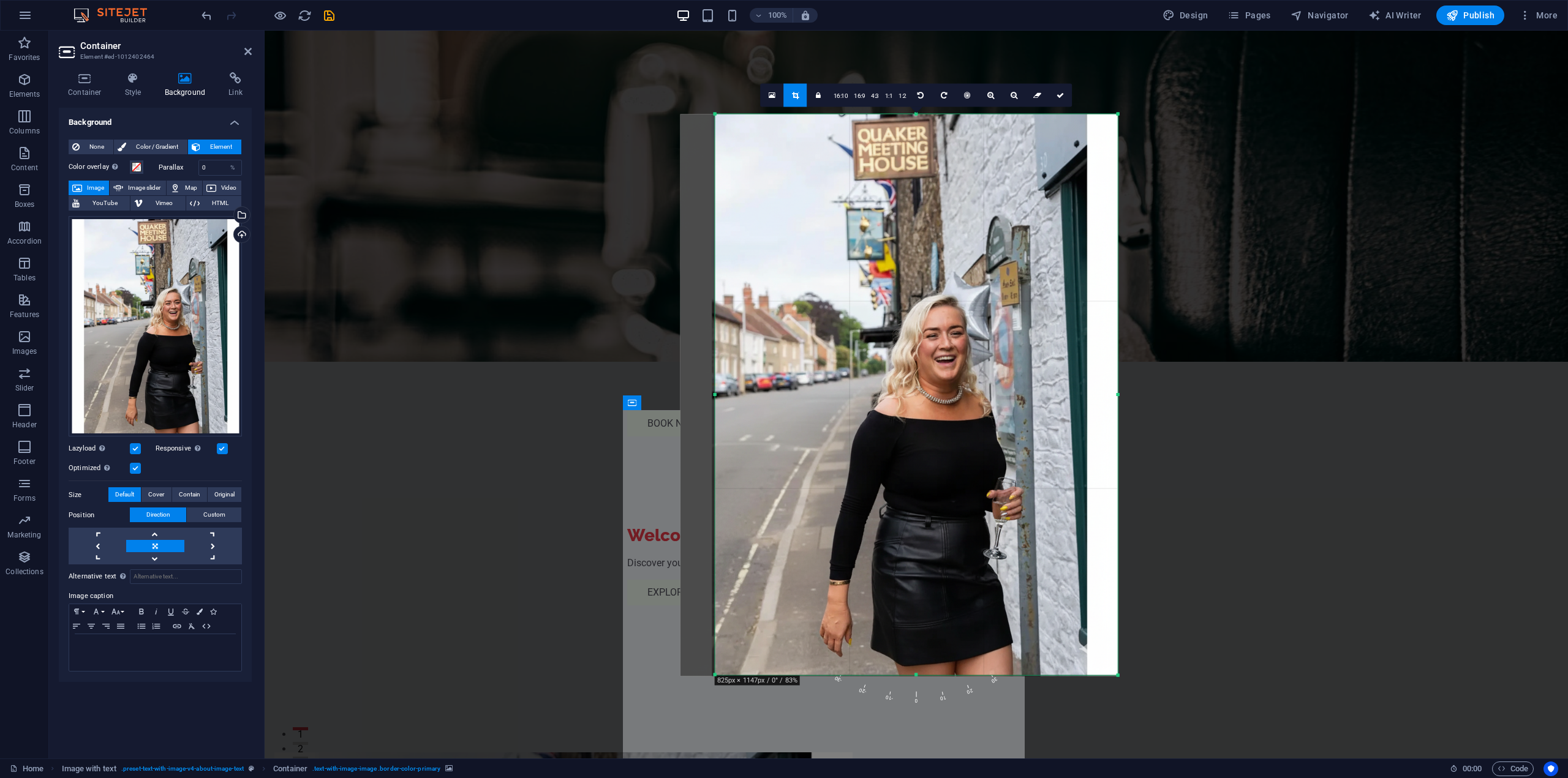
drag, startPoint x: 1127, startPoint y: 395, endPoint x: 1113, endPoint y: 408, distance: 19.1
click at [1113, 408] on div "180 170 160 150 140 130 120 110 100 90 80 70 60 50 40 30 20 10 0 -10 -20 -30 -4…" at bounding box center [917, 394] width 402 height 562
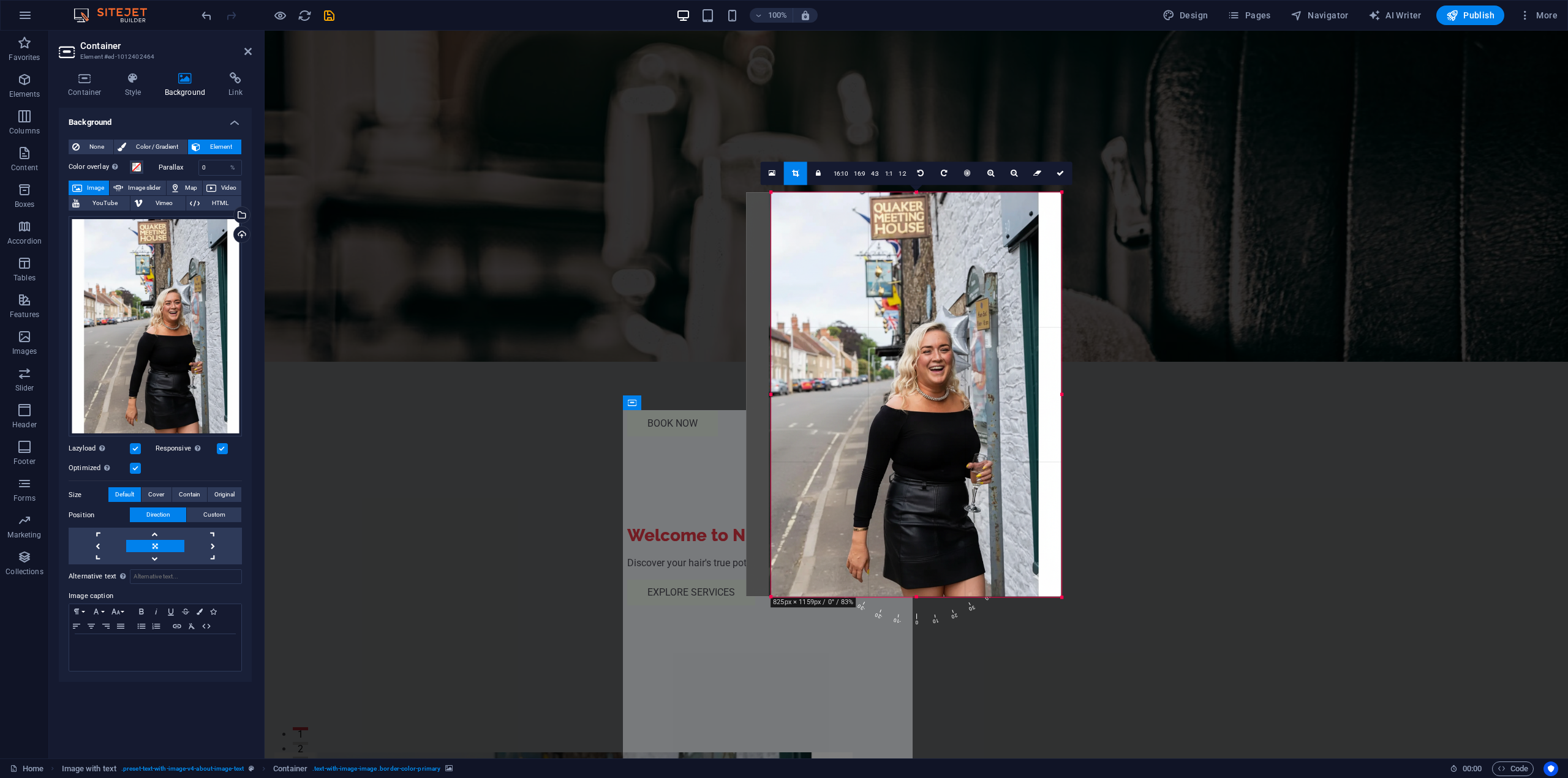
drag, startPoint x: 1120, startPoint y: 400, endPoint x: 1007, endPoint y: 397, distance: 113.0
click at [1007, 397] on div "180 170 160 150 140 130 120 110 100 90 80 70 60 50 40 30 20 10 0 -10 -20 -30 -4…" at bounding box center [916, 394] width 290 height 405
click at [1061, 181] on link at bounding box center [1061, 173] width 23 height 23
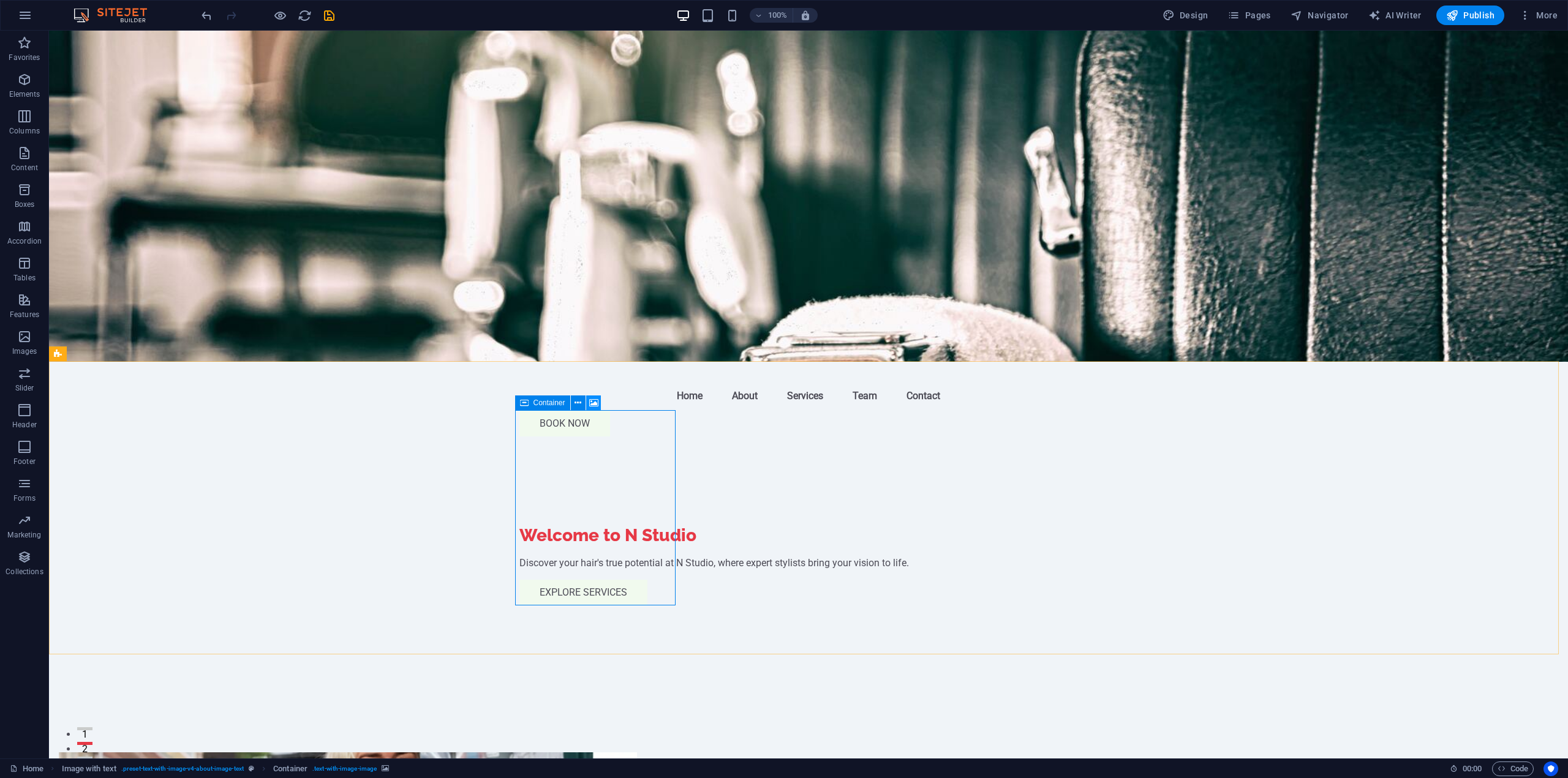
click at [597, 403] on icon at bounding box center [594, 403] width 9 height 13
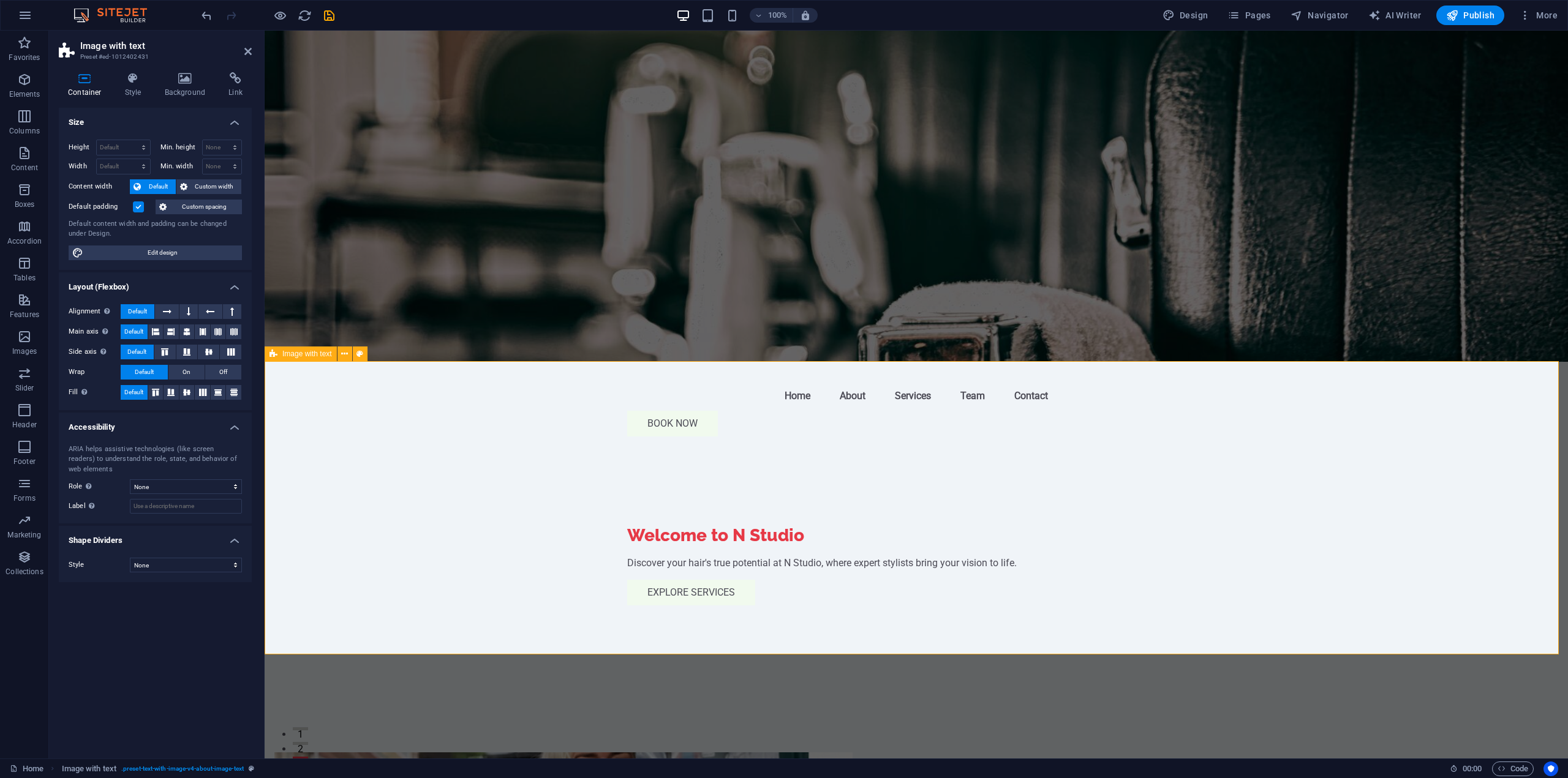
click at [580, 261] on figure at bounding box center [916, 197] width 1303 height 332
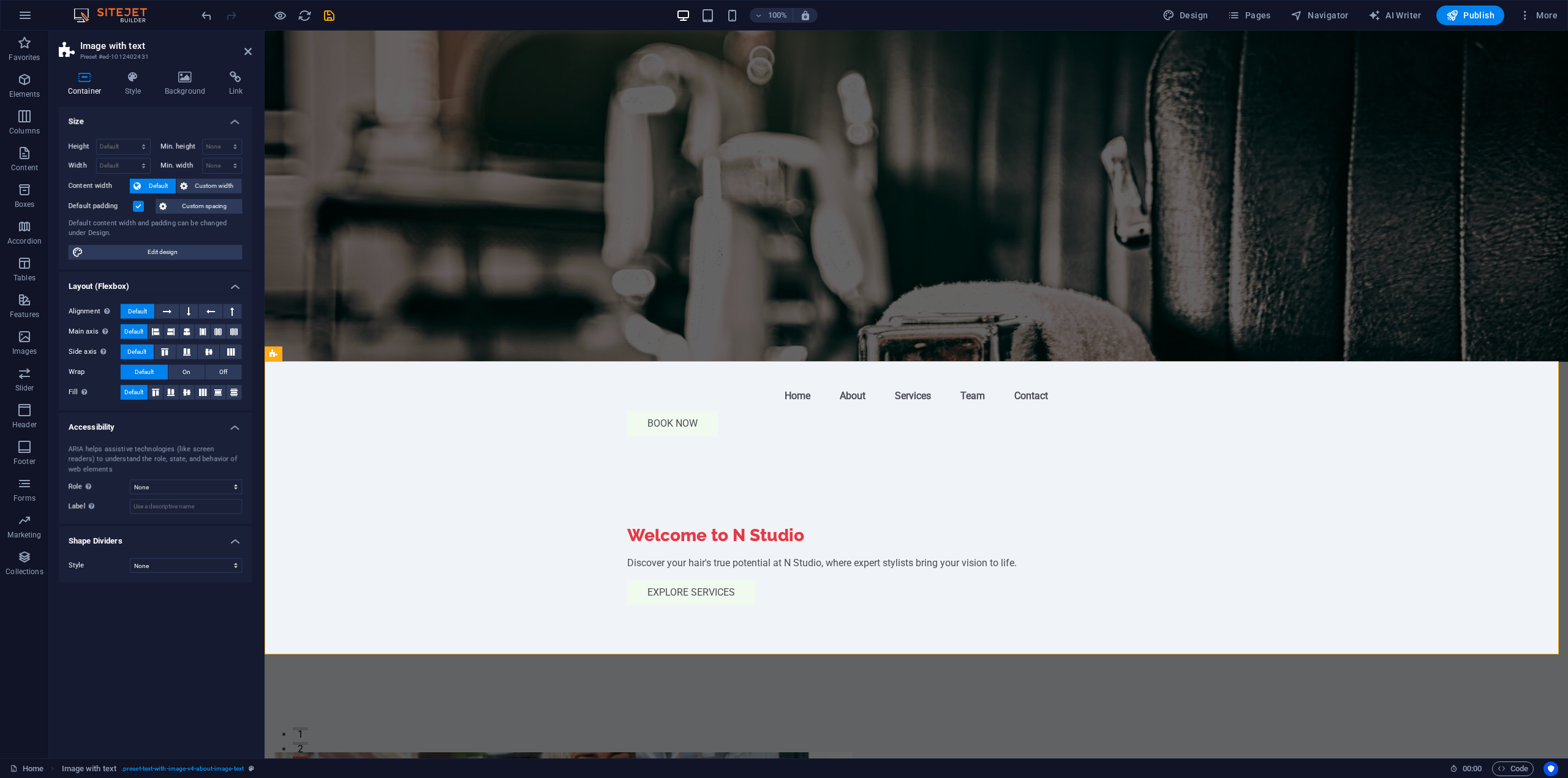
select select "header"
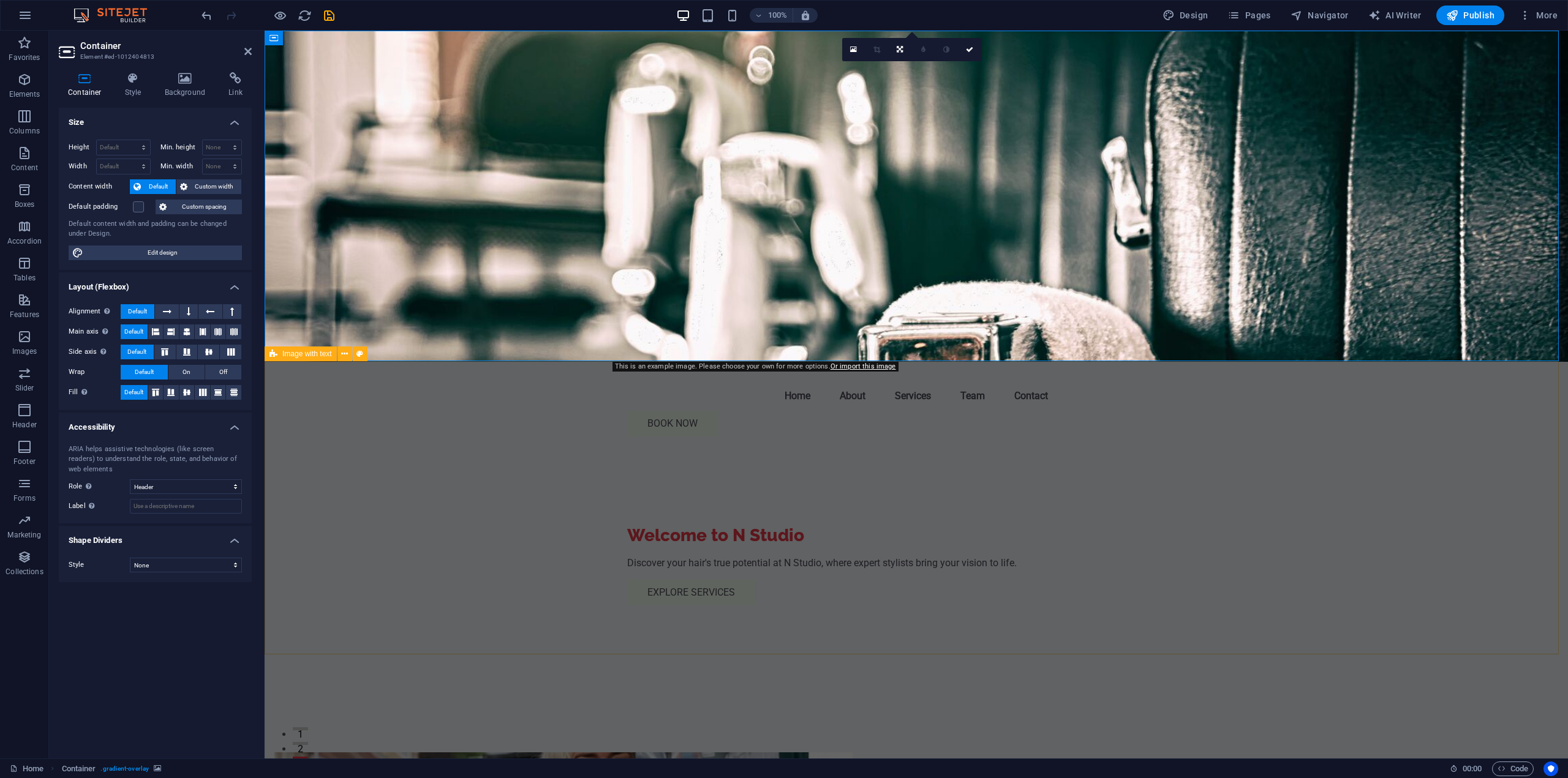
drag, startPoint x: 574, startPoint y: 454, endPoint x: 789, endPoint y: 455, distance: 215.0
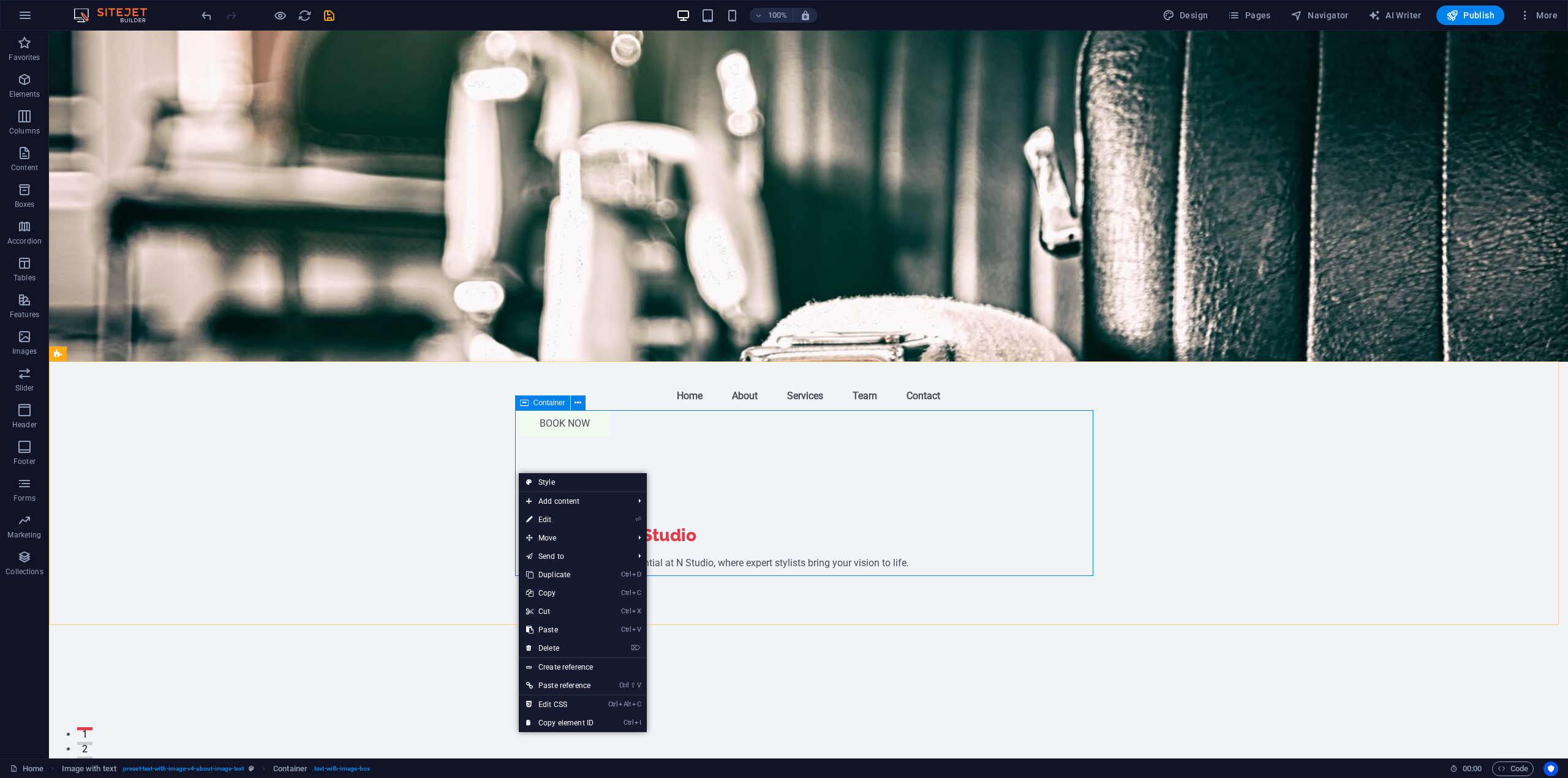
click at [528, 408] on icon at bounding box center [524, 402] width 9 height 15
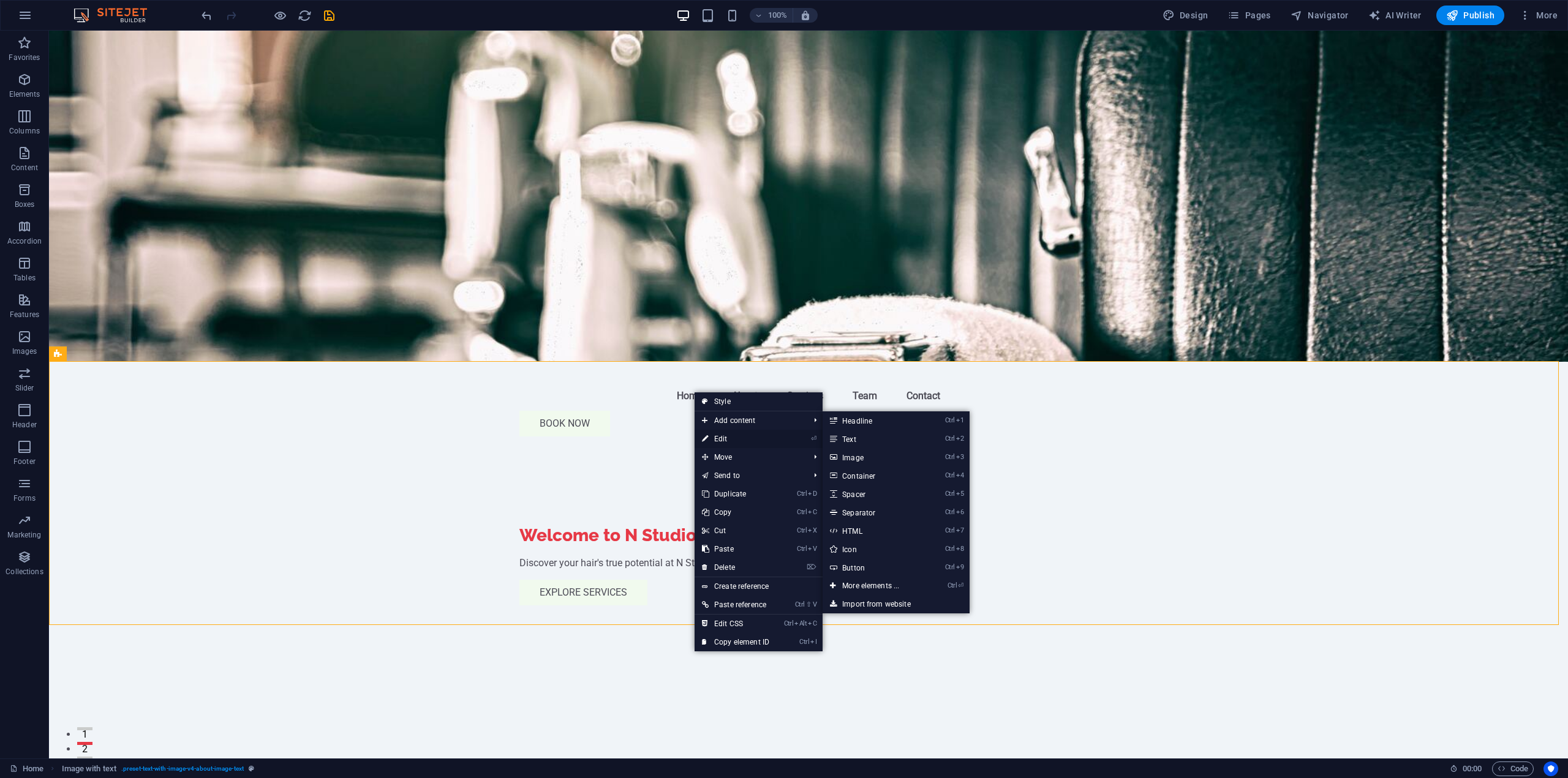
click at [761, 436] on link "⏎ Edit" at bounding box center [735, 438] width 82 height 19
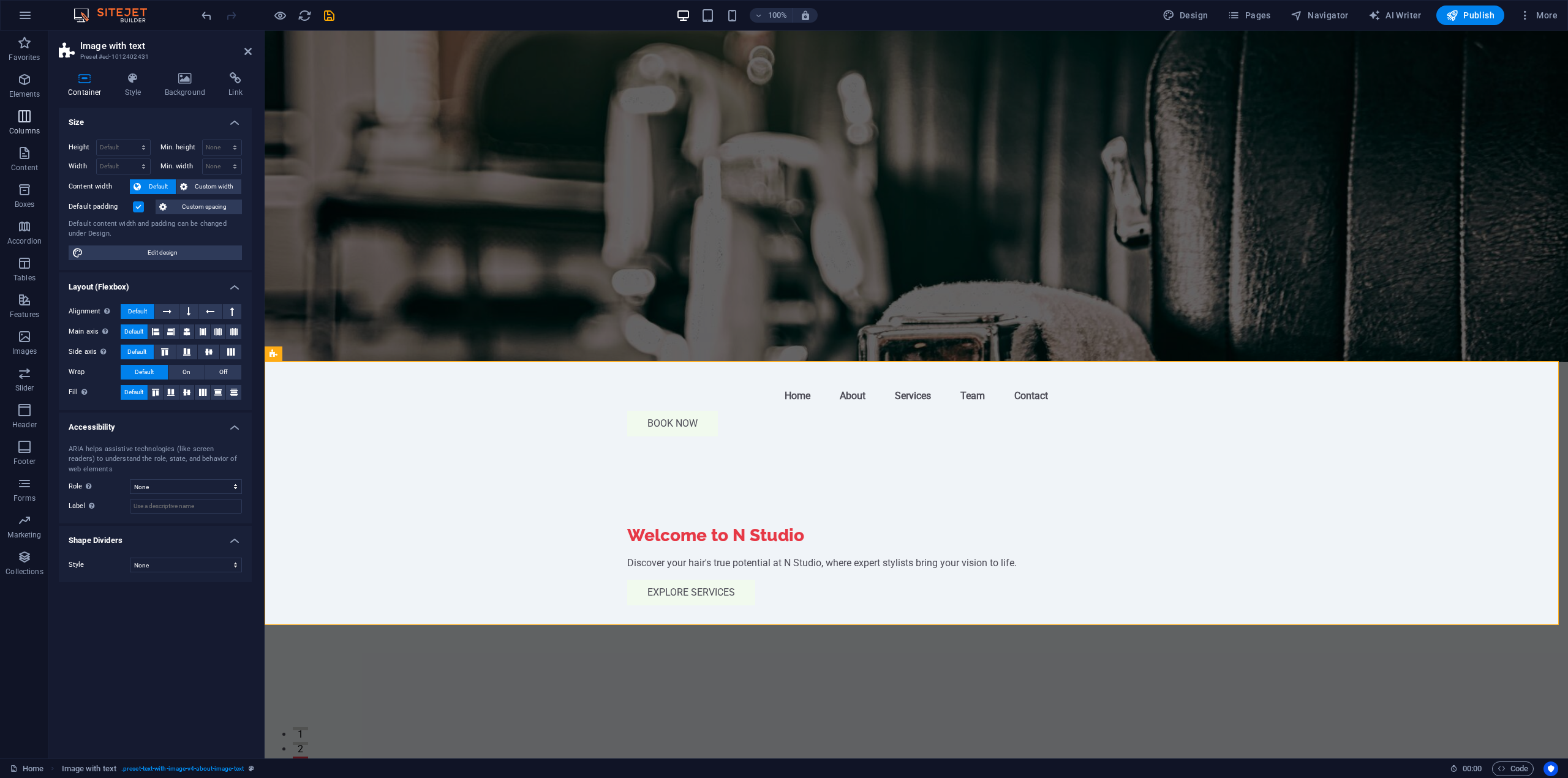
click at [39, 123] on span "Columns" at bounding box center [25, 123] width 49 height 29
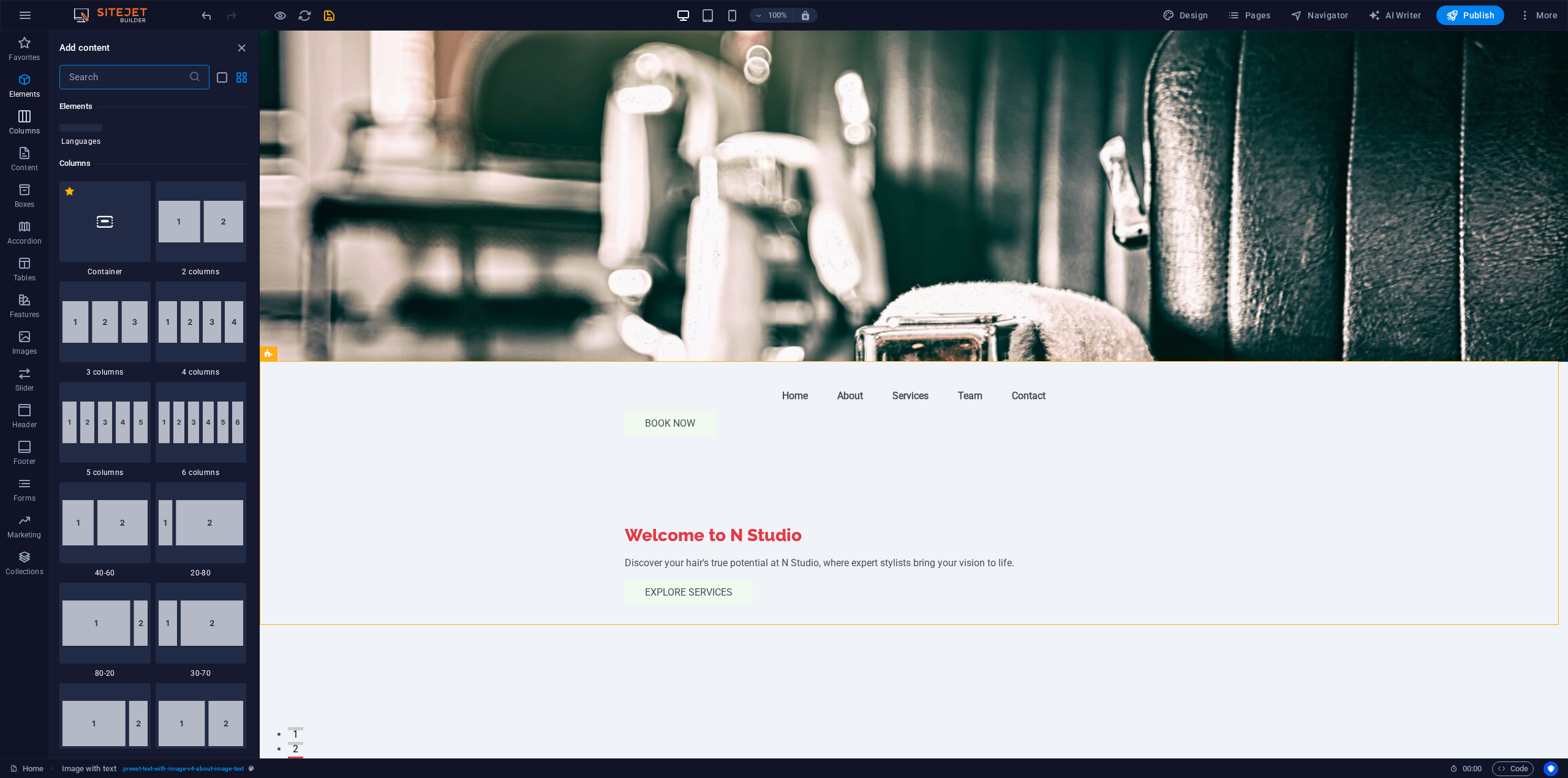
scroll to position [606, 0]
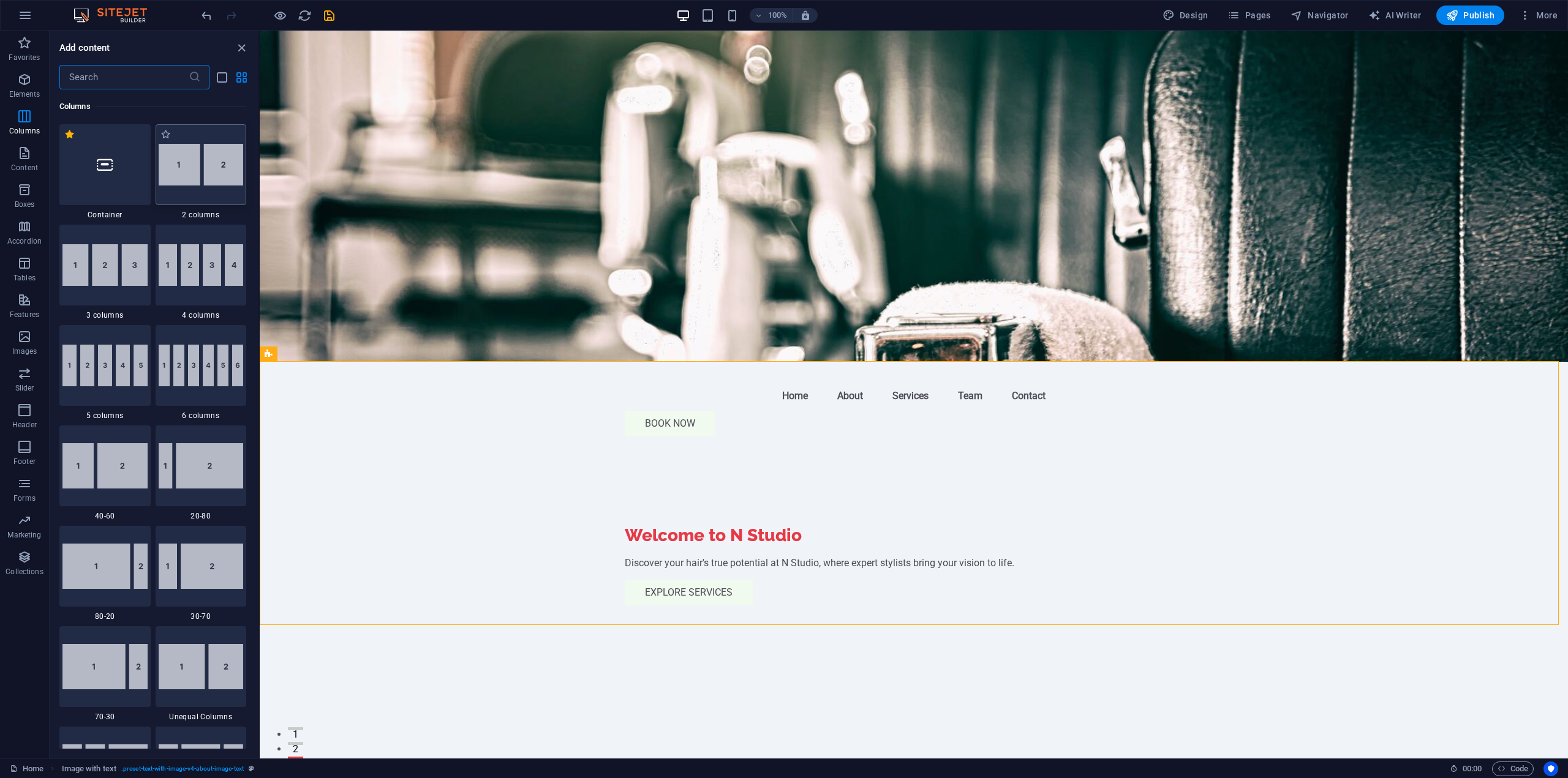
click at [161, 171] on img at bounding box center [201, 164] width 86 height 41
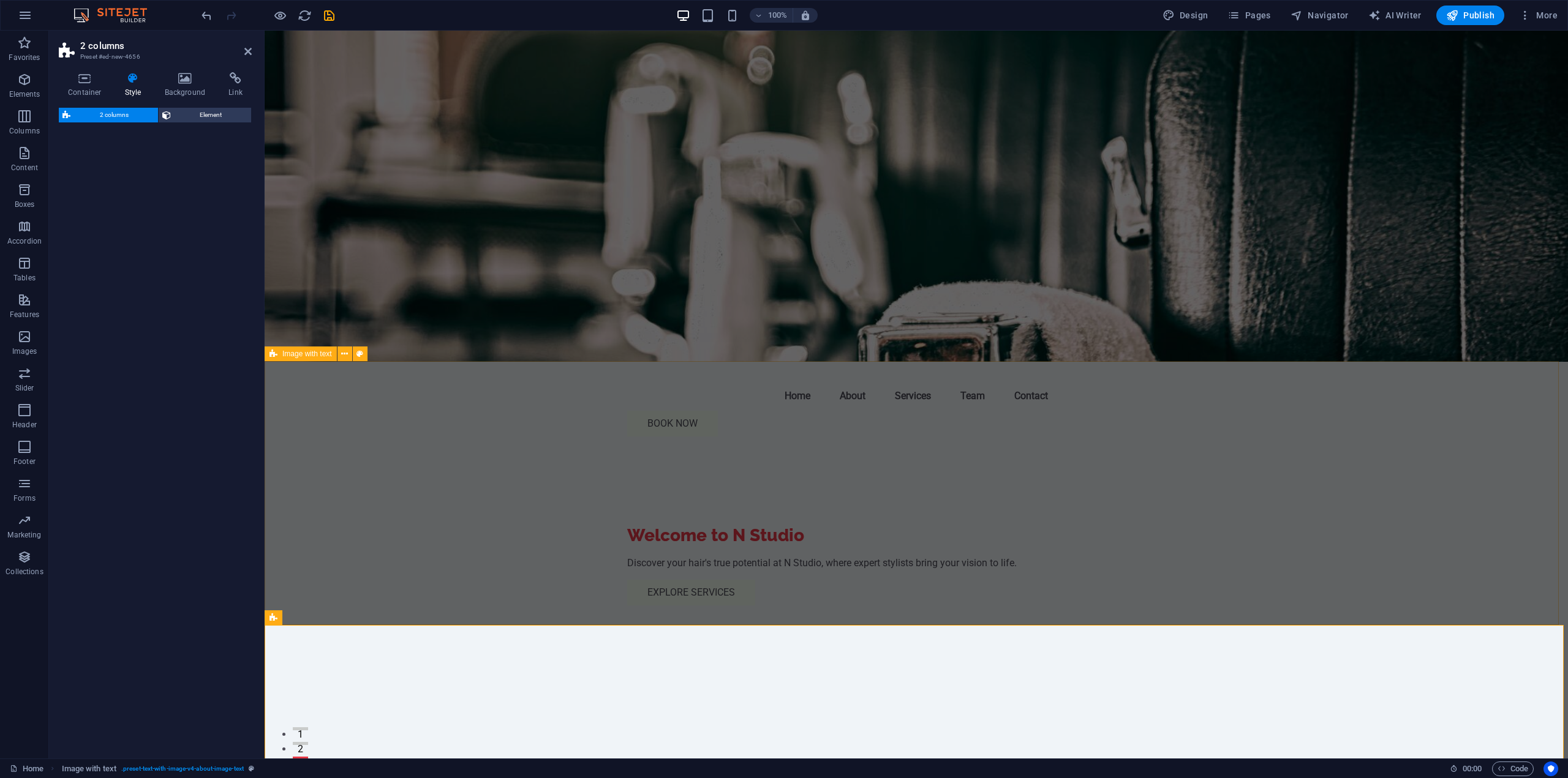
select select "rem"
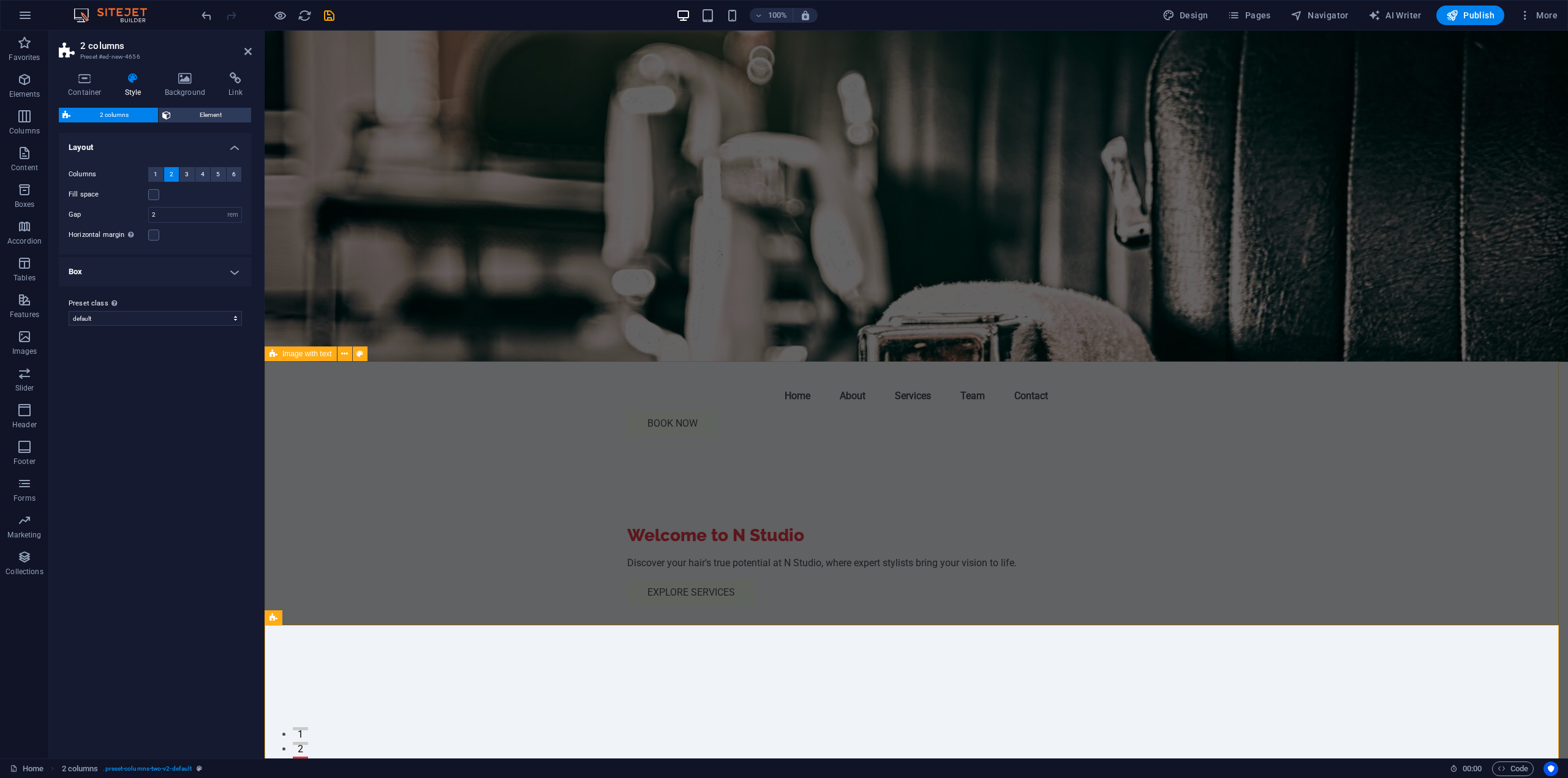
drag, startPoint x: 479, startPoint y: 213, endPoint x: 599, endPoint y: 460, distance: 274.6
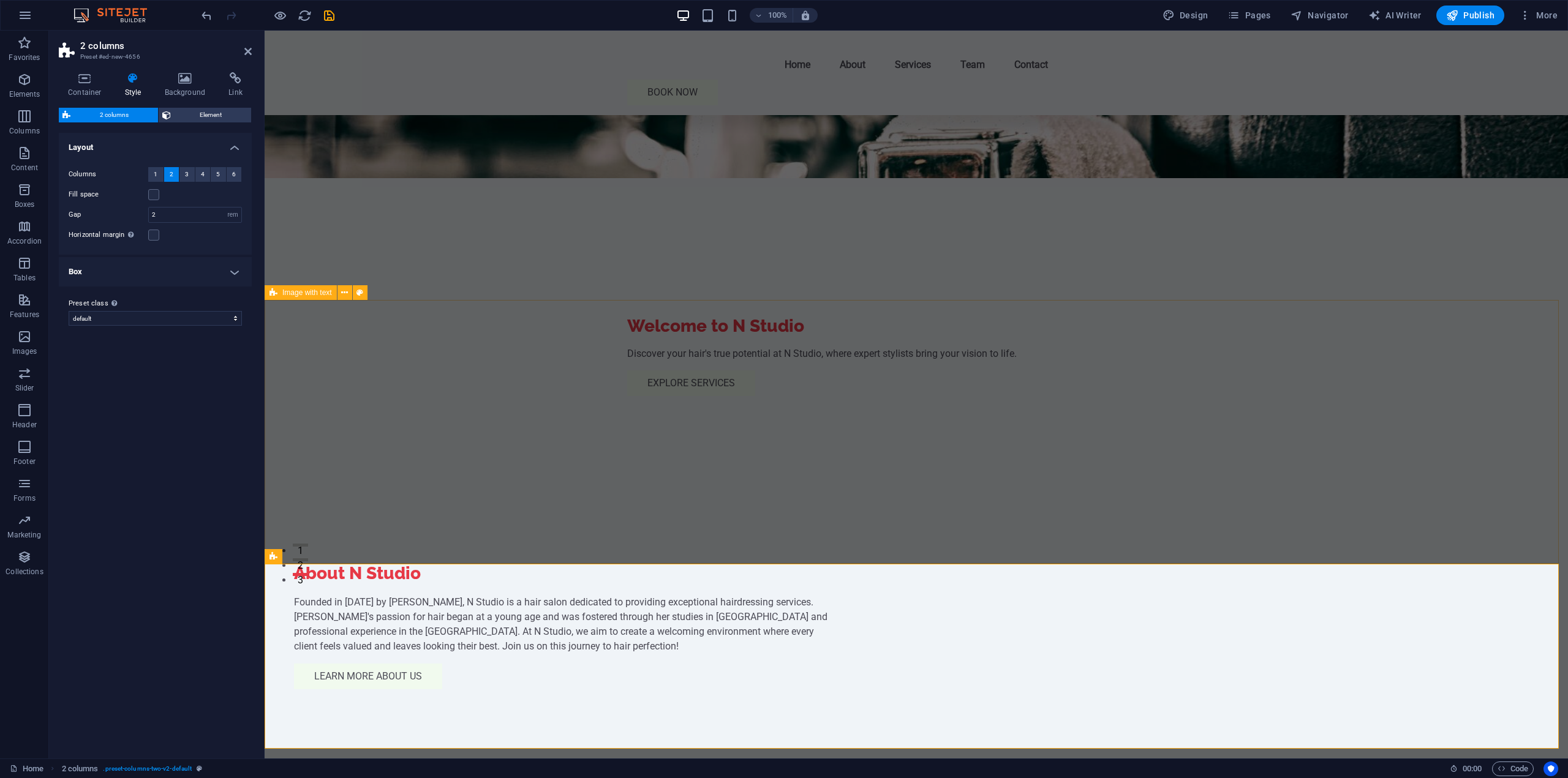
scroll to position [306, 0]
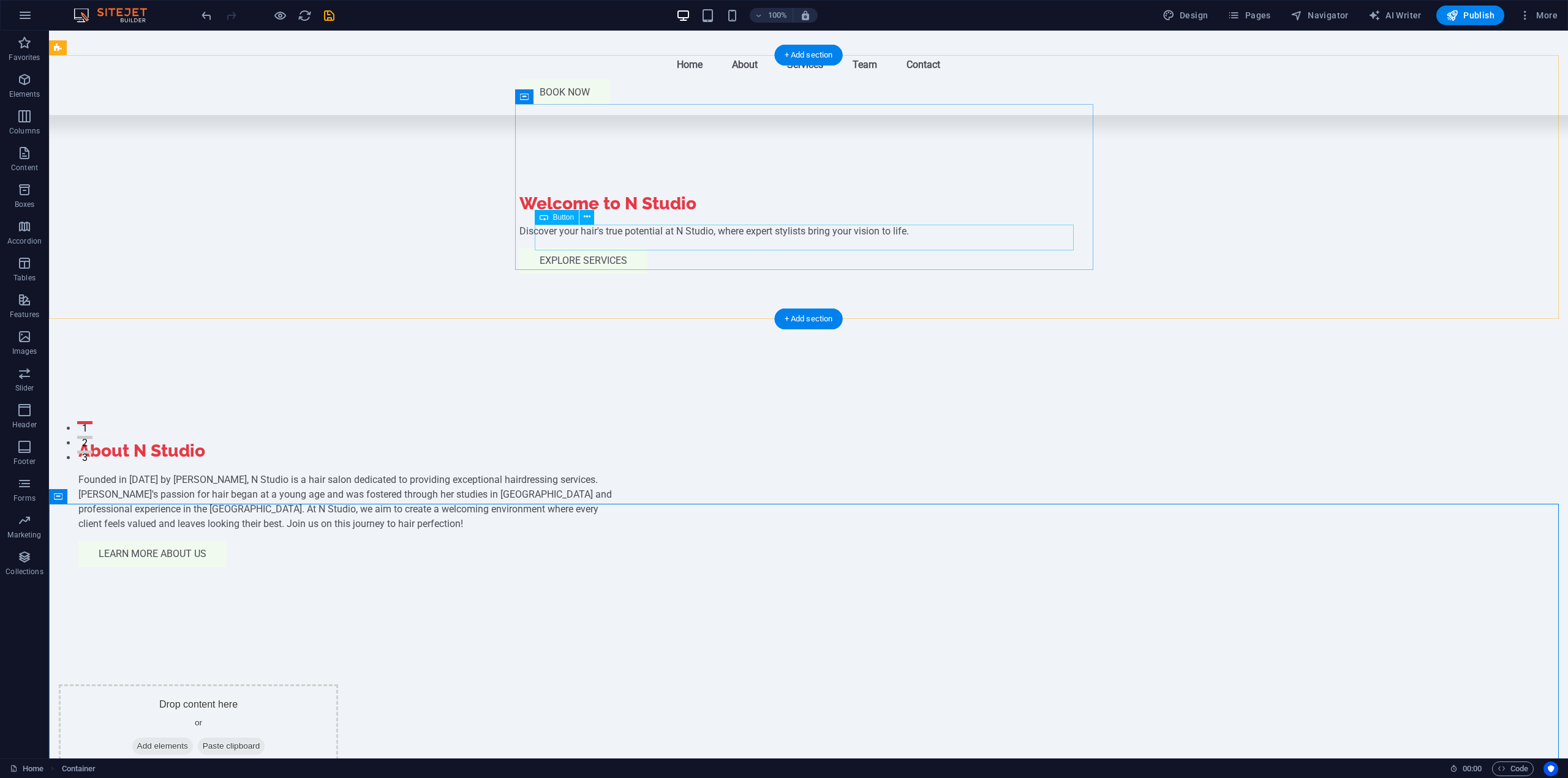
click at [618, 542] on div "Learn More About Us" at bounding box center [348, 554] width 539 height 26
click at [618, 463] on div at bounding box center [348, 468] width 539 height 10
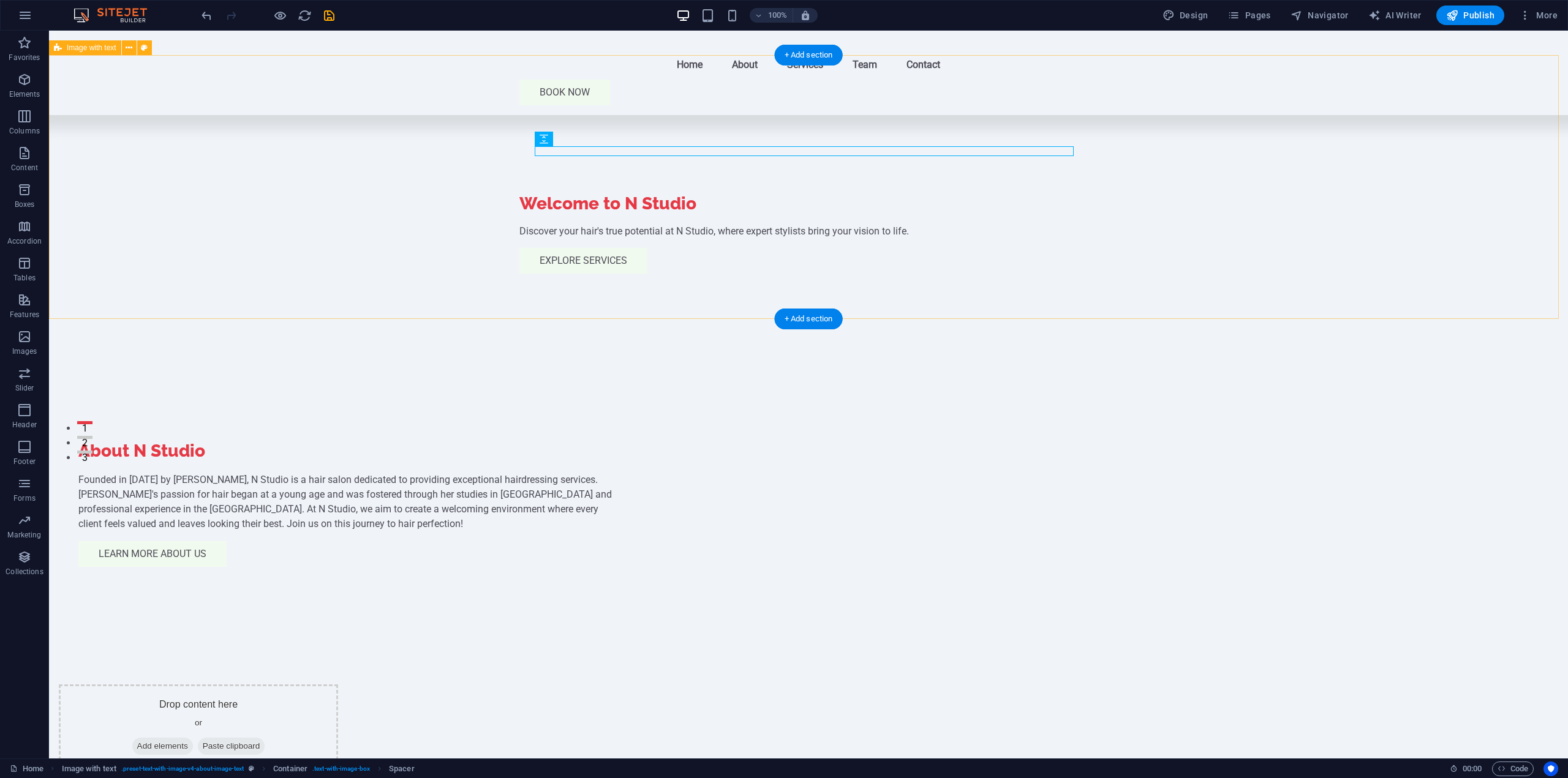
click at [654, 371] on div "About N Studio Founded in June 2019 by Natalia Dunn, N Studio is a hair salon d…" at bounding box center [809, 503] width 1519 height 264
click at [594, 440] on div "About N Studio" at bounding box center [348, 451] width 539 height 22
click at [488, 371] on div "About N Studio Founded in June 2019 by Natalia Dunn, N Studio is a hair salon d…" at bounding box center [809, 503] width 1519 height 264
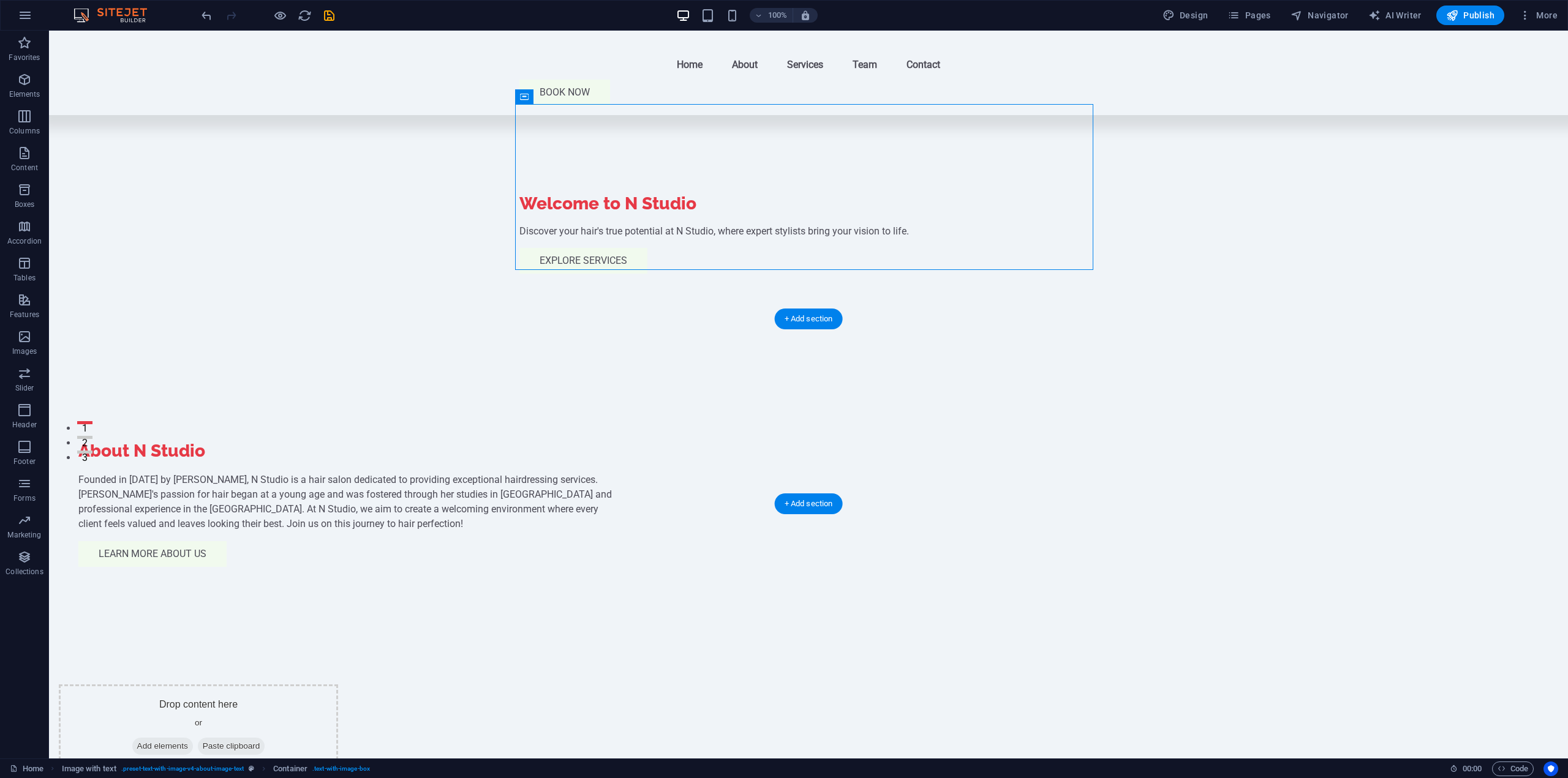
drag, startPoint x: 589, startPoint y: 139, endPoint x: 902, endPoint y: 417, distance: 418.6
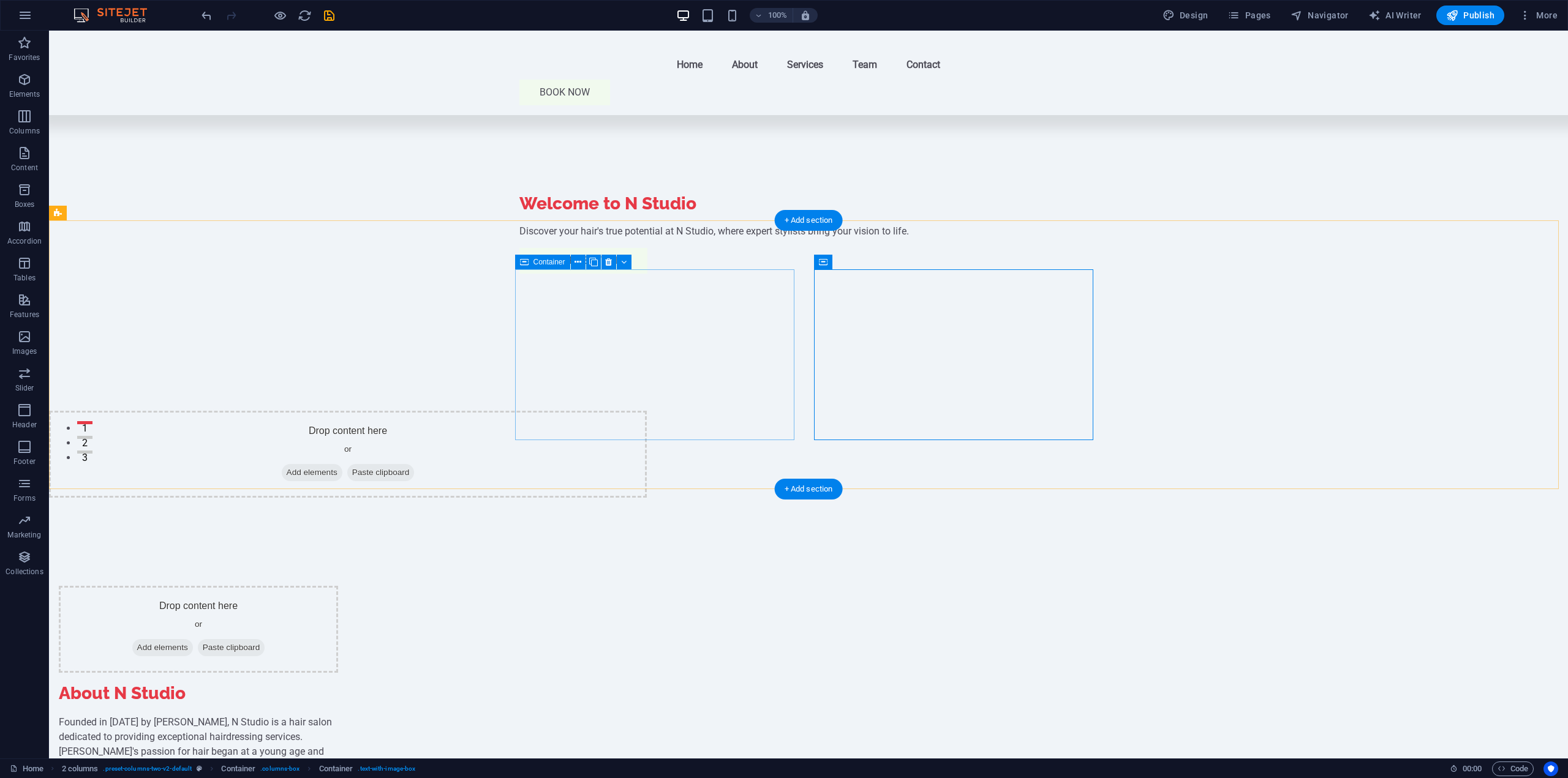
scroll to position [61, 0]
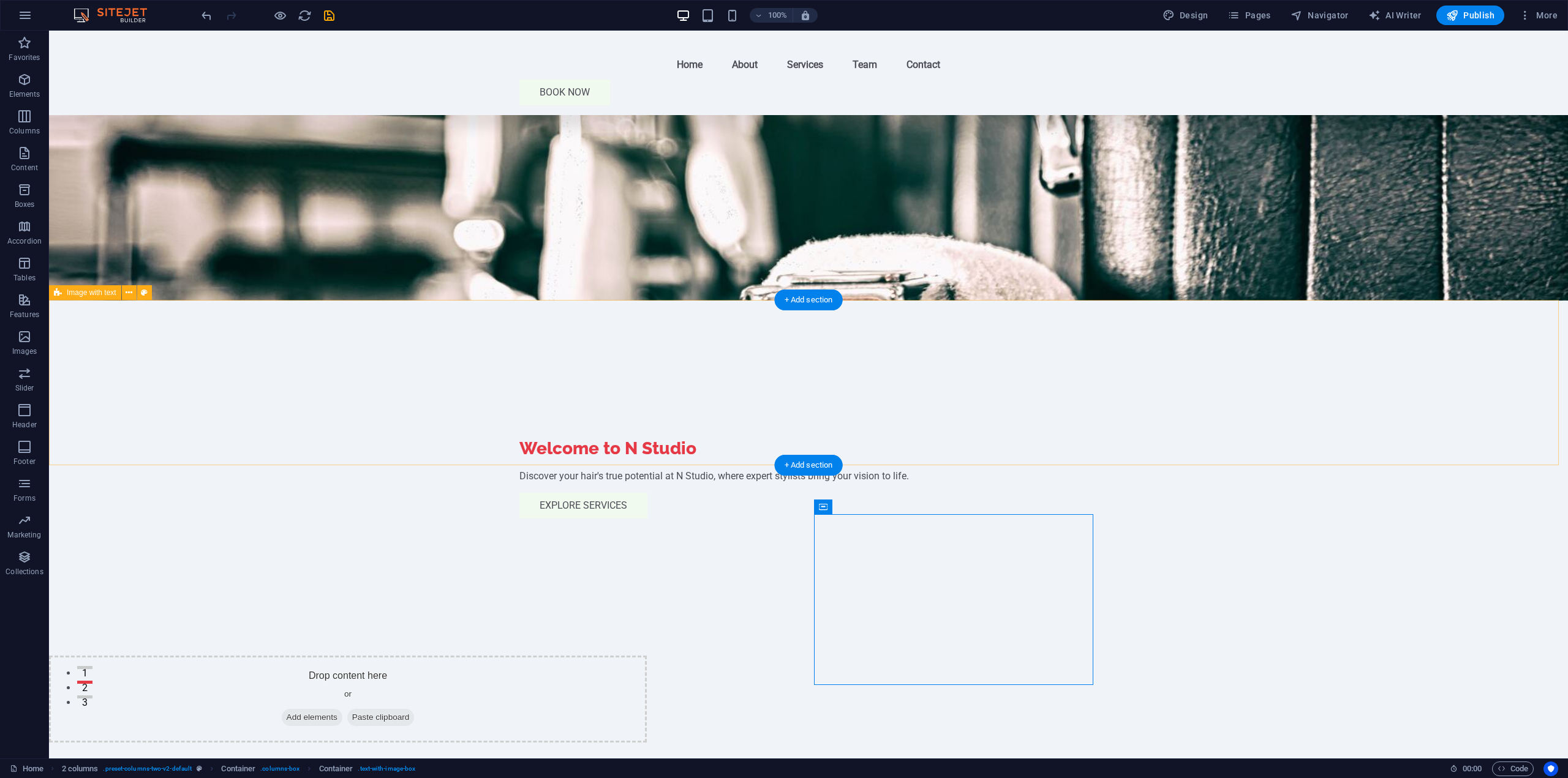
click at [1193, 617] on div "Drop content here or Add elements Paste clipboard" at bounding box center [809, 699] width 1519 height 165
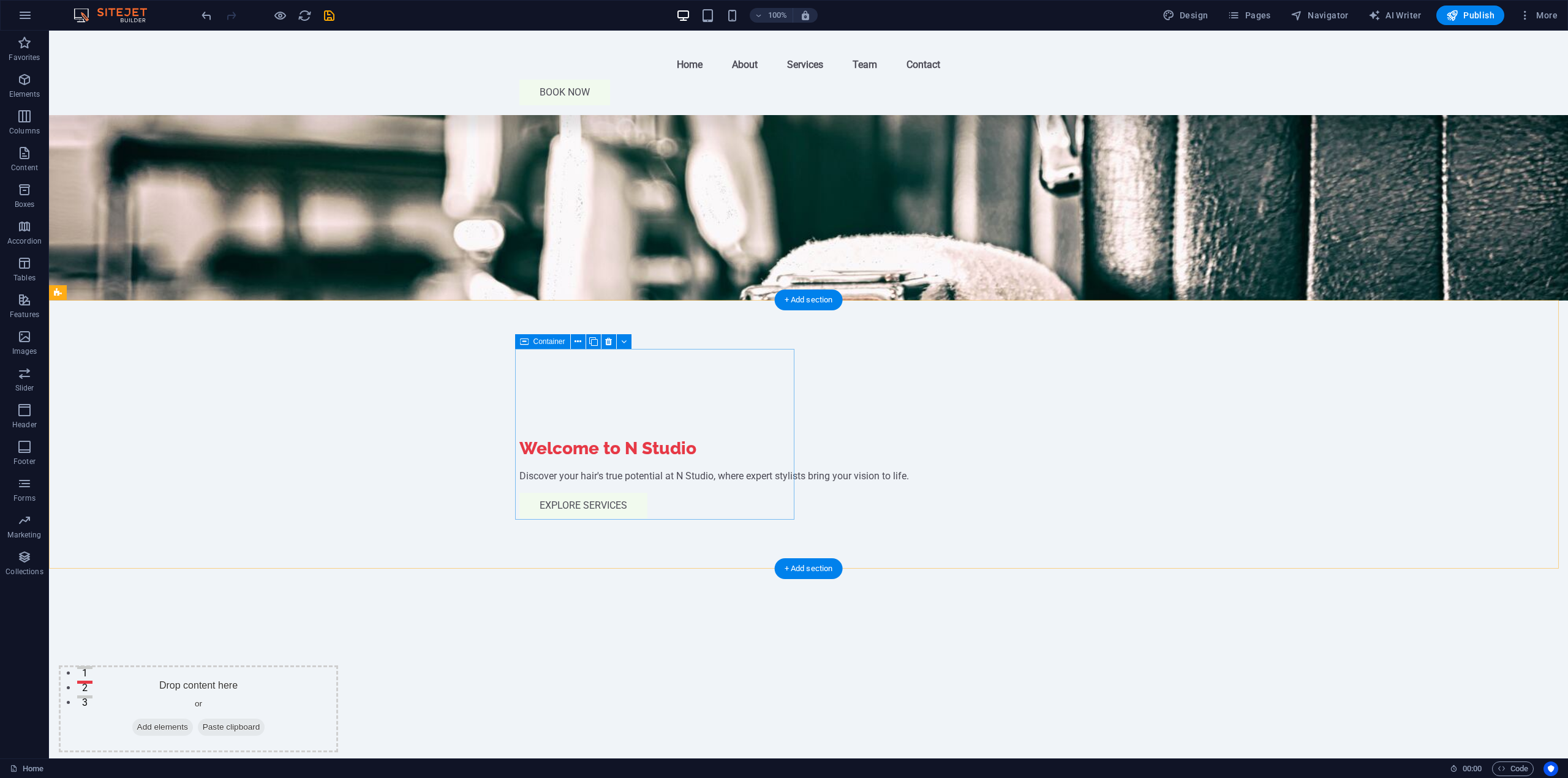
click at [193, 719] on span "Add elements" at bounding box center [162, 727] width 61 height 17
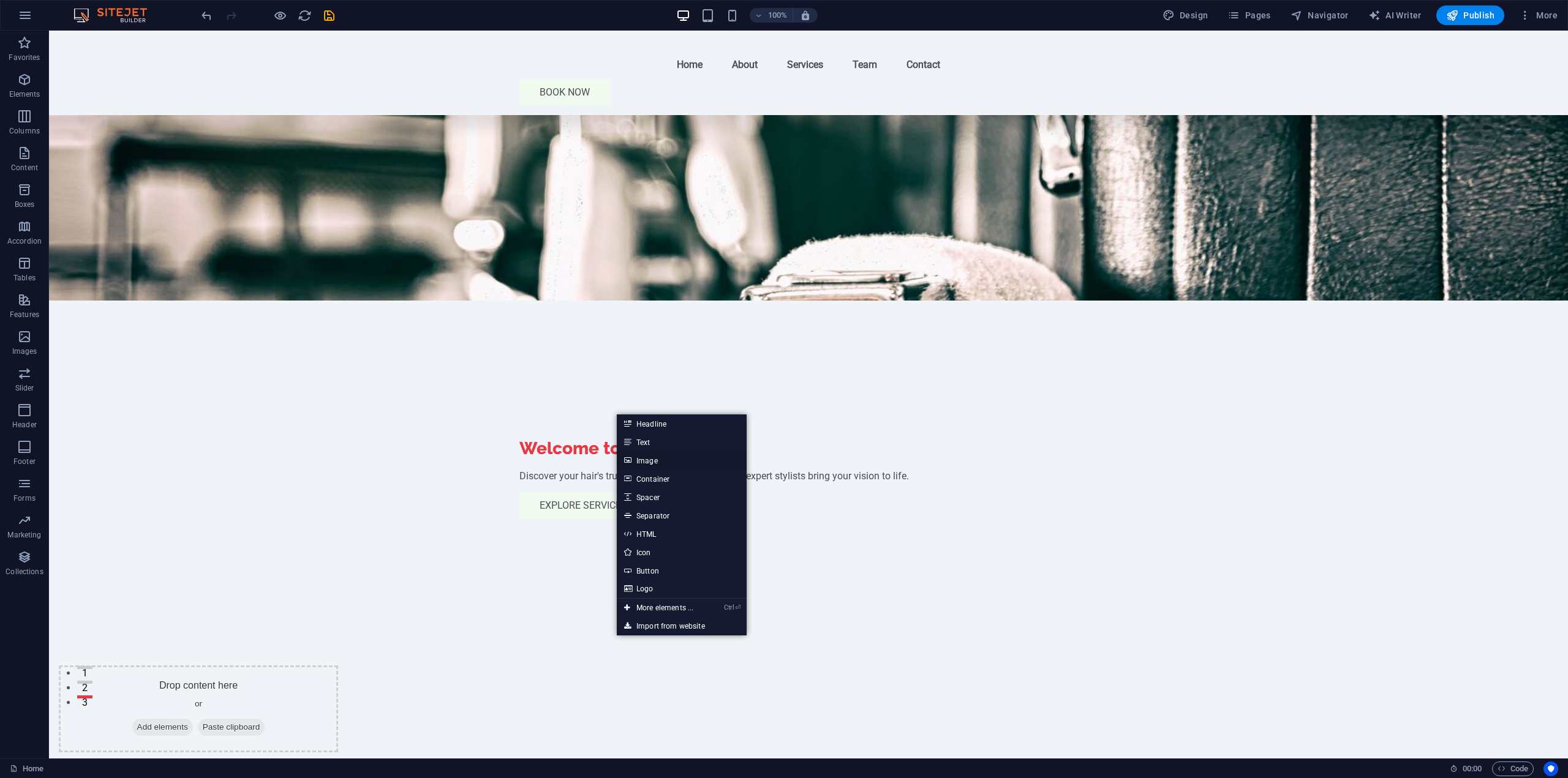
click at [672, 459] on link "Image" at bounding box center [681, 460] width 130 height 19
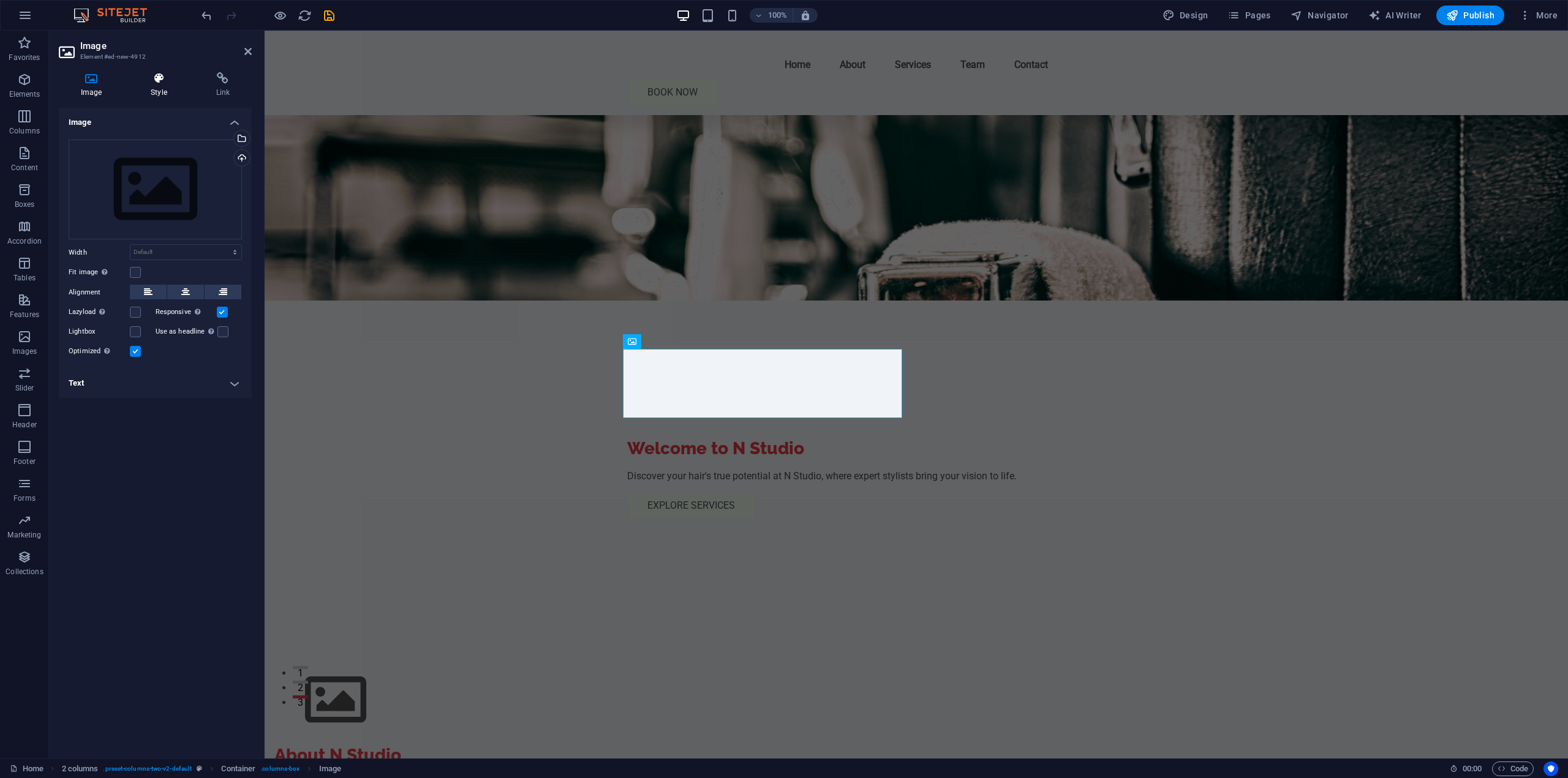
click at [155, 88] on h4 "Style" at bounding box center [161, 85] width 65 height 26
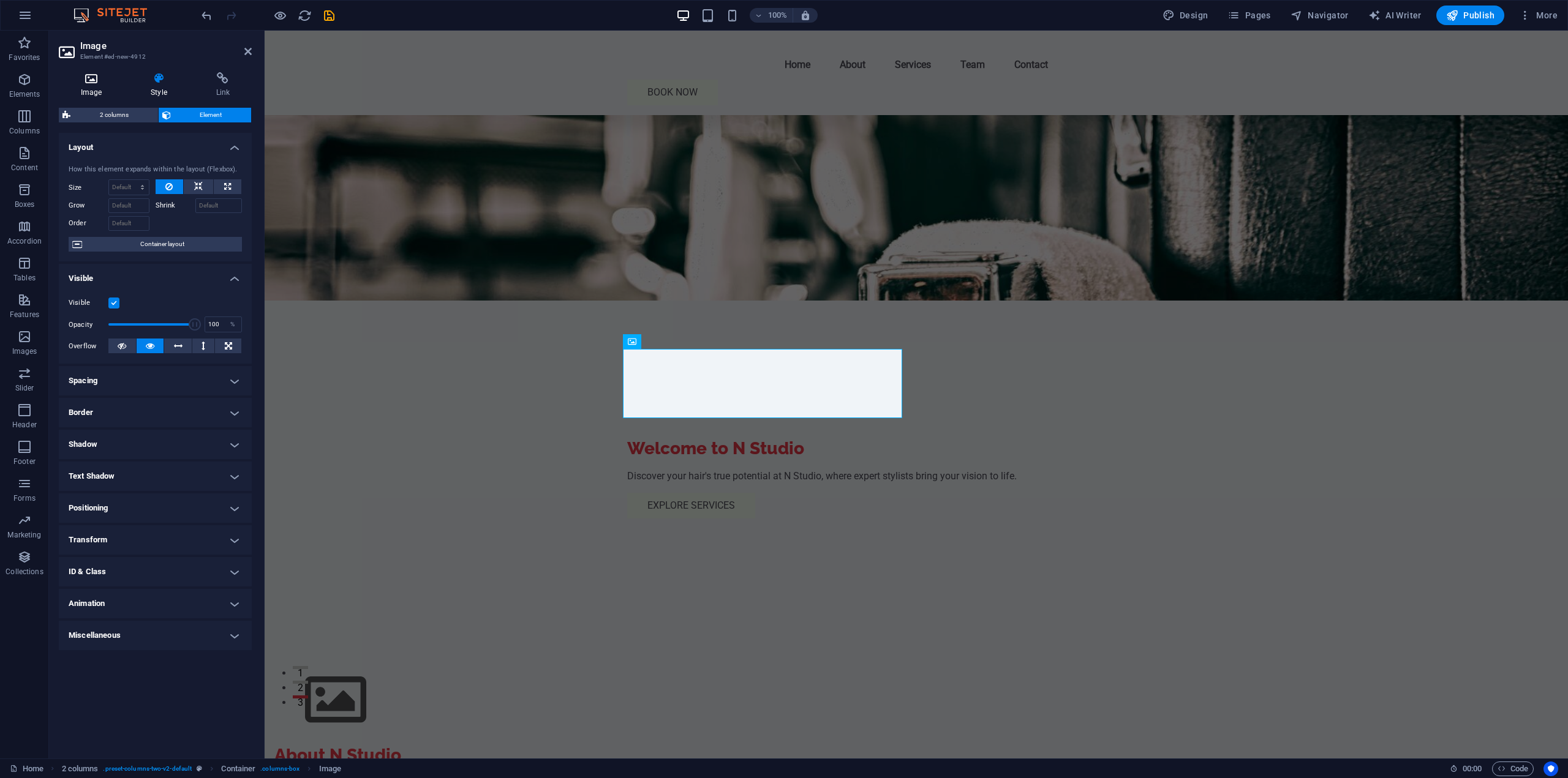
click at [103, 82] on icon at bounding box center [92, 79] width 65 height 12
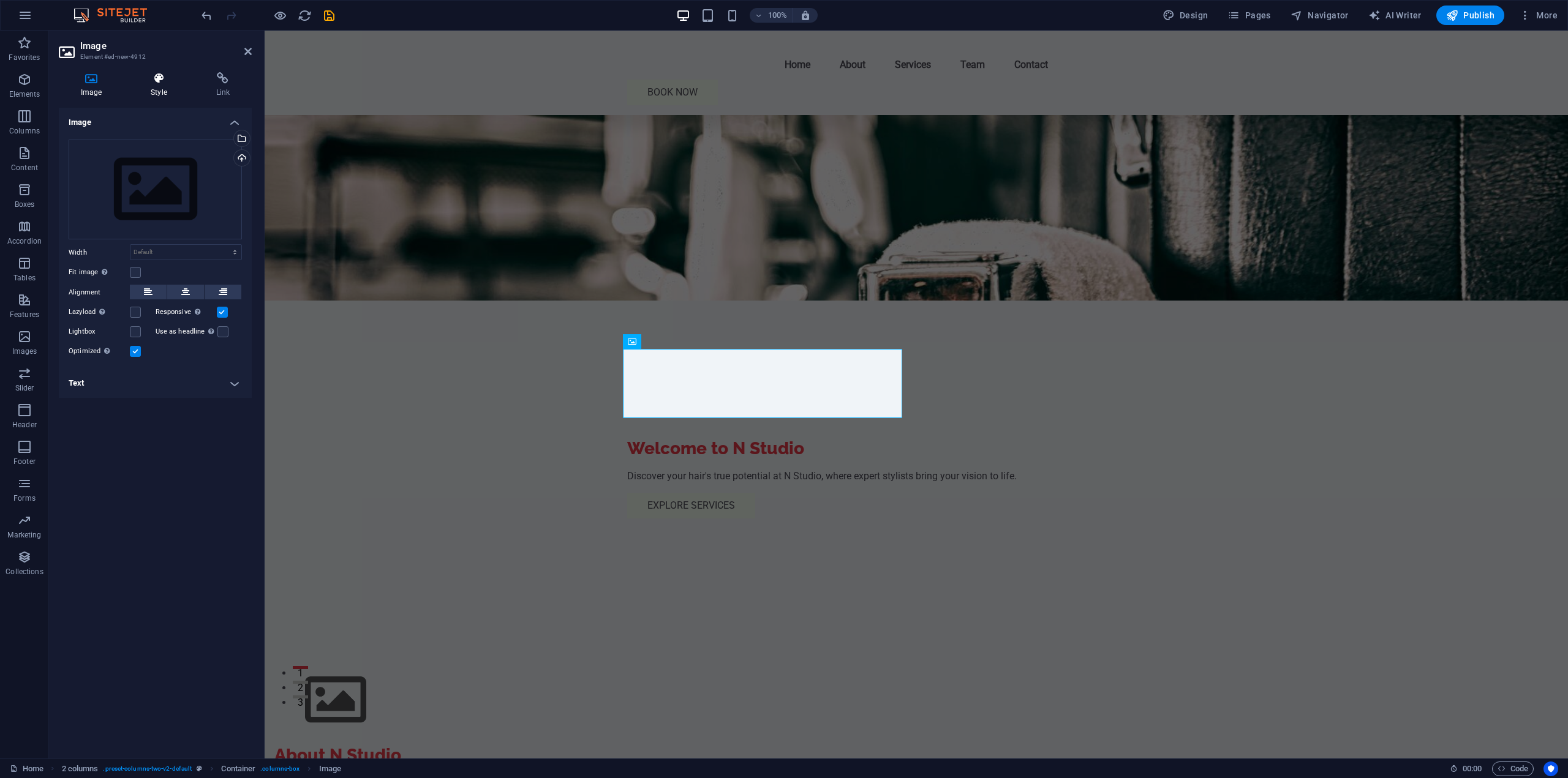
click at [154, 94] on h4 "Style" at bounding box center [161, 85] width 65 height 26
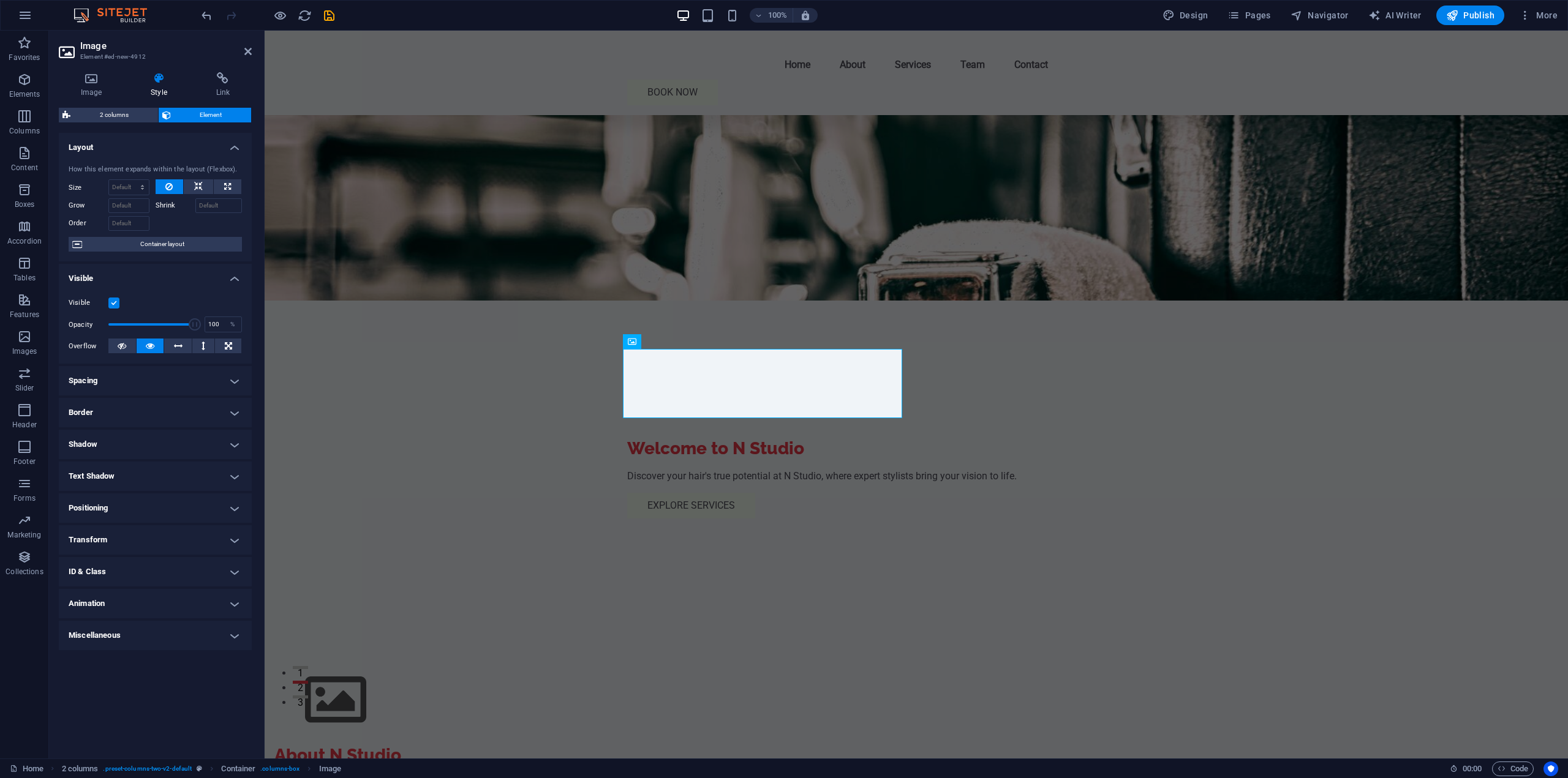
click at [154, 520] on h4 "Positioning" at bounding box center [155, 508] width 193 height 29
click at [154, 517] on div "Default Static Relative Absolute Fixed Sticky Z-Index Sets the order of the ele…" at bounding box center [155, 541] width 193 height 50
click at [143, 583] on h4 "Transform" at bounding box center [155, 582] width 193 height 29
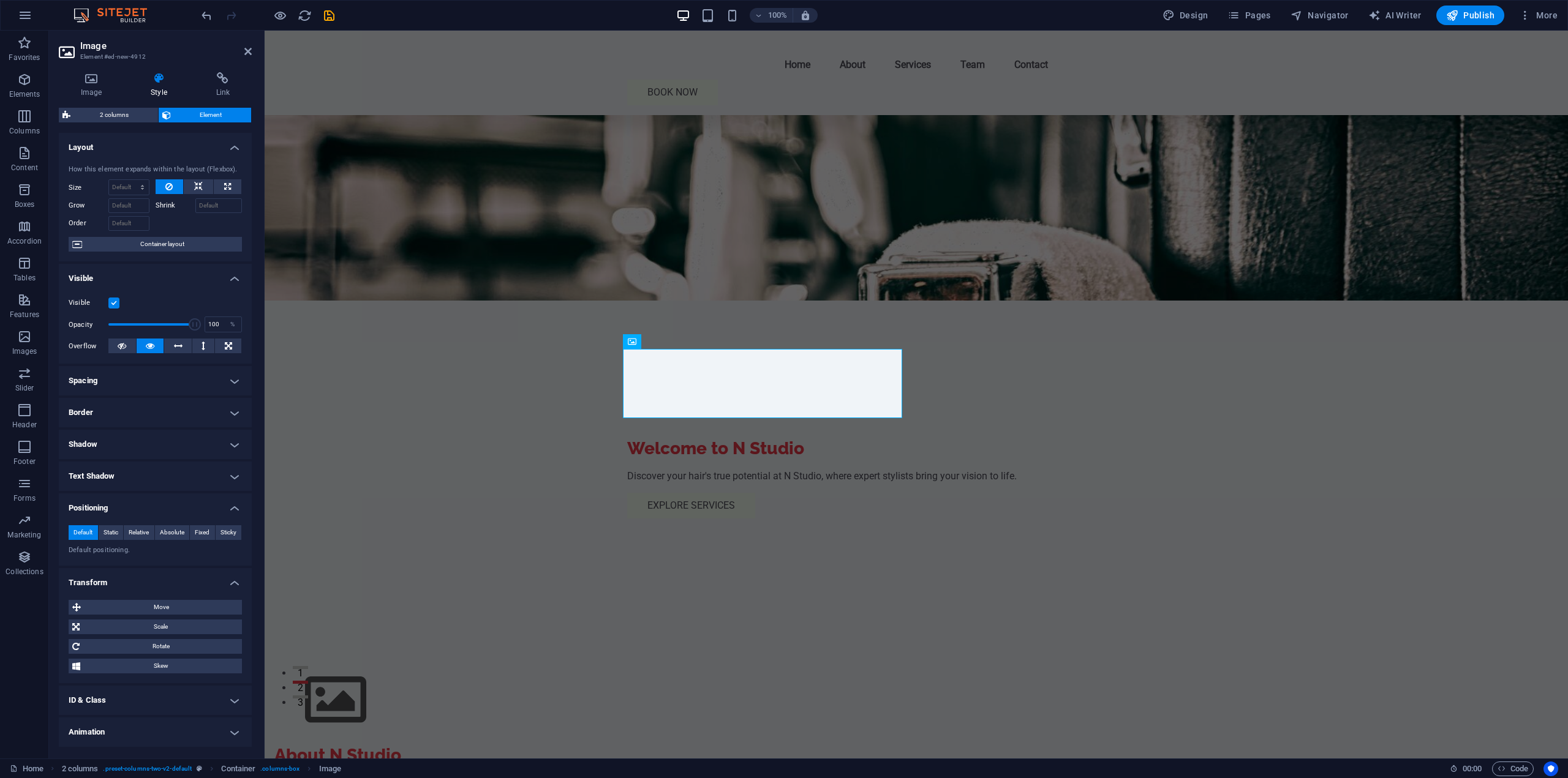
click at [143, 583] on h4 "Transform" at bounding box center [155, 579] width 193 height 22
click at [132, 500] on h4 "Positioning" at bounding box center [155, 505] width 193 height 22
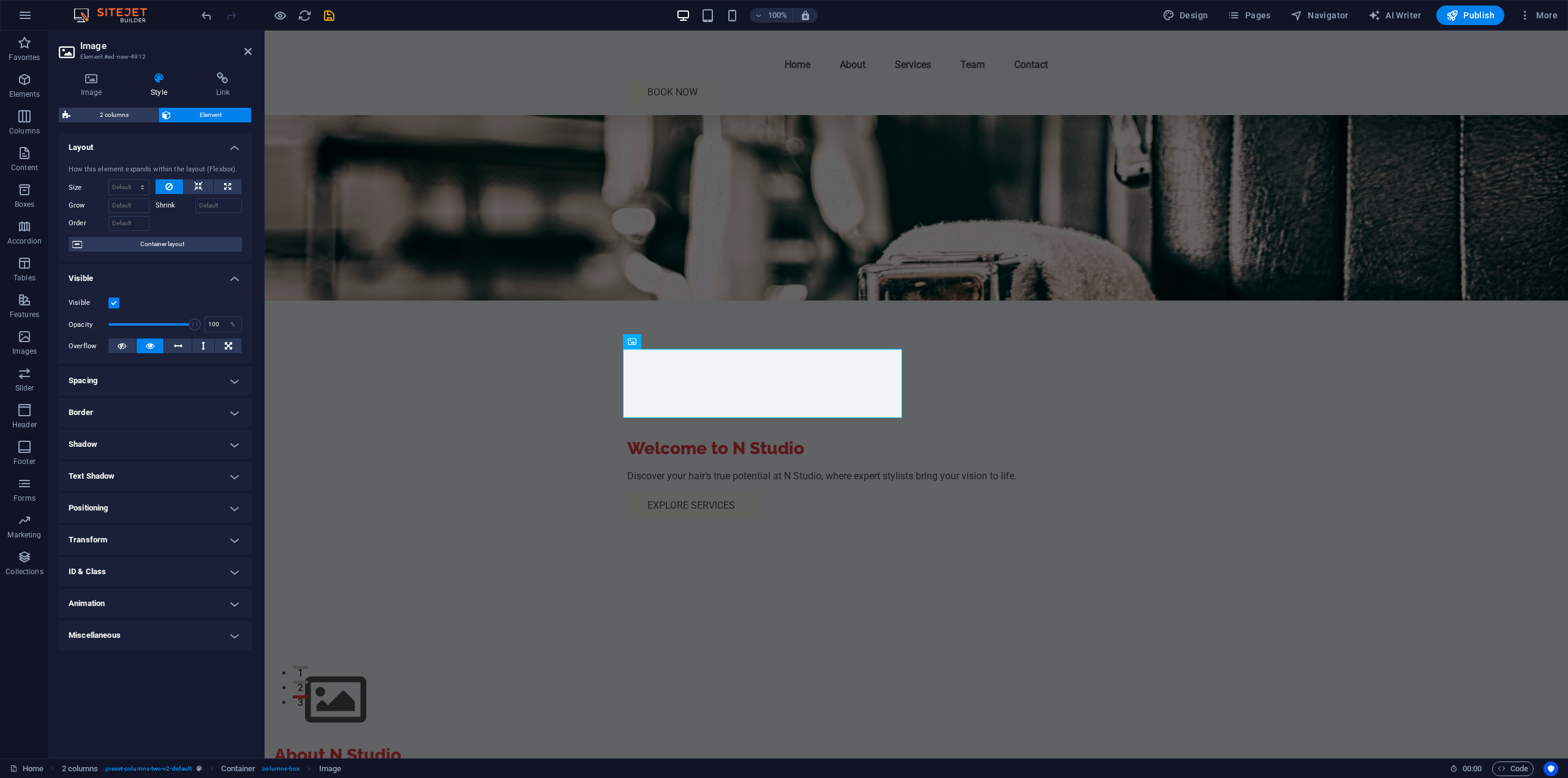
click at [161, 609] on h4 "Animation" at bounding box center [155, 603] width 193 height 29
click at [160, 604] on h4 "Animation" at bounding box center [155, 600] width 193 height 22
type input "100"
drag, startPoint x: 190, startPoint y: 327, endPoint x: 218, endPoint y: 329, distance: 28.1
click at [218, 329] on div "Opacity 100 %" at bounding box center [155, 325] width 173 height 19
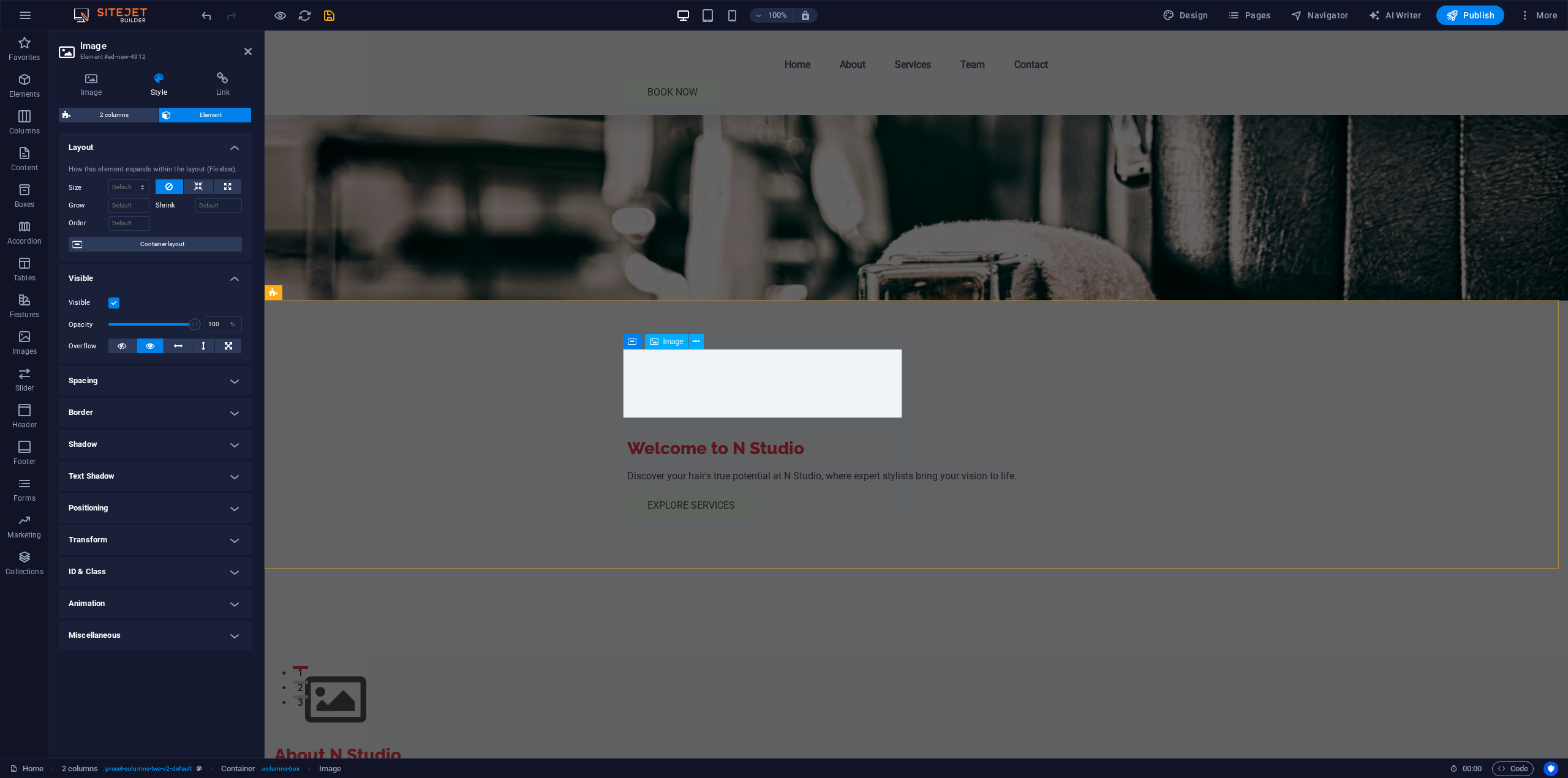
click at [554, 666] on figure at bounding box center [414, 700] width 280 height 69
click at [123, 108] on span "2 columns" at bounding box center [114, 115] width 80 height 15
select select "rem"
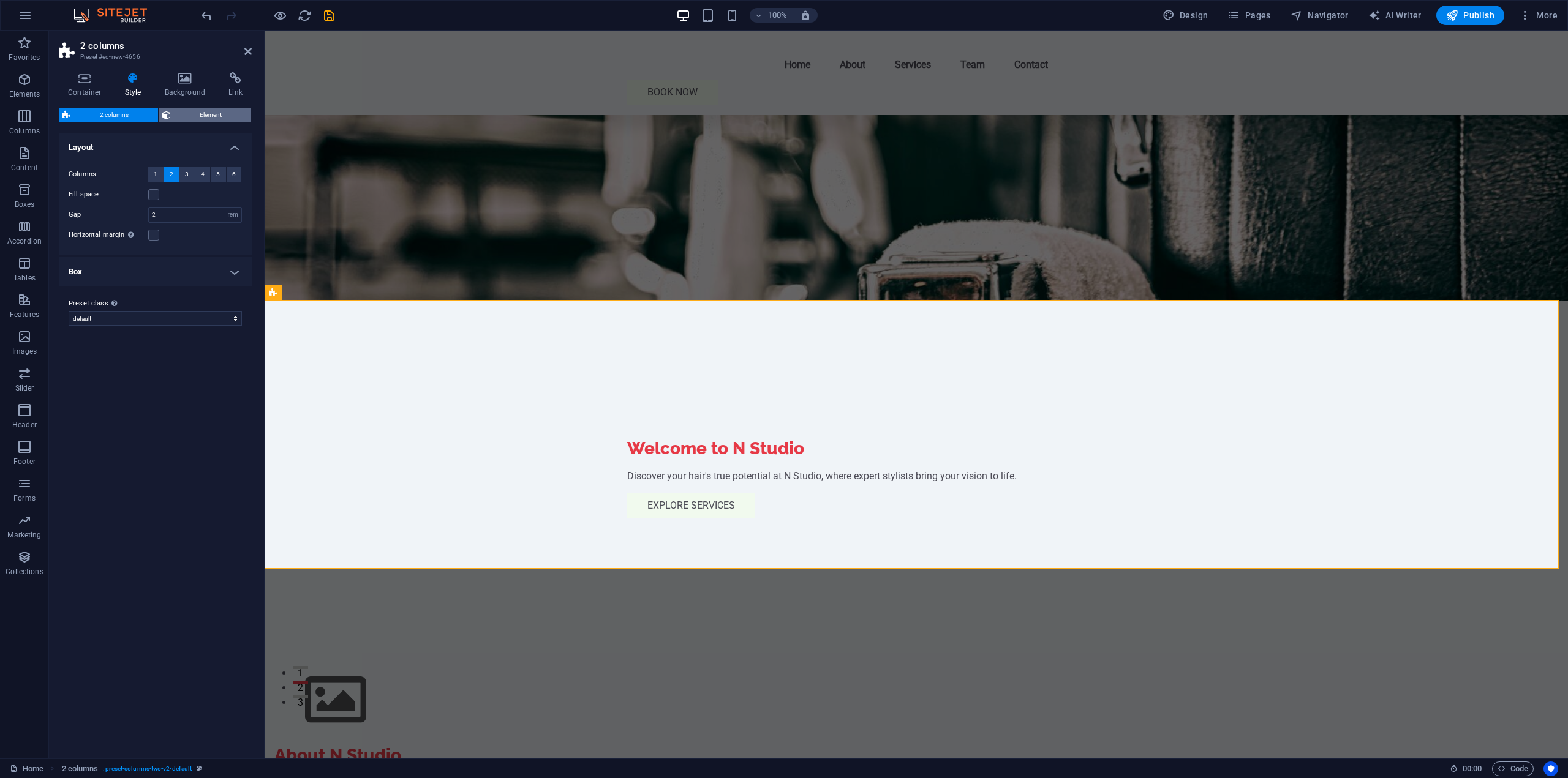
click at [194, 121] on span "Element" at bounding box center [211, 115] width 73 height 15
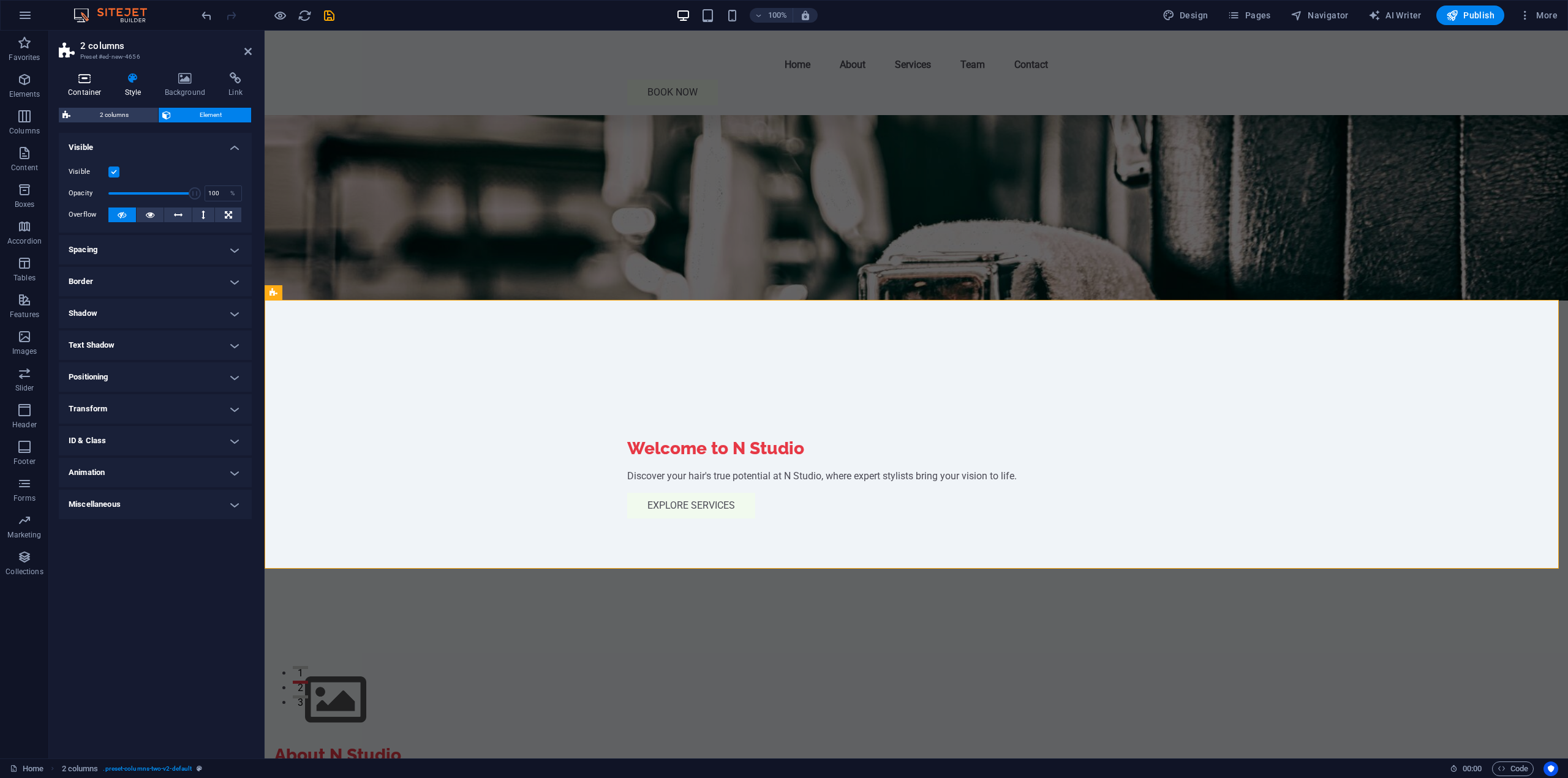
click at [80, 86] on h4 "Container" at bounding box center [87, 85] width 57 height 26
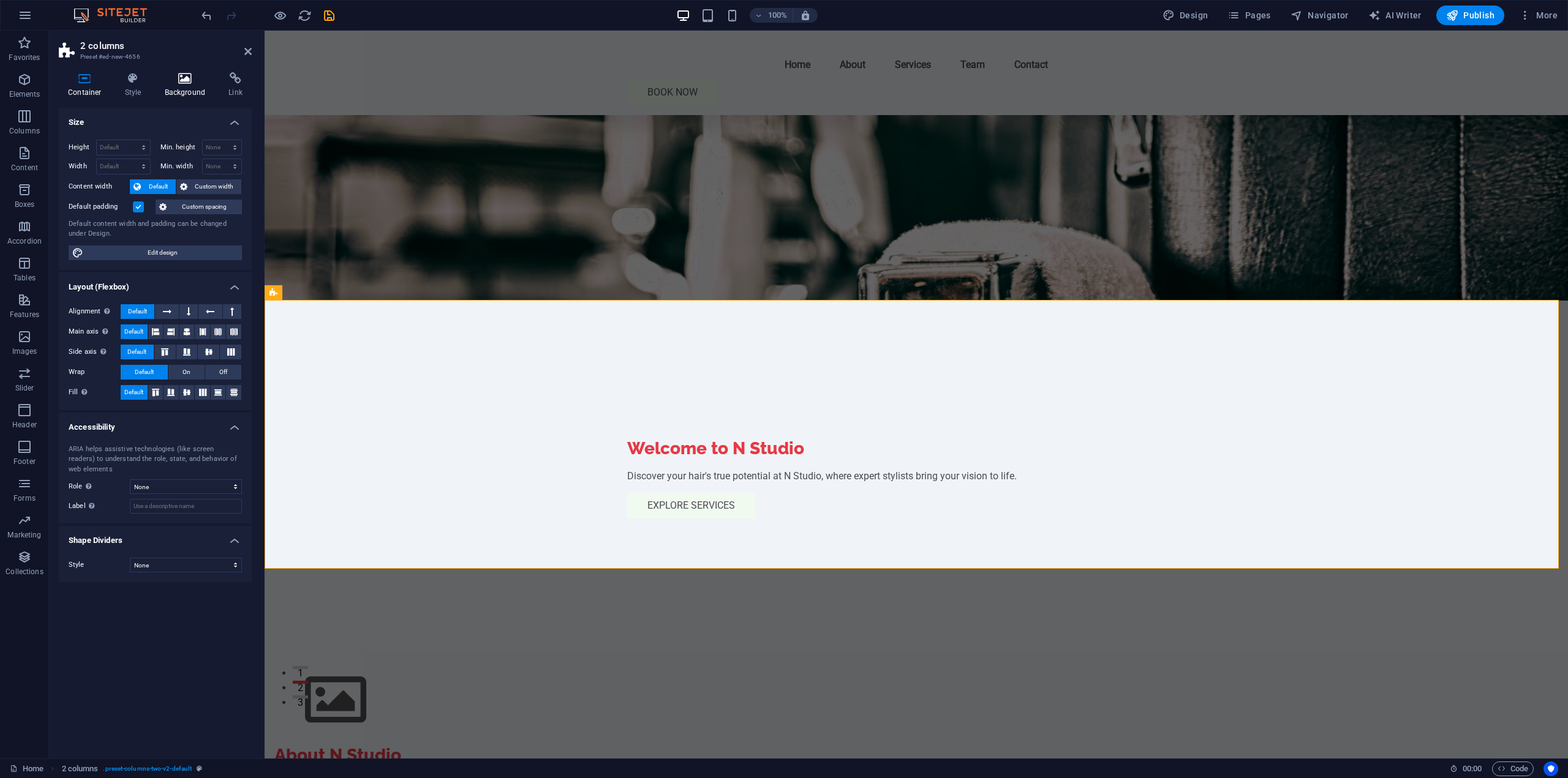
click at [194, 79] on icon at bounding box center [184, 79] width 59 height 12
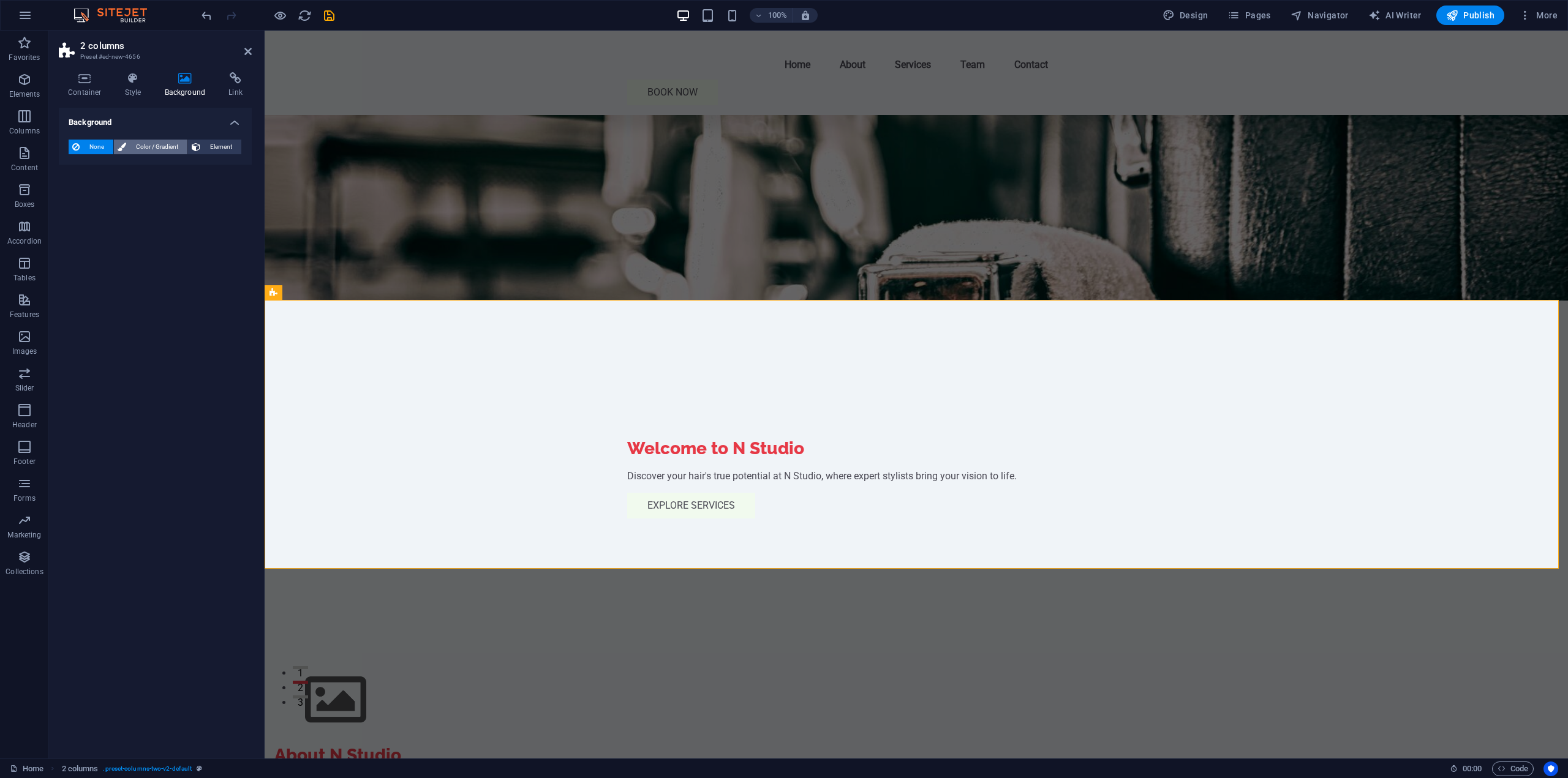
click at [163, 150] on span "Color / Gradient" at bounding box center [156, 146] width 54 height 15
click at [222, 151] on span "Element" at bounding box center [221, 146] width 34 height 15
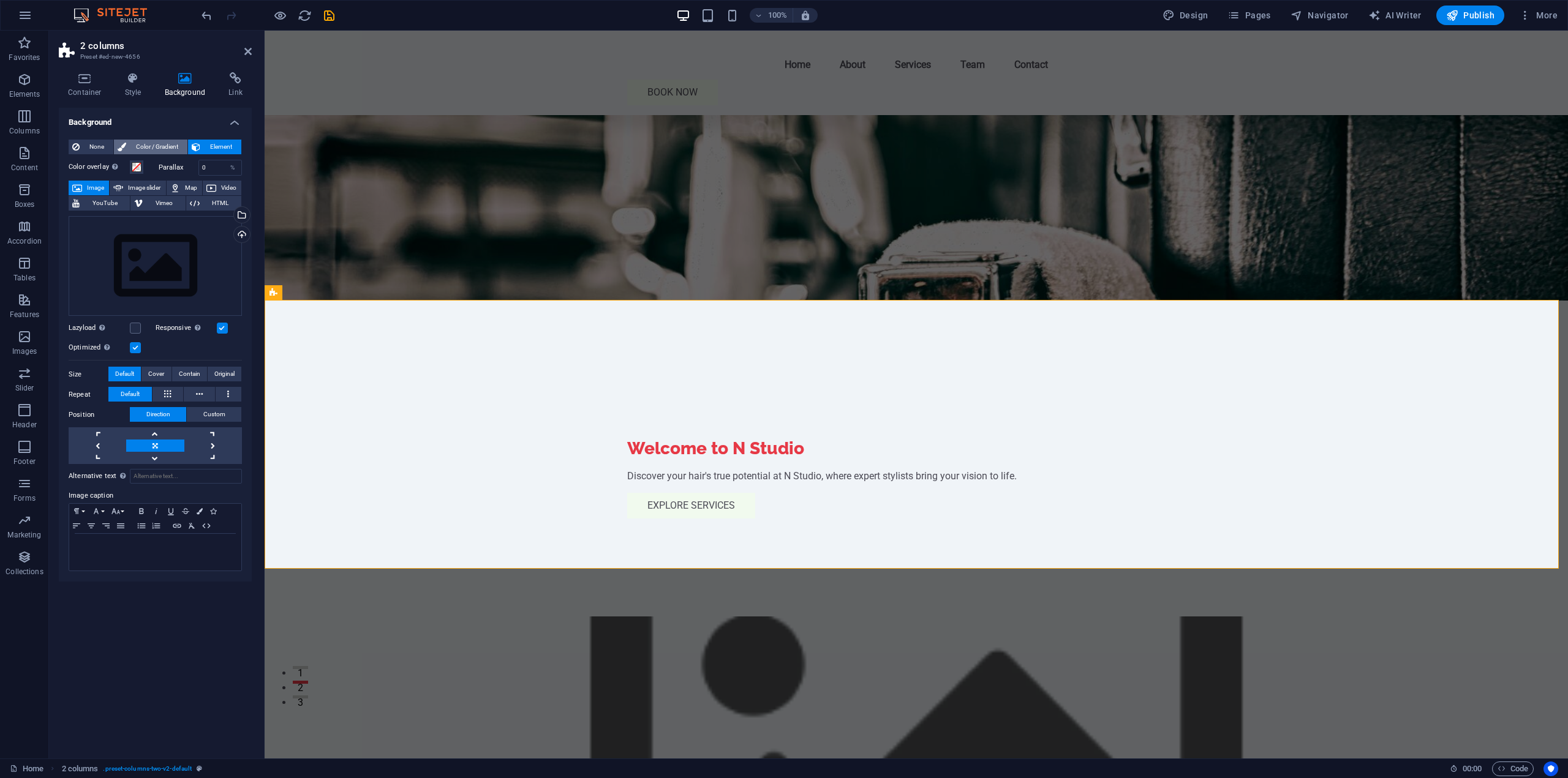
click at [163, 146] on span "Color / Gradient" at bounding box center [156, 146] width 54 height 15
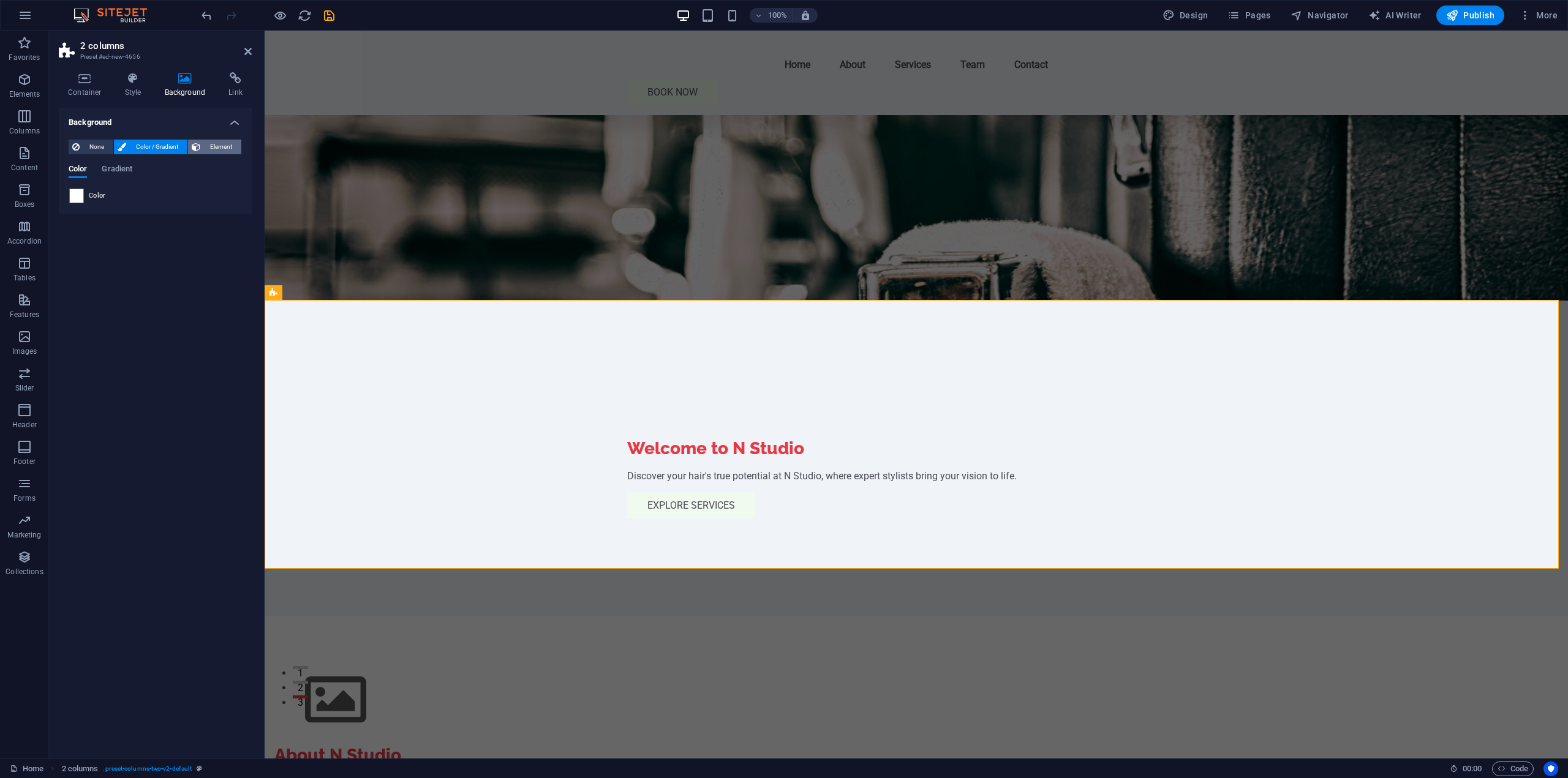
click at [215, 146] on span "Element" at bounding box center [221, 146] width 34 height 15
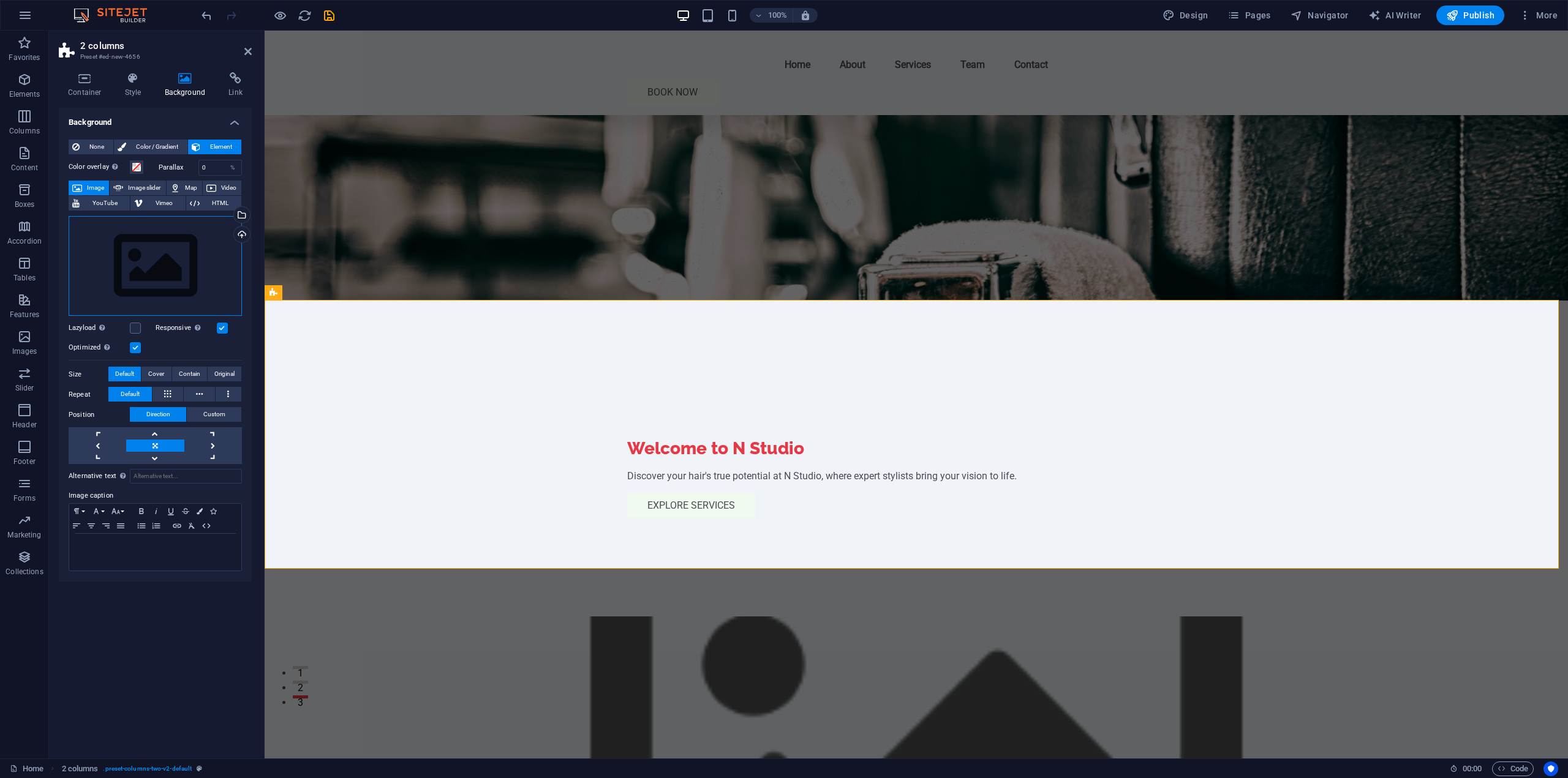
click at [150, 220] on div "Drag files here, click to choose files or select files from Files or our free s…" at bounding box center [155, 266] width 173 height 101
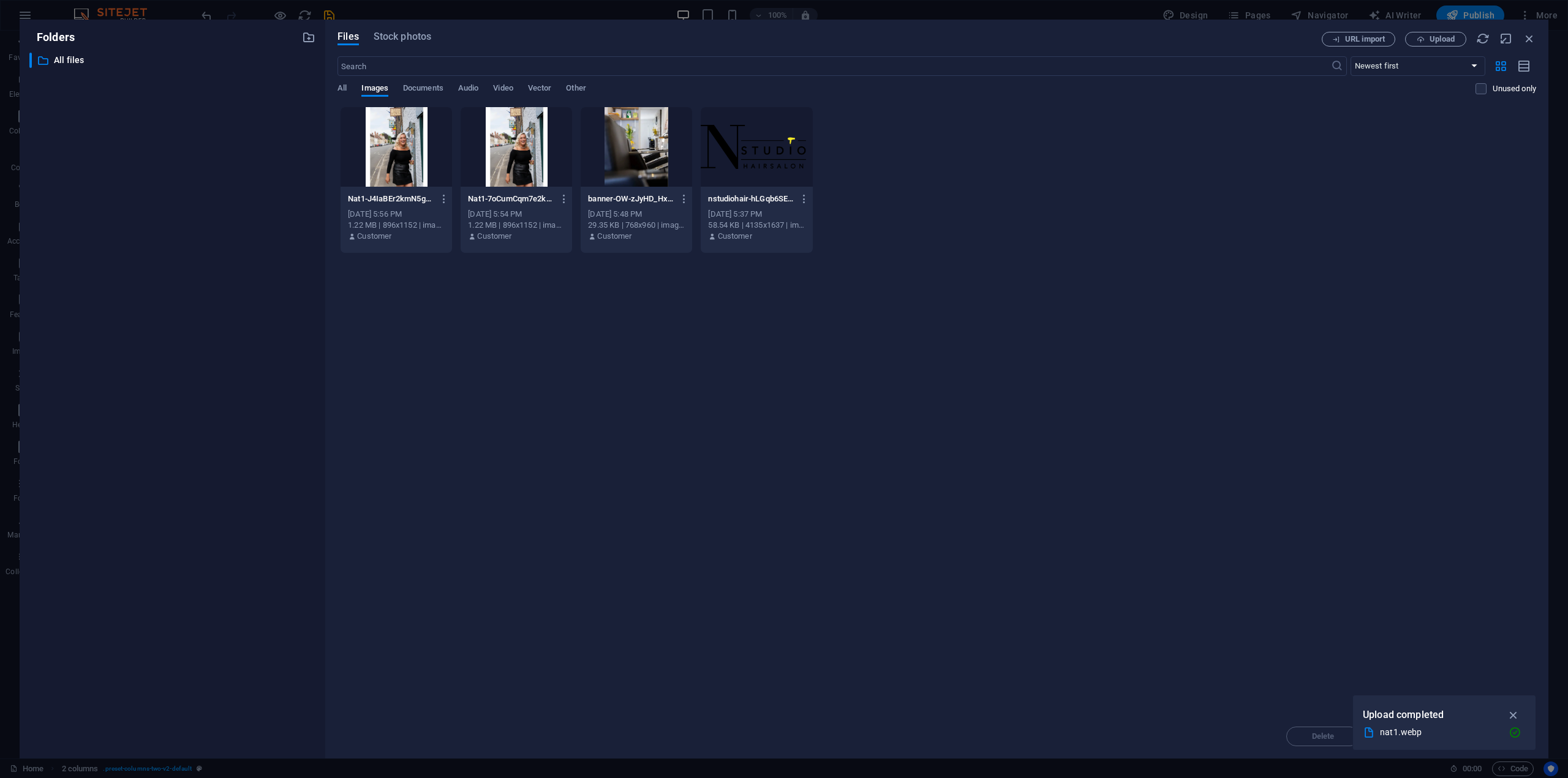
click at [404, 149] on div at bounding box center [396, 146] width 111 height 79
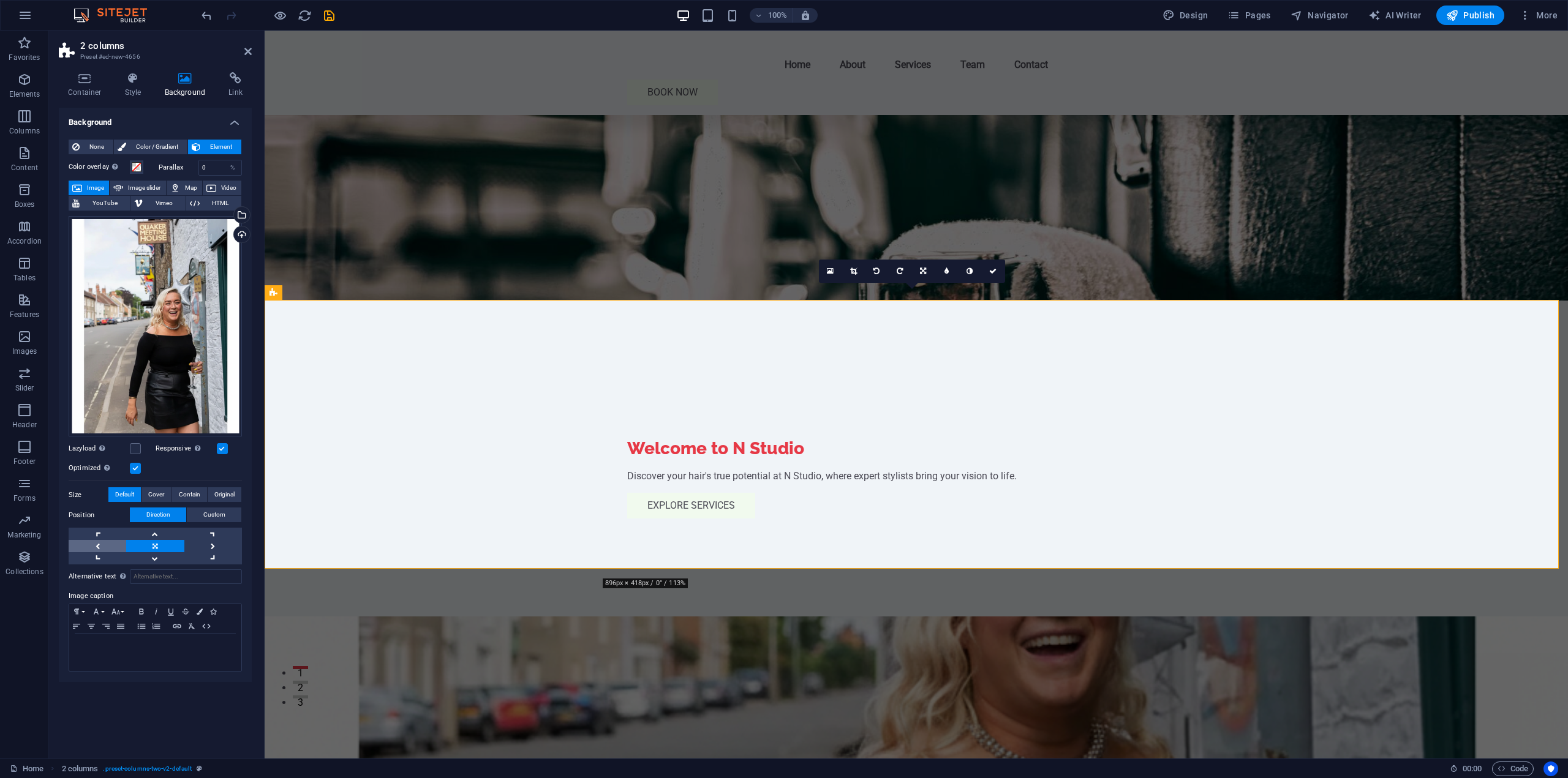
click at [107, 547] on link at bounding box center [97, 546] width 57 height 12
click at [155, 535] on link at bounding box center [154, 534] width 57 height 12
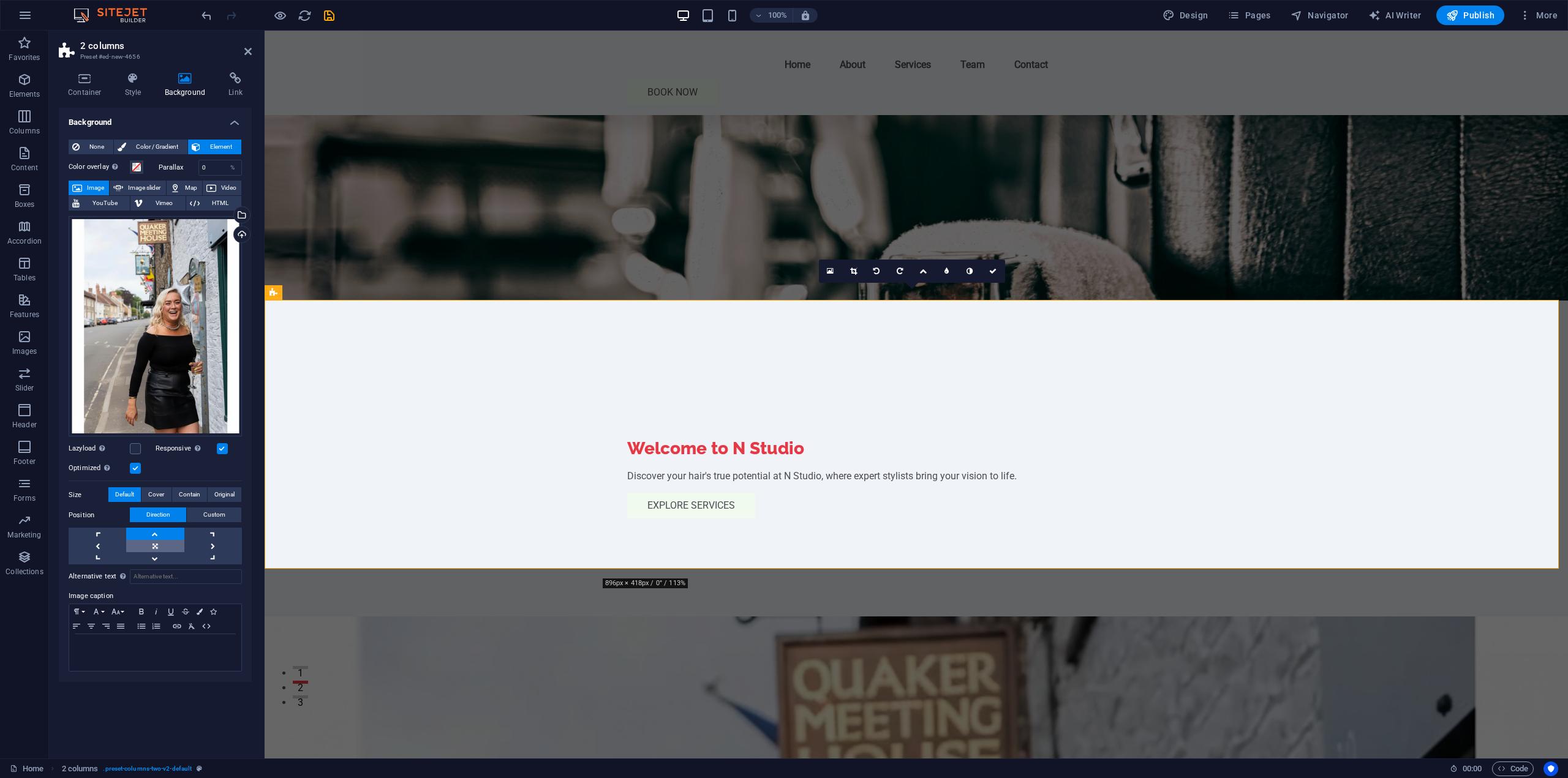
click at [165, 550] on link at bounding box center [154, 546] width 57 height 12
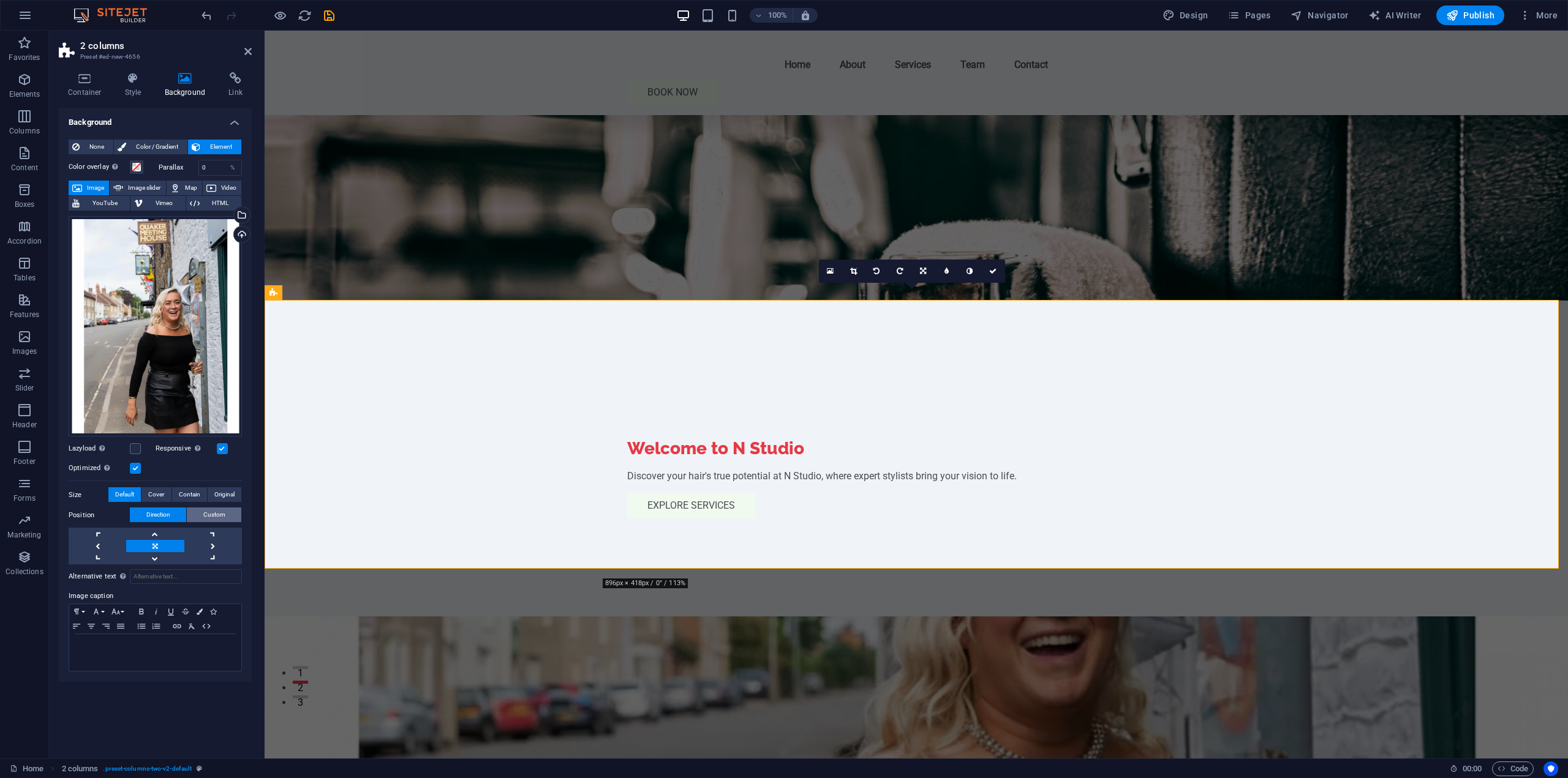
click at [214, 517] on span "Custom" at bounding box center [214, 515] width 22 height 15
click at [157, 510] on span "Direction" at bounding box center [158, 515] width 24 height 15
click at [581, 617] on figure at bounding box center [916, 751] width 1303 height 269
click at [177, 296] on div "Drag files here, click to choose files or select files from Files or our free s…" at bounding box center [155, 326] width 173 height 221
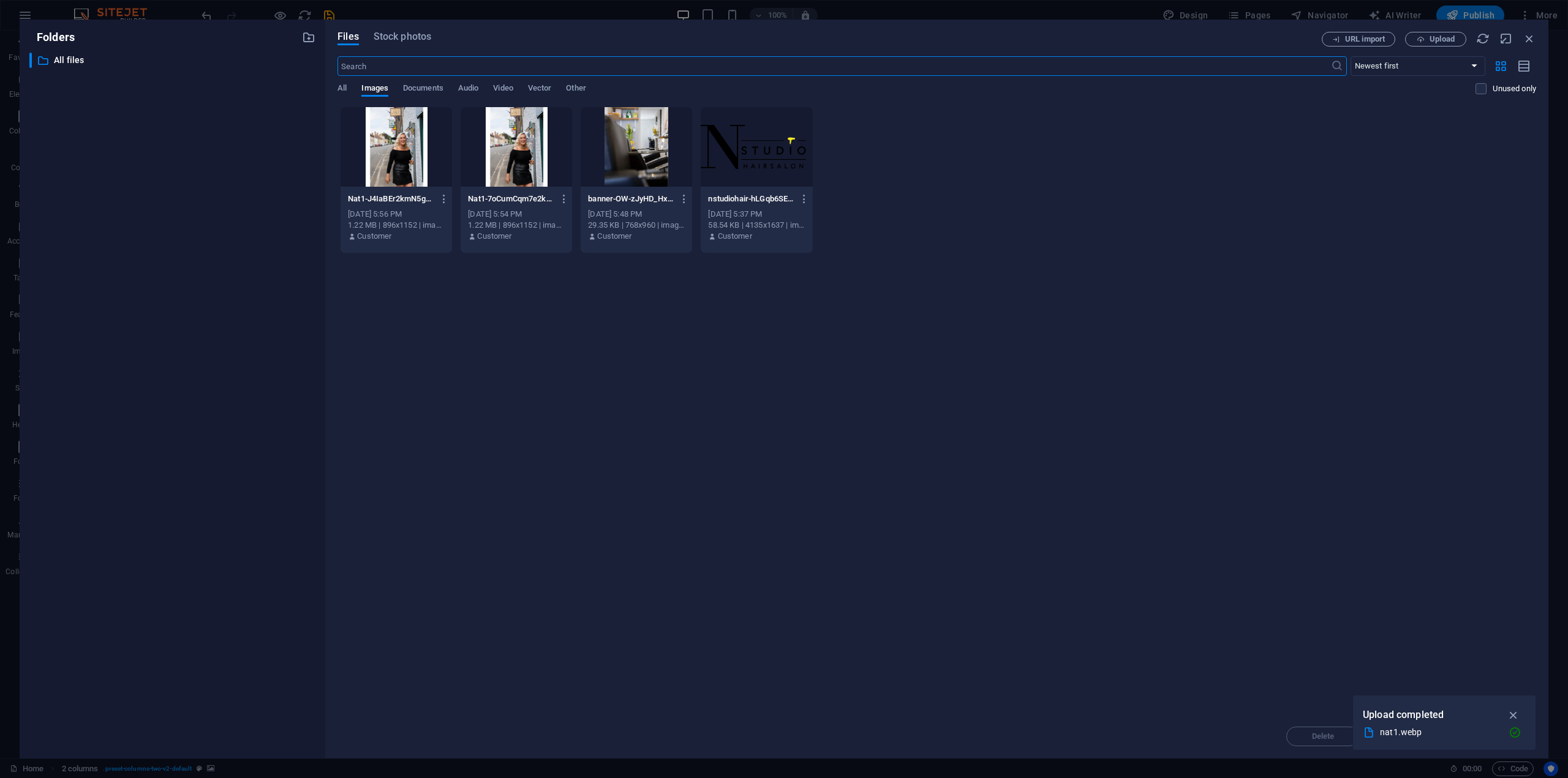
click at [436, 130] on div at bounding box center [396, 146] width 111 height 79
click at [436, 129] on div "1" at bounding box center [396, 146] width 111 height 79
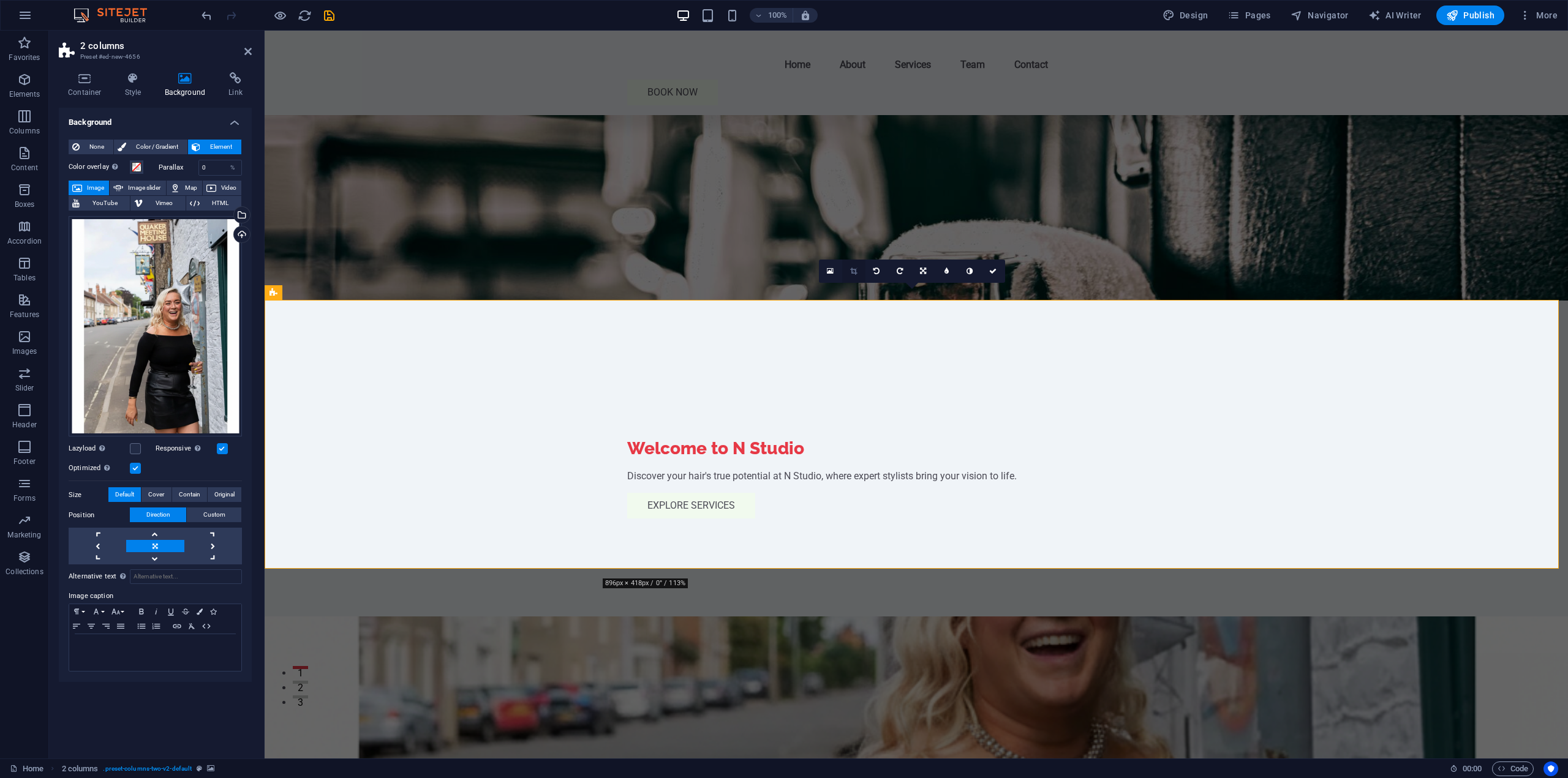
click at [853, 269] on icon at bounding box center [854, 271] width 7 height 7
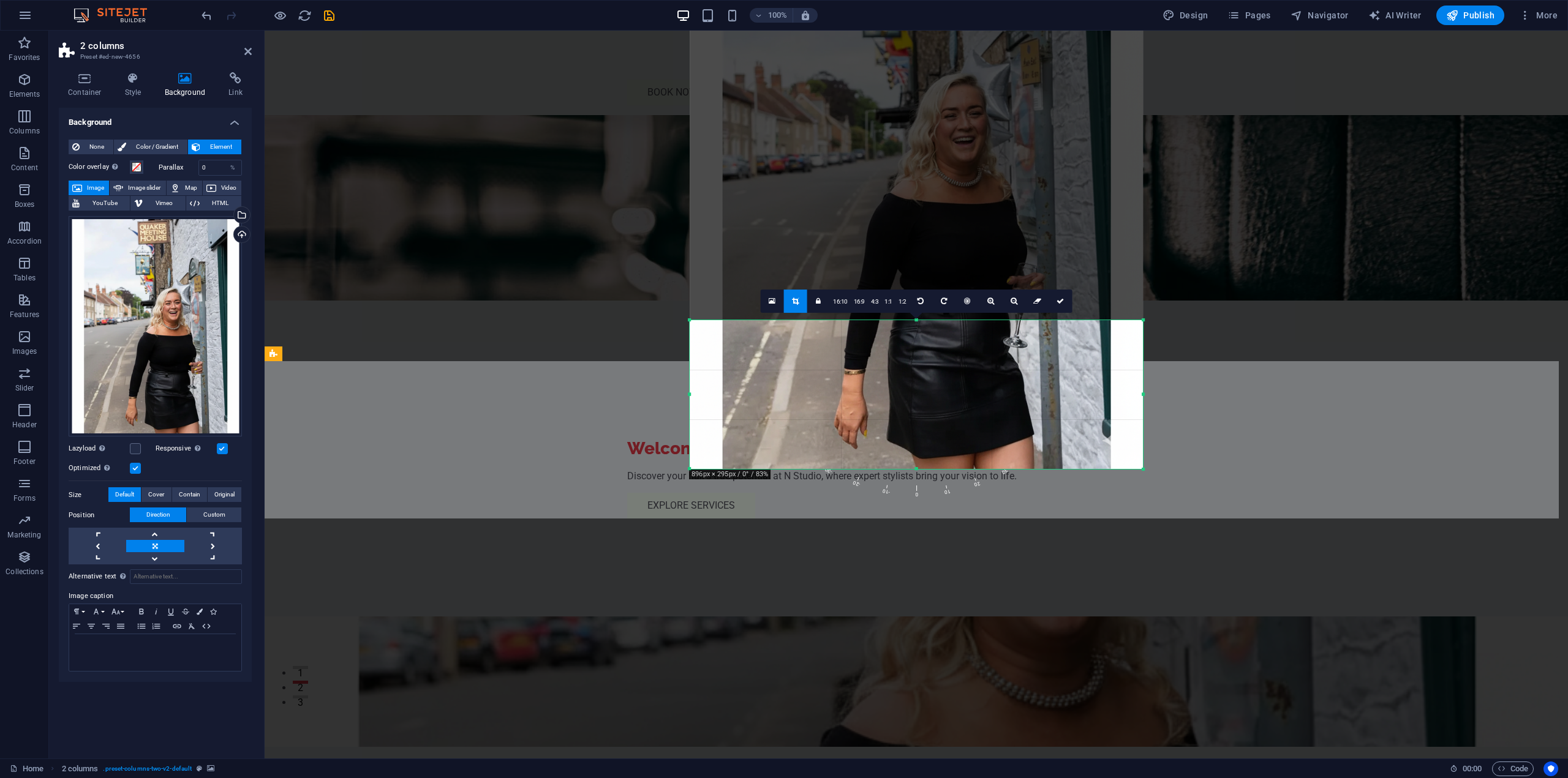
drag, startPoint x: 918, startPoint y: 102, endPoint x: 934, endPoint y: 539, distance: 437.3
click at [934, 539] on div "Text Container Container Menu Bar Menu Logo Image with text Placeholder Contain…" at bounding box center [916, 394] width 1303 height 728
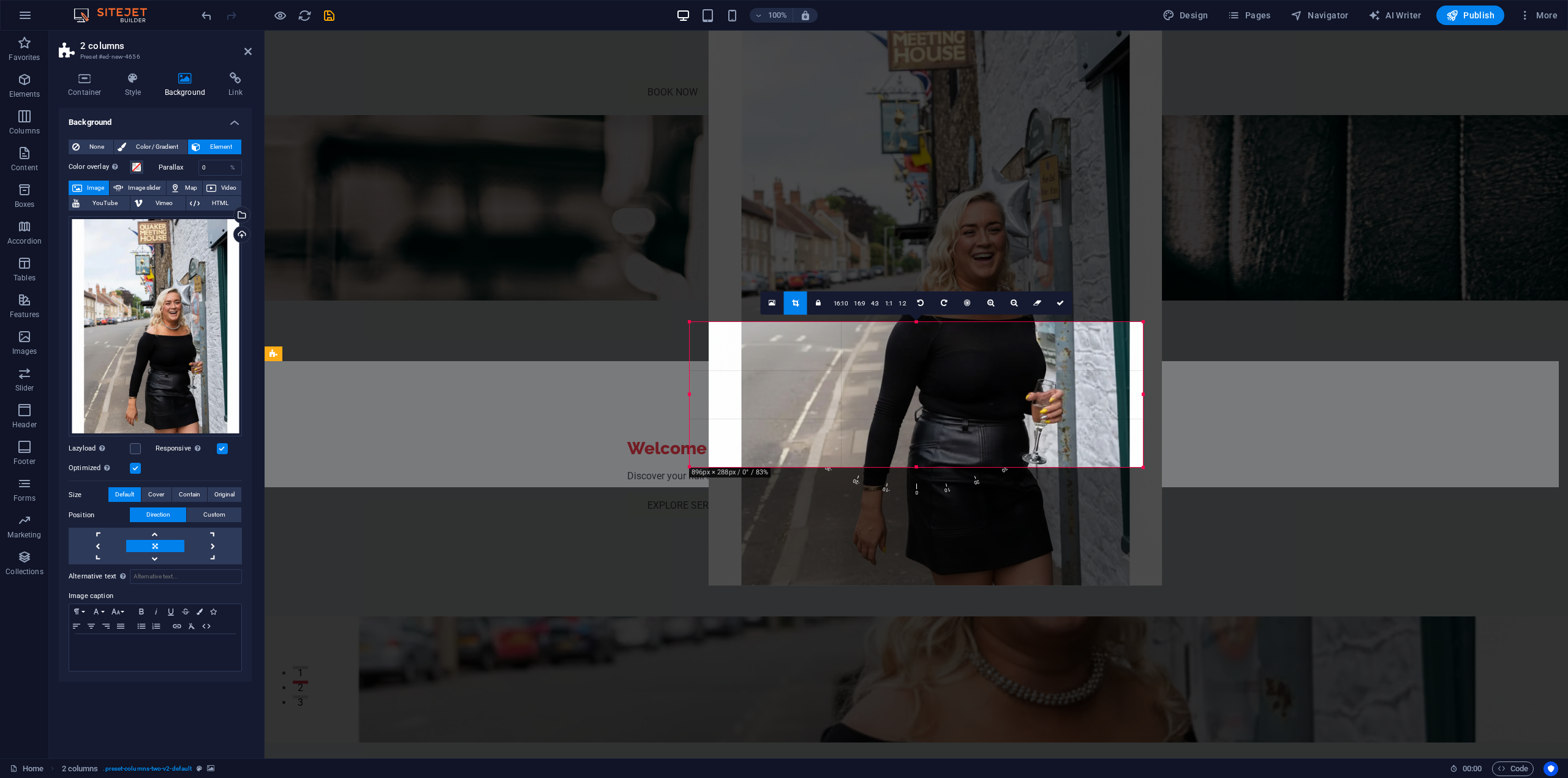
drag, startPoint x: 940, startPoint y: 426, endPoint x: 960, endPoint y: 560, distance: 135.5
click at [959, 560] on div at bounding box center [935, 294] width 454 height 582
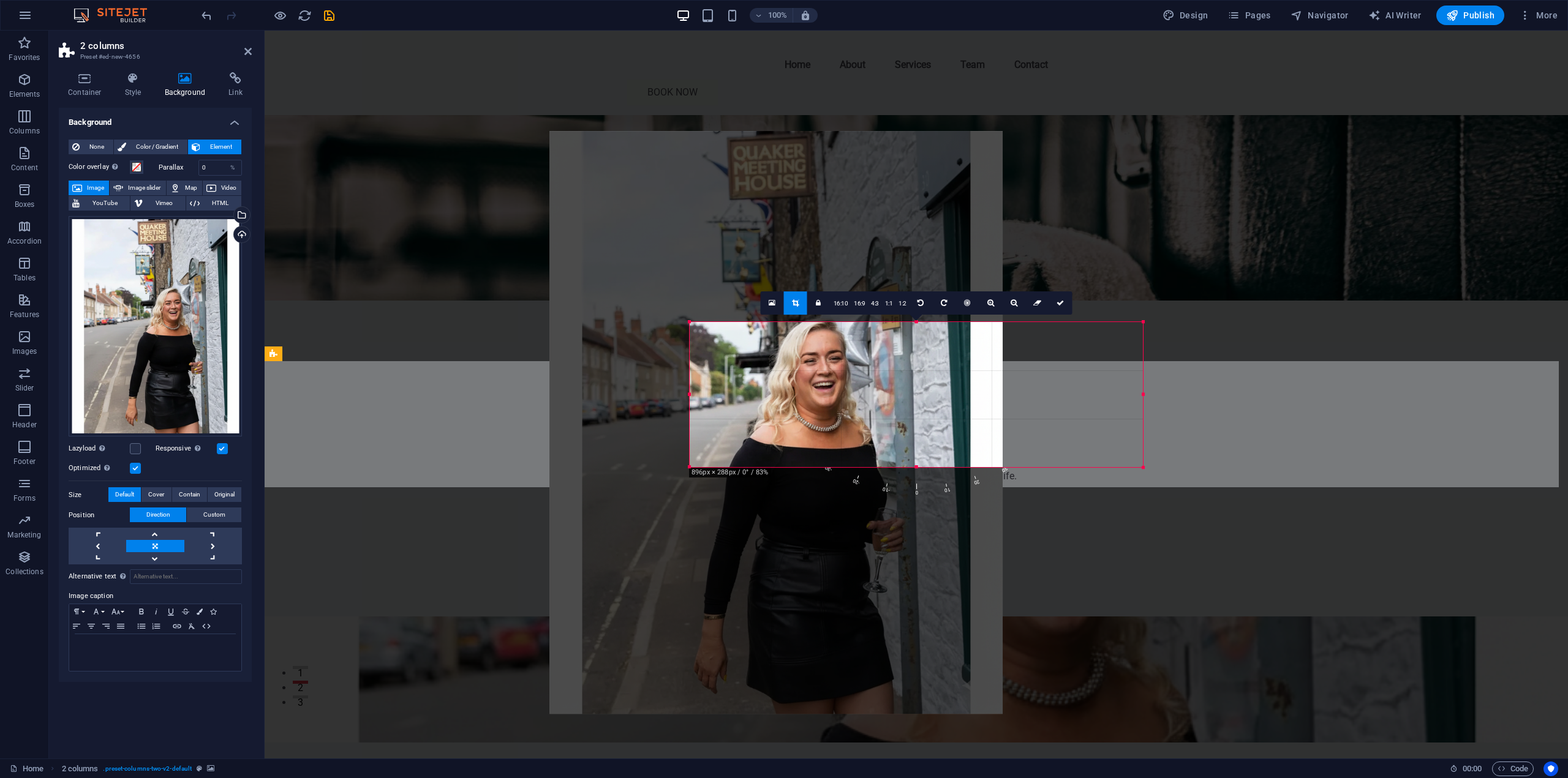
drag, startPoint x: 955, startPoint y: 385, endPoint x: 822, endPoint y: 460, distance: 152.7
click at [822, 460] on div at bounding box center [776, 423] width 454 height 582
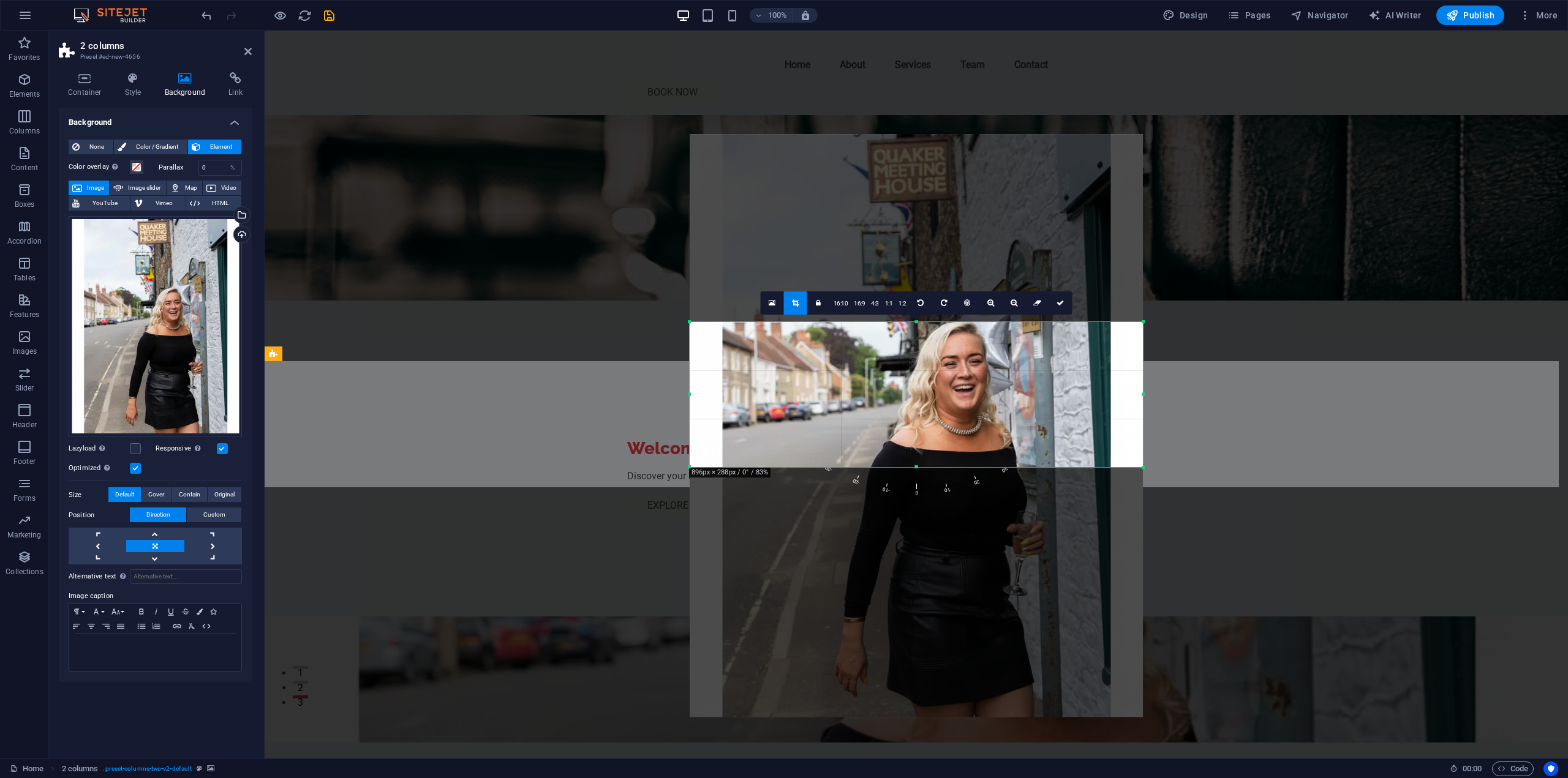
drag, startPoint x: 910, startPoint y: 411, endPoint x: 911, endPoint y: 402, distance: 9.1
click at [911, 402] on div at bounding box center [917, 425] width 454 height 582
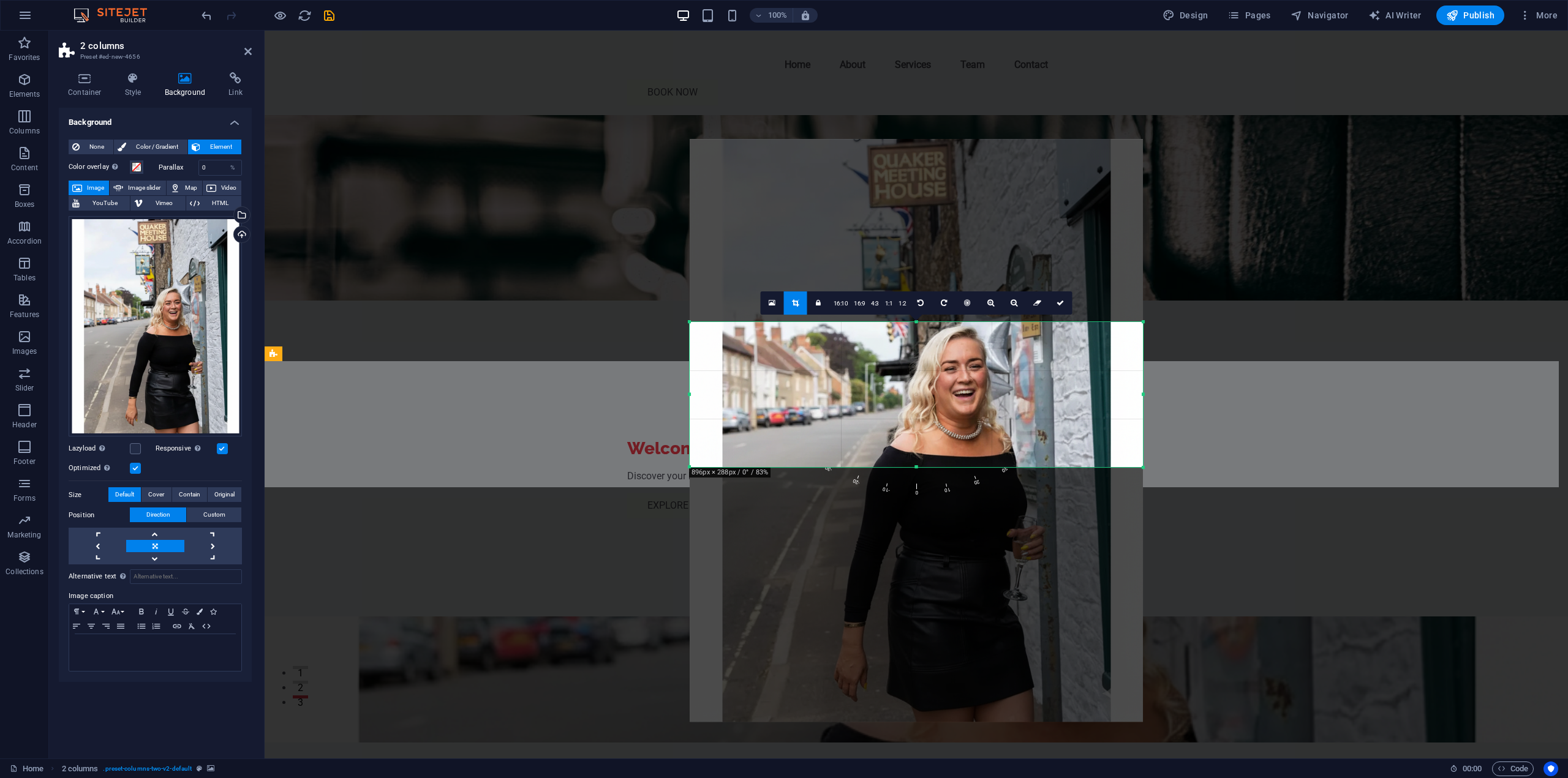
drag, startPoint x: 938, startPoint y: 378, endPoint x: 987, endPoint y: 363, distance: 51.2
click at [939, 383] on div at bounding box center [917, 430] width 454 height 582
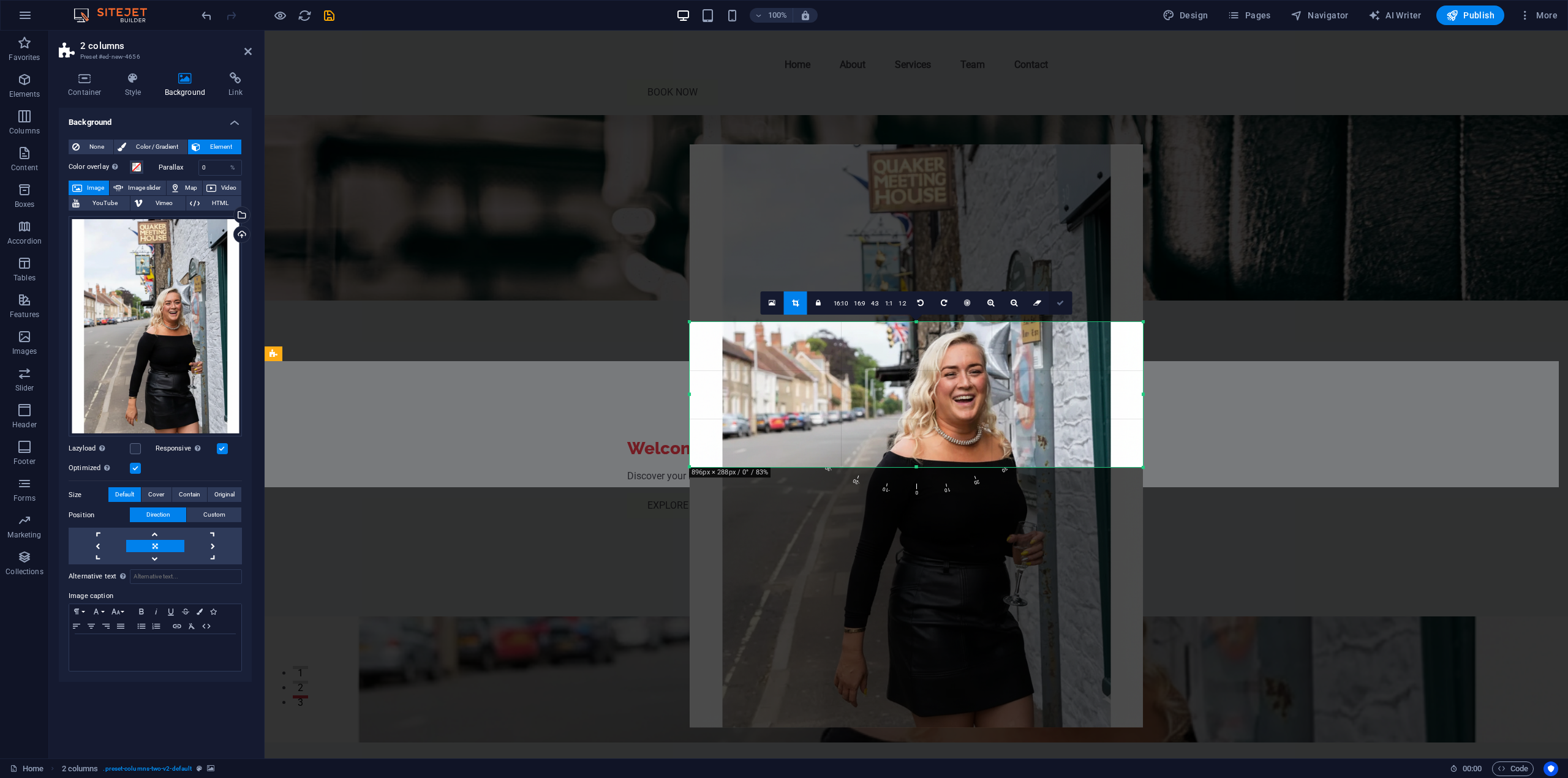
click at [1069, 304] on link at bounding box center [1061, 303] width 23 height 23
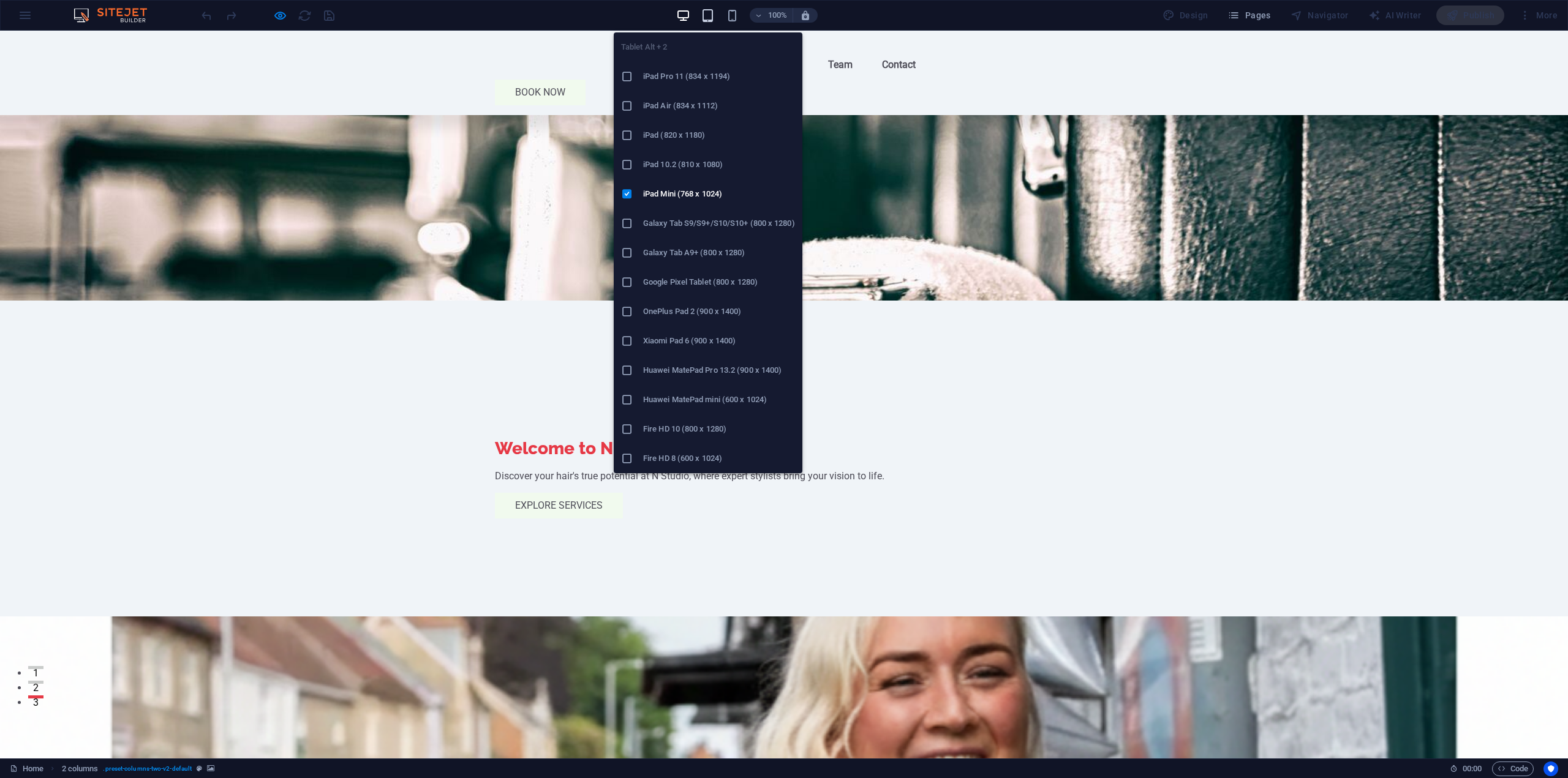
click at [714, 11] on icon "button" at bounding box center [708, 16] width 14 height 14
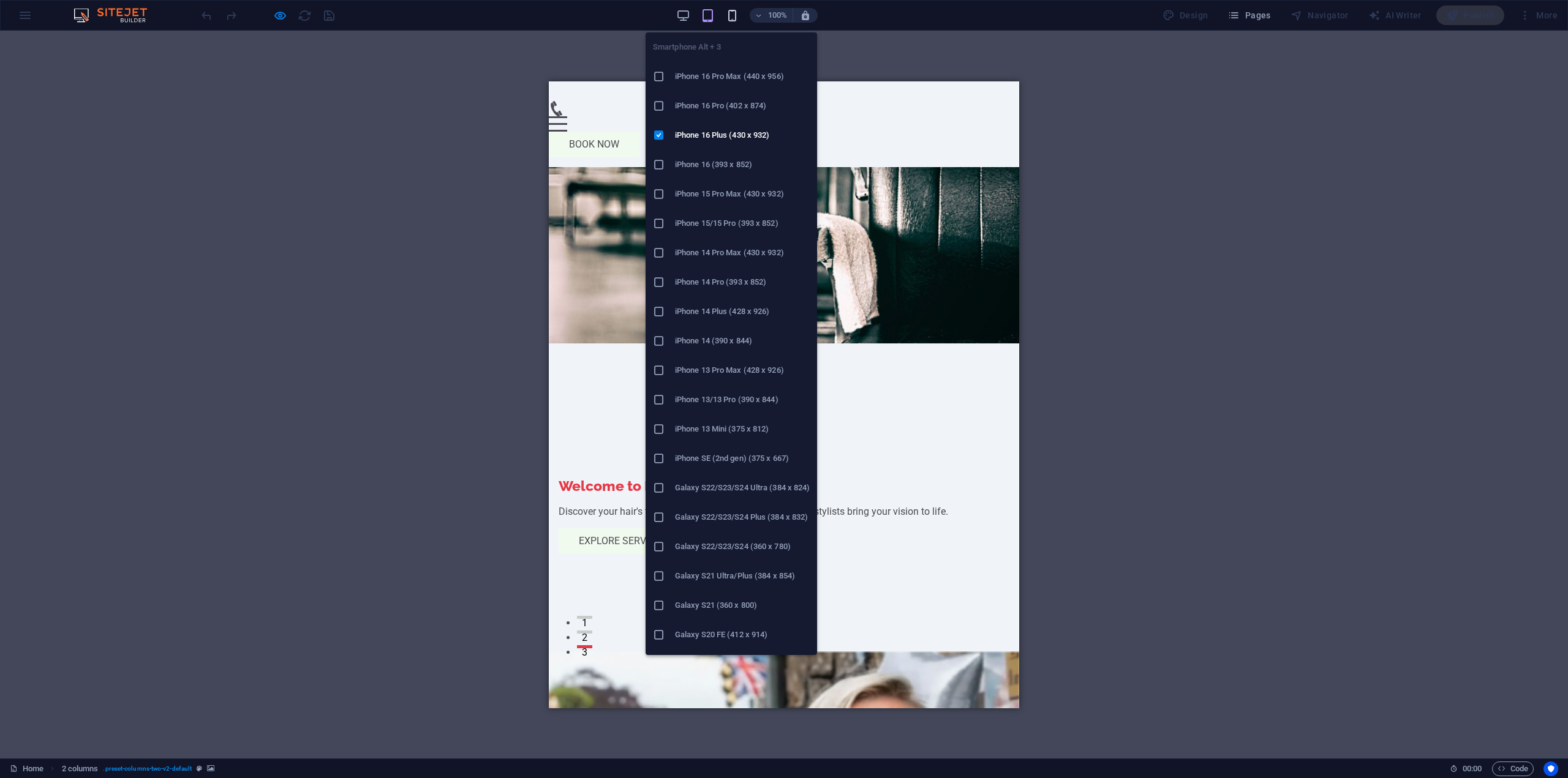
click at [726, 13] on span "button" at bounding box center [732, 16] width 15 height 14
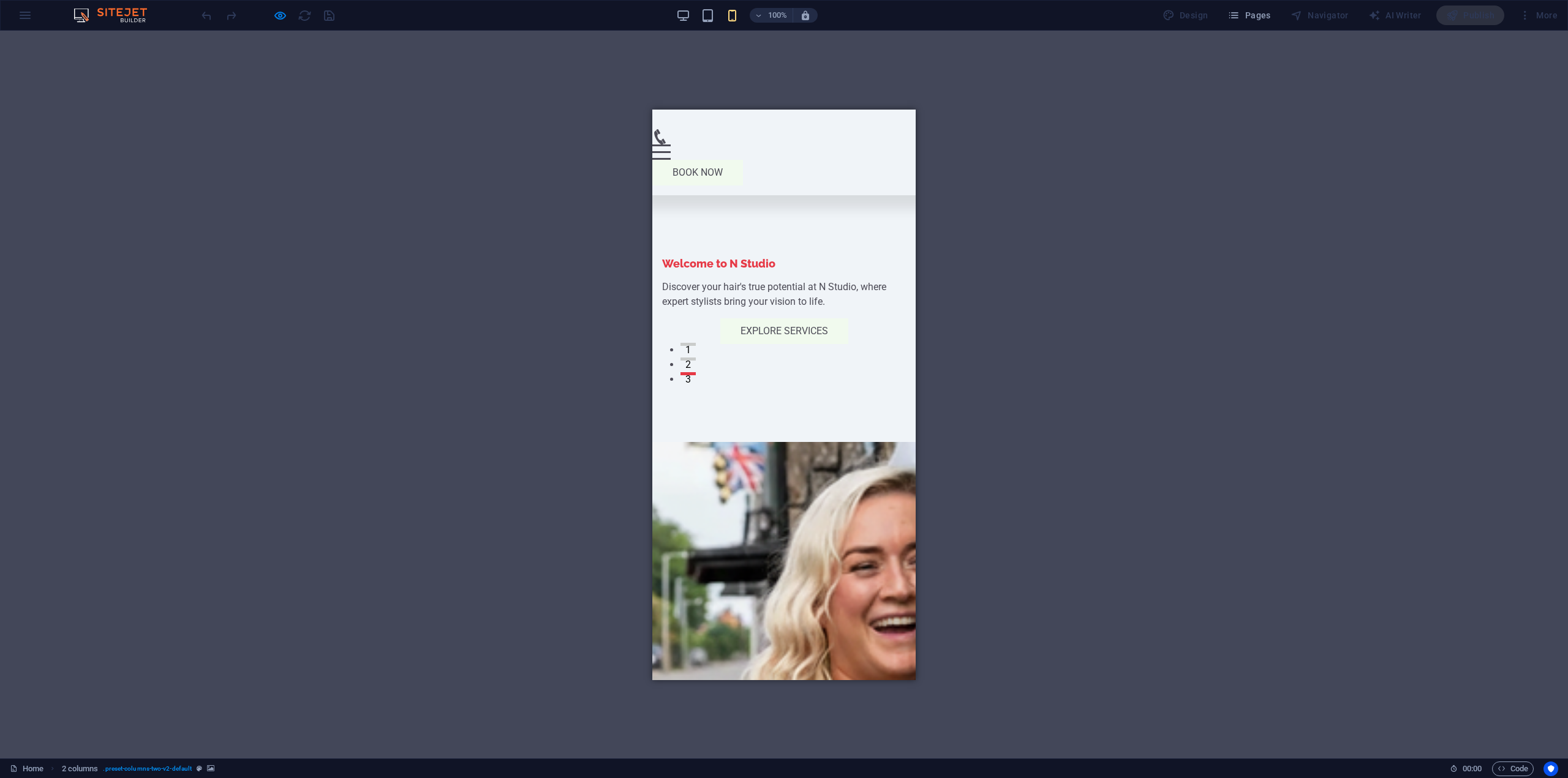
scroll to position [123, 0]
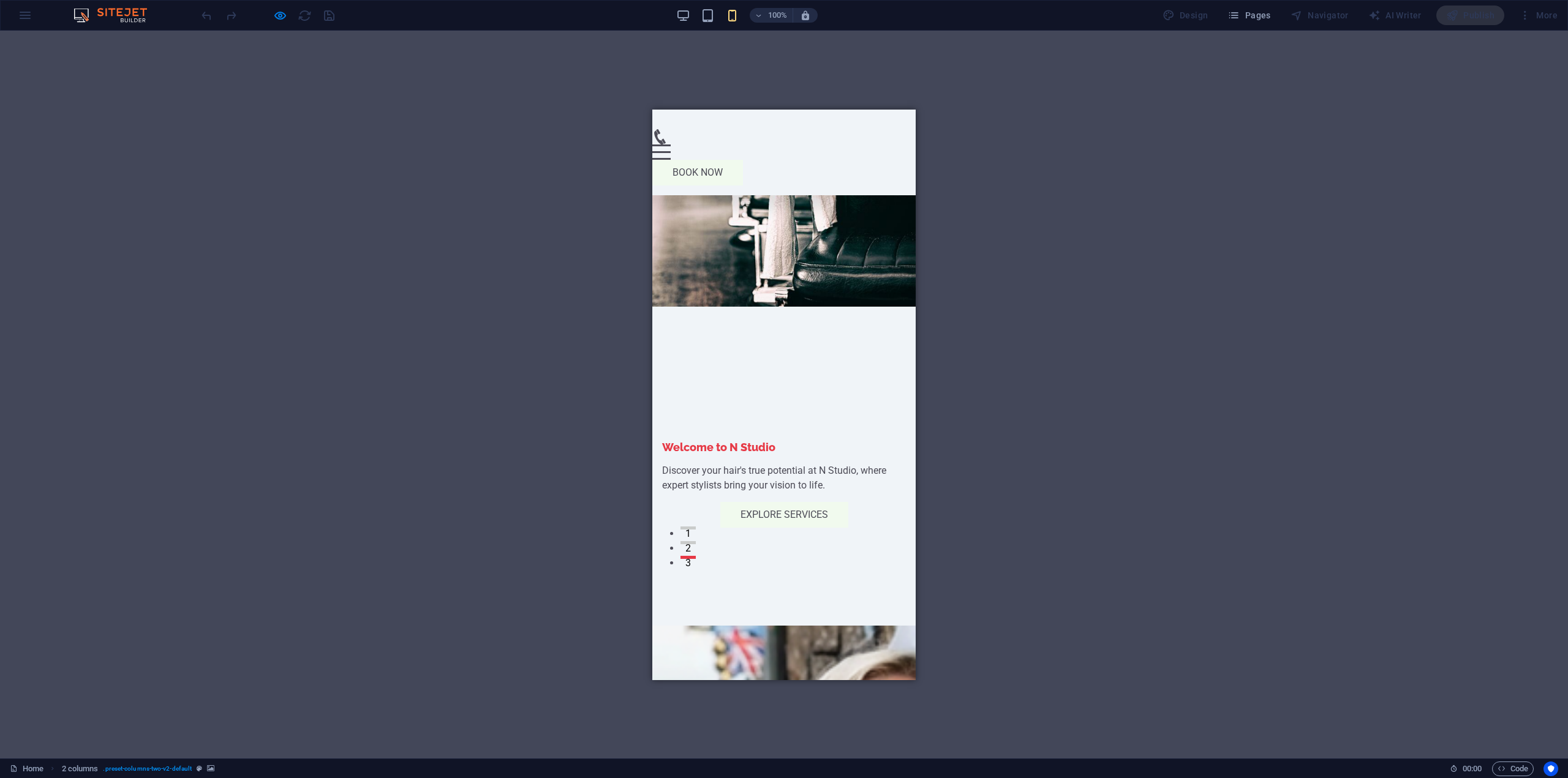
click at [718, 15] on div "100%" at bounding box center [746, 15] width 141 height 19
click at [715, 19] on icon "button" at bounding box center [708, 16] width 14 height 14
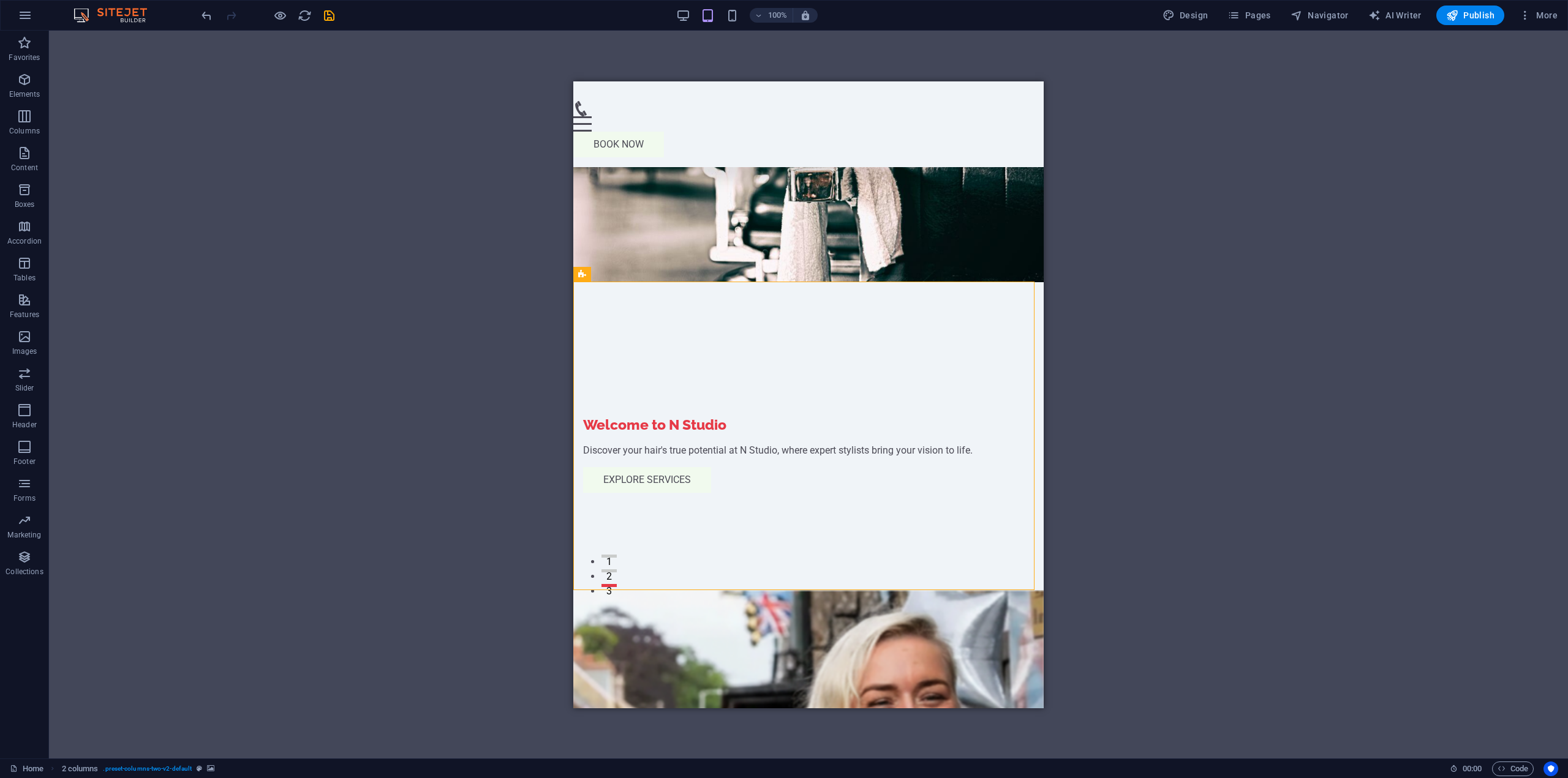
click at [1379, 382] on div "Text Container Container Menu Bar Menu Logo Image with text Placeholder Contain…" at bounding box center [809, 394] width 1519 height 728
click at [207, 21] on icon "undo" at bounding box center [206, 16] width 14 height 14
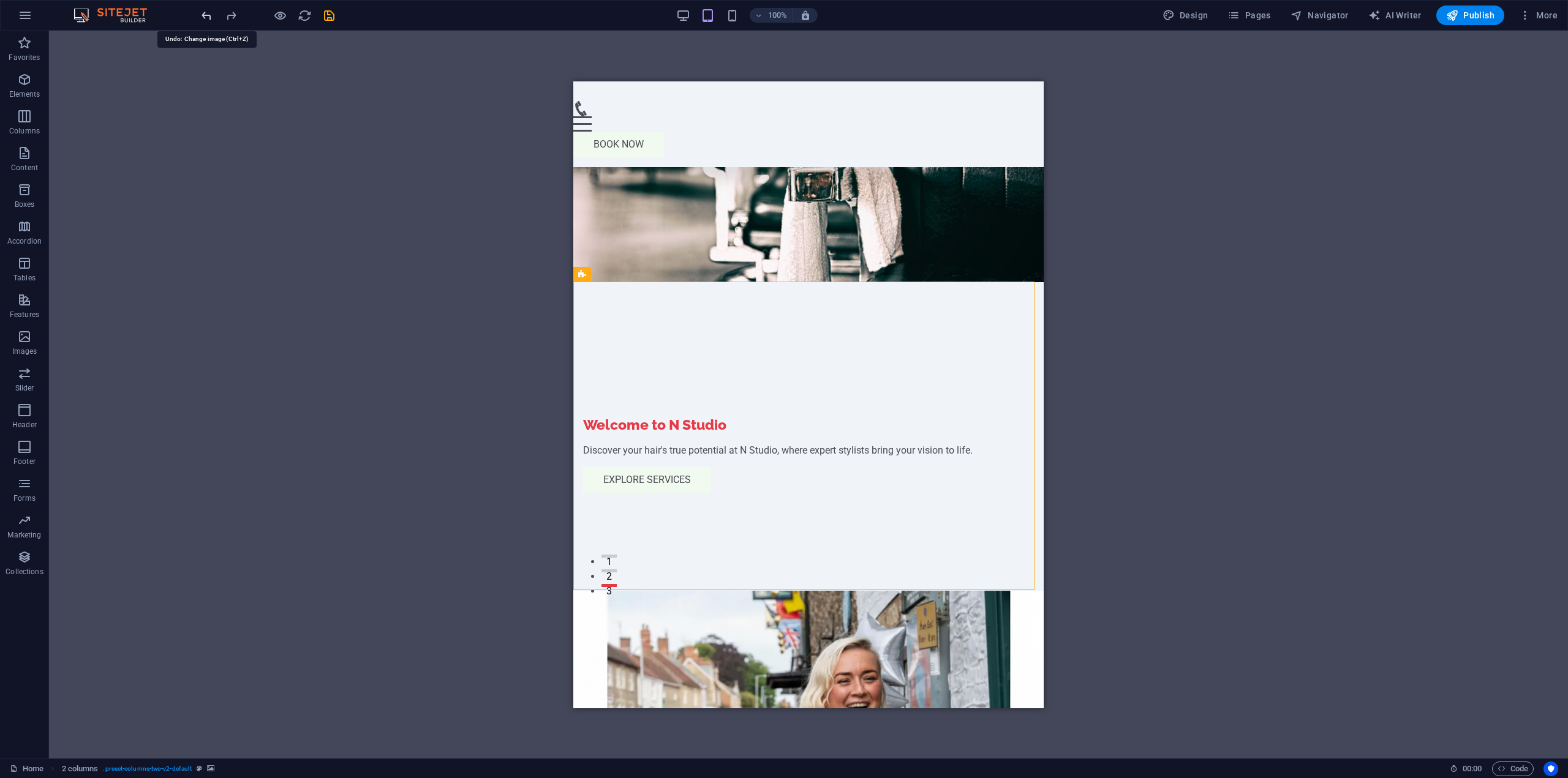
click at [203, 11] on icon "undo" at bounding box center [206, 16] width 14 height 14
click at [308, 10] on icon "reload" at bounding box center [304, 16] width 14 height 14
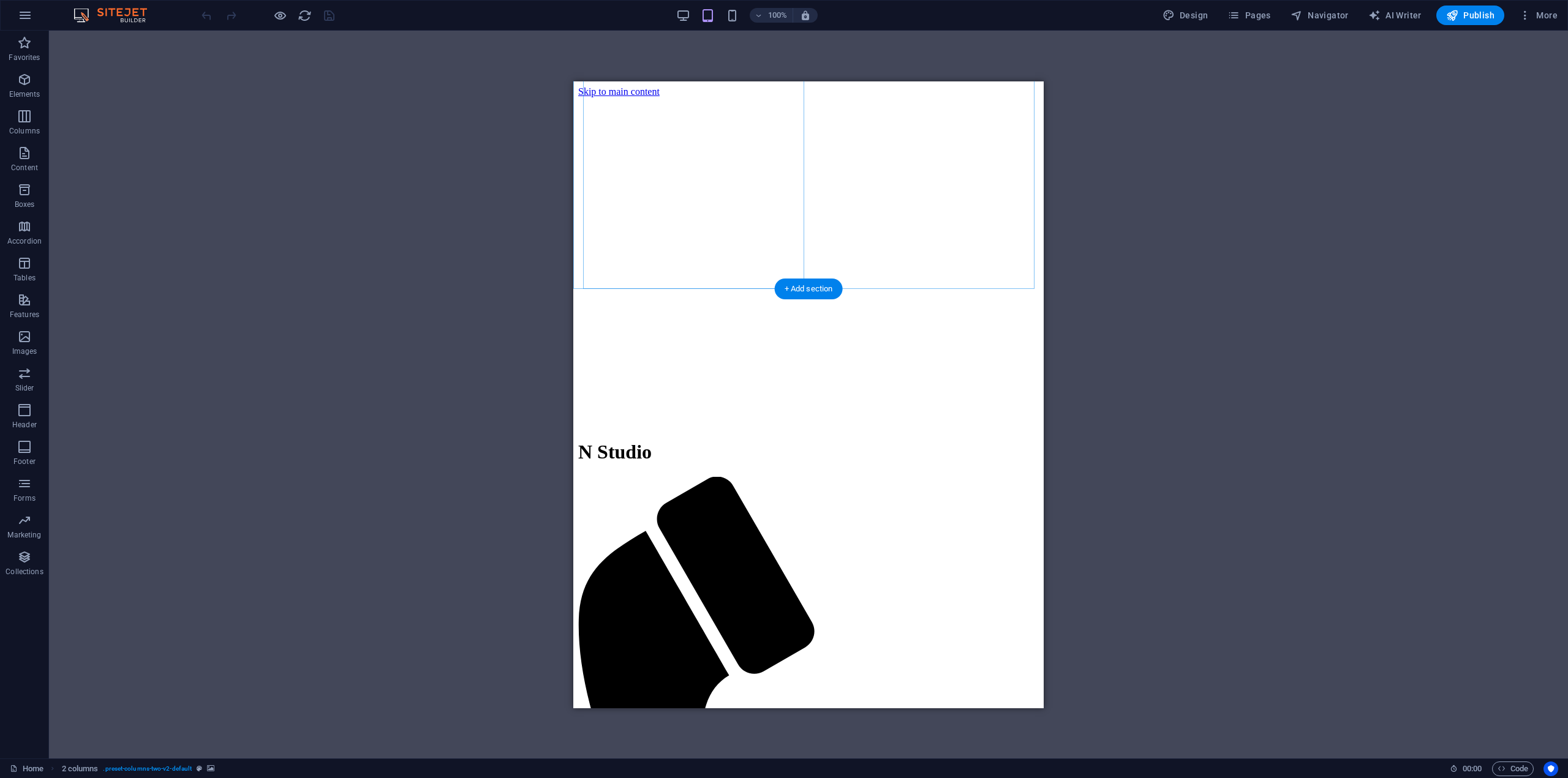
scroll to position [0, 0]
click at [686, 19] on icon "button" at bounding box center [683, 16] width 14 height 14
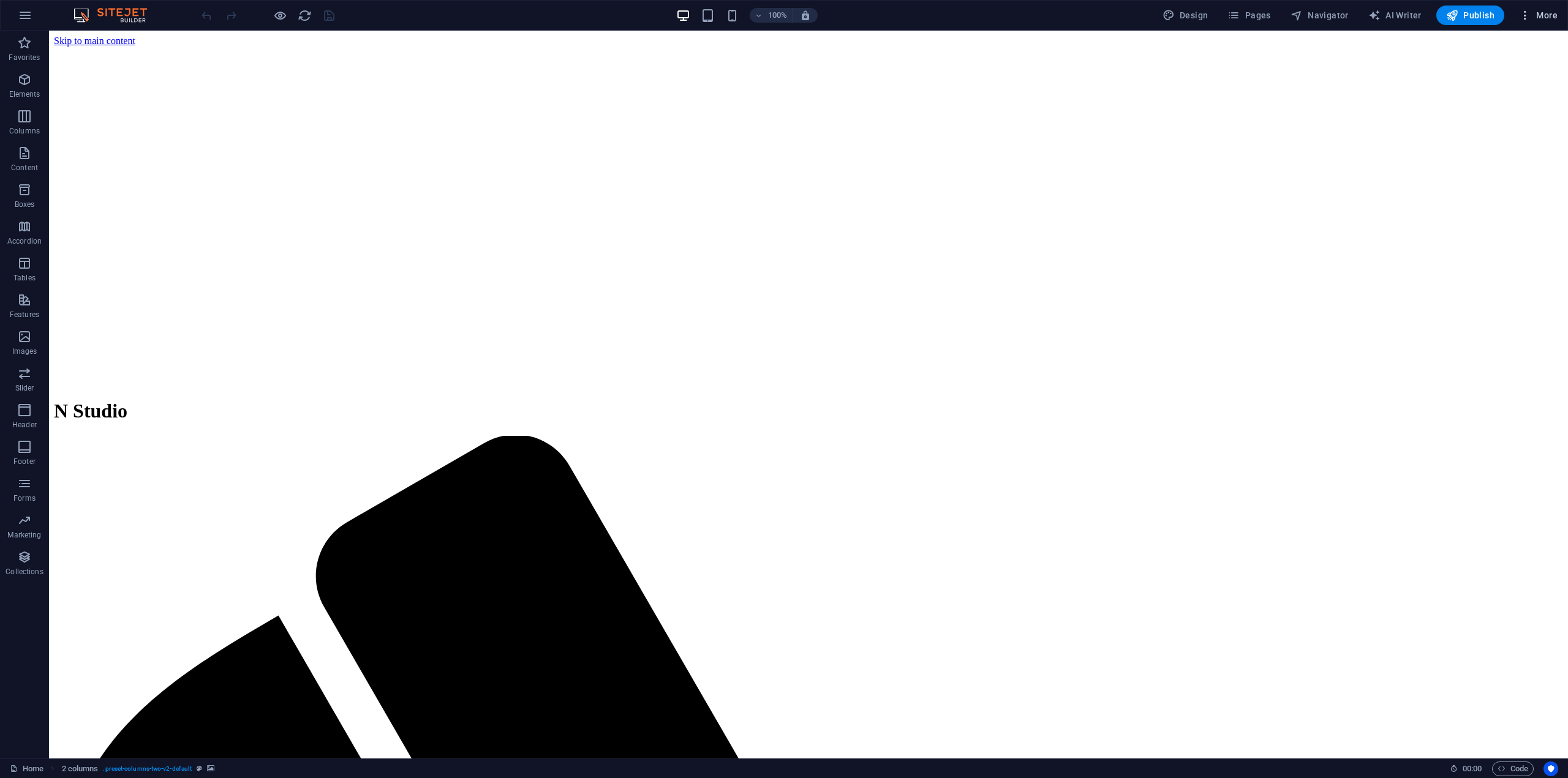
click at [1526, 17] on icon "button" at bounding box center [1526, 15] width 12 height 12
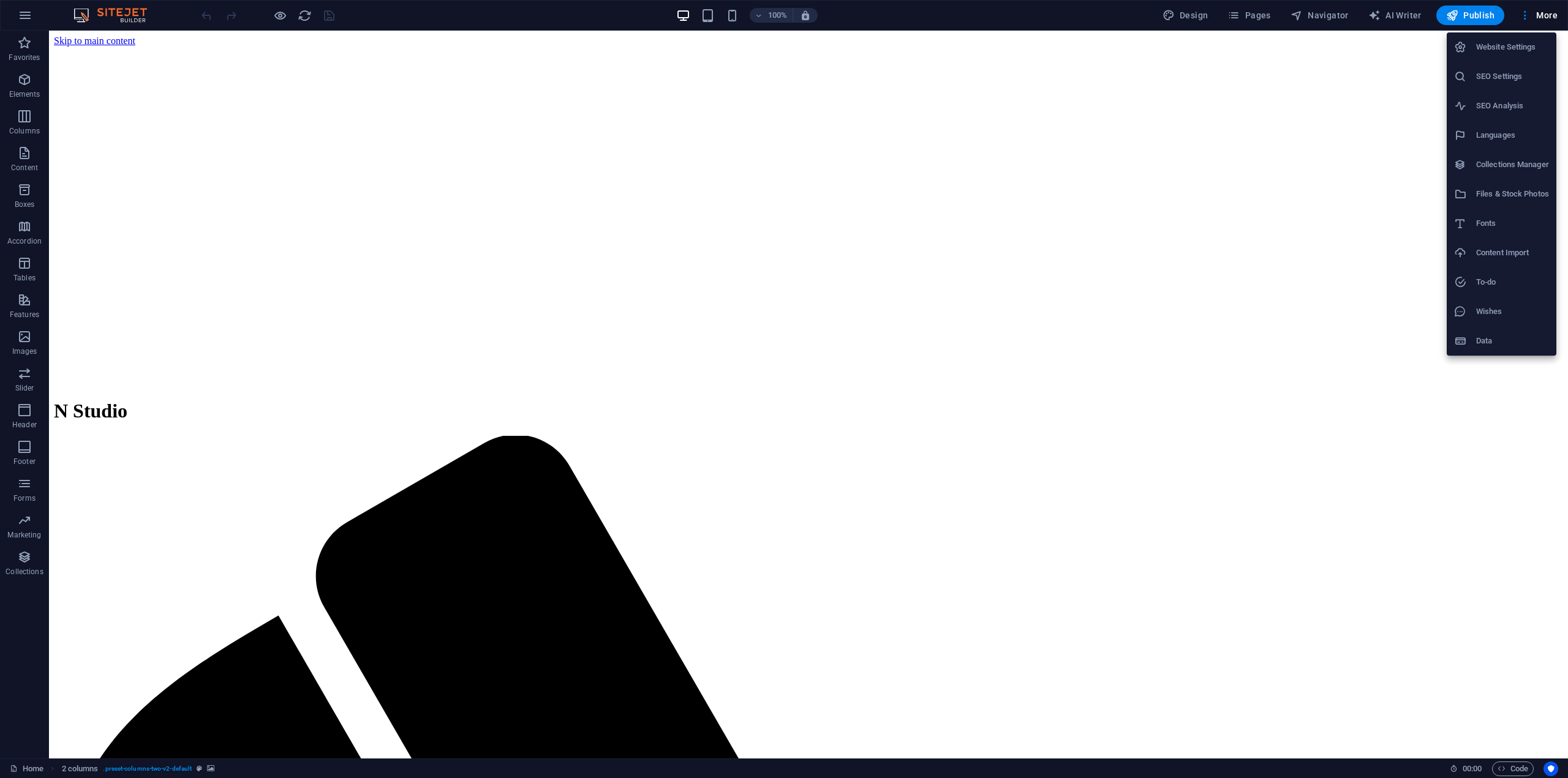
click at [1470, 762] on div at bounding box center [784, 389] width 1568 height 778
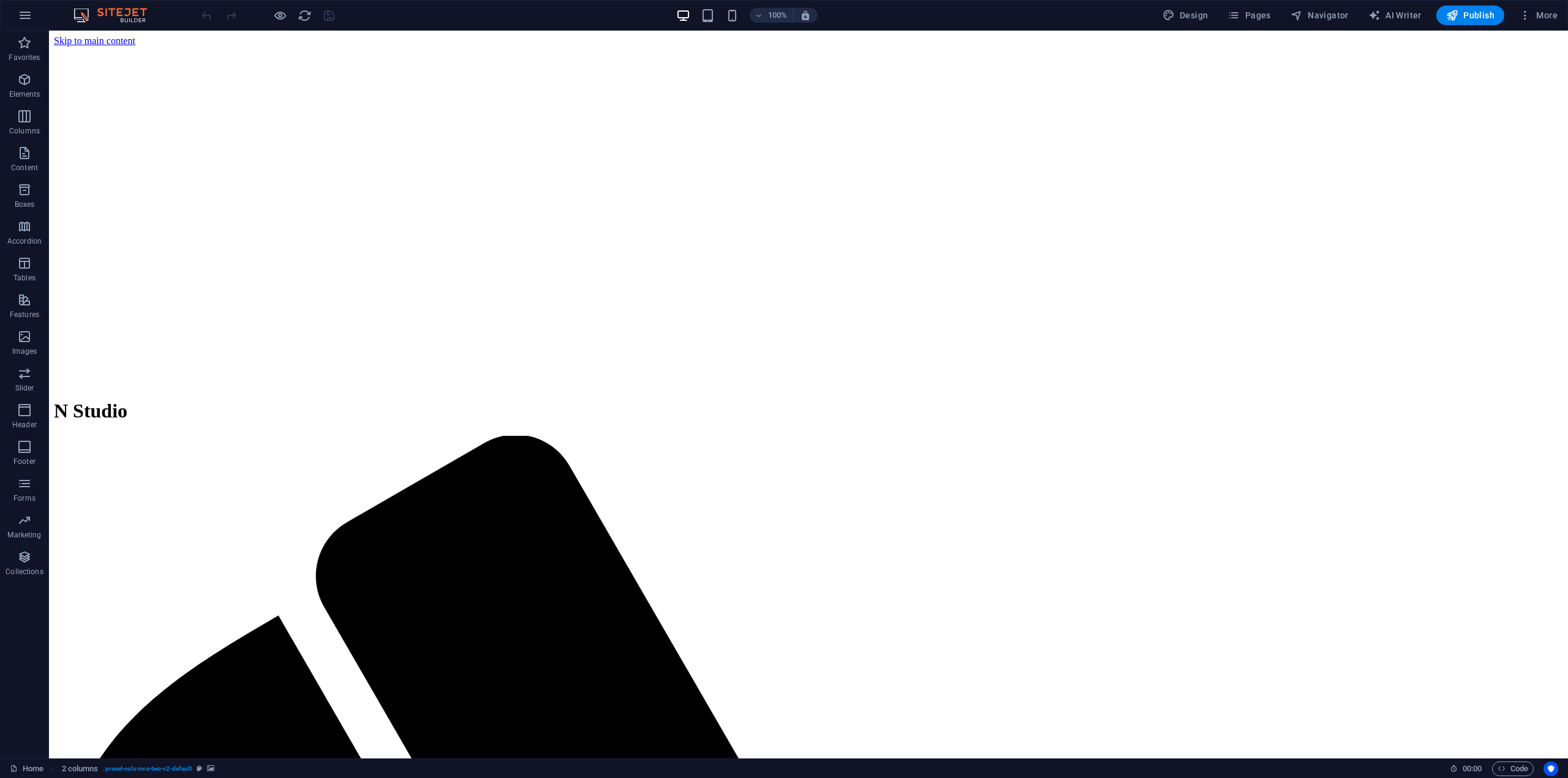
click at [1445, 771] on div "Website Settings SEO Settings SEO Analysis Languages Collections Manager Files …" at bounding box center [784, 393] width 1568 height 771
click at [1204, 11] on span "Design" at bounding box center [1186, 15] width 46 height 12
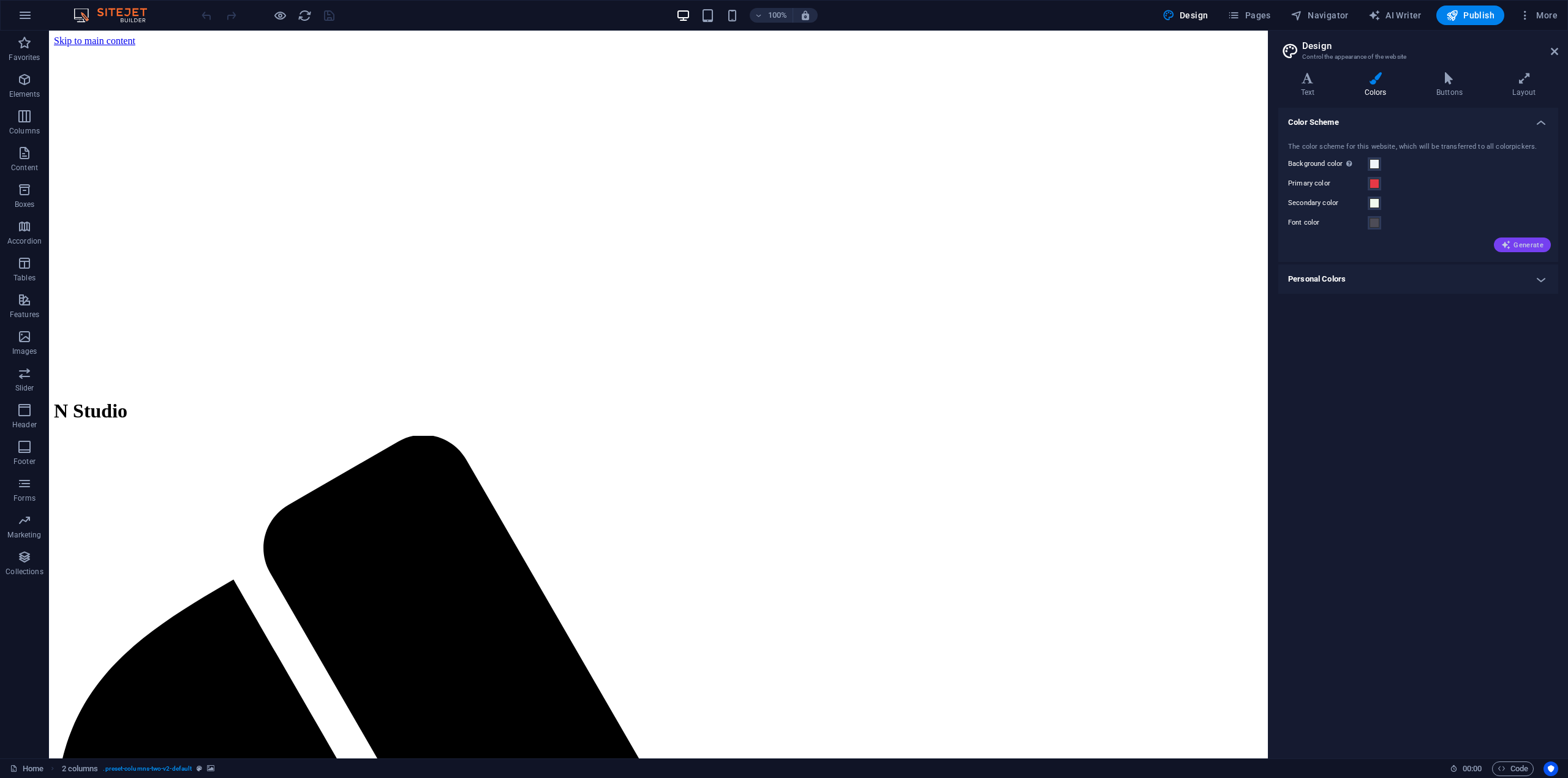
click at [1505, 245] on icon "button" at bounding box center [1506, 244] width 10 height 10
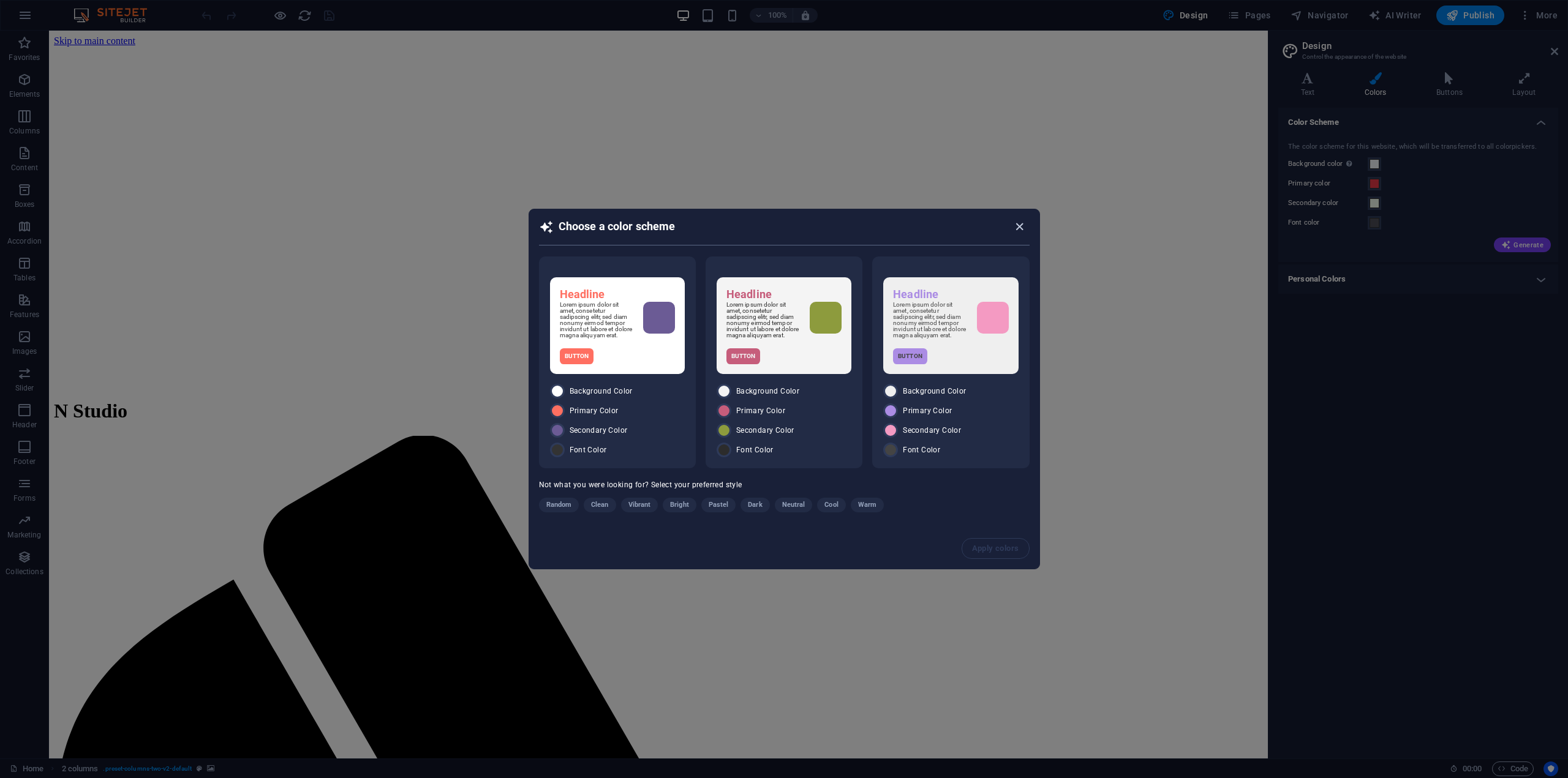
click at [1016, 222] on icon "button" at bounding box center [1020, 227] width 14 height 14
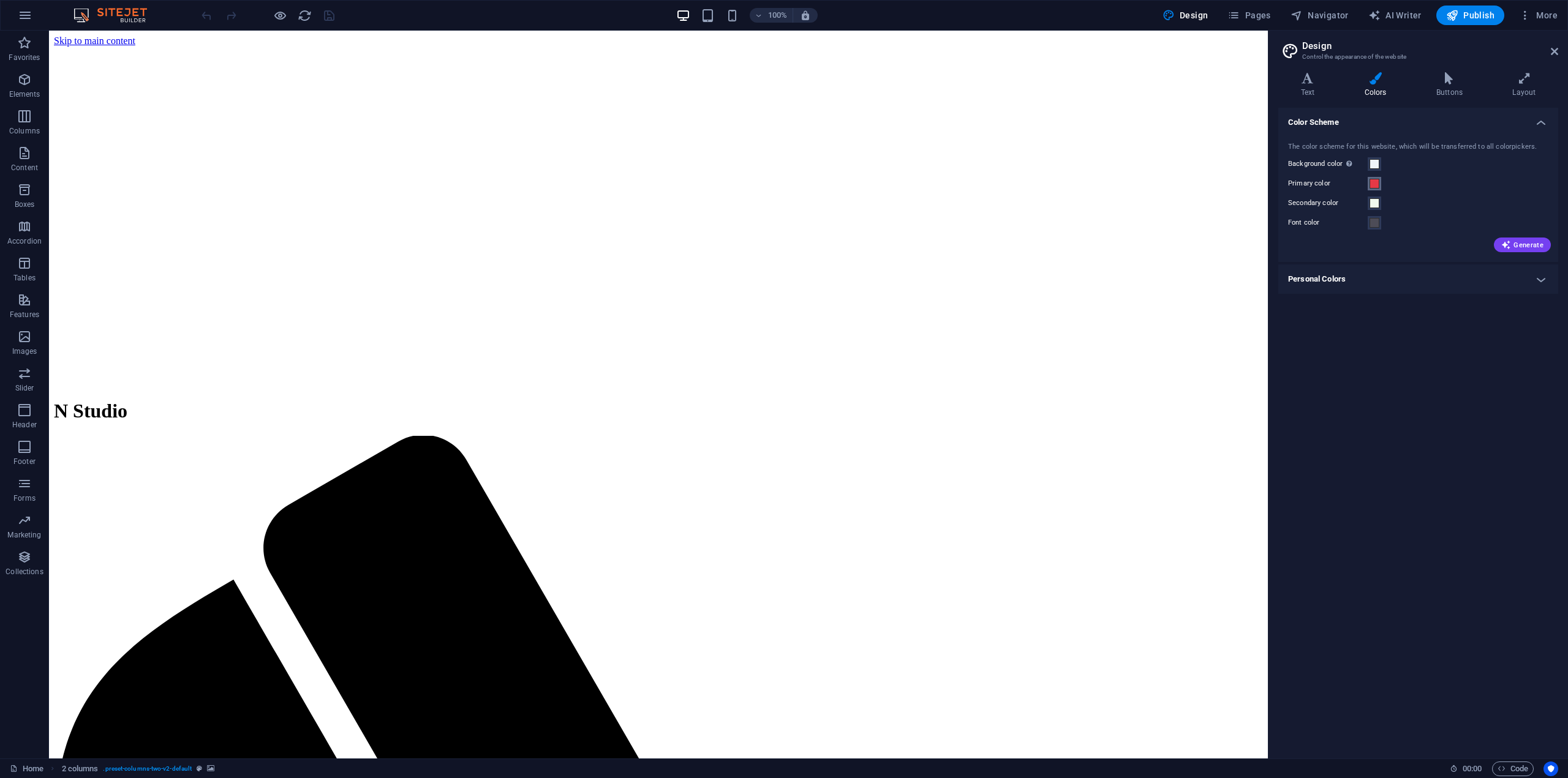
click at [1369, 184] on button "Primary color" at bounding box center [1374, 183] width 13 height 13
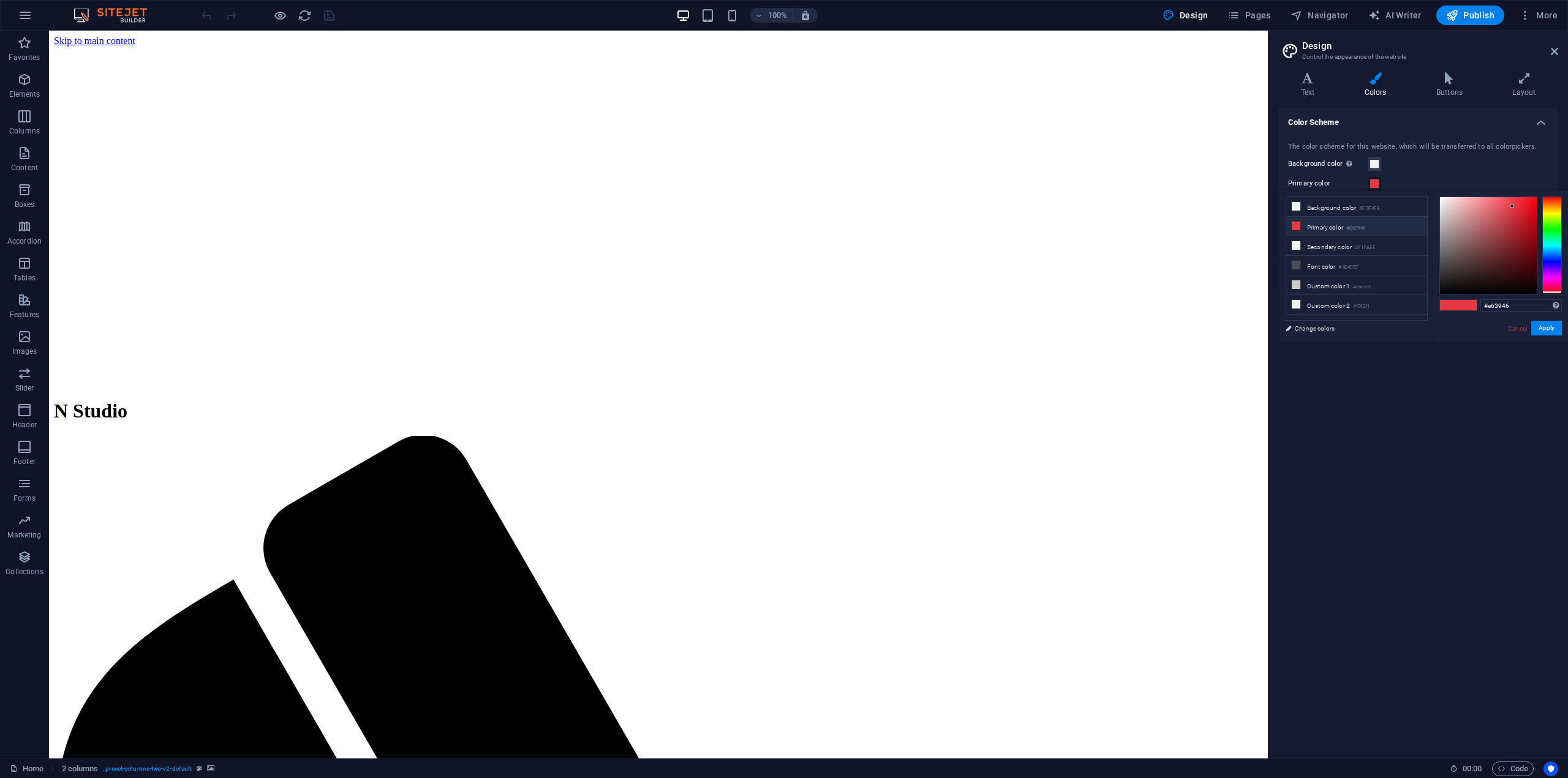
click at [1322, 224] on li "Primary color #E63946" at bounding box center [1357, 227] width 141 height 19
drag, startPoint x: 1458, startPoint y: 303, endPoint x: 1434, endPoint y: 303, distance: 24.0
click at [1436, 303] on div "#e63946 Supported formats #0852ed rgb(8, 82, 237) rgba(8, 82, 237, 90%) hsv(221…" at bounding box center [1500, 355] width 135 height 330
paste input "F4E920"
type input "#f4e920"
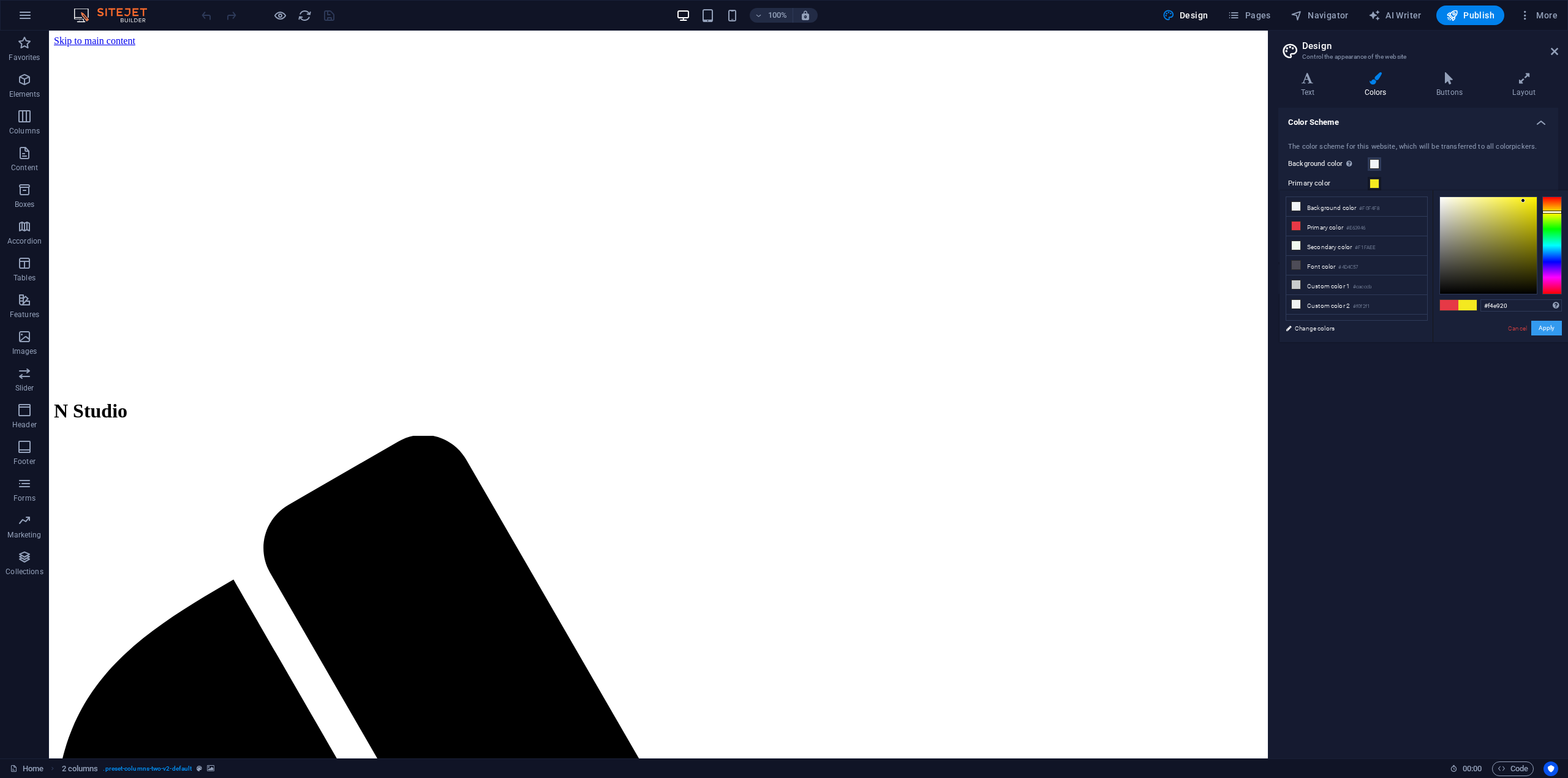
click at [1542, 330] on button "Apply" at bounding box center [1547, 328] width 31 height 15
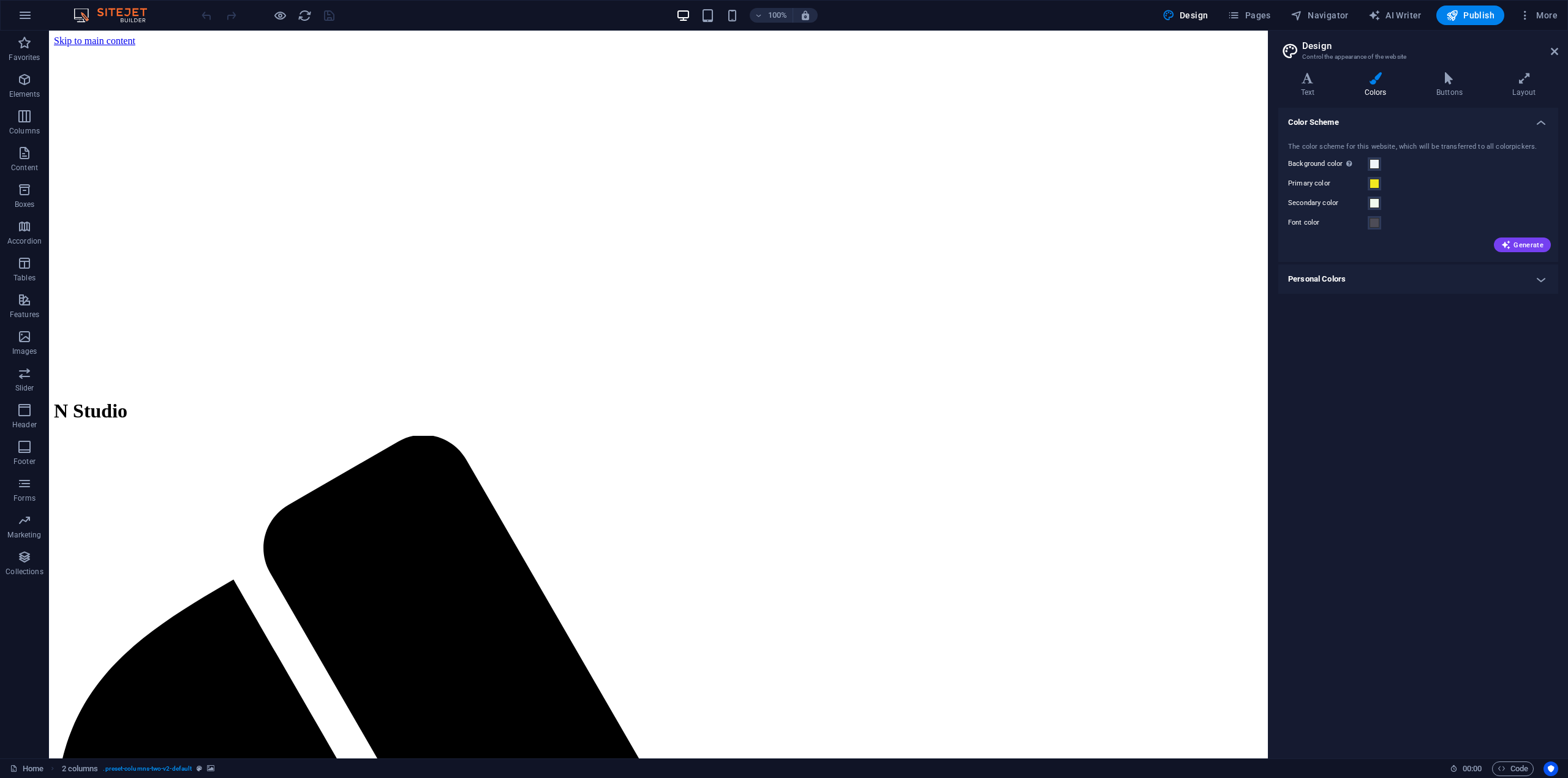
click at [1554, 44] on h2 "Design" at bounding box center [1430, 46] width 256 height 11
click at [1553, 45] on h2 "Design" at bounding box center [1430, 46] width 256 height 11
click at [1553, 49] on icon at bounding box center [1555, 51] width 7 height 10
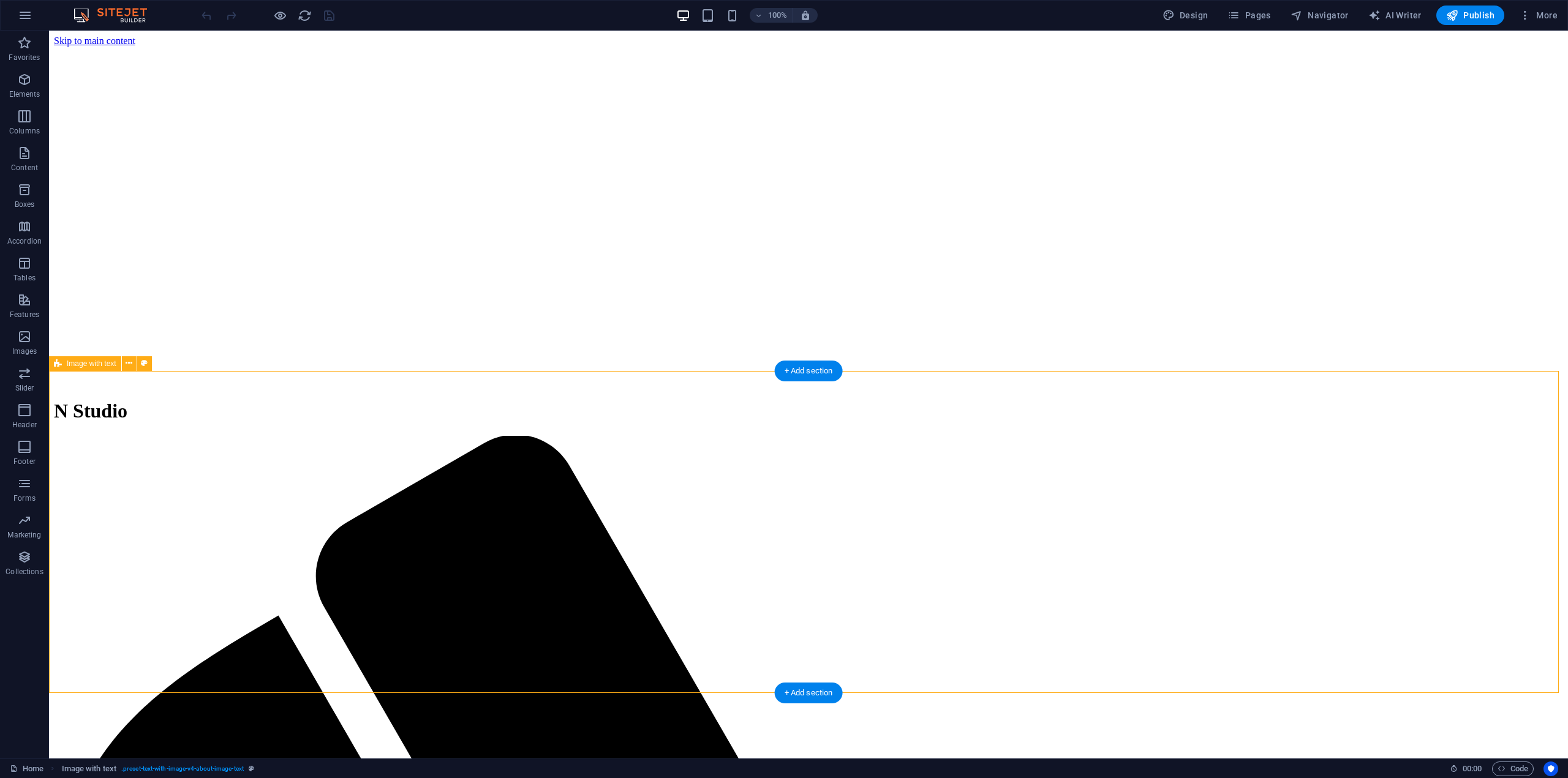
click at [414, 47] on figure at bounding box center [808, 47] width 1510 height 0
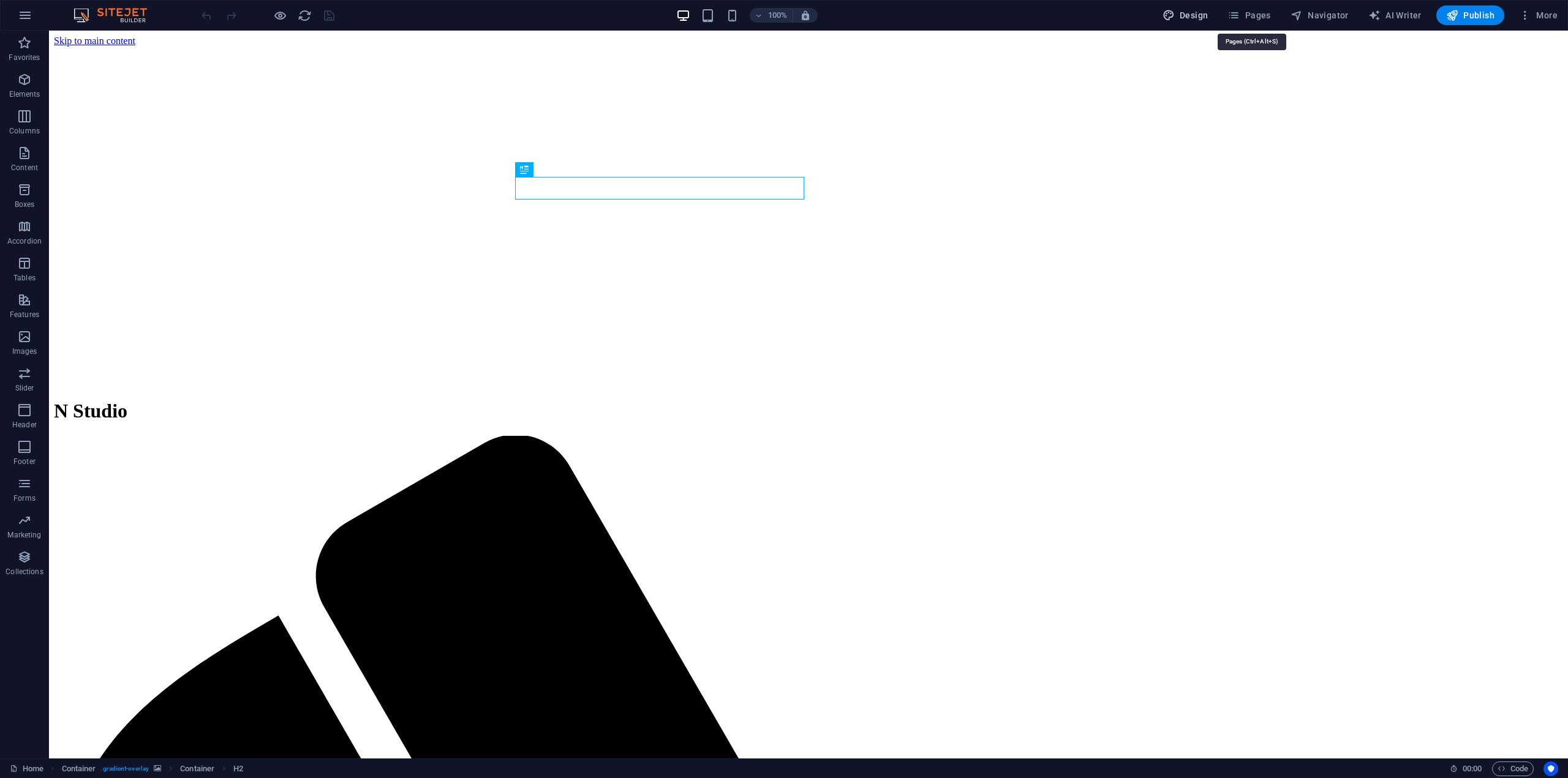
click at [1207, 16] on span "Design" at bounding box center [1186, 15] width 46 height 12
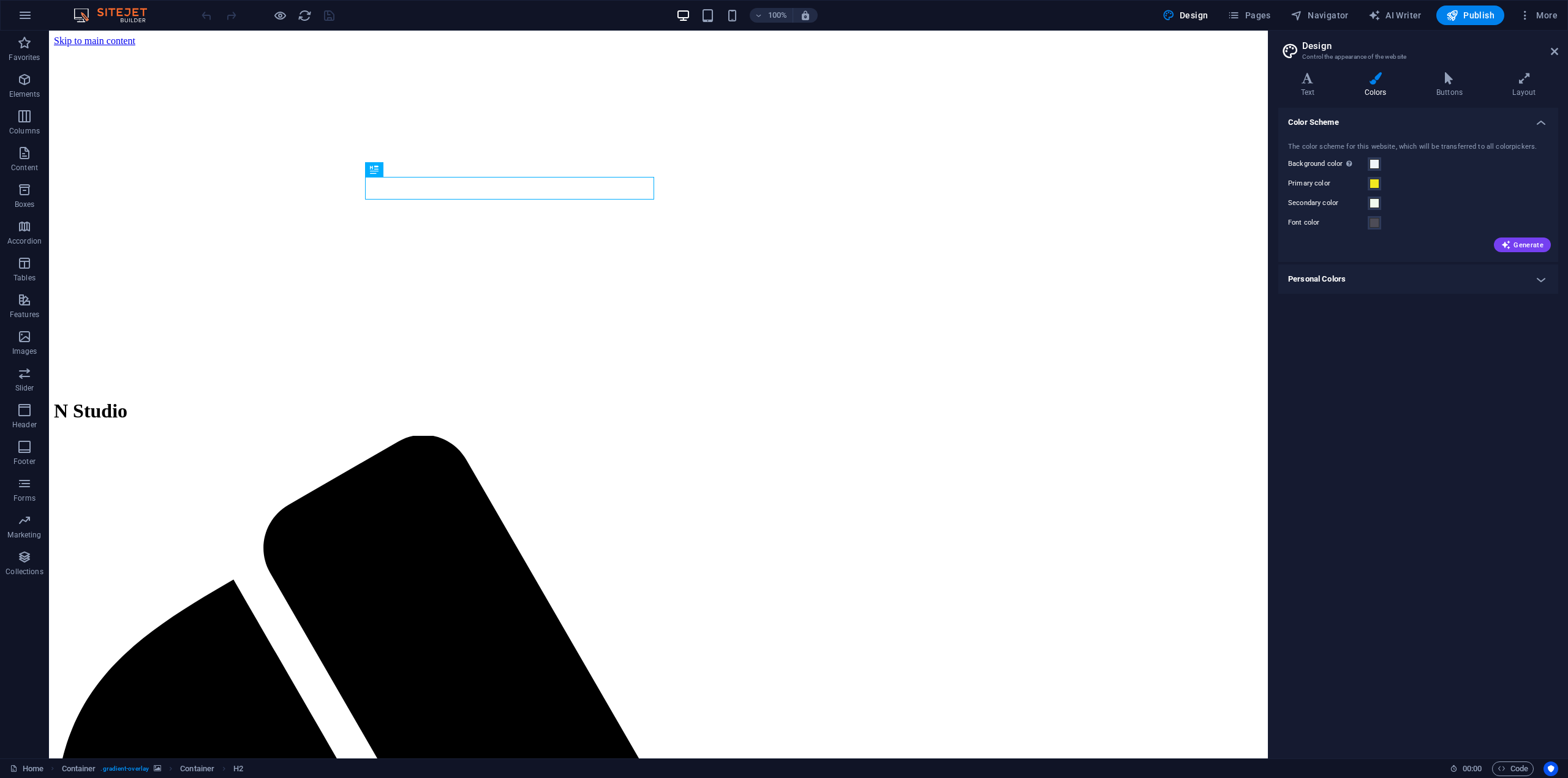
click at [1369, 277] on h4 "Personal Colors" at bounding box center [1418, 279] width 280 height 29
click at [1369, 277] on h4 "Personal Colors" at bounding box center [1418, 275] width 280 height 22
click at [1302, 86] on h4 "Text" at bounding box center [1310, 85] width 64 height 26
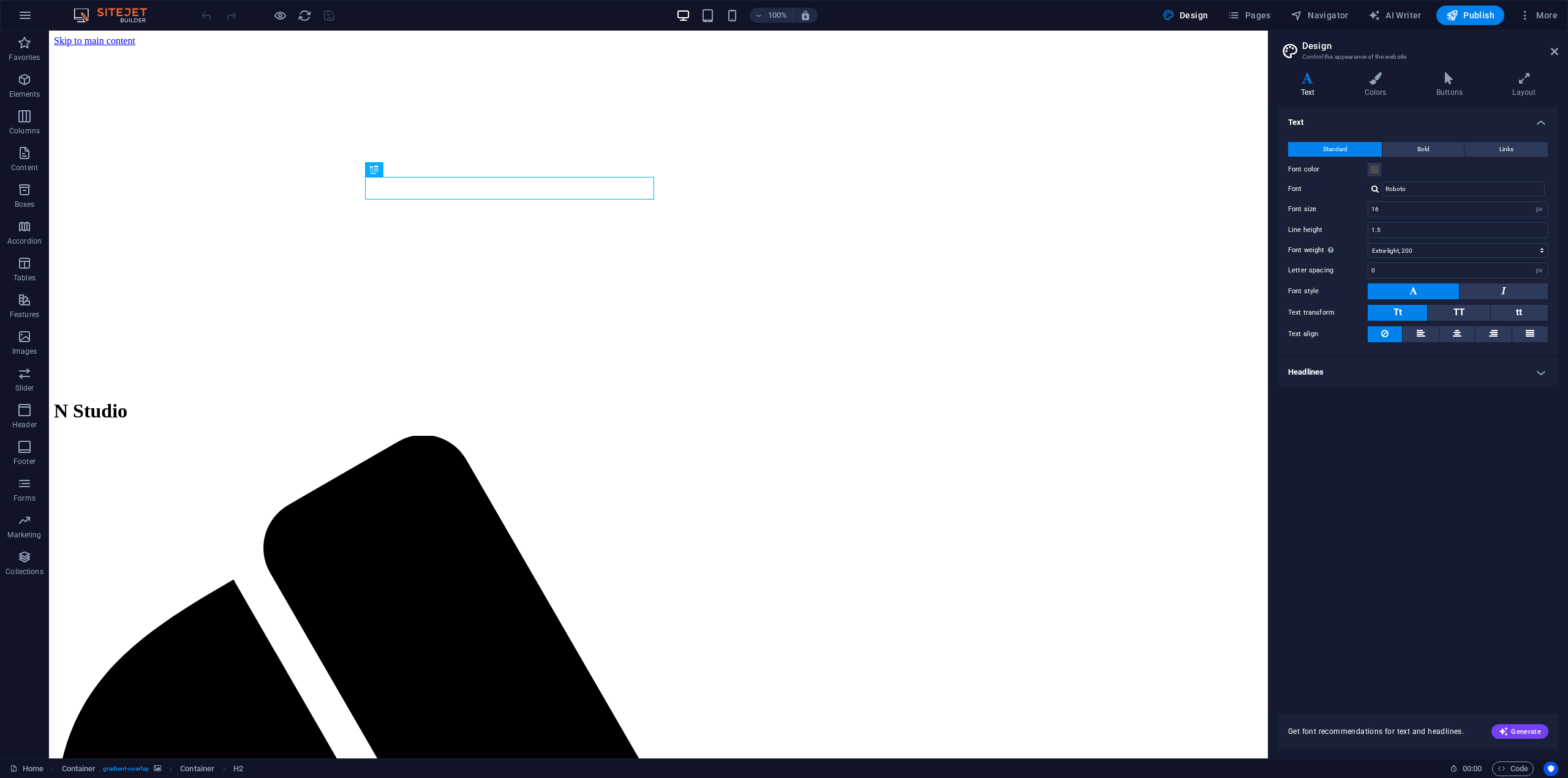
click at [1444, 373] on h4 "Headlines" at bounding box center [1418, 371] width 280 height 29
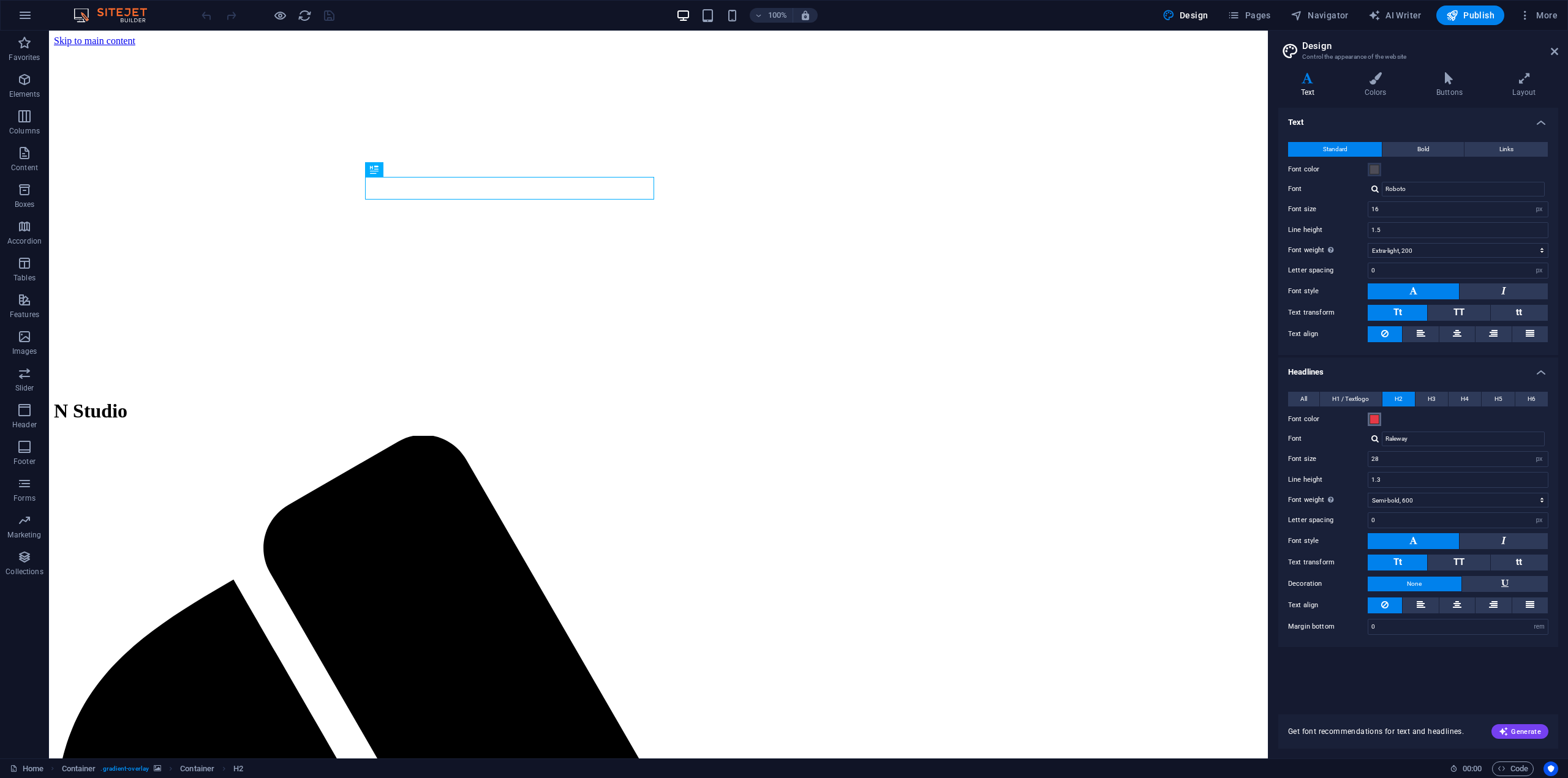
click at [1377, 422] on span at bounding box center [1374, 419] width 10 height 10
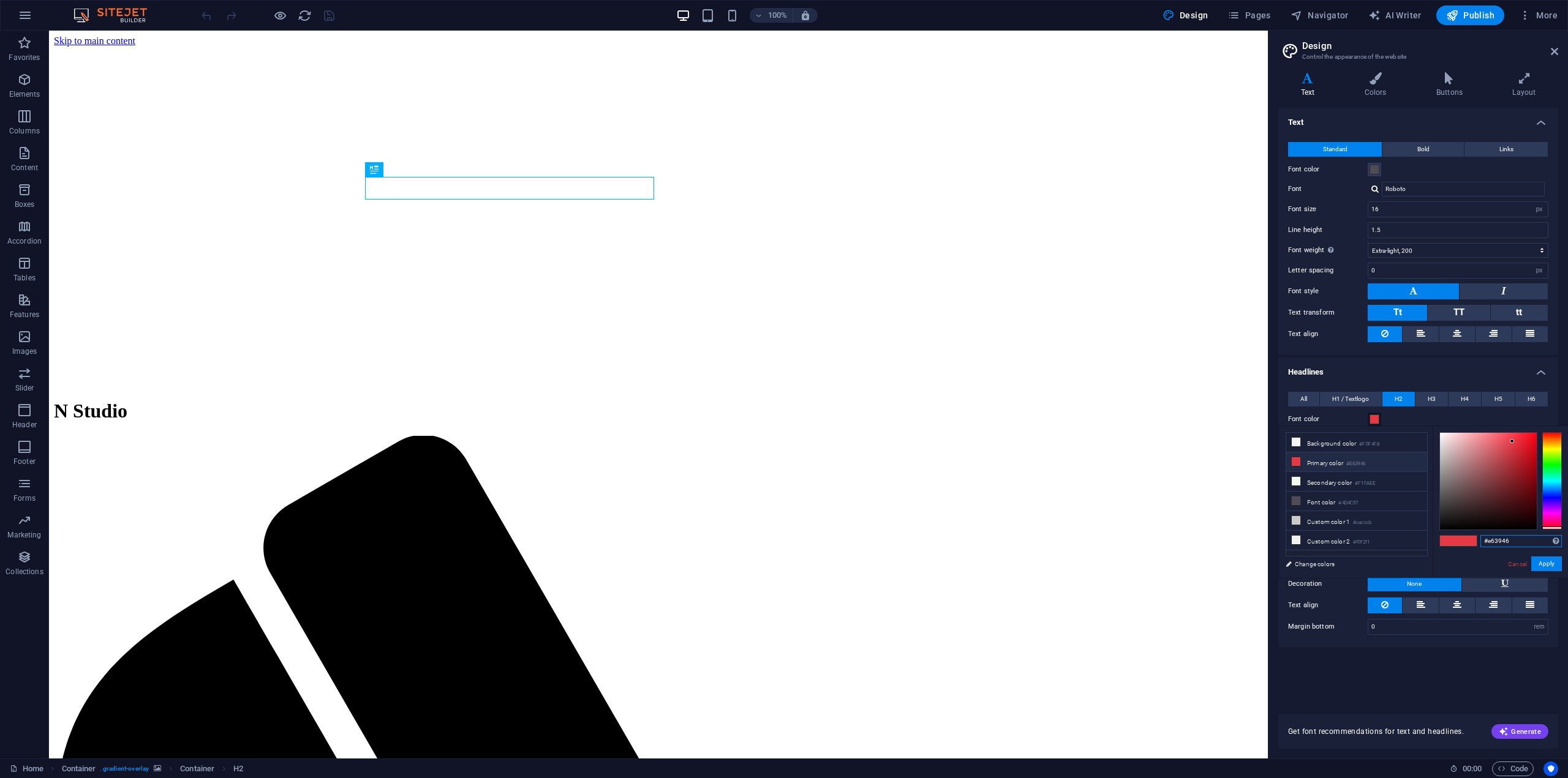
drag, startPoint x: 1472, startPoint y: 546, endPoint x: 1451, endPoint y: 550, distance: 21.4
click at [1451, 550] on div "#e63946 Supported formats #0852ed rgb(8, 82, 237) rgba(8, 82, 237, 90%) hsv(221…" at bounding box center [1500, 591] width 135 height 330
paste input "F4E920"
click at [1556, 565] on button "Apply" at bounding box center [1547, 564] width 31 height 15
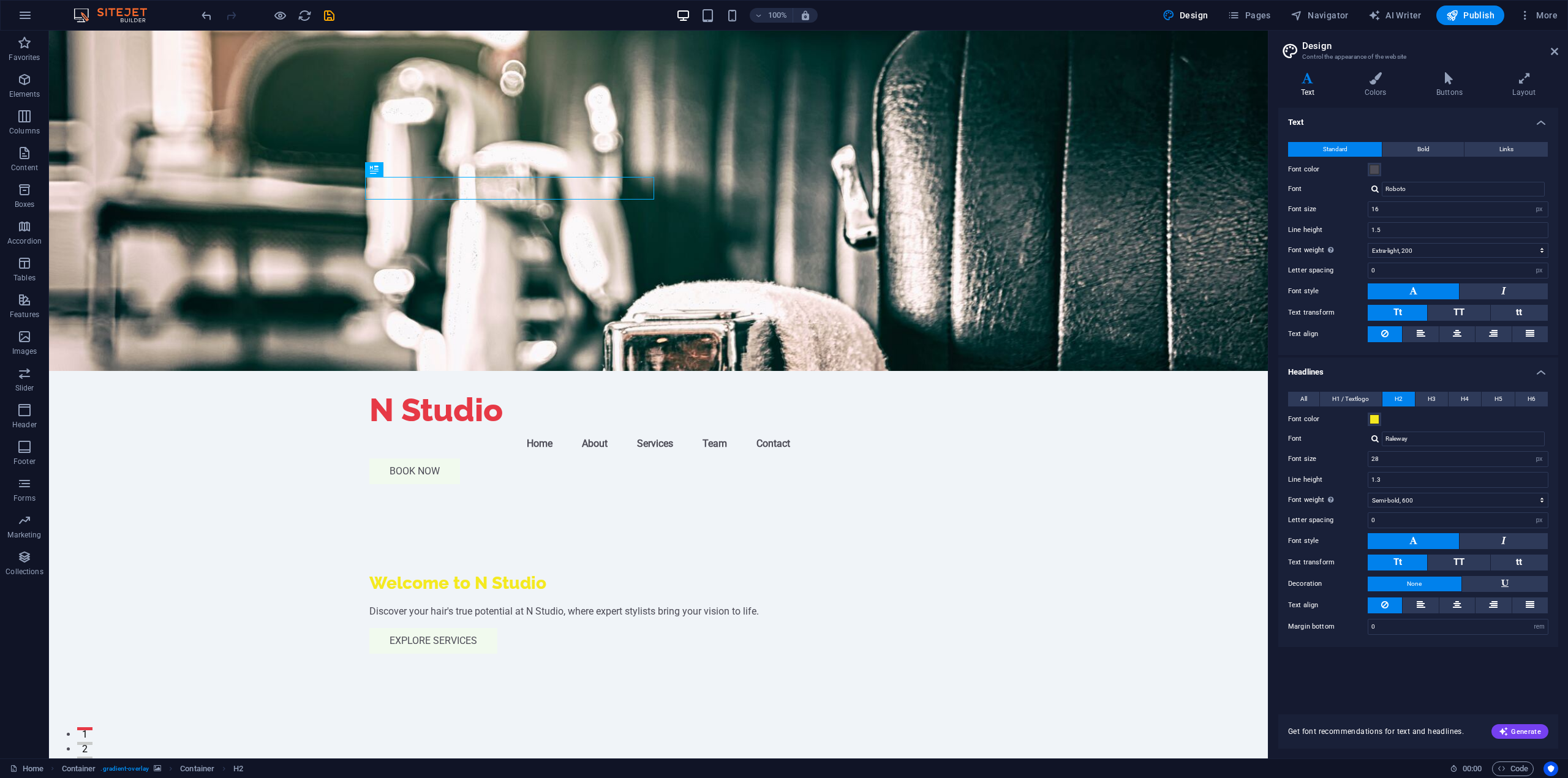
click at [1377, 421] on span at bounding box center [1374, 419] width 10 height 10
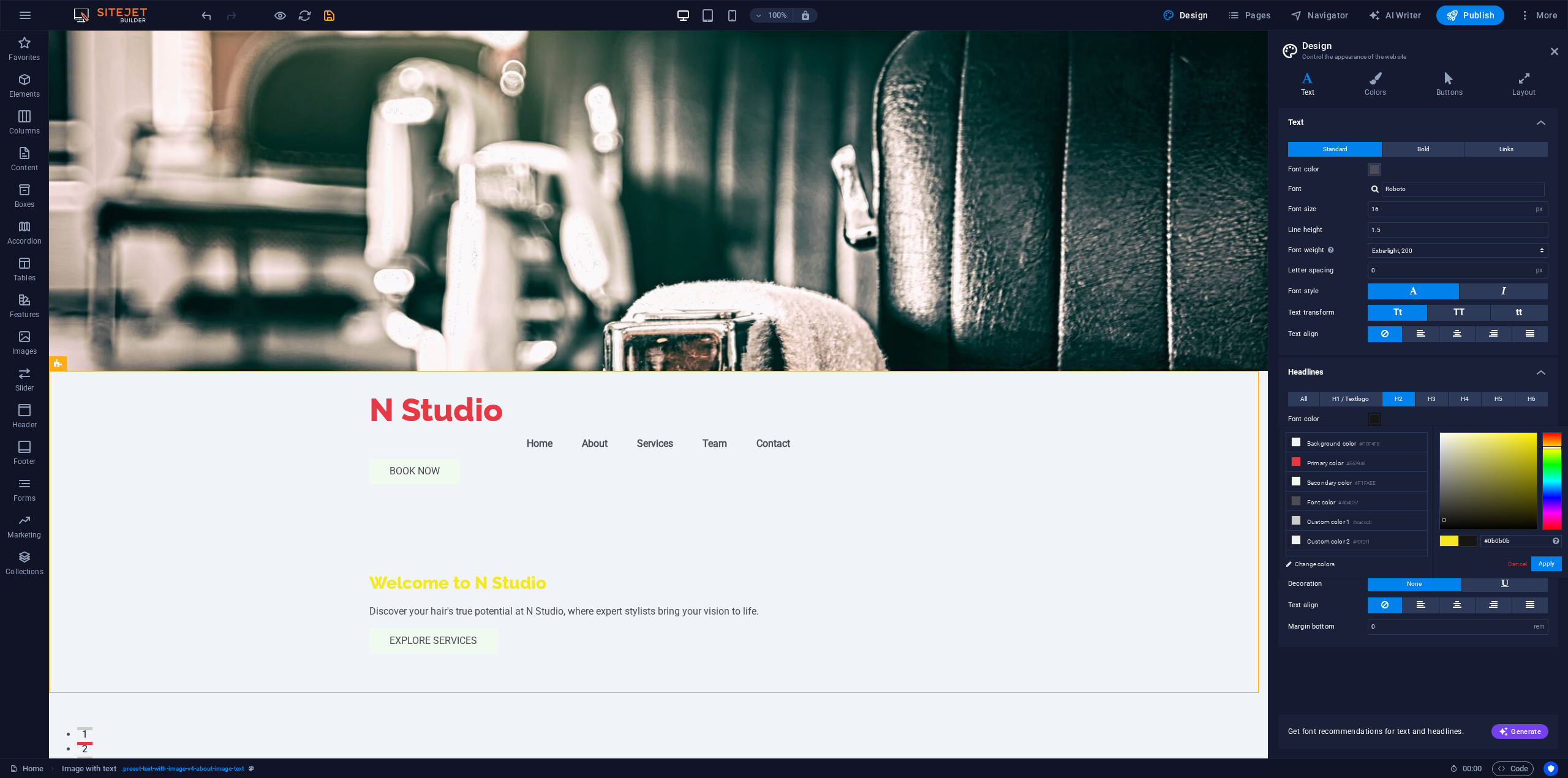
type input "#000000"
drag, startPoint x: 1464, startPoint y: 500, endPoint x: 1354, endPoint y: 594, distance: 144.7
click at [1374, 579] on body "N Studio Home Favorites Elements Columns Content Boxes Accordion Tables Feature…" at bounding box center [784, 389] width 1568 height 778
click at [1545, 562] on button "Apply" at bounding box center [1547, 564] width 31 height 15
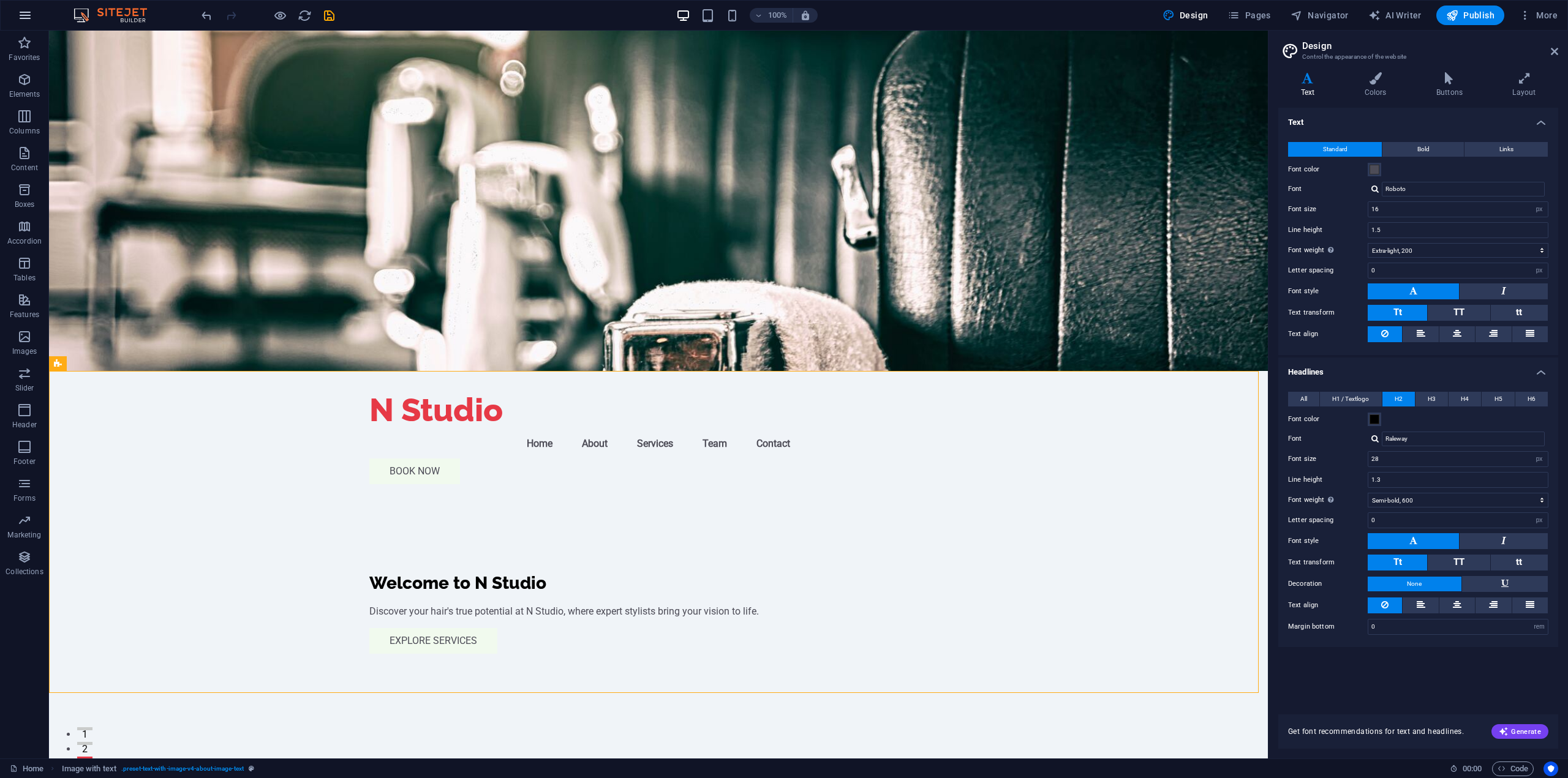
click at [14, 12] on button "button" at bounding box center [25, 15] width 29 height 29
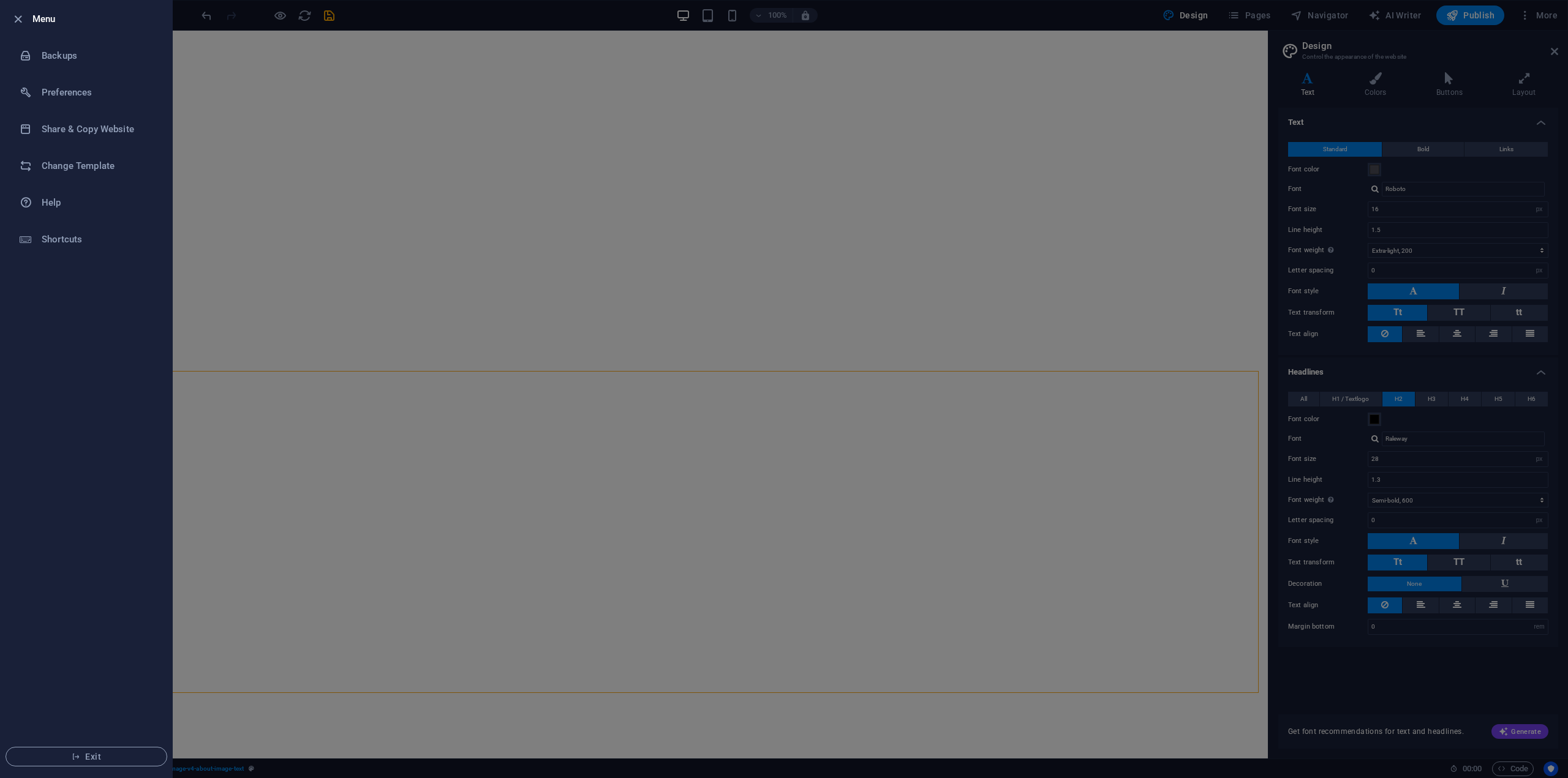
select select "px"
select select "200"
select select "px"
select select "600"
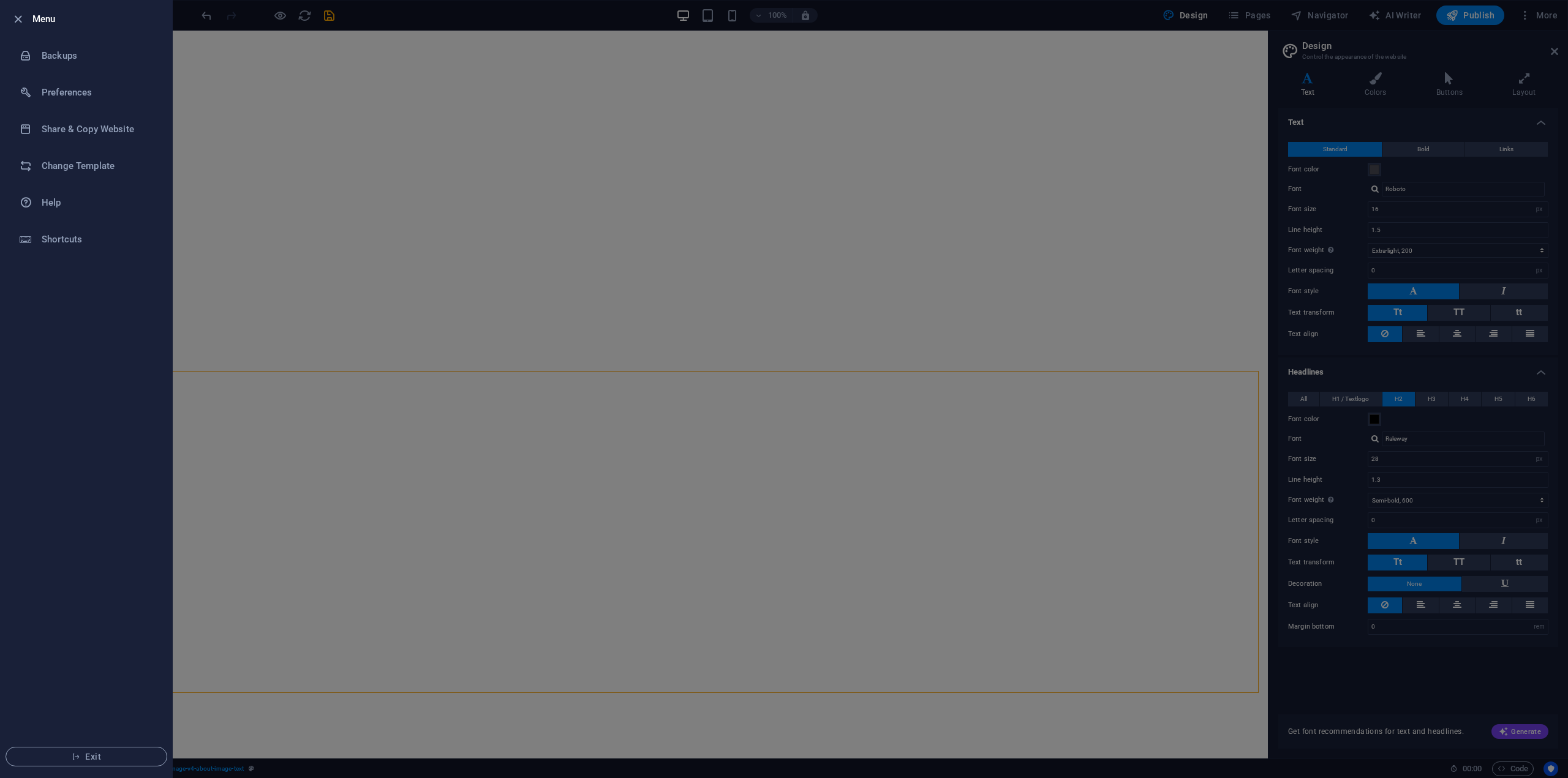
select select "px"
select select "rem"
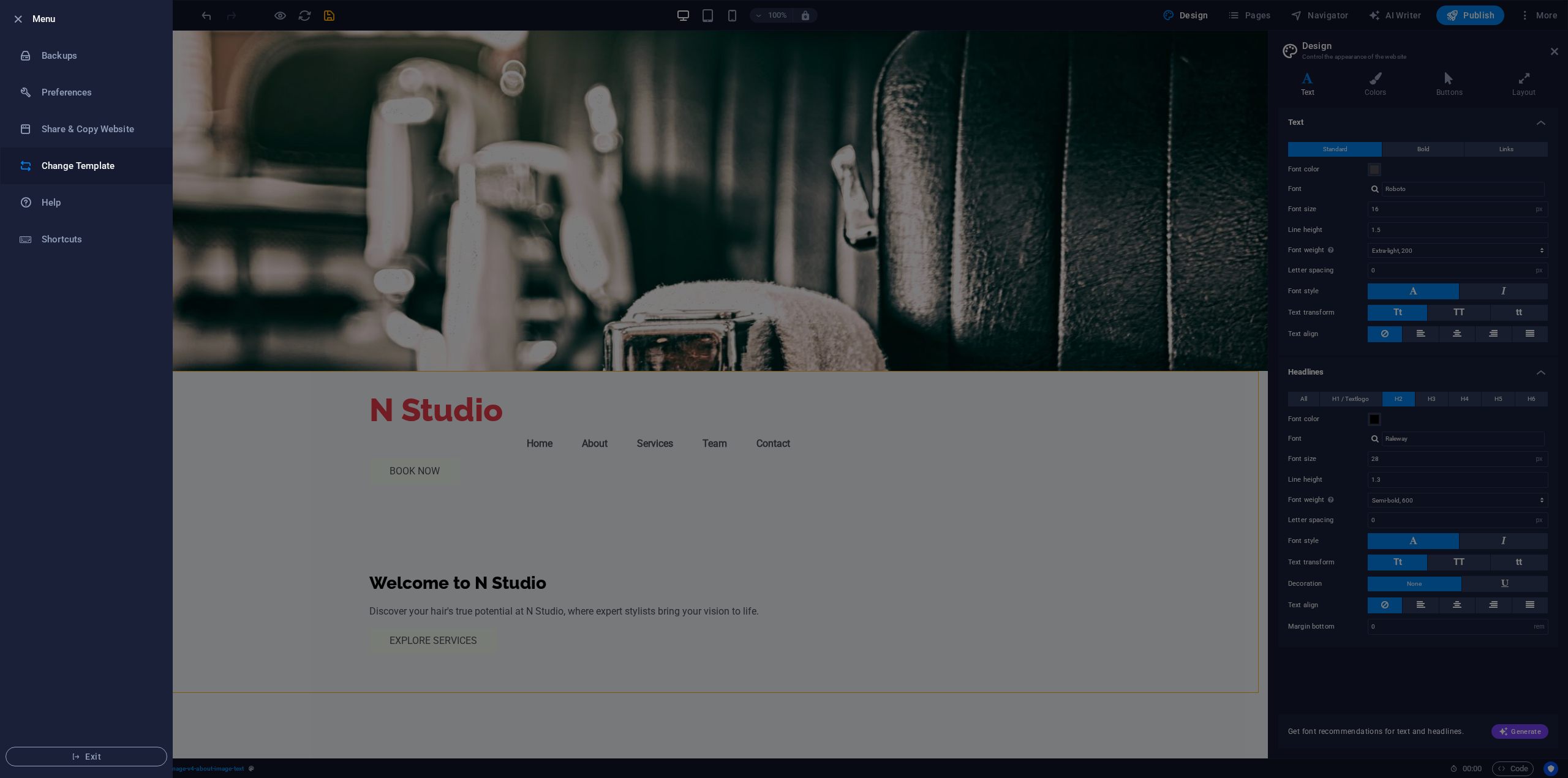
click at [75, 161] on h6 "Change Template" at bounding box center [98, 166] width 113 height 15
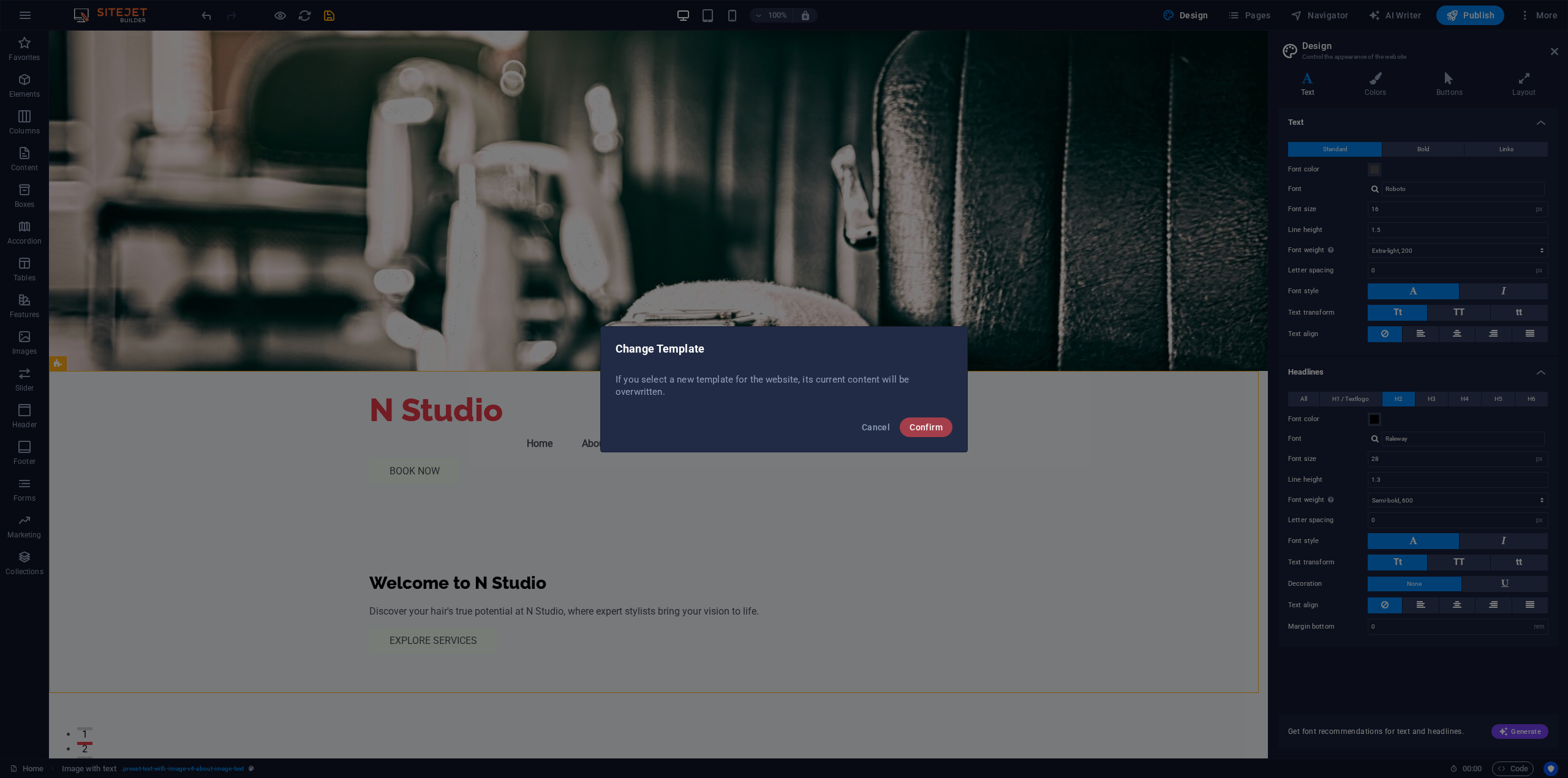
click at [928, 428] on span "Confirm" at bounding box center [926, 427] width 33 height 10
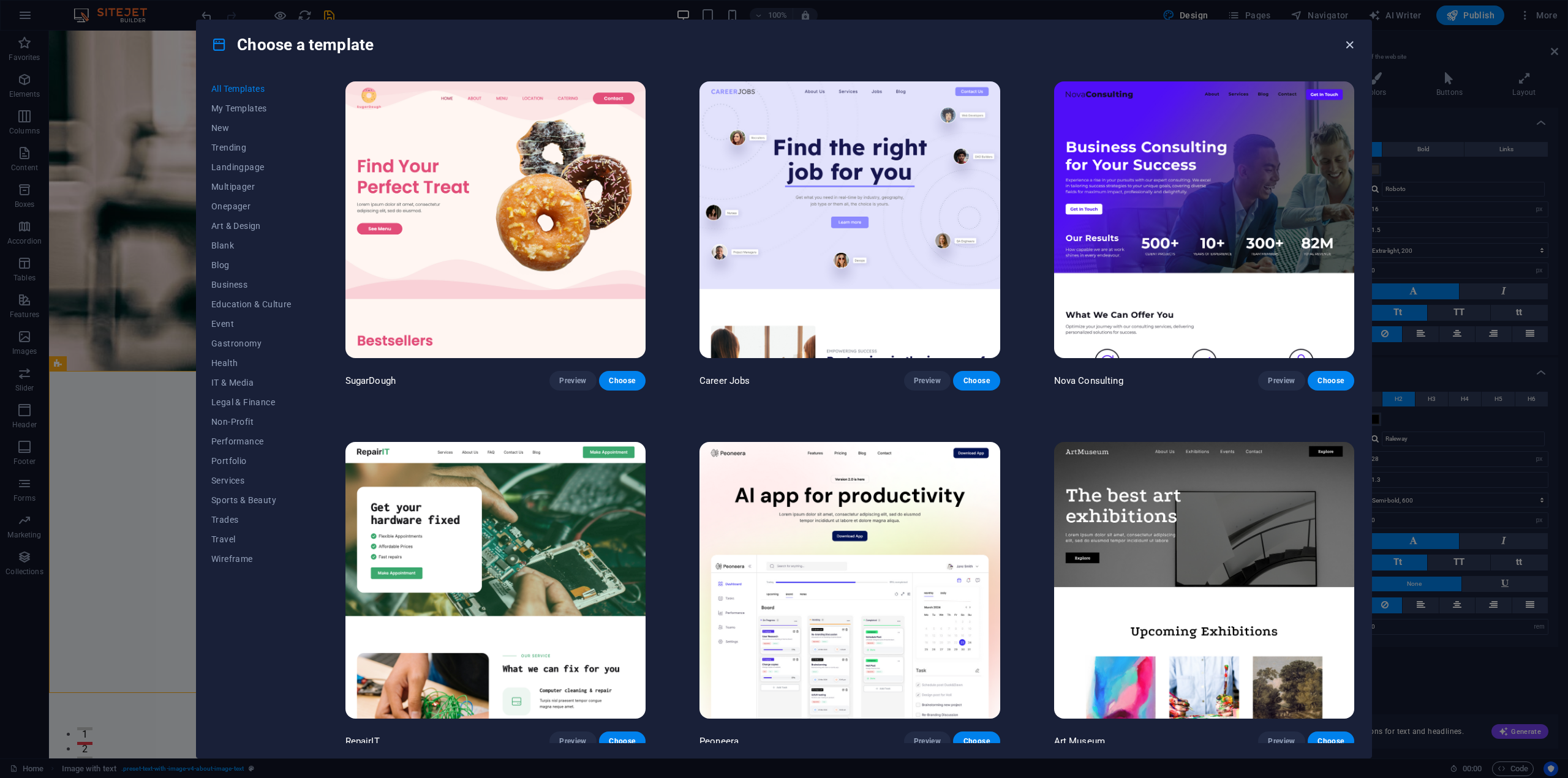
click at [1351, 49] on icon "button" at bounding box center [1350, 45] width 14 height 14
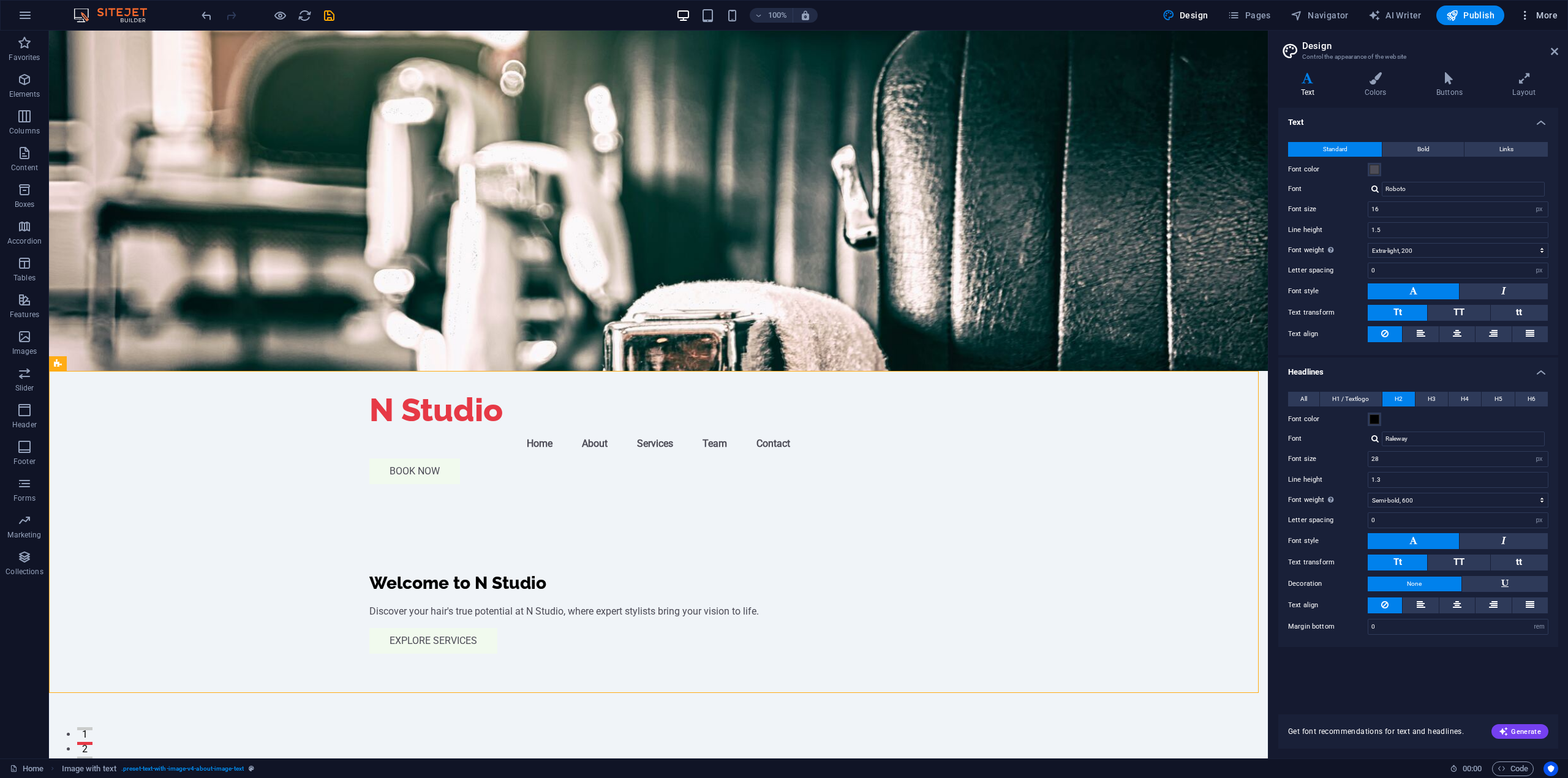
click at [1542, 19] on span "More" at bounding box center [1539, 15] width 39 height 12
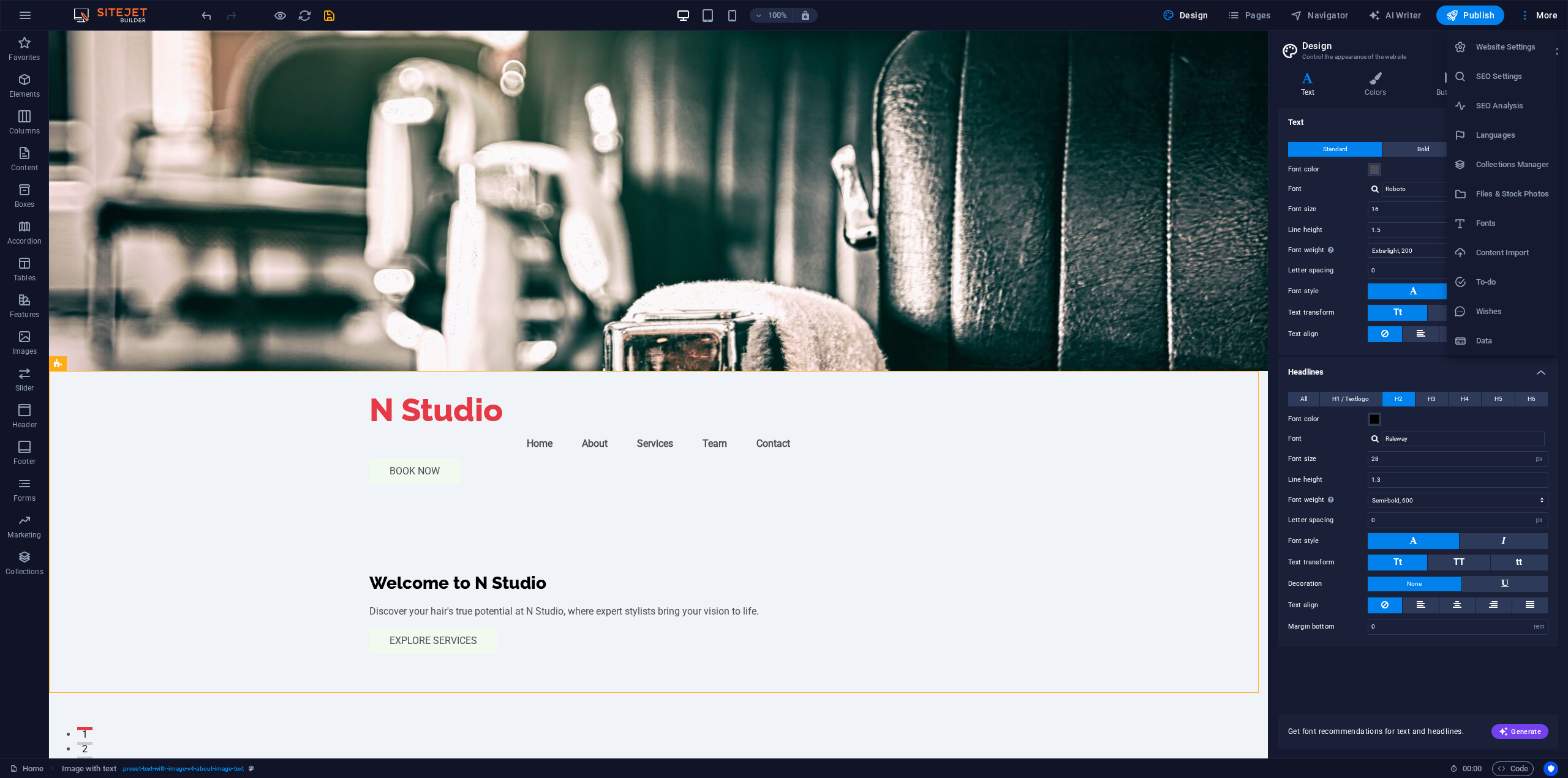
click at [1522, 767] on div at bounding box center [784, 389] width 1568 height 778
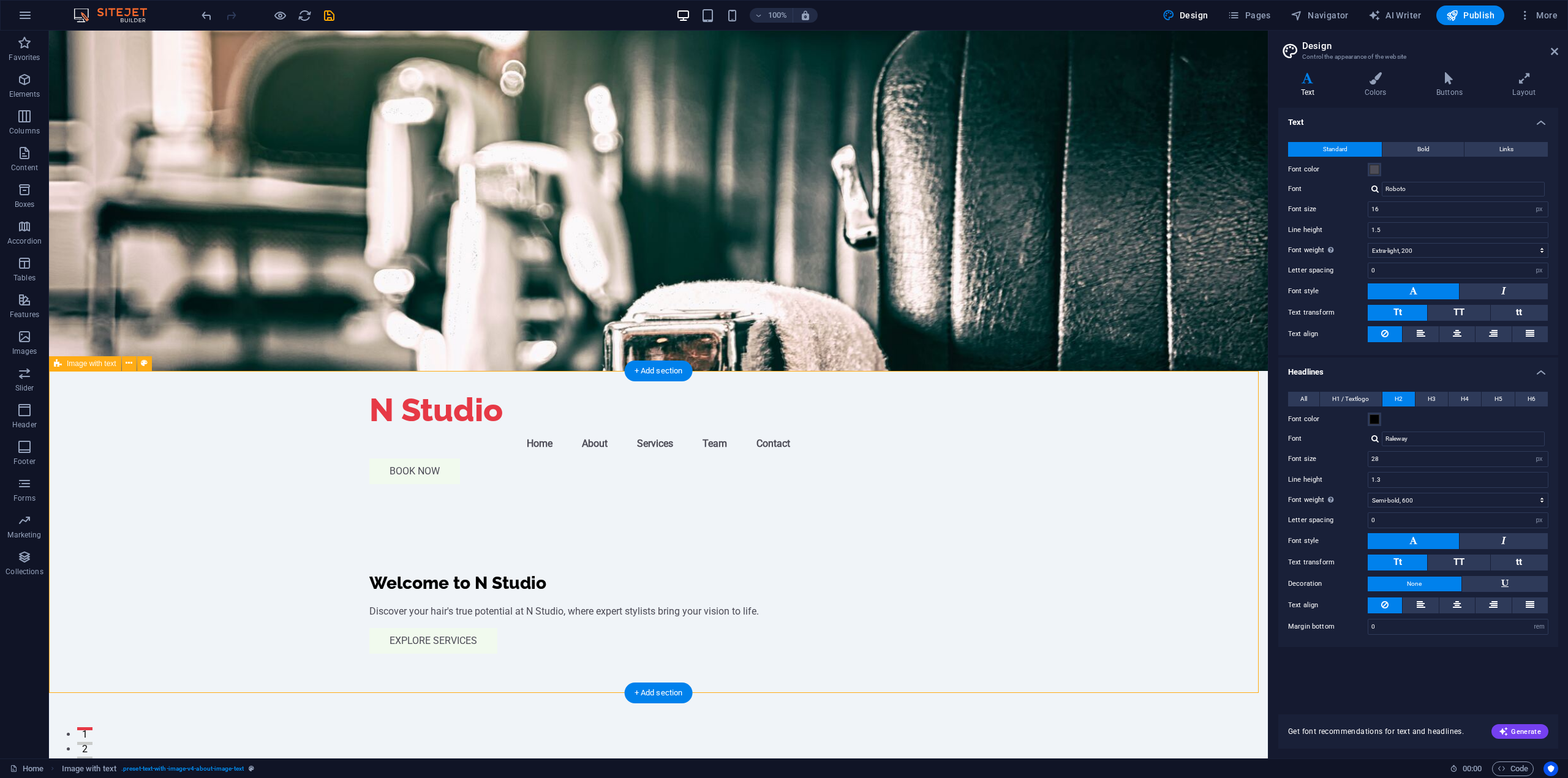
click at [1558, 51] on aside "Design Control the appearance of the website Variants Text Colors Buttons Layou…" at bounding box center [1418, 394] width 300 height 728
click at [1556, 49] on icon at bounding box center [1555, 51] width 7 height 10
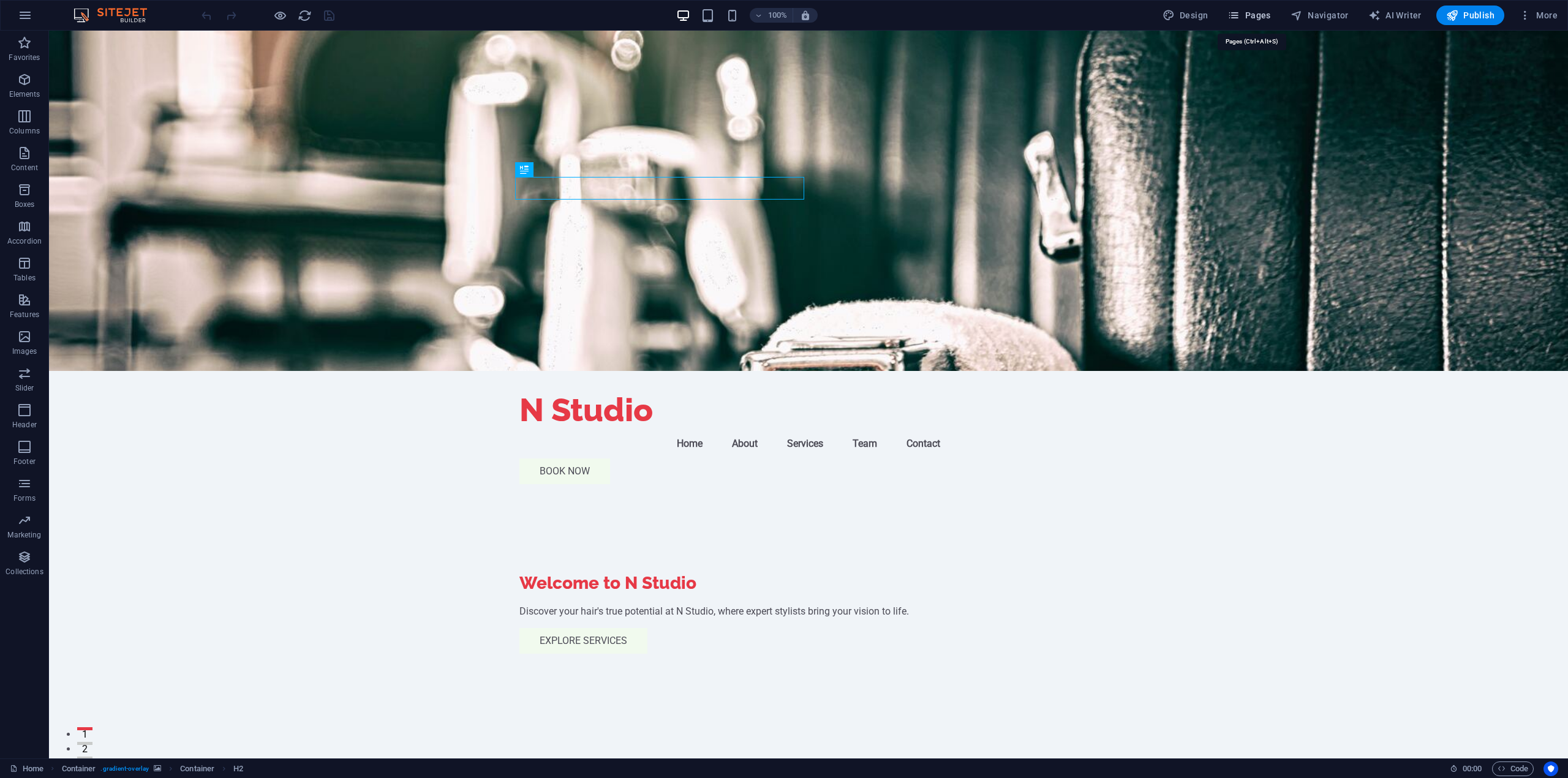
click at [1266, 20] on span "Pages" at bounding box center [1249, 15] width 43 height 12
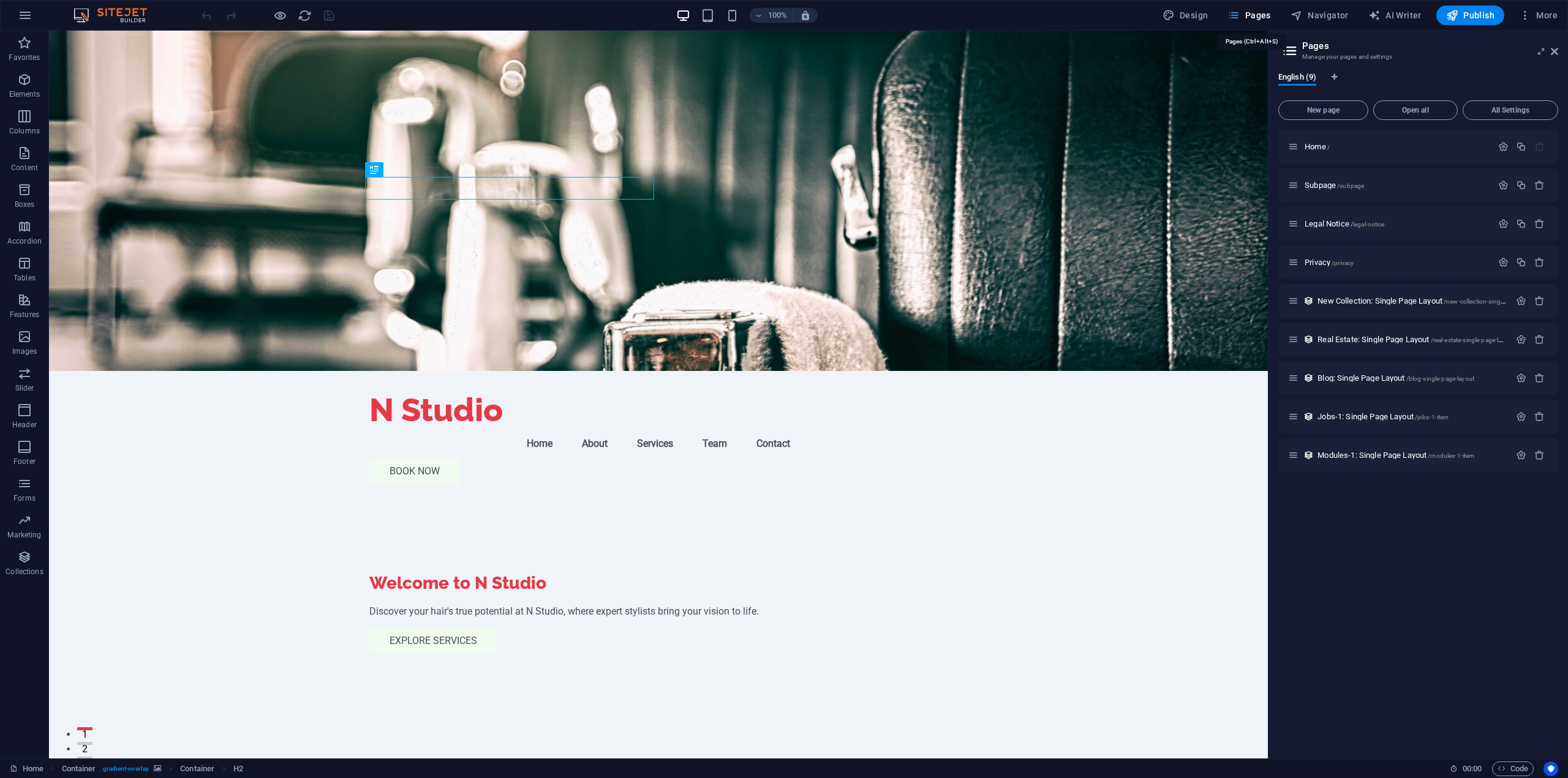
click at [1266, 20] on span "Pages" at bounding box center [1249, 15] width 43 height 12
click at [1557, 49] on icon at bounding box center [1555, 51] width 7 height 10
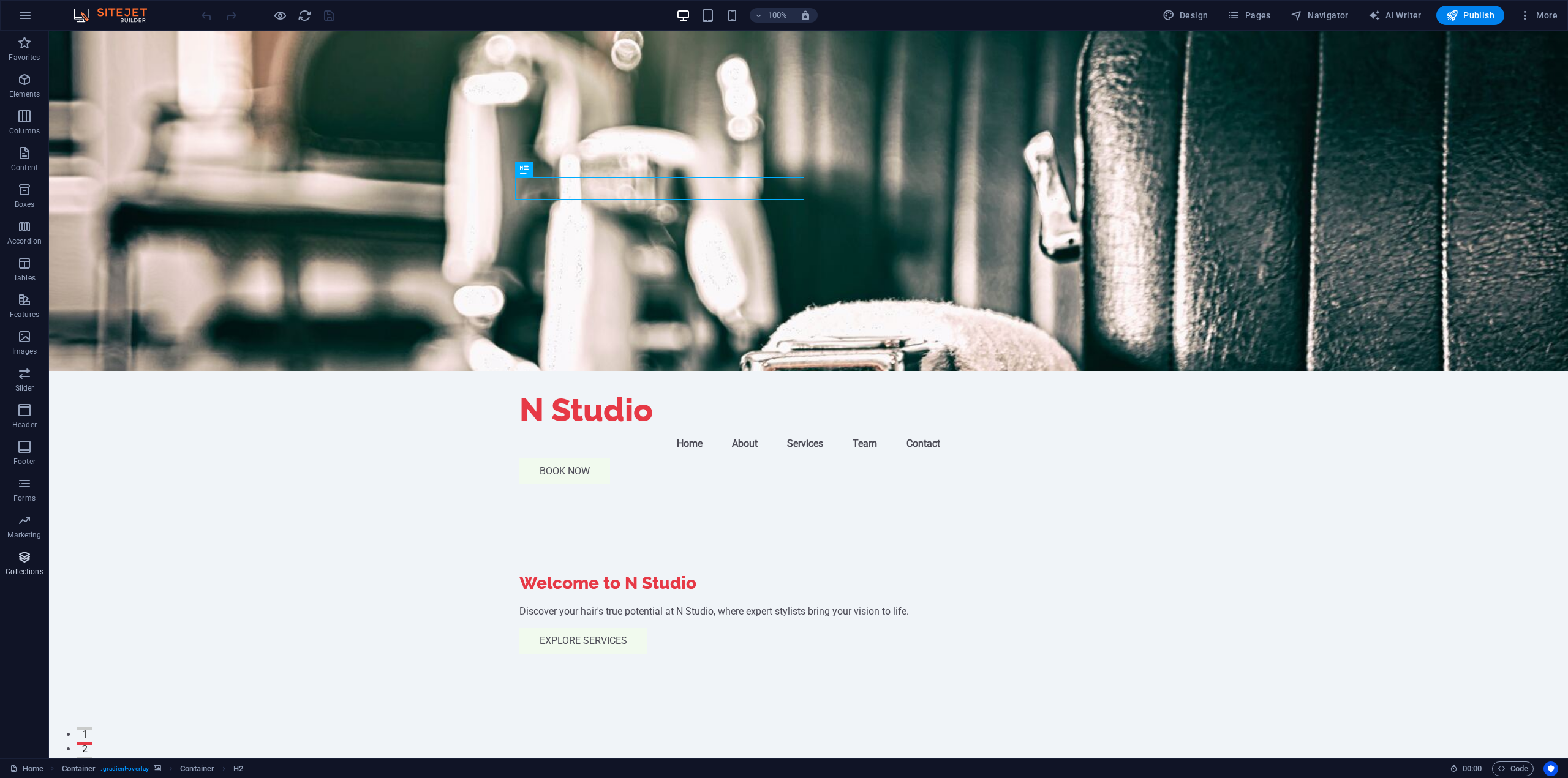
click at [32, 570] on p "Collections" at bounding box center [24, 572] width 37 height 10
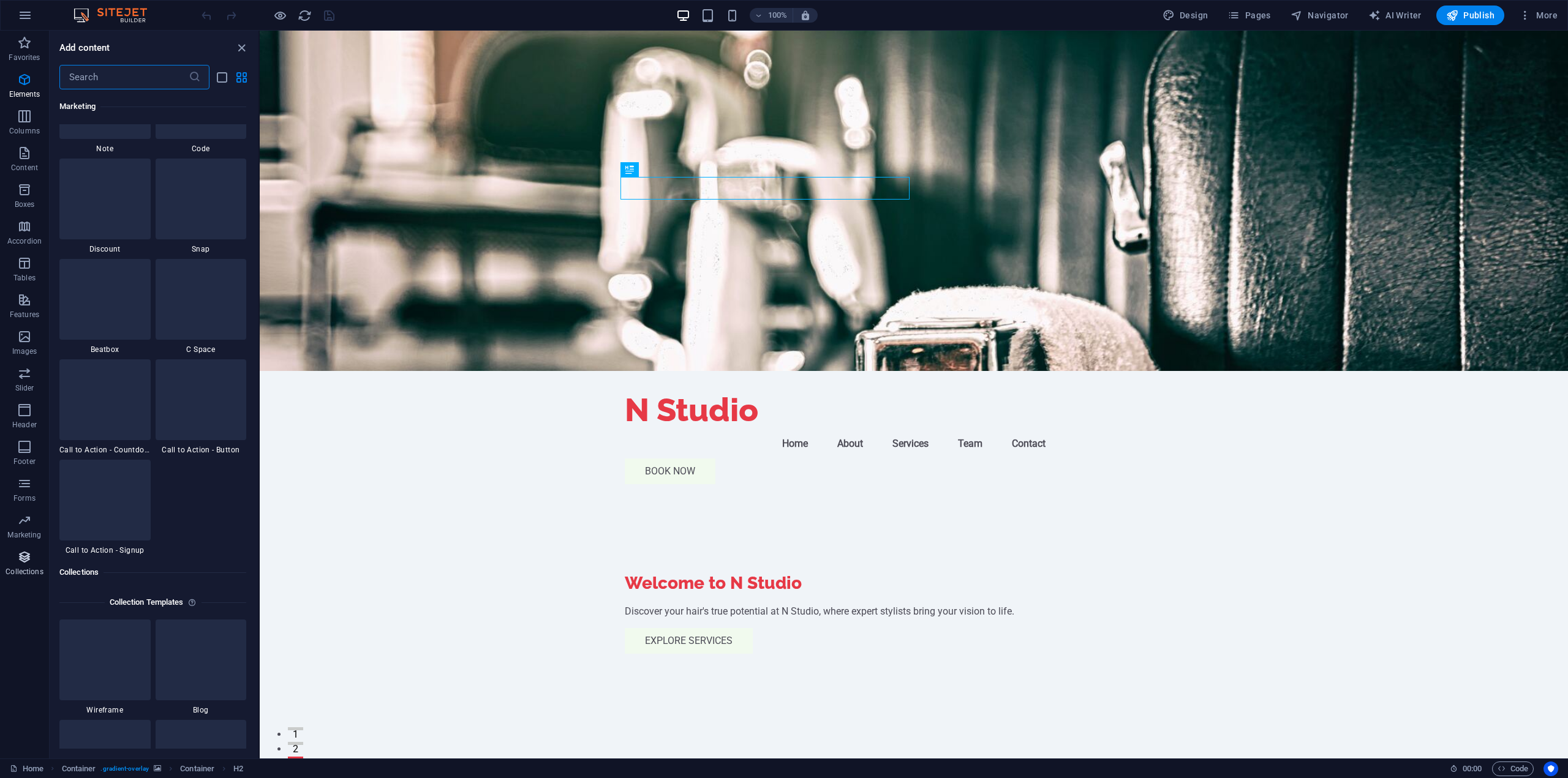
scroll to position [11210, 0]
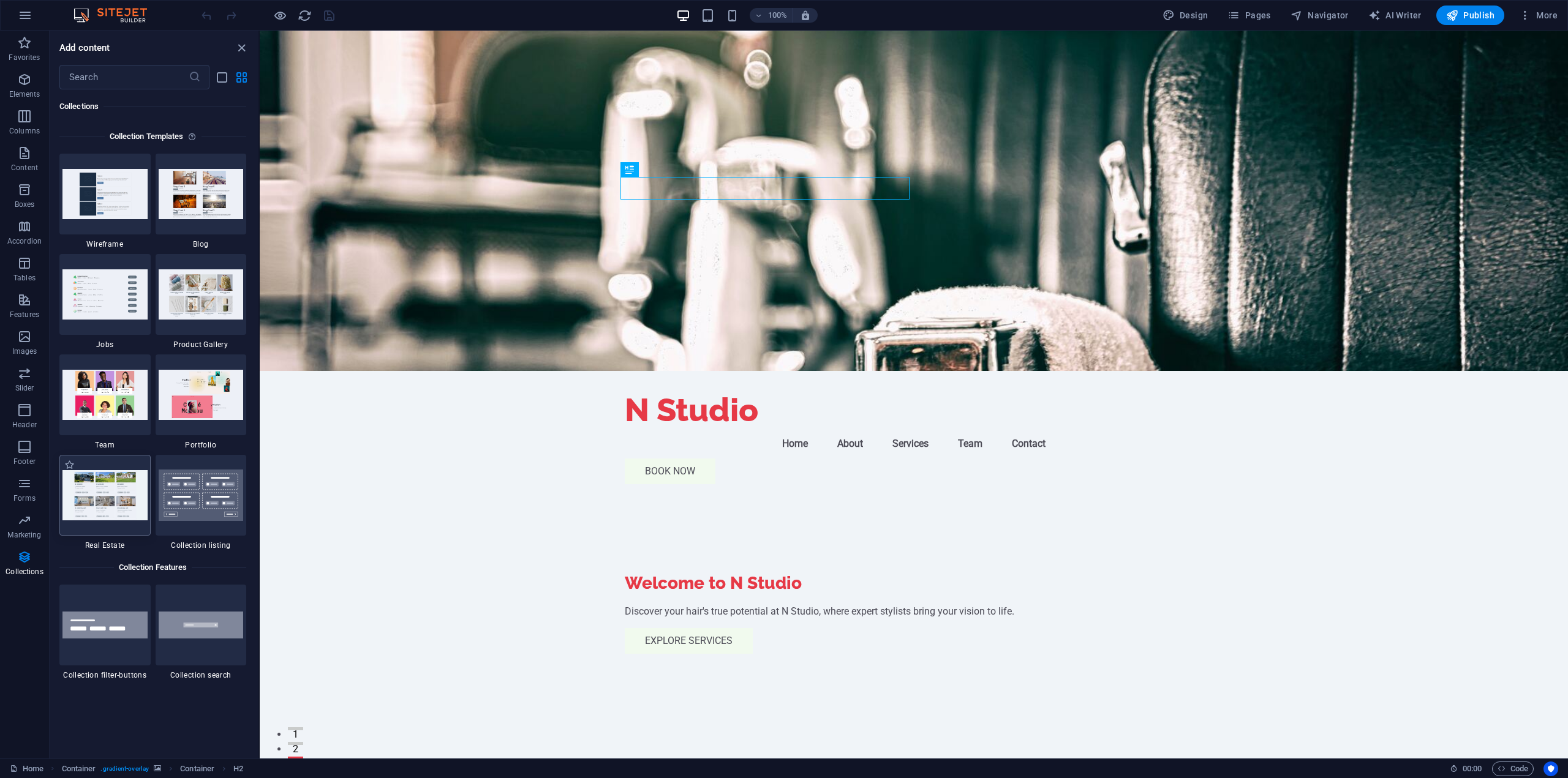
click at [95, 520] on img at bounding box center [105, 495] width 86 height 49
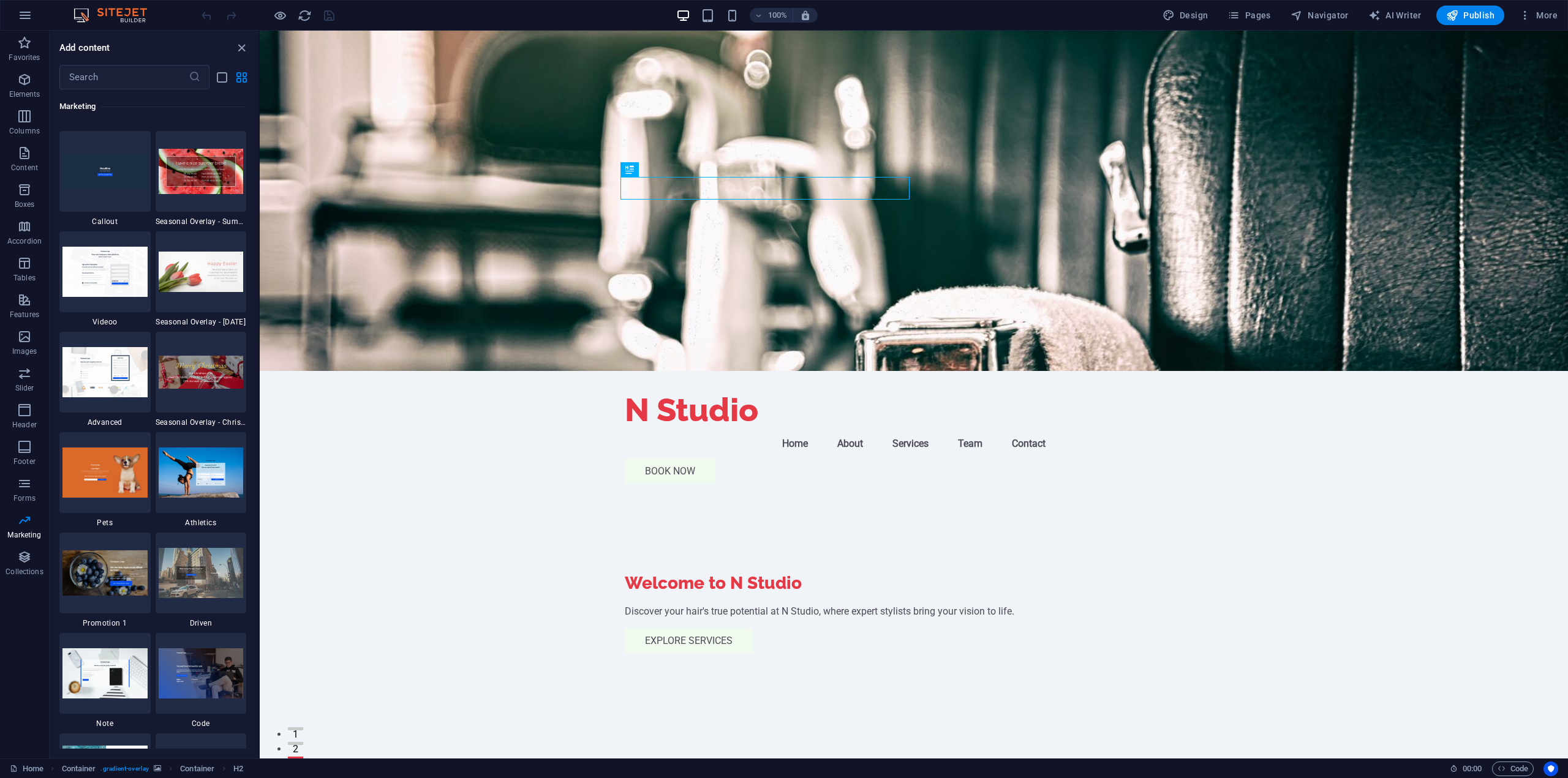
scroll to position [10108, 0]
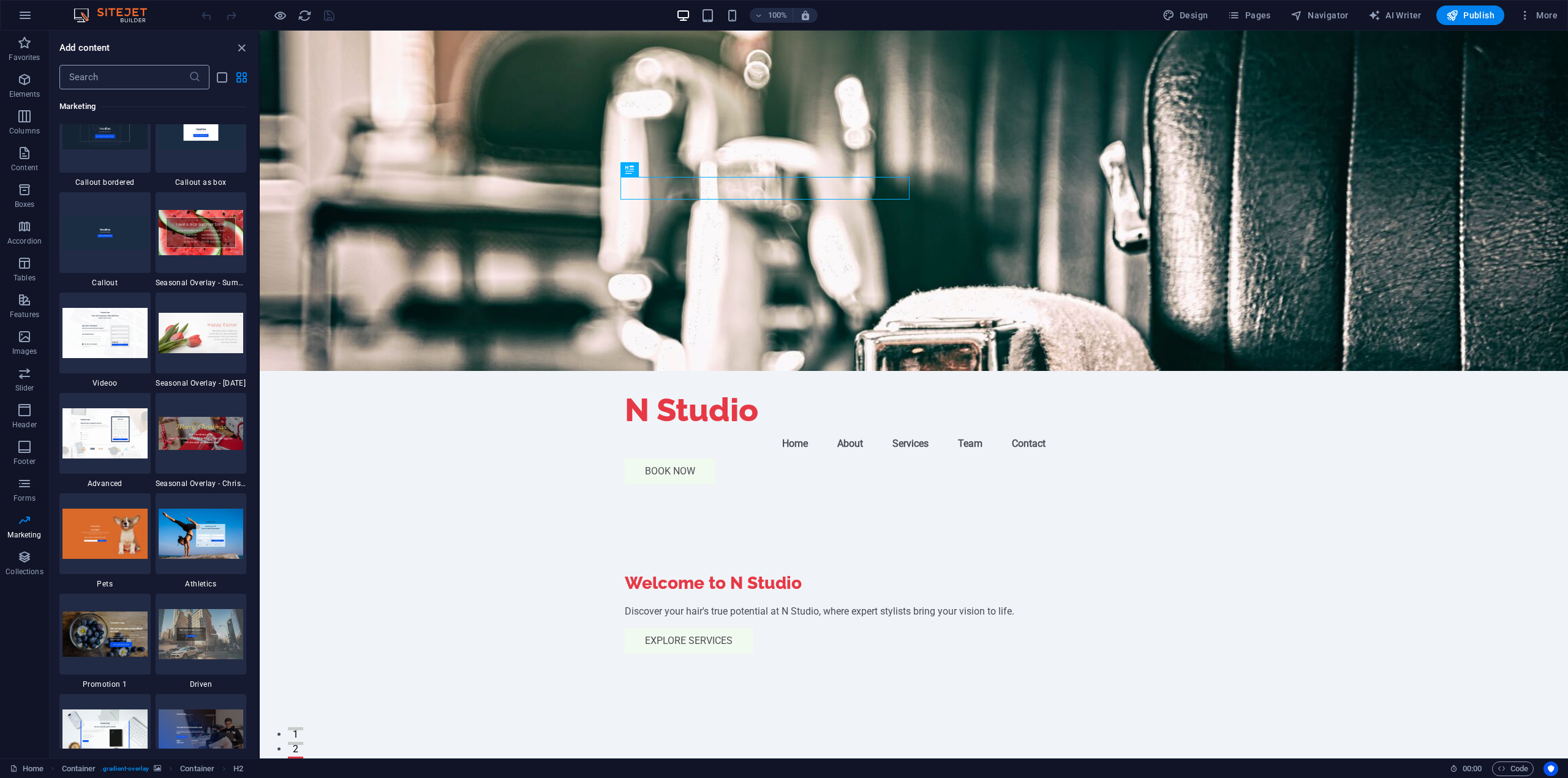
click at [92, 81] on input "text" at bounding box center [124, 78] width 129 height 25
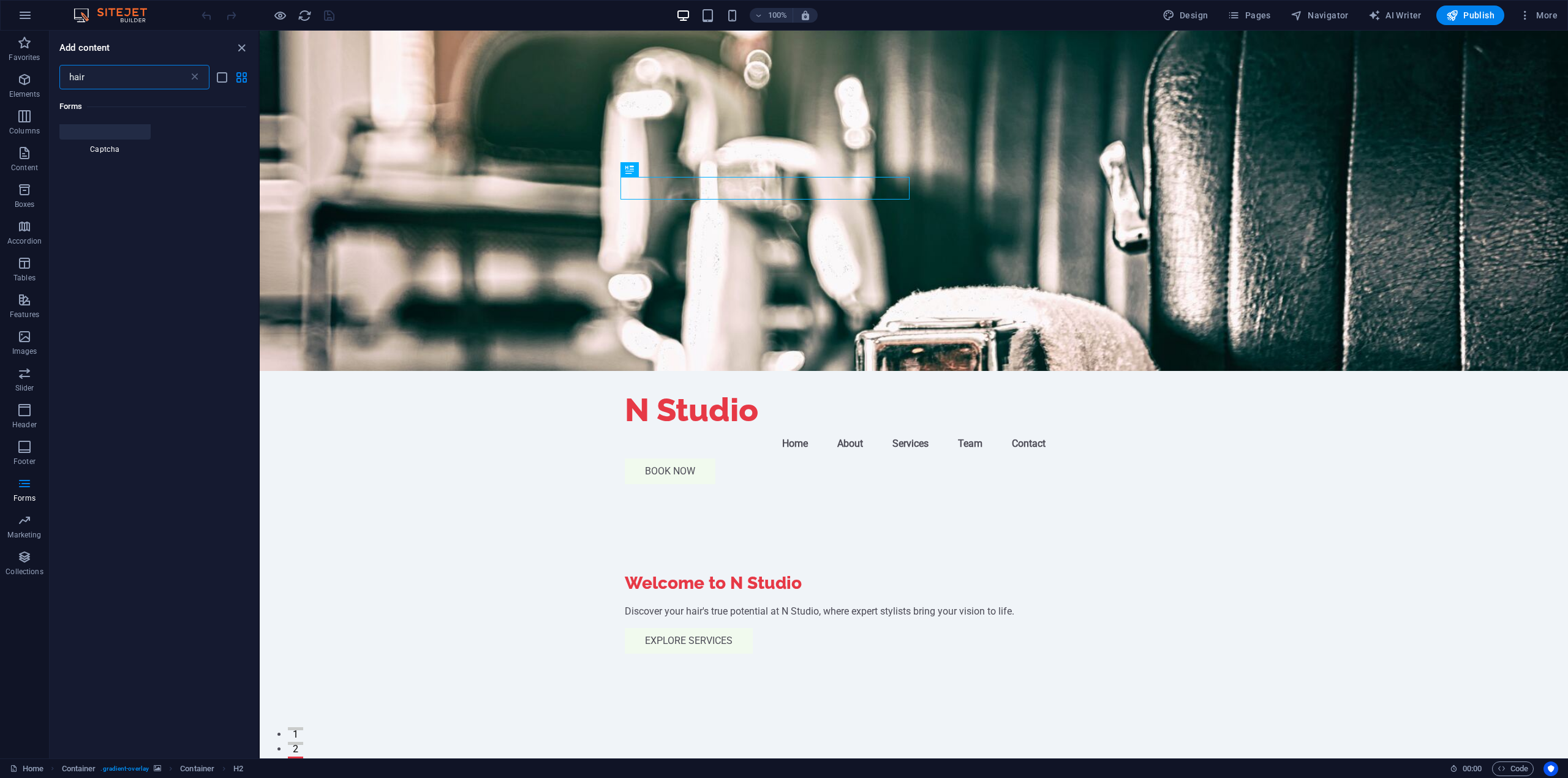
type input "hair"
drag, startPoint x: 114, startPoint y: 77, endPoint x: 33, endPoint y: 69, distance: 81.4
click at [33, 69] on div "Favorites Elements Columns Content Boxes Accordion Tables Features Images Slide…" at bounding box center [130, 394] width 259 height 728
type input "studio"
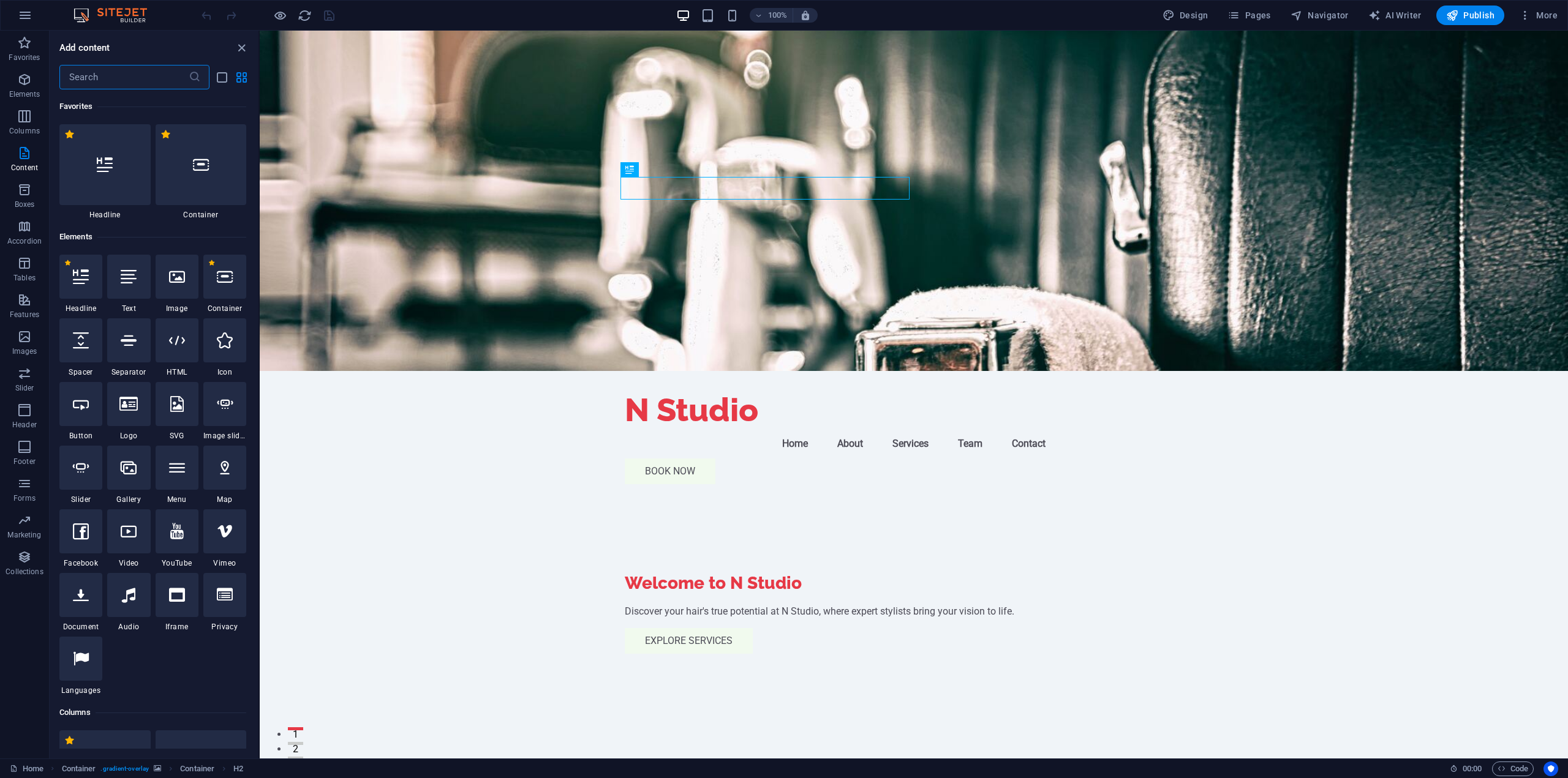
scroll to position [306, 0]
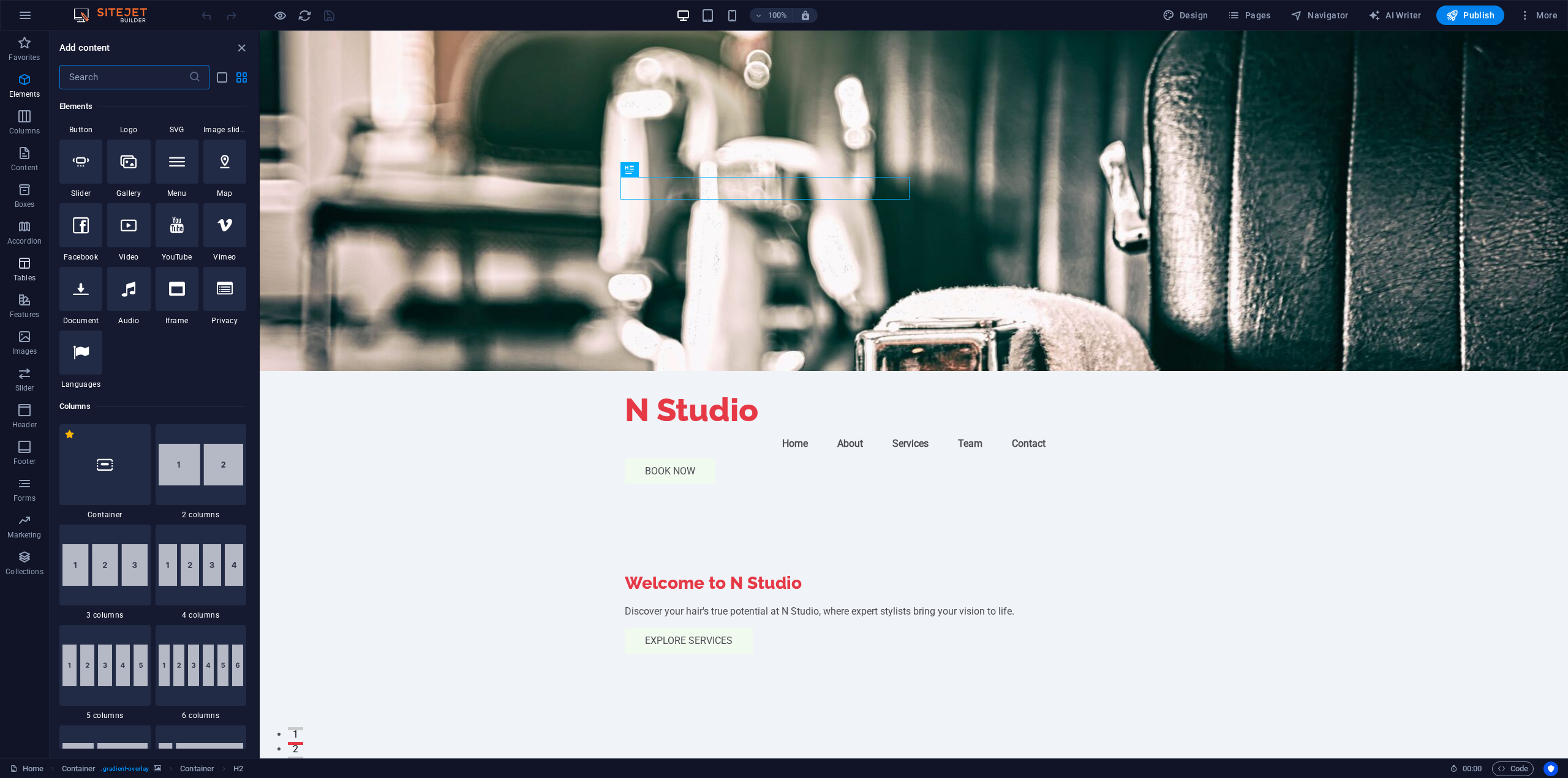
click at [24, 277] on p "Tables" at bounding box center [24, 278] width 22 height 10
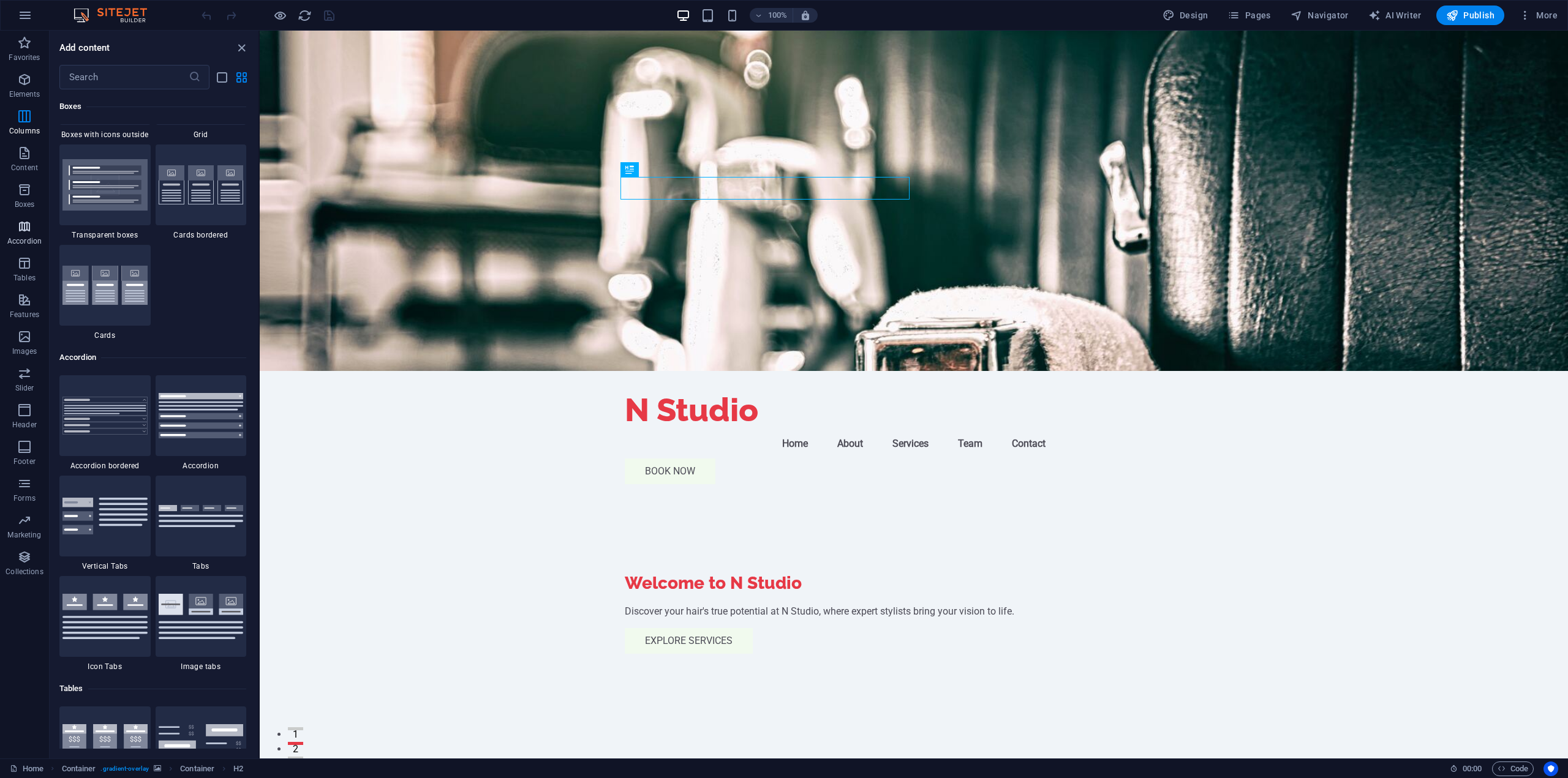
scroll to position [4241, 0]
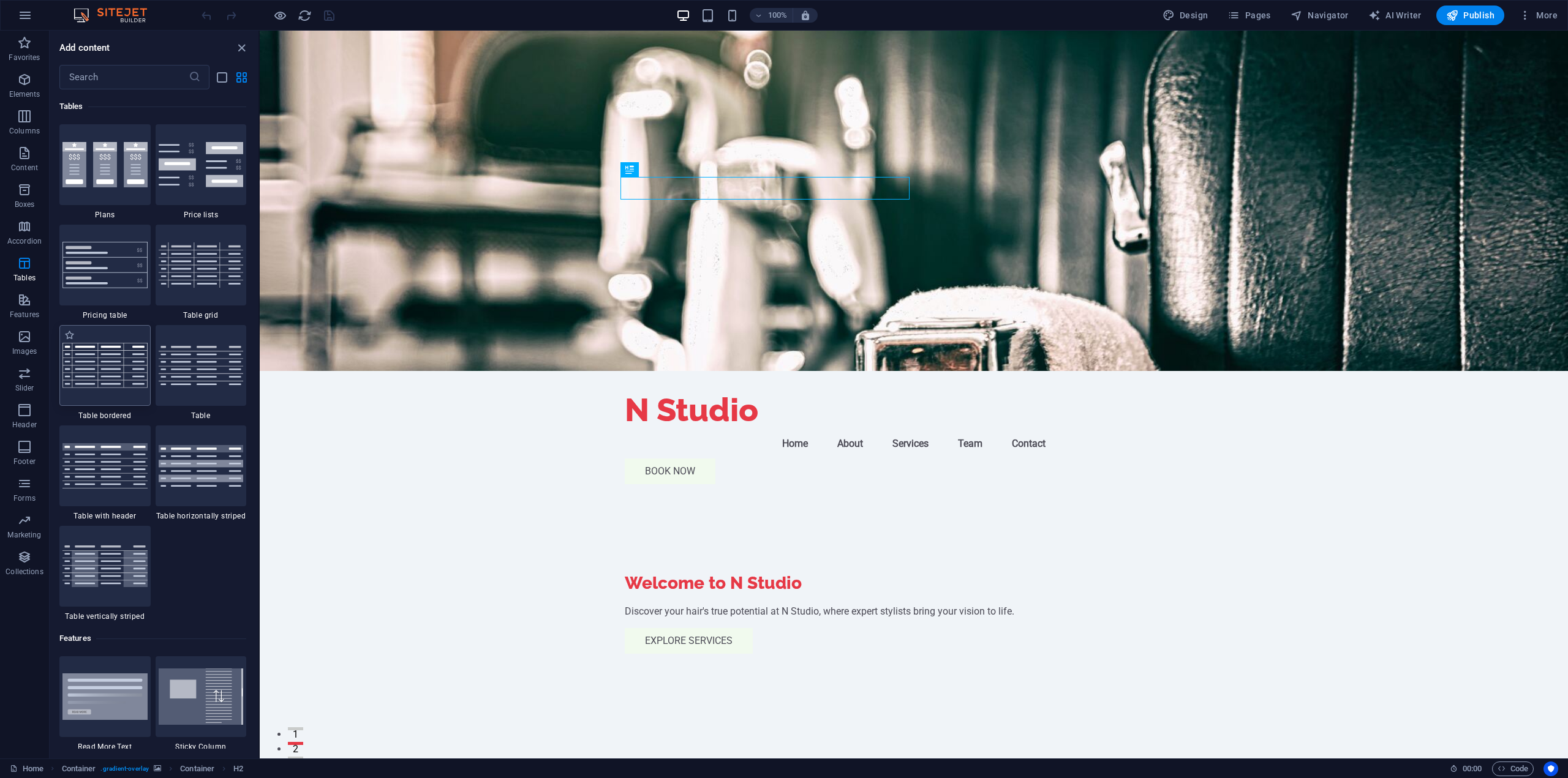
click at [135, 343] on img at bounding box center [105, 365] width 86 height 45
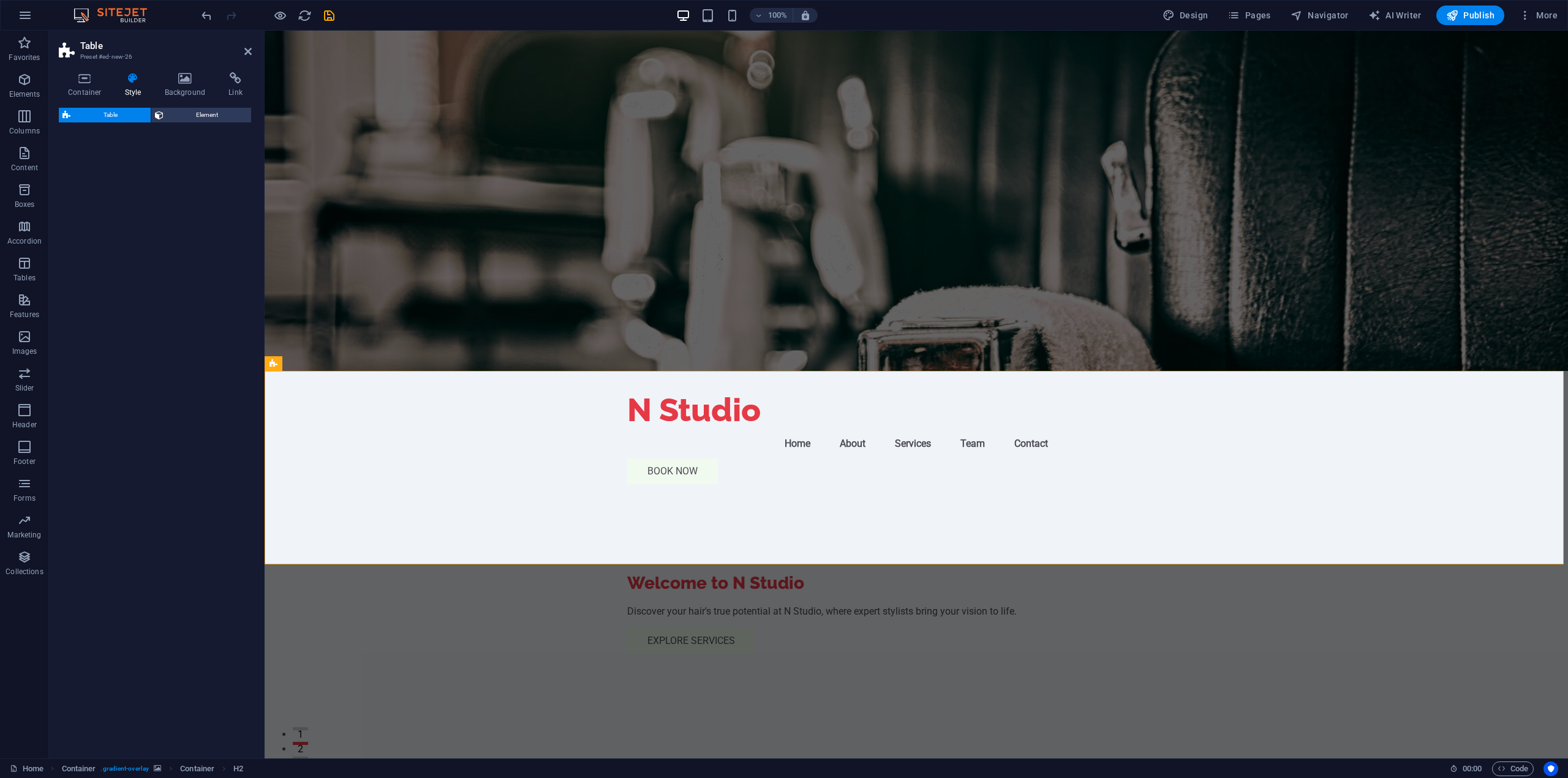
select select "preset-table-v3-border-full"
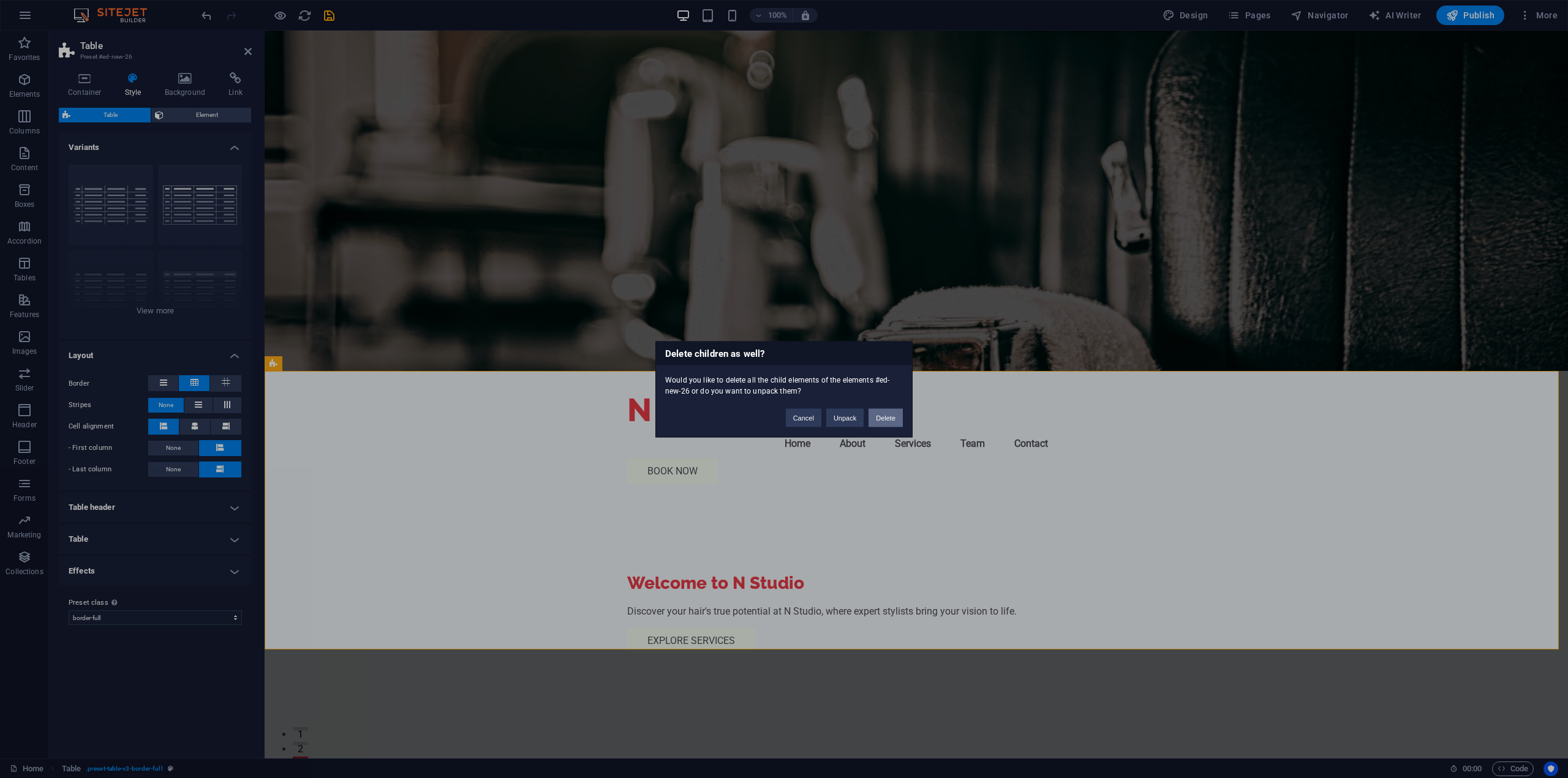
click at [885, 421] on button "Delete" at bounding box center [885, 417] width 34 height 19
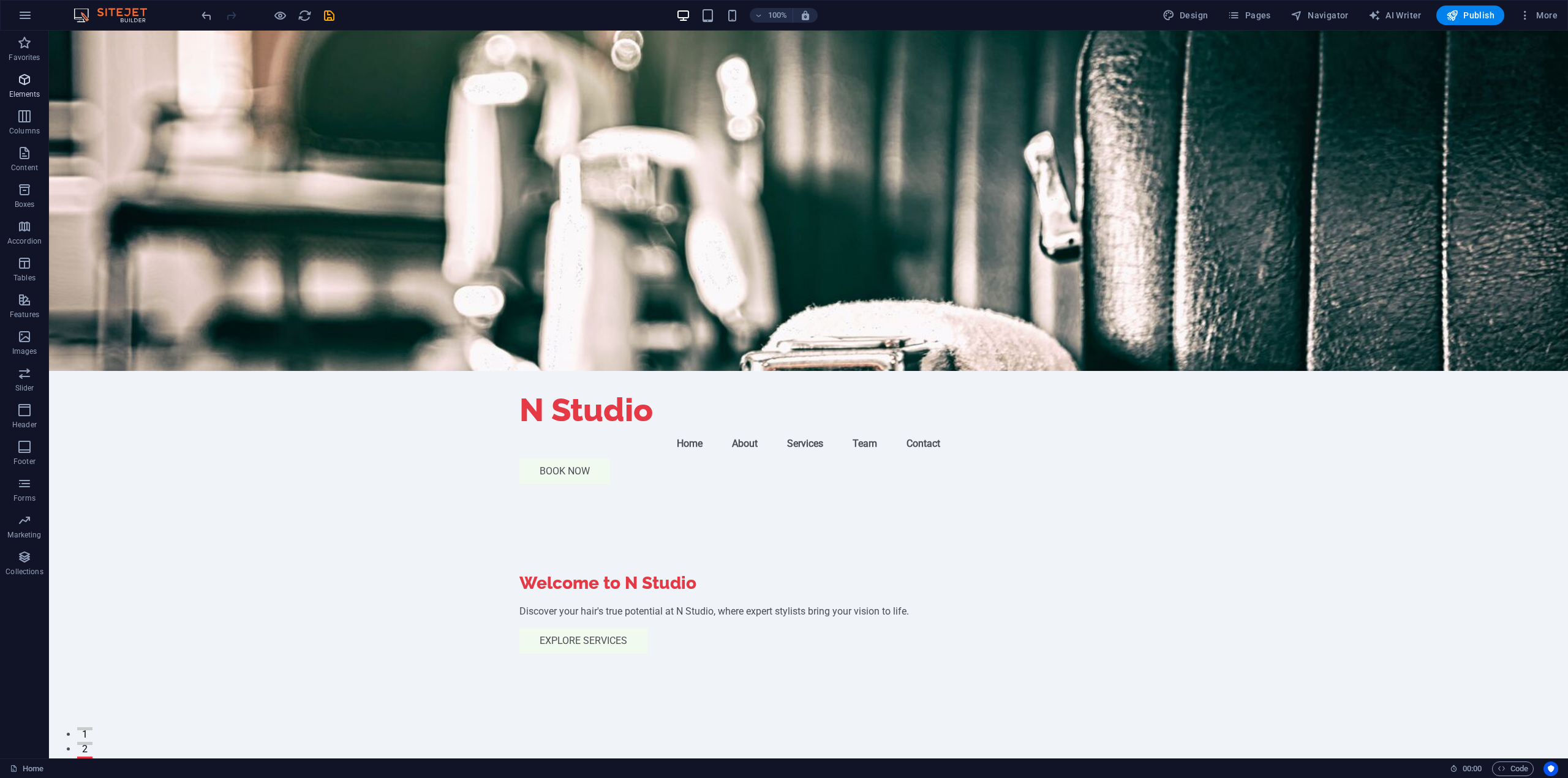
click at [26, 108] on button "Columns" at bounding box center [25, 123] width 49 height 37
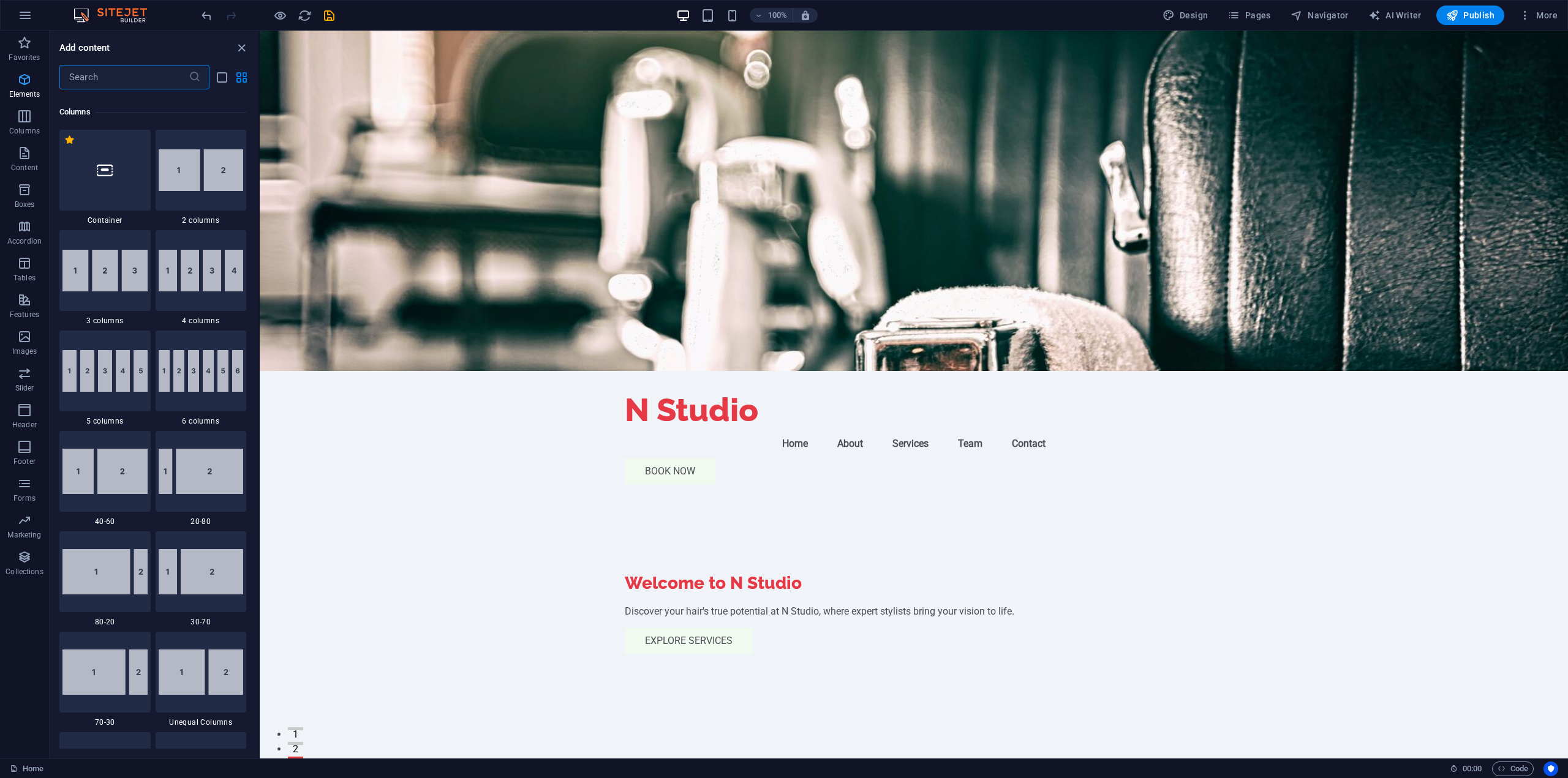
scroll to position [606, 0]
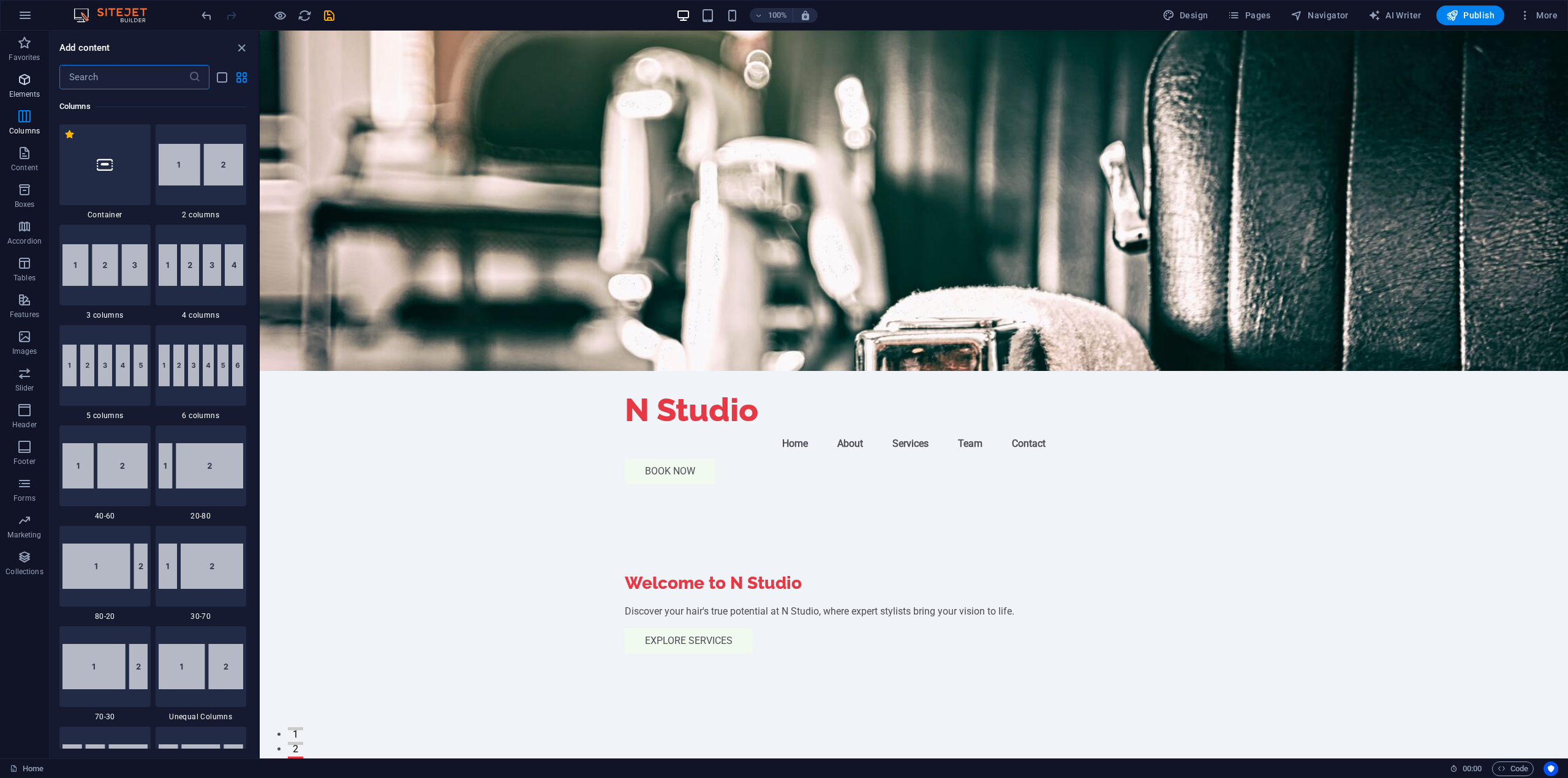
click at [27, 75] on icon "button" at bounding box center [24, 79] width 15 height 15
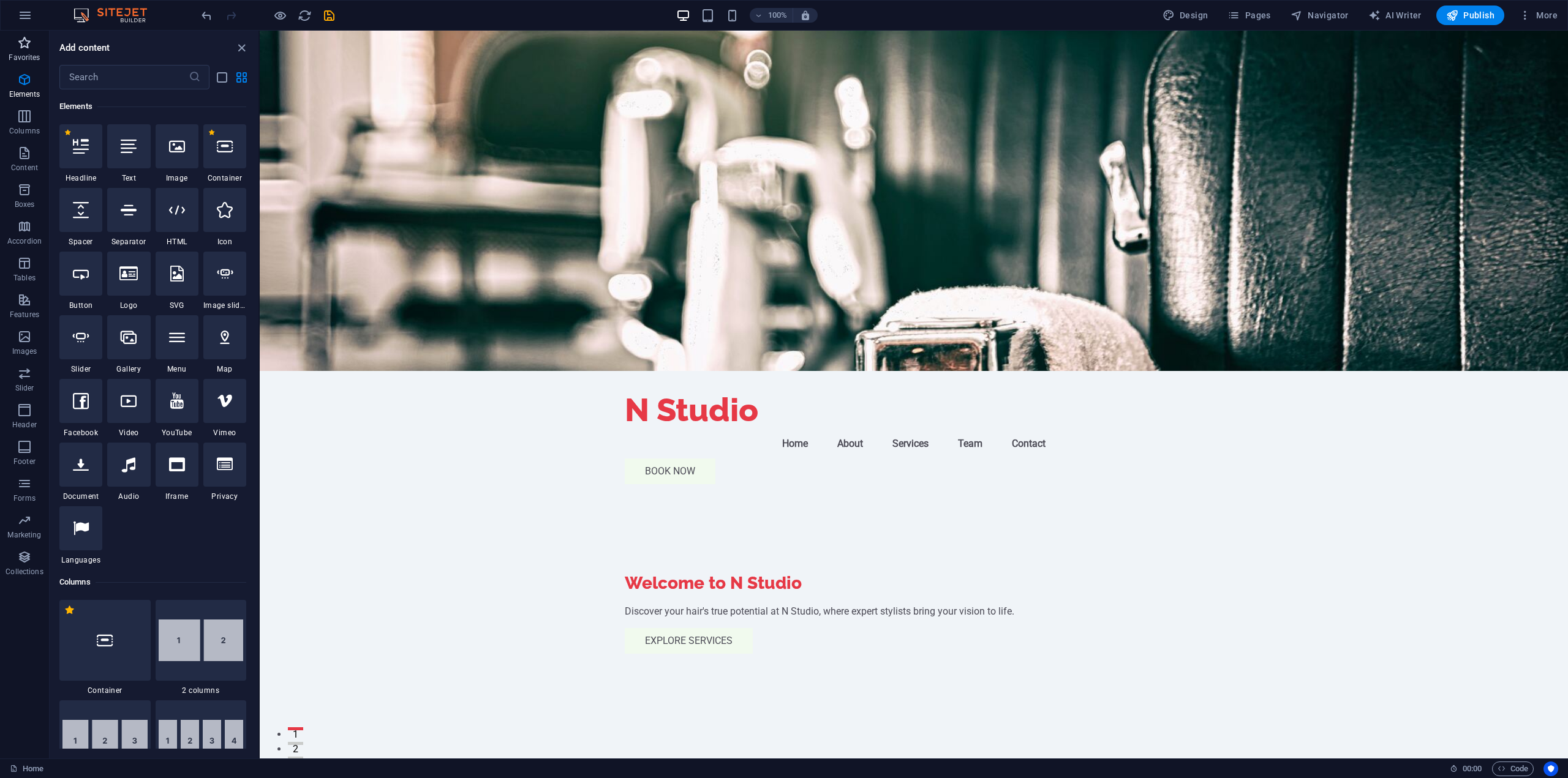
click at [23, 51] on span "Favorites" at bounding box center [25, 49] width 49 height 29
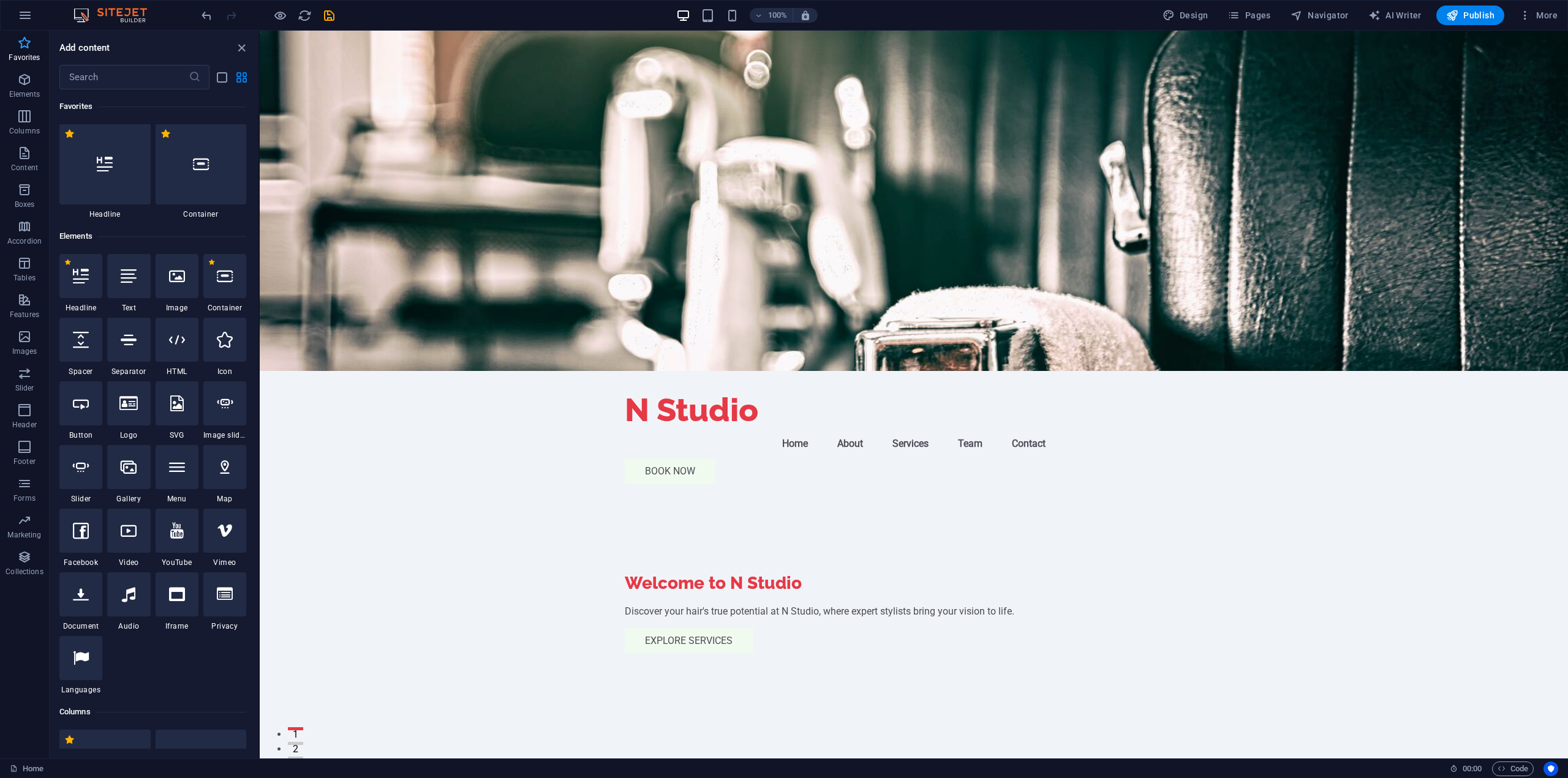
scroll to position [0, 0]
click at [25, 13] on icon "button" at bounding box center [25, 15] width 15 height 15
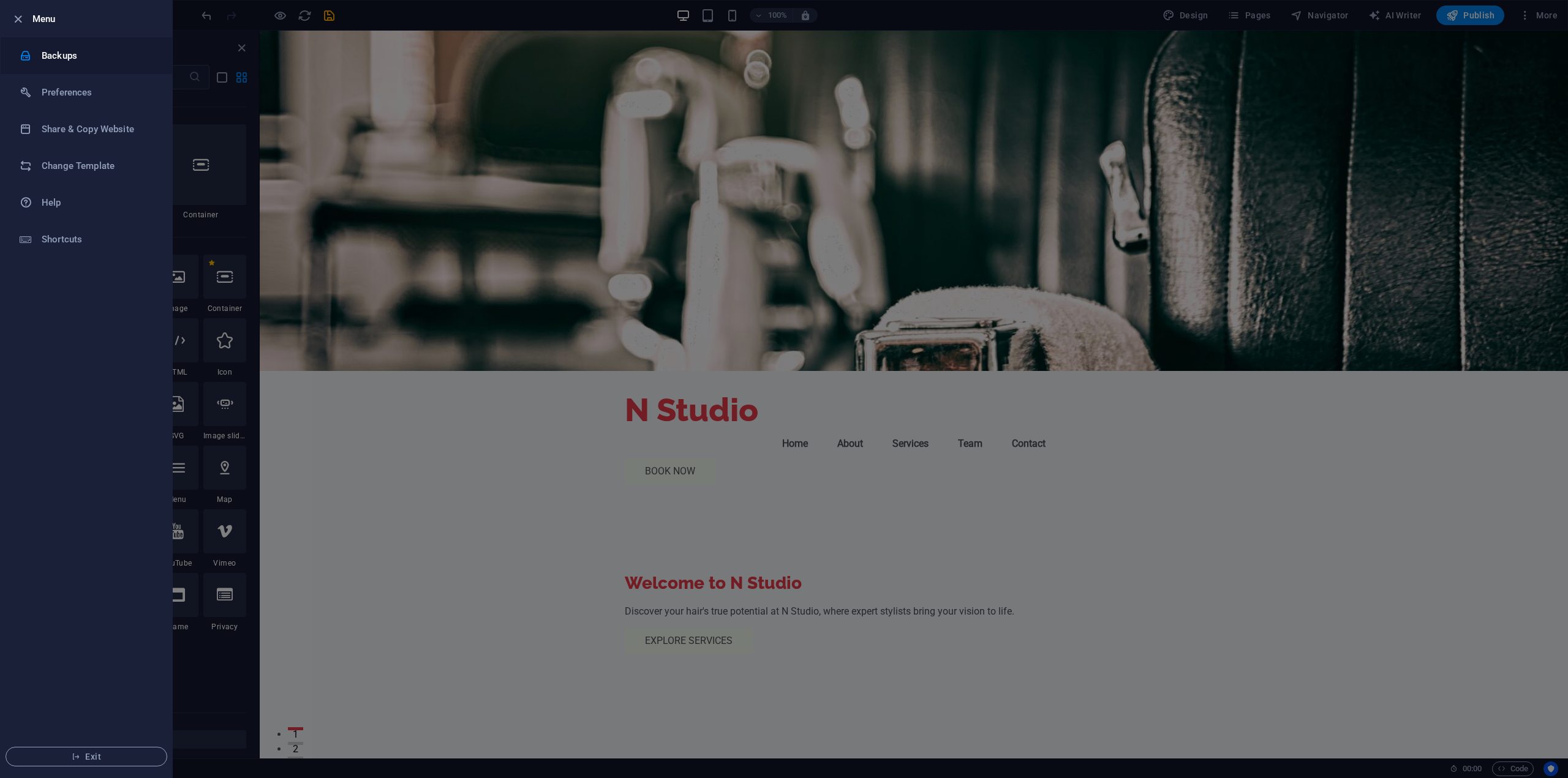
click at [67, 63] on h6 "Backups" at bounding box center [98, 56] width 113 height 15
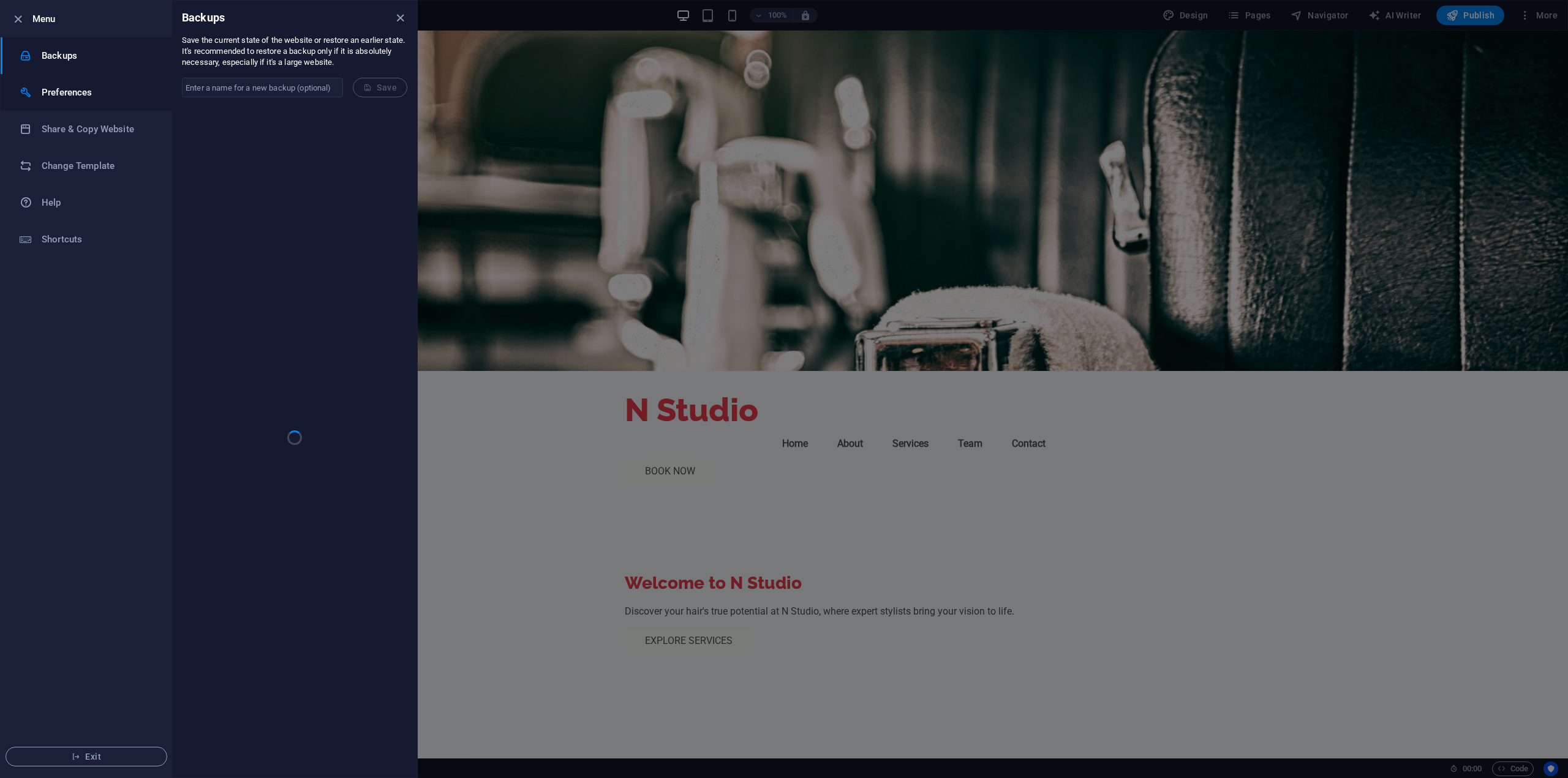
click at [69, 86] on h6 "Preferences" at bounding box center [98, 93] width 113 height 15
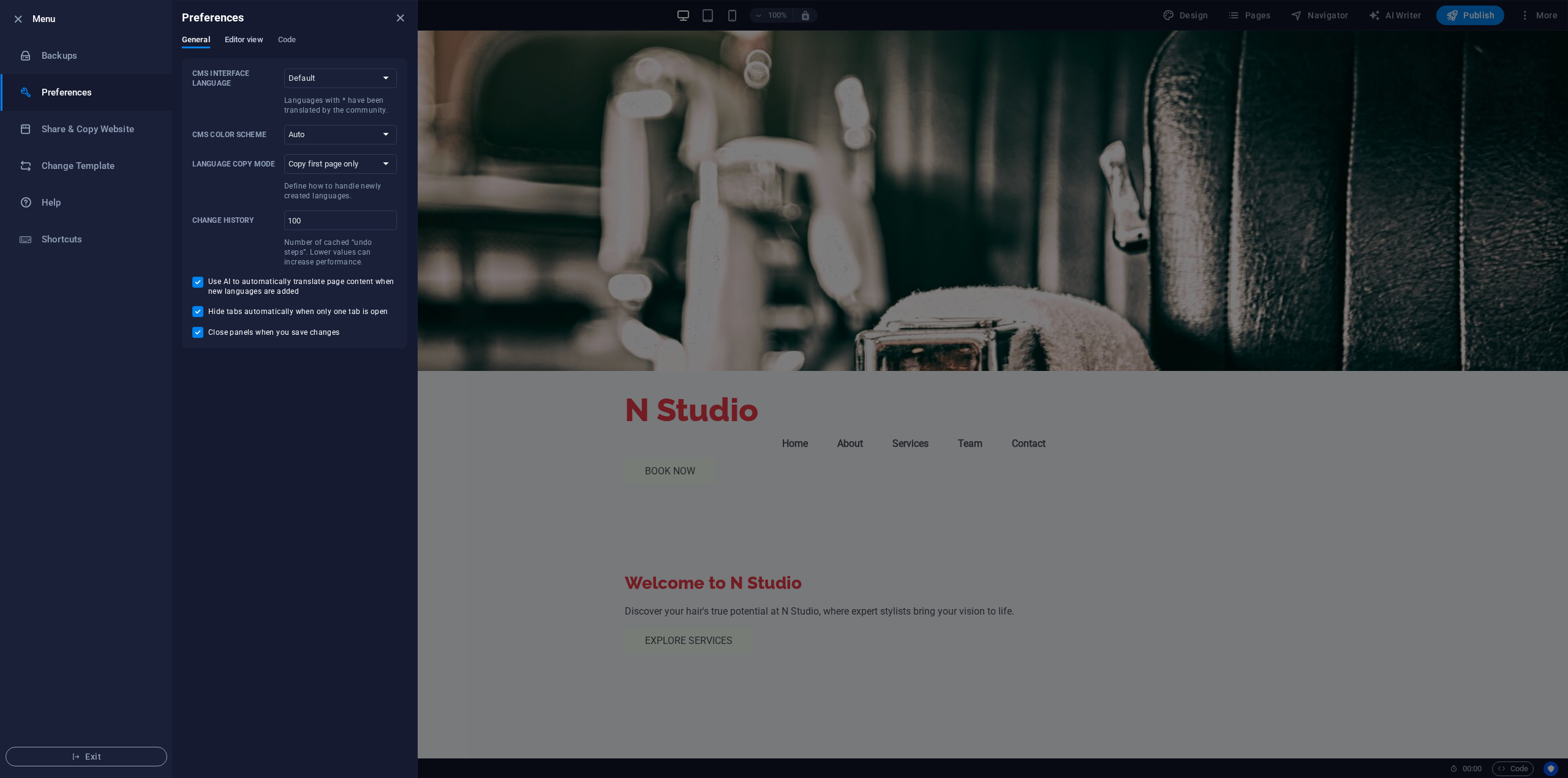
click at [234, 37] on span "Editor view" at bounding box center [244, 41] width 39 height 17
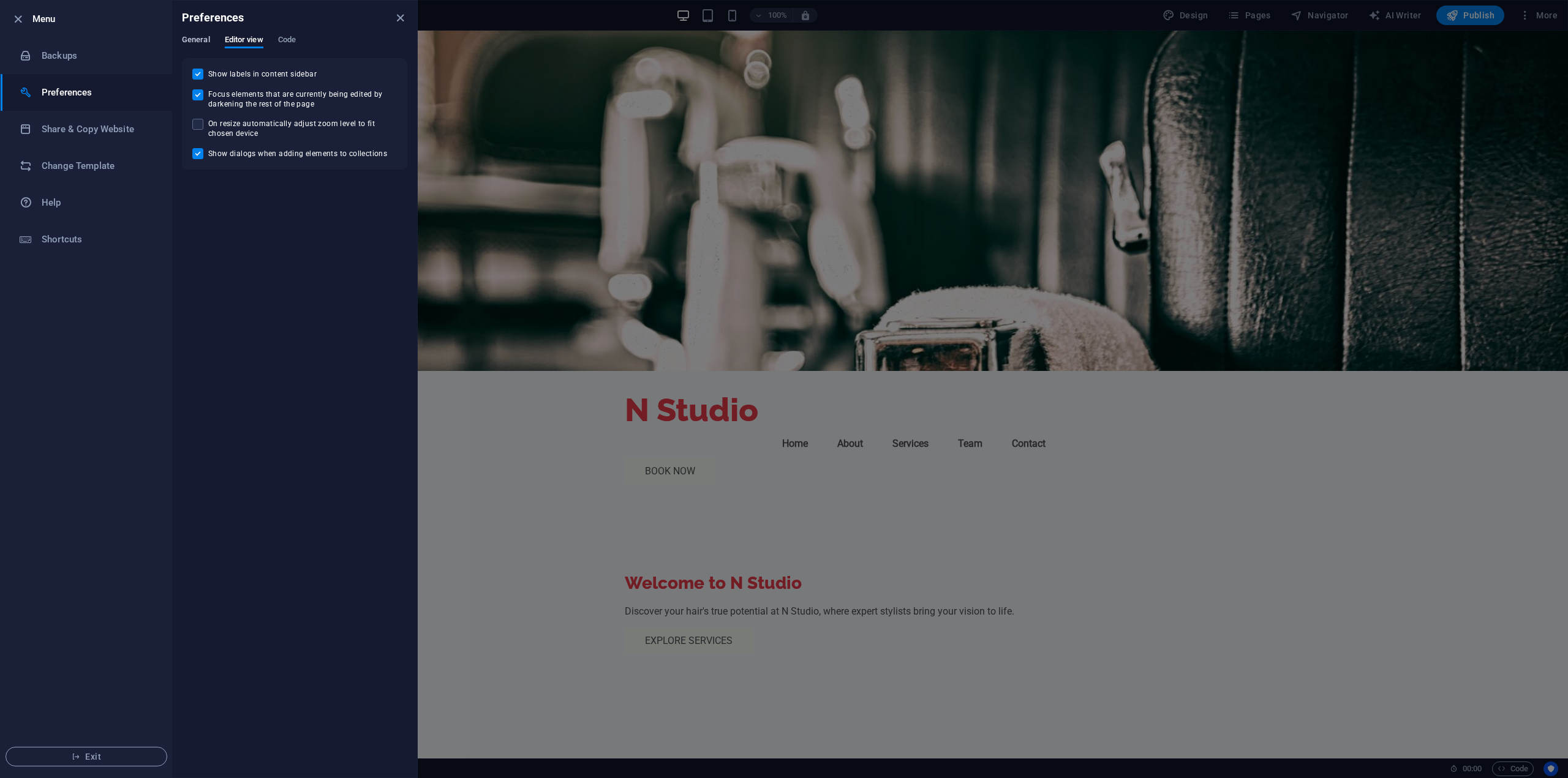
click at [183, 45] on span "General" at bounding box center [196, 41] width 28 height 17
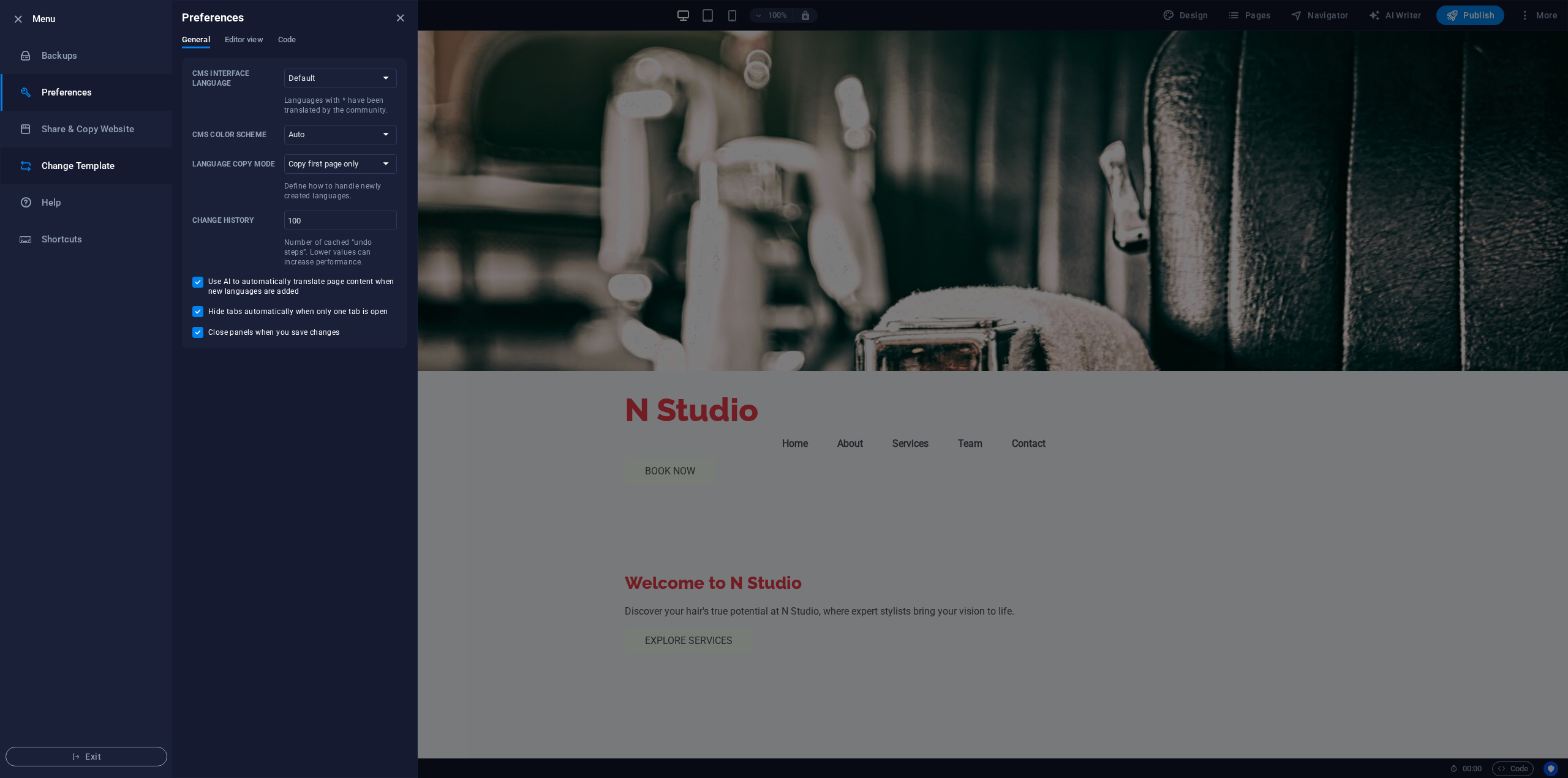
click at [82, 175] on li "Change Template" at bounding box center [86, 166] width 171 height 37
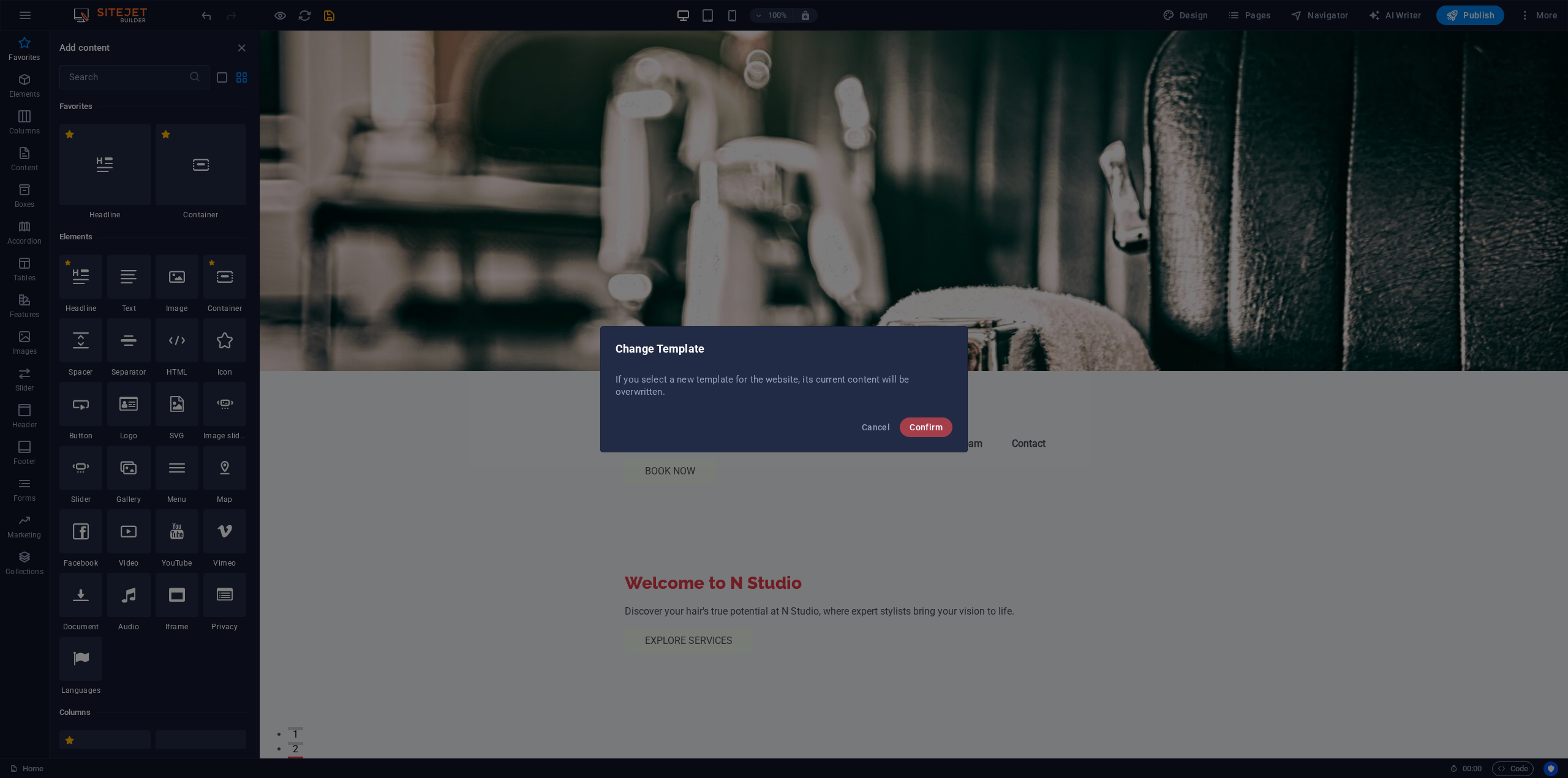
click at [930, 430] on span "Confirm" at bounding box center [926, 427] width 33 height 10
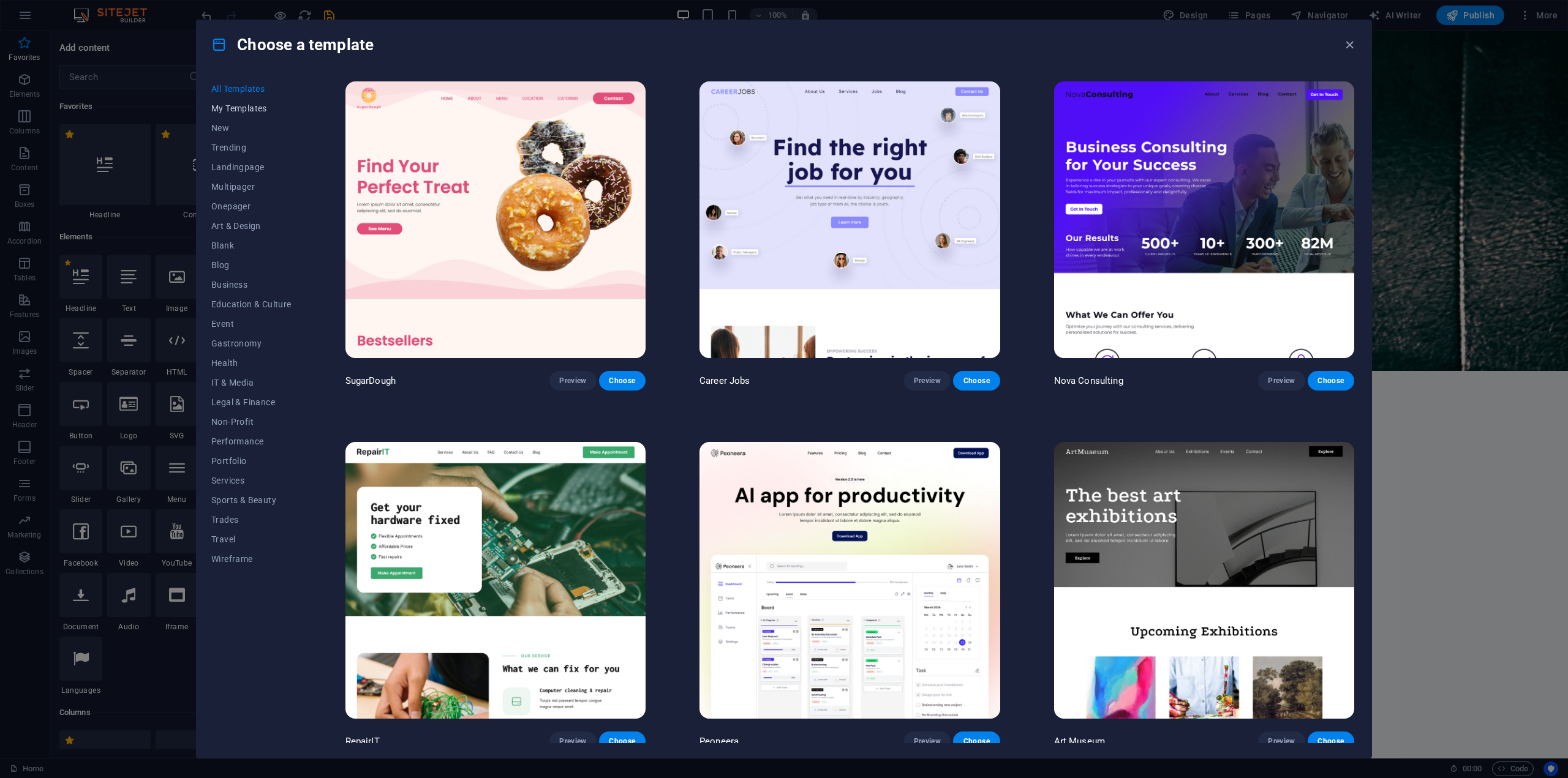
click at [257, 107] on span "My Templates" at bounding box center [251, 108] width 80 height 10
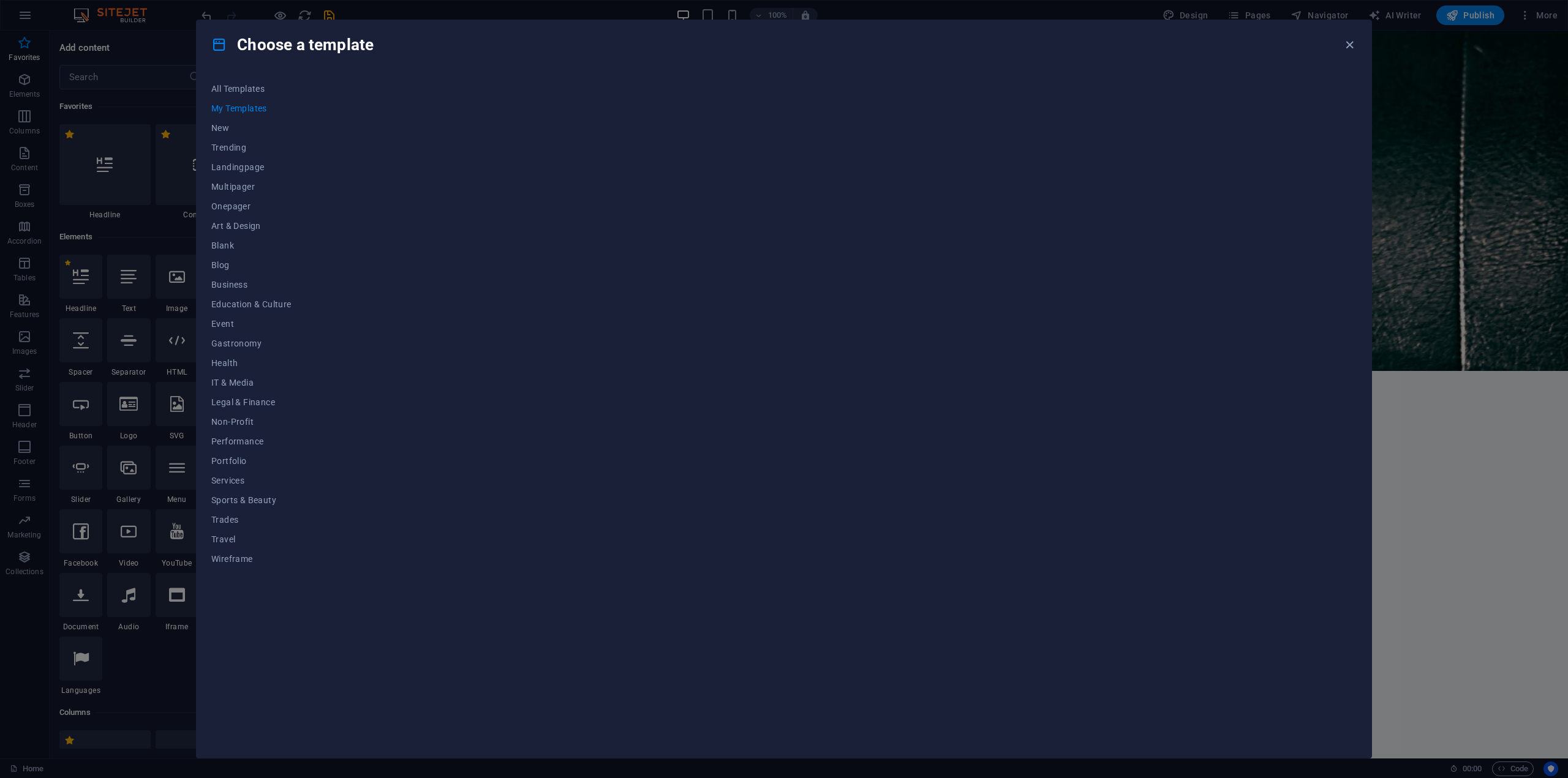
click at [208, 127] on div "All Templates My Templates New Trending Landingpage Multipager Onepager Art & D…" at bounding box center [784, 413] width 1175 height 689
click at [220, 125] on span "New" at bounding box center [251, 128] width 80 height 10
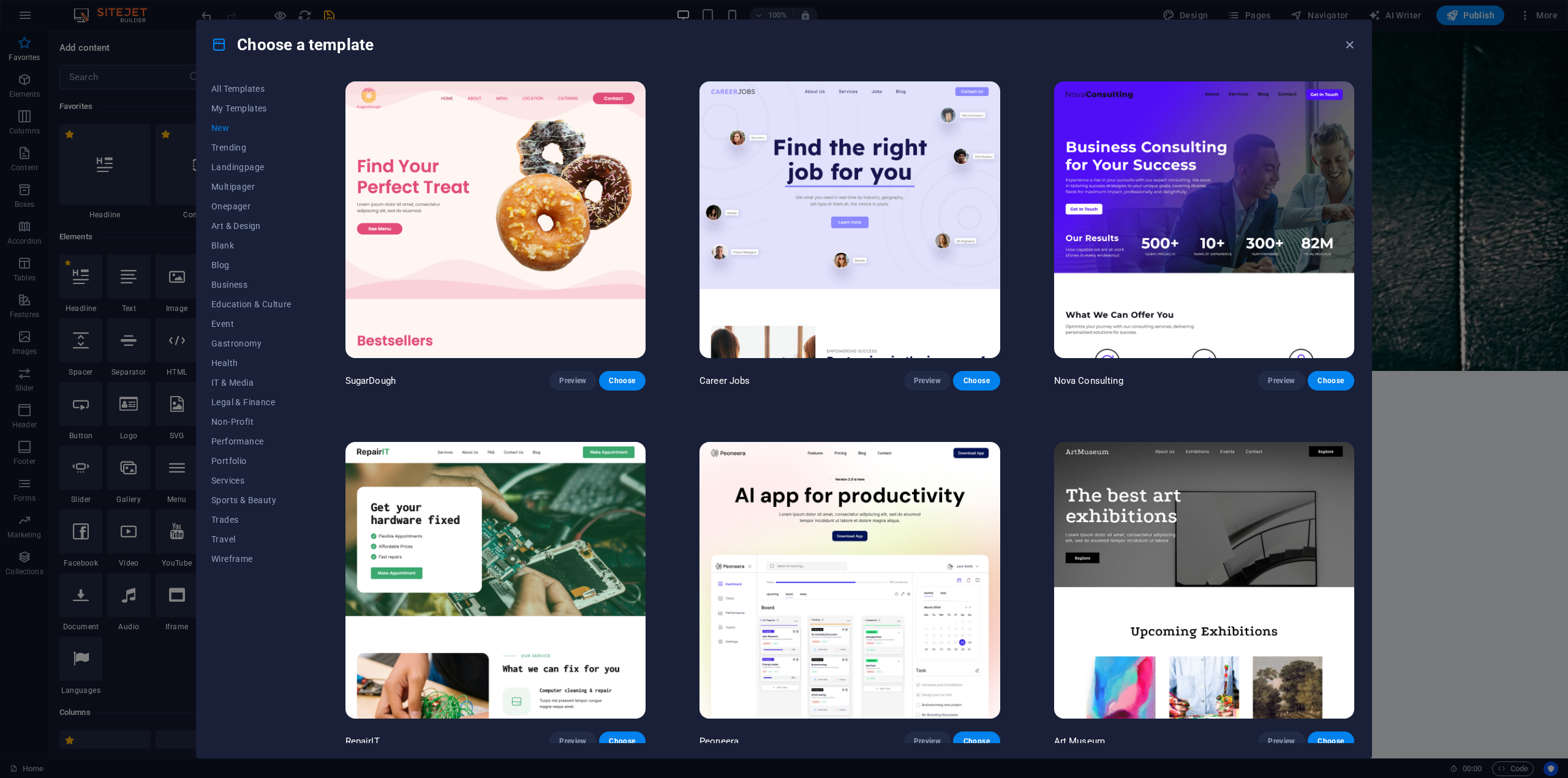
scroll to position [429, 0]
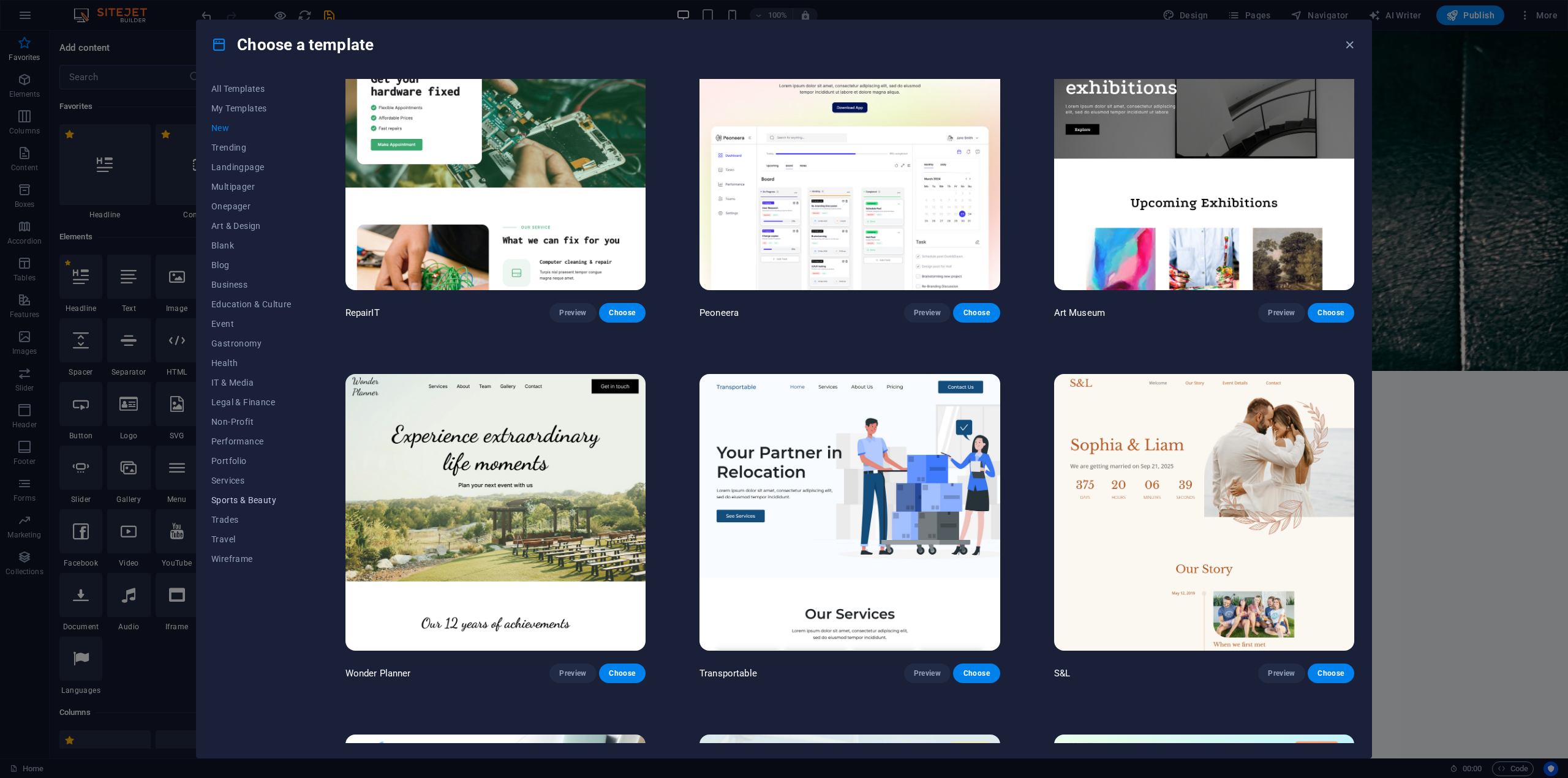
click at [251, 503] on span "Sports & Beauty" at bounding box center [251, 500] width 80 height 10
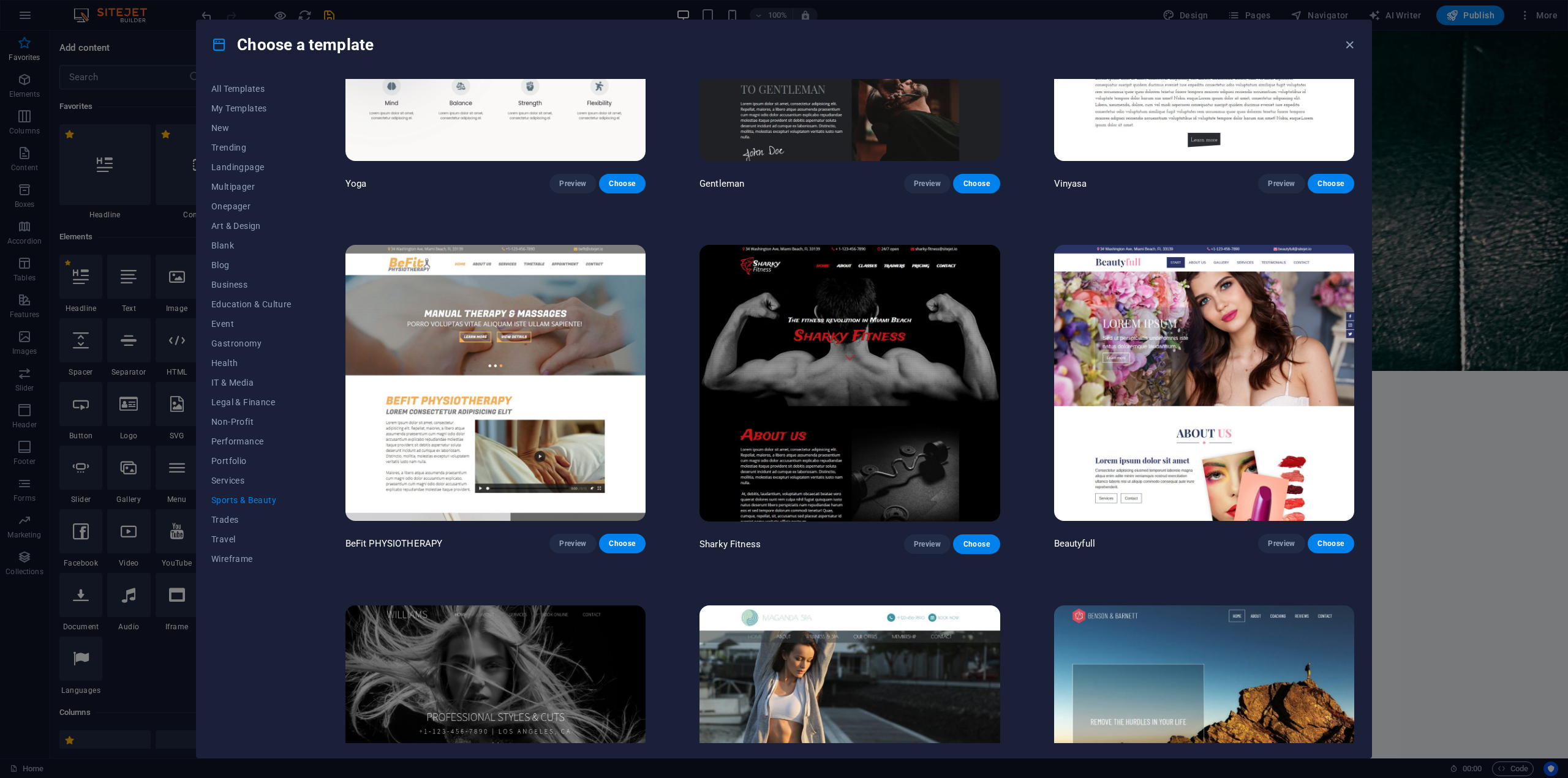
scroll to position [1082, 0]
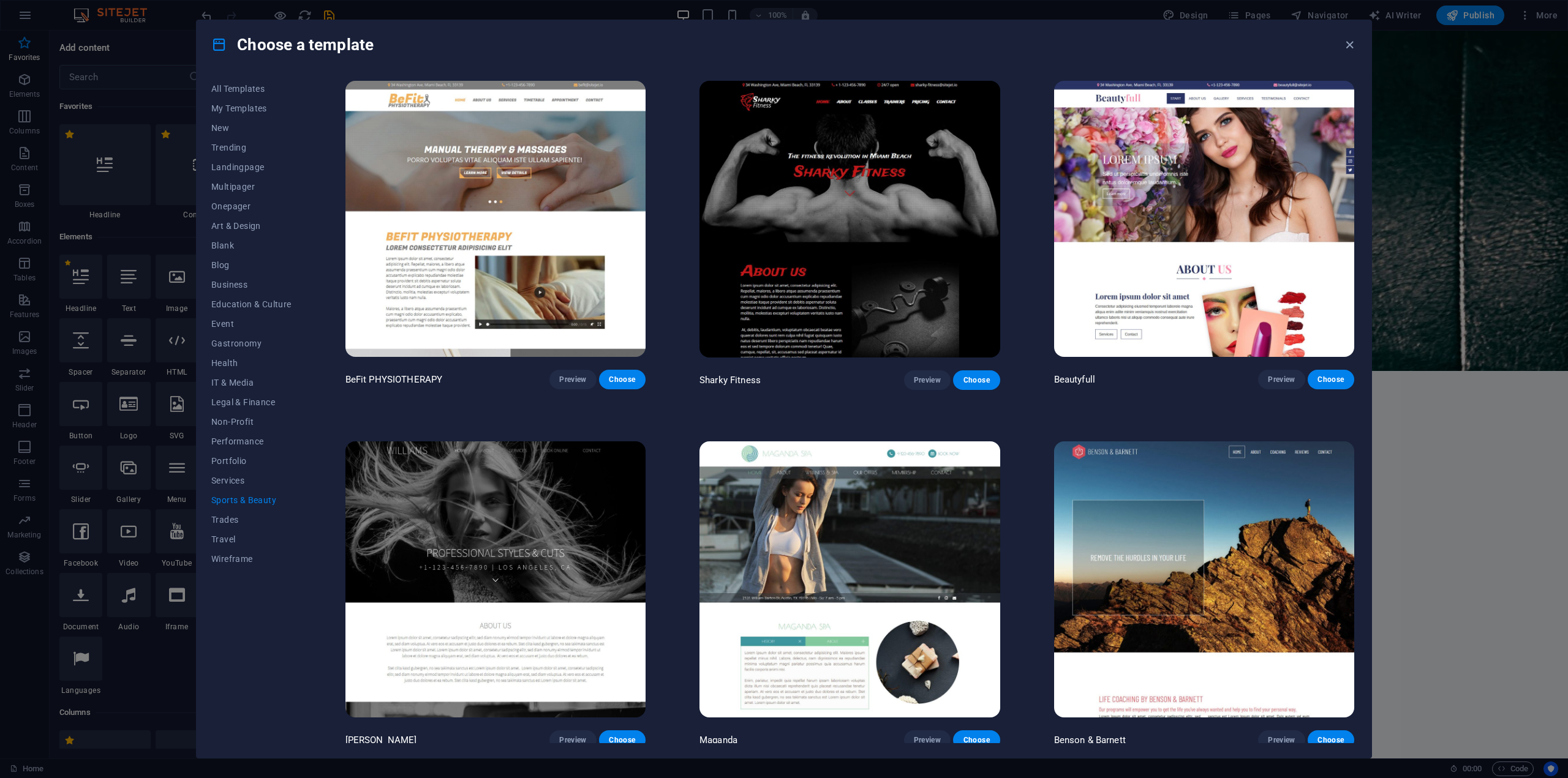
click at [578, 521] on img at bounding box center [496, 580] width 300 height 277
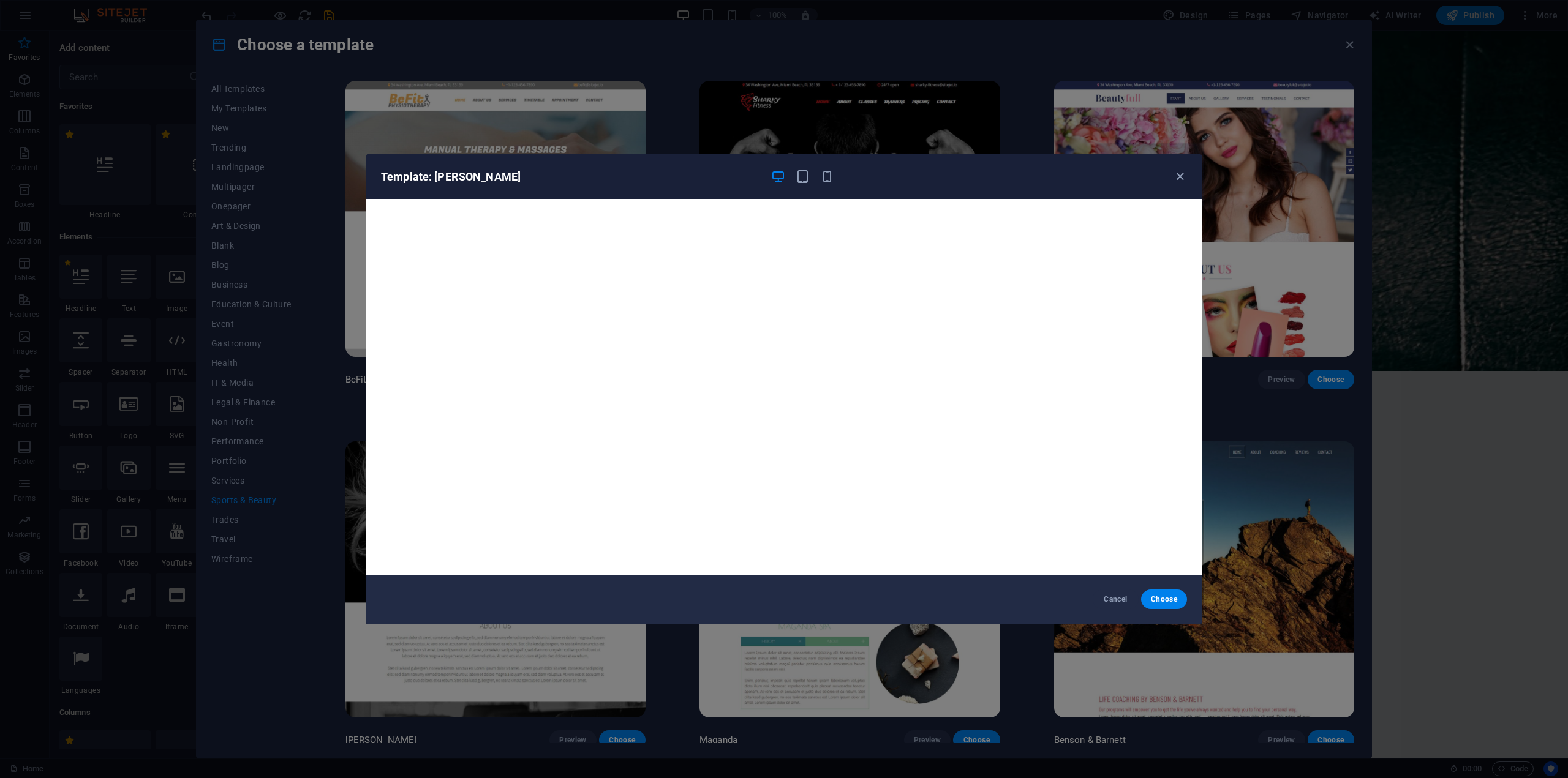
scroll to position [3, 0]
click at [1183, 169] on icon "button" at bounding box center [1180, 176] width 14 height 14
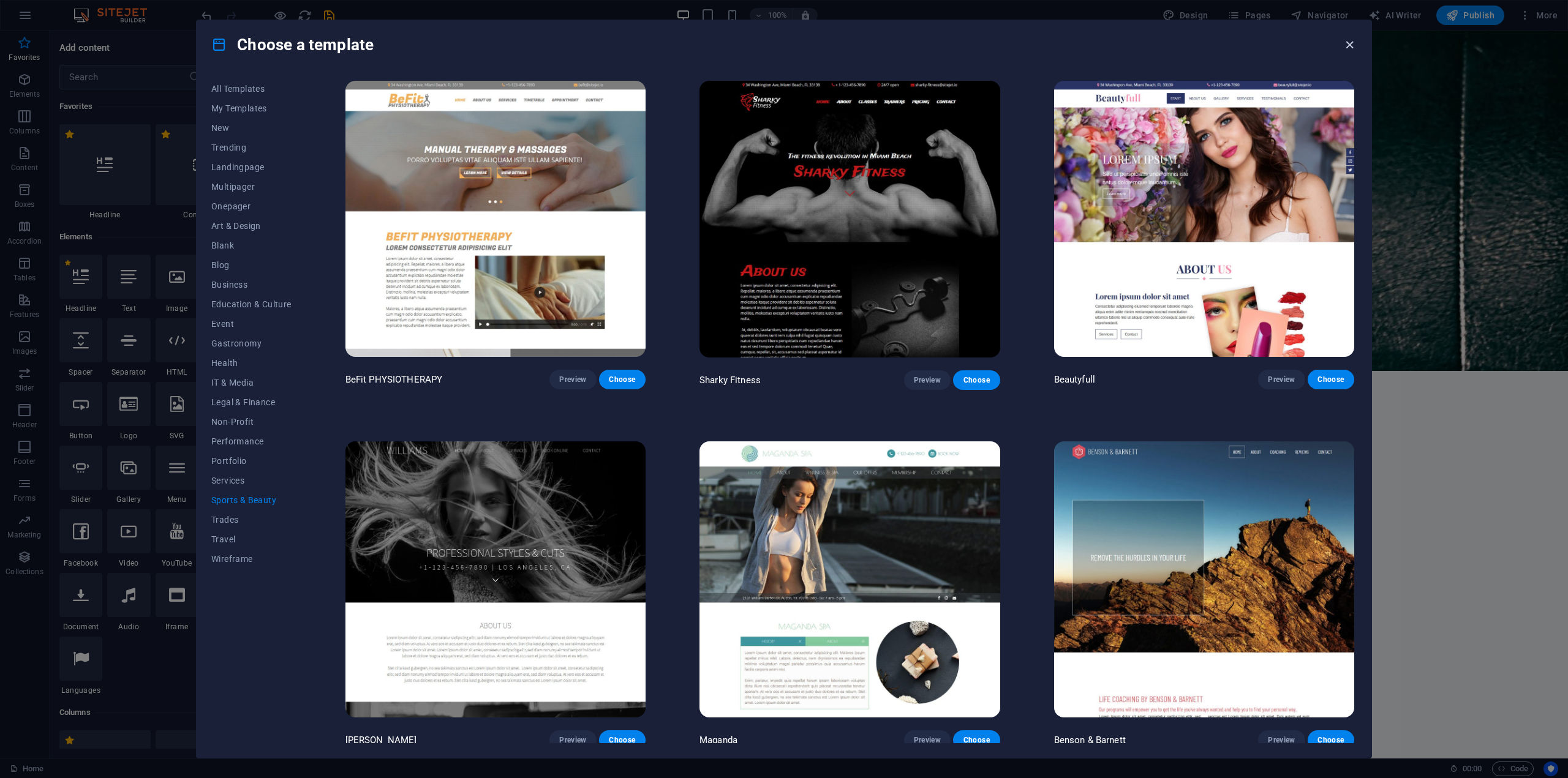
click at [1349, 39] on icon "button" at bounding box center [1350, 45] width 14 height 14
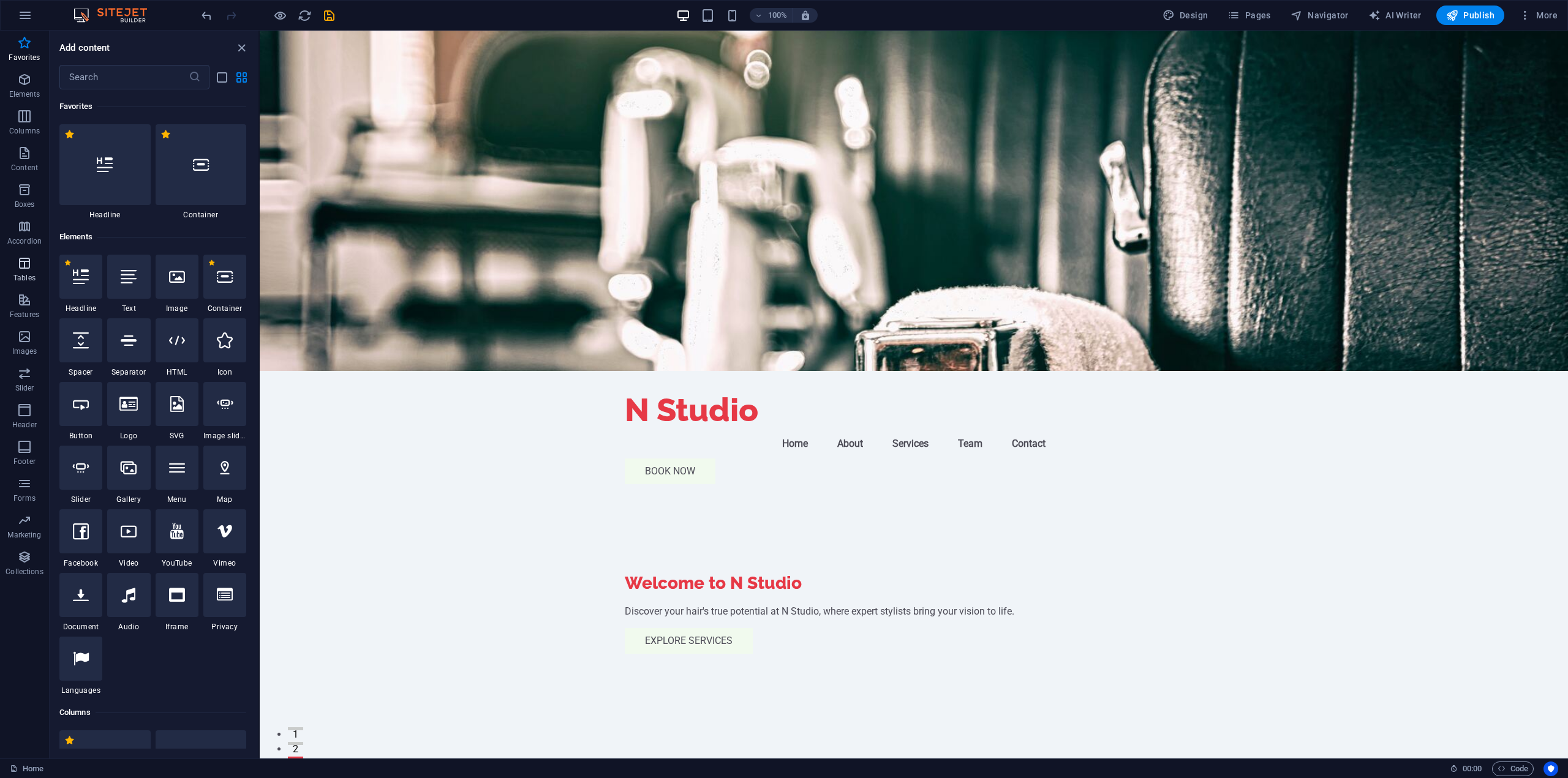
click at [28, 266] on icon "button" at bounding box center [24, 263] width 15 height 15
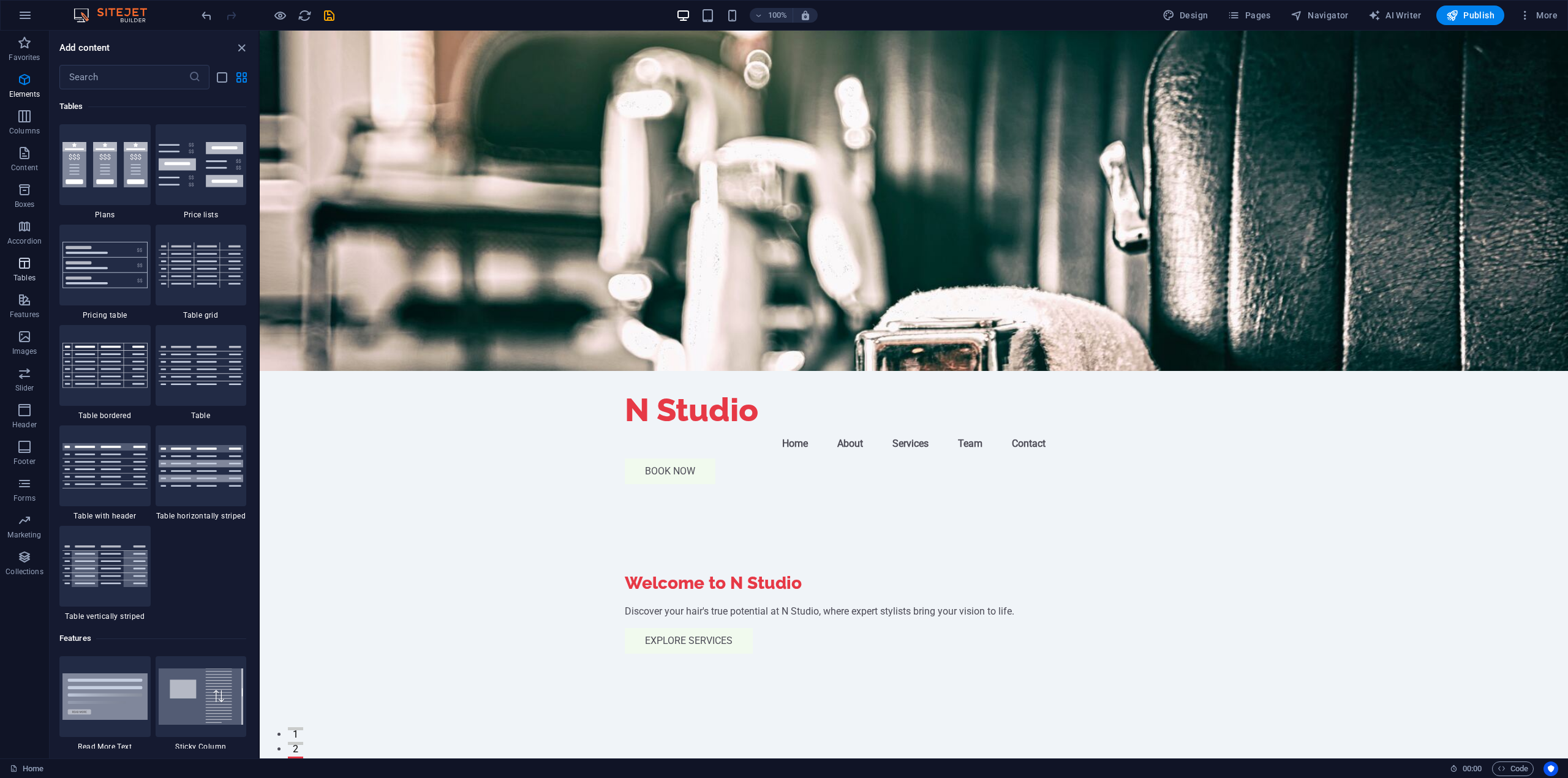
scroll to position [4241, 0]
click at [141, 482] on img at bounding box center [105, 466] width 86 height 45
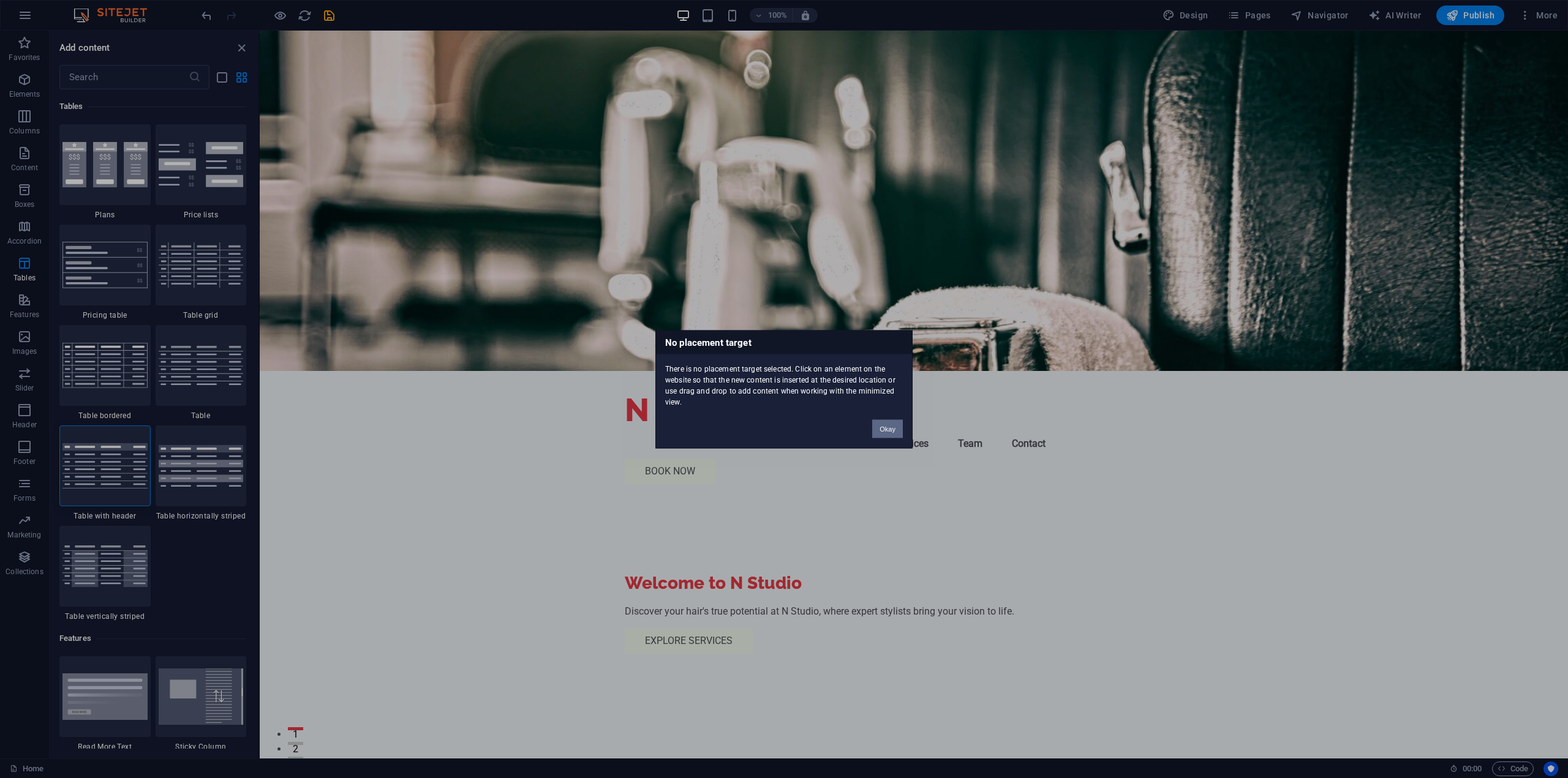
click at [901, 426] on button "Okay" at bounding box center [888, 429] width 31 height 19
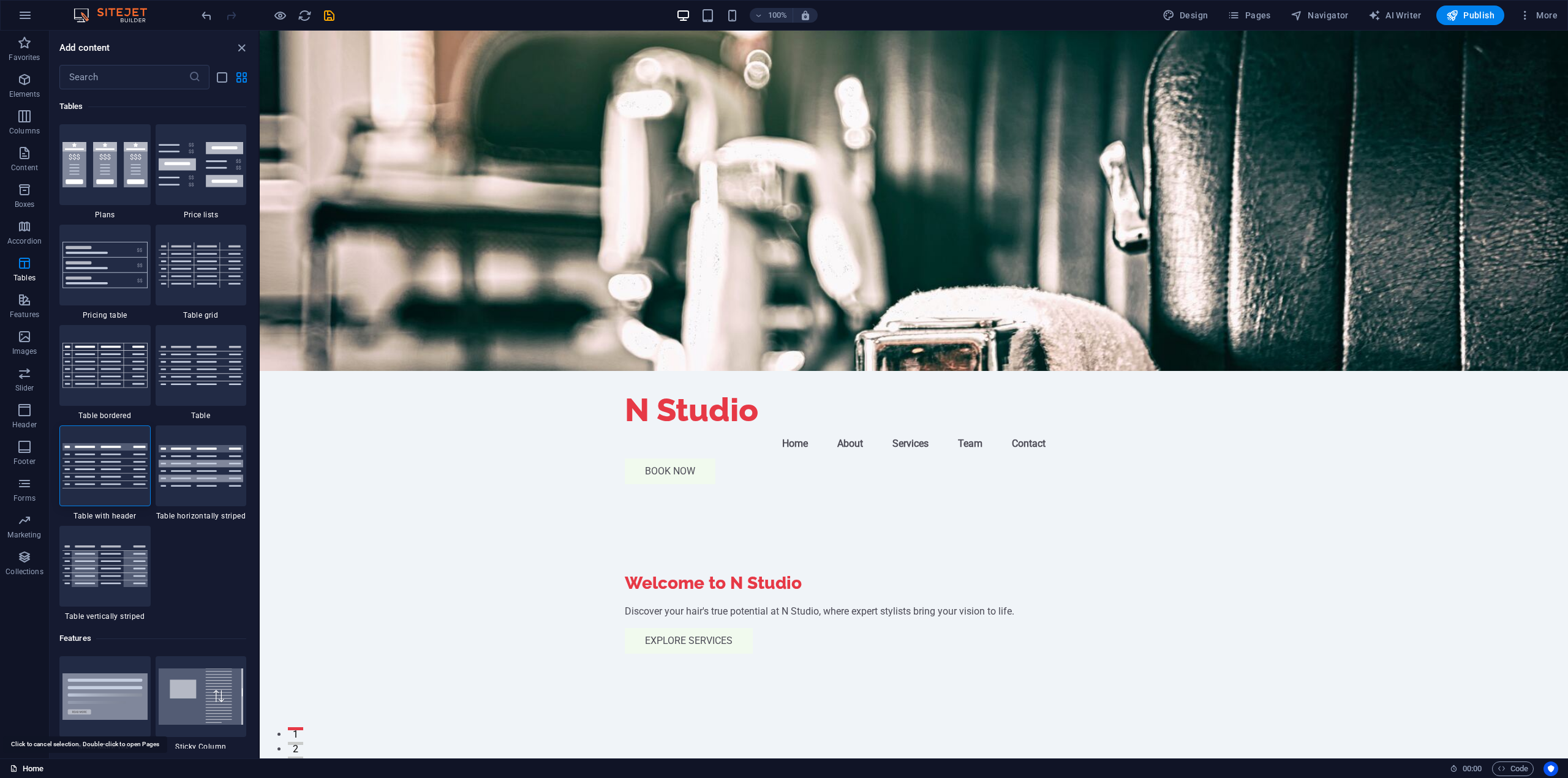
click at [31, 767] on link "Home" at bounding box center [26, 769] width 34 height 15
click at [21, 21] on icon "button" at bounding box center [25, 15] width 15 height 15
